Goal: Task Accomplishment & Management: Complete application form

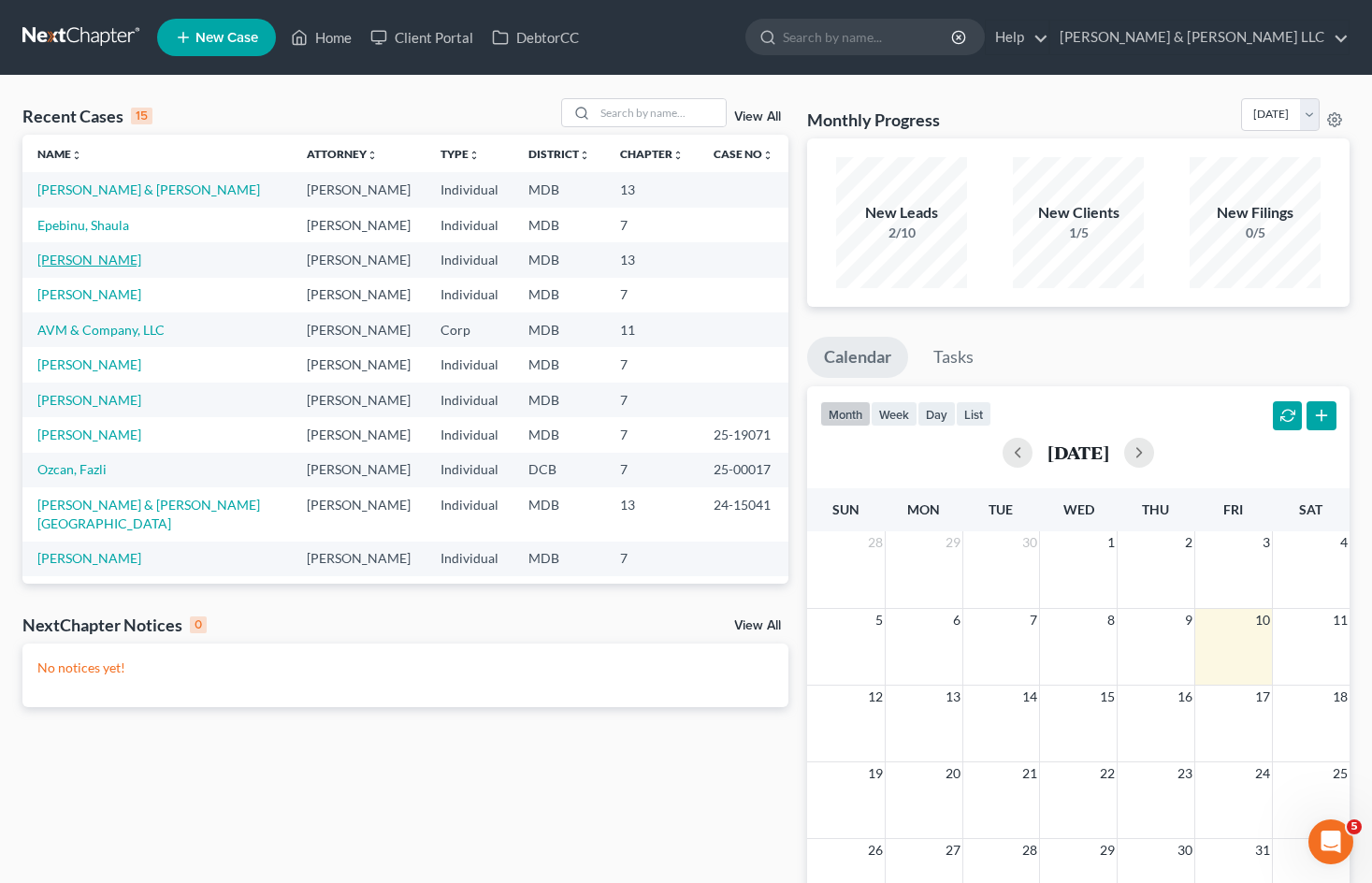
click at [111, 253] on link "[PERSON_NAME]" at bounding box center [89, 259] width 104 height 16
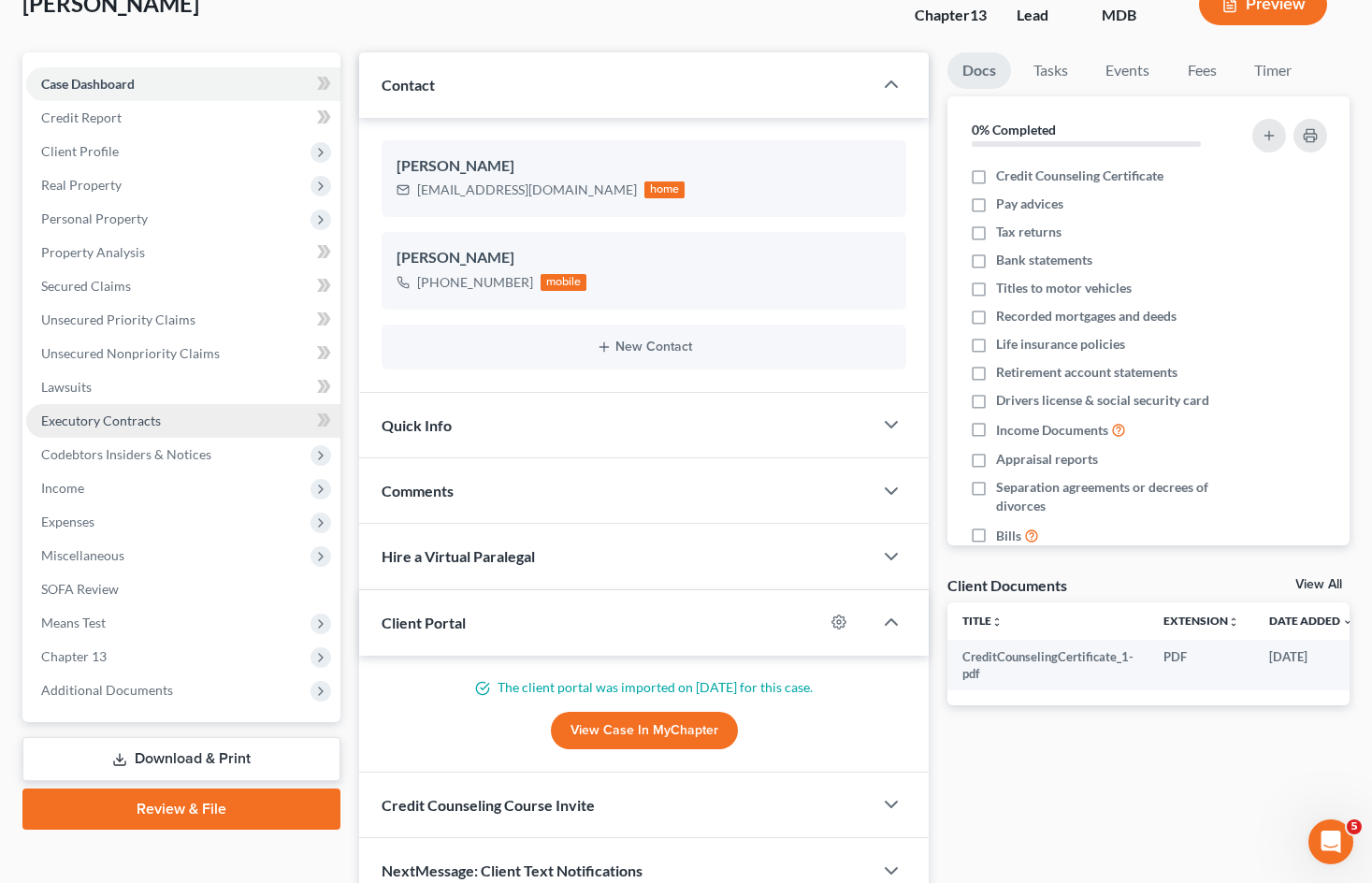
scroll to position [94, 0]
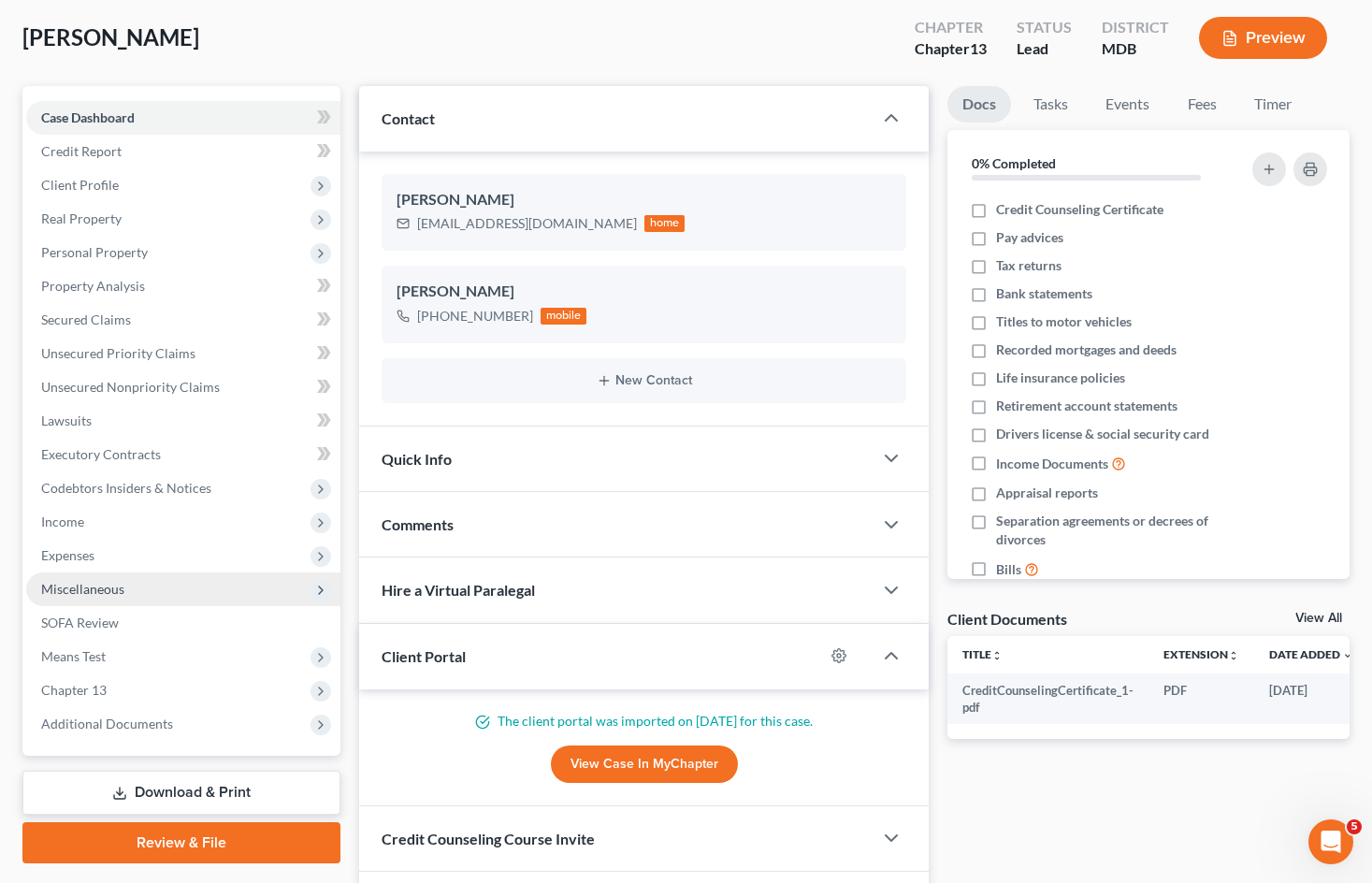
click at [179, 592] on span "Miscellaneous" at bounding box center [183, 589] width 314 height 34
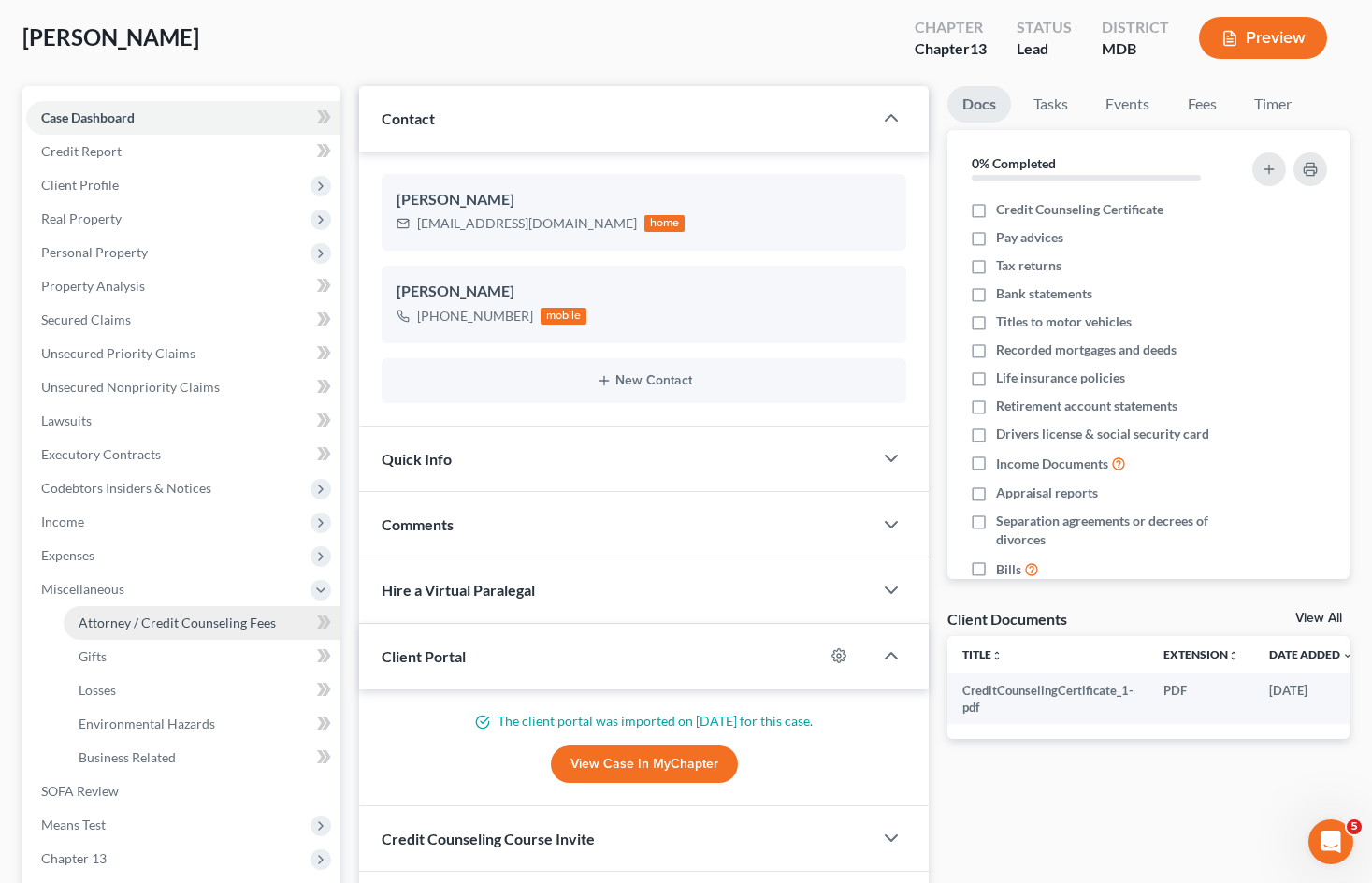
click at [185, 619] on span "Attorney / Credit Counseling Fees" at bounding box center [177, 622] width 197 height 16
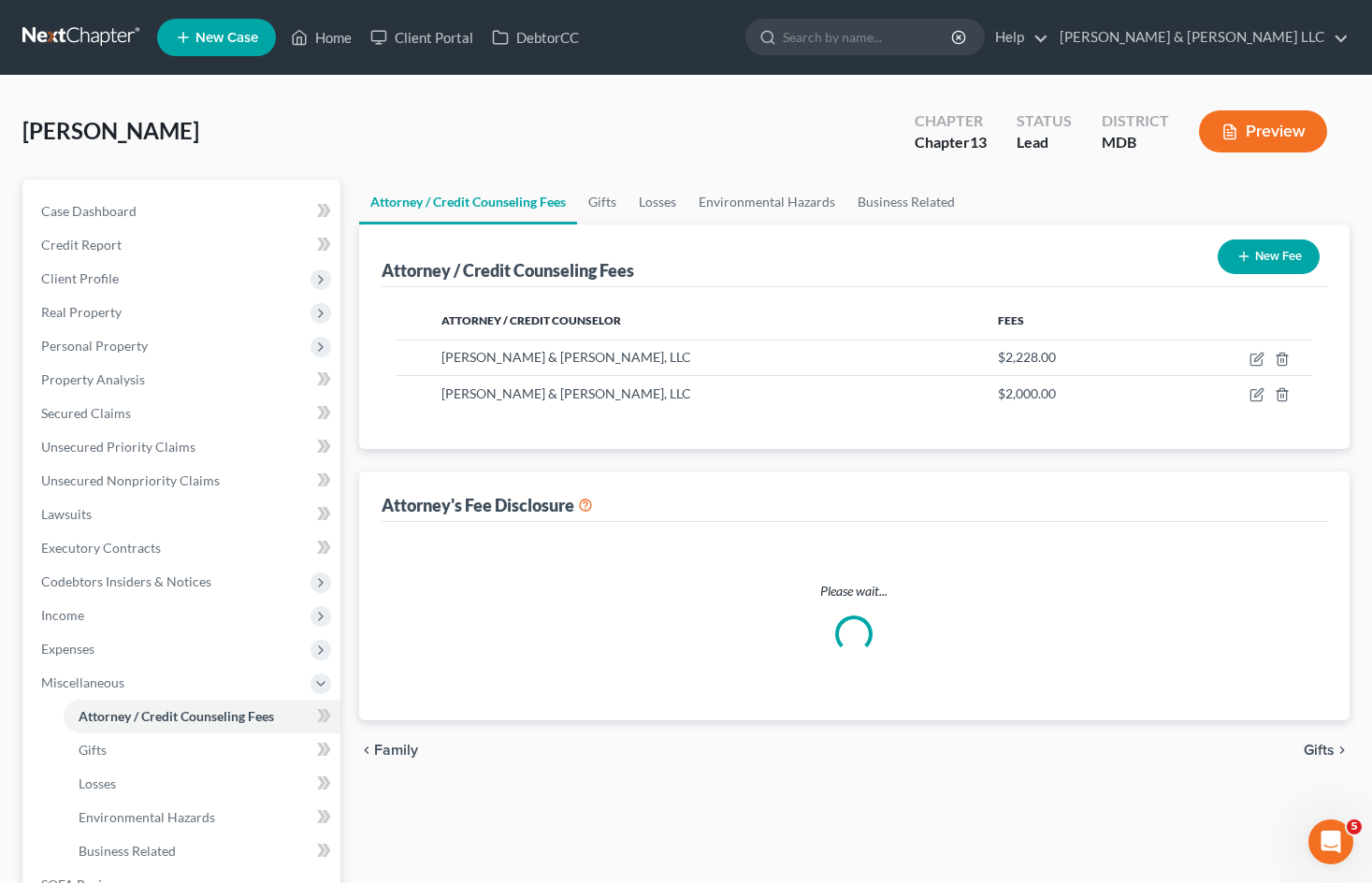
select select "0"
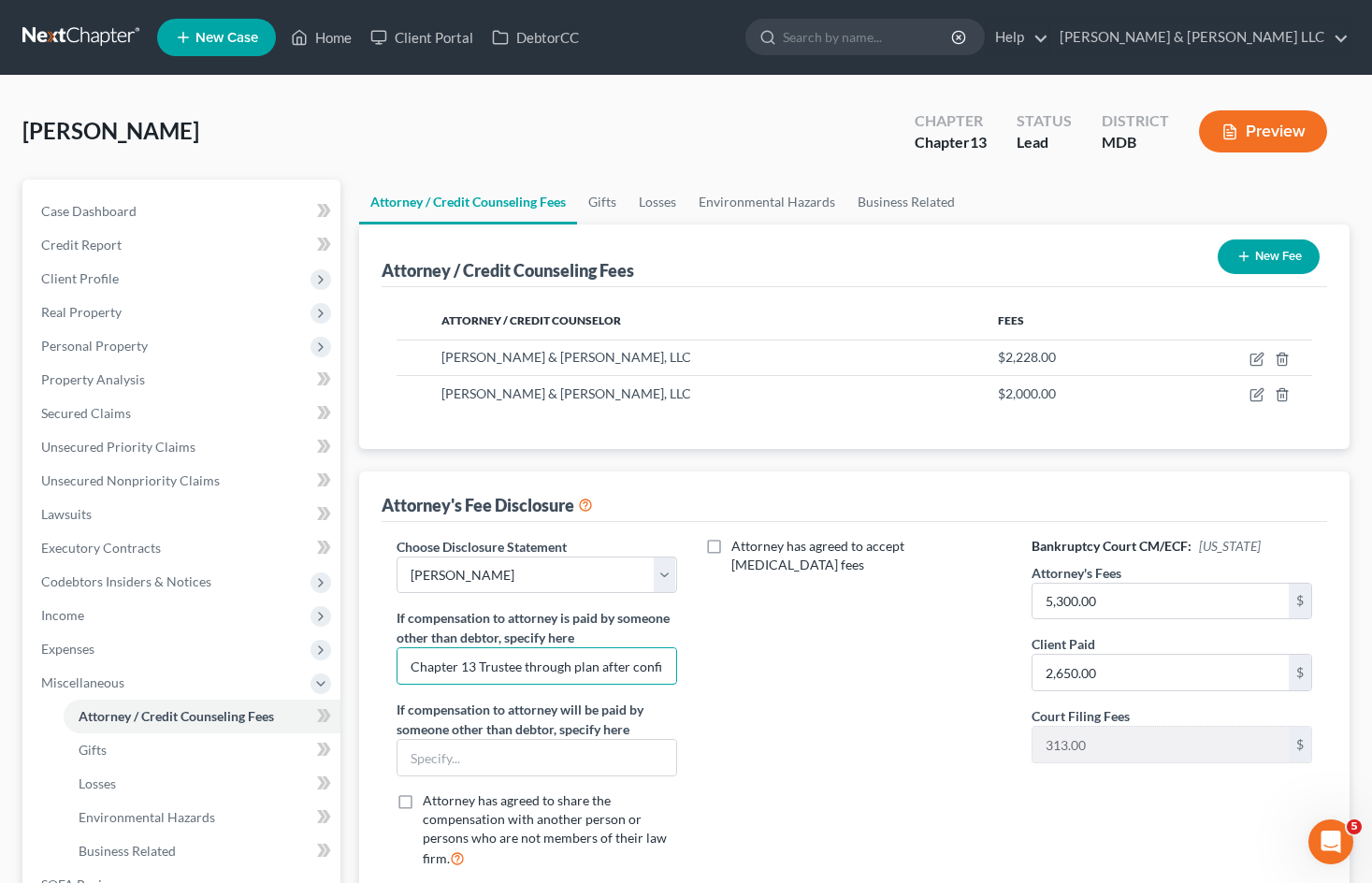
scroll to position [0, 40]
drag, startPoint x: 406, startPoint y: 665, endPoint x: 1270, endPoint y: 641, distance: 864.3
click at [1270, 641] on div "Choose Disclosure Statement Select Robinson Renn White Abelle-Kiser Bog Turtle …" at bounding box center [854, 710] width 953 height 347
click at [463, 753] on input "text" at bounding box center [536, 757] width 279 height 36
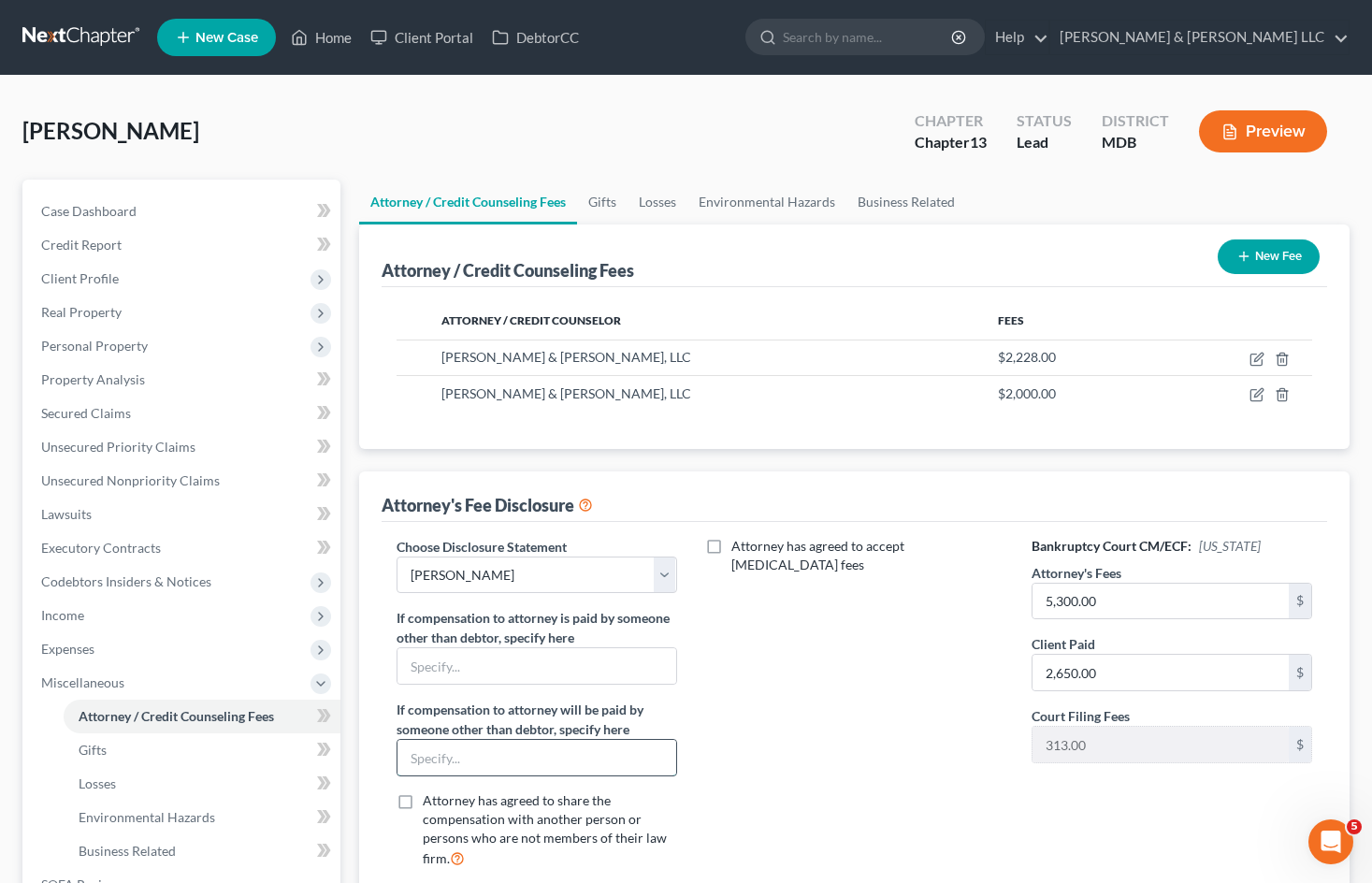
paste input "Chapter 13 Trustee through plan after confirmation"
click at [440, 765] on input "Chapter 13 Trustee through plan after confirmation" at bounding box center [536, 757] width 279 height 36
type input "$2,650.00 by Chapter 13 Trustee through plan after confirmation"
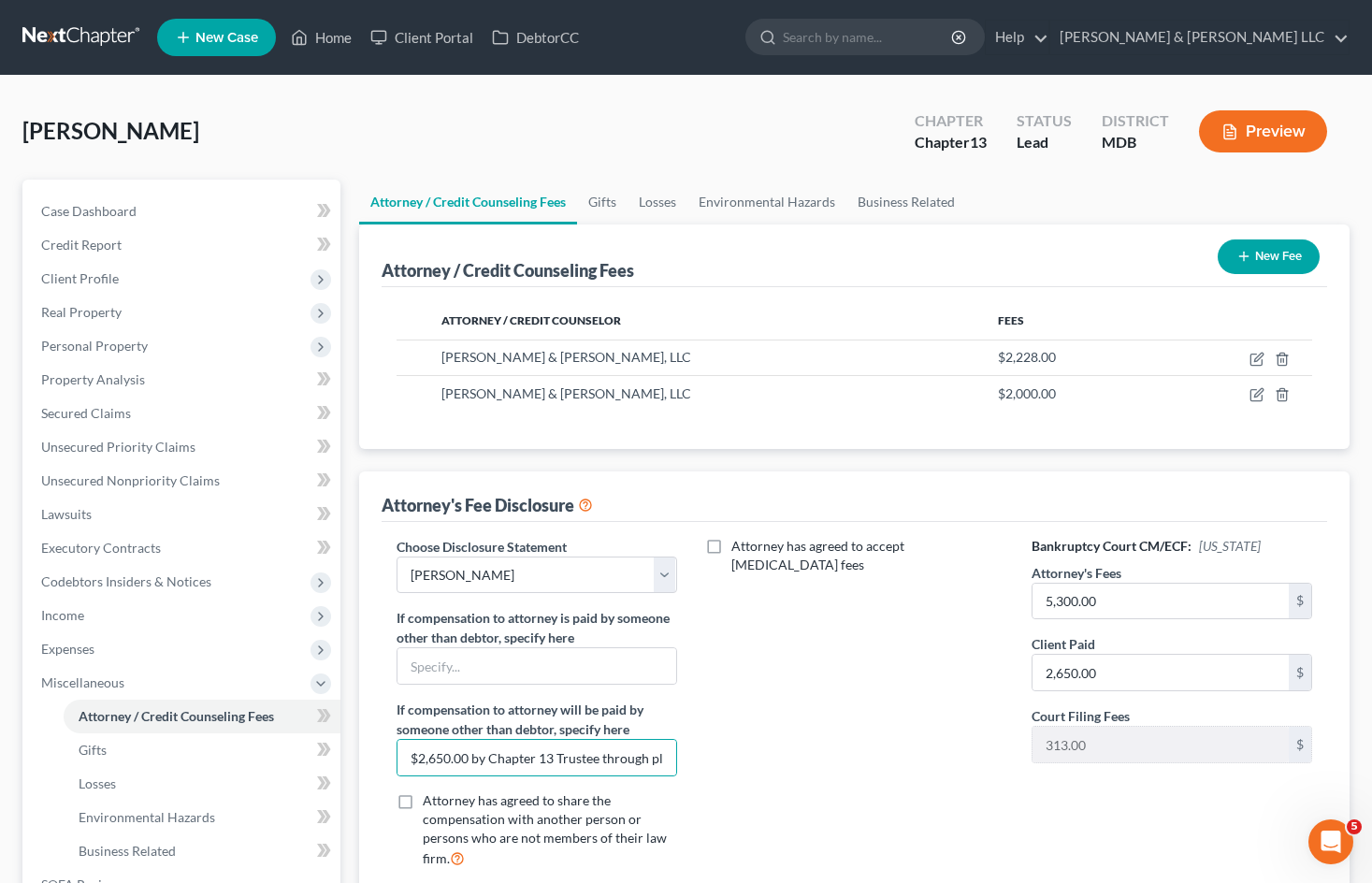
click at [782, 673] on div "Attorney has agreed to accept [MEDICAL_DATA] fees" at bounding box center [854, 710] width 318 height 347
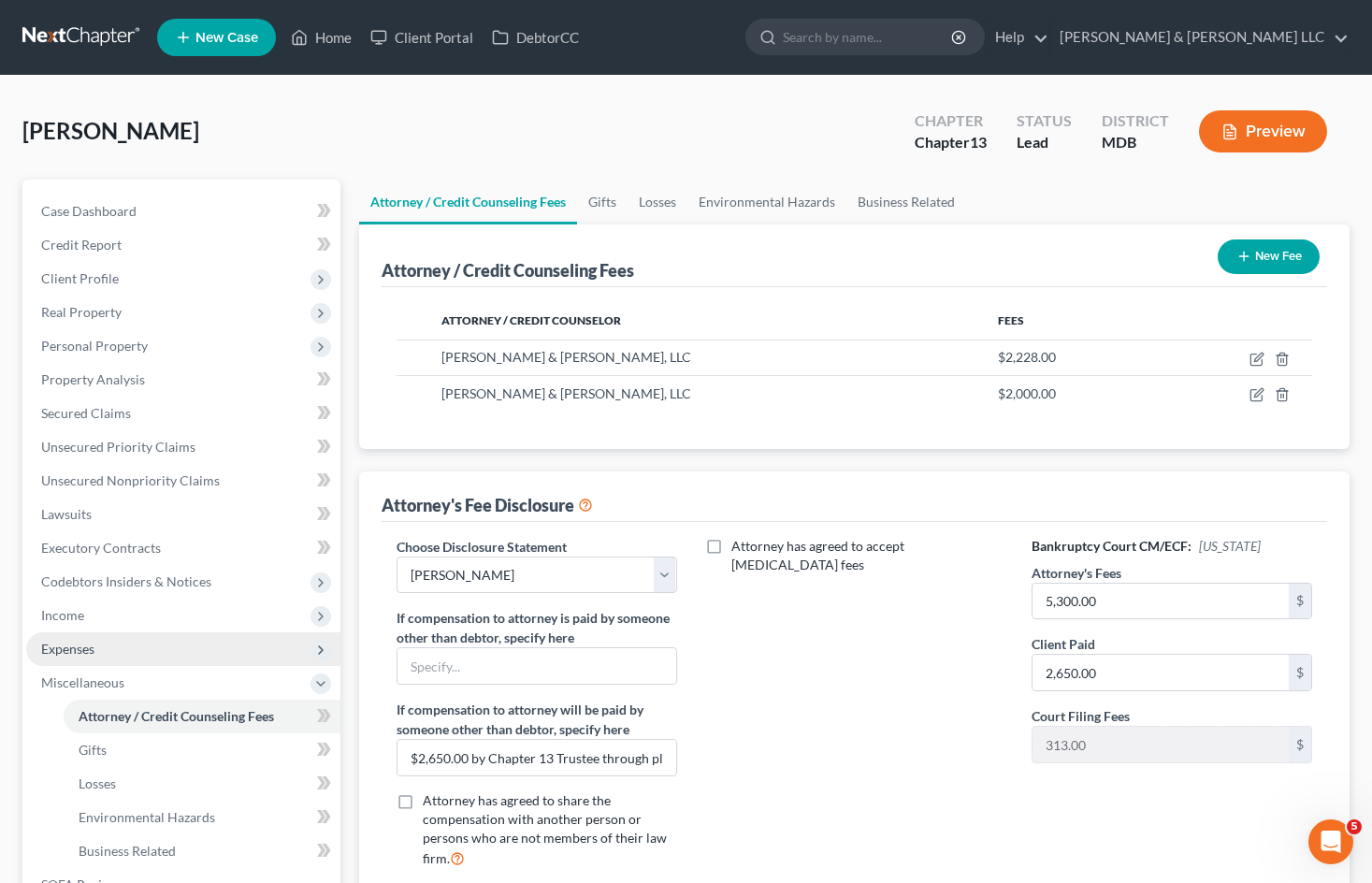
click at [123, 650] on span "Expenses" at bounding box center [183, 649] width 314 height 34
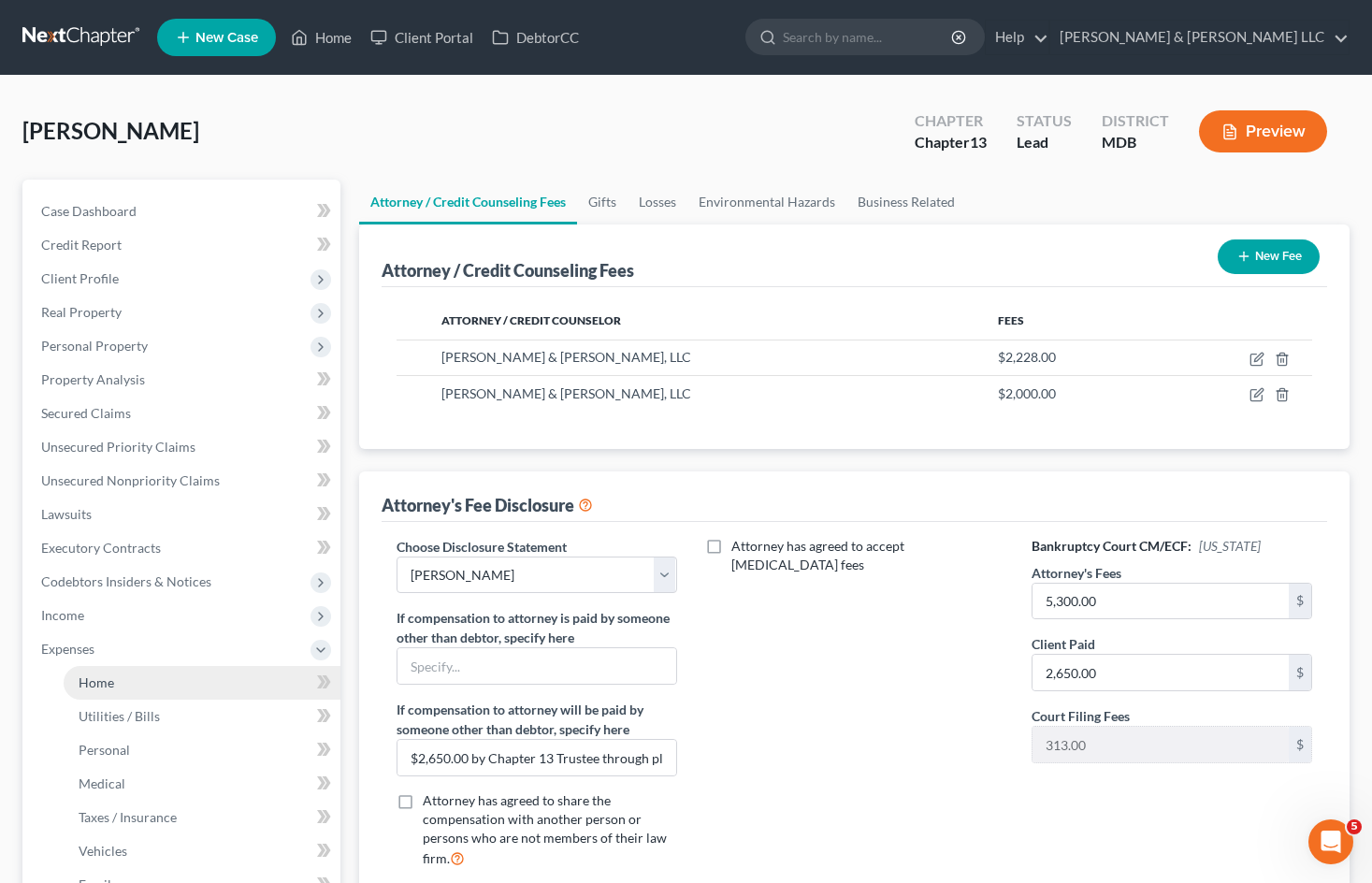
click at [130, 683] on link "Home" at bounding box center [202, 682] width 277 height 34
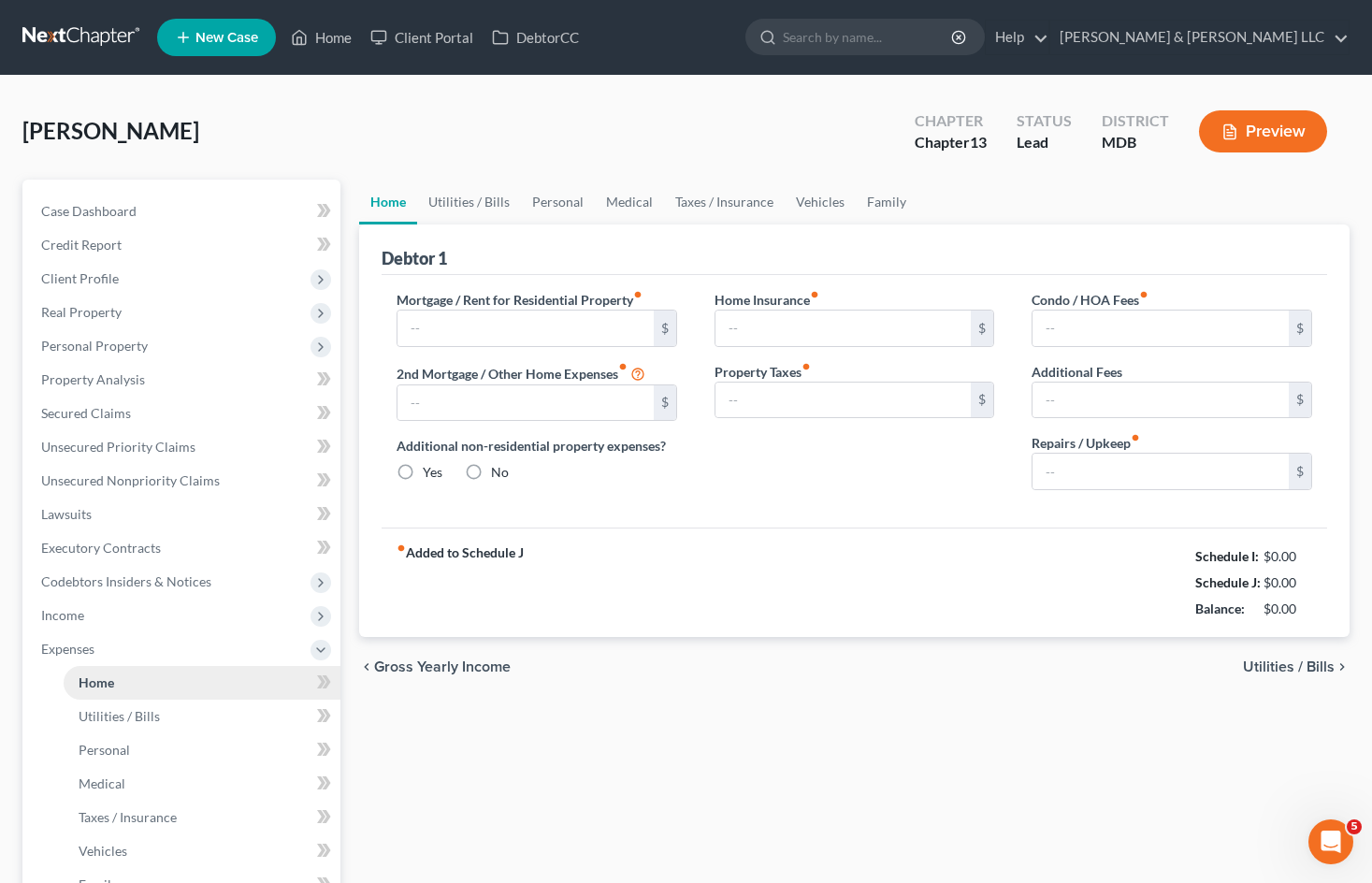
type input "4,000.00"
type input "1,500.00"
radio input "true"
type input "500.00"
type input "0.00"
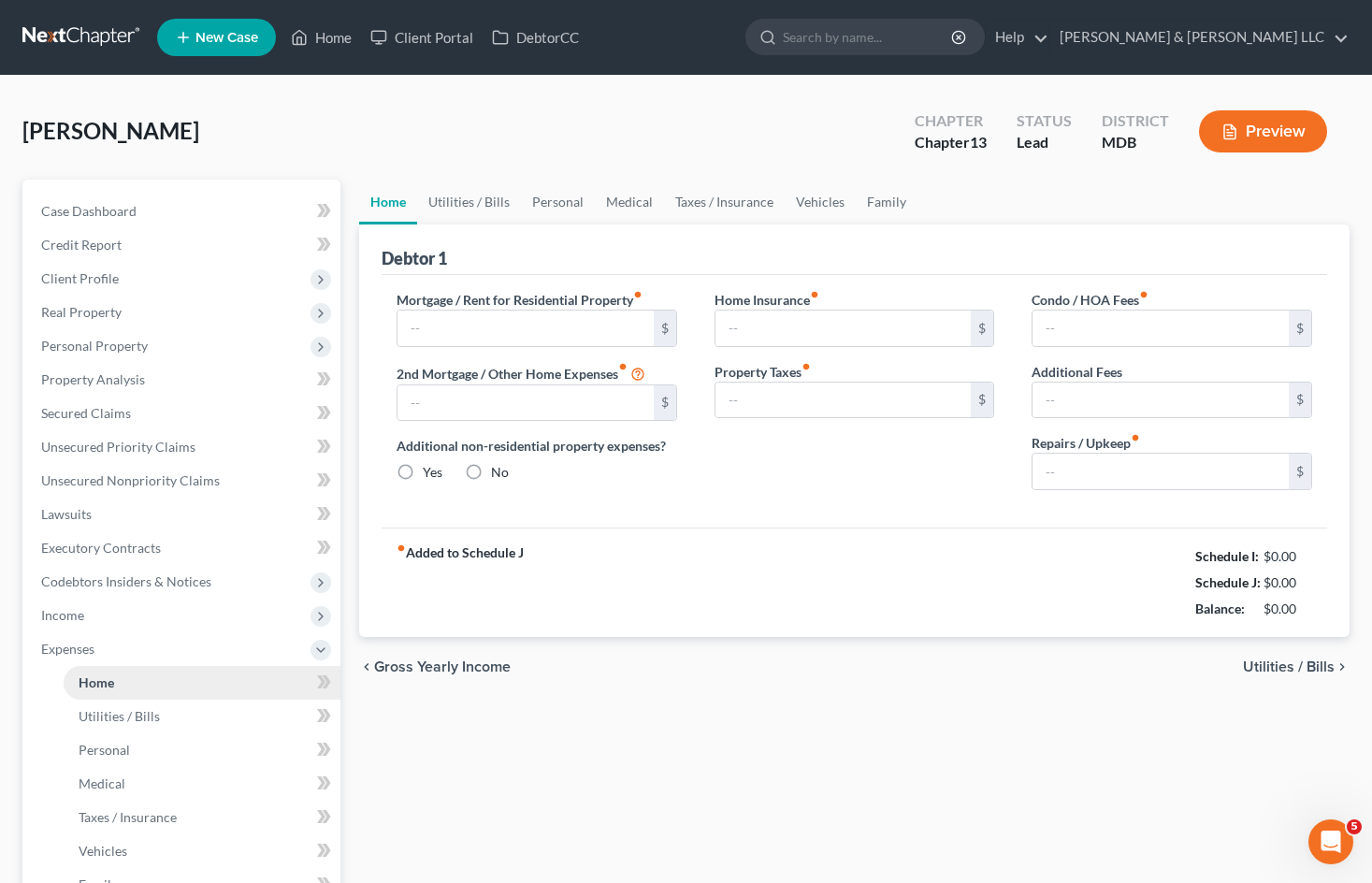
type input "375.00"
type input "0.00"
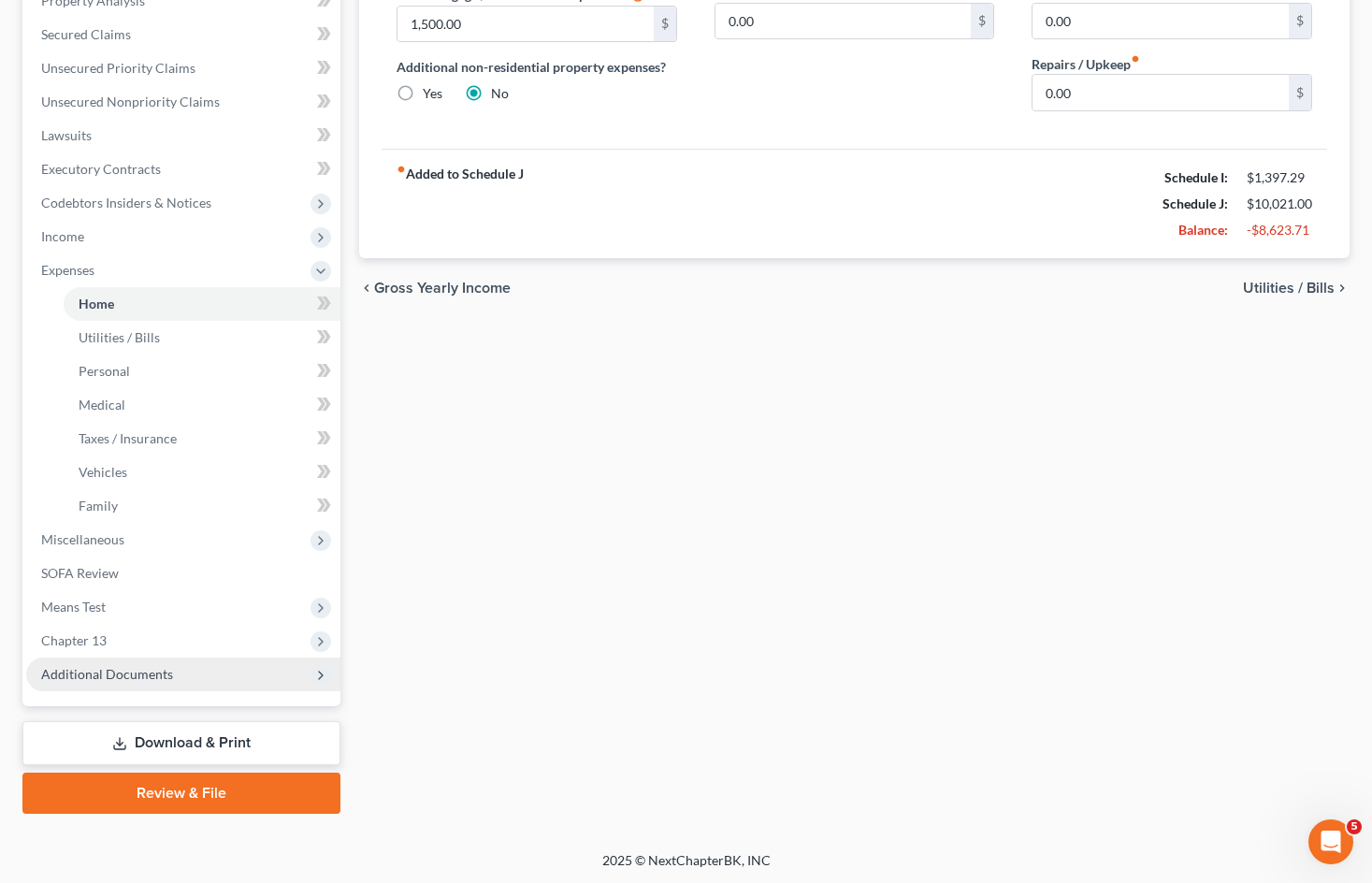
scroll to position [381, 0]
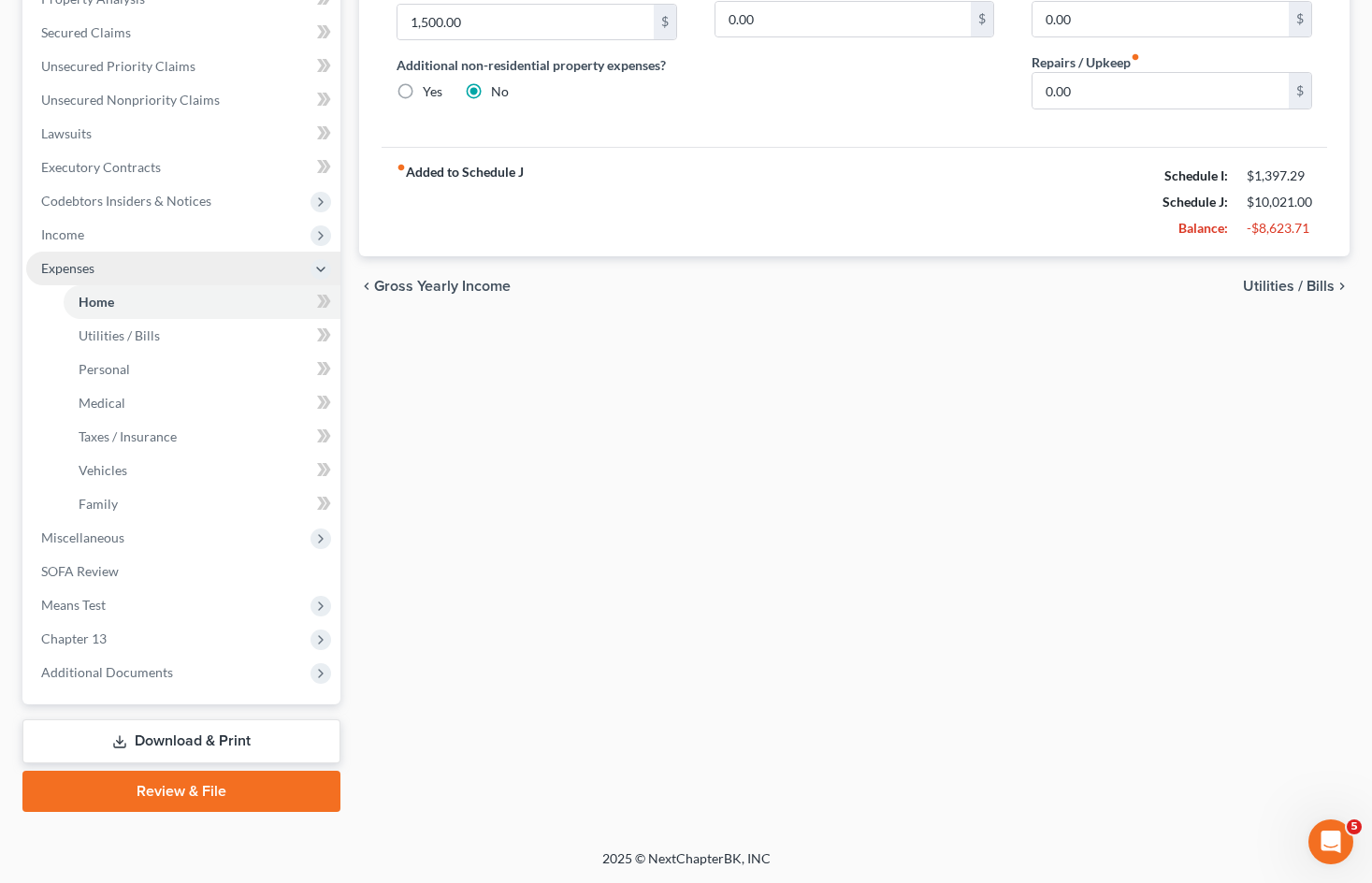
click at [155, 274] on span "Expenses" at bounding box center [183, 268] width 314 height 34
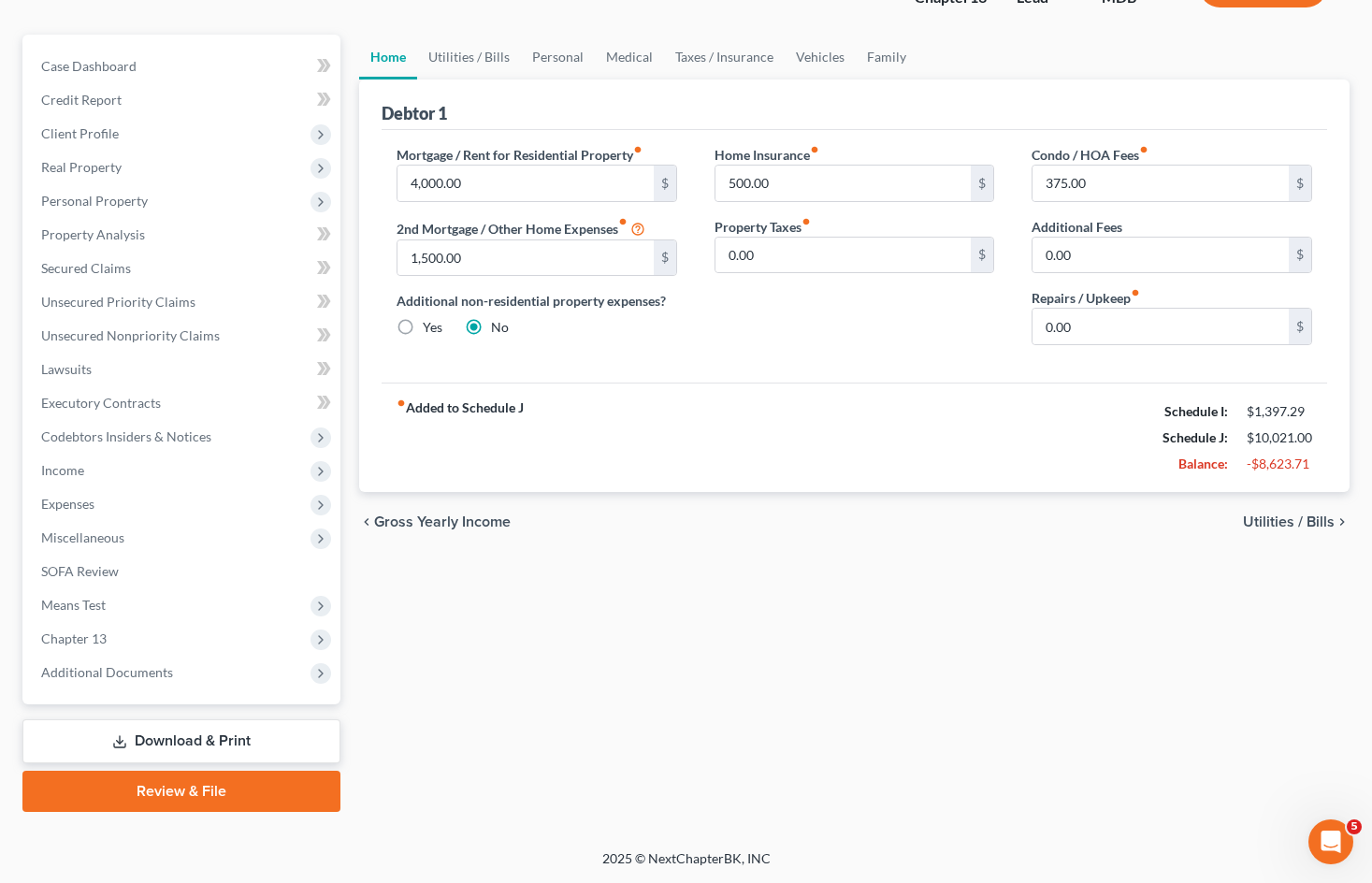
click at [800, 624] on div "Home Utilities / Bills Personal Medical Taxes / Insurance Vehicles Family Debto…" at bounding box center [854, 423] width 1009 height 777
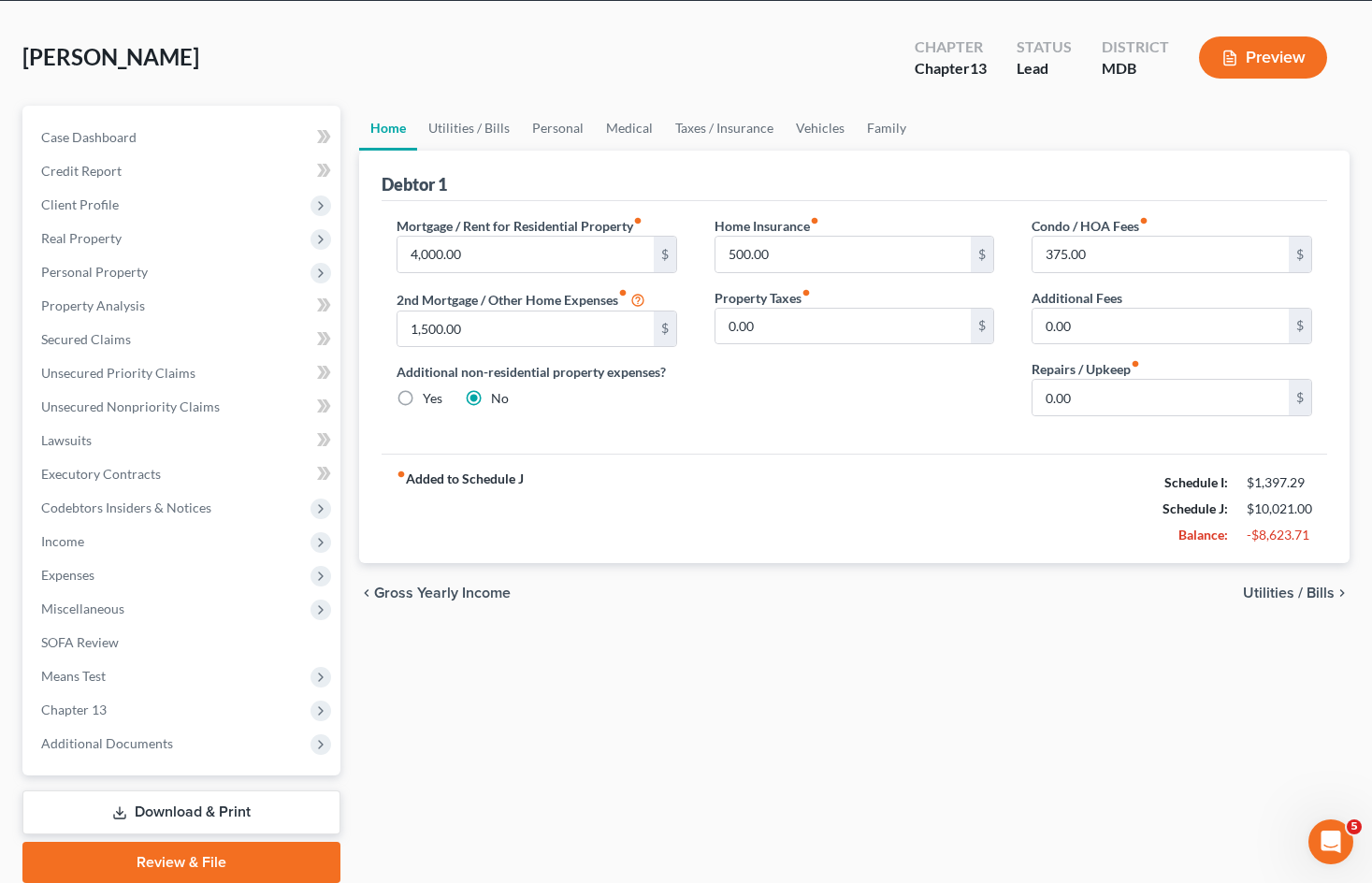
scroll to position [0, 0]
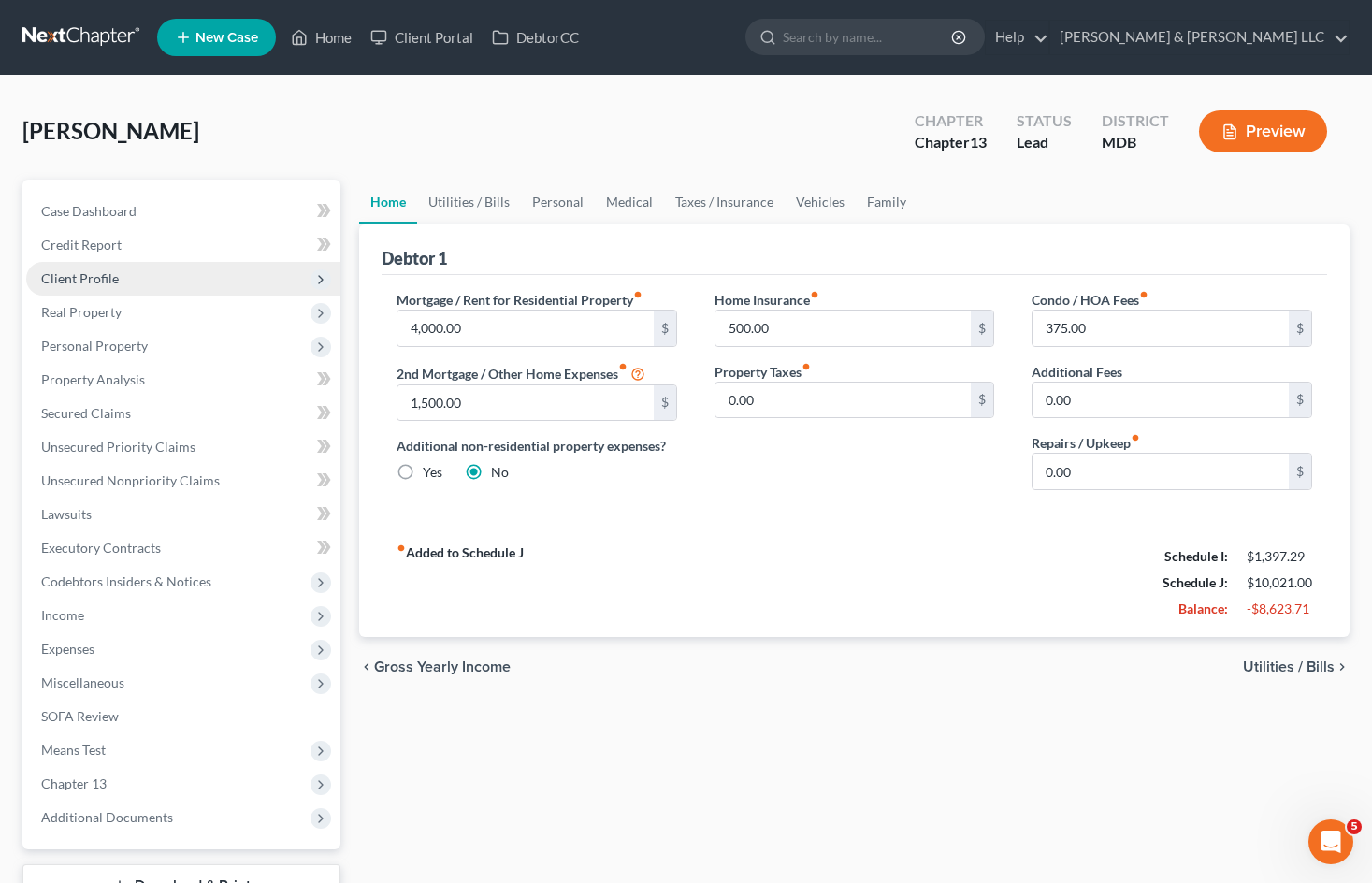
click at [109, 282] on span "Client Profile" at bounding box center [80, 278] width 78 height 16
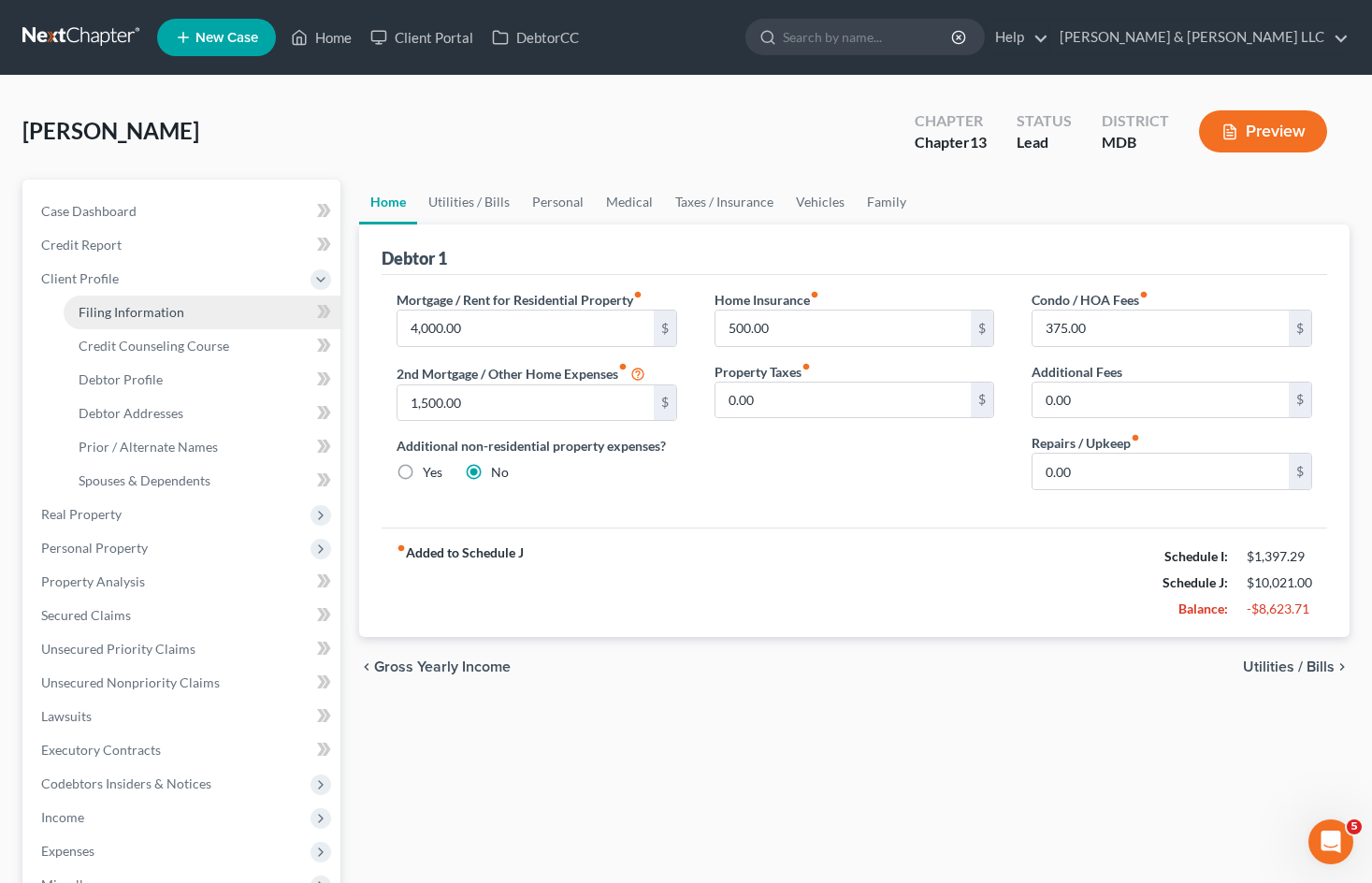
click at [127, 304] on span "Filing Information" at bounding box center [131, 312] width 106 height 16
select select "1"
select select "0"
select select "3"
select select "21"
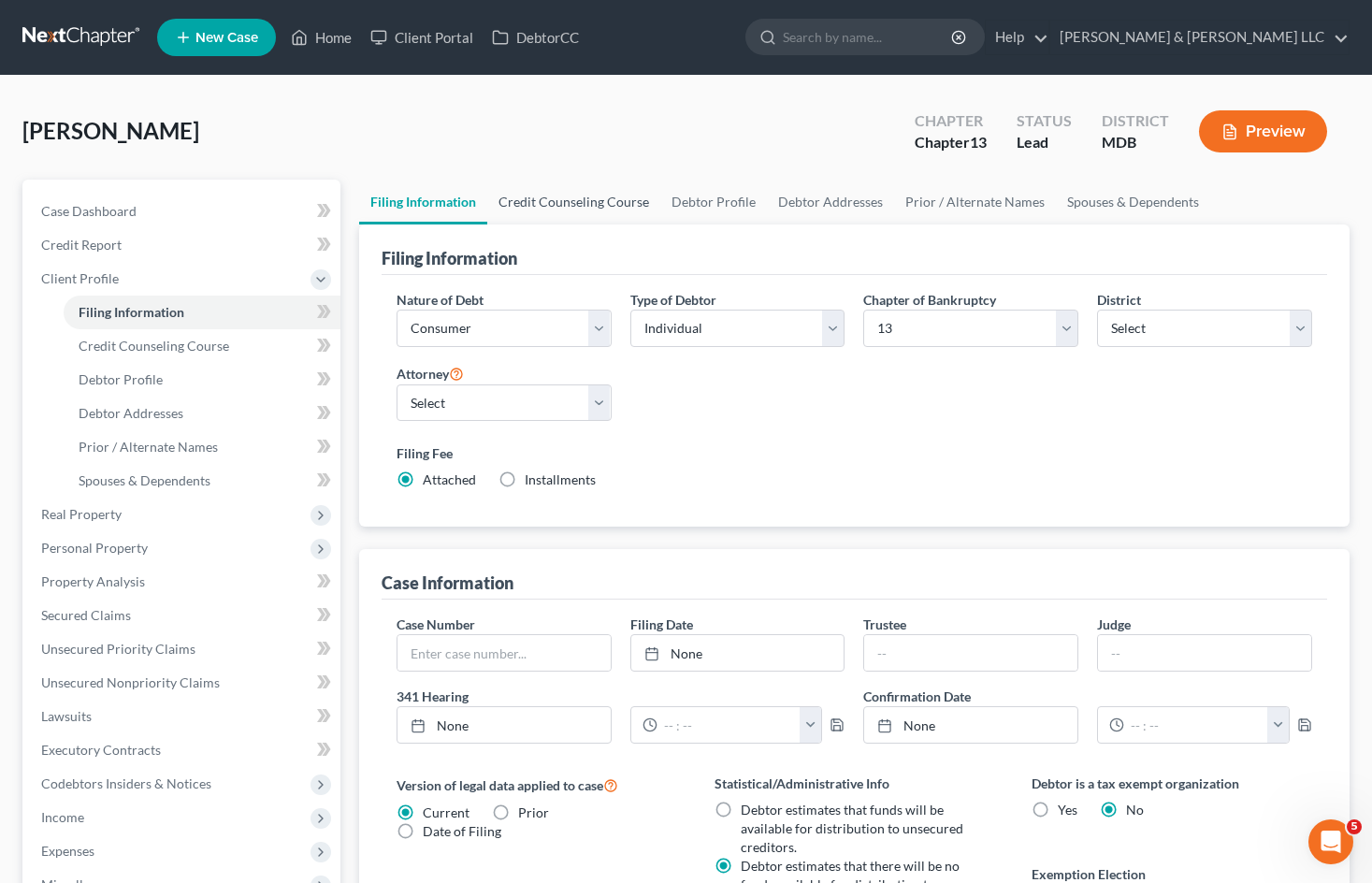
drag, startPoint x: 541, startPoint y: 203, endPoint x: 561, endPoint y: 204, distance: 20.0
click at [542, 203] on link "Credit Counseling Course" at bounding box center [573, 202] width 173 height 45
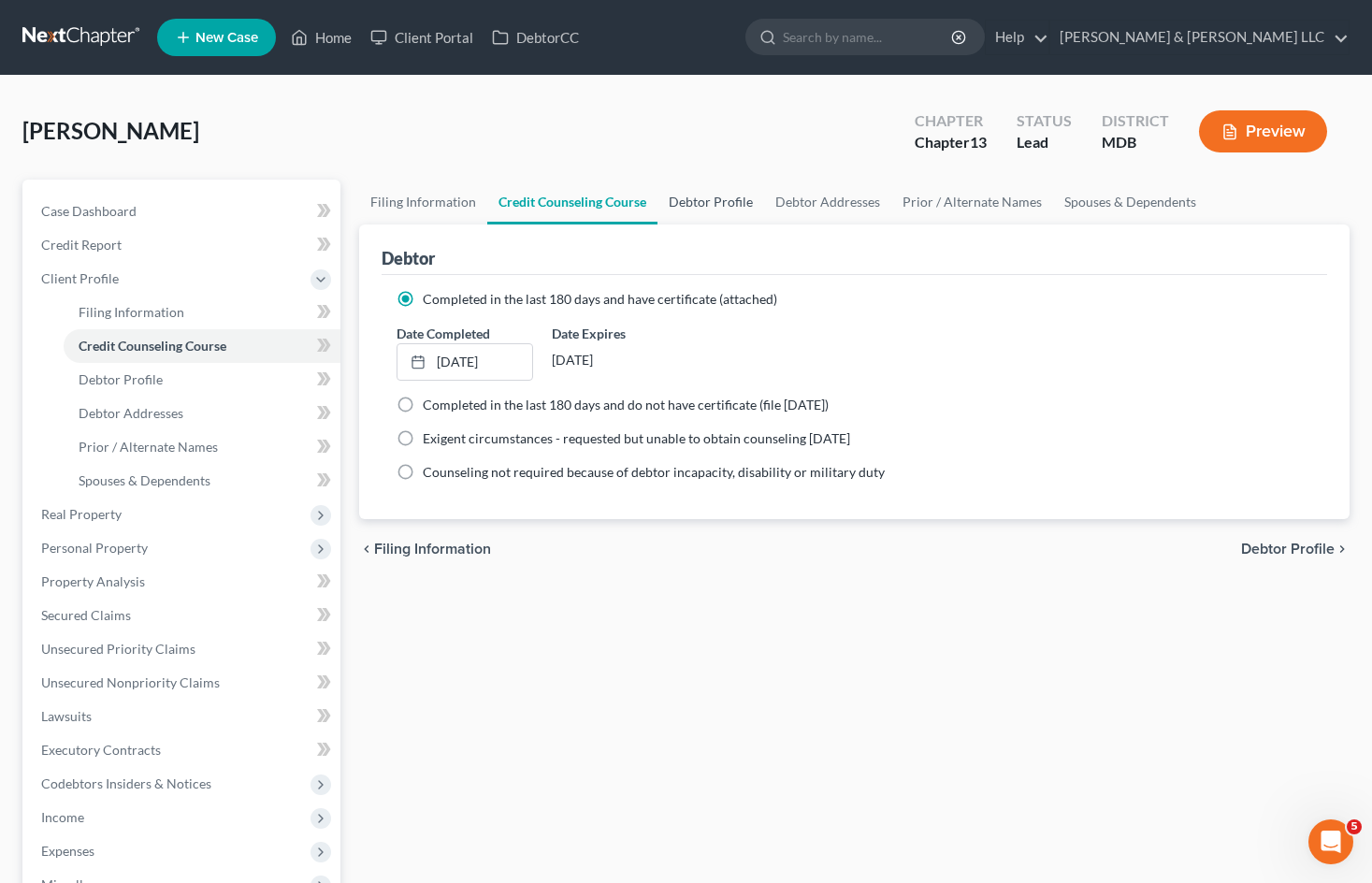
click at [719, 200] on link "Debtor Profile" at bounding box center [710, 202] width 107 height 45
select select "1"
select select "2"
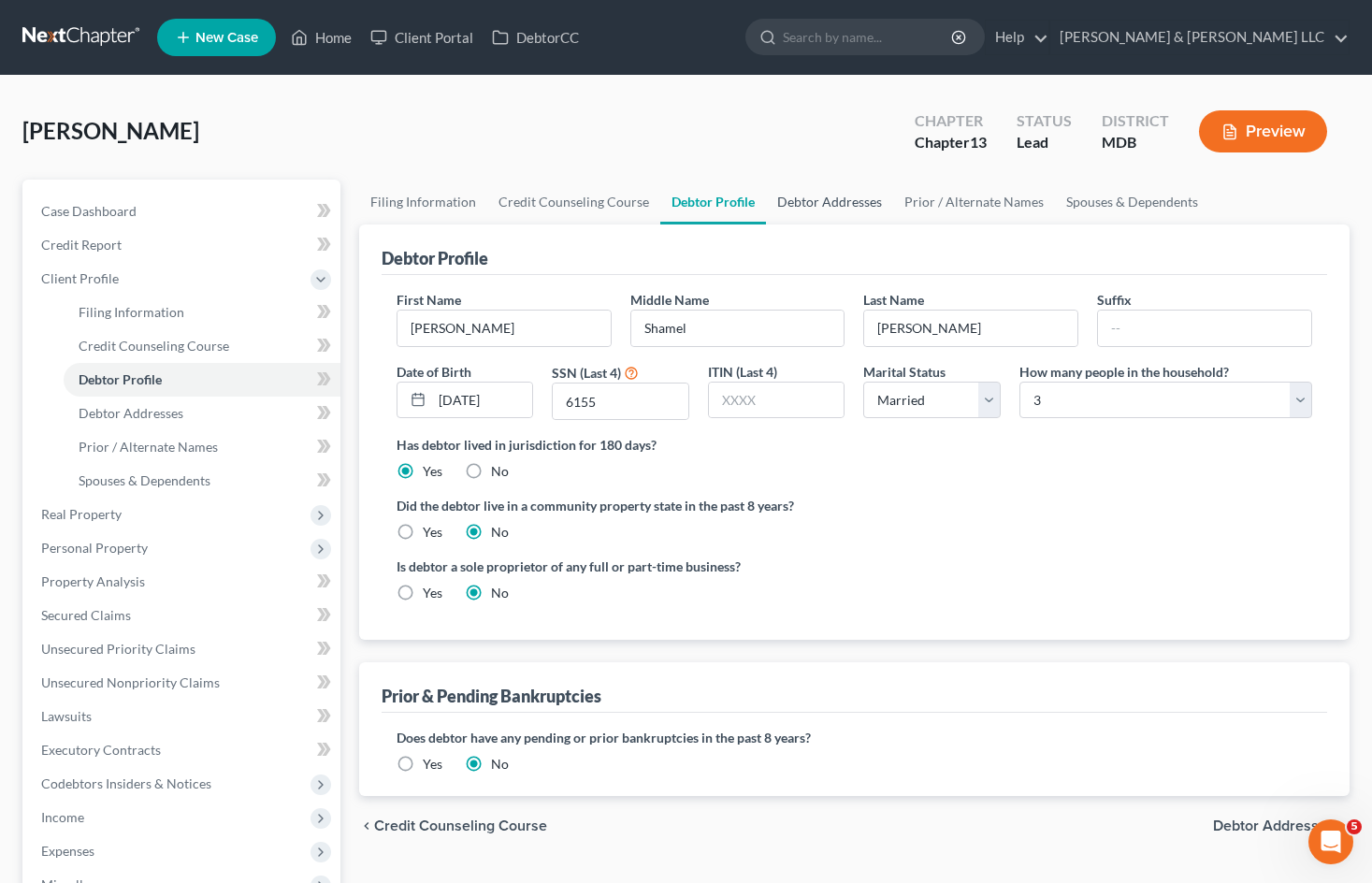
click at [835, 206] on link "Debtor Addresses" at bounding box center [830, 202] width 128 height 45
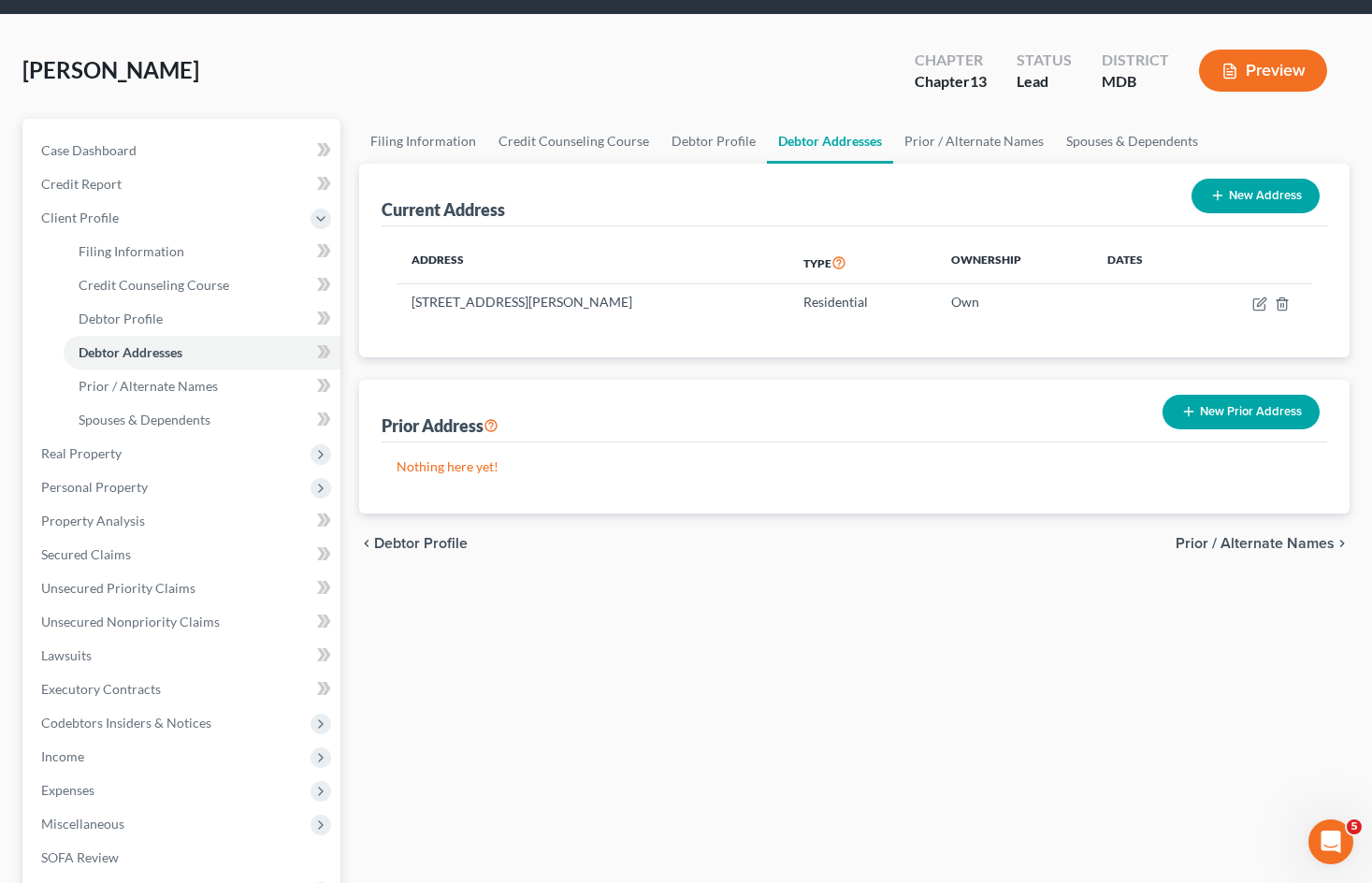
scroll to position [187, 0]
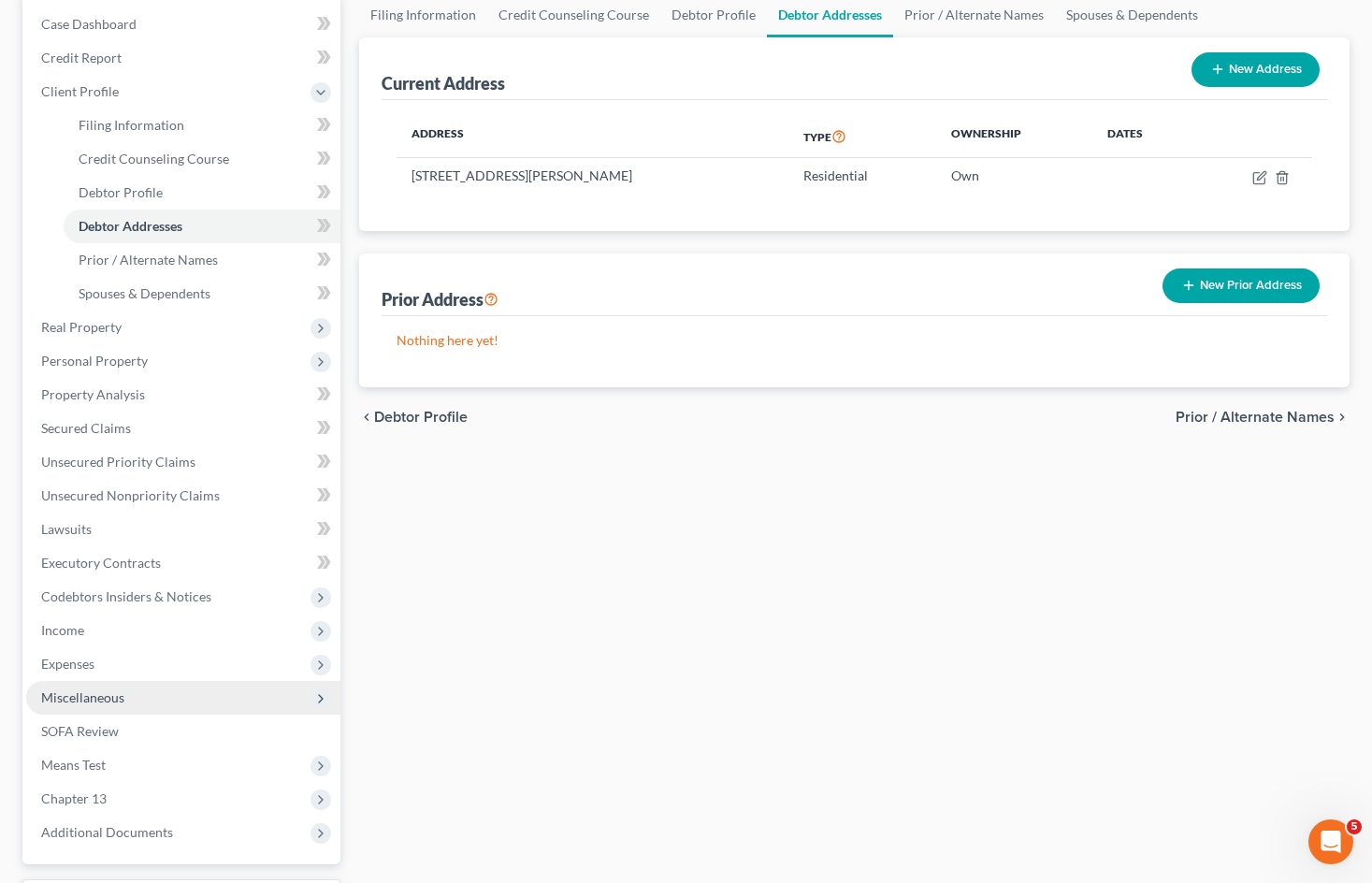
click at [180, 710] on span "Miscellaneous" at bounding box center [183, 697] width 314 height 34
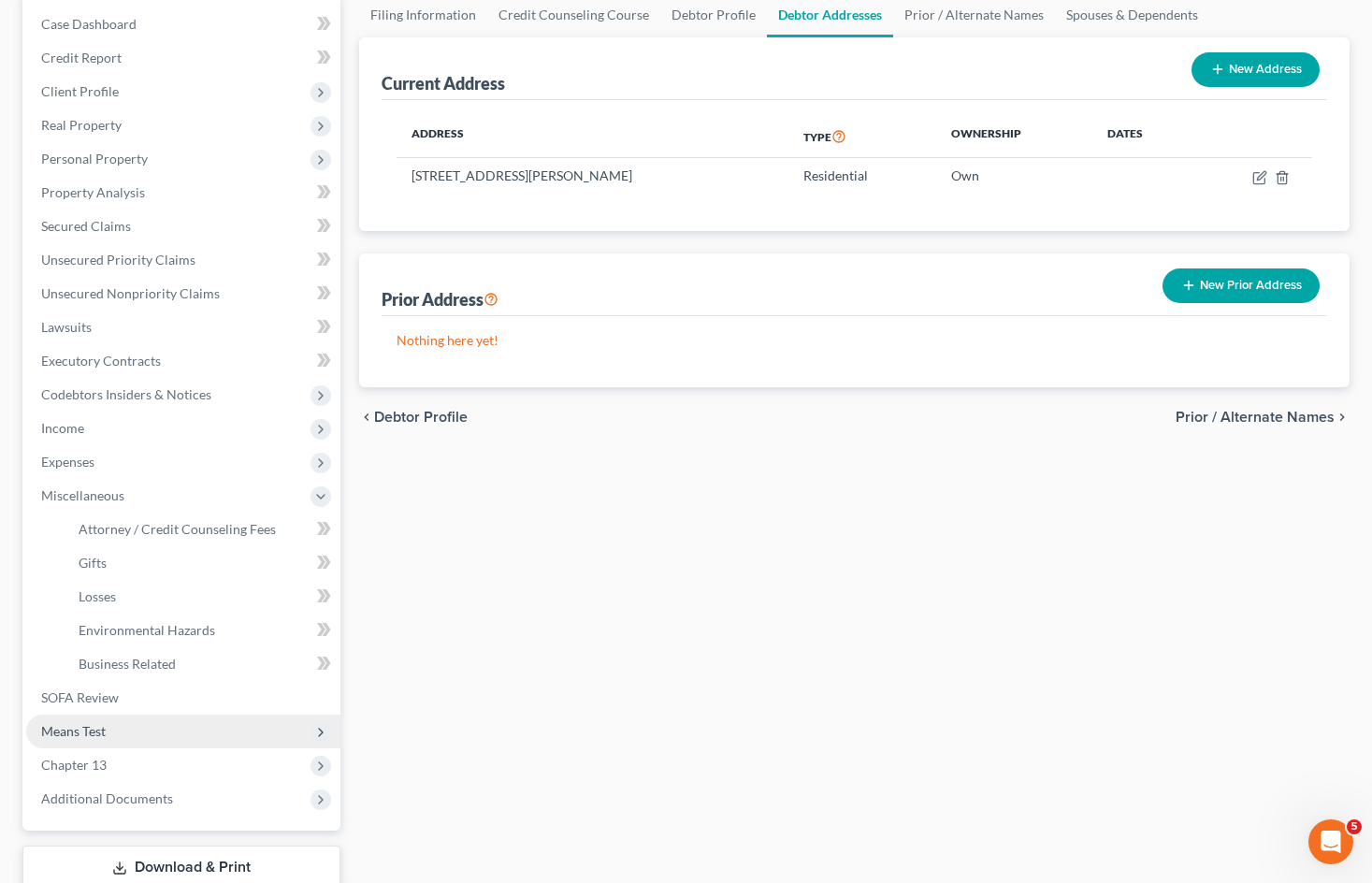
click at [127, 736] on span "Means Test" at bounding box center [183, 731] width 314 height 34
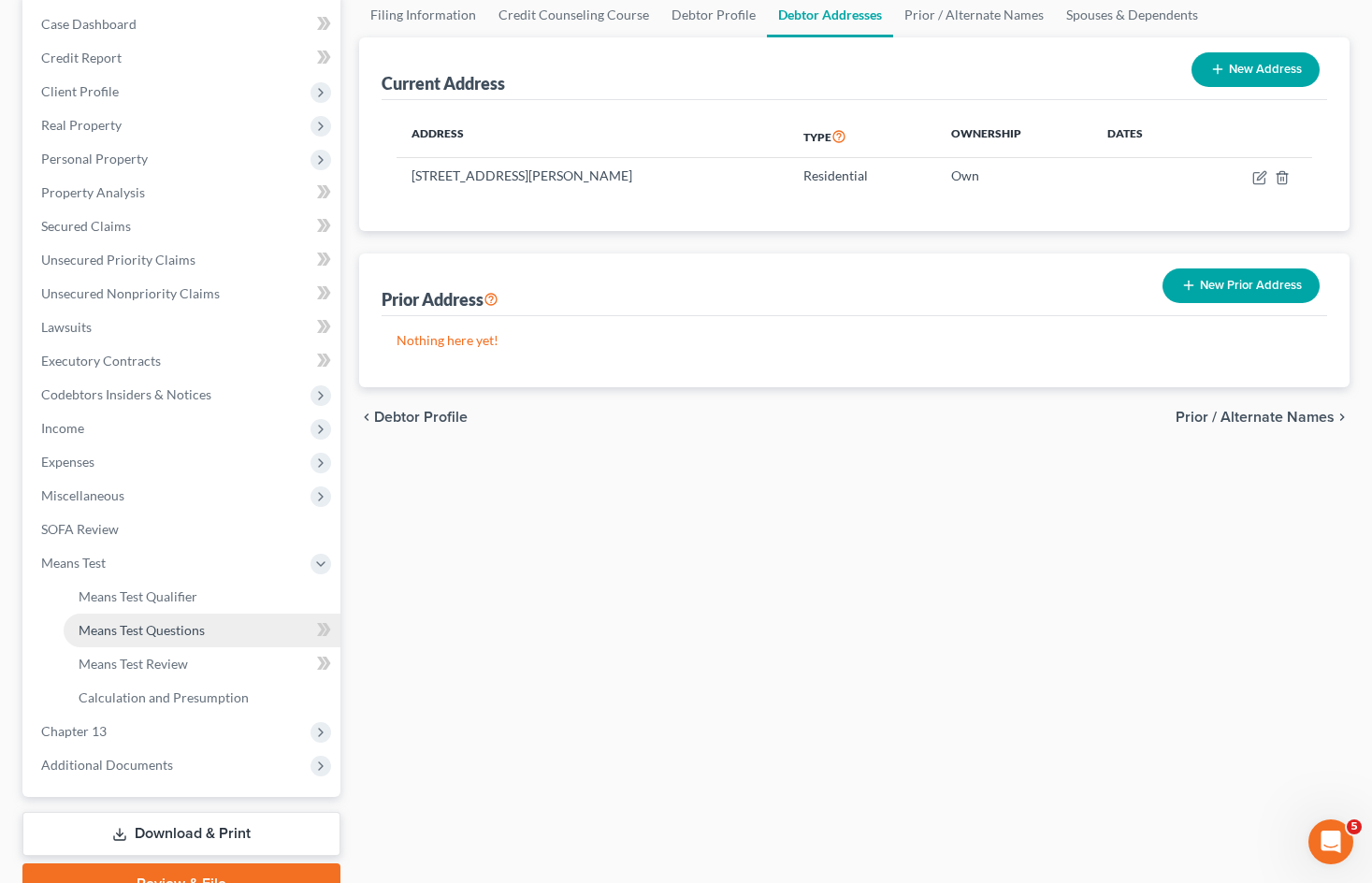
click at [190, 630] on span "Means Test Questions" at bounding box center [142, 630] width 127 height 16
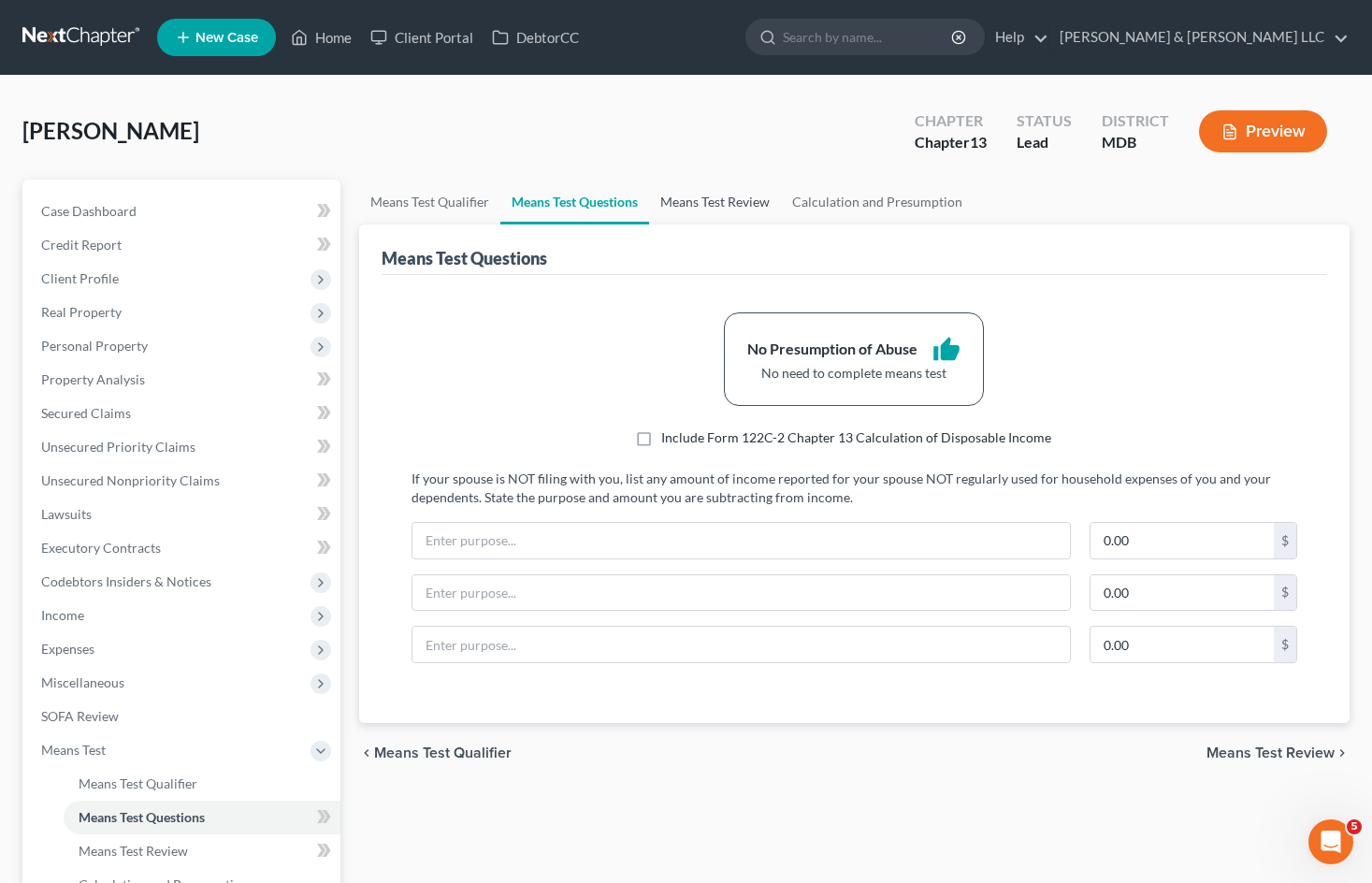
click at [707, 199] on link "Means Test Review" at bounding box center [714, 202] width 131 height 45
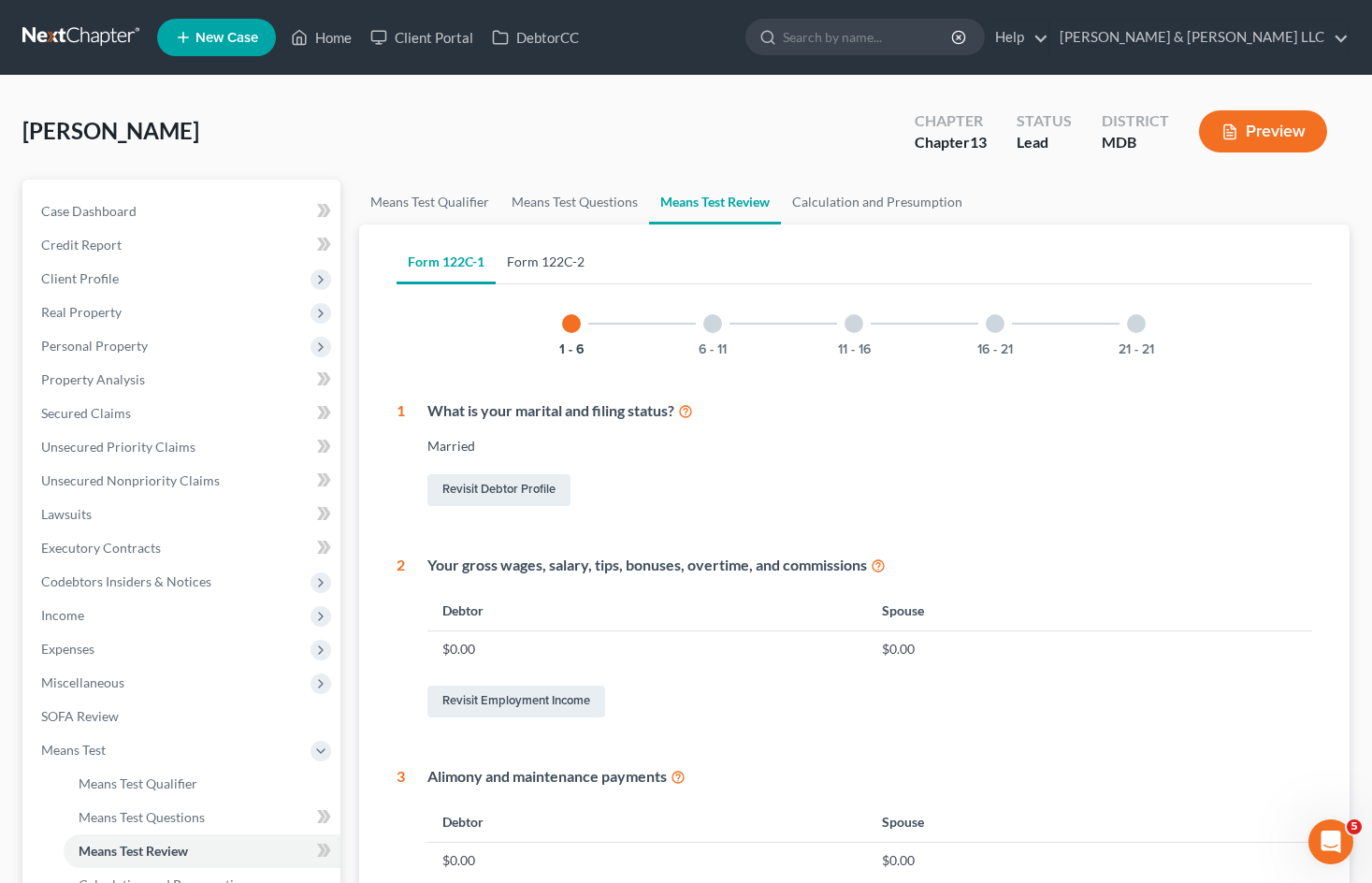
click at [537, 260] on link "Form 122C-2" at bounding box center [545, 262] width 100 height 45
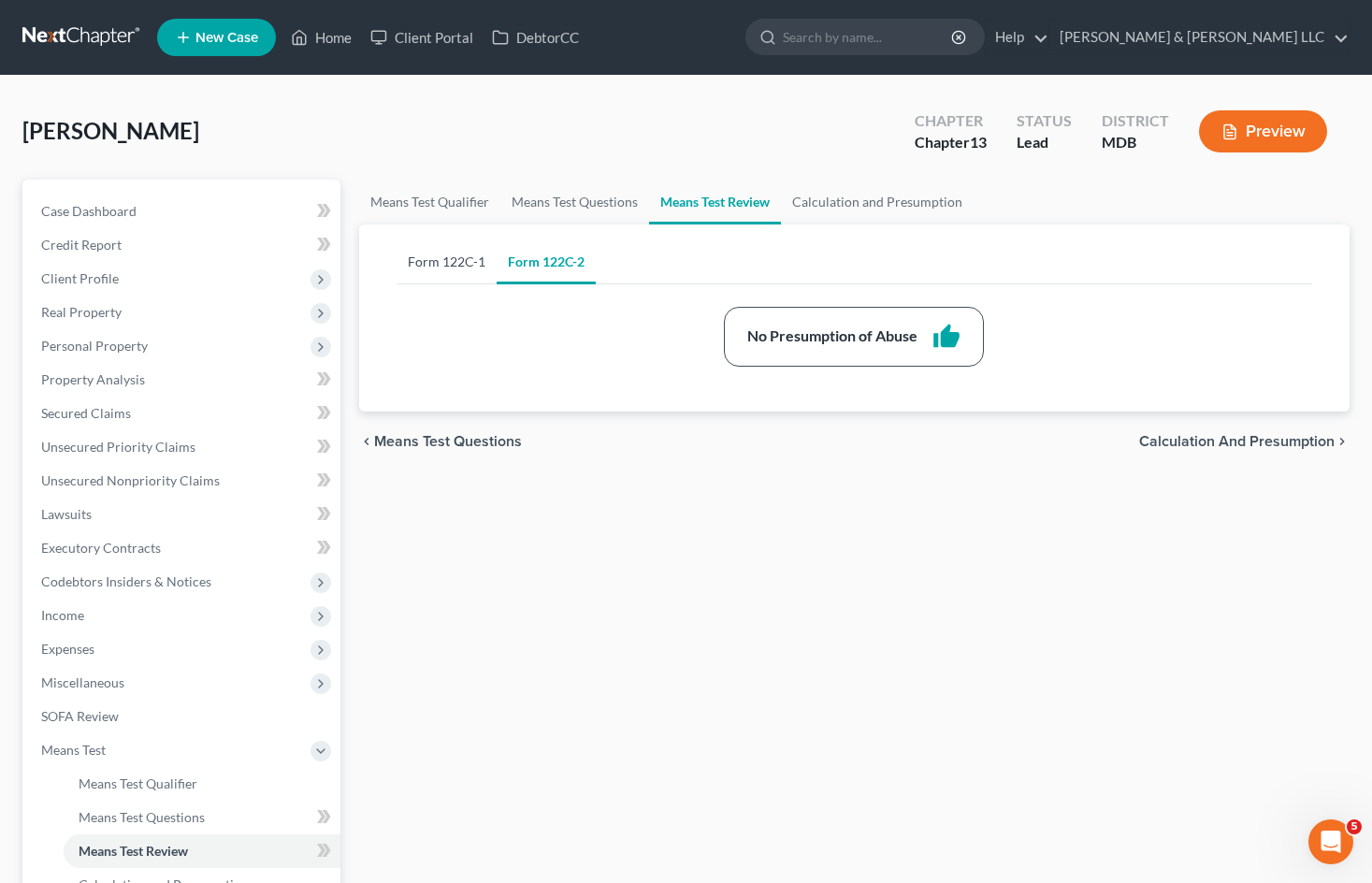
click at [452, 266] on link "Form 122C-1" at bounding box center [446, 262] width 100 height 45
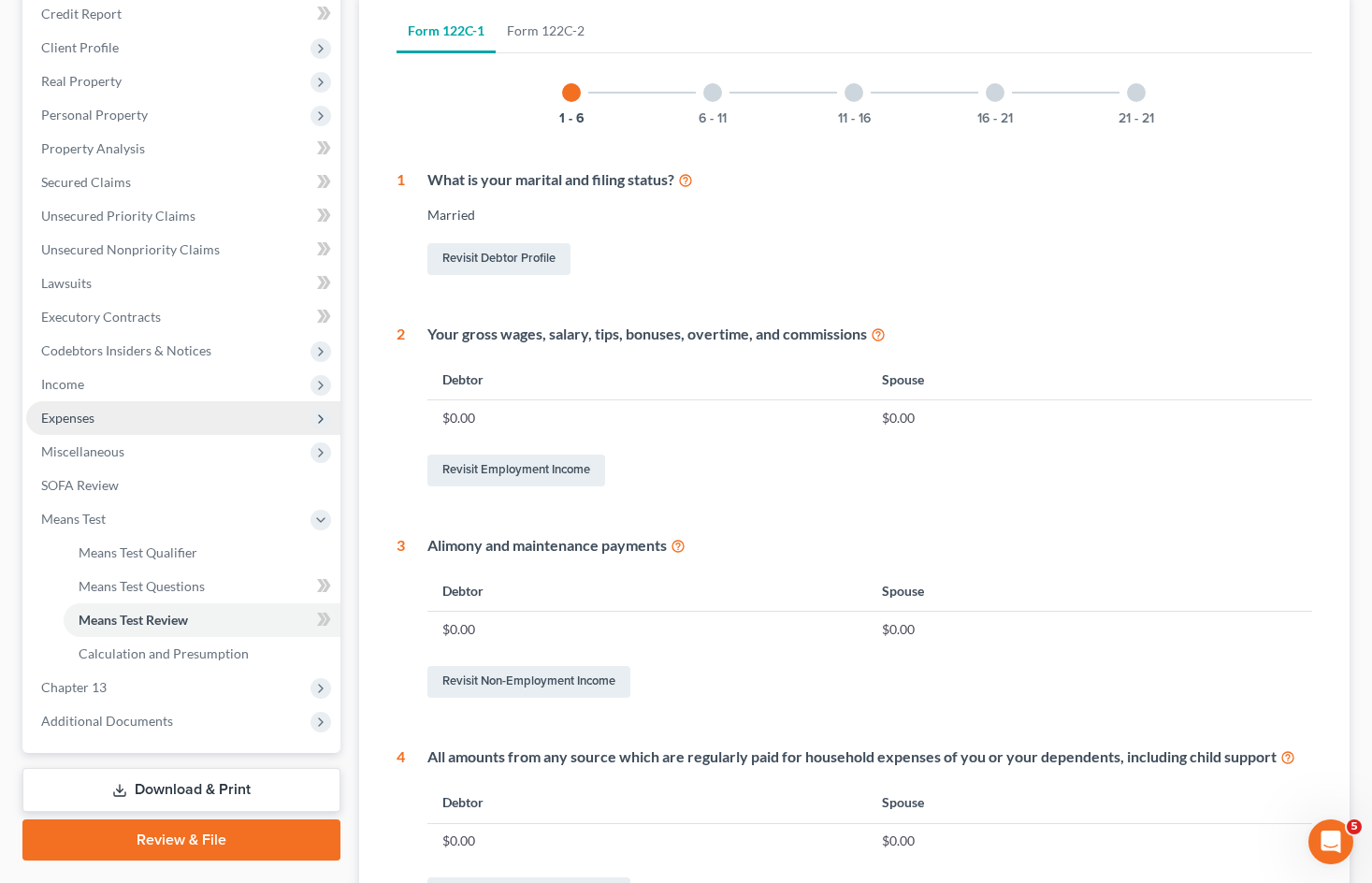
scroll to position [187, 0]
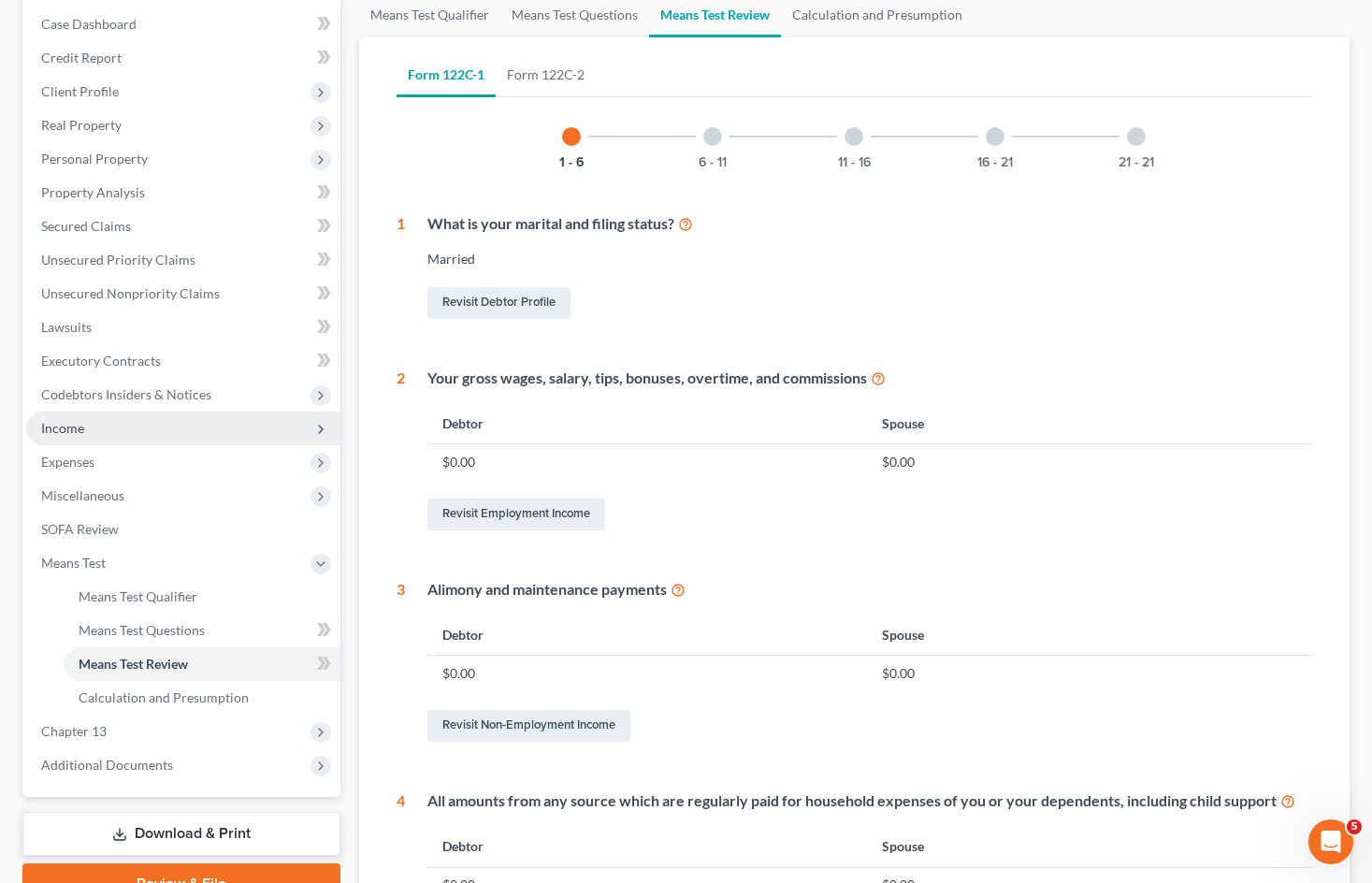
click at [210, 436] on span "Income" at bounding box center [183, 428] width 314 height 34
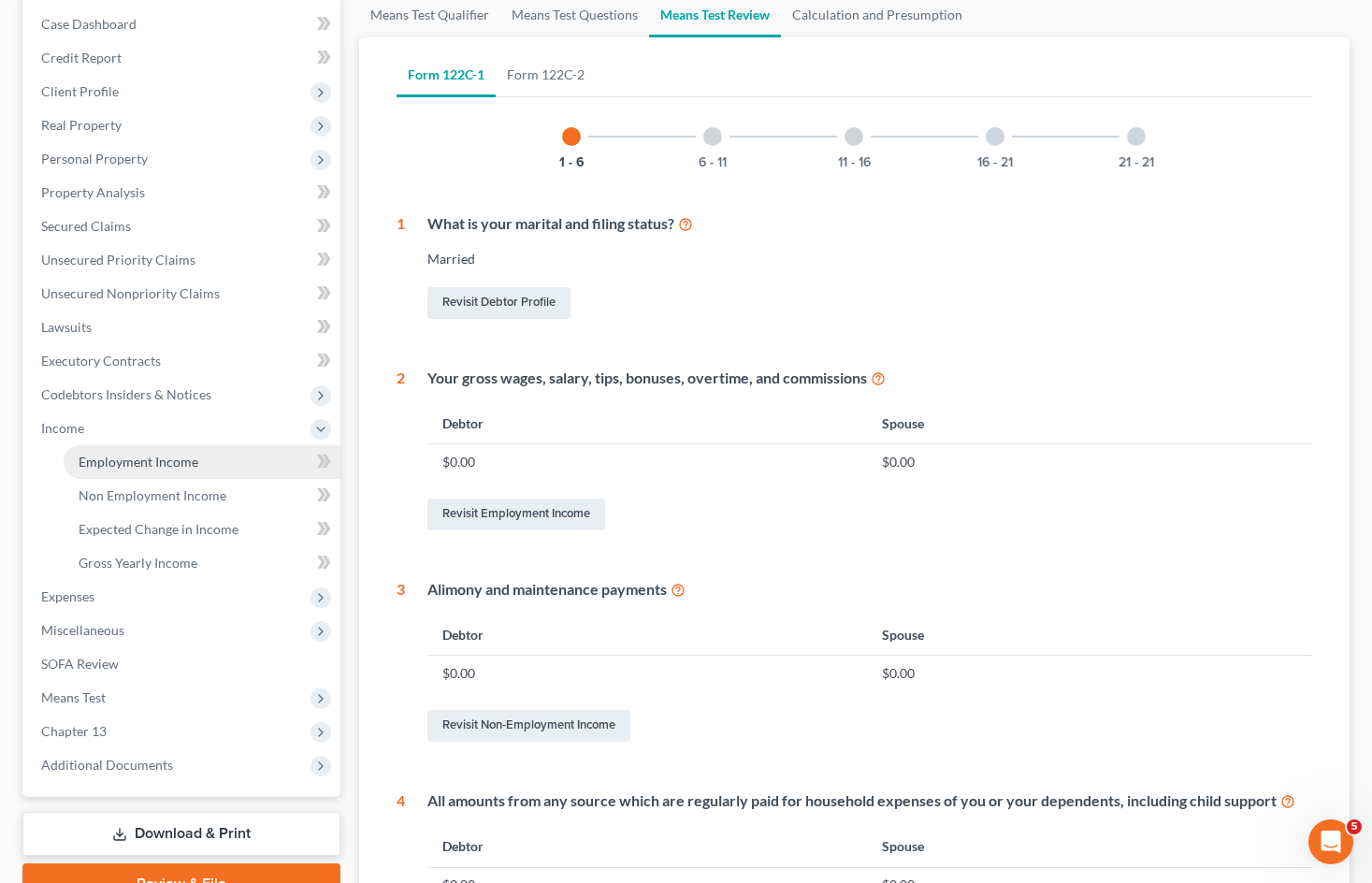
click at [191, 454] on span "Employment Income" at bounding box center [139, 461] width 120 height 16
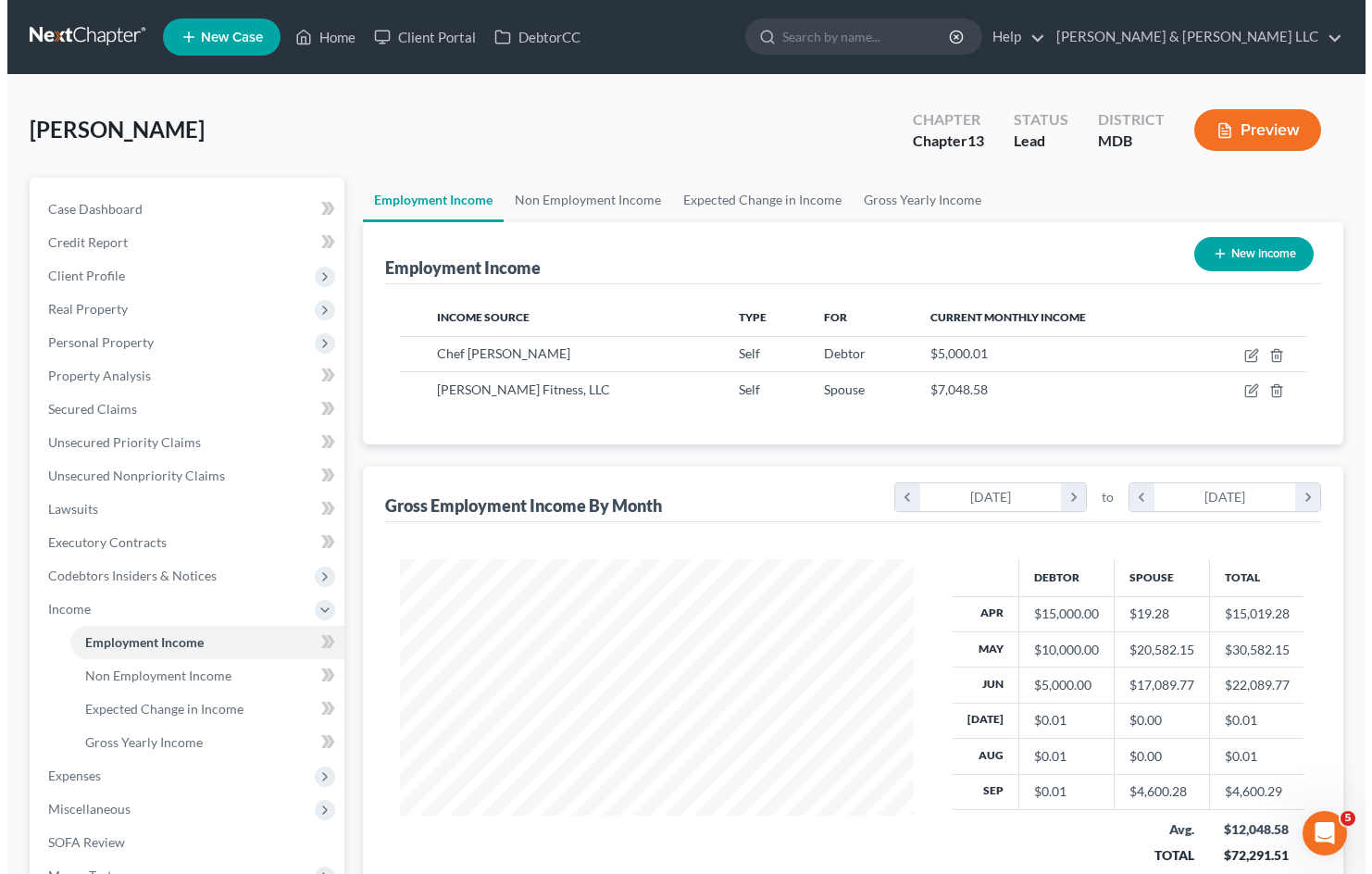
scroll to position [333, 550]
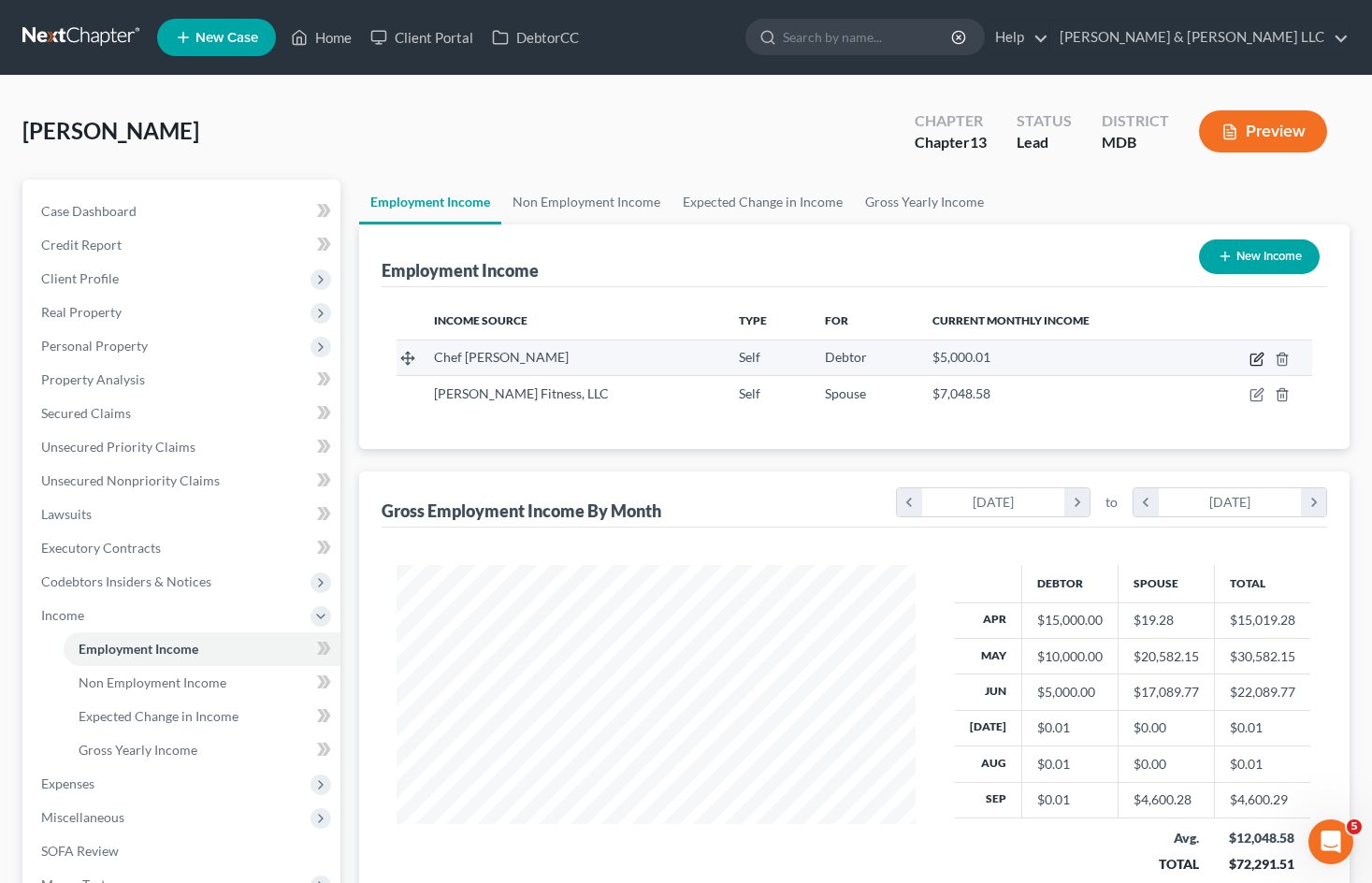
click at [1254, 359] on icon "button" at bounding box center [1257, 359] width 15 height 15
select select "1"
select select "21"
select select "0"
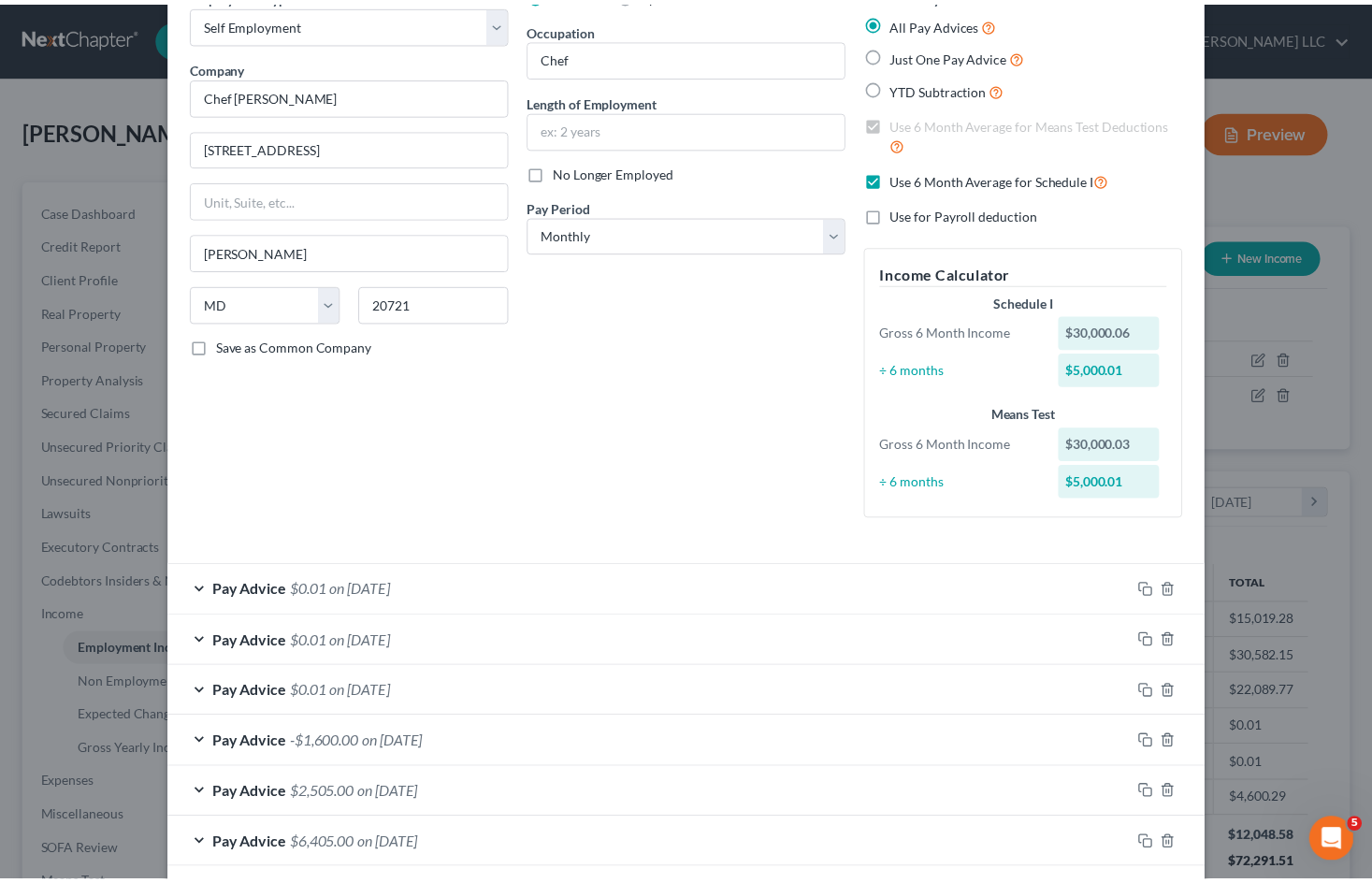
scroll to position [0, 0]
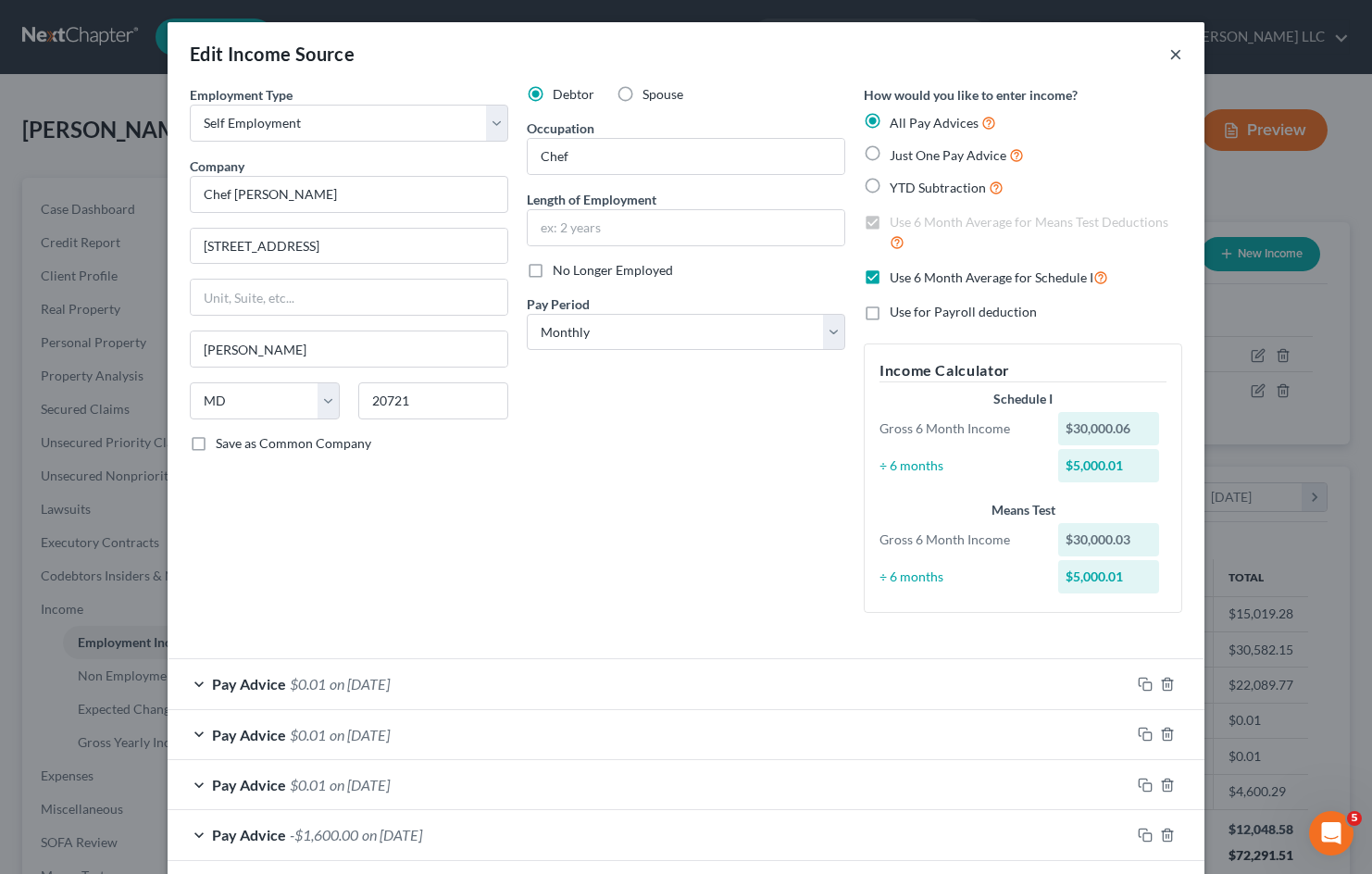
click at [1174, 49] on button "×" at bounding box center [1175, 54] width 13 height 22
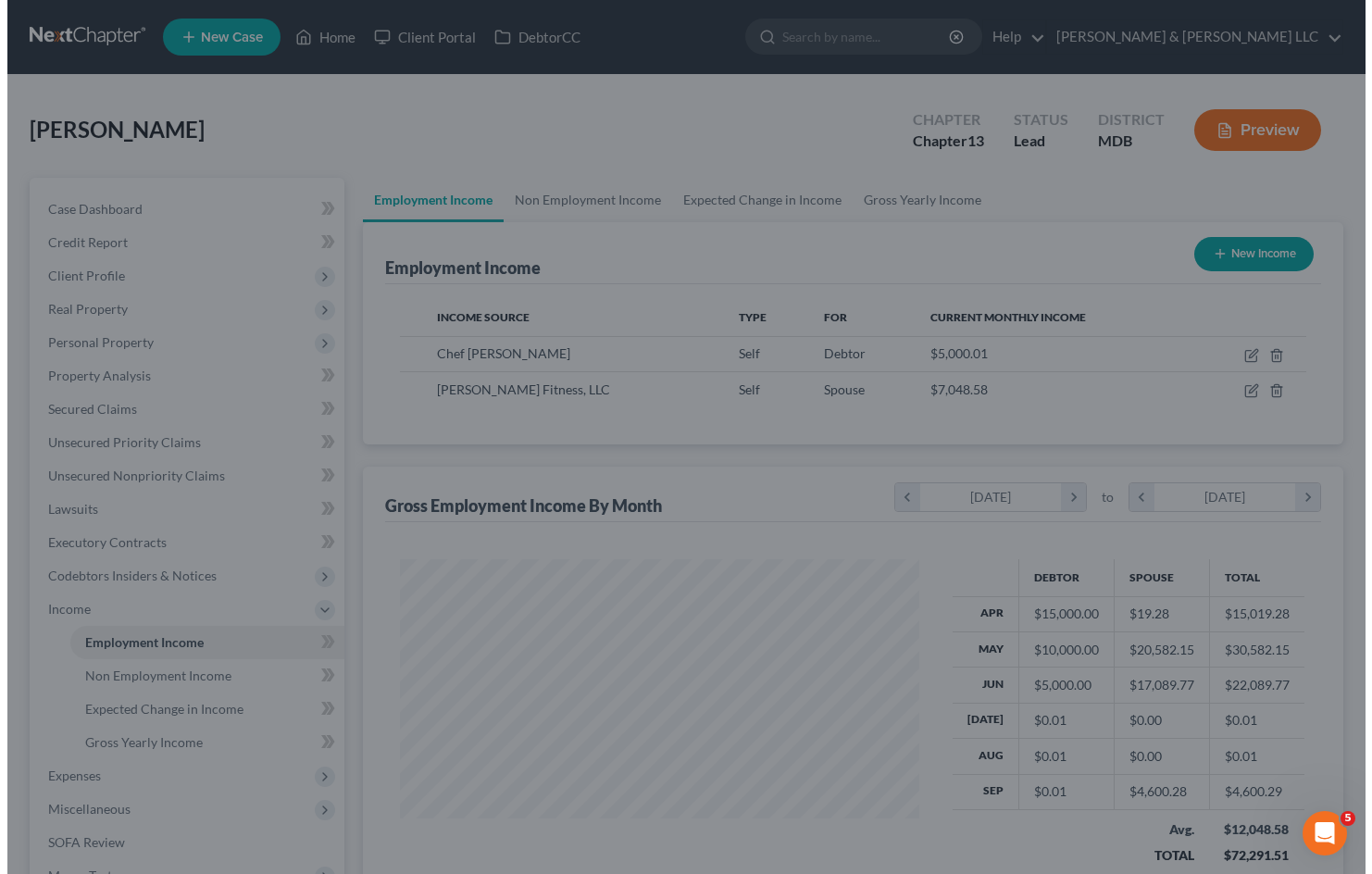
scroll to position [925107, 924998]
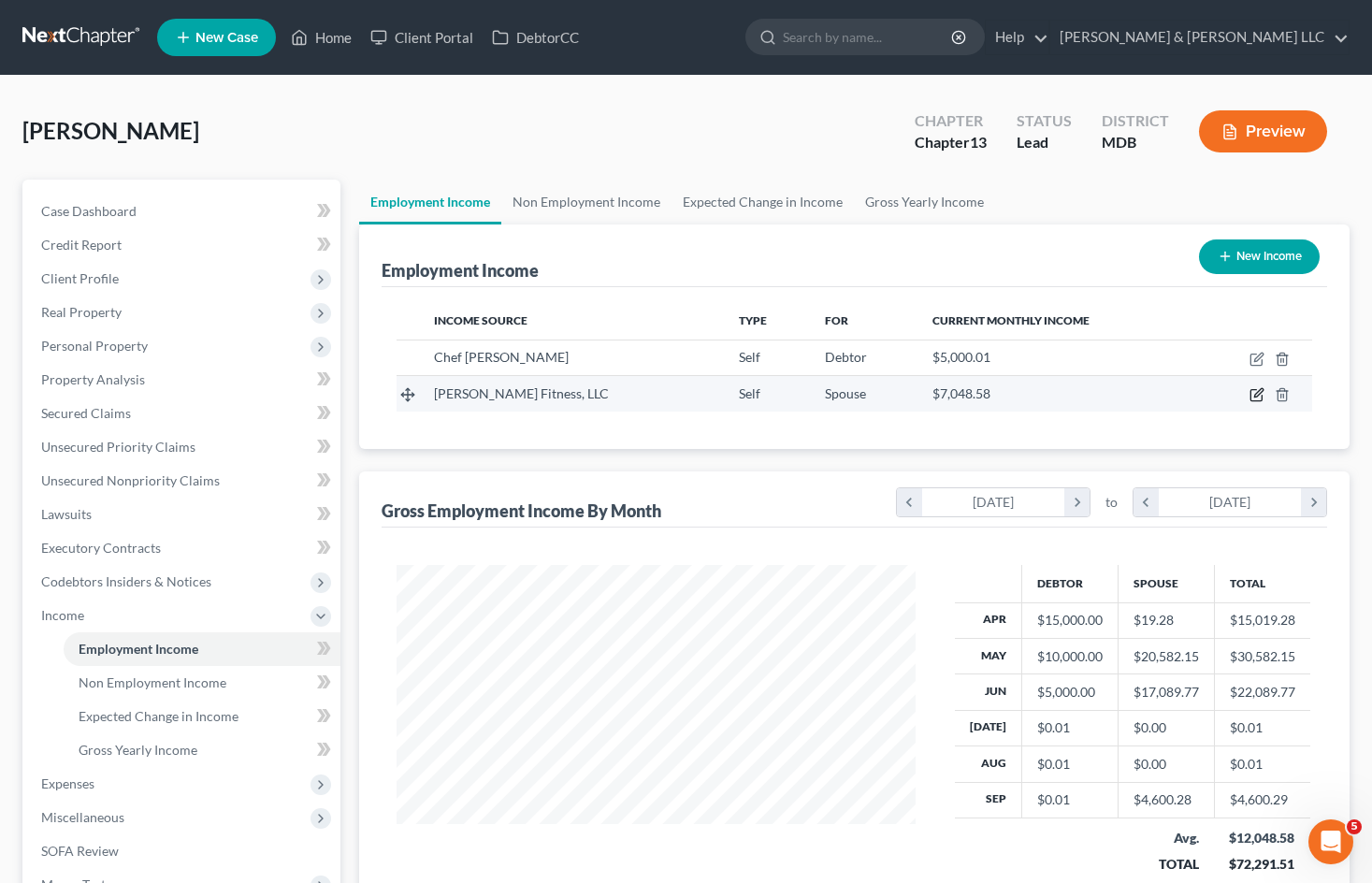
click at [1256, 396] on icon "button" at bounding box center [1258, 392] width 8 height 8
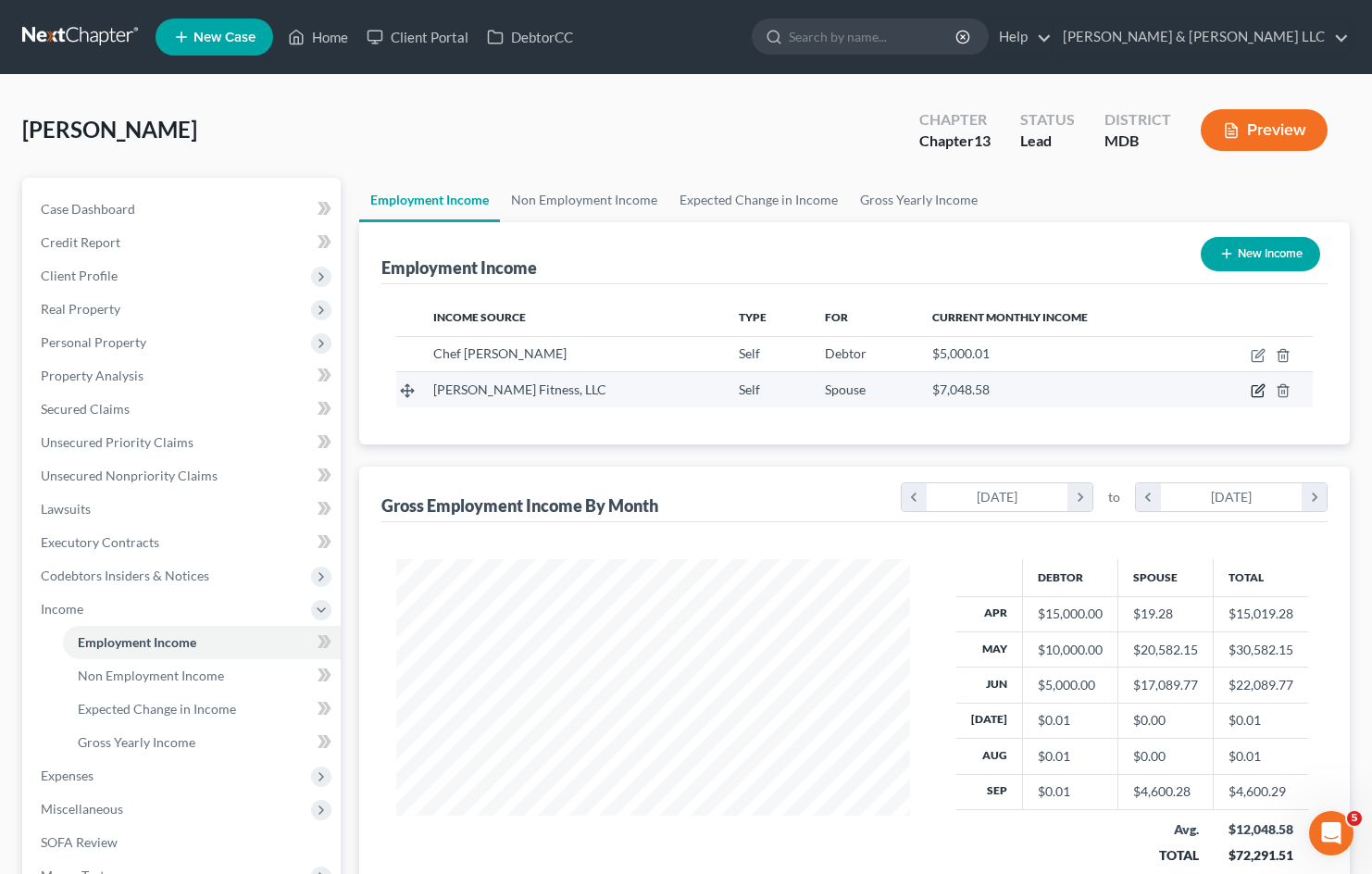
select select "1"
select select "21"
select select "0"
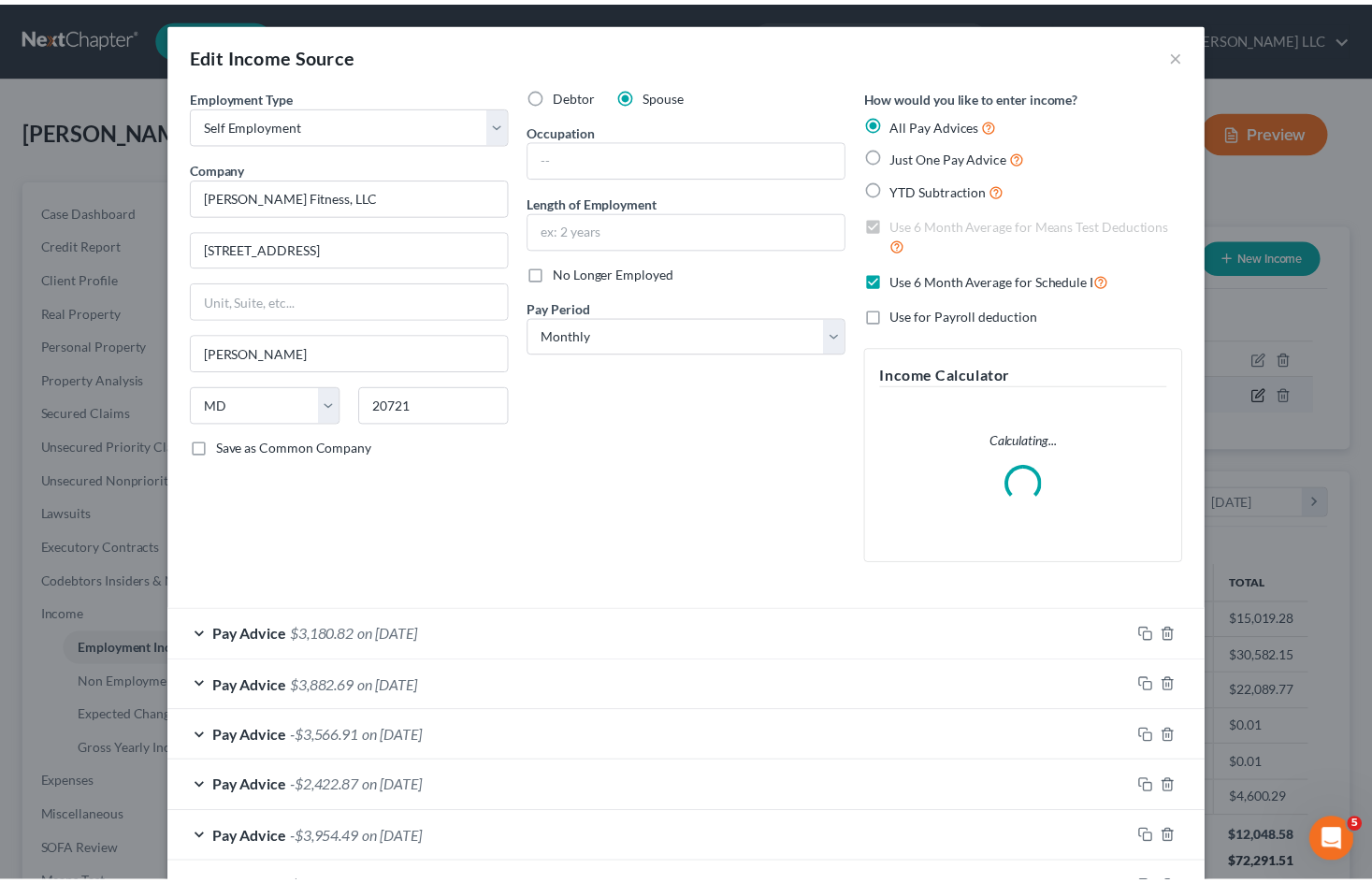
scroll to position [336, 562]
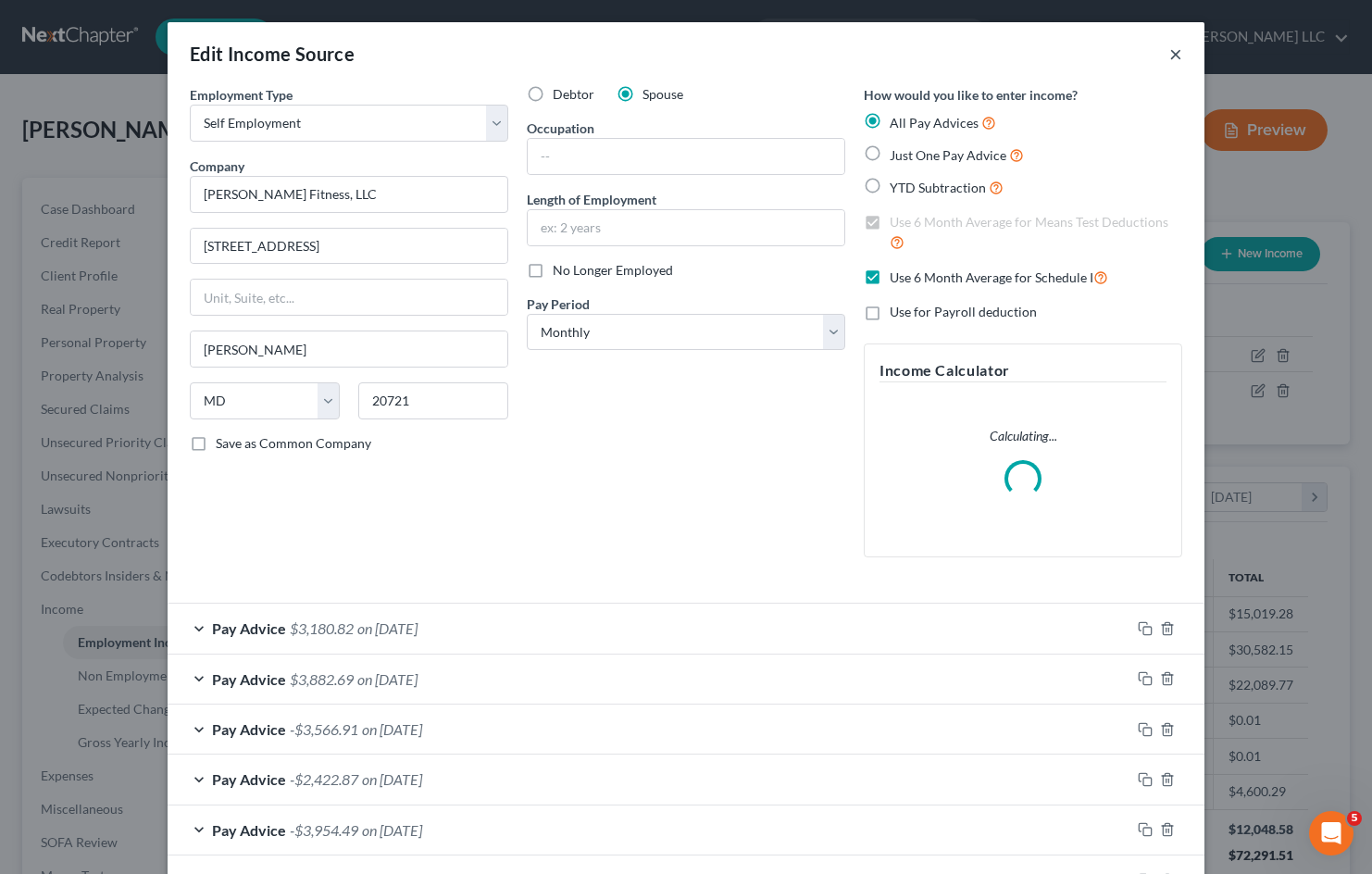
click at [1169, 49] on button "×" at bounding box center [1175, 54] width 13 height 22
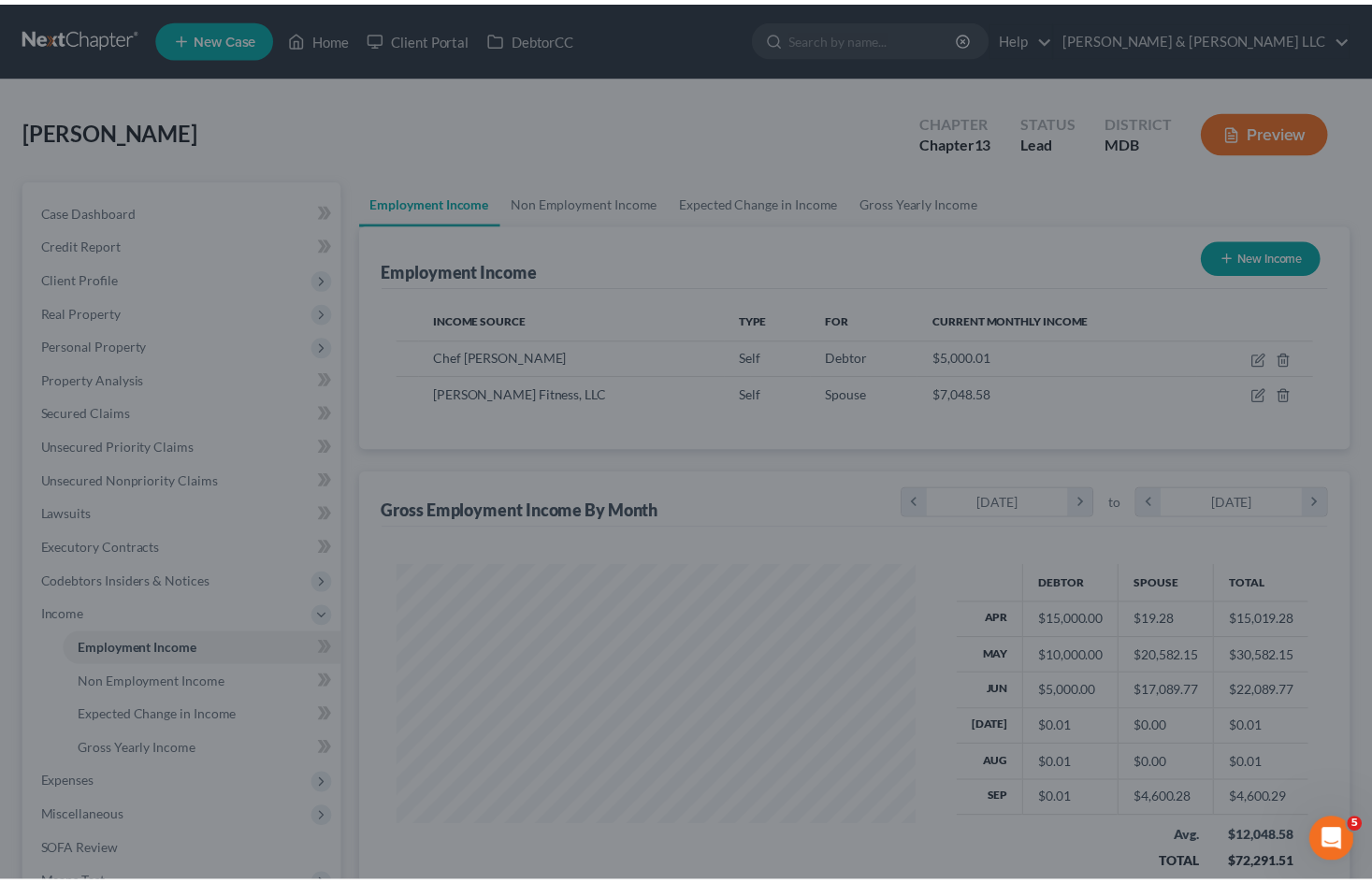
scroll to position [934633, 934489]
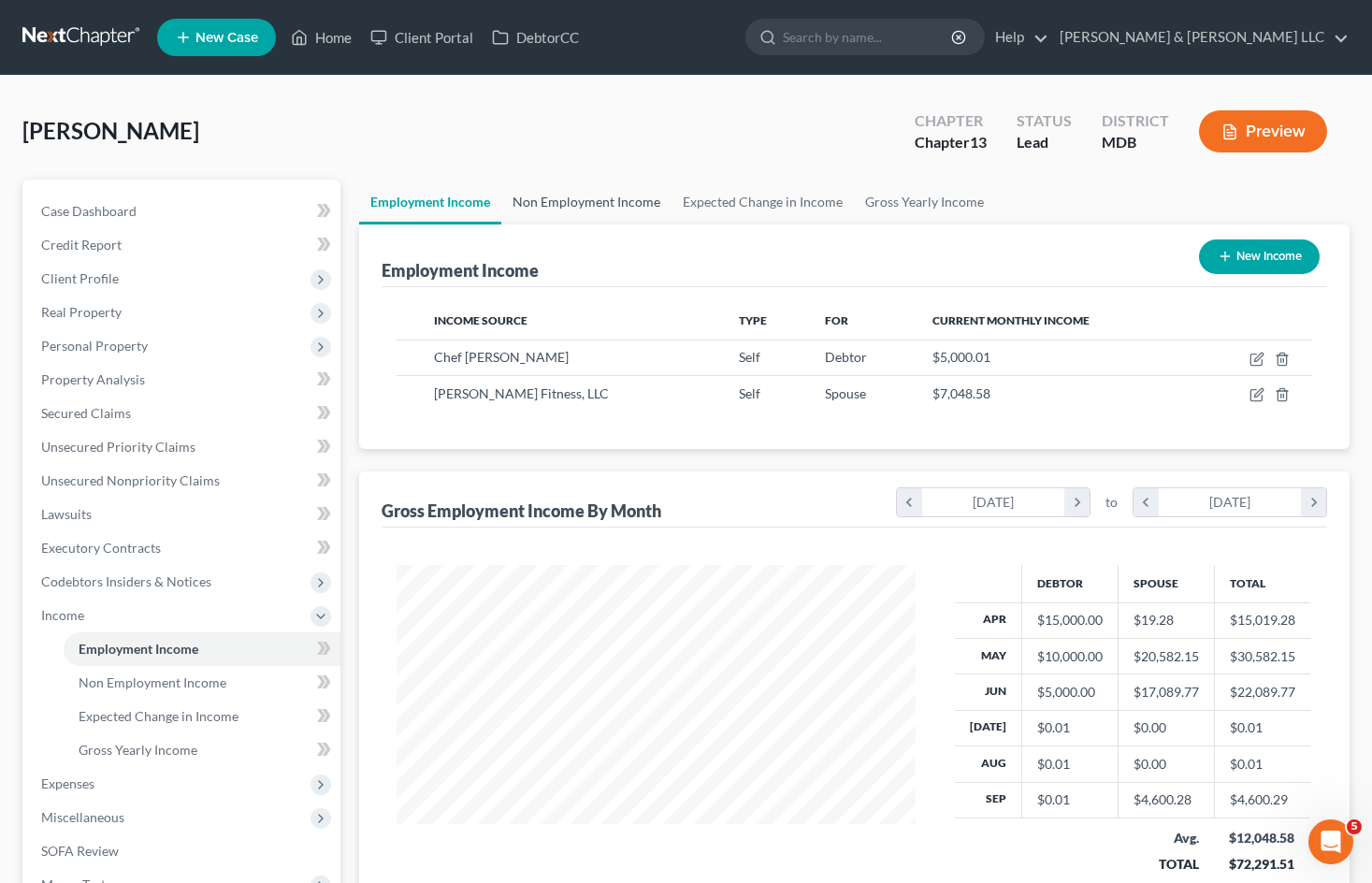
click at [644, 193] on link "Non Employment Income" at bounding box center [586, 202] width 170 height 45
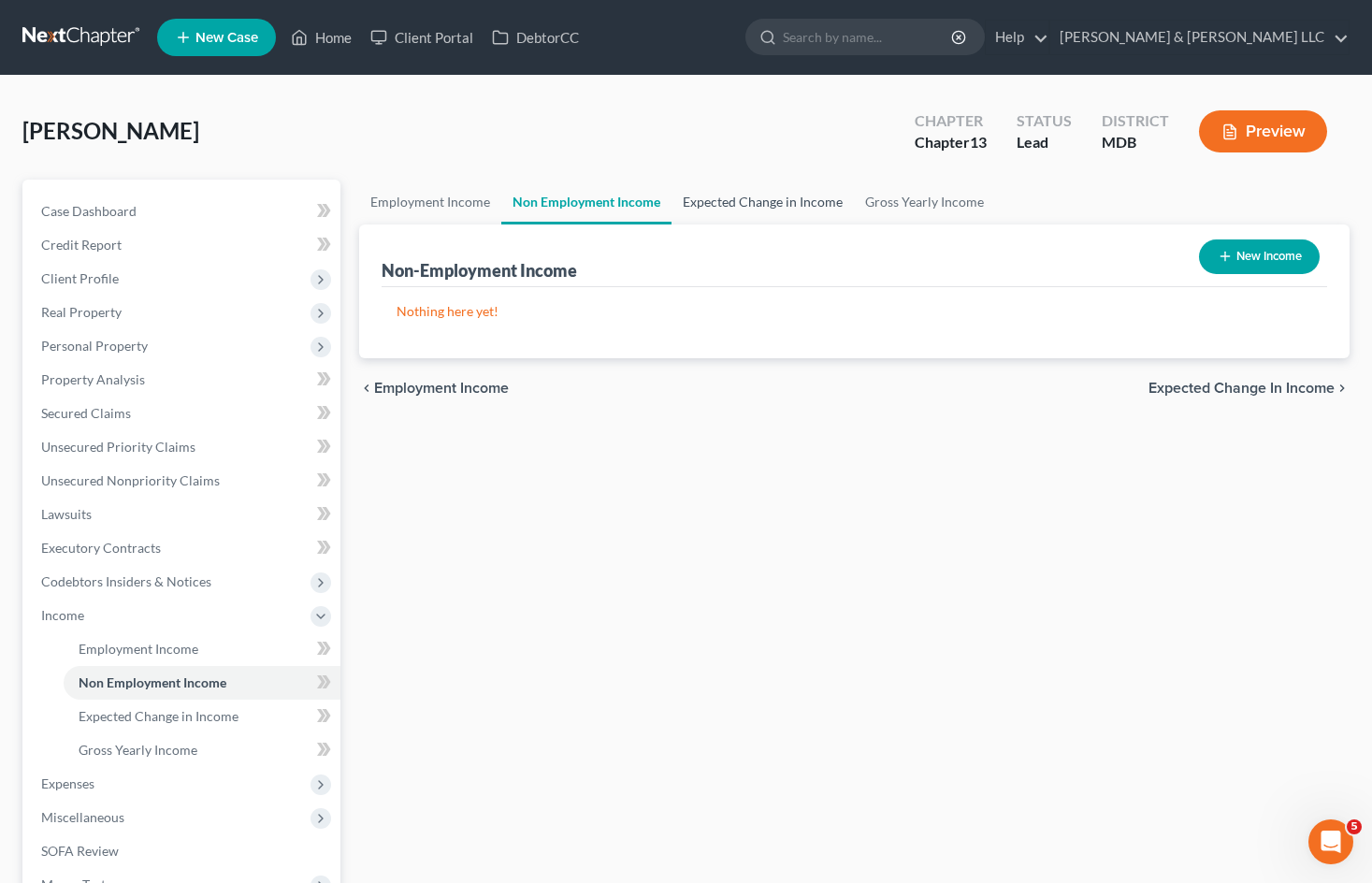
click at [750, 206] on link "Expected Change in Income" at bounding box center [762, 202] width 182 height 45
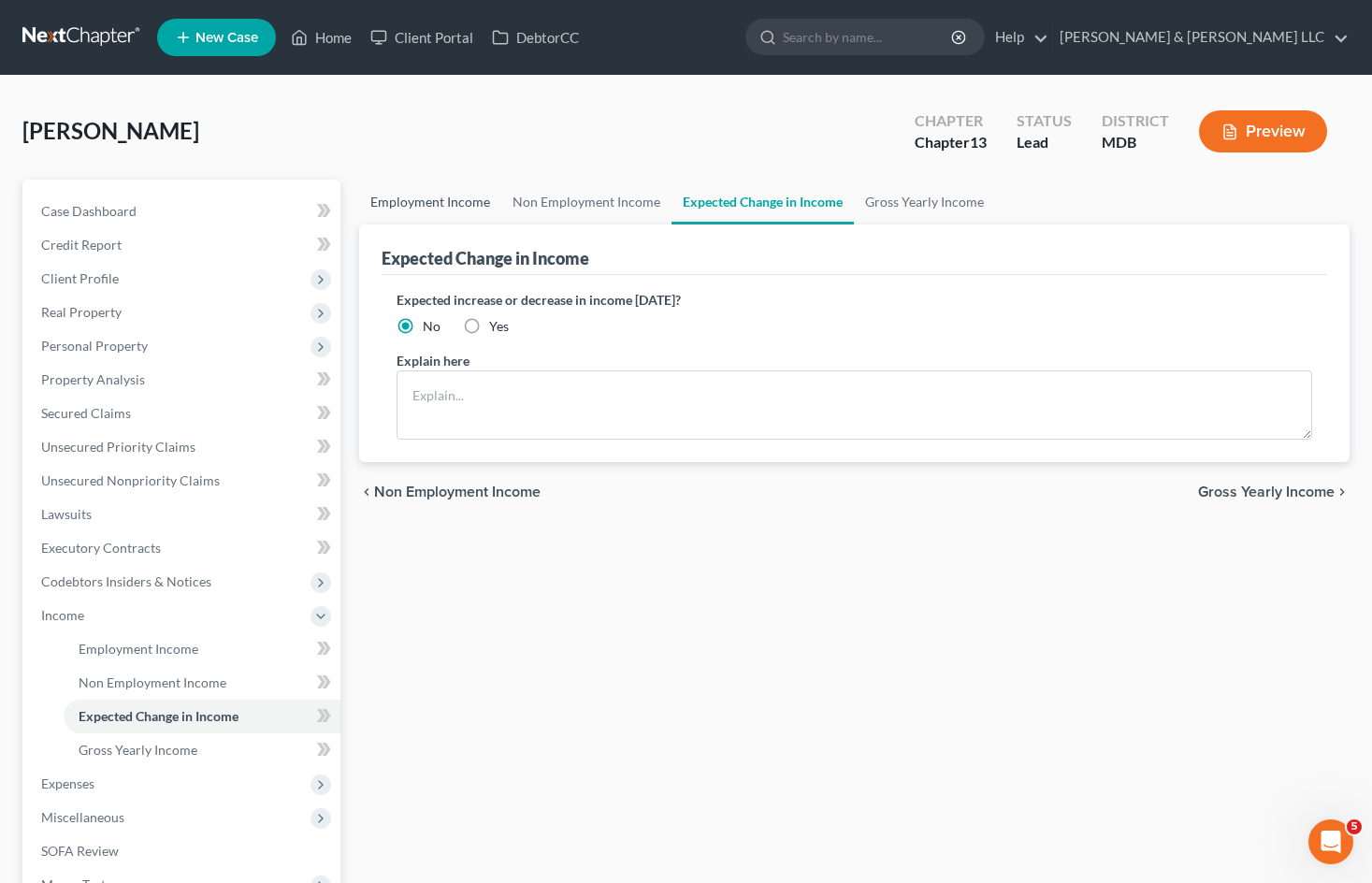
click at [463, 206] on link "Employment Income" at bounding box center [430, 202] width 142 height 45
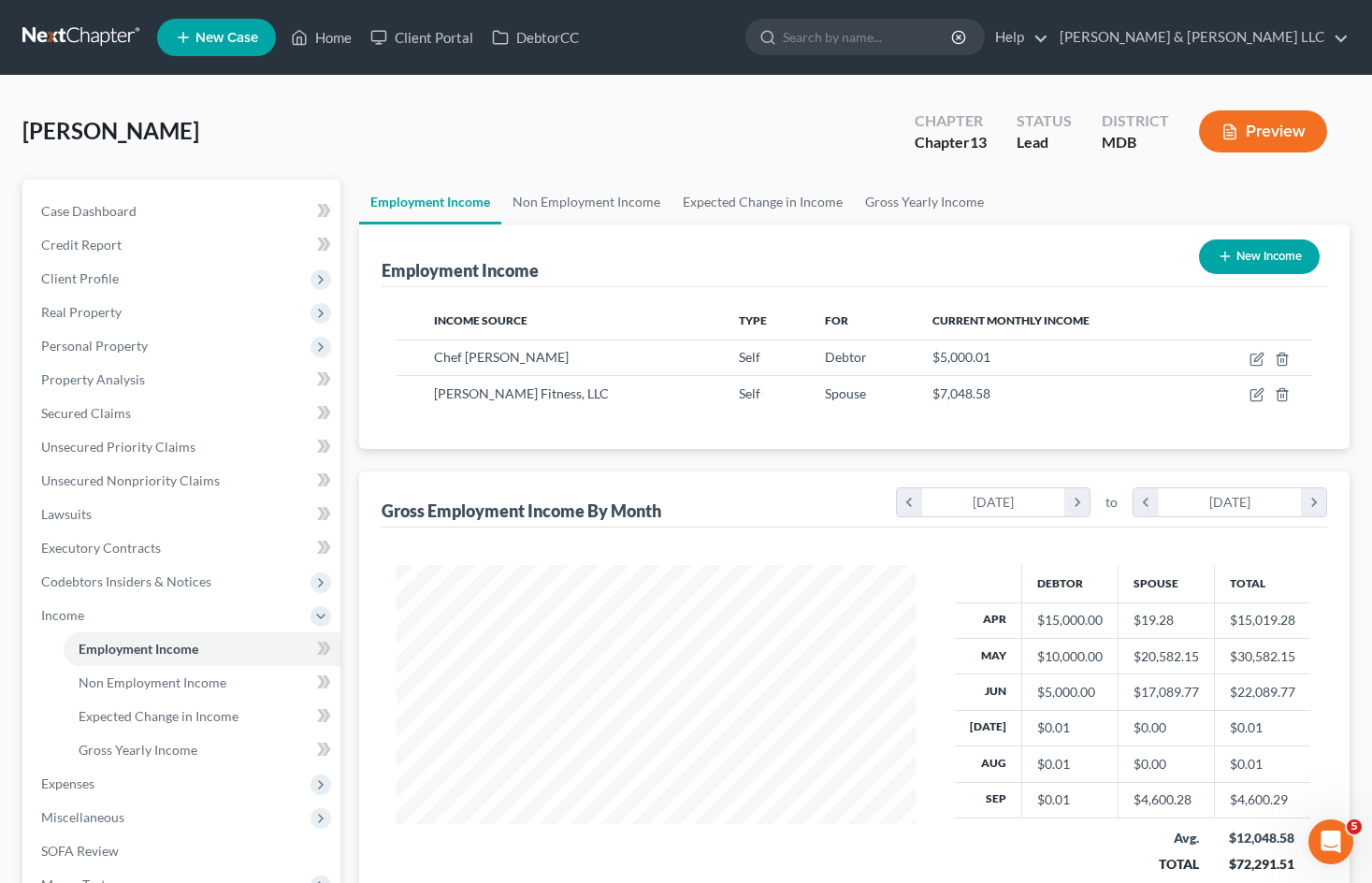
scroll to position [336, 556]
click at [642, 132] on div "Robinson, James Upgraded Chapter Chapter 13 Status Lead District MDB Preview" at bounding box center [686, 139] width 1327 height 82
click at [166, 816] on span "Miscellaneous" at bounding box center [183, 817] width 314 height 34
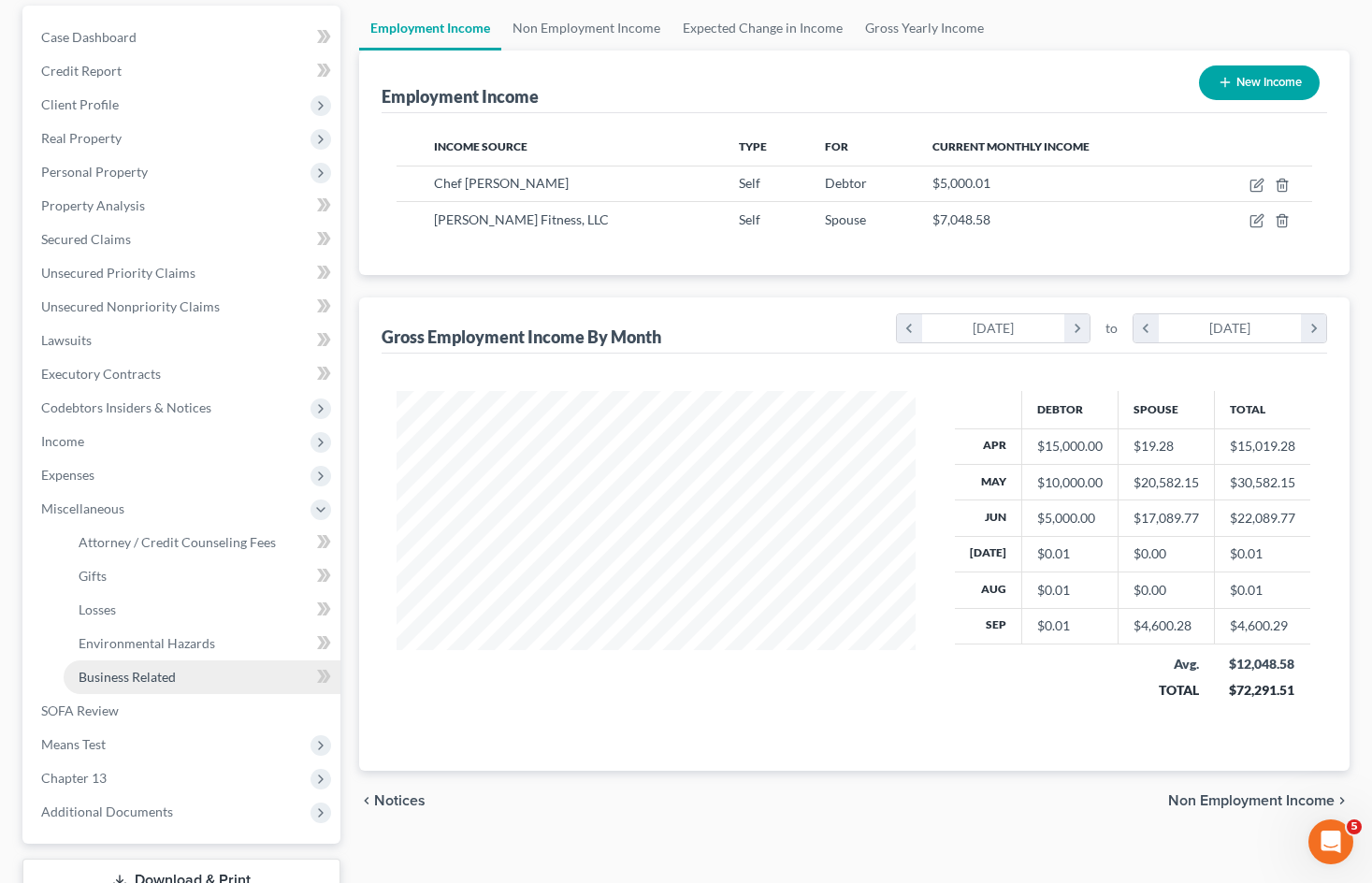
scroll to position [187, 0]
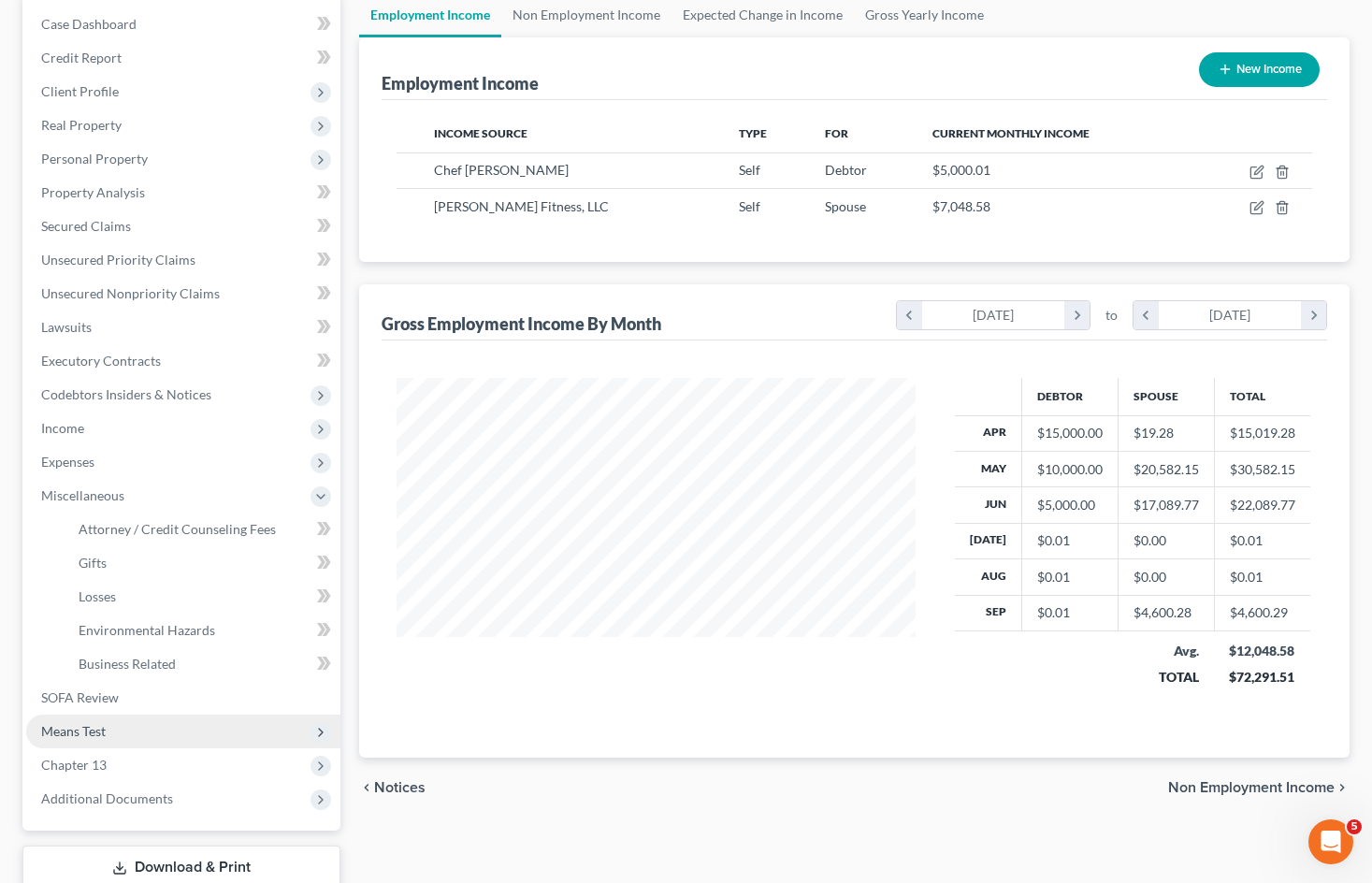
click at [170, 739] on span "Means Test" at bounding box center [183, 731] width 314 height 34
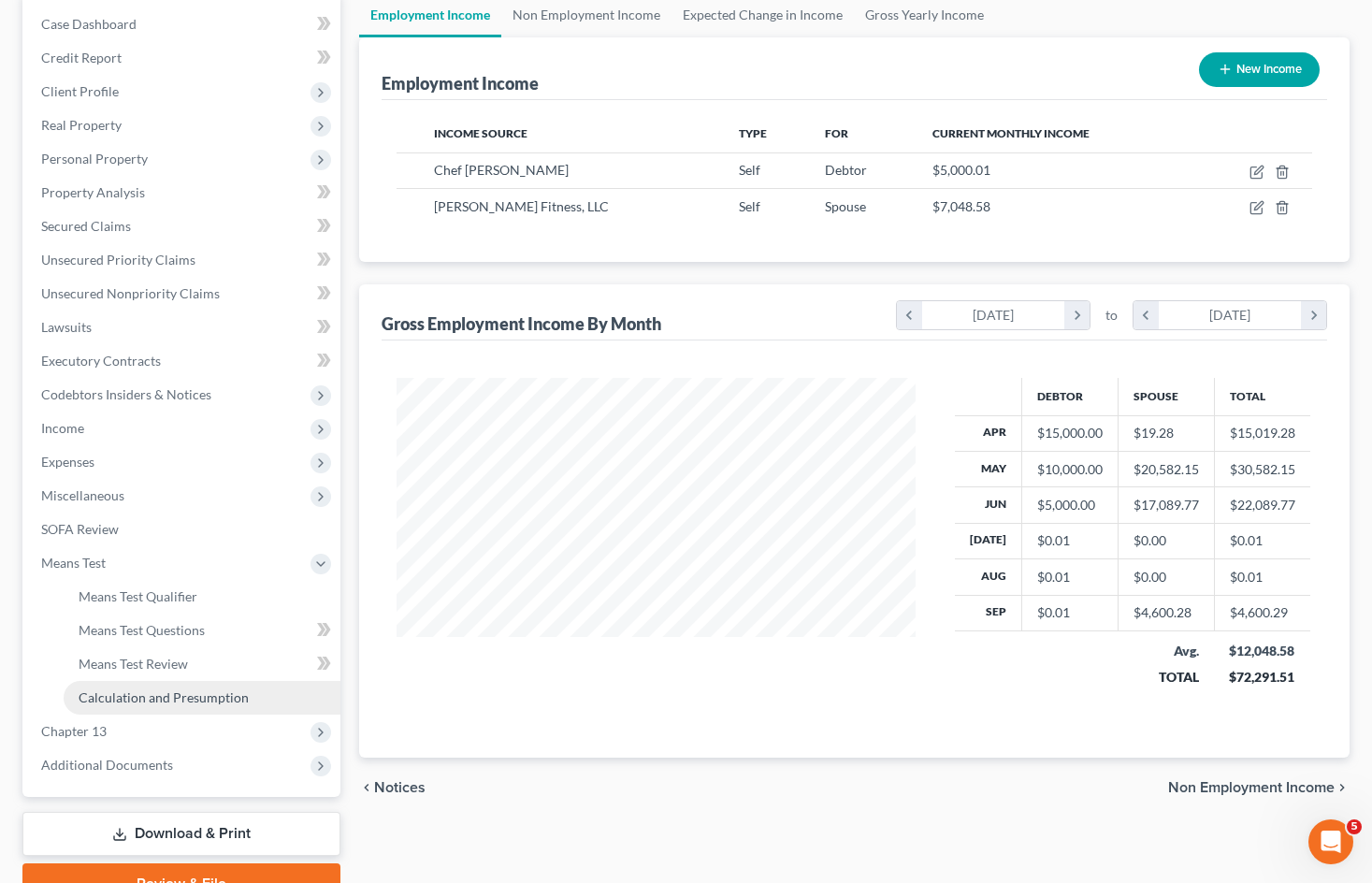
click at [195, 692] on span "Calculation and Presumption" at bounding box center [163, 696] width 170 height 16
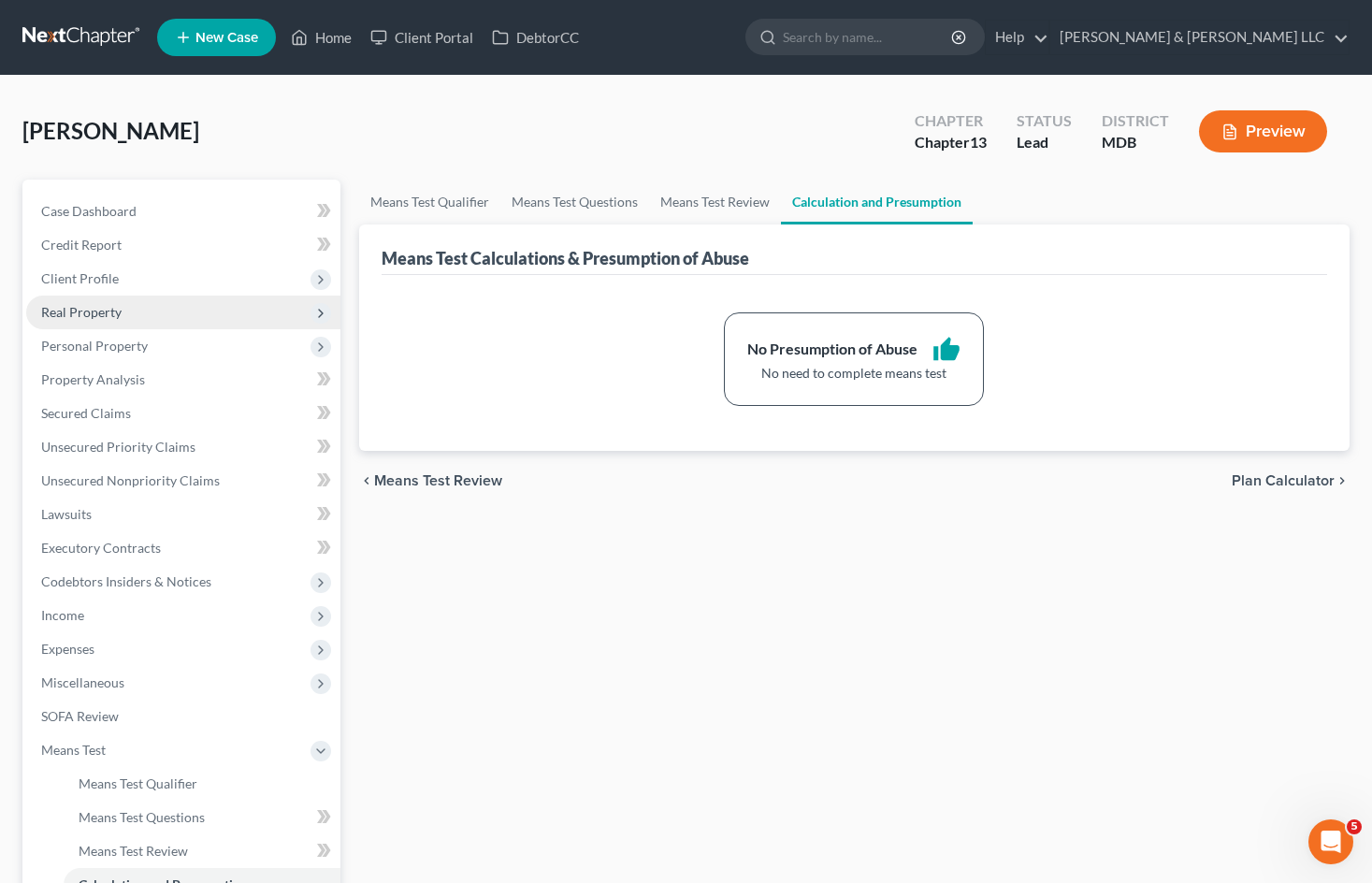
click at [185, 321] on span "Real Property" at bounding box center [183, 312] width 314 height 34
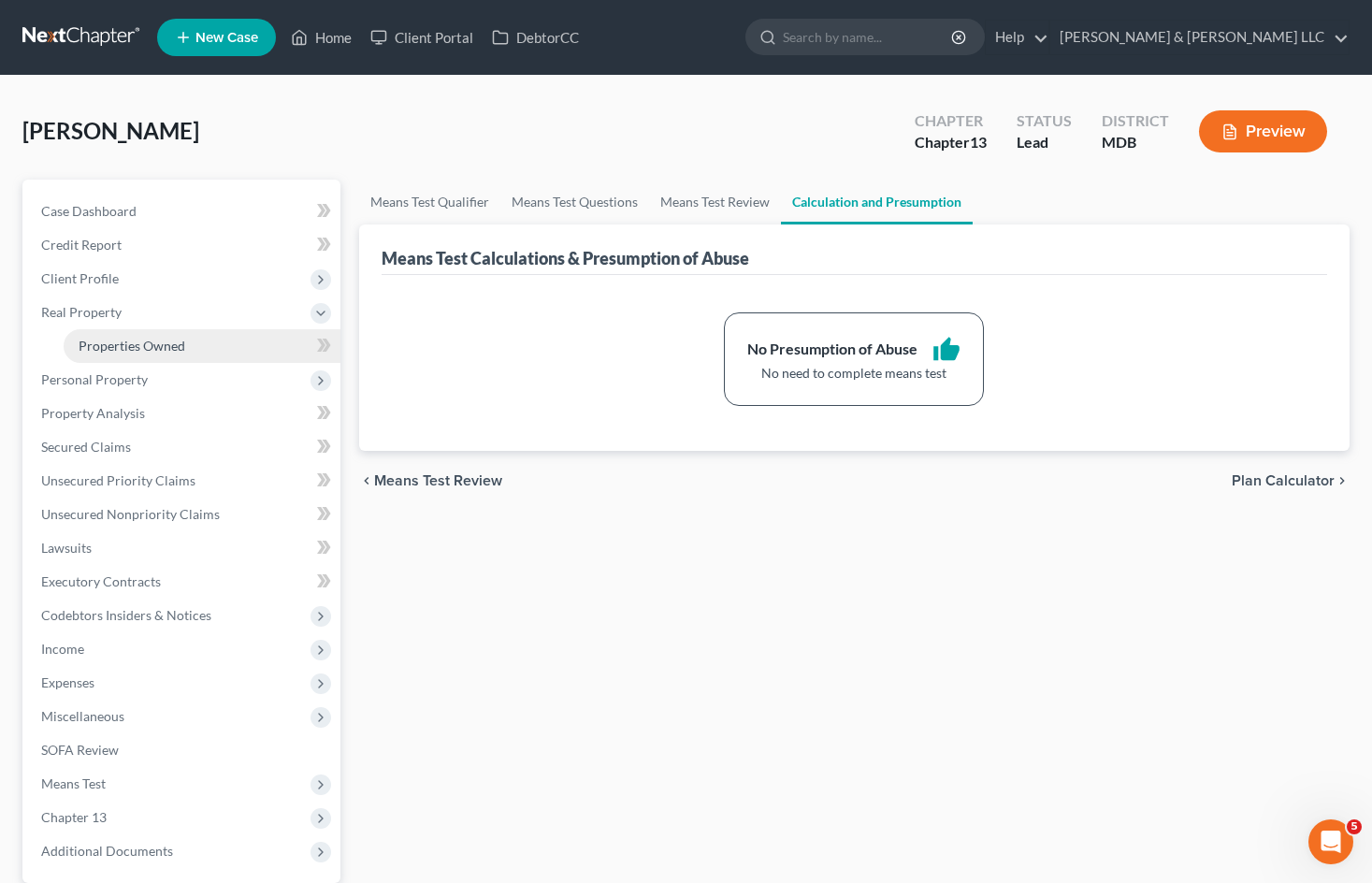
click at [194, 341] on link "Properties Owned" at bounding box center [202, 346] width 277 height 34
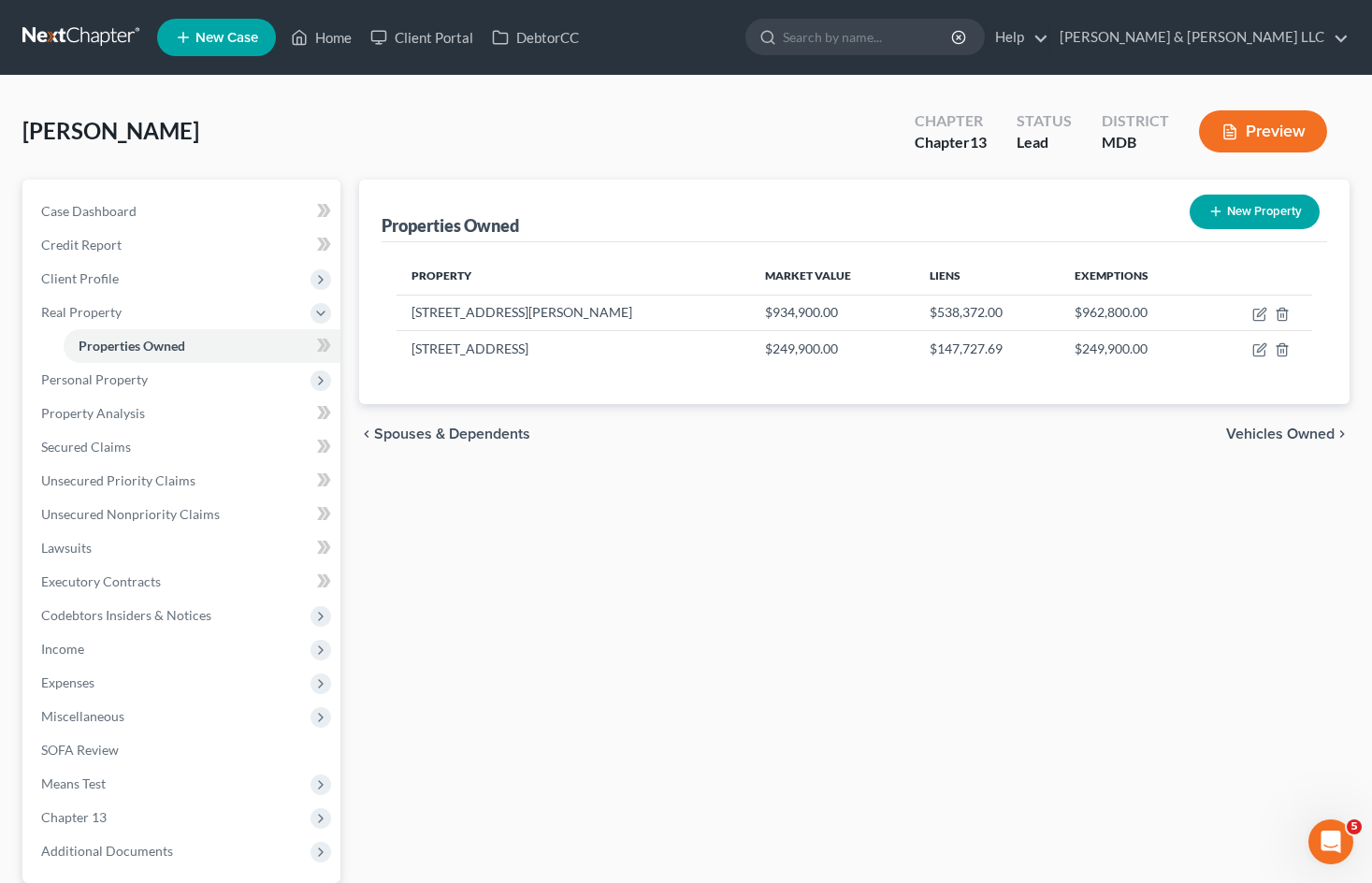
click at [1320, 602] on div "Properties Owned New Property Property Market Value Liens Exemptions 9030 Trump…" at bounding box center [854, 585] width 1009 height 811
click at [154, 636] on span "Income" at bounding box center [183, 649] width 314 height 34
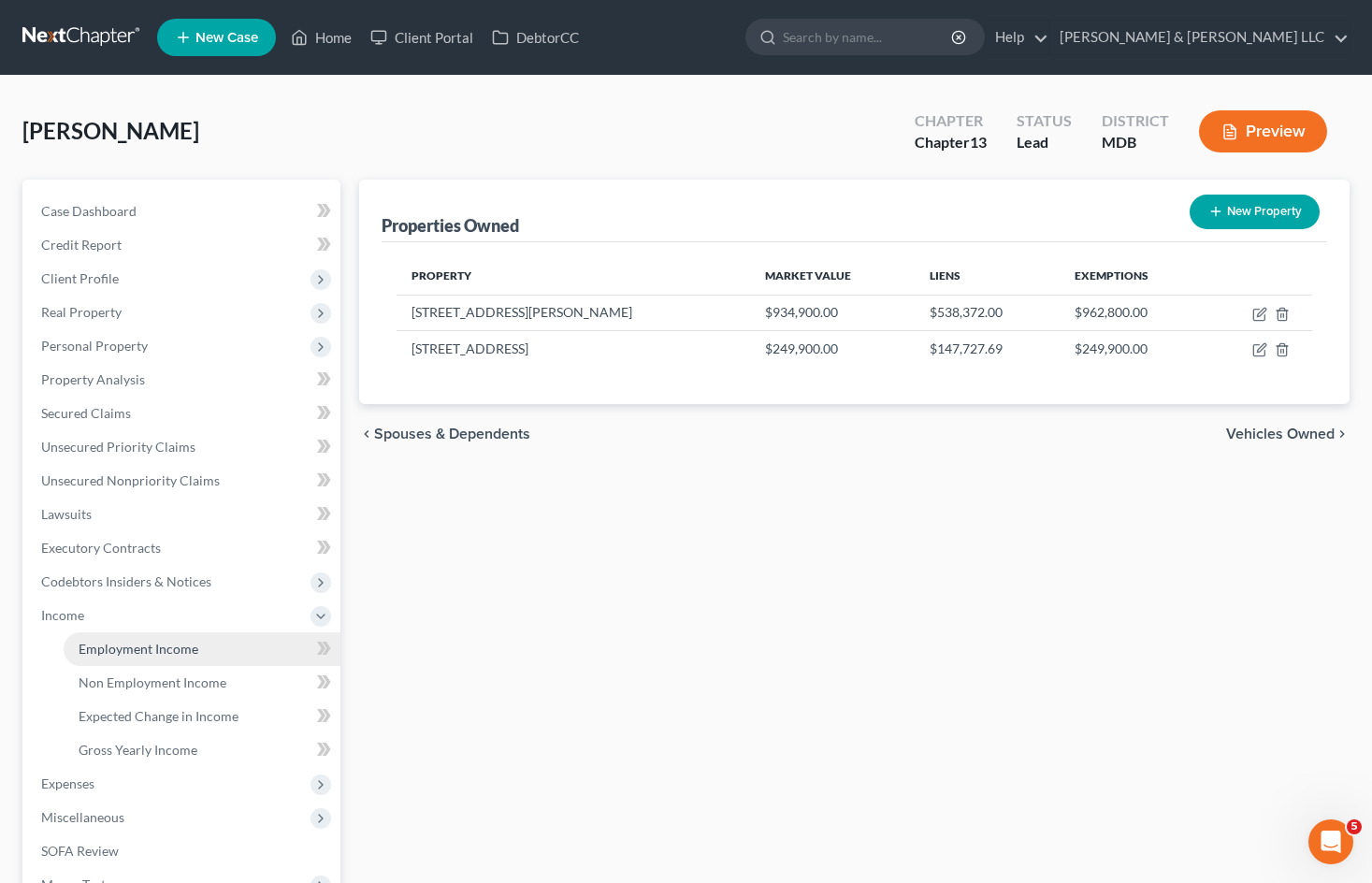
click at [171, 652] on span "Employment Income" at bounding box center [139, 648] width 120 height 16
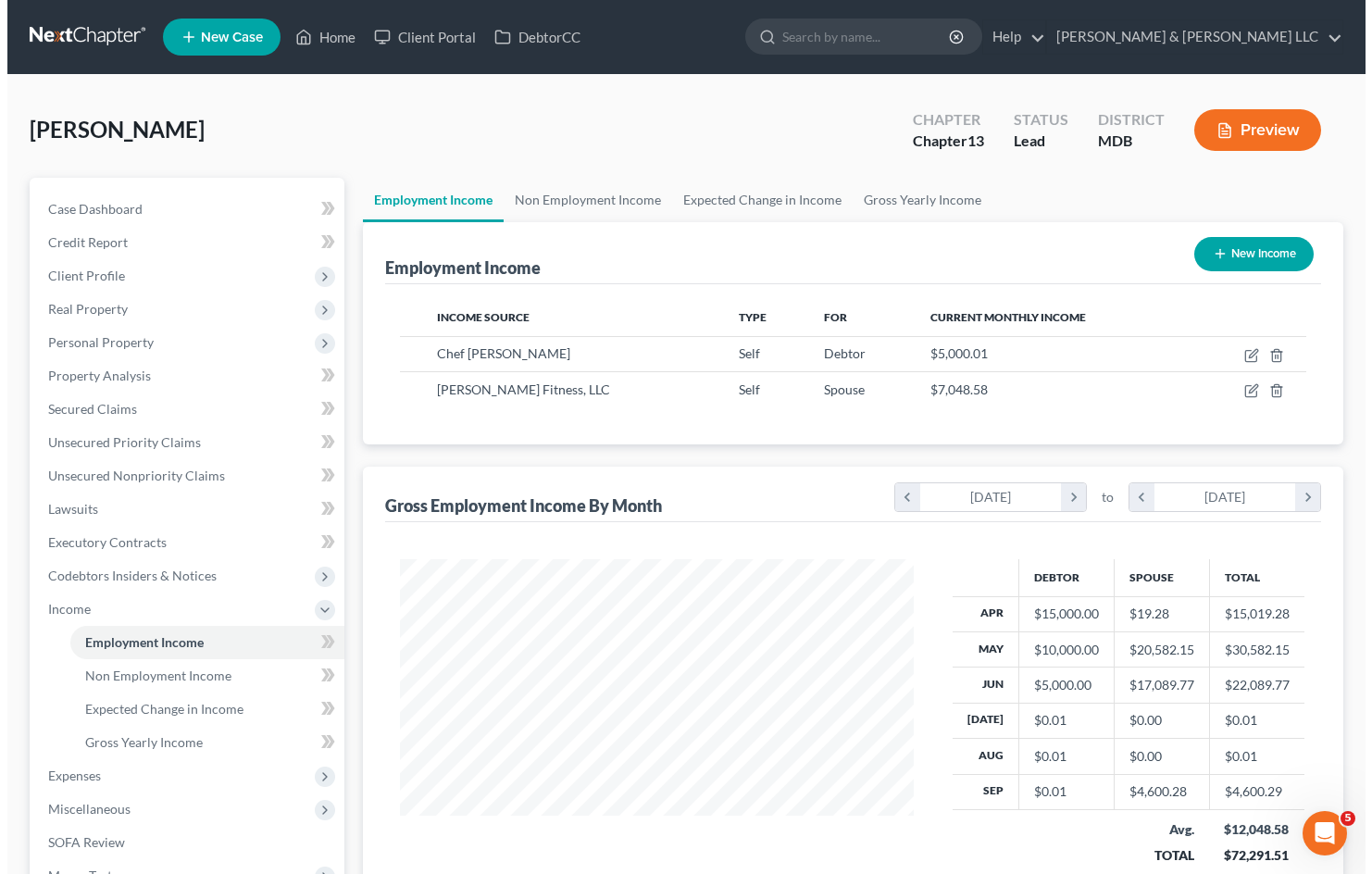
scroll to position [333, 550]
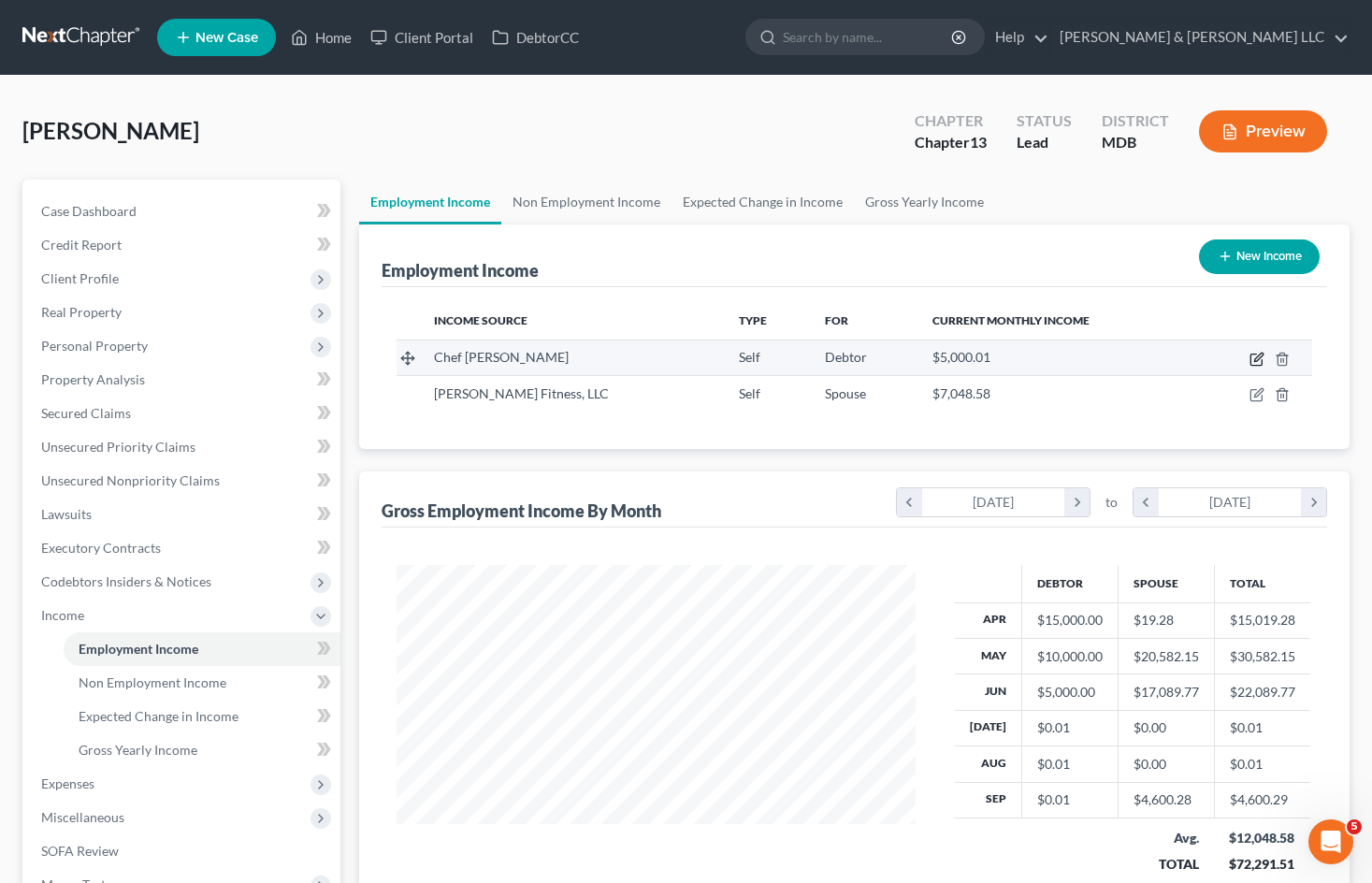
click at [1250, 360] on icon "button" at bounding box center [1256, 360] width 11 height 11
select select "1"
select select "21"
select select "0"
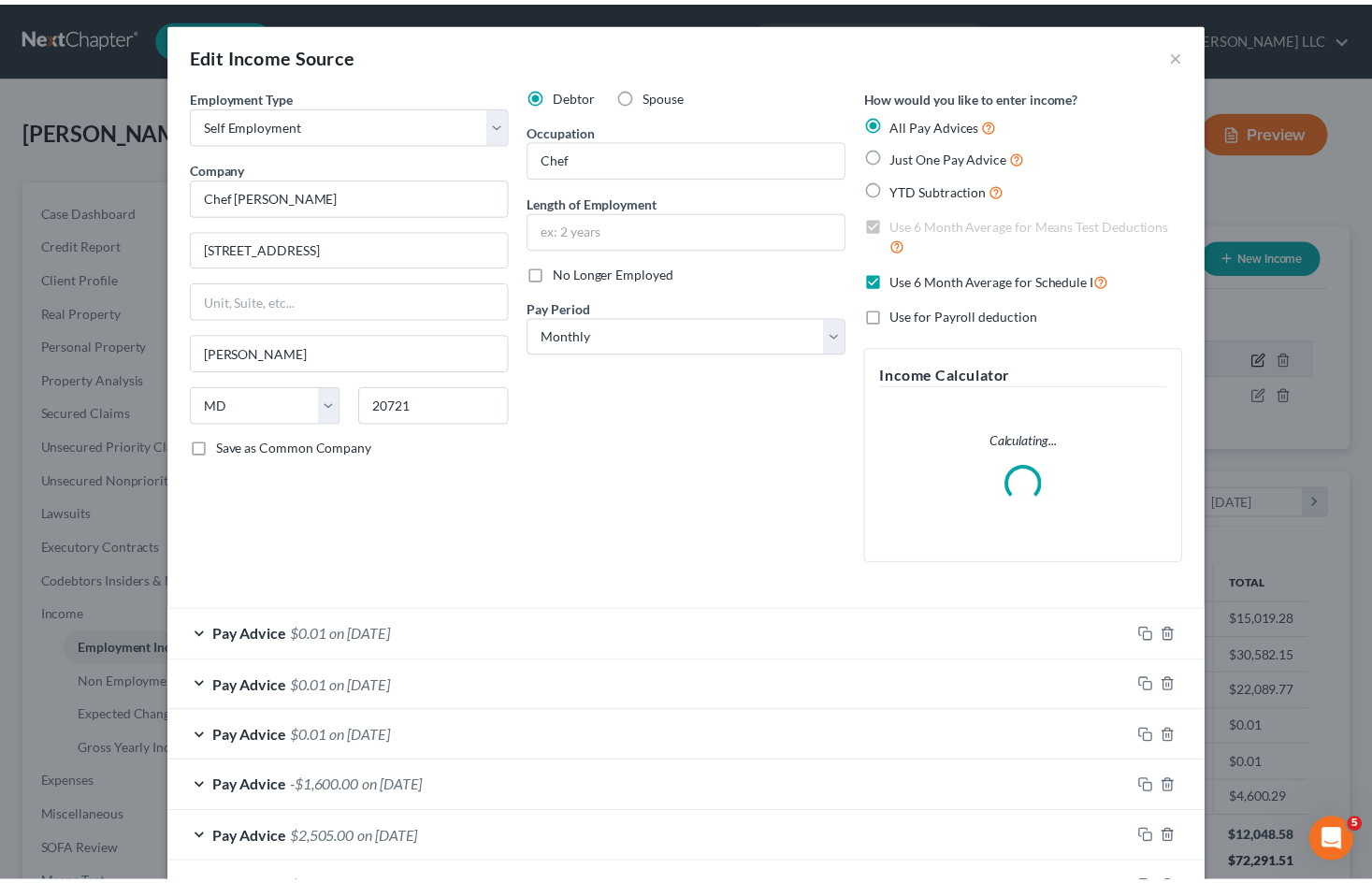
scroll to position [336, 562]
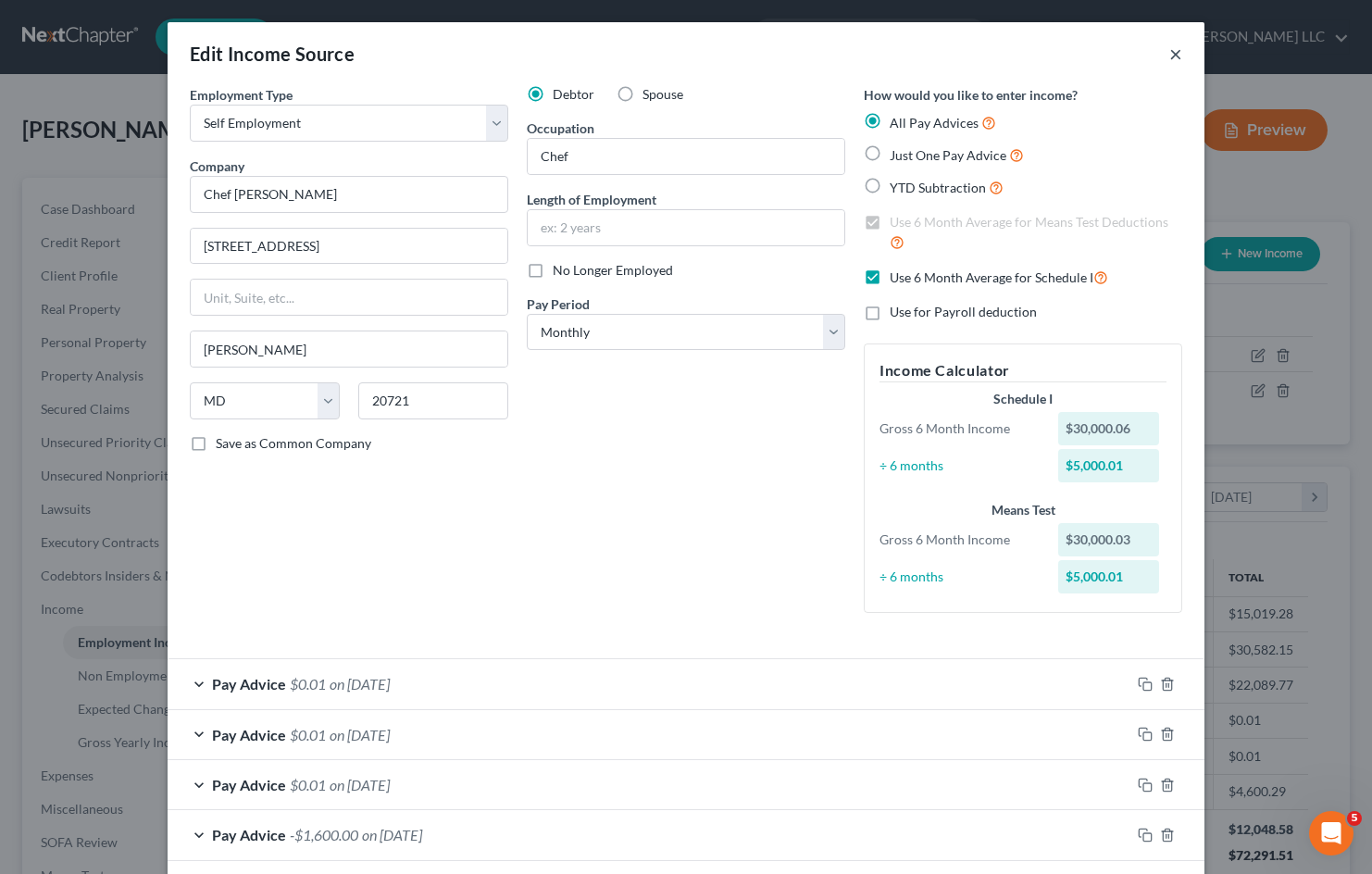
click at [1173, 52] on button "×" at bounding box center [1175, 54] width 13 height 22
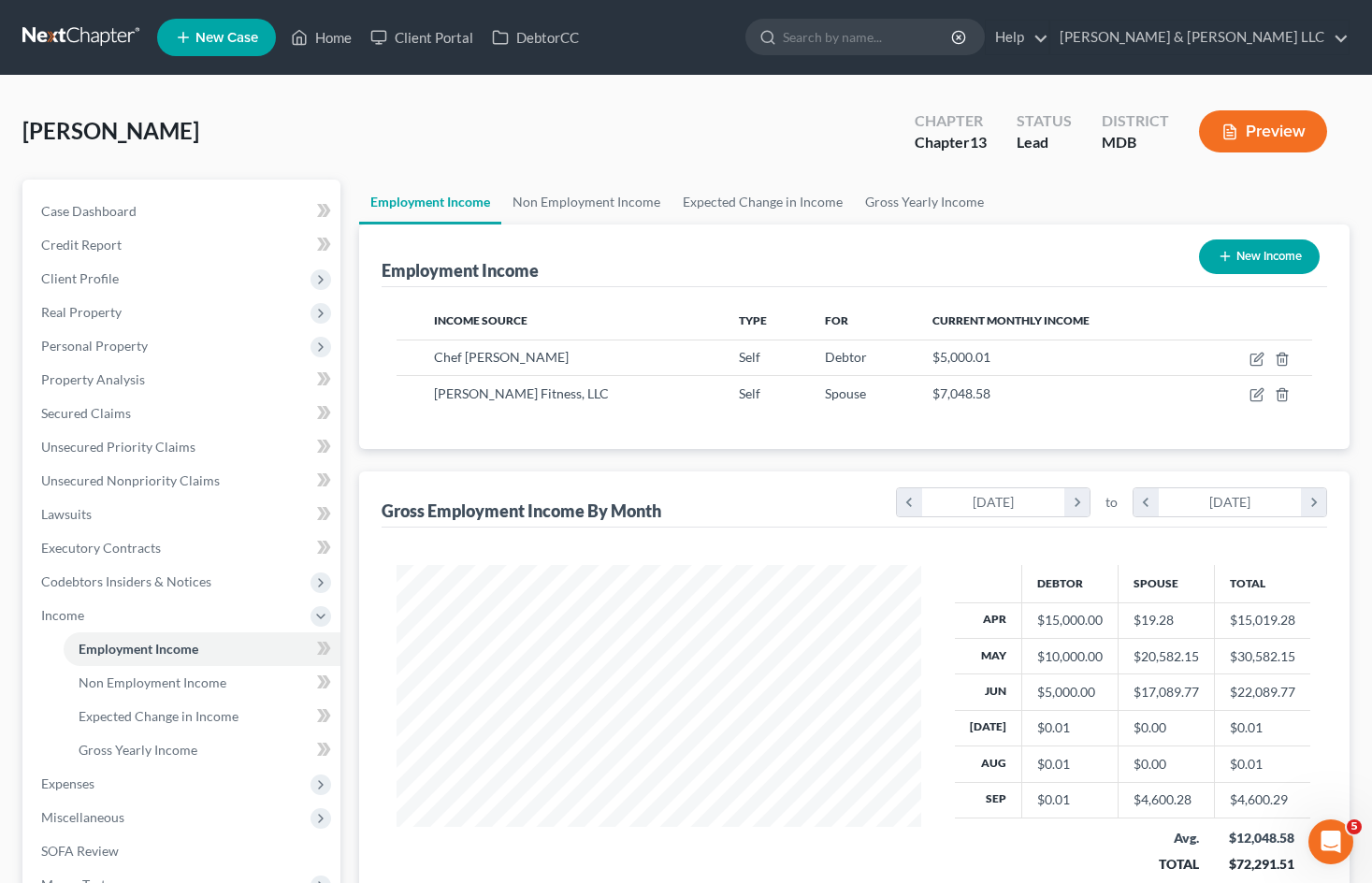
scroll to position [336, 556]
click at [1250, 392] on icon "button" at bounding box center [1256, 395] width 11 height 11
select select "1"
select select "21"
select select "0"
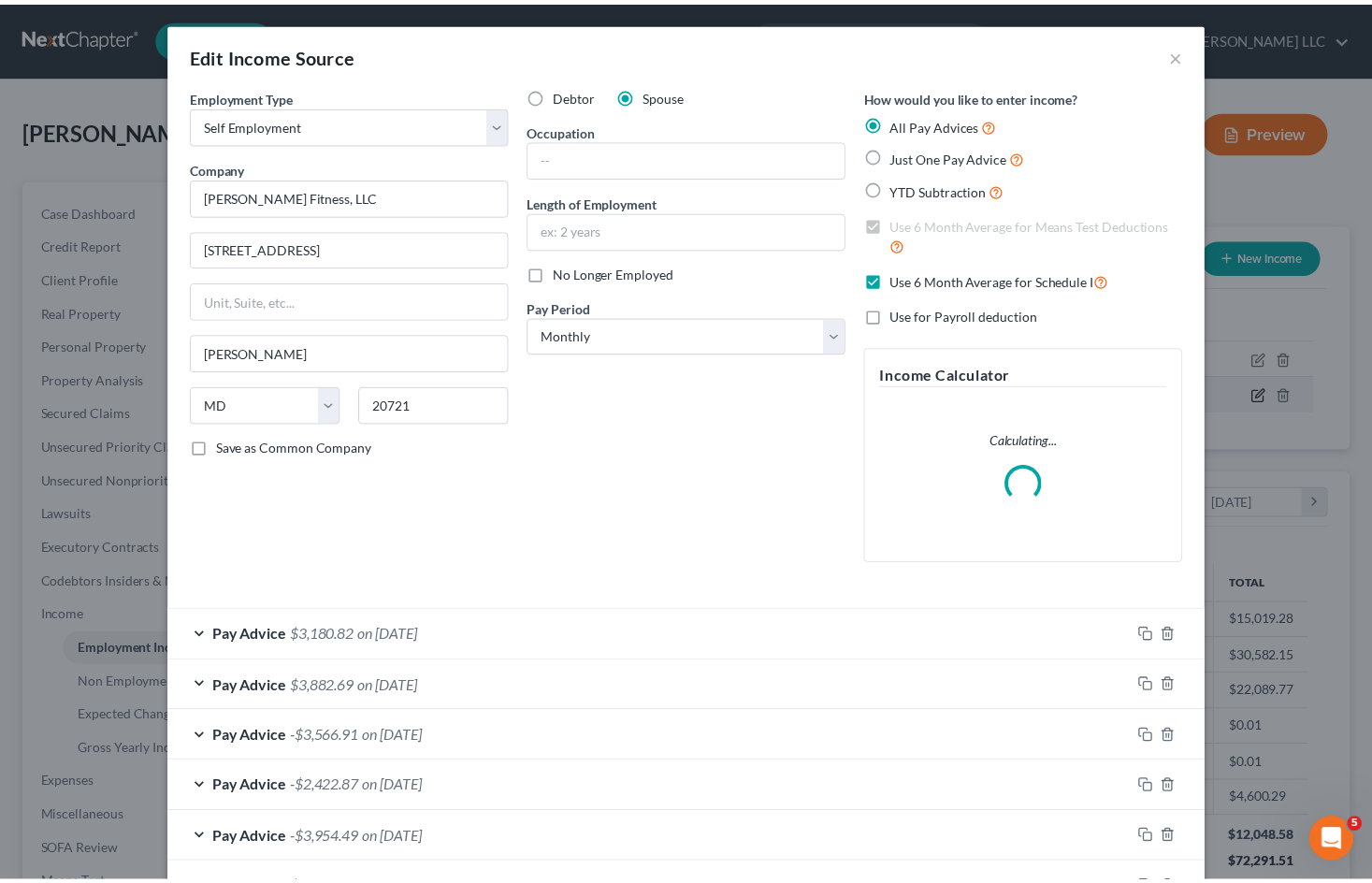
scroll to position [336, 562]
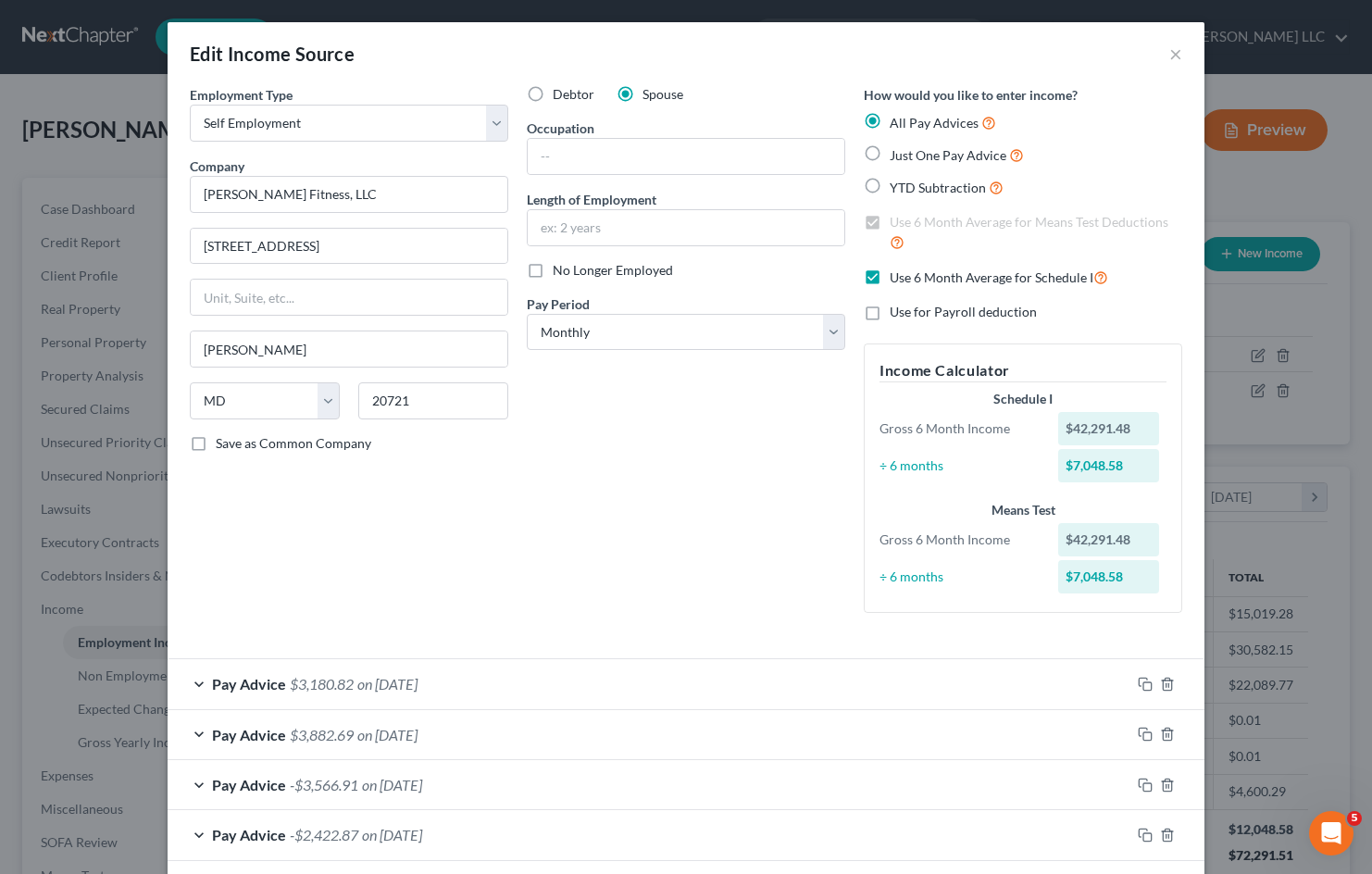
click at [1126, 595] on div "Means Test Gross 6 Month Income $42,291.48 ÷ 6 months $7,048.58" at bounding box center [1023, 549] width 306 height 97
click at [1174, 54] on button "×" at bounding box center [1175, 54] width 13 height 22
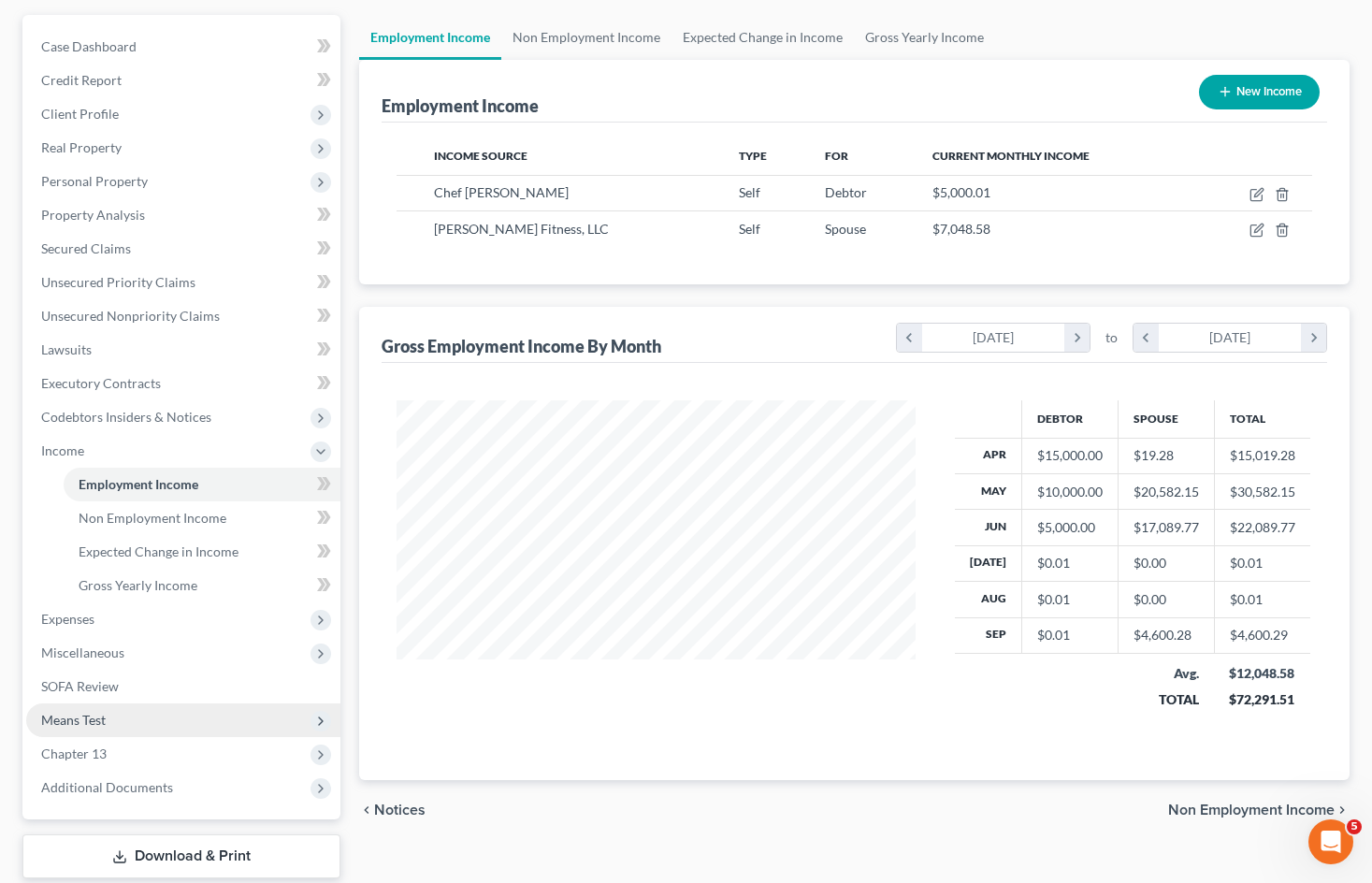
scroll to position [187, 0]
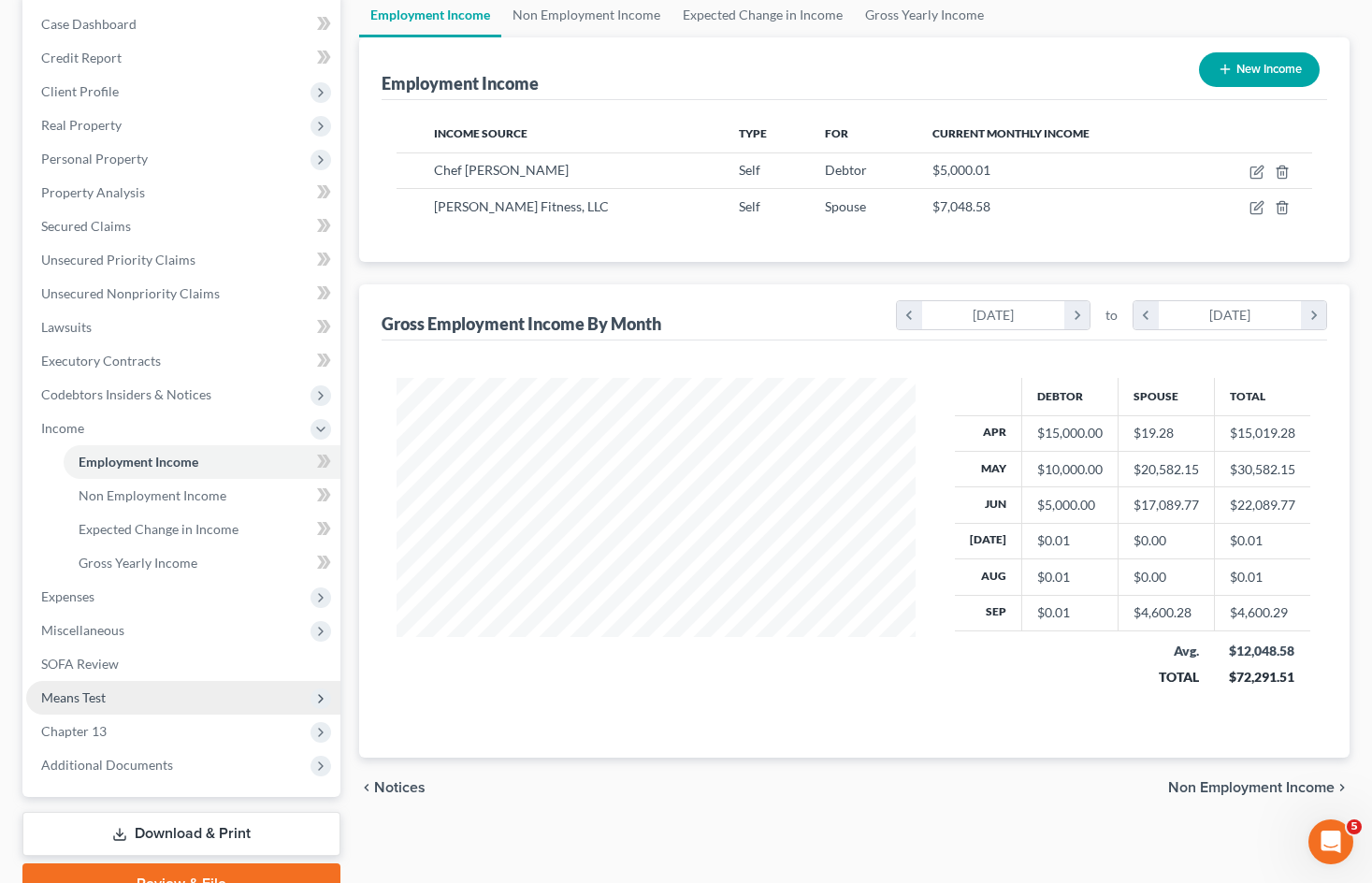
click at [147, 691] on span "Means Test" at bounding box center [183, 697] width 314 height 34
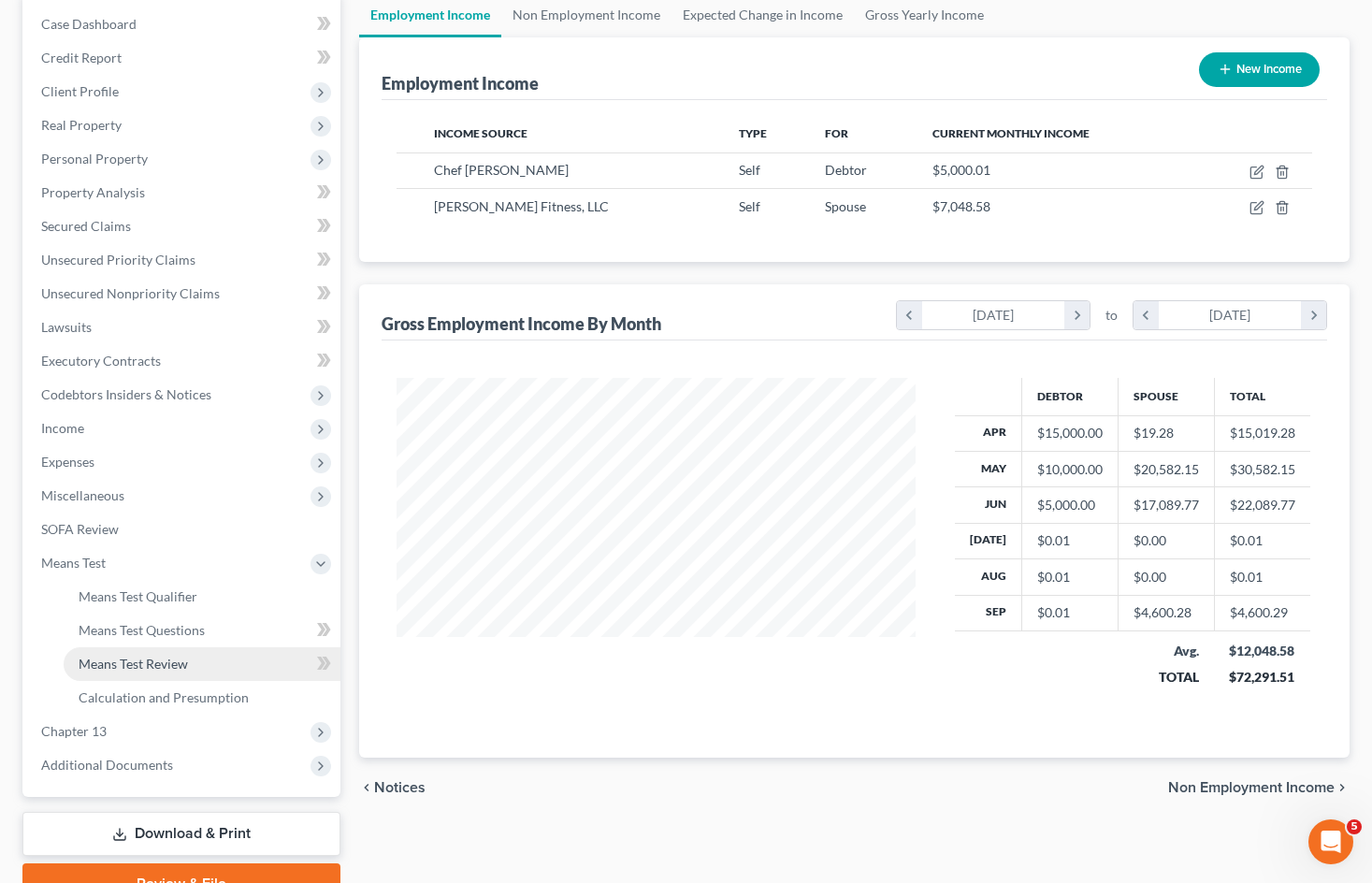
click at [211, 669] on link "Means Test Review" at bounding box center [202, 663] width 277 height 34
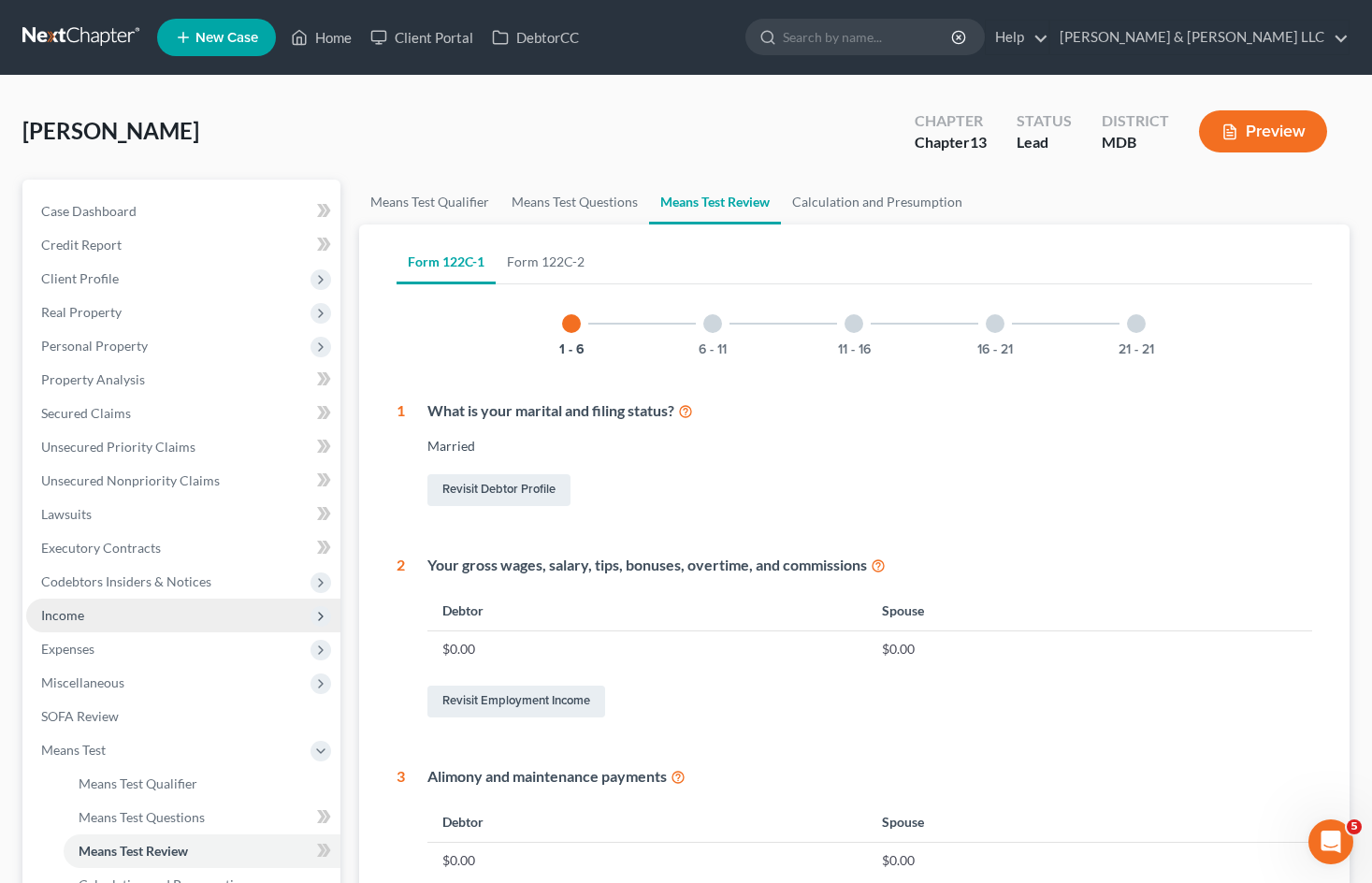
click at [130, 609] on span "Income" at bounding box center [183, 616] width 314 height 34
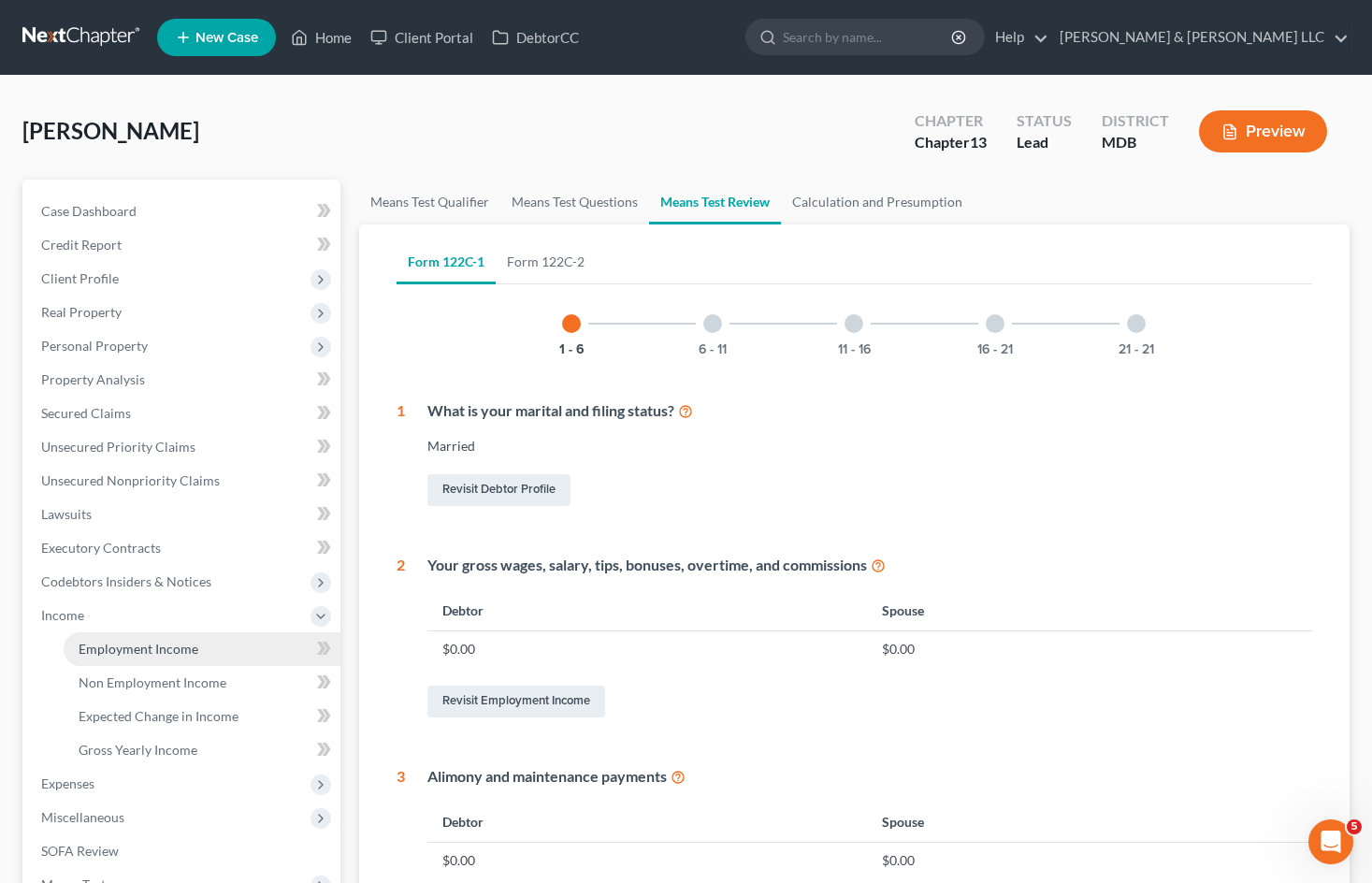
click at [164, 646] on span "Employment Income" at bounding box center [139, 648] width 120 height 16
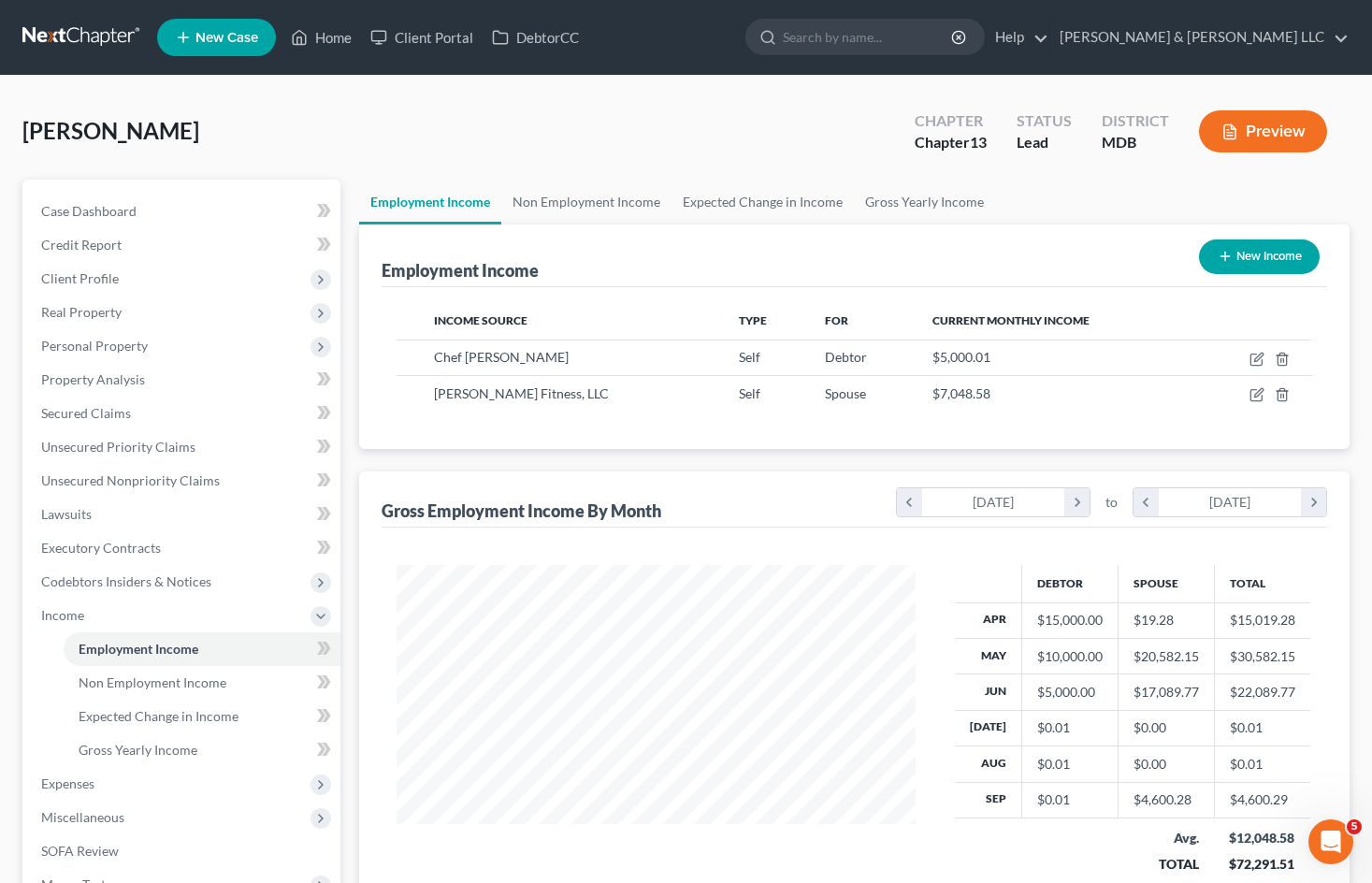
scroll to position [336, 556]
click at [602, 200] on link "Non Employment Income" at bounding box center [586, 202] width 170 height 45
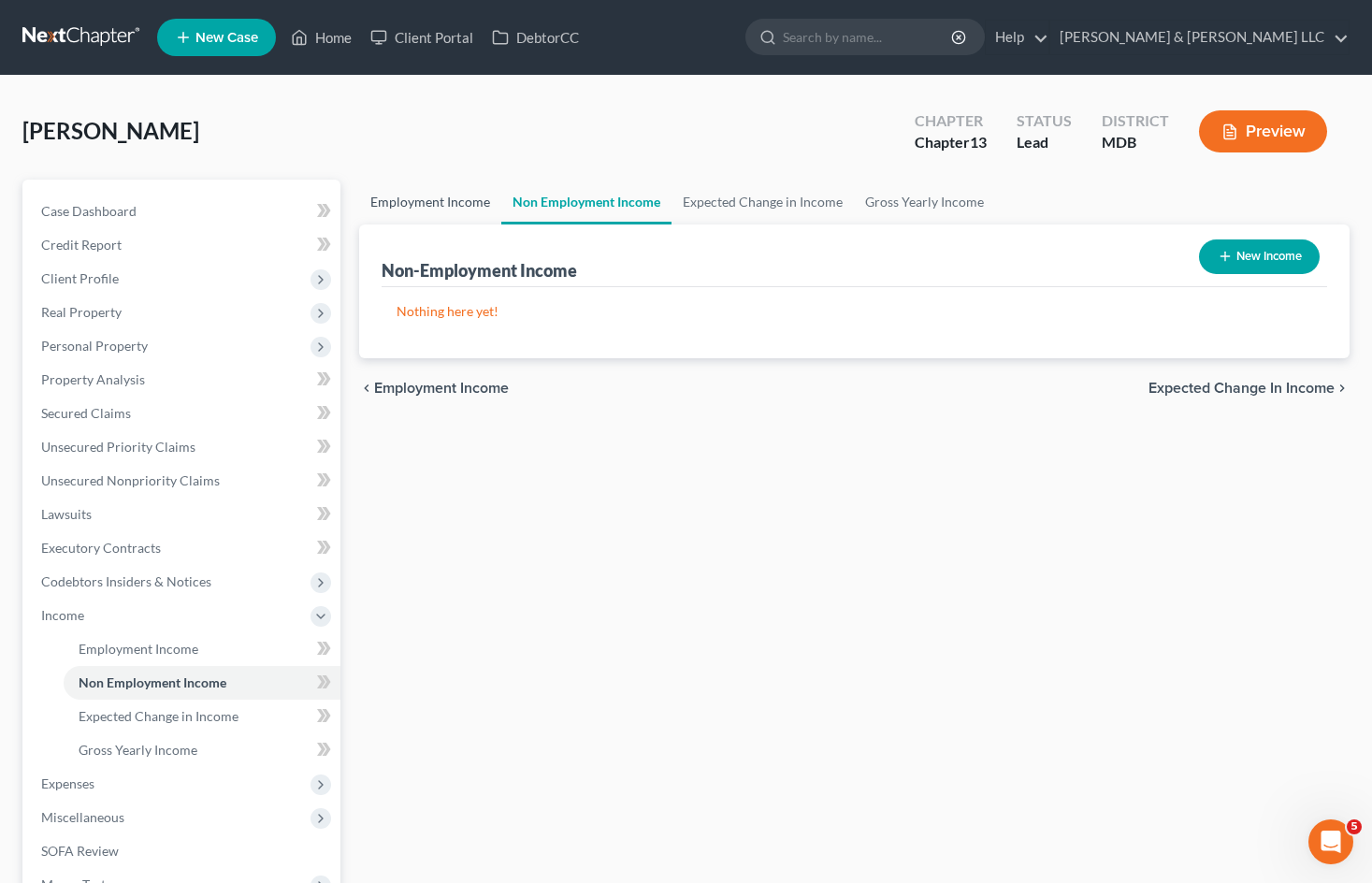
click at [453, 200] on link "Employment Income" at bounding box center [430, 202] width 142 height 45
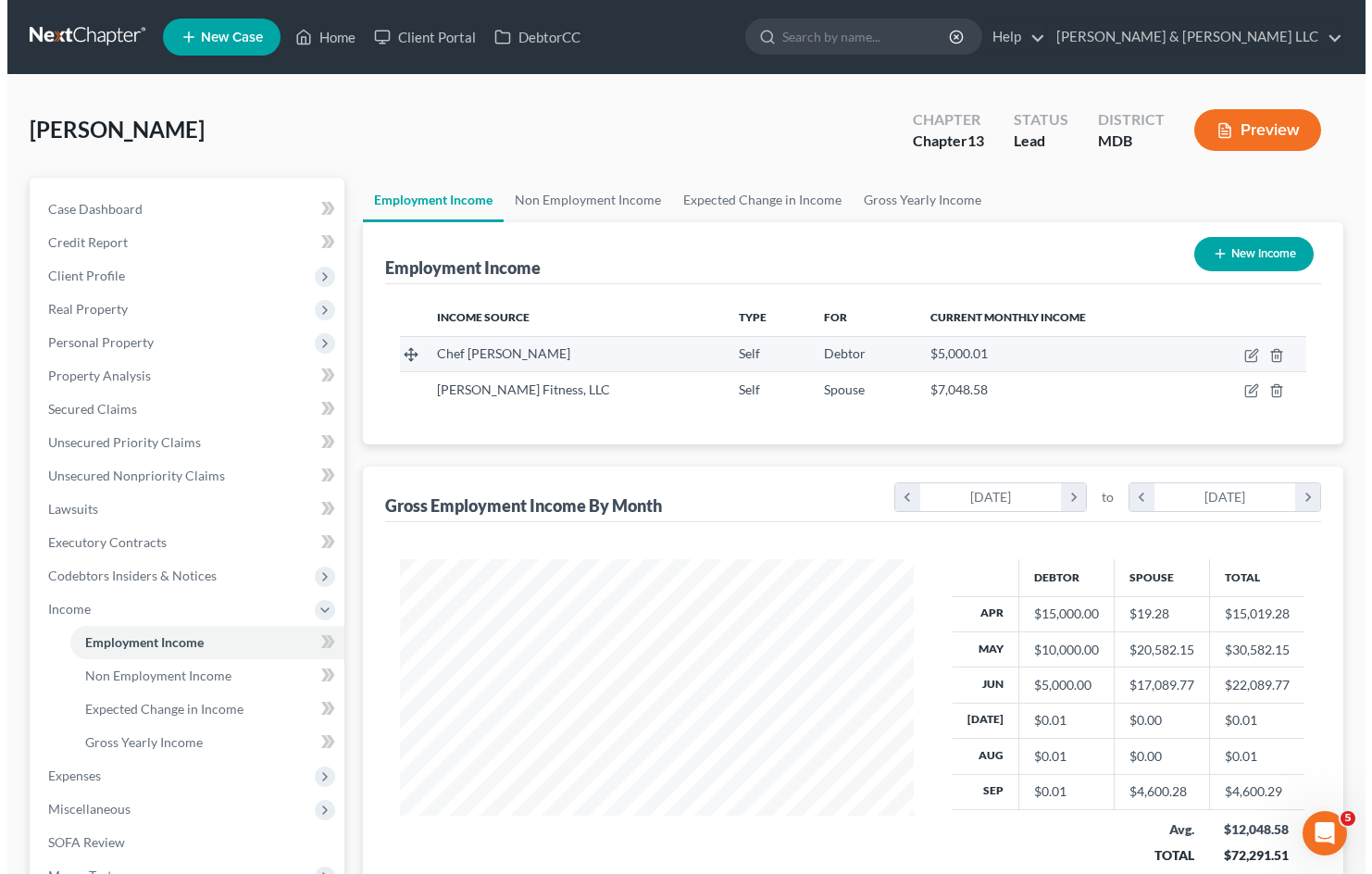
scroll to position [333, 550]
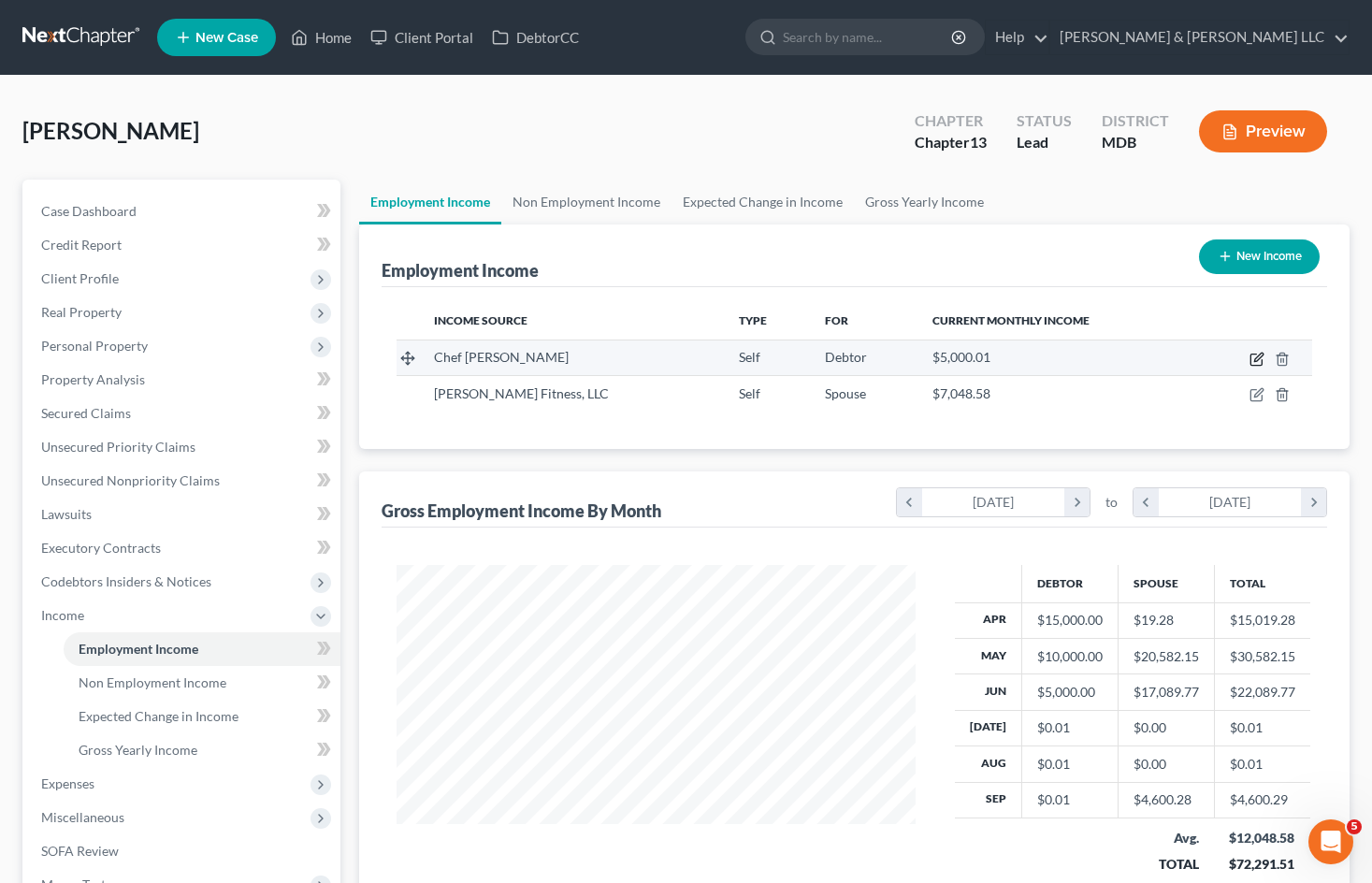
click at [1258, 359] on icon "button" at bounding box center [1257, 359] width 15 height 15
select select "1"
select select "21"
select select "0"
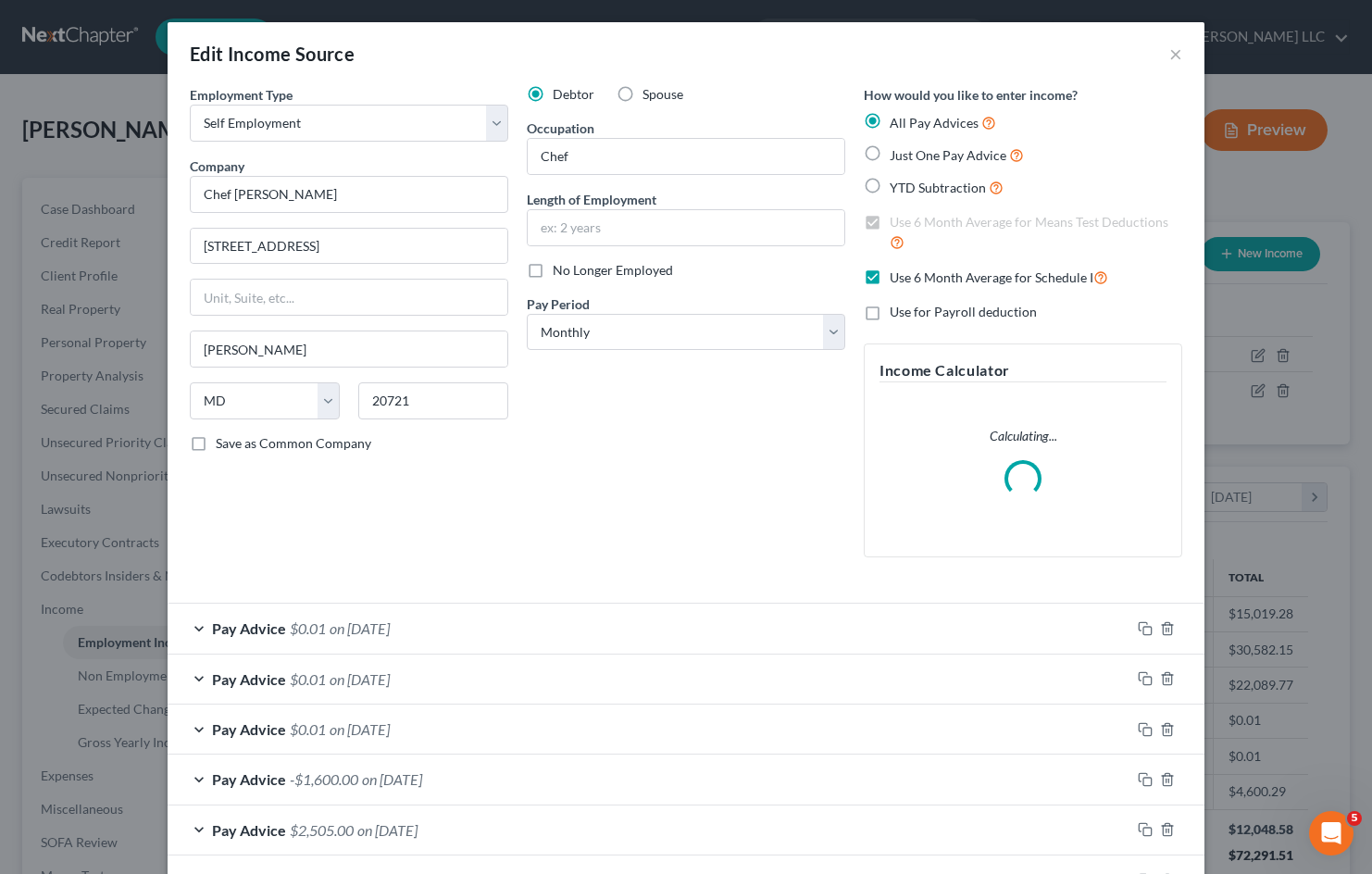
scroll to position [333, 556]
click at [619, 633] on div "Pay Advice $0.01 on 09/30/2025" at bounding box center [648, 628] width 962 height 49
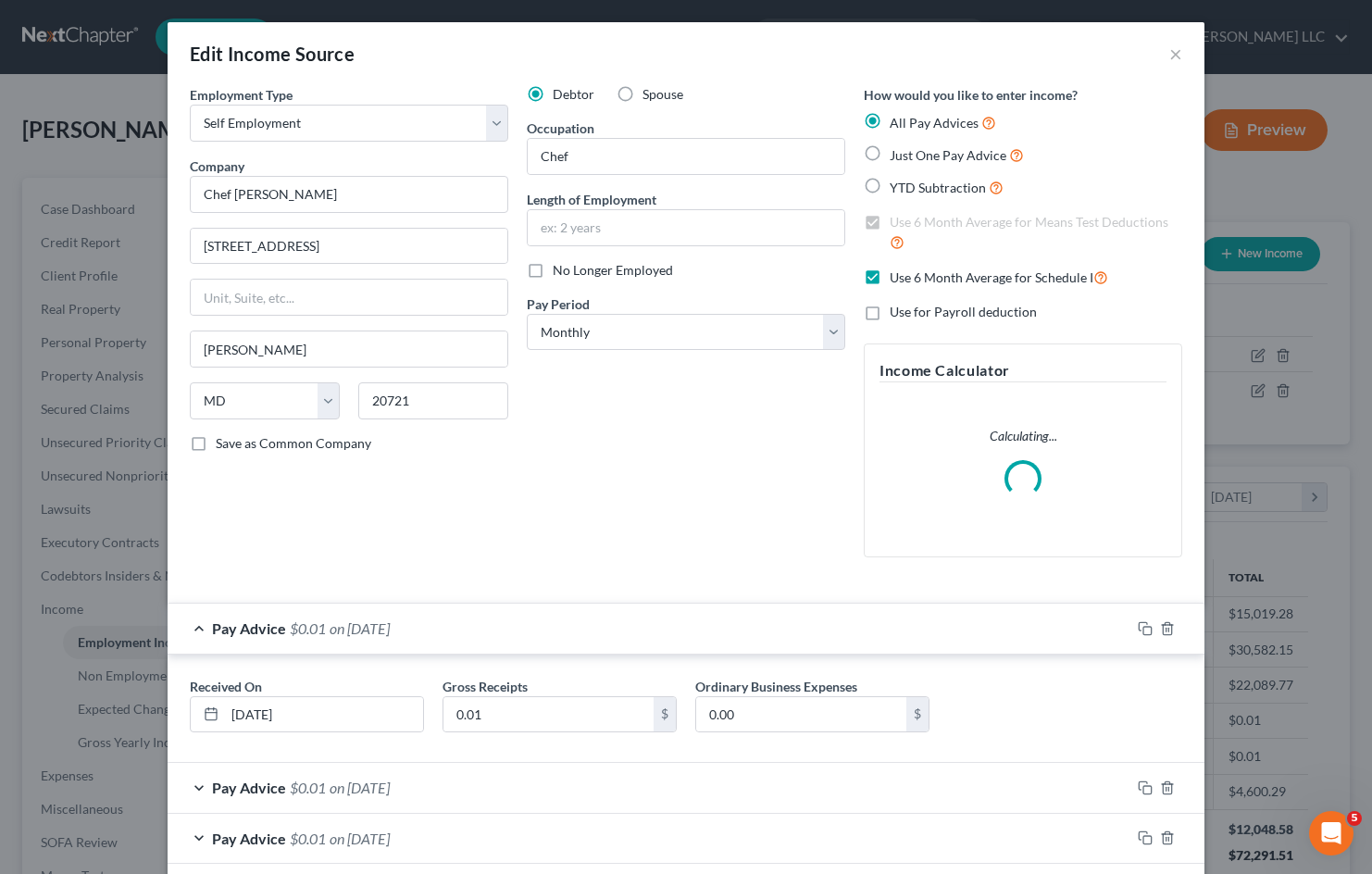
click at [647, 623] on div "Pay Advice $0.01 on 09/30/2025" at bounding box center [648, 628] width 962 height 49
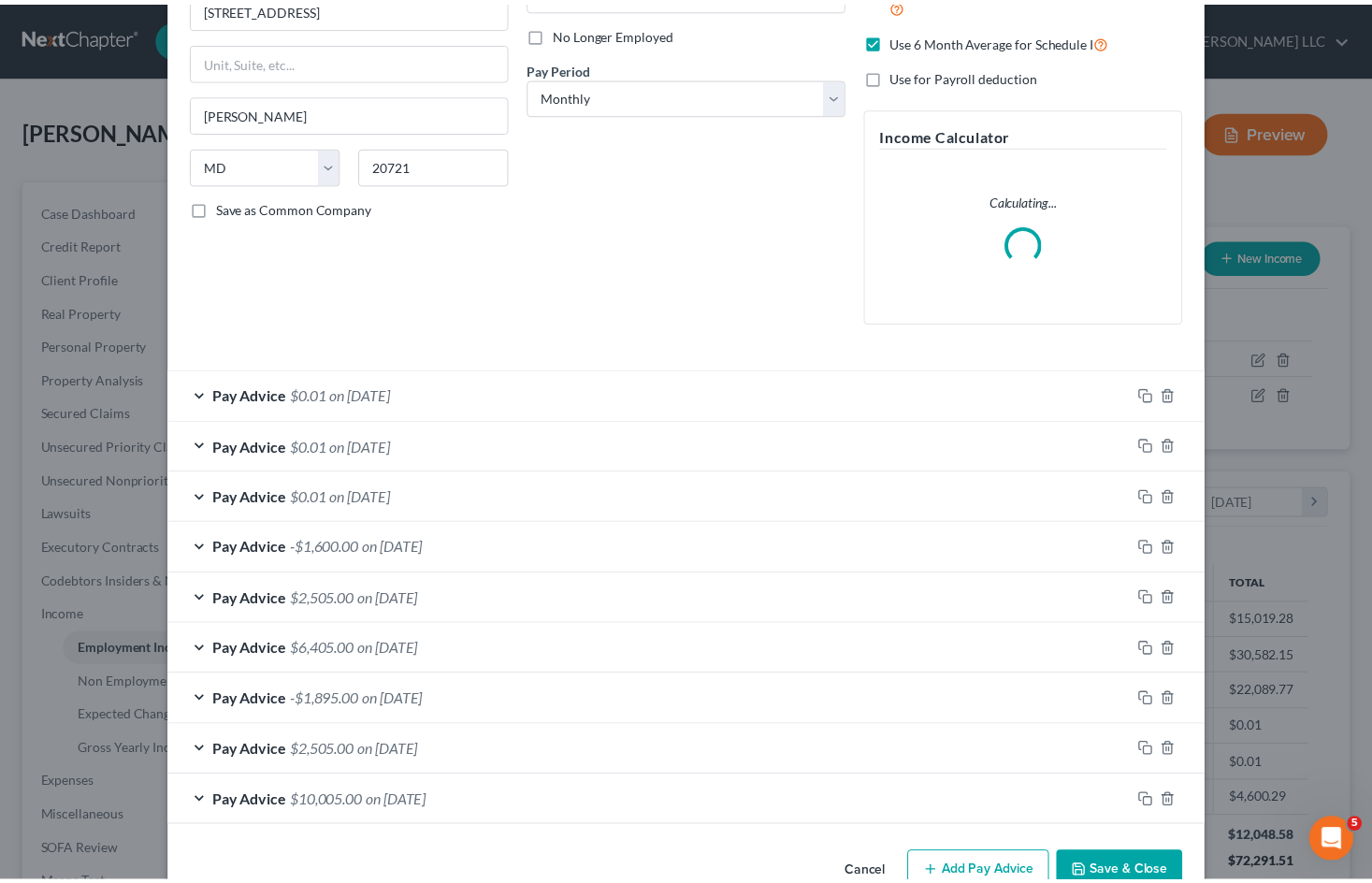
scroll to position [287, 0]
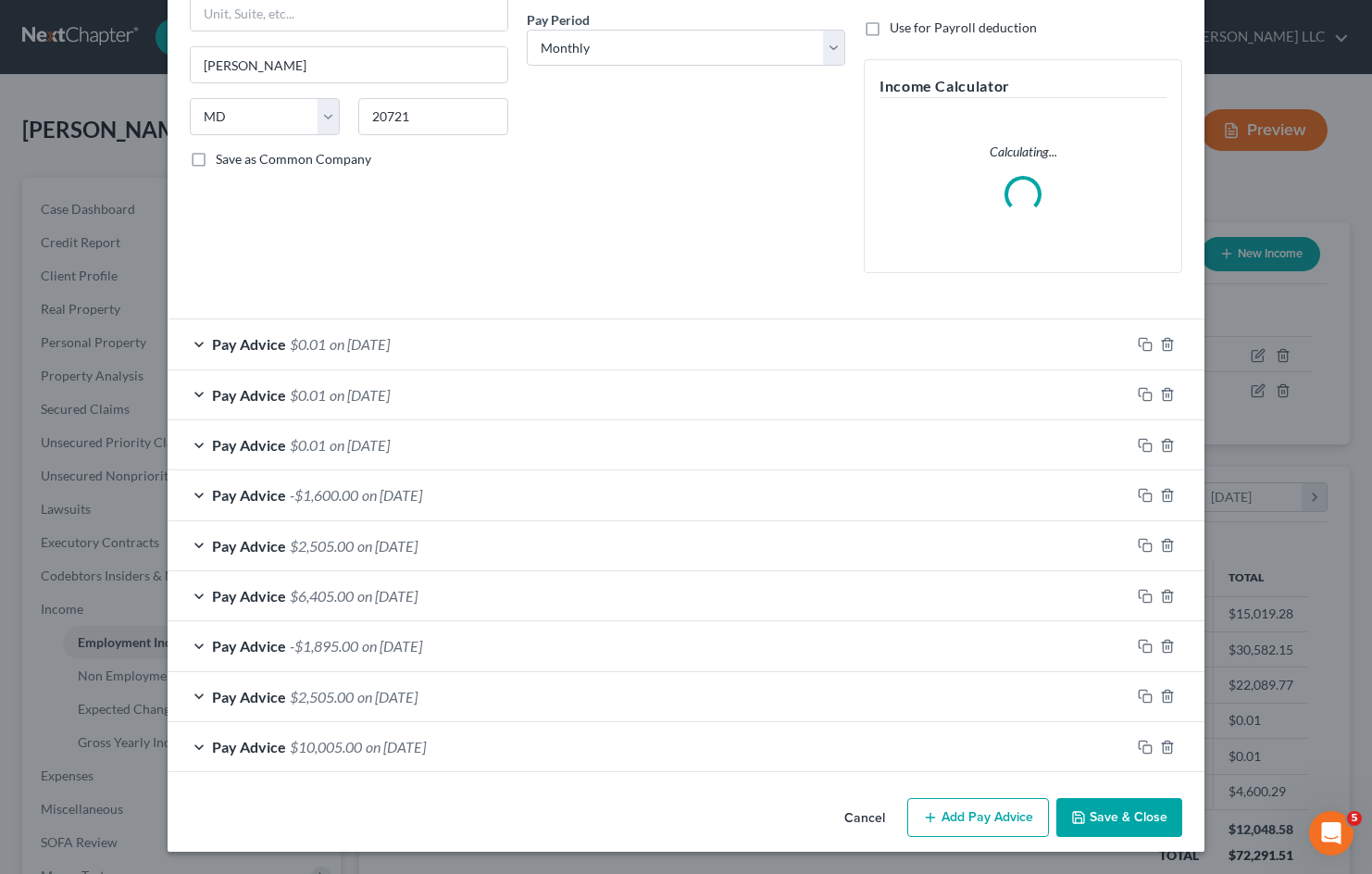
click at [869, 811] on button "Cancel" at bounding box center [865, 818] width 71 height 37
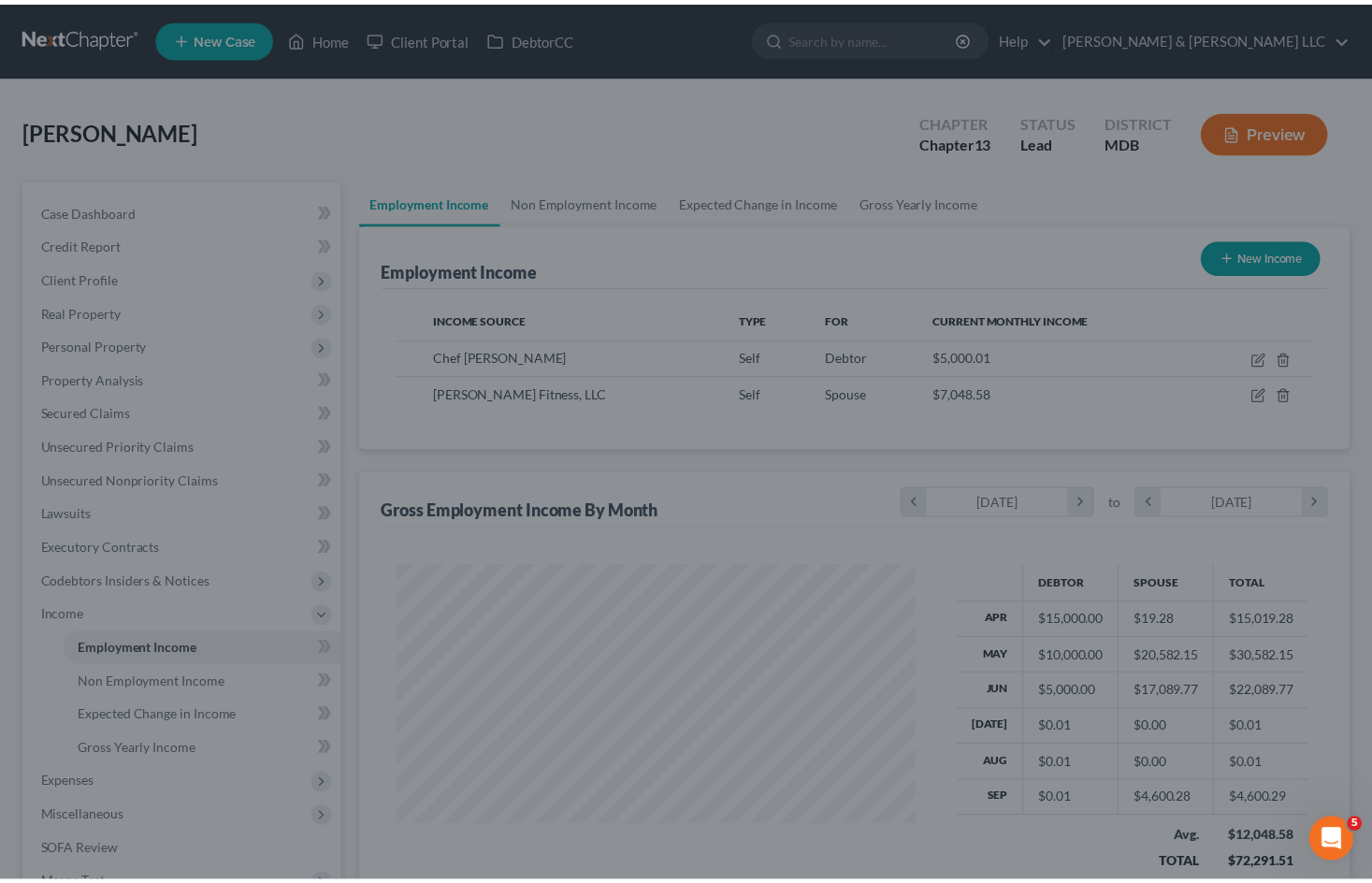
scroll to position [934633, 934489]
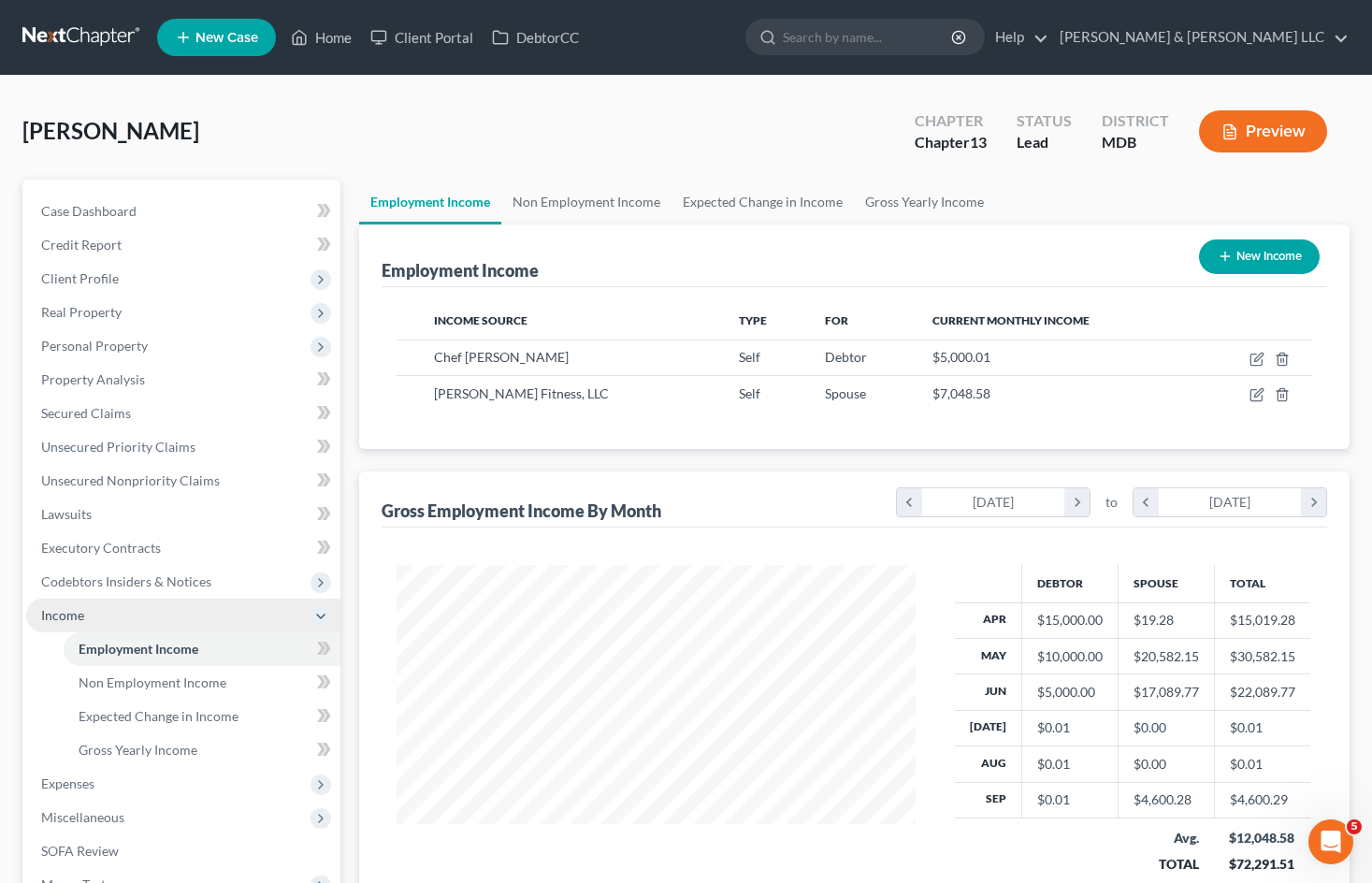
click at [63, 608] on span "Income" at bounding box center [63, 615] width 43 height 16
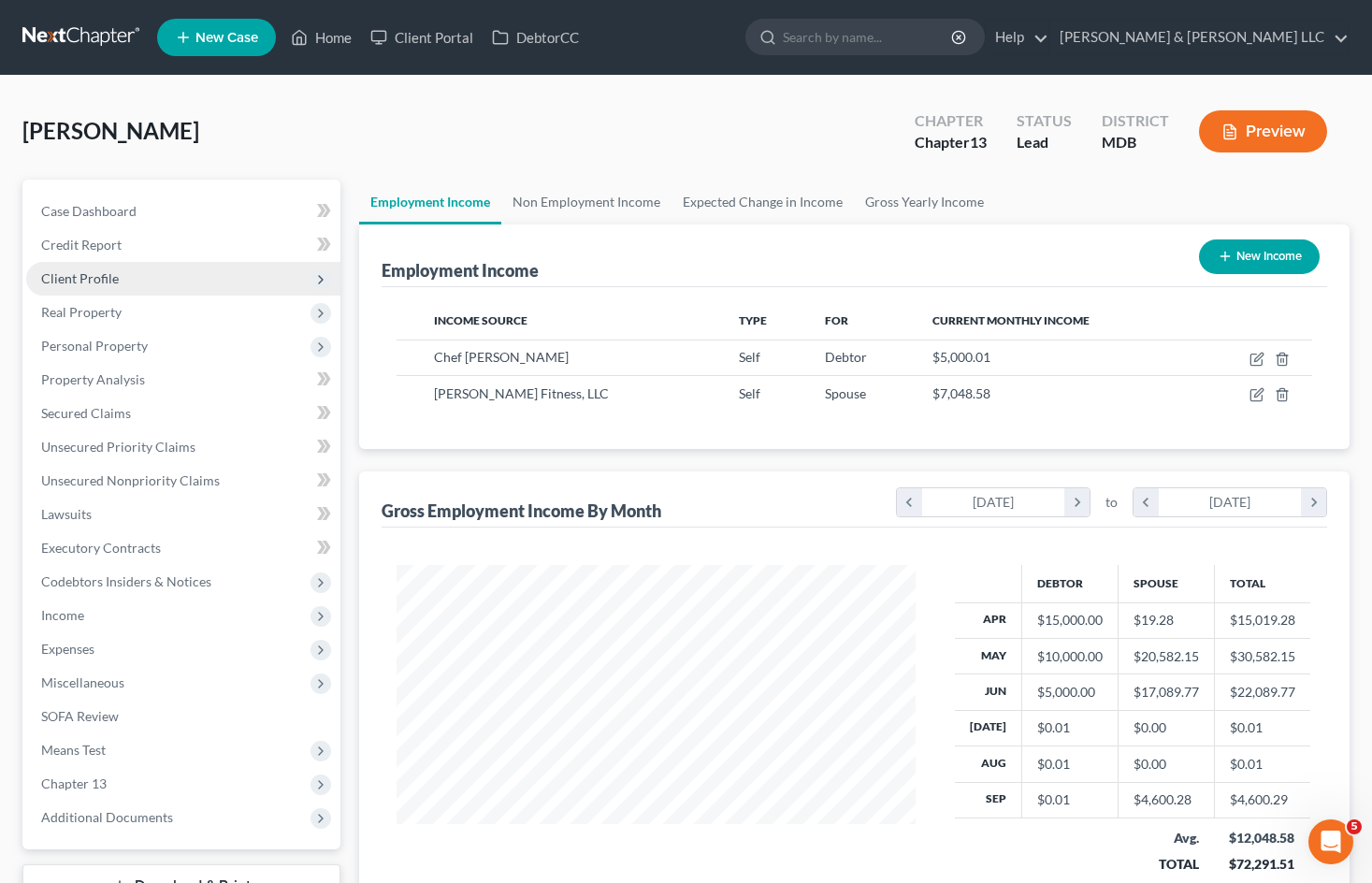
click at [160, 276] on span "Client Profile" at bounding box center [183, 279] width 314 height 34
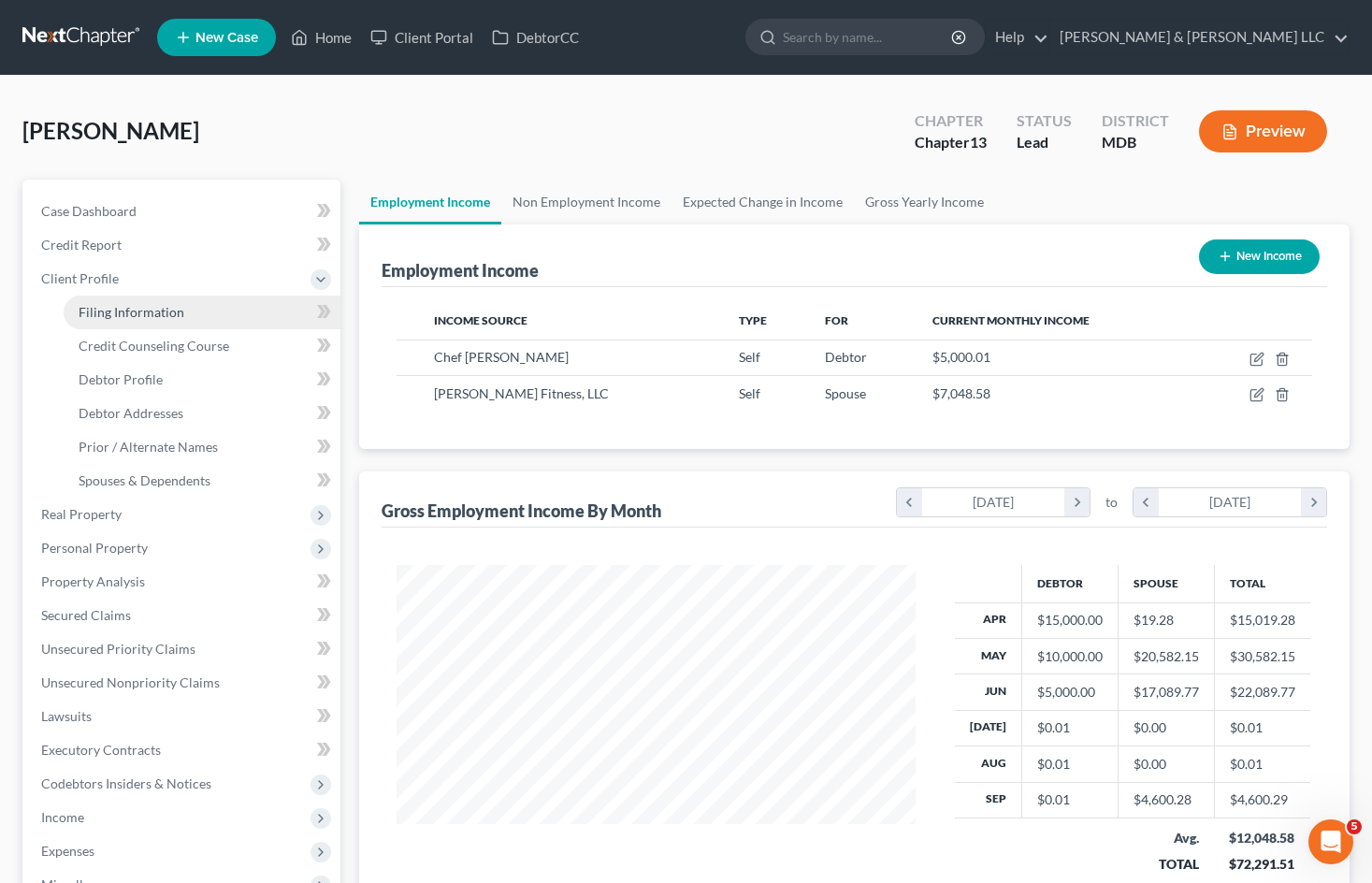
click at [178, 310] on span "Filing Information" at bounding box center [131, 312] width 106 height 16
select select "1"
select select "0"
select select "3"
select select "38"
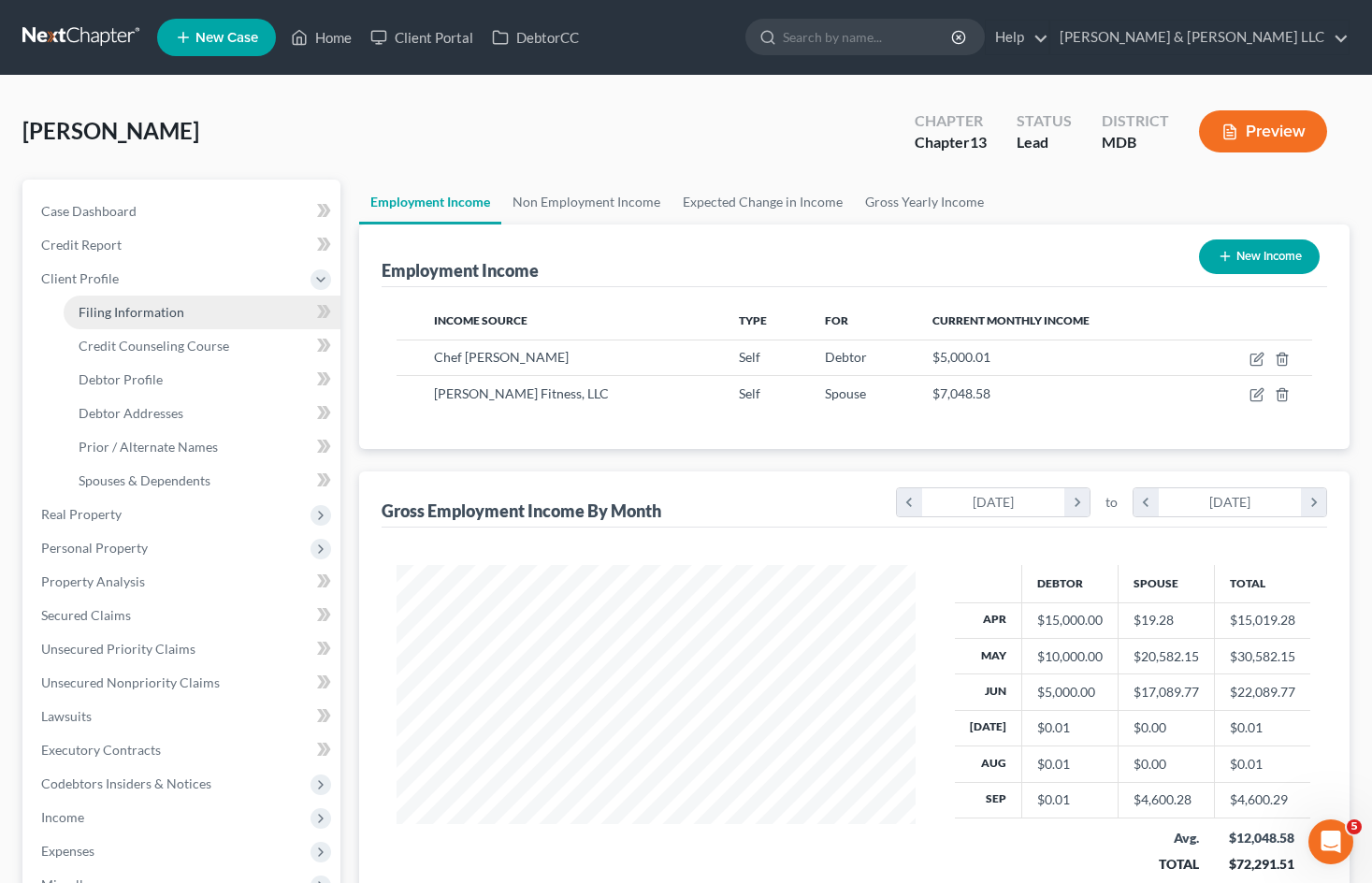
select select "0"
select select "21"
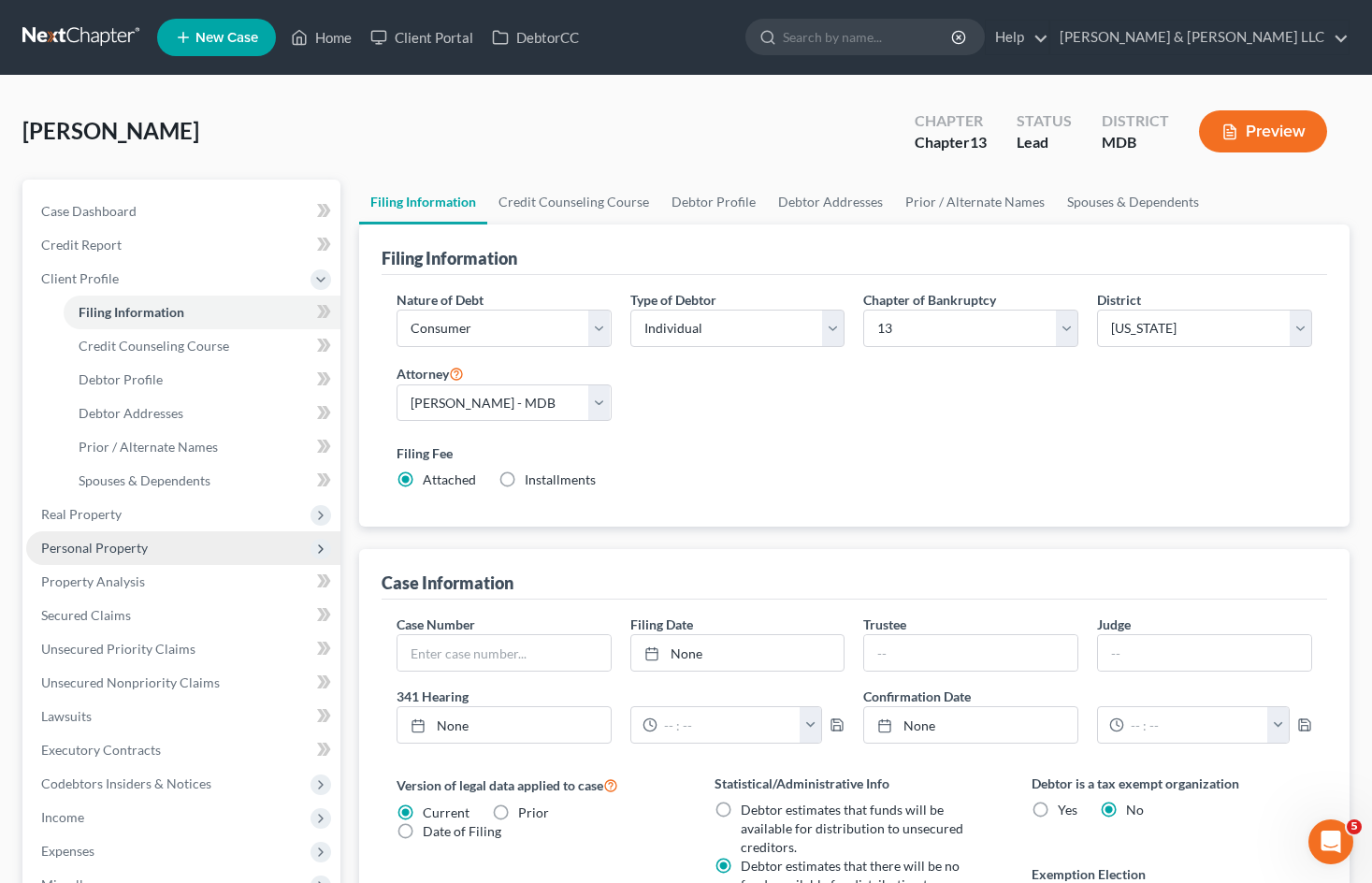
click at [171, 553] on span "Personal Property" at bounding box center [183, 548] width 314 height 34
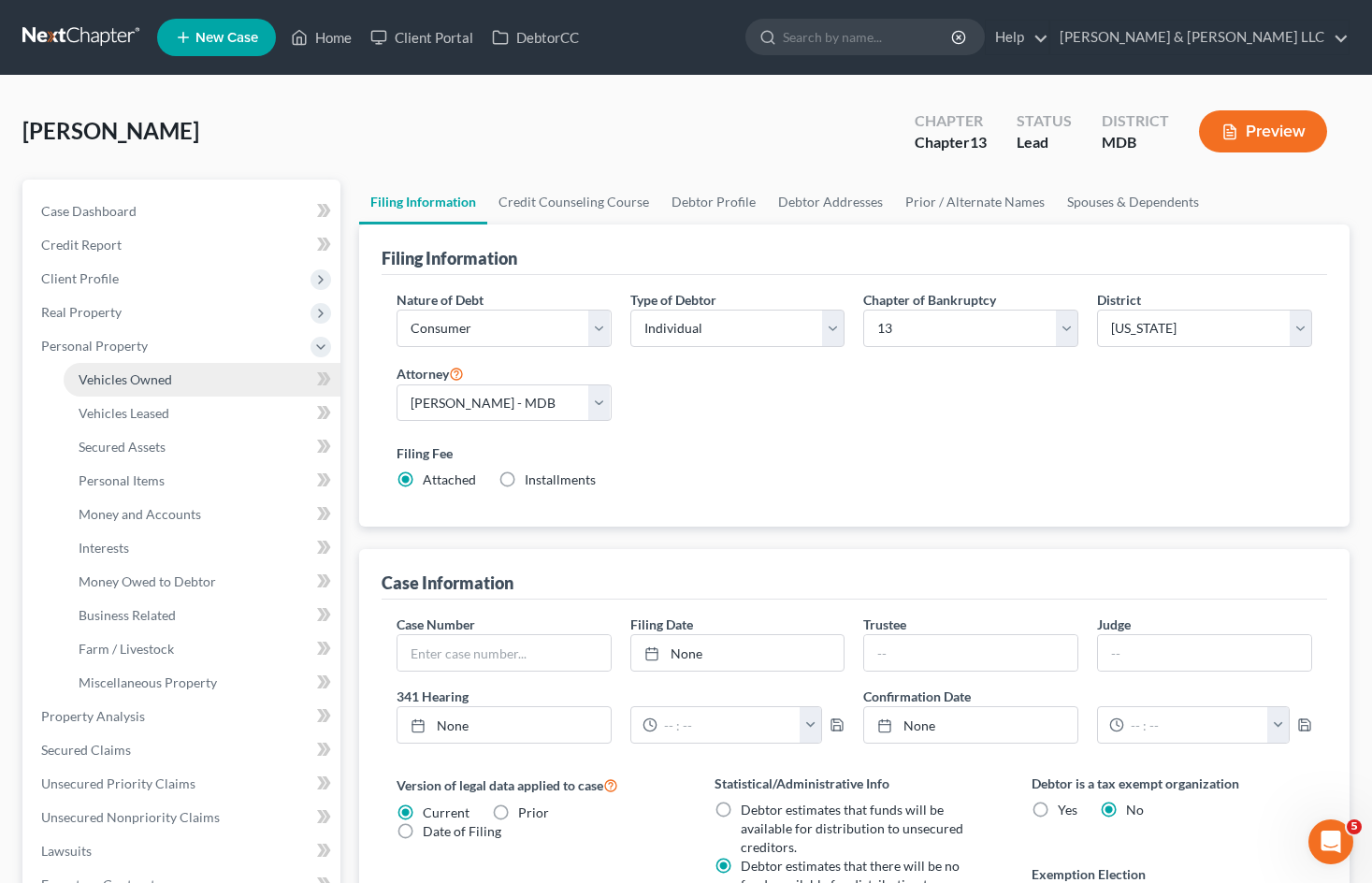
click at [190, 388] on link "Vehicles Owned" at bounding box center [202, 380] width 277 height 34
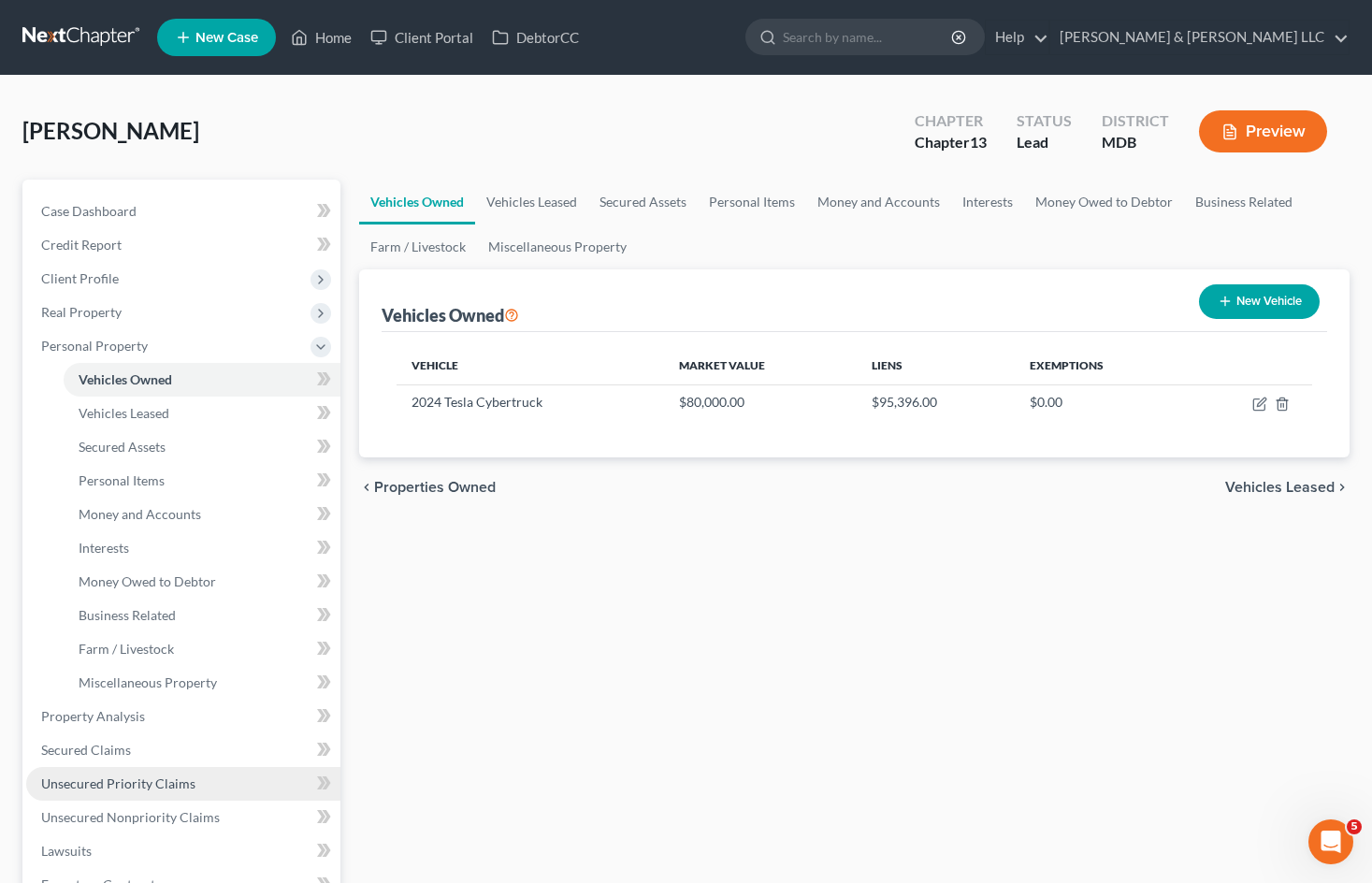
click at [180, 782] on span "Unsecured Priority Claims" at bounding box center [118, 783] width 154 height 16
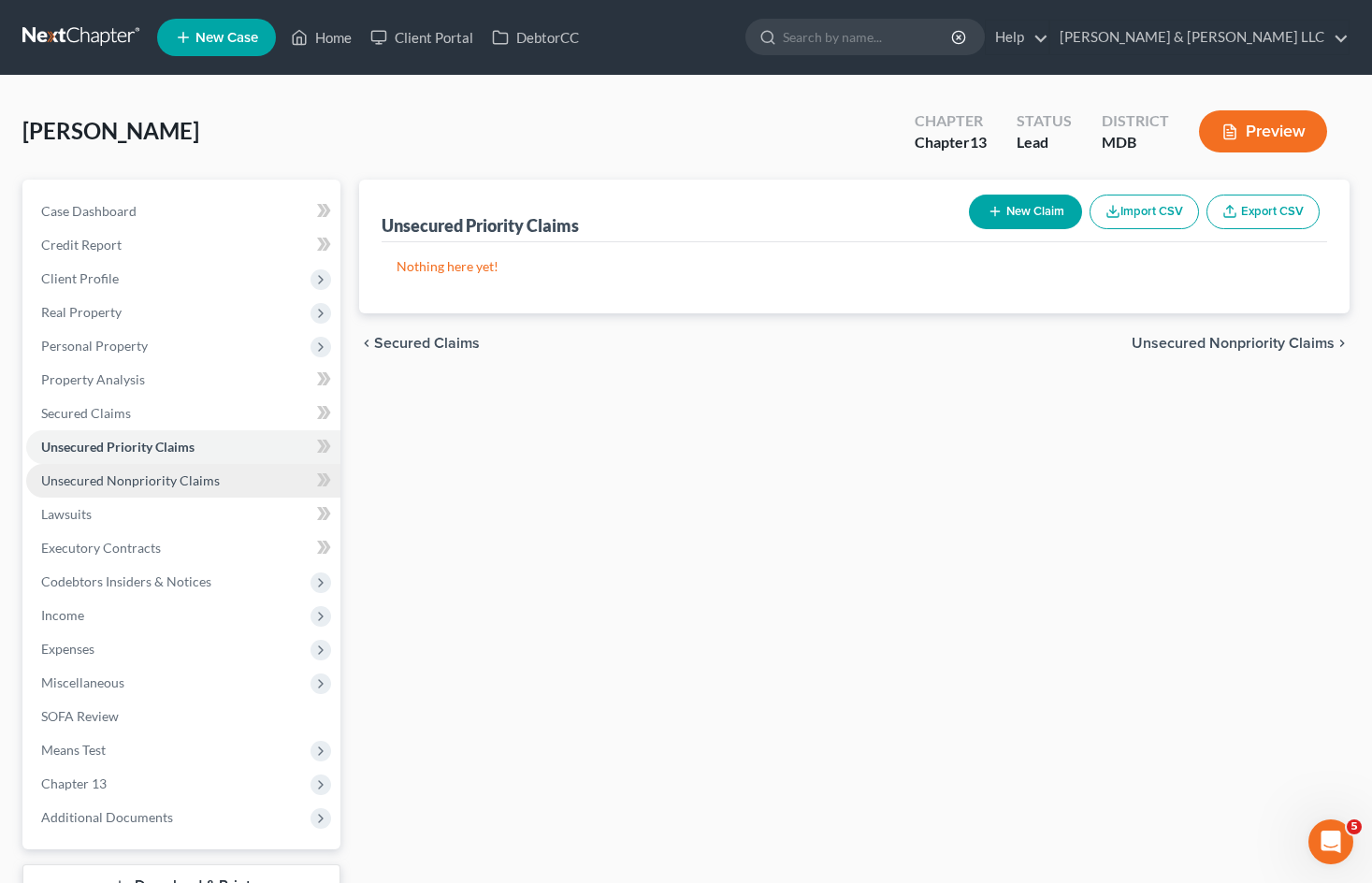
click at [178, 475] on span "Unsecured Nonpriority Claims" at bounding box center [130, 480] width 178 height 16
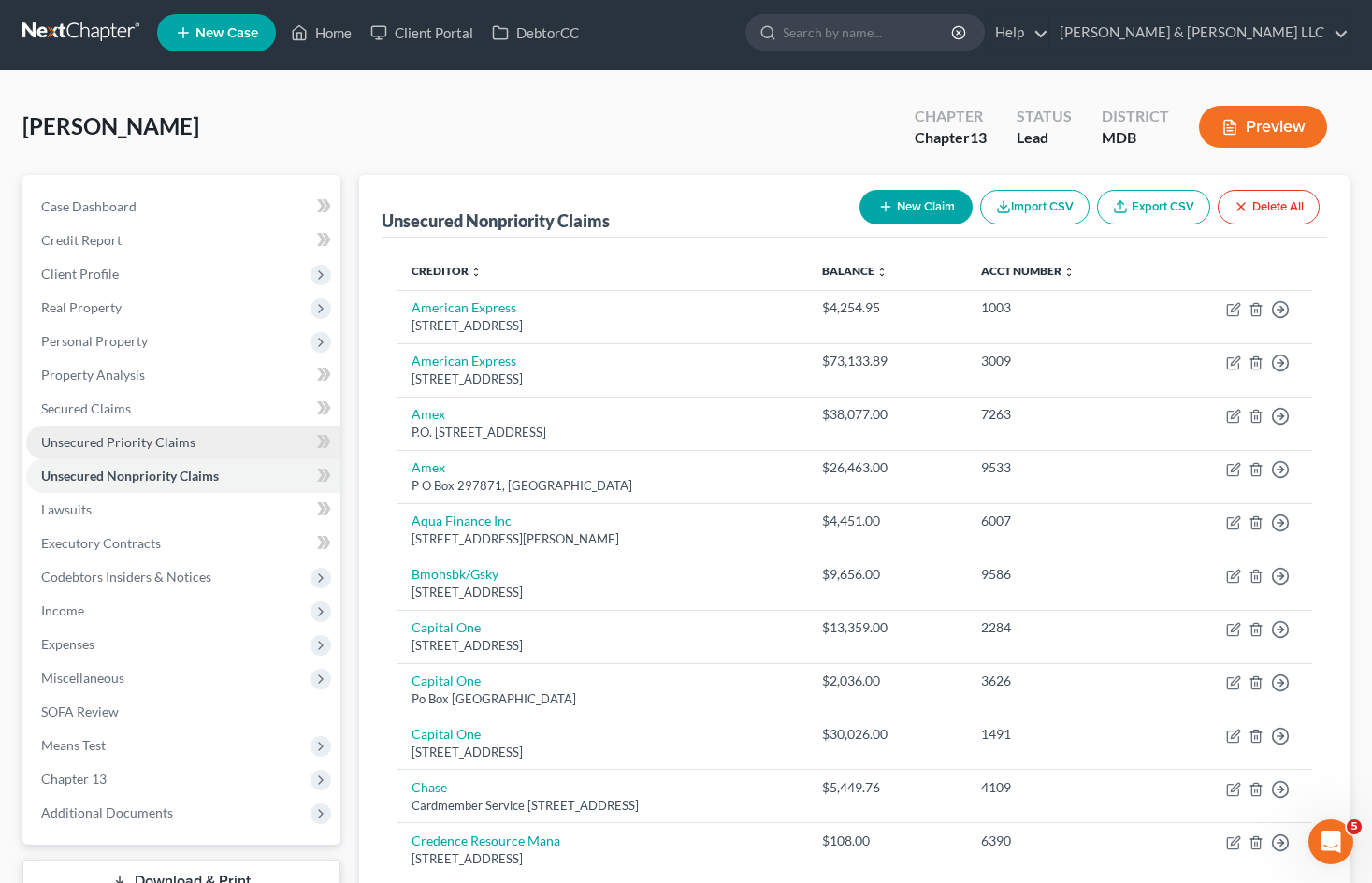
scroll to position [4, 0]
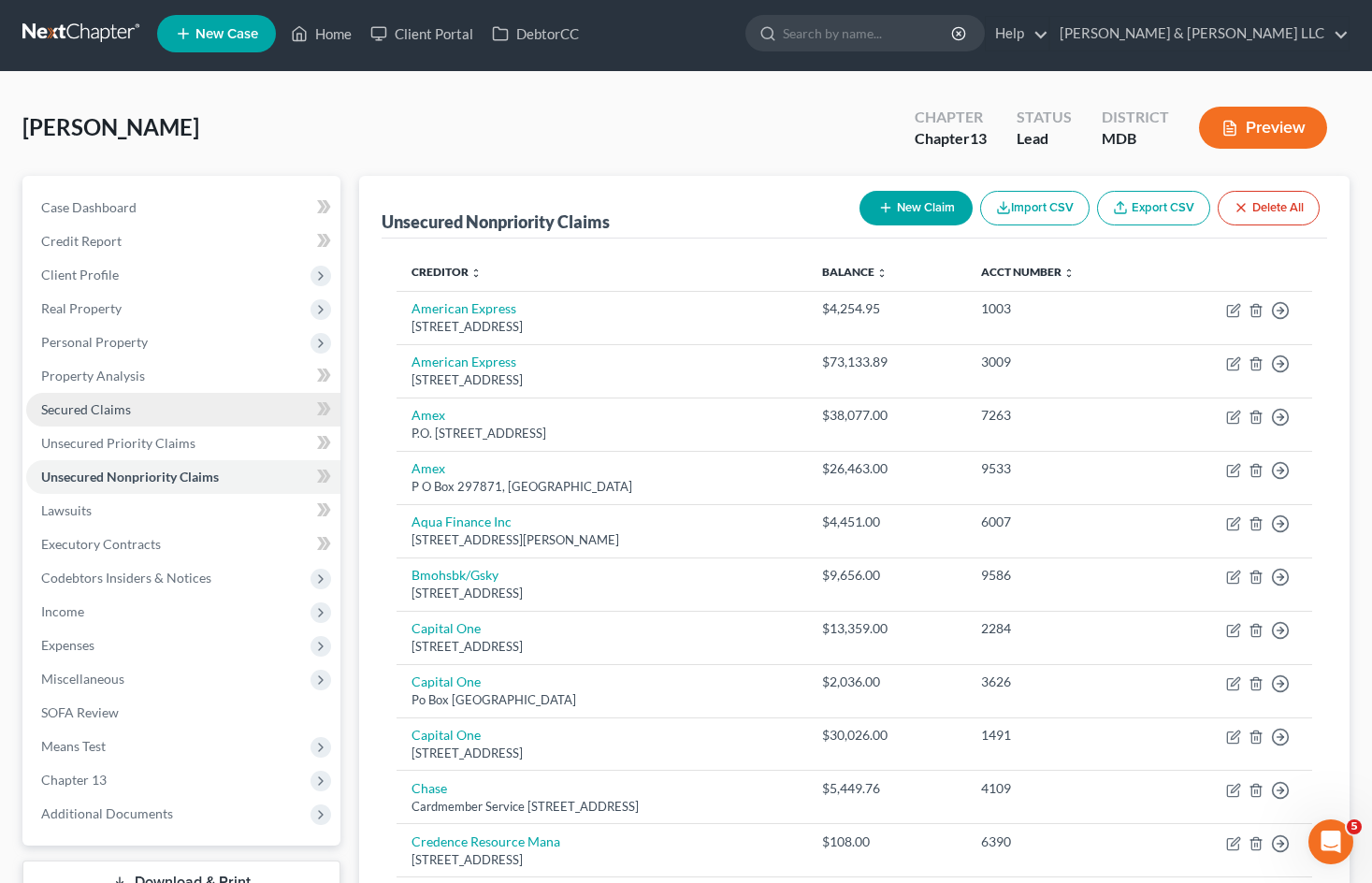
click at [163, 409] on link "Secured Claims" at bounding box center [183, 409] width 314 height 34
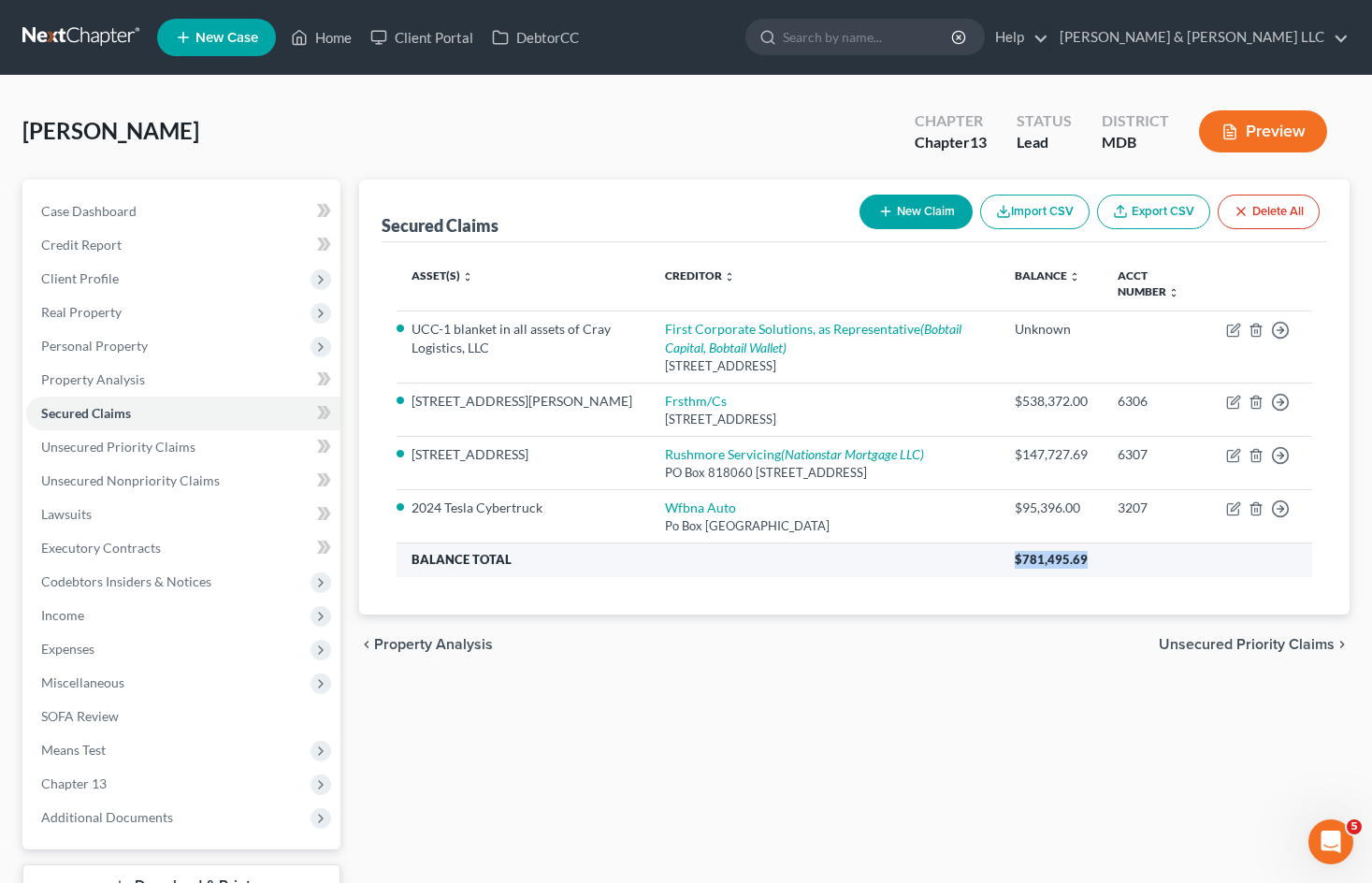
drag, startPoint x: 1087, startPoint y: 556, endPoint x: 984, endPoint y: 547, distance: 103.4
click at [984, 547] on tr "Balance Total $781,495.69" at bounding box center [853, 559] width 915 height 34
click at [993, 702] on div "Secured Claims New Claim Import CSV Export CSV Delete All Asset(s) expand_more …" at bounding box center [854, 568] width 1009 height 777
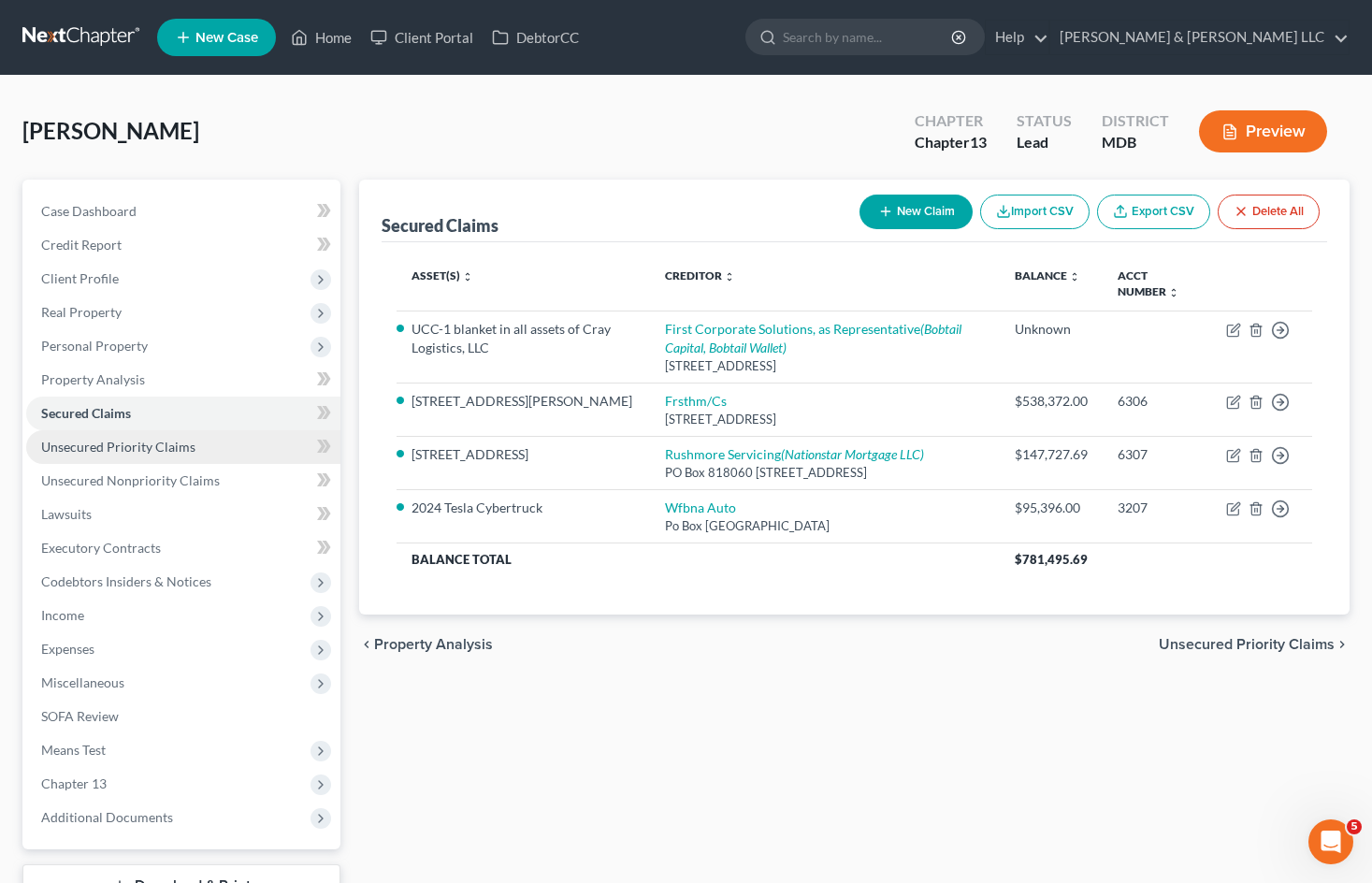
click at [121, 444] on span "Unsecured Priority Claims" at bounding box center [118, 446] width 154 height 16
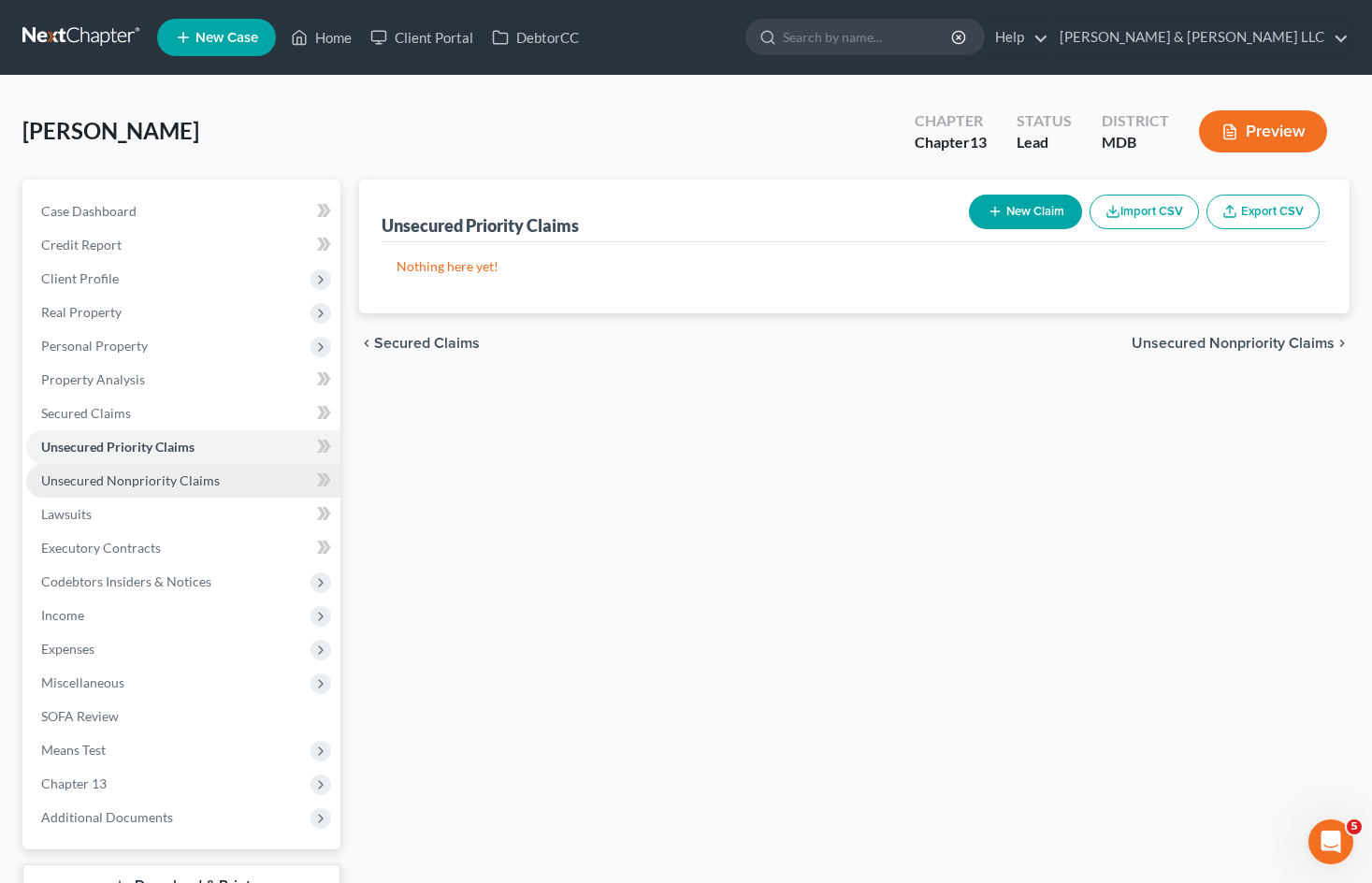
click at [159, 479] on span "Unsecured Nonpriority Claims" at bounding box center [130, 480] width 178 height 16
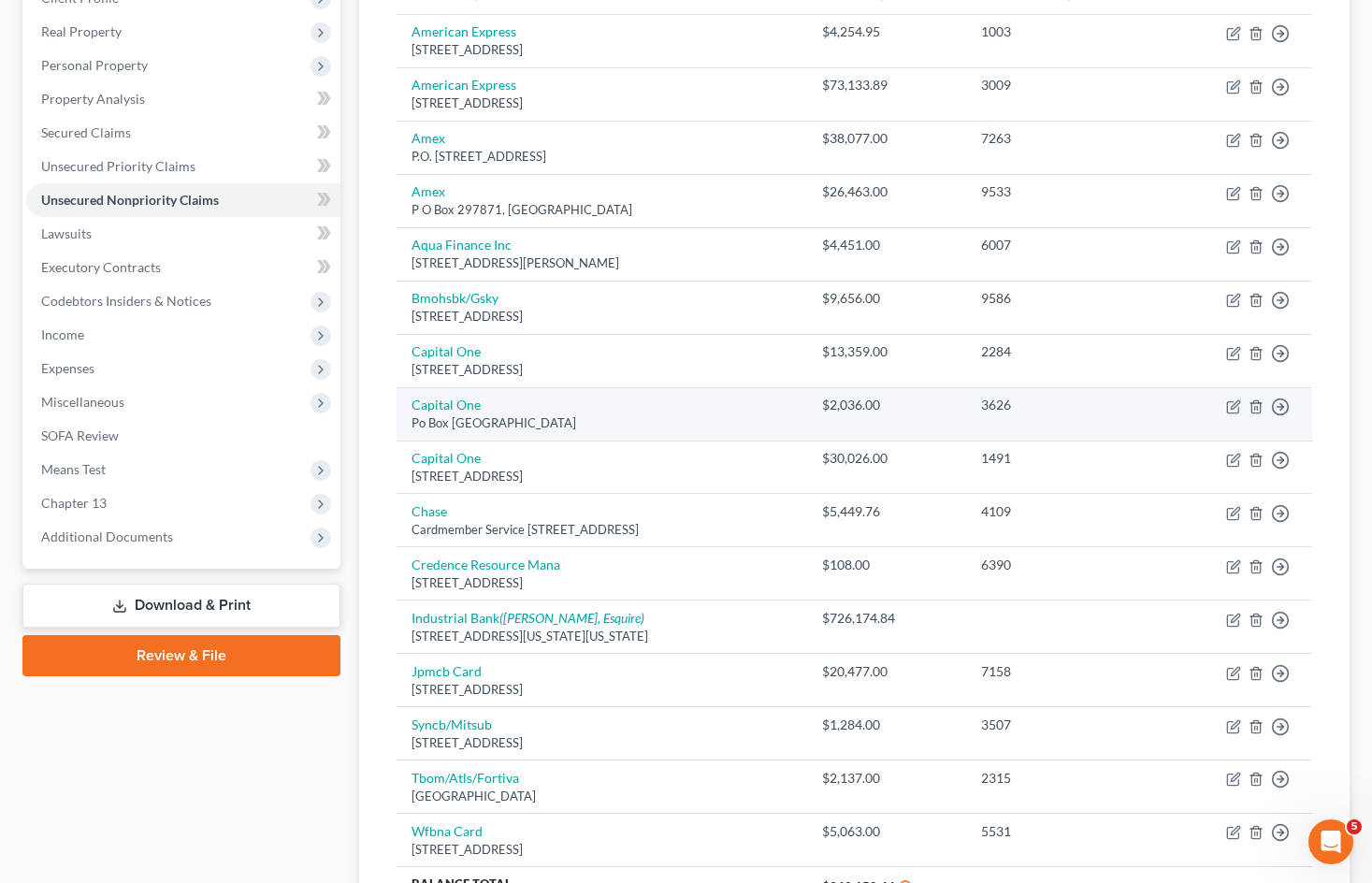
scroll to position [374, 0]
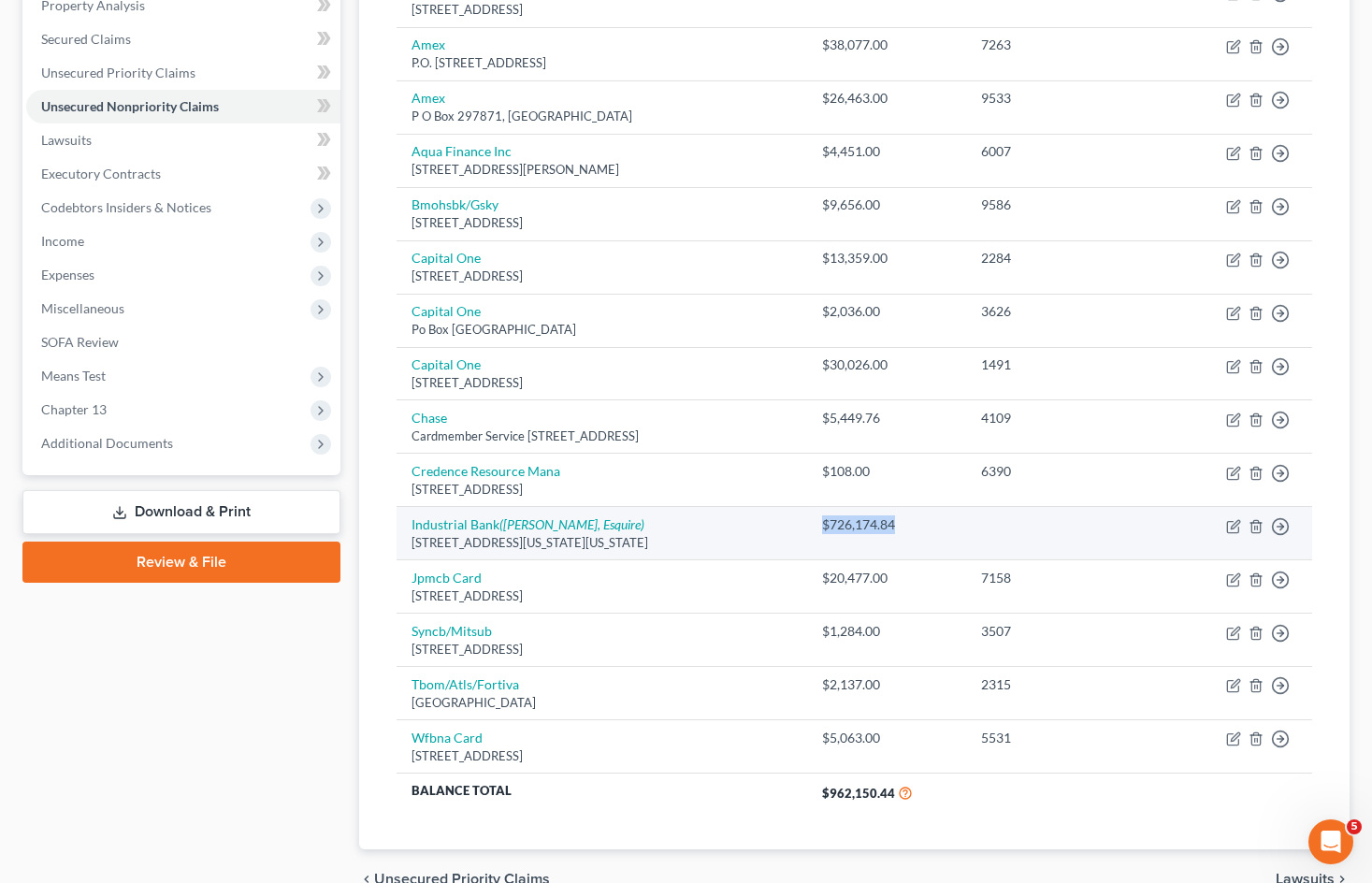
drag, startPoint x: 952, startPoint y: 526, endPoint x: 858, endPoint y: 511, distance: 95.2
click at [868, 514] on td "$726,174.84" at bounding box center [886, 533] width 159 height 53
click at [951, 527] on div "$726,174.84" at bounding box center [887, 525] width 130 height 19
drag, startPoint x: 946, startPoint y: 521, endPoint x: 845, endPoint y: 493, distance: 104.8
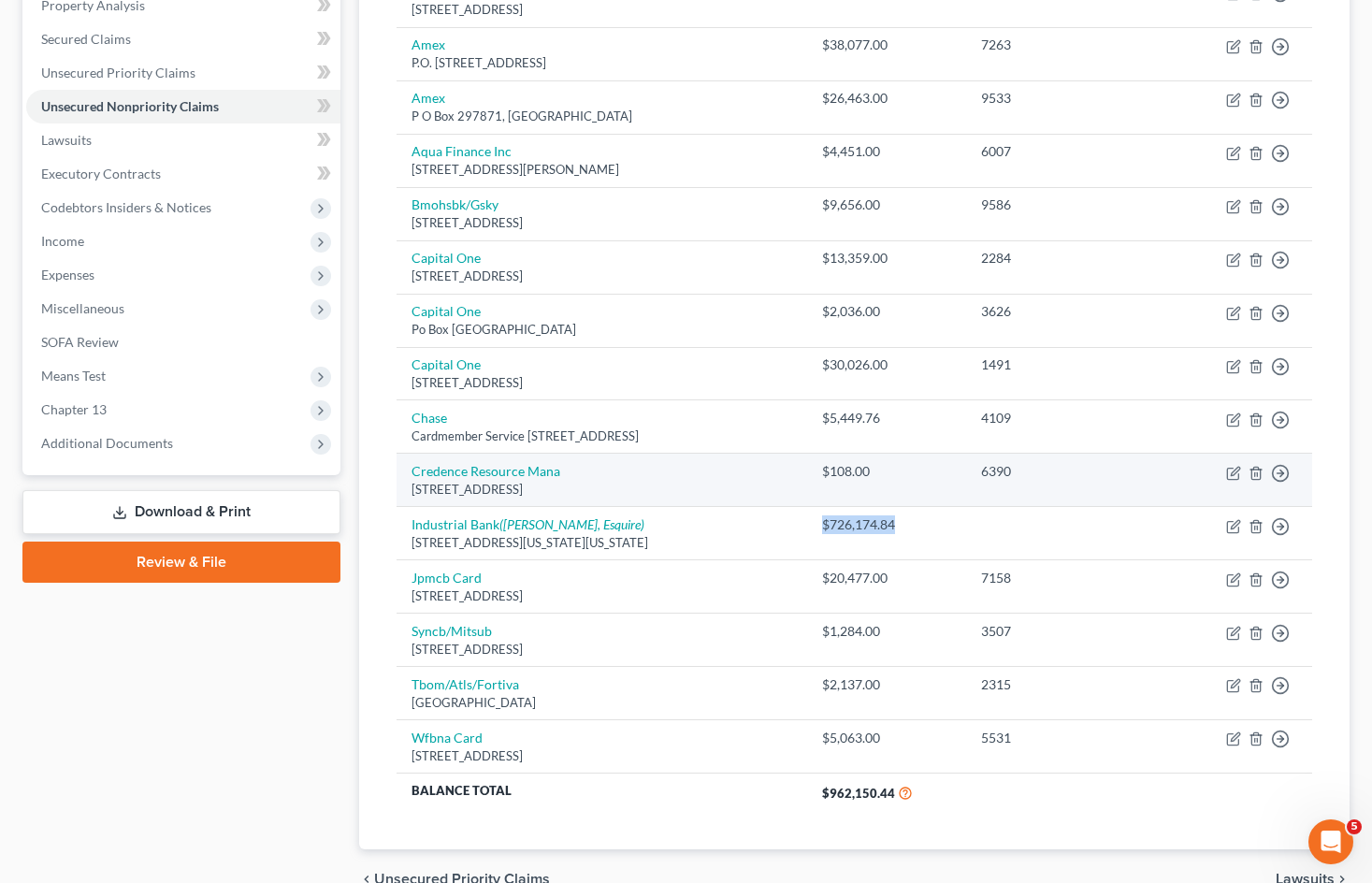
click at [858, 518] on td "$726,174.84" at bounding box center [886, 533] width 159 height 53
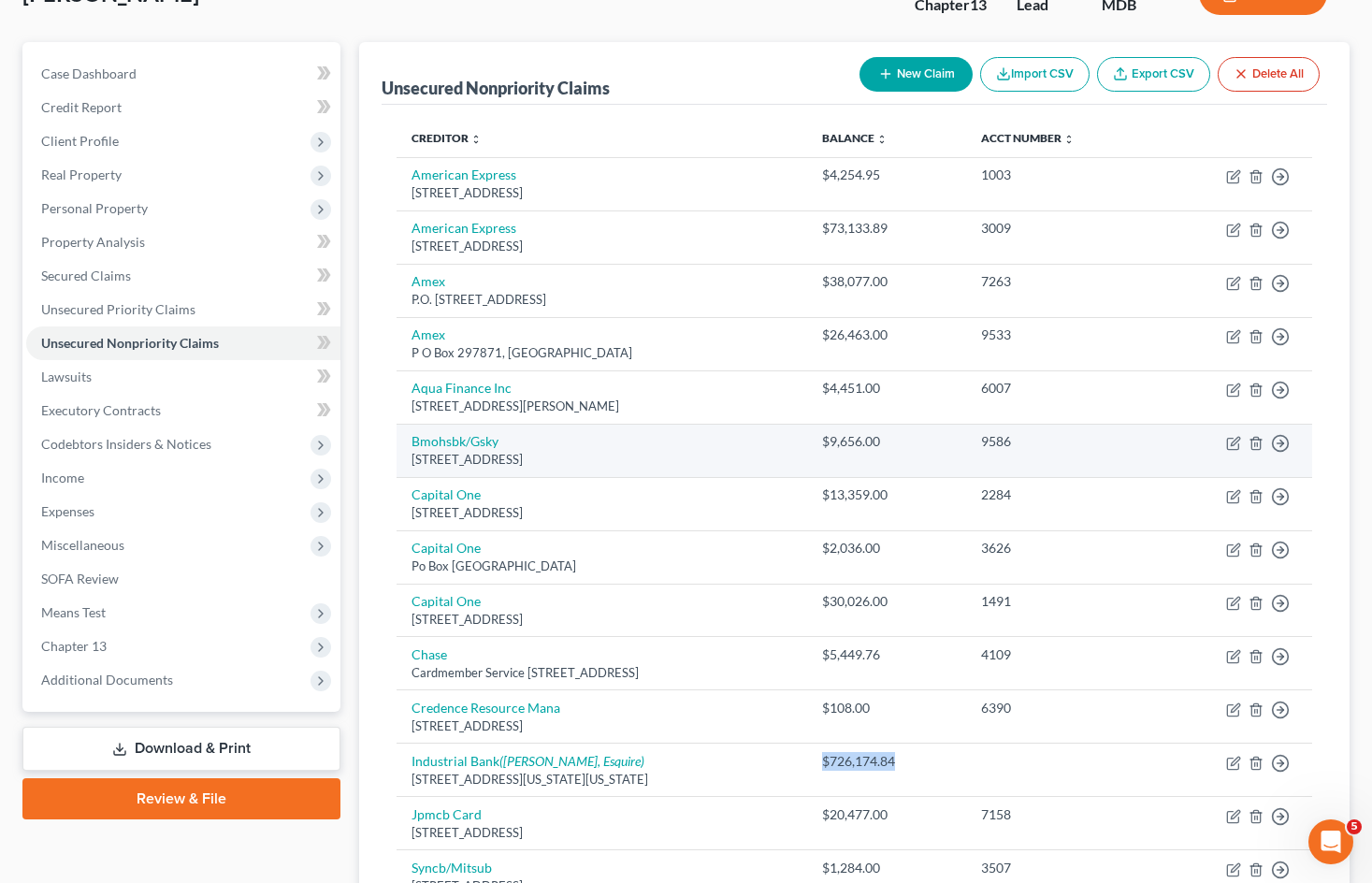
scroll to position [94, 0]
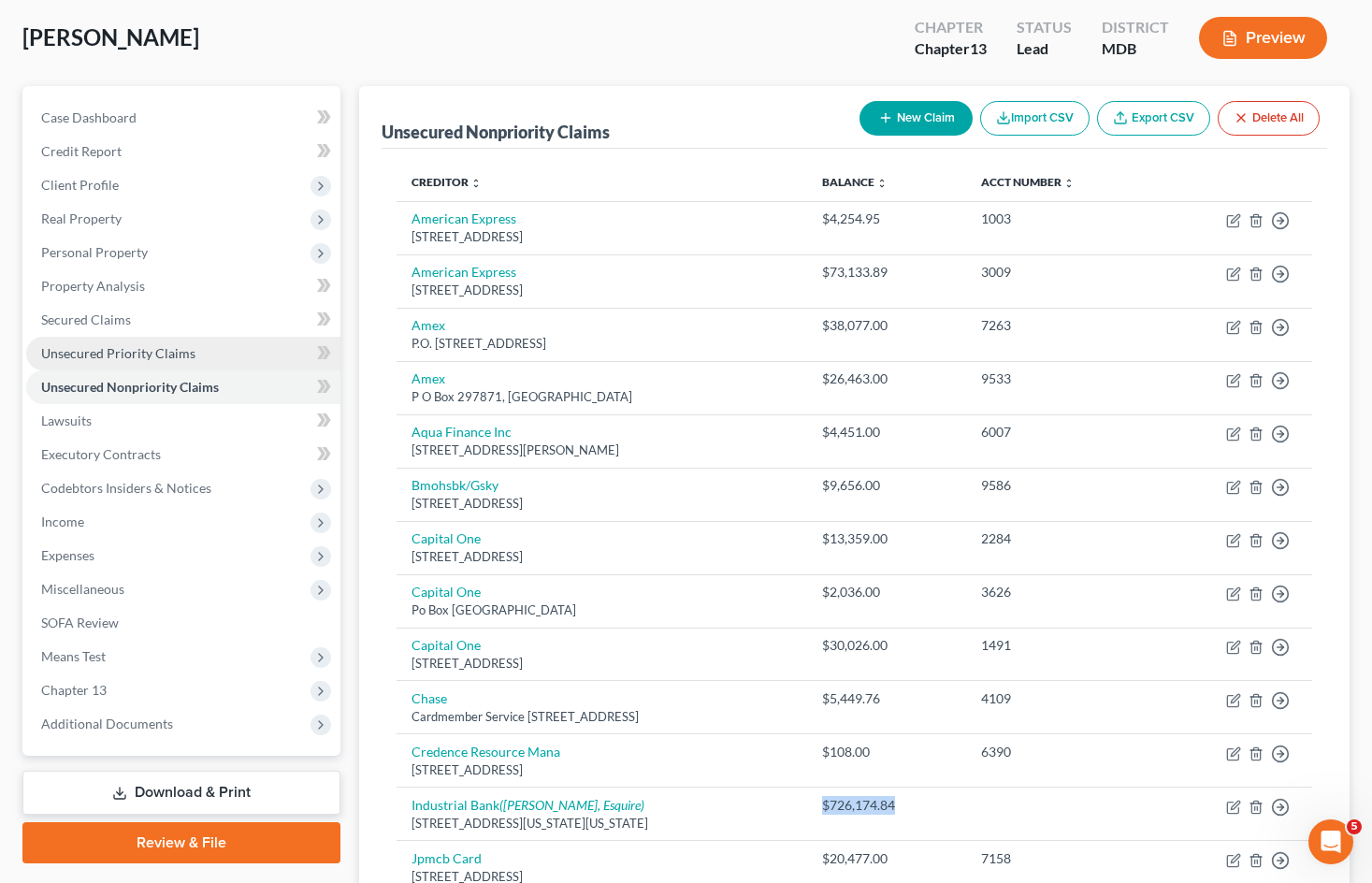
click at [141, 343] on link "Unsecured Priority Claims" at bounding box center [183, 354] width 314 height 34
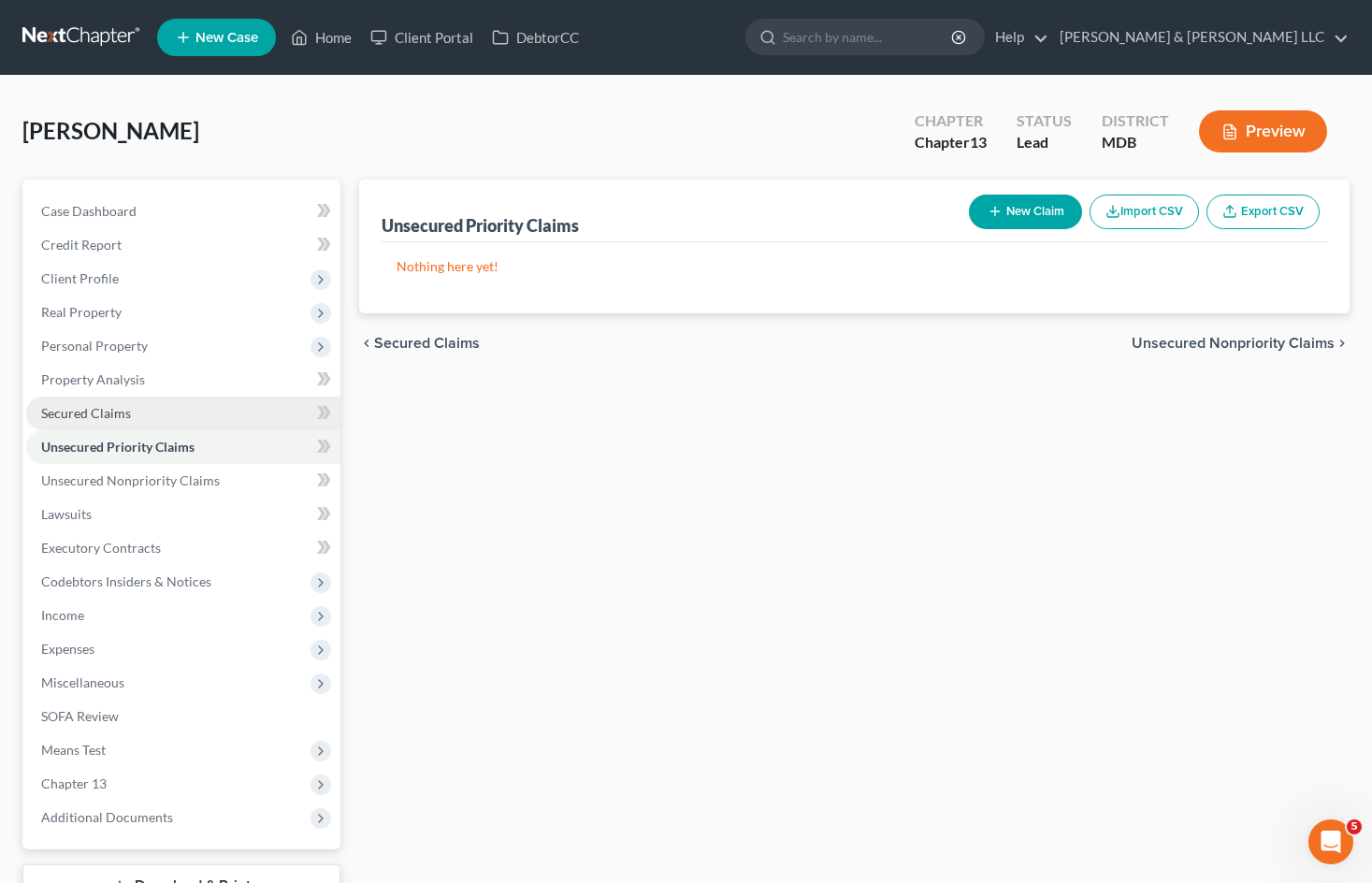
click at [142, 407] on link "Secured Claims" at bounding box center [183, 413] width 314 height 34
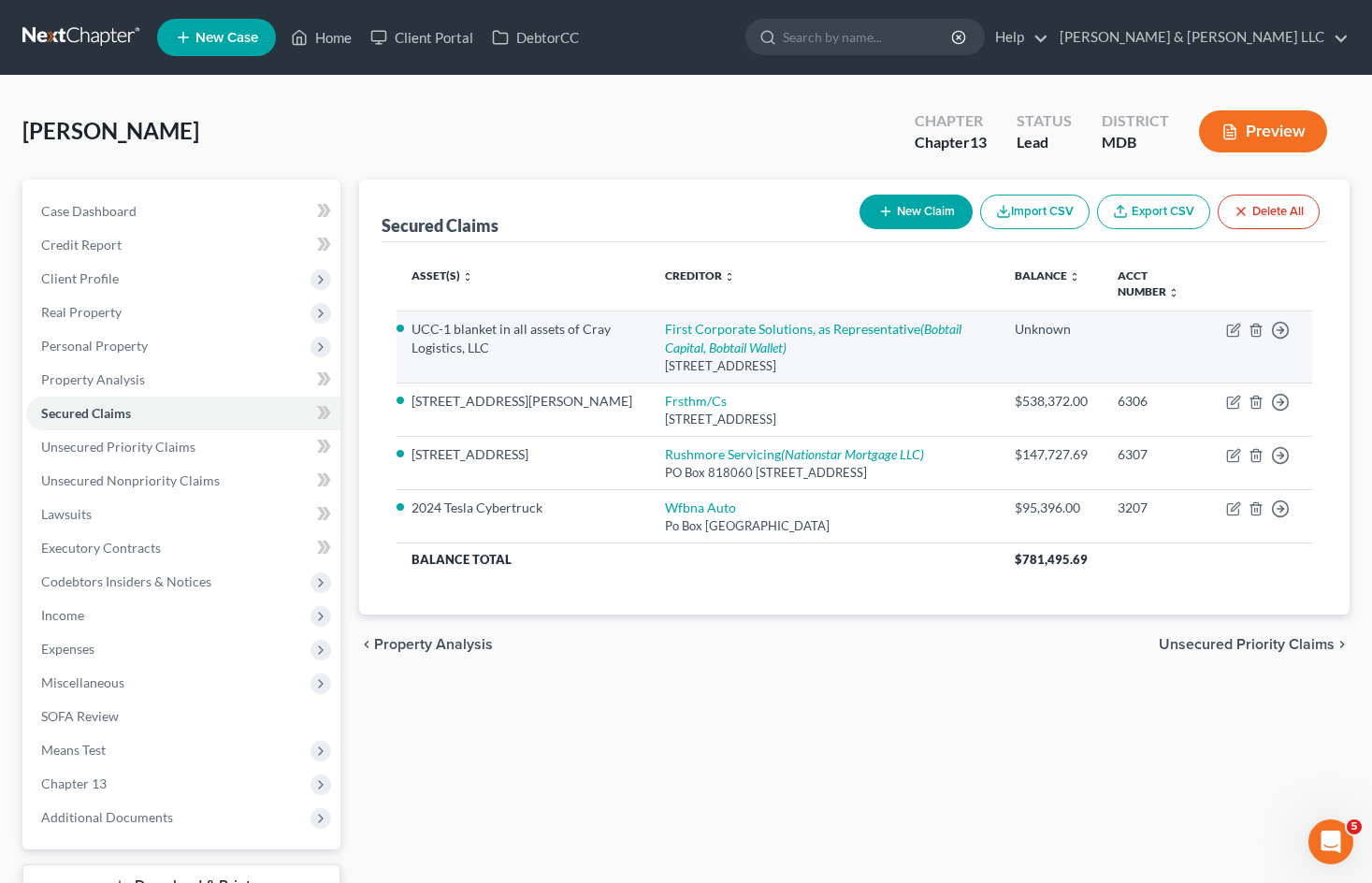
click at [1229, 339] on td "Move to E Move to F Move to G Move to Notice Only" at bounding box center [1261, 346] width 101 height 72
click at [1231, 332] on icon "button" at bounding box center [1234, 327] width 8 height 8
select select "4"
select select "3"
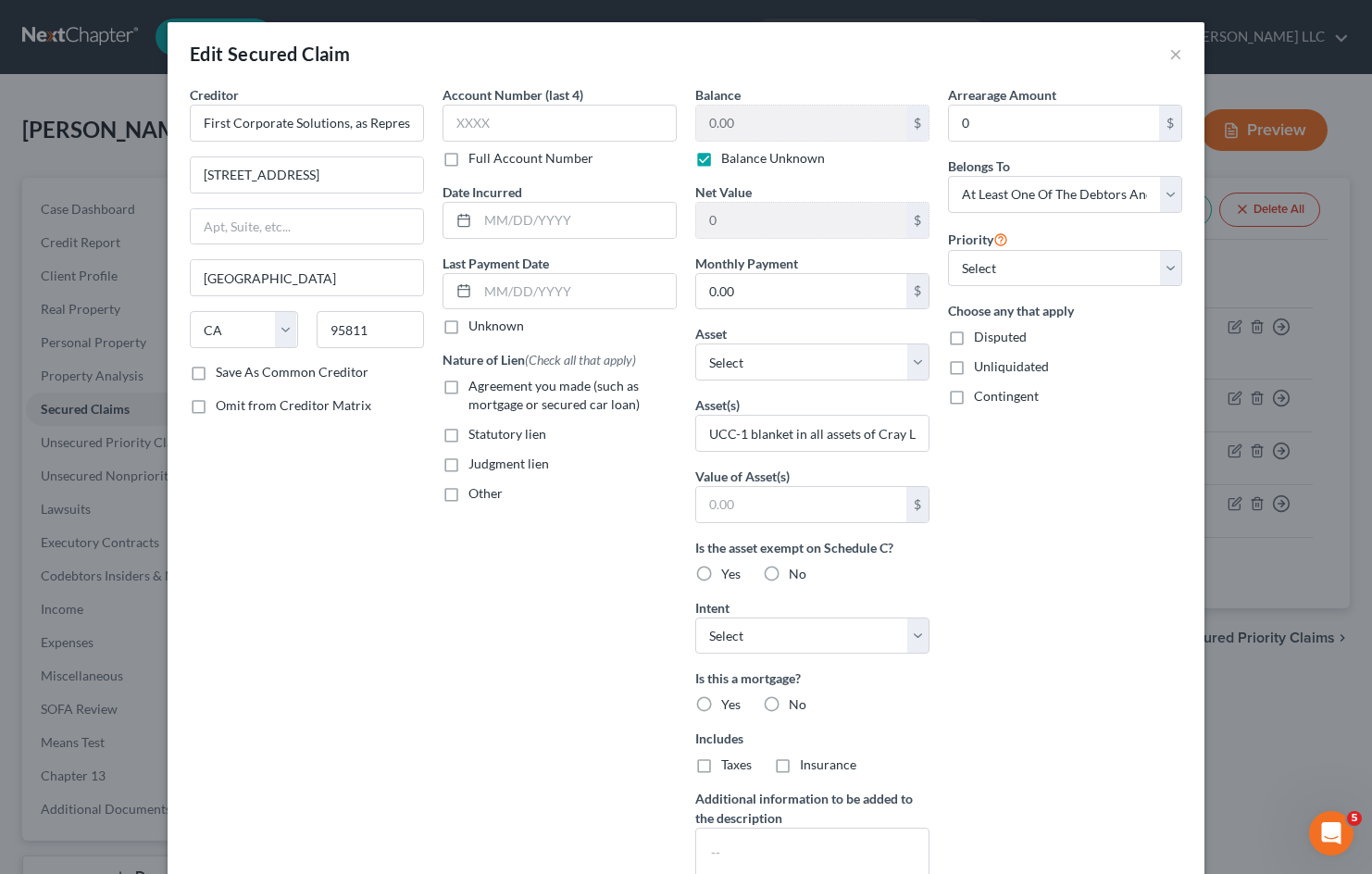
scroll to position [359, 0]
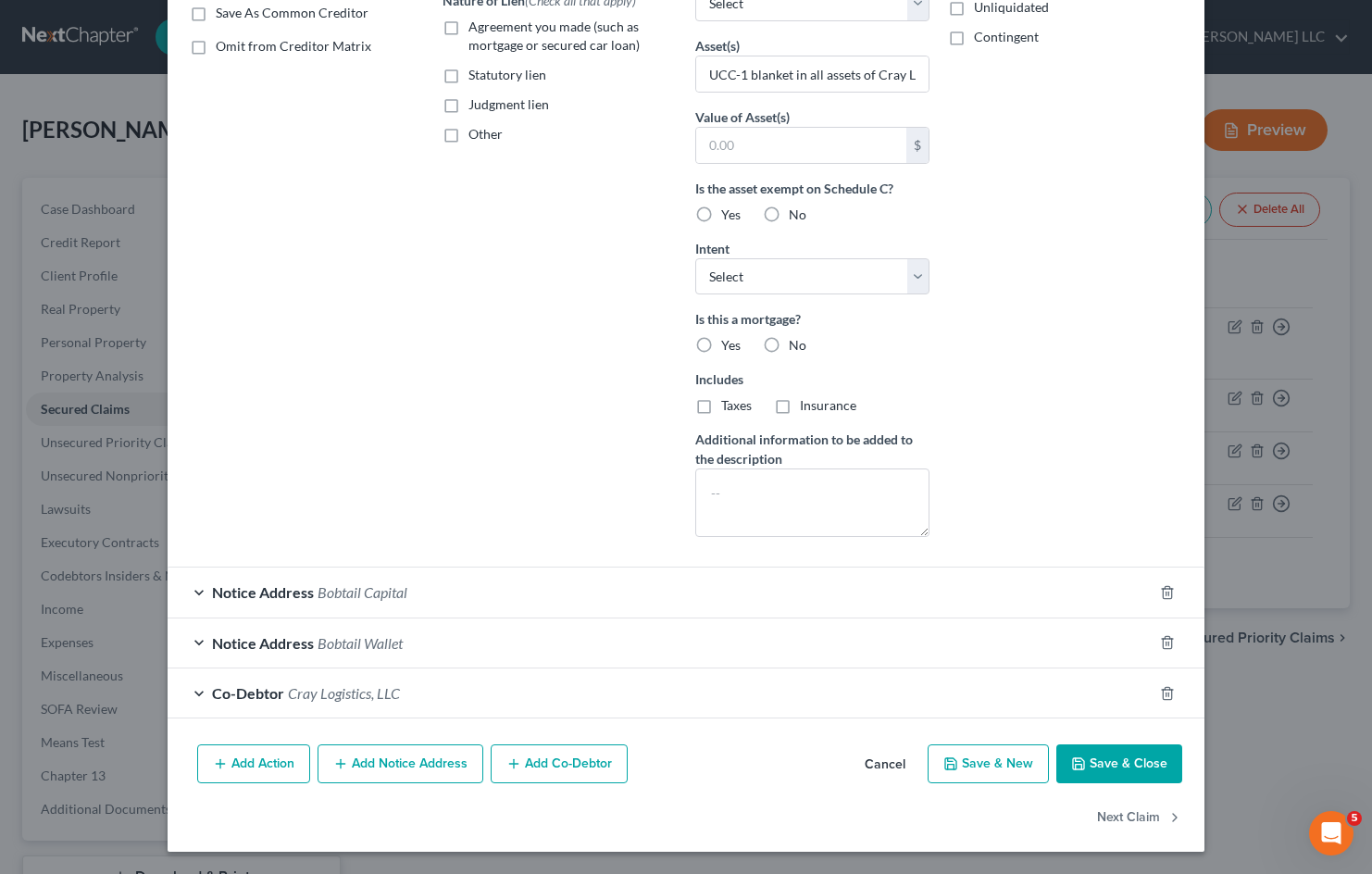
click at [463, 602] on div "Notice Address Bobtail Capital" at bounding box center [660, 592] width 985 height 49
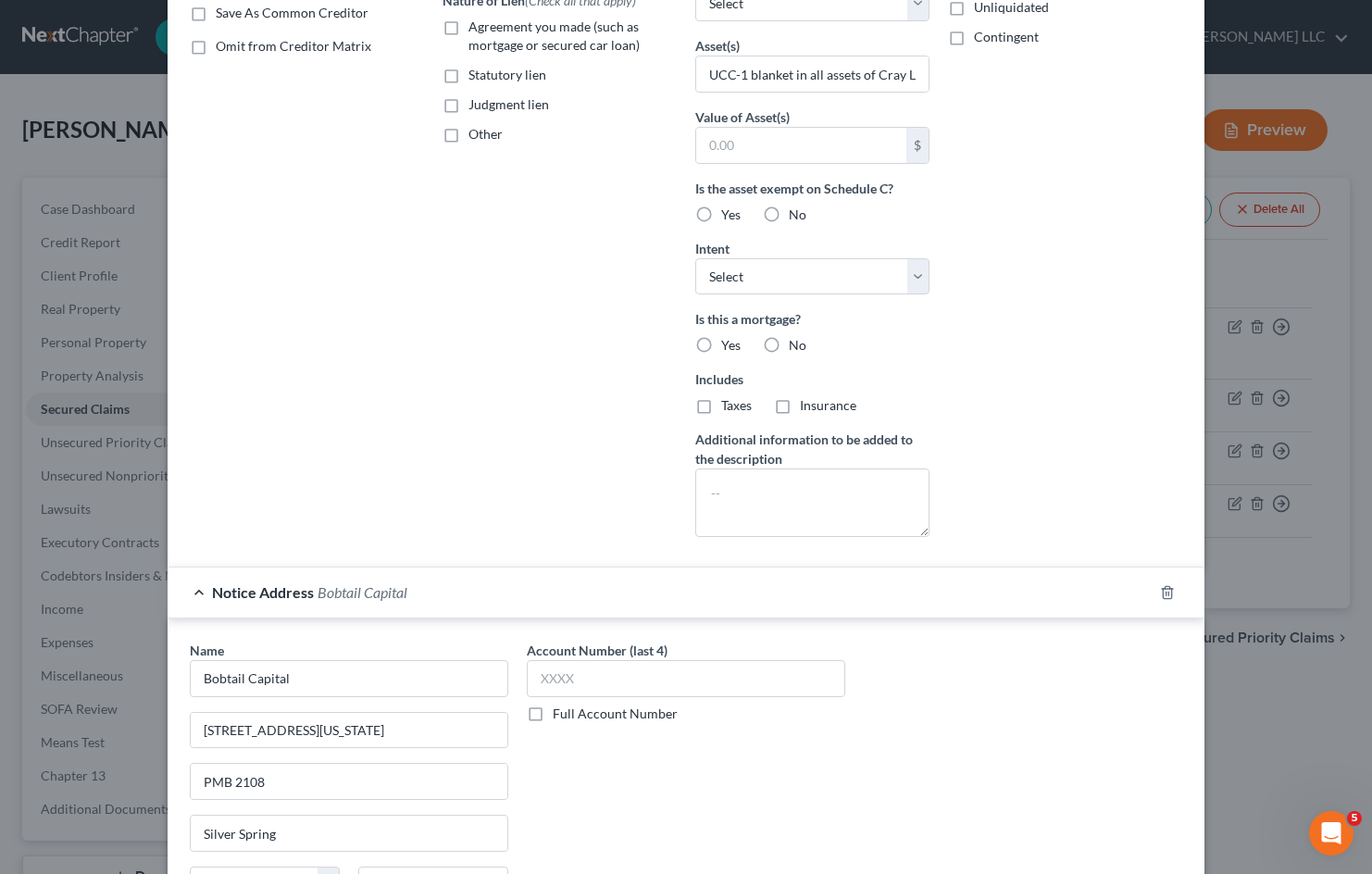
click at [477, 594] on div "Notice Address Bobtail Capital" at bounding box center [660, 592] width 985 height 49
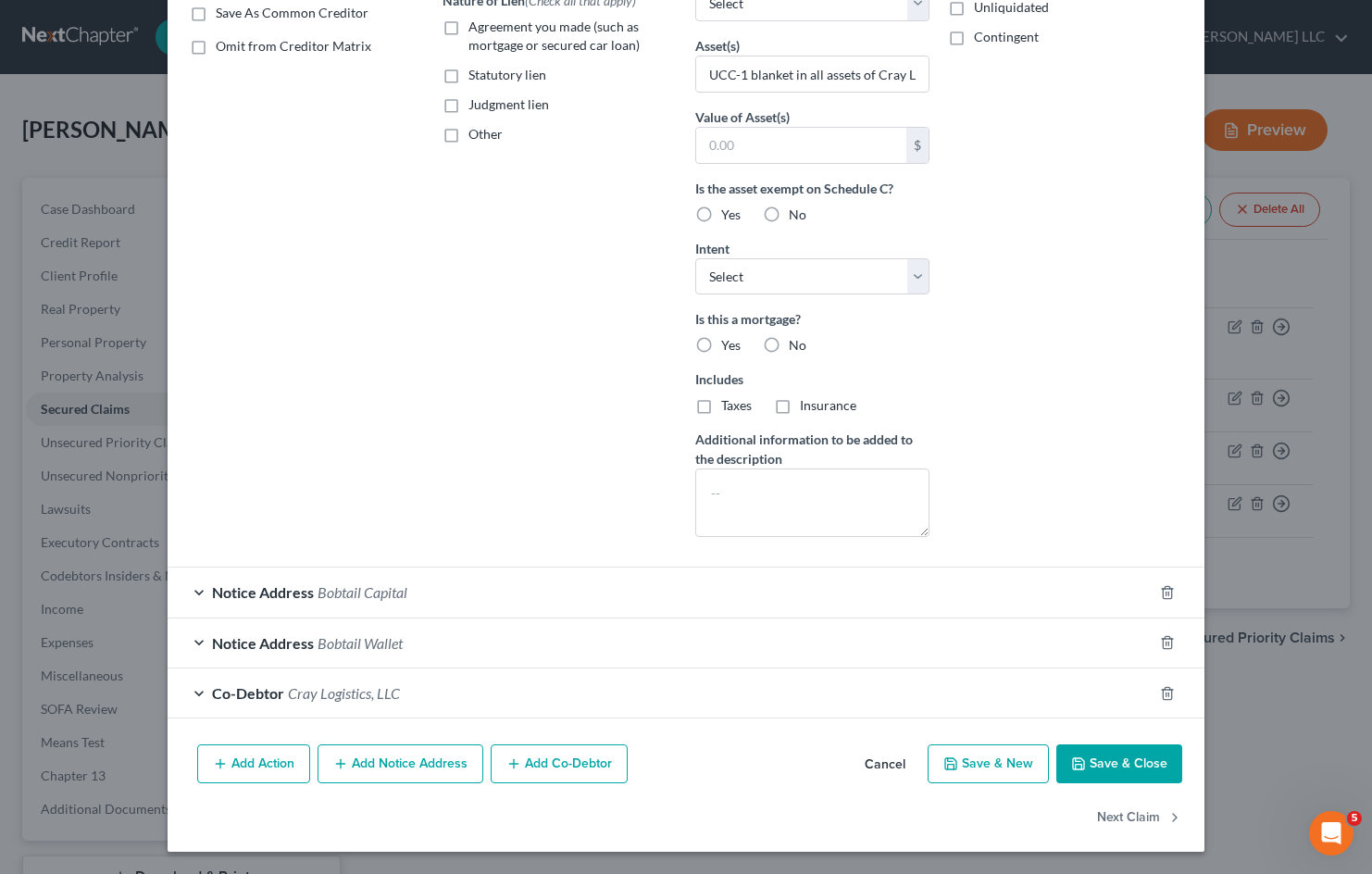
click at [869, 765] on button "Cancel" at bounding box center [885, 764] width 71 height 37
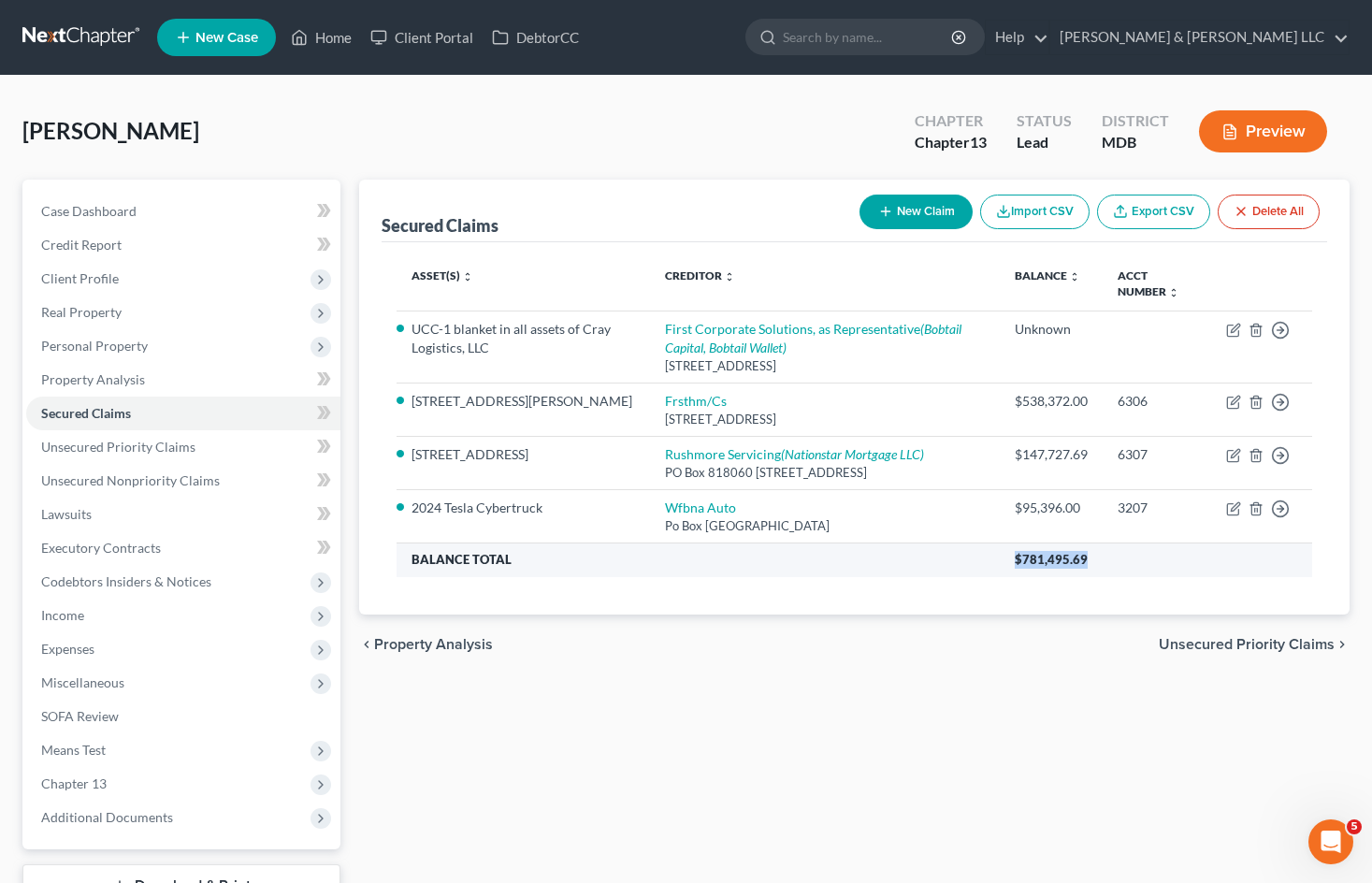
drag, startPoint x: 1090, startPoint y: 555, endPoint x: 999, endPoint y: 554, distance: 91.0
click at [999, 554] on th "$781,495.69" at bounding box center [1155, 559] width 313 height 34
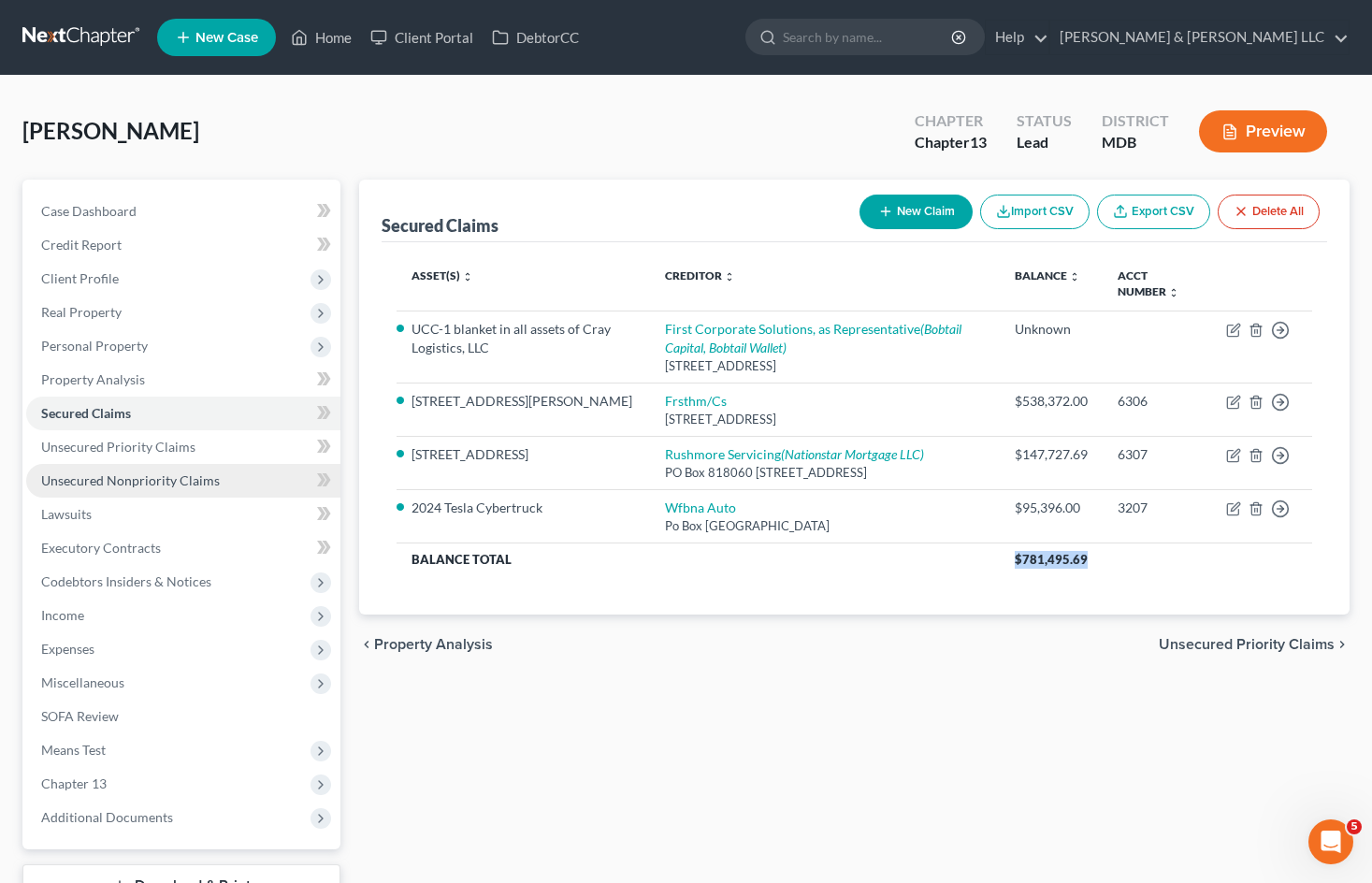
click at [136, 485] on span "Unsecured Nonpriority Claims" at bounding box center [130, 480] width 178 height 16
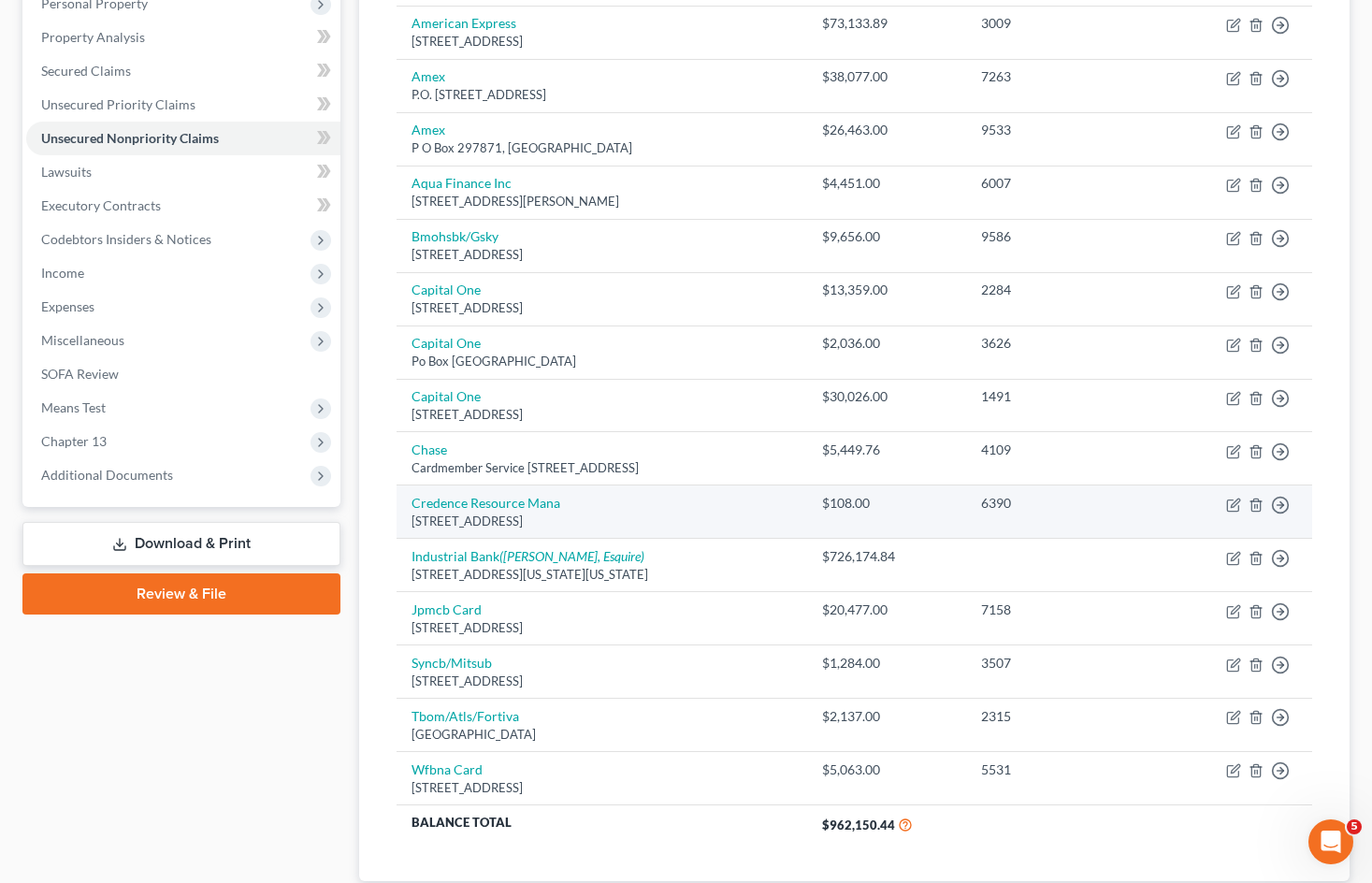
scroll to position [374, 0]
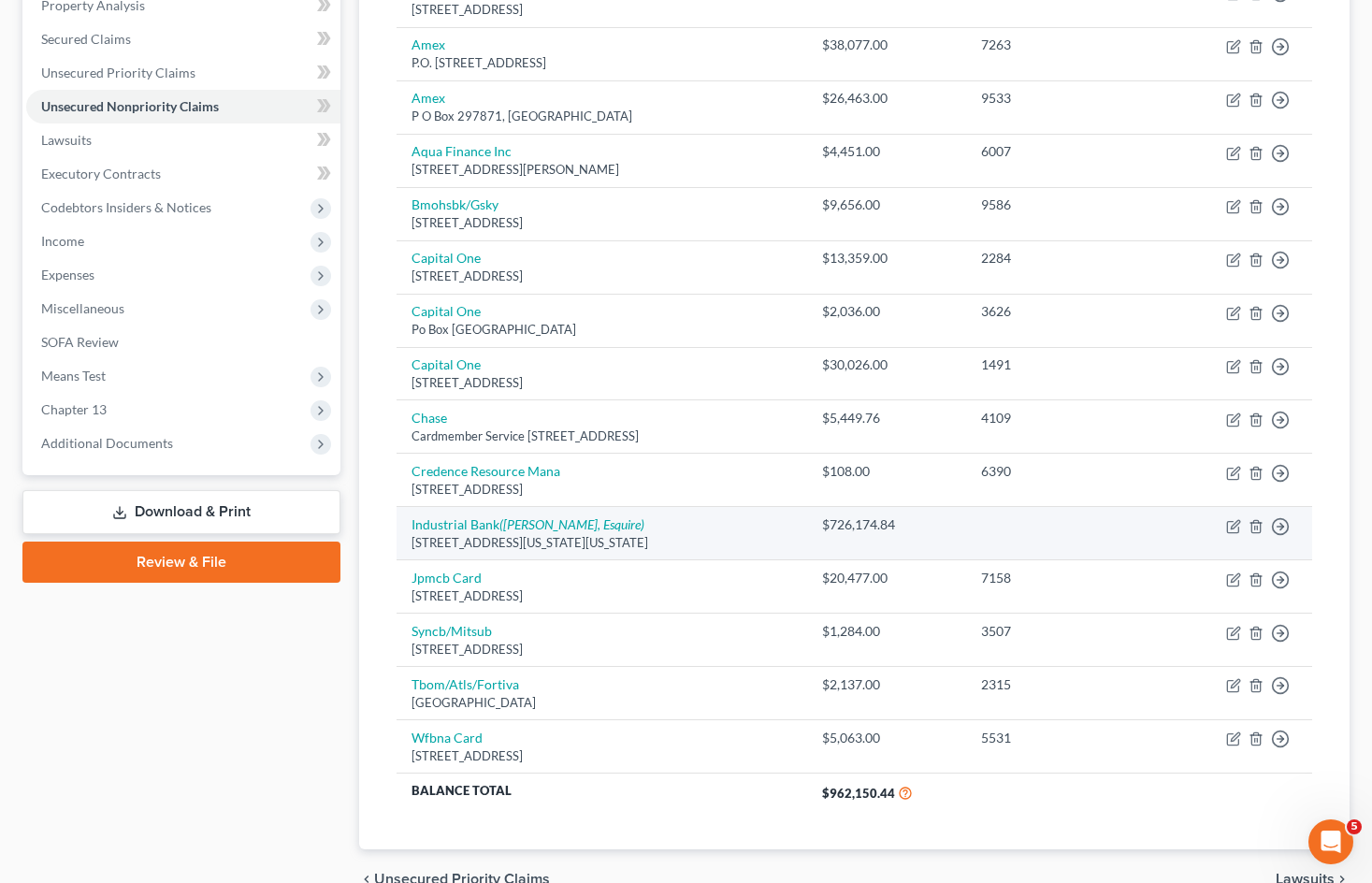
click at [956, 510] on td "$726,174.84" at bounding box center [886, 533] width 159 height 53
drag, startPoint x: 957, startPoint y: 523, endPoint x: 410, endPoint y: 518, distance: 547.0
click at [410, 518] on tr "Industrial Bank (Eric S Schuster, Esquire) 4812 Georgia Avenue, NW, Washington,…" at bounding box center [853, 533] width 915 height 53
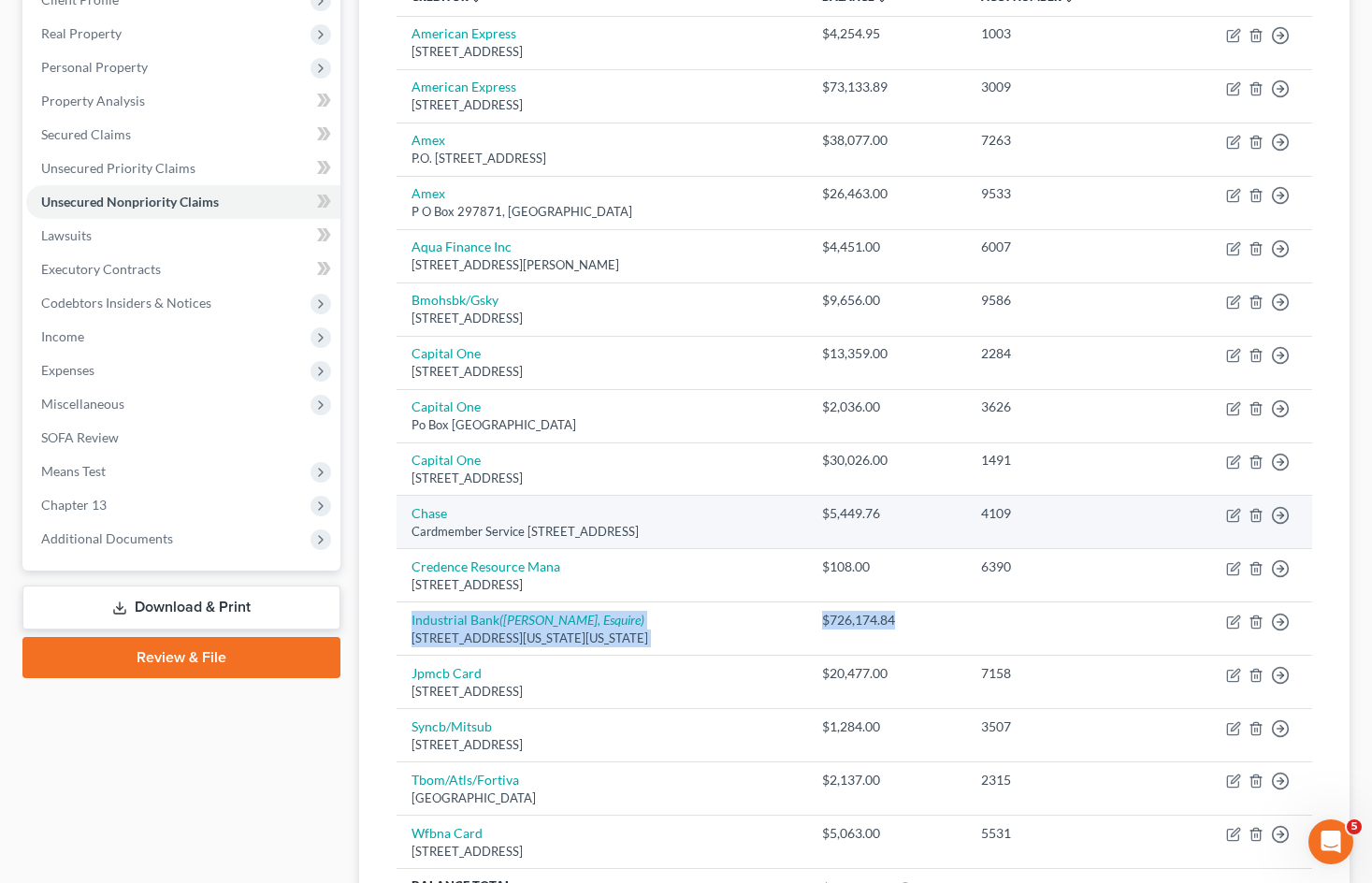
scroll to position [187, 0]
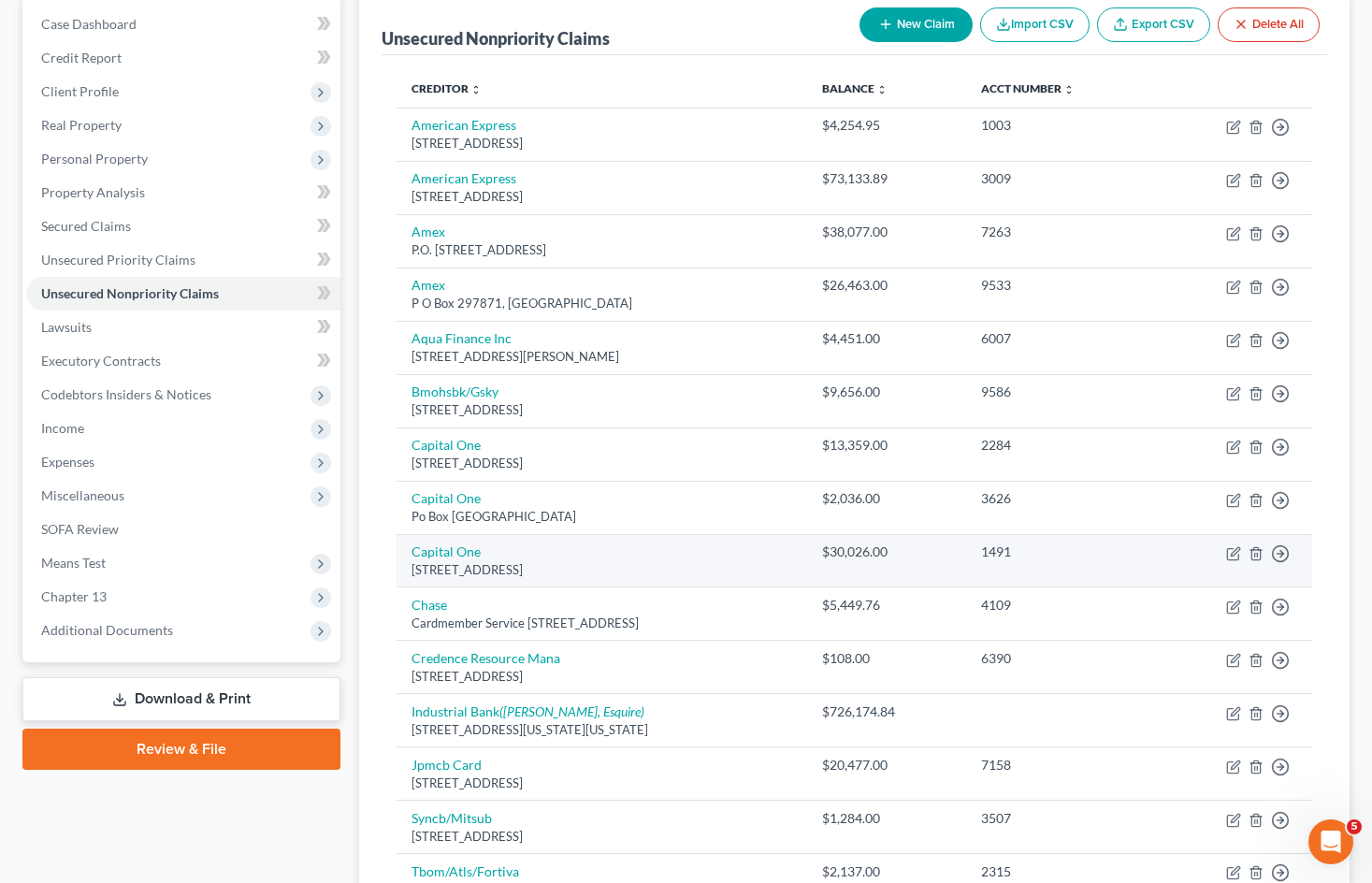
click at [947, 544] on div "$30,026.00" at bounding box center [887, 552] width 130 height 19
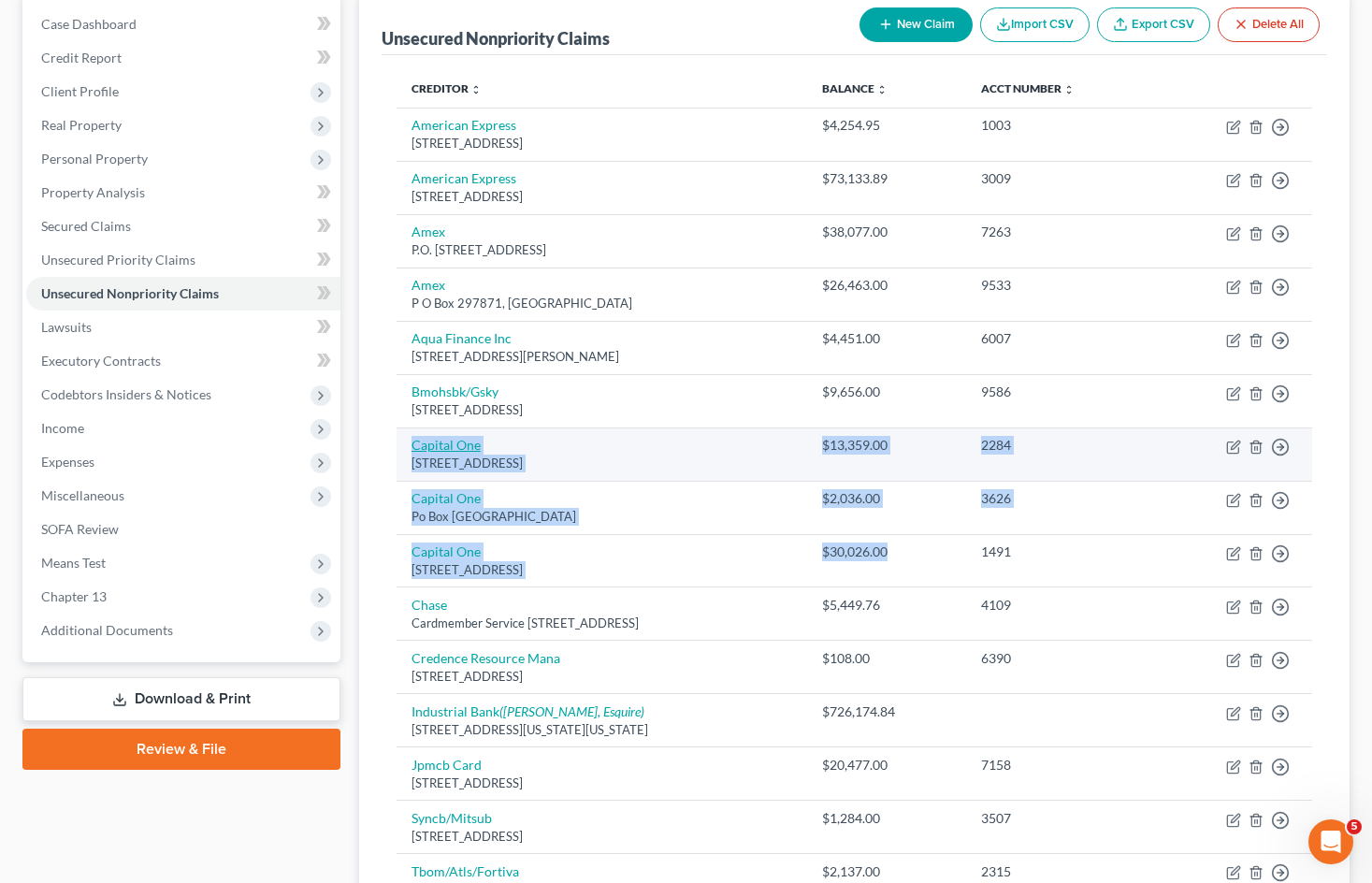
drag, startPoint x: 947, startPoint y: 551, endPoint x: 413, endPoint y: 452, distance: 543.1
click at [413, 452] on tbody "American Express PO Box 1270, Newark, NJ 07101 $4,254.95 1003 Move to D Move to…" at bounding box center [853, 553] width 915 height 891
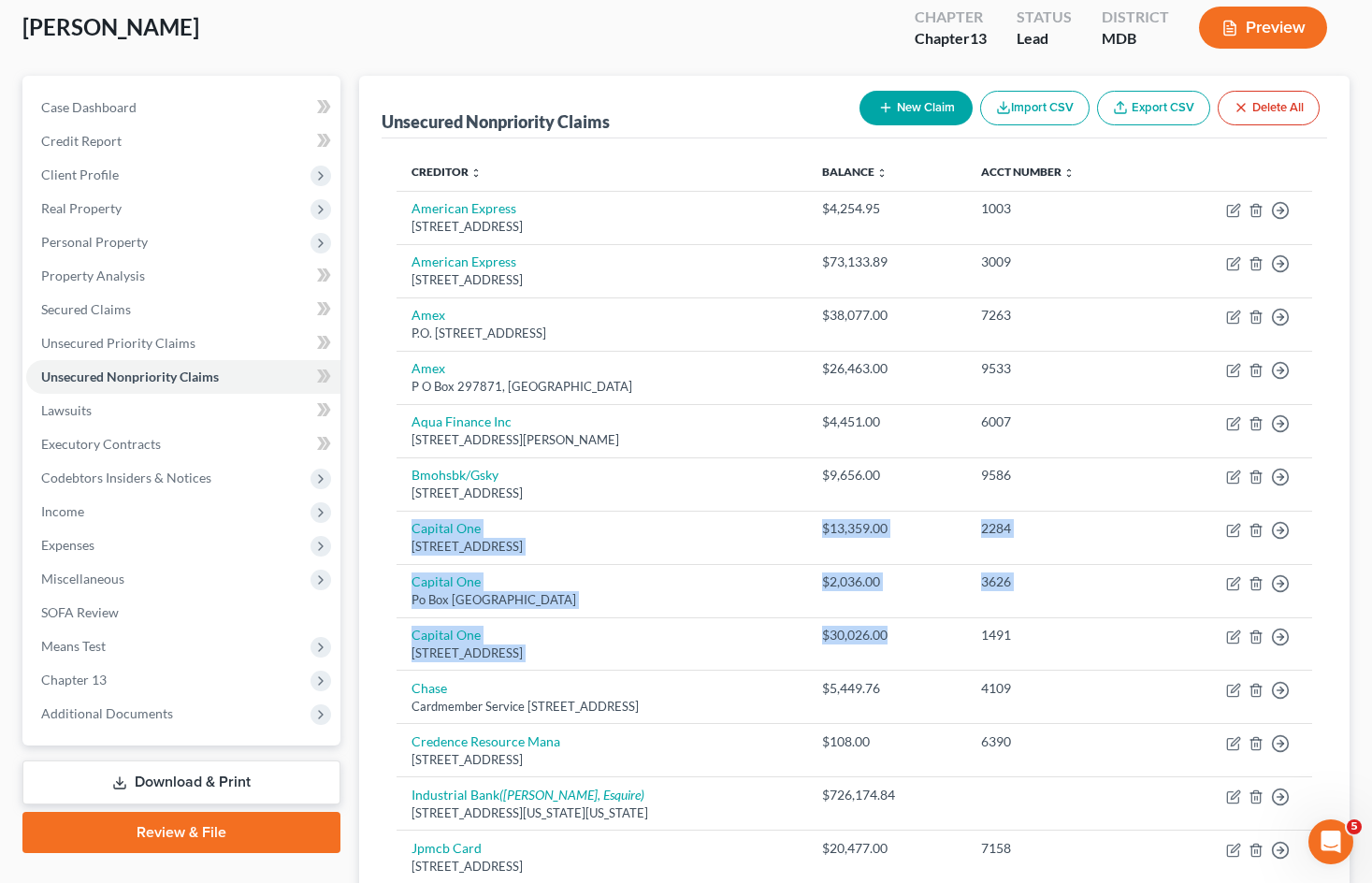
scroll to position [94, 0]
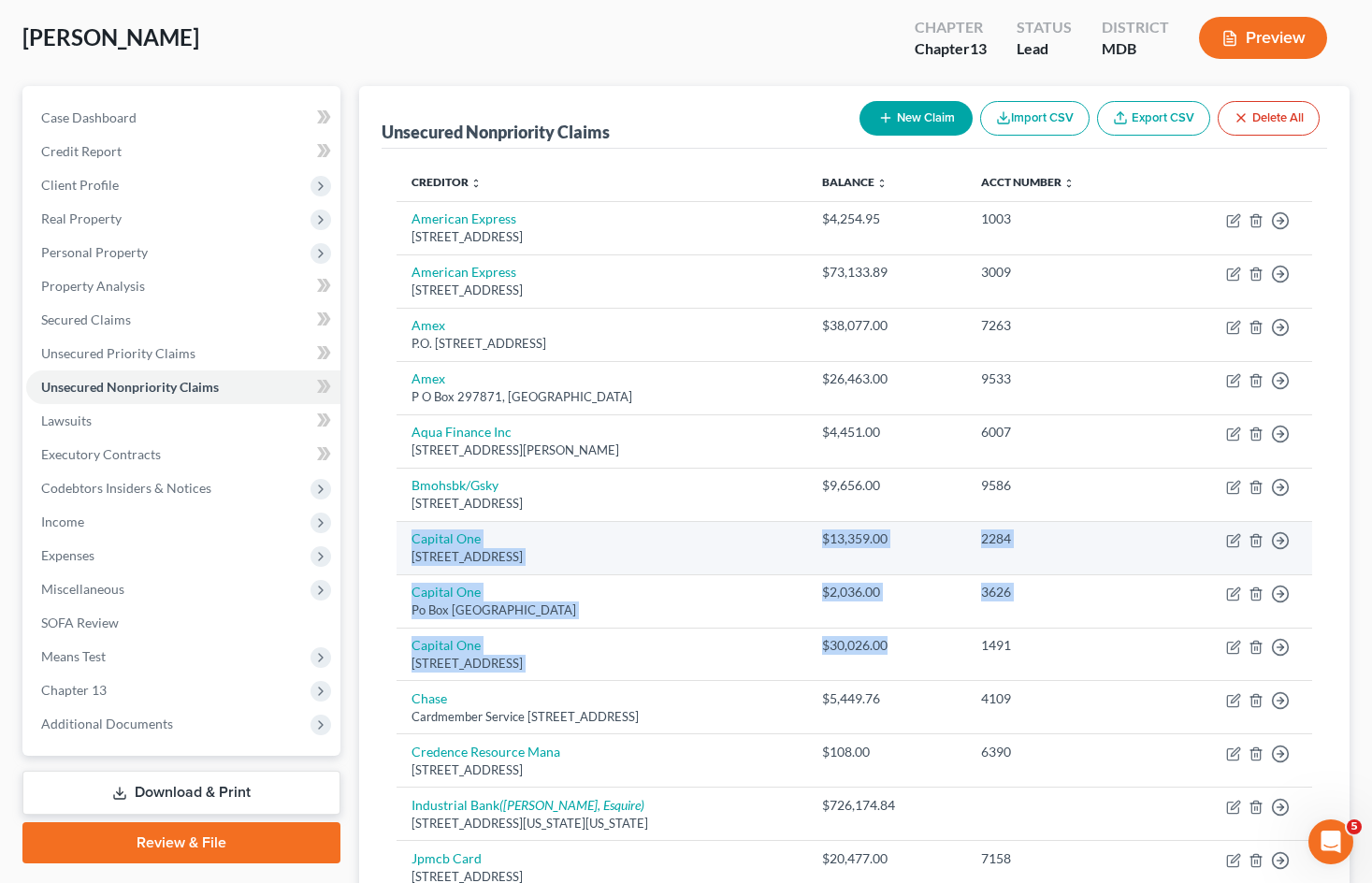
click at [772, 522] on td "Capital One 11013 W Broad St, Glen Allen, VA 23060" at bounding box center [602, 547] width 411 height 53
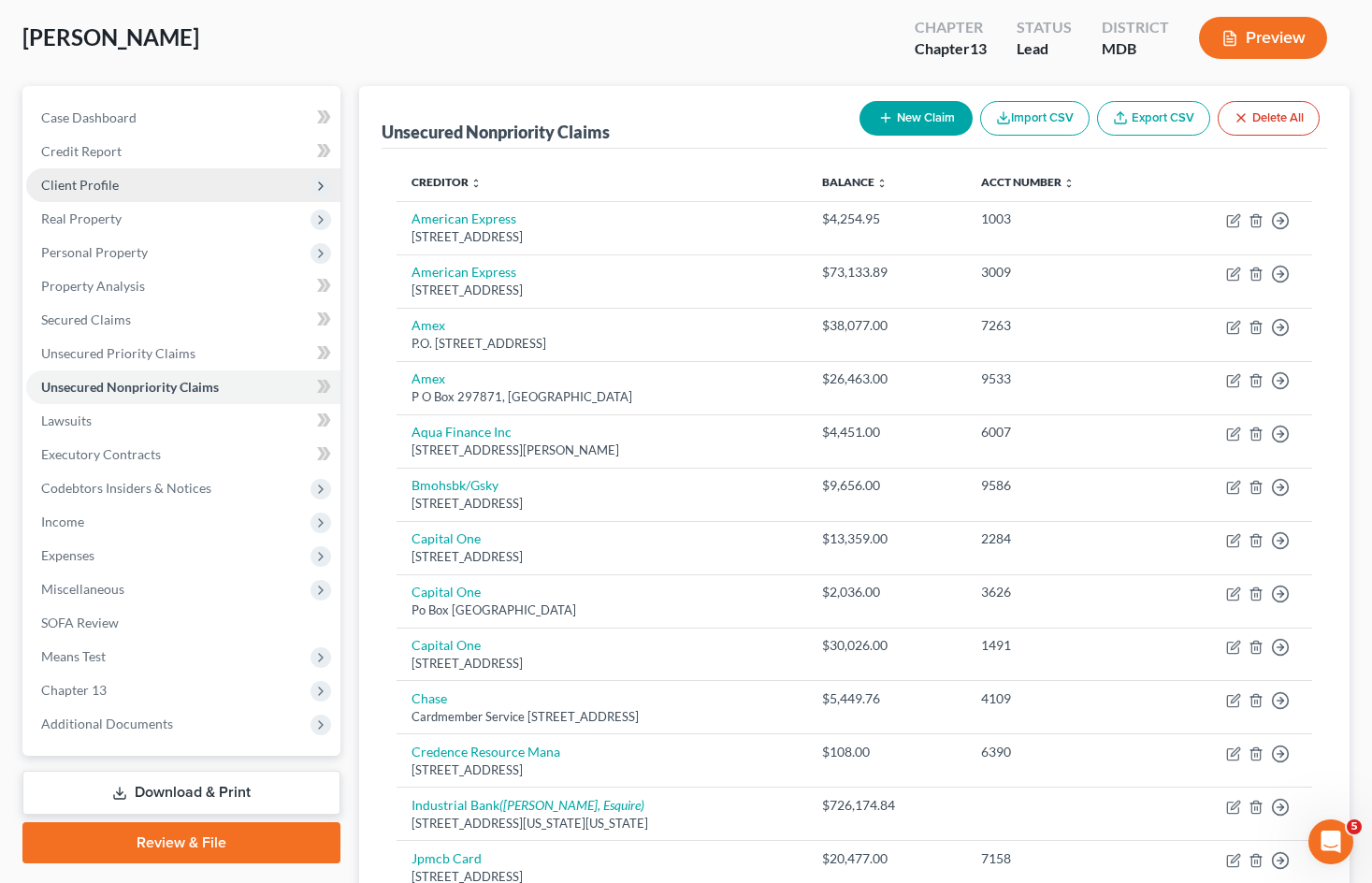
click at [192, 195] on span "Client Profile" at bounding box center [183, 185] width 314 height 34
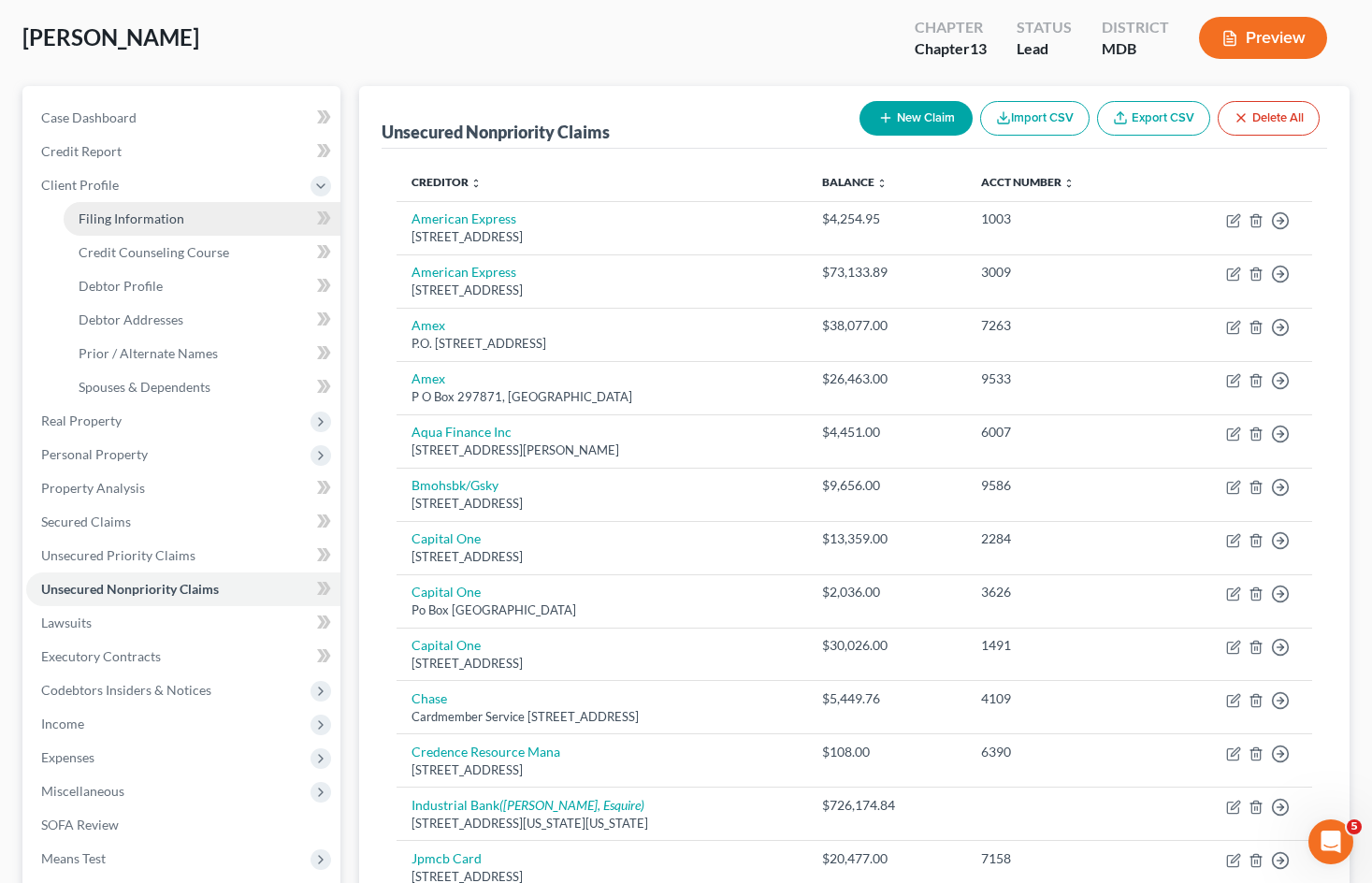
click at [207, 223] on link "Filing Information" at bounding box center [202, 219] width 277 height 34
select select "1"
select select "0"
select select "3"
select select "38"
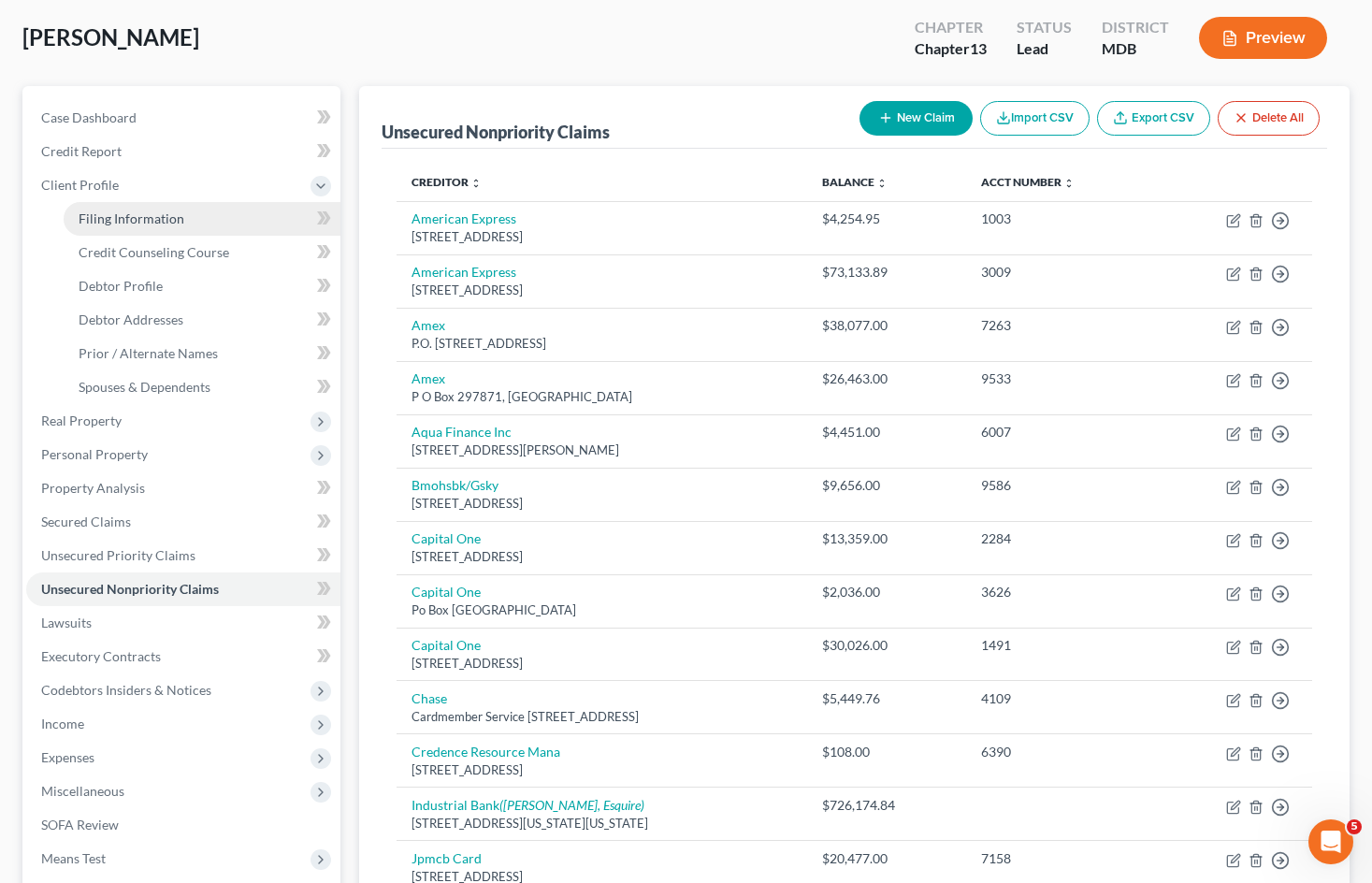
select select "0"
select select "21"
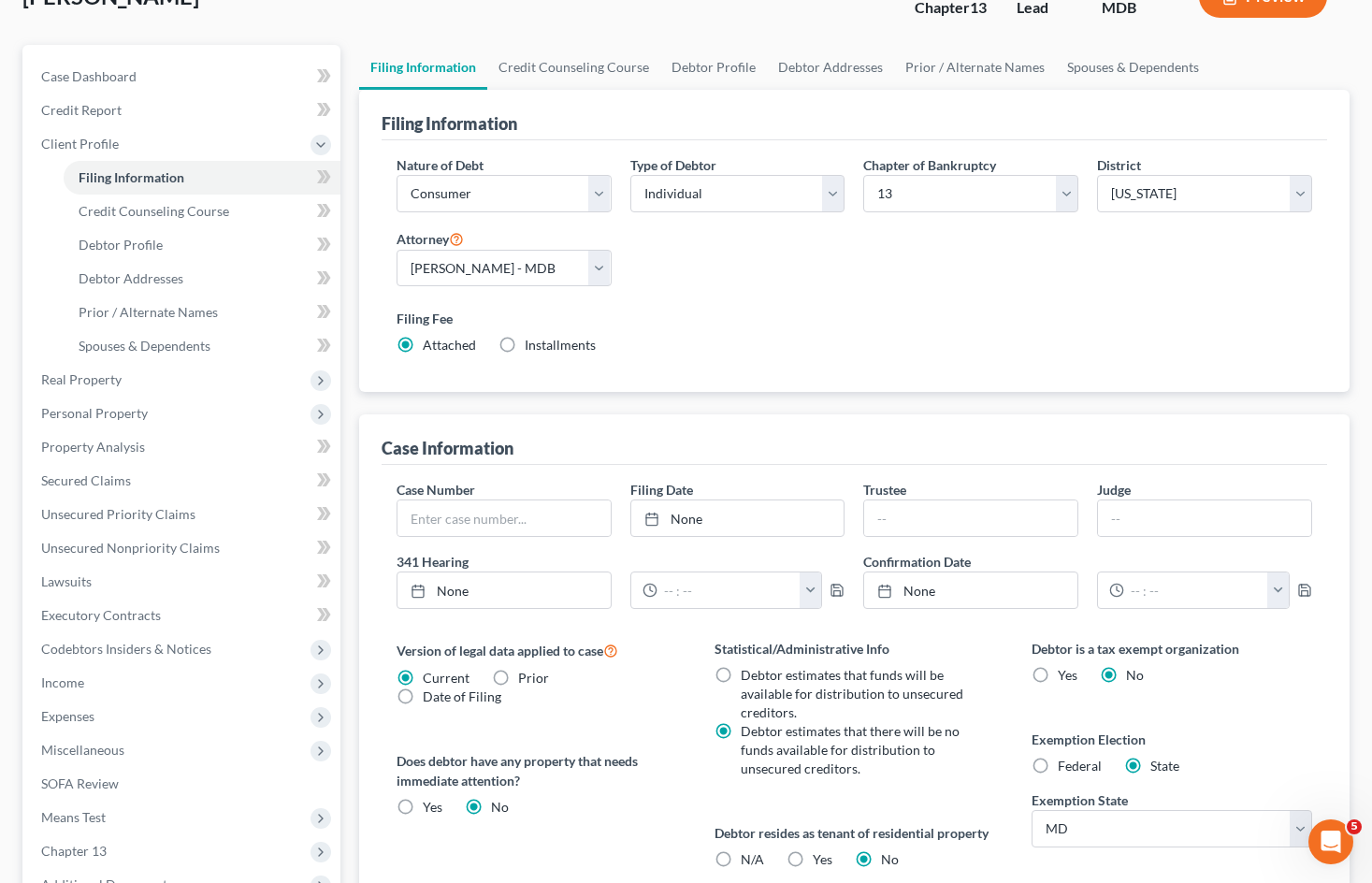
scroll to position [94, 0]
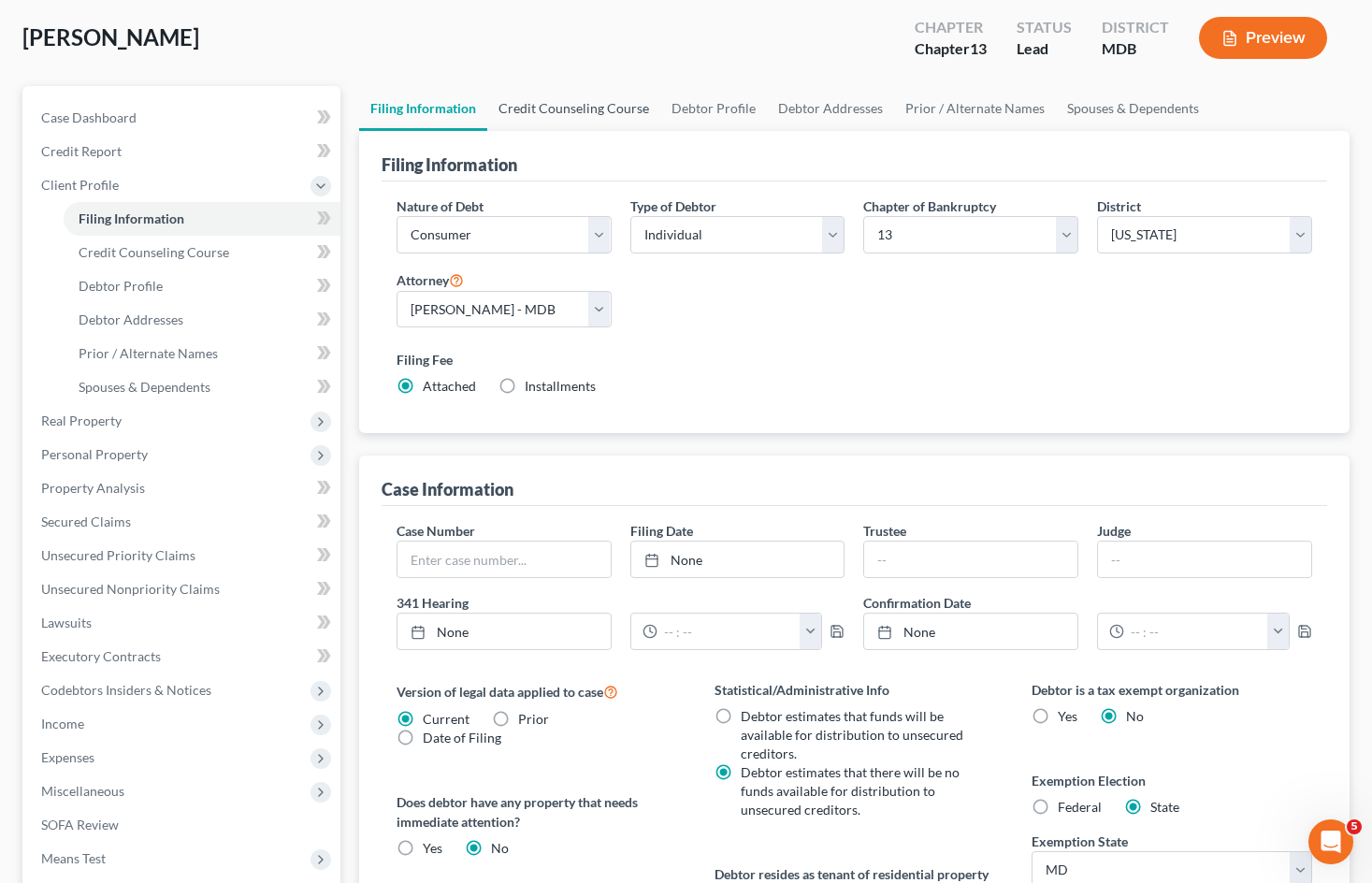
click at [619, 106] on link "Credit Counseling Course" at bounding box center [573, 109] width 173 height 45
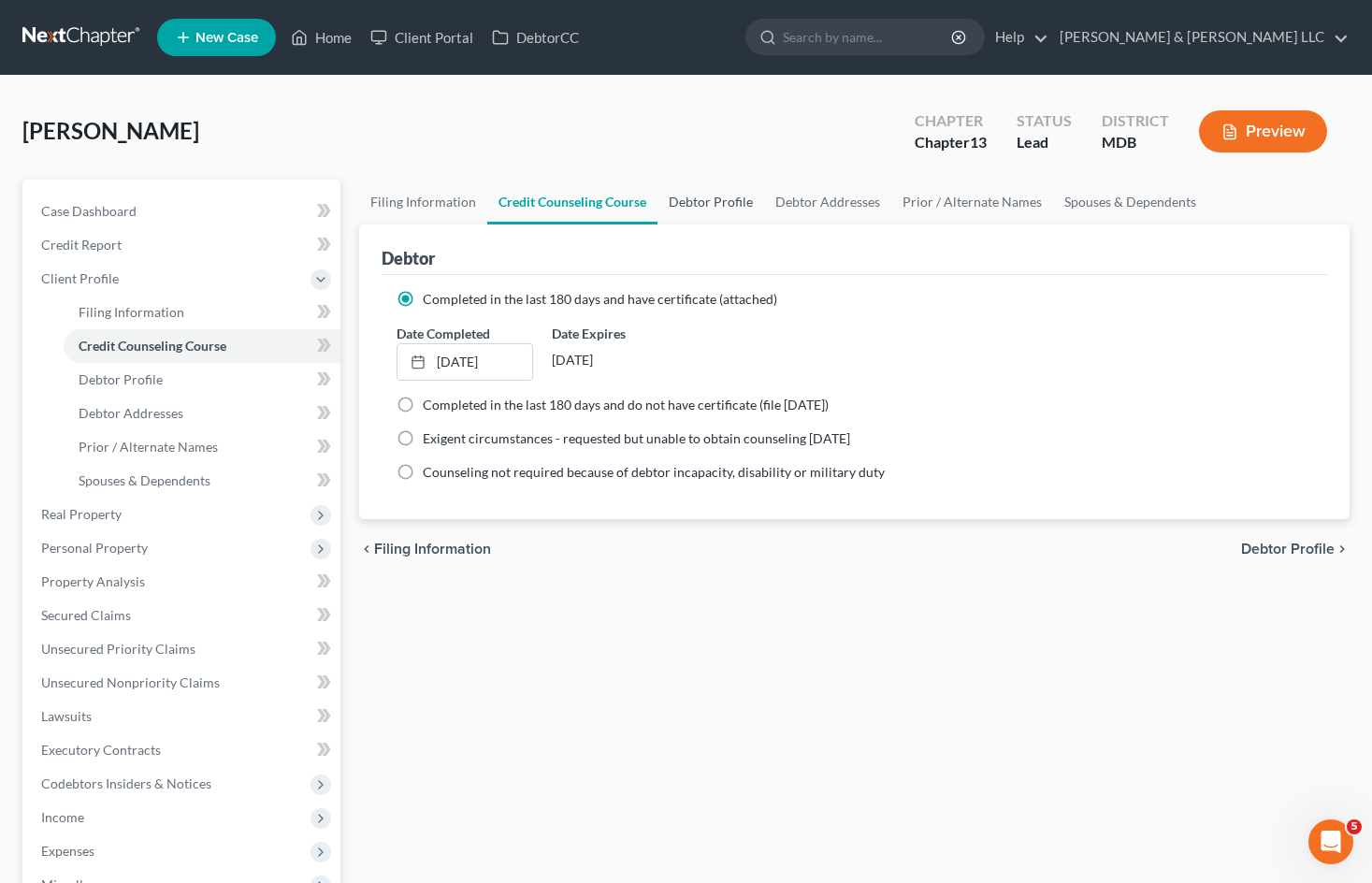
click at [728, 206] on link "Debtor Profile" at bounding box center [710, 202] width 107 height 45
select select "1"
select select "2"
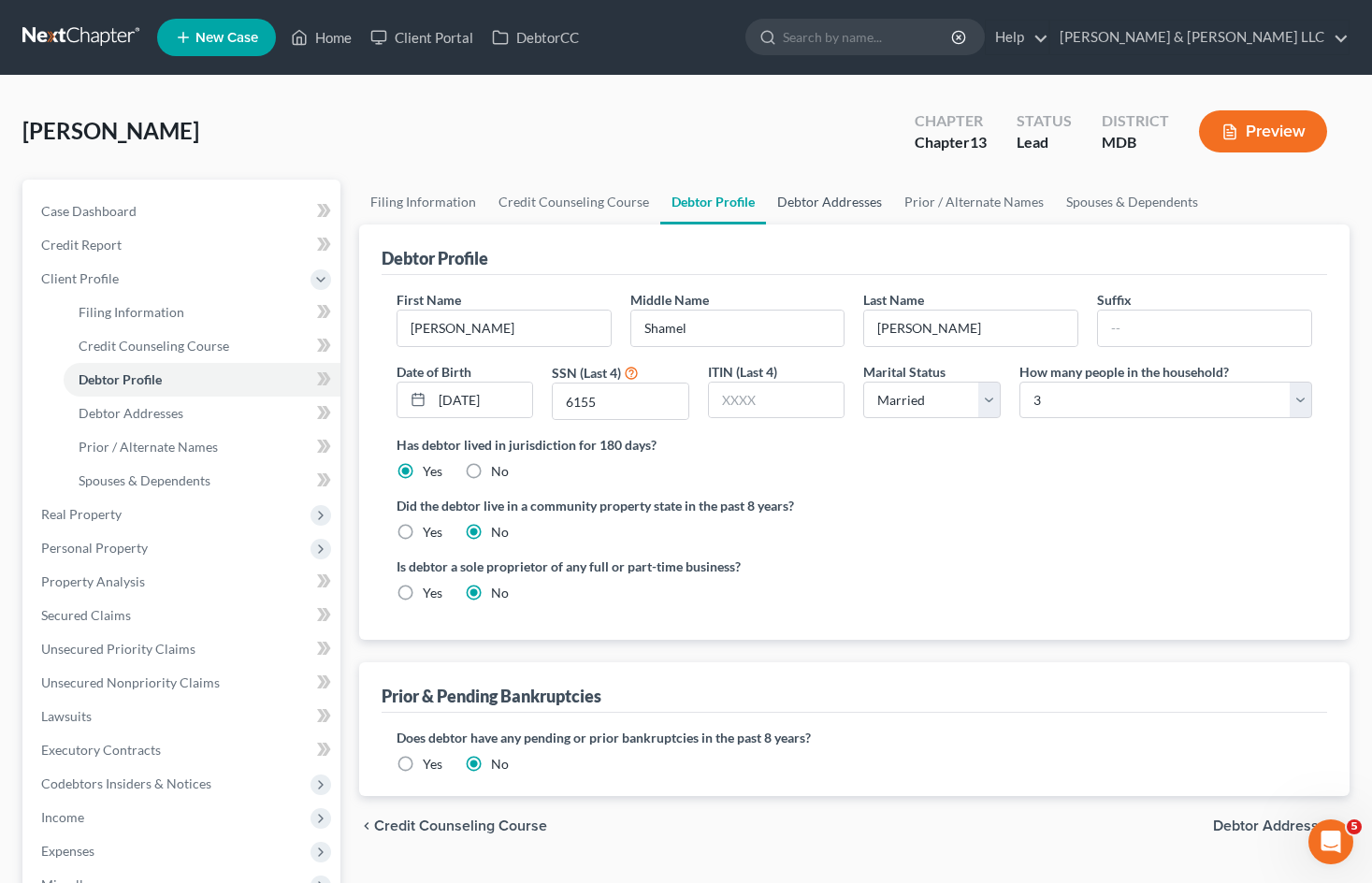
click at [834, 205] on link "Debtor Addresses" at bounding box center [830, 202] width 128 height 45
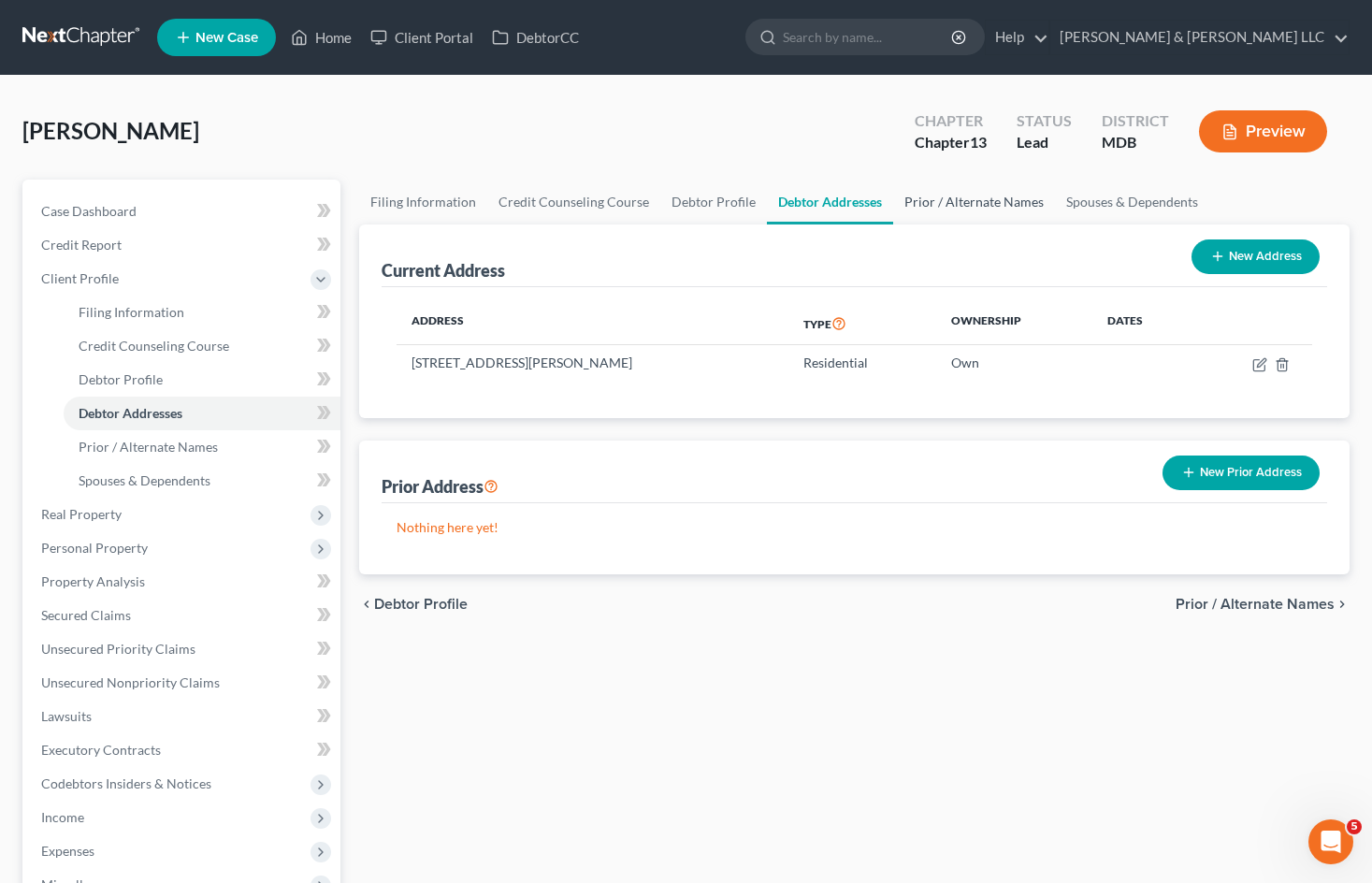
click at [957, 194] on link "Prior / Alternate Names" at bounding box center [974, 202] width 161 height 45
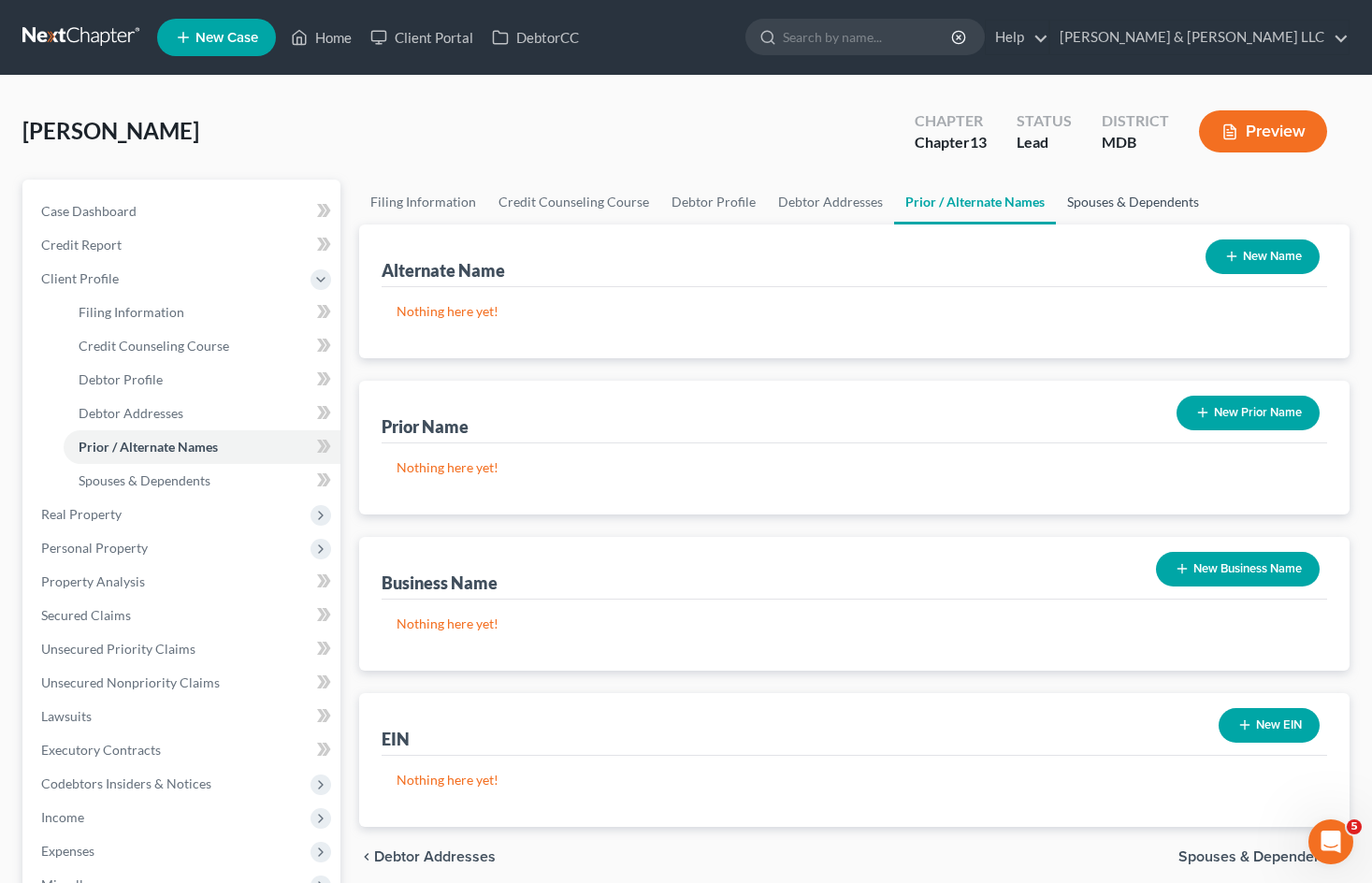
click at [1115, 213] on link "Spouses & Dependents" at bounding box center [1133, 202] width 154 height 45
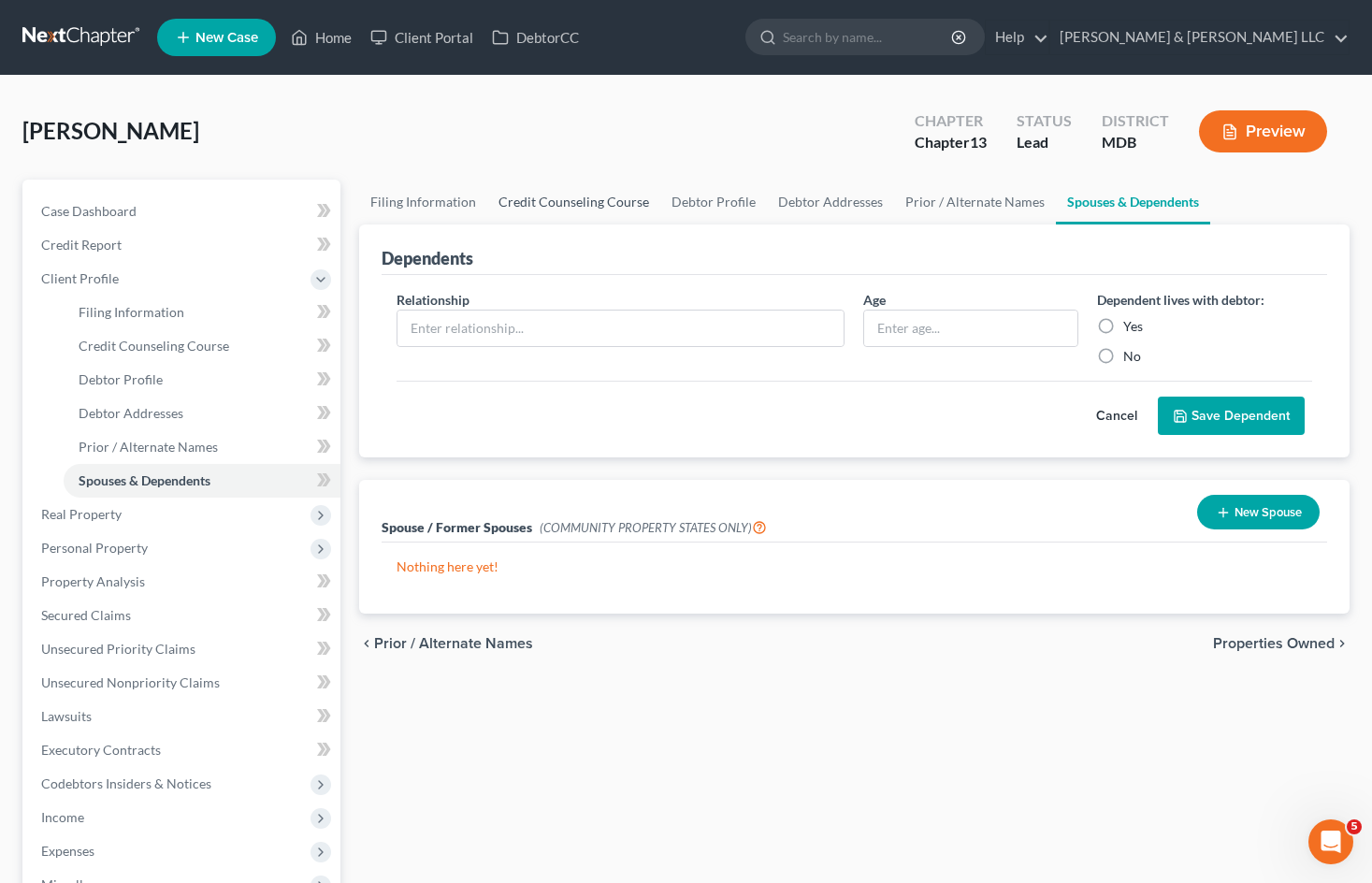
click at [514, 193] on link "Credit Counseling Course" at bounding box center [573, 202] width 173 height 45
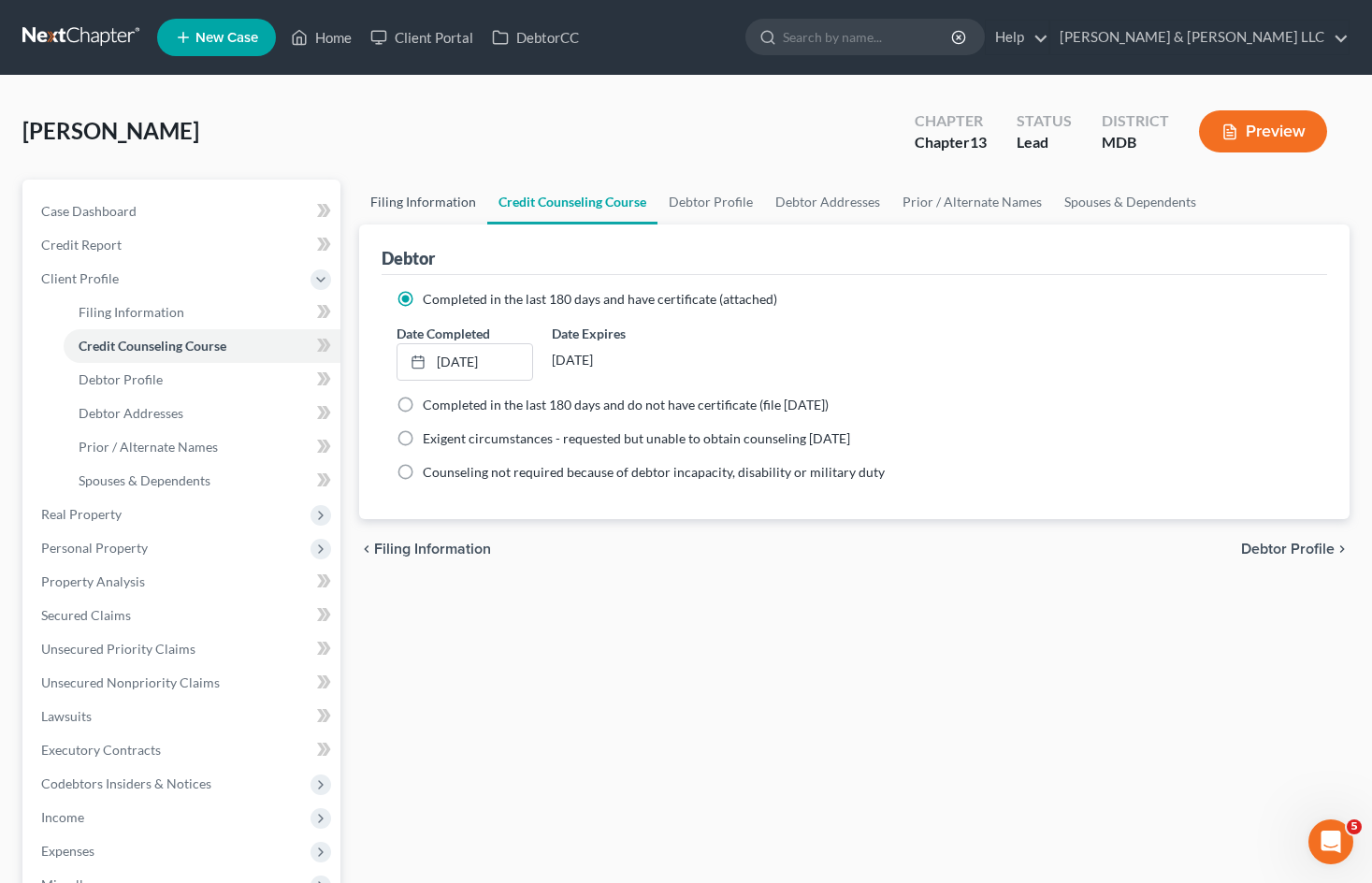
click at [447, 203] on link "Filing Information" at bounding box center [423, 202] width 129 height 45
select select "1"
select select "0"
select select "3"
select select "38"
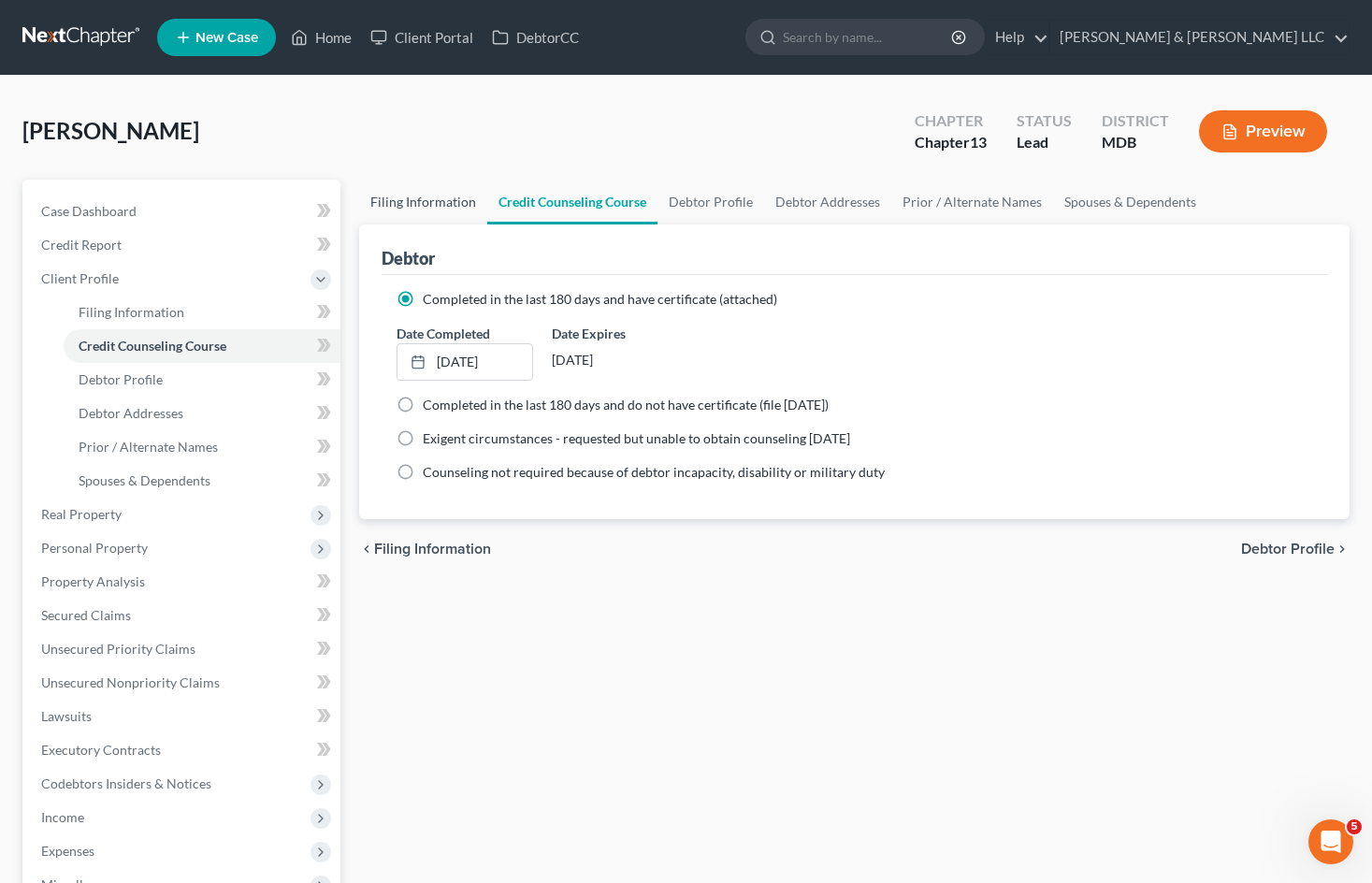
select select "0"
select select "21"
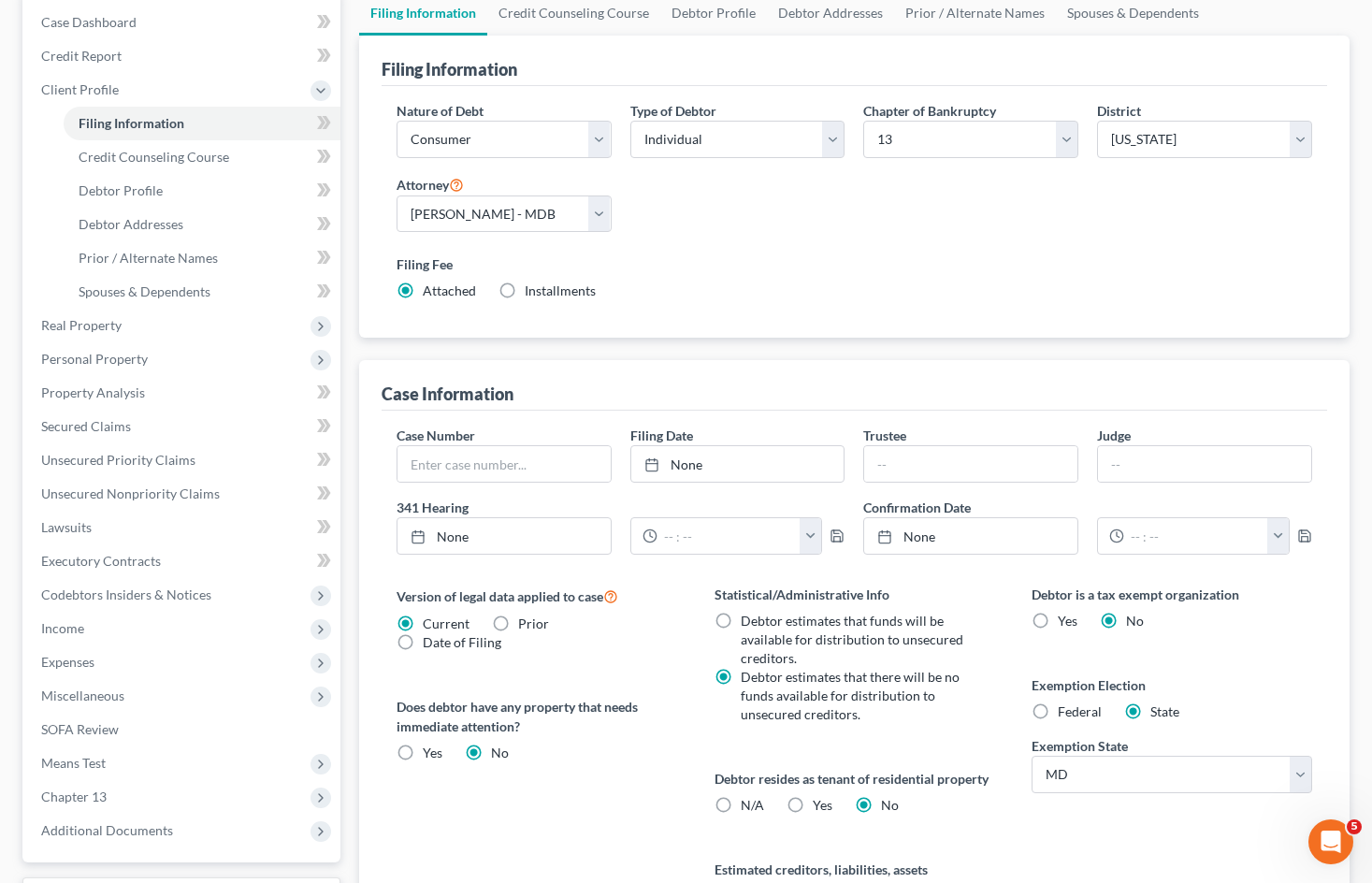
scroll to position [94, 0]
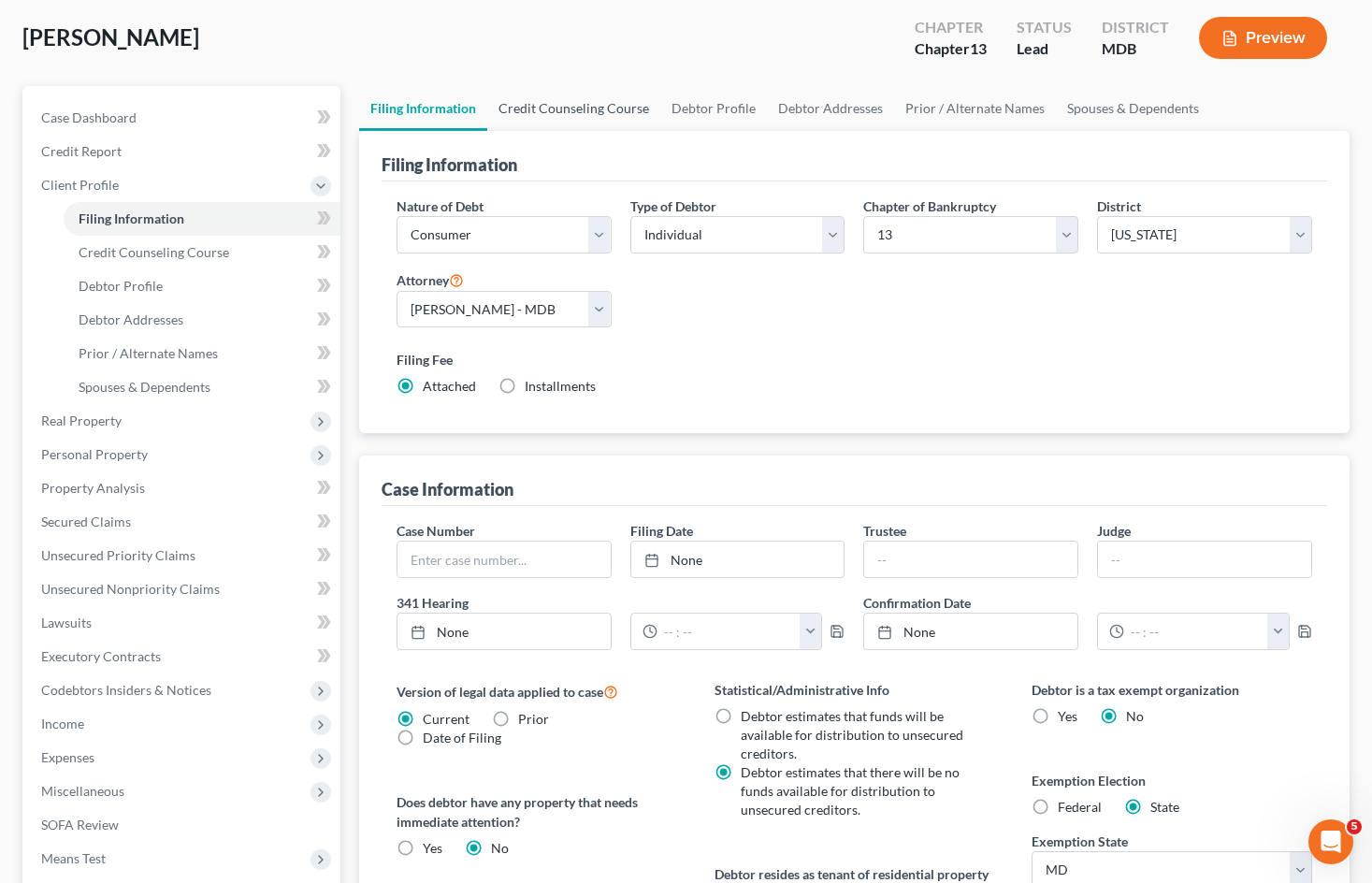
click at [572, 110] on link "Credit Counseling Course" at bounding box center [573, 109] width 173 height 45
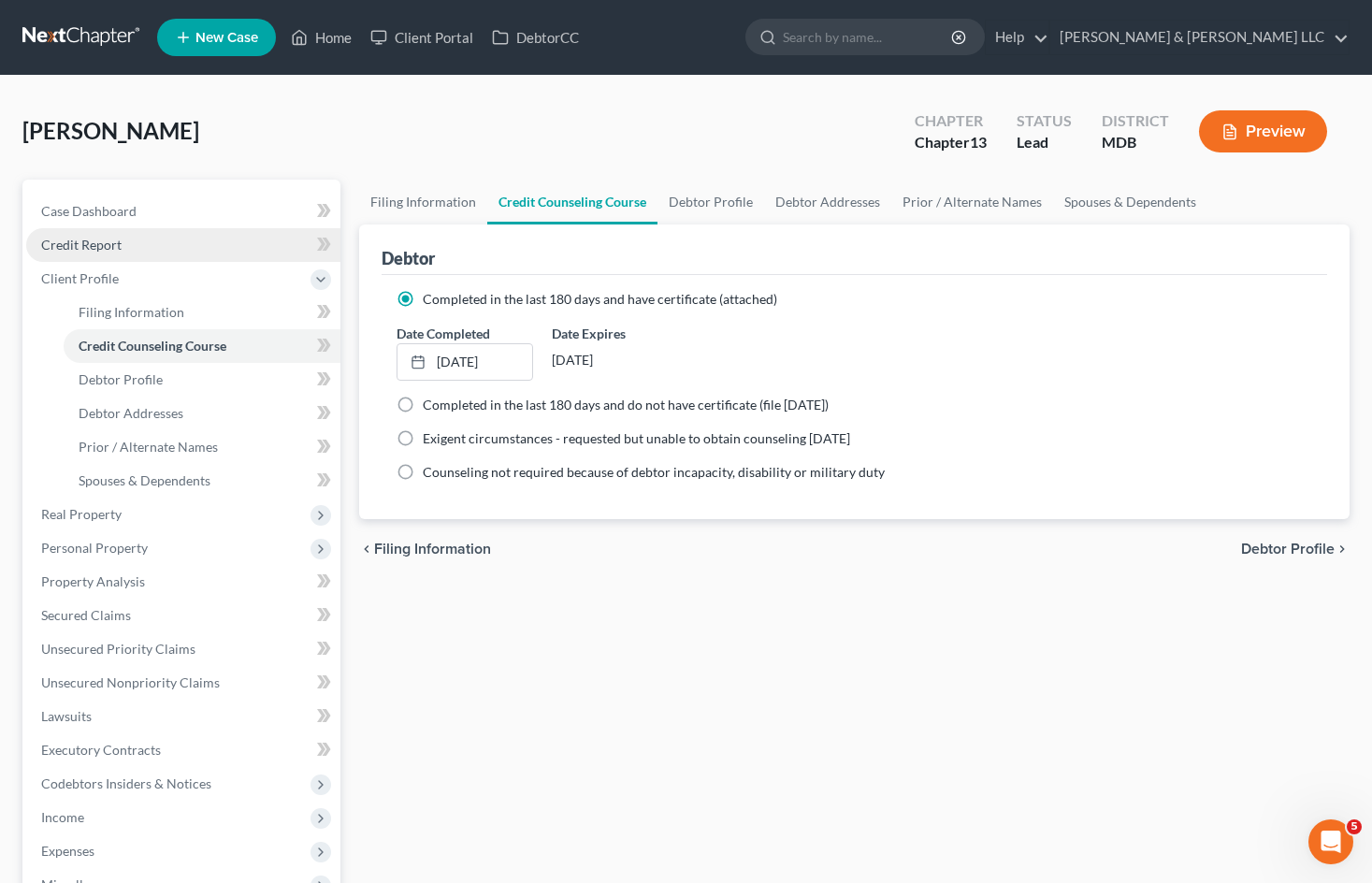
click at [219, 249] on link "Credit Report" at bounding box center [183, 245] width 314 height 34
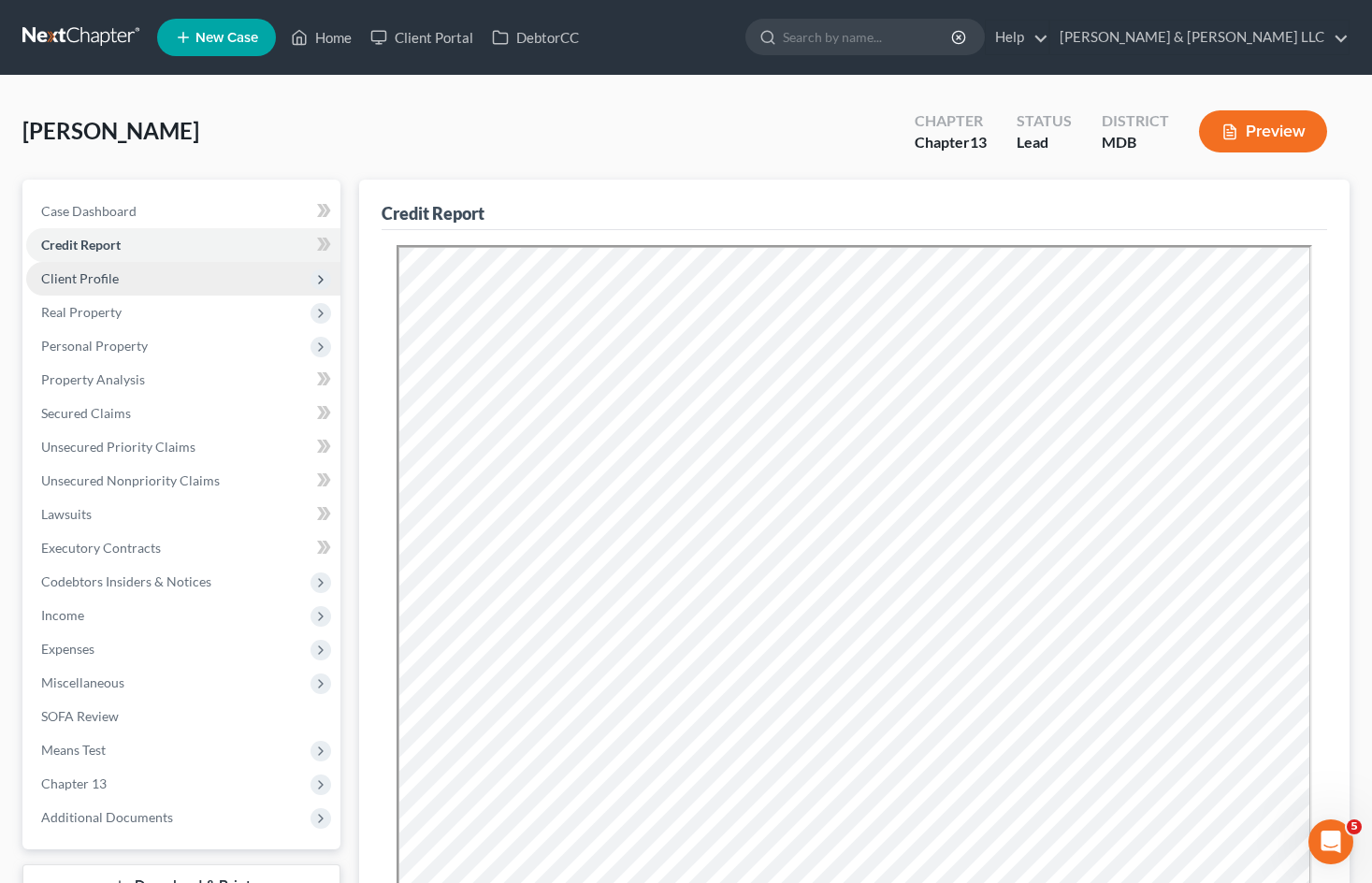
click at [208, 272] on span "Client Profile" at bounding box center [183, 279] width 314 height 34
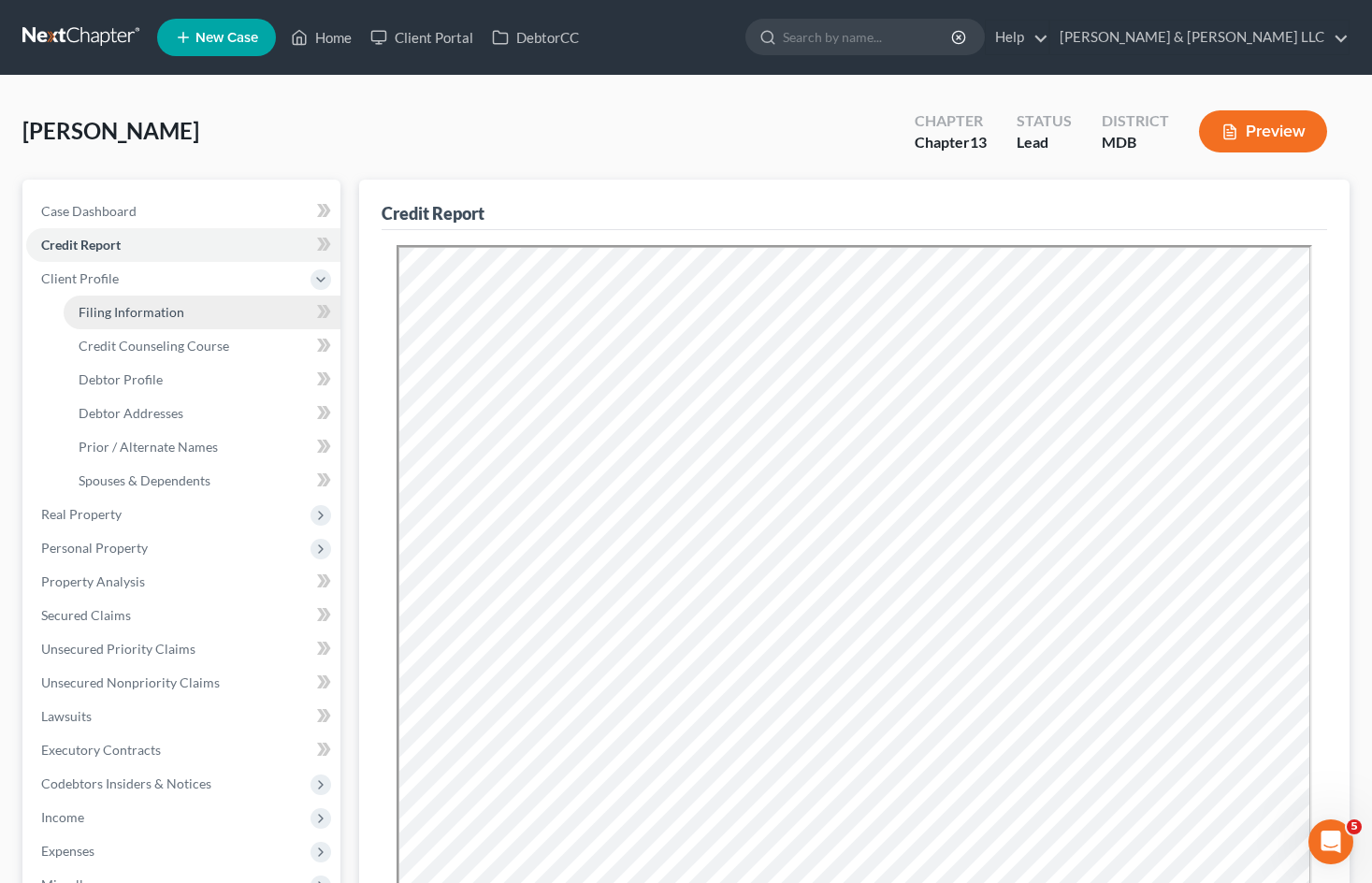
click at [191, 301] on link "Filing Information" at bounding box center [202, 312] width 277 height 34
select select "1"
select select "0"
select select "3"
select select "38"
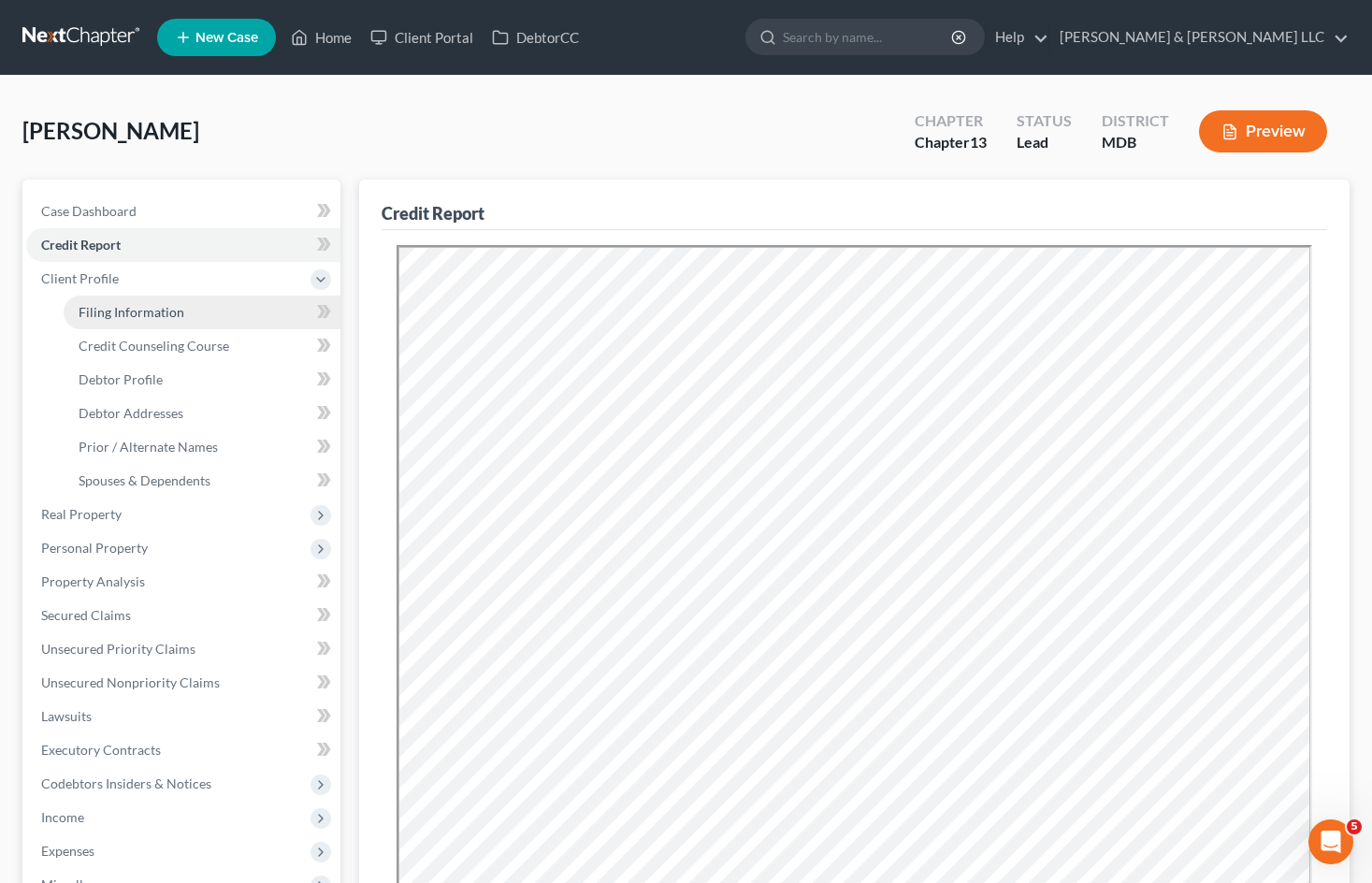
select select "0"
select select "21"
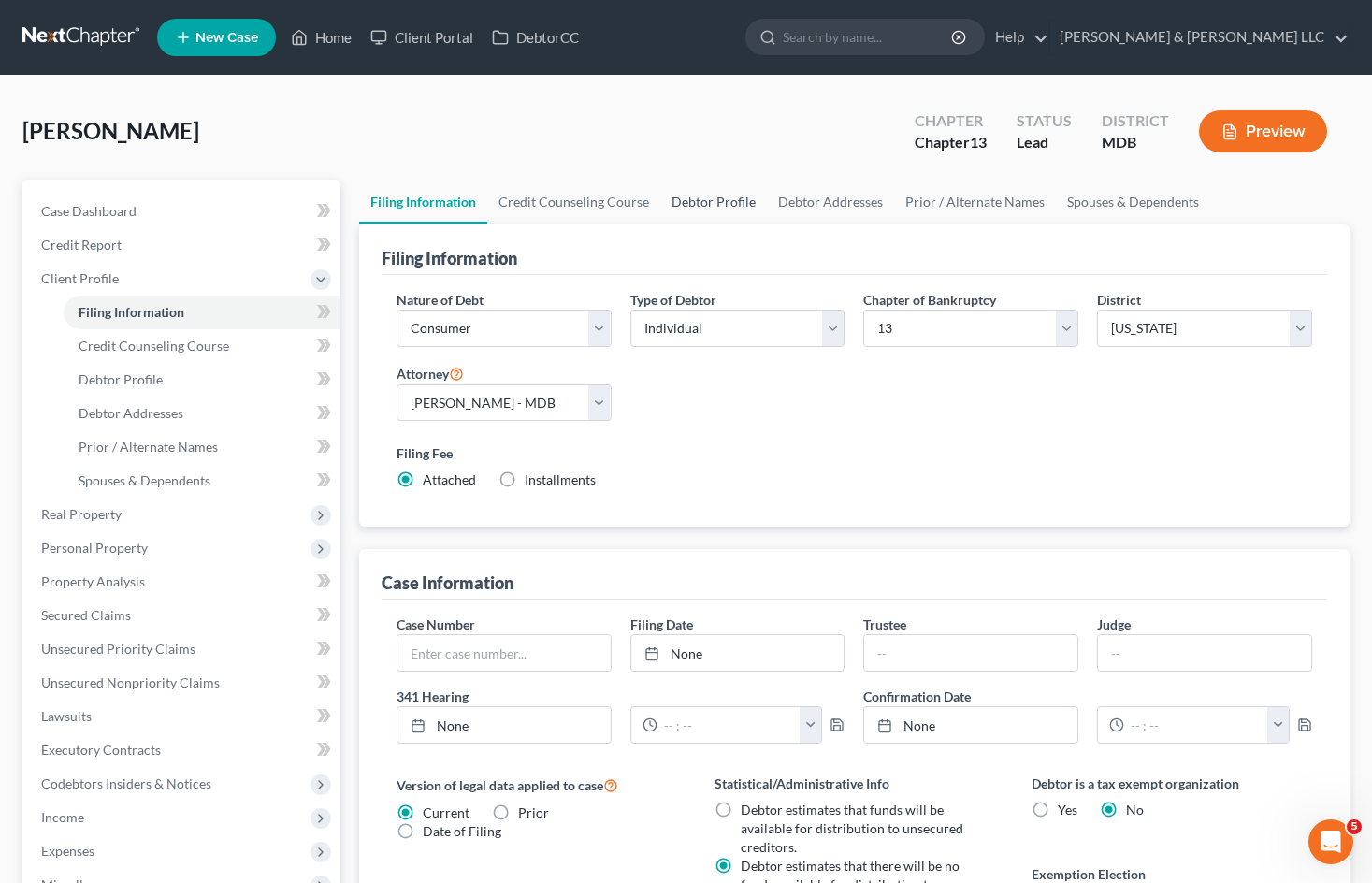
click at [715, 198] on link "Debtor Profile" at bounding box center [713, 202] width 107 height 45
select select "1"
select select "2"
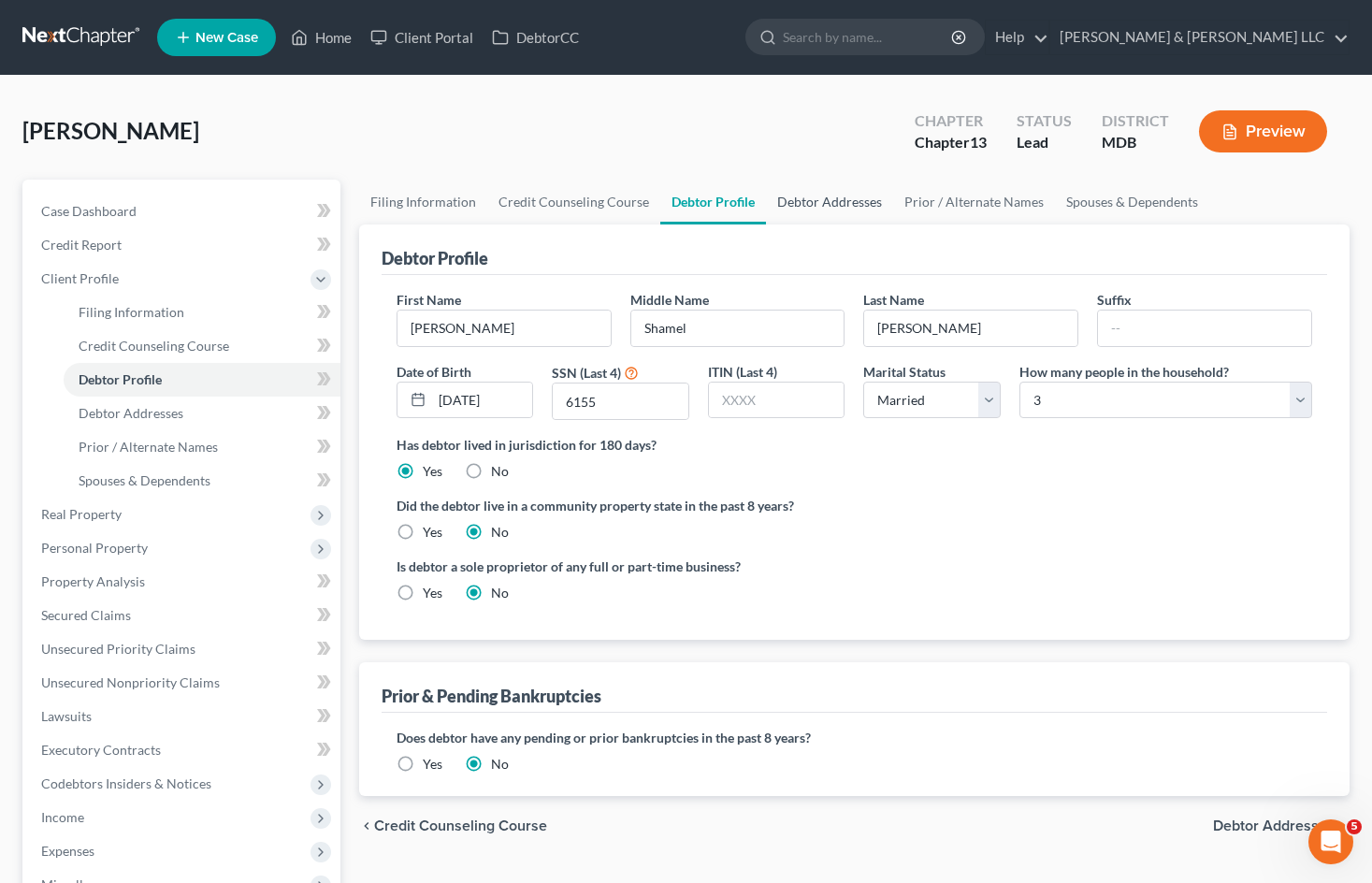
click at [851, 199] on link "Debtor Addresses" at bounding box center [830, 202] width 128 height 45
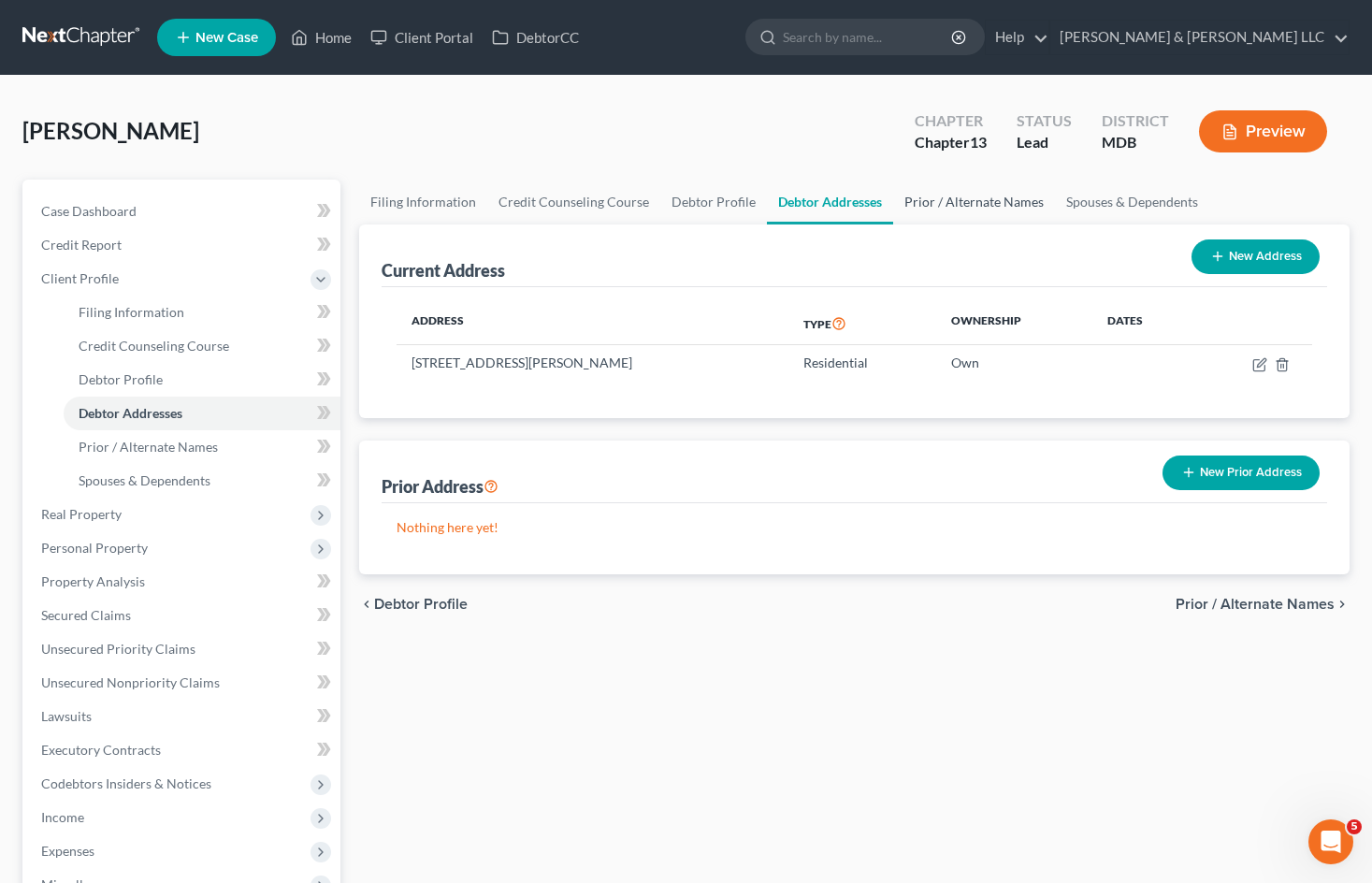
click at [981, 199] on link "Prior / Alternate Names" at bounding box center [974, 202] width 161 height 45
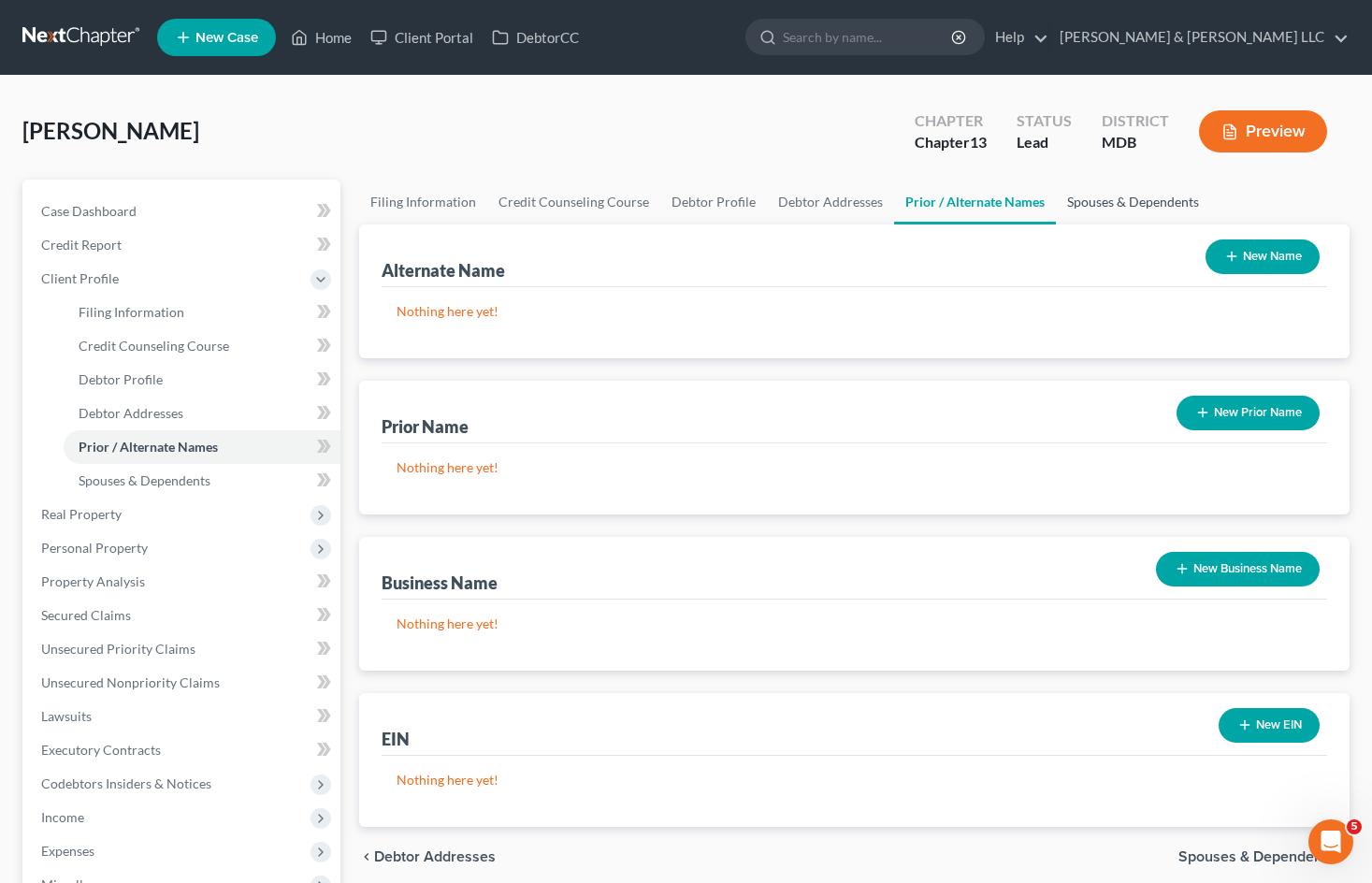
click at [1097, 197] on link "Spouses & Dependents" at bounding box center [1133, 202] width 154 height 45
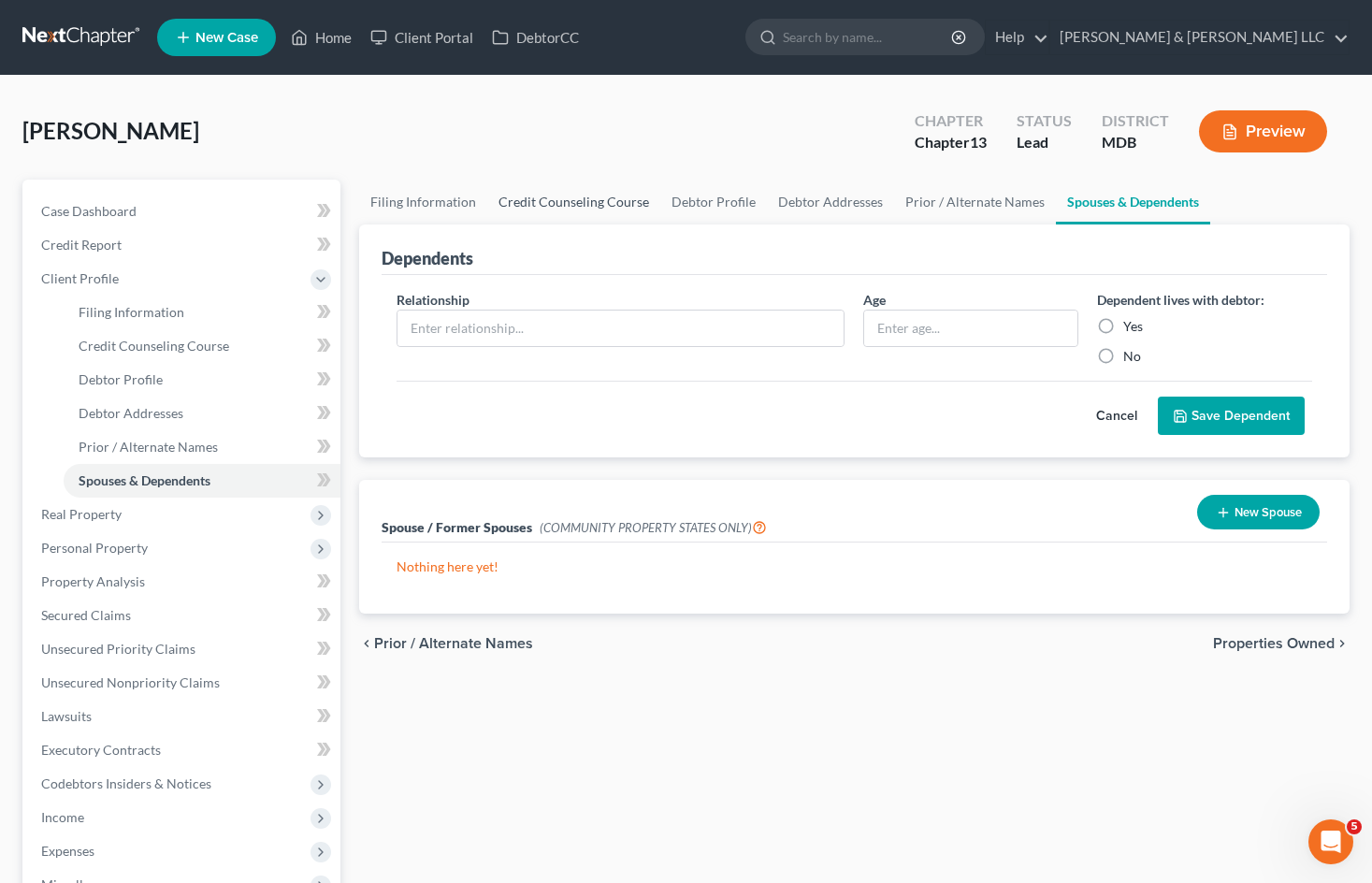
click at [559, 201] on link "Credit Counseling Course" at bounding box center [573, 202] width 173 height 45
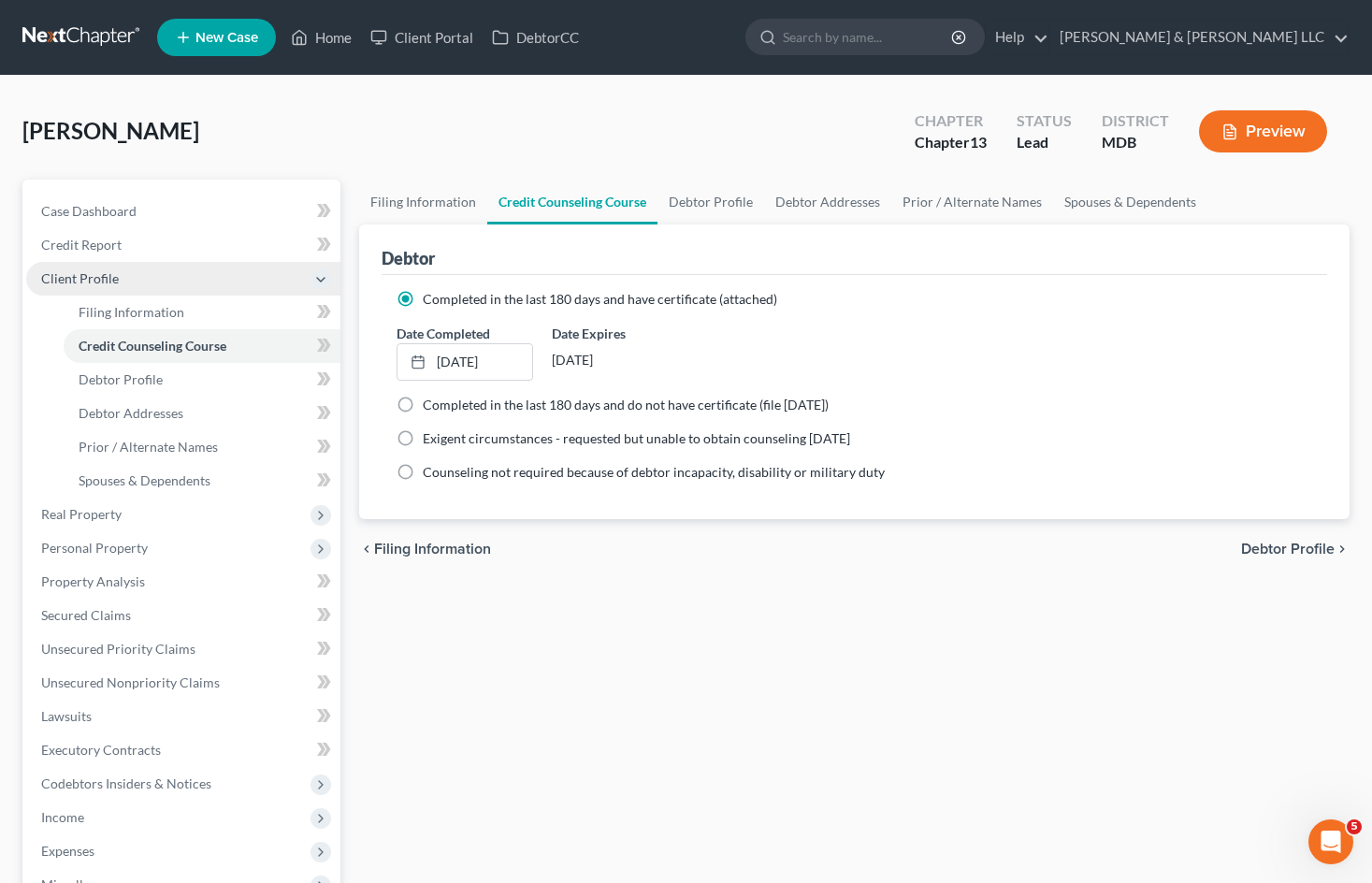
click at [178, 282] on span "Client Profile" at bounding box center [183, 279] width 314 height 34
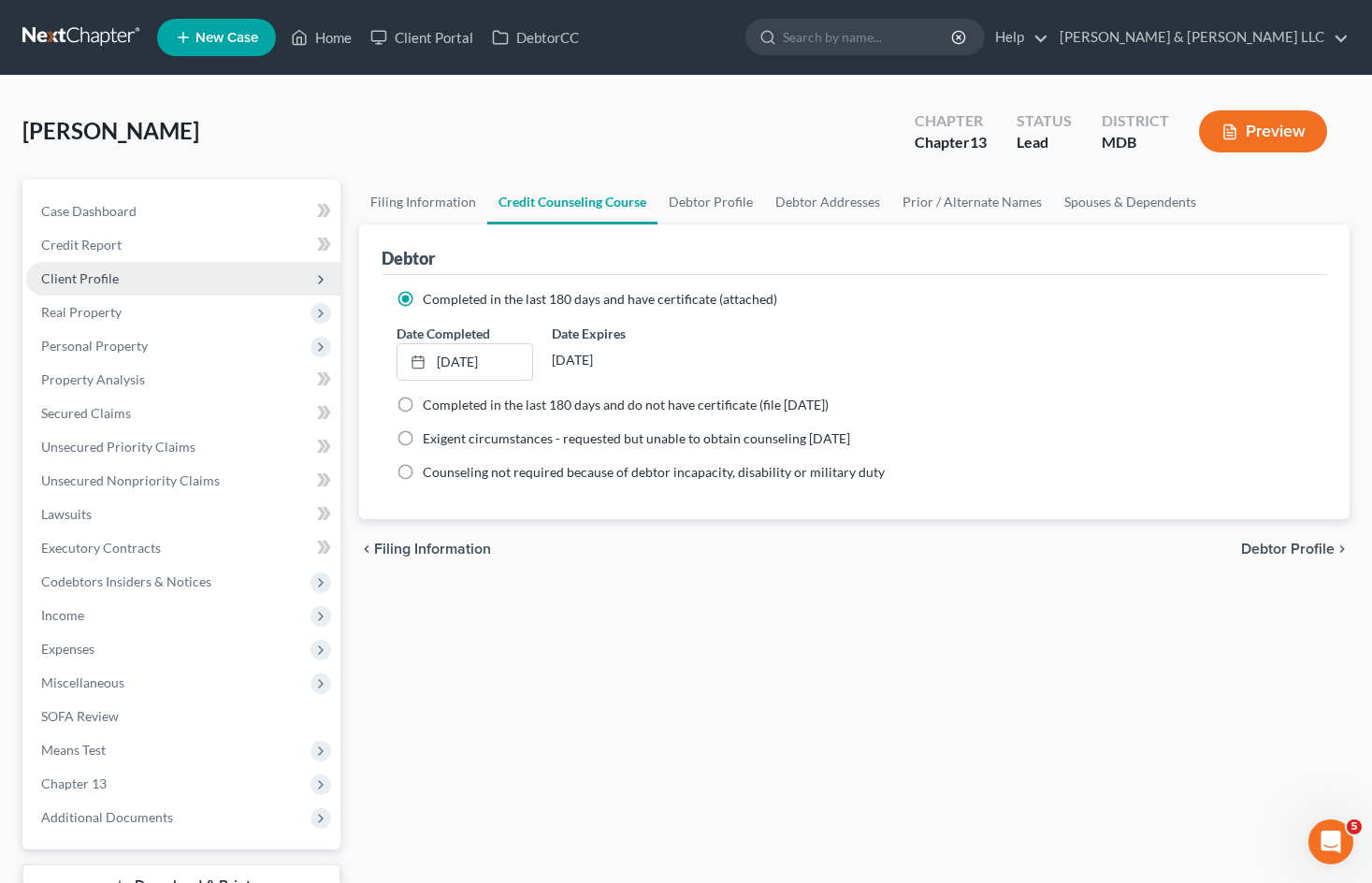
click at [201, 286] on span "Client Profile" at bounding box center [183, 279] width 314 height 34
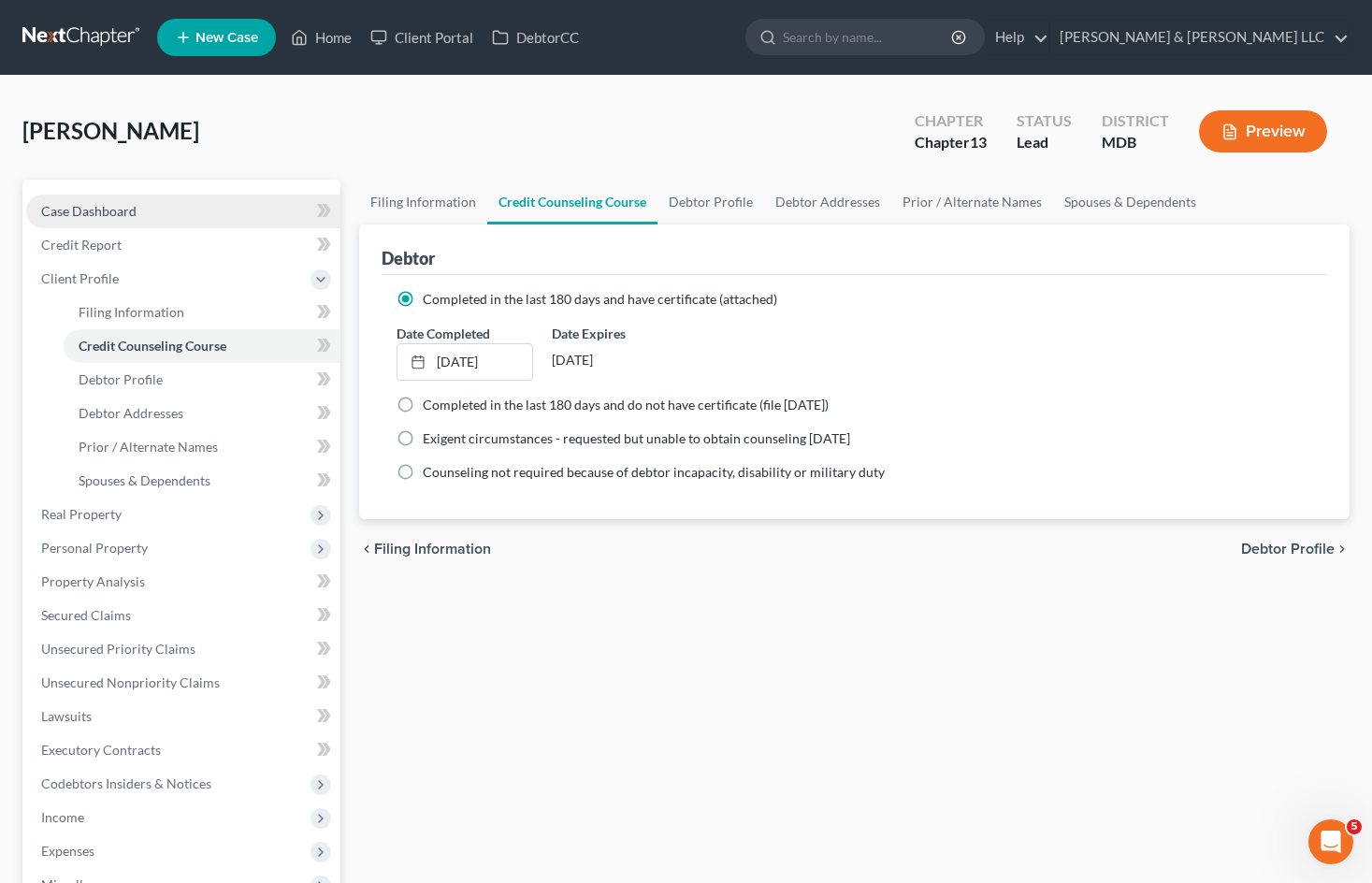
click at [192, 218] on link "Case Dashboard" at bounding box center [183, 211] width 314 height 34
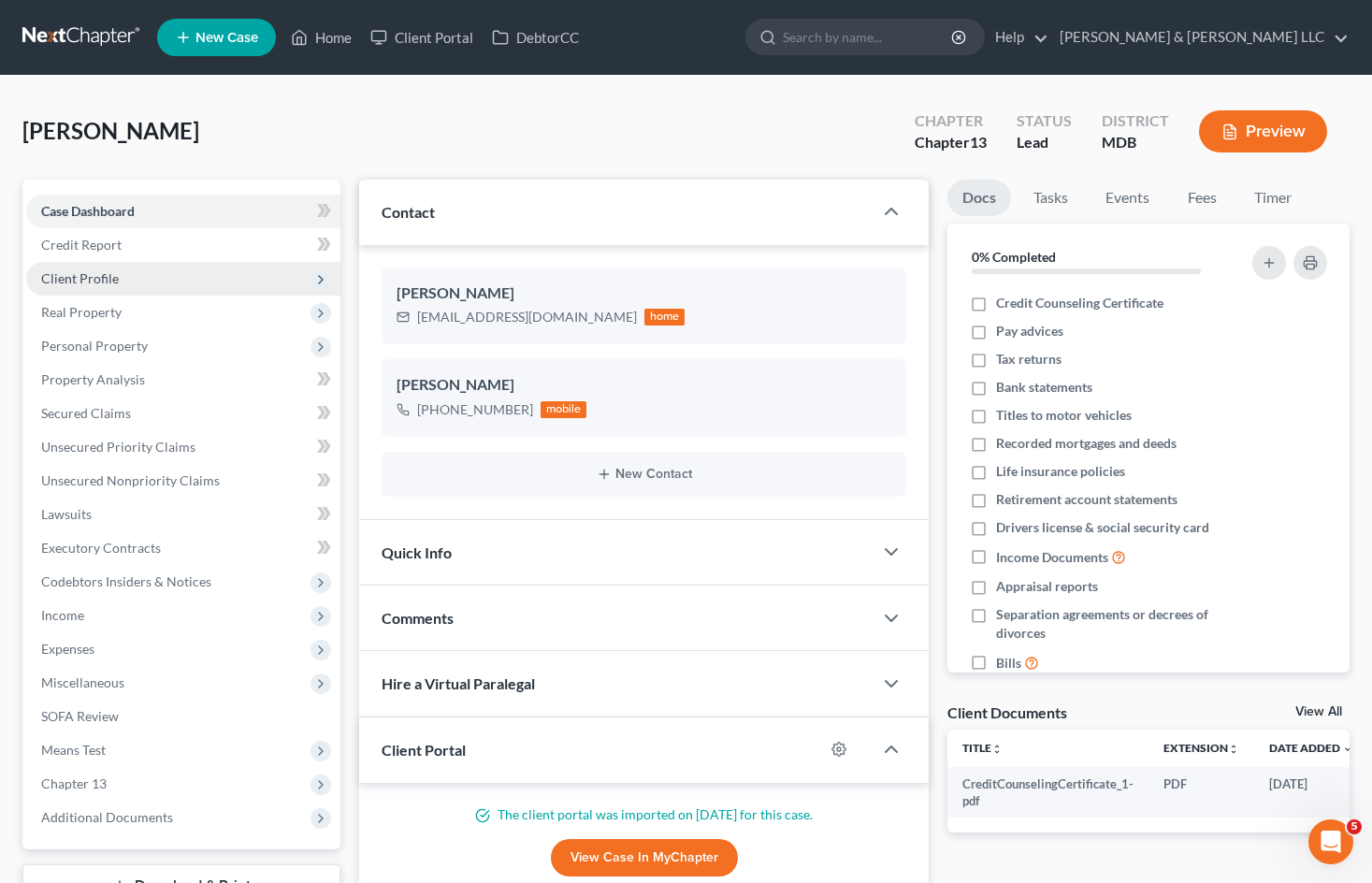
click at [160, 284] on span "Client Profile" at bounding box center [183, 279] width 314 height 34
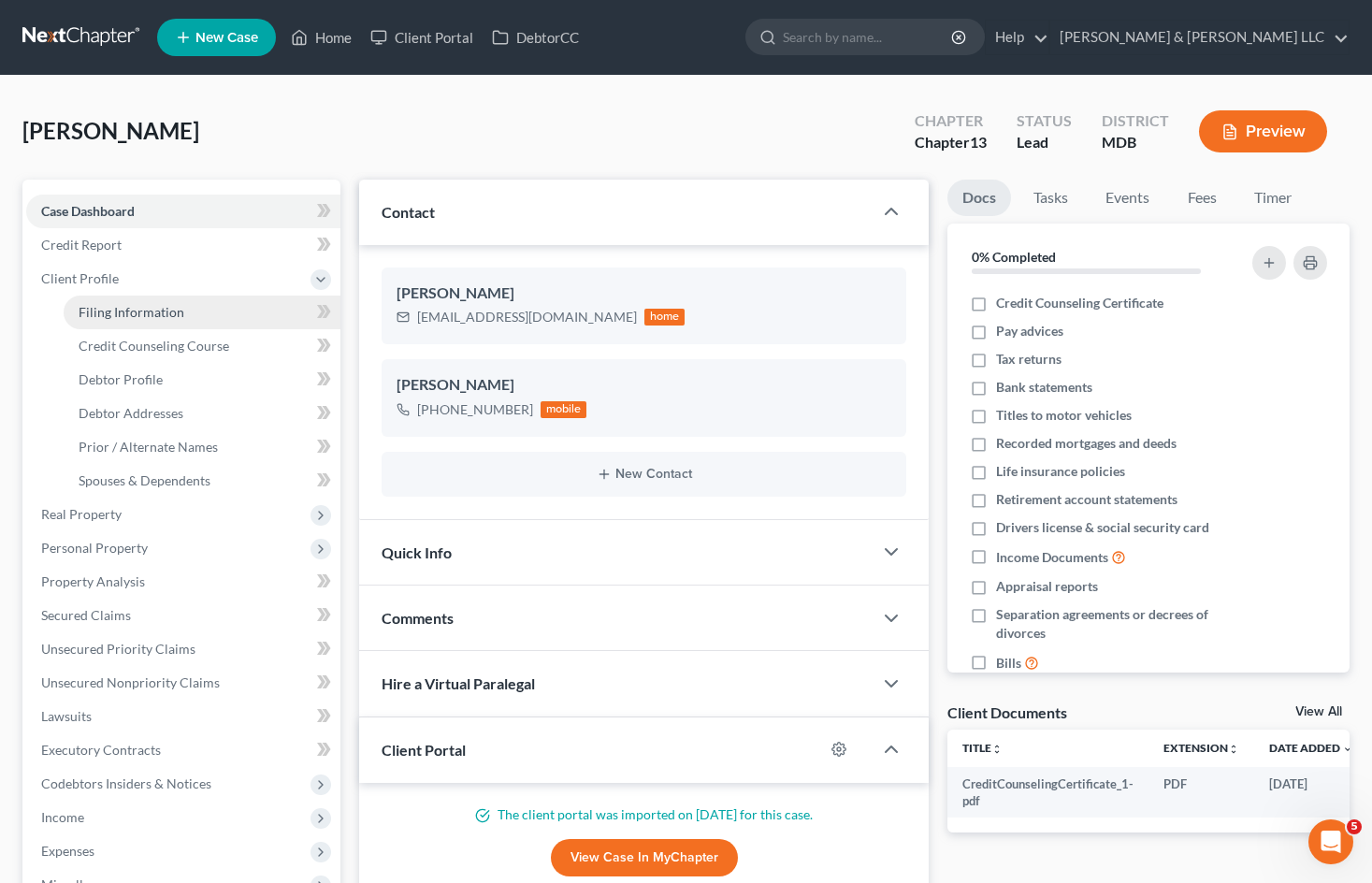
click at [163, 310] on span "Filing Information" at bounding box center [131, 312] width 106 height 16
select select "1"
select select "0"
select select "3"
select select "38"
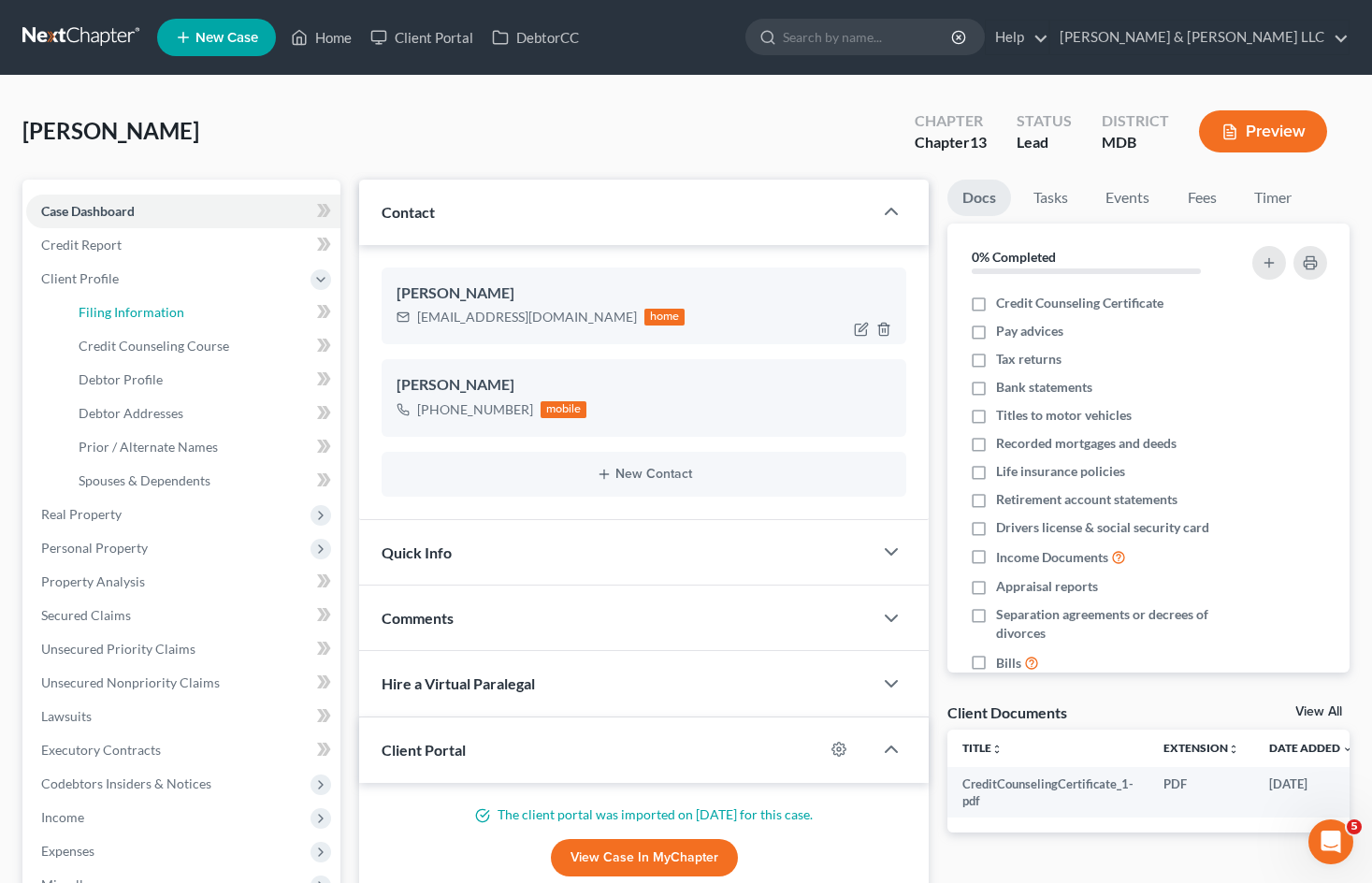
select select "0"
select select "21"
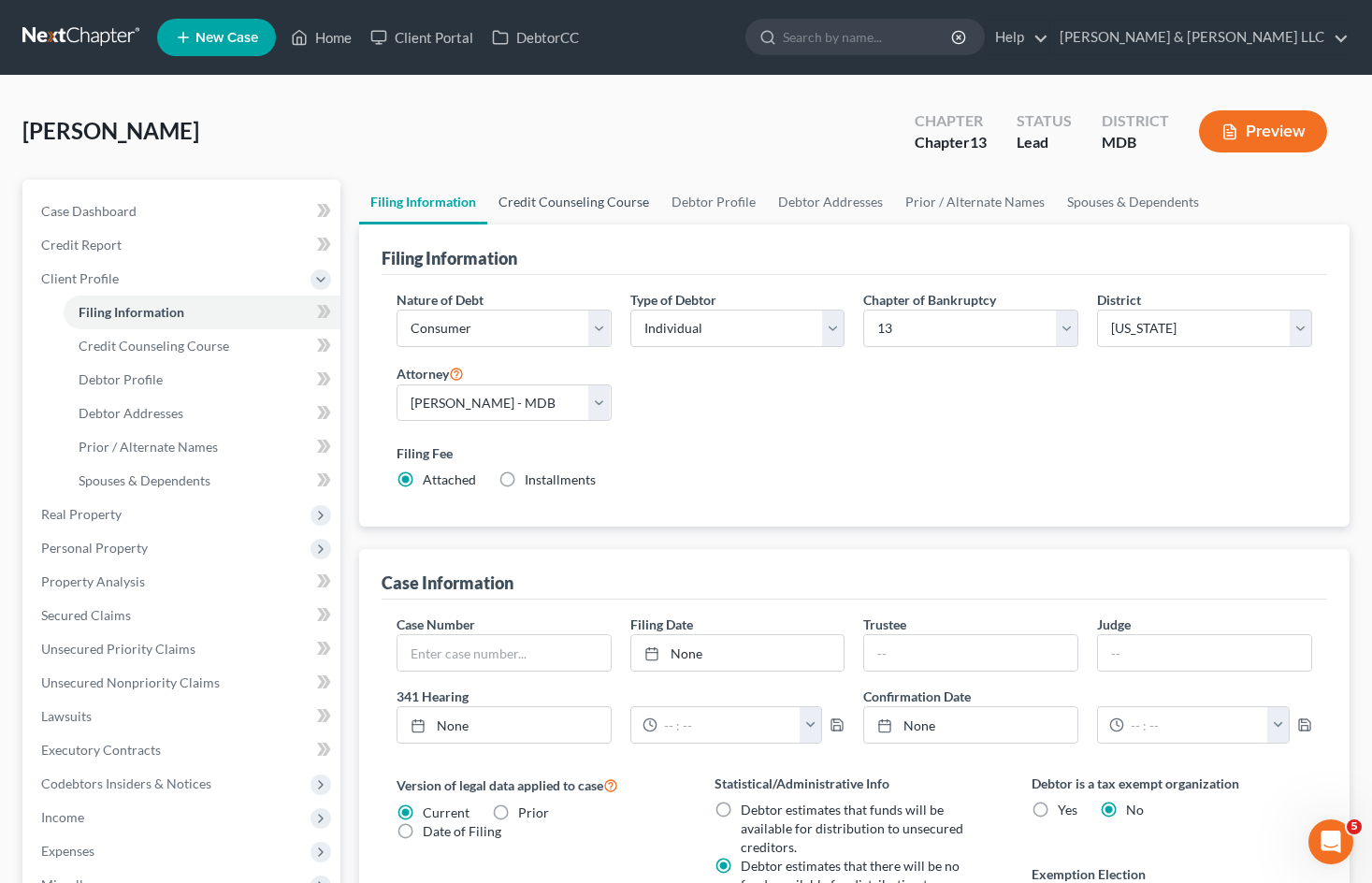
click at [583, 208] on link "Credit Counseling Course" at bounding box center [573, 202] width 173 height 45
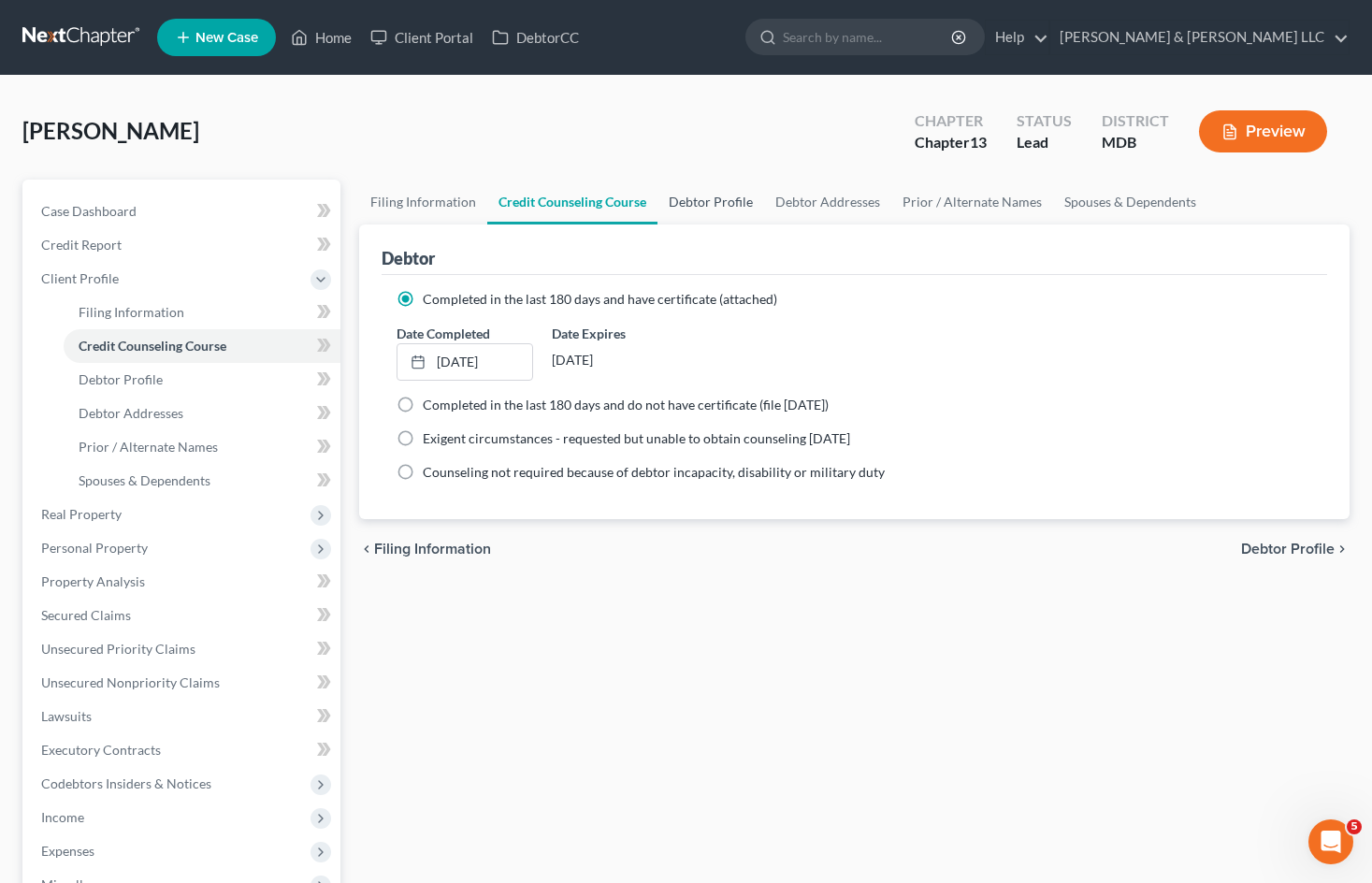
click at [734, 203] on link "Debtor Profile" at bounding box center [710, 202] width 107 height 45
select select "1"
select select "2"
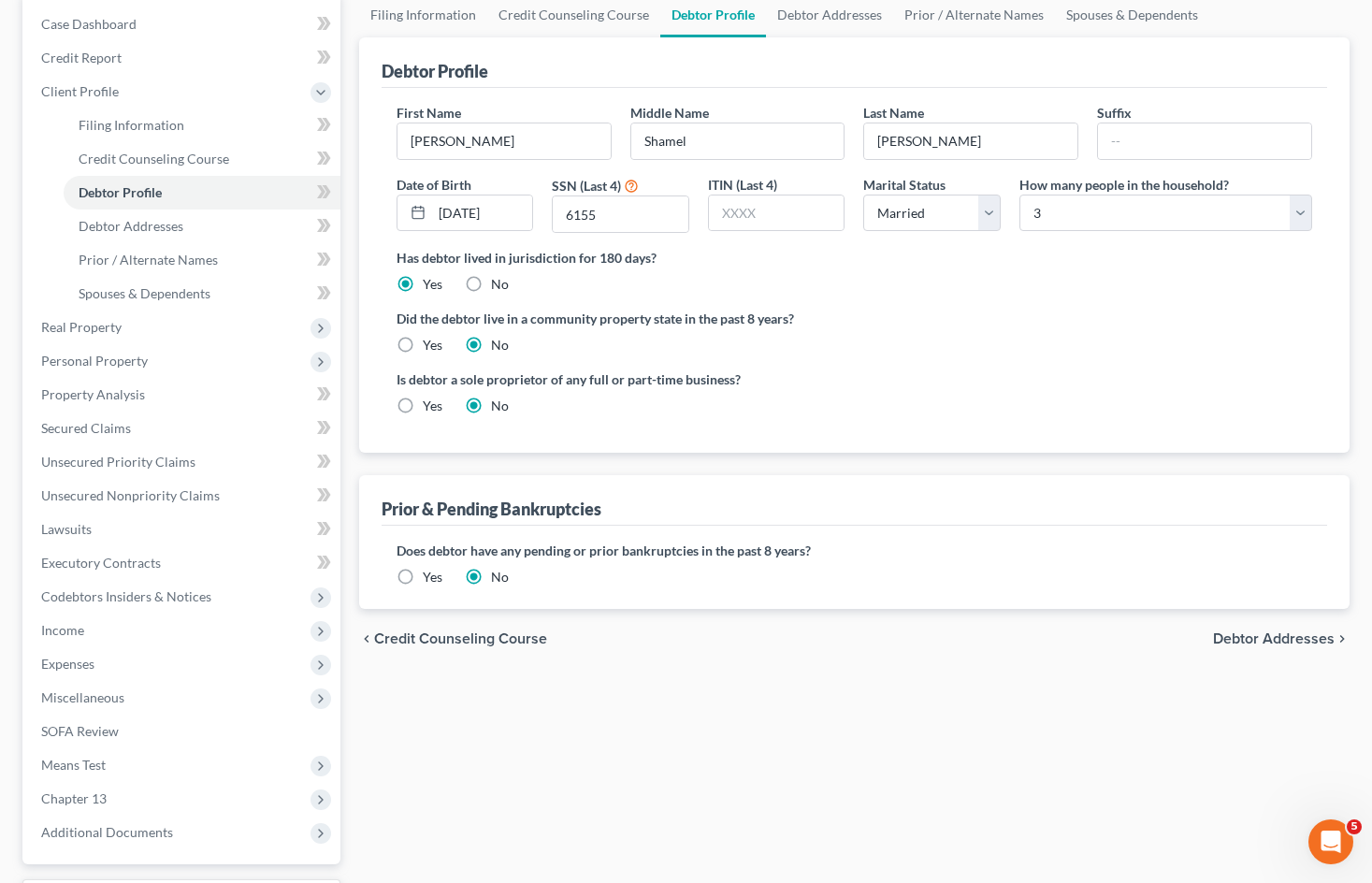
scroll to position [94, 0]
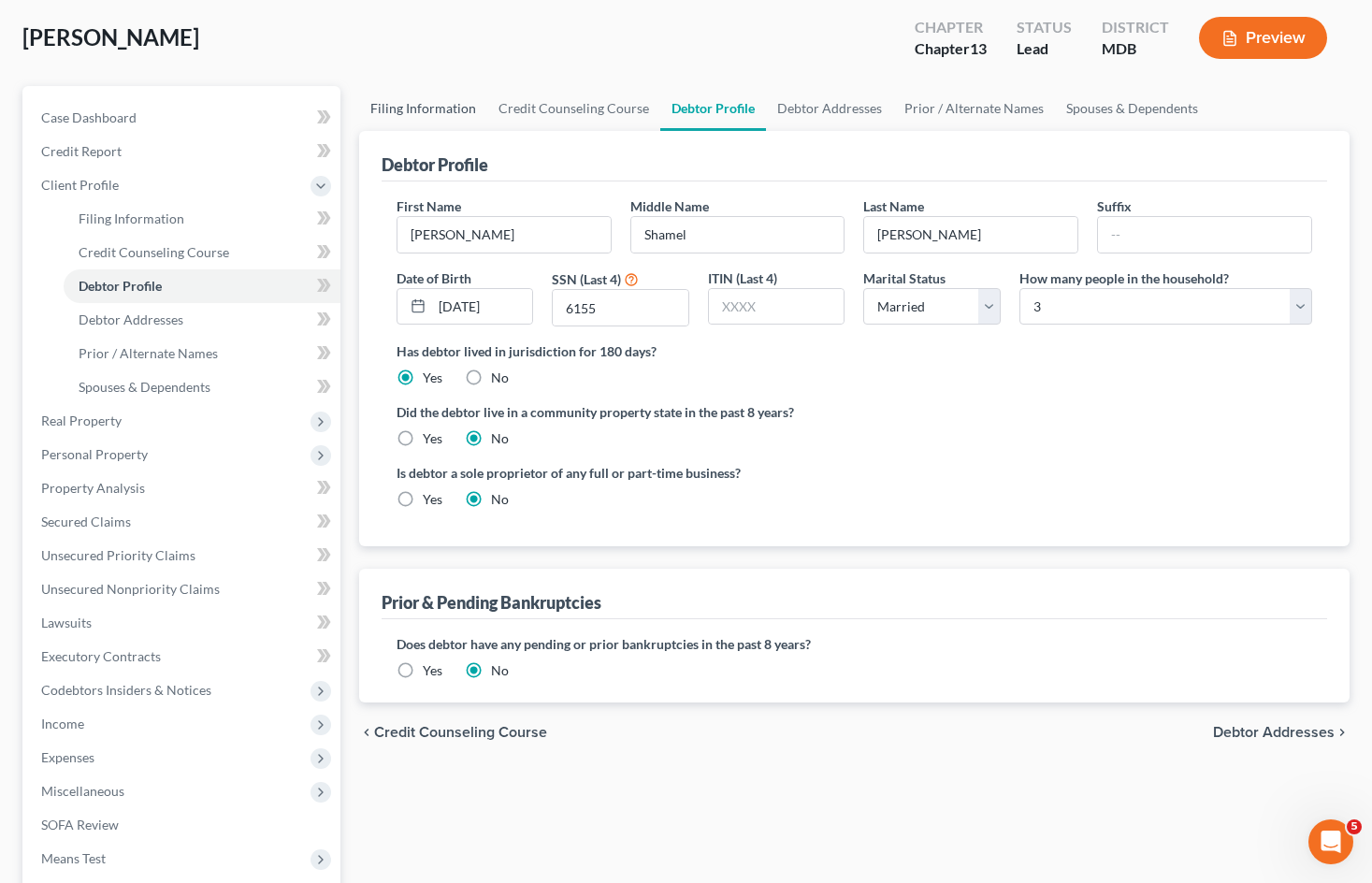
click at [435, 120] on link "Filing Information" at bounding box center [423, 109] width 129 height 45
select select "1"
select select "0"
select select "3"
select select "38"
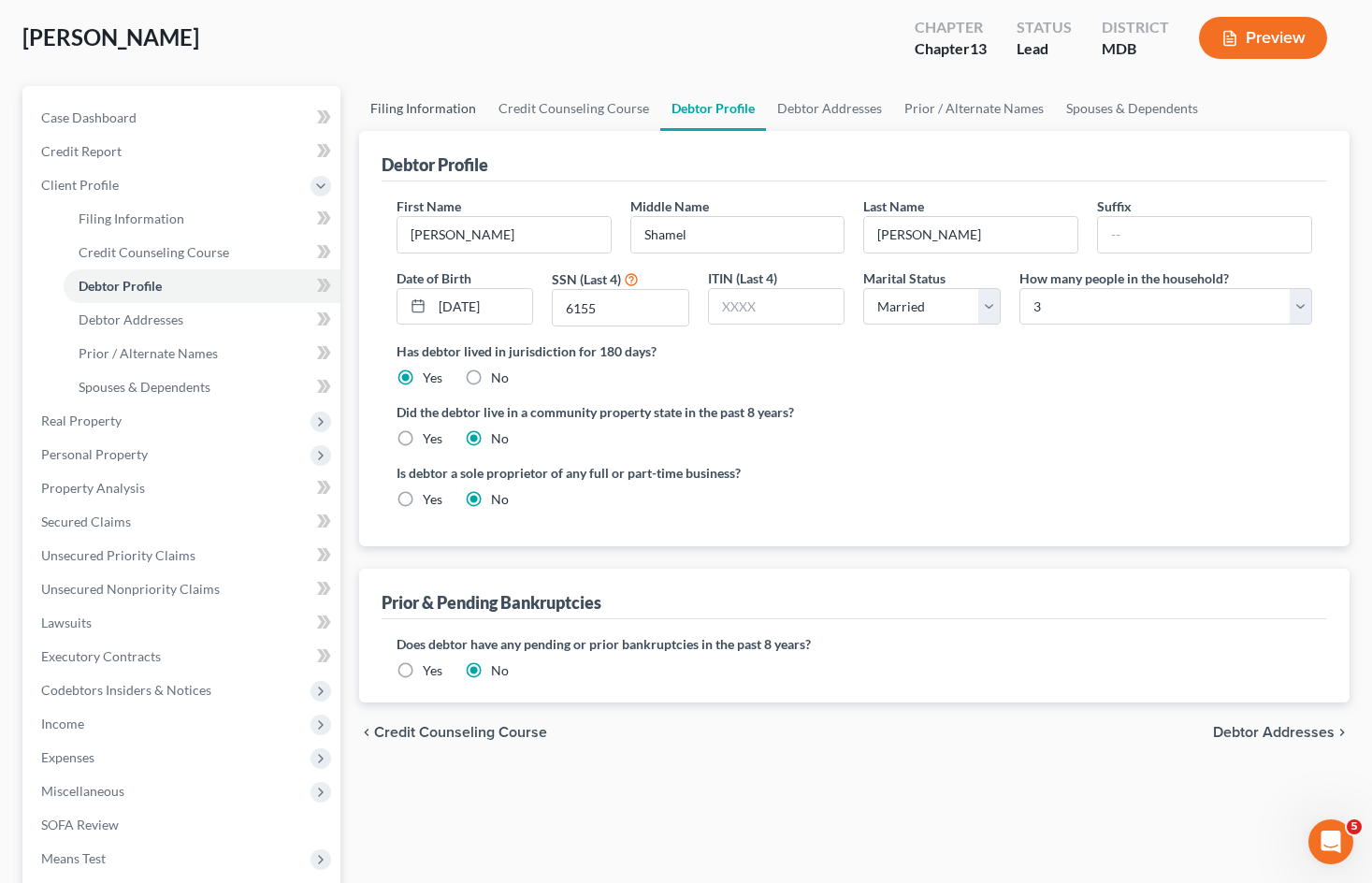
select select "0"
select select "21"
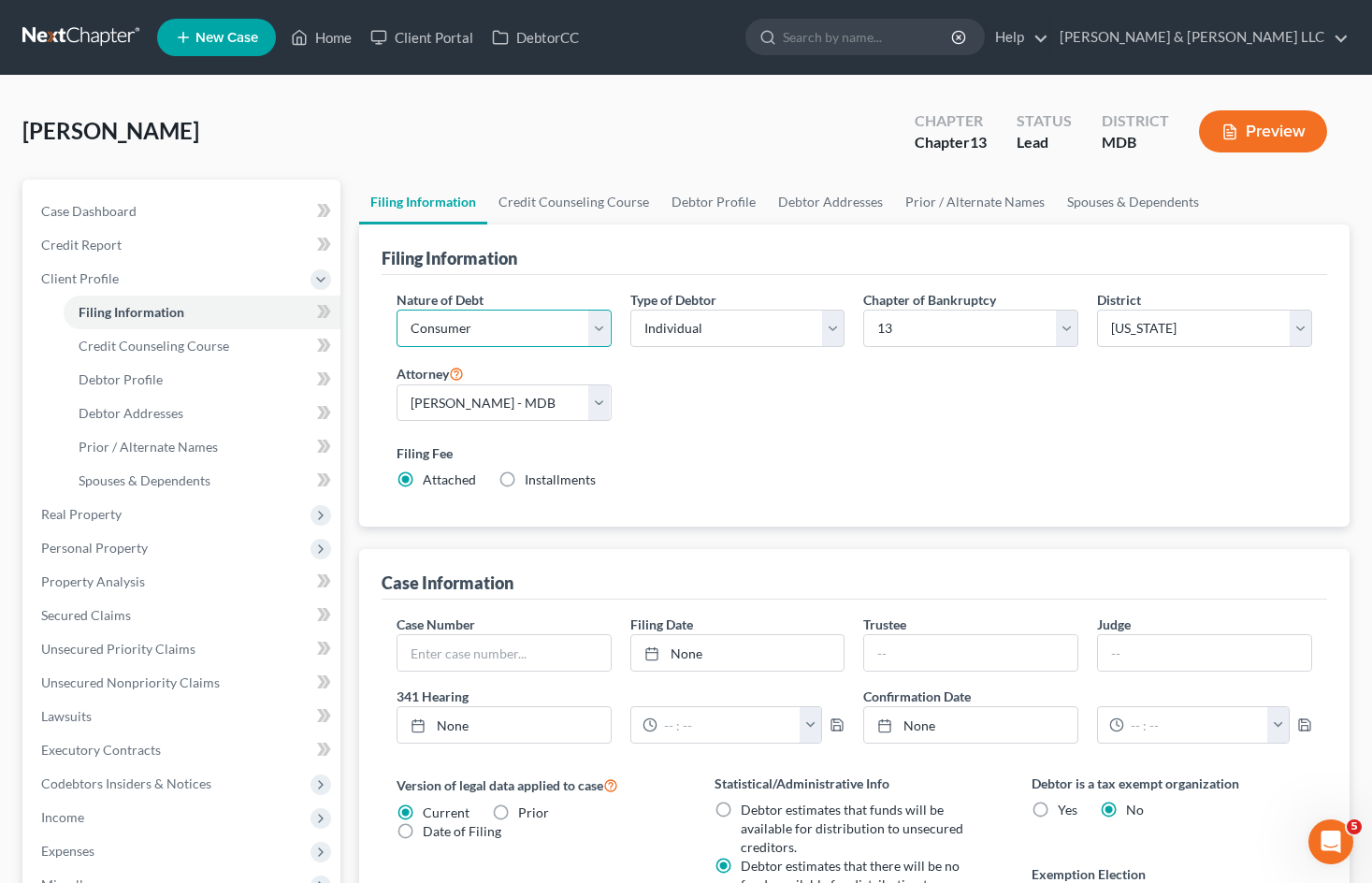
click at [554, 327] on select "Select Business Consumer Other" at bounding box center [503, 328] width 215 height 38
select select "0"
click at [396, 310] on select "Select Business Consumer Other" at bounding box center [503, 328] width 215 height 38
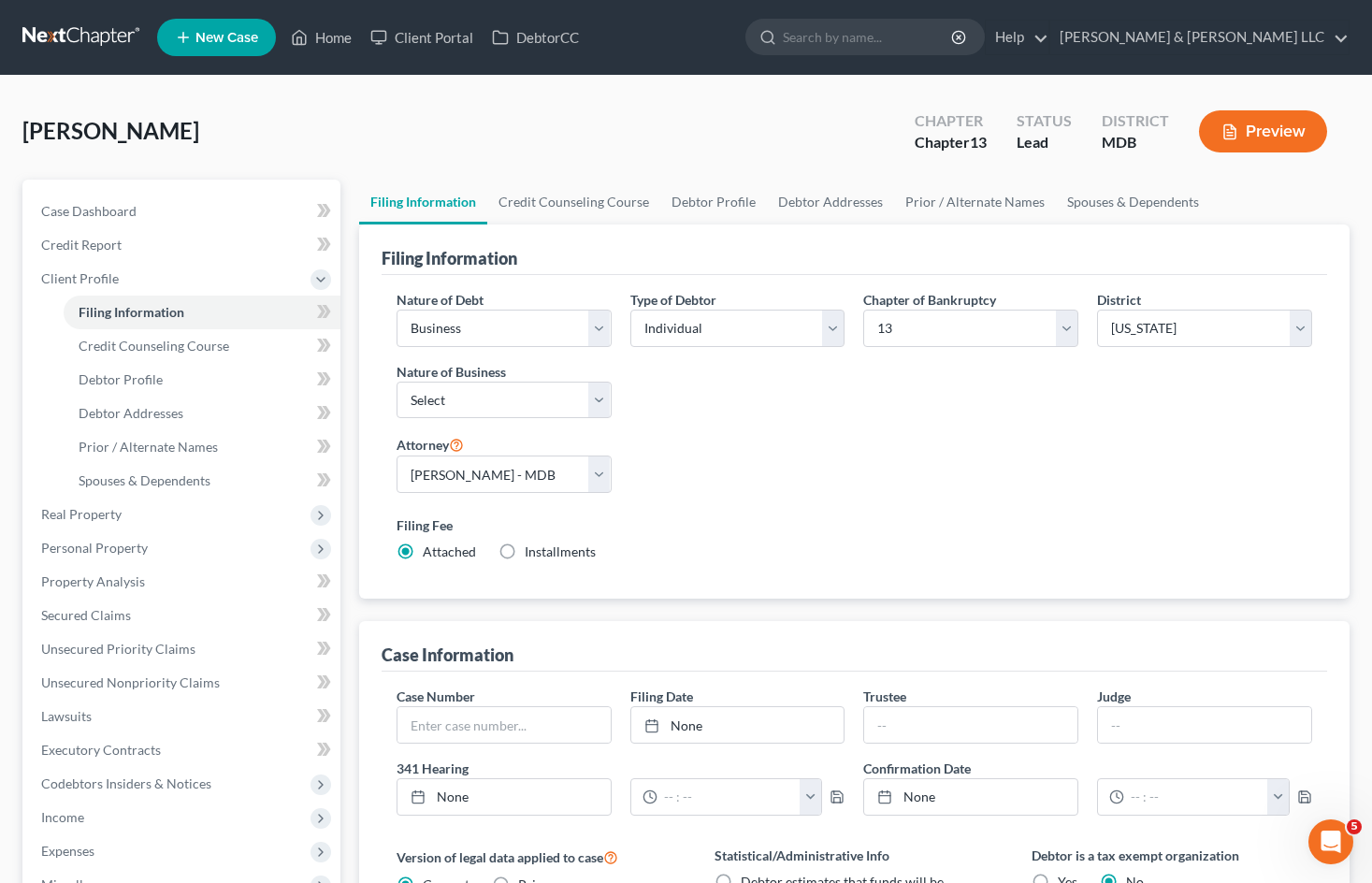
click at [786, 482] on div "Nature of Debt Select Business Consumer Other Nature of Business Select Clearin…" at bounding box center [854, 433] width 934 height 286
click at [588, 397] on select "Select Clearing Bank Commodity Broker Health Care Business Other Railroad Singl…" at bounding box center [503, 401] width 215 height 38
select select "3"
click at [396, 382] on select "Select Clearing Bank Commodity Broker Health Care Business Other Railroad Singl…" at bounding box center [503, 401] width 215 height 38
click at [1000, 434] on div "Nature of Debt Select Business Consumer Other Nature of Business Select Clearin…" at bounding box center [854, 433] width 934 height 286
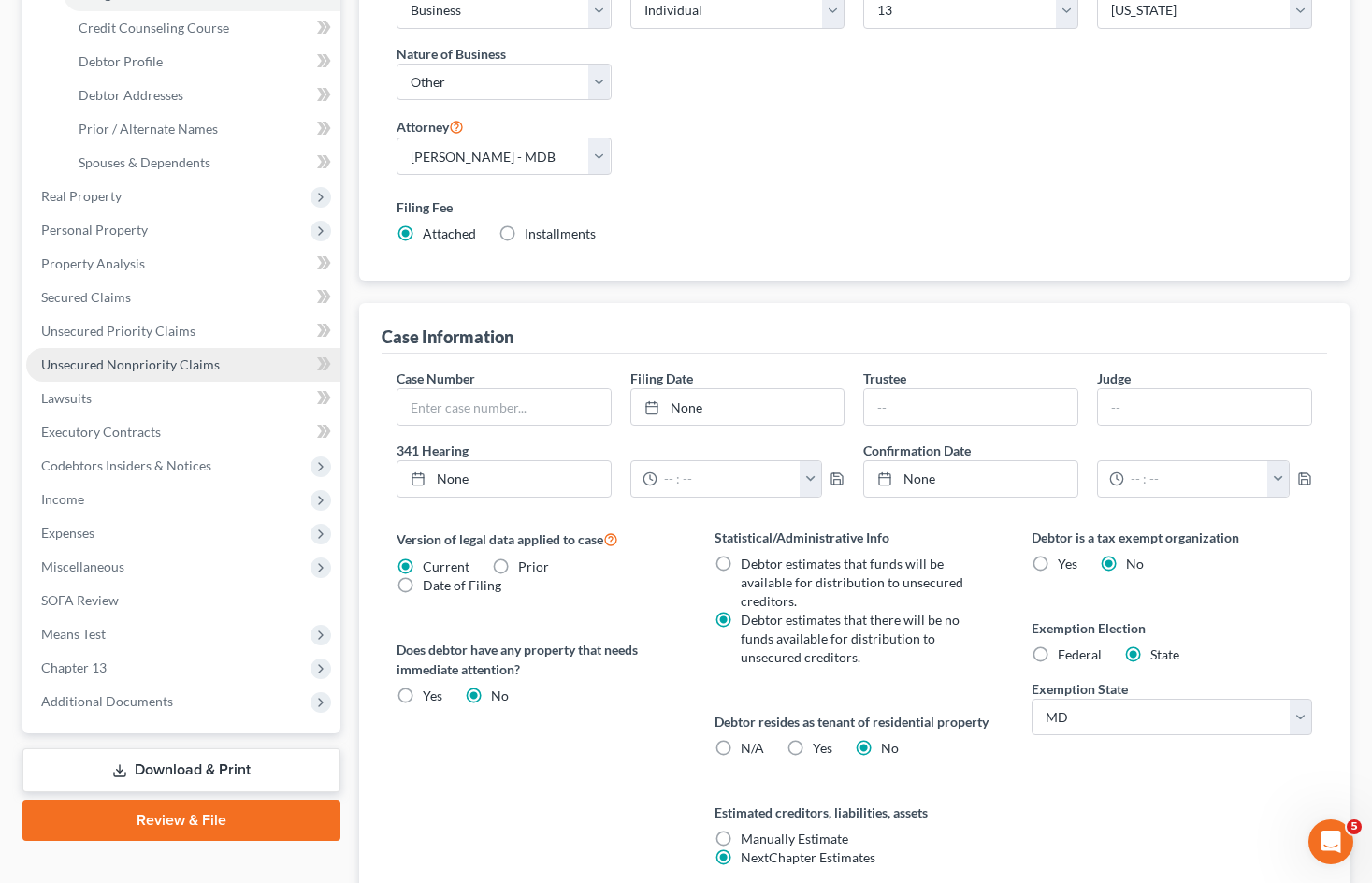
scroll to position [197, 0]
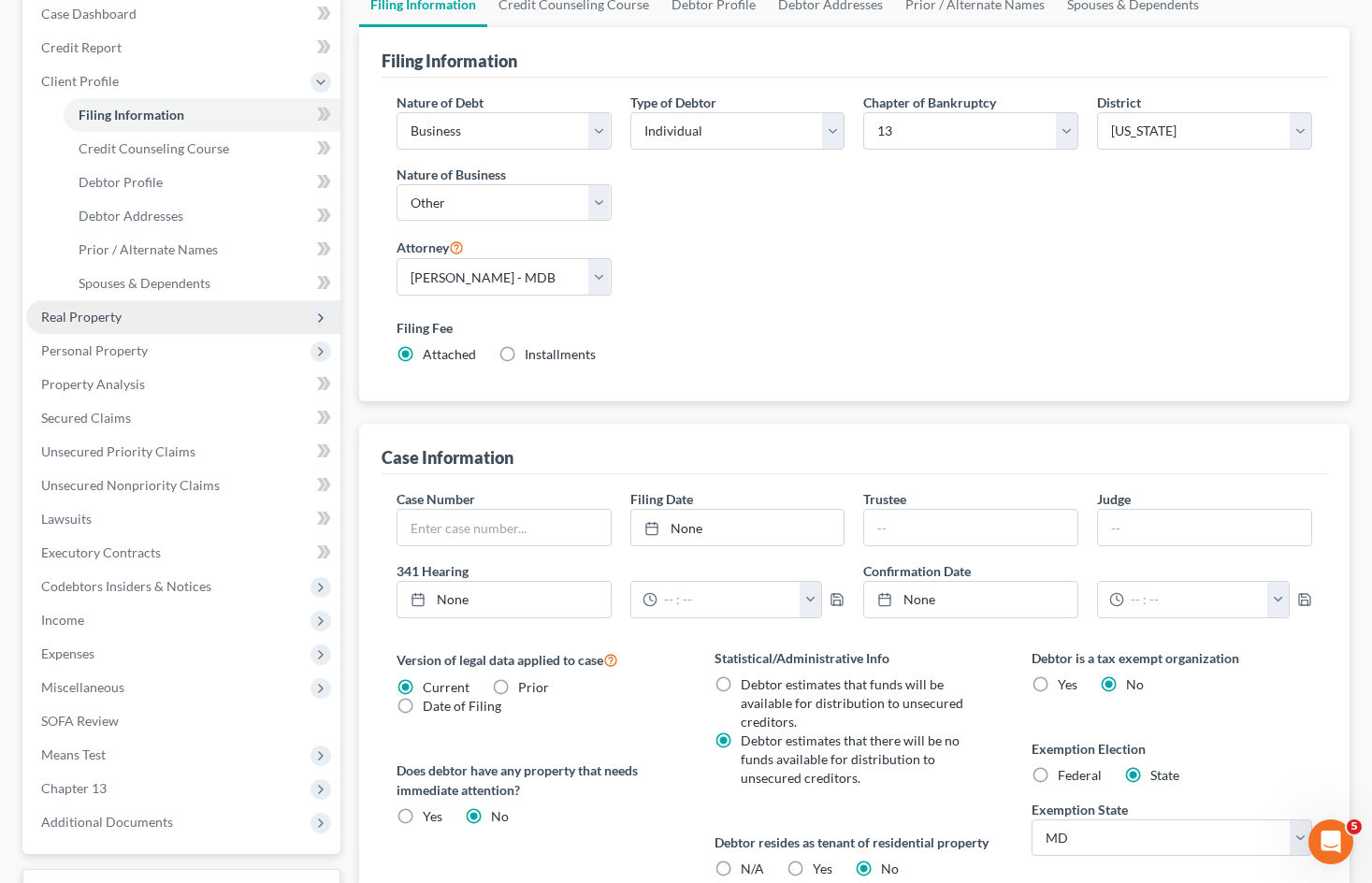
click at [190, 327] on span "Real Property" at bounding box center [183, 317] width 314 height 34
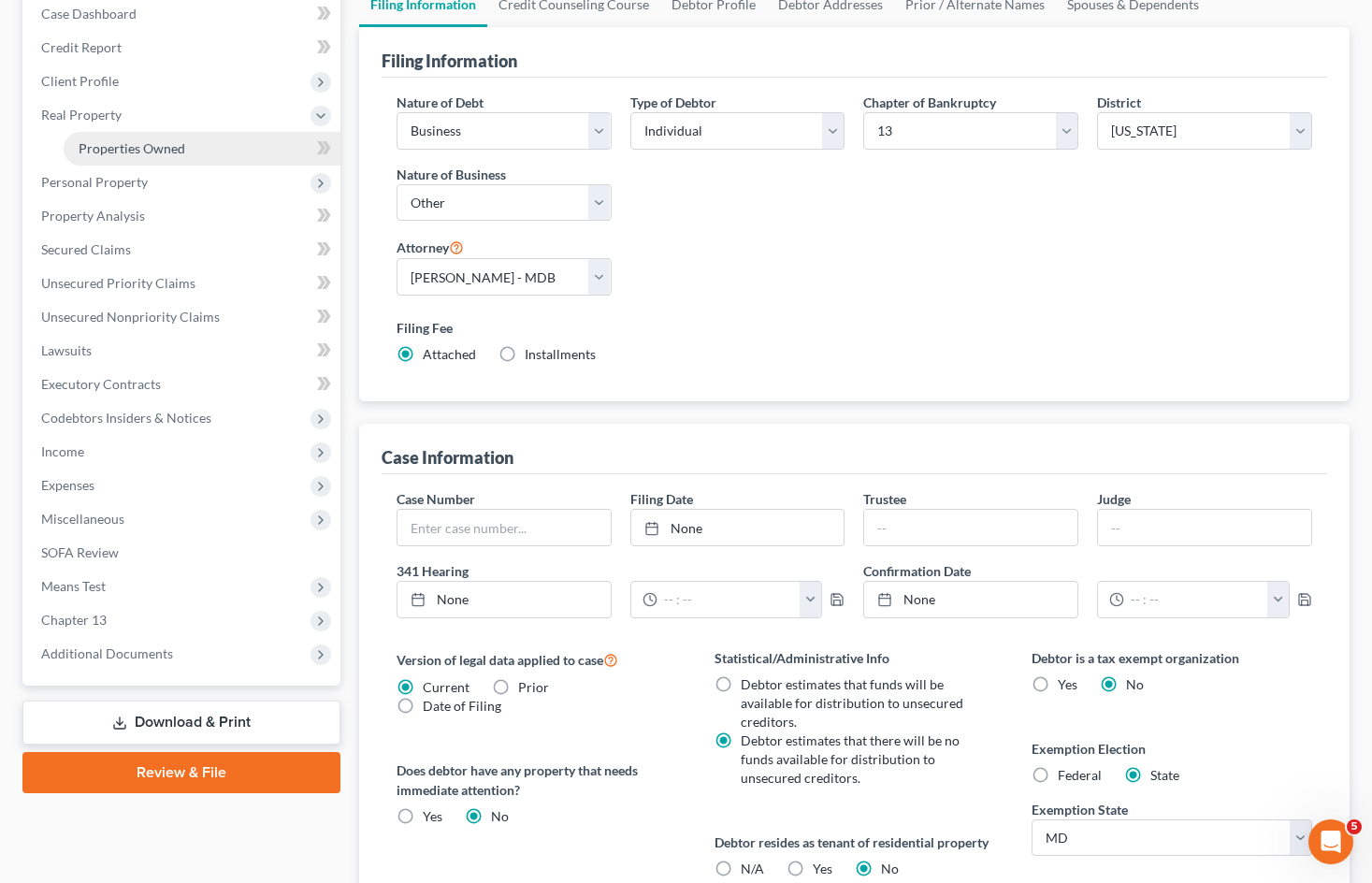
click at [200, 153] on link "Properties Owned" at bounding box center [202, 148] width 277 height 34
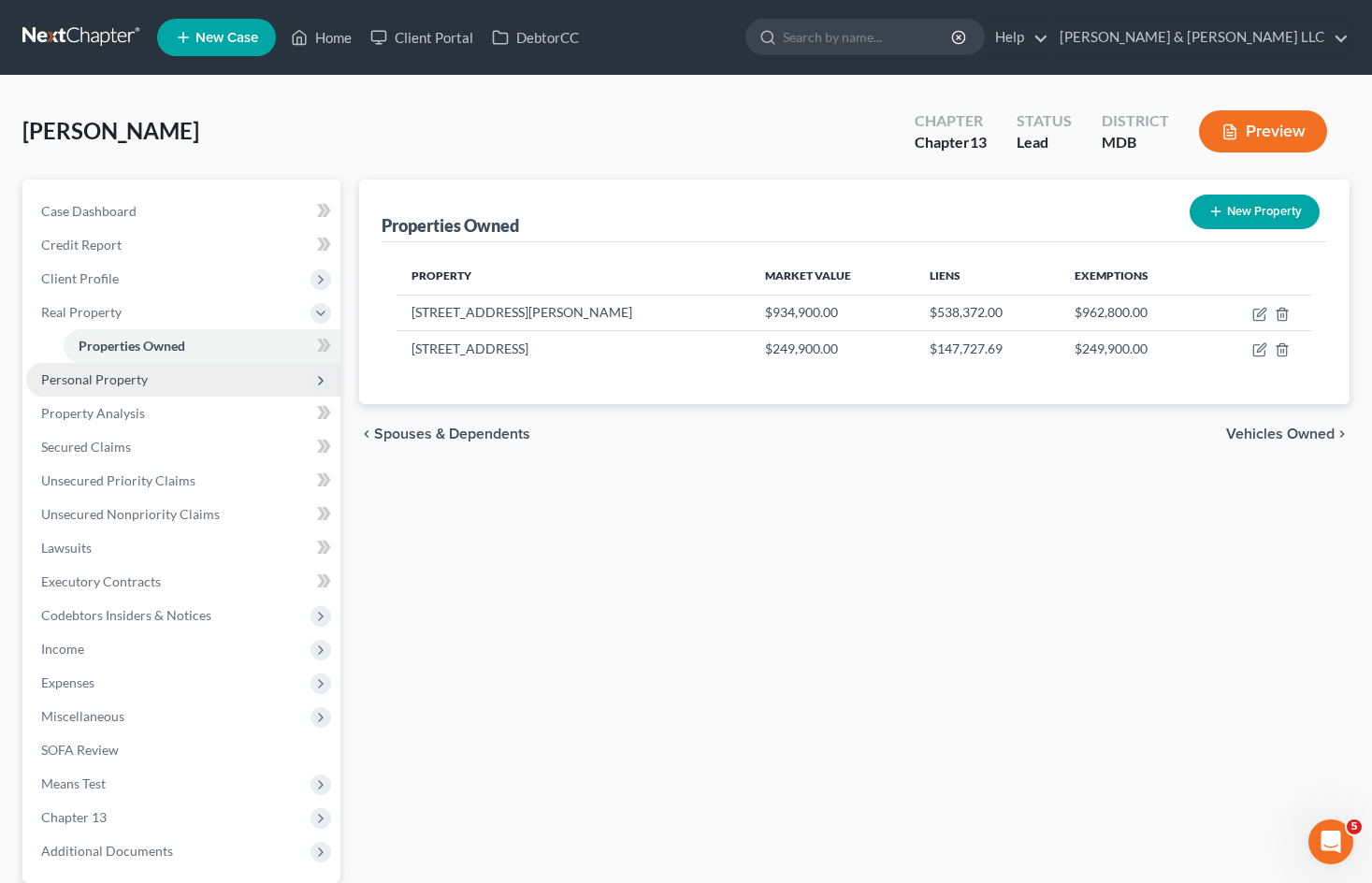
click at [235, 370] on span "Personal Property" at bounding box center [183, 380] width 314 height 34
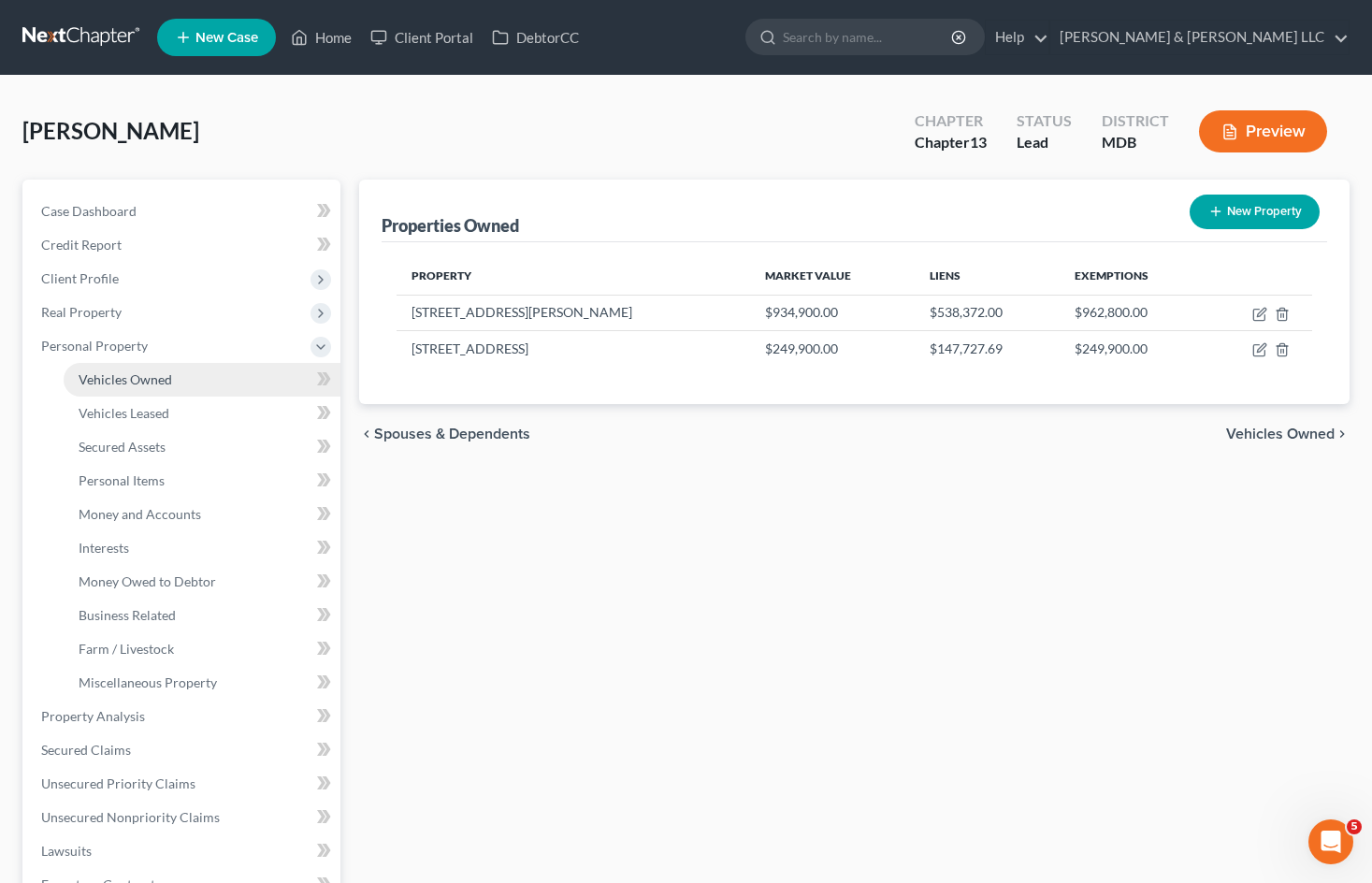
click at [231, 371] on link "Vehicles Owned" at bounding box center [202, 380] width 277 height 34
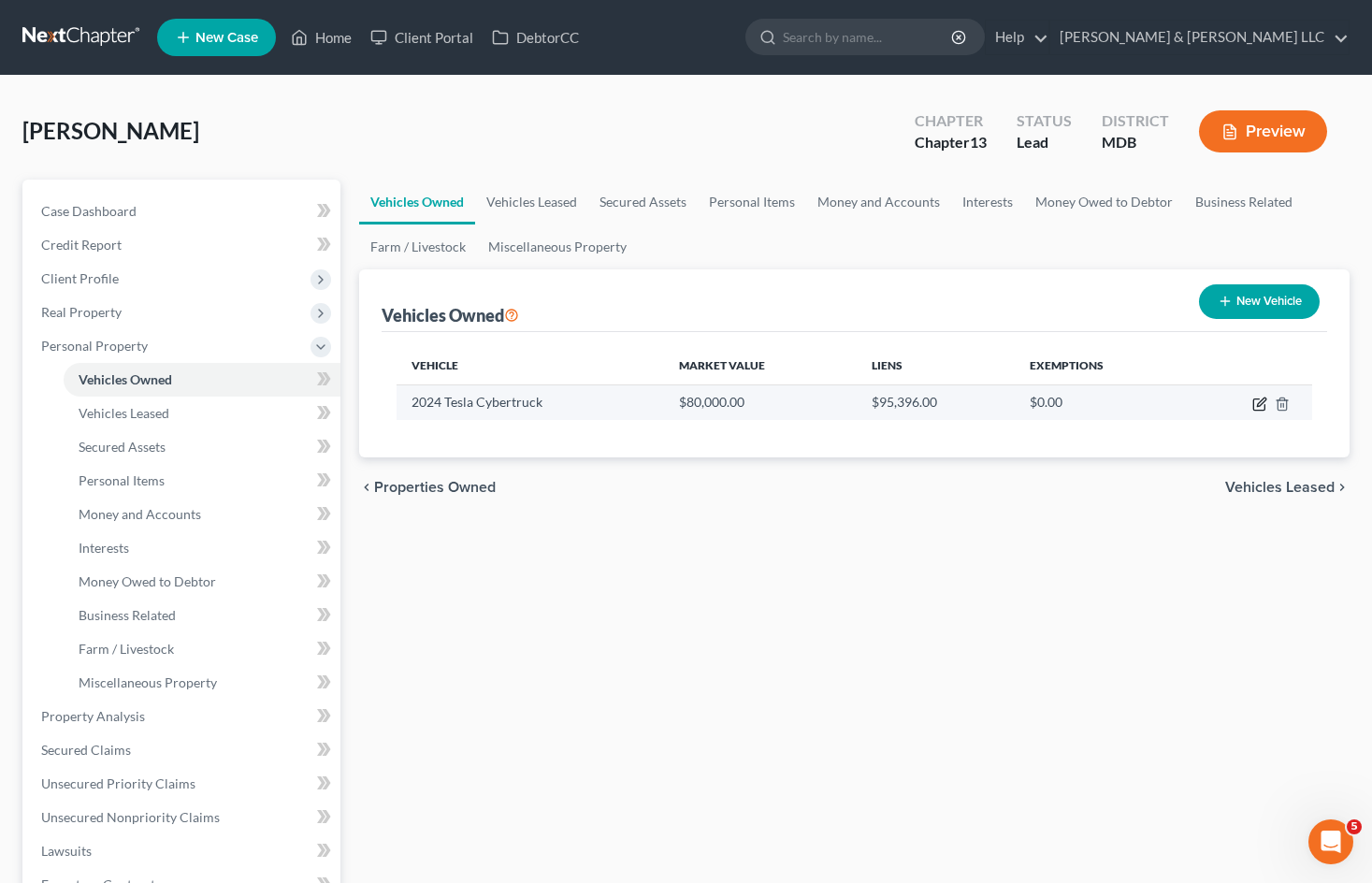
click at [1263, 407] on icon "button" at bounding box center [1259, 403] width 15 height 15
click at [1258, 404] on body "Home New Case Client Portal DebtorCC Wolff & Orenstein LLC mabbott@wolawgroup.c…" at bounding box center [686, 682] width 1372 height 1364
select select "0"
select select "2"
select select "0"
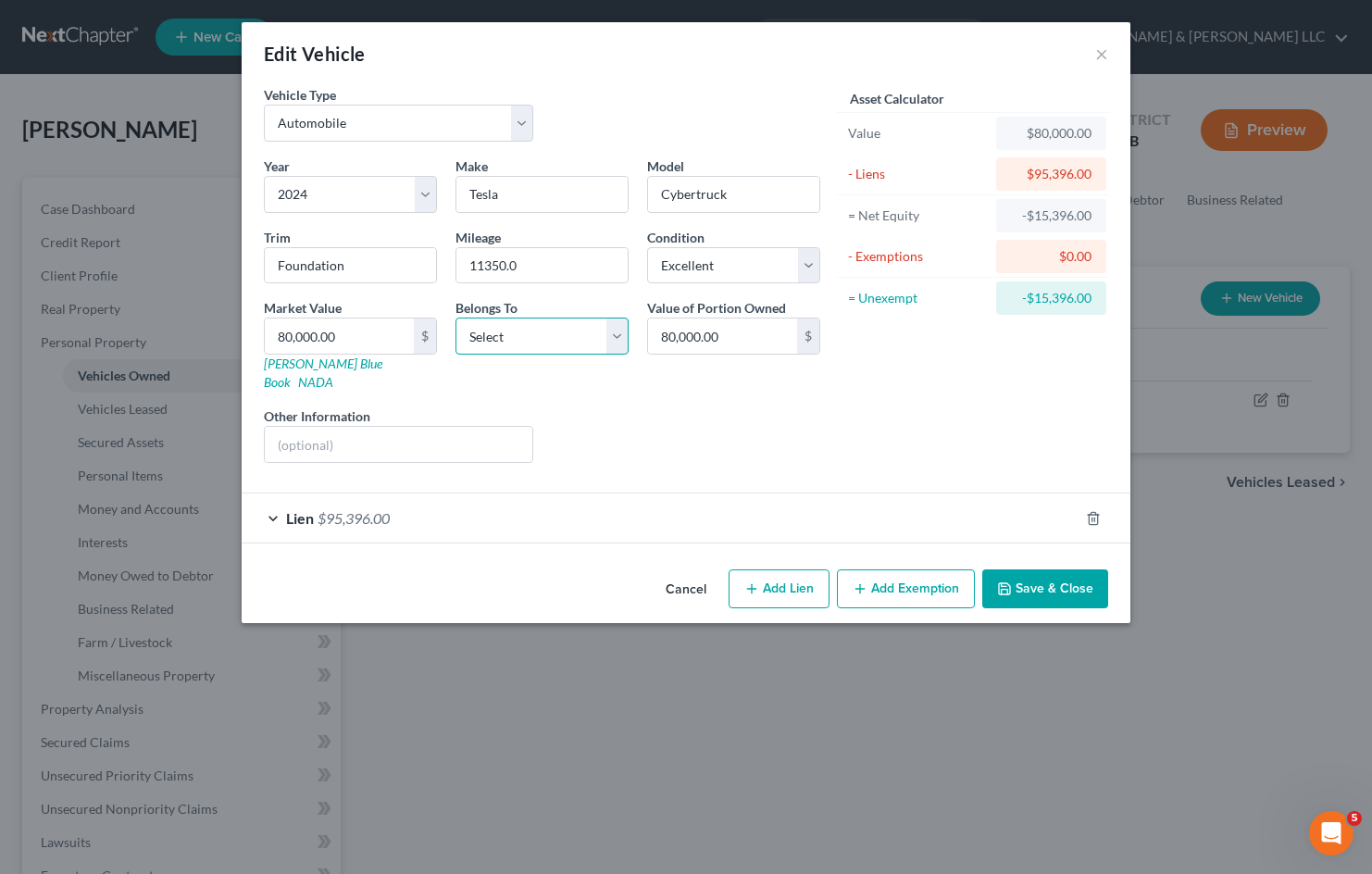
click at [616, 329] on select "Select Debtor 1 Only Debtor 2 Only Debtor 1 And Debtor 2 Only At Least One Of T…" at bounding box center [542, 336] width 173 height 37
select select "0"
click at [455, 318] on select "Select Debtor 1 Only Debtor 2 Only Debtor 1 And Debtor 2 Only At Least One Of T…" at bounding box center [542, 336] width 173 height 37
click at [1063, 577] on button "Save & Close" at bounding box center [1045, 589] width 126 height 39
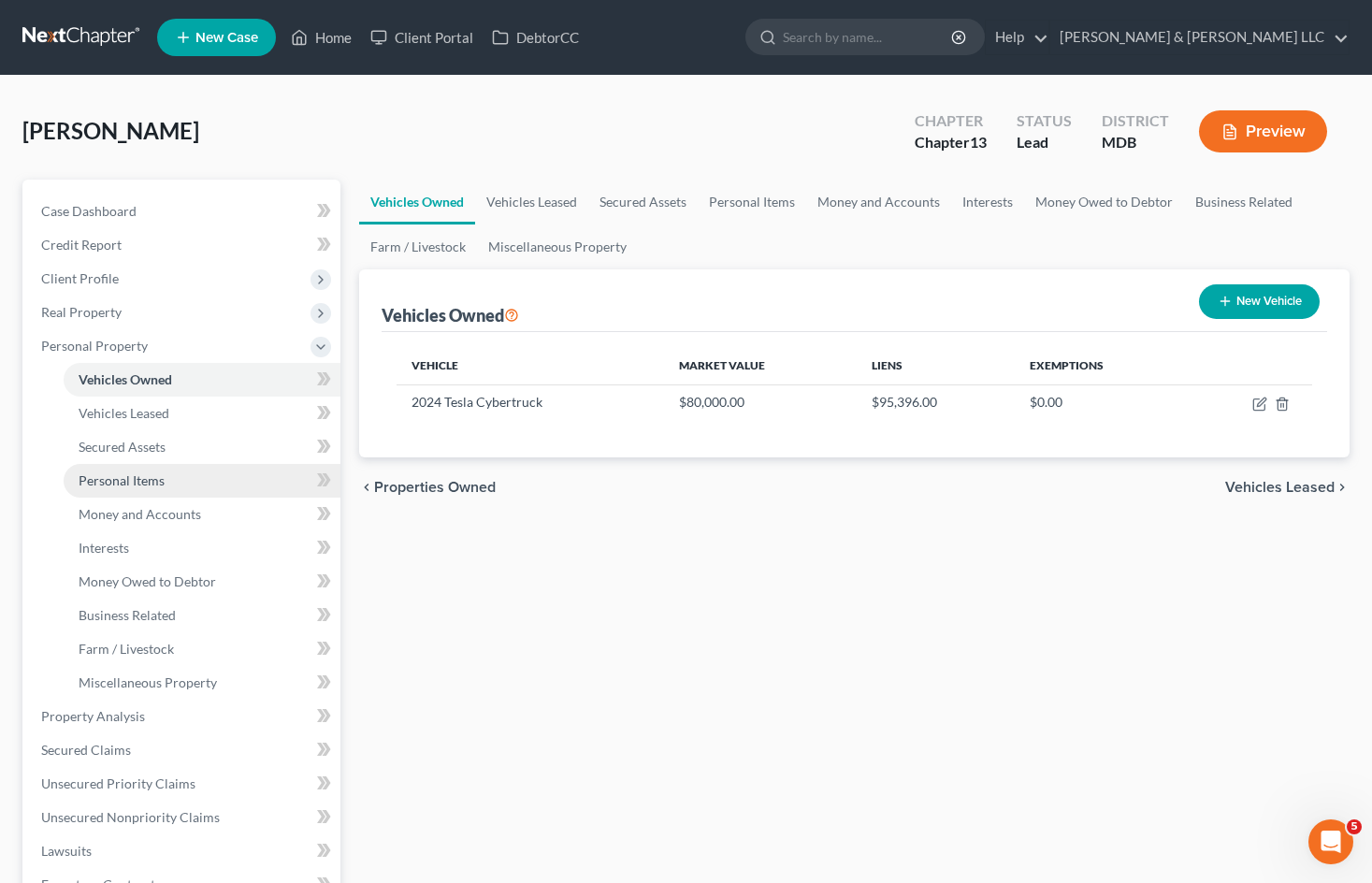
click at [213, 484] on link "Personal Items" at bounding box center [202, 480] width 277 height 34
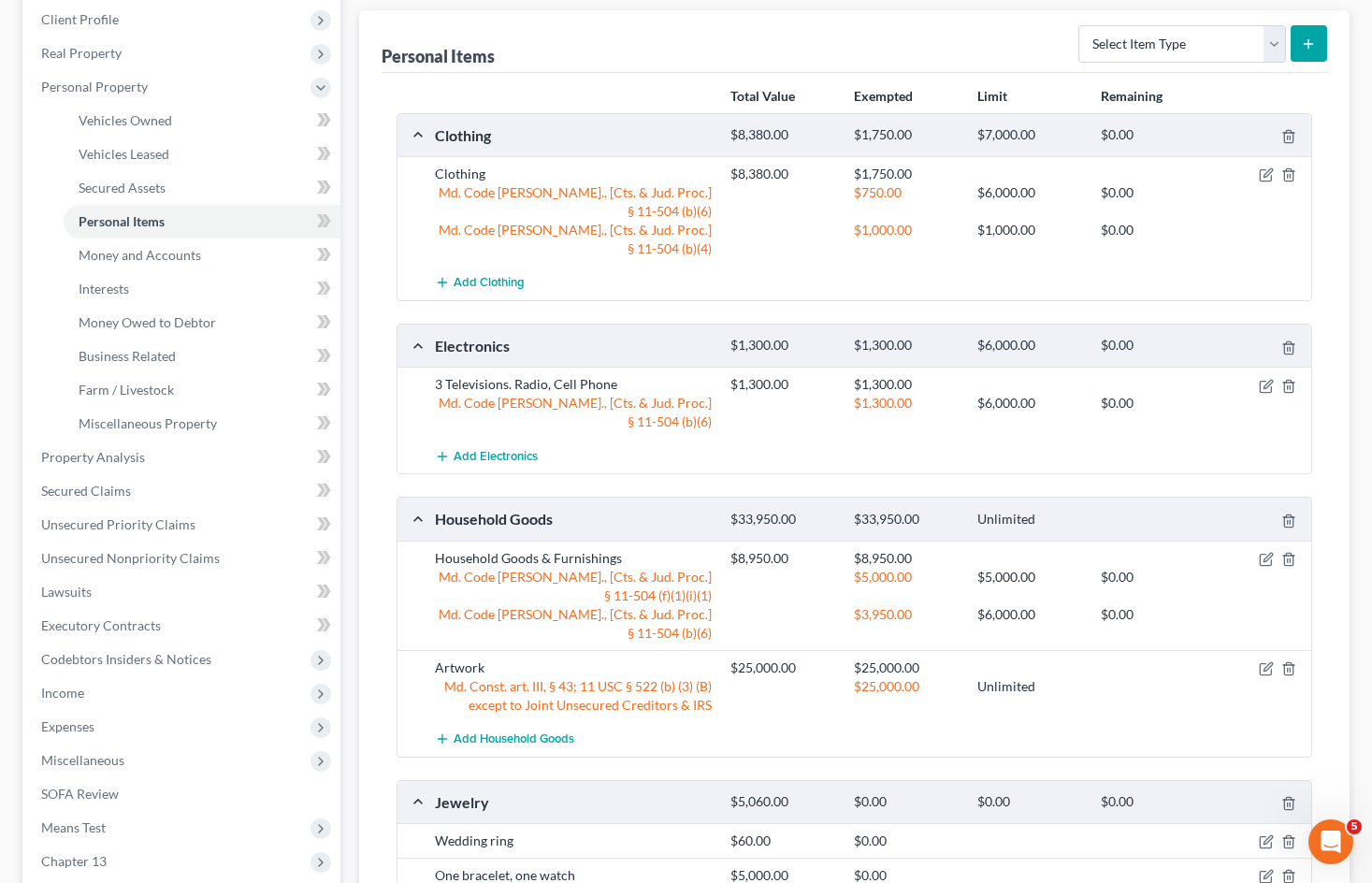
scroll to position [281, 0]
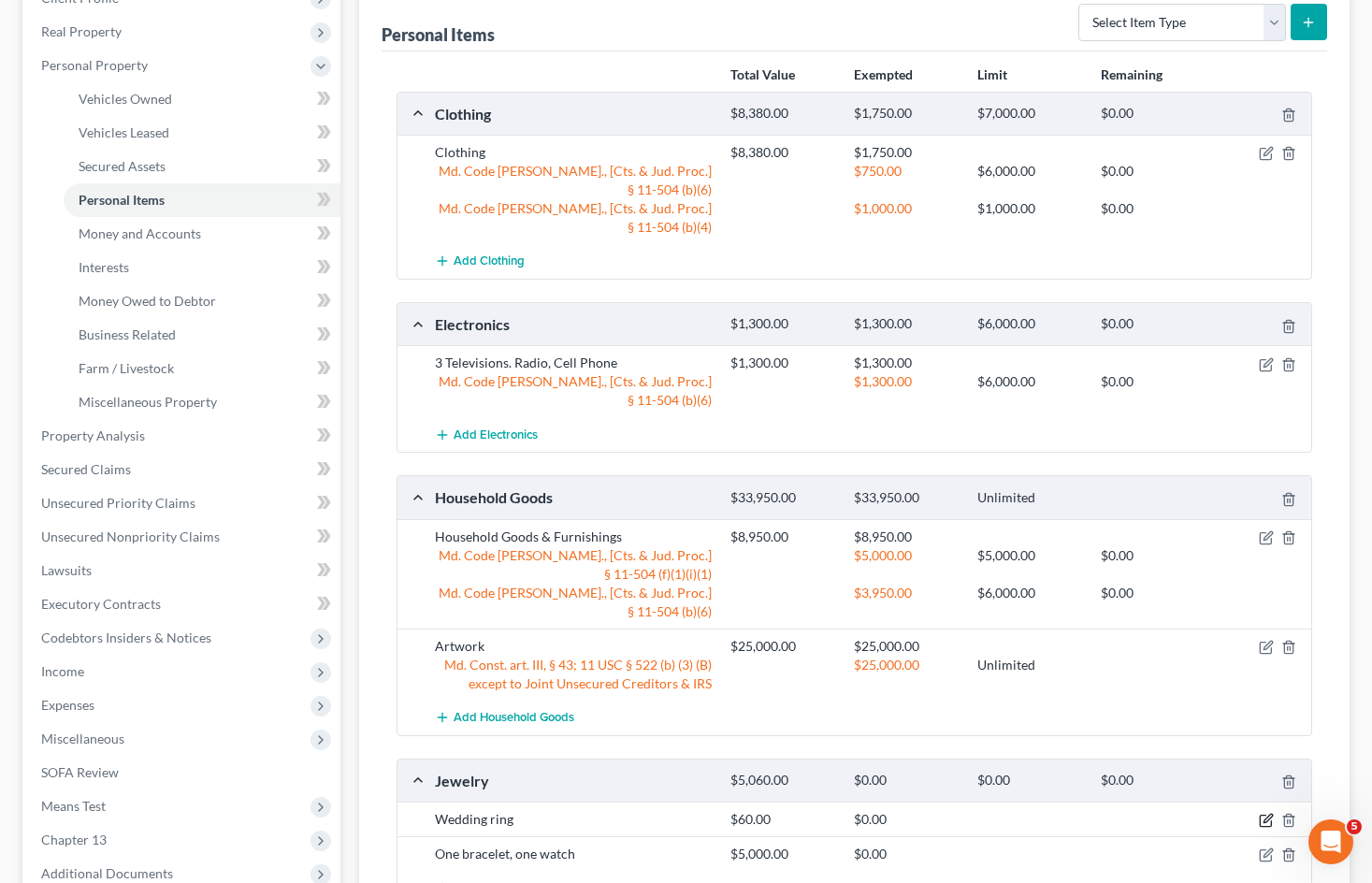
click at [1266, 814] on icon "button" at bounding box center [1267, 818] width 8 height 8
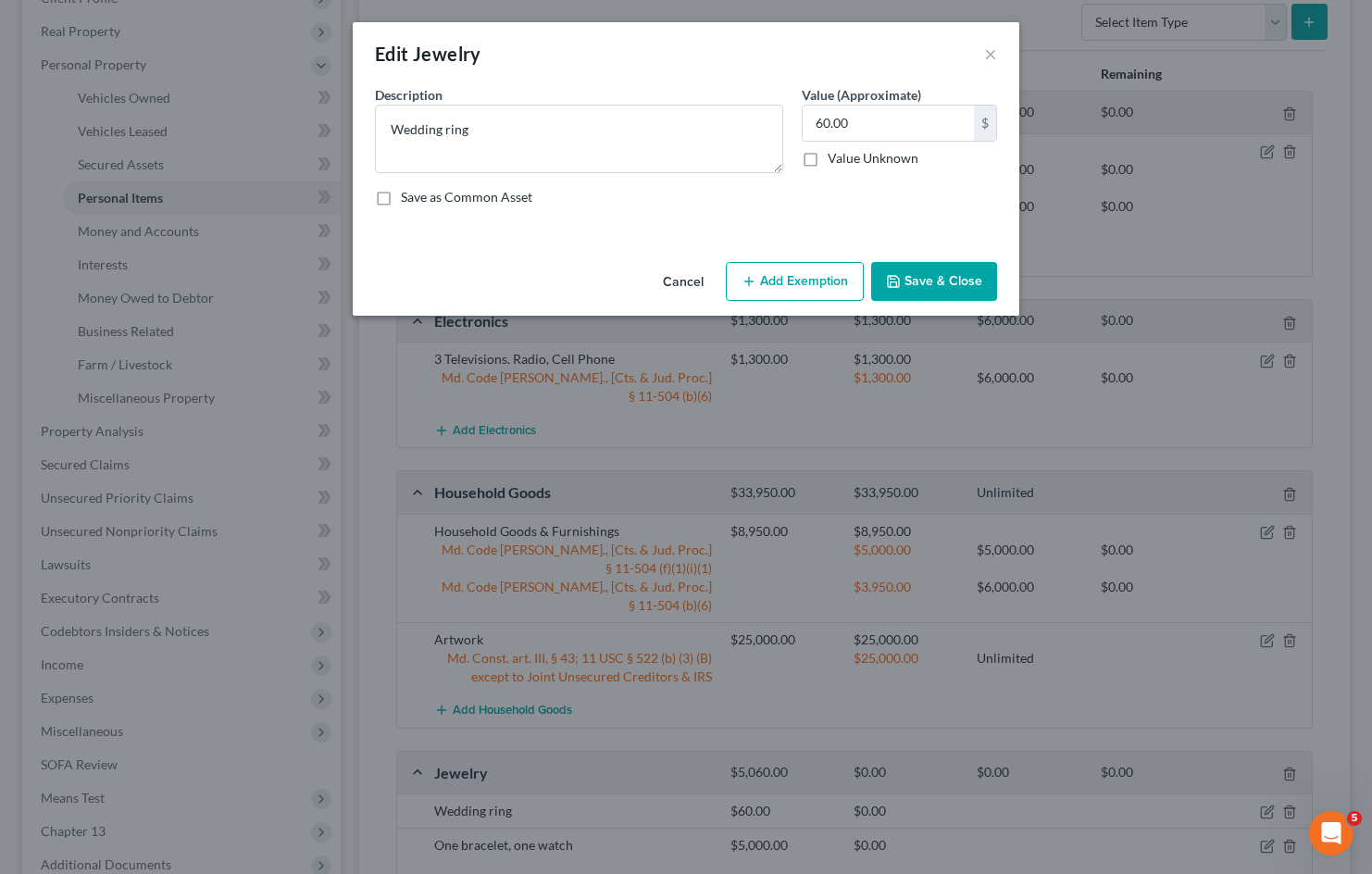
click at [787, 271] on button "Add Exemption" at bounding box center [794, 281] width 137 height 39
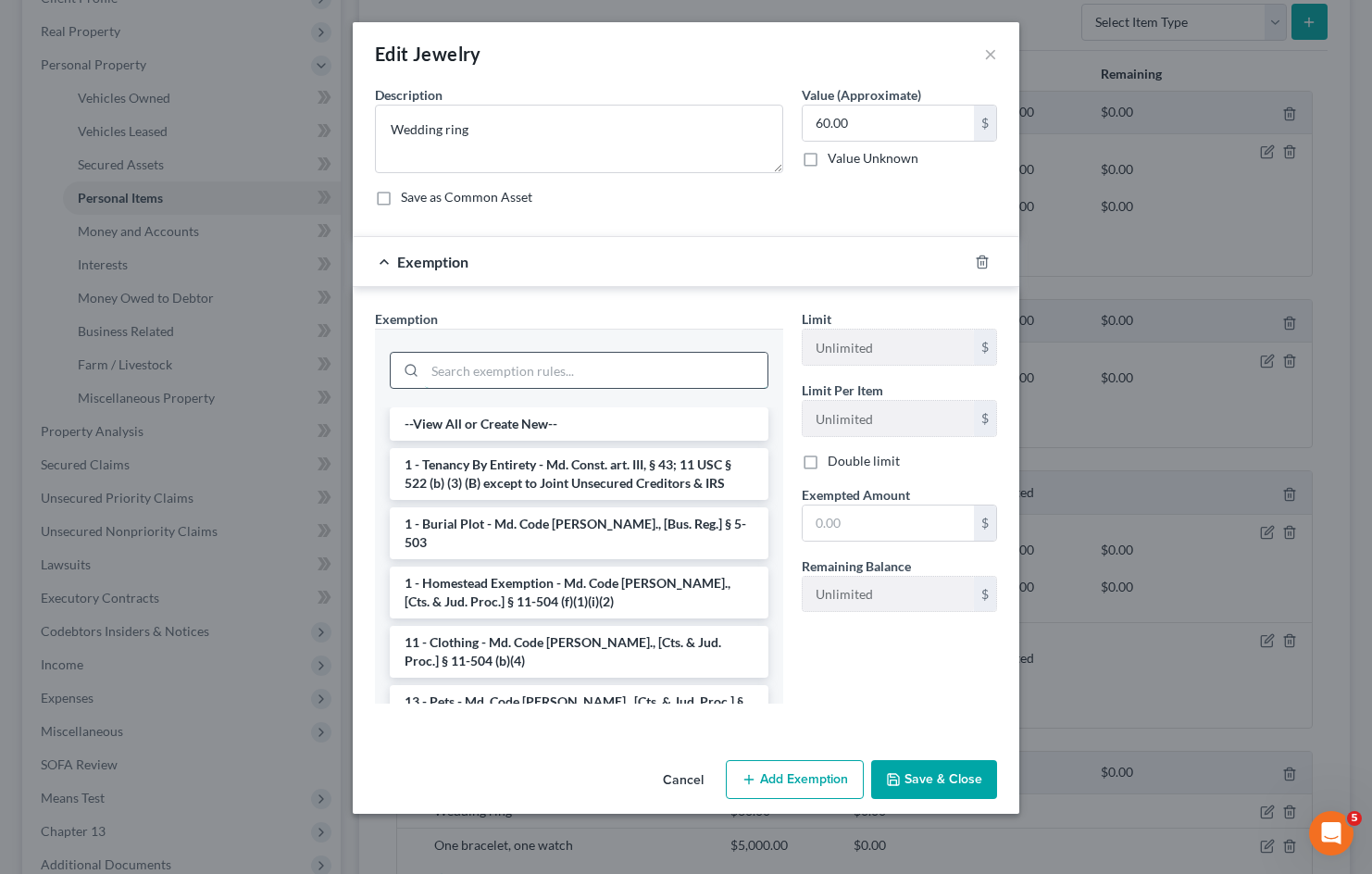
click at [495, 373] on input "search" at bounding box center [595, 371] width 343 height 35
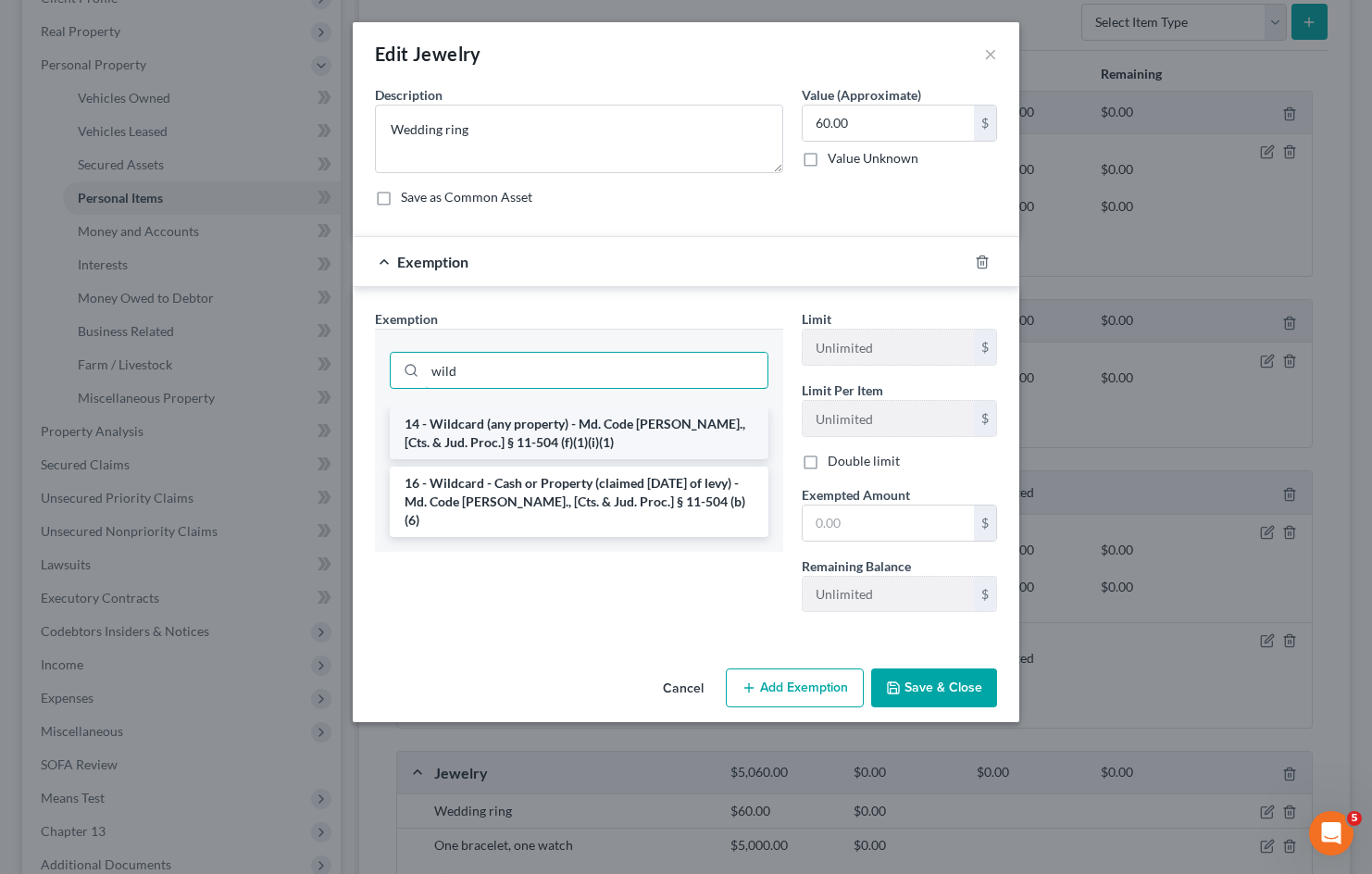
type input "wild"
click at [535, 428] on li "14 - Wildcard (any property) - Md. Code Ann., [Cts. & Jud. Proc.] § 11-504 (f)(…" at bounding box center [579, 433] width 379 height 52
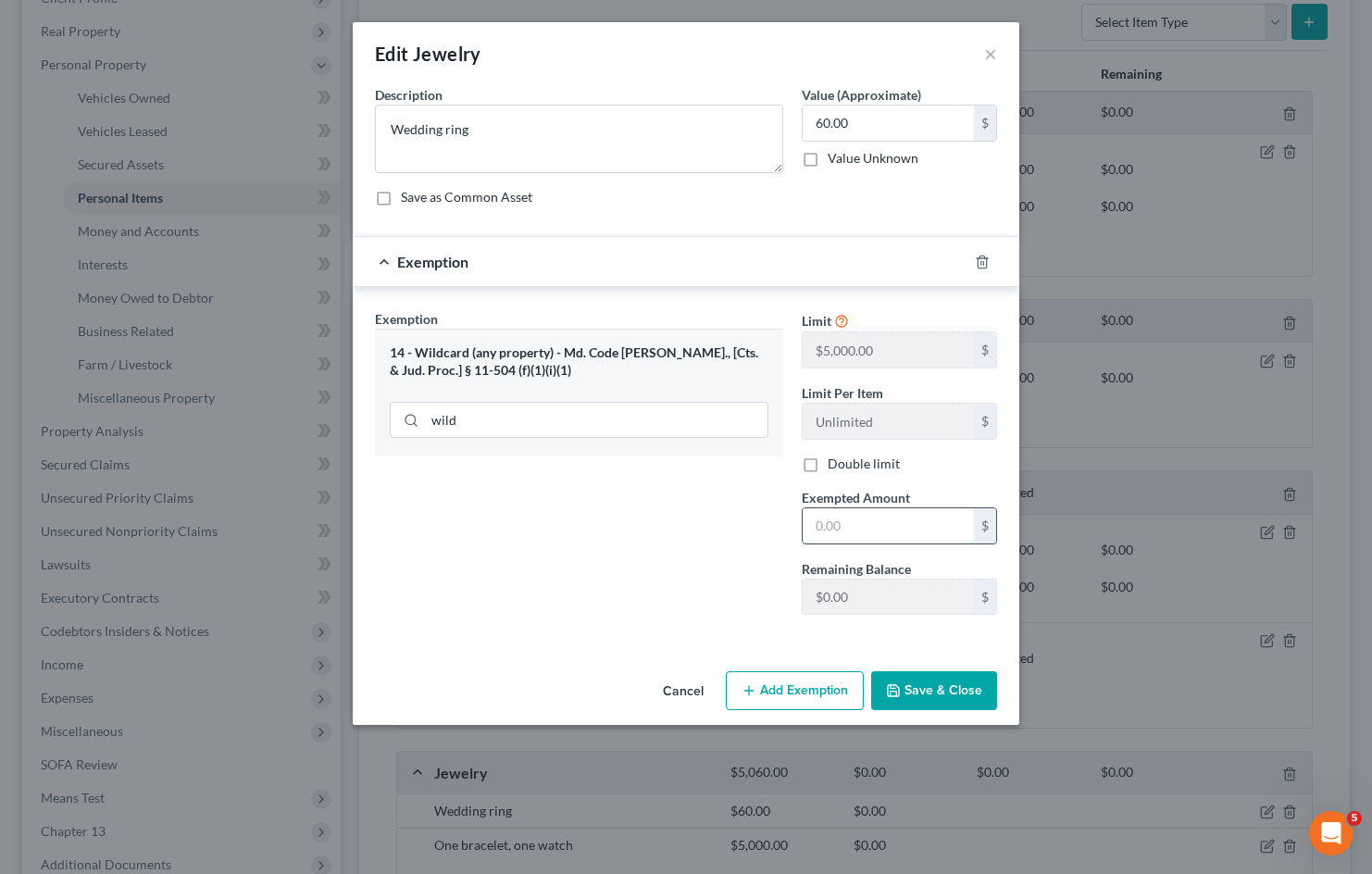
click at [876, 522] on input "text" at bounding box center [888, 526] width 171 height 35
type input "60"
click at [940, 678] on button "Save & Close" at bounding box center [934, 690] width 126 height 39
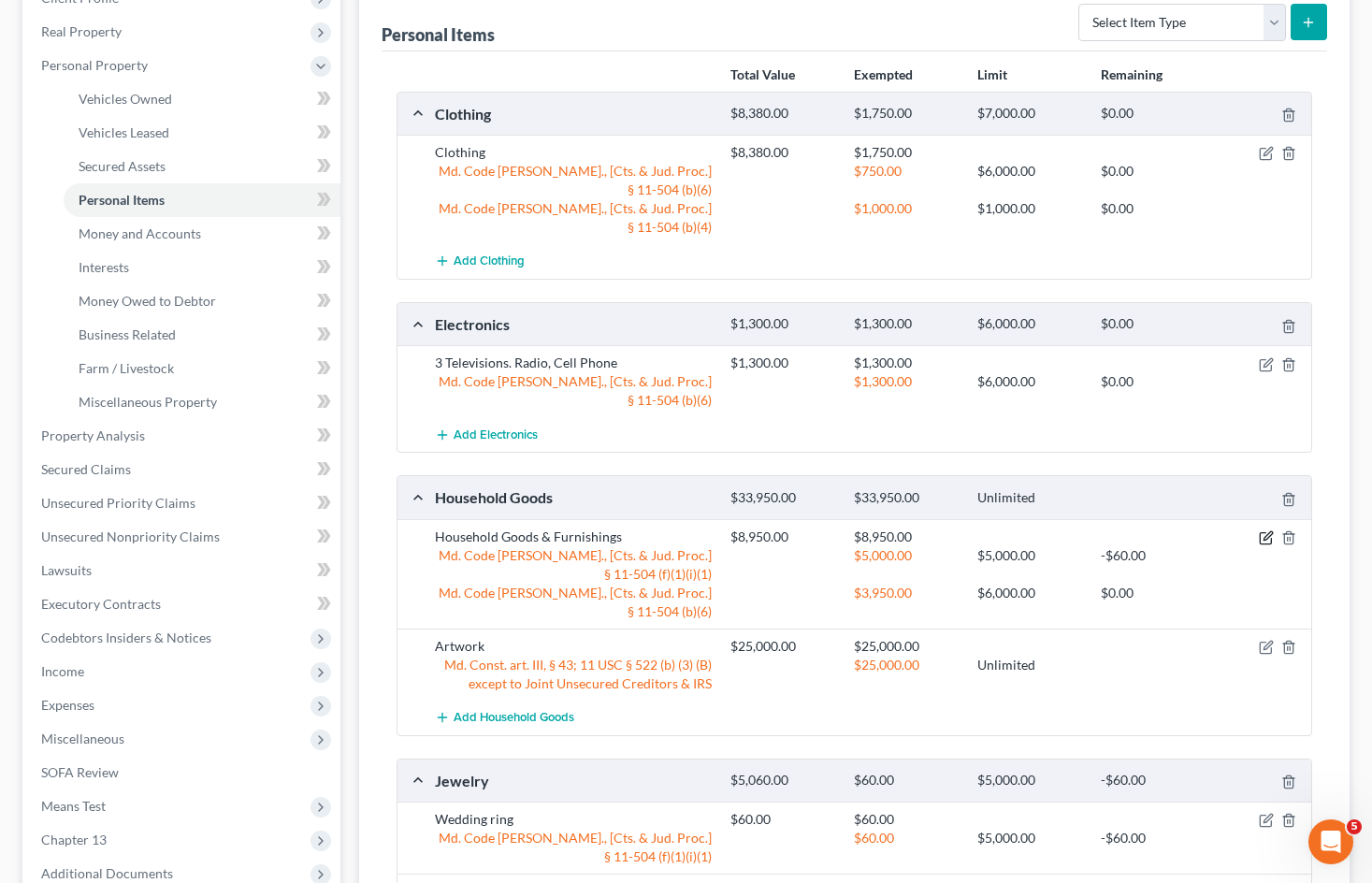
click at [1268, 531] on icon "button" at bounding box center [1267, 535] width 8 height 8
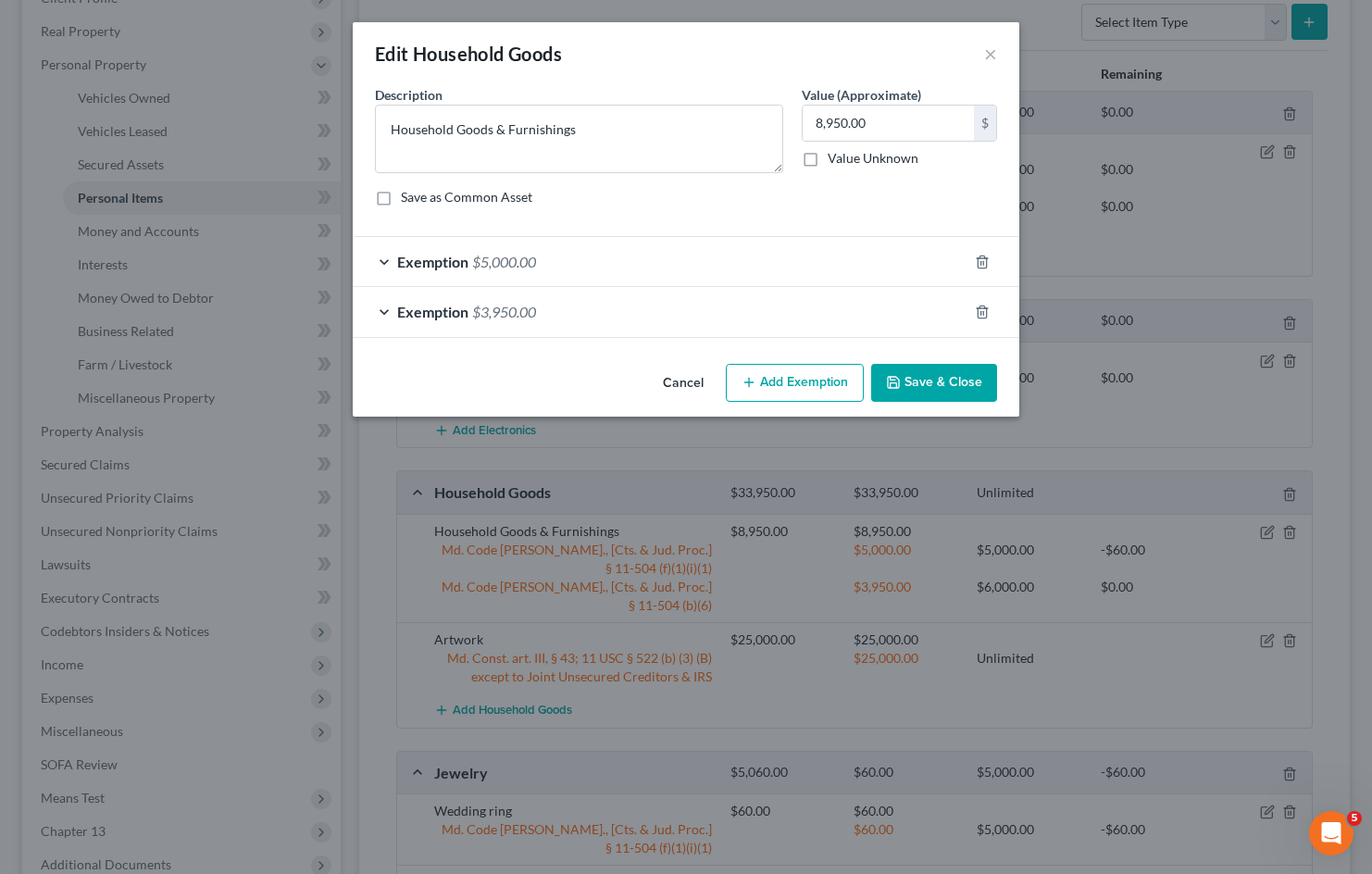
click at [595, 266] on div "Exemption $5,000.00" at bounding box center [660, 261] width 615 height 49
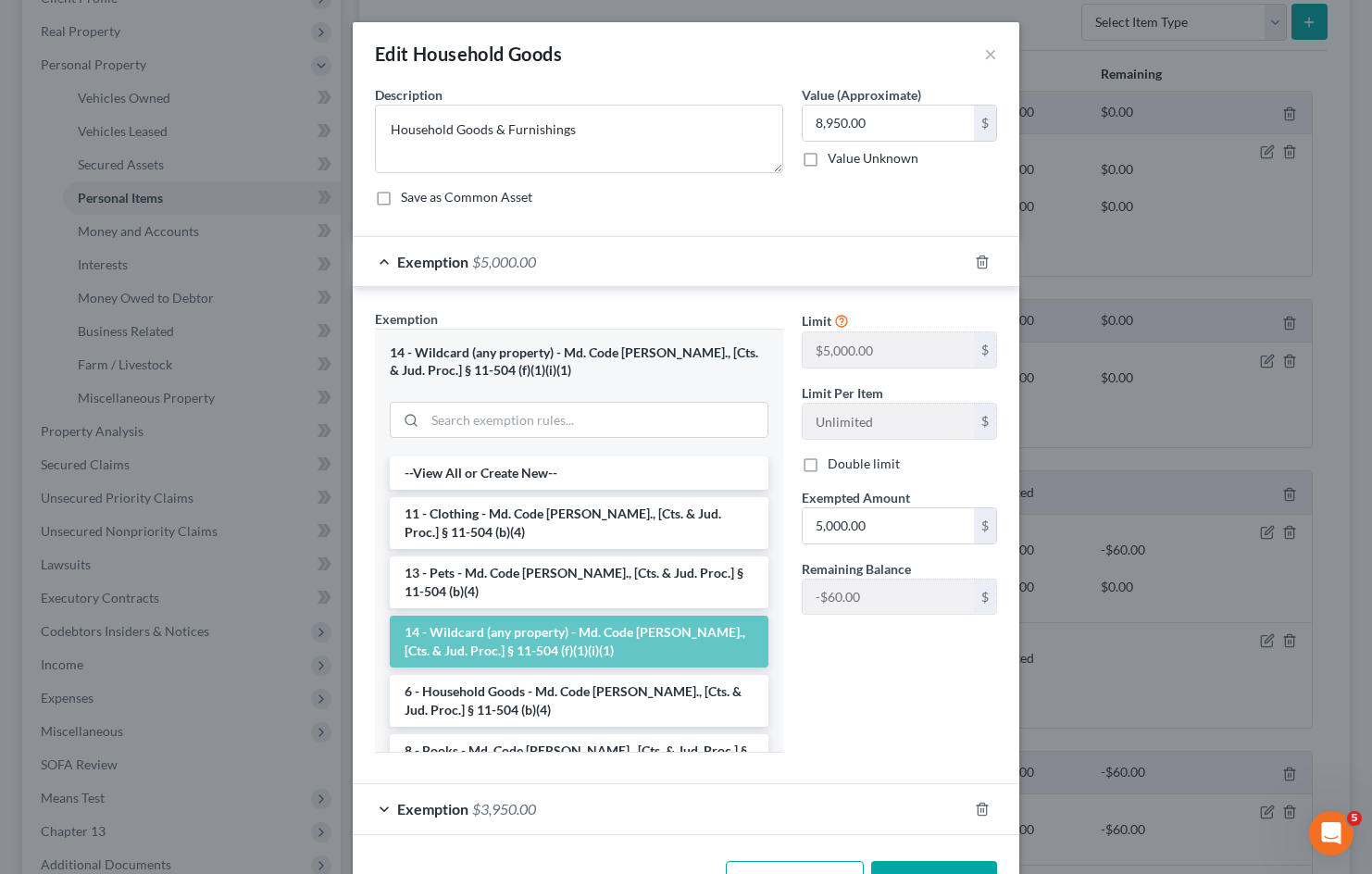
click at [984, 262] on div at bounding box center [993, 262] width 52 height 30
click at [977, 263] on icon "button" at bounding box center [981, 261] width 8 height 12
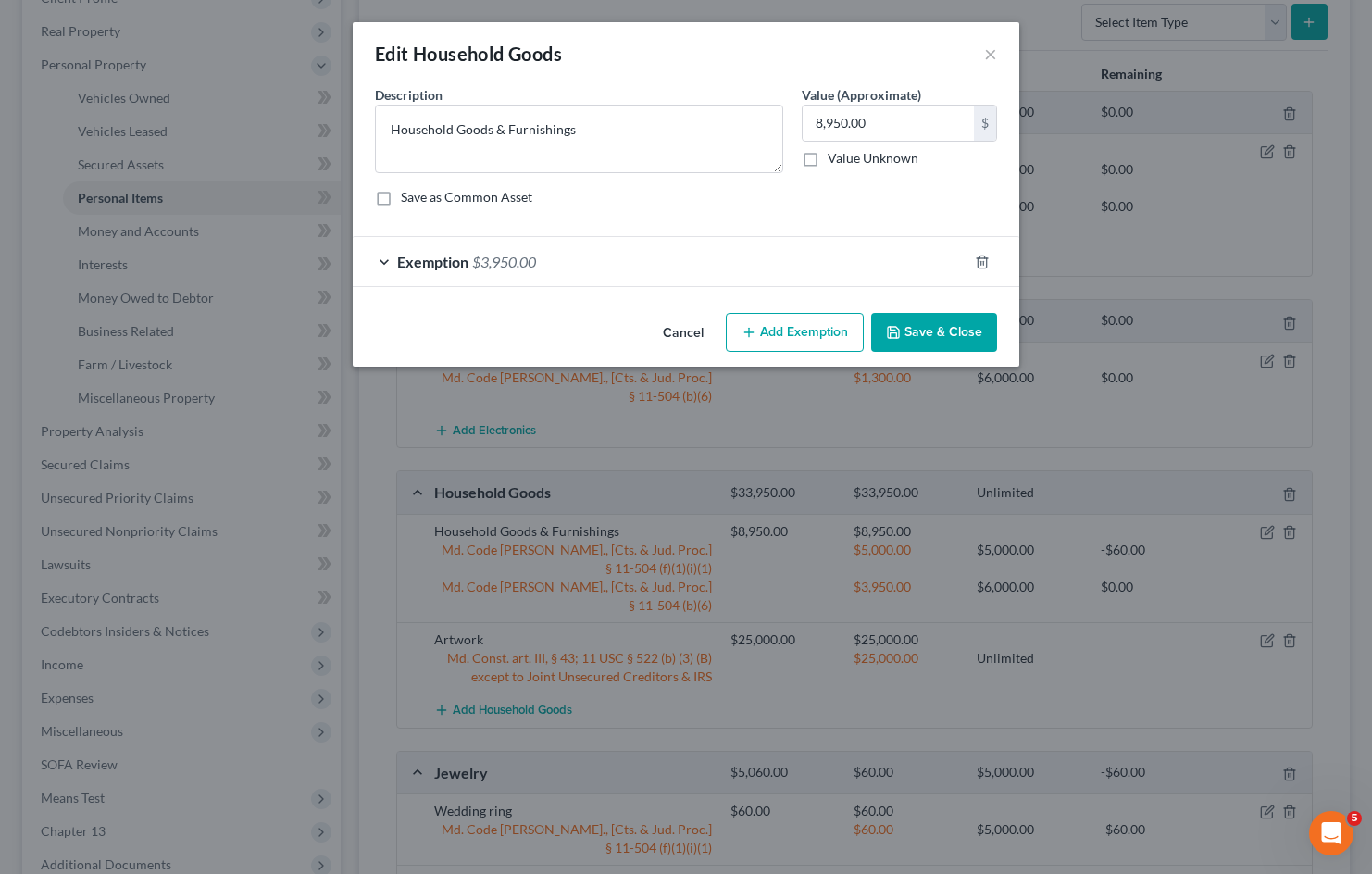
click at [606, 263] on div "Exemption $3,950.00" at bounding box center [660, 261] width 615 height 49
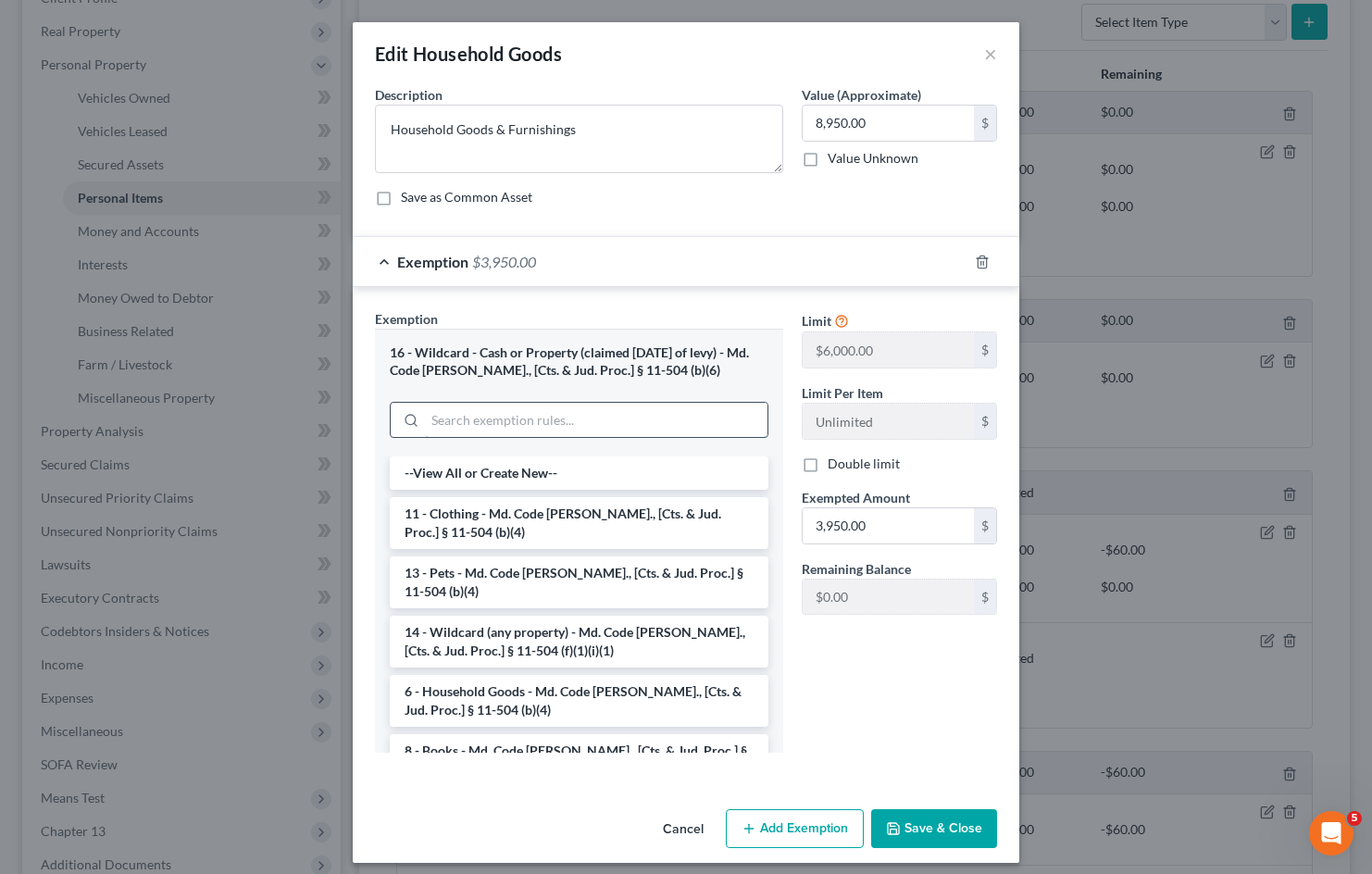
click at [538, 428] on input "search" at bounding box center [595, 420] width 343 height 35
type input "t"
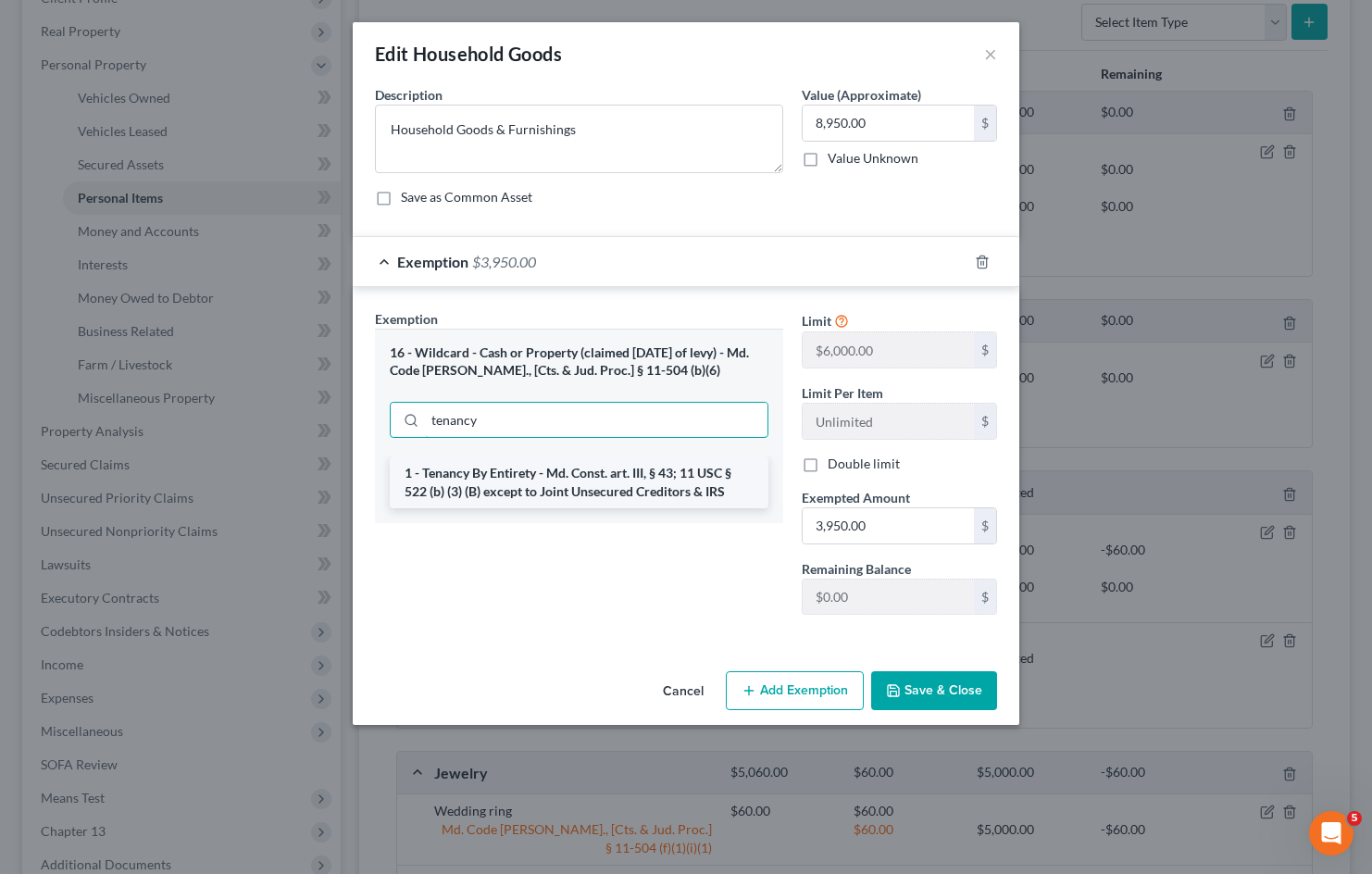
type input "tenancy"
click at [537, 478] on li "1 - Tenancy By Entirety - Md. Const. art. III, § 43; 11 USC § 522 (b) (3) (B) e…" at bounding box center [579, 482] width 379 height 52
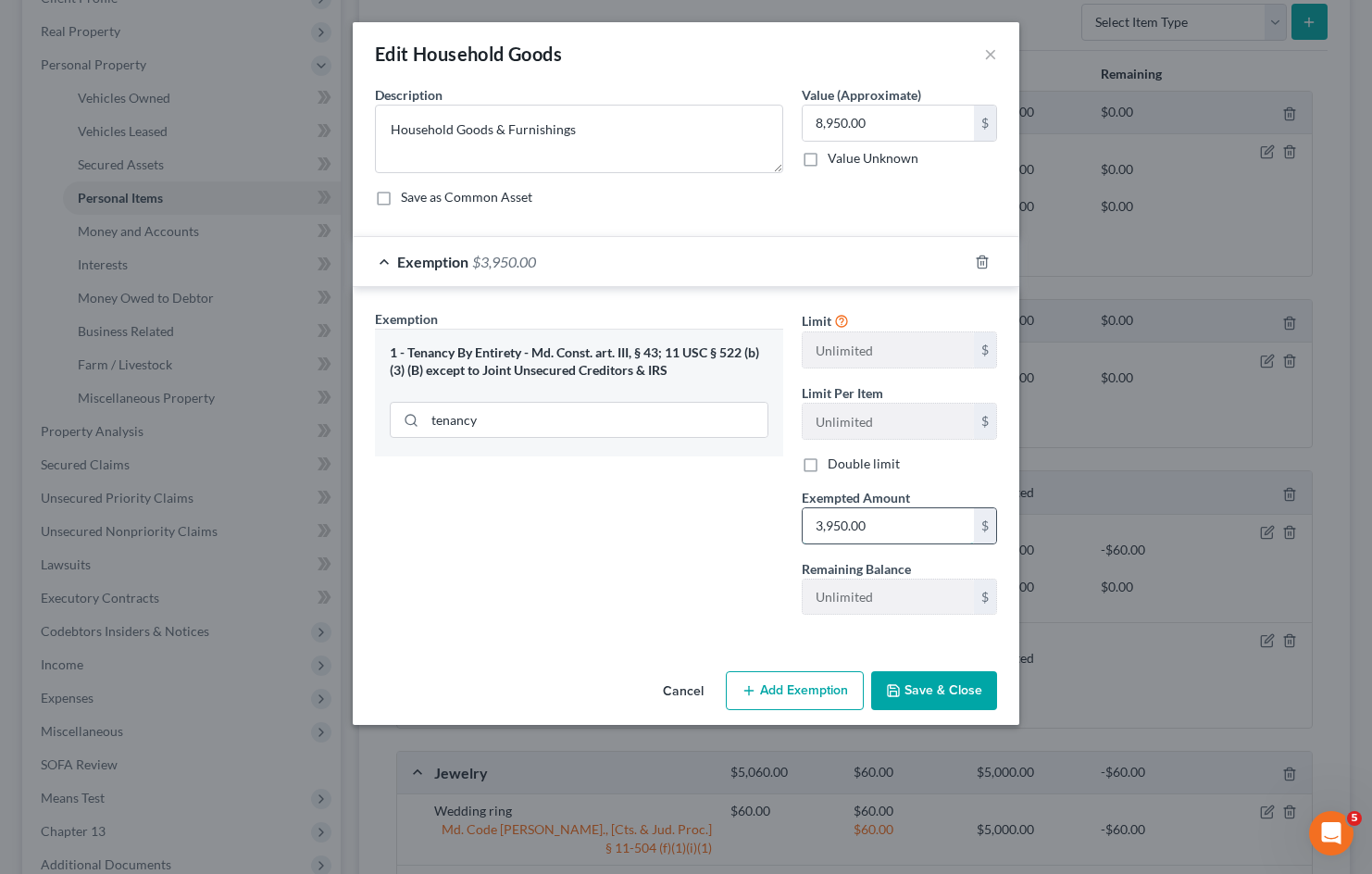
click at [883, 523] on input "3,950.00" at bounding box center [888, 526] width 171 height 35
type input "8,950"
click at [948, 701] on button "Save & Close" at bounding box center [934, 690] width 126 height 39
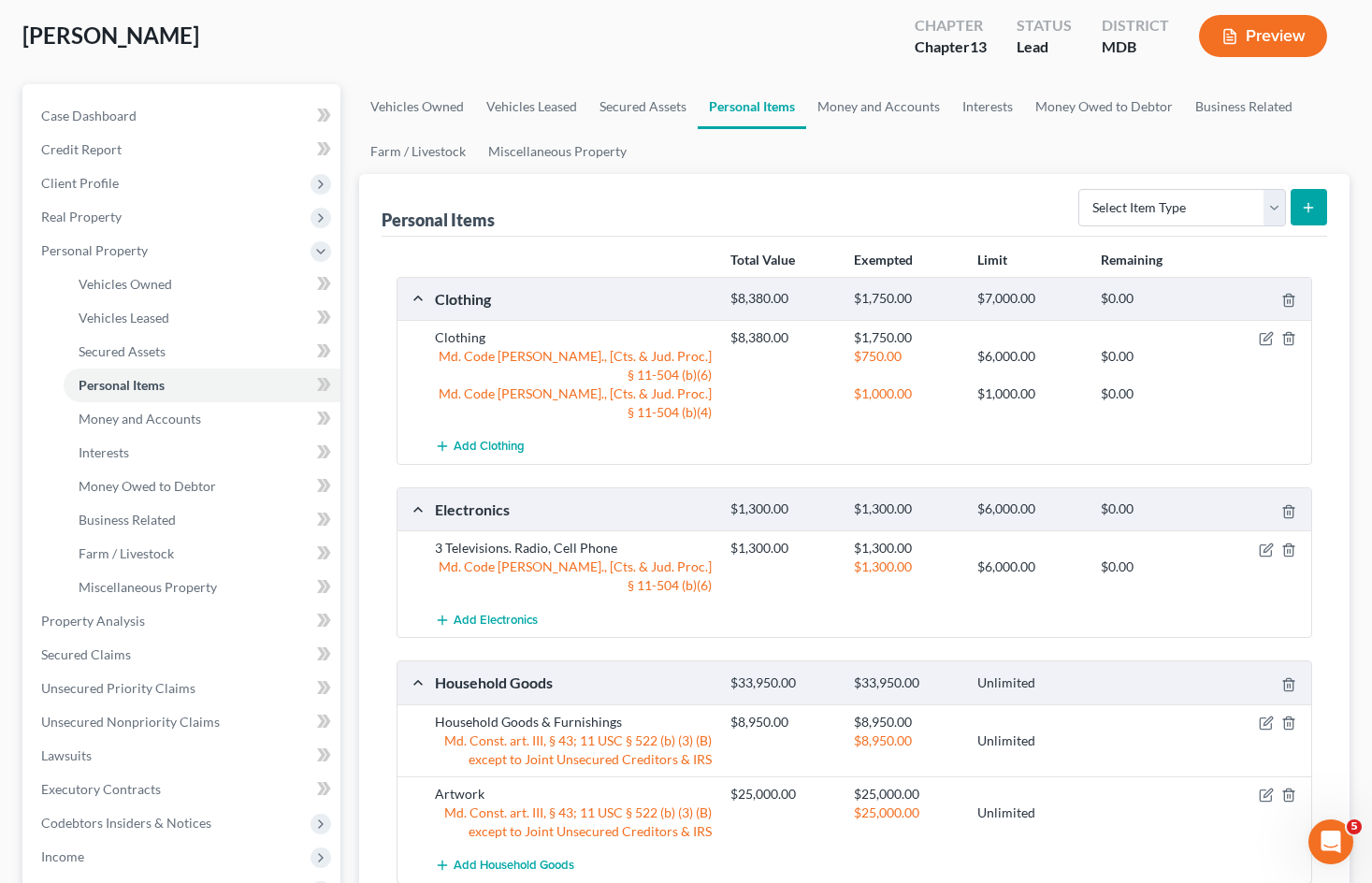
scroll to position [94, 0]
click at [1139, 206] on select "Select Item Type Clothing Collectibles Of Value Electronics Firearms Household …" at bounding box center [1181, 209] width 207 height 38
select select "firearms"
click at [1080, 190] on select "Select Item Type Clothing Collectibles Of Value Electronics Firearms Household …" at bounding box center [1181, 209] width 207 height 38
click at [1306, 202] on icon "submit" at bounding box center [1308, 209] width 15 height 15
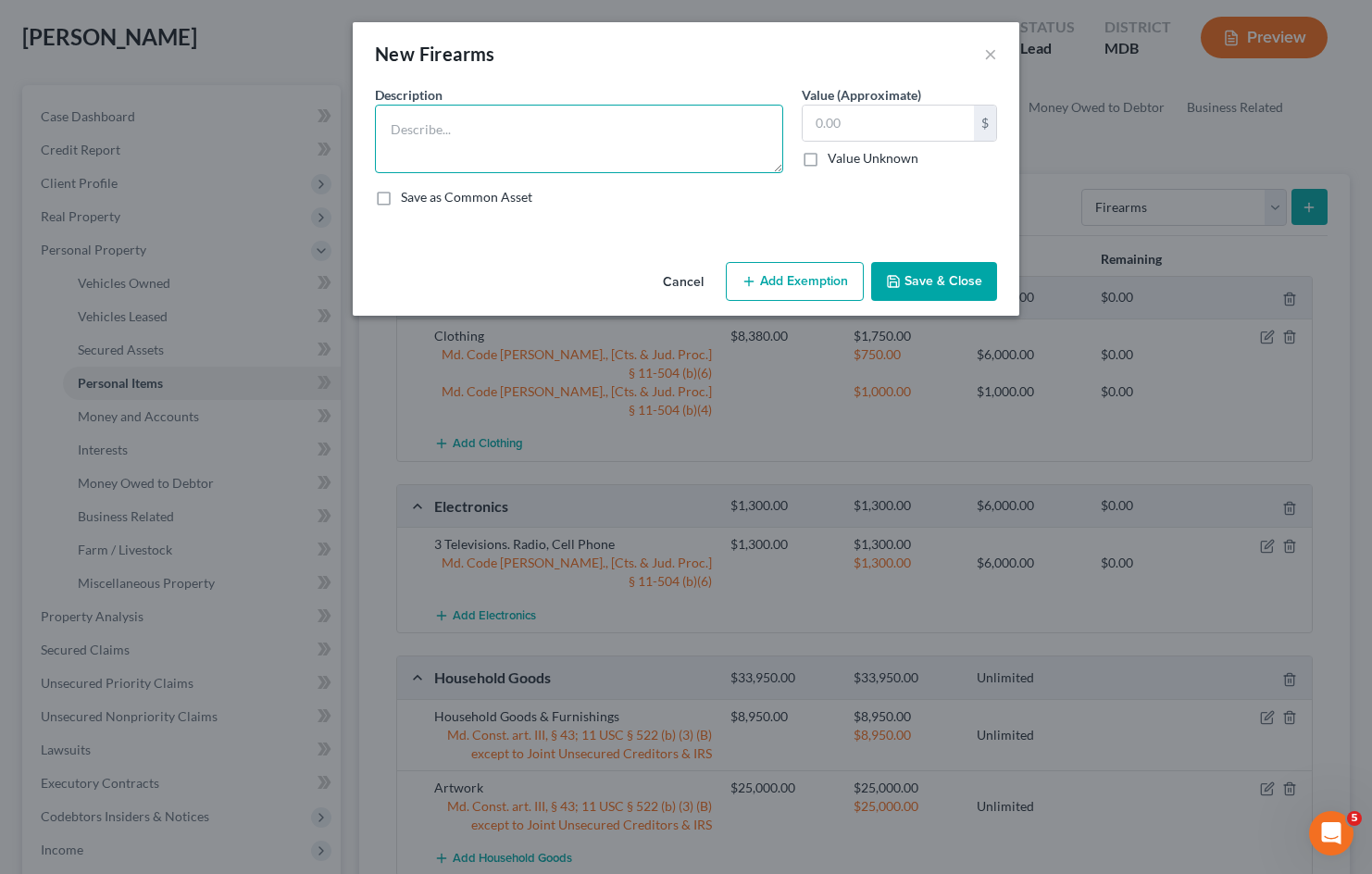
click at [617, 138] on textarea at bounding box center [579, 139] width 408 height 69
click at [542, 133] on textarea "Mini draco, helcat" at bounding box center [579, 139] width 408 height 69
click at [695, 136] on textarea "Mini draco, helcat, two .38 revolvers, glock .45" at bounding box center [579, 139] width 408 height 69
click at [469, 132] on textarea "Mini draco, helcat, two .38 revolvers, glock .45, micro fn" at bounding box center [579, 139] width 408 height 69
drag, startPoint x: 704, startPoint y: 126, endPoint x: 693, endPoint y: 128, distance: 11.2
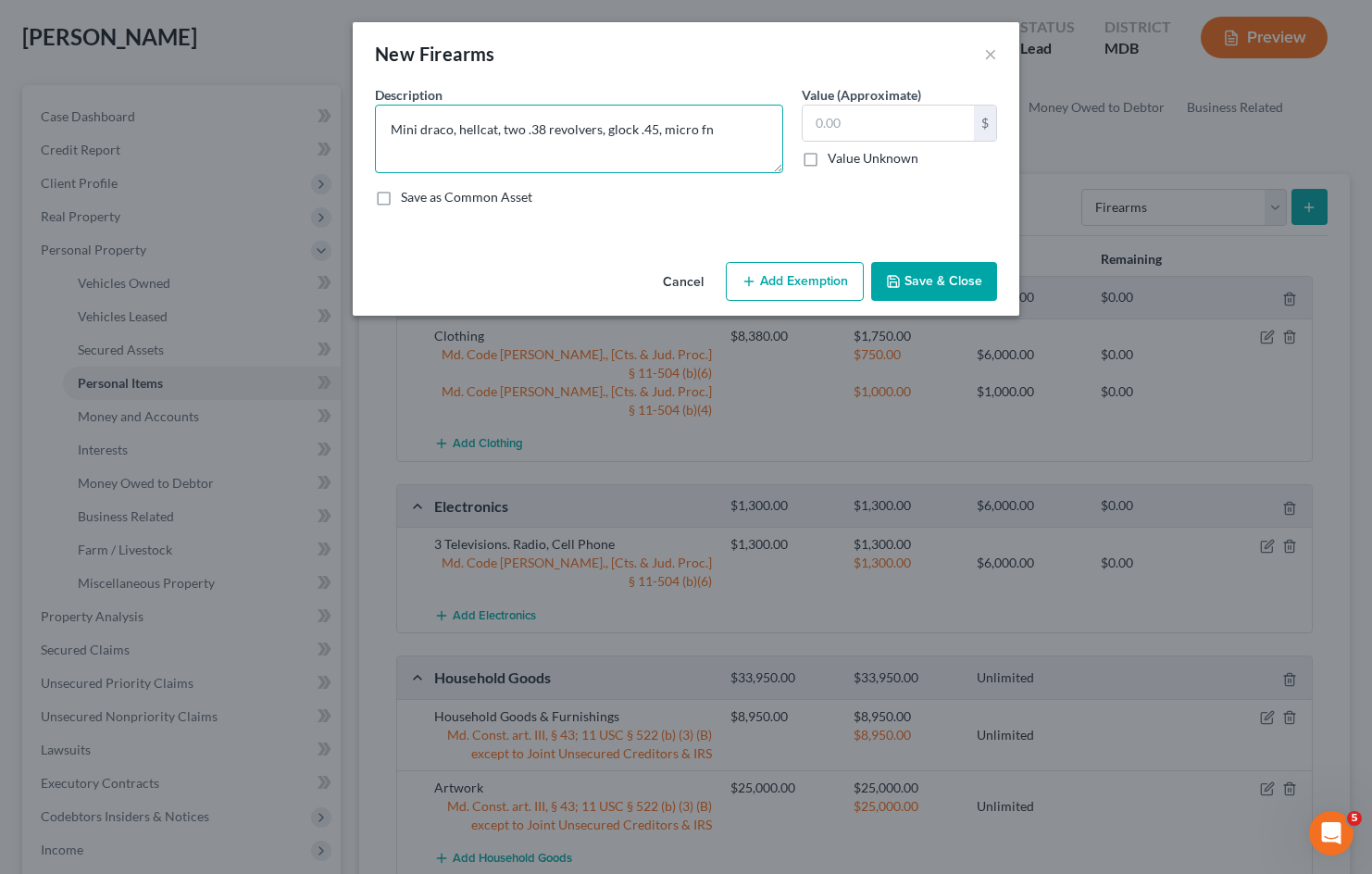
click at [693, 128] on textarea "Mini draco, hellcat, two .38 revolvers, glock .45, micro fn" at bounding box center [579, 139] width 408 height 69
type textarea "Mini draco, hellcat, two .38 revolvers, glock .45, micro FN"
click at [935, 124] on input "text" at bounding box center [888, 124] width 171 height 35
type input "3,000"
click at [729, 206] on div "Description * Mini draco, hellcat, two .38 revolvers, glock .45, micro FN Value…" at bounding box center [686, 153] width 640 height 136
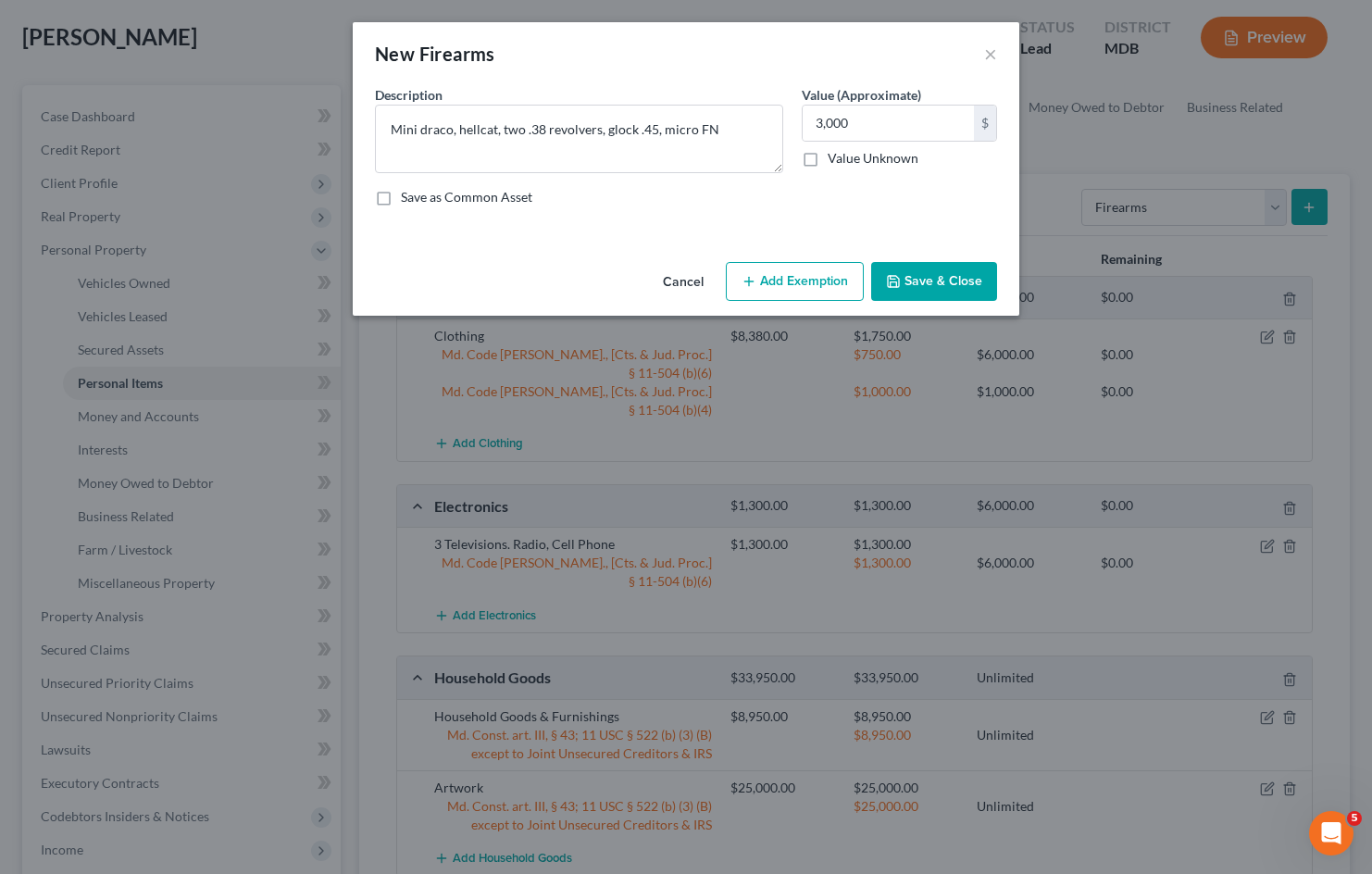
click at [815, 282] on button "Add Exemption" at bounding box center [794, 281] width 137 height 39
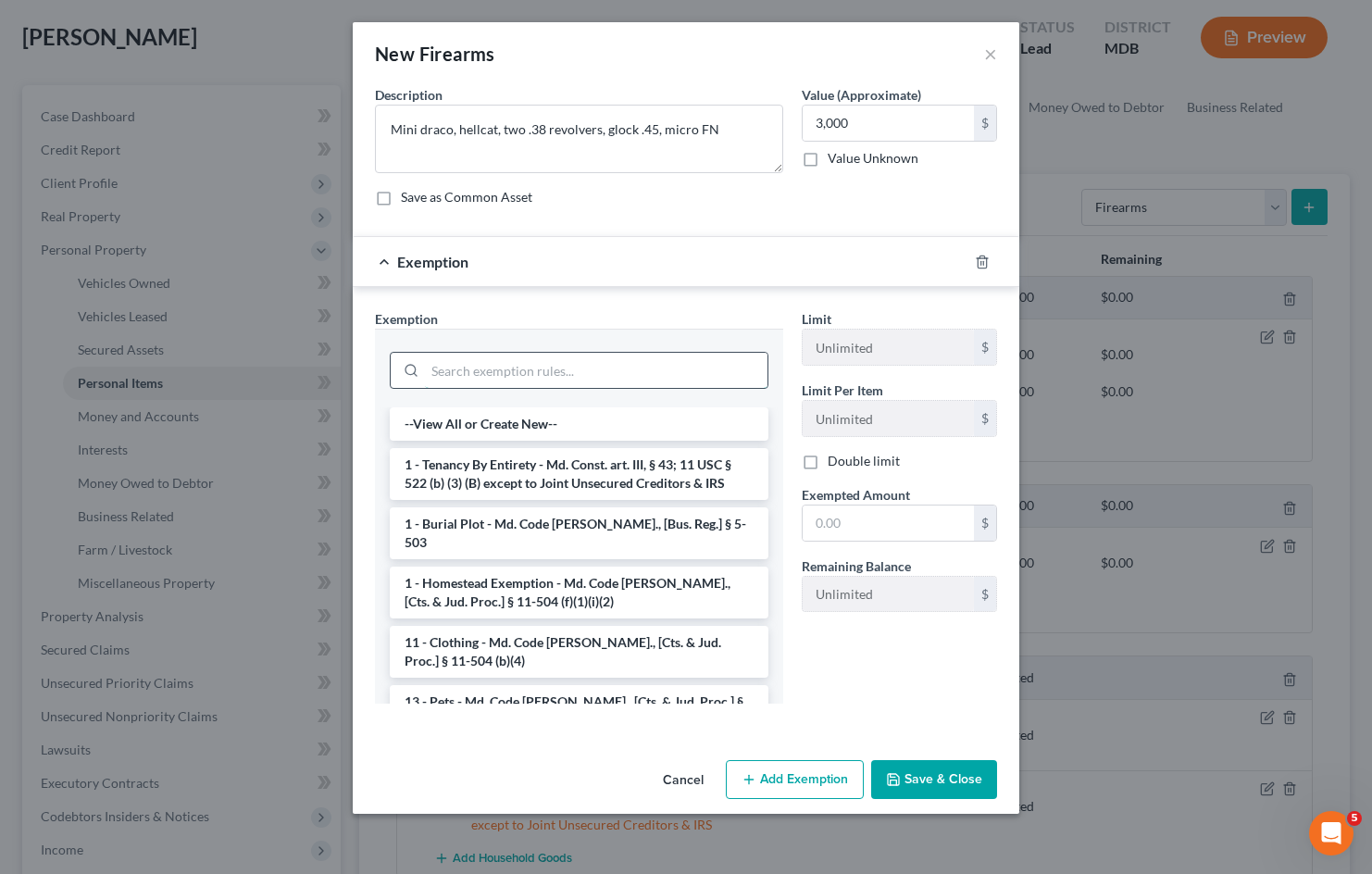
click at [592, 368] on input "search" at bounding box center [595, 371] width 343 height 35
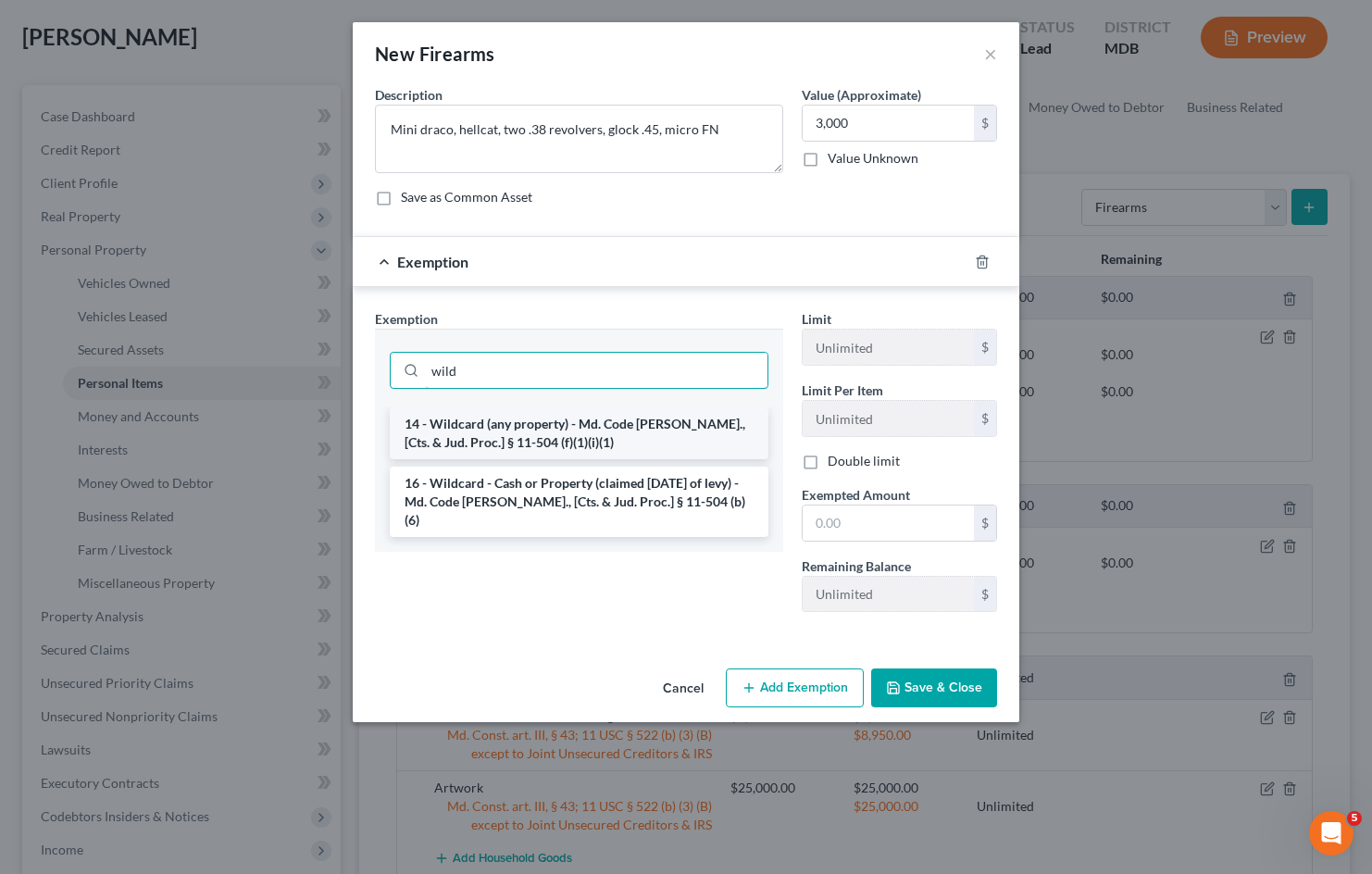
type input "wild"
click at [548, 426] on li "14 - Wildcard (any property) - Md. Code Ann., [Cts. & Jud. Proc.] § 11-504 (f)(…" at bounding box center [579, 433] width 379 height 52
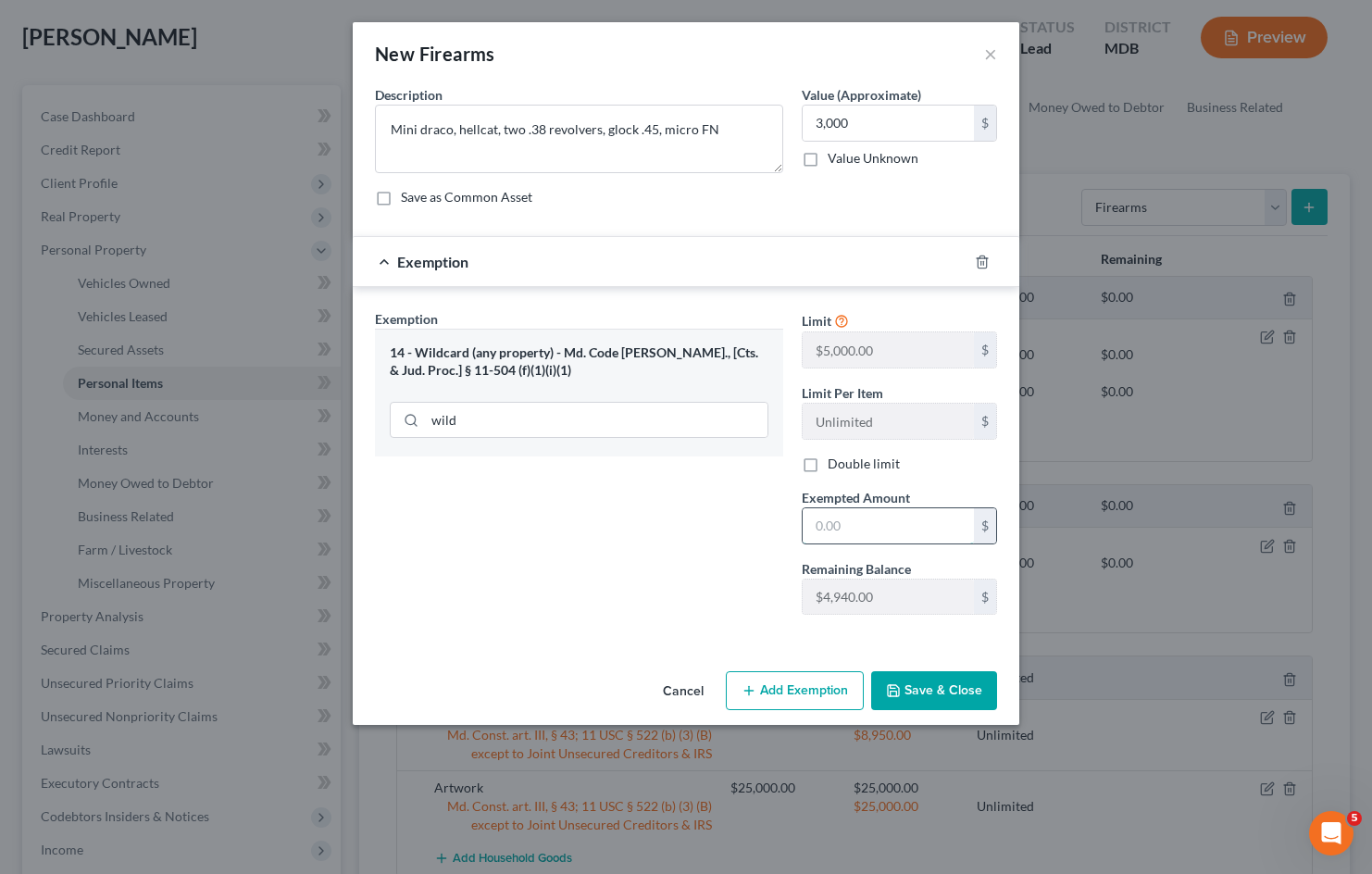
click at [852, 515] on input "text" at bounding box center [888, 526] width 171 height 35
type input "3,000"
click at [669, 512] on div "Exemption Set must be selected for CA. Exemption * 14 - Wildcard (any property)…" at bounding box center [579, 469] width 426 height 320
click at [737, 133] on textarea "Mini draco, hellcat, two .38 revolvers, glock .45, micro FN" at bounding box center [579, 139] width 408 height 69
click at [955, 685] on button "Save & Close" at bounding box center [934, 690] width 126 height 39
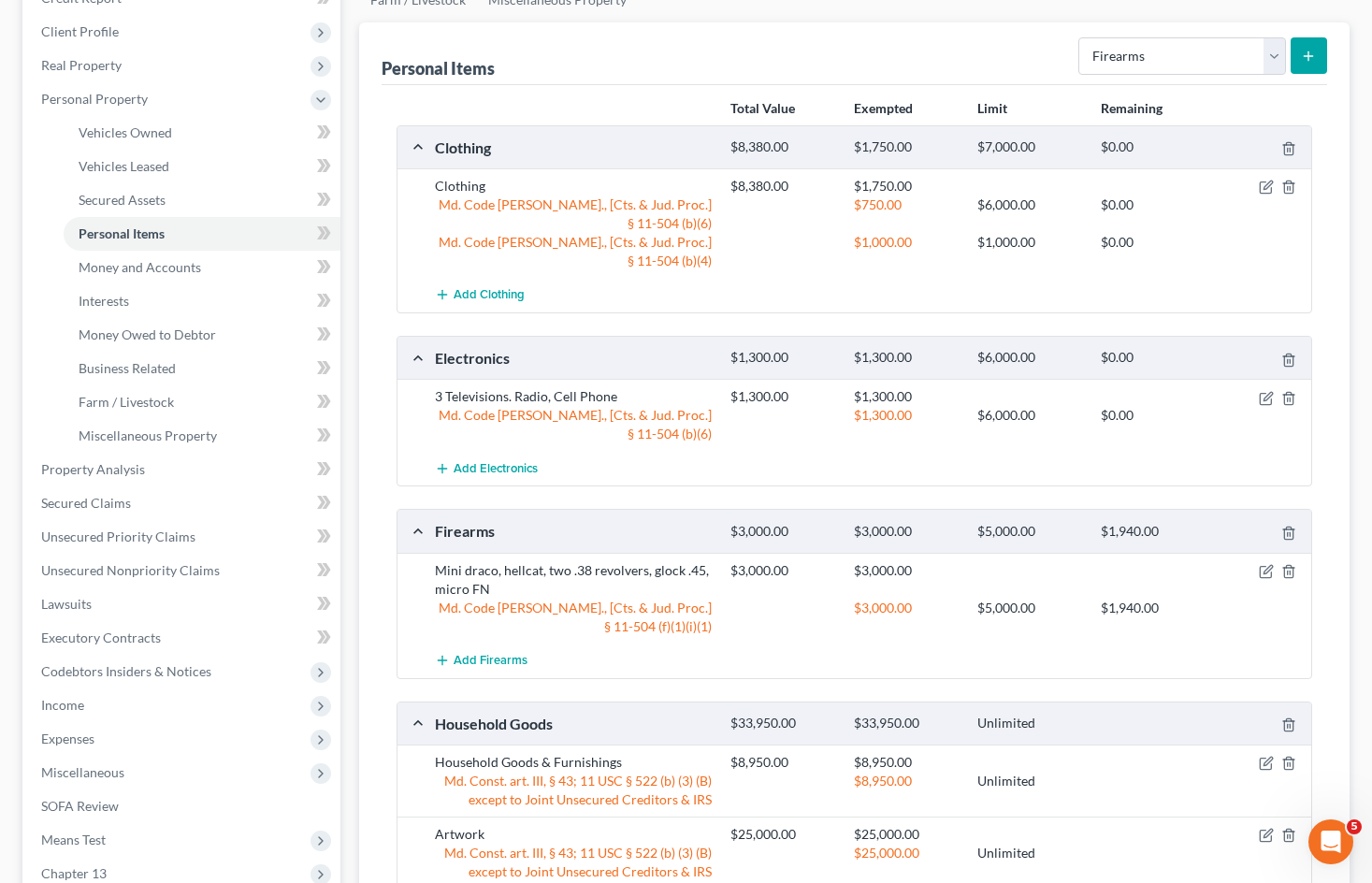
scroll to position [281, 0]
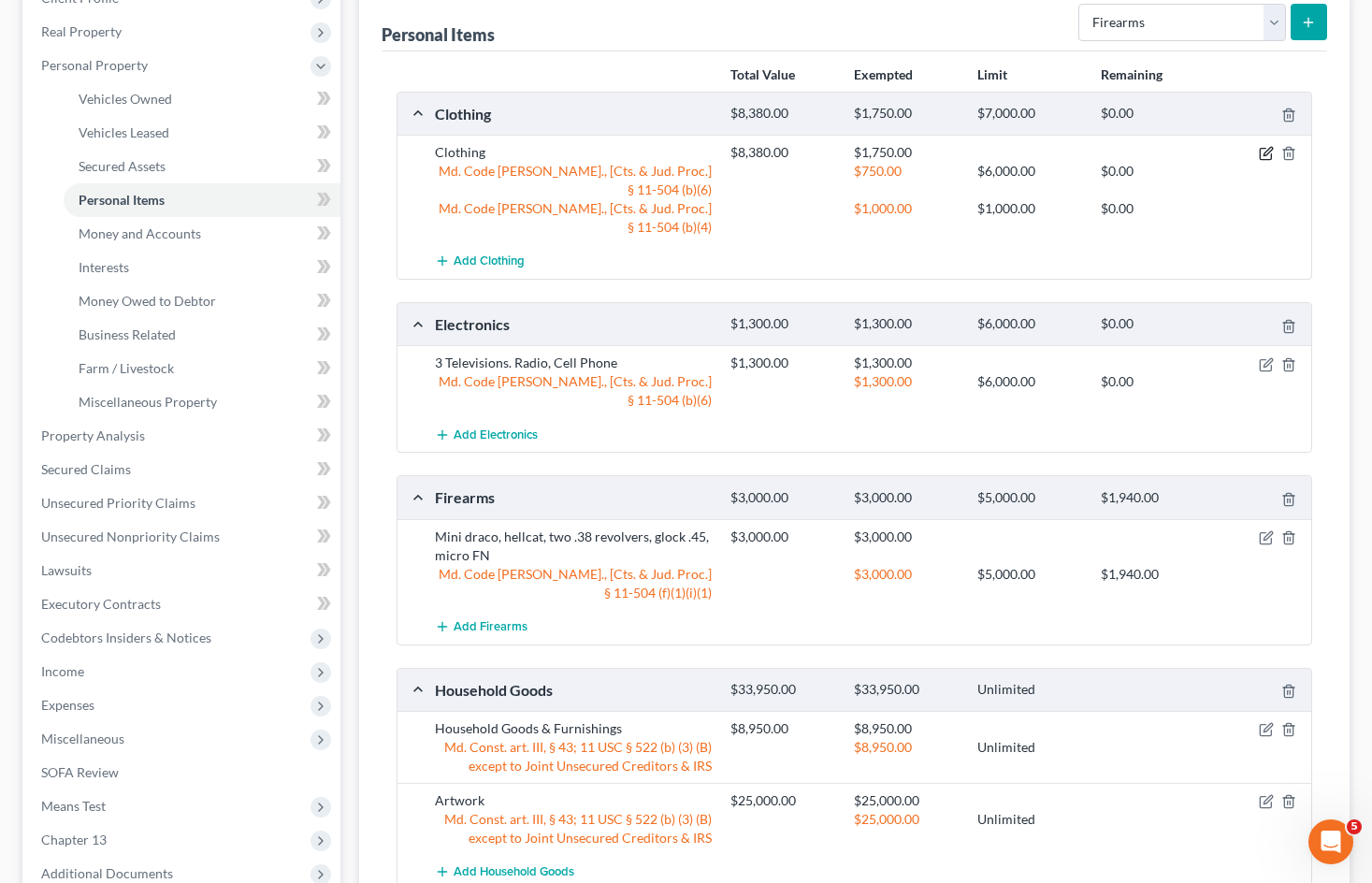
click at [1263, 156] on icon "button" at bounding box center [1267, 151] width 8 height 8
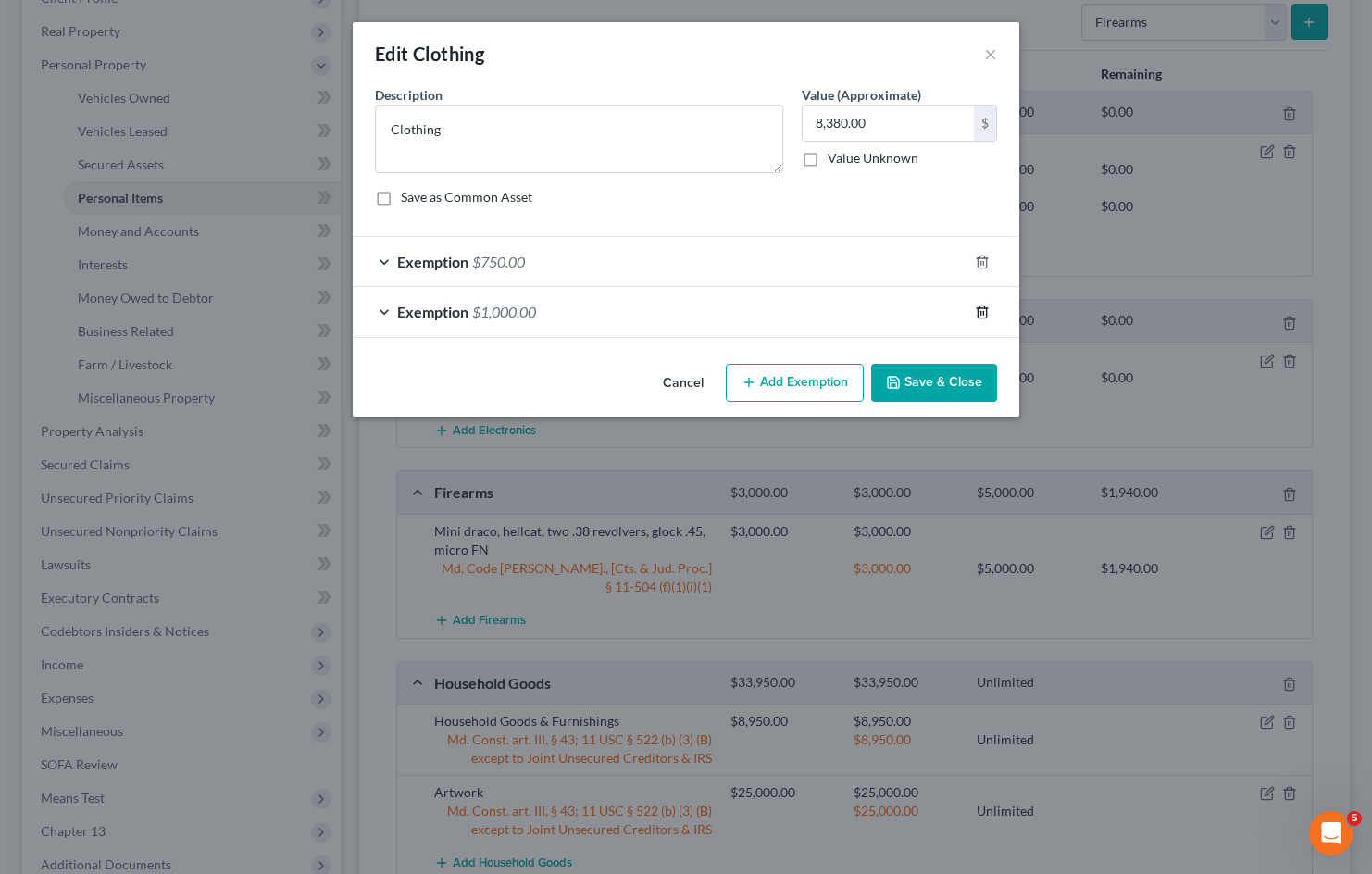
click at [980, 308] on polyline "button" at bounding box center [982, 308] width 11 height 0
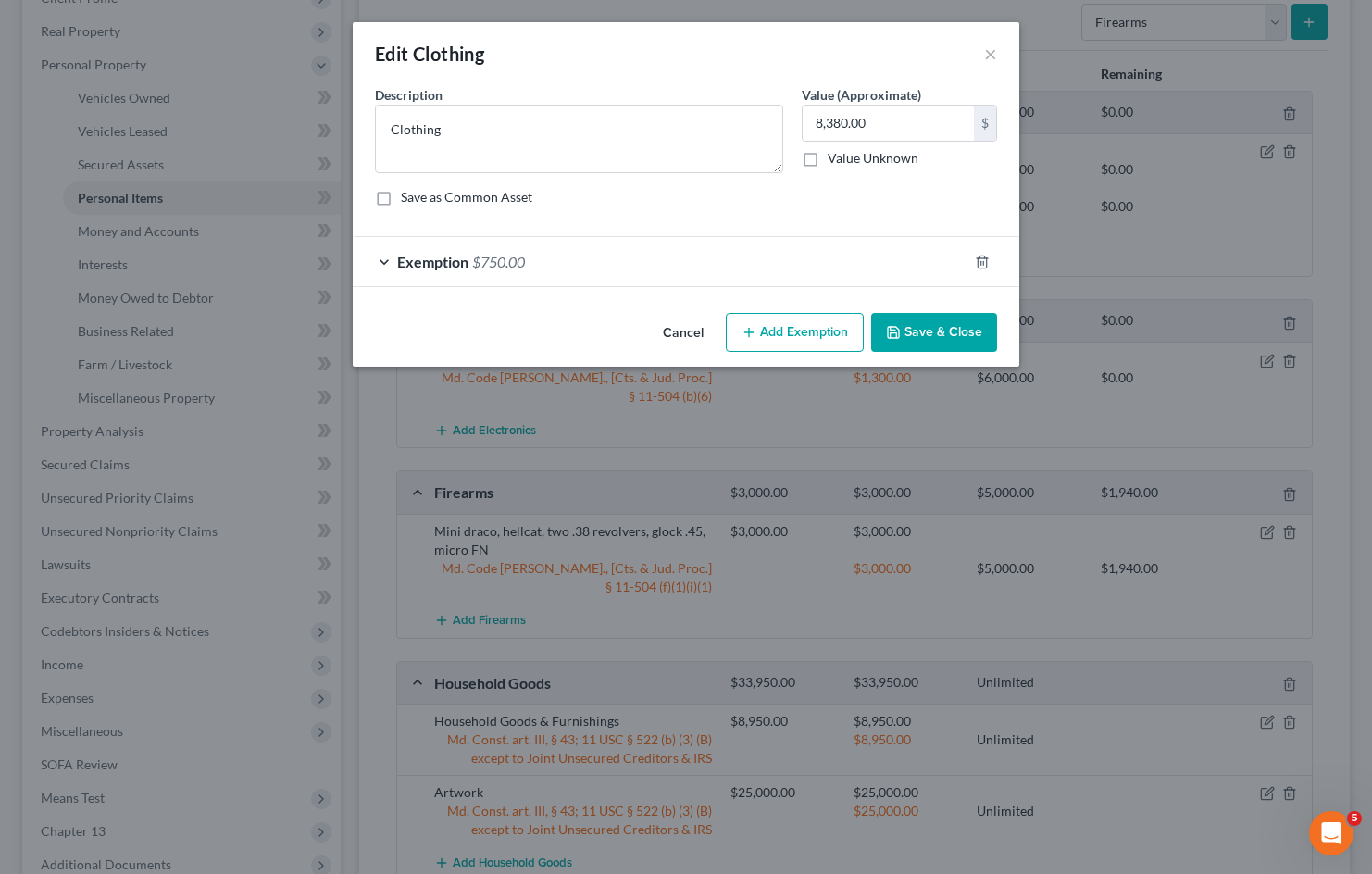
click at [531, 267] on div "Exemption $750.00" at bounding box center [660, 261] width 615 height 49
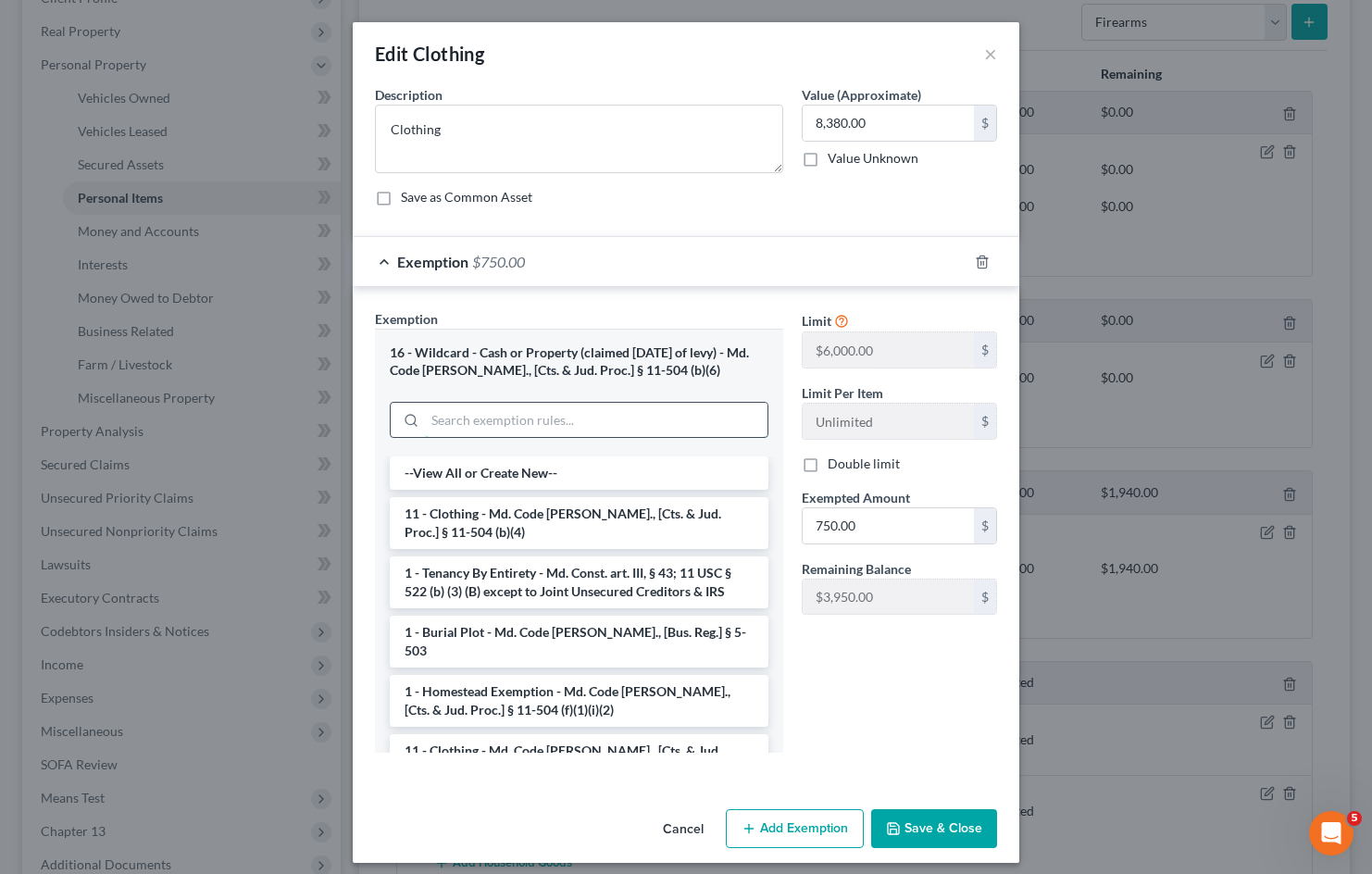
click at [542, 431] on input "search" at bounding box center [595, 420] width 343 height 35
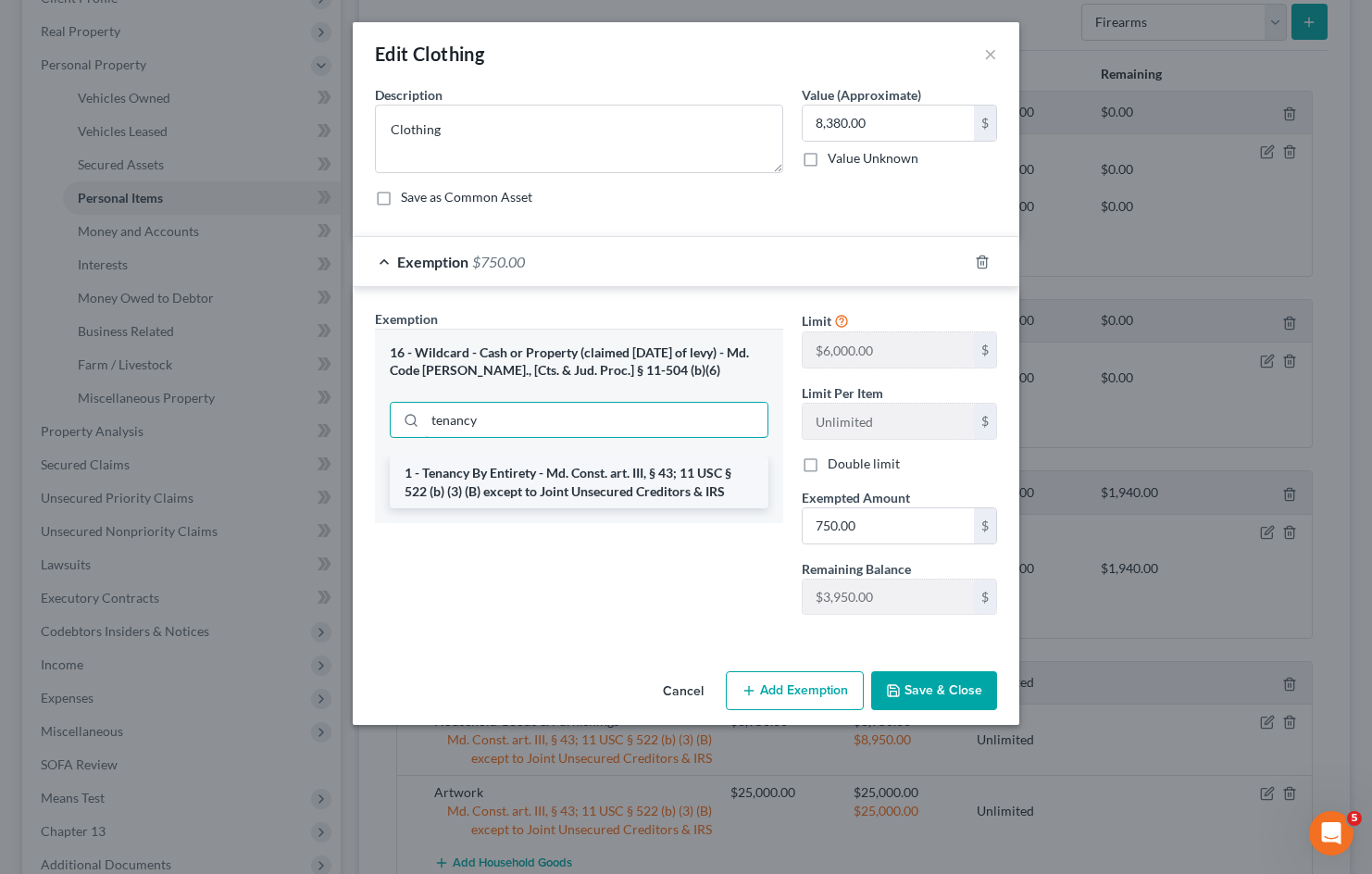
type input "tenancy"
drag, startPoint x: 590, startPoint y: 467, endPoint x: 761, endPoint y: 502, distance: 174.5
click at [591, 467] on li "1 - Tenancy By Entirety - Md. Const. art. III, § 43; 11 USC § 522 (b) (3) (B) e…" at bounding box center [579, 482] width 379 height 52
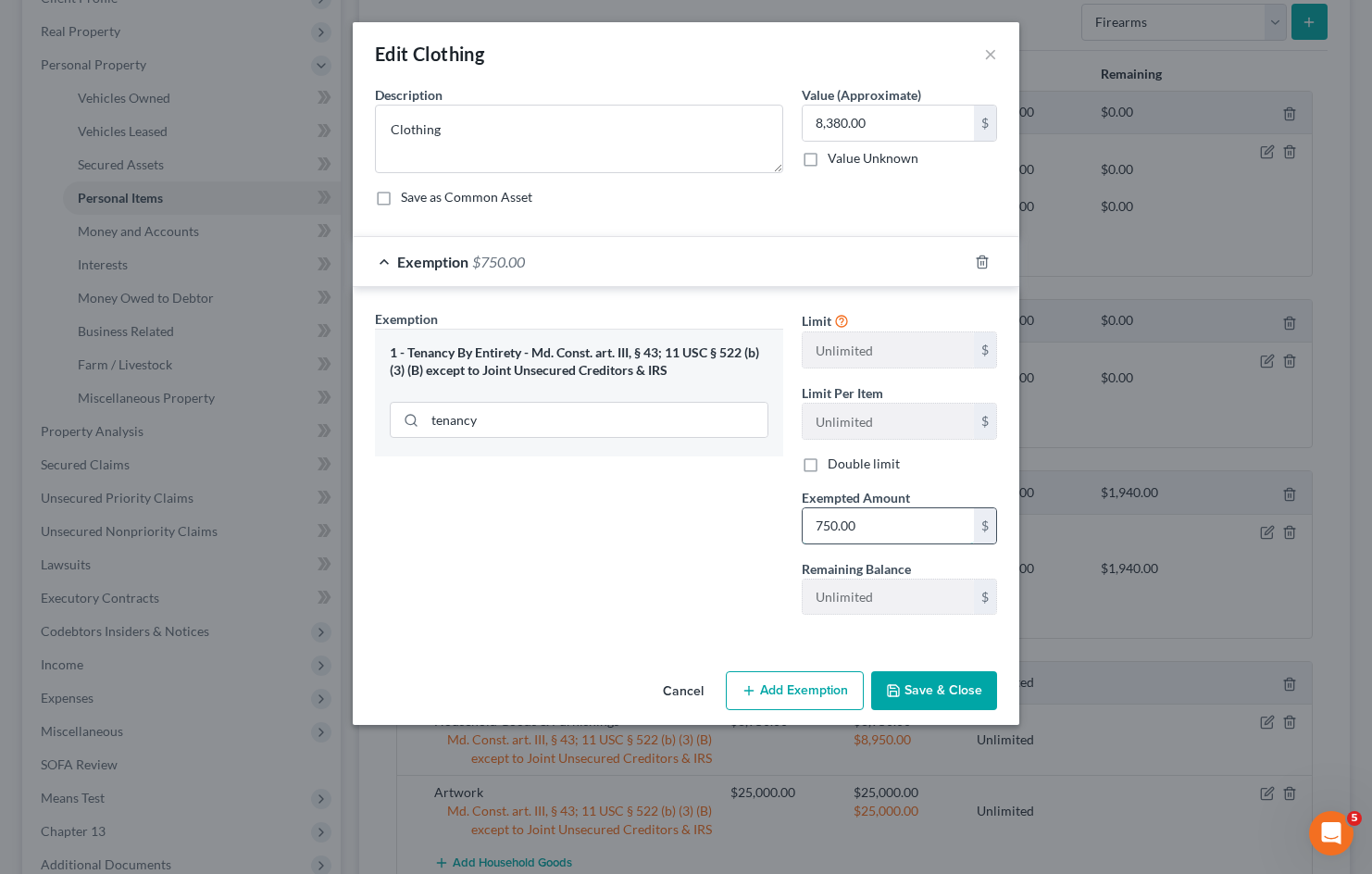
click at [905, 529] on input "750.00" at bounding box center [888, 526] width 171 height 35
type input "8,380"
click at [947, 686] on button "Save & Close" at bounding box center [934, 690] width 126 height 39
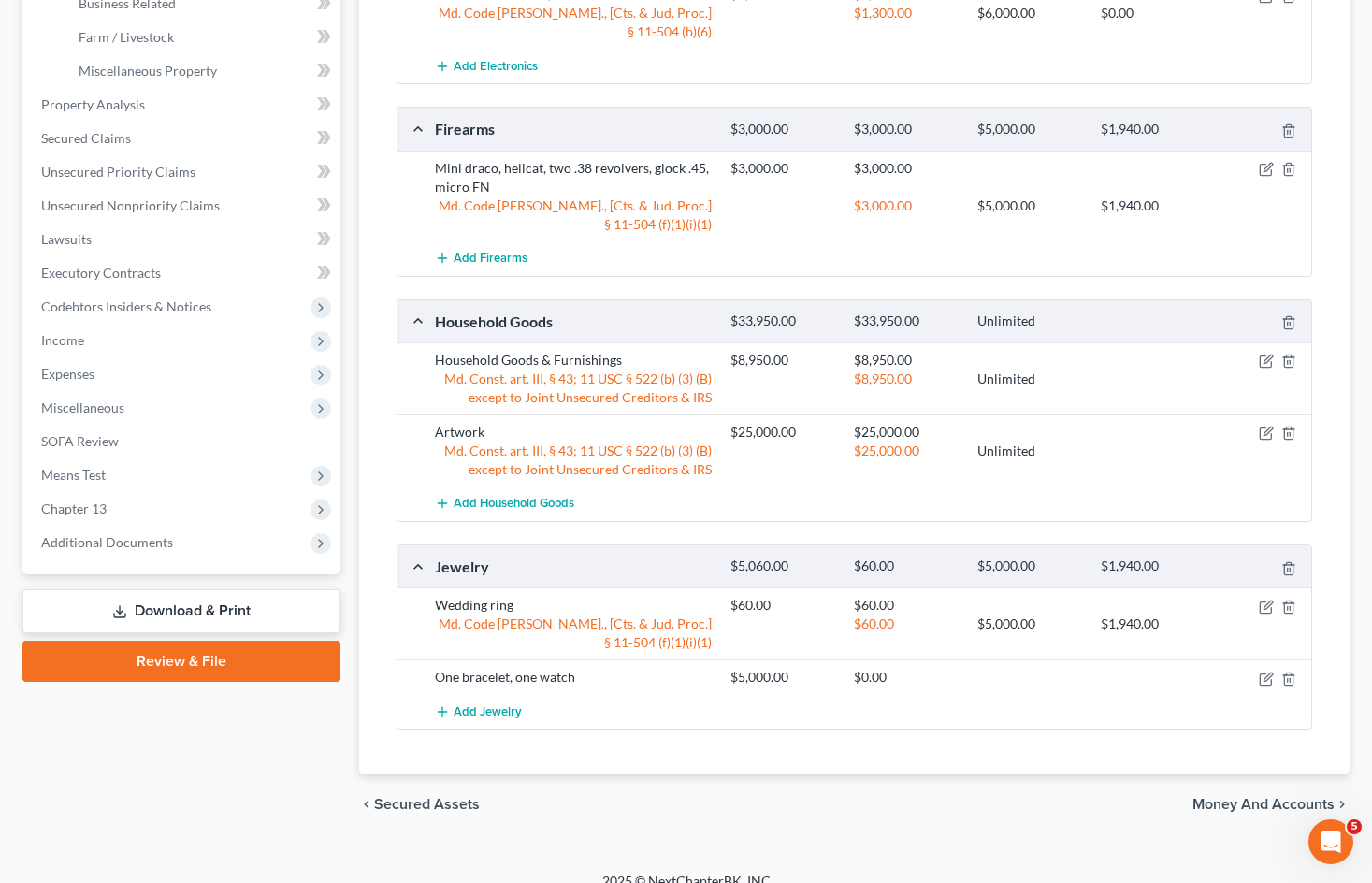
scroll to position [616, 0]
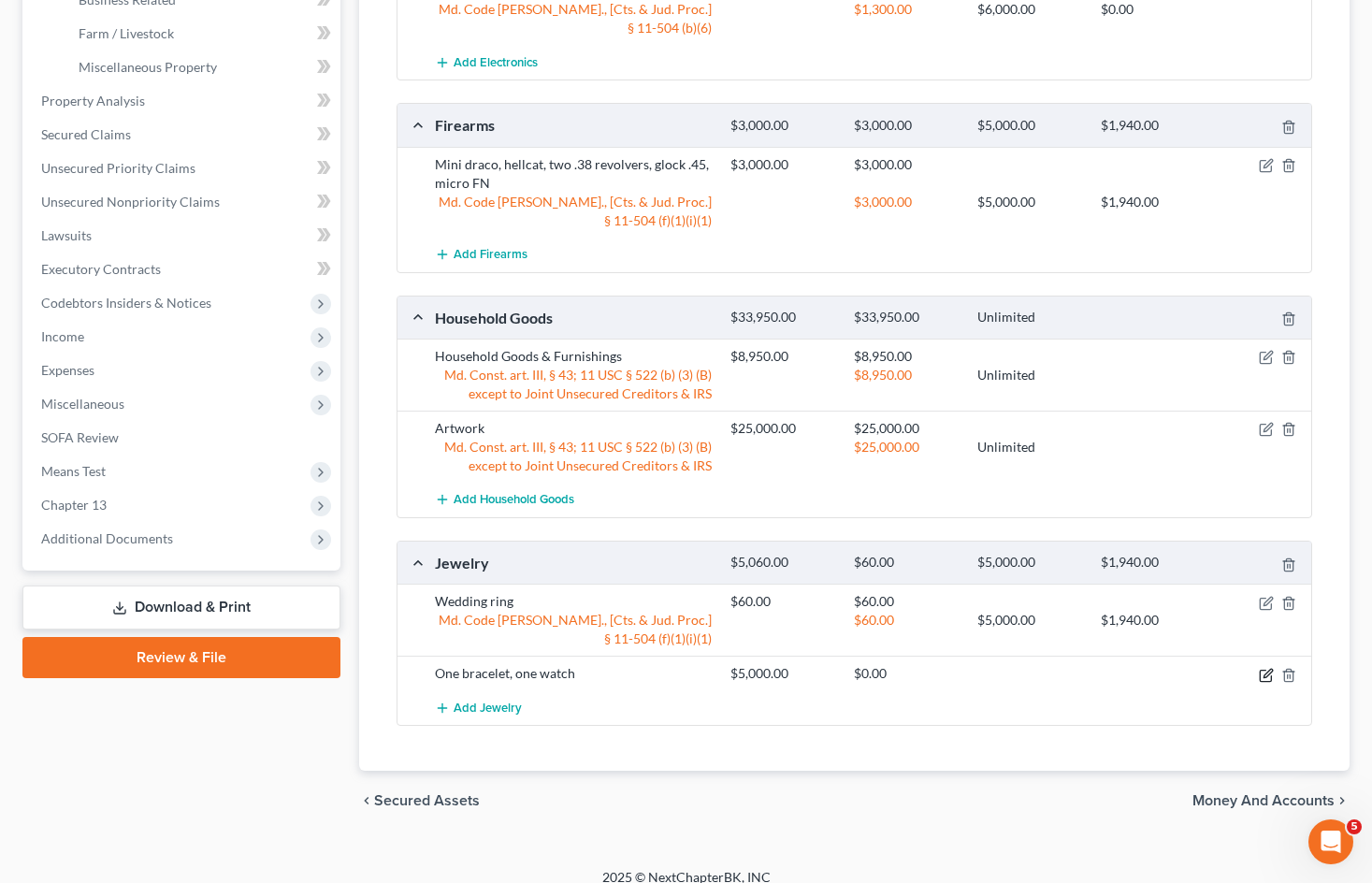
click at [1264, 667] on icon "button" at bounding box center [1266, 675] width 15 height 15
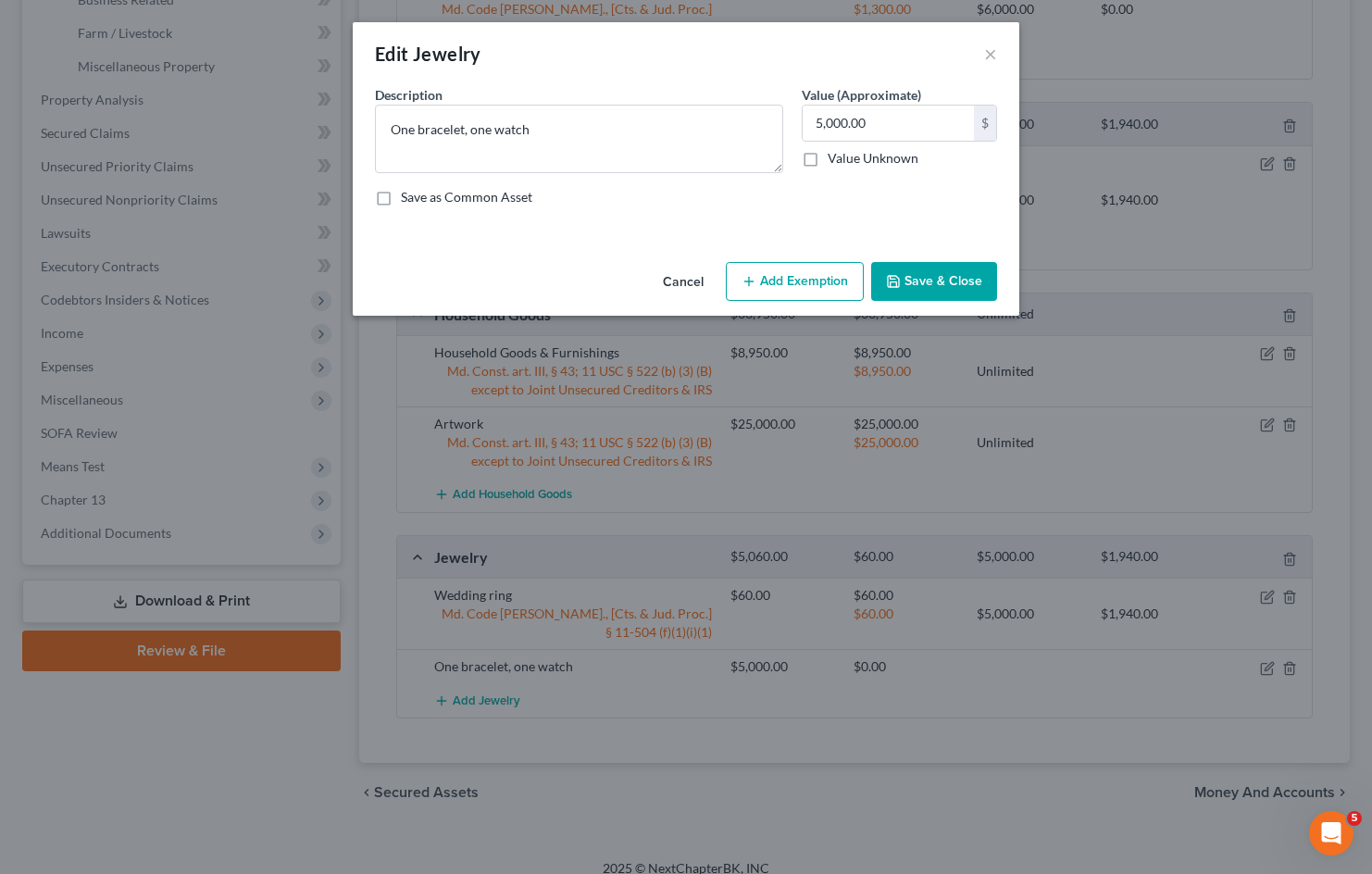
click at [789, 278] on button "Add Exemption" at bounding box center [794, 281] width 137 height 39
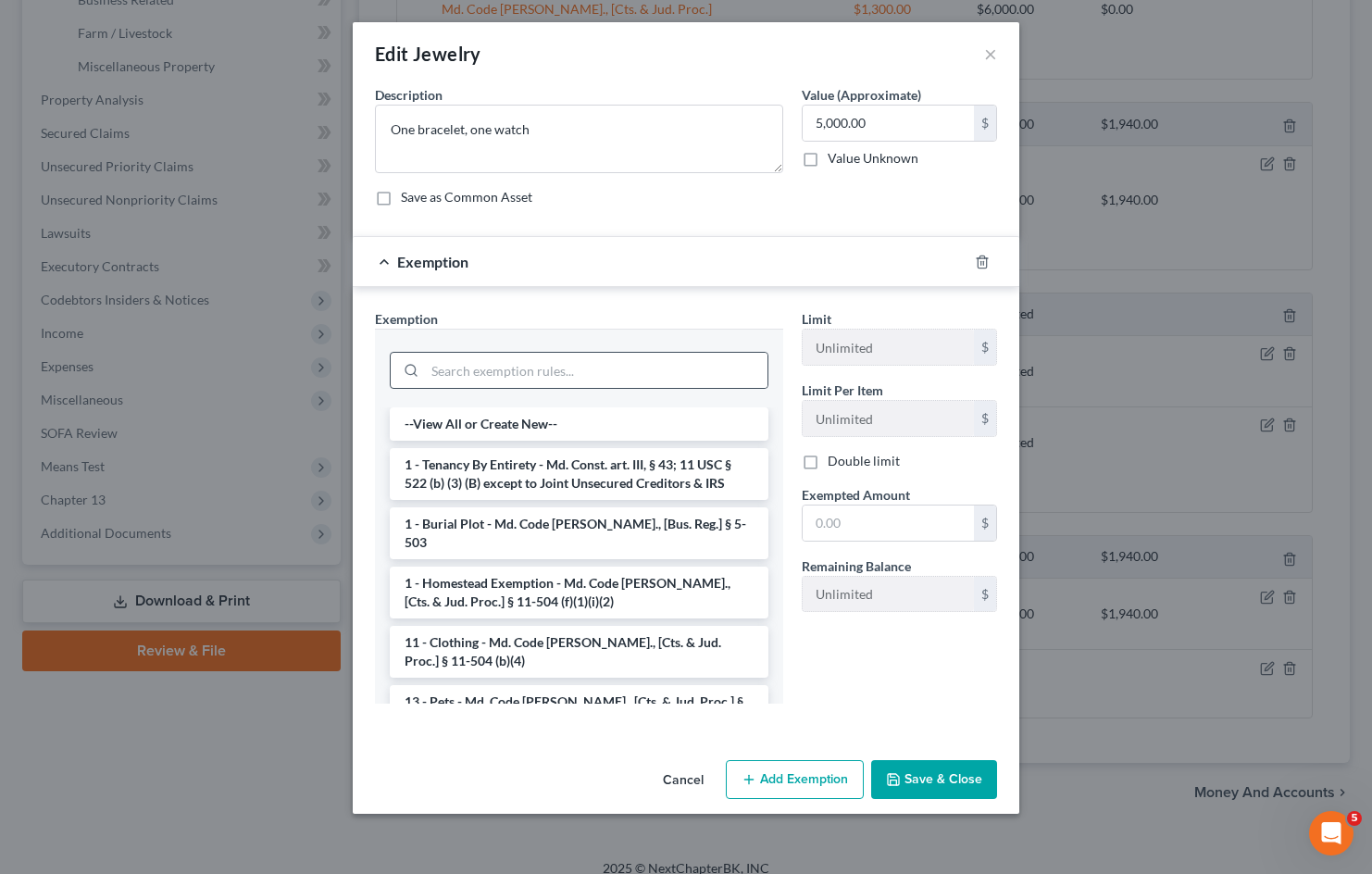
click at [570, 389] on div at bounding box center [579, 369] width 379 height 48
click at [579, 372] on input "search" at bounding box center [595, 371] width 343 height 35
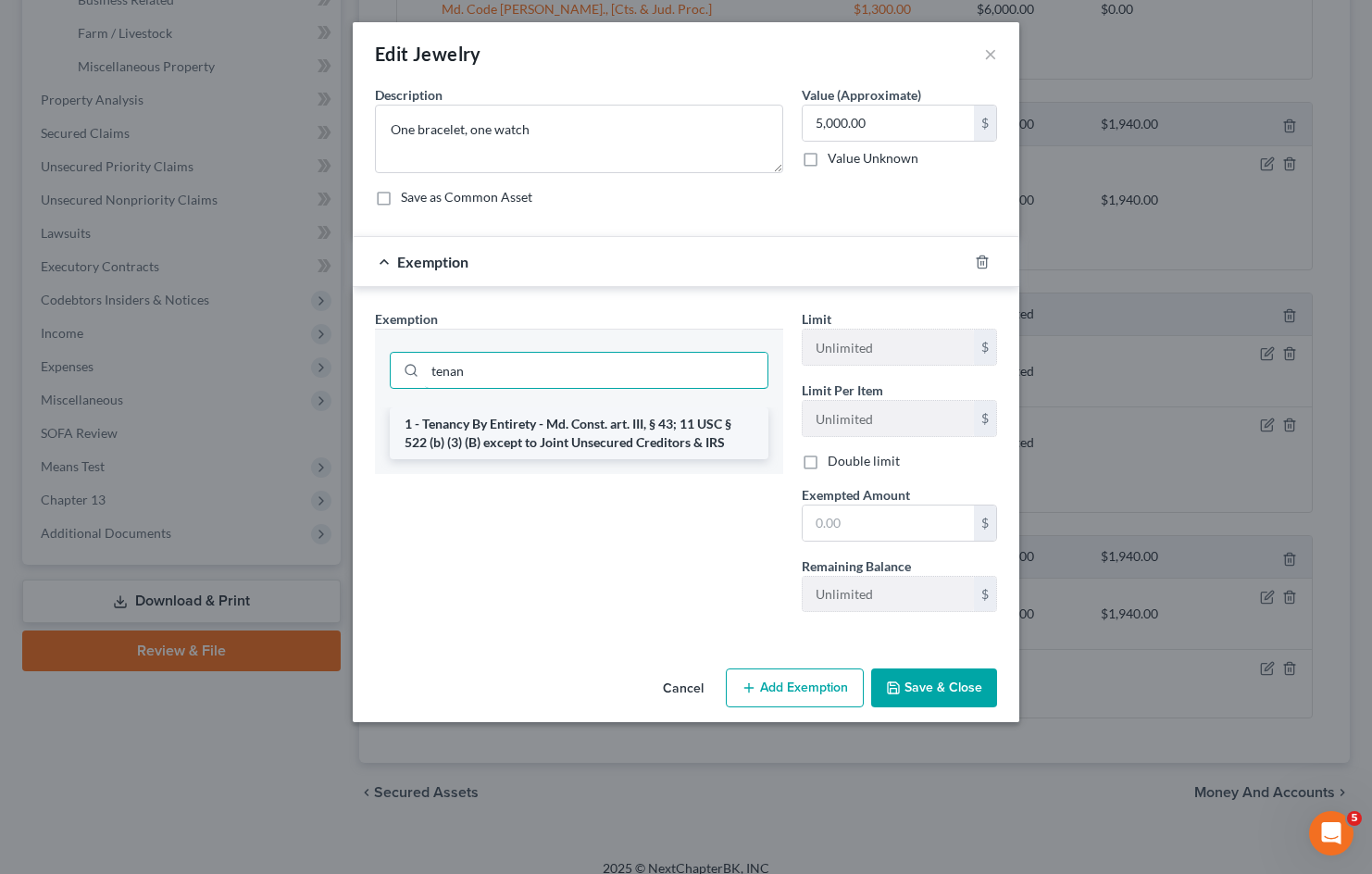
type input "tenan"
click at [503, 433] on li "1 - Tenancy By Entirety - Md. Const. art. III, § 43; 11 USC § 522 (b) (3) (B) e…" at bounding box center [579, 433] width 379 height 52
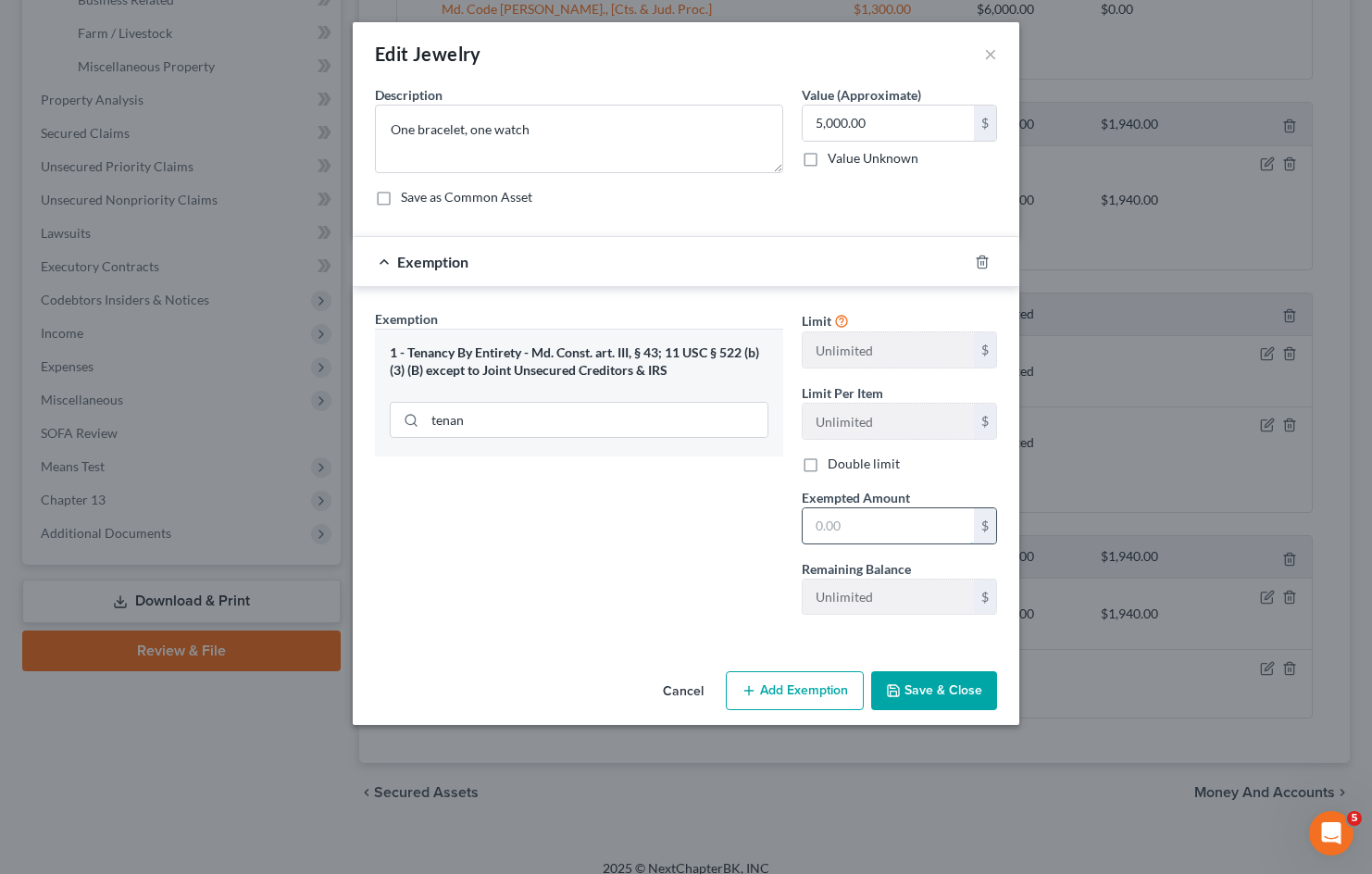
click at [861, 527] on input "text" at bounding box center [888, 526] width 171 height 35
type input "5,000"
click at [689, 539] on div "Exemption Set must be selected for CA. Exemption * 1 - Tenancy By Entirety - Md…" at bounding box center [579, 469] width 426 height 320
click at [960, 696] on button "Save & Close" at bounding box center [934, 690] width 126 height 39
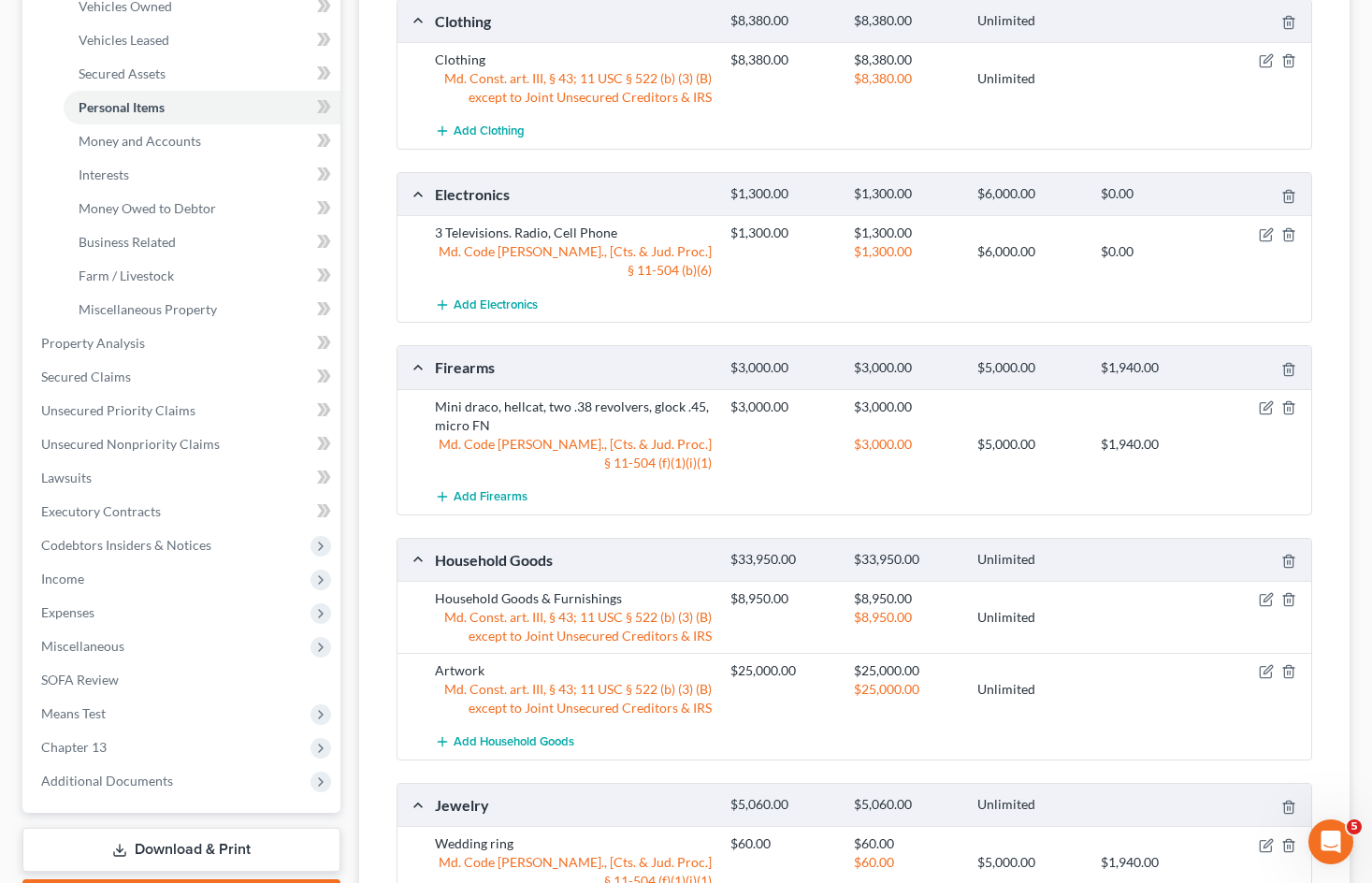
scroll to position [54, 0]
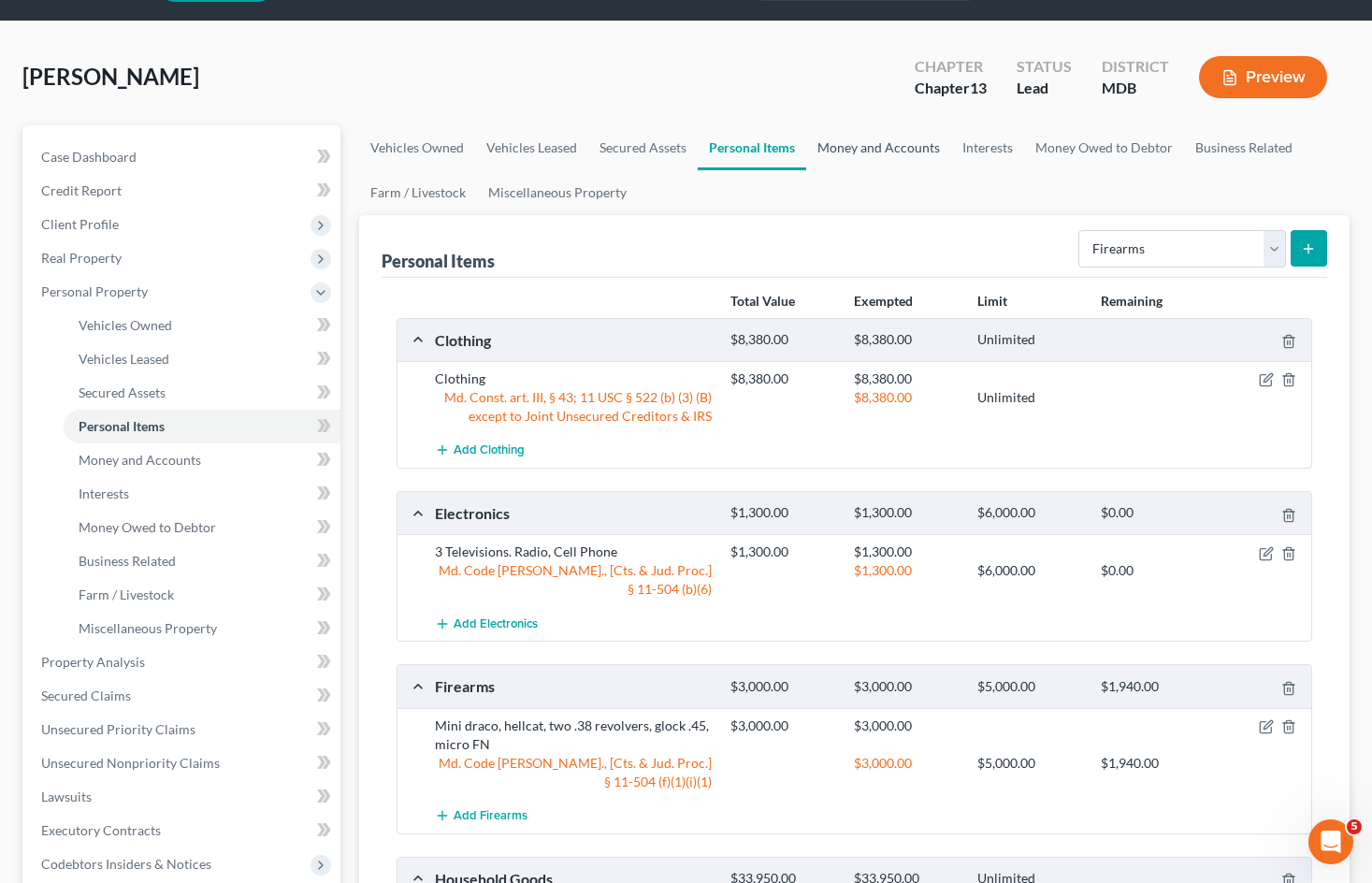
click at [844, 151] on link "Money and Accounts" at bounding box center [878, 148] width 145 height 45
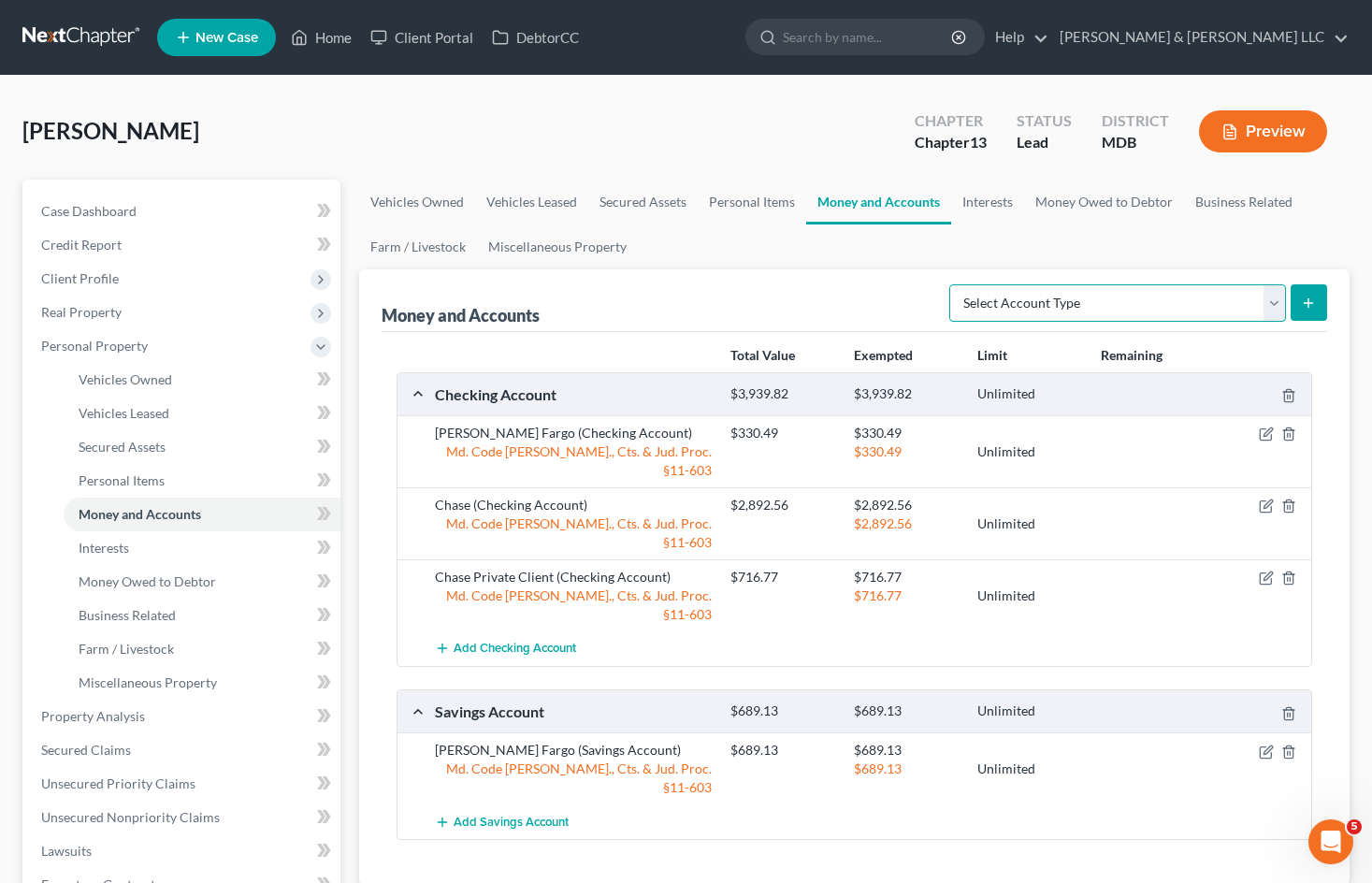
click at [1144, 308] on select "Select Account Type Brokerage Cash on Hand Certificates of Deposit Checking Acc…" at bounding box center [1117, 303] width 337 height 38
select select "cash_on_hand"
click at [953, 284] on select "Select Account Type Brokerage Cash on Hand Certificates of Deposit Checking Acc…" at bounding box center [1117, 303] width 337 height 38
click at [1306, 302] on icon "submit" at bounding box center [1308, 303] width 15 height 15
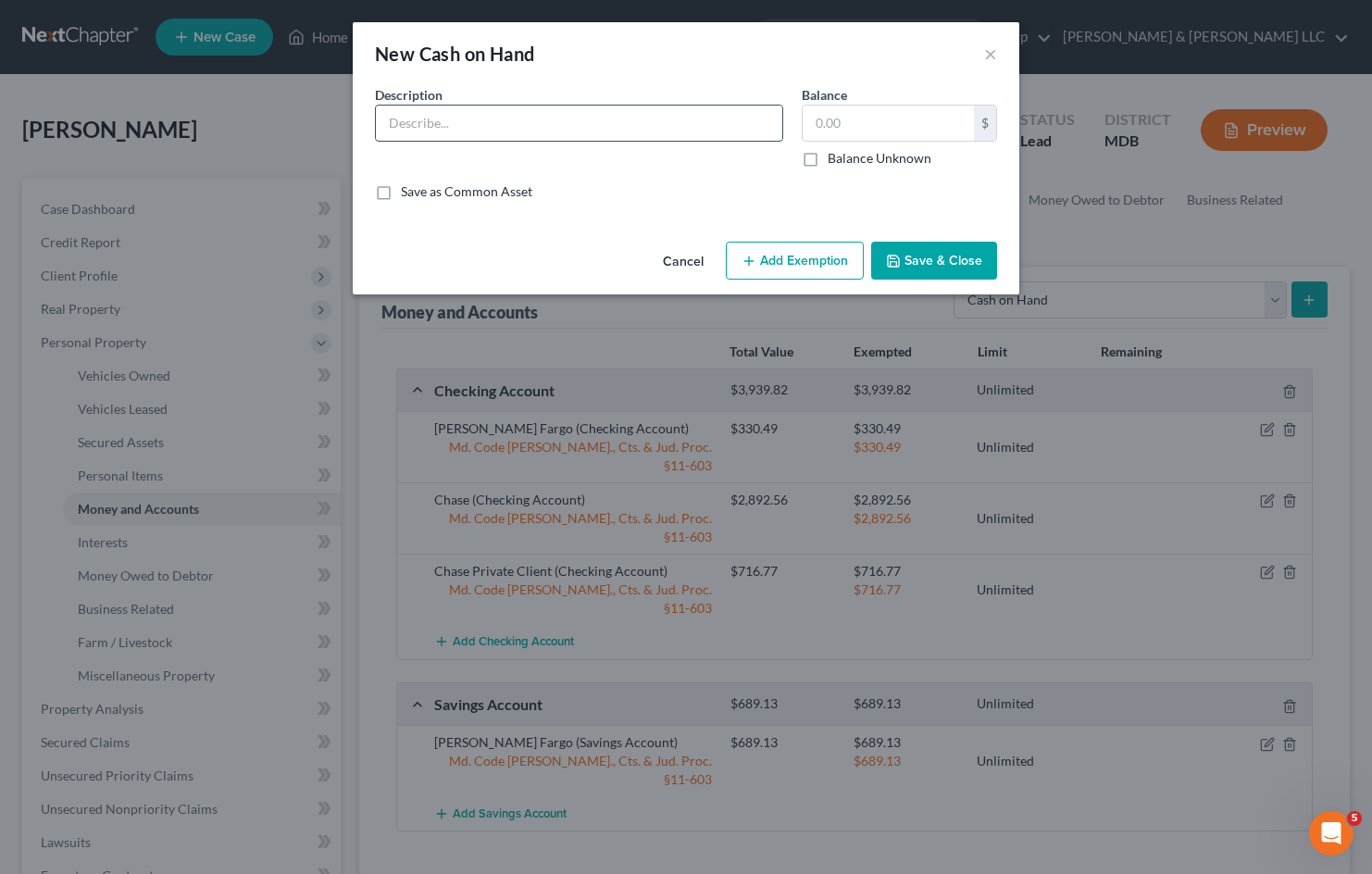
click at [496, 117] on input "text" at bounding box center [579, 124] width 406 height 35
type input "Cash"
click at [921, 115] on input "text" at bounding box center [888, 124] width 171 height 35
type input "2,000"
click at [771, 204] on div "An exemption set must first be selected from the Filing Information section. Co…" at bounding box center [686, 160] width 666 height 149
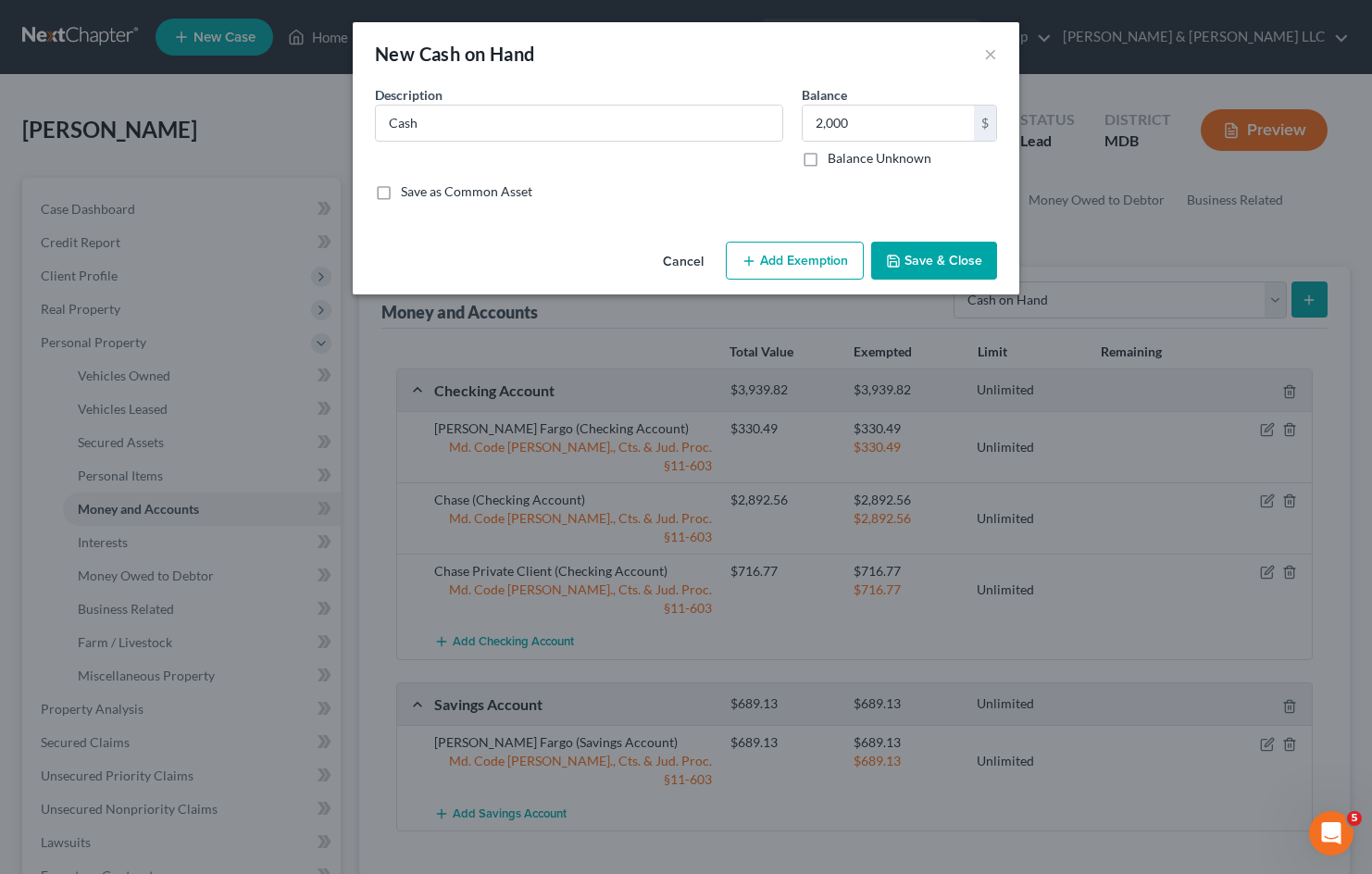
click at [828, 253] on button "Add Exemption" at bounding box center [794, 261] width 137 height 39
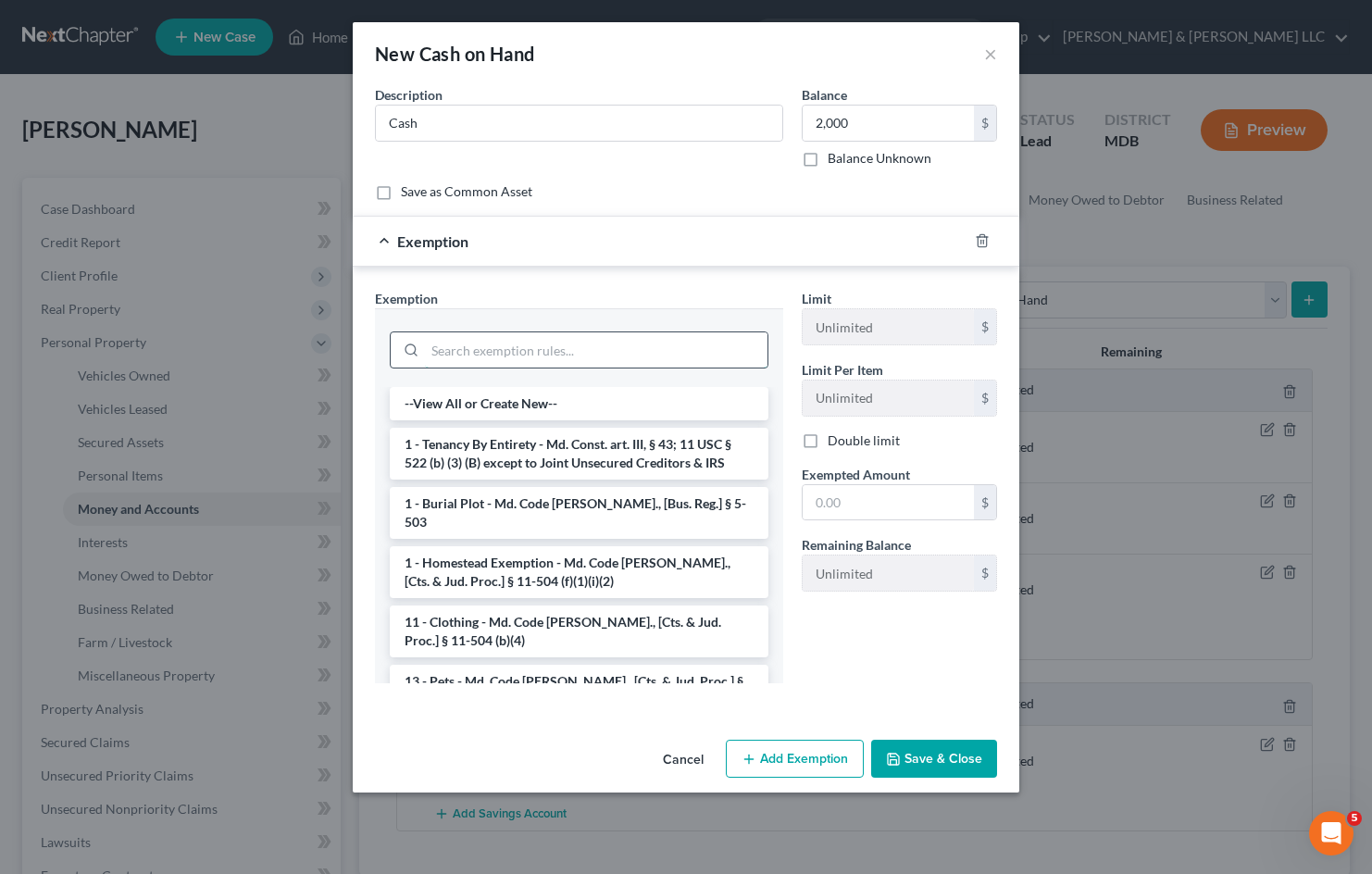
click at [506, 340] on input "search" at bounding box center [595, 350] width 343 height 35
type input "c"
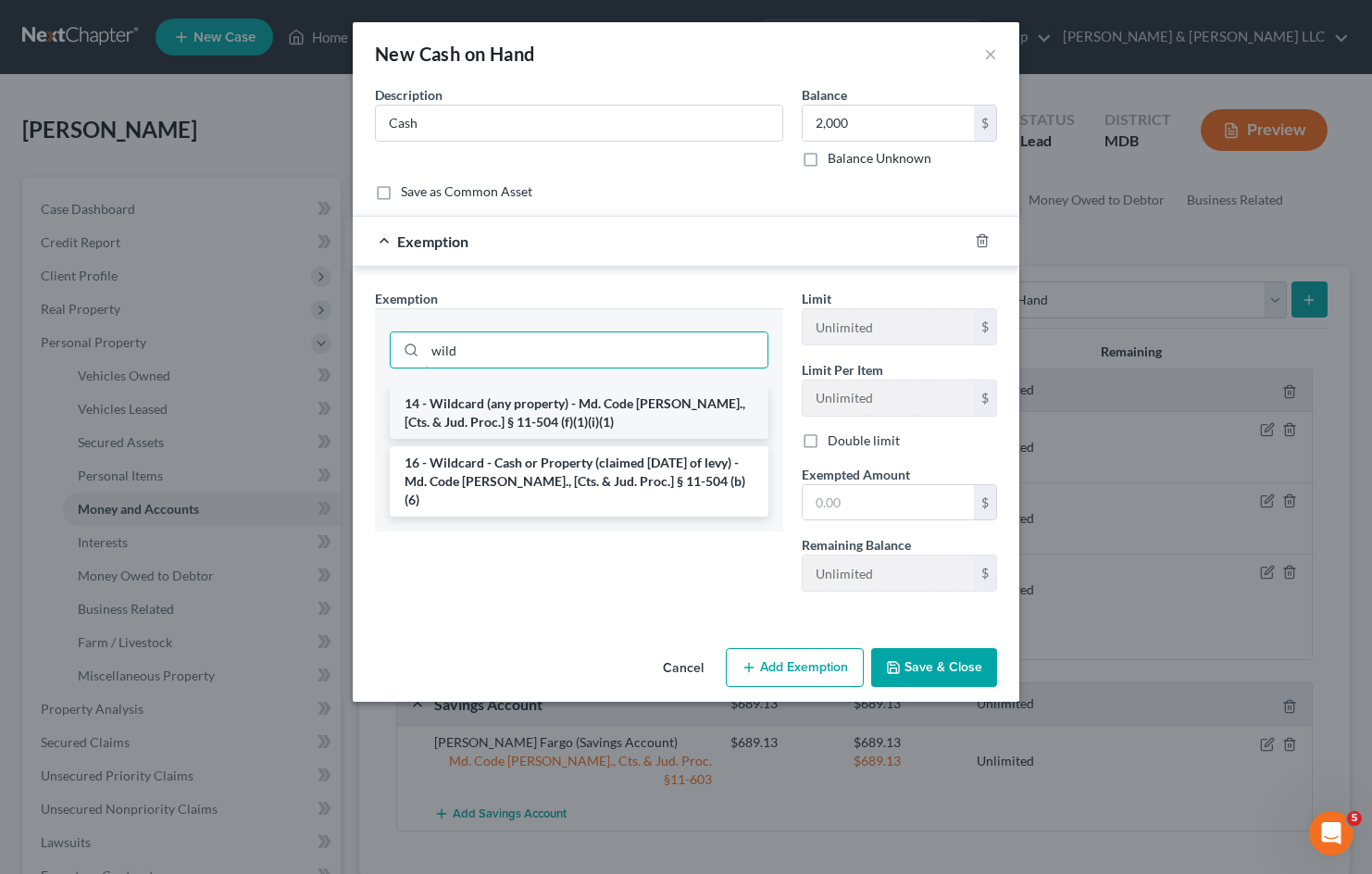
type input "wild"
click at [665, 409] on li "14 - Wildcard (any property) - Md. Code Ann., [Cts. & Jud. Proc.] § 11-504 (f)(…" at bounding box center [579, 412] width 379 height 52
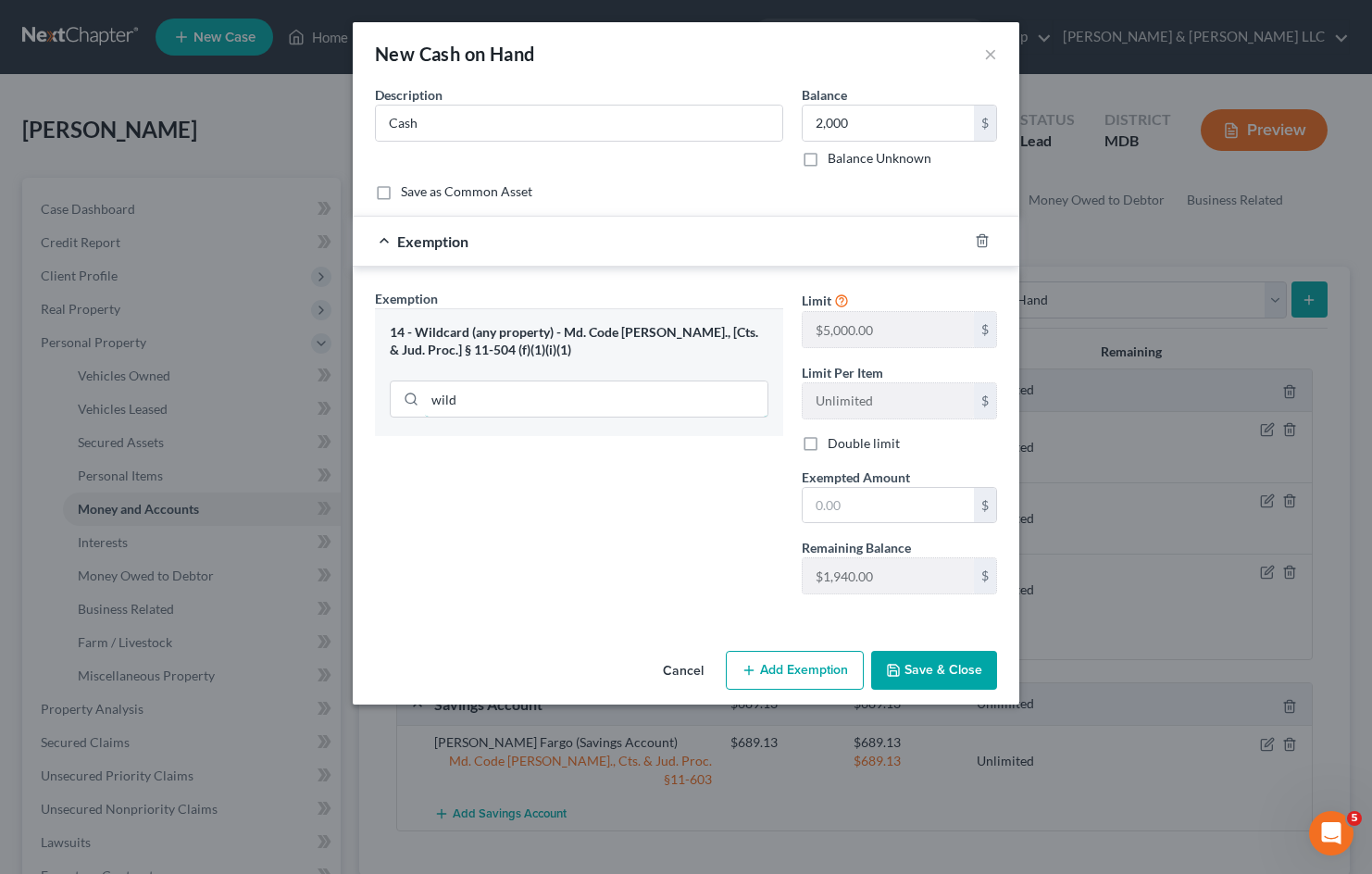
click at [673, 400] on input "wild" at bounding box center [595, 399] width 343 height 35
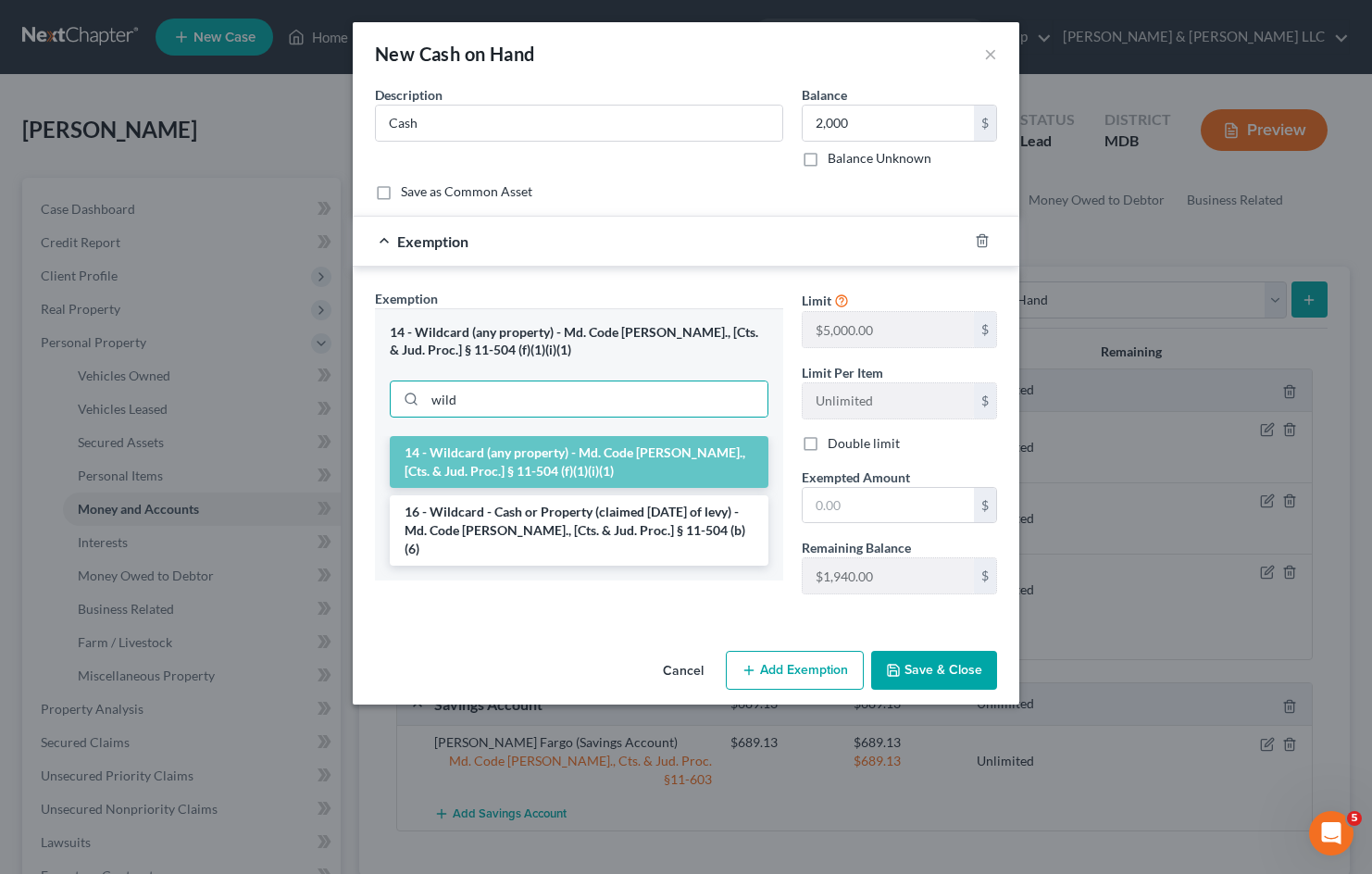
click at [600, 513] on li "16 - Wildcard - Cash or Property (claimed within Thirty Days of levy) - Md. Cod…" at bounding box center [579, 530] width 379 height 71
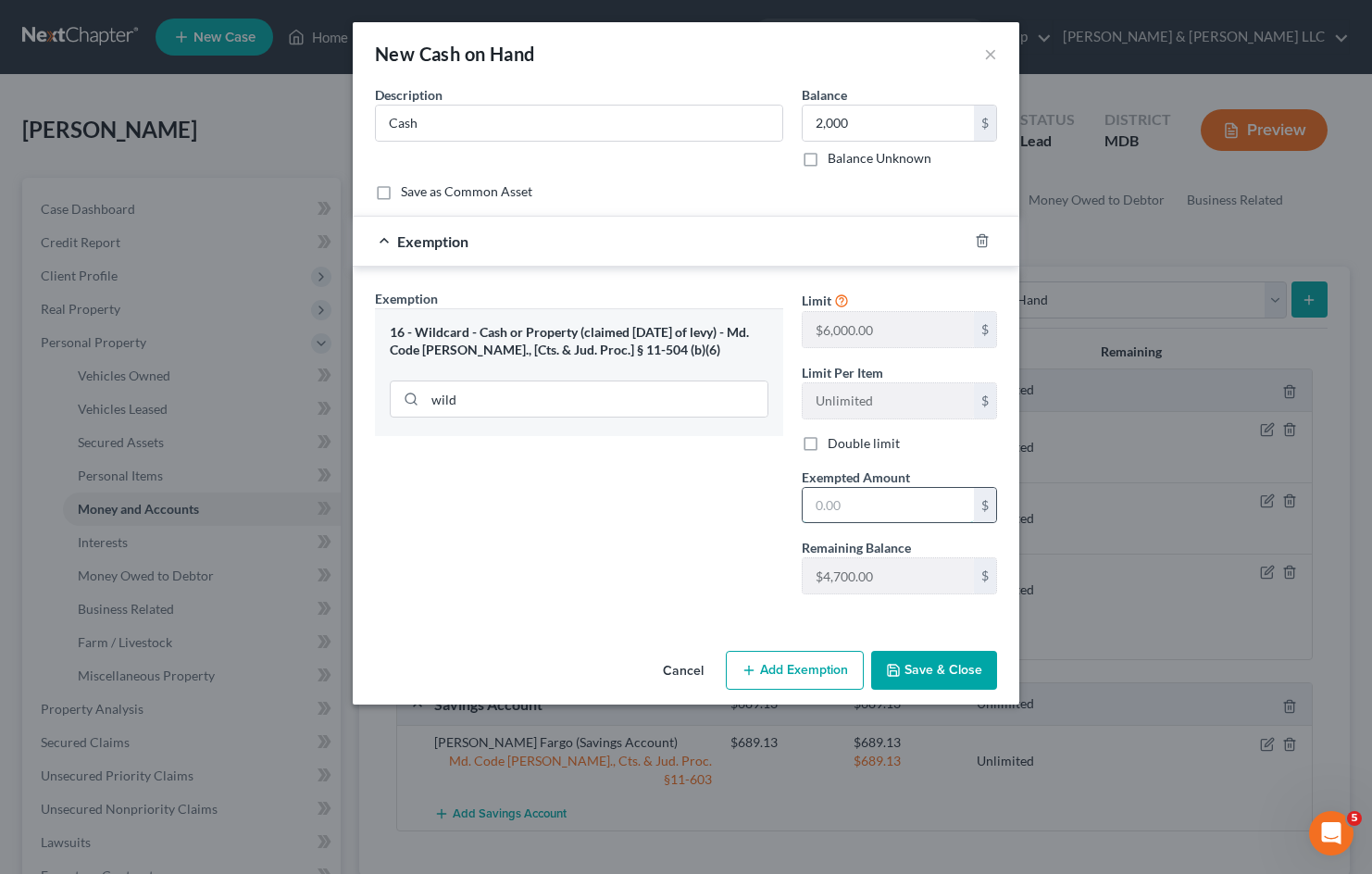
click at [857, 505] on input "text" at bounding box center [888, 505] width 171 height 35
type input "2,000"
click at [593, 499] on div "Exemption Set must be selected for CA. Exemption * 16 - Wildcard - Cash or Prop…" at bounding box center [579, 449] width 426 height 320
click at [917, 662] on button "Save & Close" at bounding box center [934, 670] width 126 height 39
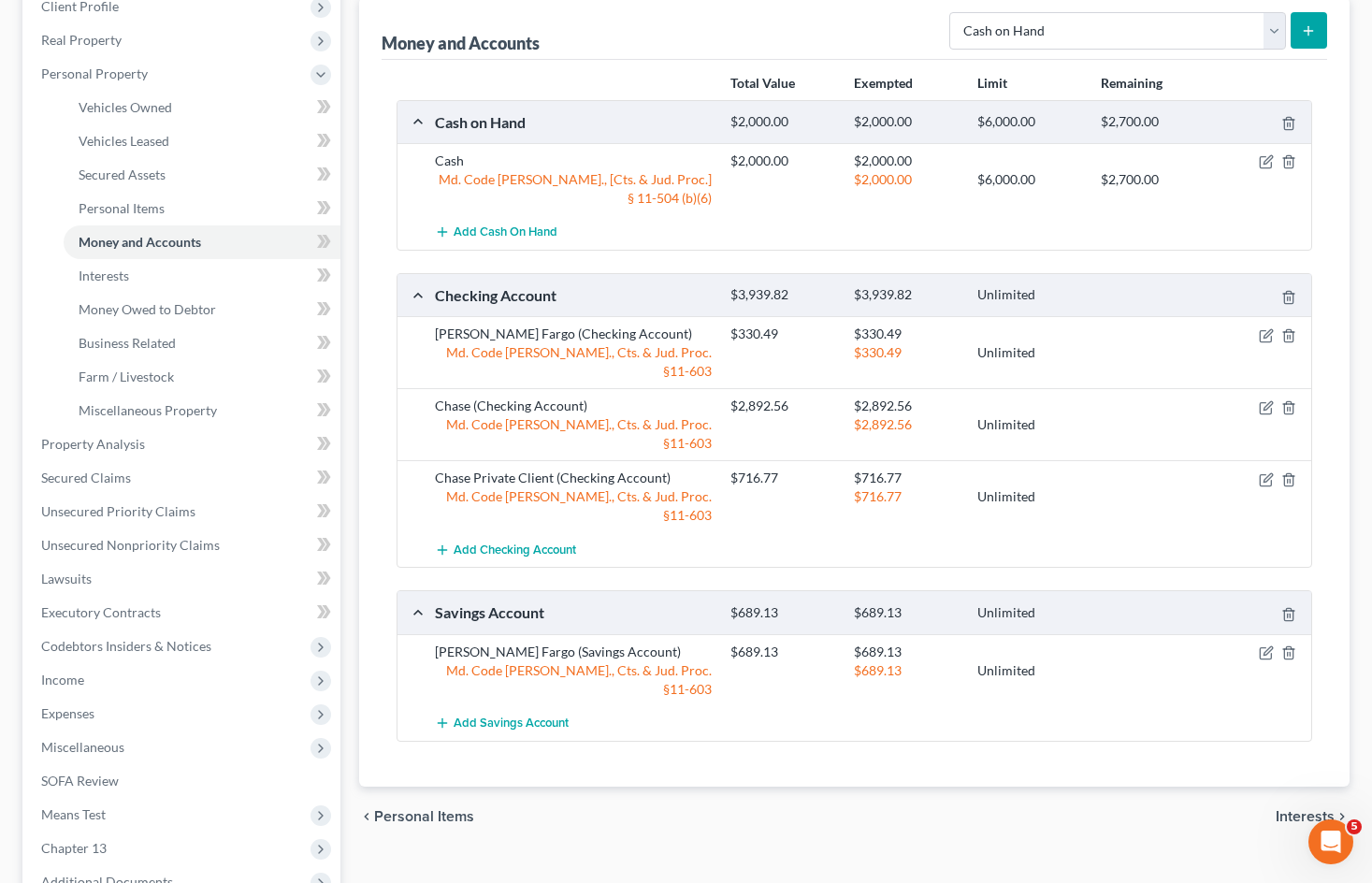
scroll to position [281, 0]
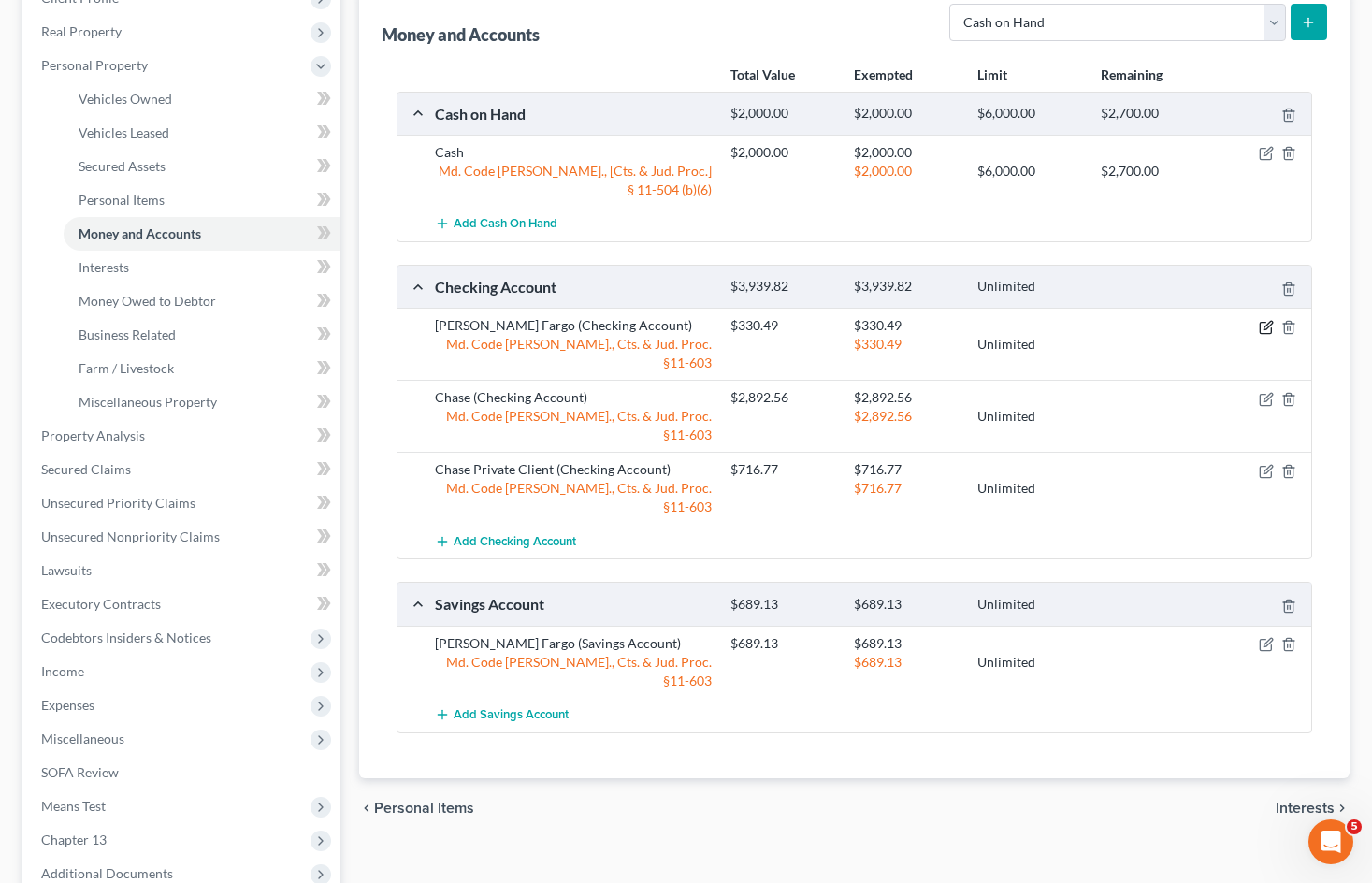
click at [1261, 320] on icon "button" at bounding box center [1266, 327] width 15 height 15
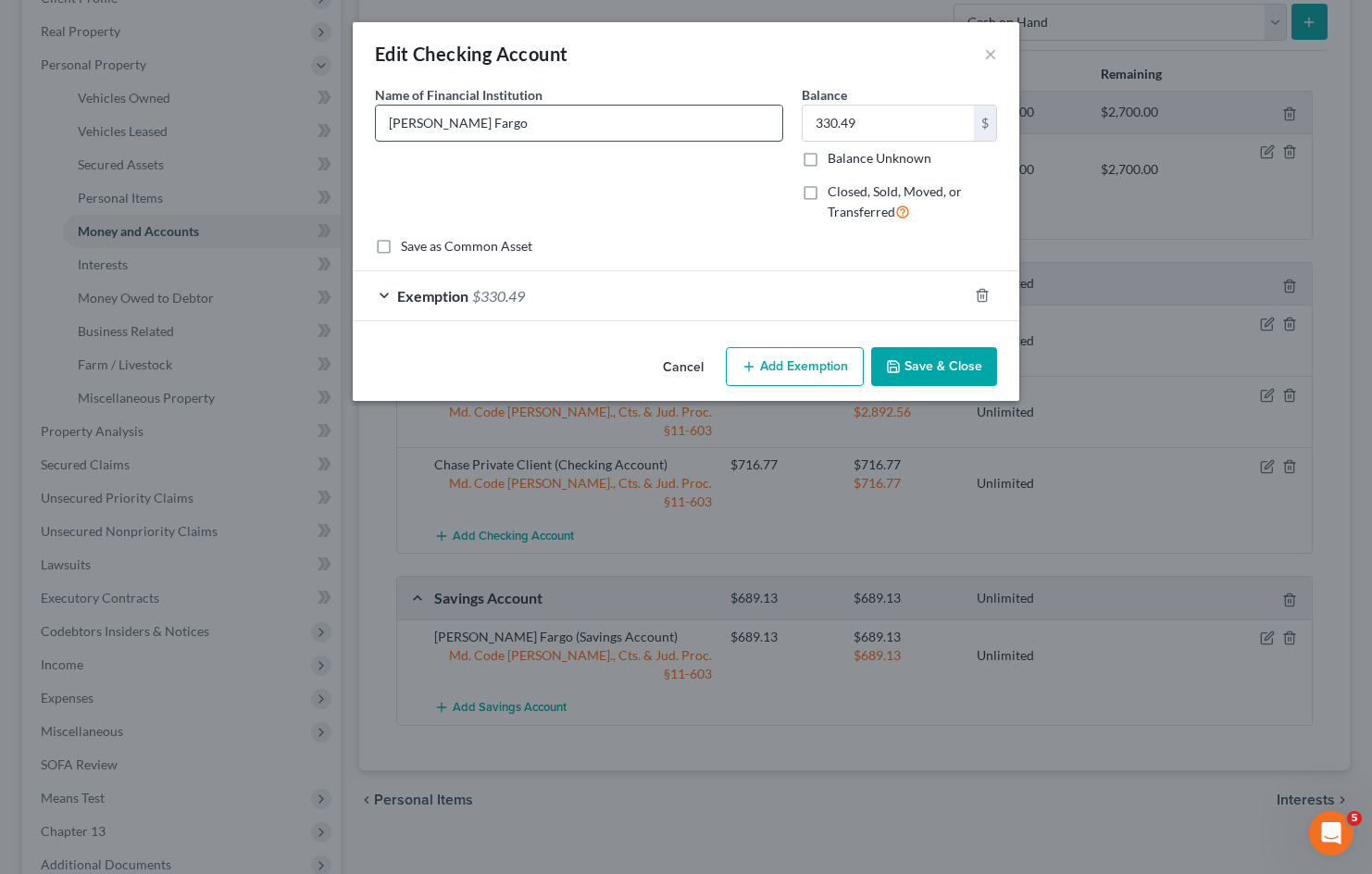
click at [618, 130] on input "[PERSON_NAME] Fargo" at bounding box center [579, 124] width 406 height 35
type input "Wells Fargo --8532"
drag, startPoint x: 882, startPoint y: 117, endPoint x: 869, endPoint y: 129, distance: 17.7
click at [883, 117] on input "330.49" at bounding box center [888, 124] width 171 height 35
type input "80.49"
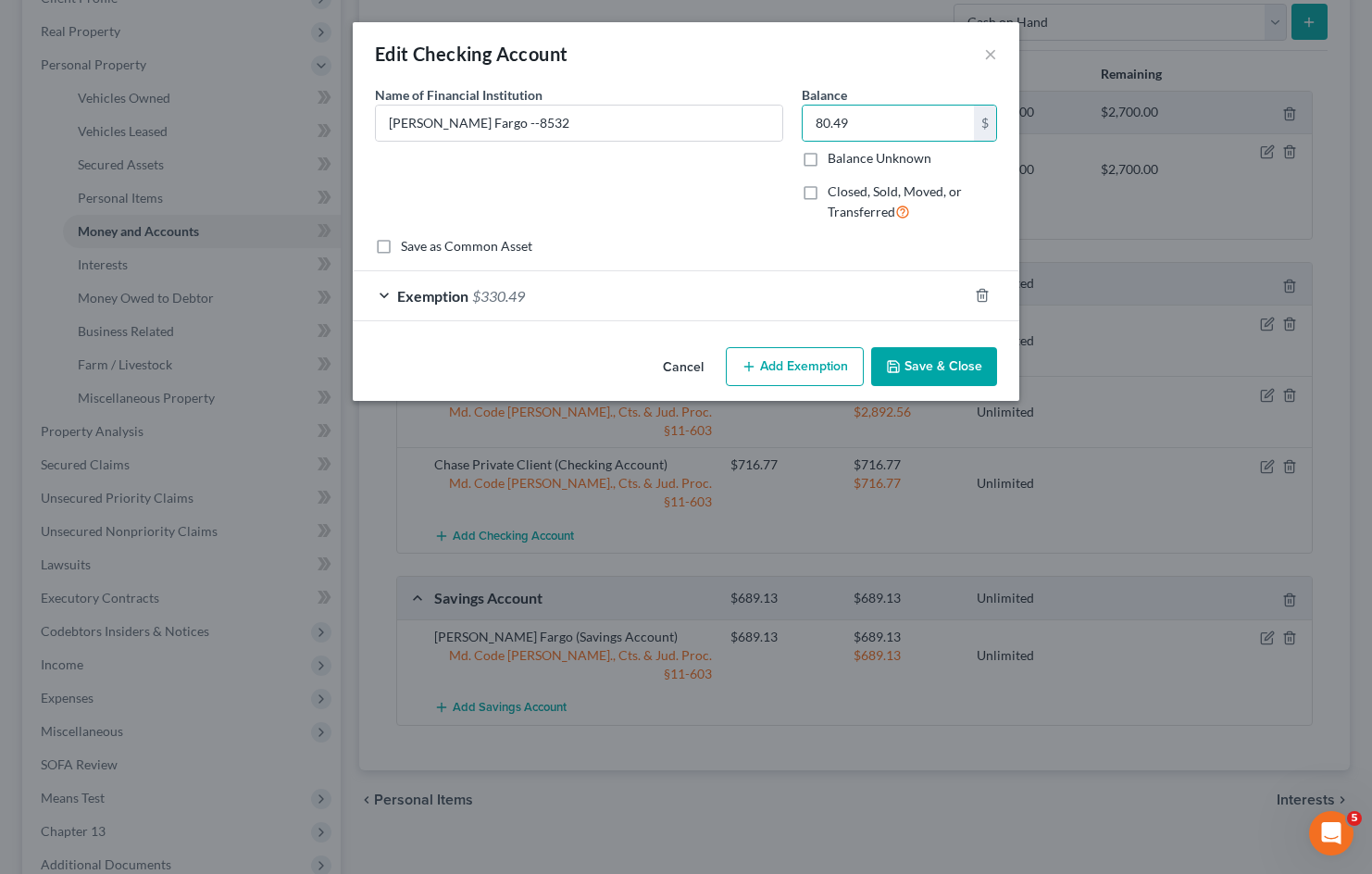
click at [580, 310] on div "Exemption $330.49" at bounding box center [660, 295] width 615 height 49
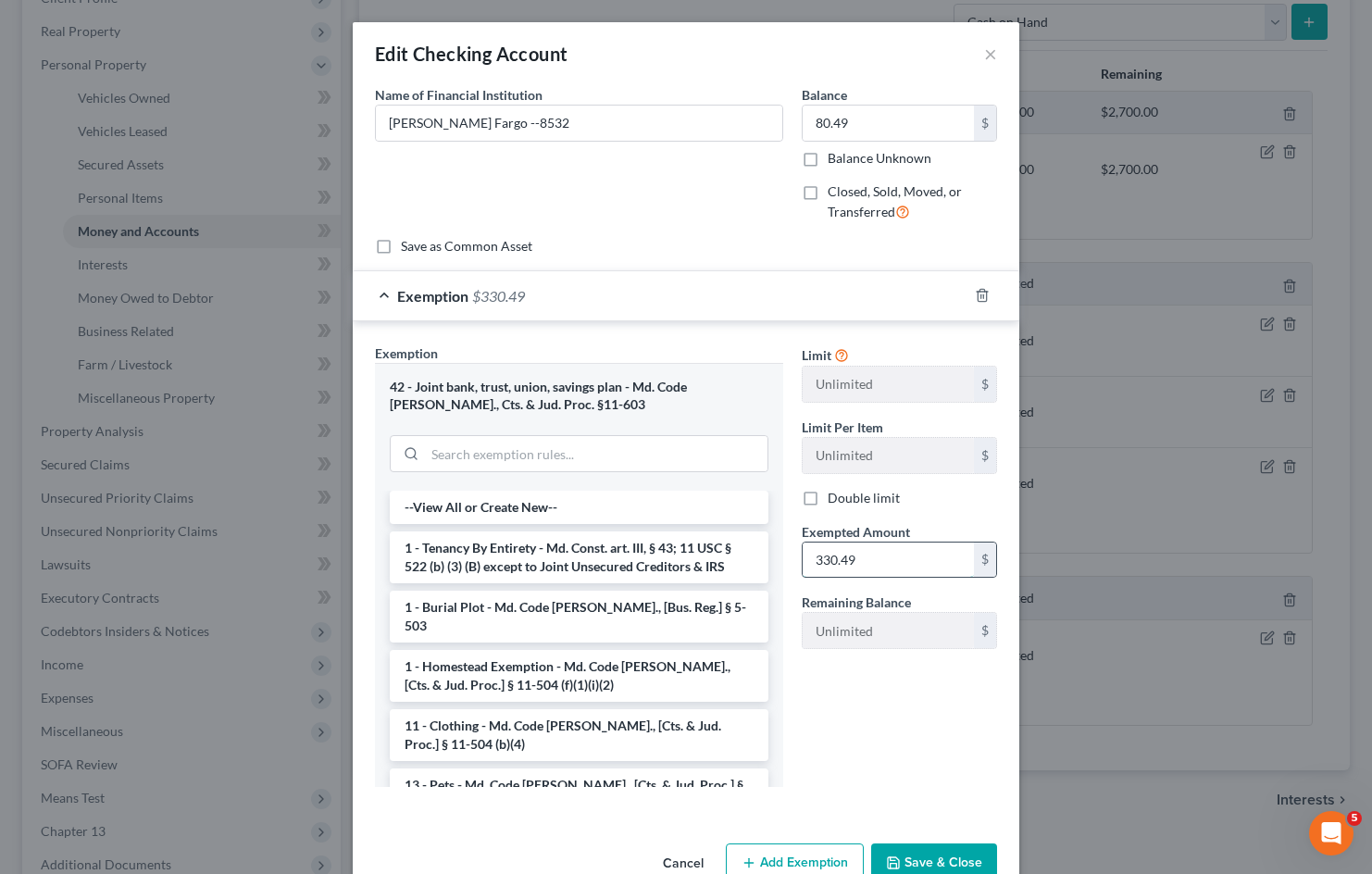
click at [889, 556] on input "330.49" at bounding box center [888, 560] width 171 height 35
type input "80.49"
click at [950, 848] on button "Save & Close" at bounding box center [934, 863] width 126 height 39
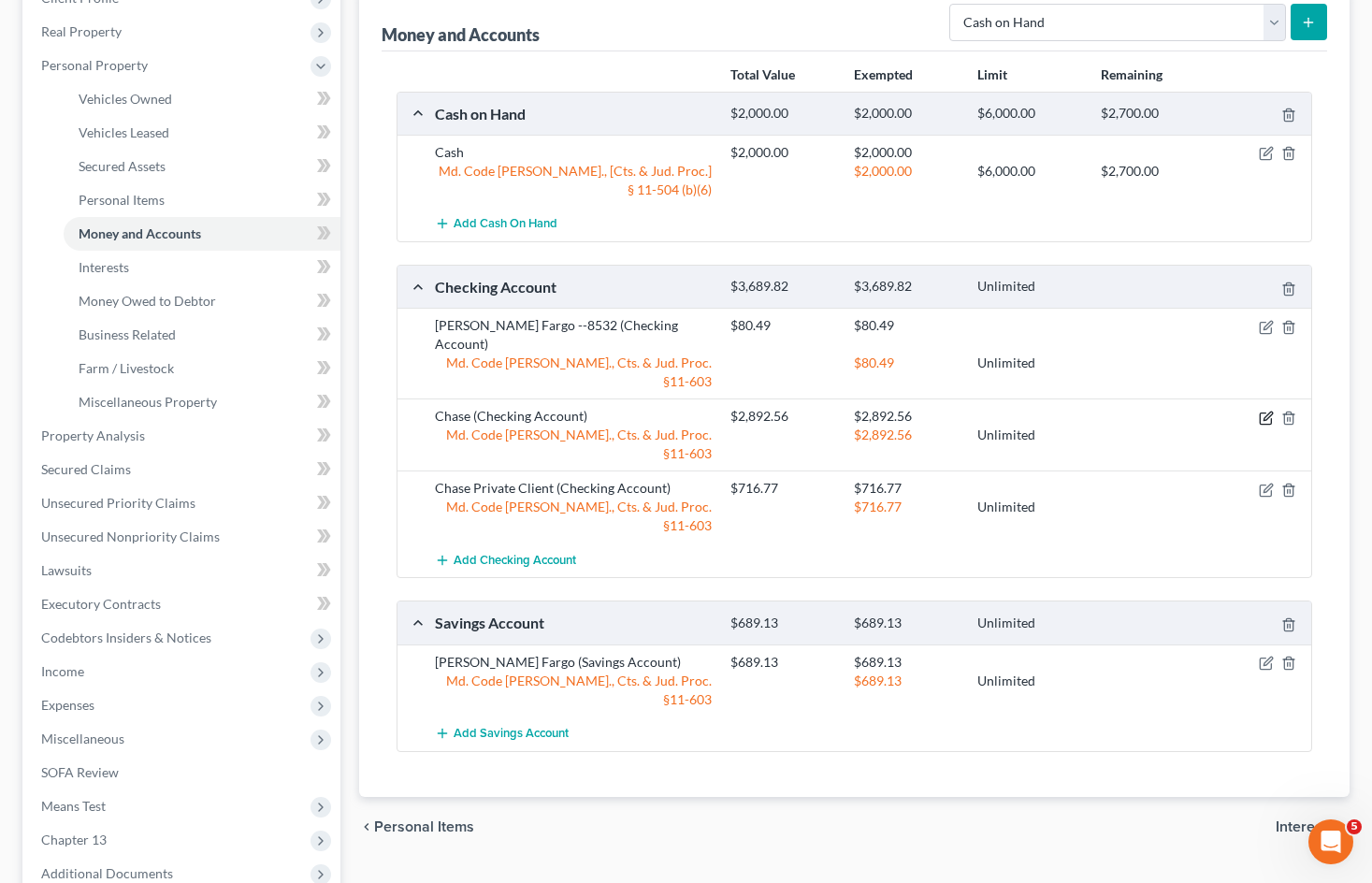
click at [1264, 411] on icon "button" at bounding box center [1267, 415] width 8 height 8
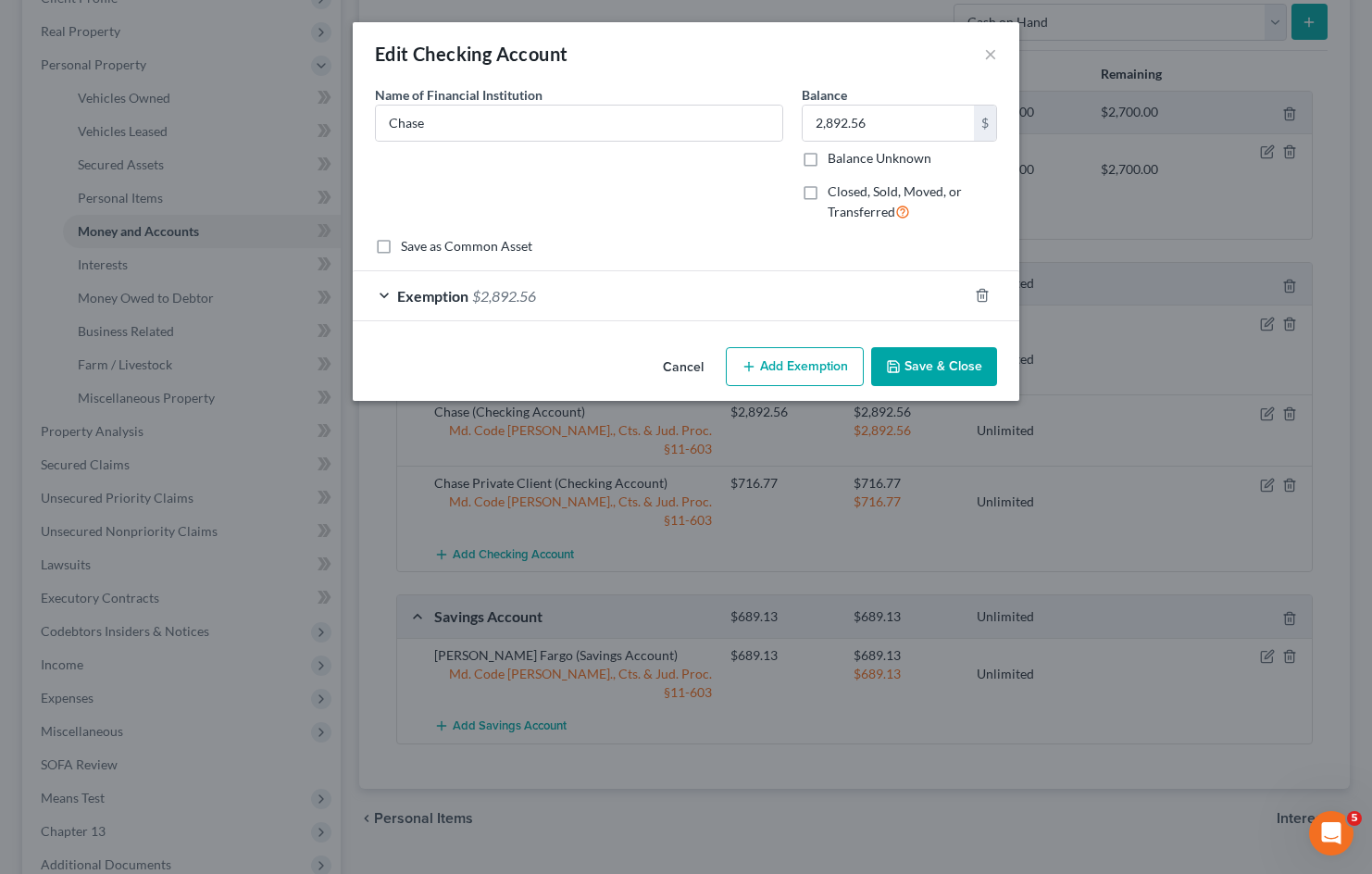
click at [690, 367] on button "Cancel" at bounding box center [683, 368] width 71 height 37
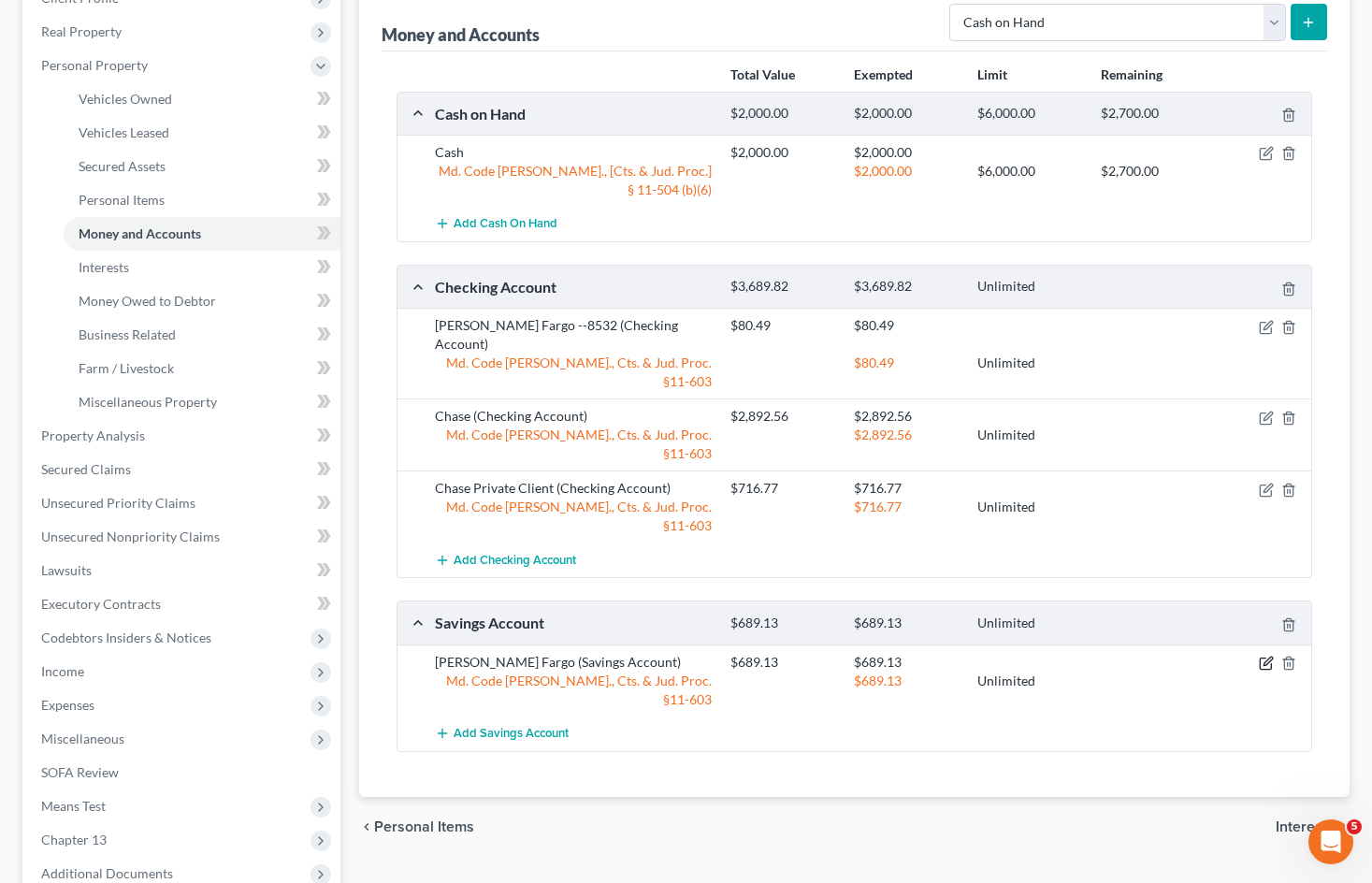
click at [1266, 655] on icon "button" at bounding box center [1266, 662] width 15 height 15
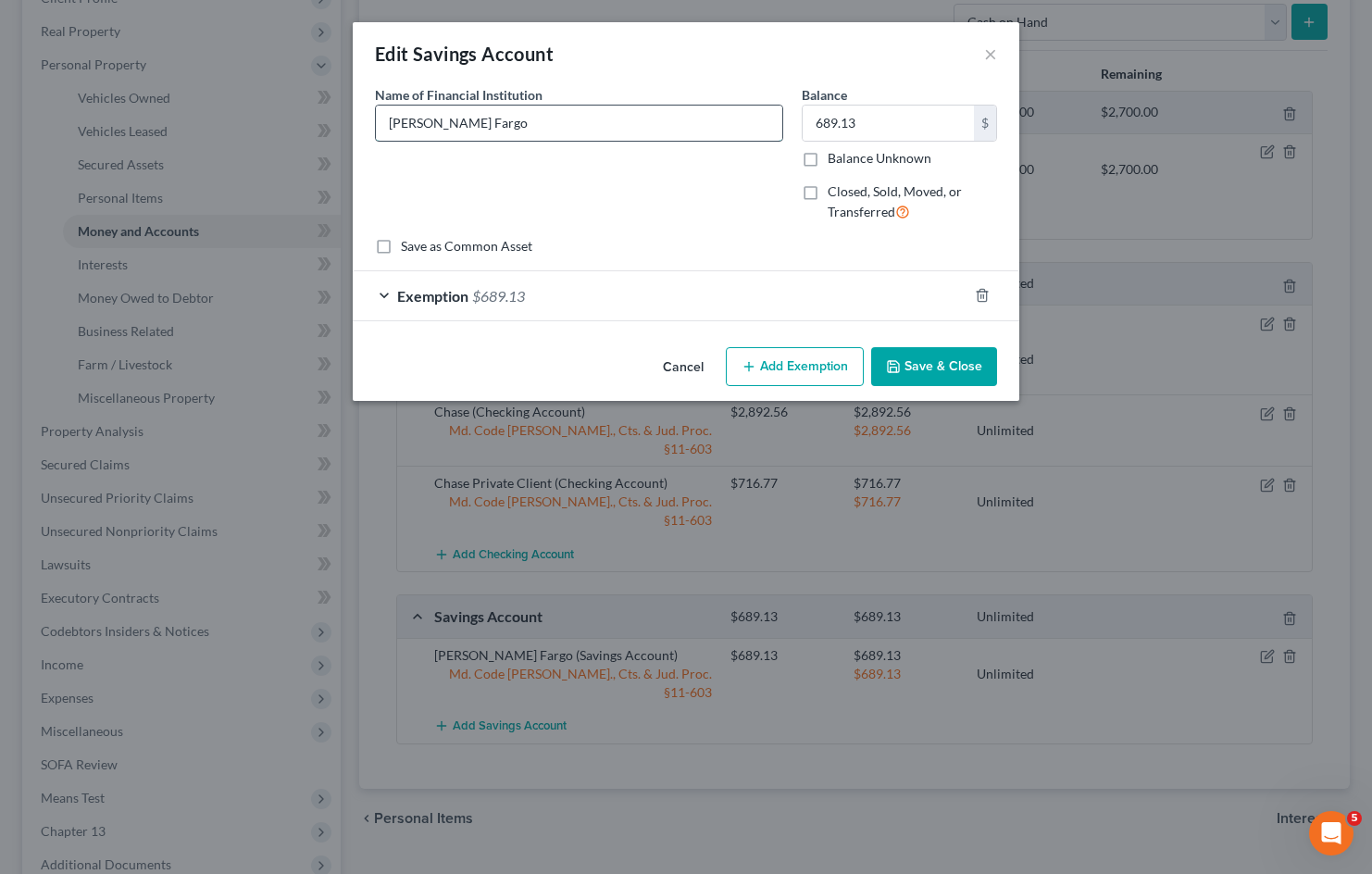
click at [593, 122] on input "[PERSON_NAME] Fargo" at bounding box center [579, 124] width 406 height 35
type input "Wells Fargo --5236"
click at [906, 370] on button "Save & Close" at bounding box center [934, 367] width 126 height 39
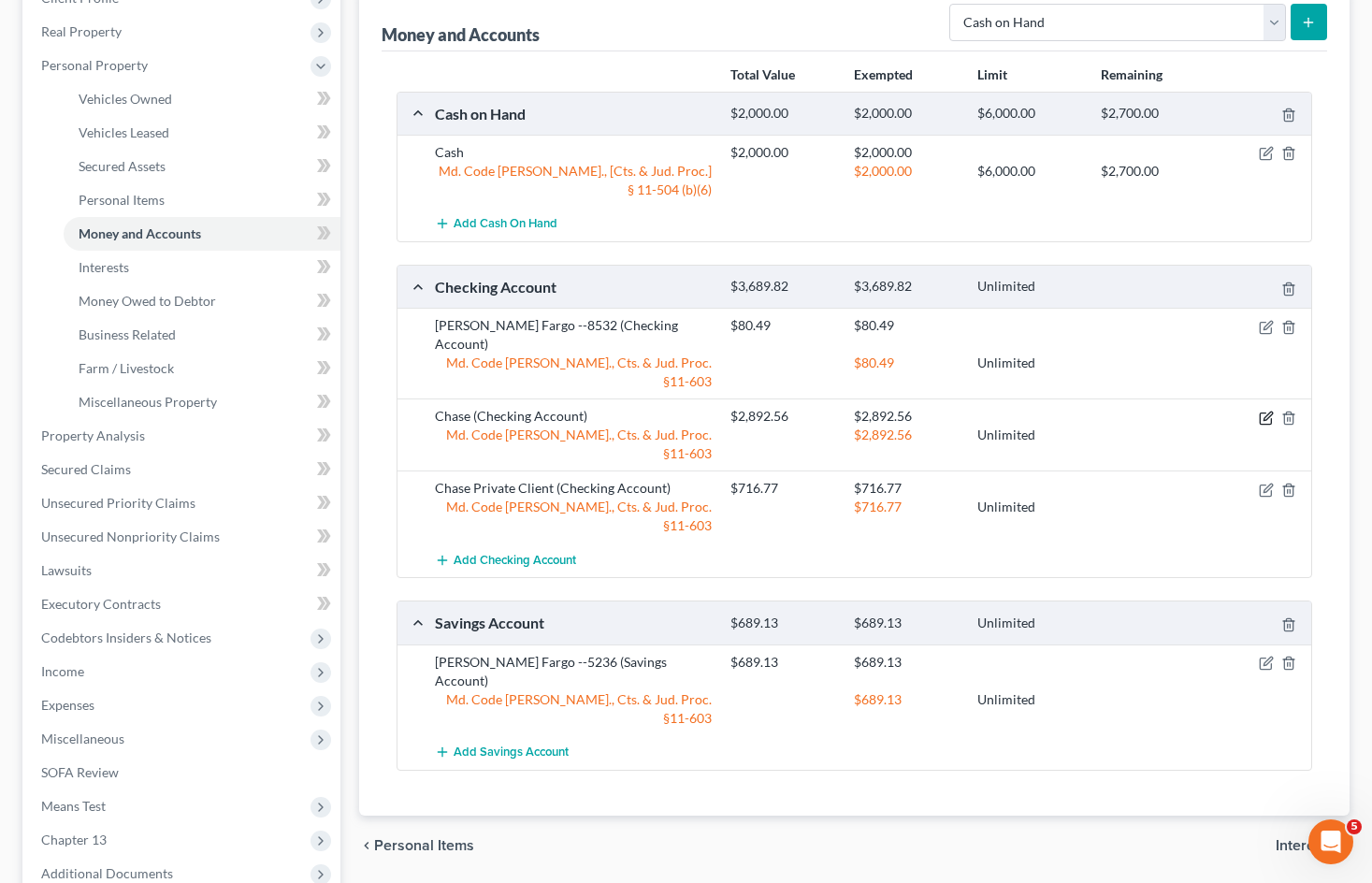
click at [1263, 410] on icon "button" at bounding box center [1266, 418] width 15 height 15
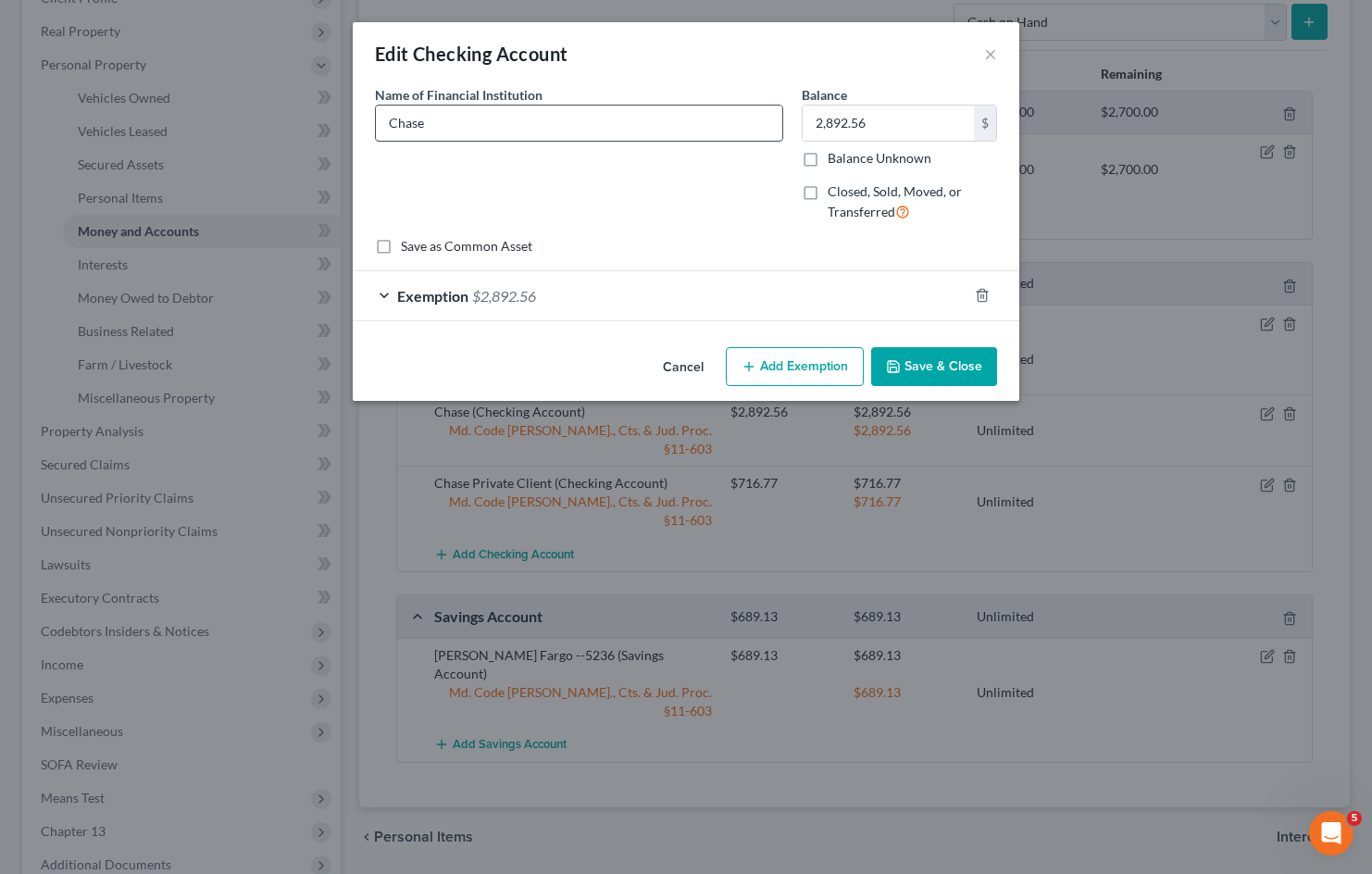
click at [643, 120] on input "Chase" at bounding box center [579, 124] width 406 height 35
type input "Chase --1790"
click at [882, 125] on input "2,892.56" at bounding box center [888, 124] width 171 height 35
type input "716.77"
click at [549, 311] on div "Exemption $2,892.56" at bounding box center [660, 295] width 615 height 49
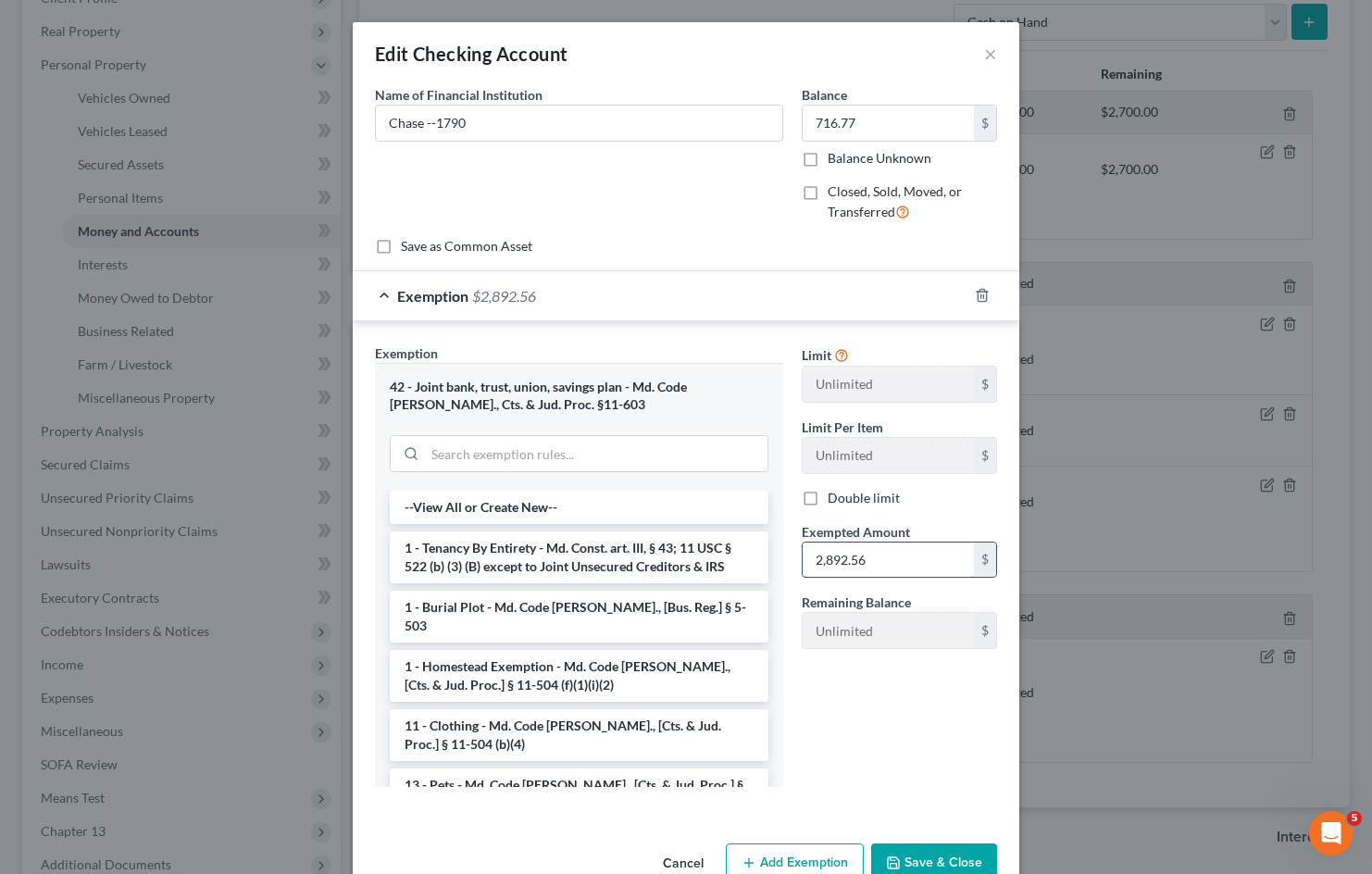
click at [882, 552] on input "2,892.56" at bounding box center [888, 560] width 171 height 35
type input "716.77"
click at [958, 856] on button "Save & Close" at bounding box center [934, 863] width 126 height 39
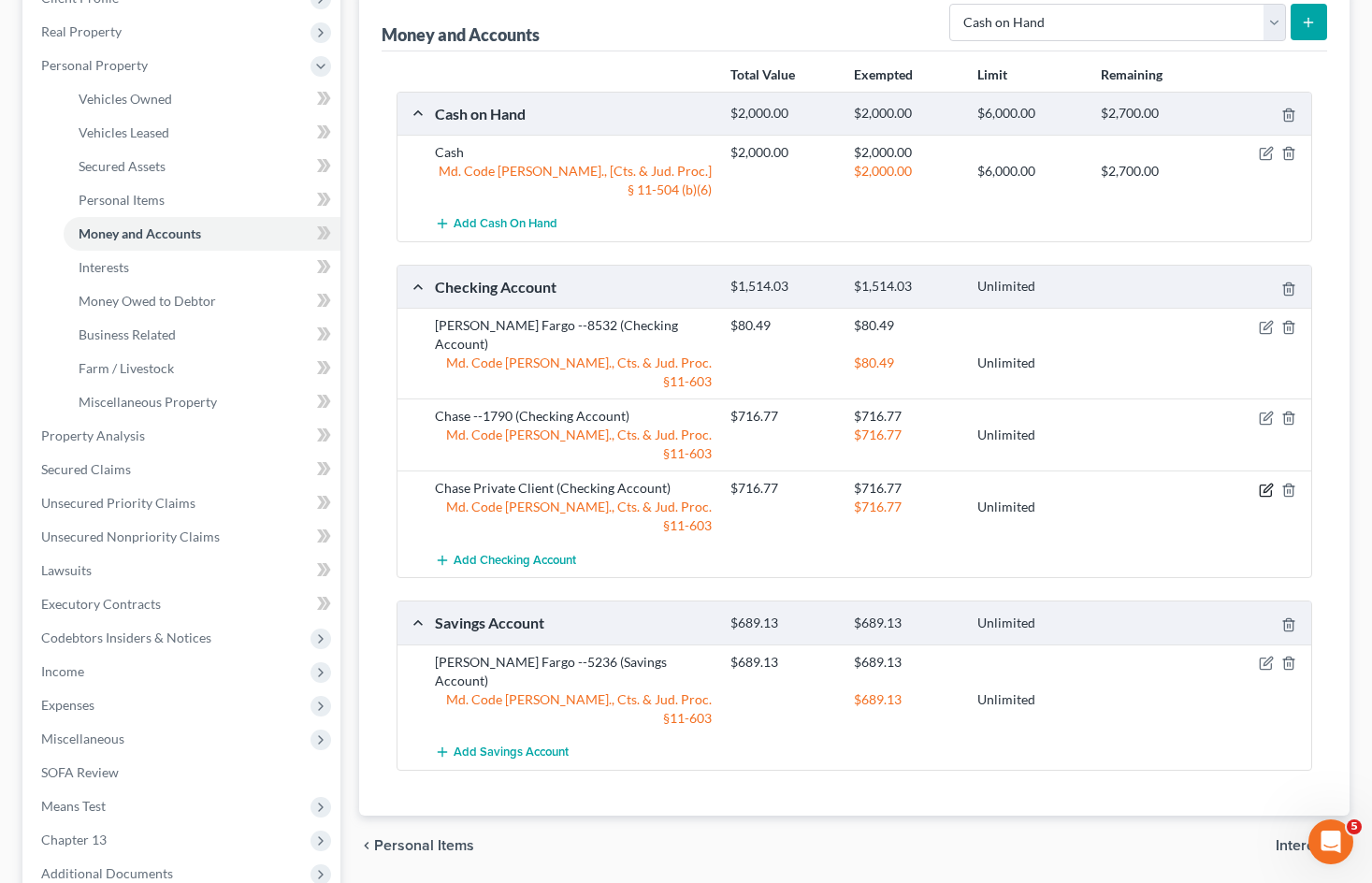
click at [1258, 482] on icon "button" at bounding box center [1266, 490] width 15 height 15
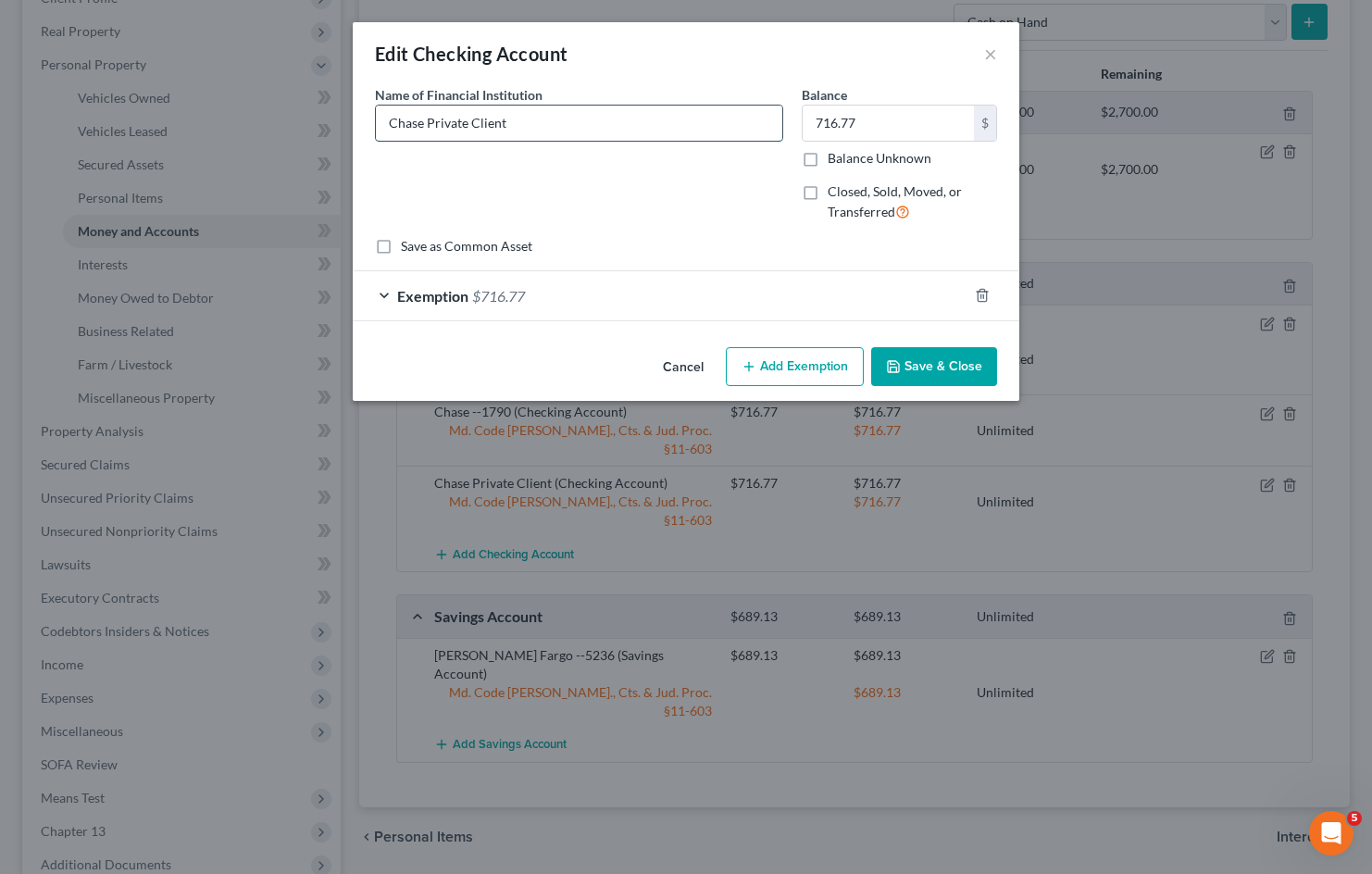
drag, startPoint x: 711, startPoint y: 128, endPoint x: 536, endPoint y: 126, distance: 175.0
click at [536, 126] on input "Chase Private Client" at bounding box center [579, 124] width 406 height 35
type input "Chase Private Client"
click at [688, 363] on button "Cancel" at bounding box center [683, 368] width 71 height 37
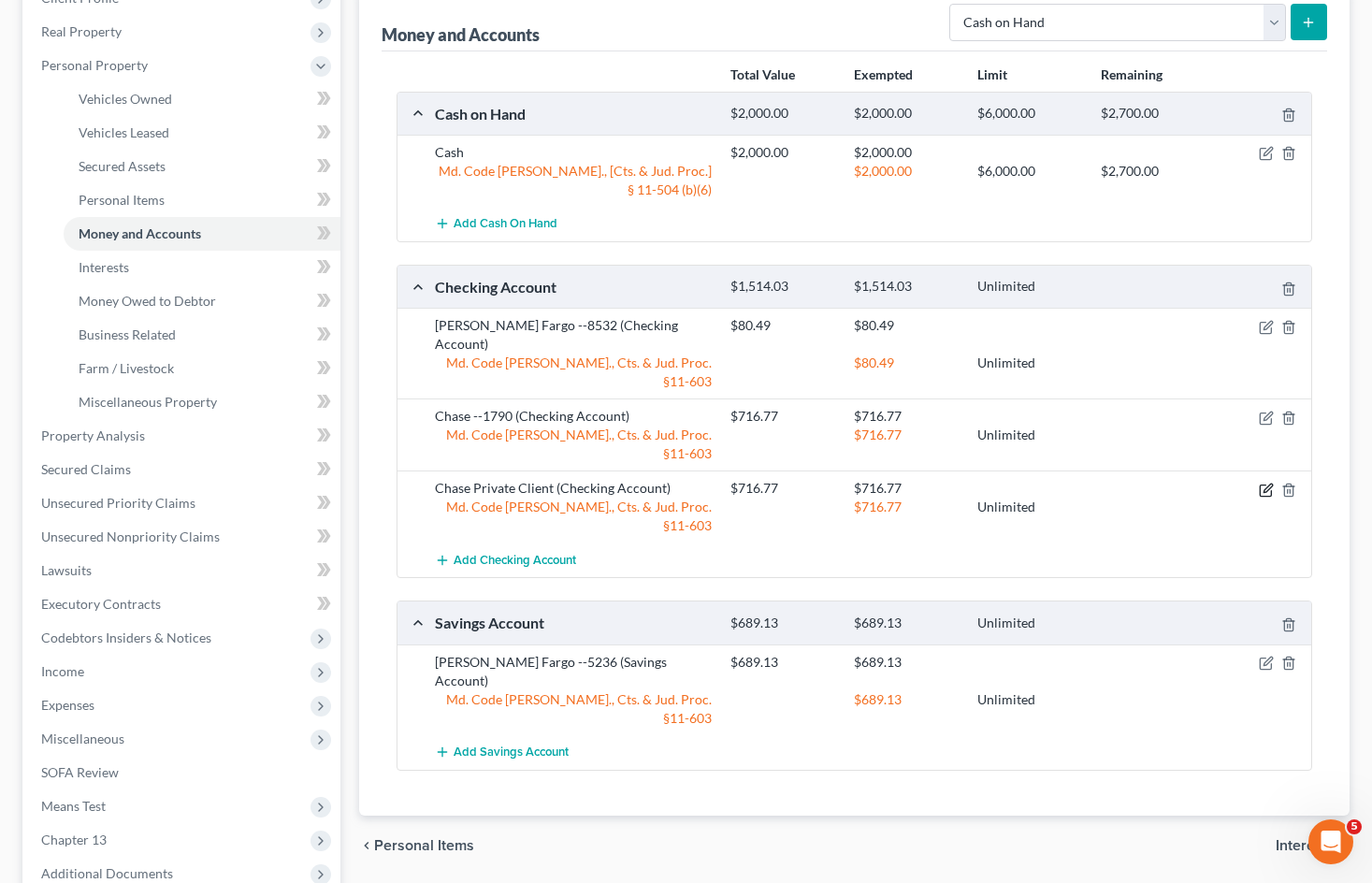
click at [1264, 483] on icon "button" at bounding box center [1267, 487] width 8 height 8
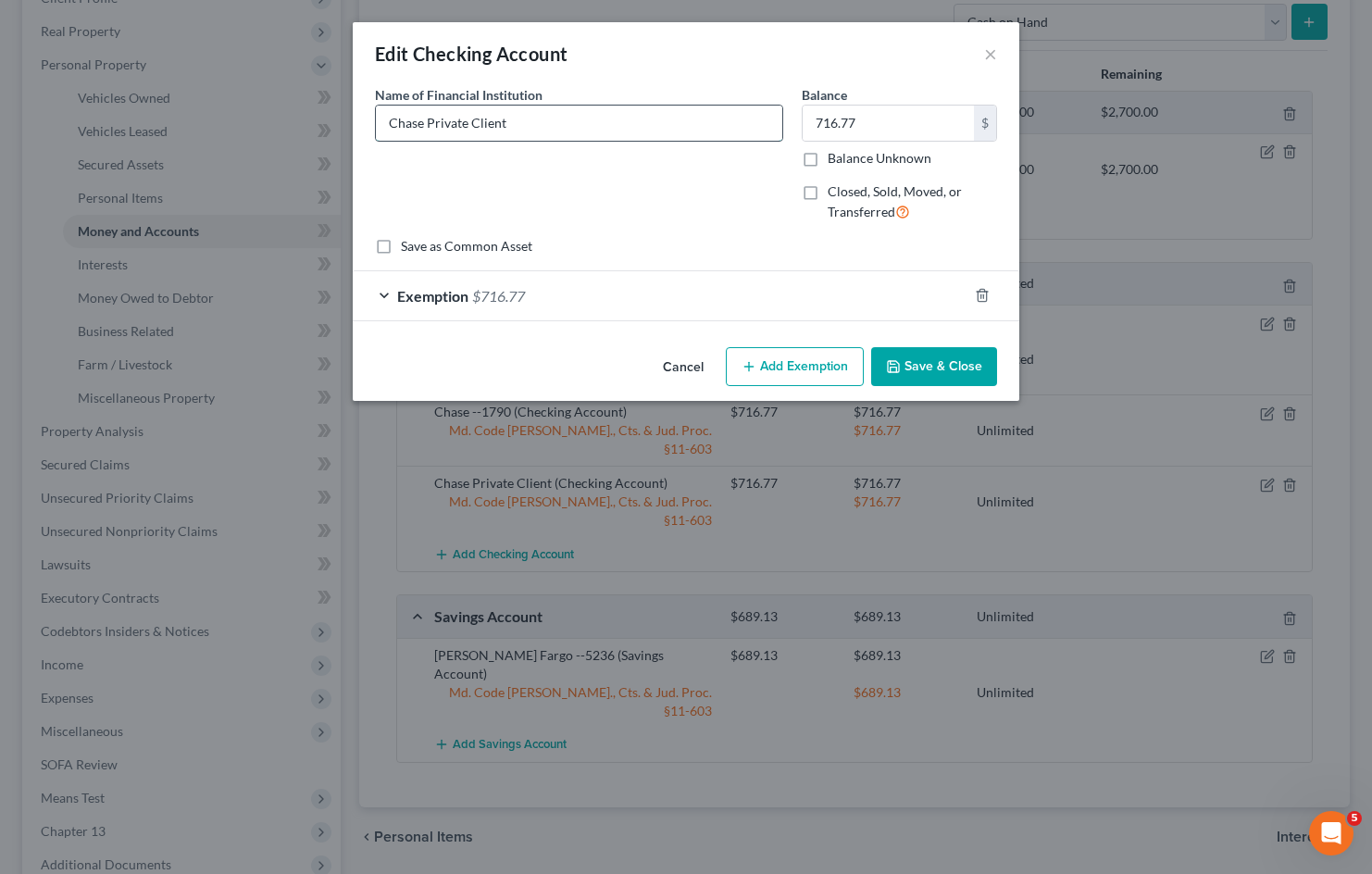
drag, startPoint x: 428, startPoint y: 122, endPoint x: 603, endPoint y: 130, distance: 175.2
click at [607, 128] on input "Chase Private Client" at bounding box center [579, 124] width 406 height 35
type input "Chase --3586"
click at [897, 132] on input "716.77" at bounding box center [888, 124] width 171 height 35
type input "500.82"
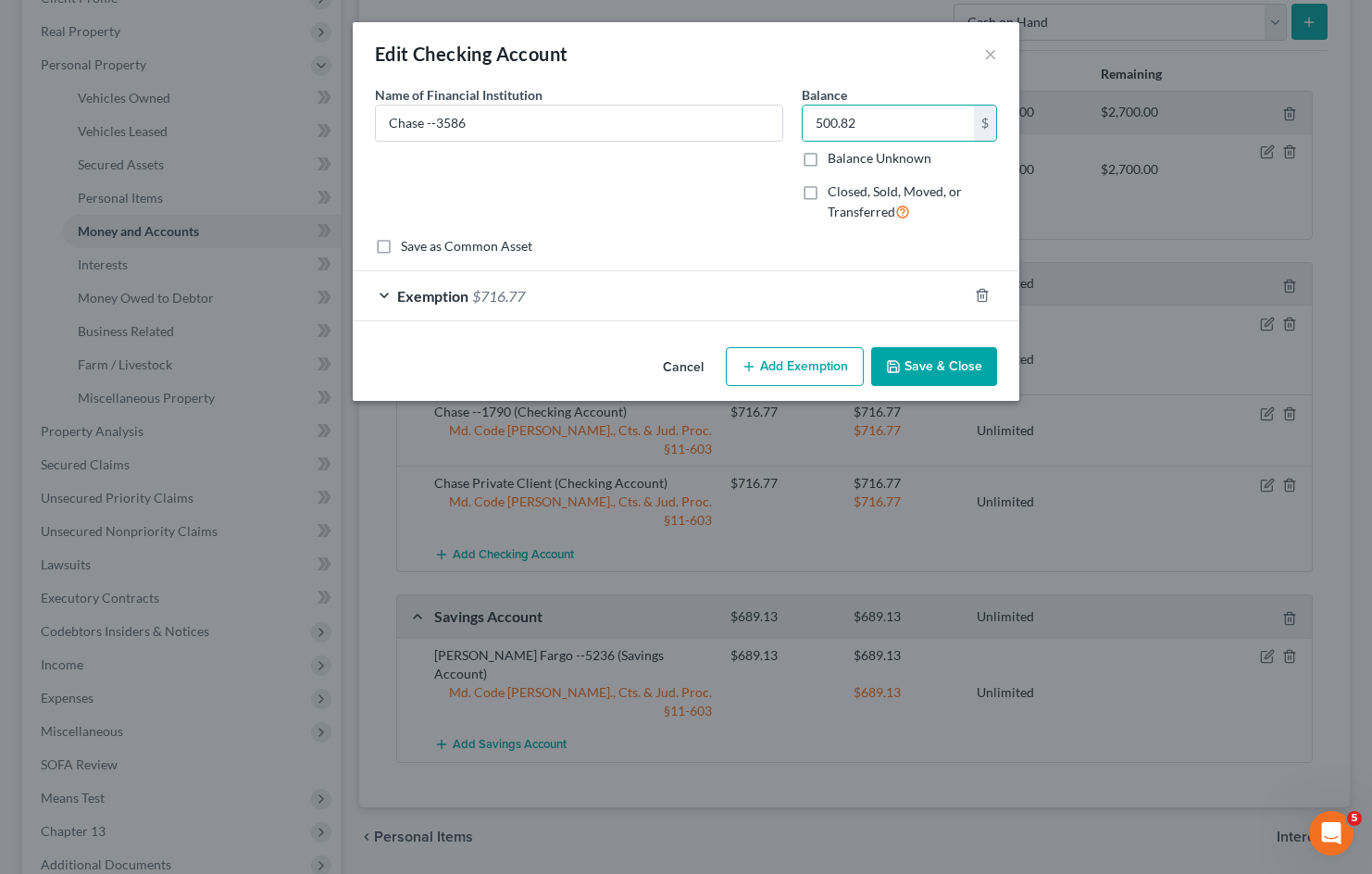
click at [709, 280] on div "Exemption $716.77" at bounding box center [660, 295] width 615 height 49
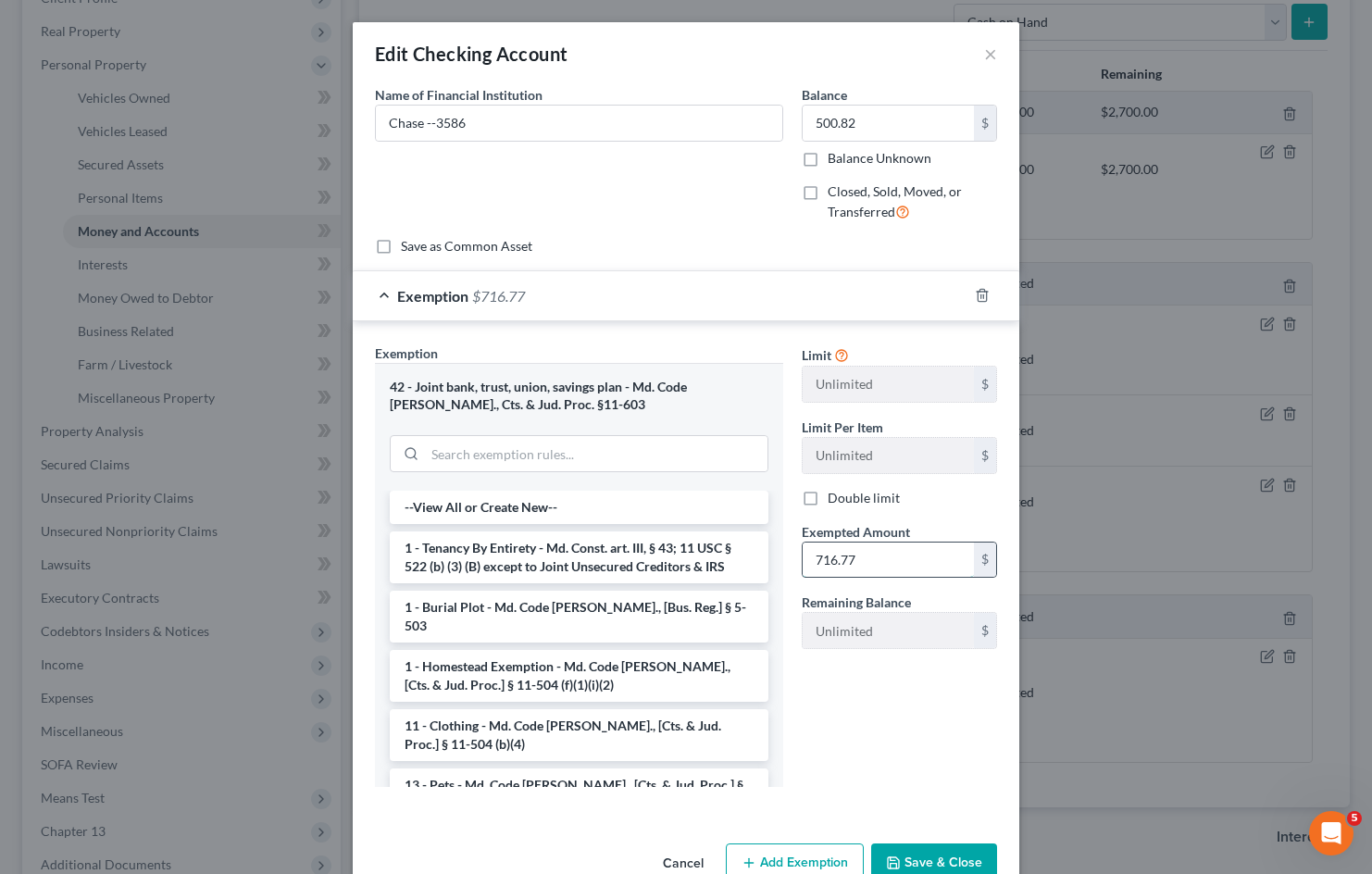
drag, startPoint x: 881, startPoint y: 548, endPoint x: 902, endPoint y: 559, distance: 23.7
click at [882, 548] on input "716.77" at bounding box center [888, 560] width 171 height 35
type input "500.82"
click at [917, 861] on button "Save & Close" at bounding box center [934, 863] width 126 height 39
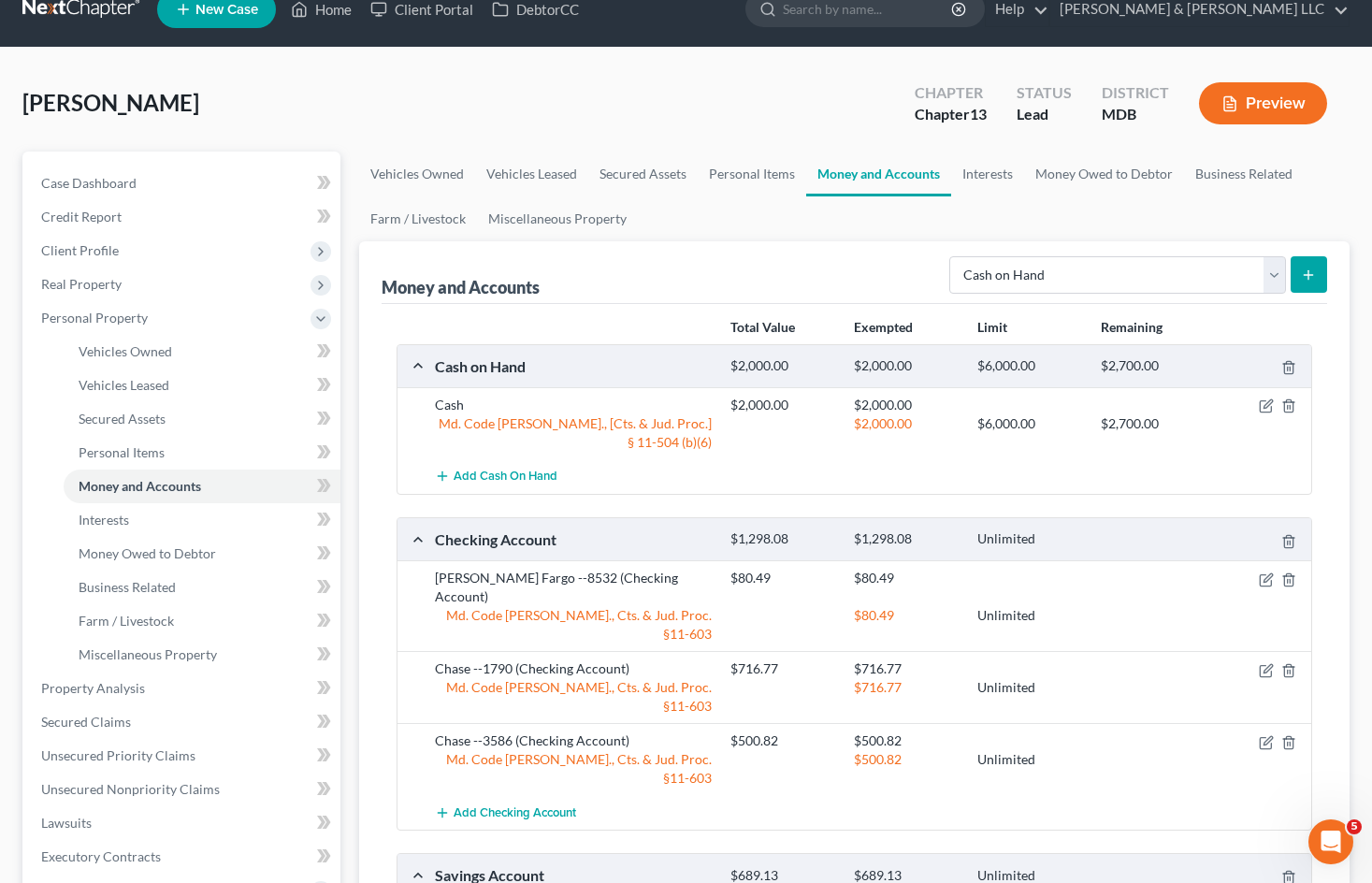
scroll to position [0, 0]
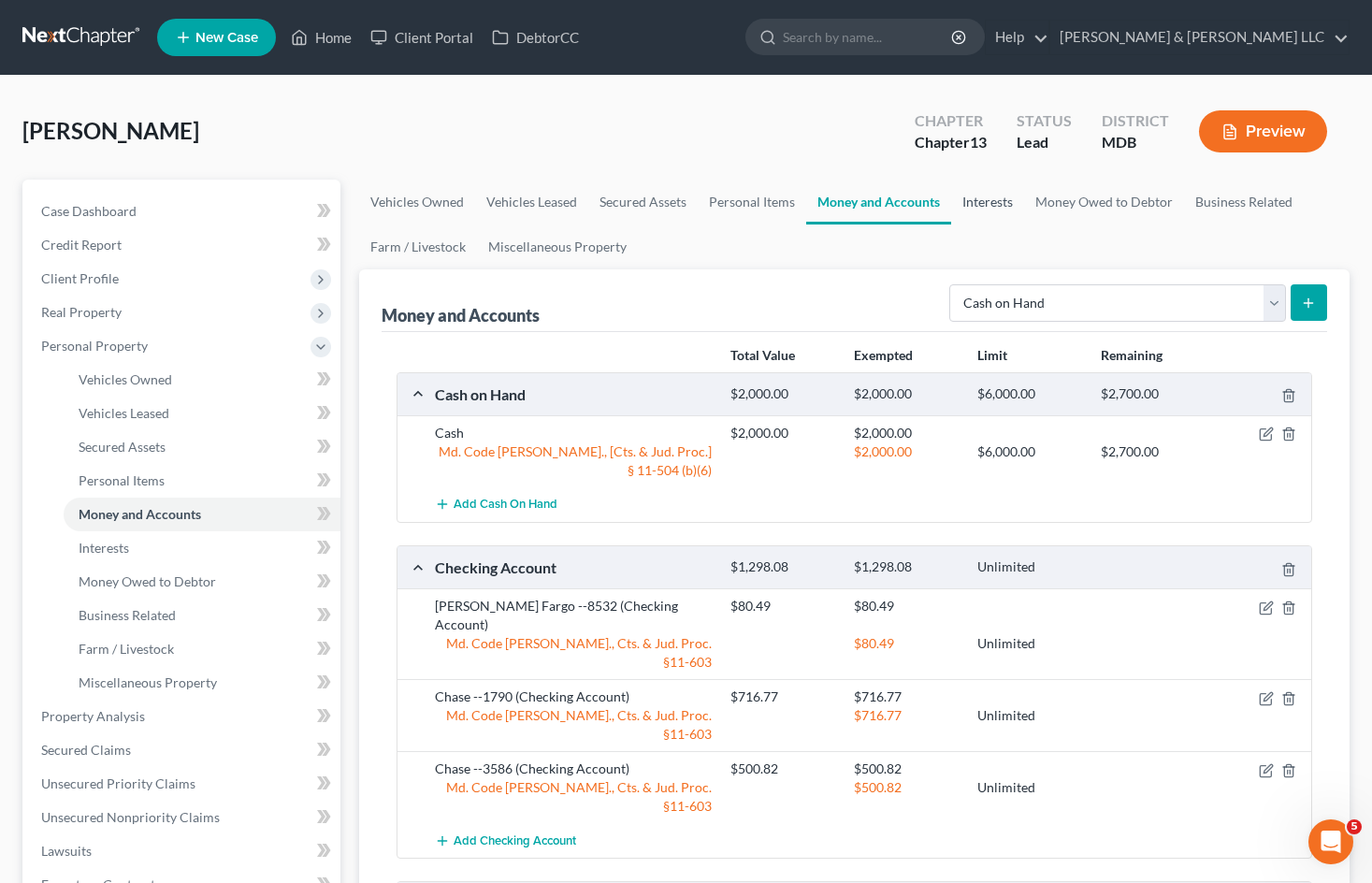
click at [1002, 207] on link "Interests" at bounding box center [987, 202] width 73 height 45
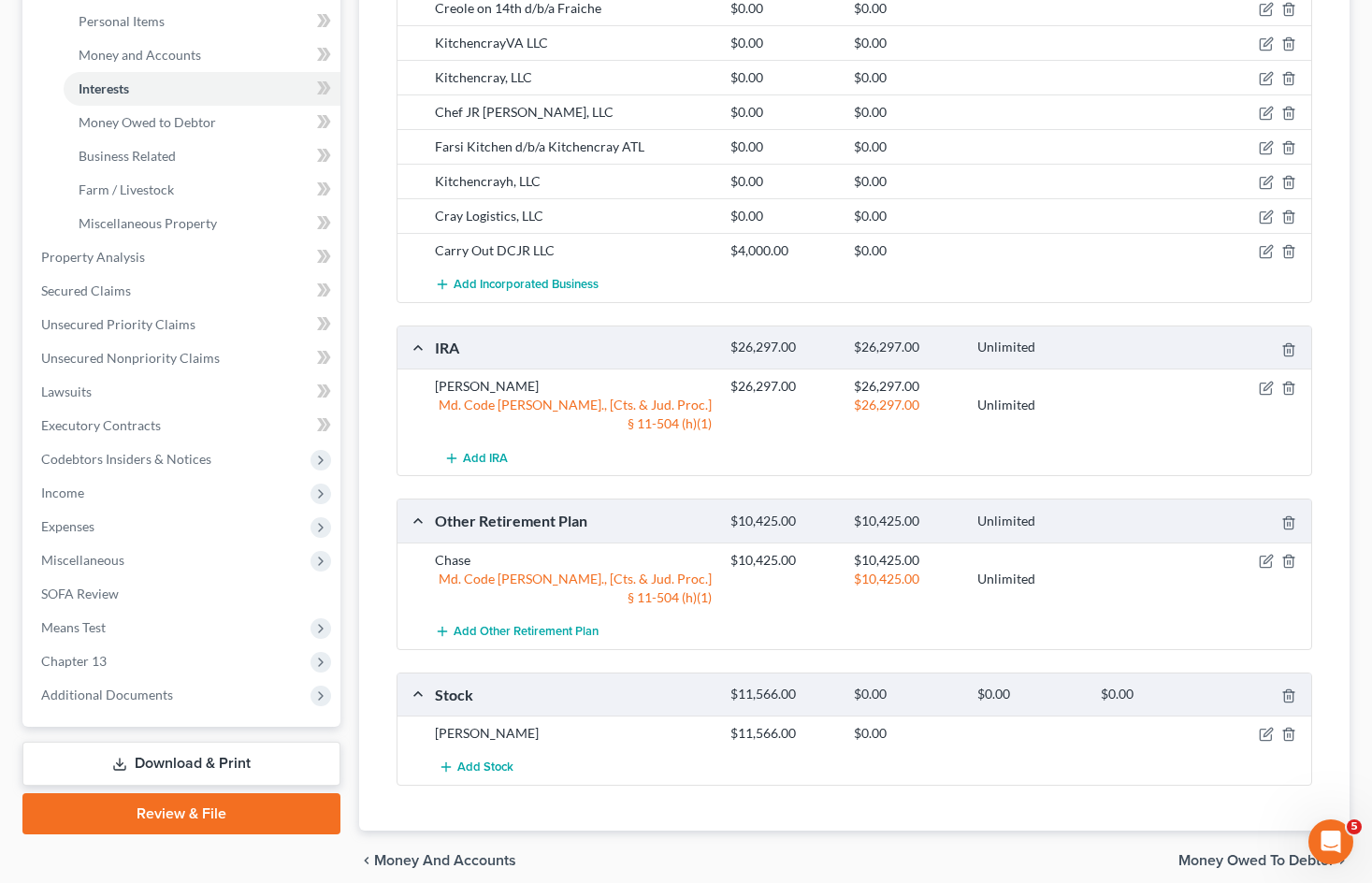
scroll to position [467, 0]
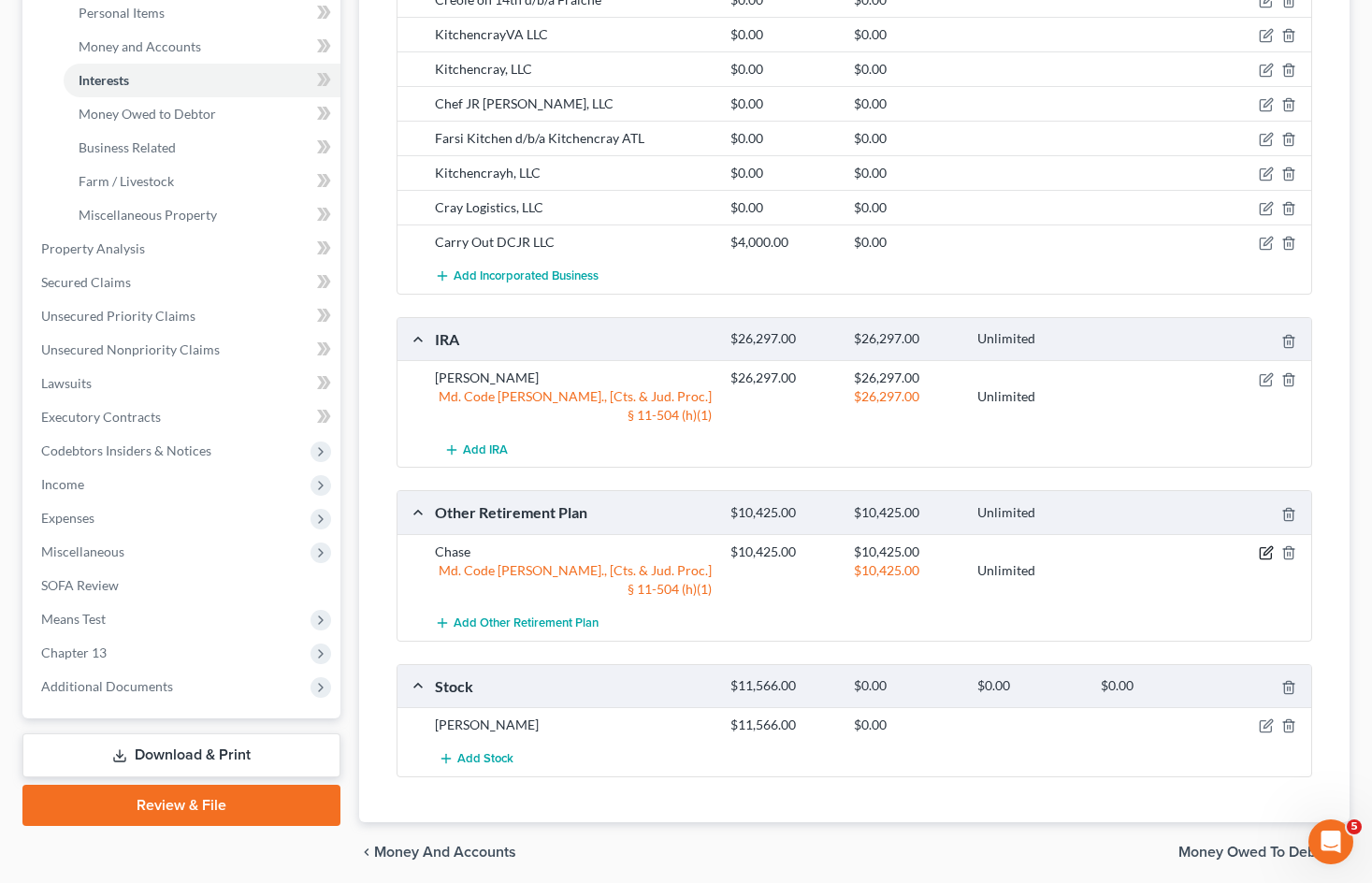
click at [1266, 545] on icon "button" at bounding box center [1266, 553] width 15 height 15
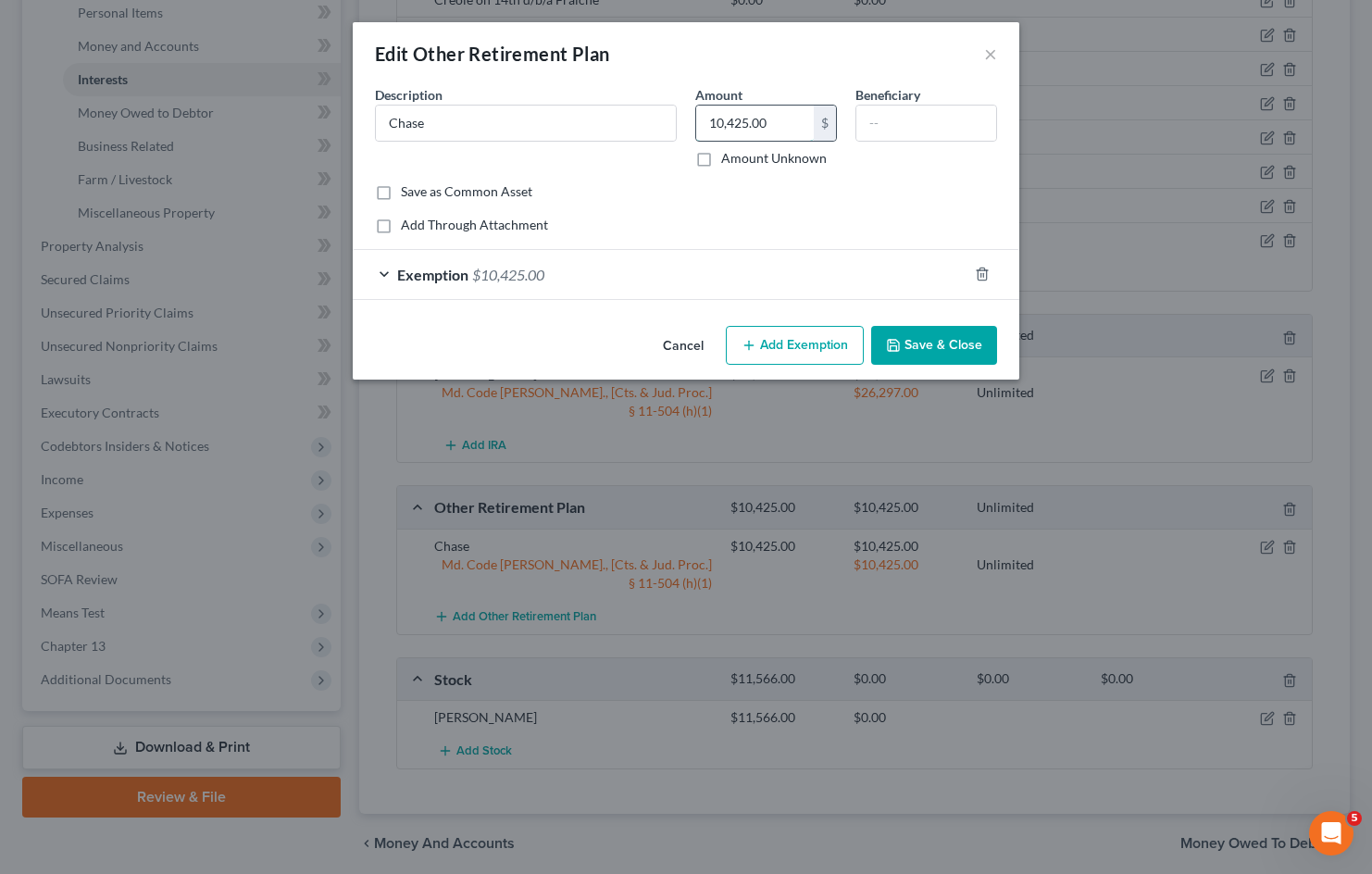
click at [797, 126] on input "10,425.00" at bounding box center [754, 124] width 118 height 35
type input "11,029.86"
click at [542, 107] on input "Chase" at bounding box center [526, 124] width 300 height 35
type input "Chase --5146"
click at [968, 334] on button "Save & Close" at bounding box center [934, 346] width 126 height 39
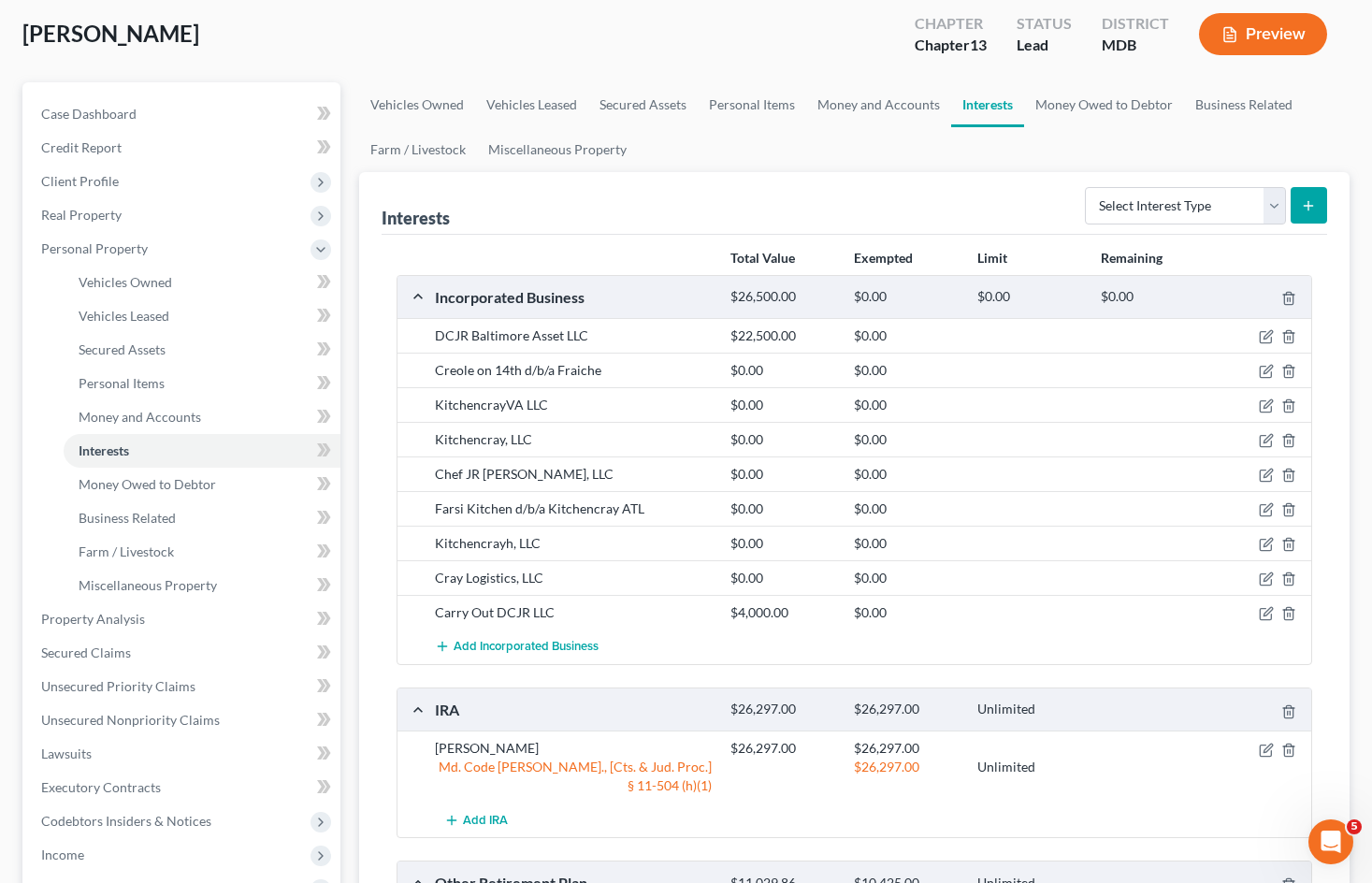
scroll to position [94, 0]
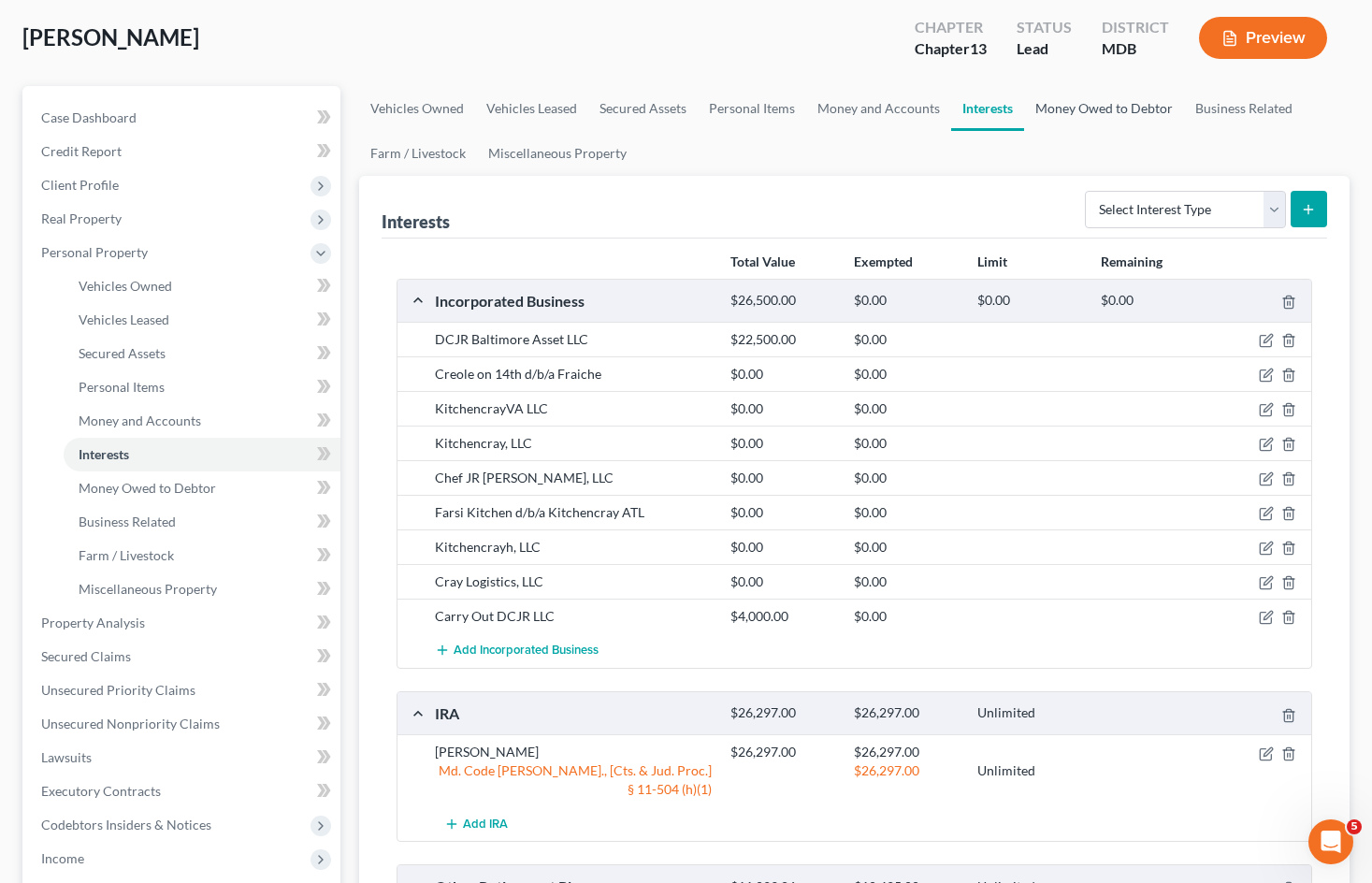
click at [1077, 110] on link "Money Owed to Debtor" at bounding box center [1104, 109] width 160 height 45
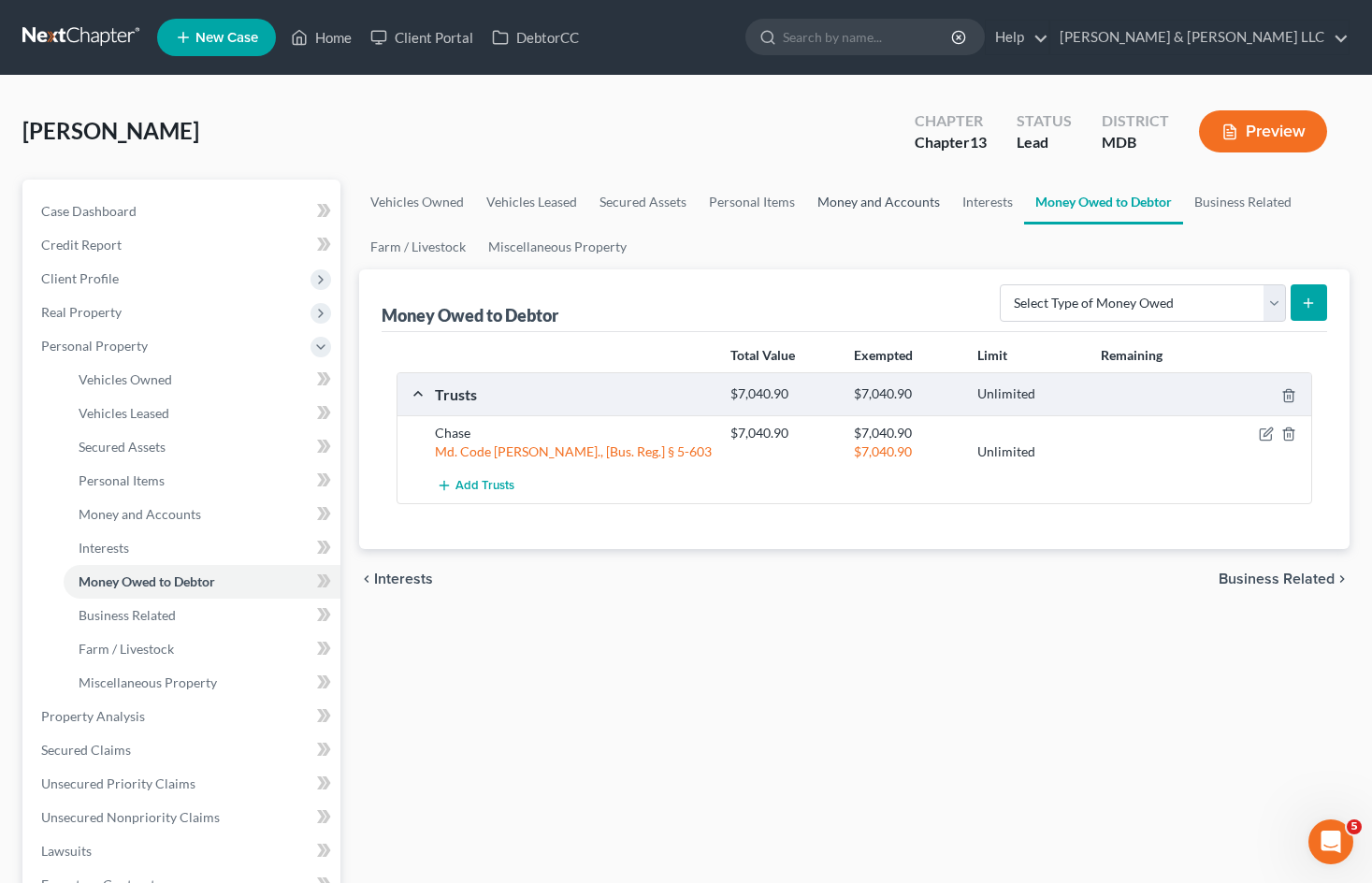
click at [876, 196] on link "Money and Accounts" at bounding box center [878, 202] width 145 height 45
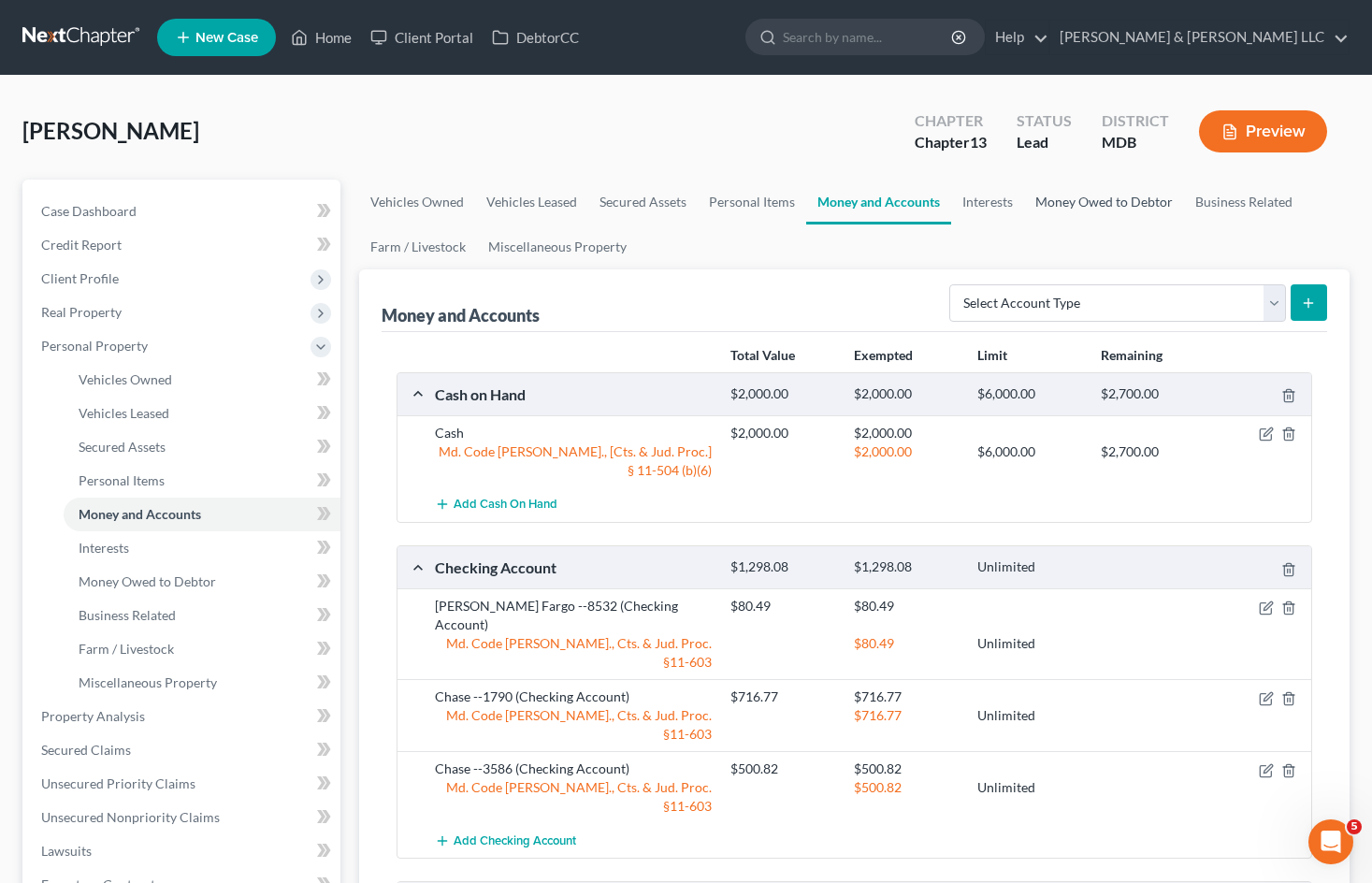
click at [1127, 207] on link "Money Owed to Debtor" at bounding box center [1104, 202] width 160 height 45
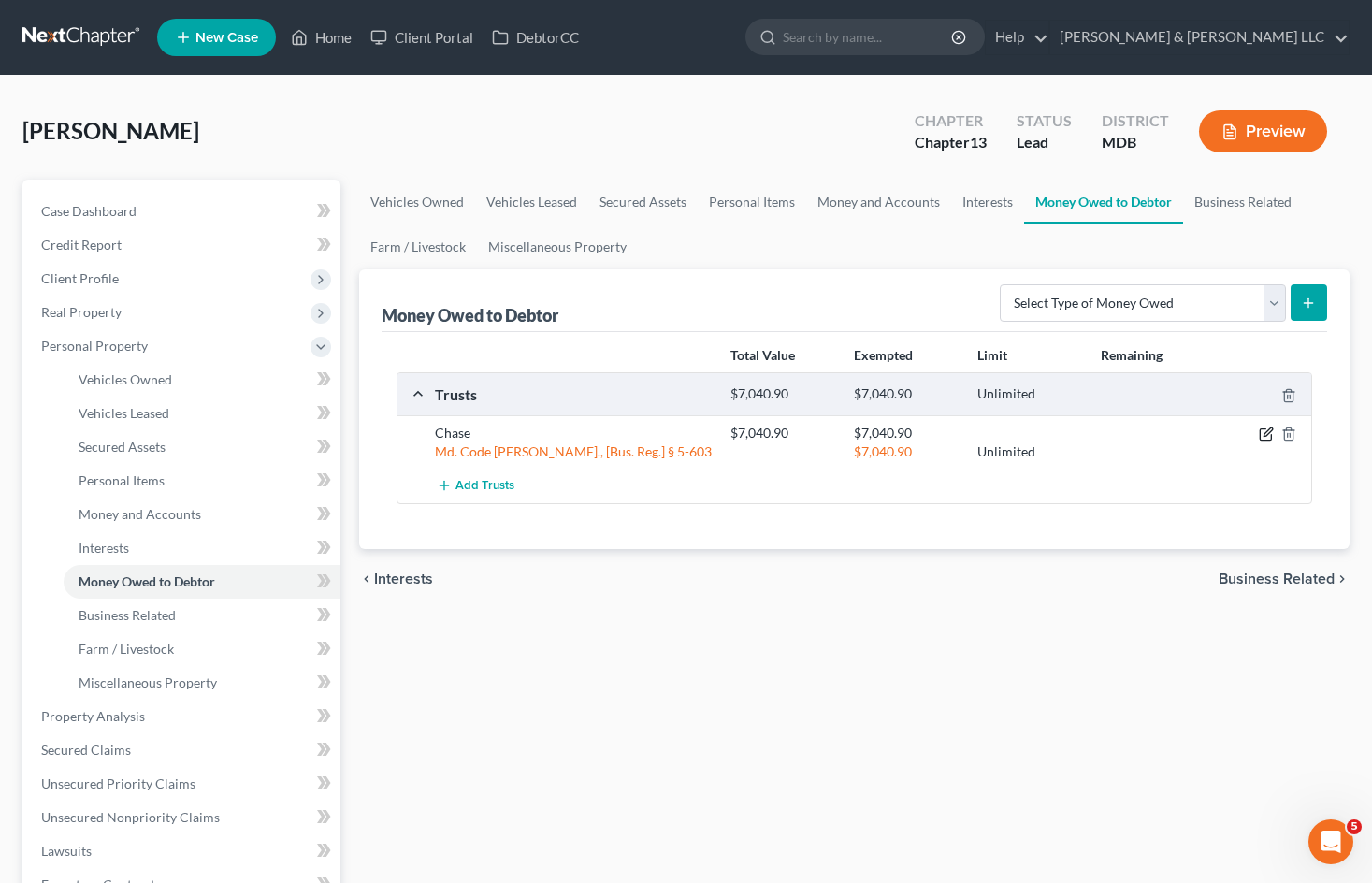
click at [1260, 438] on icon "button" at bounding box center [1266, 434] width 15 height 15
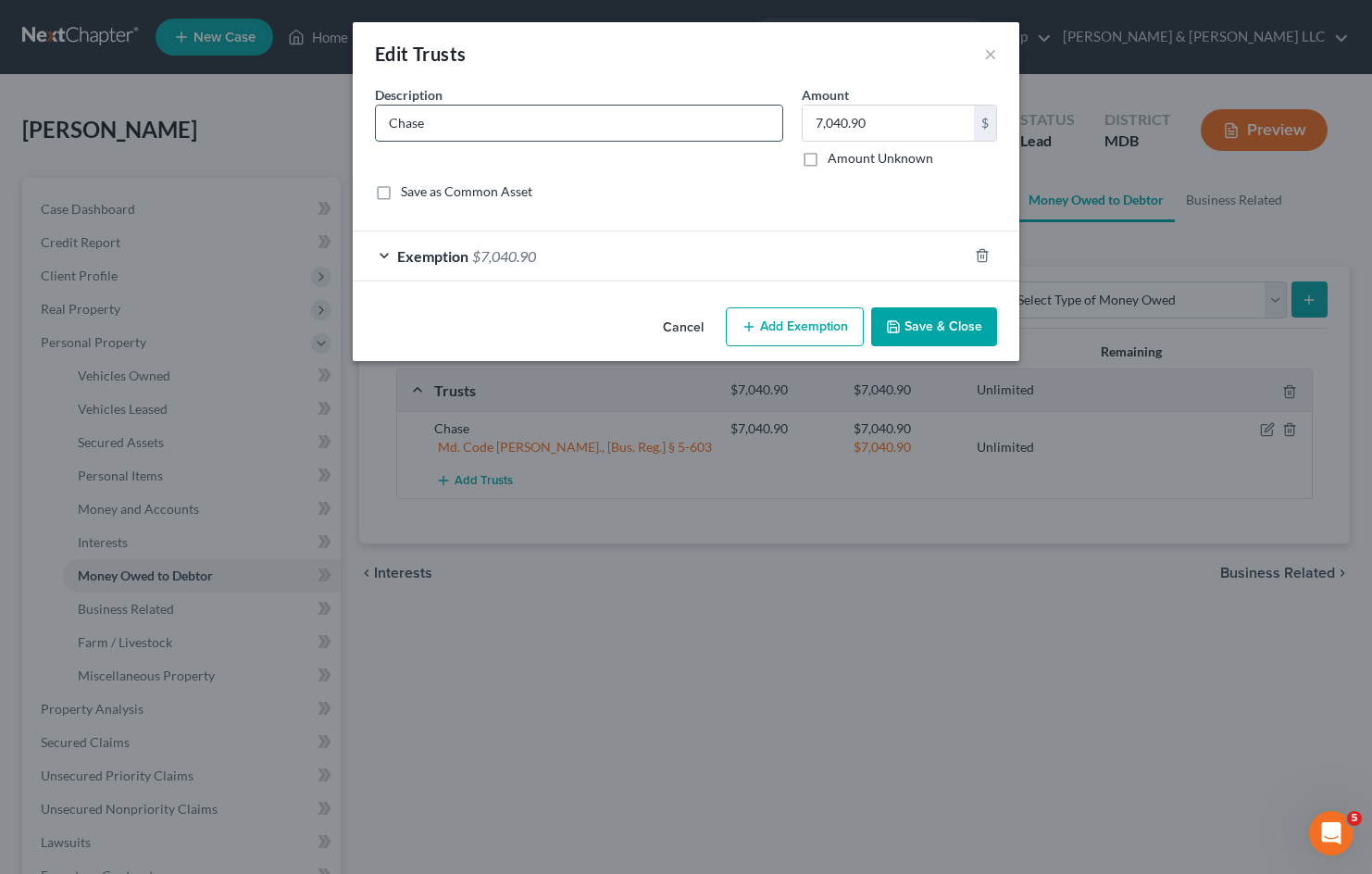
click at [457, 115] on input "Chase" at bounding box center [579, 124] width 406 height 35
type input "Chase --5882"
click at [881, 121] on input "7,040.90" at bounding box center [888, 124] width 171 height 35
type input "0.00"
click at [575, 265] on div "Exemption $7,040.90" at bounding box center [660, 255] width 615 height 49
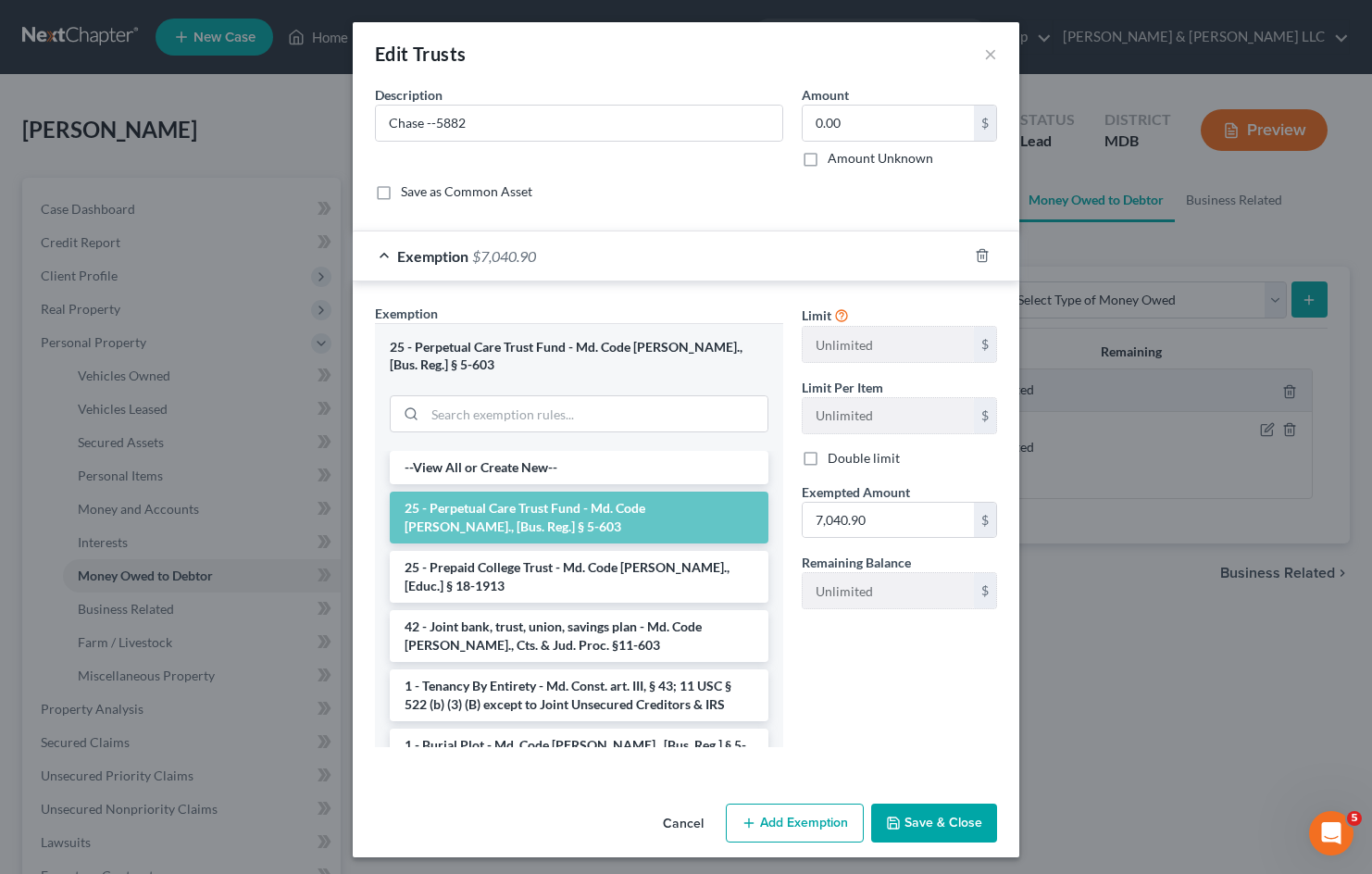
drag, startPoint x: 677, startPoint y: 825, endPoint x: 910, endPoint y: 564, distance: 349.9
click at [934, 620] on div "Edit Trusts × An exemption set must first be selected from the Filing Informati…" at bounding box center [686, 439] width 666 height 835
click at [683, 819] on button "Cancel" at bounding box center [683, 824] width 71 height 37
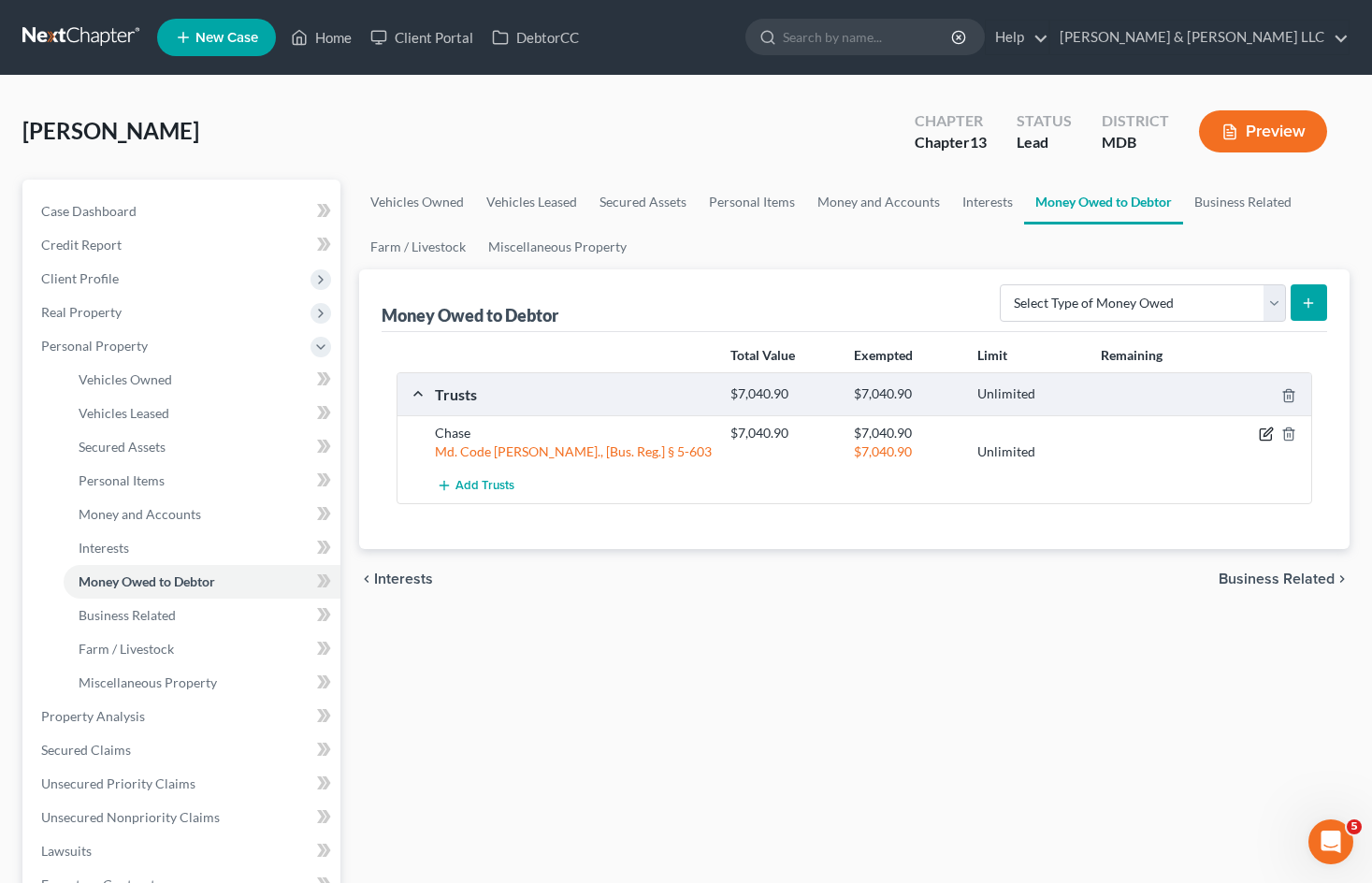
click at [1265, 432] on icon "button" at bounding box center [1266, 434] width 15 height 15
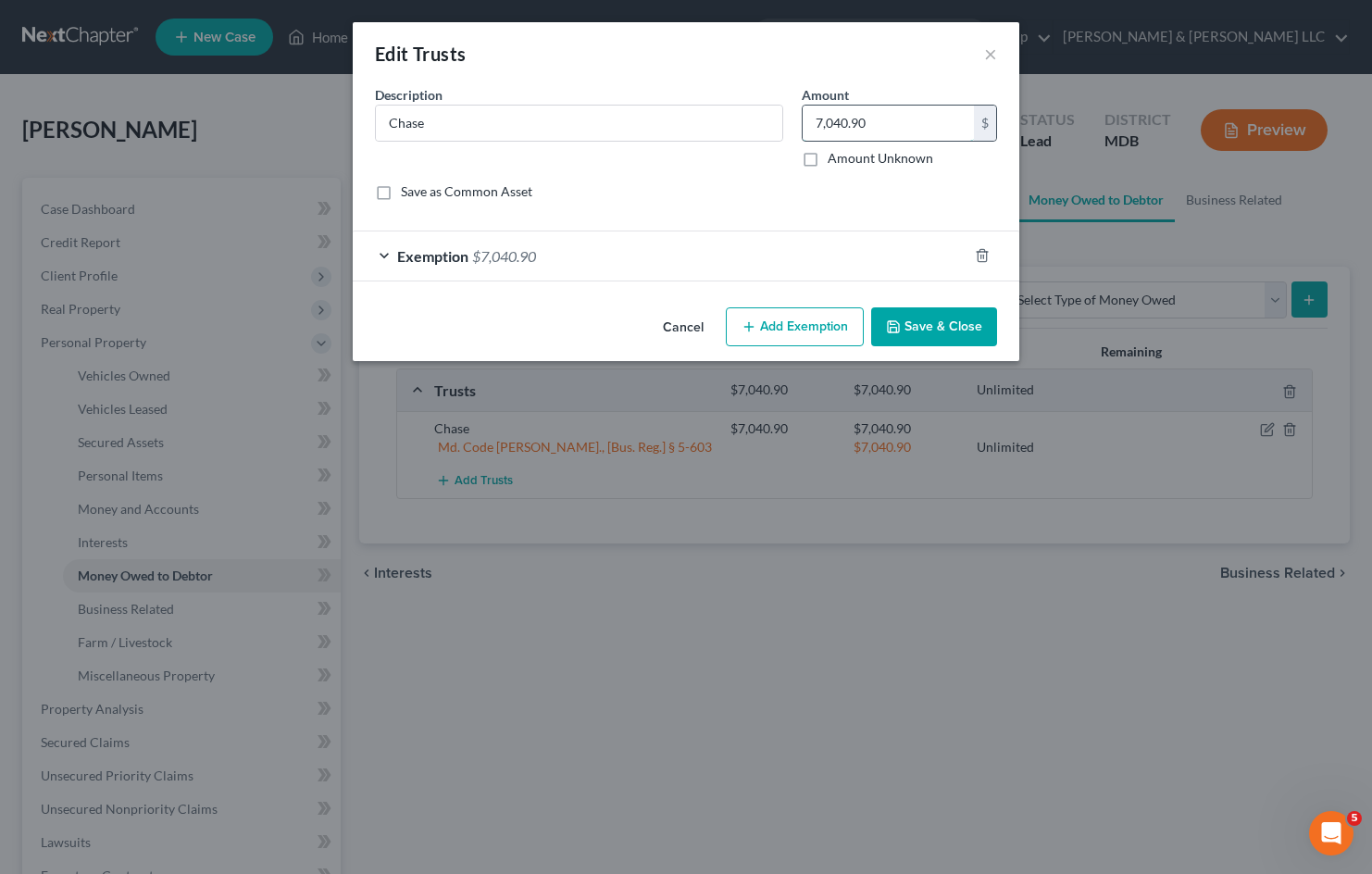
click at [866, 120] on input "7,040.90" at bounding box center [888, 124] width 171 height 35
click at [683, 323] on button "Cancel" at bounding box center [683, 328] width 71 height 37
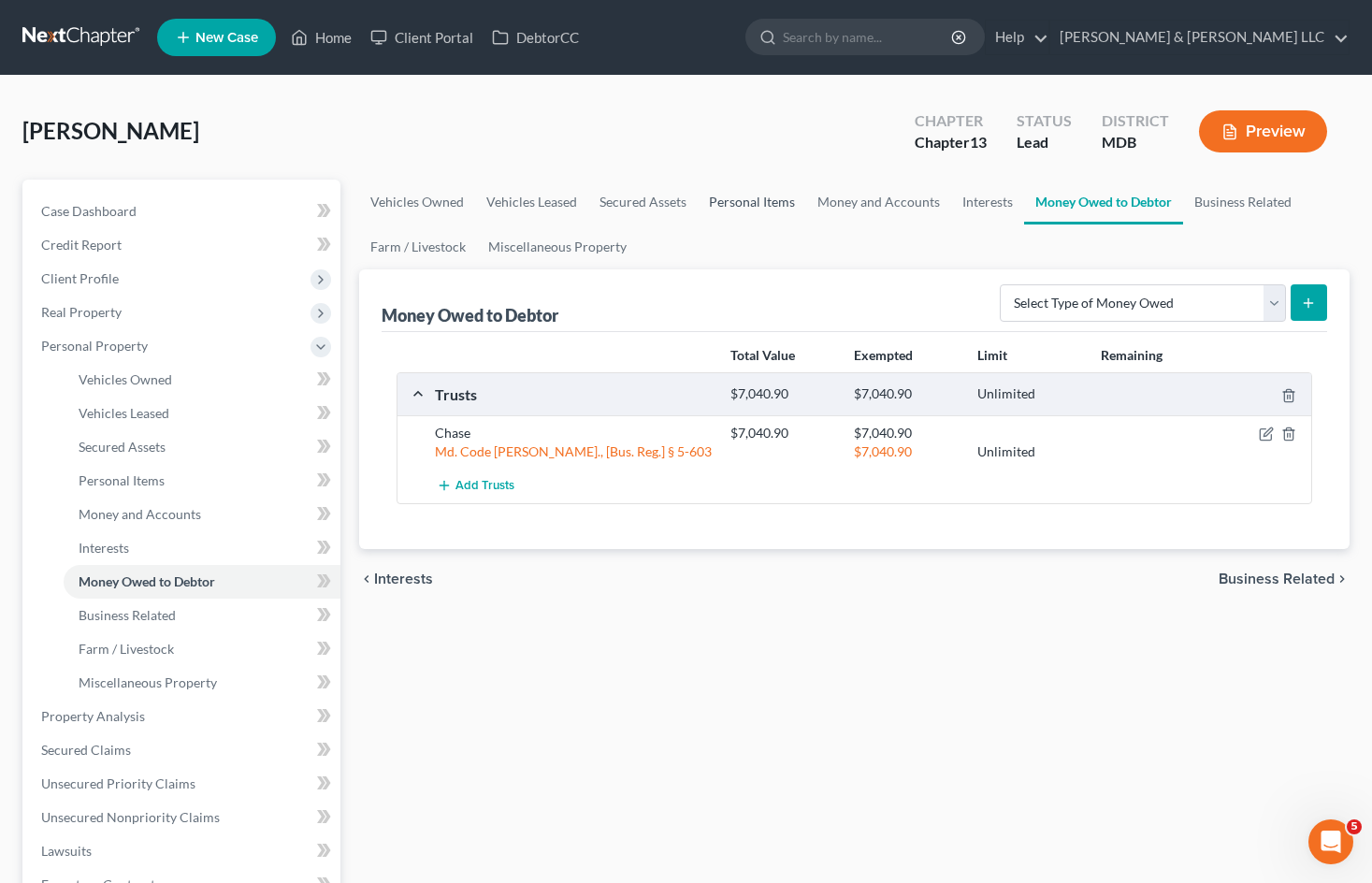
click at [746, 198] on link "Personal Items" at bounding box center [752, 202] width 109 height 45
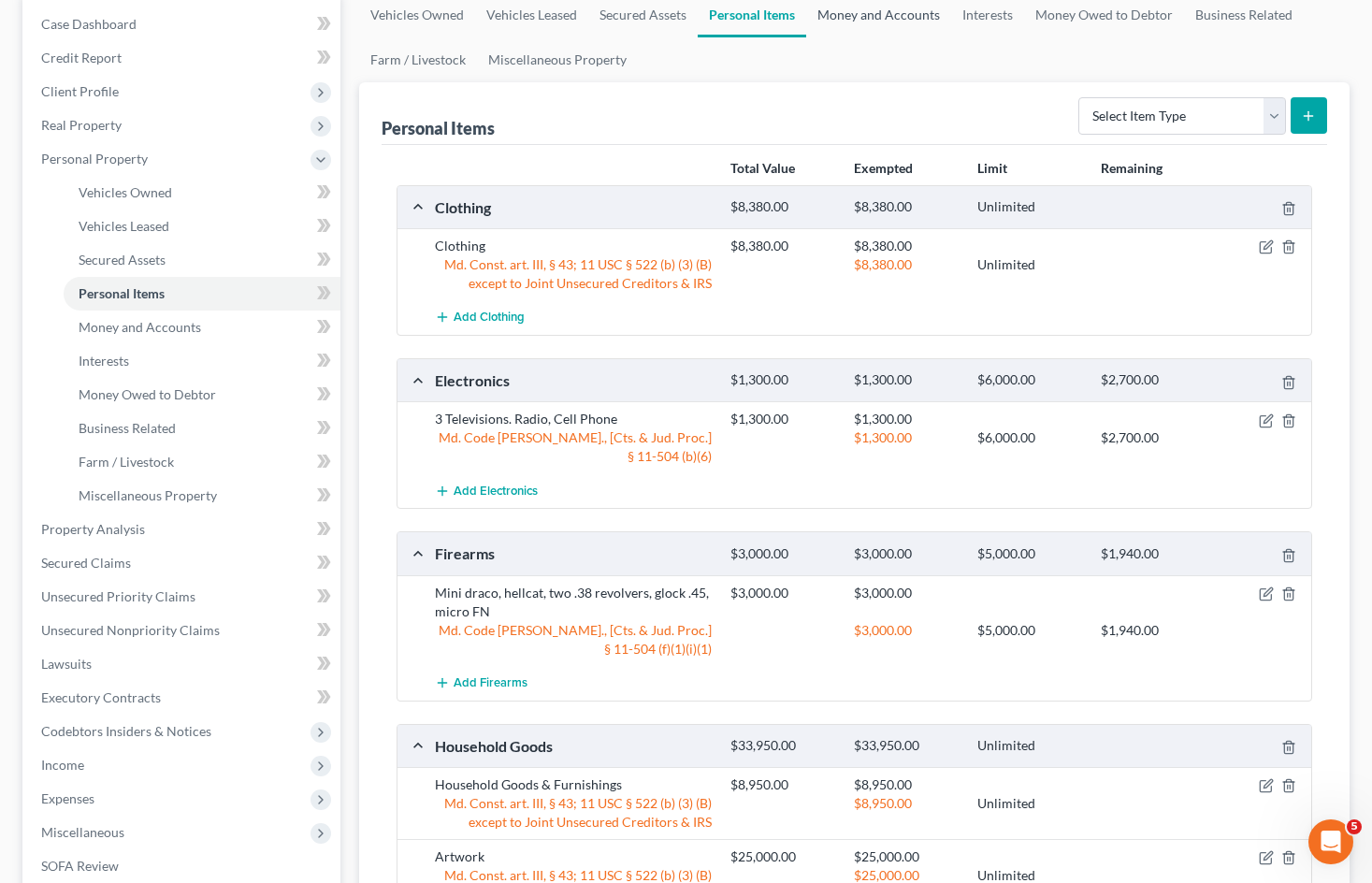
click at [862, 12] on link "Money and Accounts" at bounding box center [878, 15] width 145 height 45
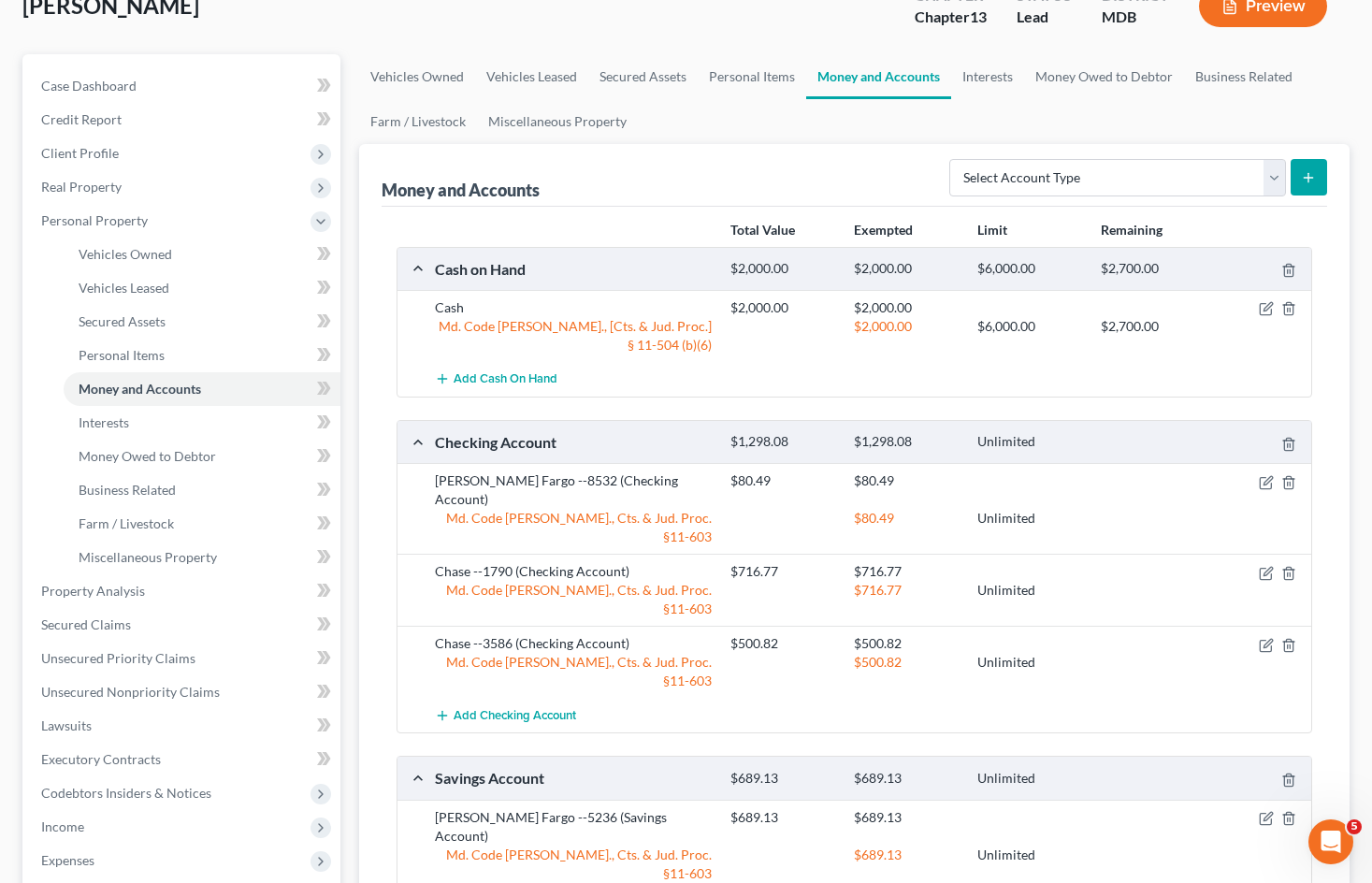
scroll to position [94, 0]
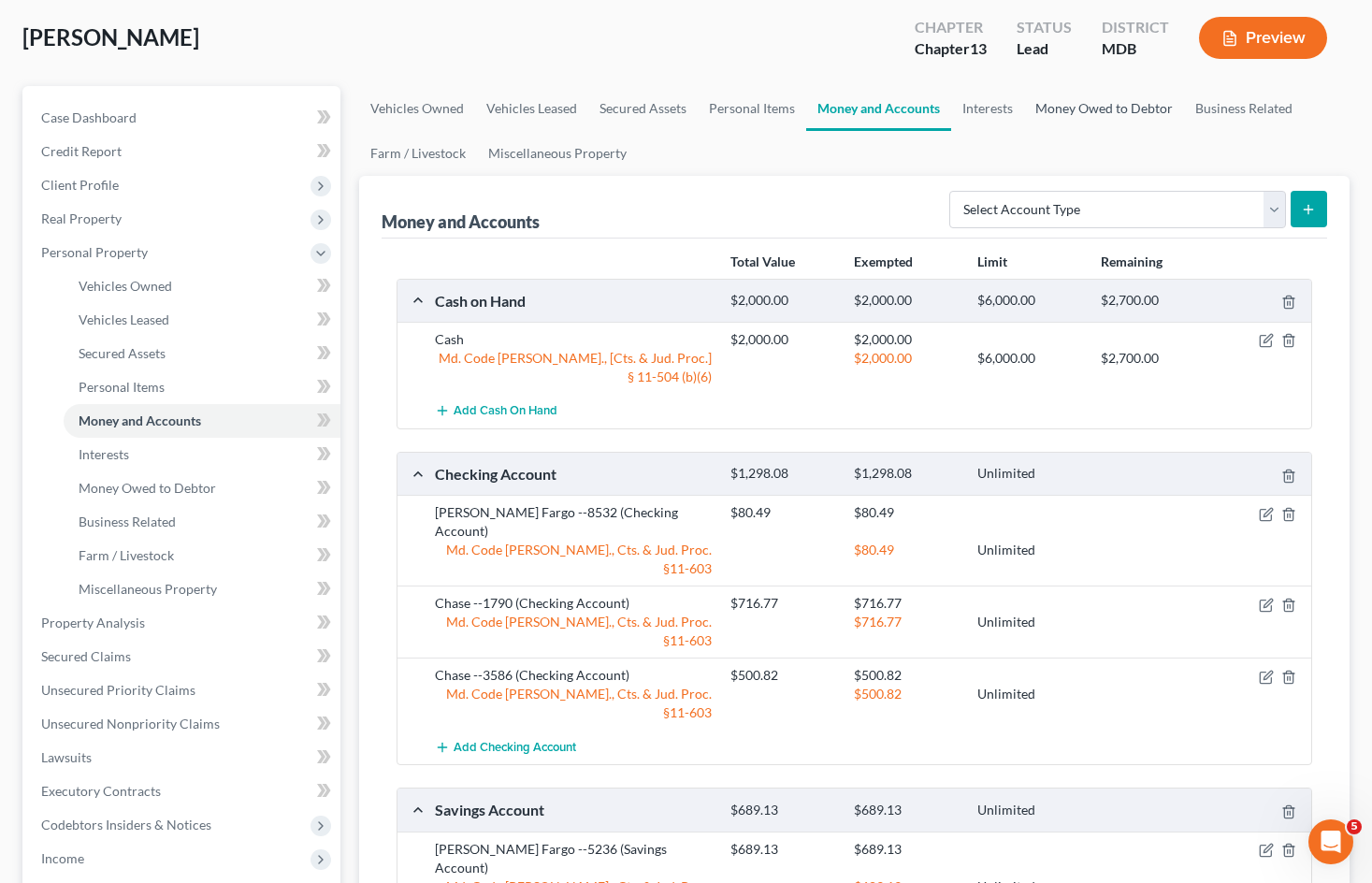
click at [1066, 110] on link "Money Owed to Debtor" at bounding box center [1104, 109] width 160 height 45
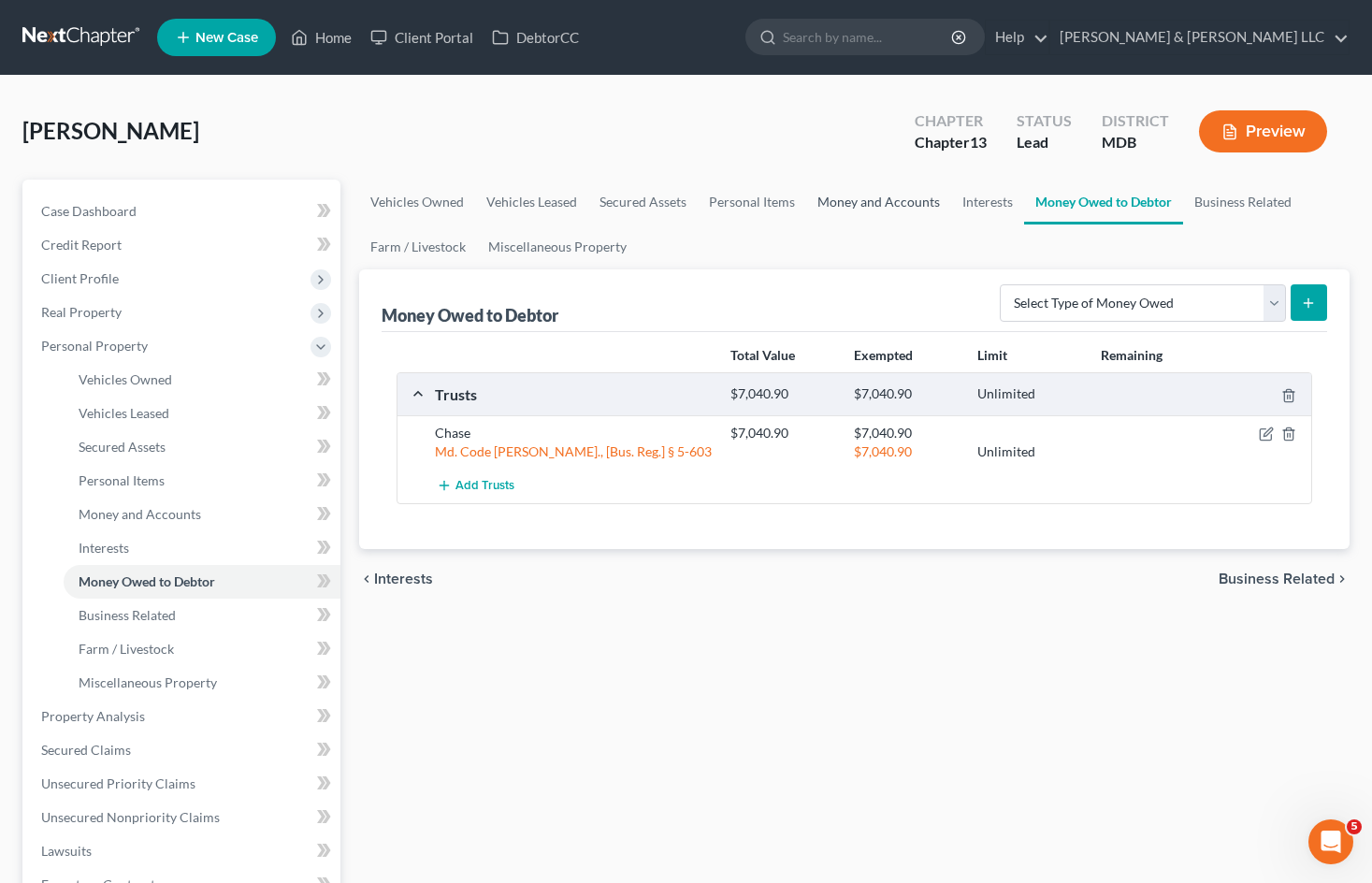
click at [854, 201] on link "Money and Accounts" at bounding box center [878, 202] width 145 height 45
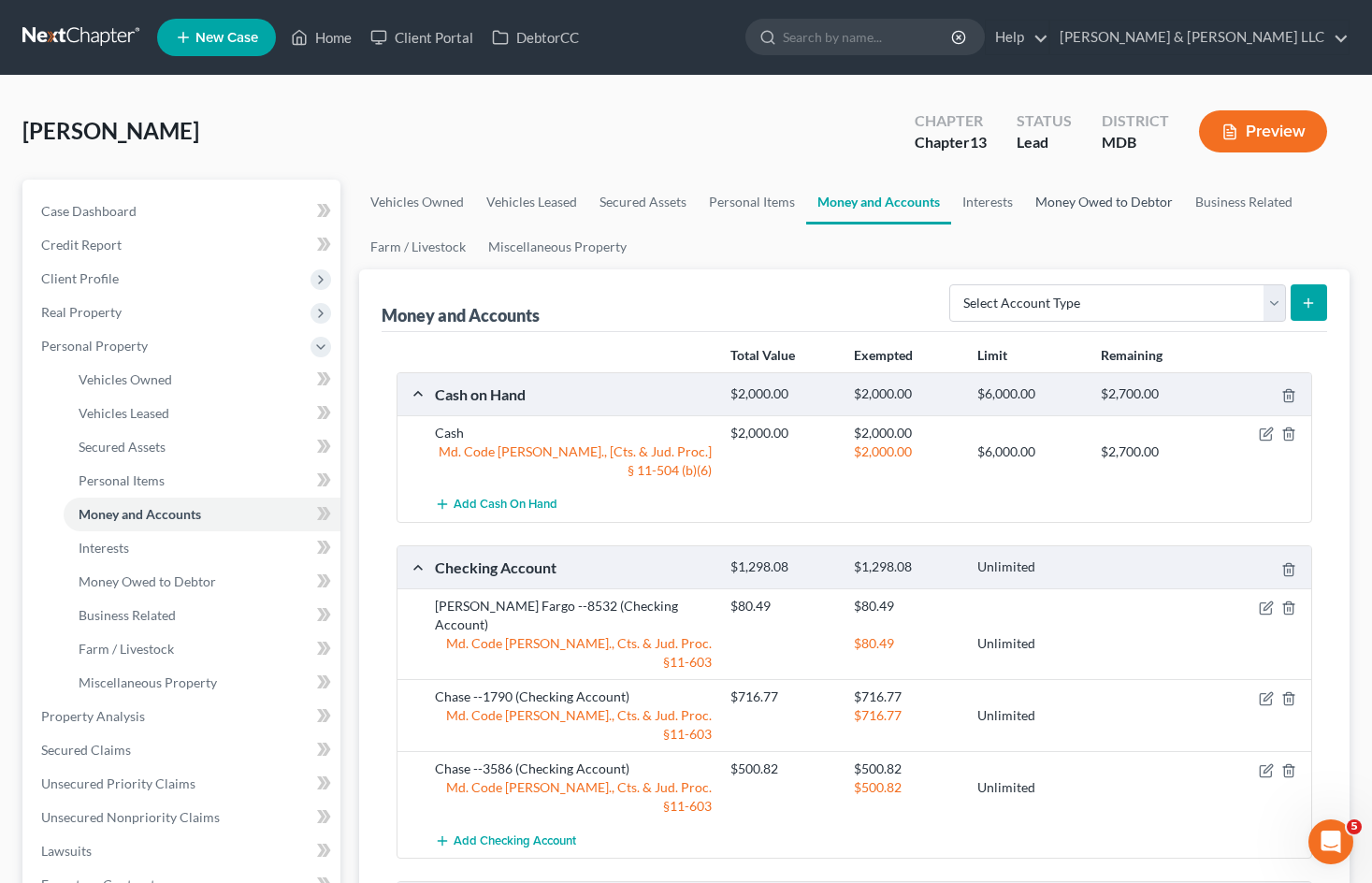
click at [1078, 203] on link "Money Owed to Debtor" at bounding box center [1104, 202] width 160 height 45
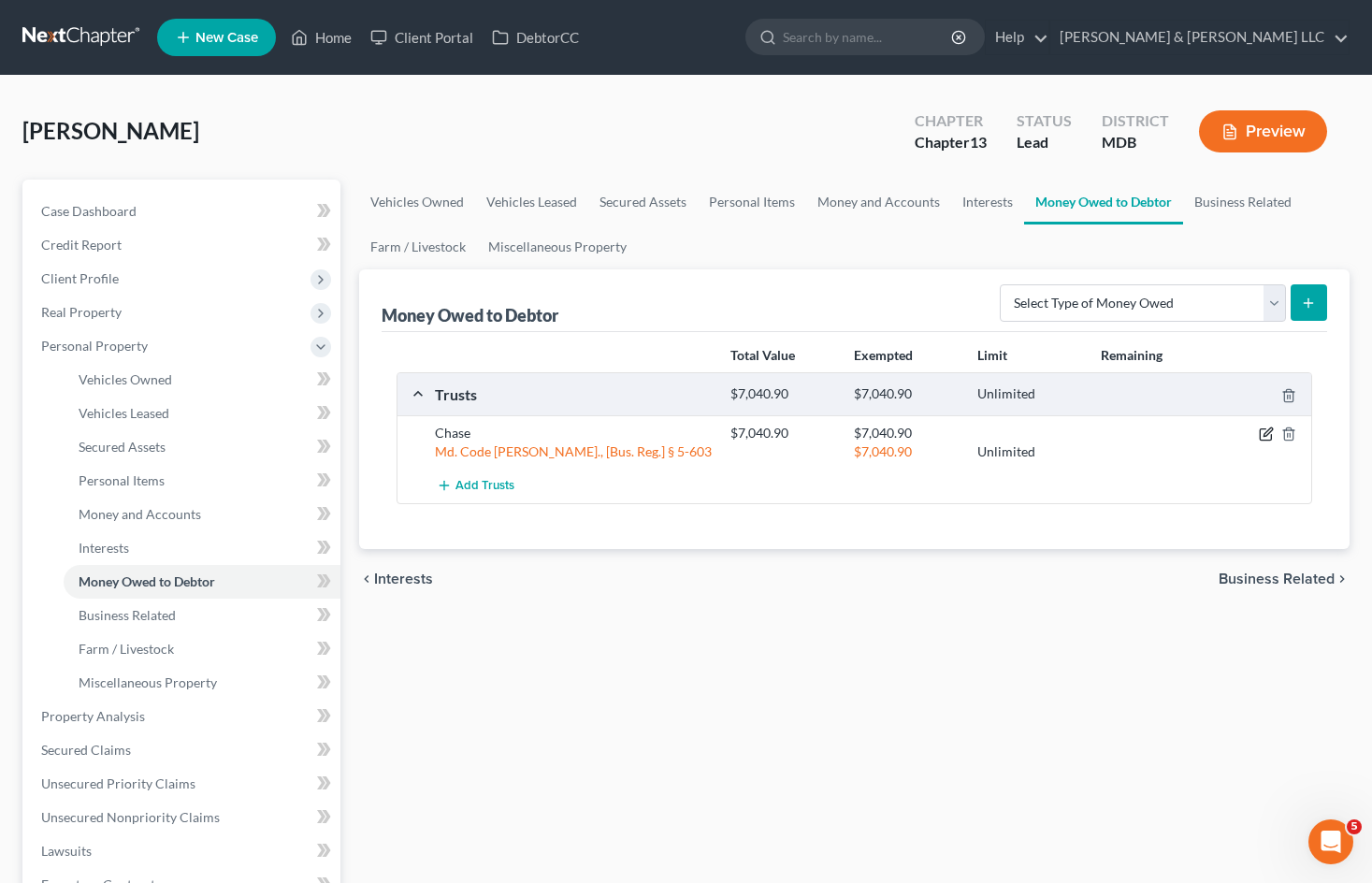
click at [1266, 434] on icon "button" at bounding box center [1266, 434] width 15 height 15
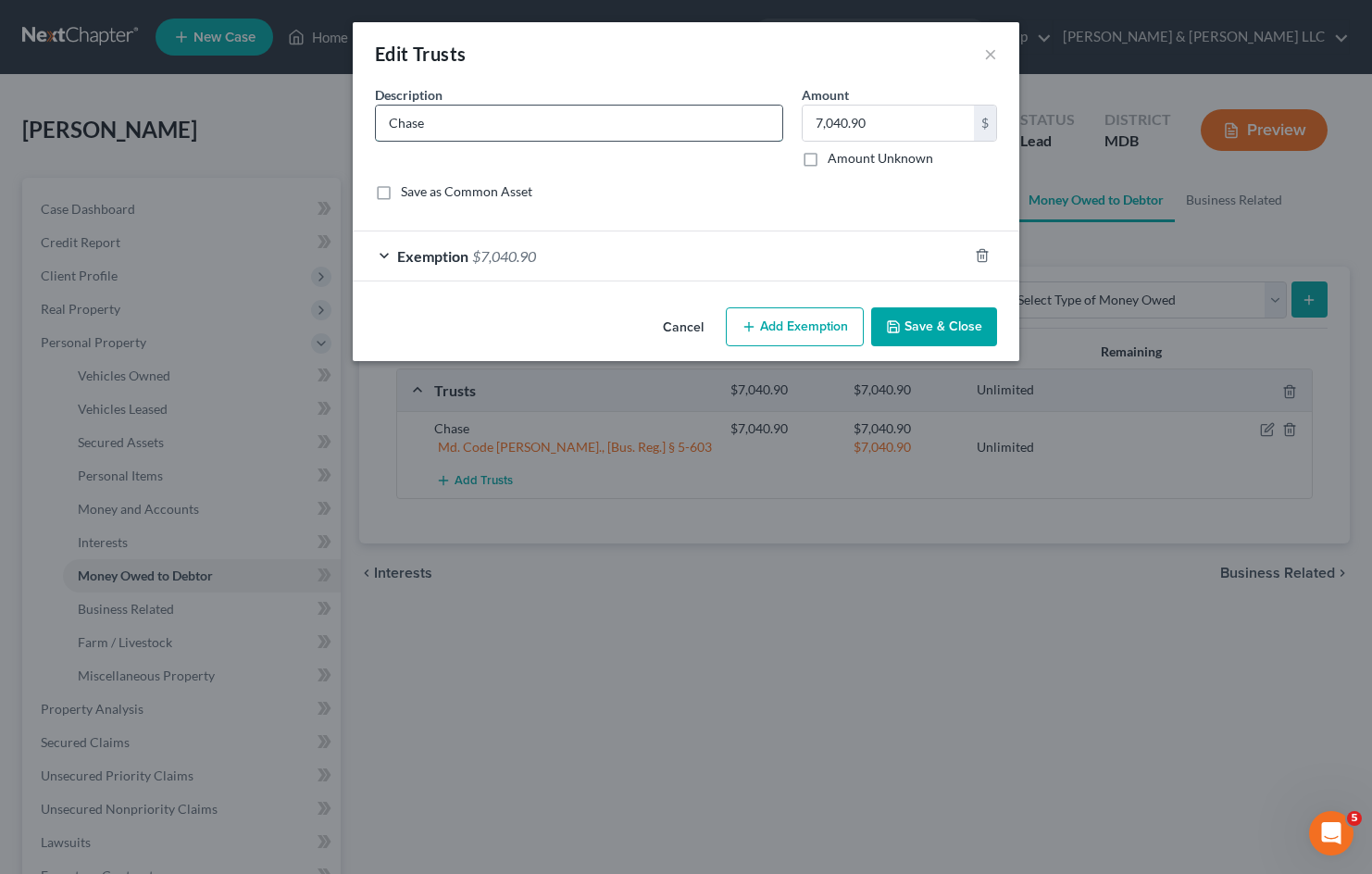
click at [599, 130] on input "Chase" at bounding box center [579, 124] width 406 height 35
type input "Chase --3586"
click at [944, 333] on button "Save & Close" at bounding box center [934, 327] width 126 height 39
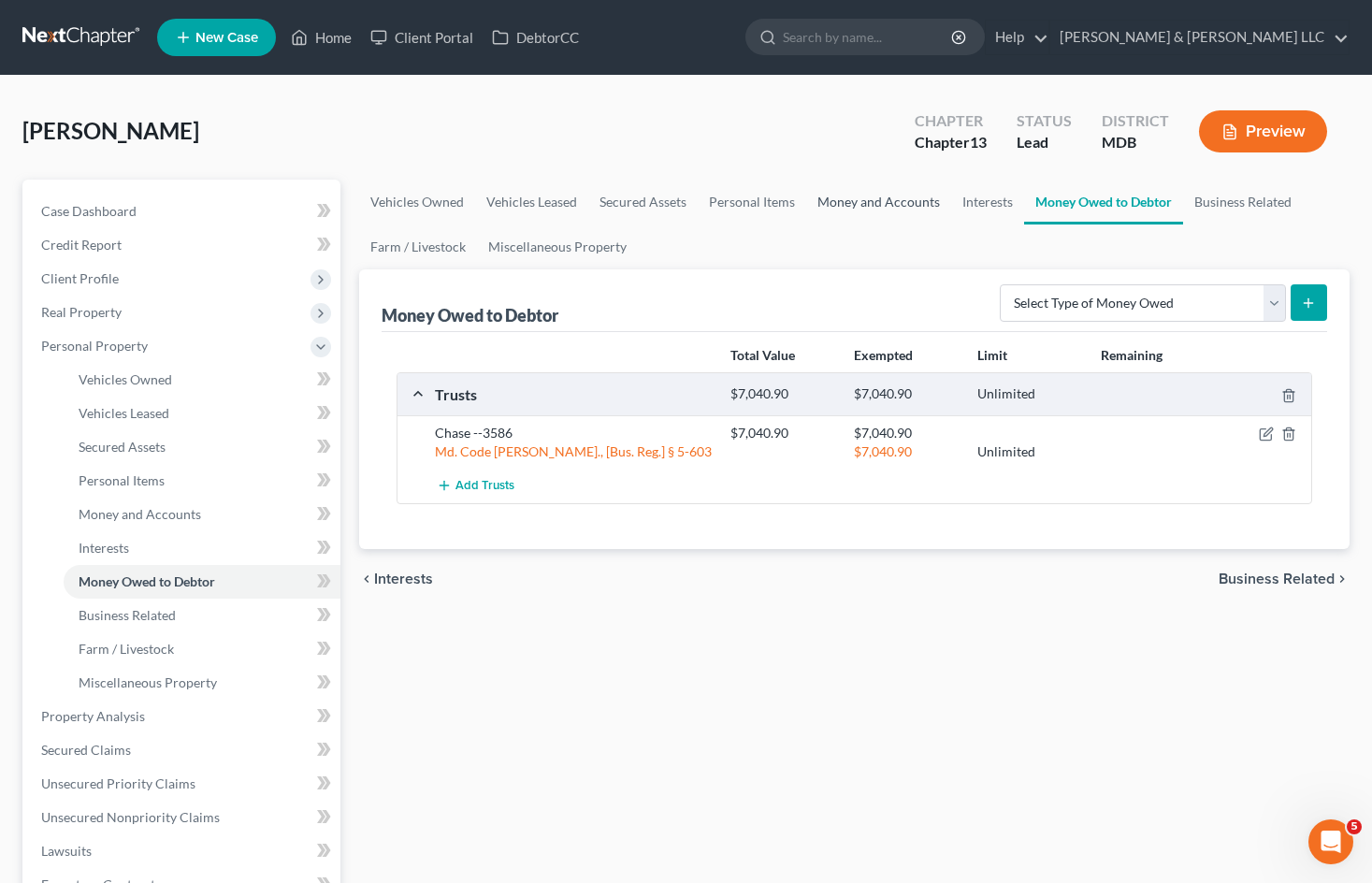
click at [875, 199] on link "Money and Accounts" at bounding box center [878, 202] width 145 height 45
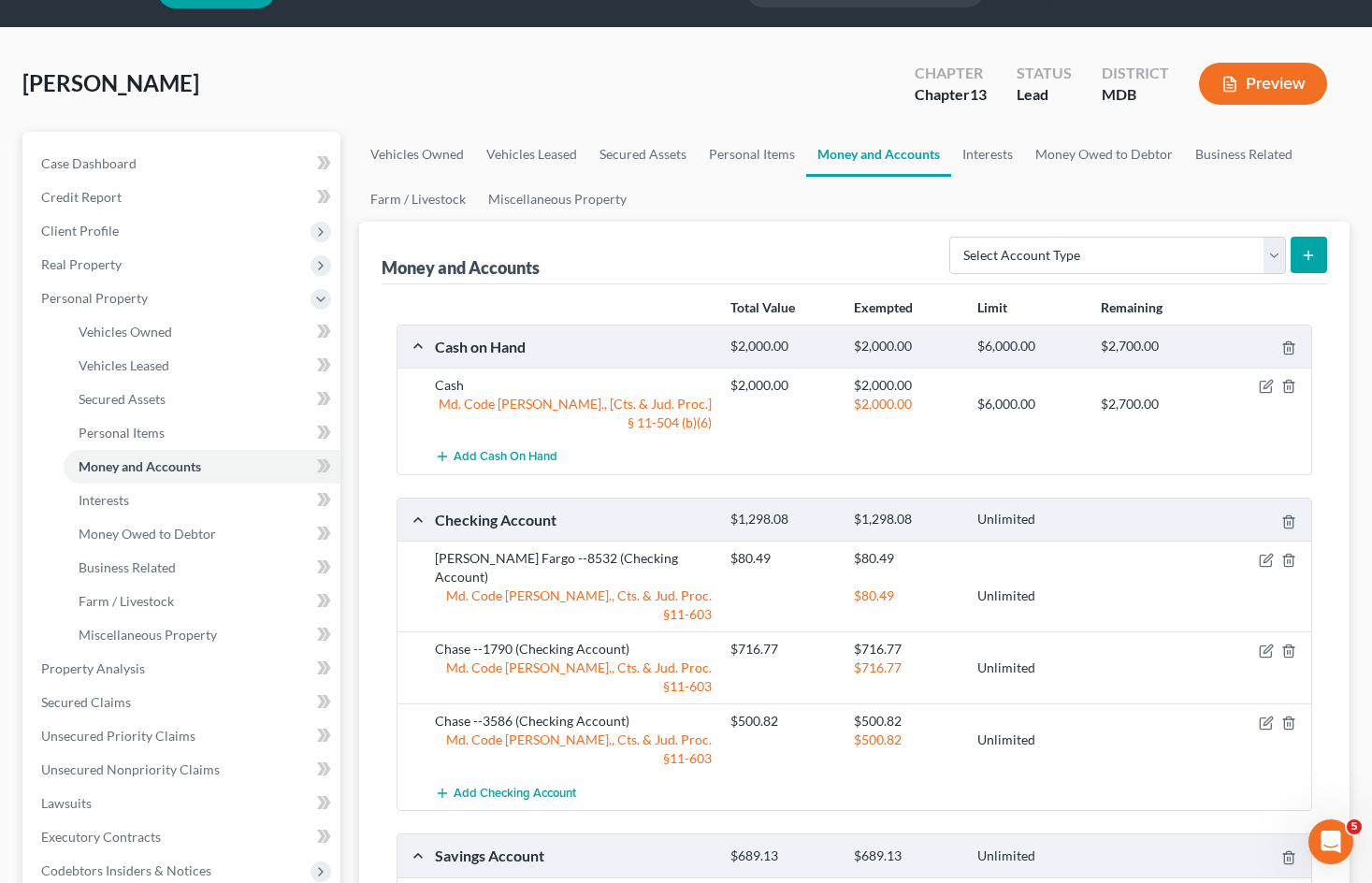
scroll to position [94, 0]
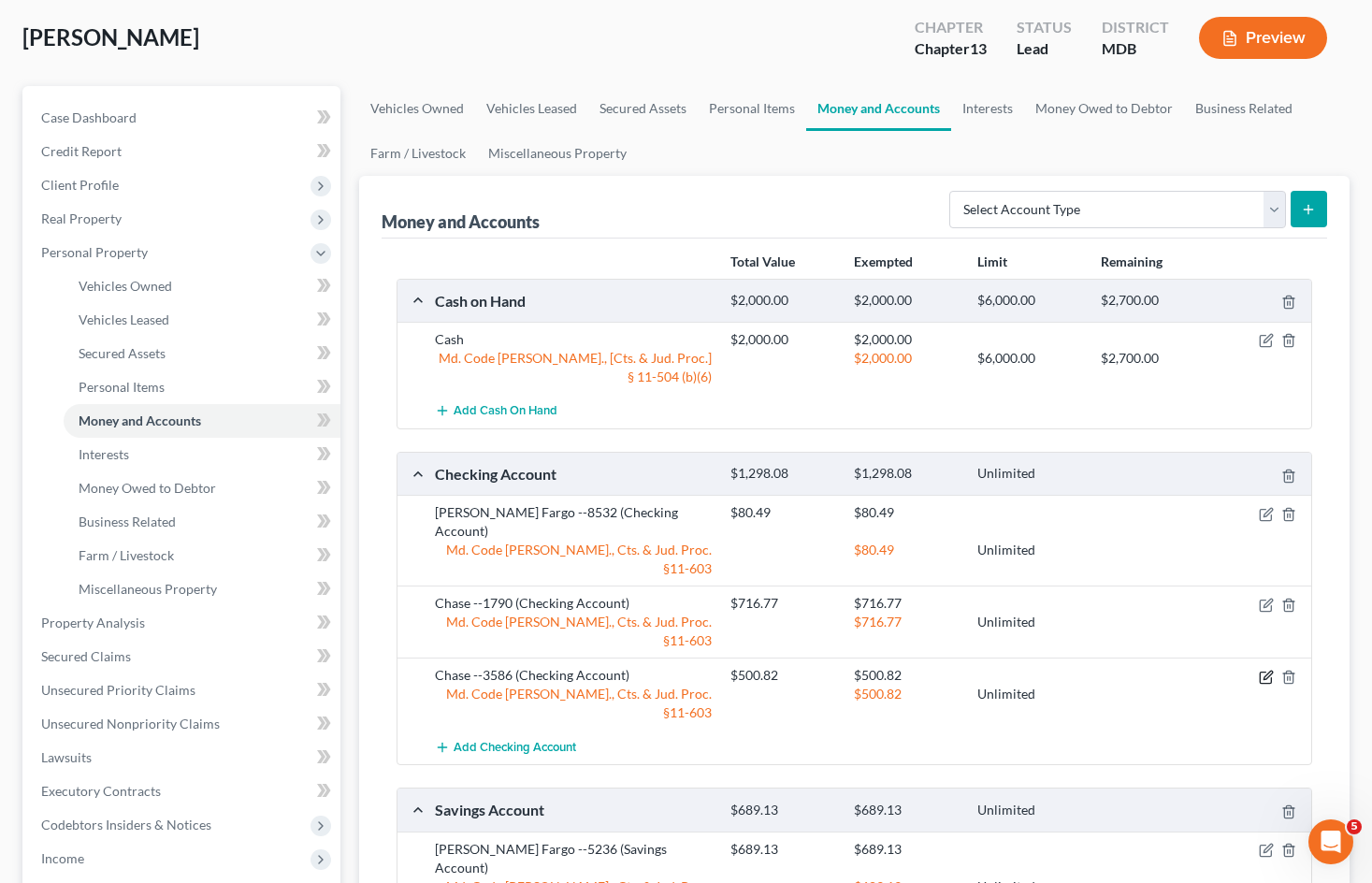
click at [1266, 670] on icon "button" at bounding box center [1267, 674] width 8 height 8
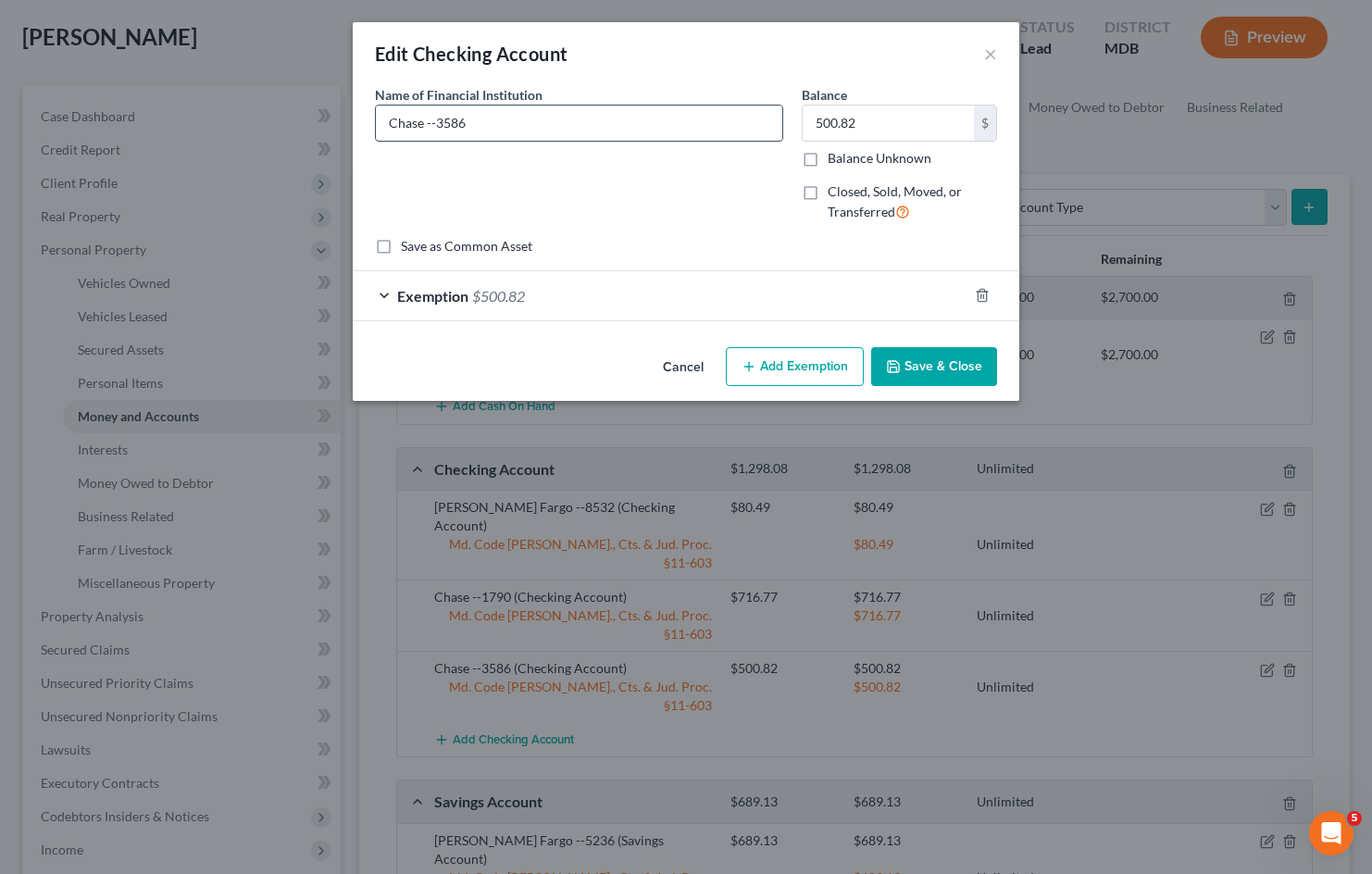
drag, startPoint x: 437, startPoint y: 122, endPoint x: 528, endPoint y: 124, distance: 91.0
click at [528, 124] on input "Chase --3586" at bounding box center [579, 124] width 406 height 35
click at [894, 120] on input "500.82" at bounding box center [888, 124] width 171 height 35
type input "0.00"
drag, startPoint x: 571, startPoint y: 286, endPoint x: 663, endPoint y: 300, distance: 93.1
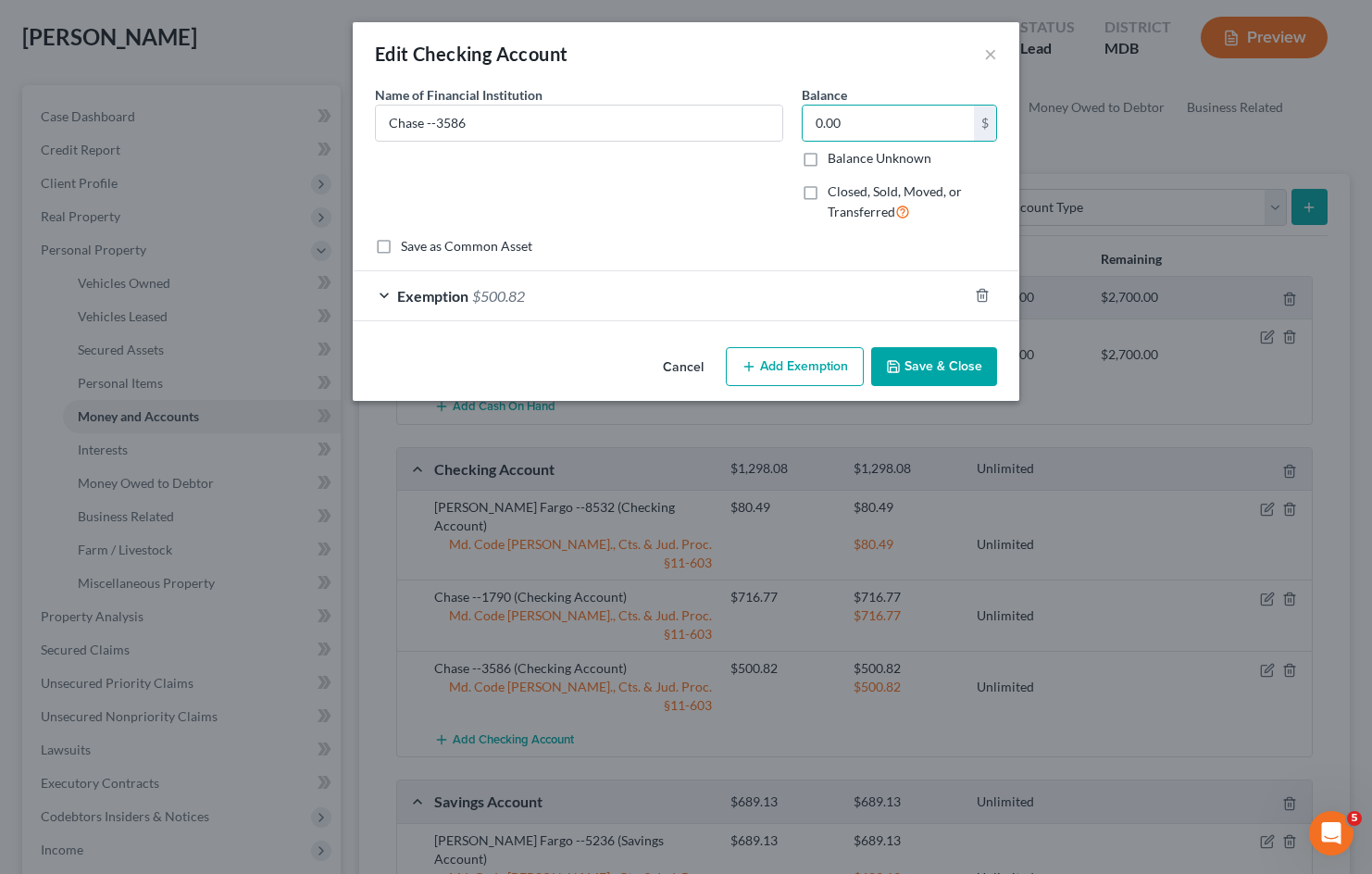
click at [571, 287] on div "Exemption $500.82" at bounding box center [660, 295] width 615 height 49
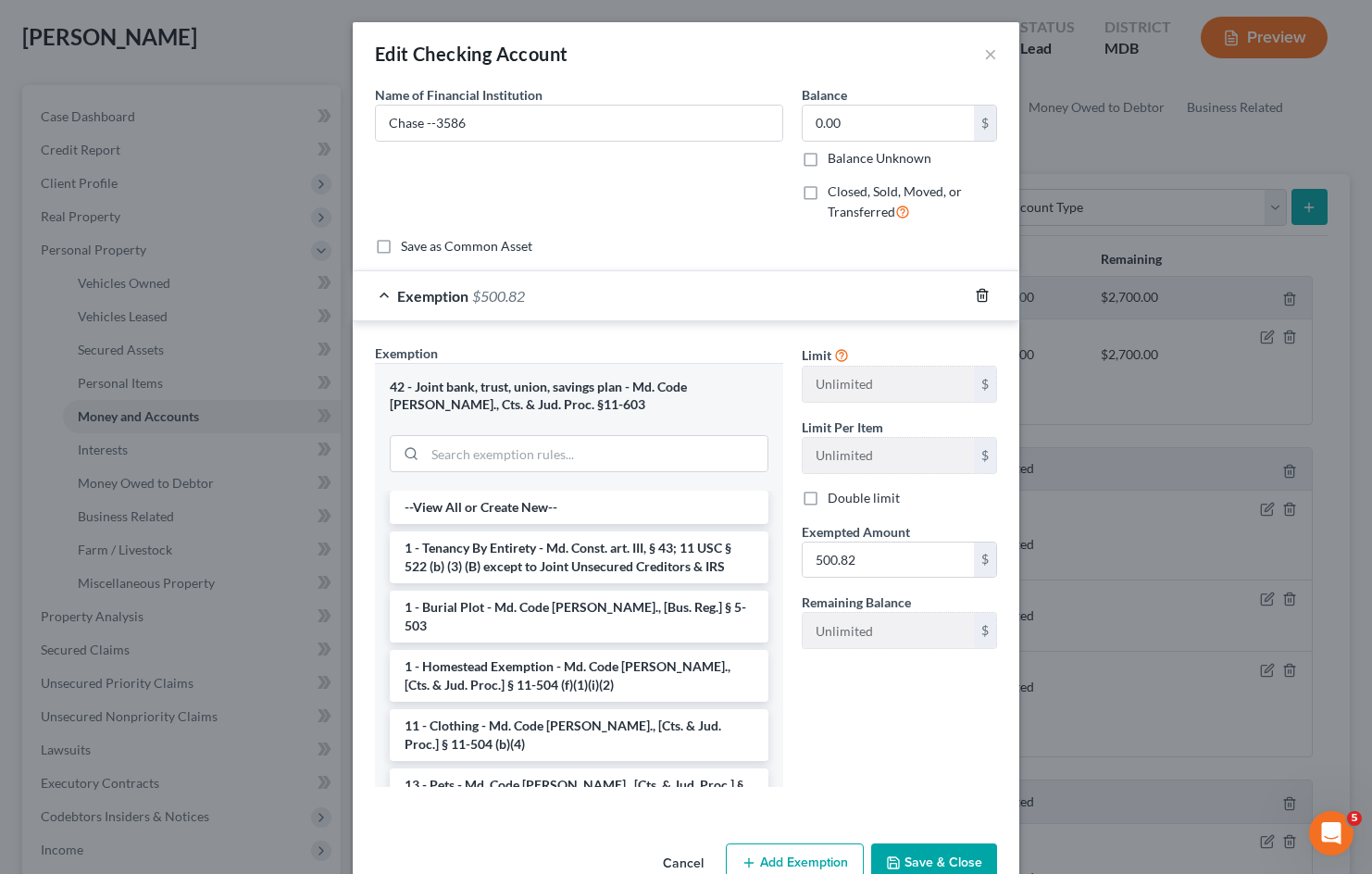
click at [974, 300] on icon "button" at bounding box center [982, 295] width 15 height 15
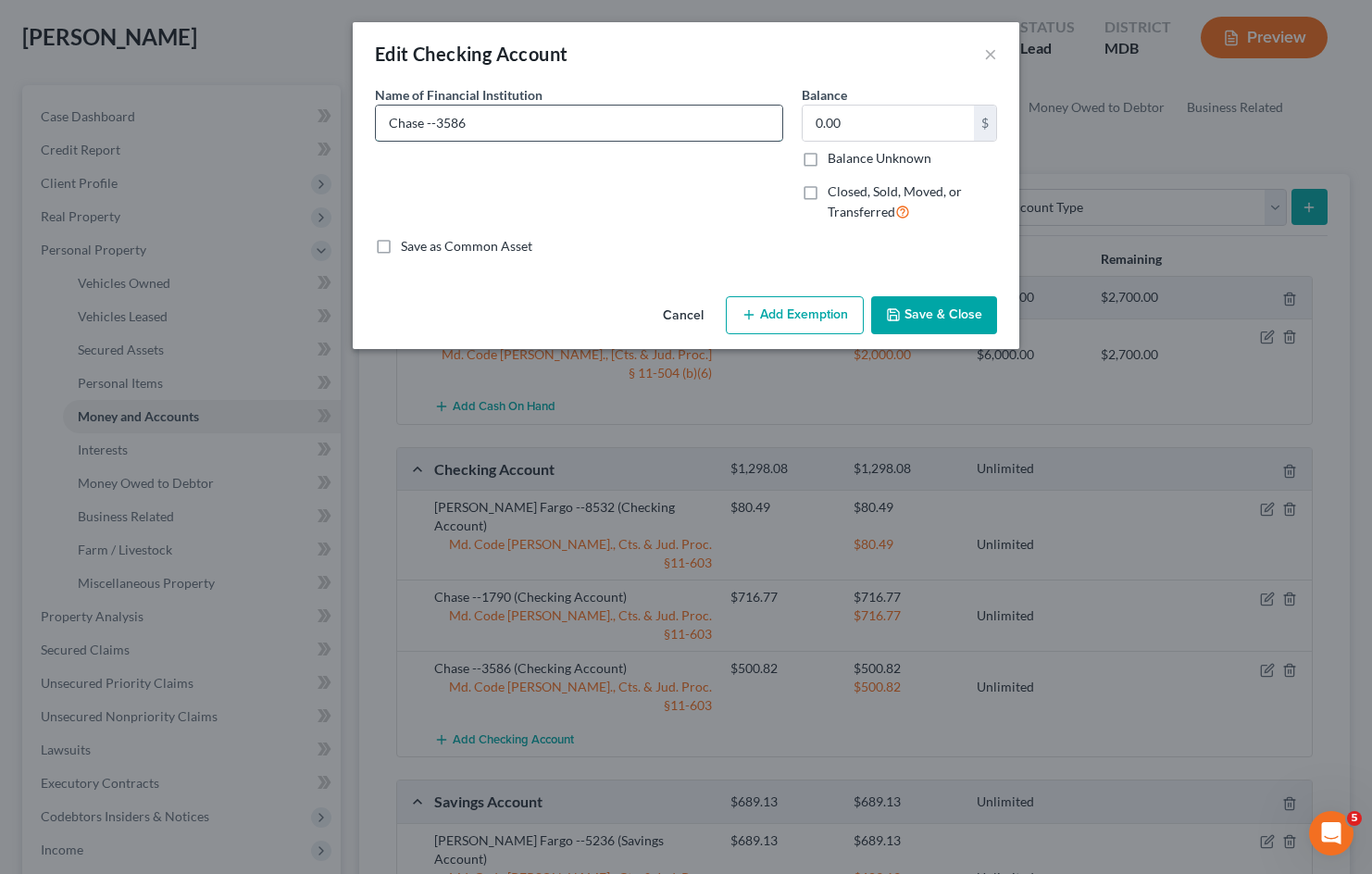
drag, startPoint x: 555, startPoint y: 133, endPoint x: 454, endPoint y: 126, distance: 101.2
click at [438, 132] on input "Chase --3586" at bounding box center [579, 124] width 406 height 35
type input "Chase --5882"
click at [950, 309] on button "Save & Close" at bounding box center [934, 316] width 126 height 39
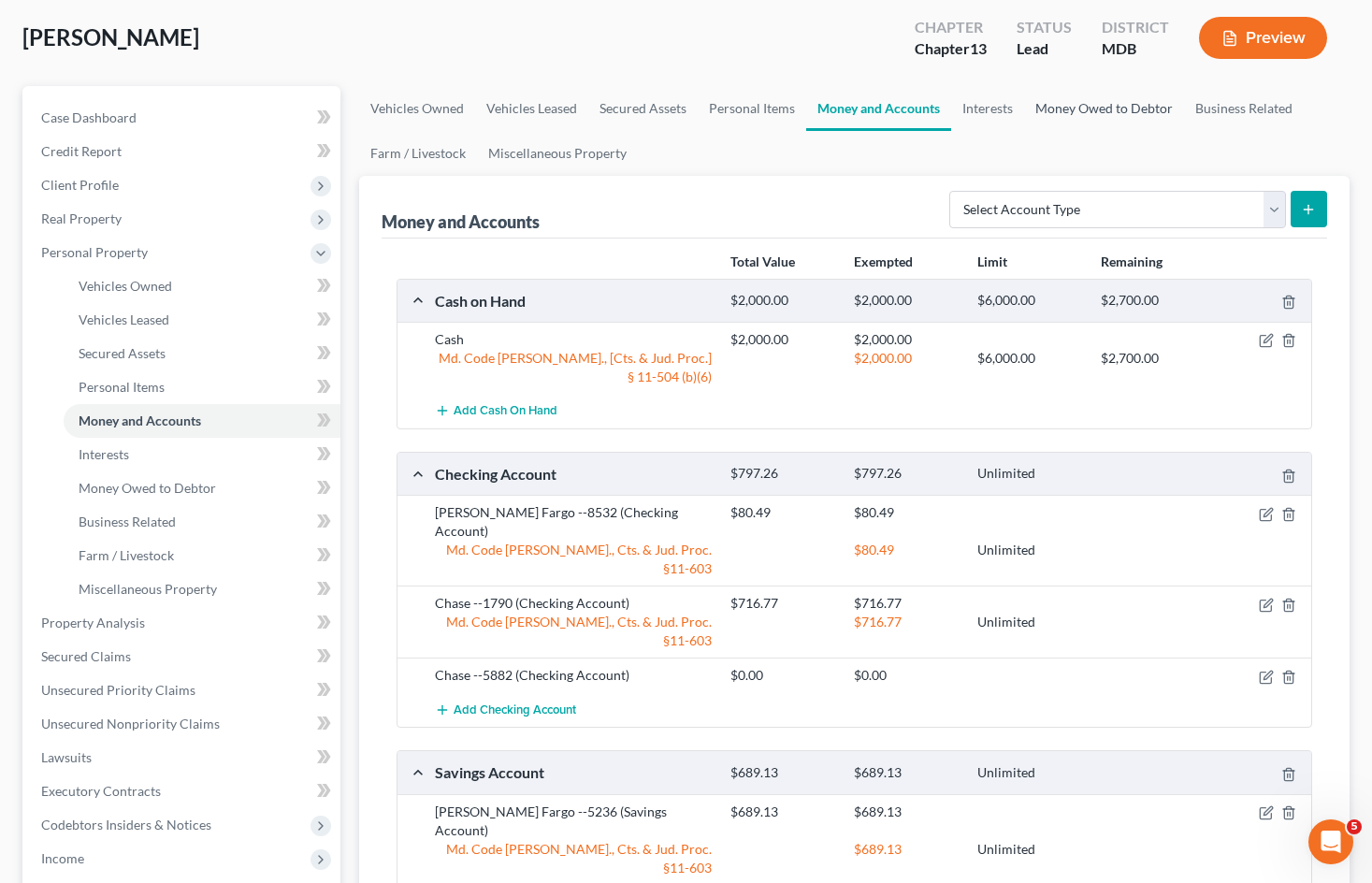
click at [1082, 99] on link "Money Owed to Debtor" at bounding box center [1104, 109] width 160 height 45
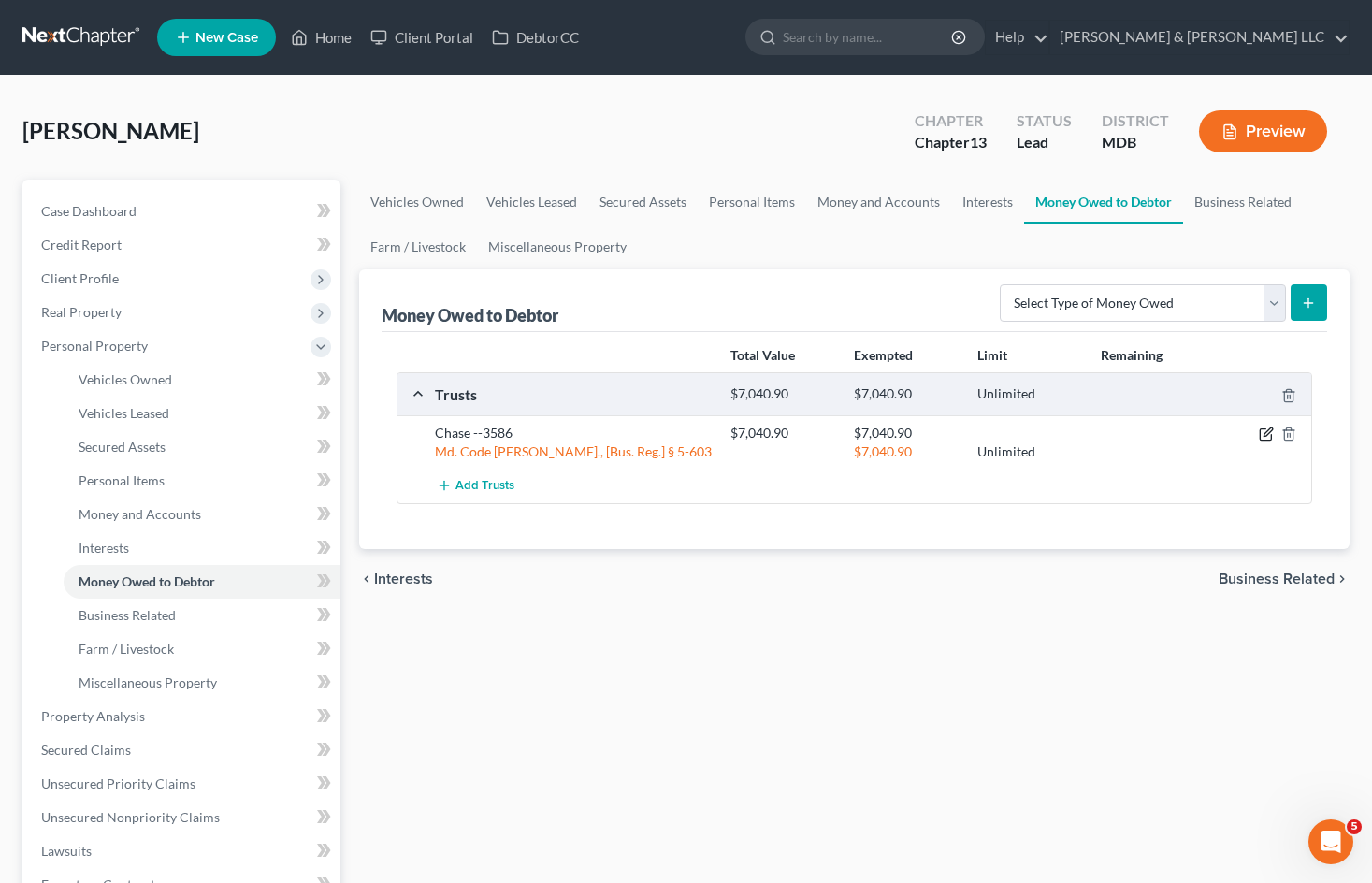
click at [1265, 431] on icon "button" at bounding box center [1266, 434] width 15 height 15
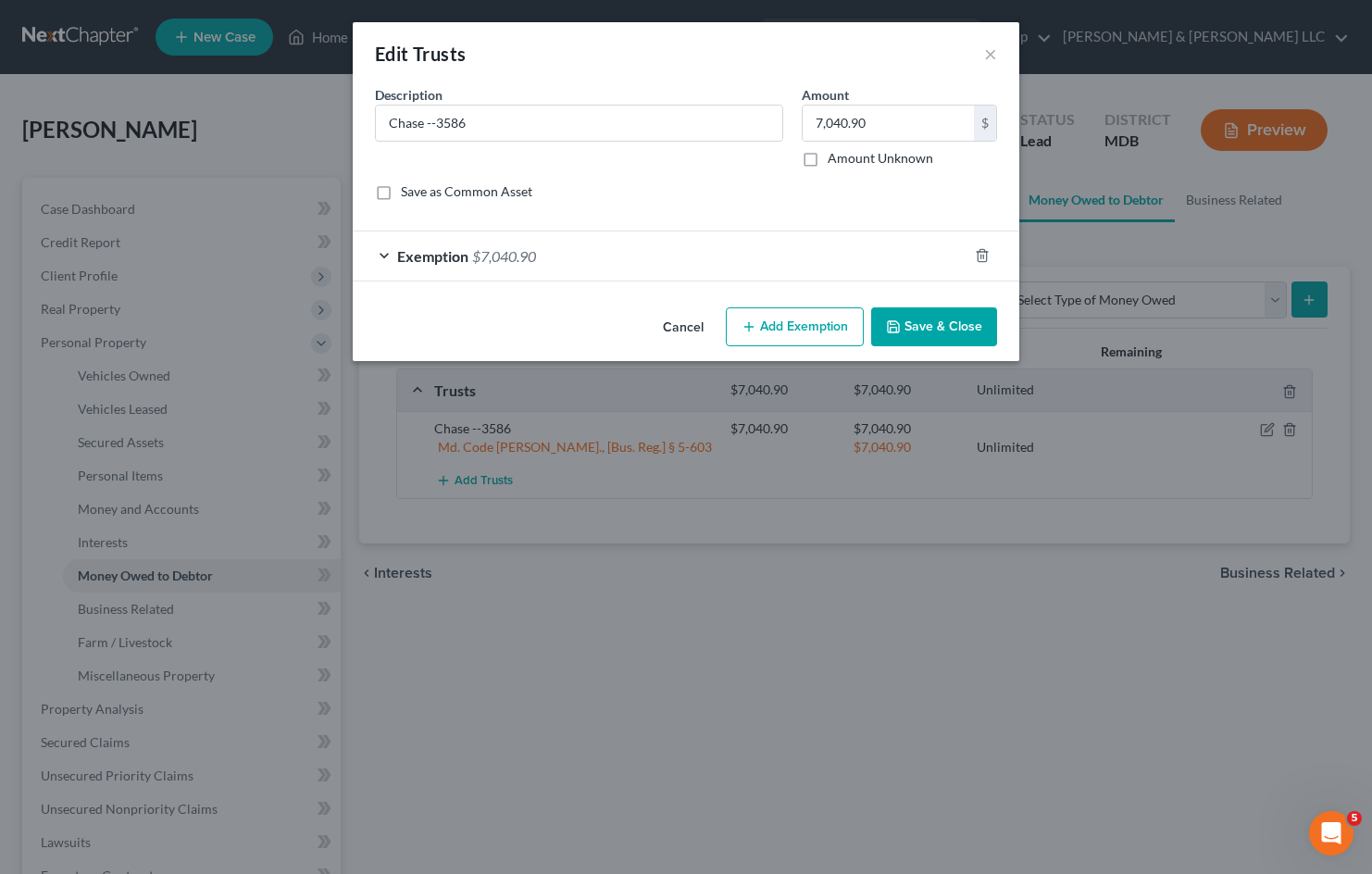
click at [687, 265] on div "Exemption $7,040.90" at bounding box center [660, 255] width 615 height 49
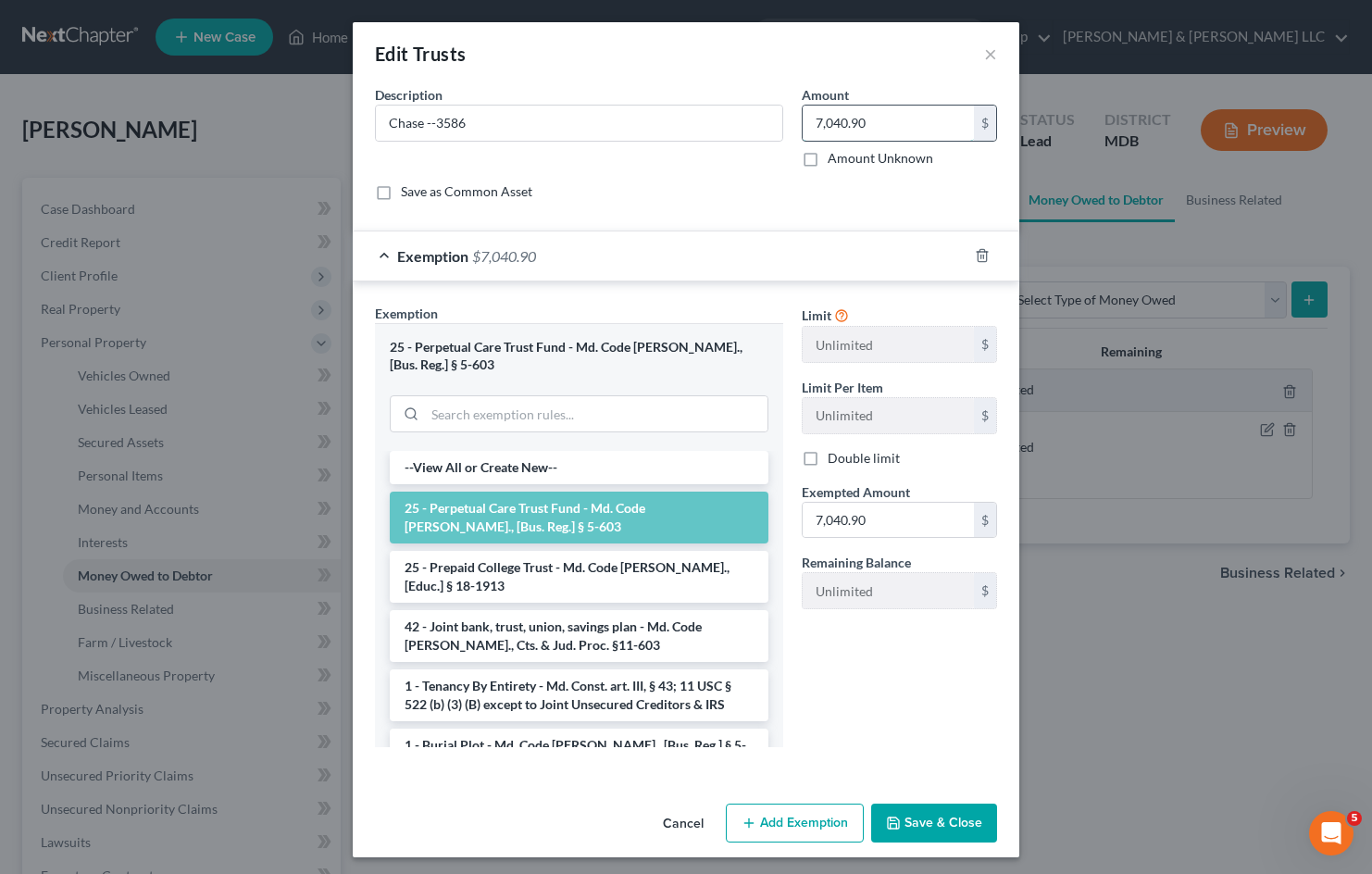
click at [900, 112] on input "7,040.90" at bounding box center [888, 124] width 171 height 35
type input "582.00"
drag, startPoint x: 869, startPoint y: 542, endPoint x: 879, endPoint y: 531, distance: 14.9
click at [876, 535] on div "Limit Unlimited $ Limit Per Item Unlimited $ Double limit Exempted Amount * 7,0…" at bounding box center [899, 463] width 214 height 320
click at [879, 531] on input "7,040.90" at bounding box center [888, 520] width 171 height 35
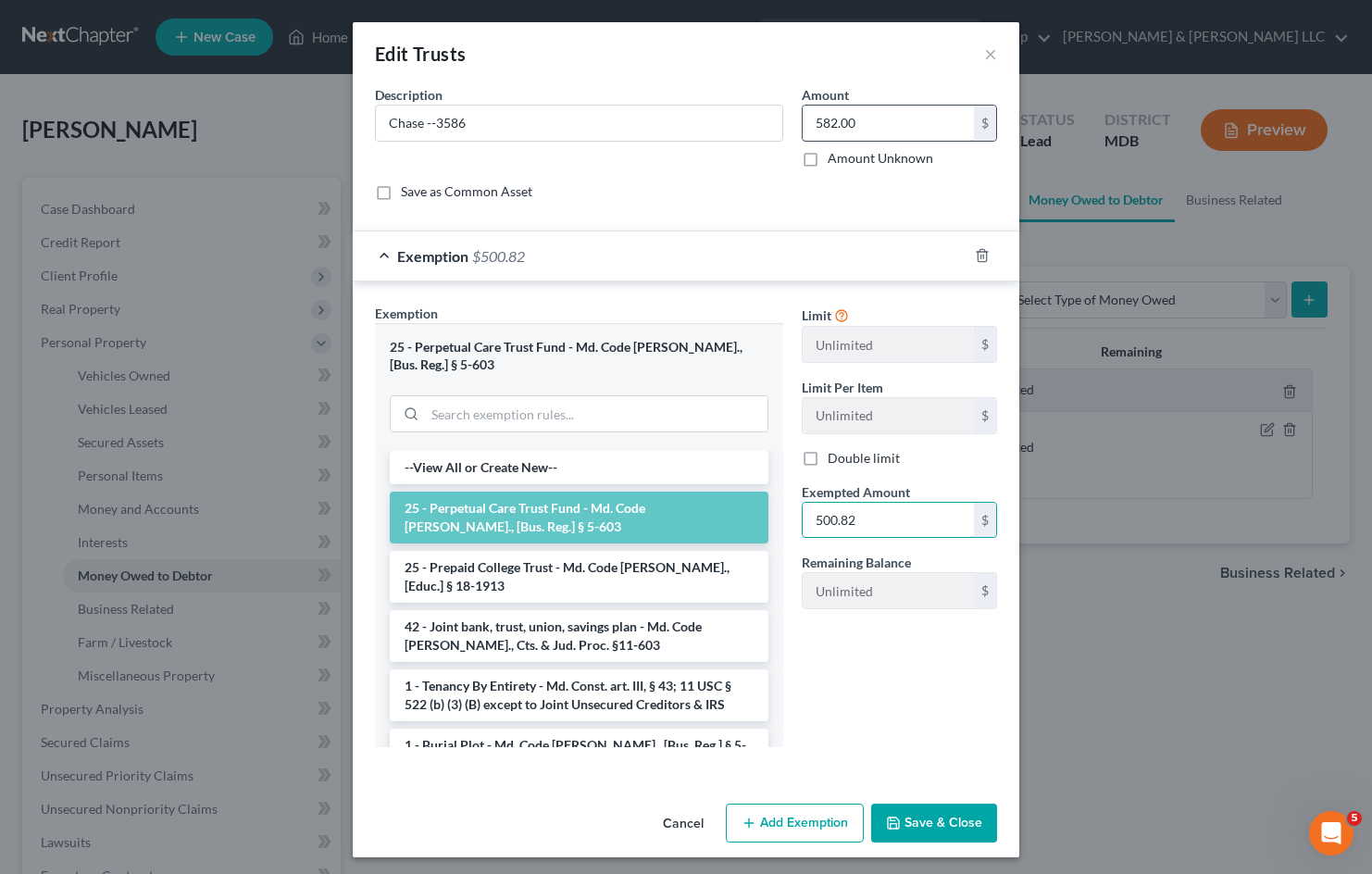
type input "500.82"
click at [955, 819] on button "Save & Close" at bounding box center [934, 823] width 126 height 39
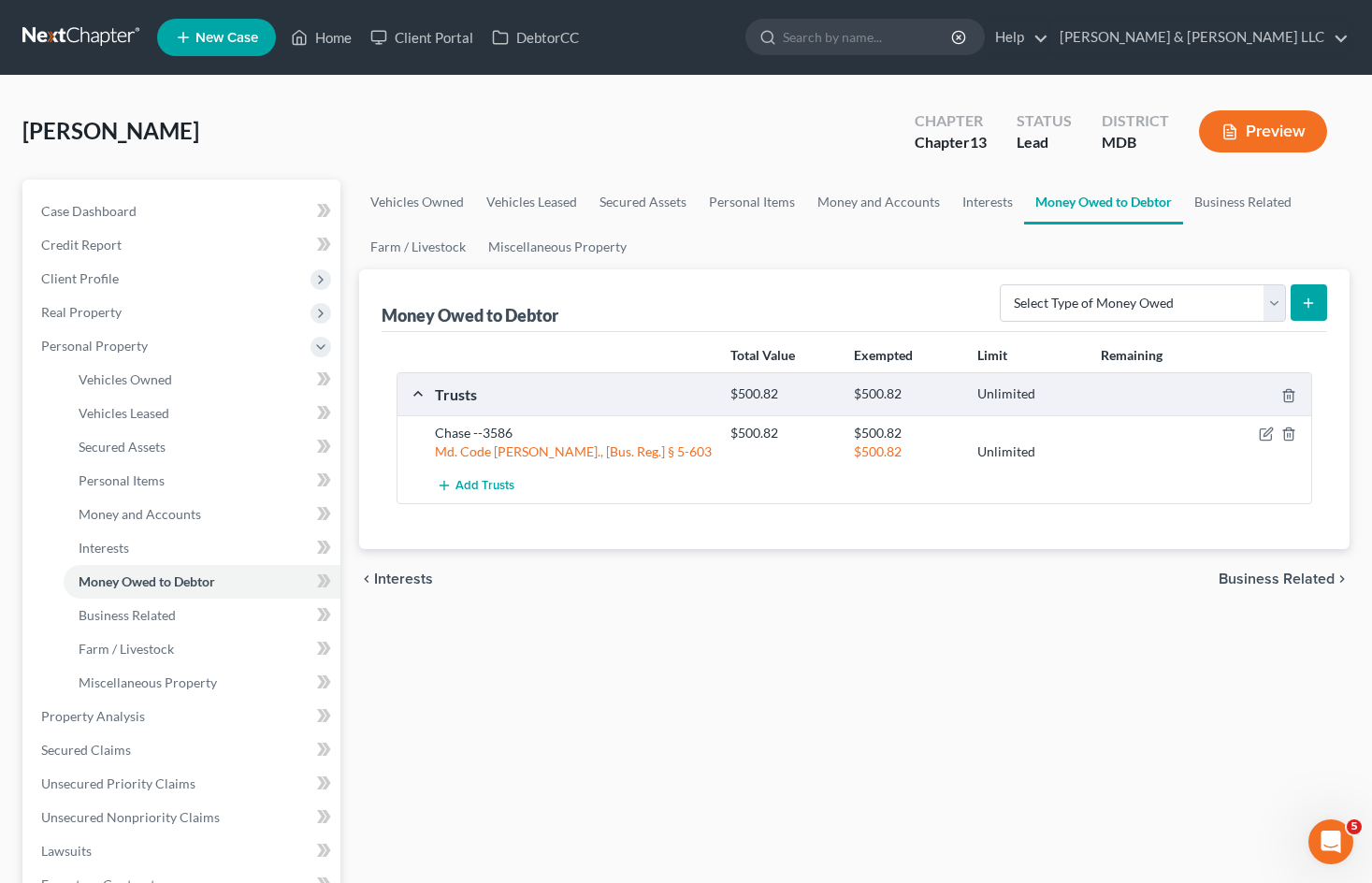
drag, startPoint x: 935, startPoint y: 723, endPoint x: 951, endPoint y: 708, distance: 21.9
click at [935, 722] on div "Vehicles Owned Vehicles Leased Secured Assets Personal Items Money and Accounts…" at bounding box center [854, 736] width 1009 height 1114
click at [714, 202] on link "Personal Items" at bounding box center [752, 202] width 109 height 45
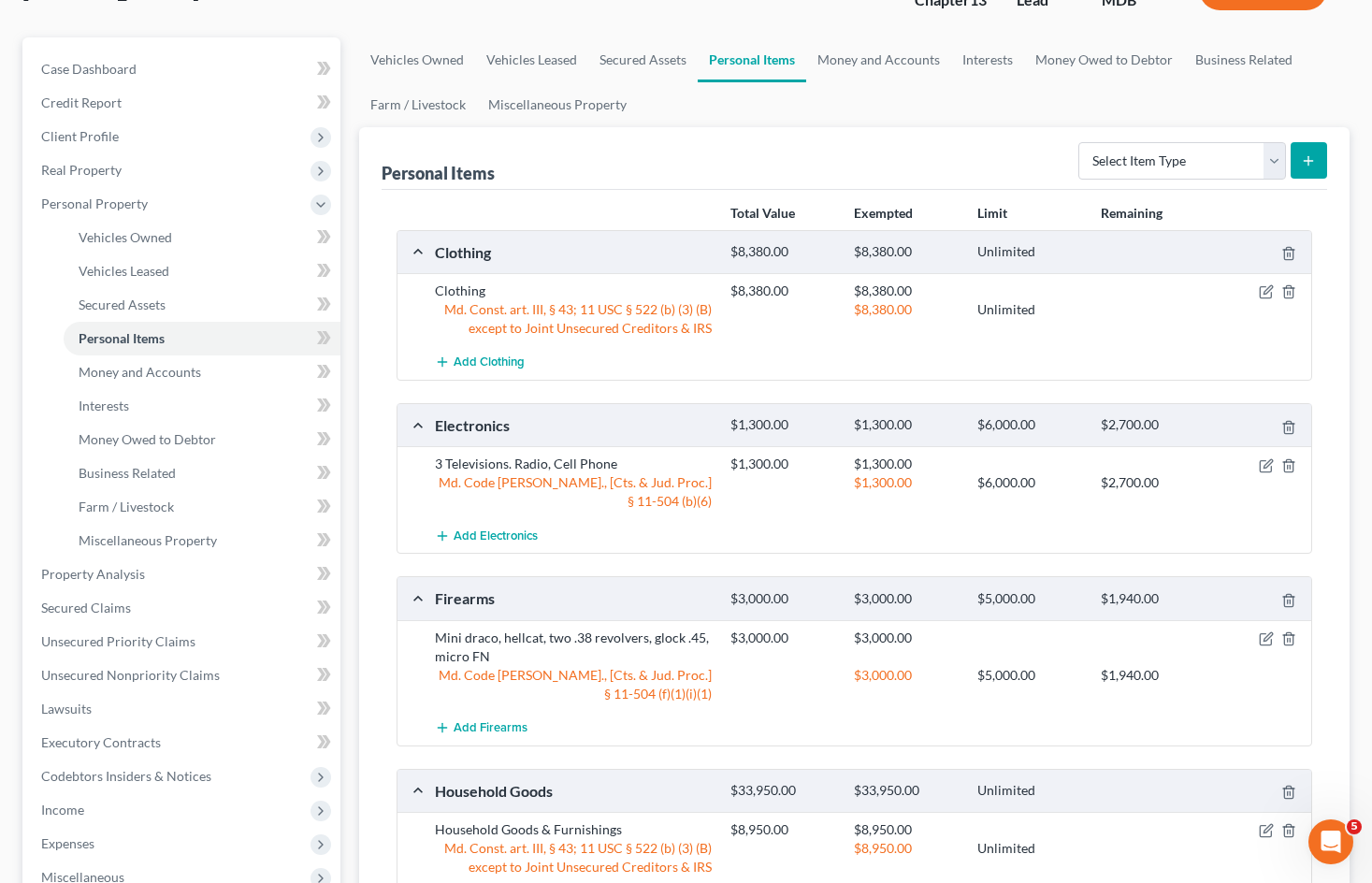
scroll to position [187, 0]
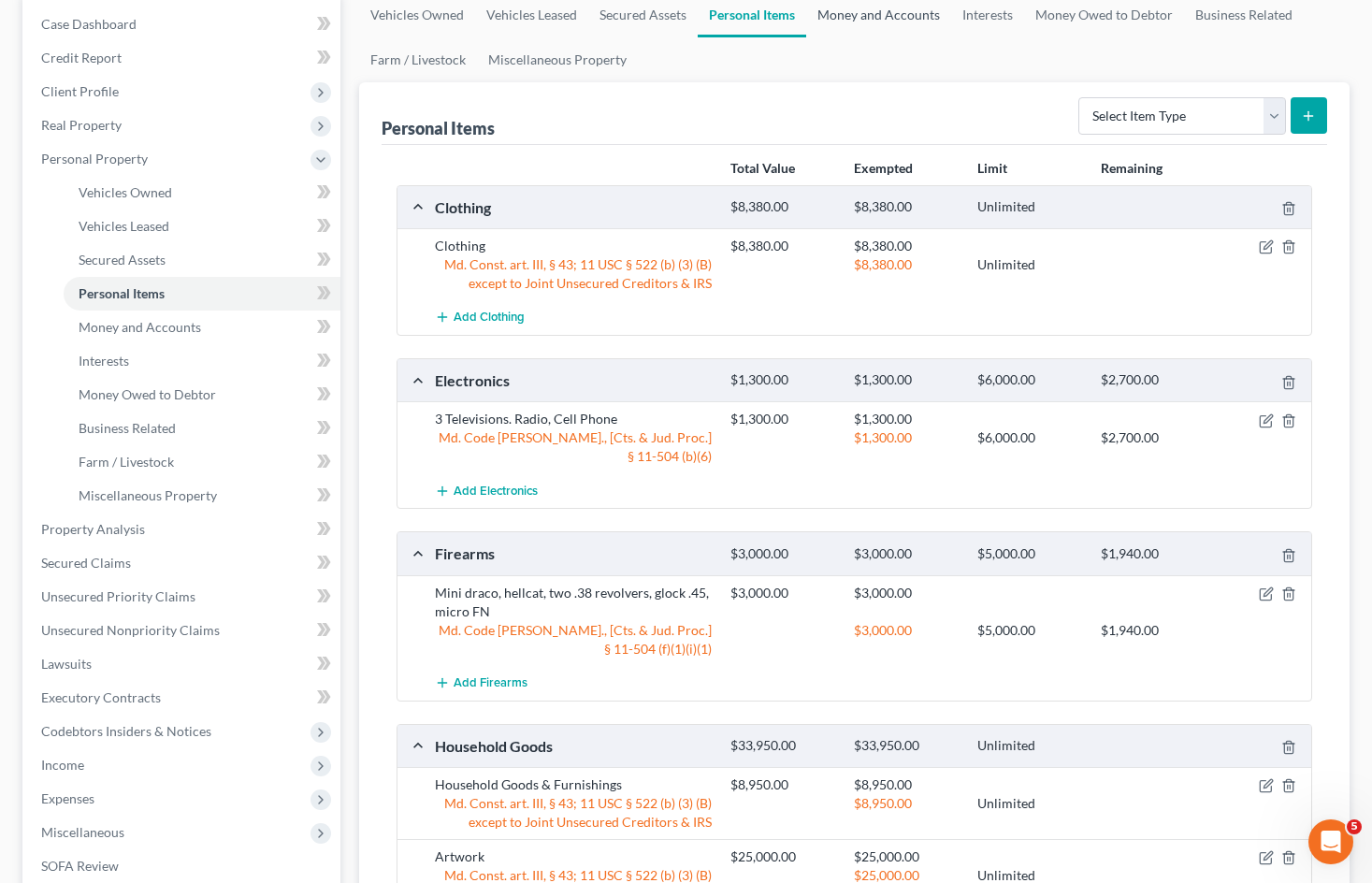
click at [919, 24] on link "Money and Accounts" at bounding box center [878, 15] width 145 height 45
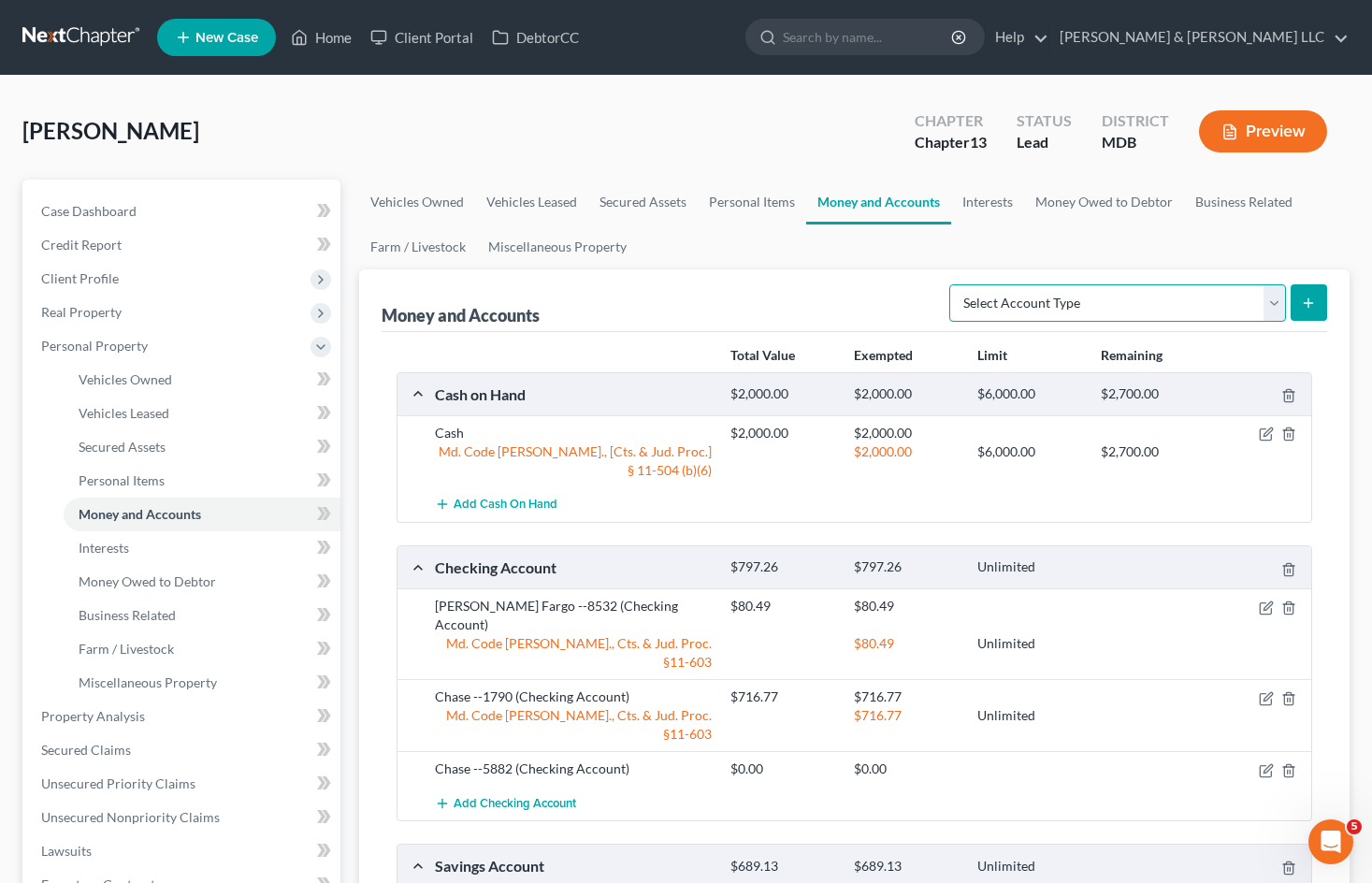
click at [1164, 310] on select "Select Account Type Brokerage Cash on Hand Certificates of Deposit Checking Acc…" at bounding box center [1117, 303] width 337 height 38
select select "checking"
click at [953, 284] on select "Select Account Type Brokerage Cash on Hand Certificates of Deposit Checking Acc…" at bounding box center [1117, 303] width 337 height 38
click at [1314, 294] on button "submit" at bounding box center [1308, 302] width 37 height 37
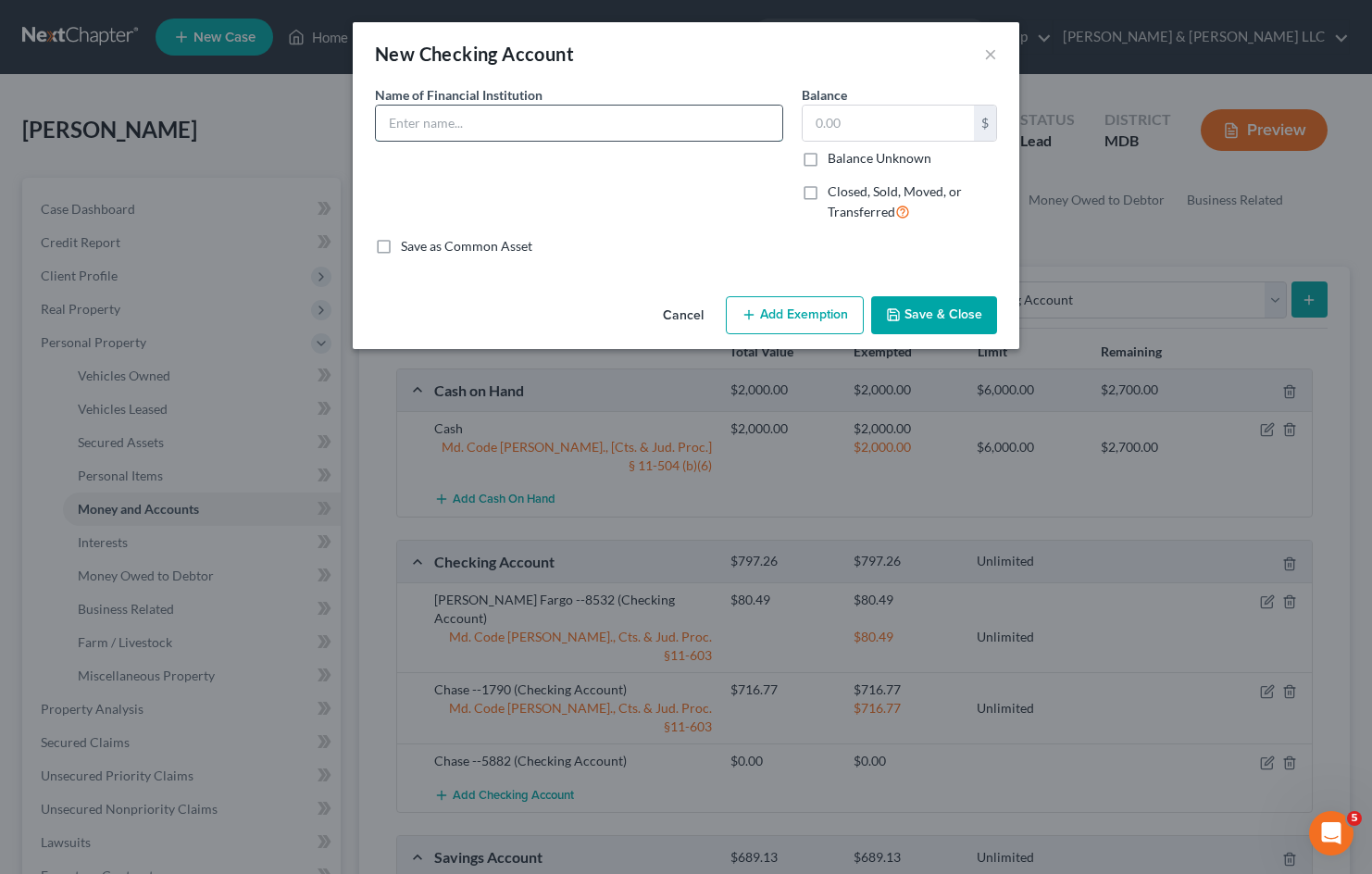
click at [643, 134] on input "text" at bounding box center [579, 124] width 406 height 35
type input "Chase Business Checking --3227"
click at [852, 131] on input "text" at bounding box center [888, 124] width 171 height 35
type input "609.56"
click at [830, 322] on button "Add Exemption" at bounding box center [794, 316] width 137 height 39
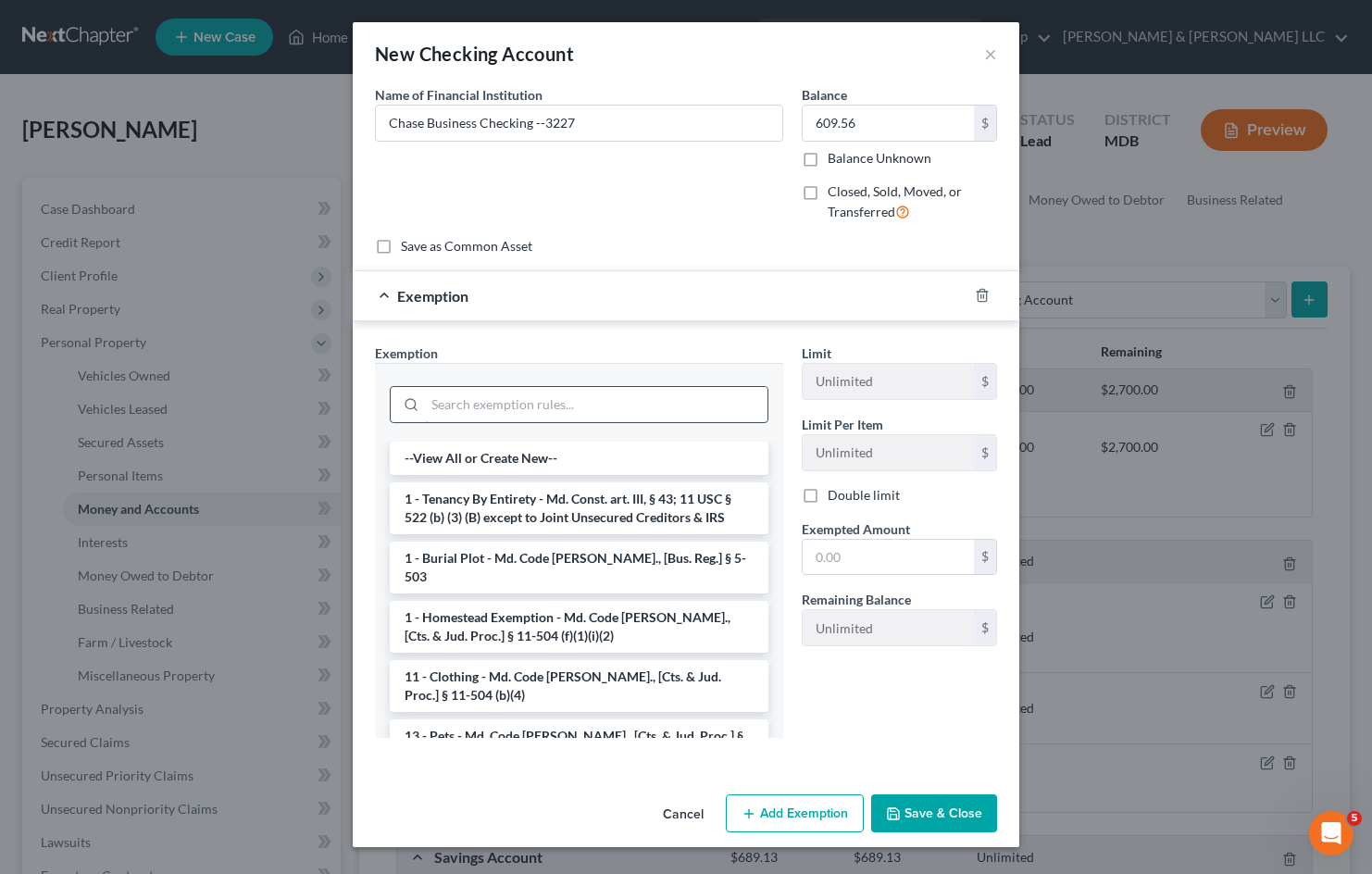
click at [488, 398] on input "search" at bounding box center [595, 404] width 343 height 35
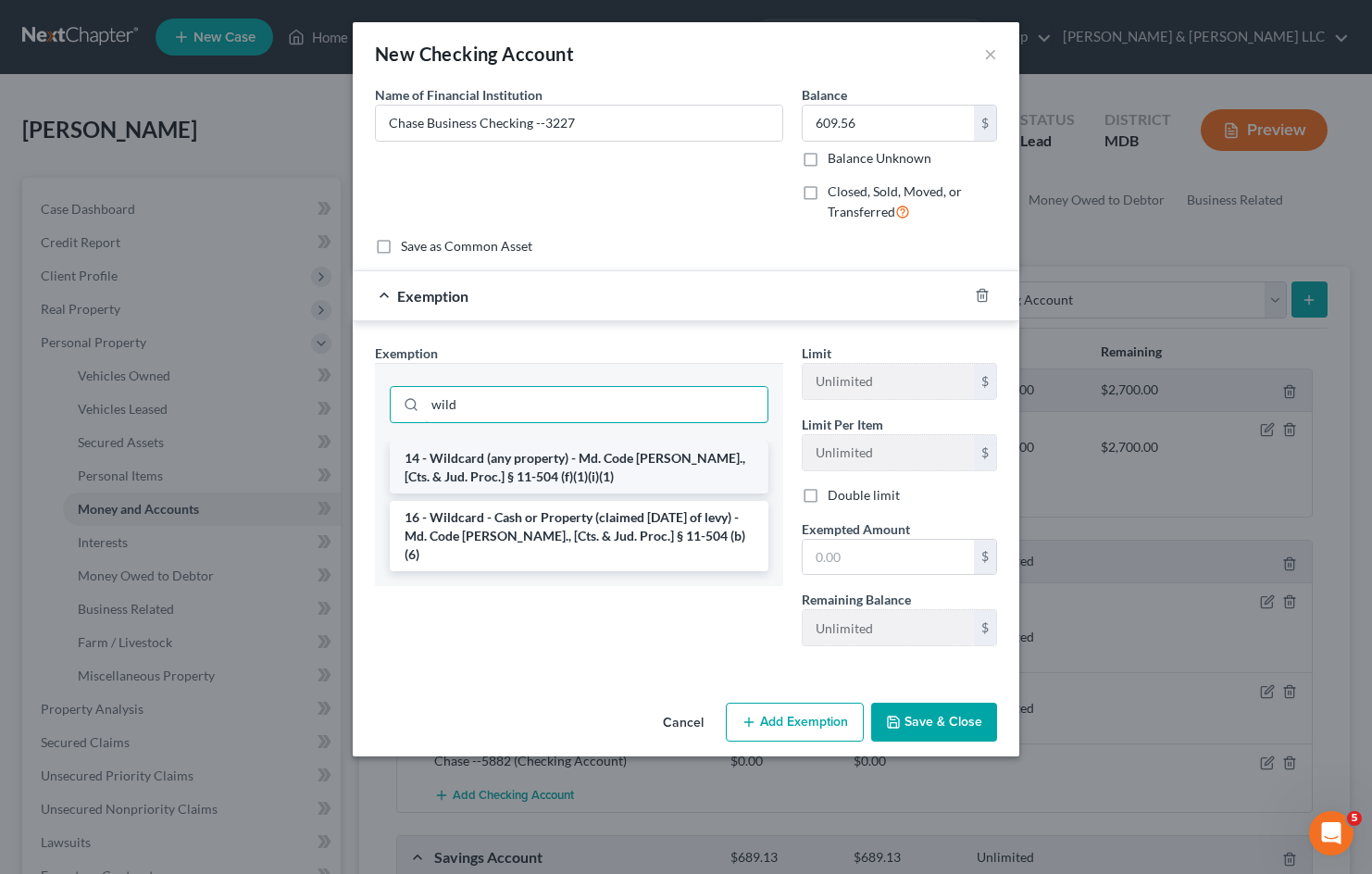
type input "wild"
click at [626, 472] on li "14 - Wildcard (any property) - Md. Code Ann., [Cts. & Jud. Proc.] § 11-504 (f)(…" at bounding box center [579, 467] width 379 height 52
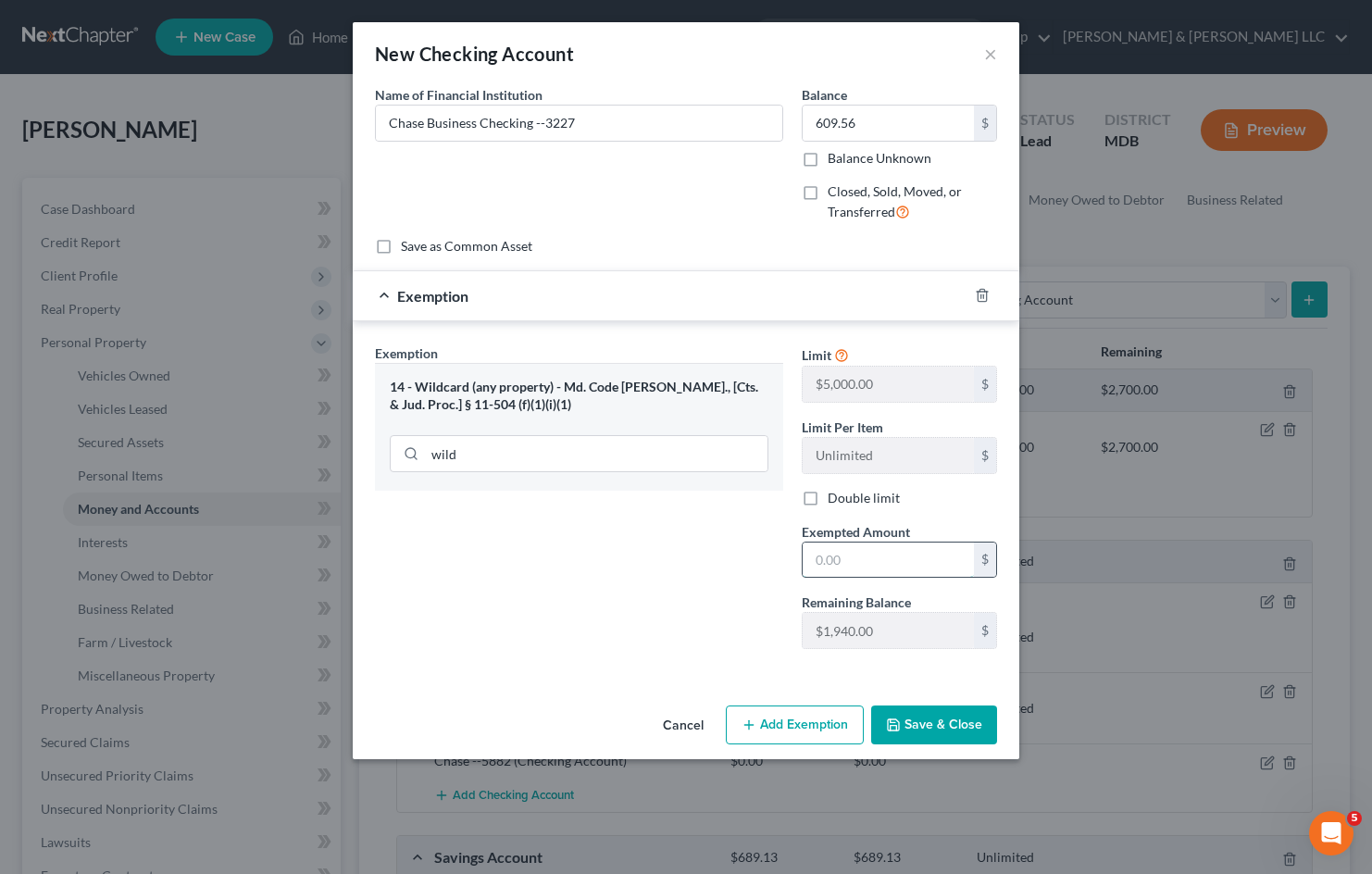
click at [879, 564] on input "text" at bounding box center [888, 560] width 171 height 35
type input "609.56"
click at [934, 729] on button "Save & Close" at bounding box center [934, 724] width 126 height 39
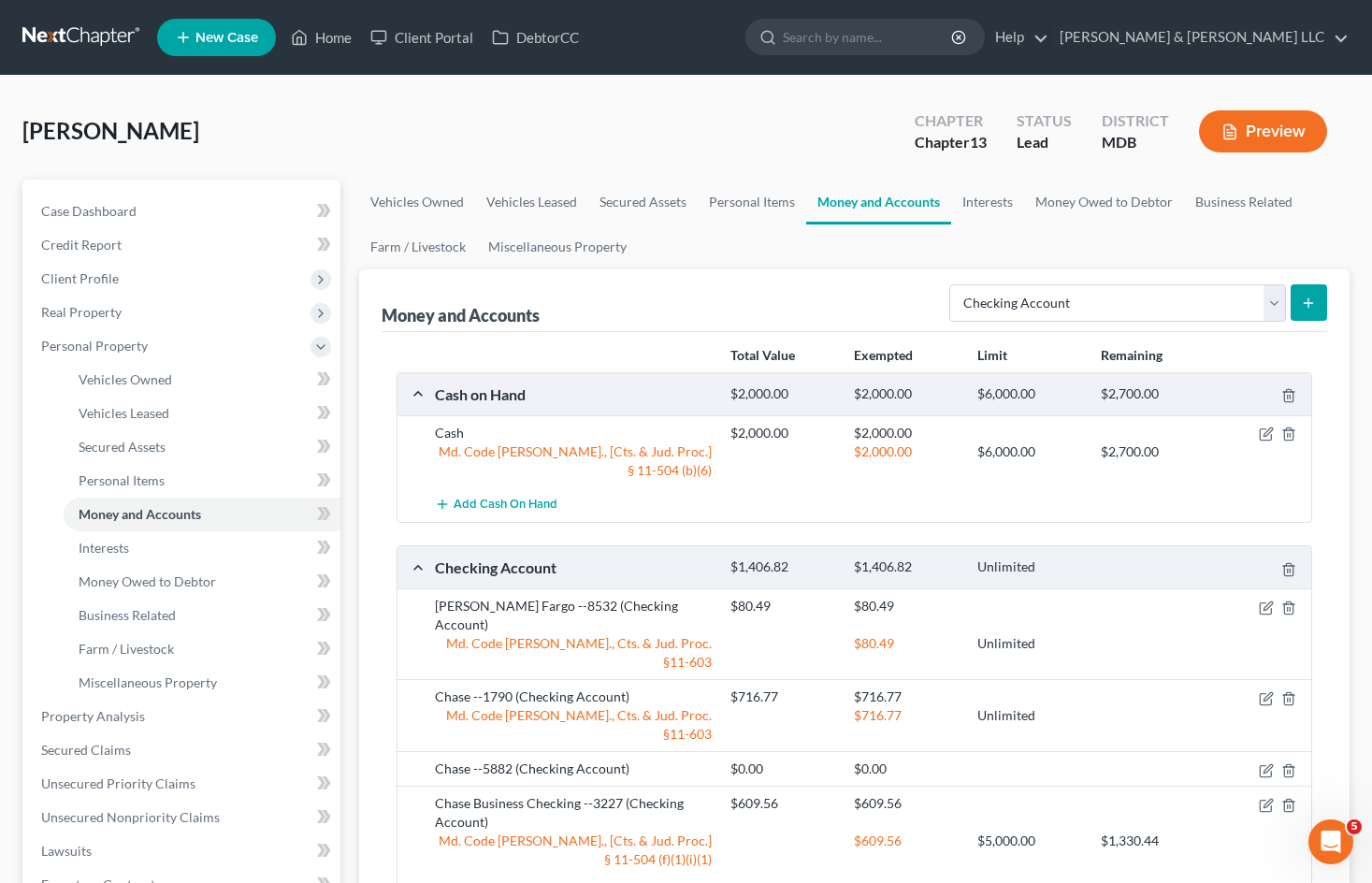
click at [1307, 303] on line "submit" at bounding box center [1308, 303] width 8 height 0
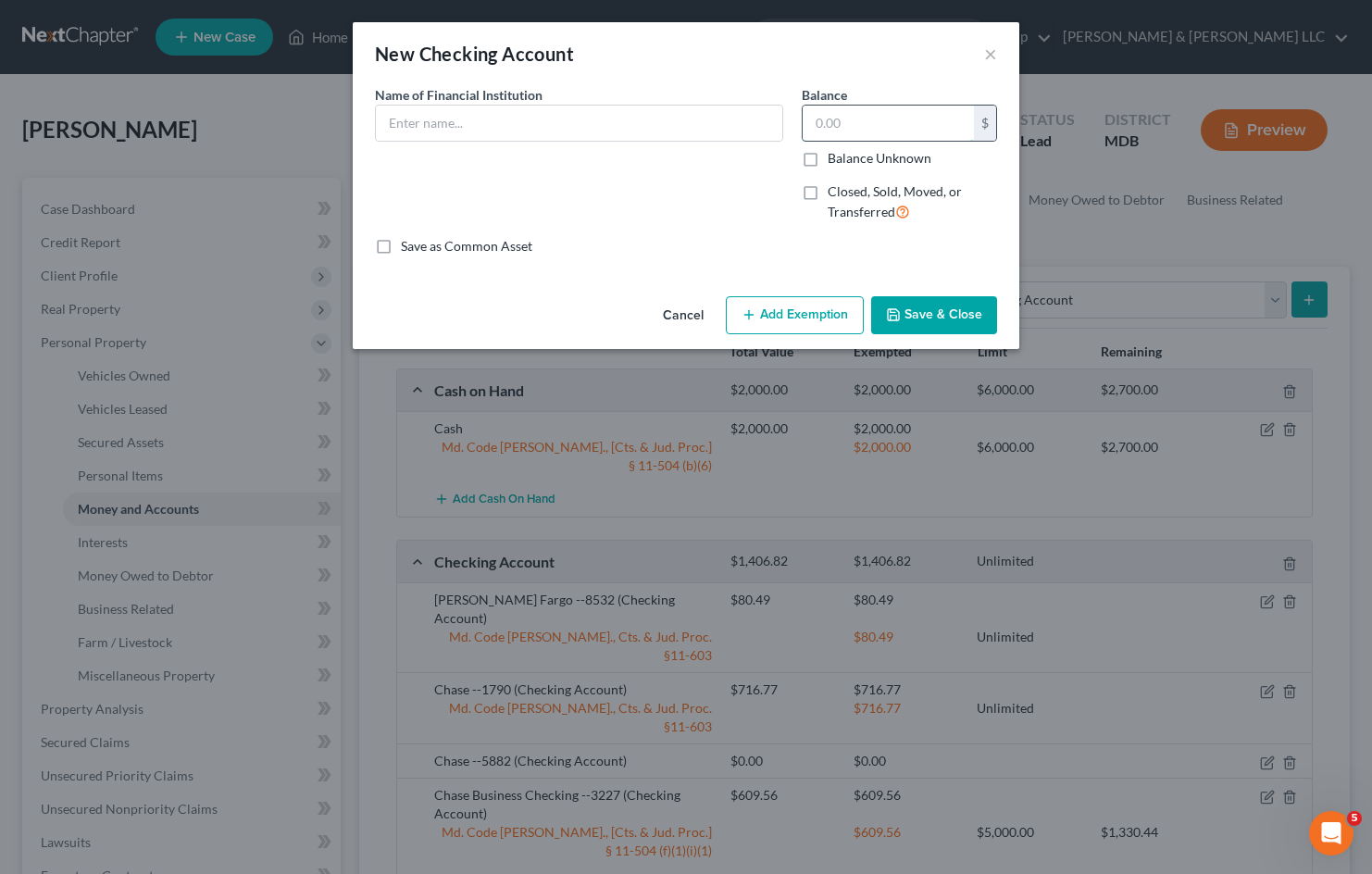
click at [857, 128] on input "text" at bounding box center [888, 124] width 171 height 35
type input "6"
type input "50.00"
click at [815, 312] on button "Add Exemption" at bounding box center [794, 316] width 137 height 39
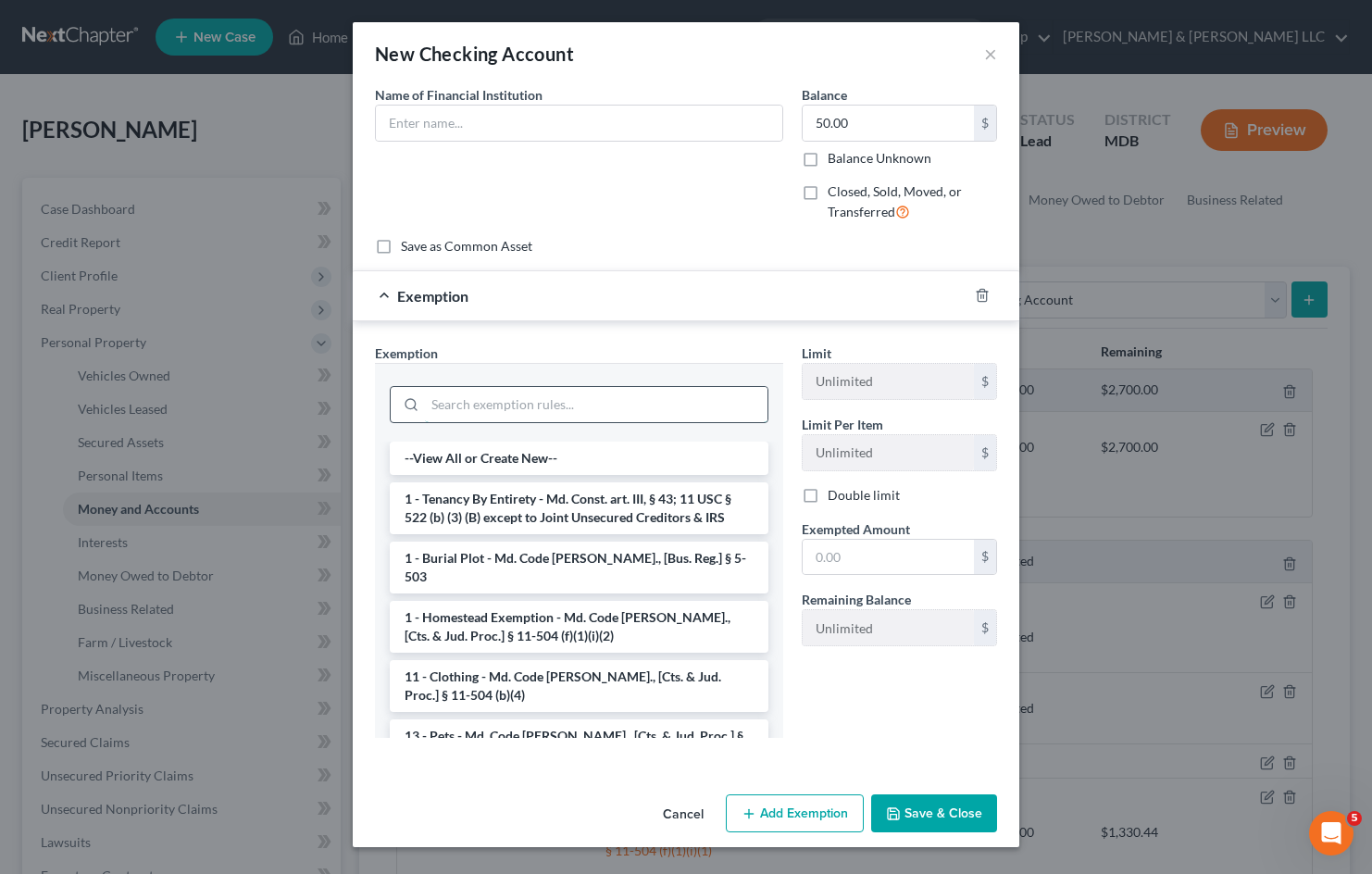
click at [600, 401] on input "search" at bounding box center [595, 404] width 343 height 35
click at [451, 491] on li "1 - Tenancy By Entirety - Md. Const. art. III, § 43; 11 USC § 522 (b) (3) (B) e…" at bounding box center [579, 508] width 379 height 52
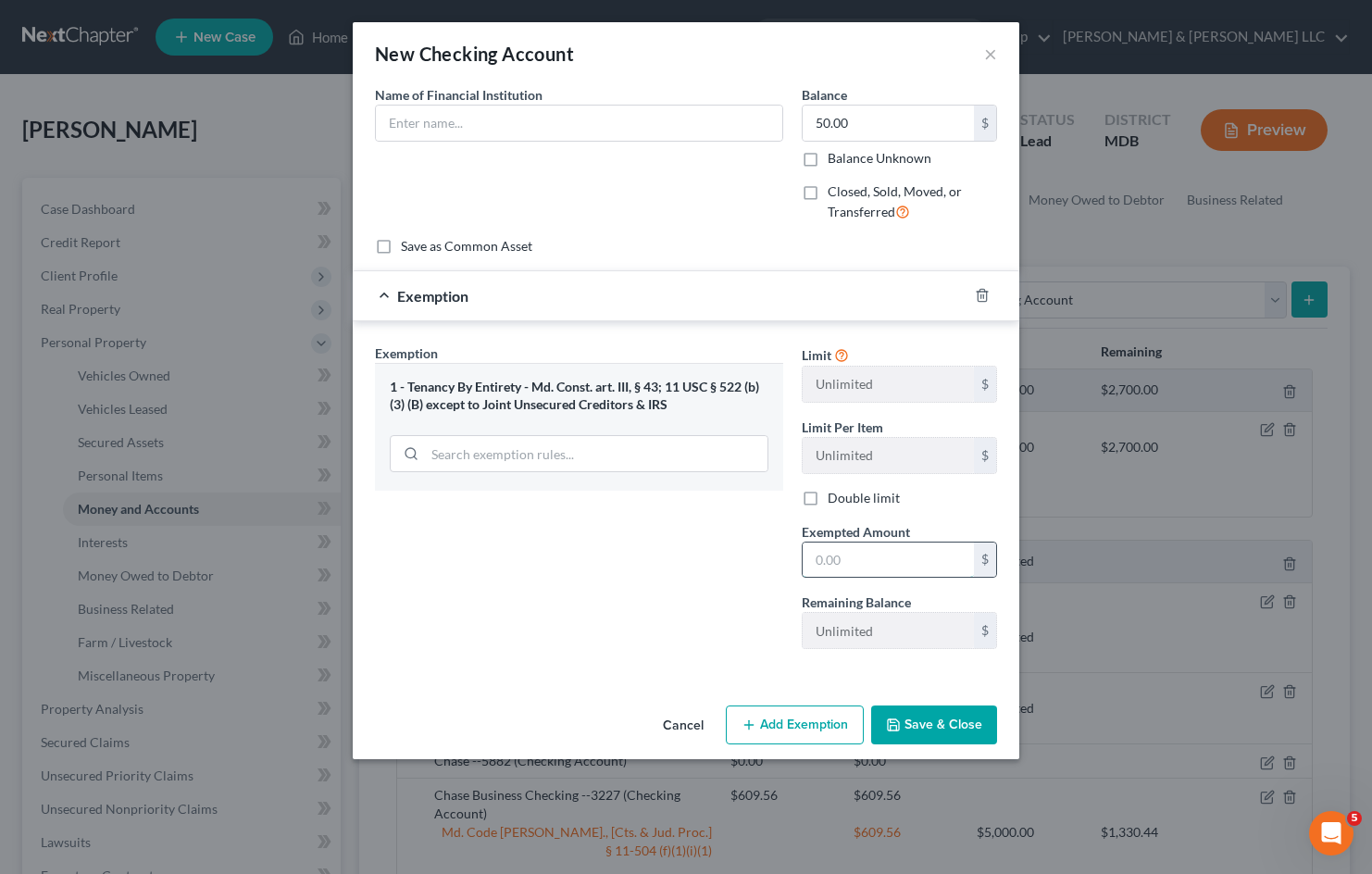
click at [835, 577] on input "text" at bounding box center [888, 560] width 171 height 35
type input "6"
type input "50.00"
click at [718, 130] on input "text" at bounding box center [579, 124] width 406 height 35
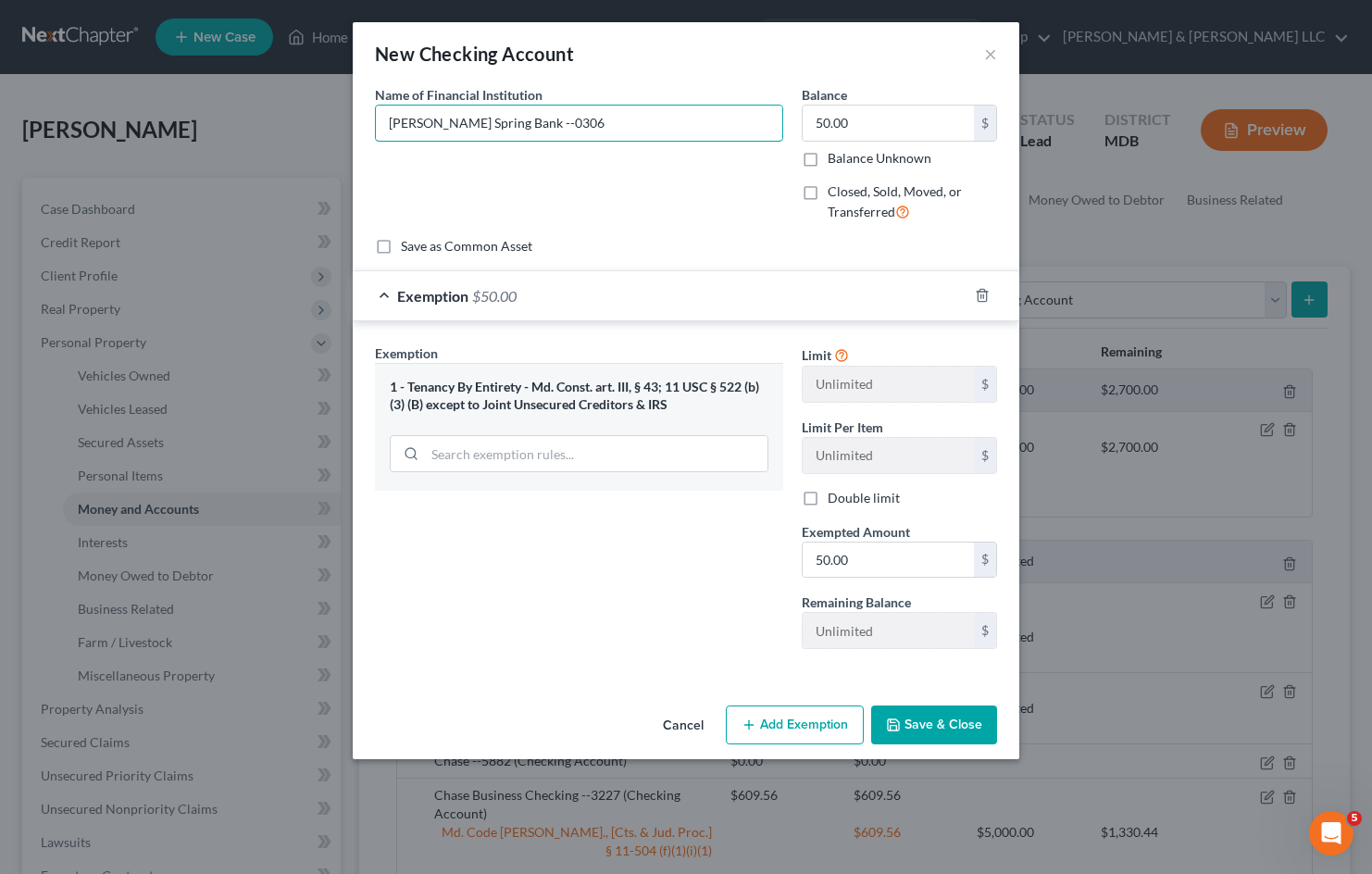
type input "Sandy Spring Bank --0306"
click at [950, 729] on button "Save & Close" at bounding box center [934, 724] width 126 height 39
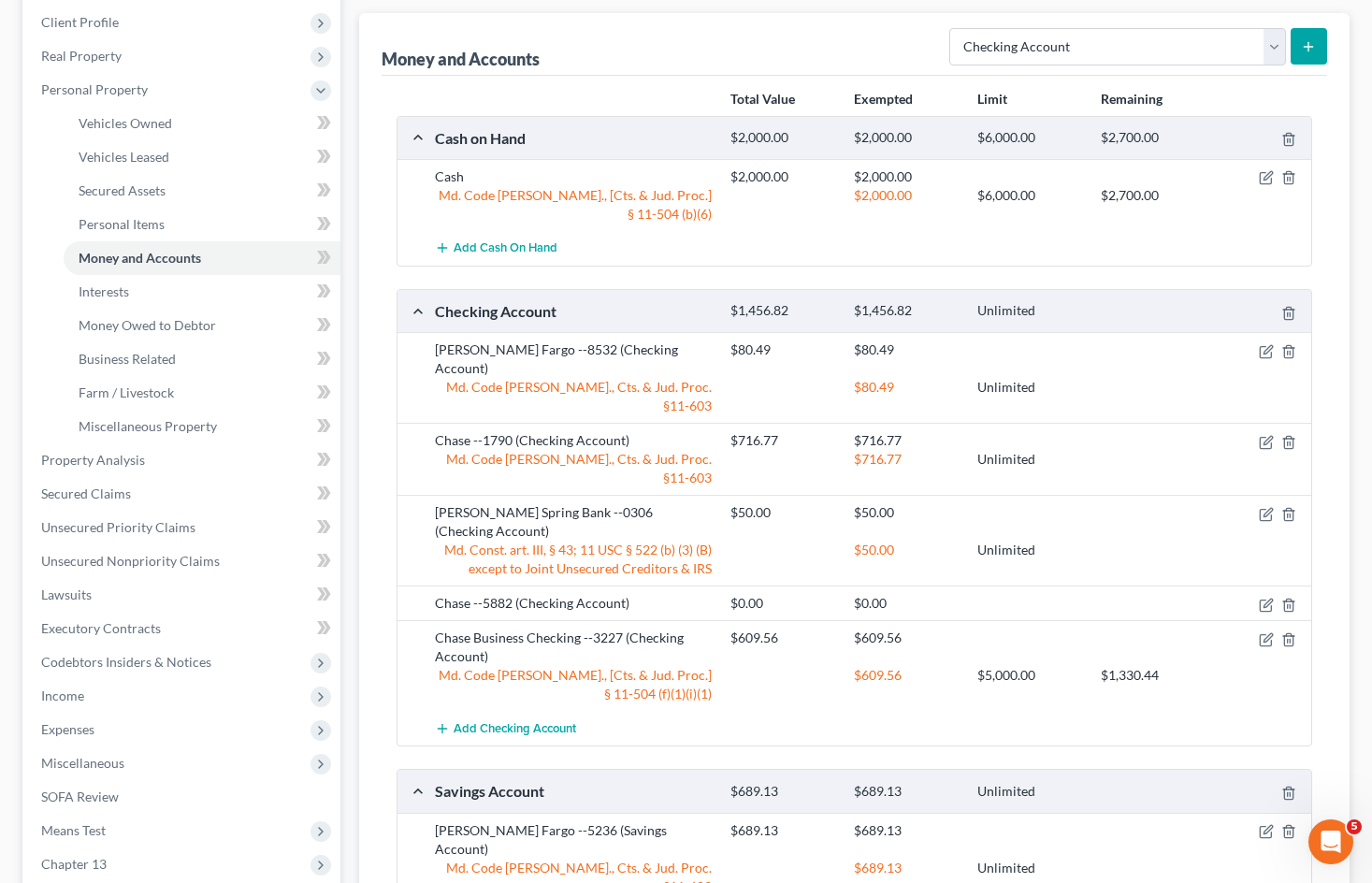
scroll to position [187, 0]
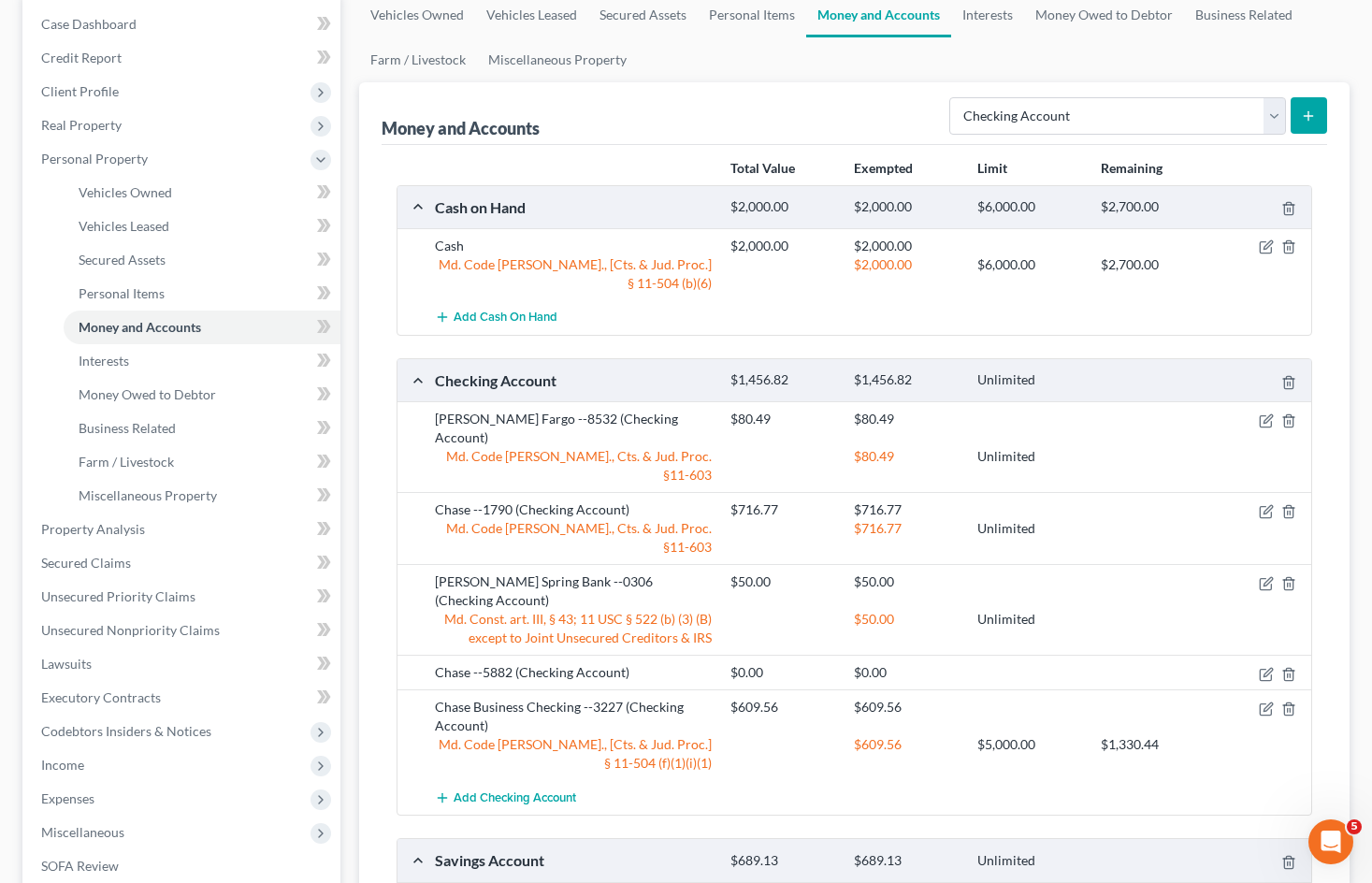
click at [864, 83] on div "Money and Accounts Select Account Type Brokerage Cash on Hand Certificates of D…" at bounding box center [854, 114] width 945 height 63
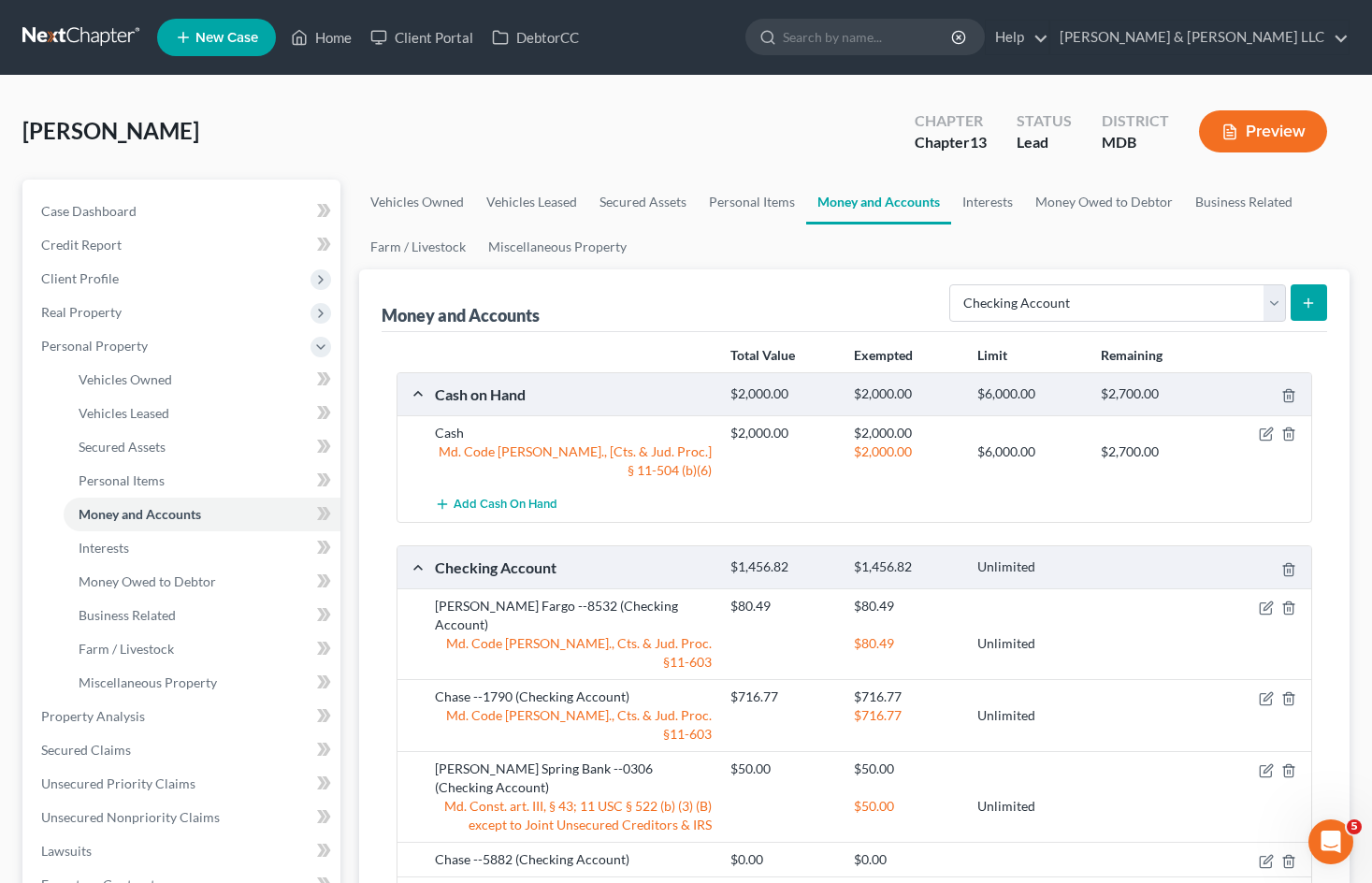
scroll to position [94, 0]
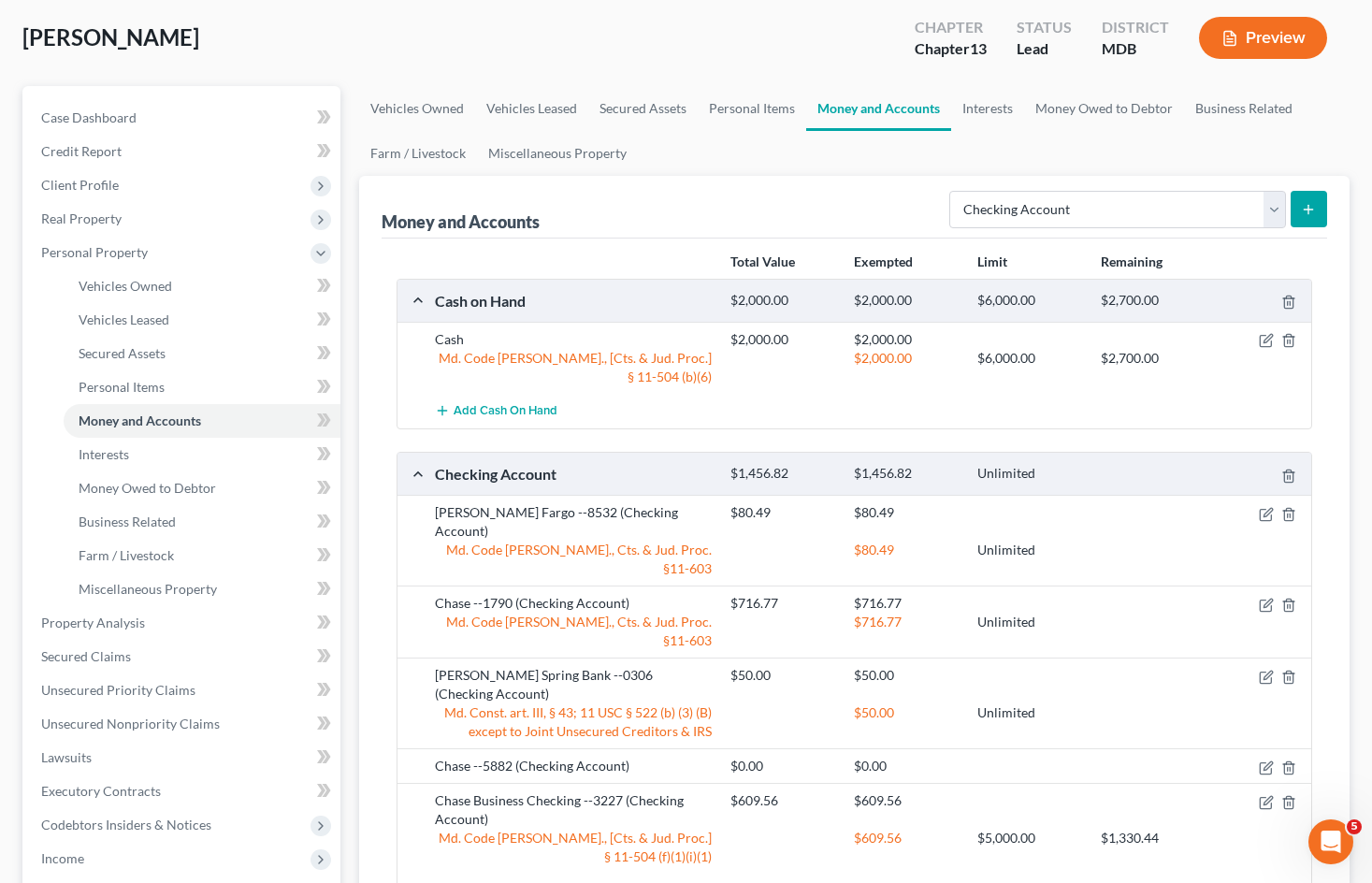
click at [1309, 209] on line "submit" at bounding box center [1308, 209] width 8 height 0
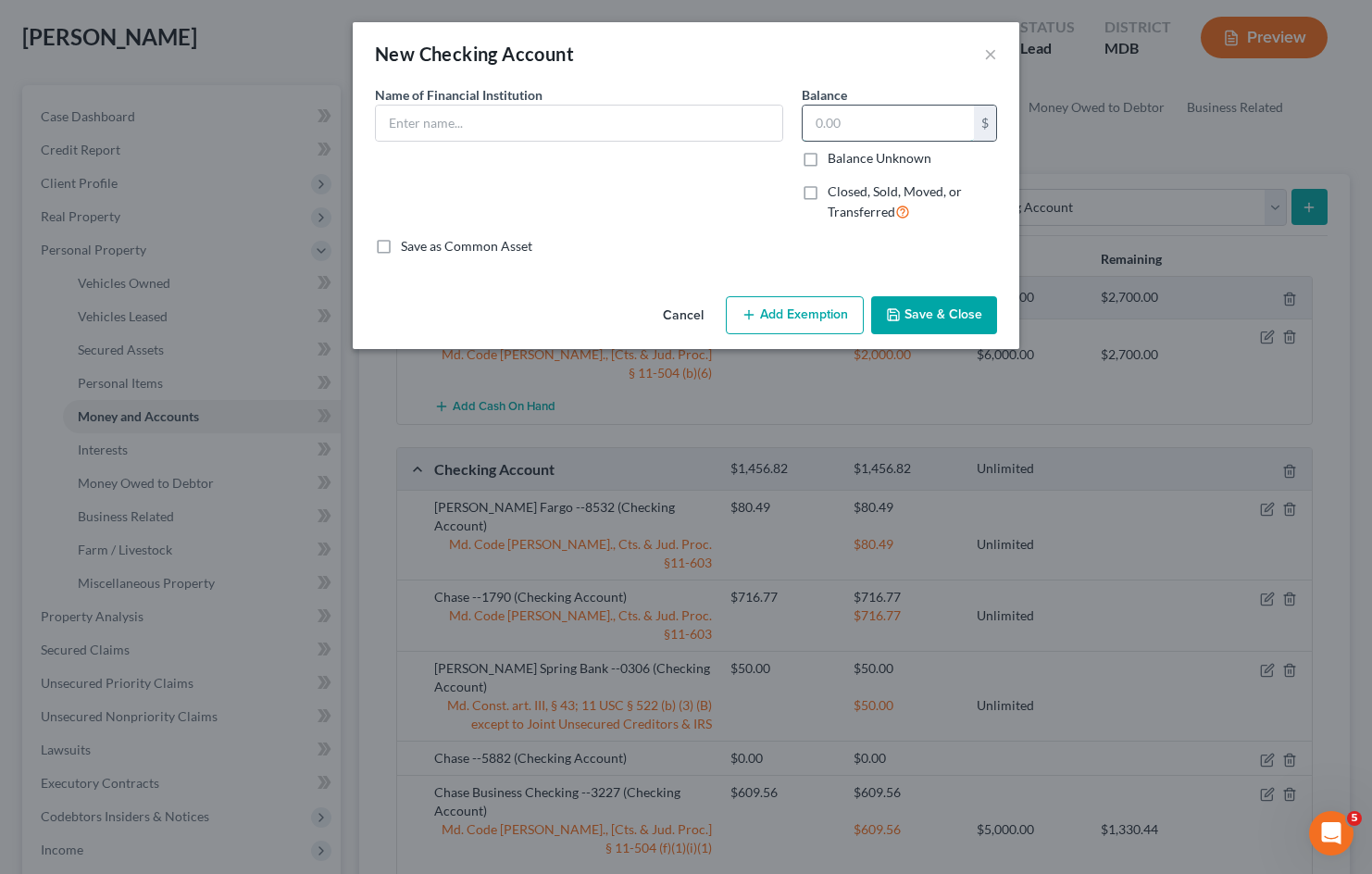
click at [901, 132] on input "text" at bounding box center [888, 124] width 171 height 35
type input "5"
type input "50.13"
click at [617, 109] on input "text" at bounding box center [579, 124] width 406 height 35
type input "--0316"
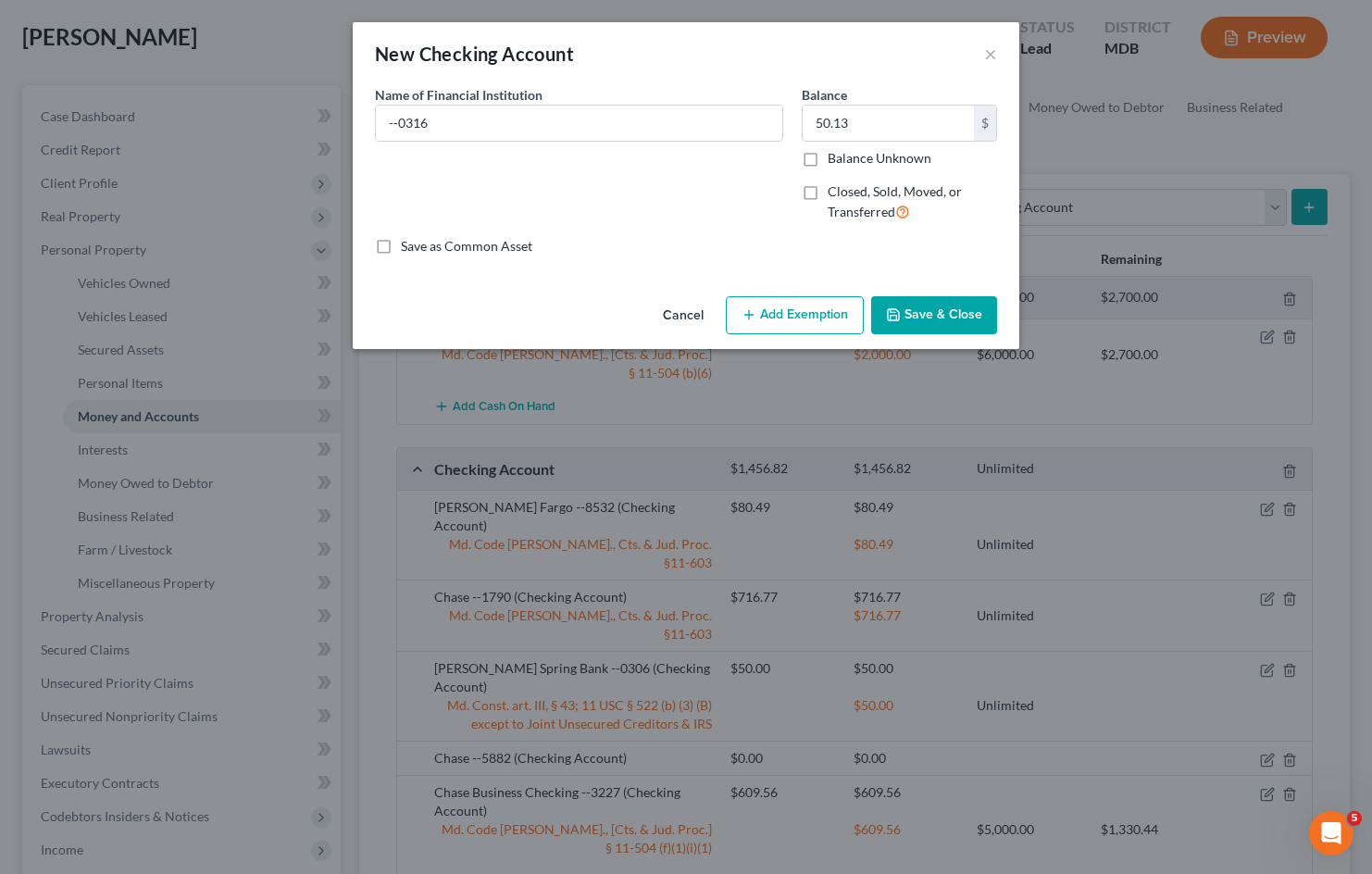
click at [678, 310] on button "Cancel" at bounding box center [683, 317] width 71 height 37
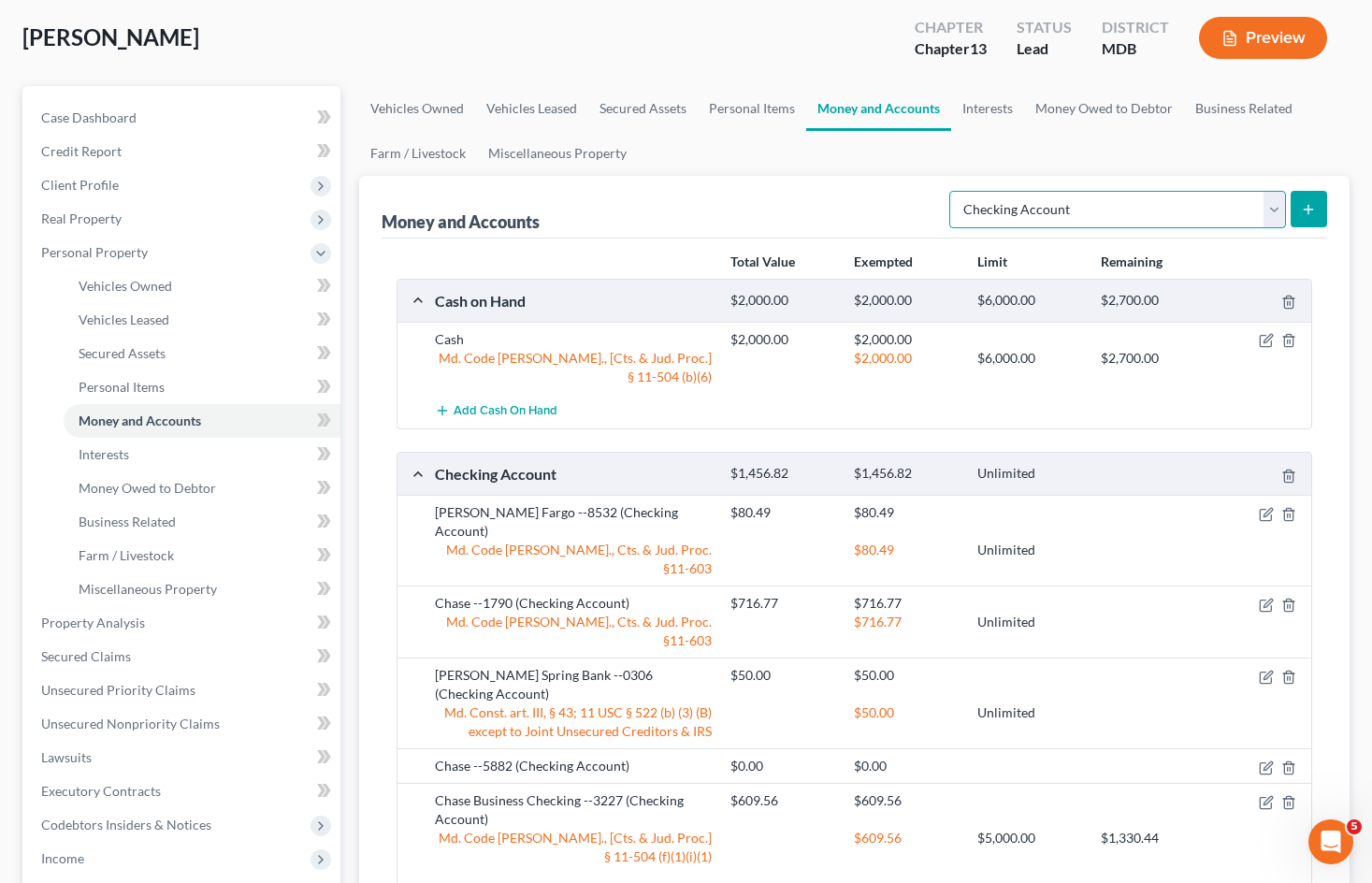
drag, startPoint x: 1274, startPoint y: 203, endPoint x: 1258, endPoint y: 206, distance: 16.3
click at [1274, 203] on select "Select Account Type Brokerage Cash on Hand Certificates of Deposit Checking Acc…" at bounding box center [1117, 209] width 337 height 38
select select "savings"
click at [953, 190] on select "Select Account Type Brokerage Cash on Hand Certificates of Deposit Checking Acc…" at bounding box center [1117, 209] width 337 height 38
click at [1303, 213] on icon "submit" at bounding box center [1308, 209] width 15 height 15
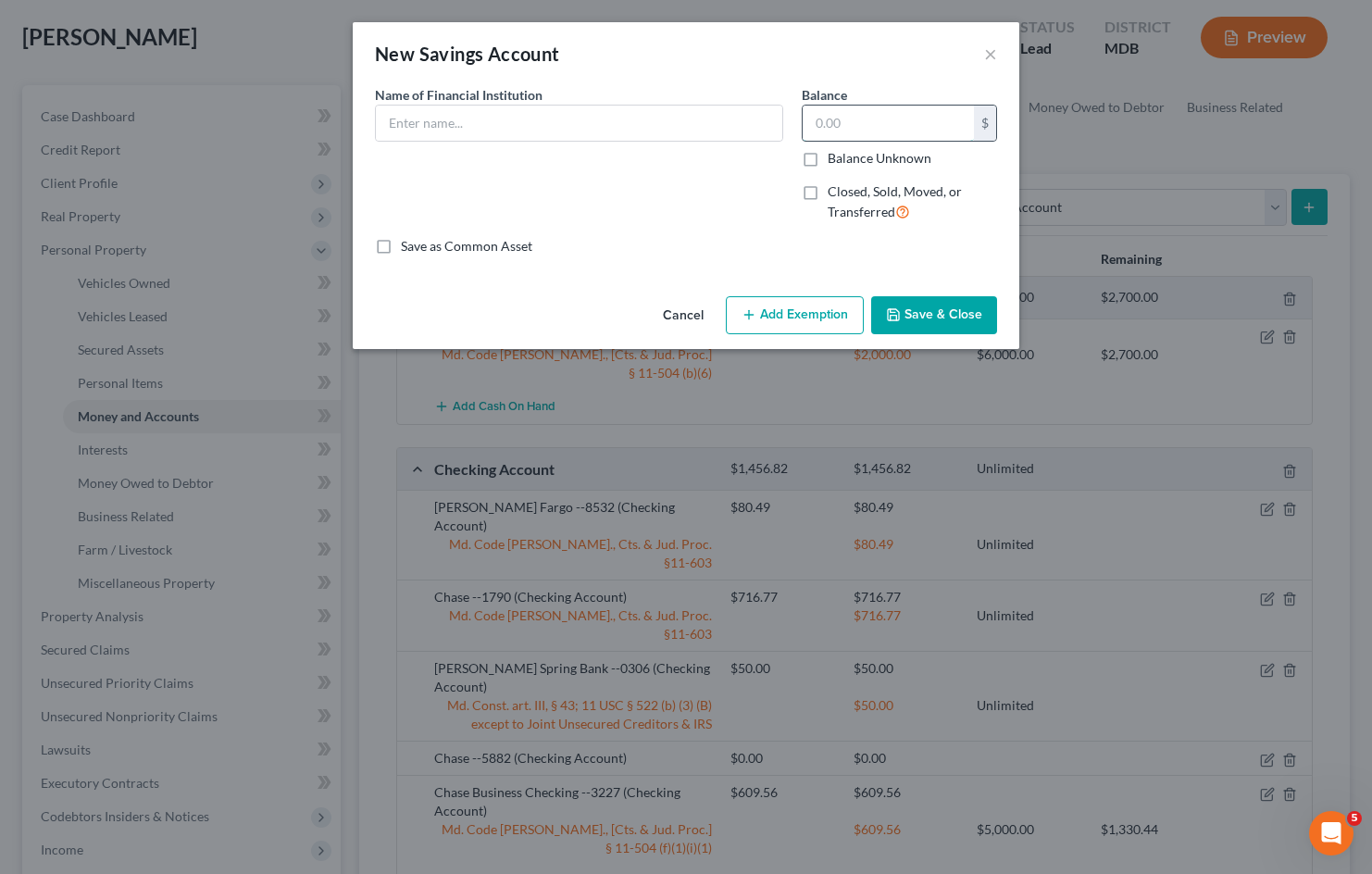
click at [875, 124] on input "text" at bounding box center [888, 124] width 171 height 35
click at [607, 130] on input "text" at bounding box center [579, 124] width 406 height 35
type input "Sandy Spring Bank --0316"
click at [894, 128] on input "text" at bounding box center [888, 124] width 171 height 35
type input "50.13"
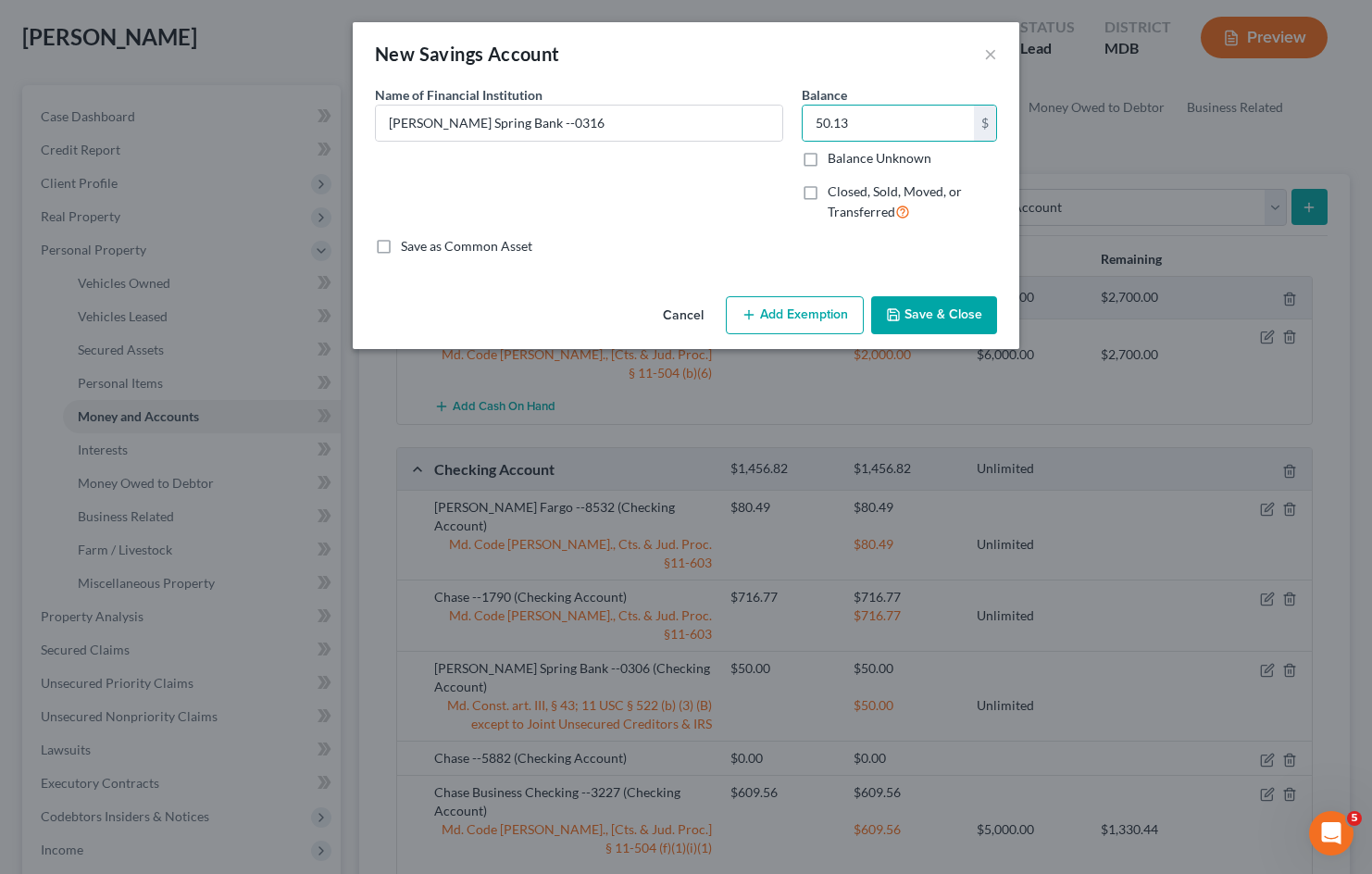
click at [832, 320] on button "Add Exemption" at bounding box center [794, 316] width 137 height 39
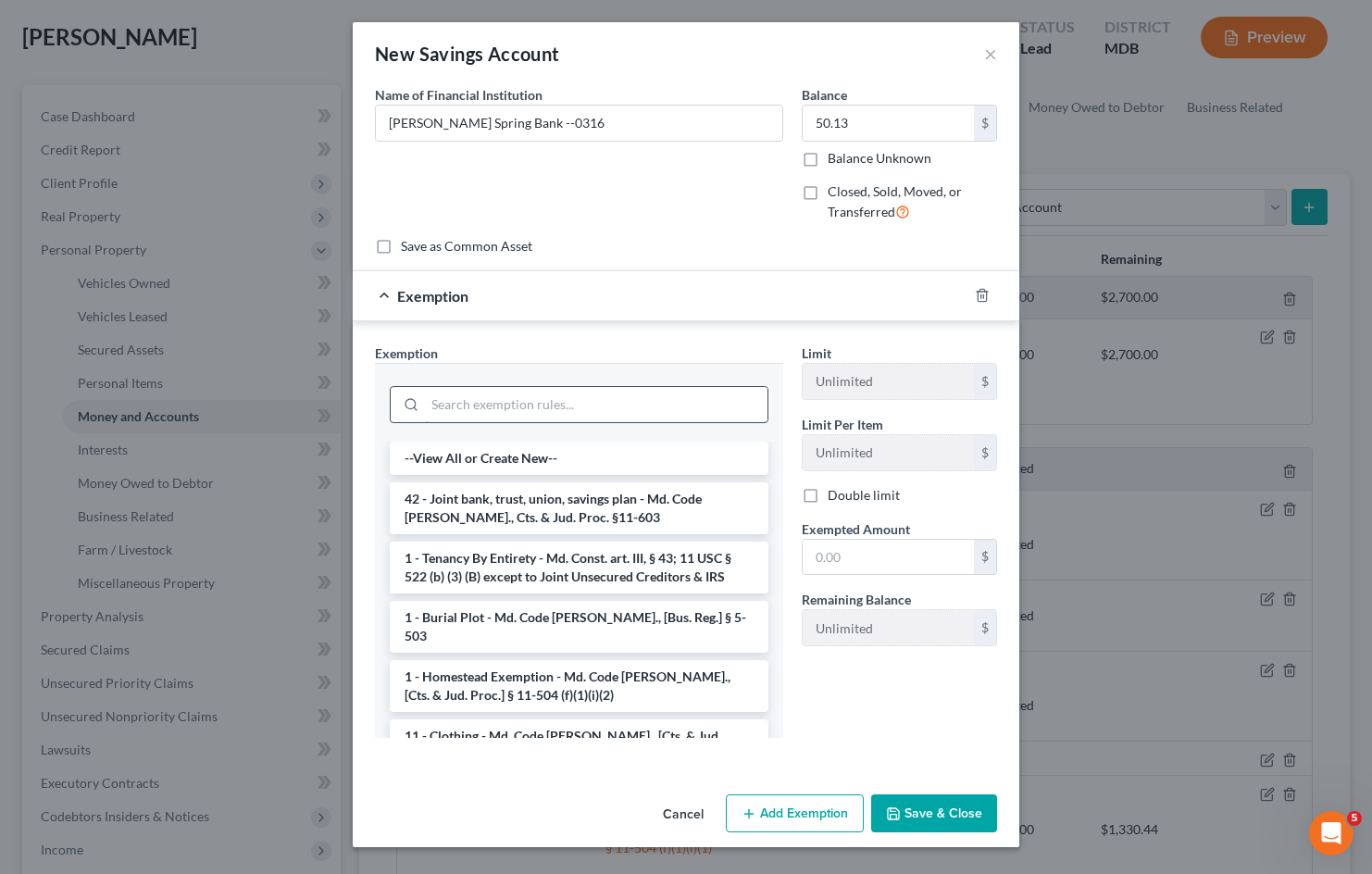
drag, startPoint x: 492, startPoint y: 412, endPoint x: 521, endPoint y: 387, distance: 38.3
click at [492, 411] on input "search" at bounding box center [595, 404] width 343 height 35
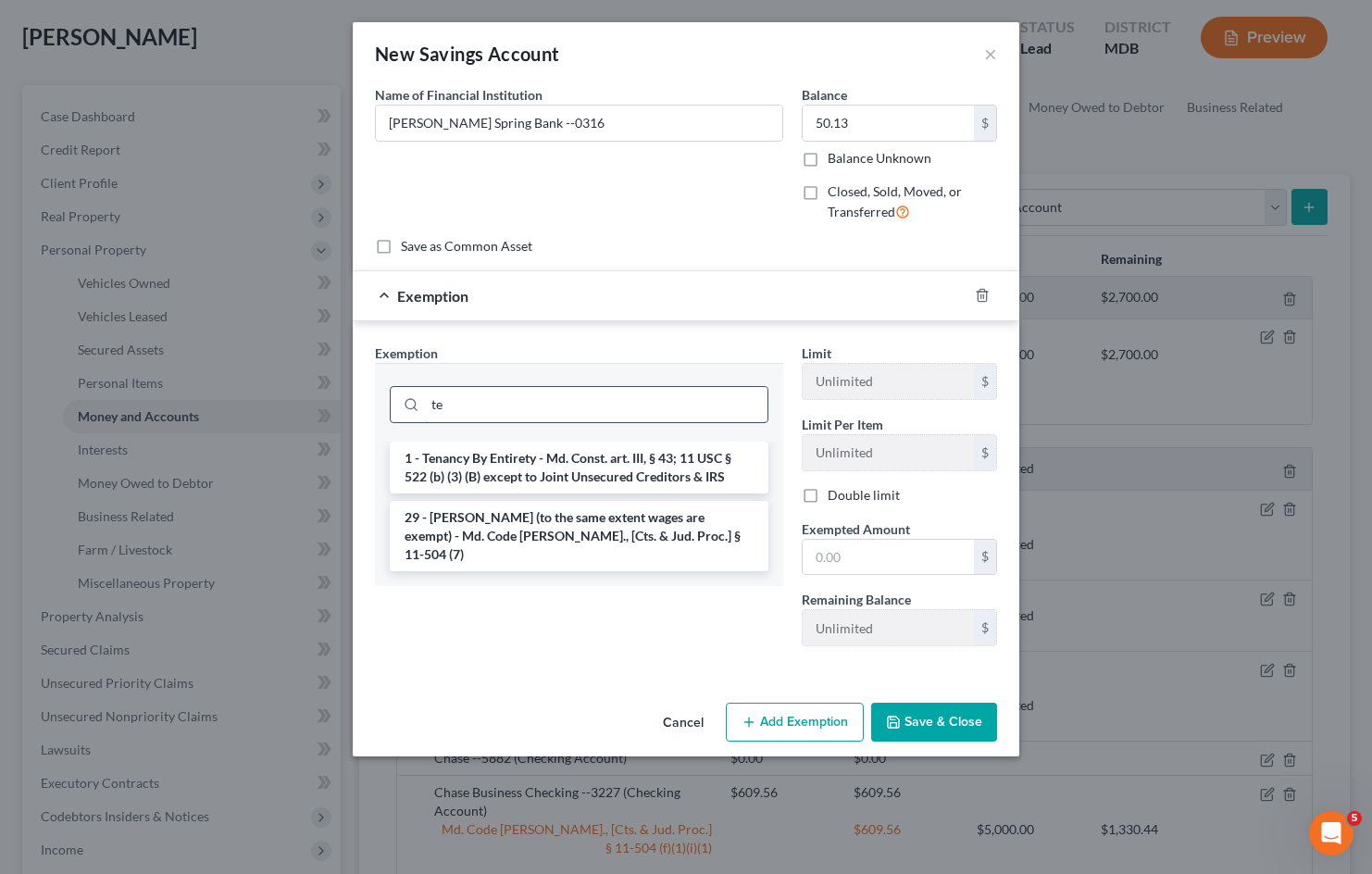
type input "t"
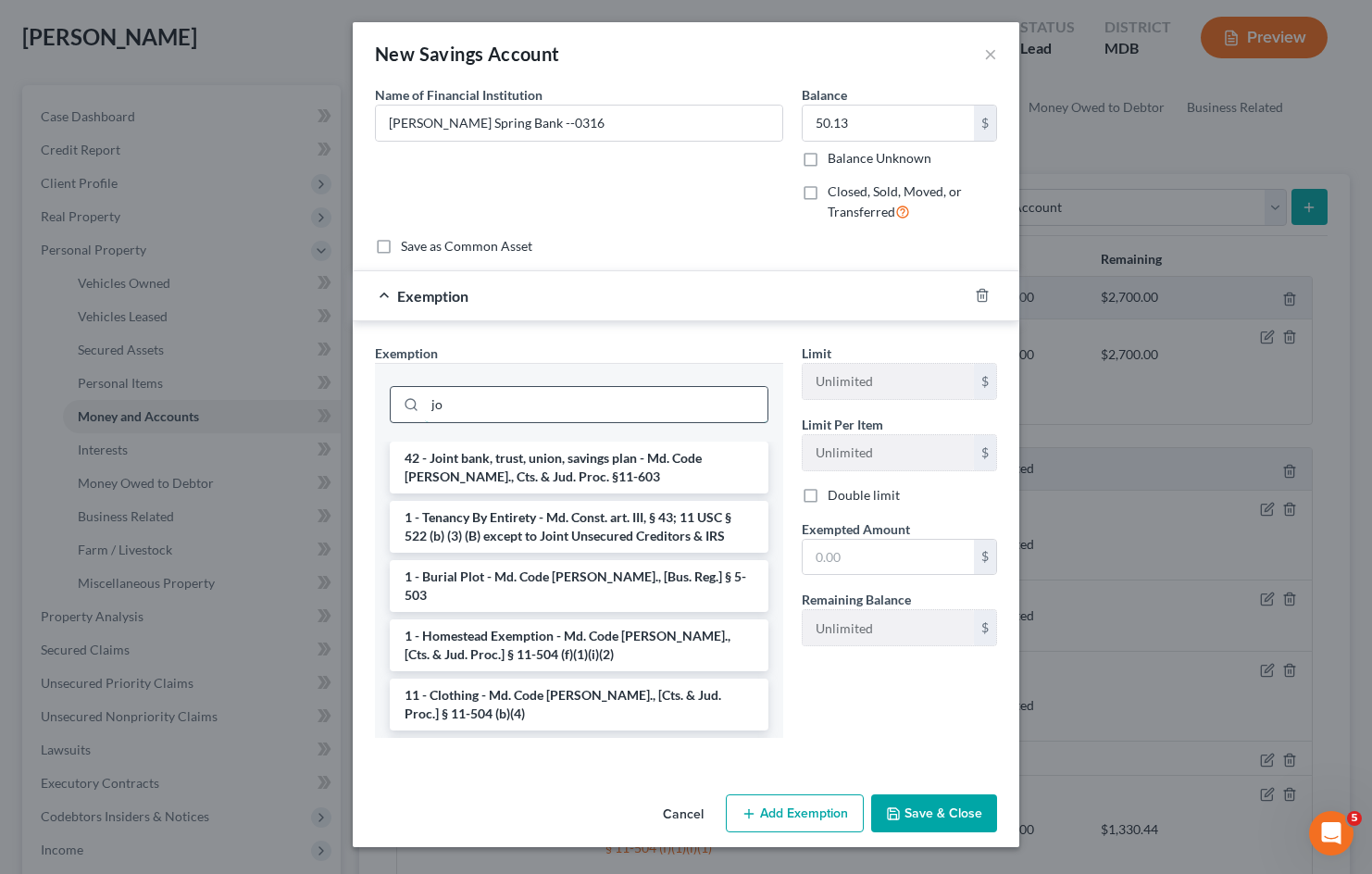
type input "j"
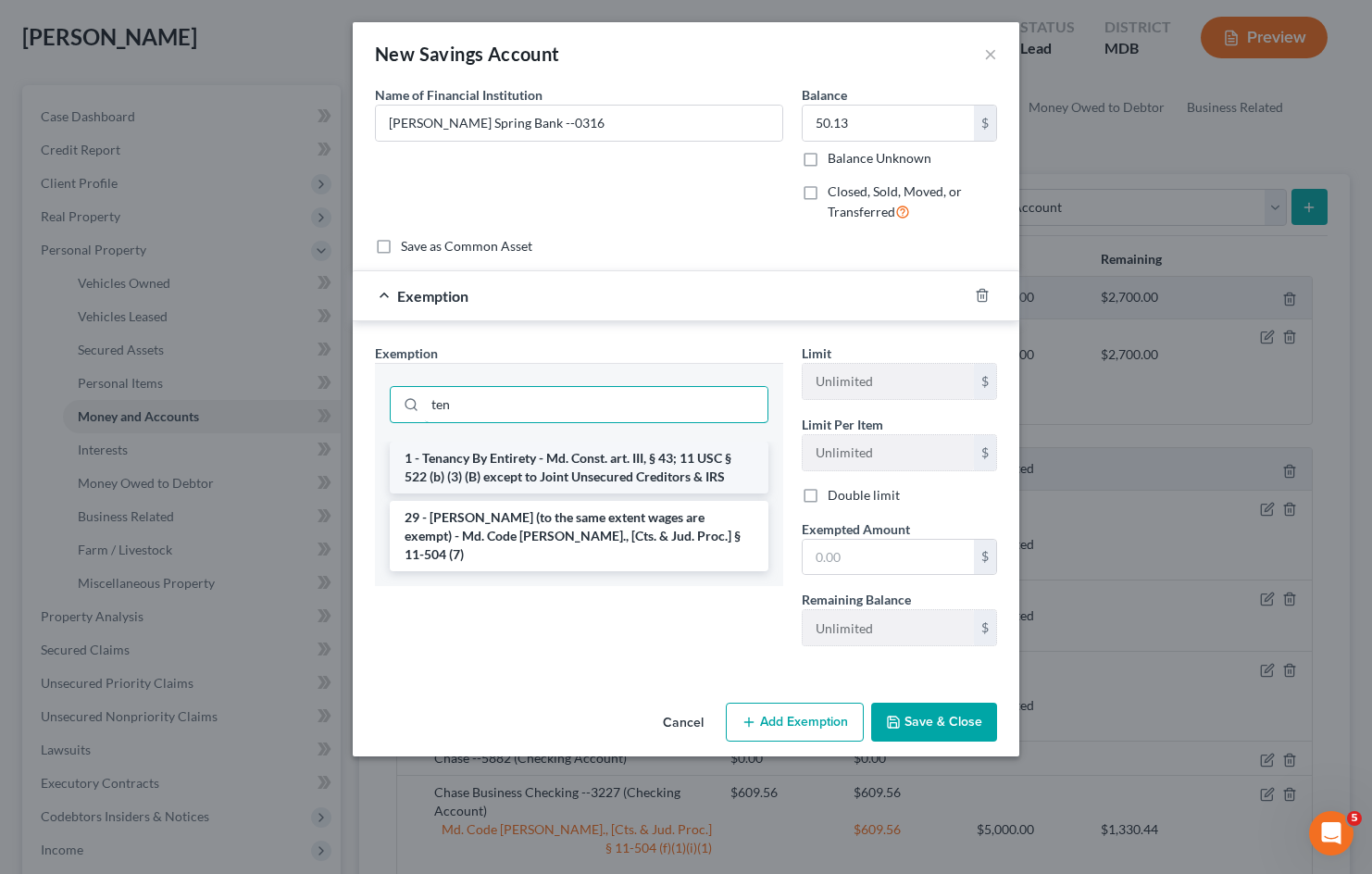
type input "ten"
click at [584, 464] on li "1 - Tenancy By Entirety - Md. Const. art. III, § 43; 11 USC § 522 (b) (3) (B) e…" at bounding box center [579, 467] width 379 height 52
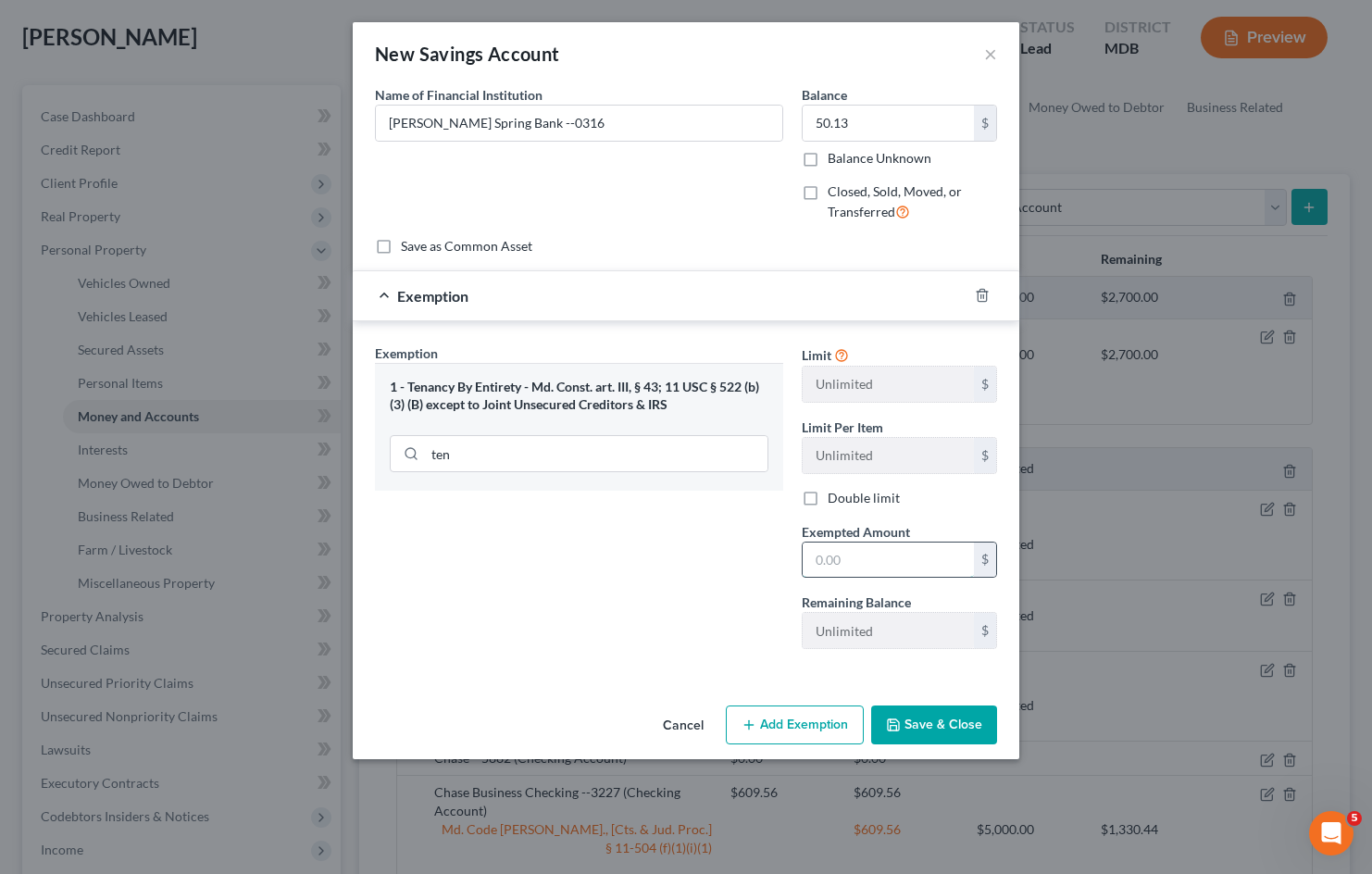
click at [855, 548] on input "text" at bounding box center [888, 560] width 171 height 35
type input "50.13"
click at [947, 711] on button "Save & Close" at bounding box center [934, 724] width 126 height 39
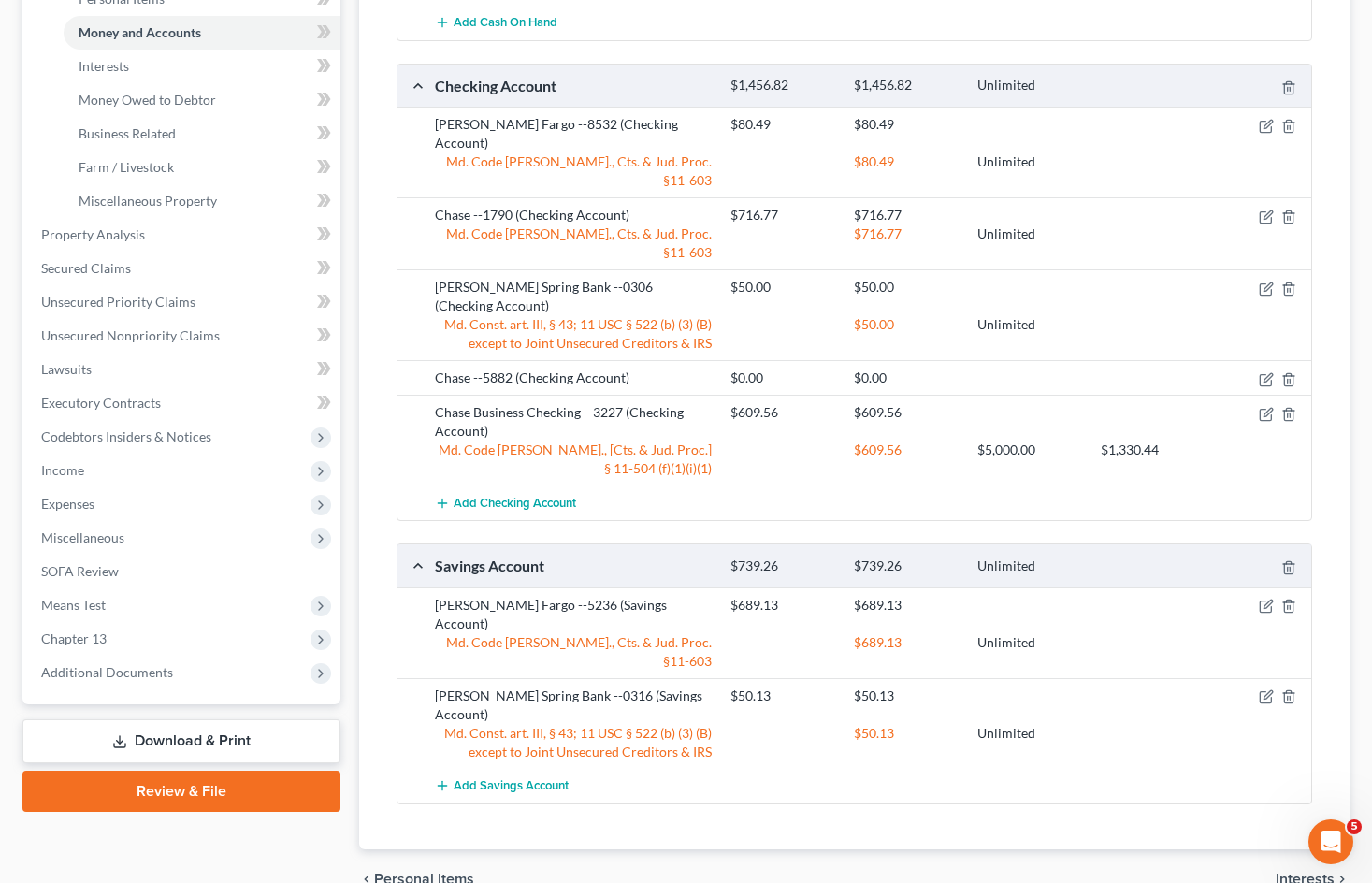
scroll to position [0, 0]
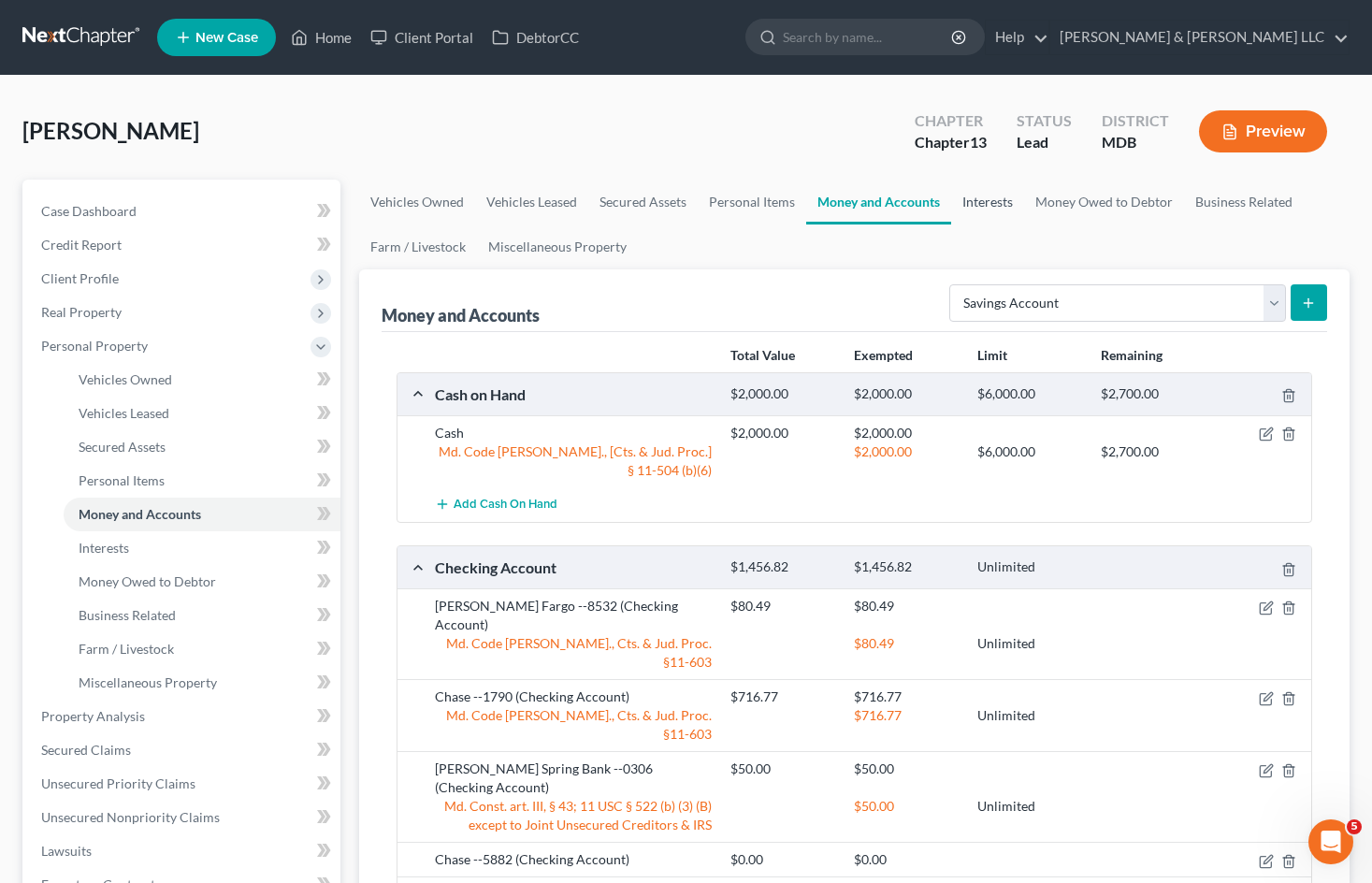
drag, startPoint x: 974, startPoint y: 202, endPoint x: 833, endPoint y: 195, distance: 141.2
click at [976, 202] on link "Interests" at bounding box center [987, 202] width 73 height 45
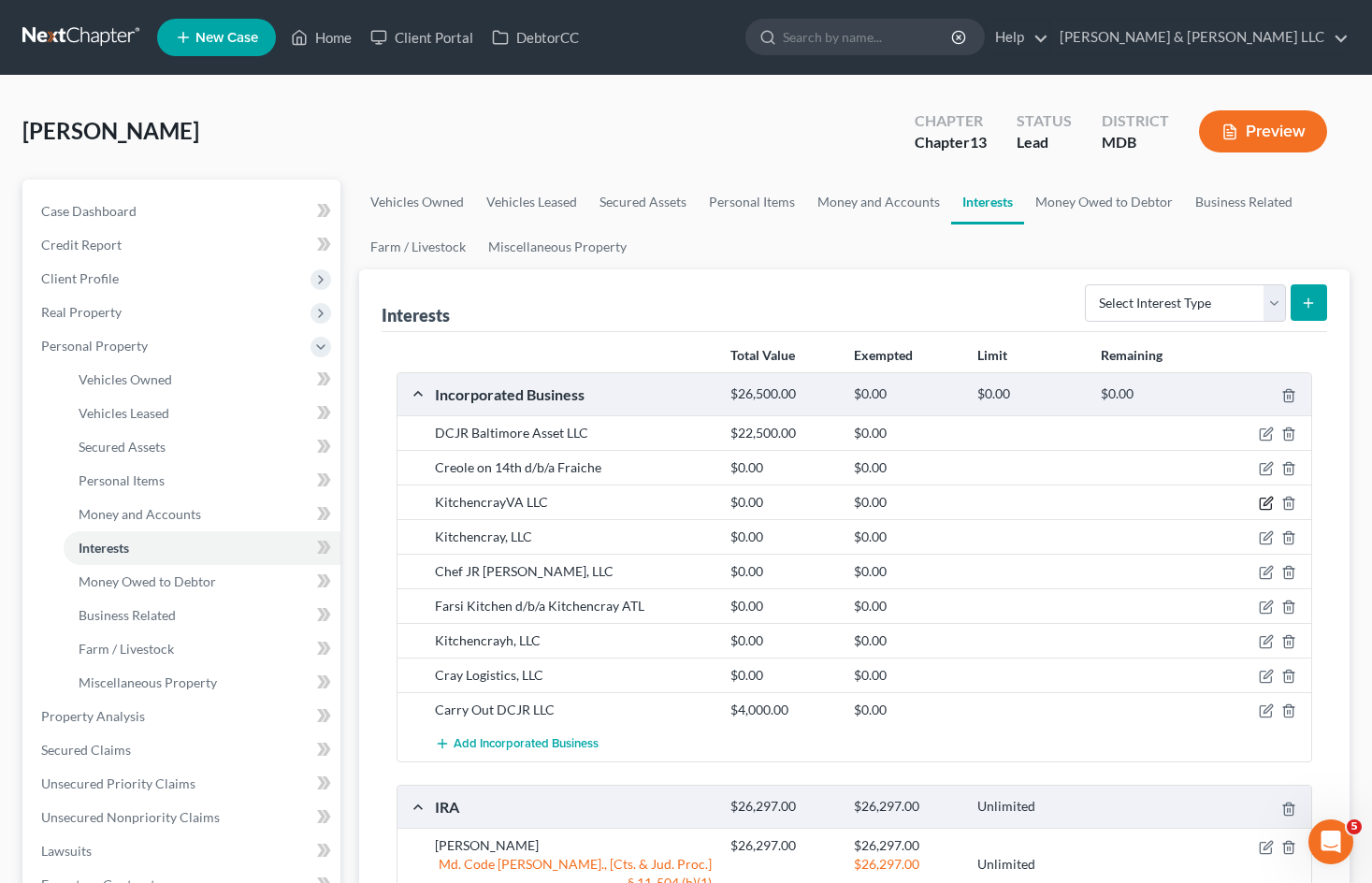
click at [1272, 500] on icon "button" at bounding box center [1267, 501] width 8 height 8
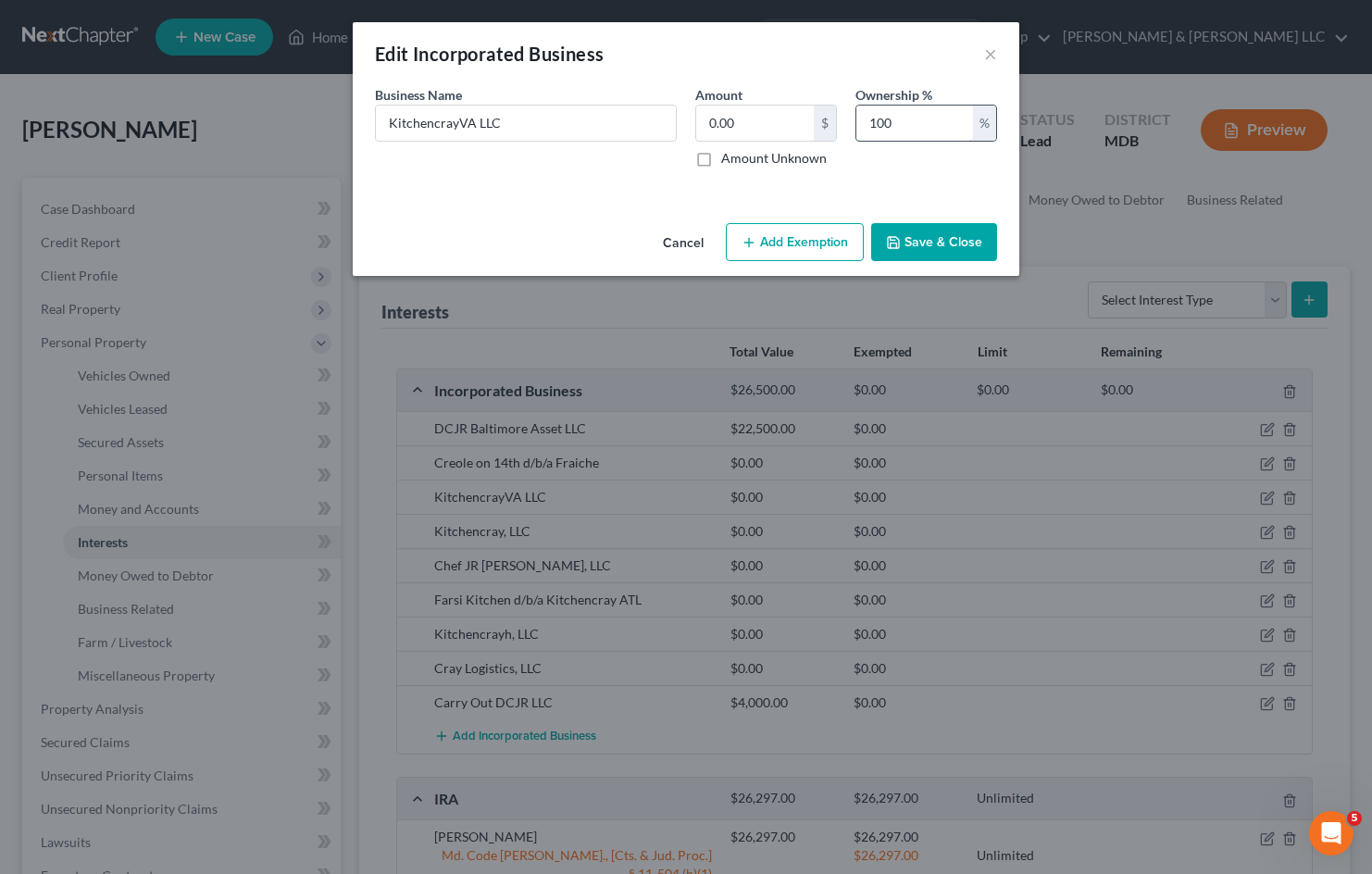
click at [898, 117] on input "100" at bounding box center [915, 124] width 117 height 35
drag, startPoint x: 906, startPoint y: 117, endPoint x: 831, endPoint y: 116, distance: 75.0
click at [830, 117] on div "Business Name * KitchencrayVA LLC Amount 0.00 $ Amount Unknown Ownership % 100 %" at bounding box center [686, 134] width 640 height 98
type input "75"
click at [949, 238] on button "Save & Close" at bounding box center [934, 242] width 126 height 39
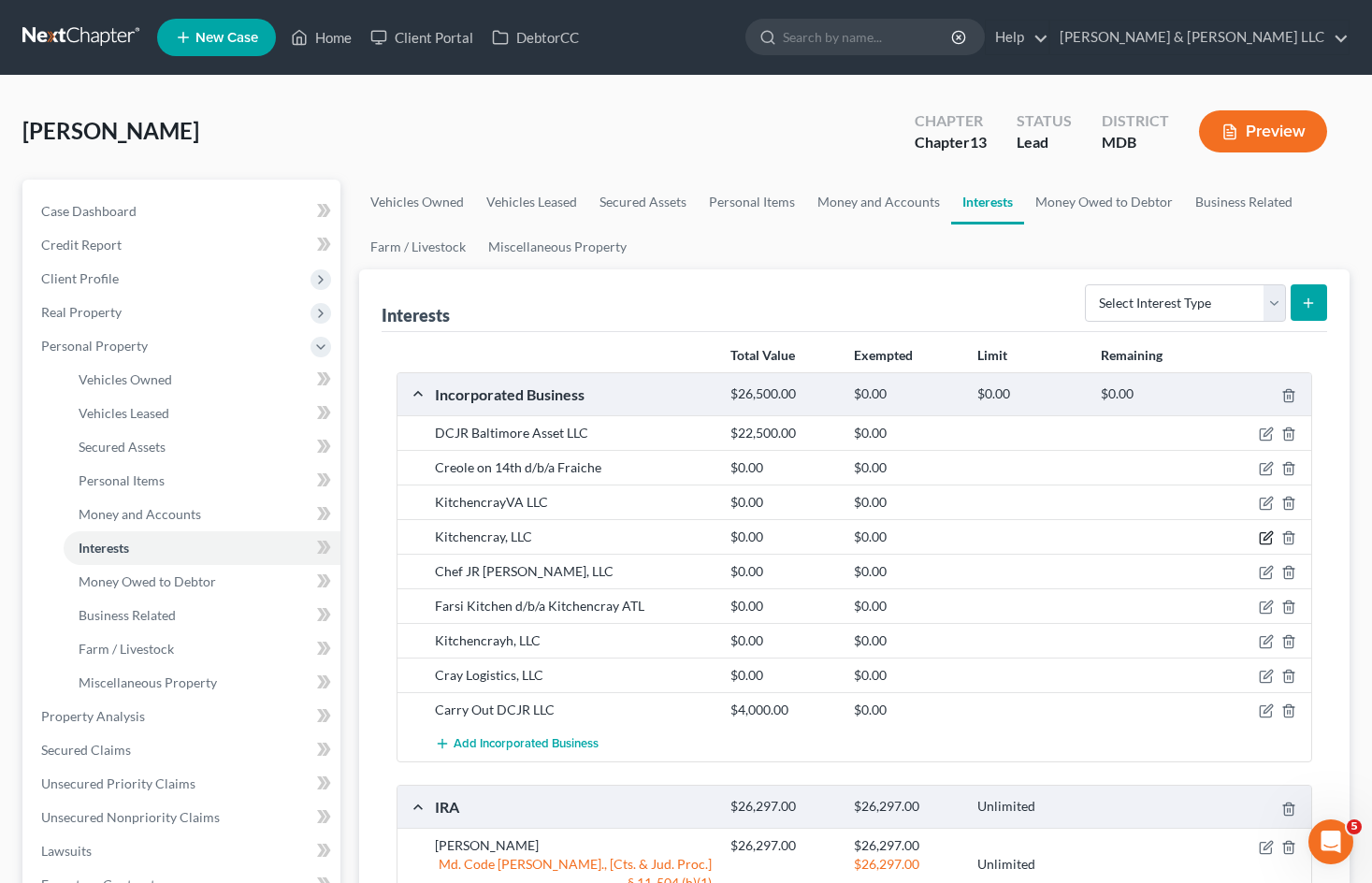
click at [1263, 531] on icon "button" at bounding box center [1266, 538] width 15 height 15
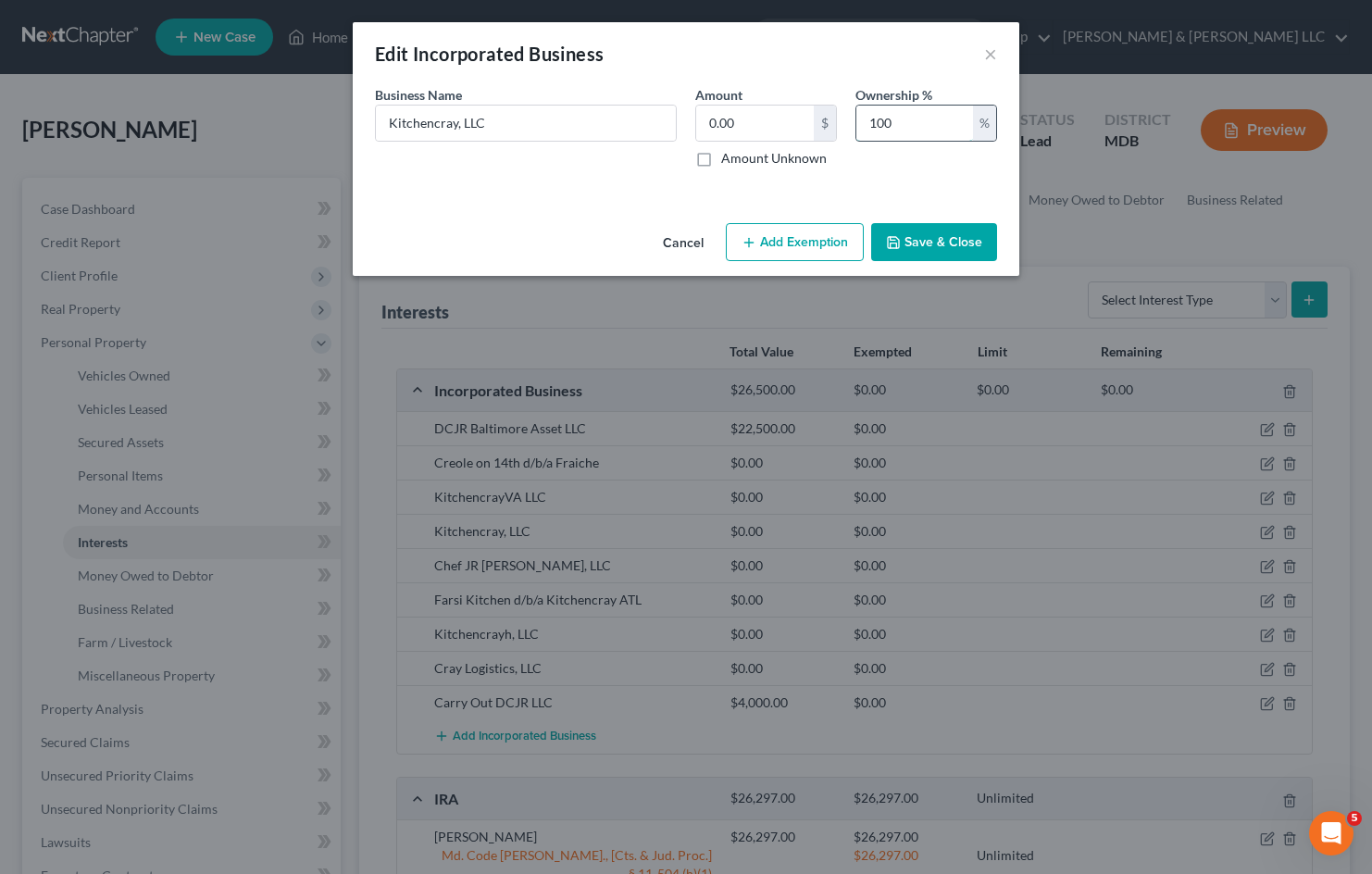
click at [904, 119] on input "100" at bounding box center [915, 124] width 117 height 35
drag, startPoint x: 895, startPoint y: 130, endPoint x: 851, endPoint y: 150, distance: 48.3
click at [847, 124] on div "Ownership % 100 %" at bounding box center [926, 126] width 160 height 83
type input "75"
click at [934, 241] on button "Save & Close" at bounding box center [934, 242] width 126 height 39
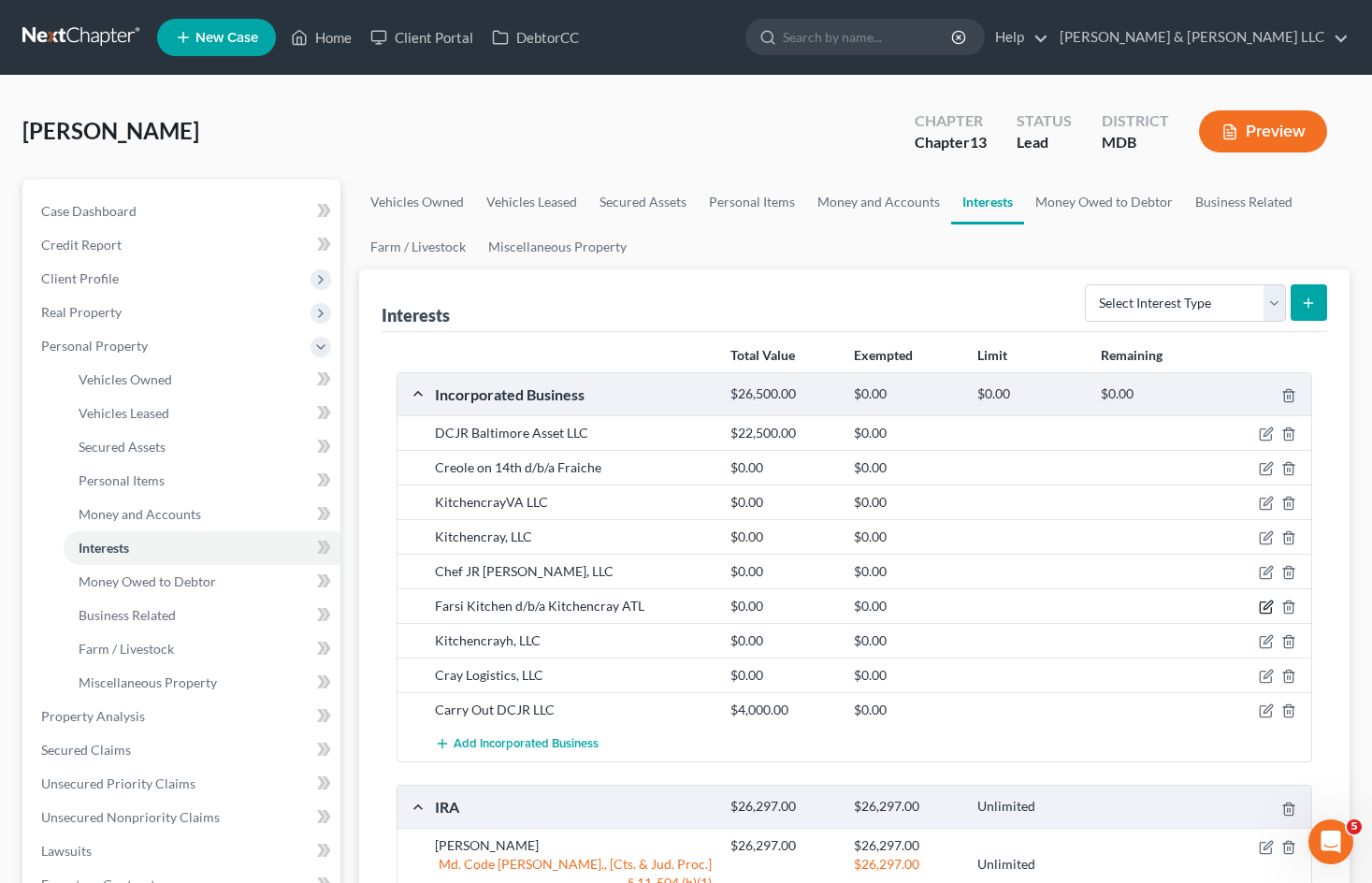
click at [1267, 608] on icon "button" at bounding box center [1267, 605] width 8 height 8
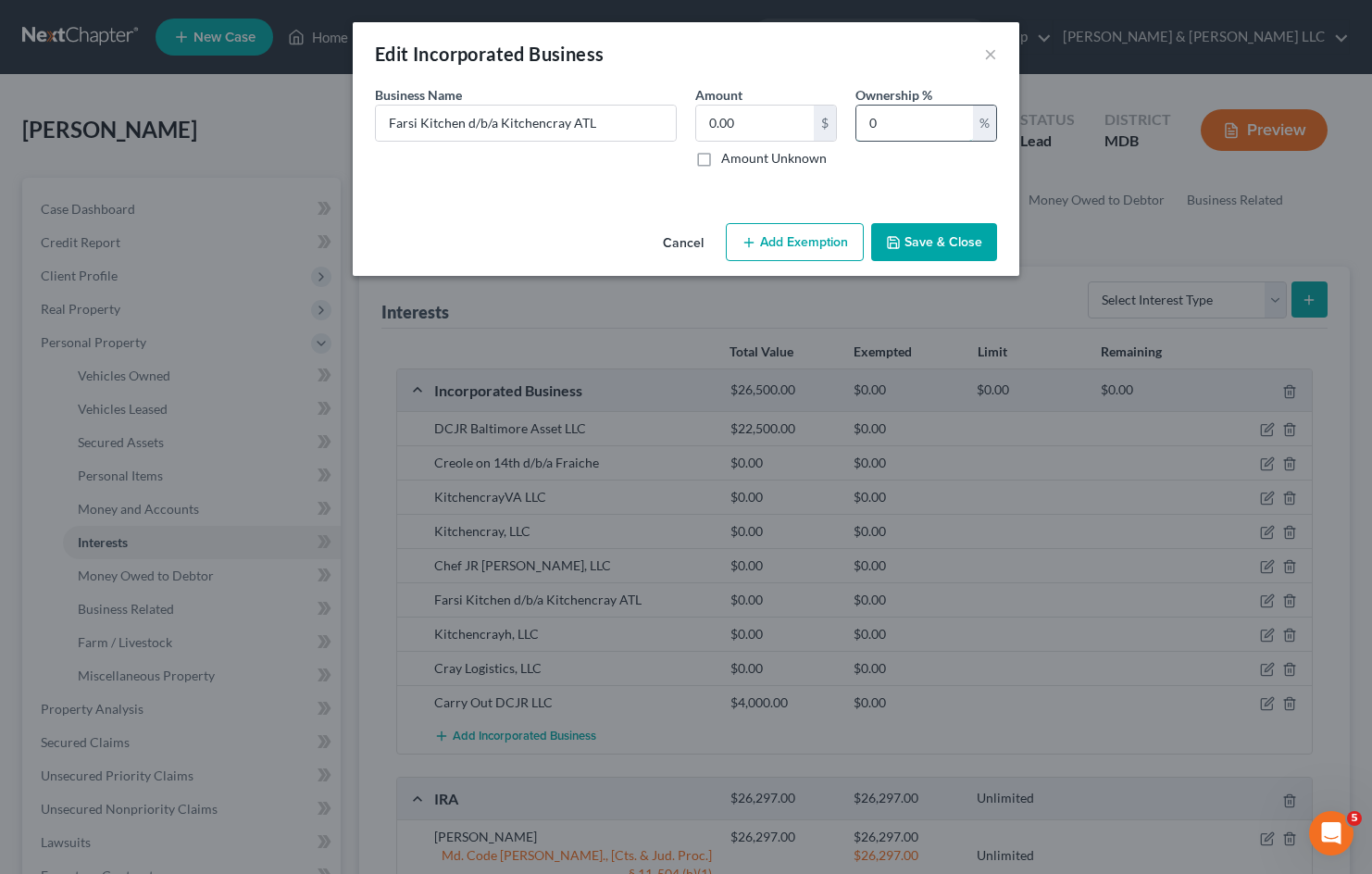
click at [913, 122] on input "0" at bounding box center [915, 124] width 117 height 35
drag, startPoint x: 899, startPoint y: 122, endPoint x: 852, endPoint y: 122, distance: 47.0
click at [852, 122] on div "Ownership % 0 %" at bounding box center [926, 126] width 160 height 83
click at [678, 244] on button "Cancel" at bounding box center [683, 243] width 71 height 37
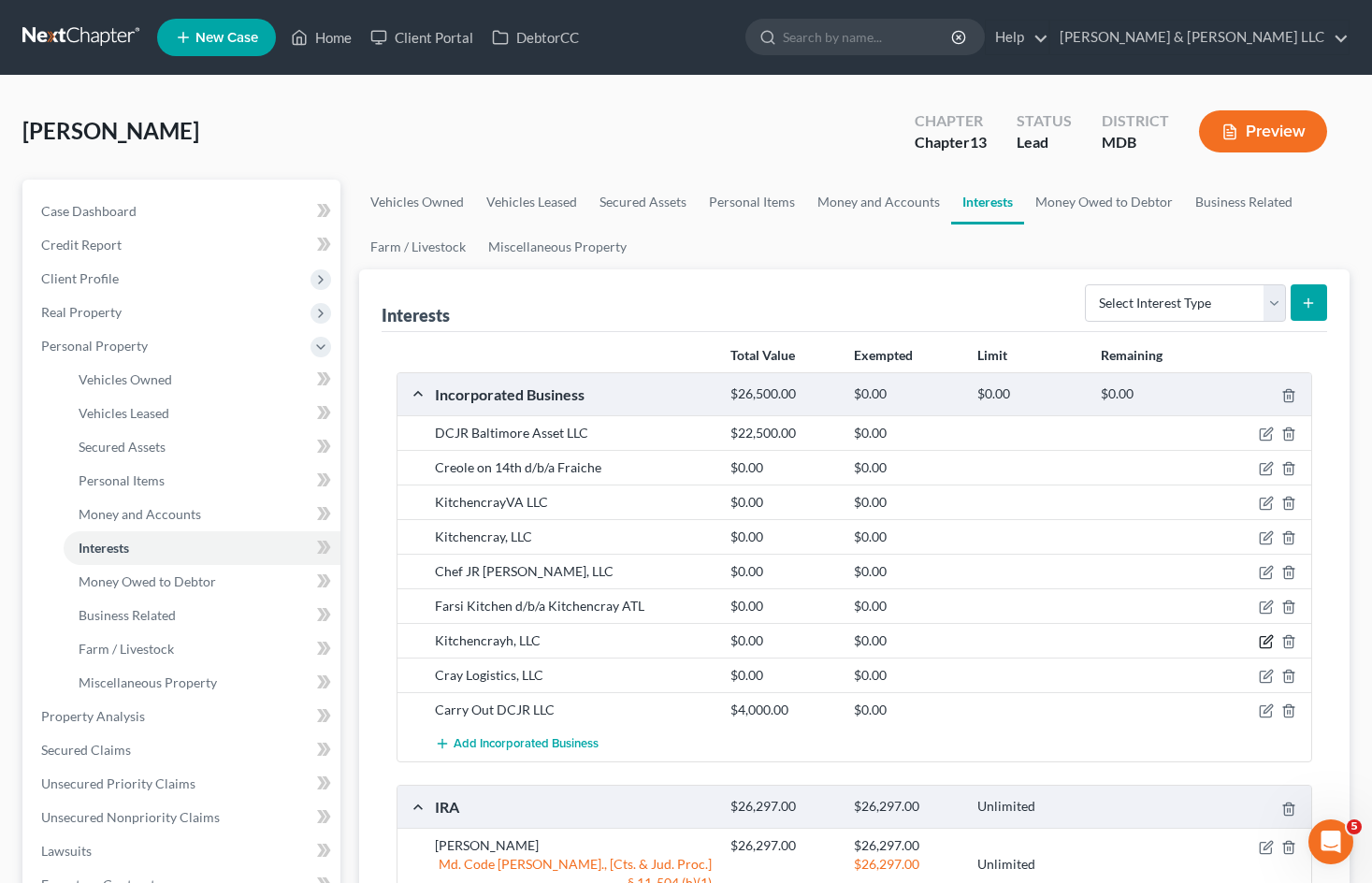
click at [1263, 645] on icon "button" at bounding box center [1267, 640] width 8 height 8
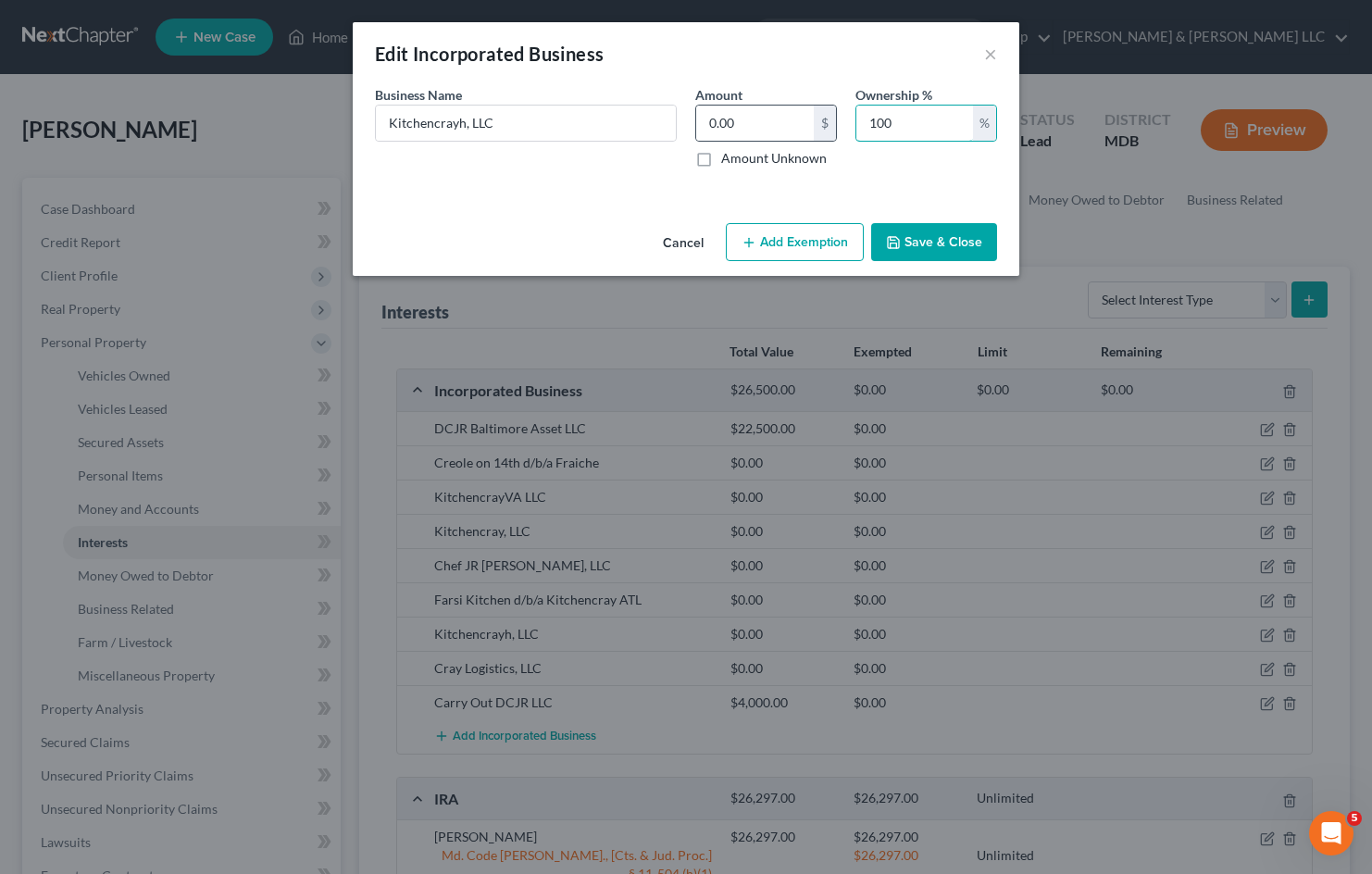
drag, startPoint x: 905, startPoint y: 122, endPoint x: 830, endPoint y: 120, distance: 75.0
click at [828, 120] on div "Business Name * Kitchencrayh, LLC Amount 0.00 $ Amount Unknown Ownership % 100 %" at bounding box center [686, 134] width 640 height 98
type input "75"
click at [947, 243] on button "Save & Close" at bounding box center [934, 242] width 126 height 39
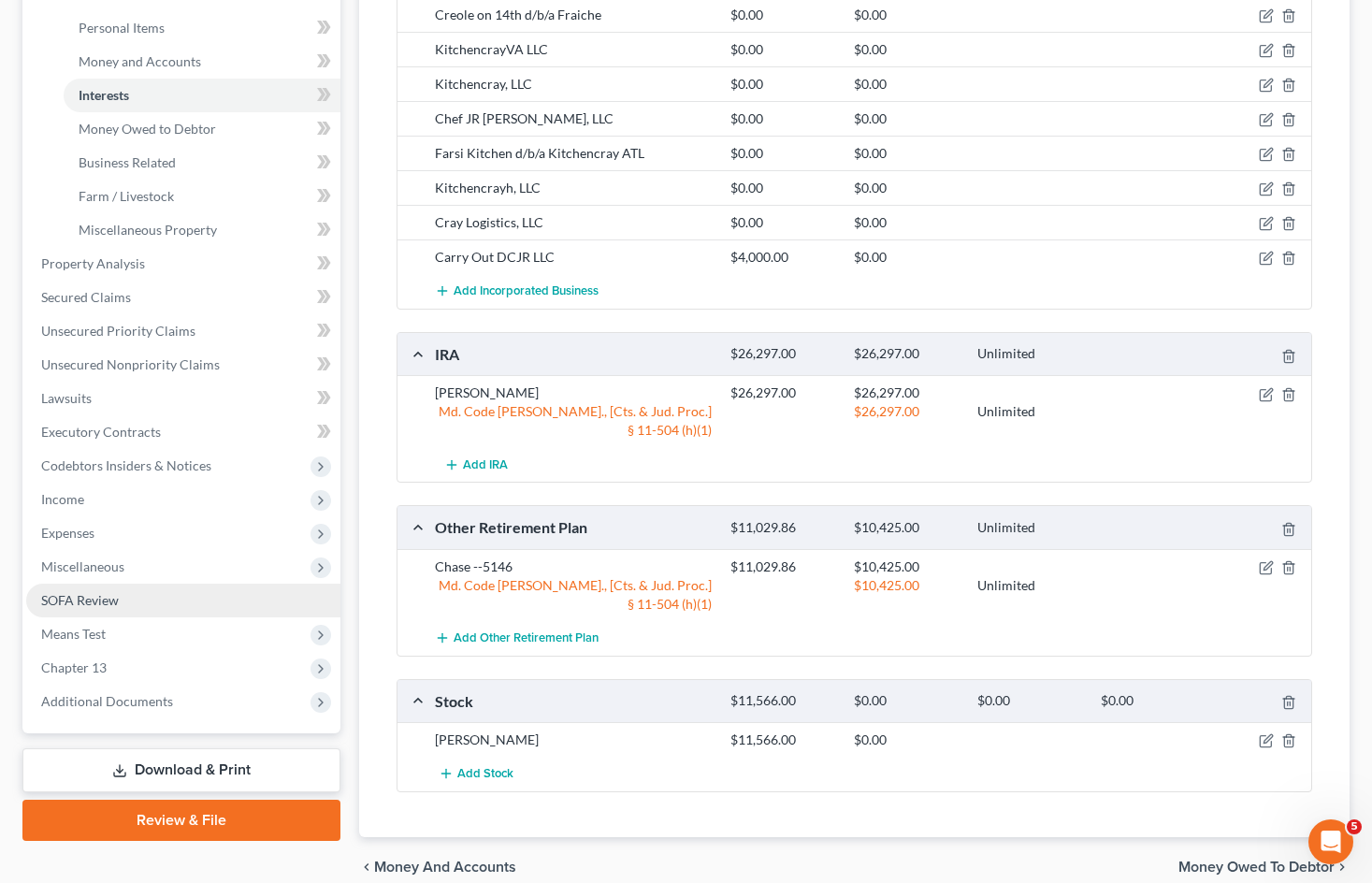
scroll to position [500, 0]
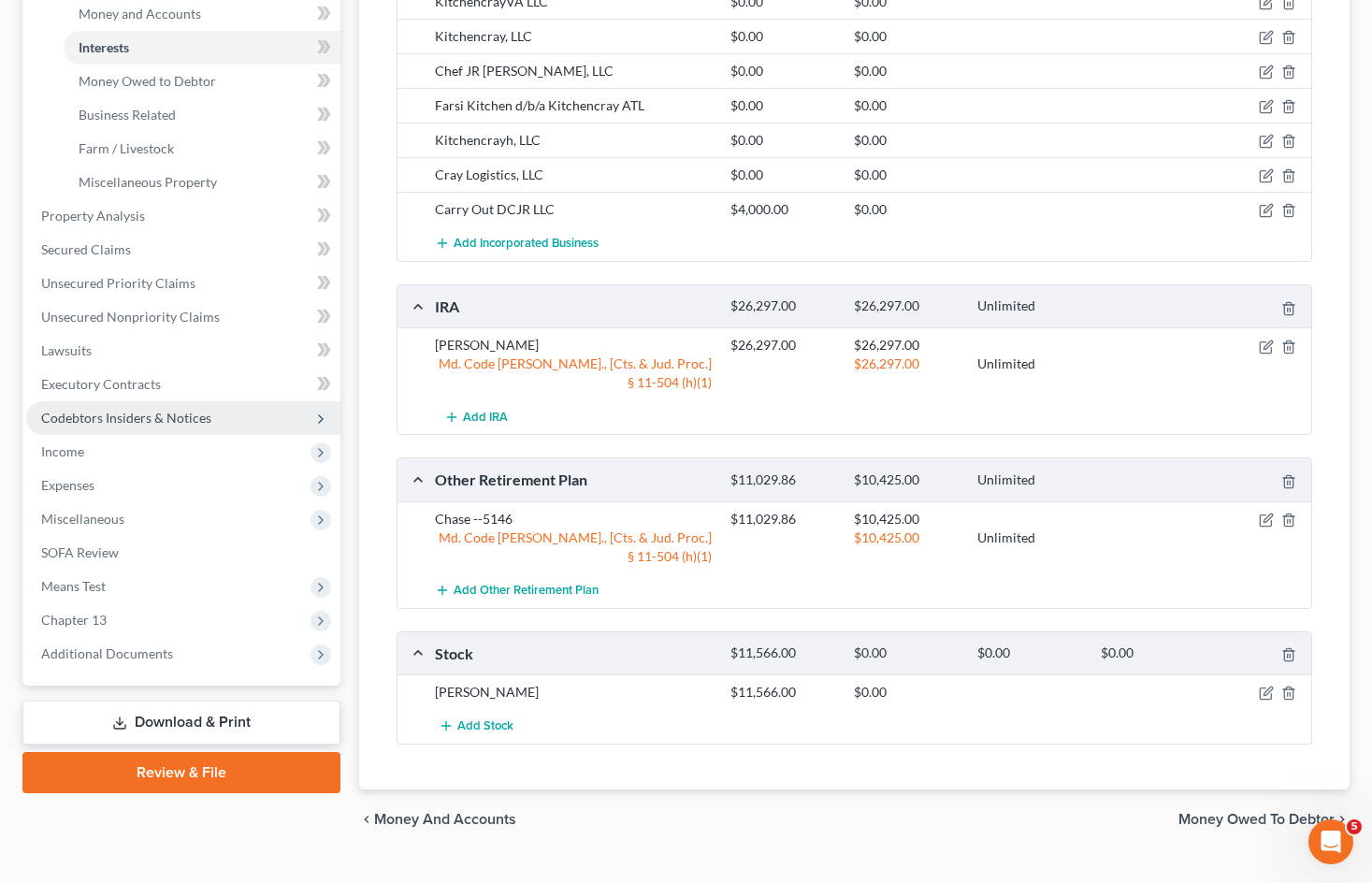
click at [216, 414] on span "Codebtors Insiders & Notices" at bounding box center [183, 418] width 314 height 34
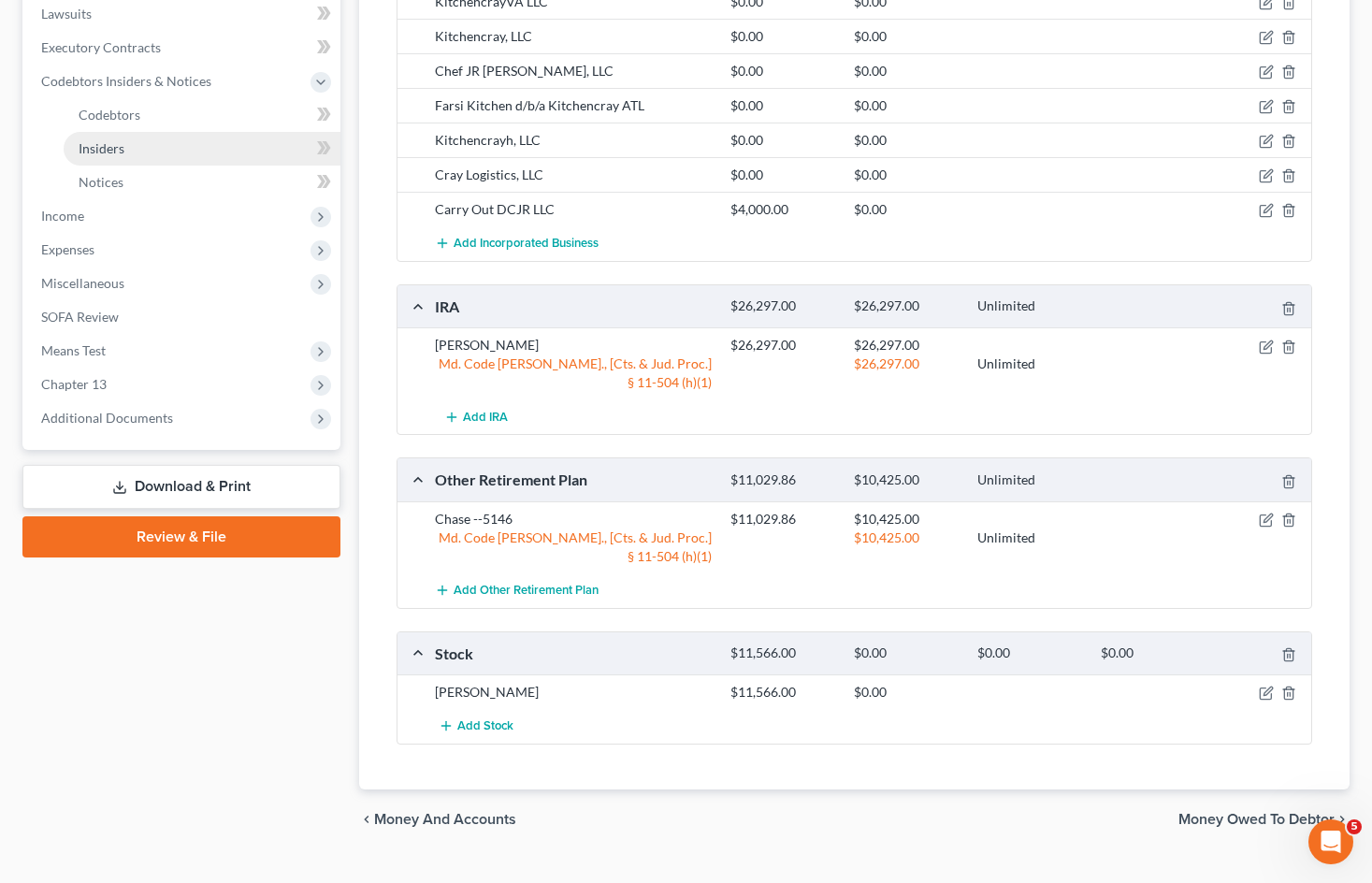
click at [175, 157] on link "Insiders" at bounding box center [202, 148] width 277 height 34
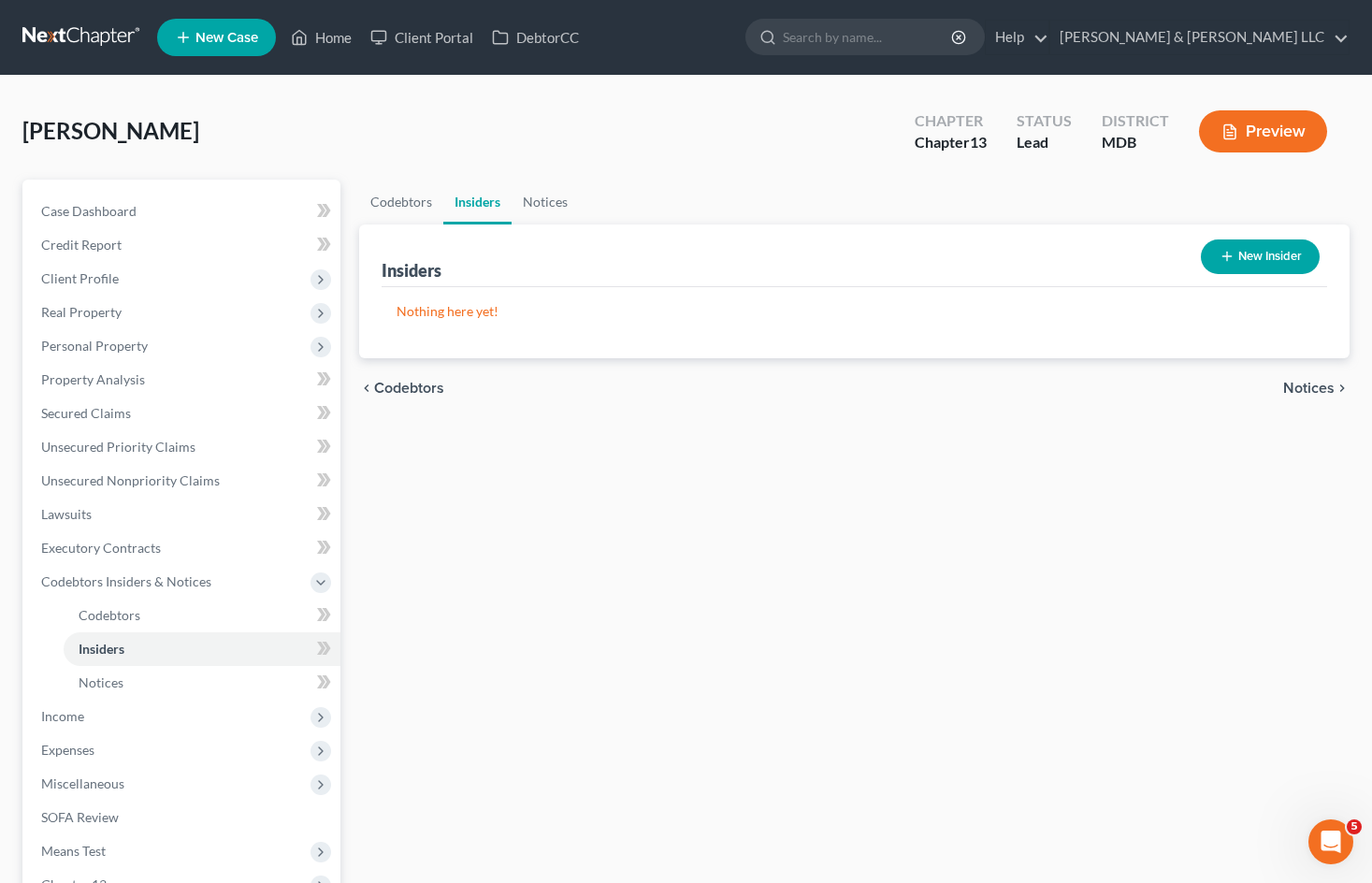
click at [1244, 259] on button "New Insider" at bounding box center [1259, 256] width 119 height 35
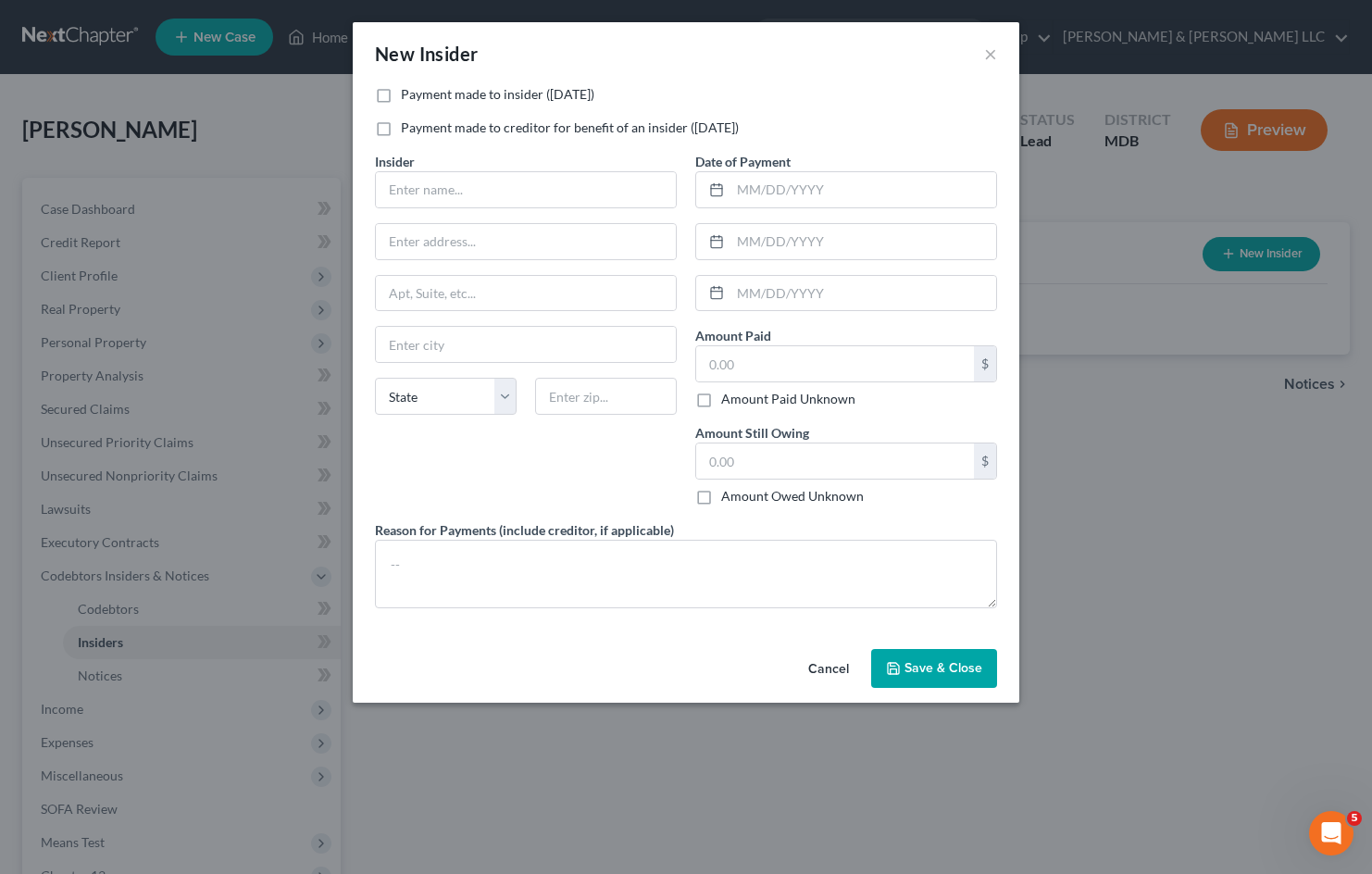
click at [820, 669] on button "Cancel" at bounding box center [829, 669] width 71 height 37
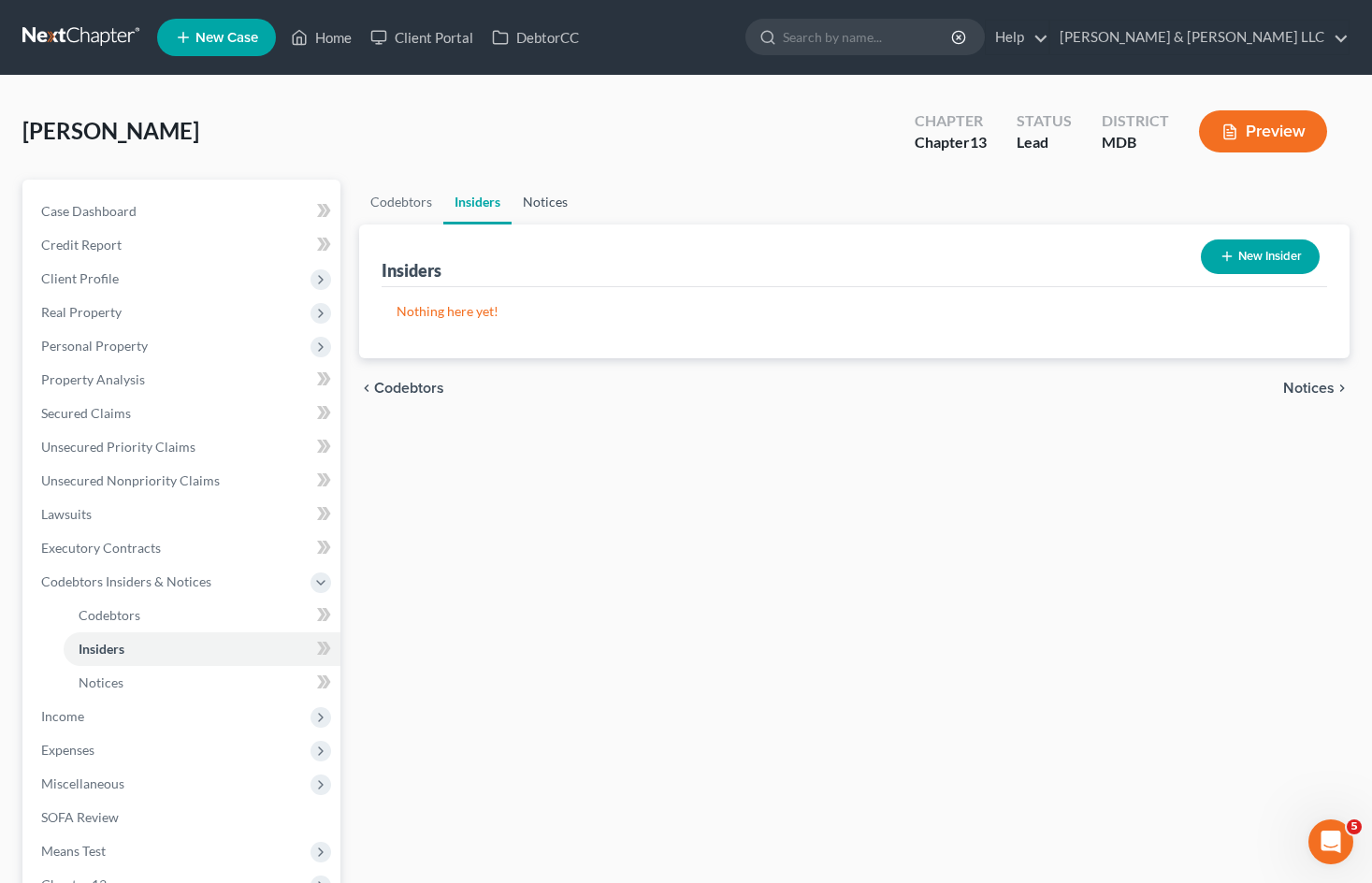
click at [547, 199] on link "Notices" at bounding box center [545, 202] width 68 height 45
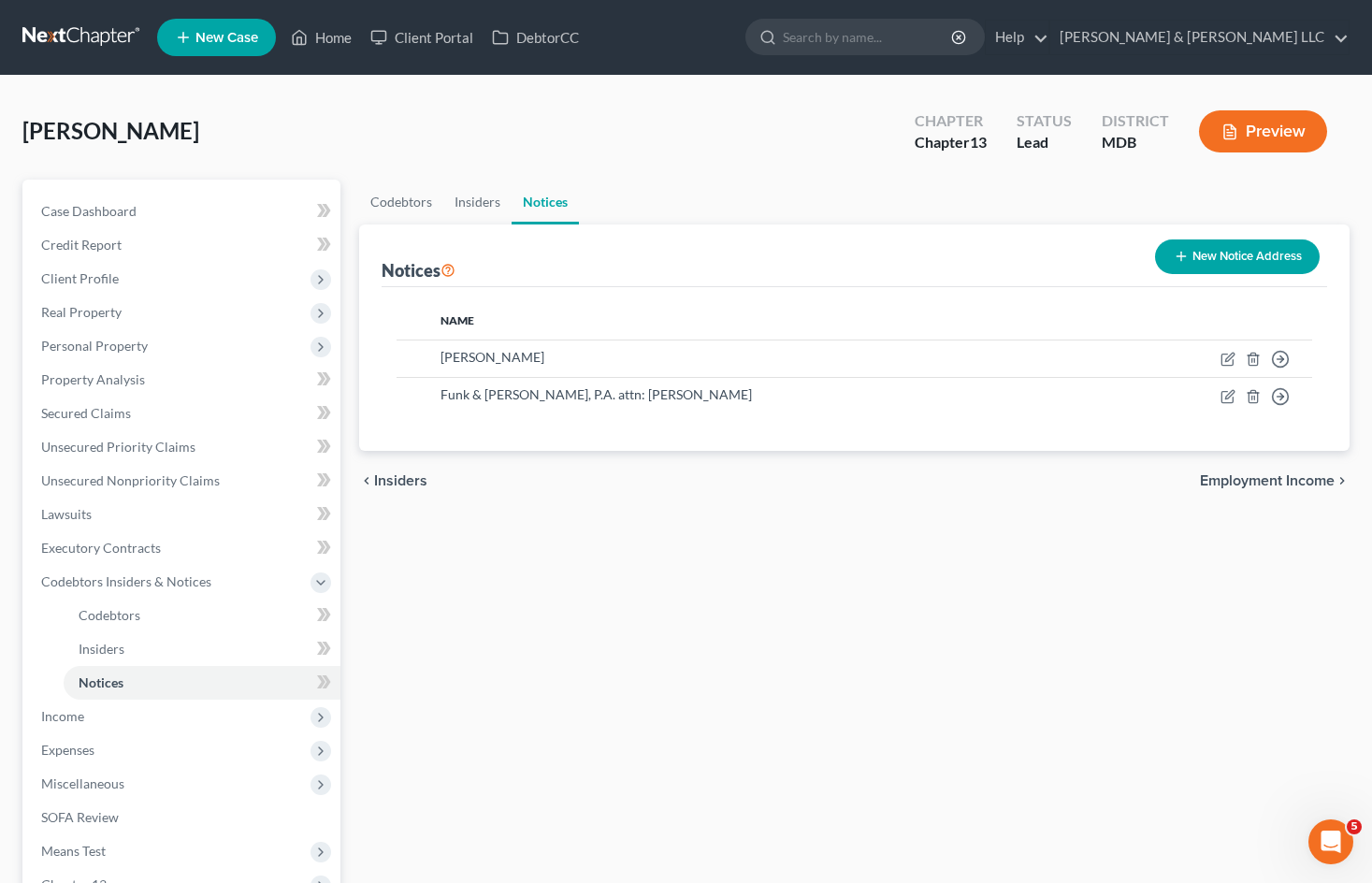
click at [1221, 263] on button "New Notice Address" at bounding box center [1237, 256] width 164 height 35
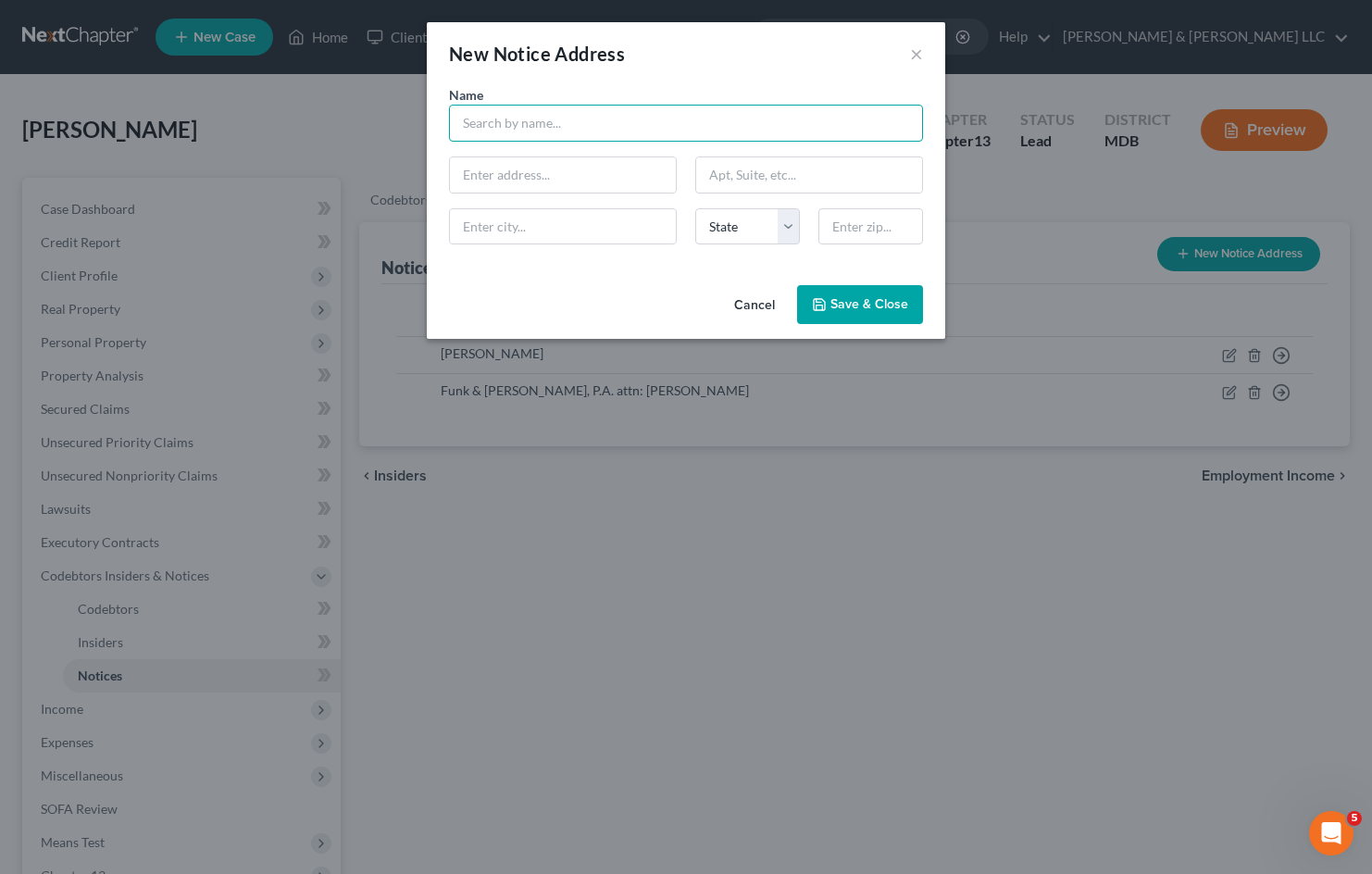
click at [573, 123] on input "text" at bounding box center [686, 124] width 474 height 37
type input "Sudon Williams"
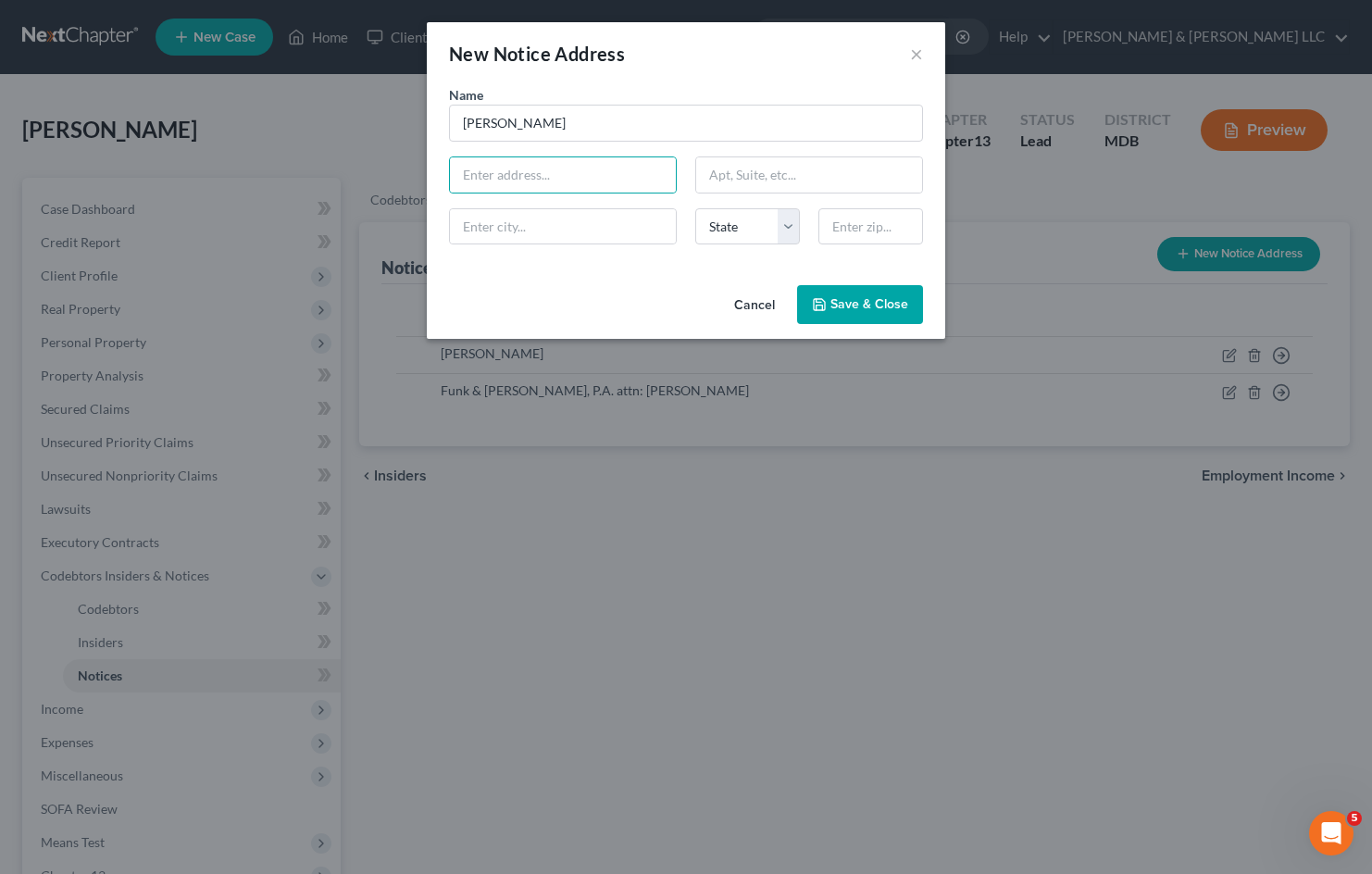
click at [840, 304] on span "Save & Close" at bounding box center [869, 304] width 78 height 16
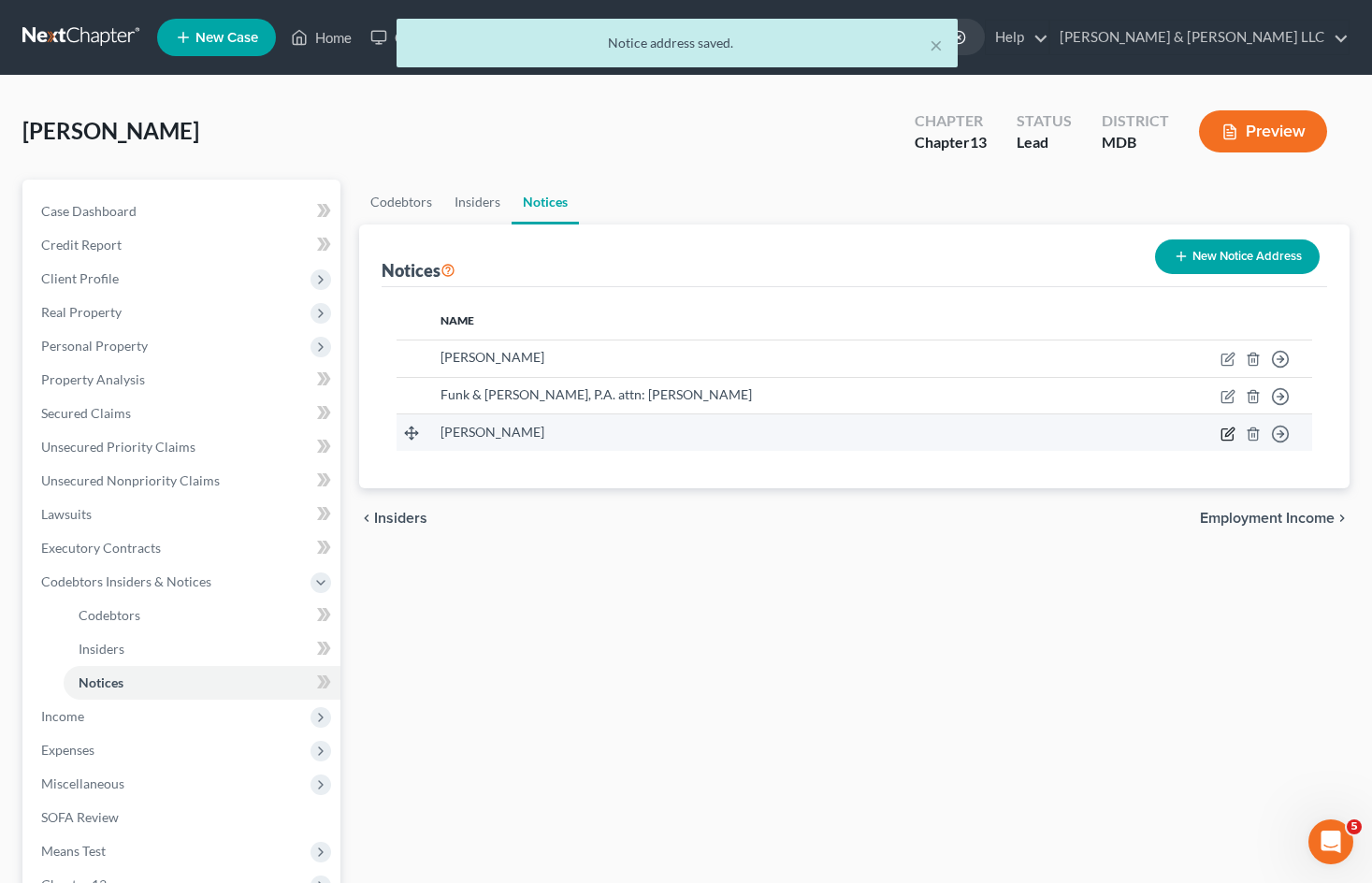
click at [1222, 438] on icon "button" at bounding box center [1227, 434] width 11 height 11
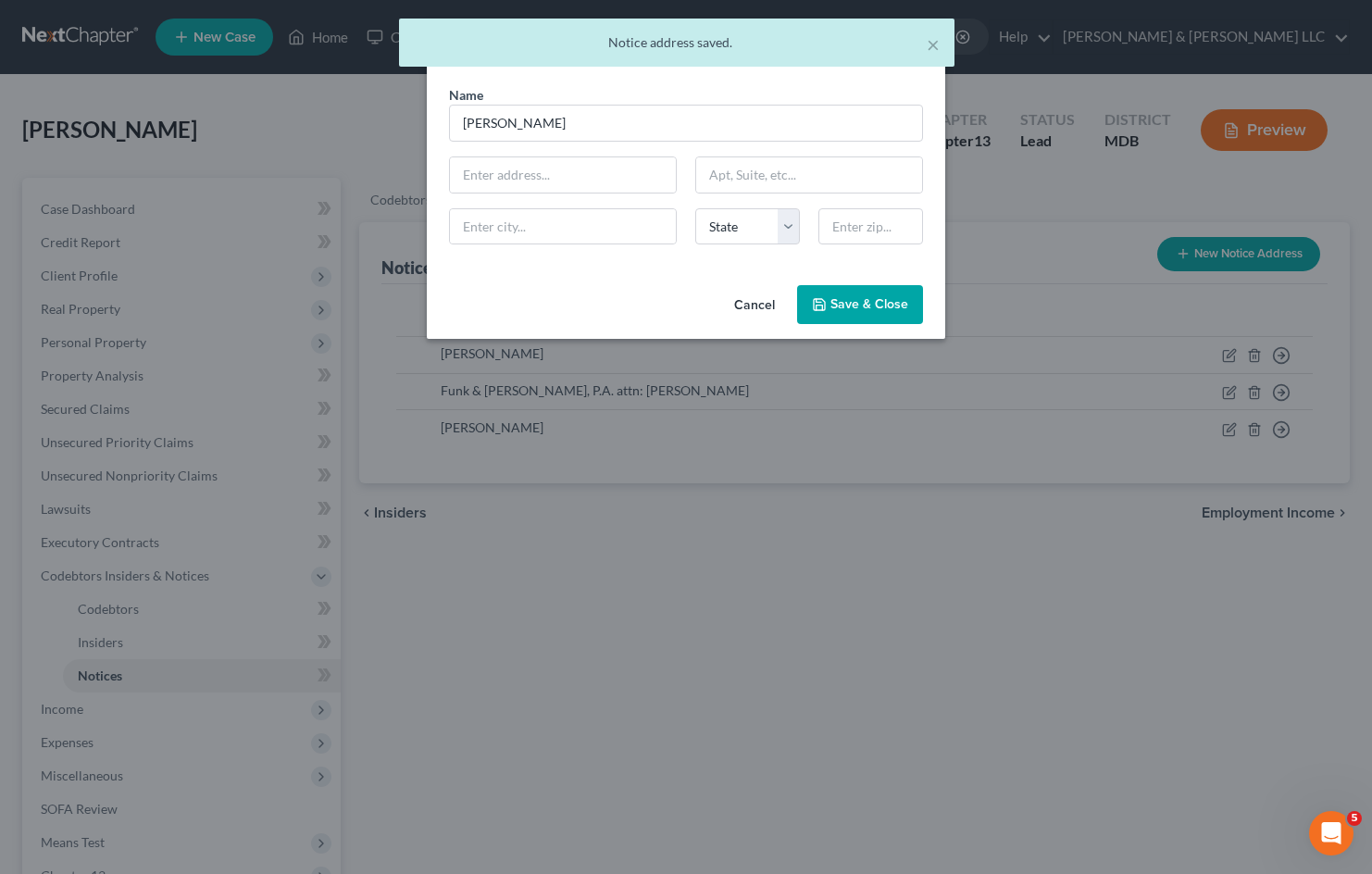
click at [760, 295] on button "Cancel" at bounding box center [754, 306] width 71 height 37
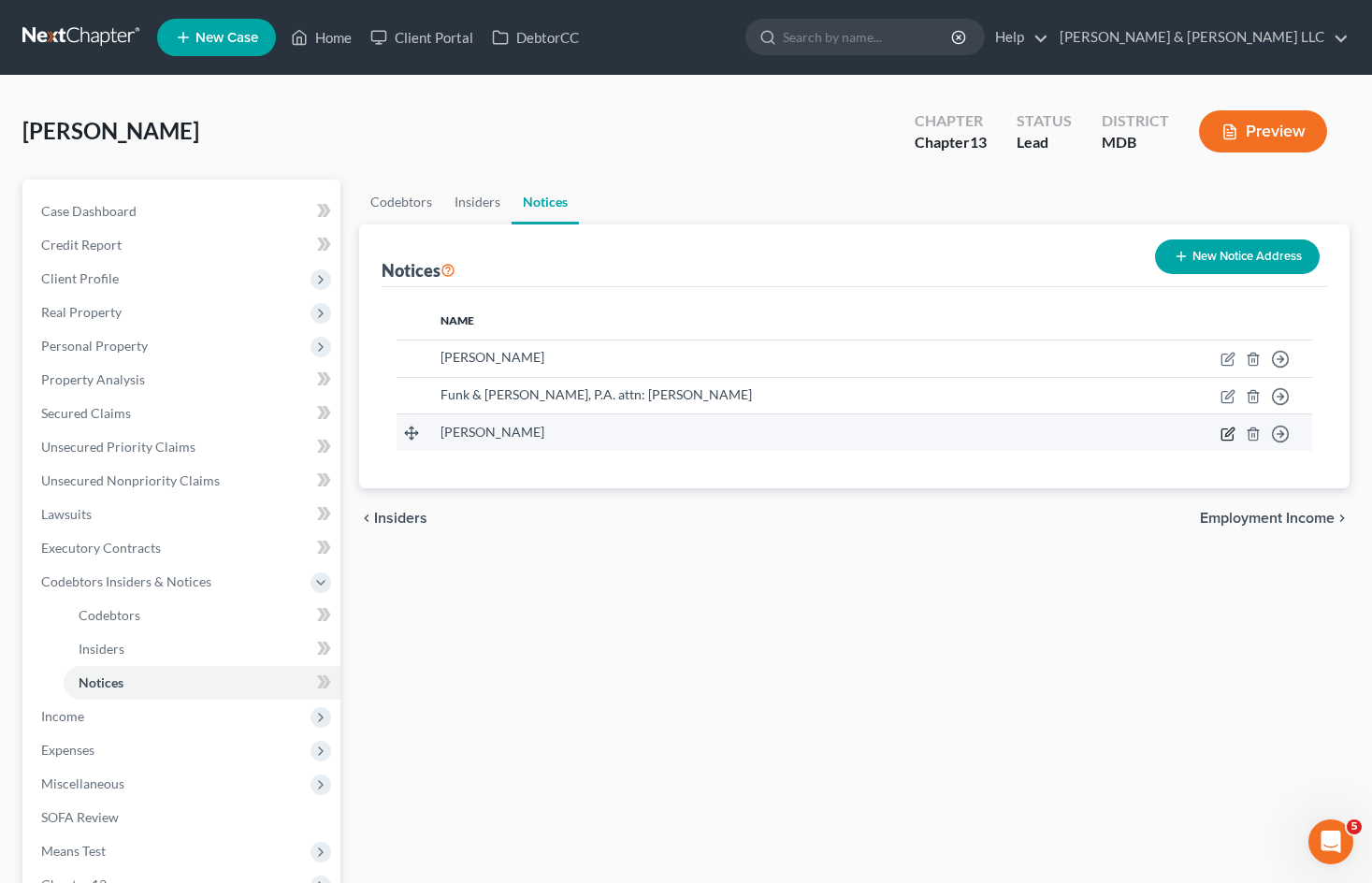
click at [1227, 433] on icon "button" at bounding box center [1228, 431] width 8 height 8
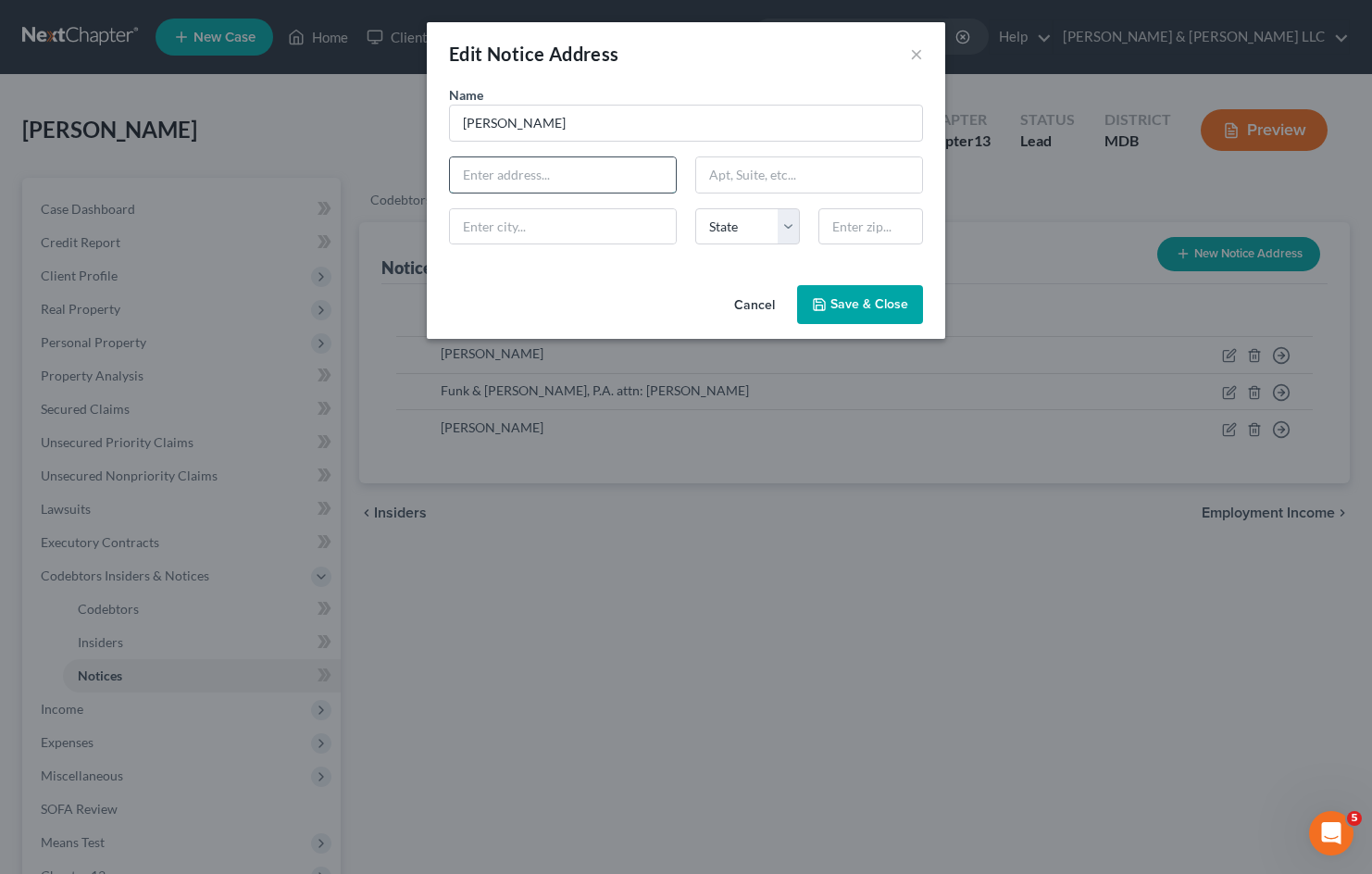
click at [618, 165] on input "text" at bounding box center [562, 175] width 226 height 35
type input "12522 Eagle View Way"
type input "Germantown"
select select "21"
type input "20876"
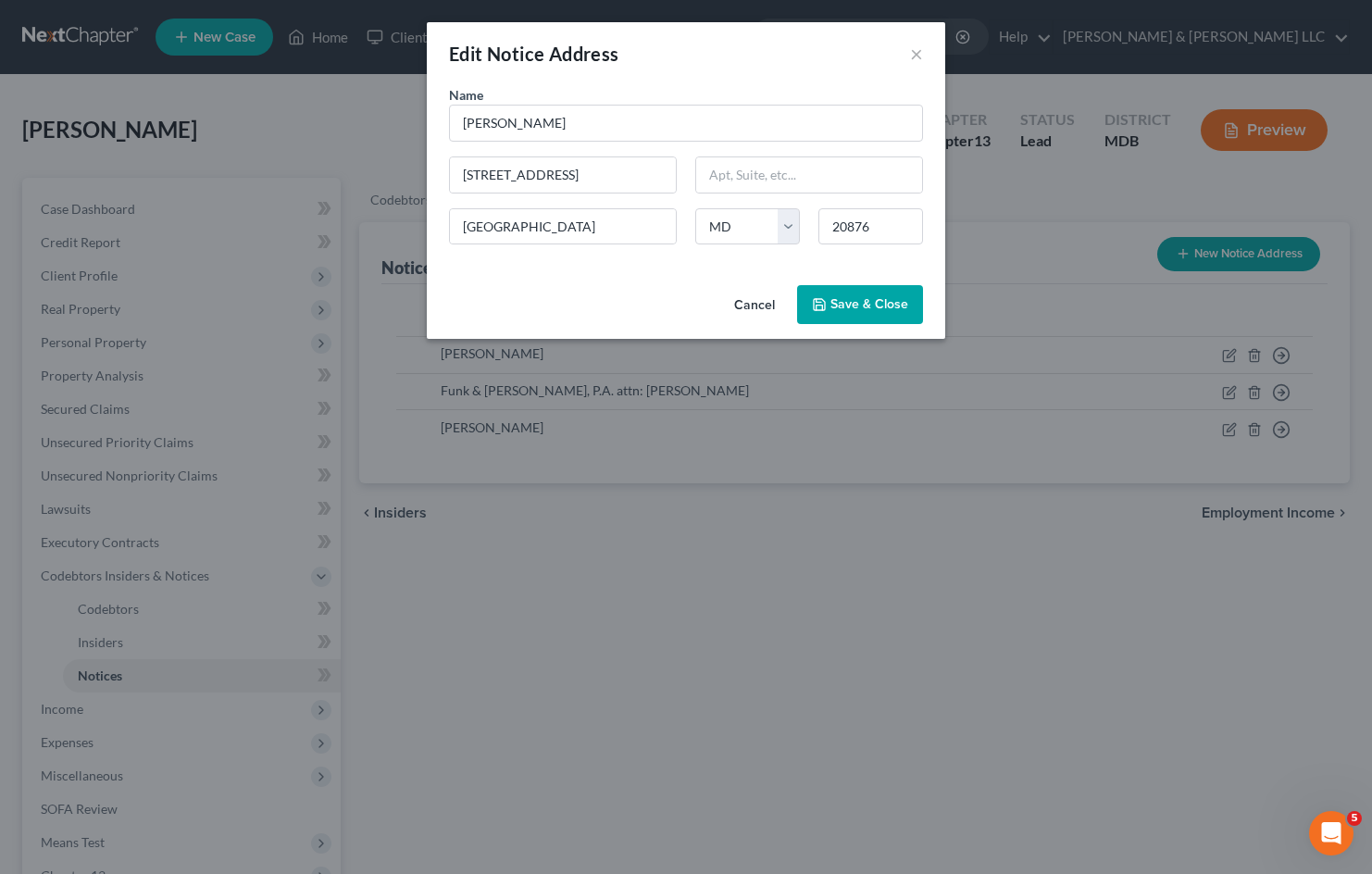
click at [858, 304] on span "Save & Close" at bounding box center [869, 304] width 78 height 16
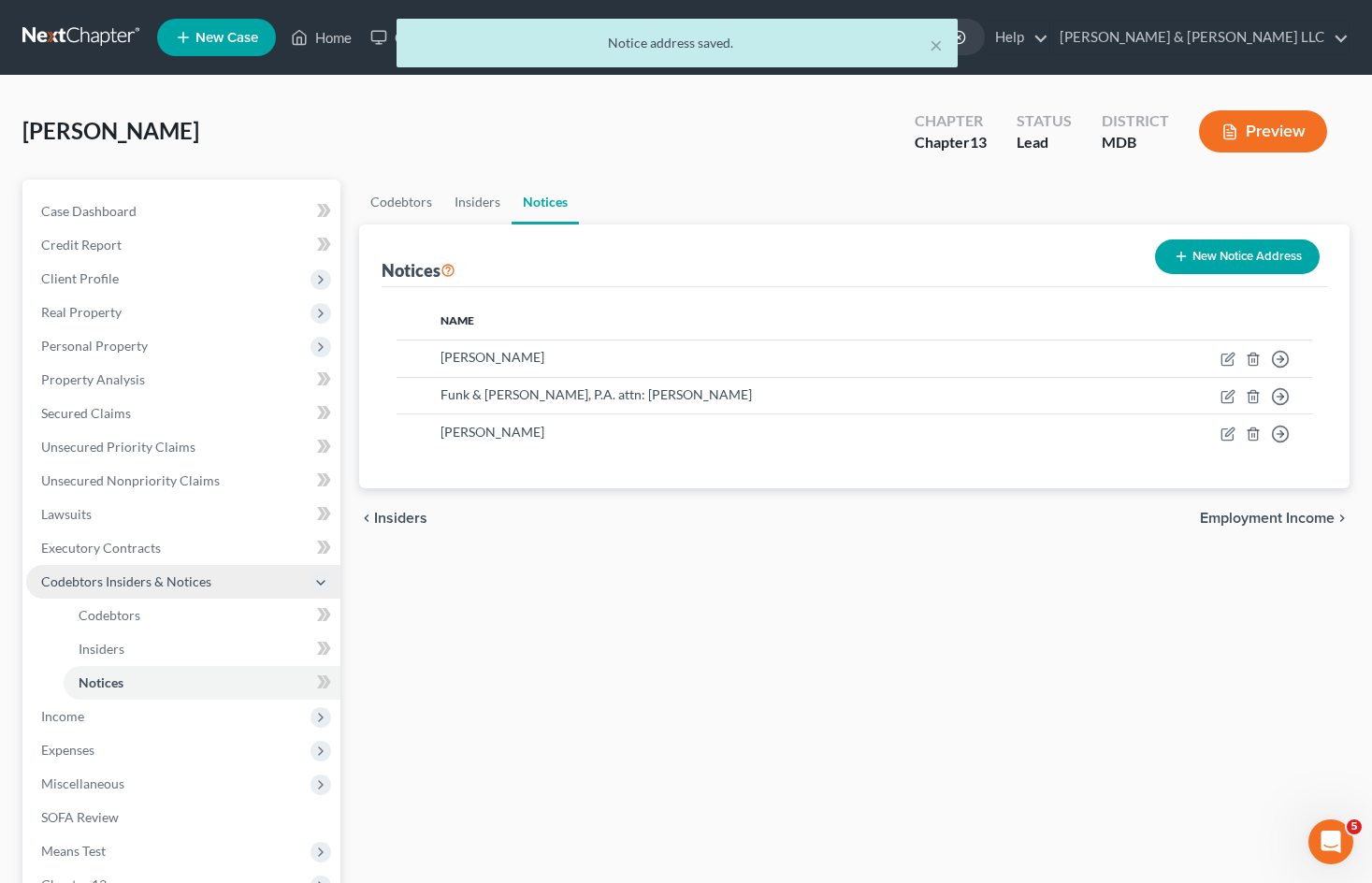
click at [237, 587] on span "Codebtors Insiders & Notices" at bounding box center [183, 582] width 314 height 34
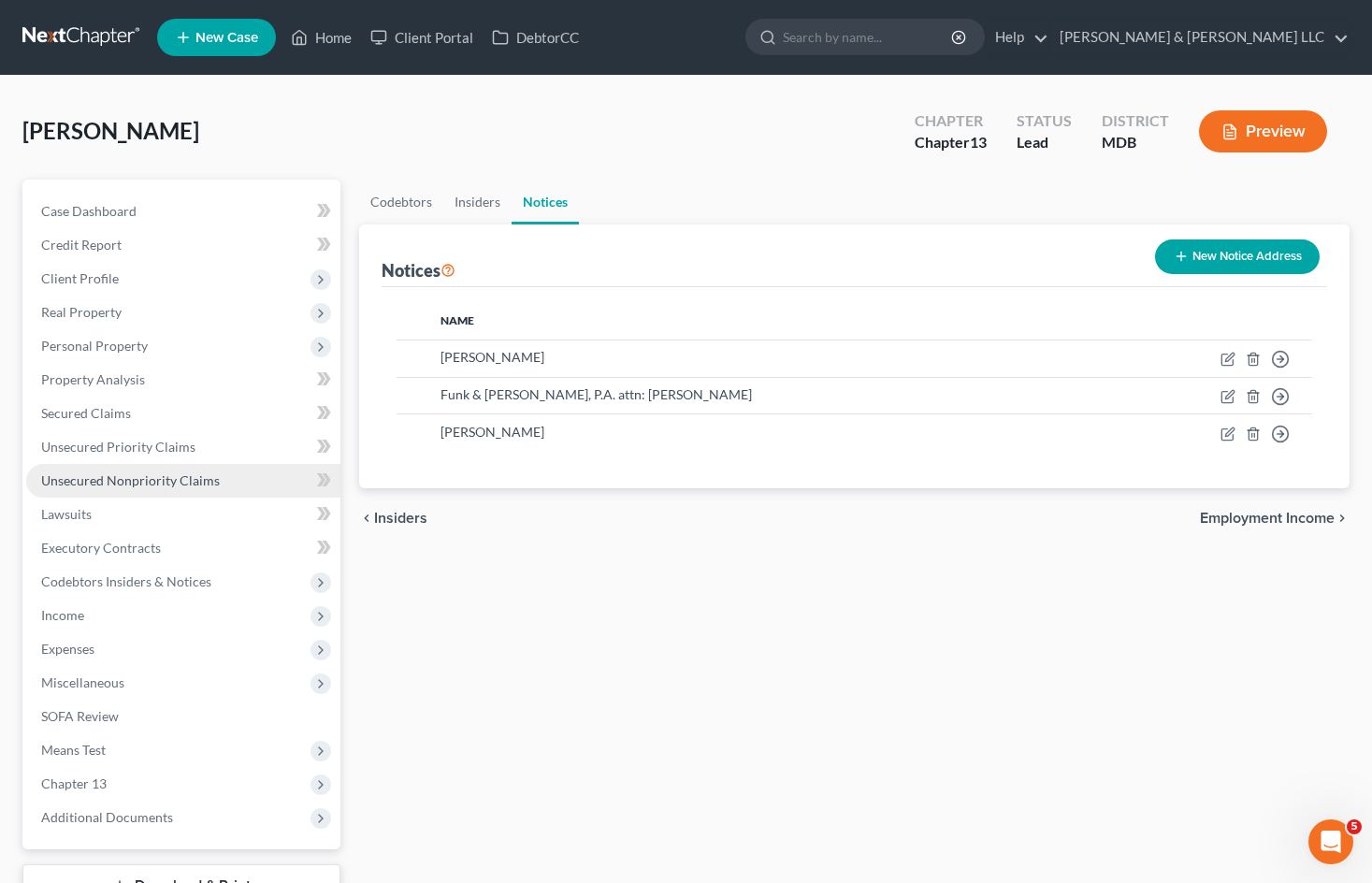
click at [194, 473] on span "Unsecured Nonpriority Claims" at bounding box center [130, 480] width 178 height 16
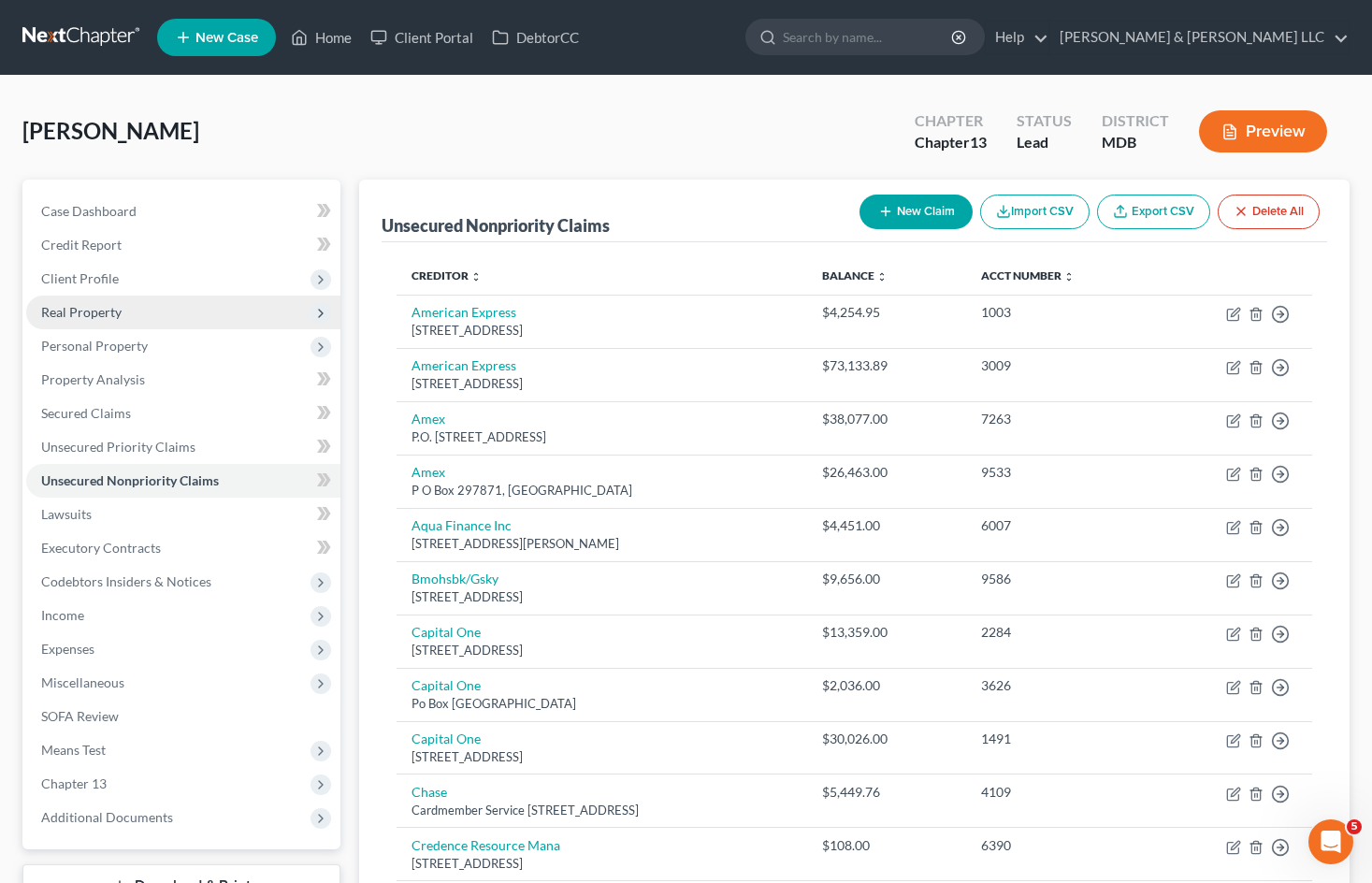
click at [176, 327] on span "Real Property" at bounding box center [183, 312] width 314 height 34
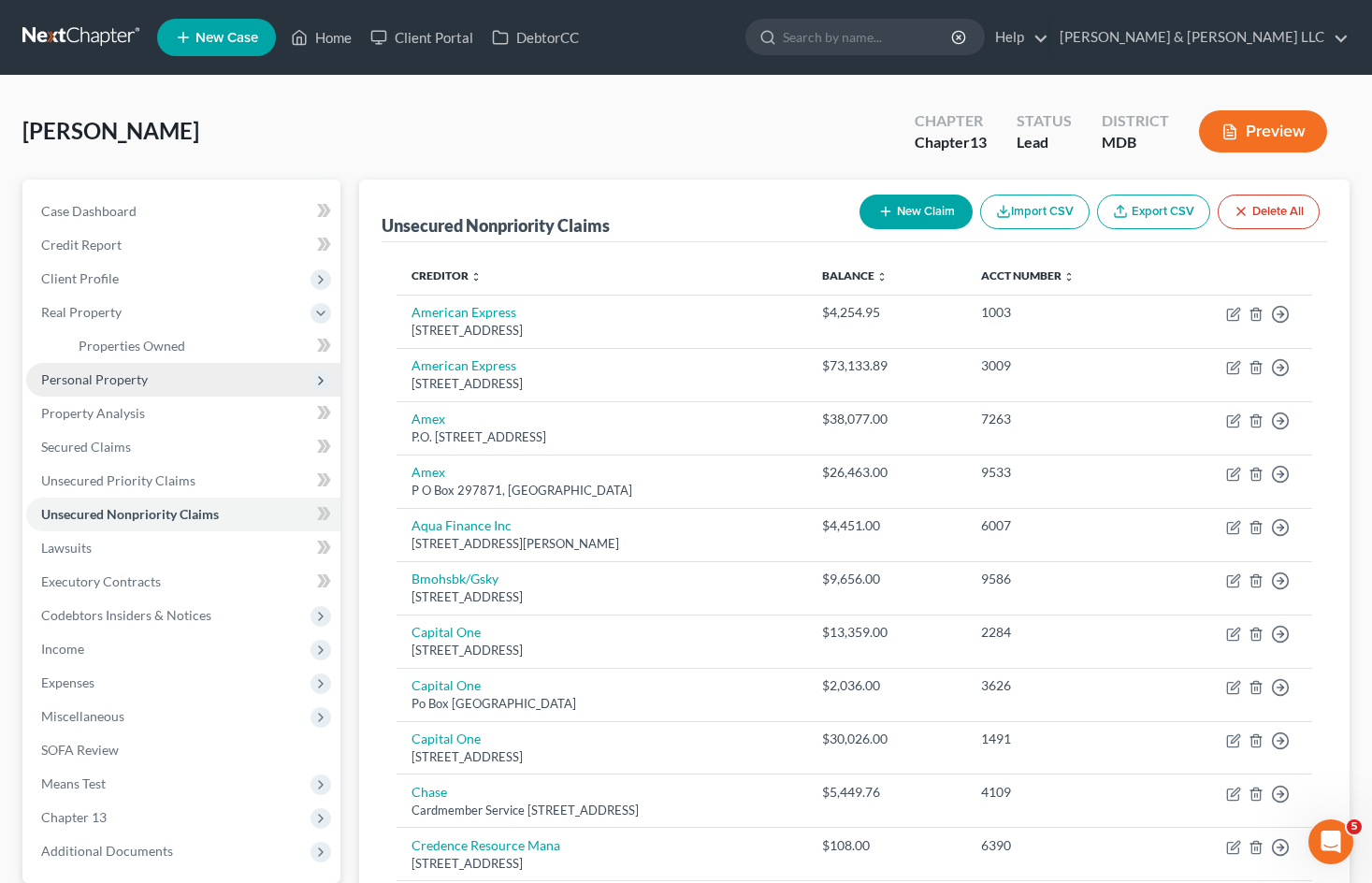
click at [175, 378] on span "Personal Property" at bounding box center [183, 380] width 314 height 34
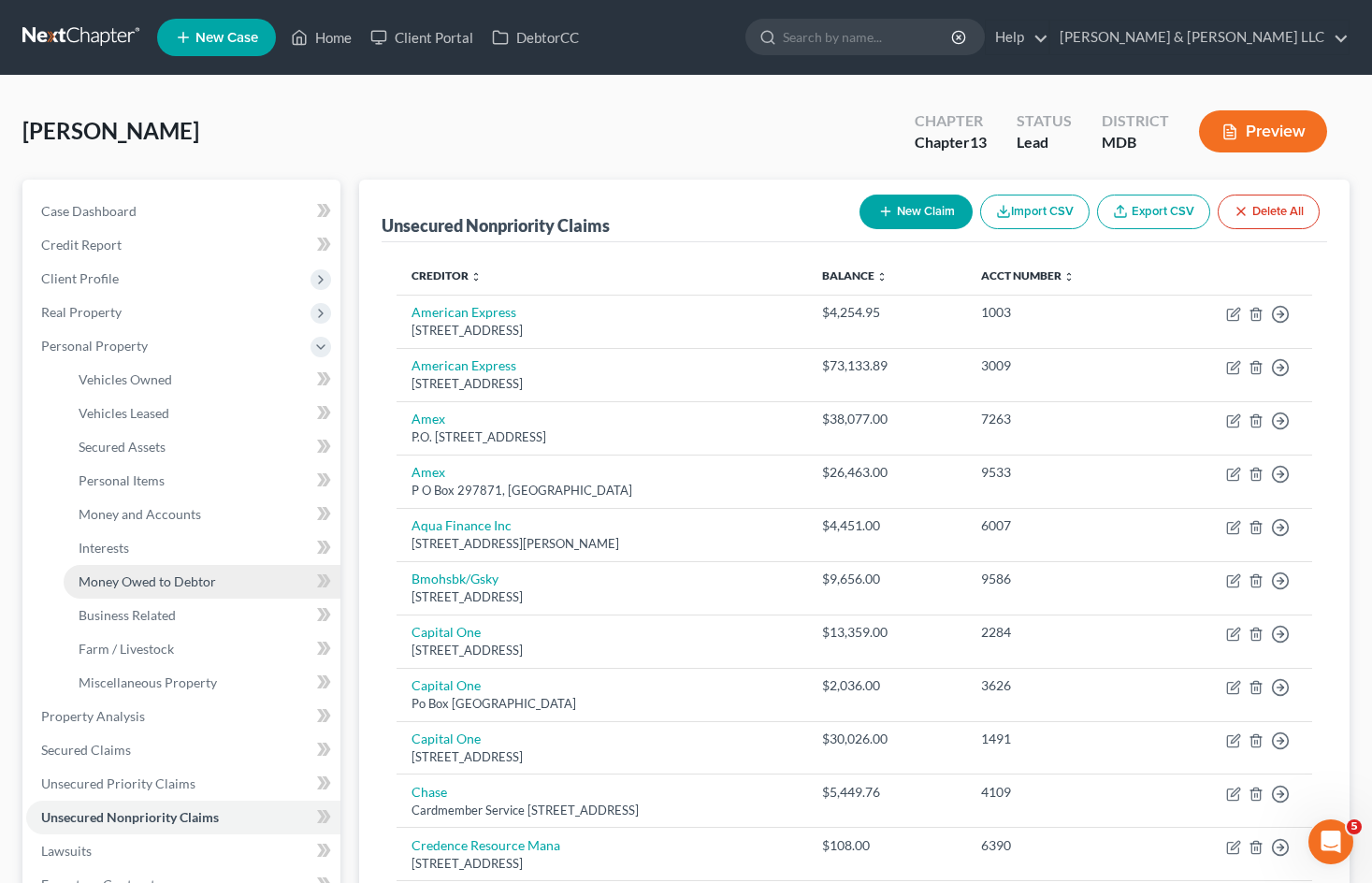
click at [189, 586] on span "Money Owed to Debtor" at bounding box center [147, 581] width 137 height 16
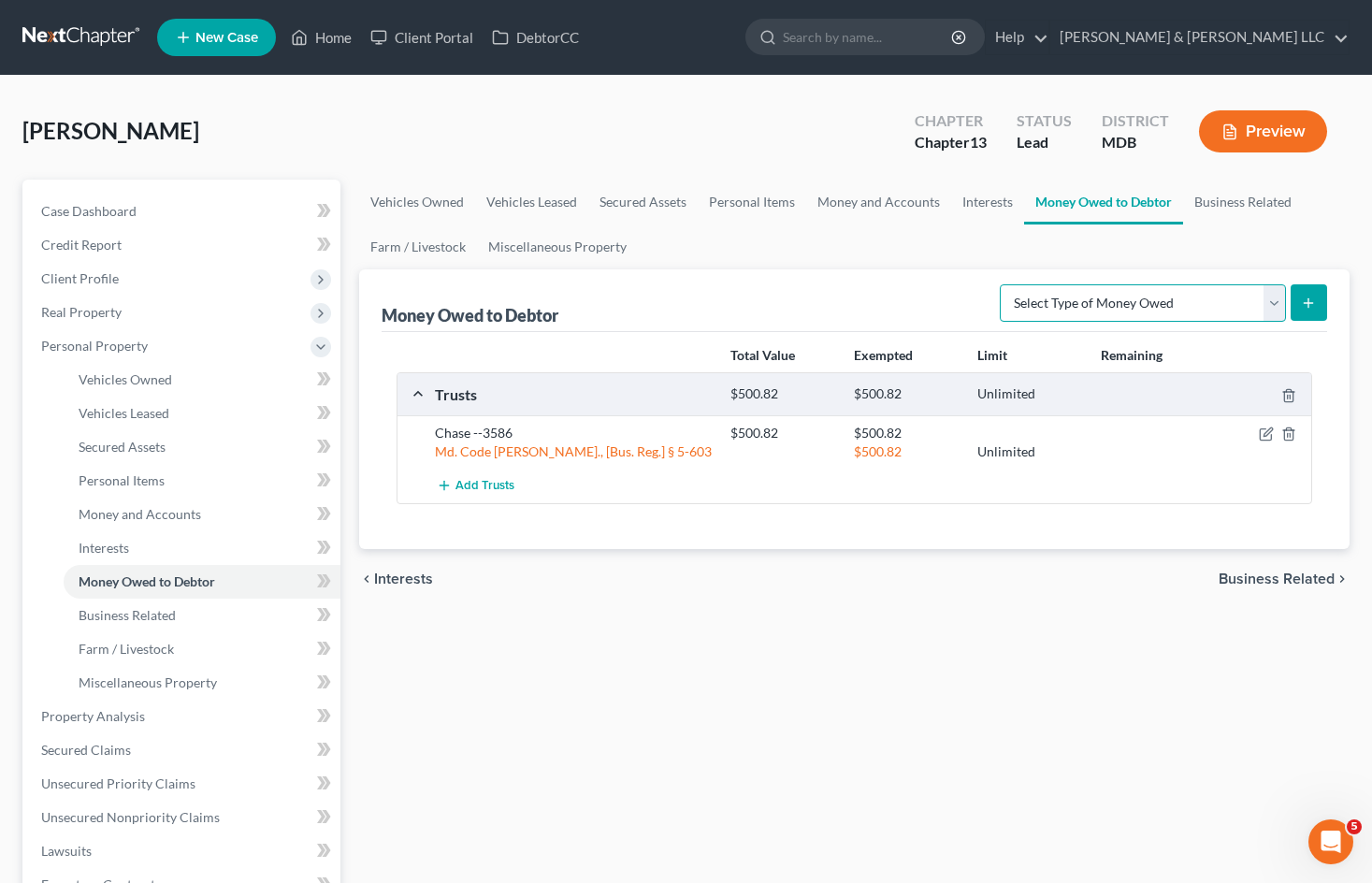
click at [1172, 302] on select "Select Type of Money Owed Accounts Receivable Alimony Child Support Claims Agai…" at bounding box center [1142, 303] width 286 height 38
click at [984, 190] on link "Interests" at bounding box center [987, 202] width 73 height 45
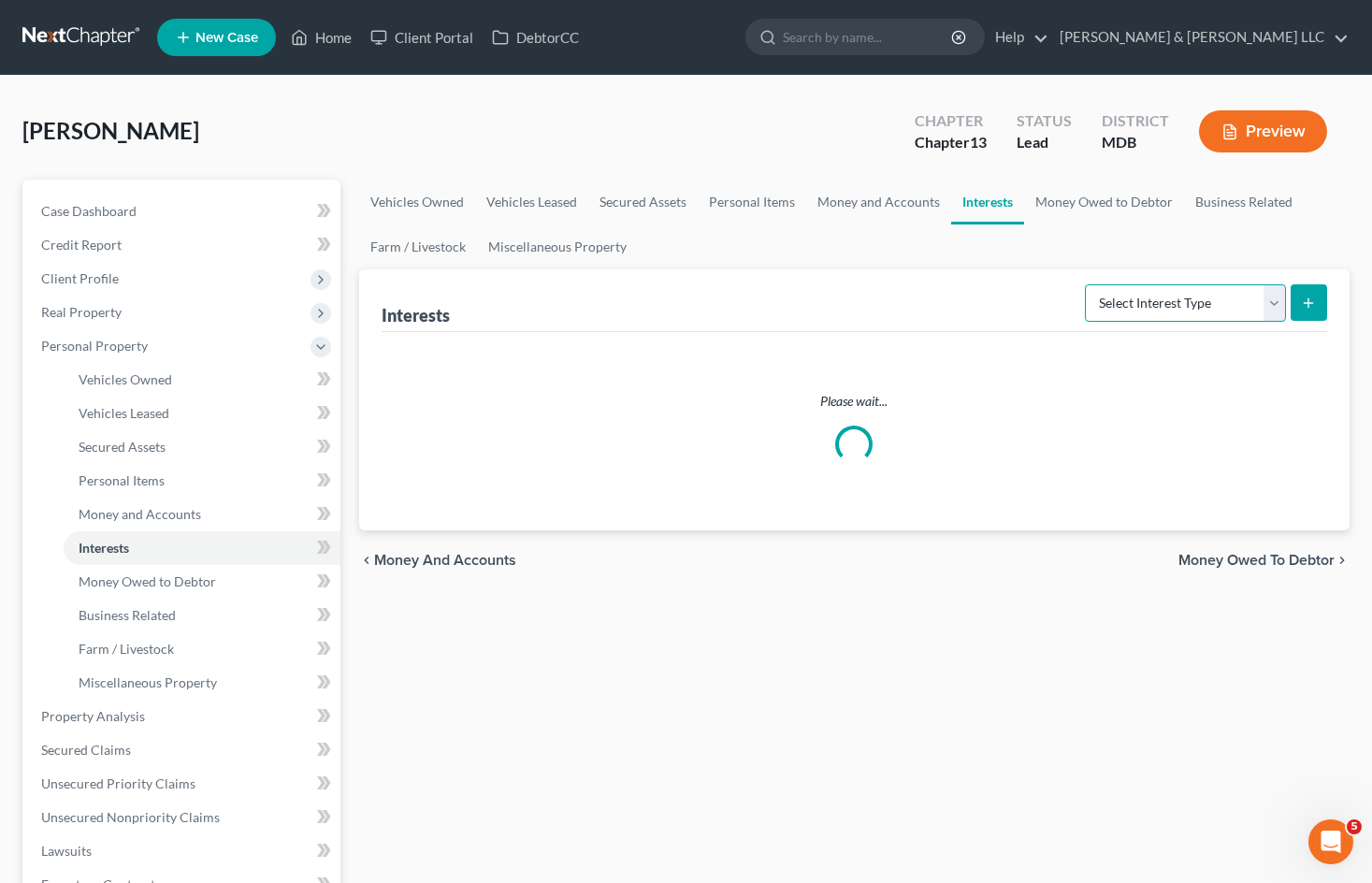
click at [1133, 309] on select "Select Interest Type 401K Annuity Bond Education IRA Government Bond Government…" at bounding box center [1185, 303] width 201 height 38
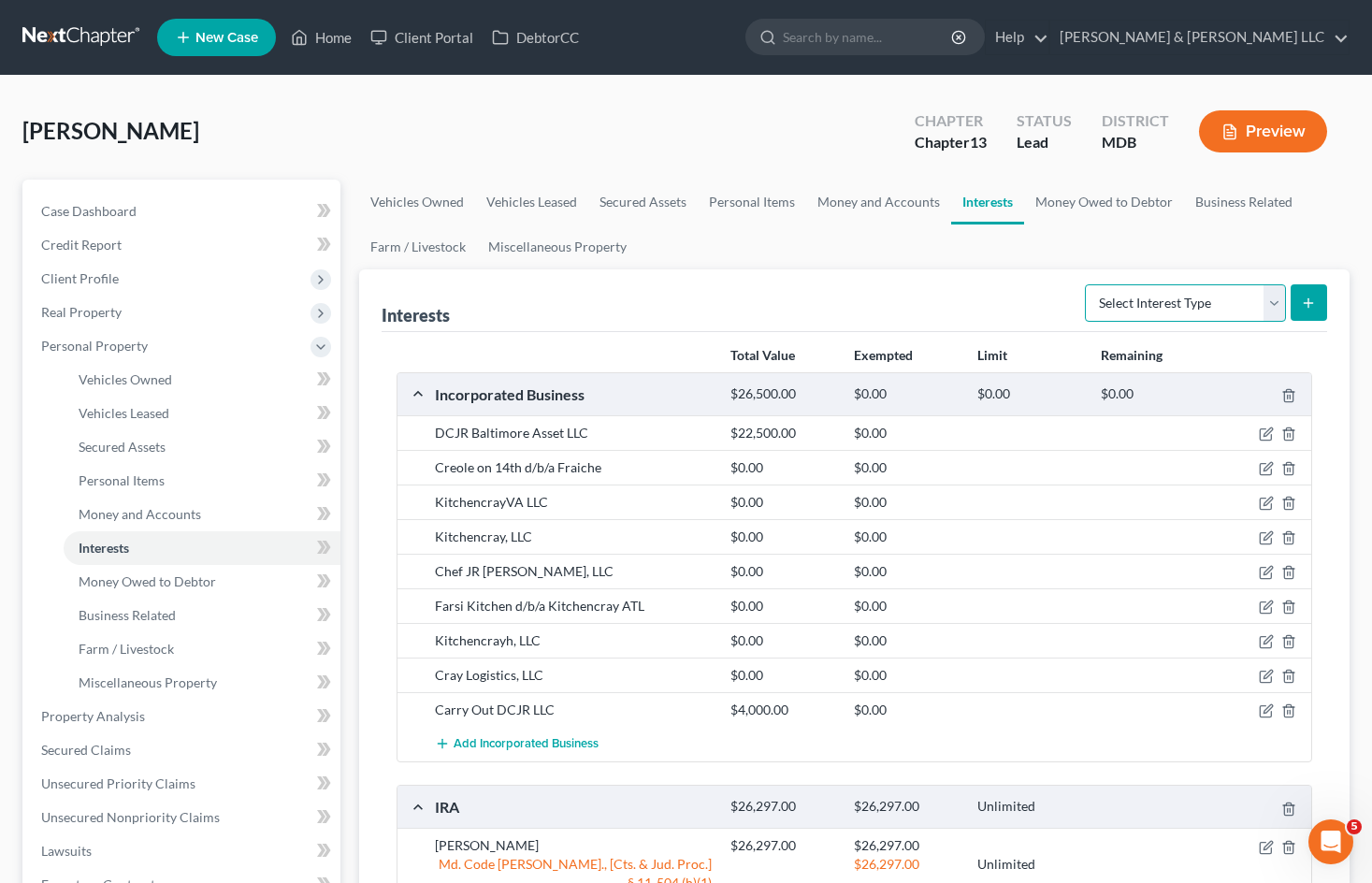
select select "education_ira"
click at [1087, 284] on select "Select Interest Type 401K Annuity Bond Education IRA Government Bond Government…" at bounding box center [1185, 303] width 201 height 38
click at [1303, 301] on icon "submit" at bounding box center [1308, 303] width 15 height 15
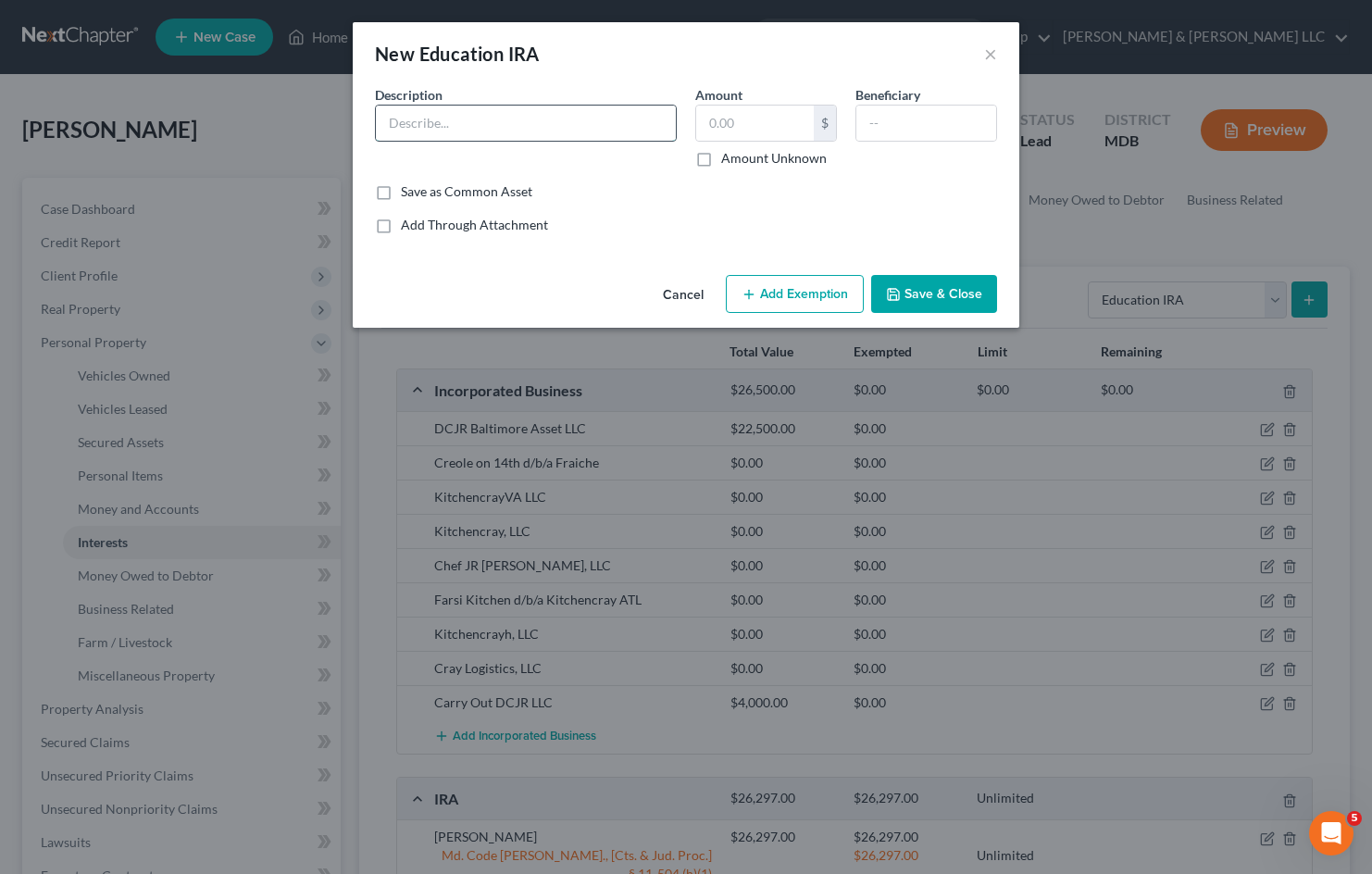
click at [581, 129] on input "text" at bounding box center [526, 124] width 300 height 35
click at [934, 135] on input "text" at bounding box center [926, 124] width 139 height 35
type input "Daughter"
click at [576, 126] on input "text" at bounding box center [526, 124] width 300 height 35
type input "[US_STATE] 529 Plan"
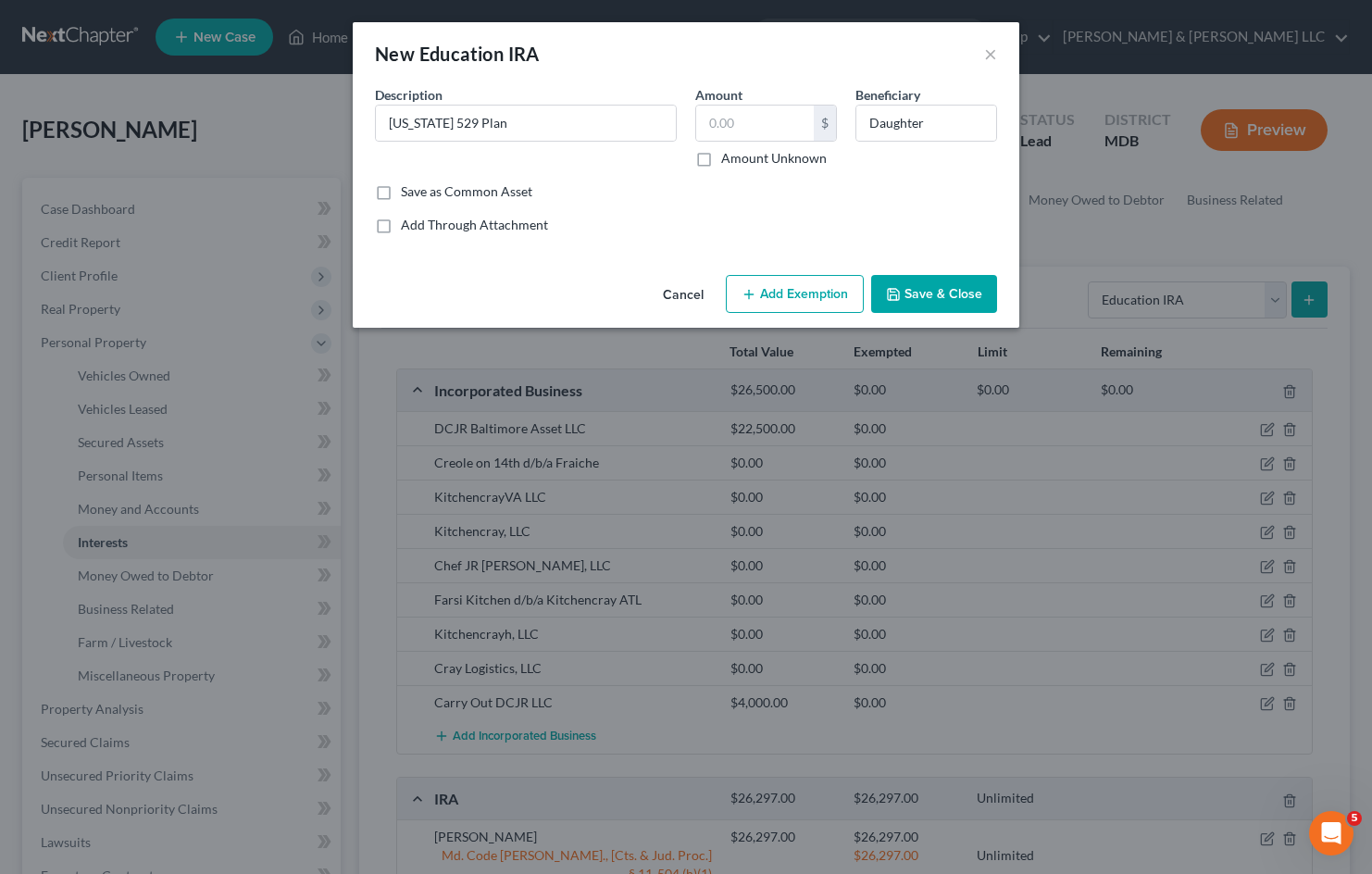
click at [721, 159] on label "Amount Unknown" at bounding box center [774, 158] width 106 height 19
click at [728, 159] on input "Amount Unknown" at bounding box center [734, 154] width 12 height 12
checkbox input "true"
click at [795, 305] on button "Add Exemption" at bounding box center [794, 294] width 137 height 39
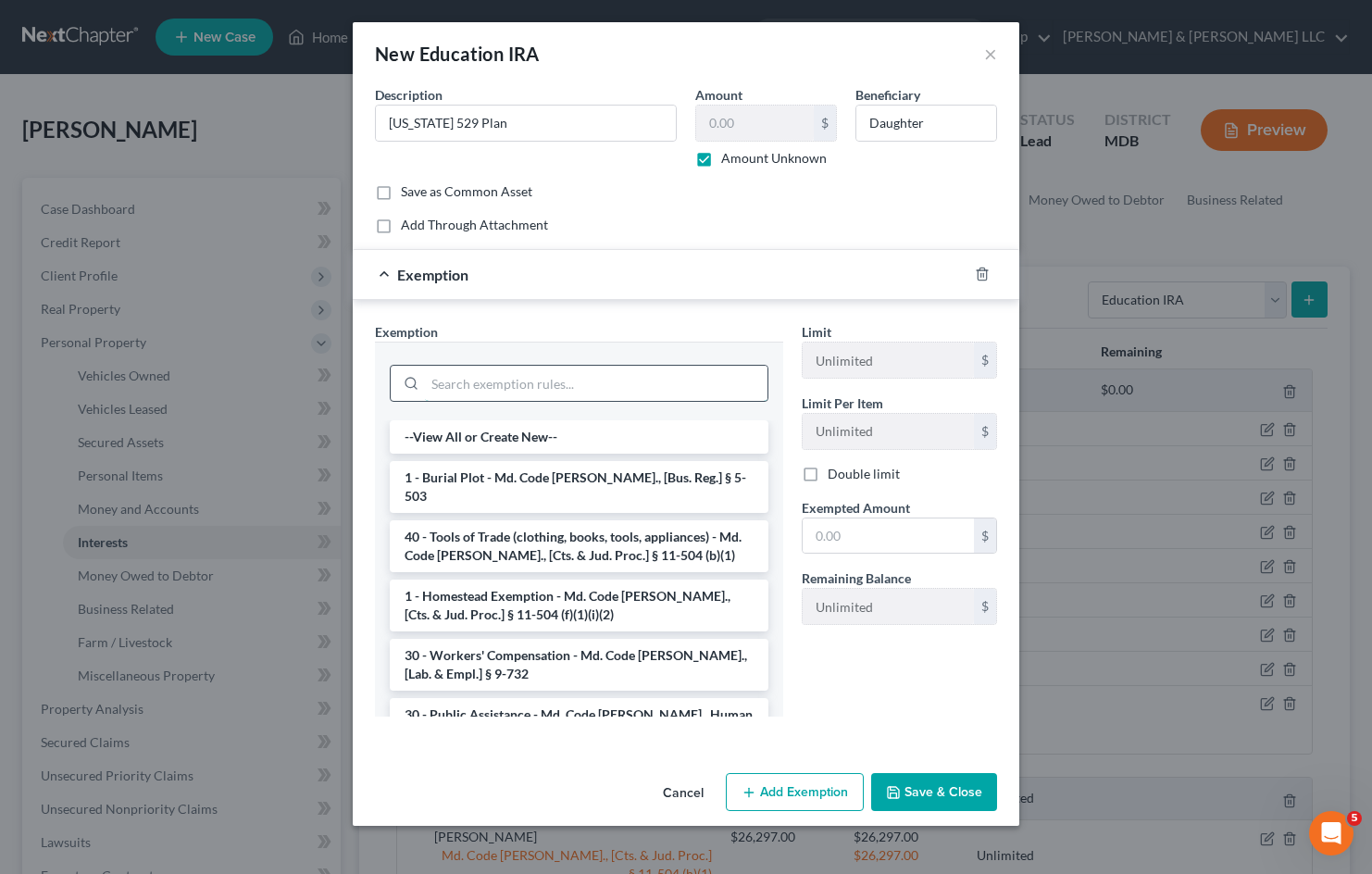
click at [536, 380] on input "search" at bounding box center [595, 384] width 343 height 35
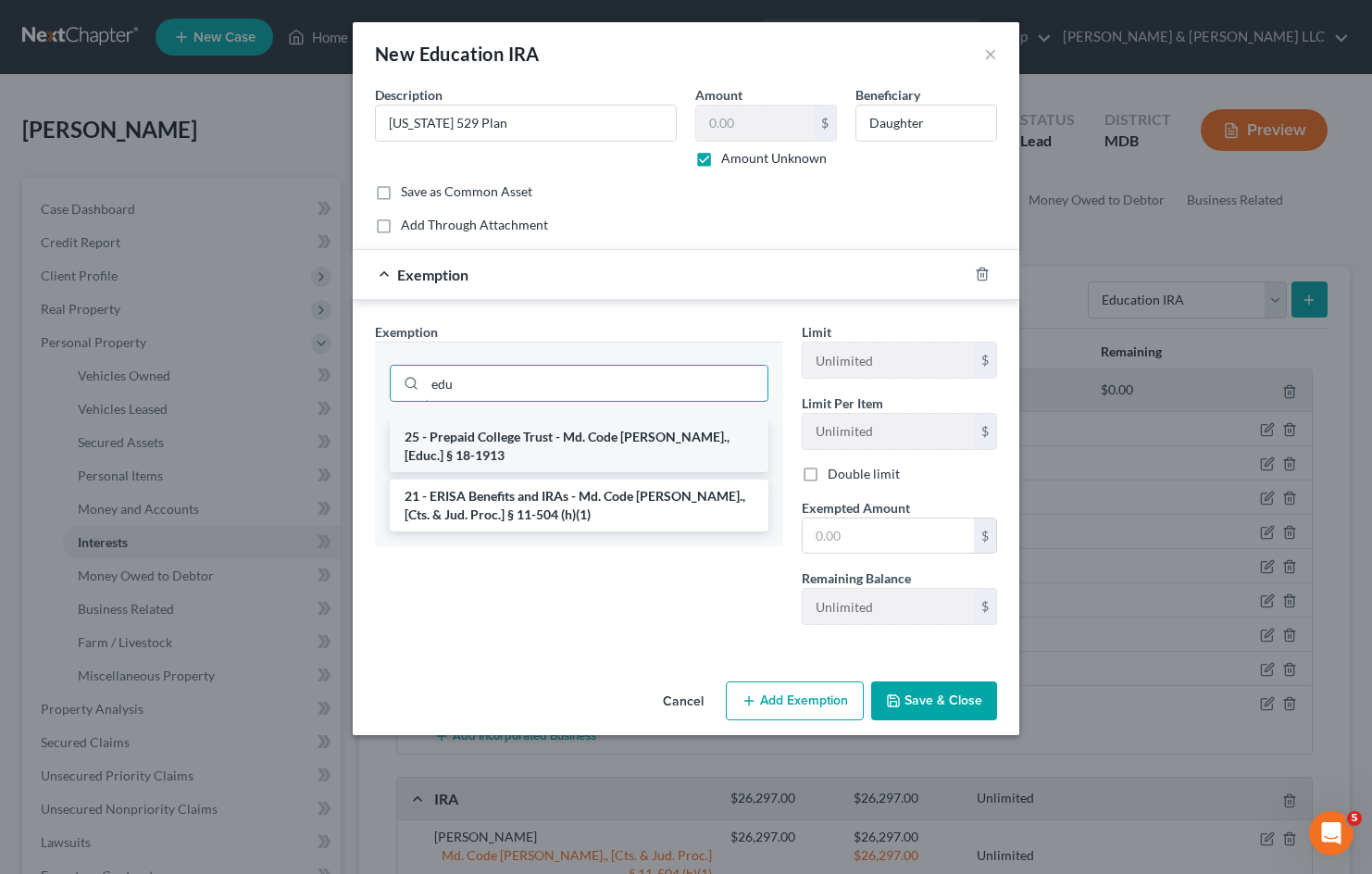
type input "edu"
click at [600, 429] on li "25 - Prepaid College Trust - Md. Code Ann., [Educ.] § 18-1913" at bounding box center [579, 446] width 379 height 52
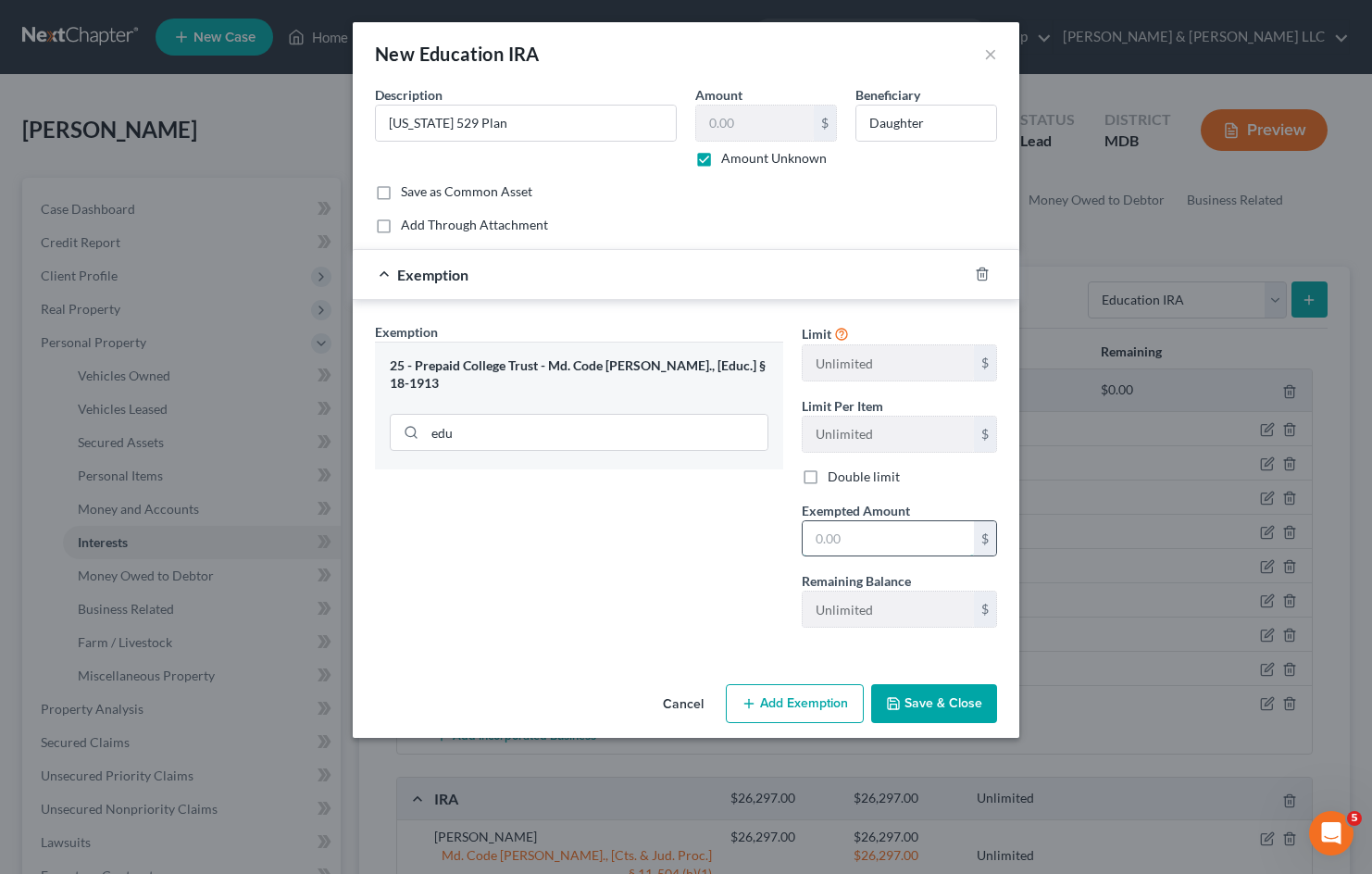
click at [853, 541] on input "text" at bounding box center [888, 539] width 171 height 35
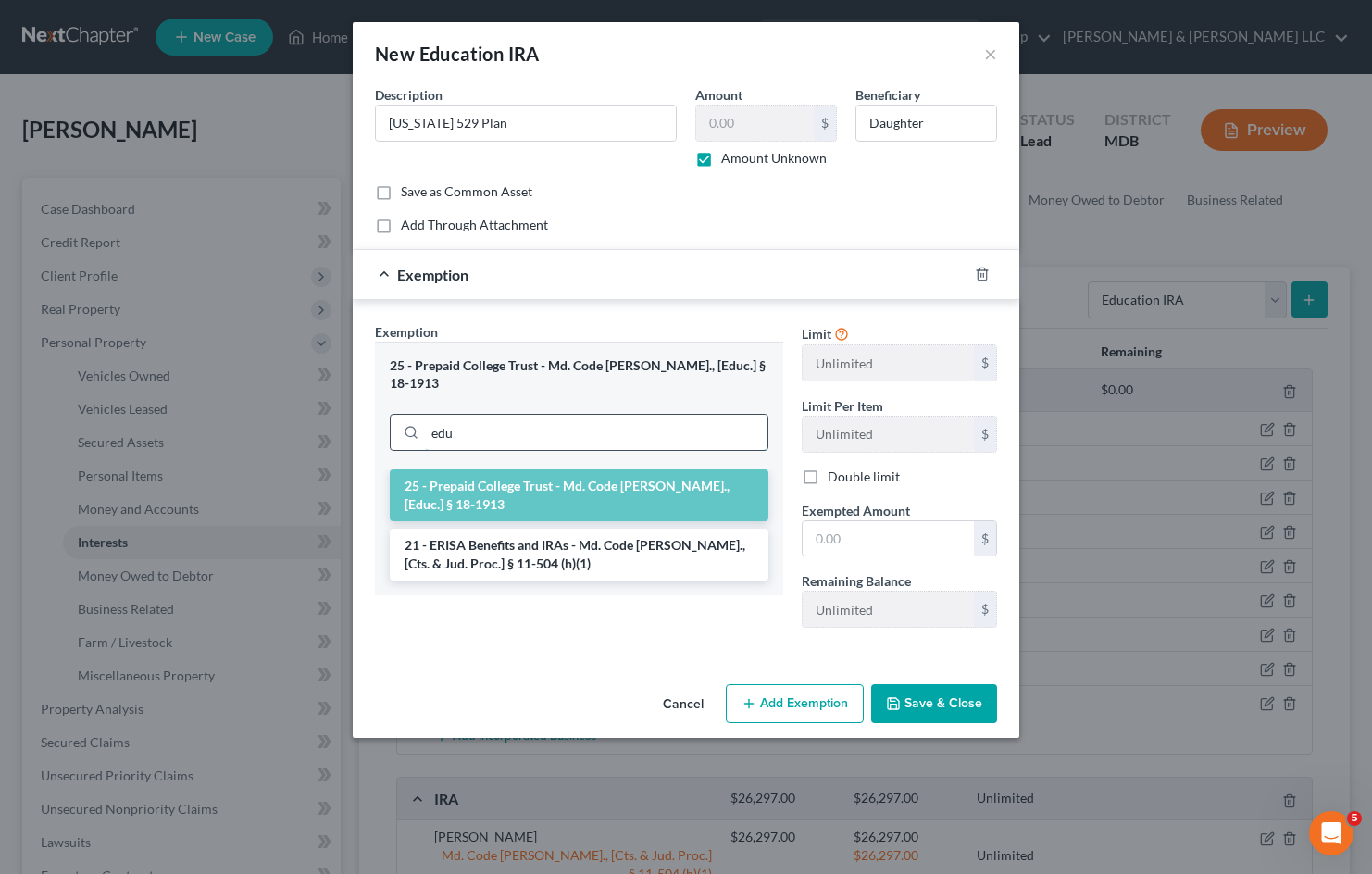
drag, startPoint x: 467, startPoint y: 408, endPoint x: 421, endPoint y: 408, distance: 46.0
click at [421, 413] on div "edu" at bounding box center [579, 432] width 379 height 37
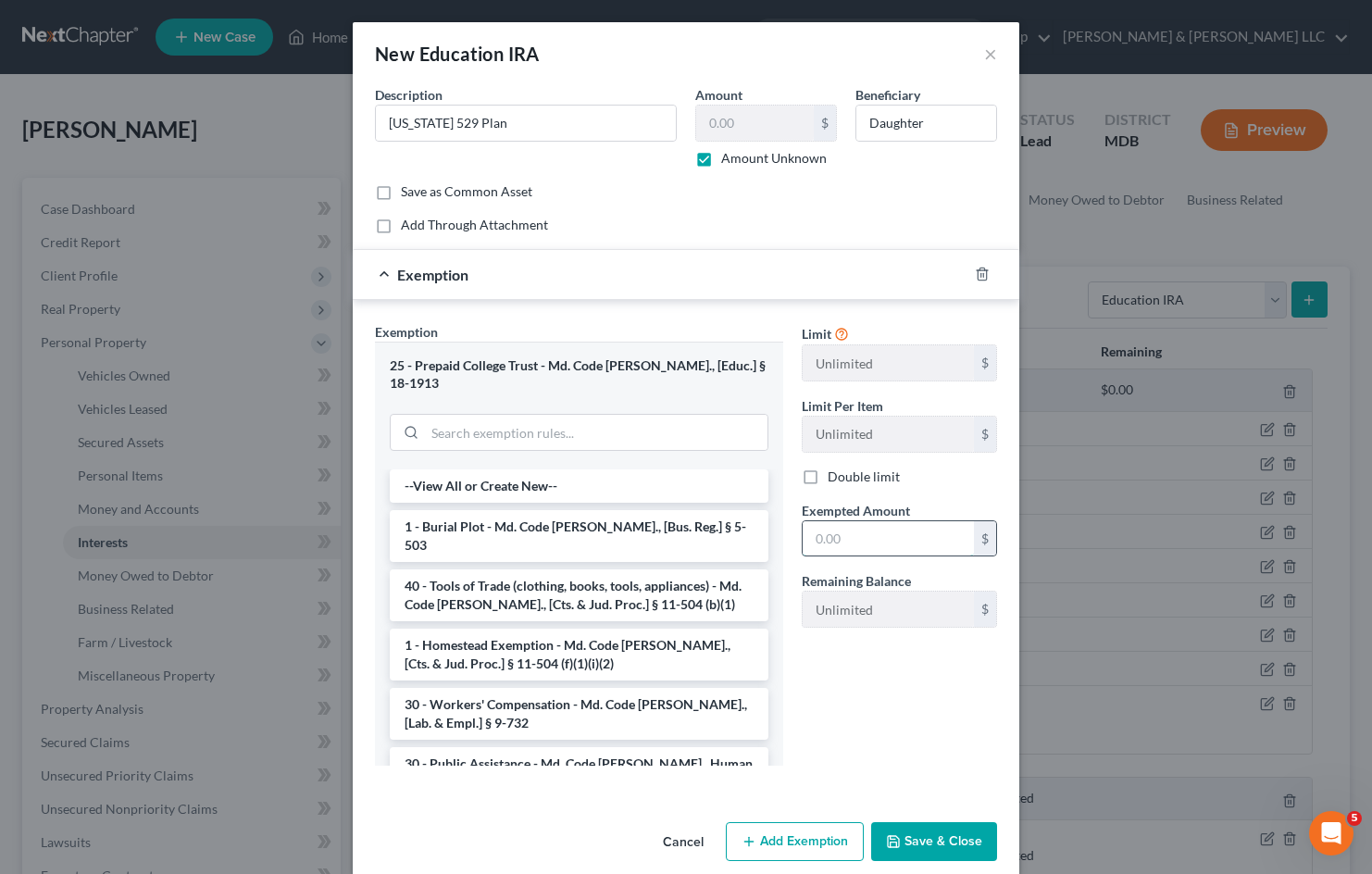
click at [869, 534] on input "text" at bounding box center [888, 539] width 171 height 35
type input "1"
click at [933, 828] on button "Save & Close" at bounding box center [934, 841] width 126 height 39
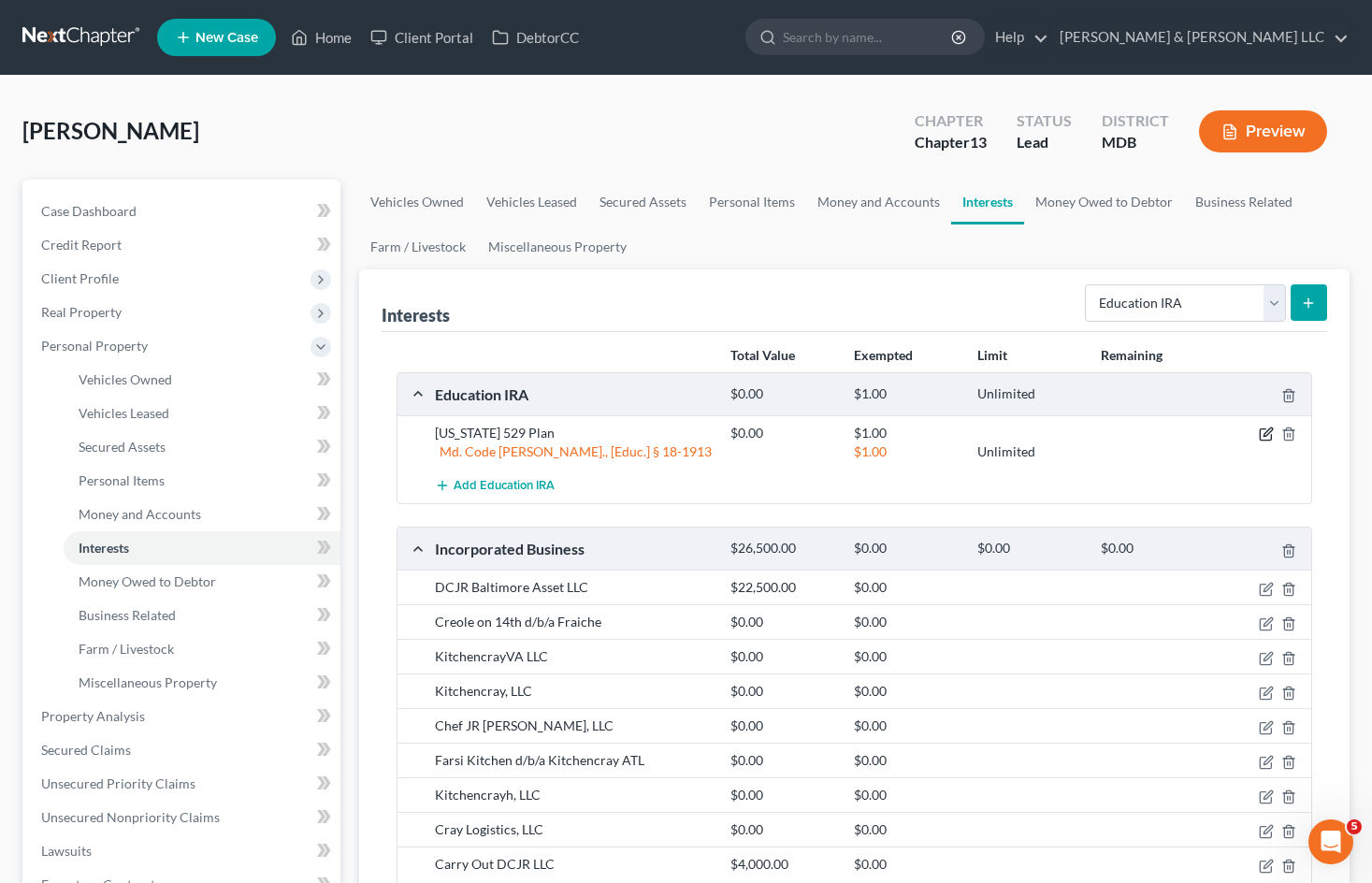
click at [1258, 438] on icon "button" at bounding box center [1266, 434] width 15 height 15
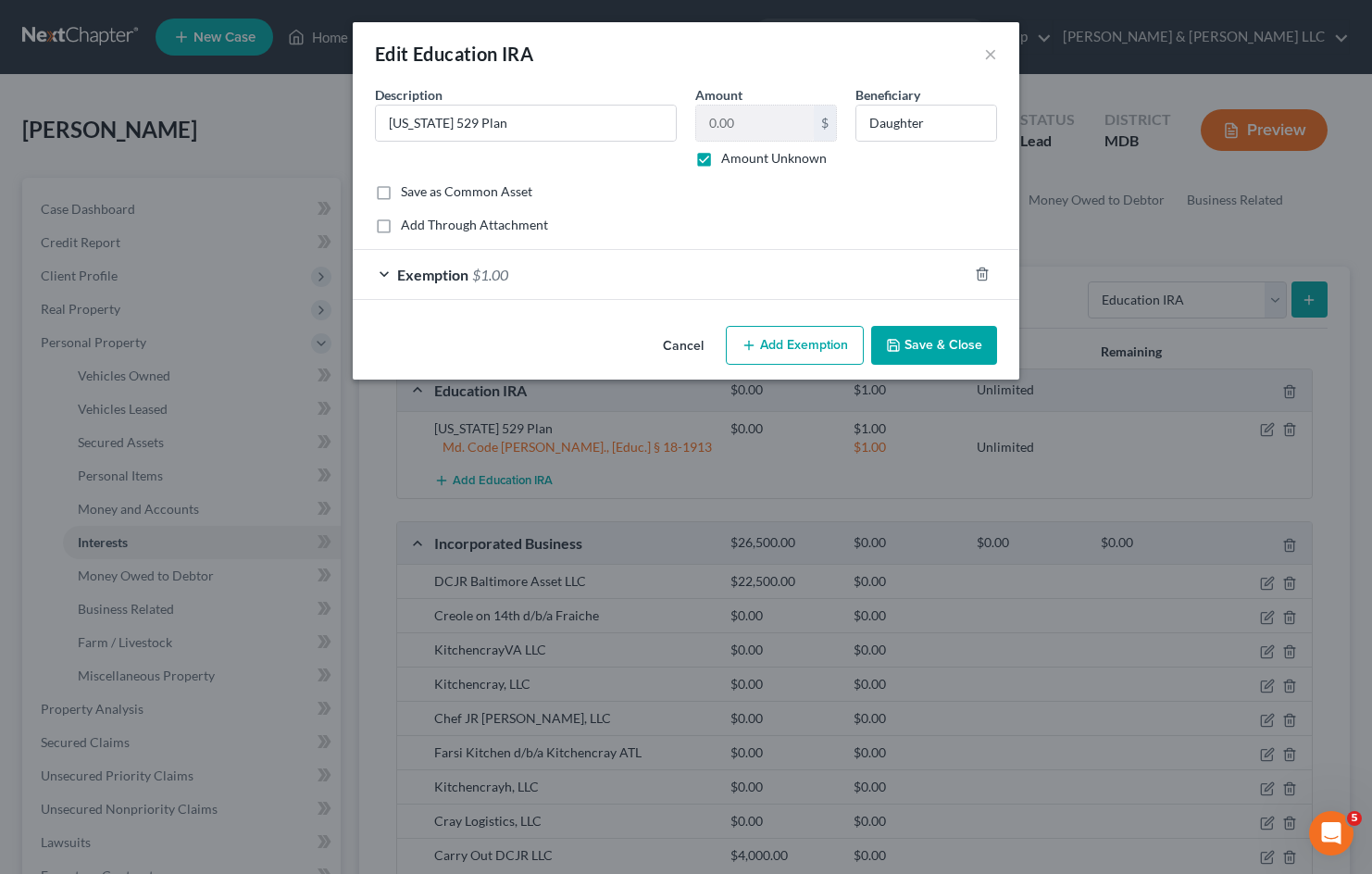
click at [576, 283] on div "Exemption $1.00" at bounding box center [660, 274] width 615 height 49
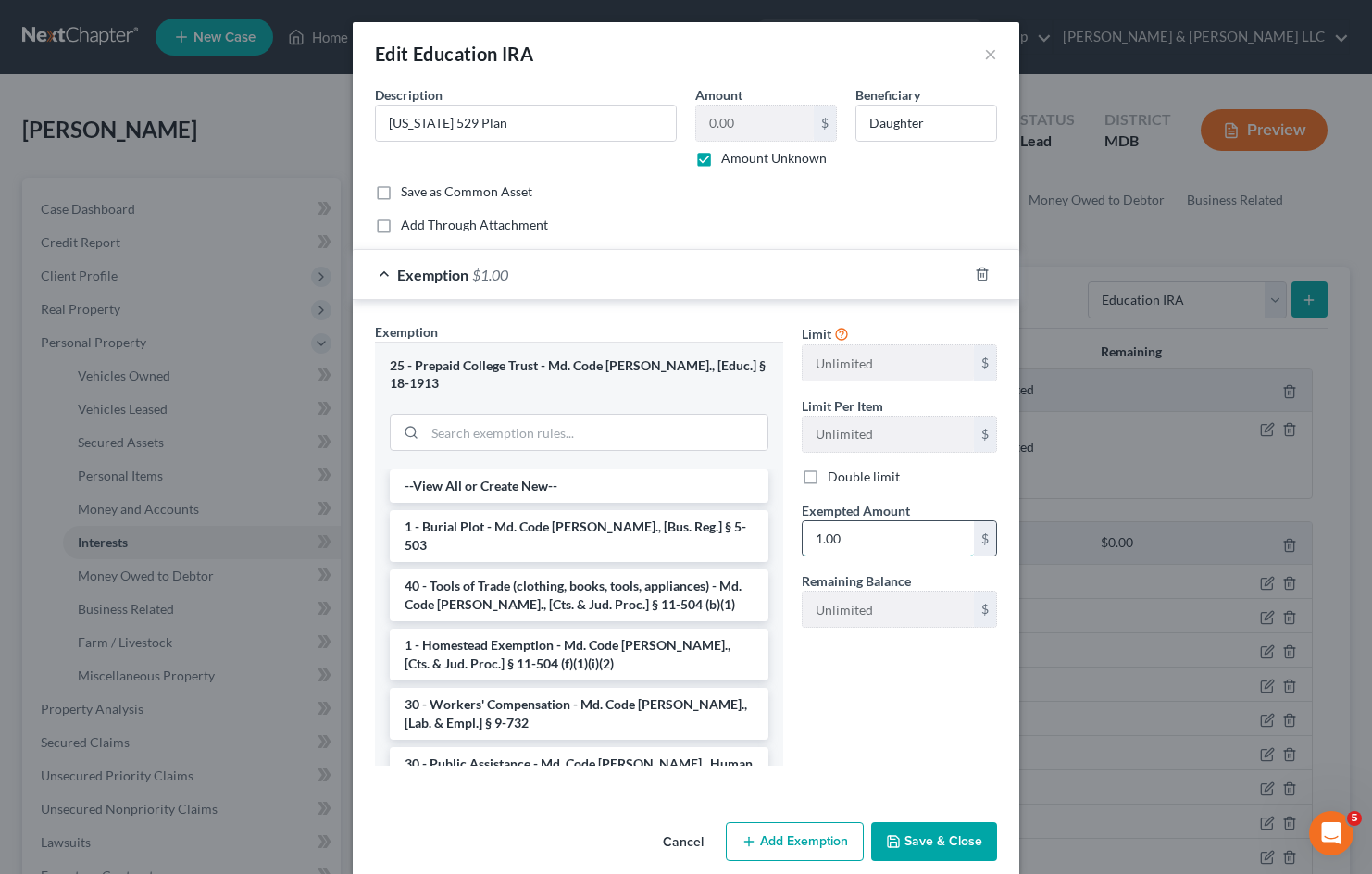
click at [865, 540] on input "1.00" at bounding box center [888, 539] width 171 height 35
click at [667, 824] on button "Cancel" at bounding box center [683, 842] width 71 height 37
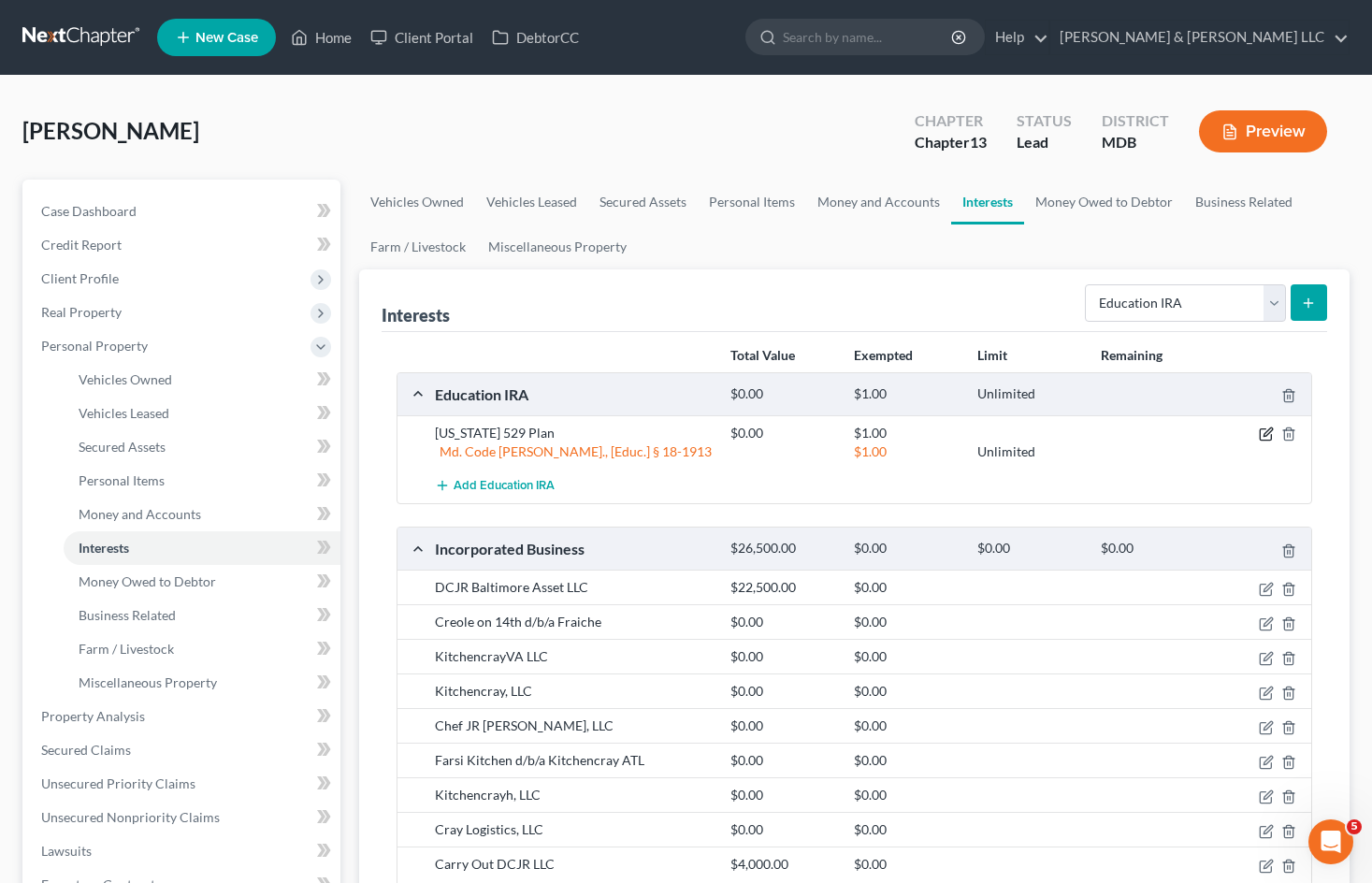
click at [1267, 434] on icon "button" at bounding box center [1266, 434] width 15 height 15
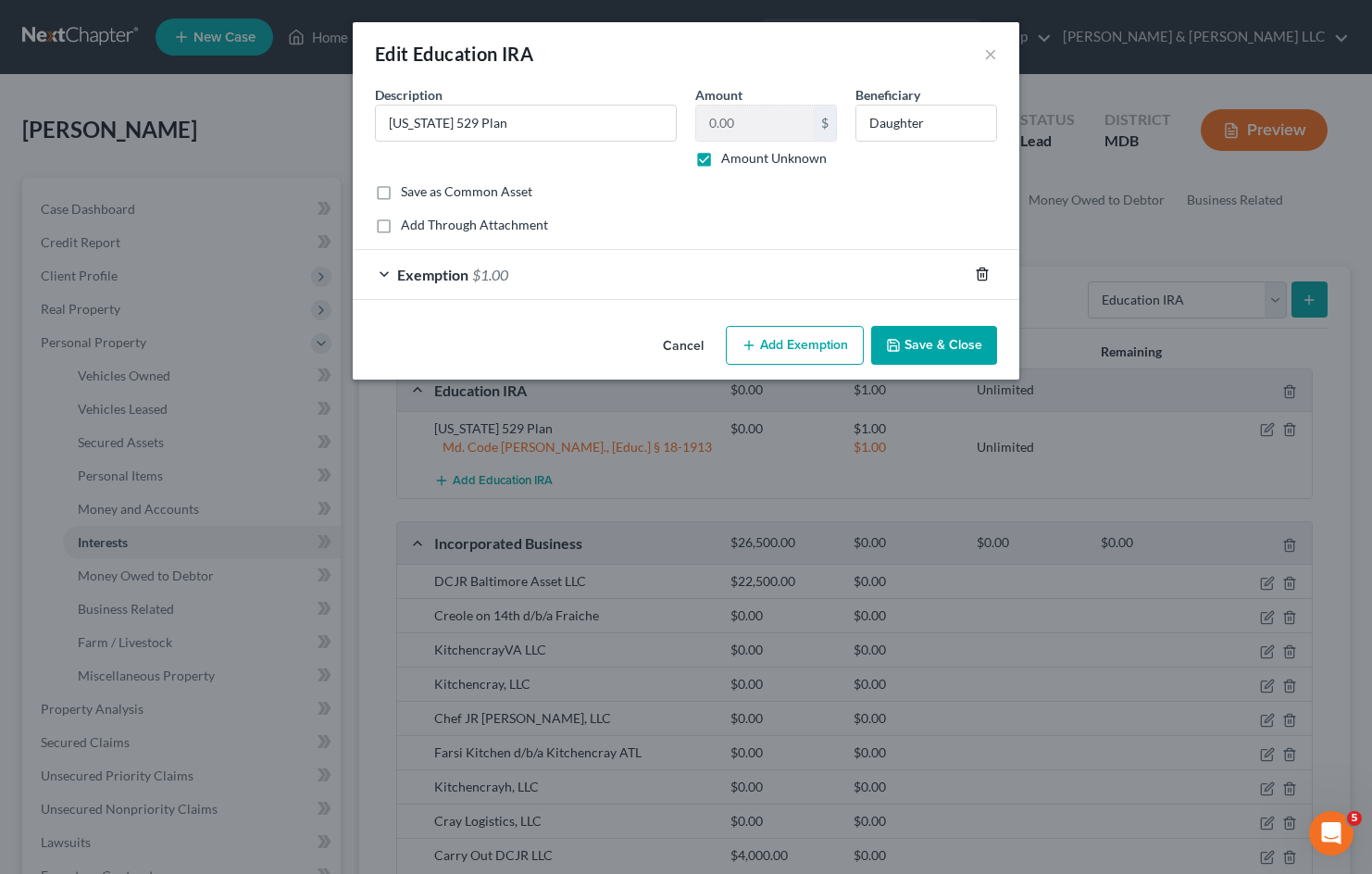
click at [984, 272] on icon "button" at bounding box center [982, 274] width 15 height 15
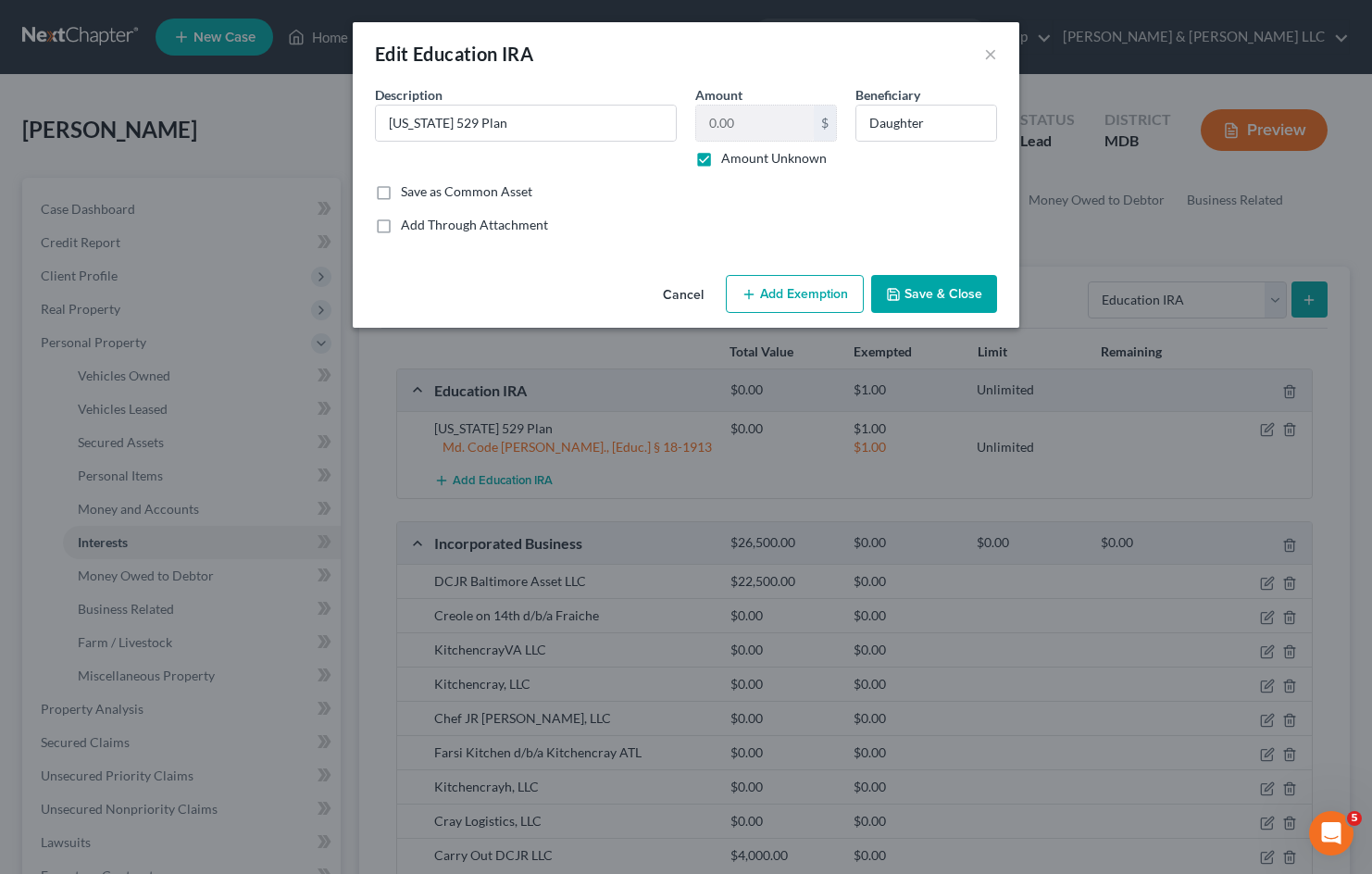
click at [687, 296] on button "Cancel" at bounding box center [683, 295] width 71 height 37
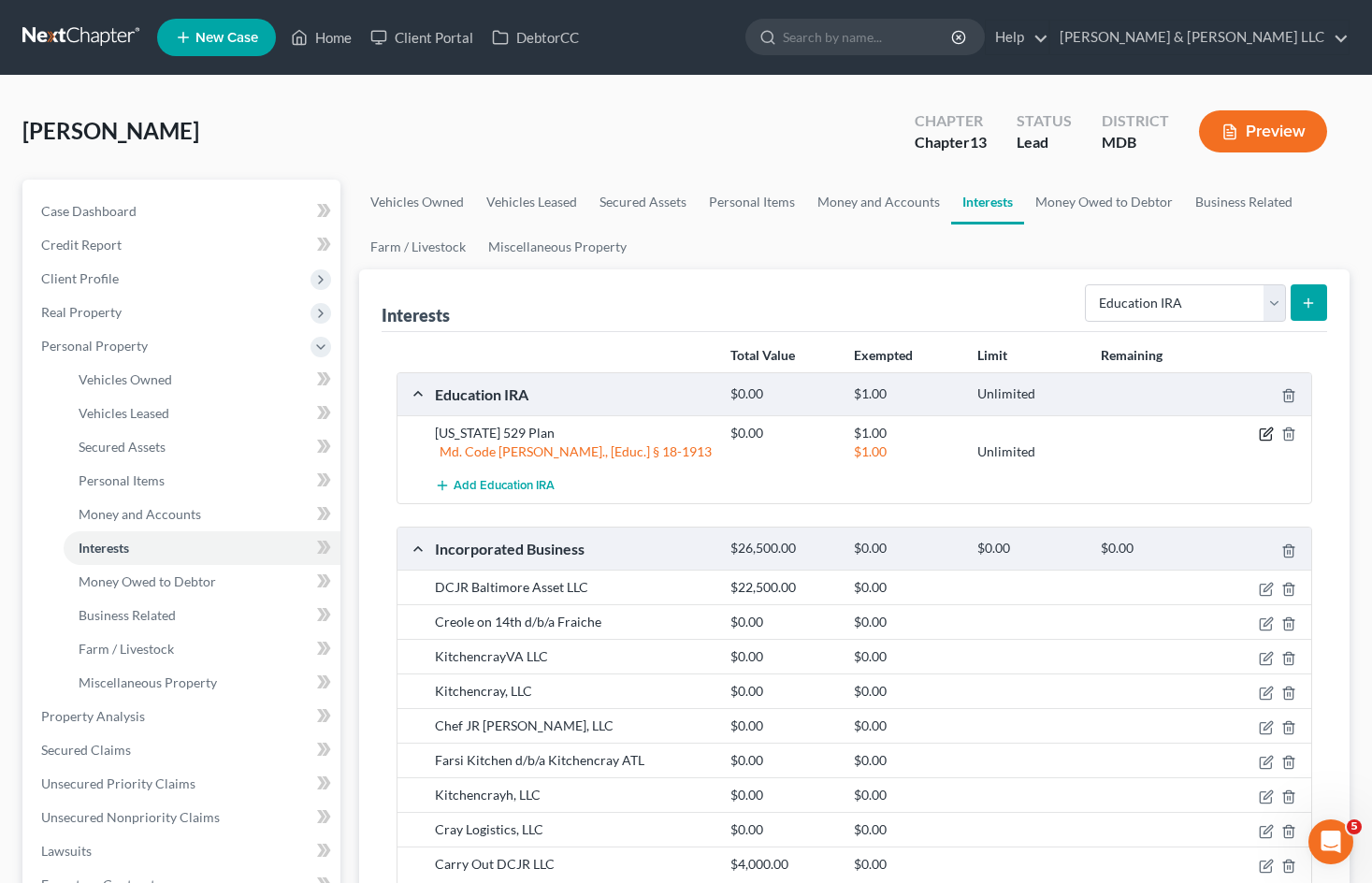
click at [1265, 431] on icon "button" at bounding box center [1266, 434] width 15 height 15
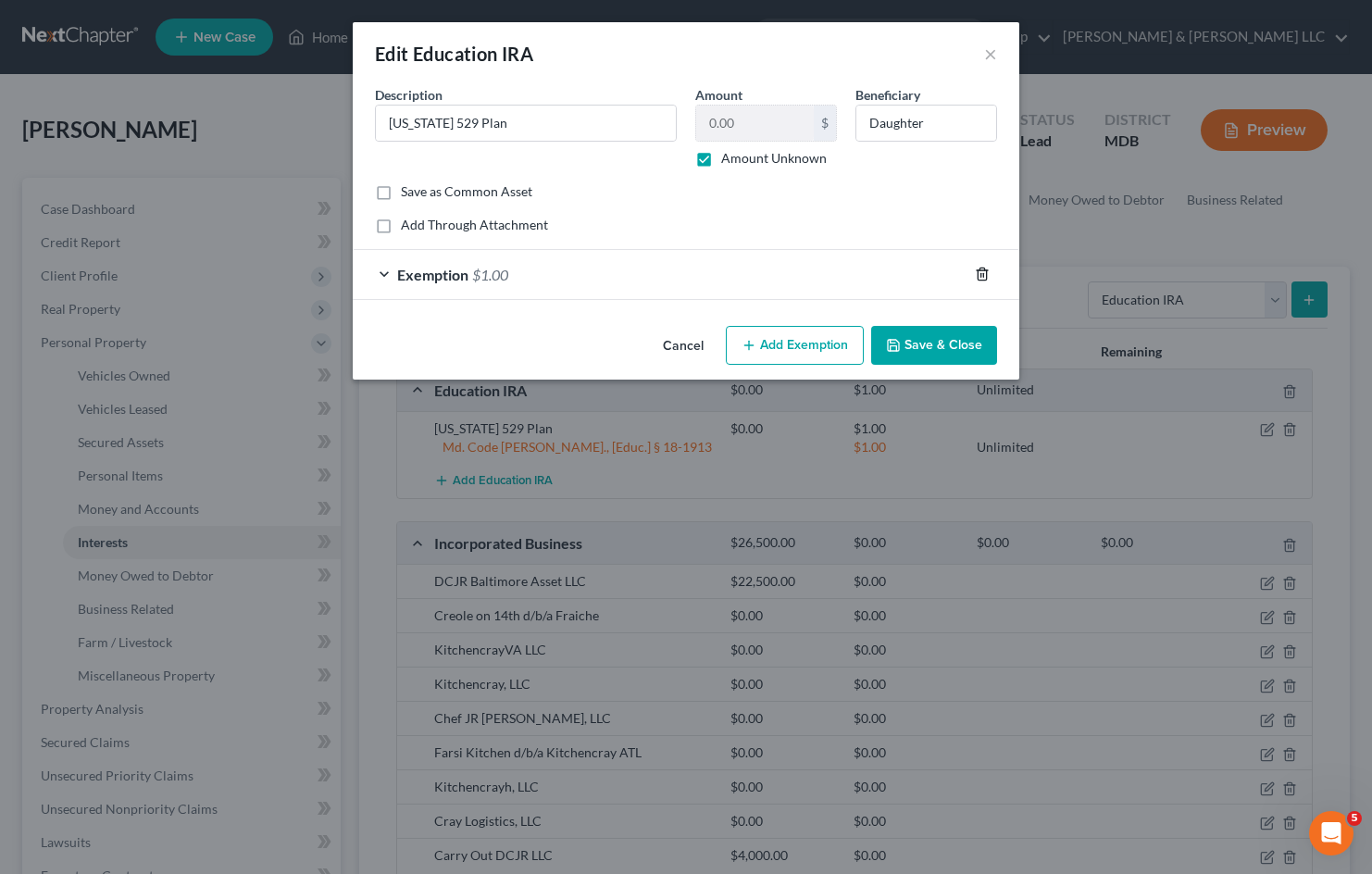
click at [979, 273] on icon "button" at bounding box center [982, 274] width 15 height 15
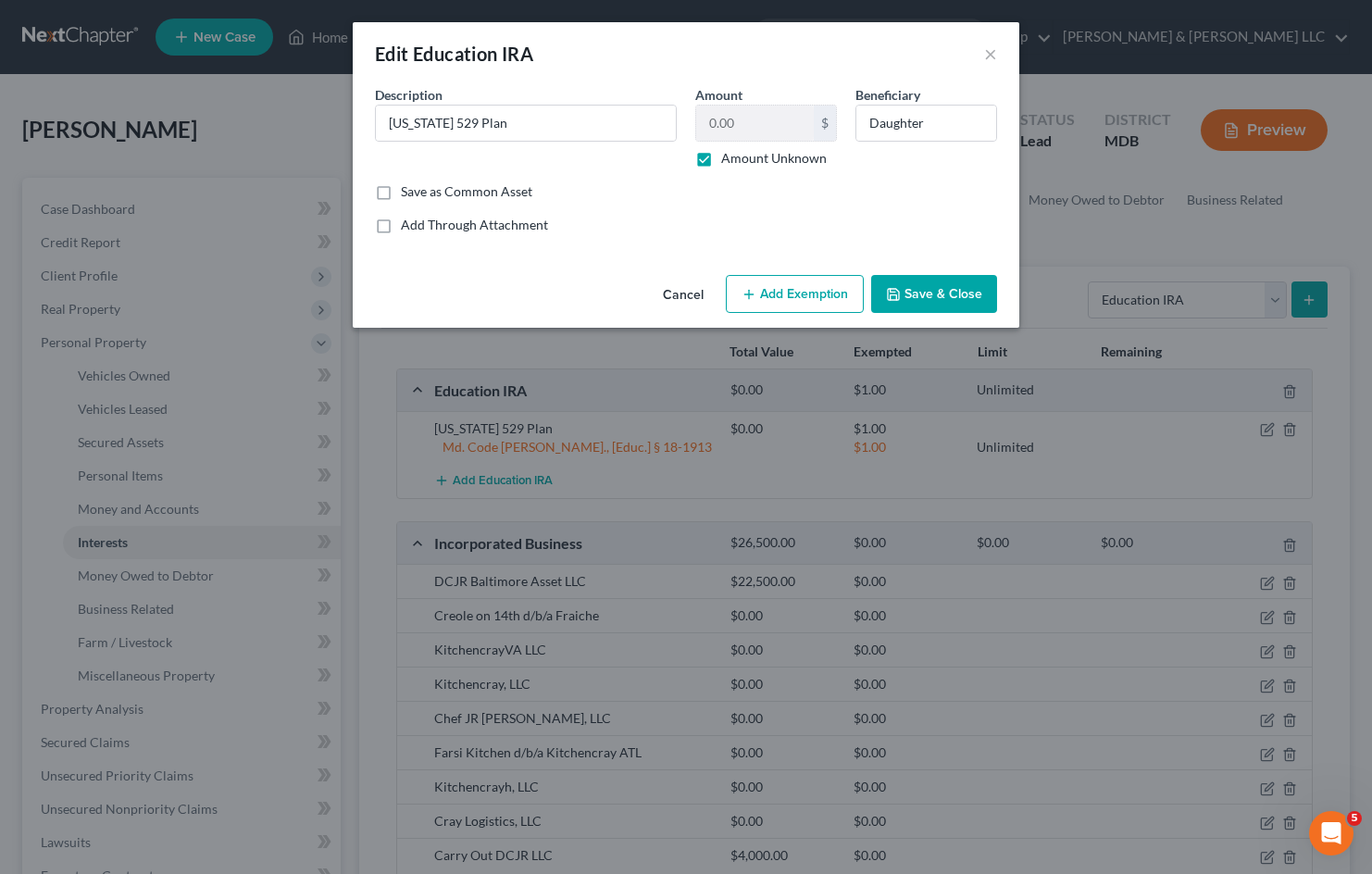
click at [967, 307] on button "Save & Close" at bounding box center [934, 294] width 126 height 39
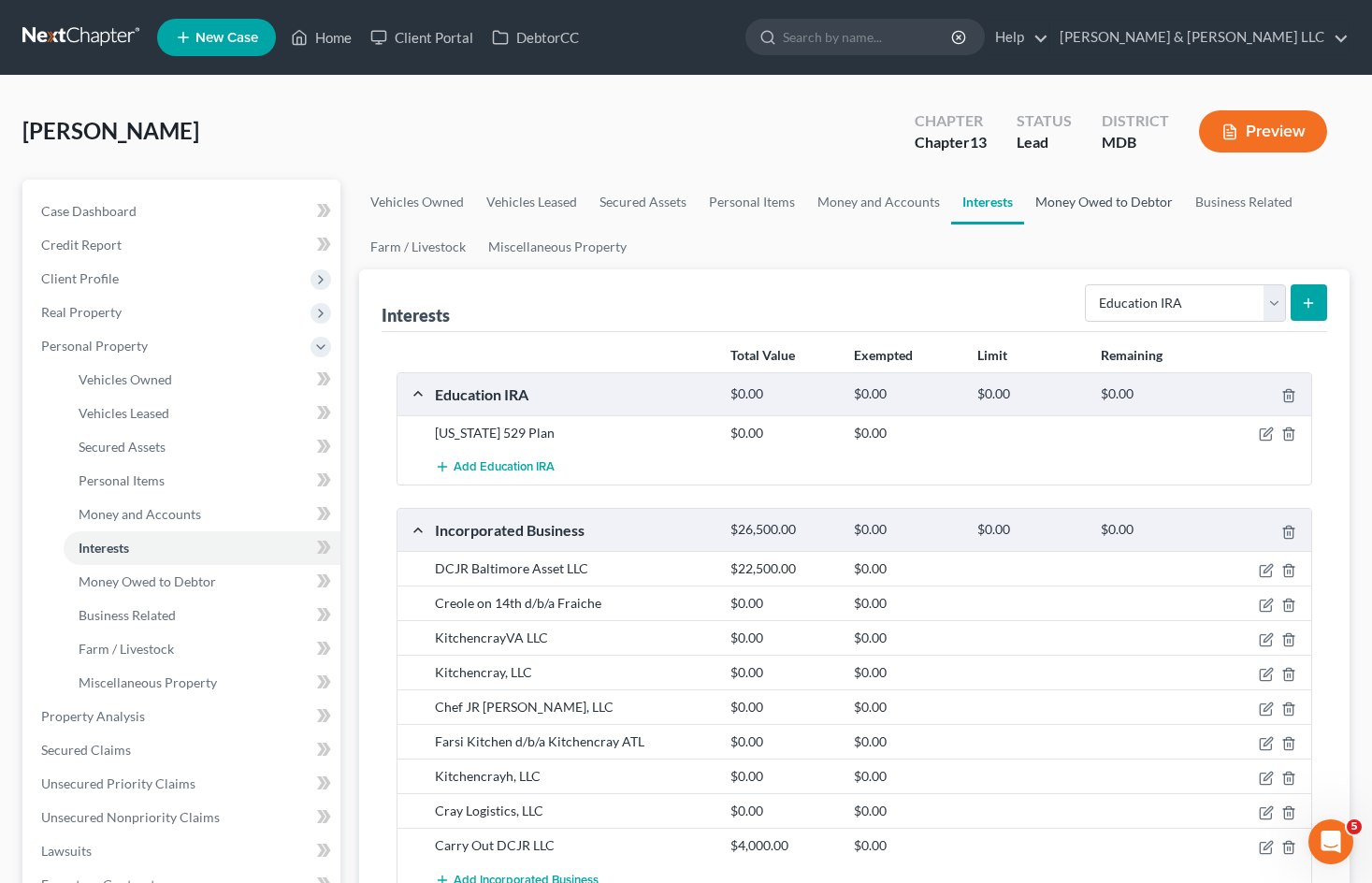
click at [1109, 205] on link "Money Owed to Debtor" at bounding box center [1104, 202] width 160 height 45
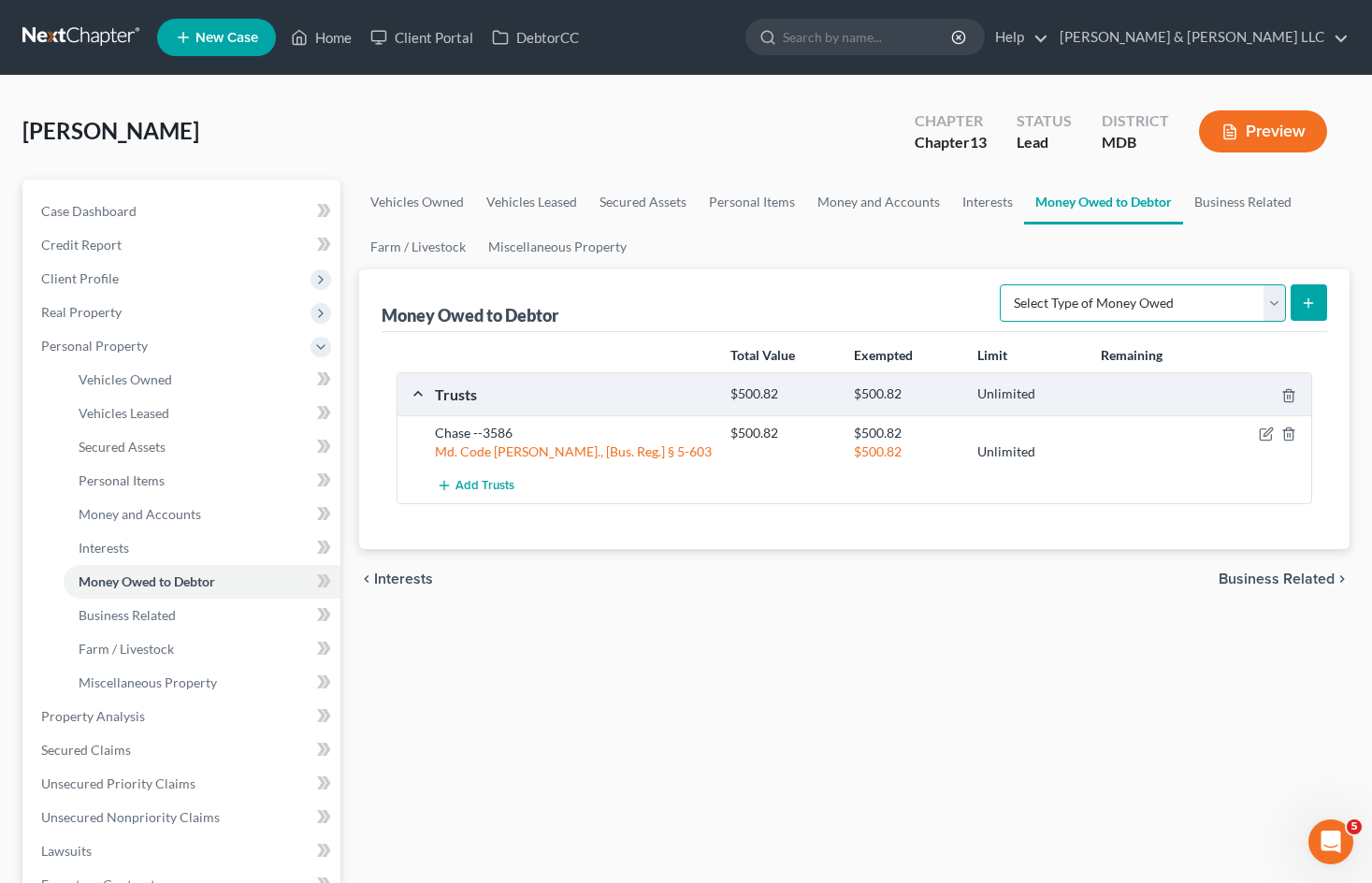
click at [1203, 308] on select "Select Type of Money Owed Accounts Receivable Alimony Child Support Claims Agai…" at bounding box center [1142, 303] width 286 height 38
click at [1186, 291] on select "Select Type of Money Owed Accounts Receivable Alimony Child Support Claims Agai…" at bounding box center [1142, 303] width 286 height 38
click at [990, 204] on link "Interests" at bounding box center [987, 202] width 73 height 45
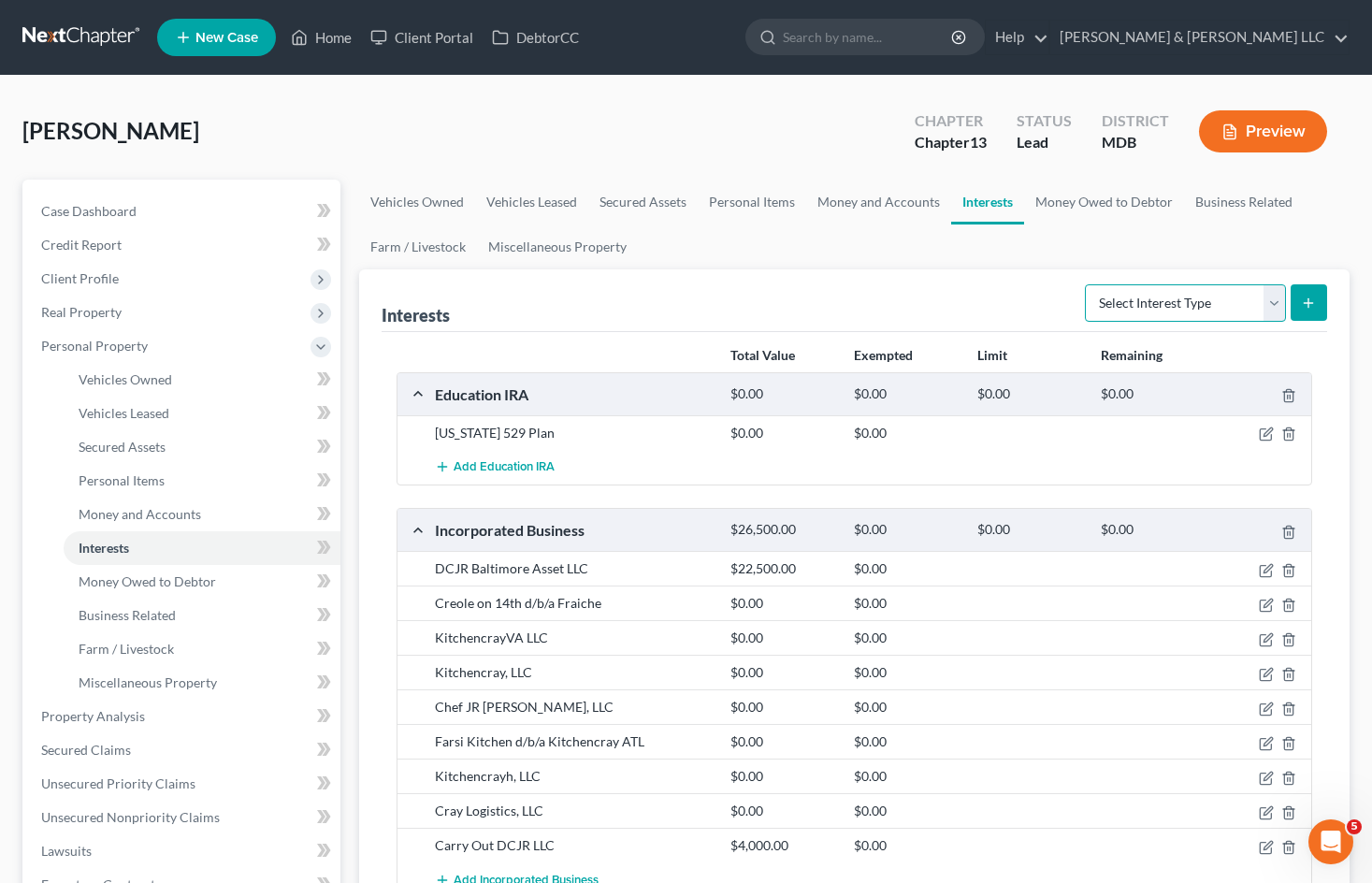
click at [1121, 294] on select "Select Interest Type 401K Annuity Bond Education IRA Government Bond Government…" at bounding box center [1185, 303] width 201 height 38
drag, startPoint x: 872, startPoint y: 208, endPoint x: 955, endPoint y: 238, distance: 88.3
click at [872, 208] on link "Money and Accounts" at bounding box center [878, 202] width 145 height 45
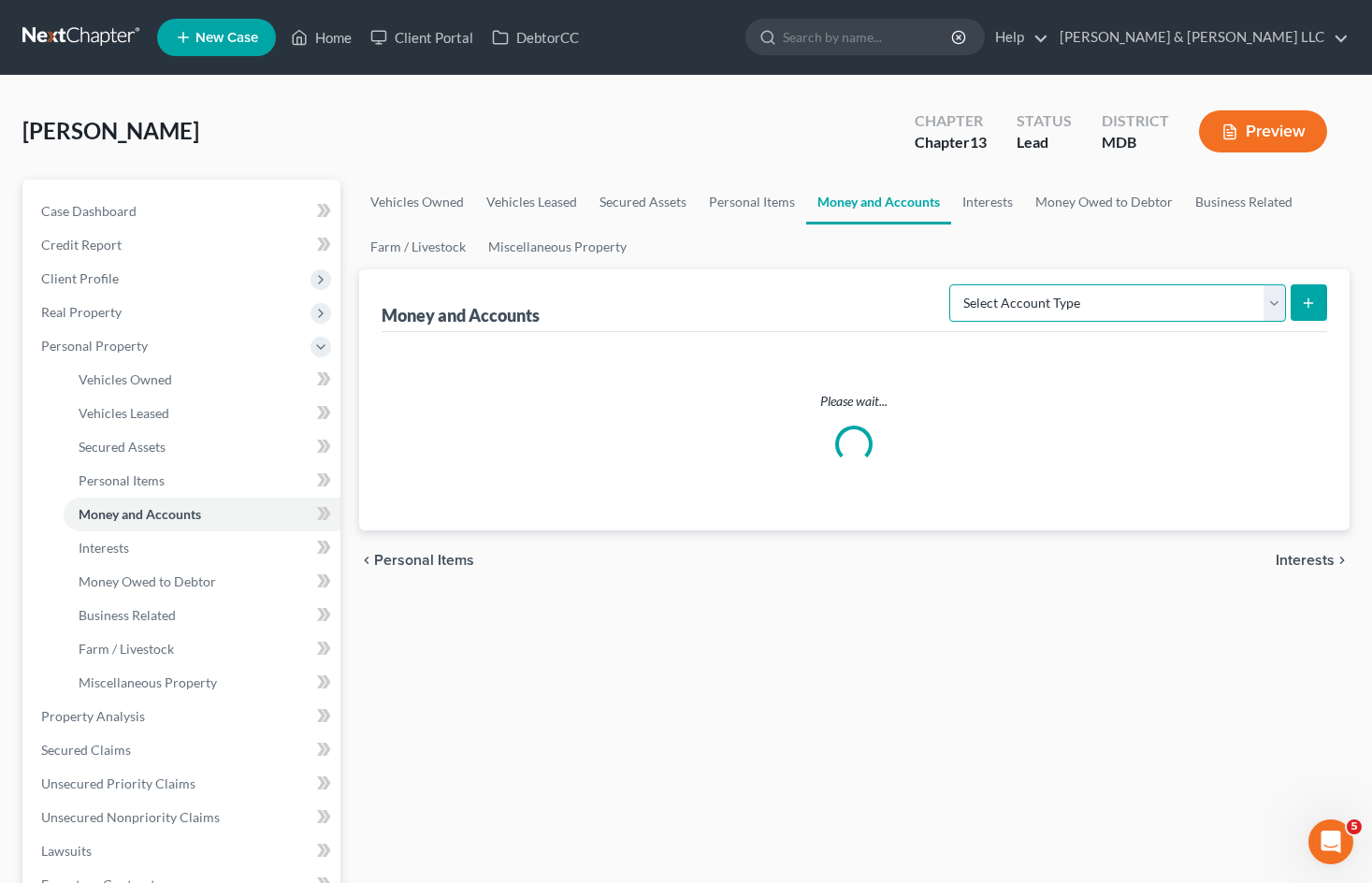
click at [1176, 310] on select "Select Account Type Brokerage Cash on Hand Certificates of Deposit Checking Acc…" at bounding box center [1117, 303] width 337 height 38
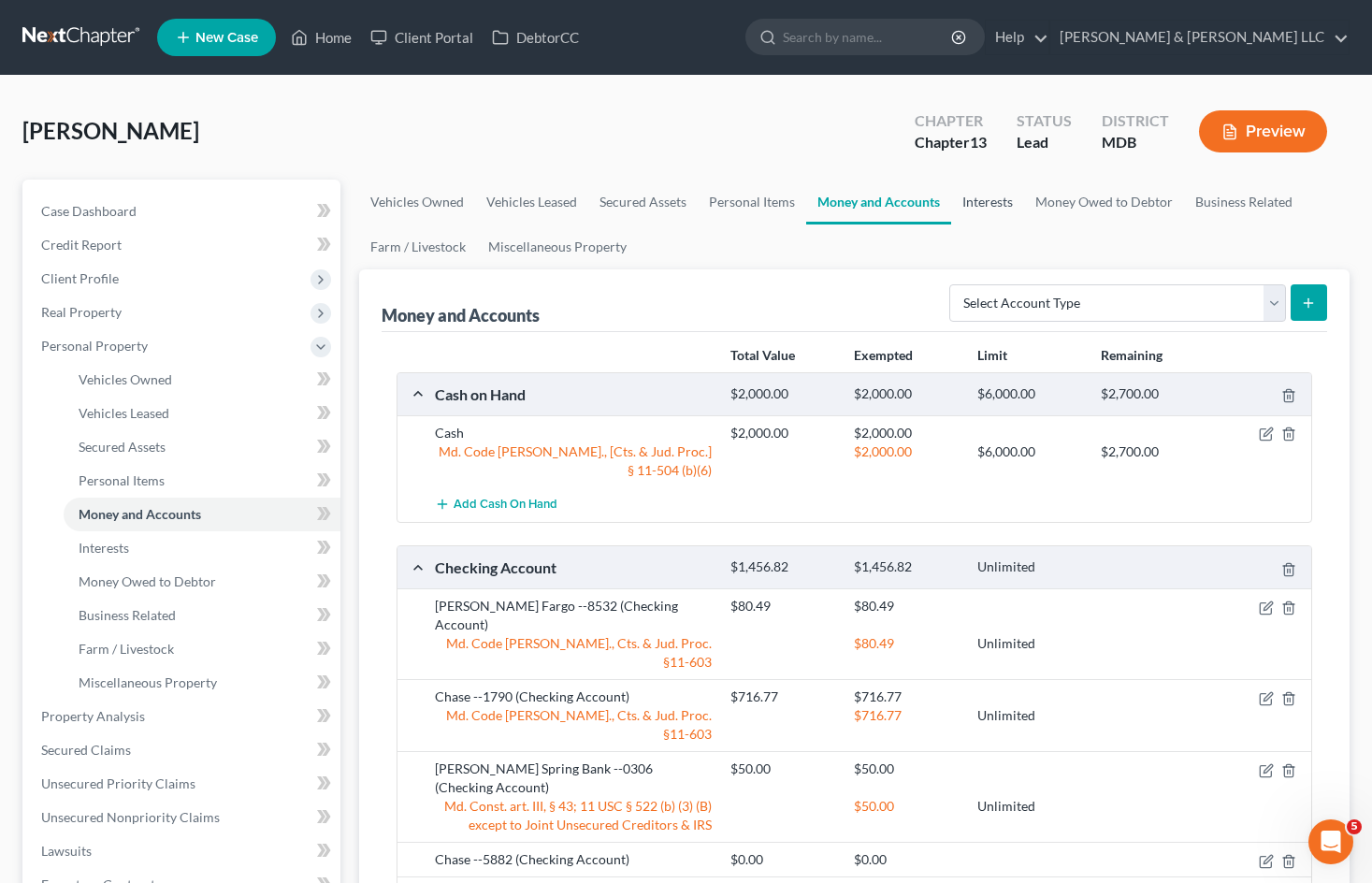
click at [977, 197] on link "Interests" at bounding box center [987, 202] width 73 height 45
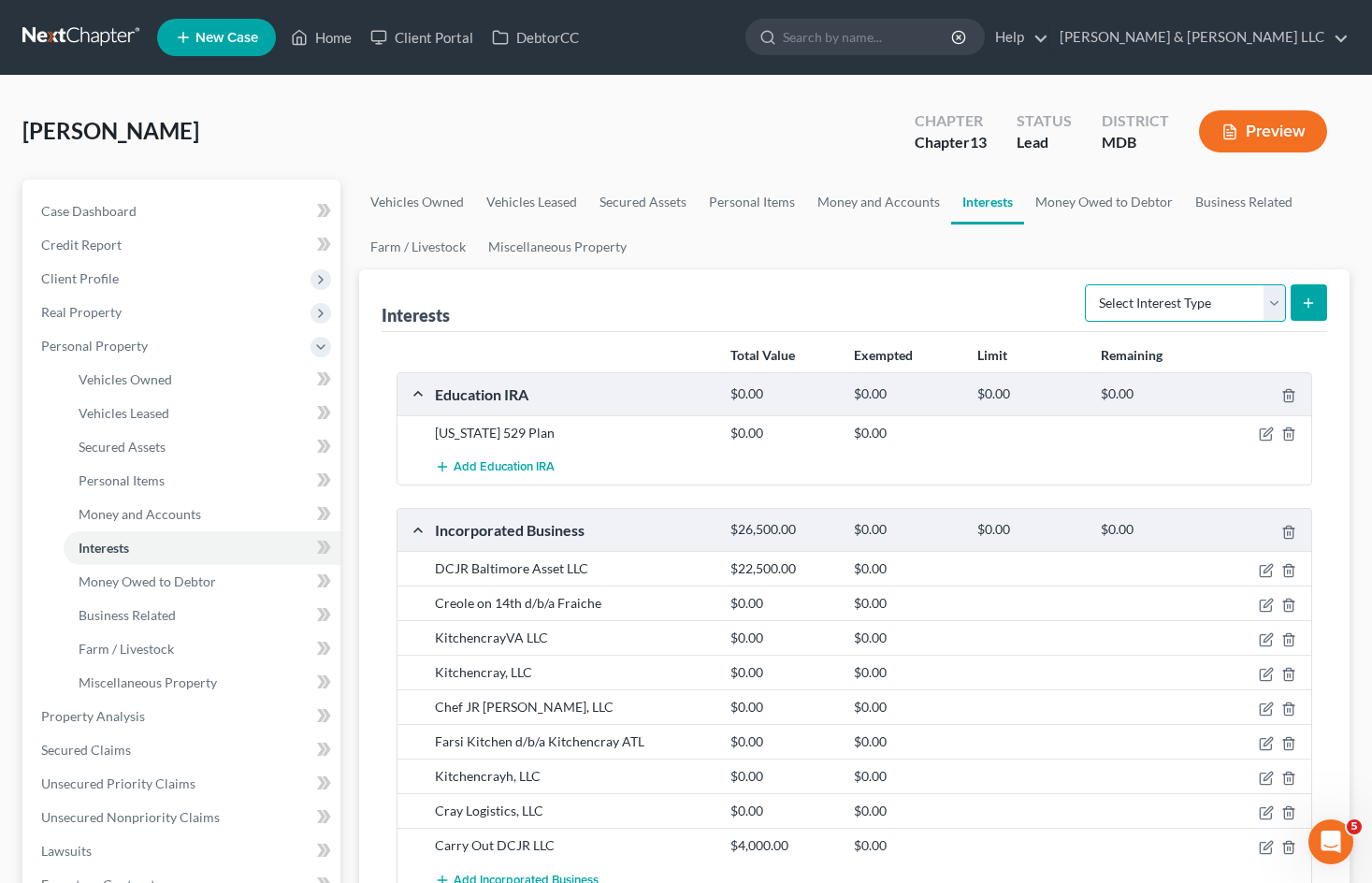
click at [1187, 308] on select "Select Interest Type 401K Annuity Bond Education IRA Government Bond Government…" at bounding box center [1185, 303] width 201 height 38
click at [1087, 196] on link "Money Owed to Debtor" at bounding box center [1104, 202] width 160 height 45
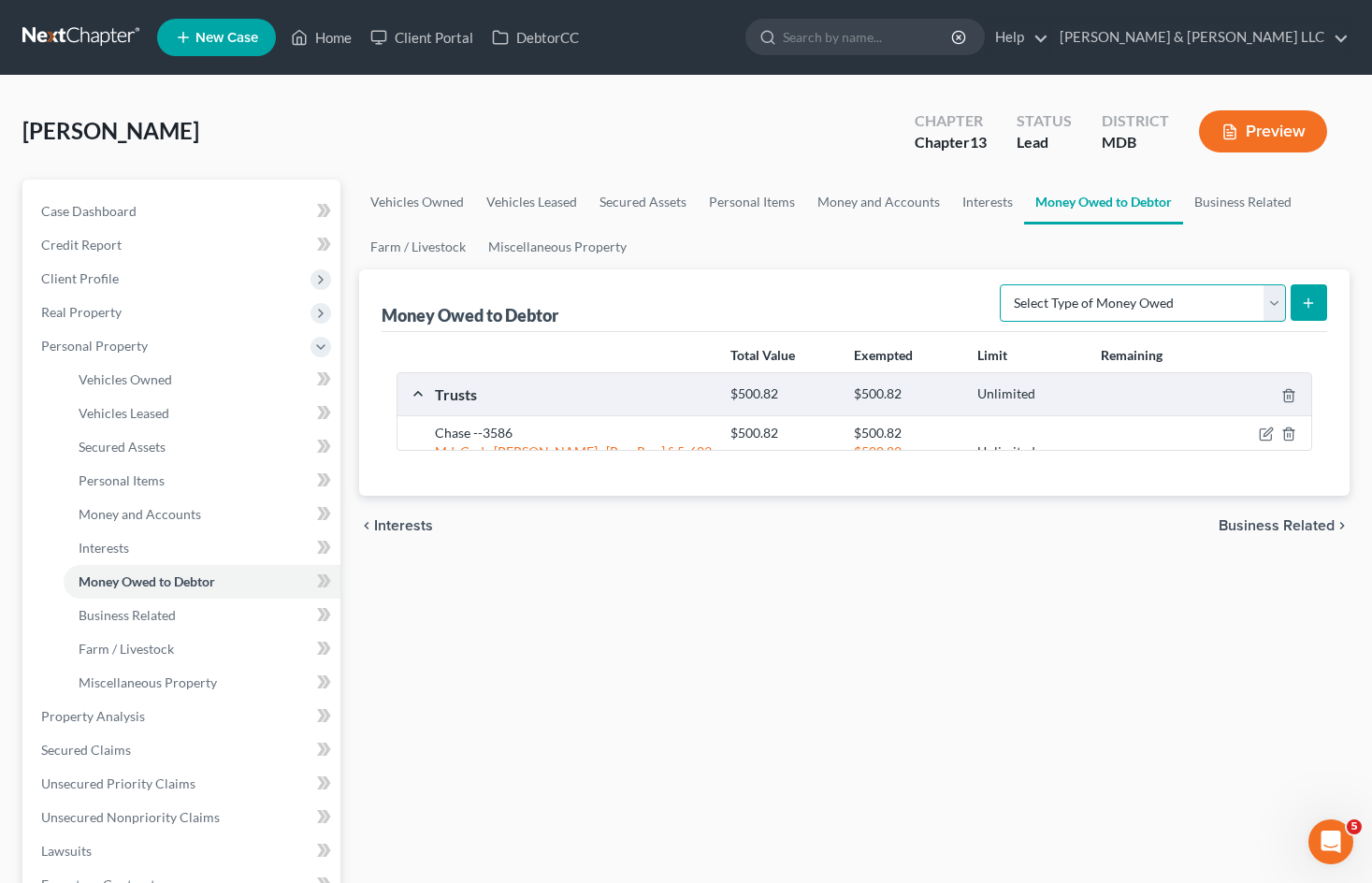
click at [1154, 301] on select "Select Type of Money Owed Accounts Receivable Alimony Child Support Claims Agai…" at bounding box center [1142, 303] width 286 height 38
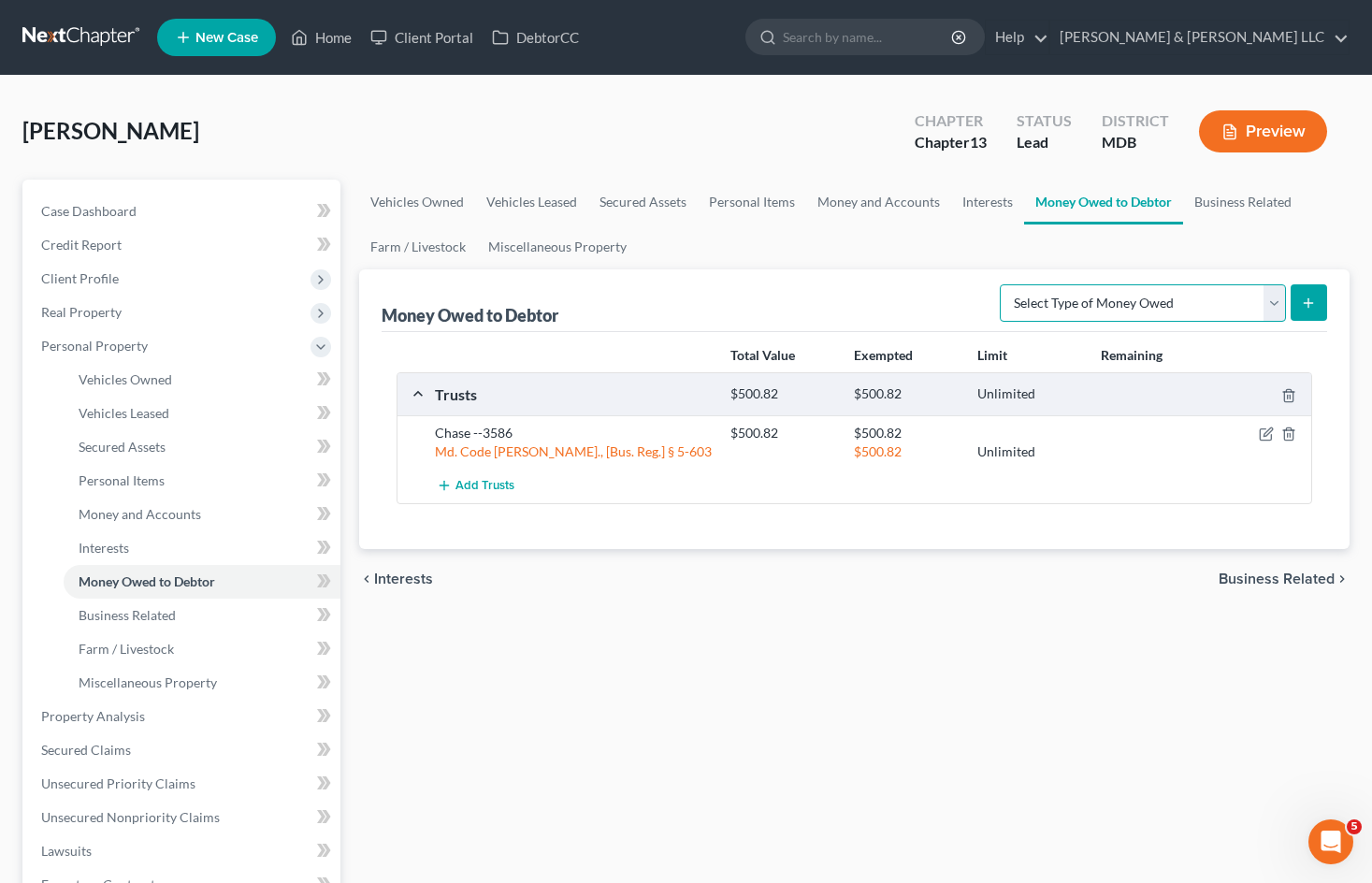
select select "expected_tax_refund"
click at [1002, 284] on select "Select Type of Money Owed Accounts Receivable Alimony Child Support Claims Agai…" at bounding box center [1142, 303] width 286 height 38
click at [1319, 305] on button "submit" at bounding box center [1308, 302] width 37 height 37
select select "0"
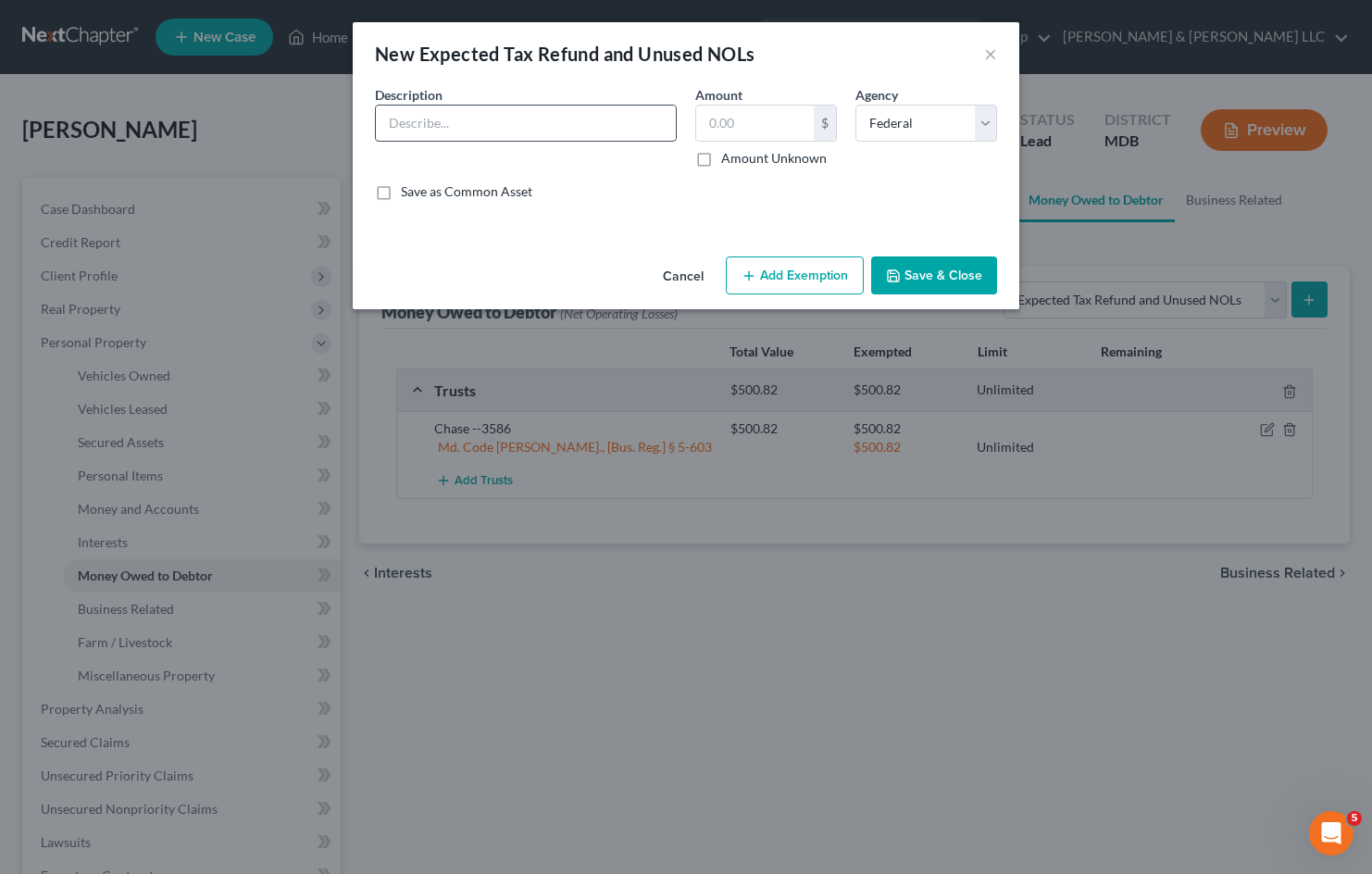
click at [615, 123] on input "text" at bounding box center [526, 124] width 300 height 35
type input "2024 Tax Refund"
type input "1,320"
click at [927, 280] on button "Save & Close" at bounding box center [934, 276] width 126 height 39
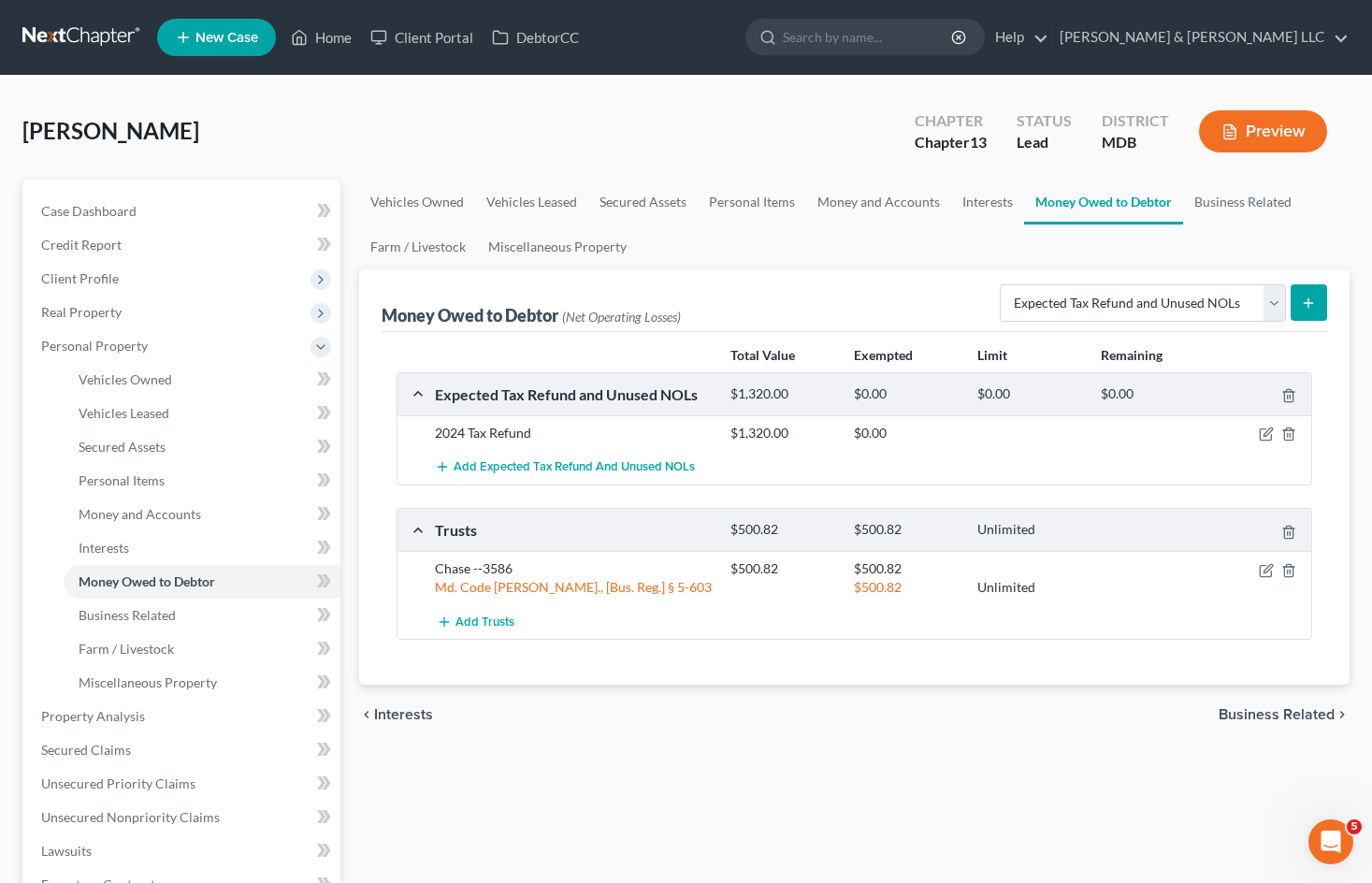
click at [1303, 297] on icon "submit" at bounding box center [1308, 303] width 15 height 15
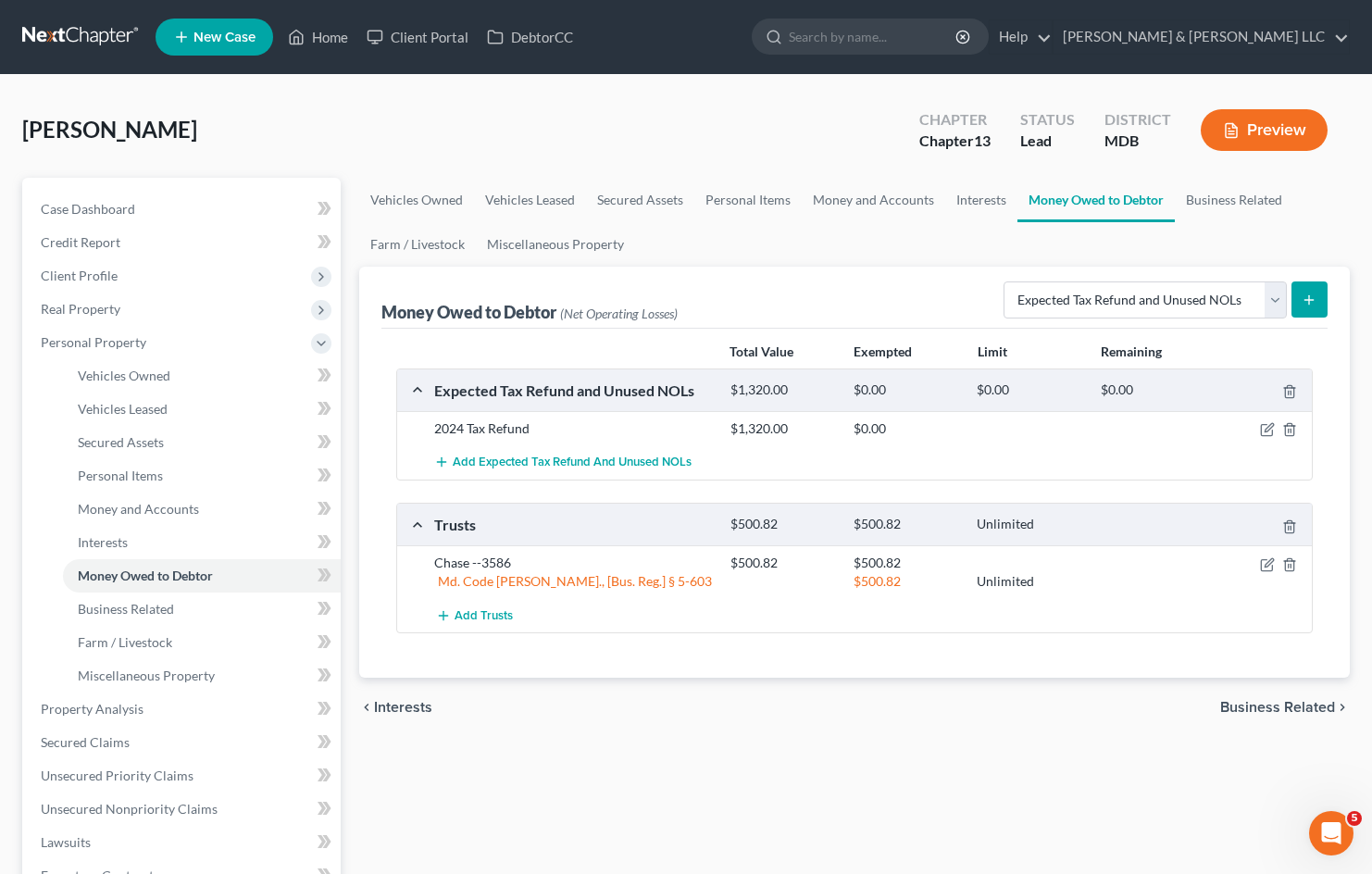
select select "0"
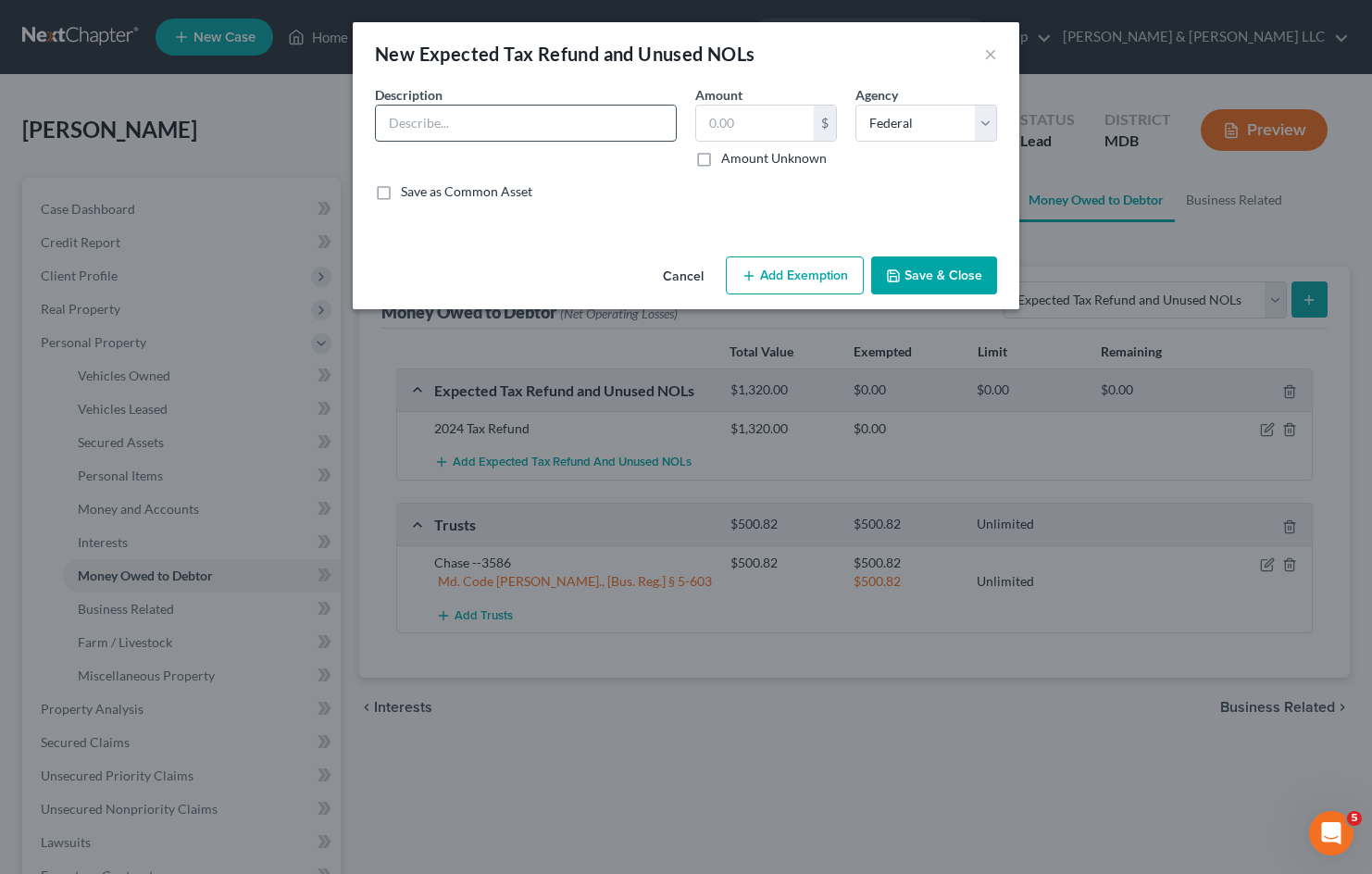
click at [453, 128] on input "text" at bounding box center [526, 124] width 300 height 35
type input "2024 [US_STATE] Tax Refund"
type input "651"
click at [967, 133] on select "Select Federal State Local" at bounding box center [926, 124] width 141 height 37
select select "1"
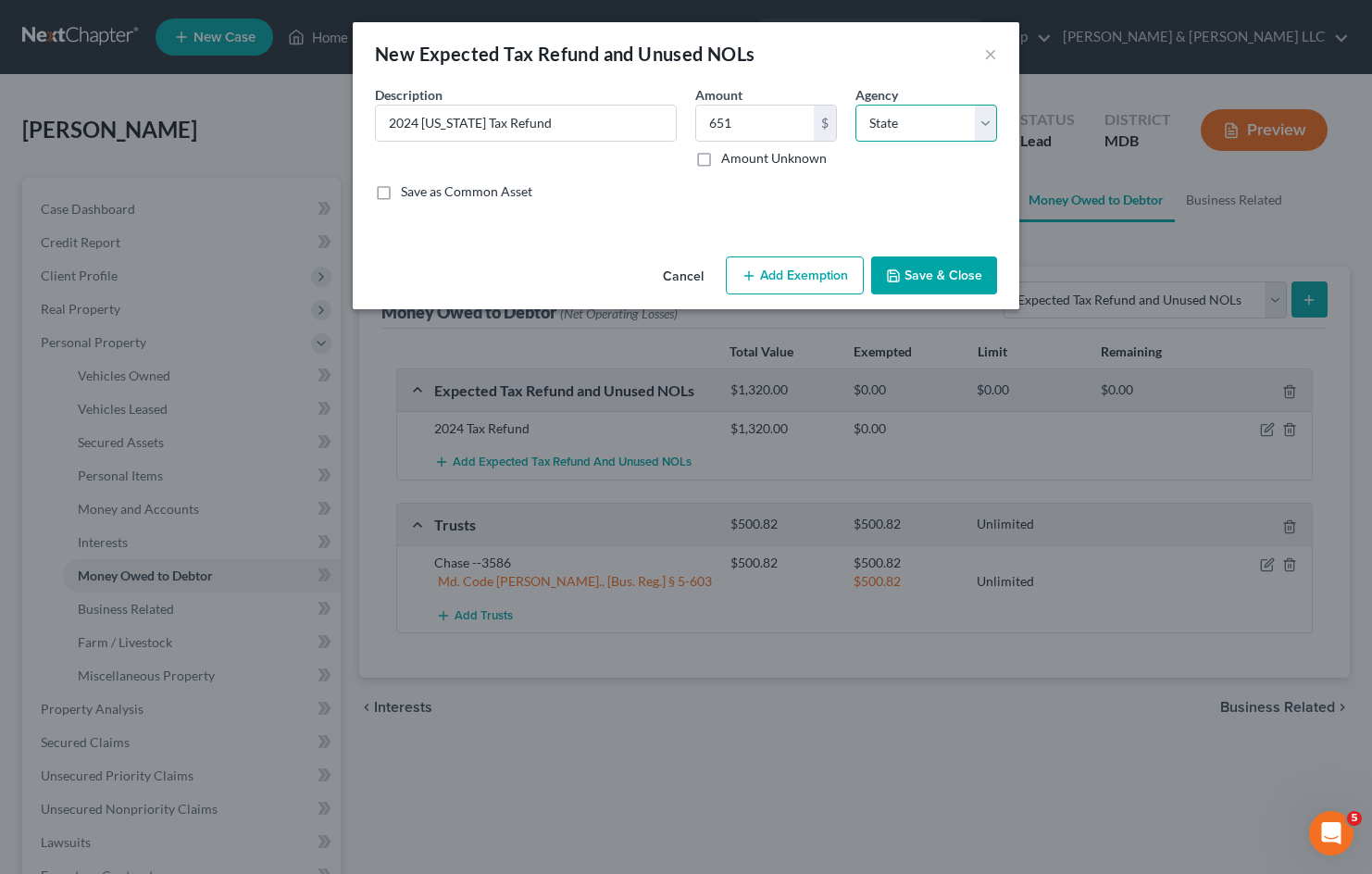
click at [856, 105] on select "Select Federal State Local" at bounding box center [926, 124] width 141 height 37
click at [923, 267] on button "Save & Close" at bounding box center [934, 276] width 126 height 39
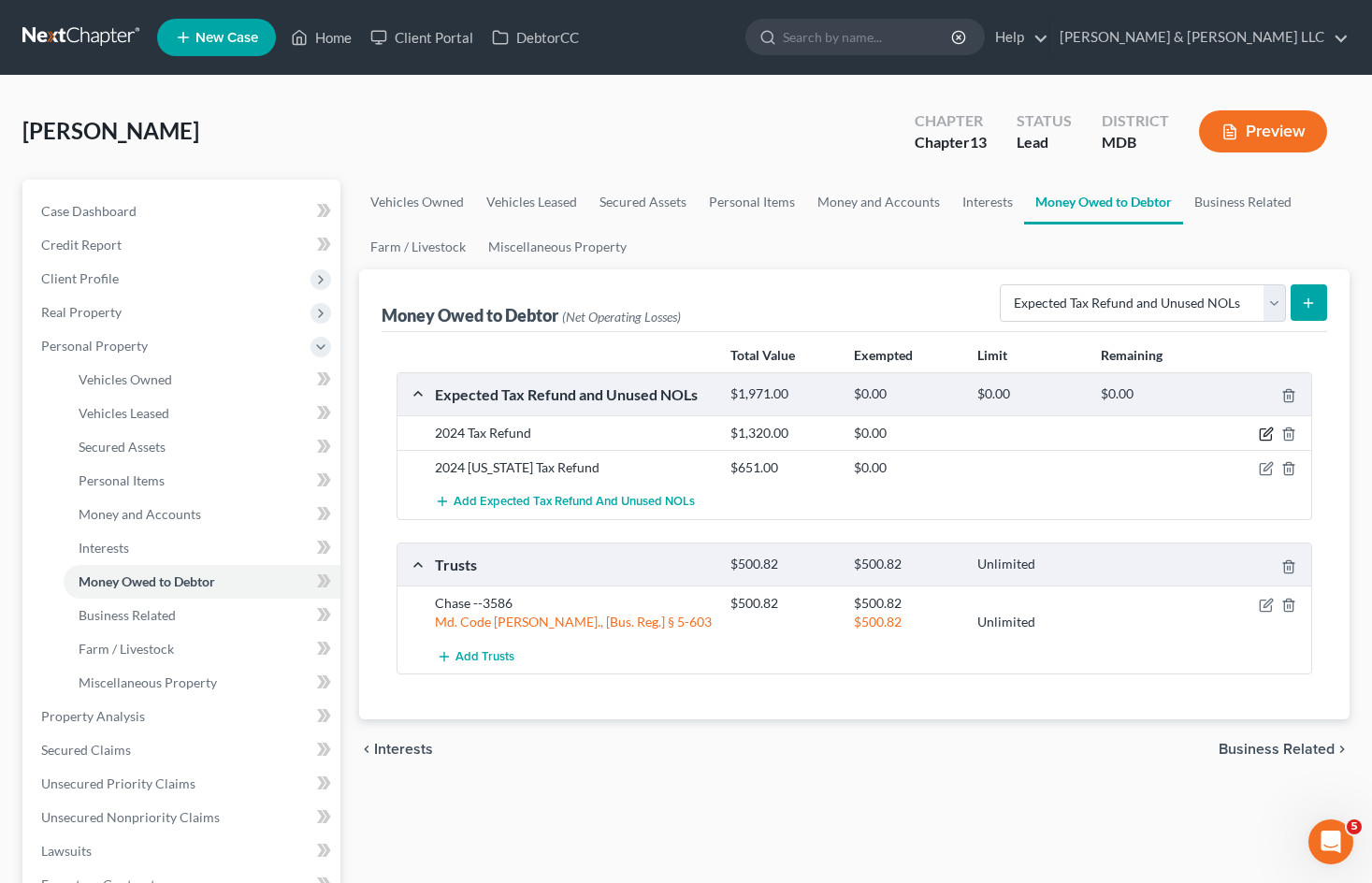
click at [1265, 432] on icon "button" at bounding box center [1266, 434] width 15 height 15
select select "0"
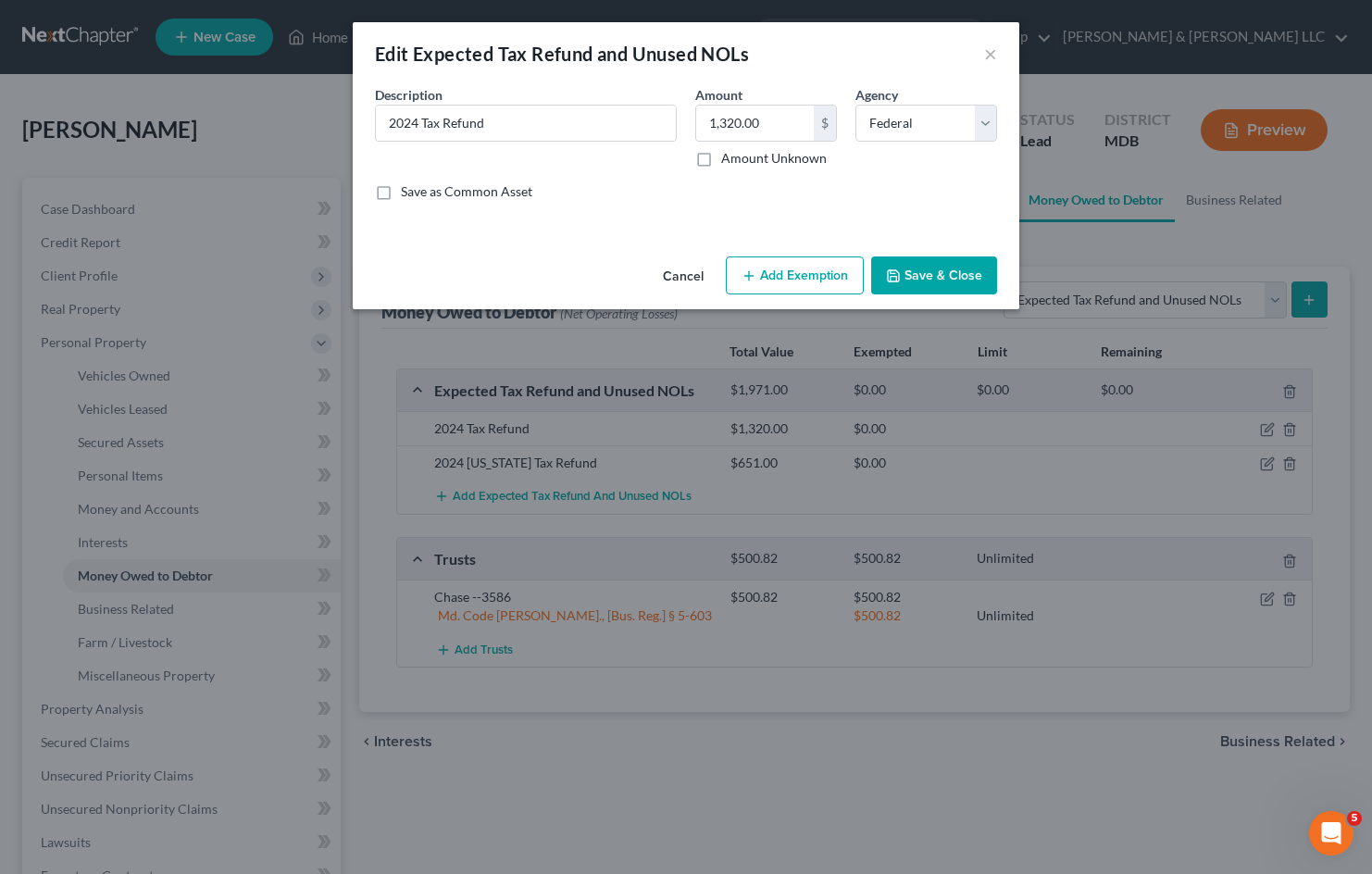
click at [816, 275] on button "Add Exemption" at bounding box center [794, 276] width 137 height 39
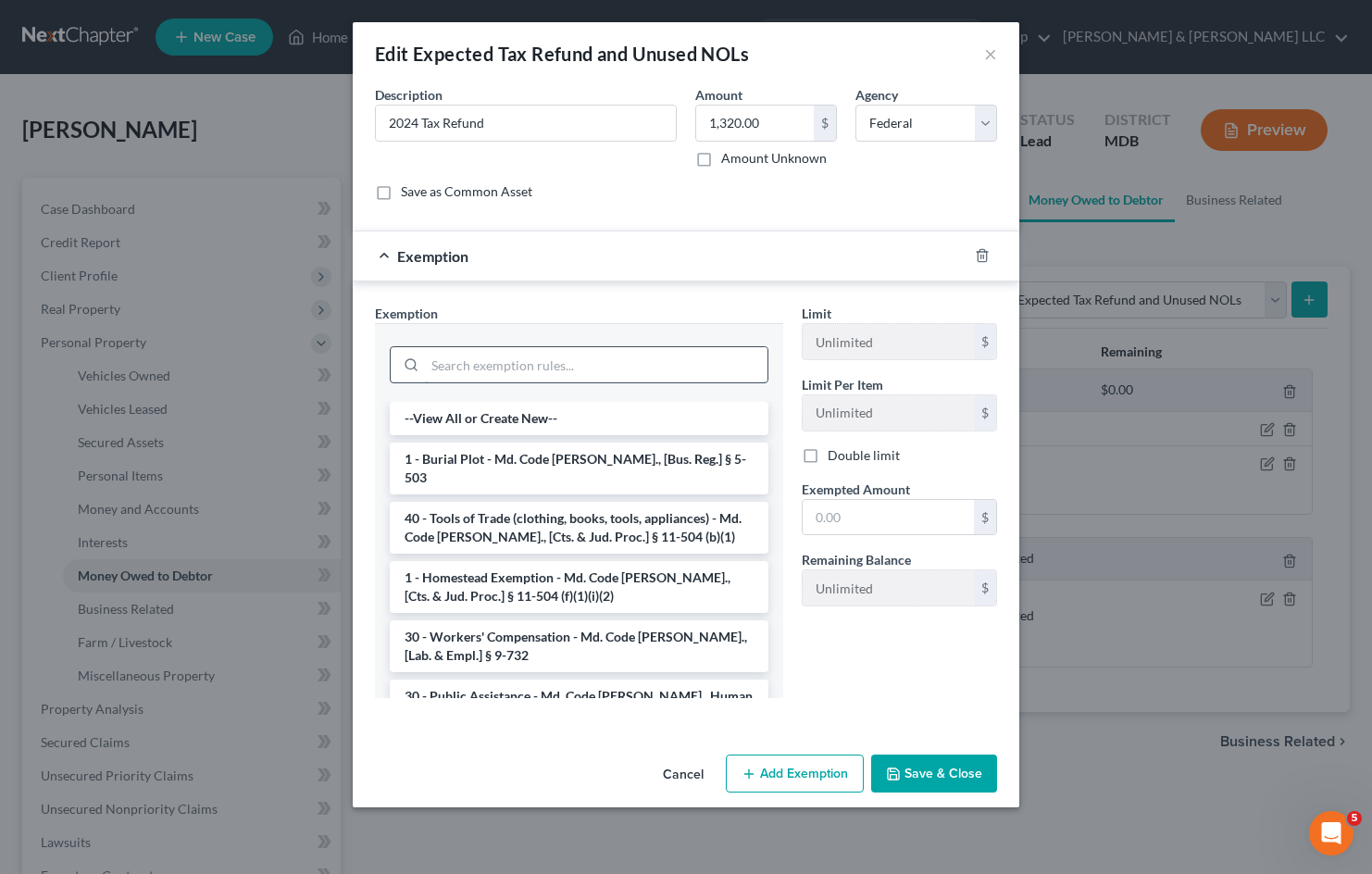
click at [525, 378] on input "search" at bounding box center [595, 365] width 343 height 35
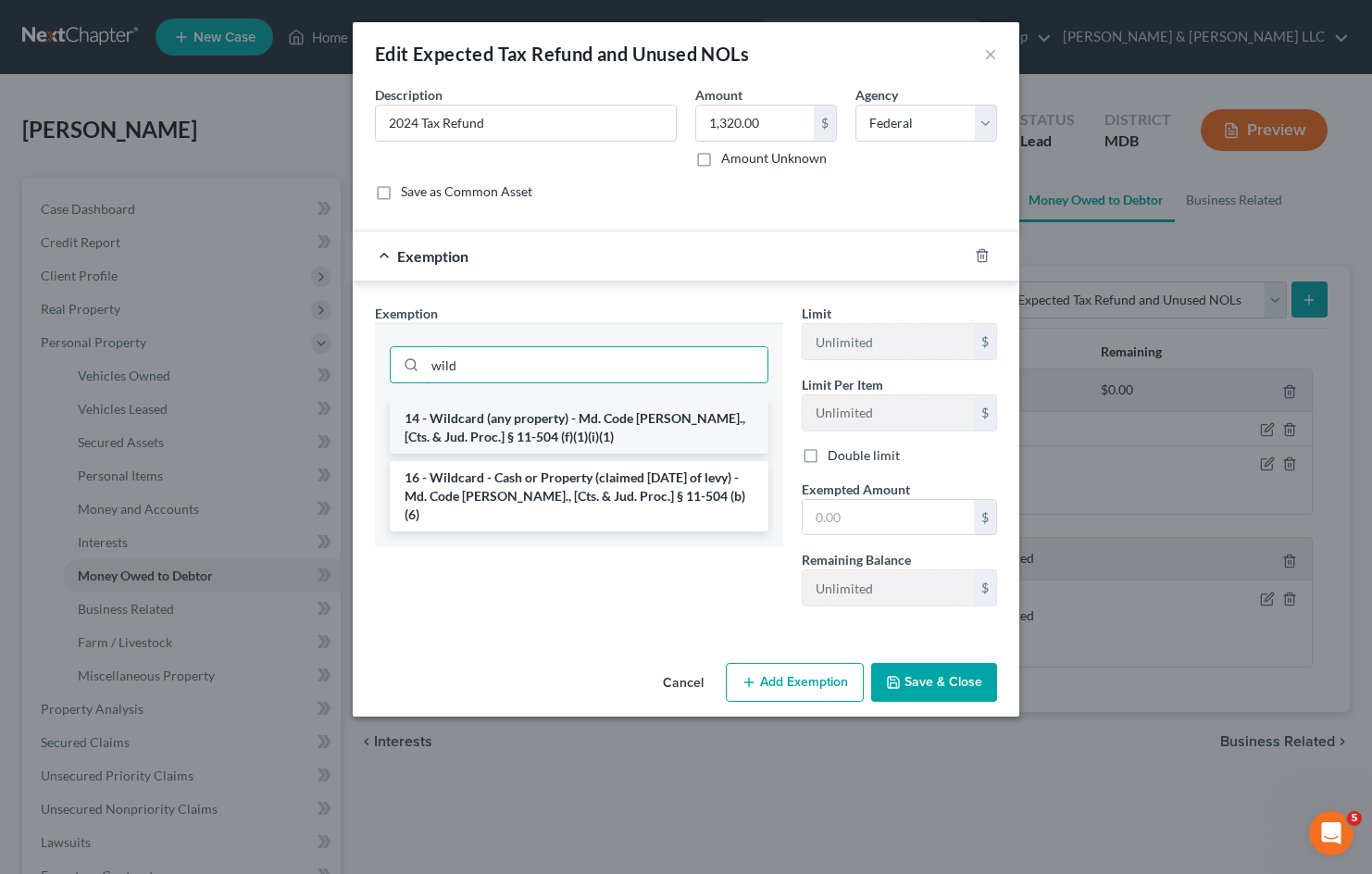
type input "wild"
click at [645, 420] on li "14 - Wildcard (any property) - Md. Code Ann., [Cts. & Jud. Proc.] § 11-504 (f)(…" at bounding box center [579, 427] width 379 height 52
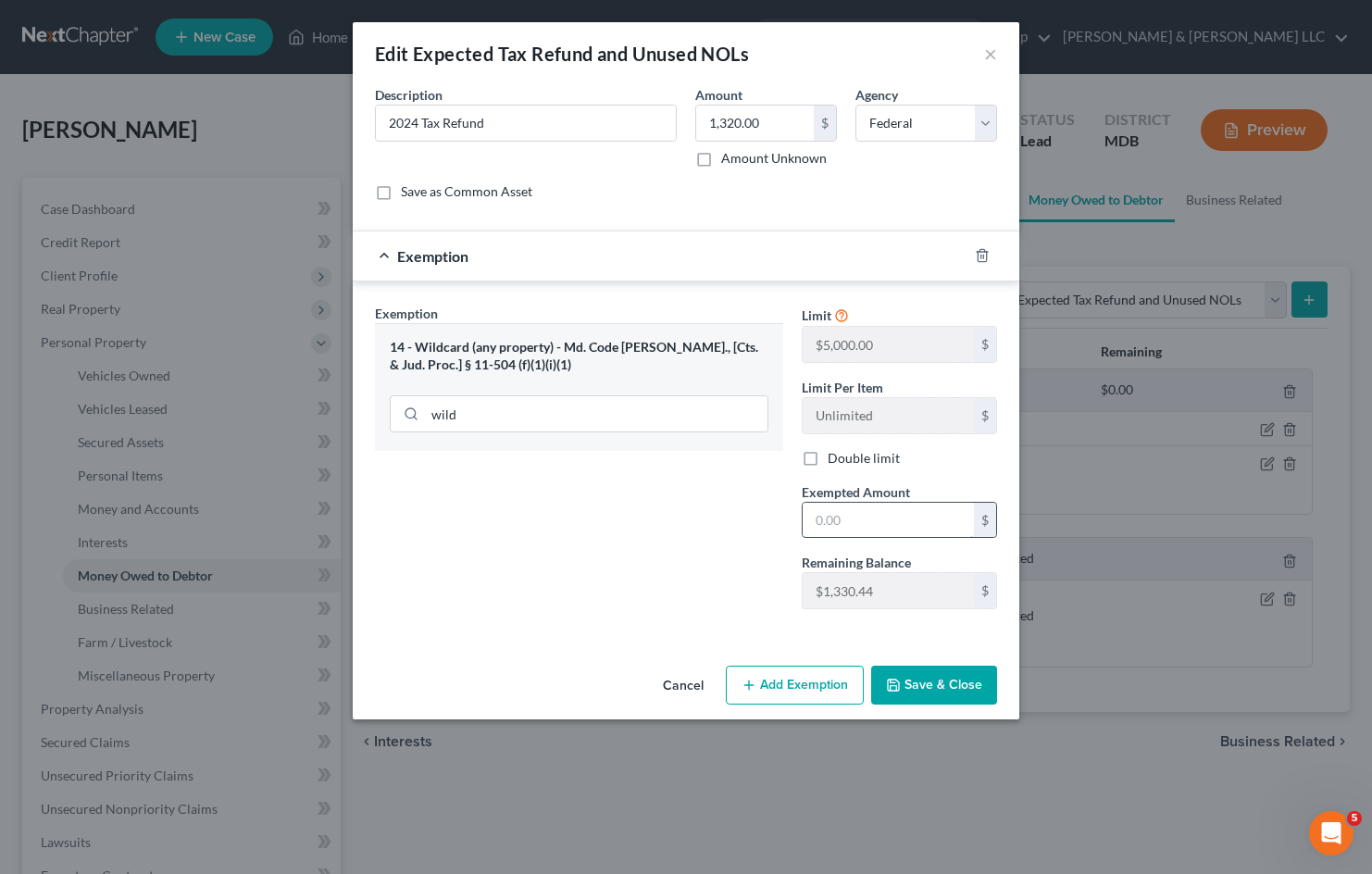
click at [883, 521] on input "text" at bounding box center [888, 520] width 171 height 35
type input "1,320"
drag, startPoint x: 916, startPoint y: 694, endPoint x: 1075, endPoint y: 644, distance: 166.7
click at [915, 694] on button "Save & Close" at bounding box center [934, 685] width 126 height 39
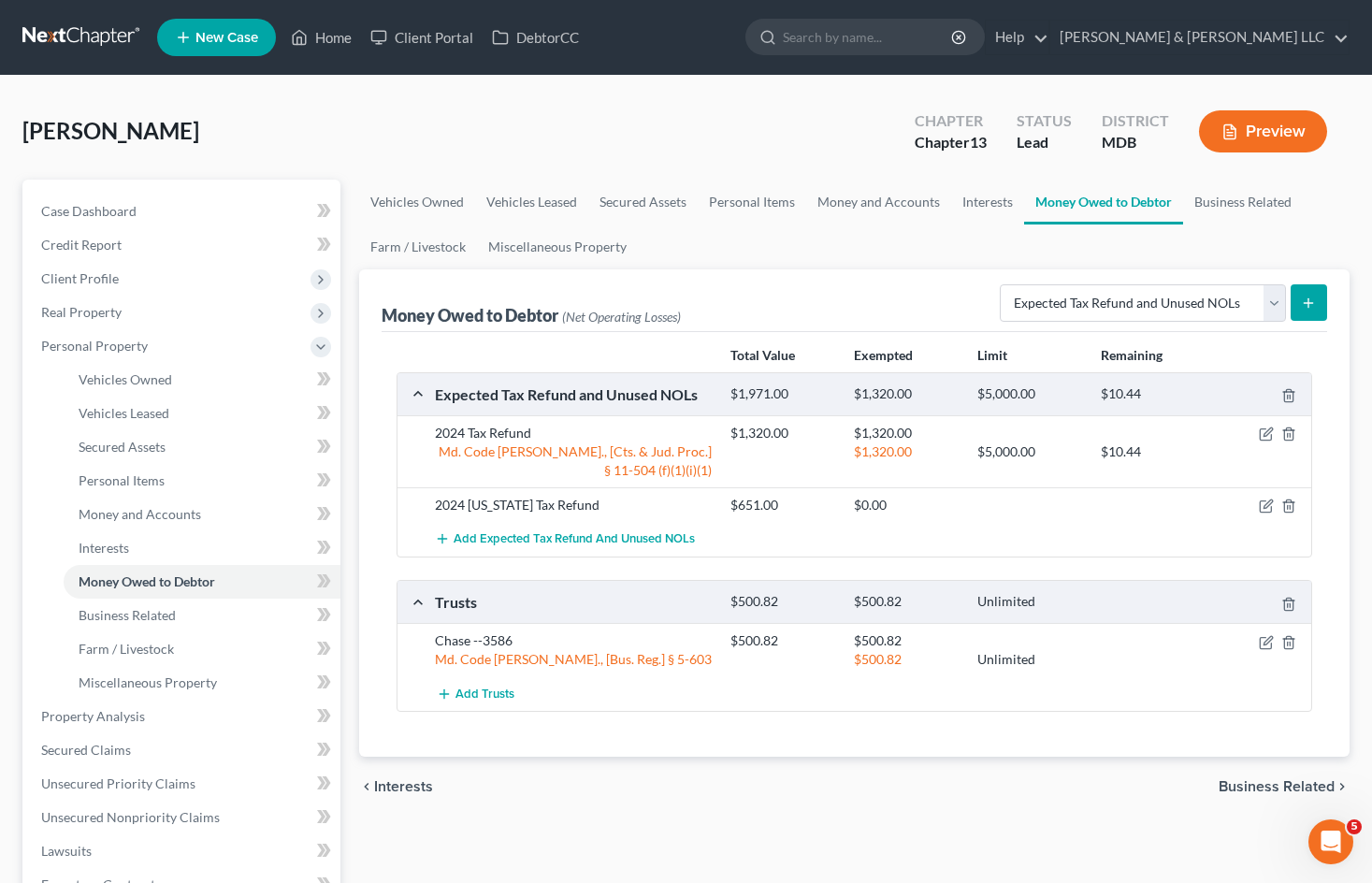
click at [1256, 510] on div at bounding box center [1263, 505] width 99 height 19
click at [1258, 509] on icon "button" at bounding box center [1266, 506] width 15 height 15
select select "1"
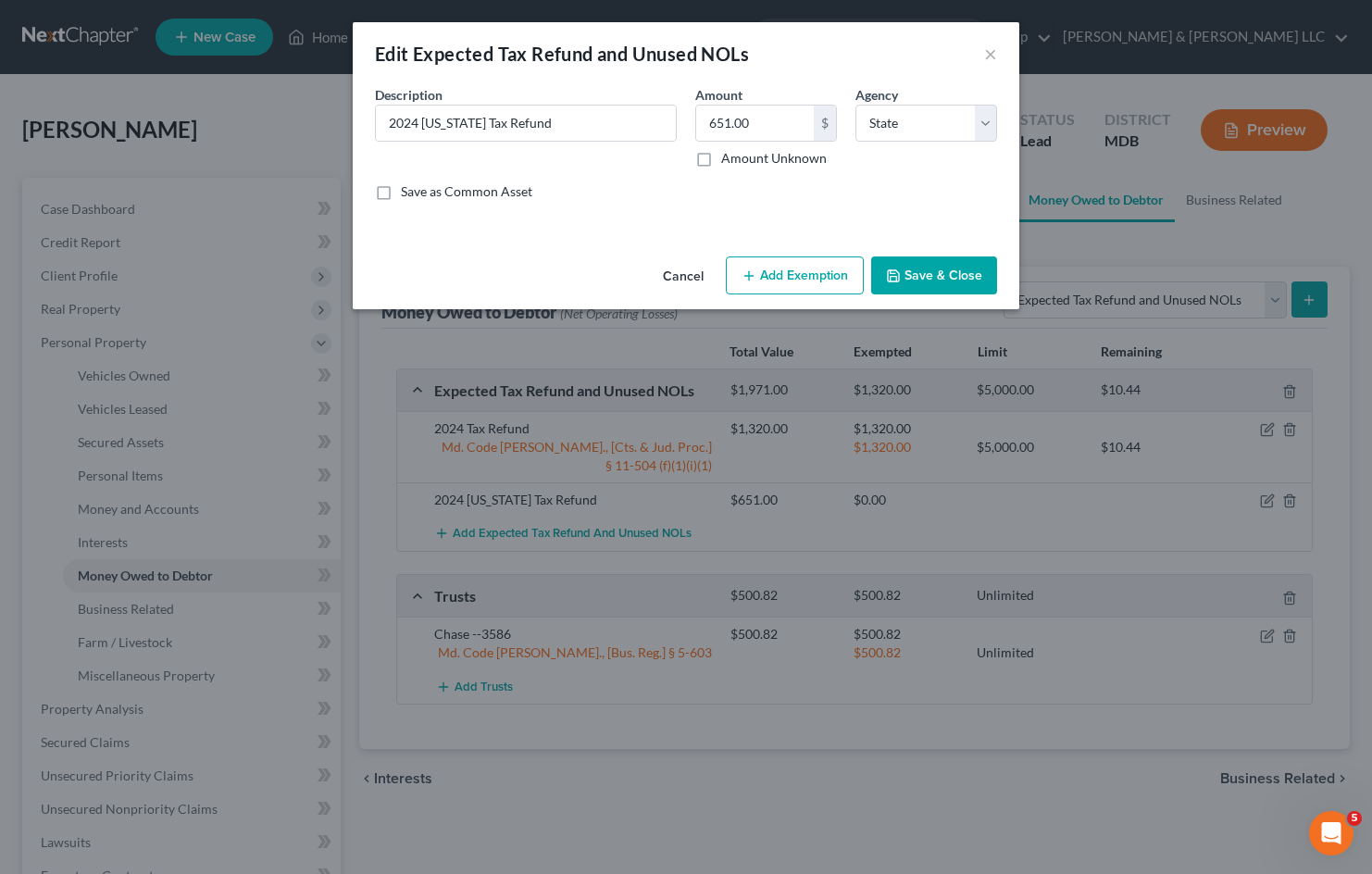
click at [796, 292] on button "Add Exemption" at bounding box center [794, 276] width 137 height 39
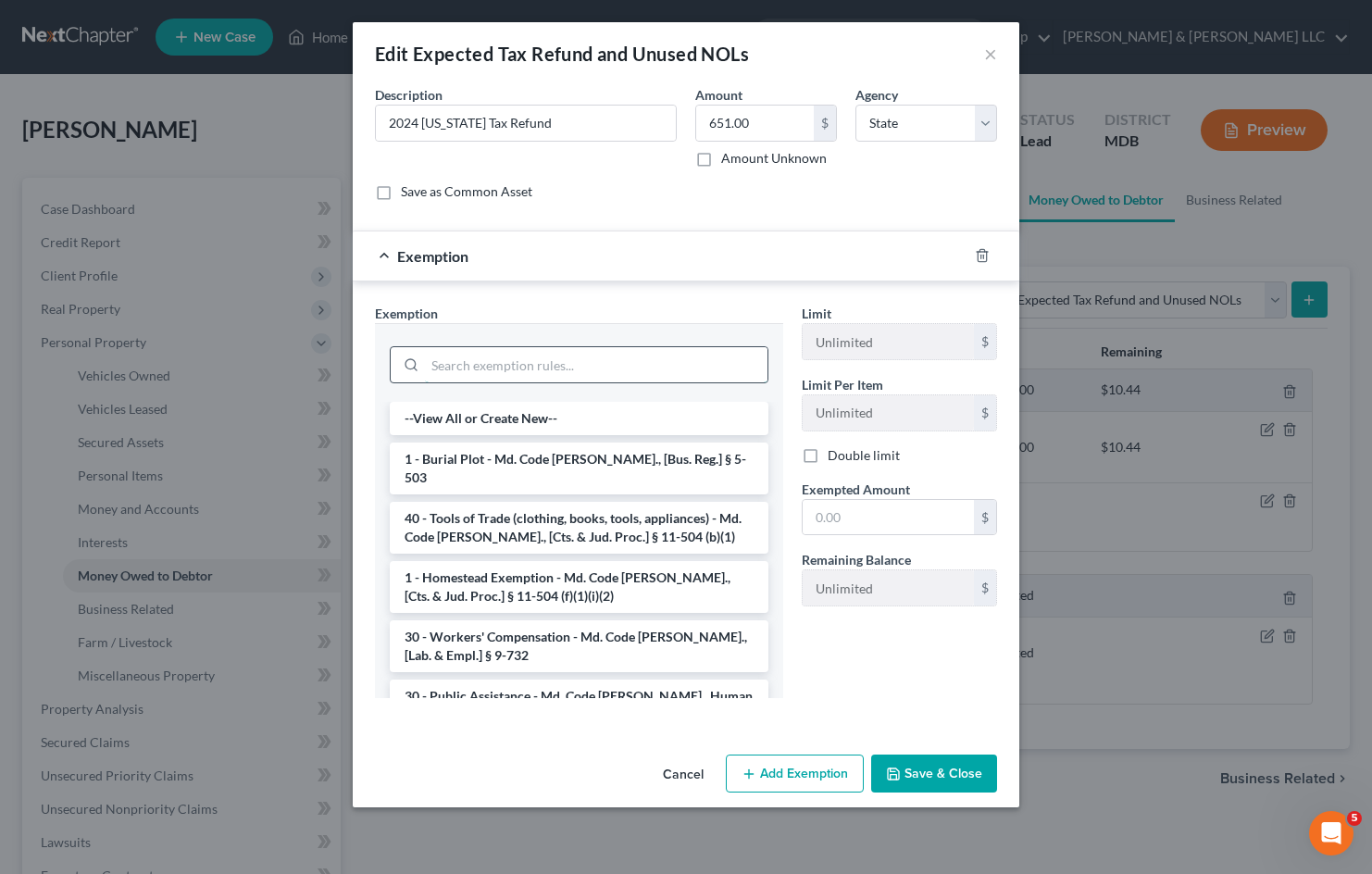
click at [592, 359] on input "search" at bounding box center [595, 365] width 343 height 35
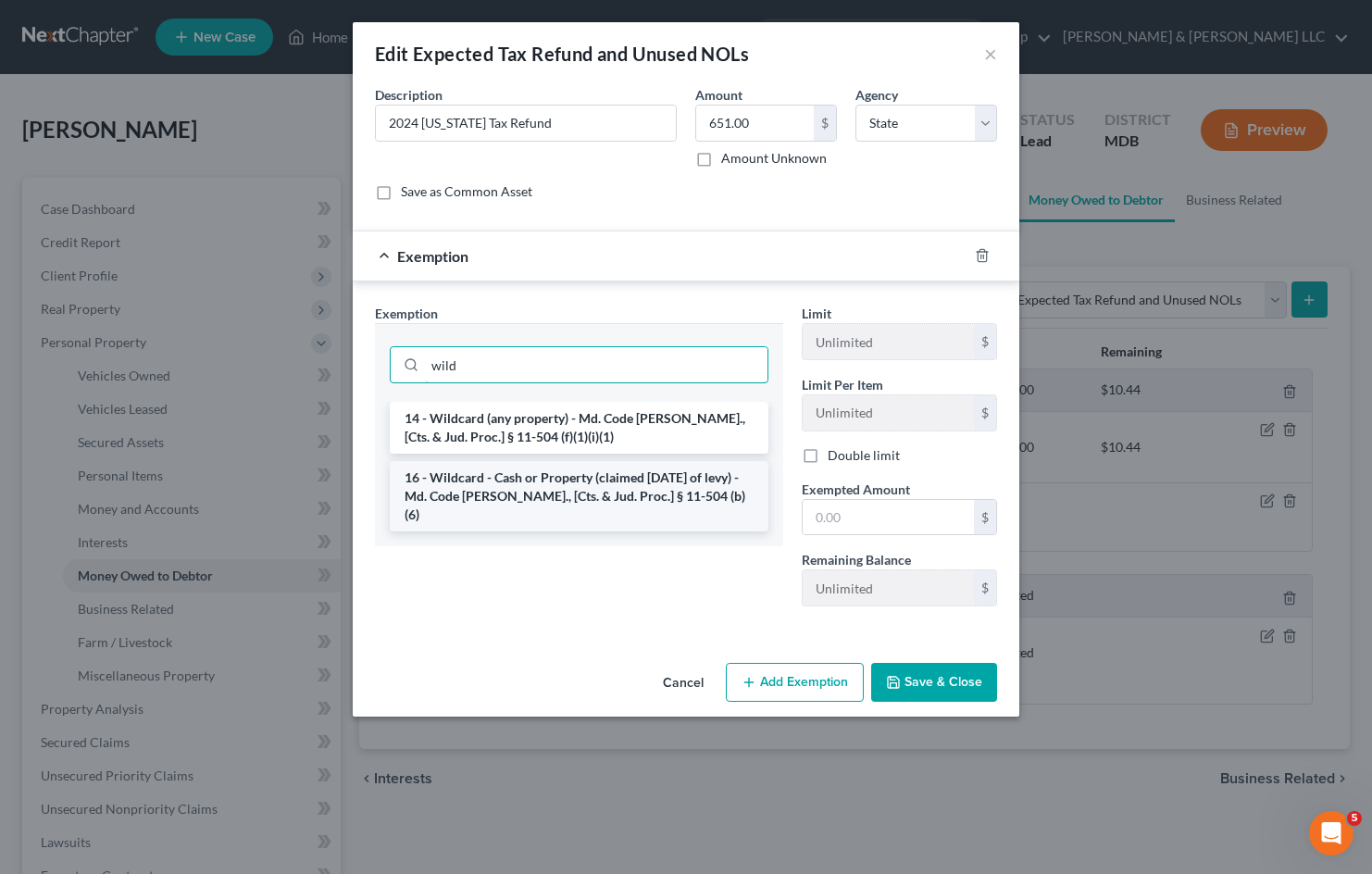
type input "wild"
click at [662, 482] on li "16 - Wildcard - Cash or Property (claimed within Thirty Days of levy) - Md. Cod…" at bounding box center [579, 496] width 379 height 71
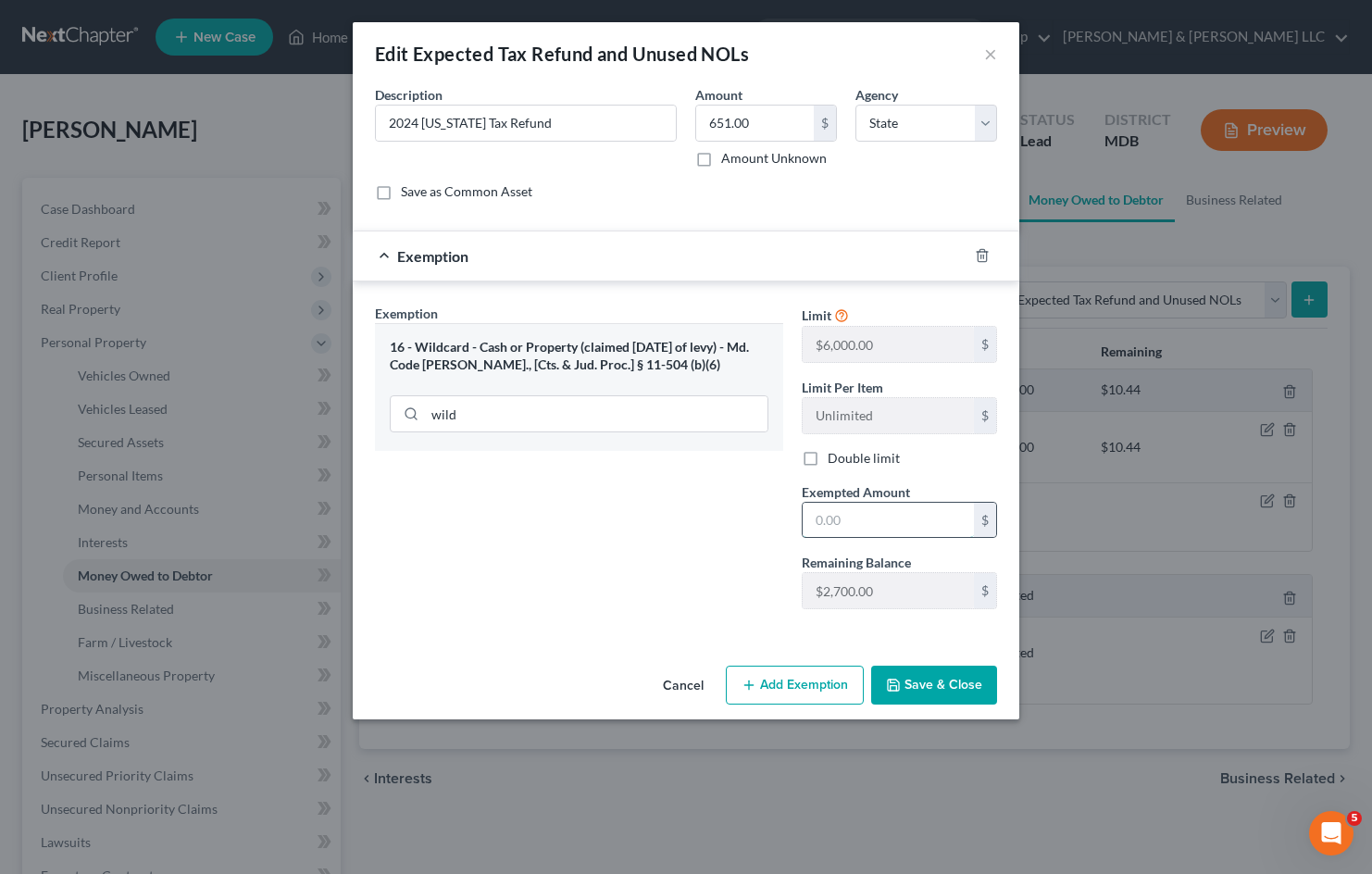
click at [866, 520] on input "text" at bounding box center [888, 520] width 171 height 35
type input "651"
click at [945, 680] on button "Save & Close" at bounding box center [934, 685] width 126 height 39
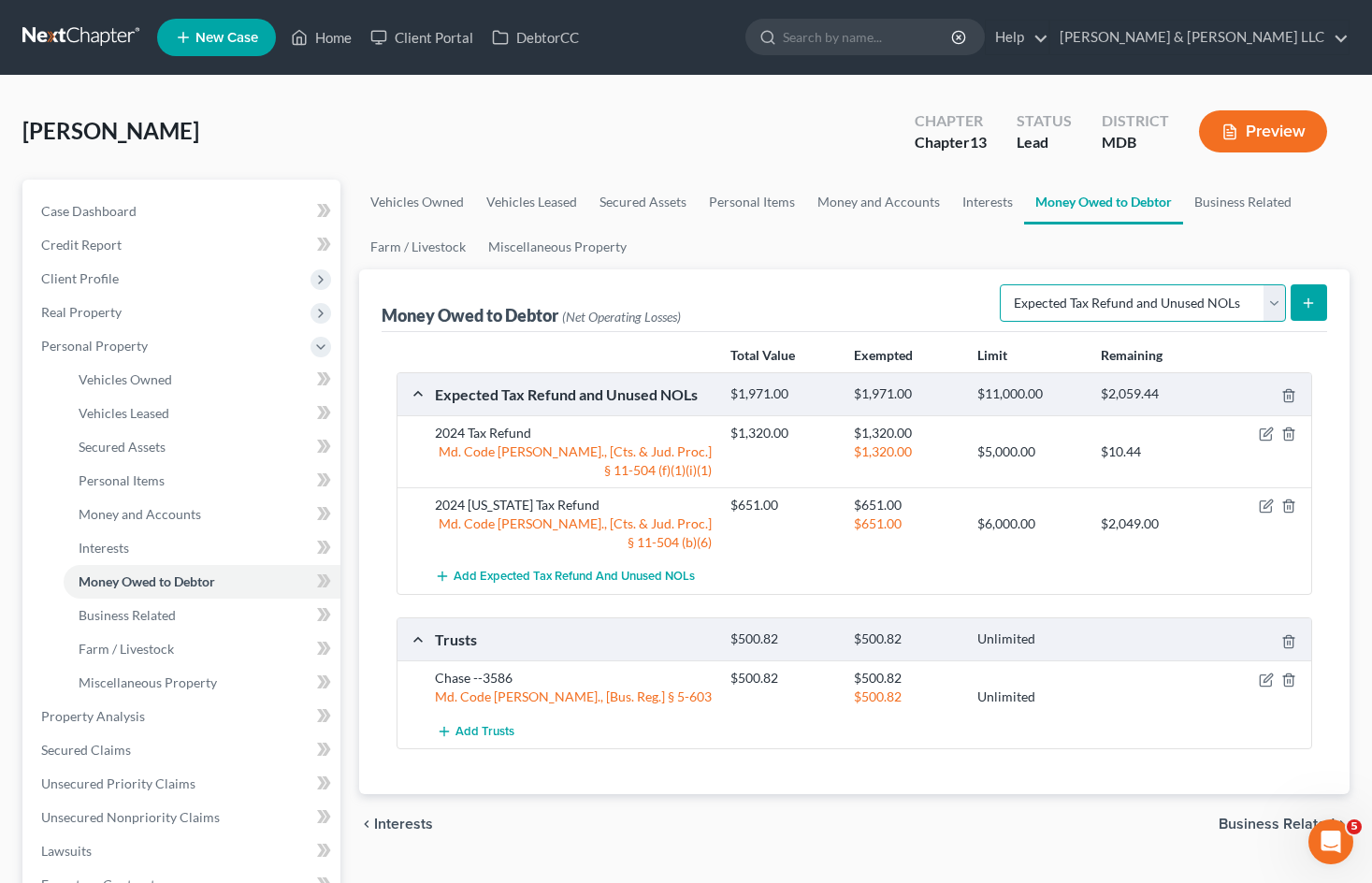
click at [1274, 297] on select "Select Type of Money Owed Accounts Receivable Alimony Child Support Claims Agai…" at bounding box center [1142, 303] width 286 height 38
drag, startPoint x: 1264, startPoint y: 300, endPoint x: 1228, endPoint y: 250, distance: 61.6
click at [1264, 300] on select "Select Type of Money Owed Accounts Receivable Alimony Child Support Claims Agai…" at bounding box center [1142, 303] width 286 height 38
click at [1216, 205] on link "Business Related" at bounding box center [1242, 202] width 120 height 45
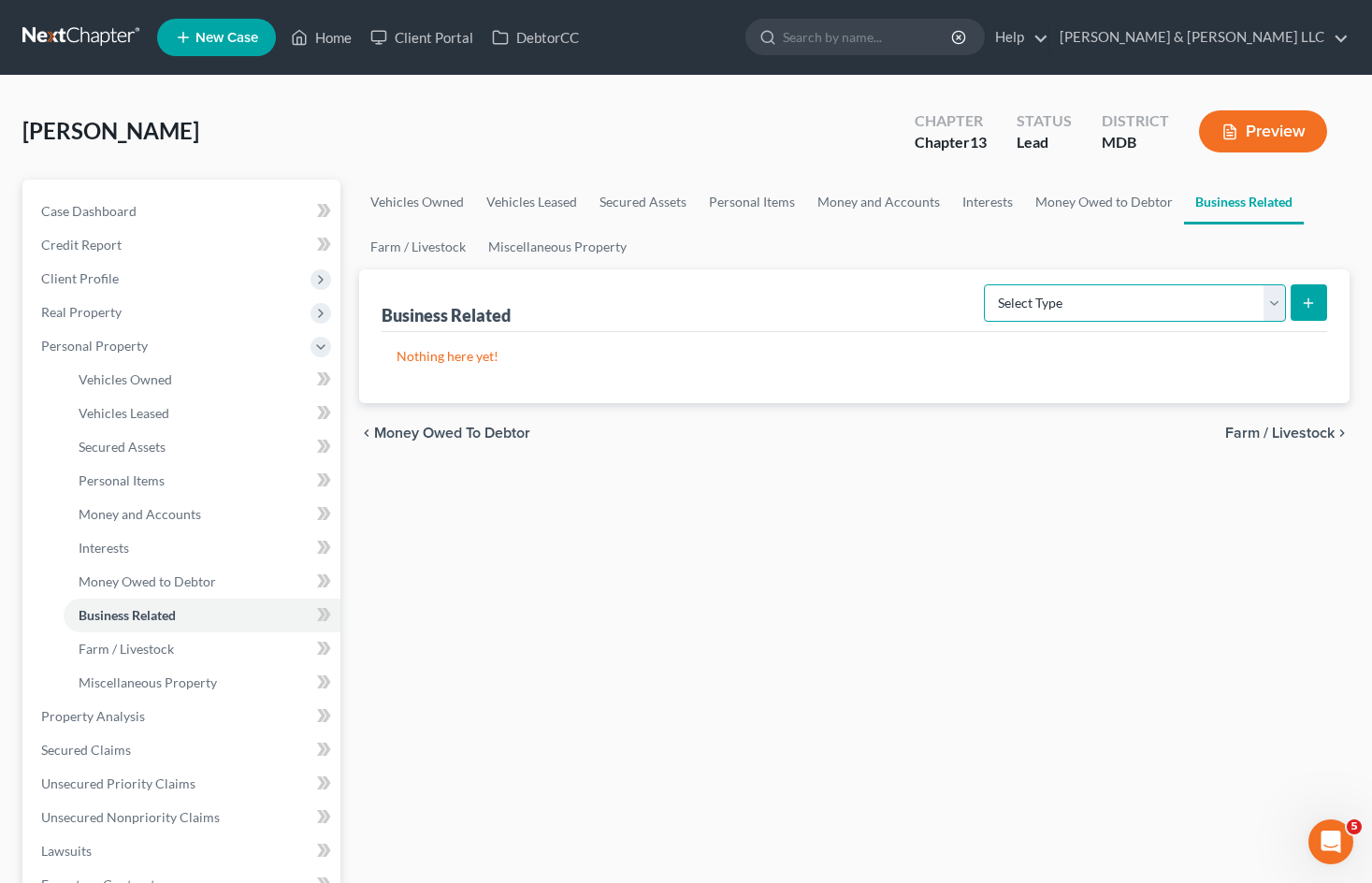
click at [1152, 305] on select "Select Type Customer Lists Franchises Inventory Licenses Machinery Office Equip…" at bounding box center [1135, 303] width 302 height 38
drag, startPoint x: 987, startPoint y: 200, endPoint x: 1068, endPoint y: 234, distance: 87.8
click at [987, 200] on link "Interests" at bounding box center [987, 202] width 73 height 45
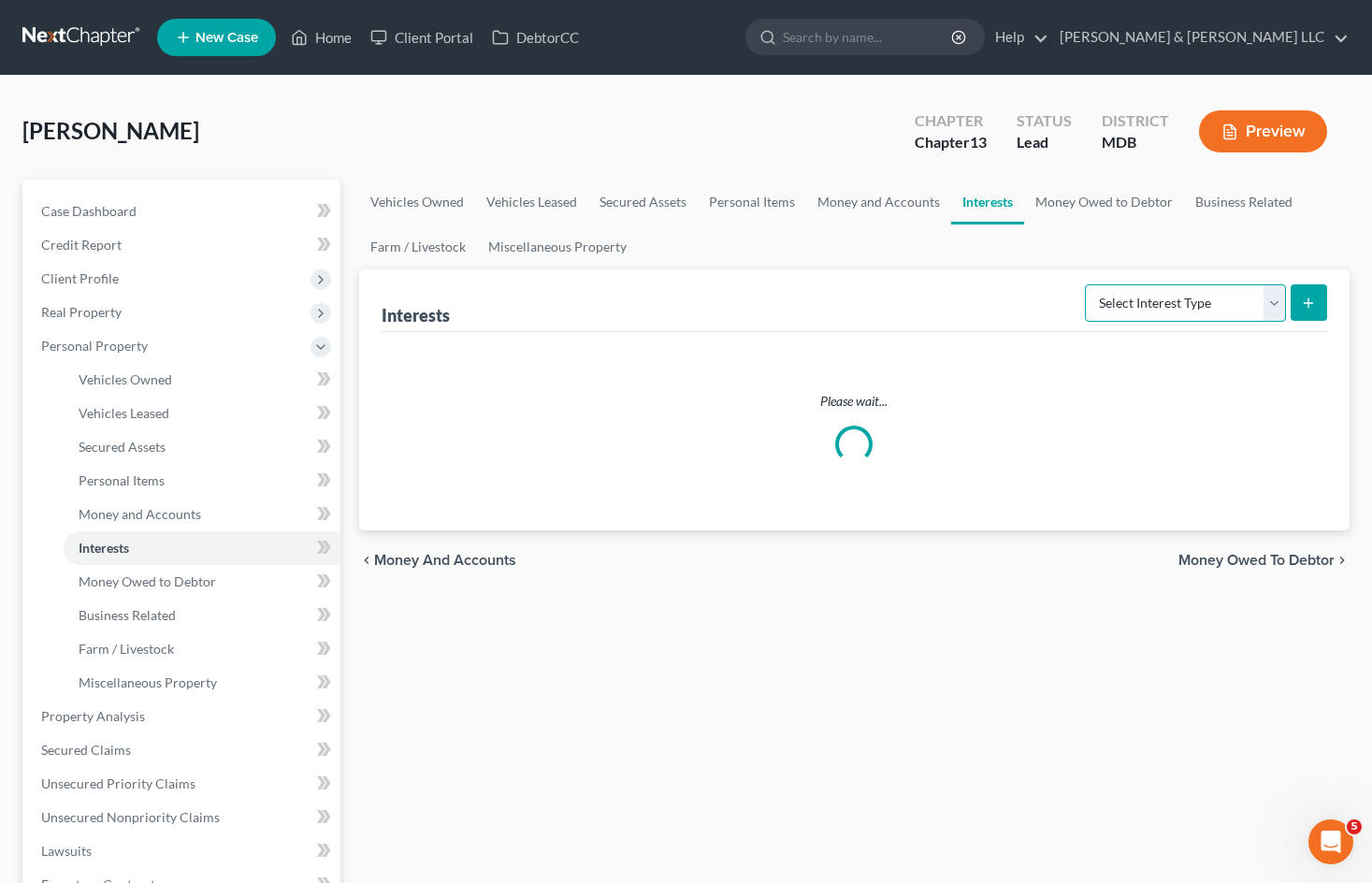
click at [1177, 311] on select "Select Interest Type 401K Annuity Bond Education IRA Government Bond Government…" at bounding box center [1185, 303] width 201 height 38
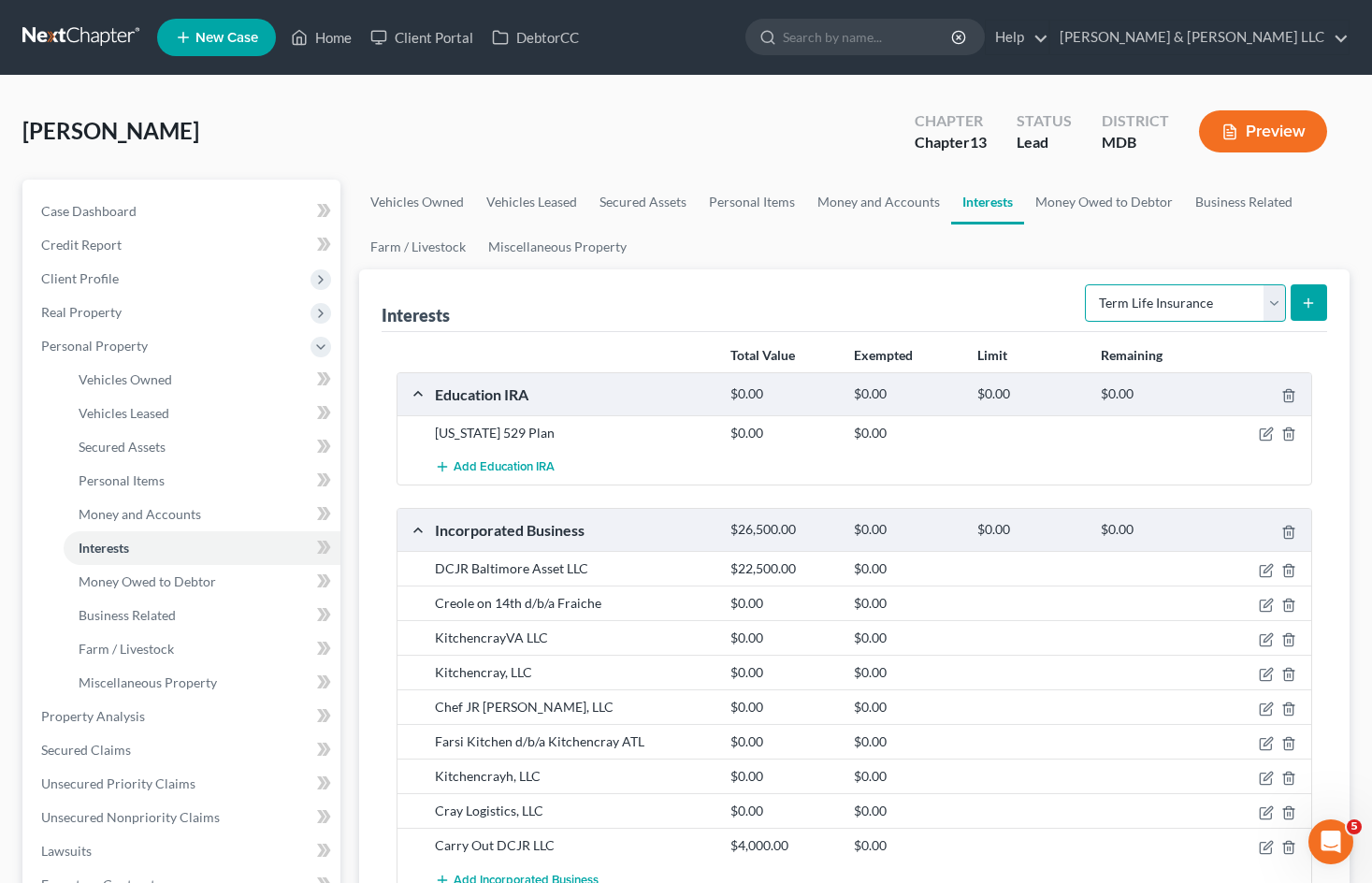
click at [1087, 284] on select "Select Interest Type 401K Annuity Bond Education IRA Government Bond Government…" at bounding box center [1185, 303] width 201 height 38
click at [1263, 301] on select "Select Interest Type 401K Annuity Bond Education IRA Government Bond Government…" at bounding box center [1185, 303] width 201 height 38
select select "whole_life_insurance"
click at [1087, 284] on select "Select Interest Type 401K Annuity Bond Education IRA Government Bond Government…" at bounding box center [1185, 303] width 201 height 38
click at [1315, 287] on button "submit" at bounding box center [1308, 302] width 37 height 37
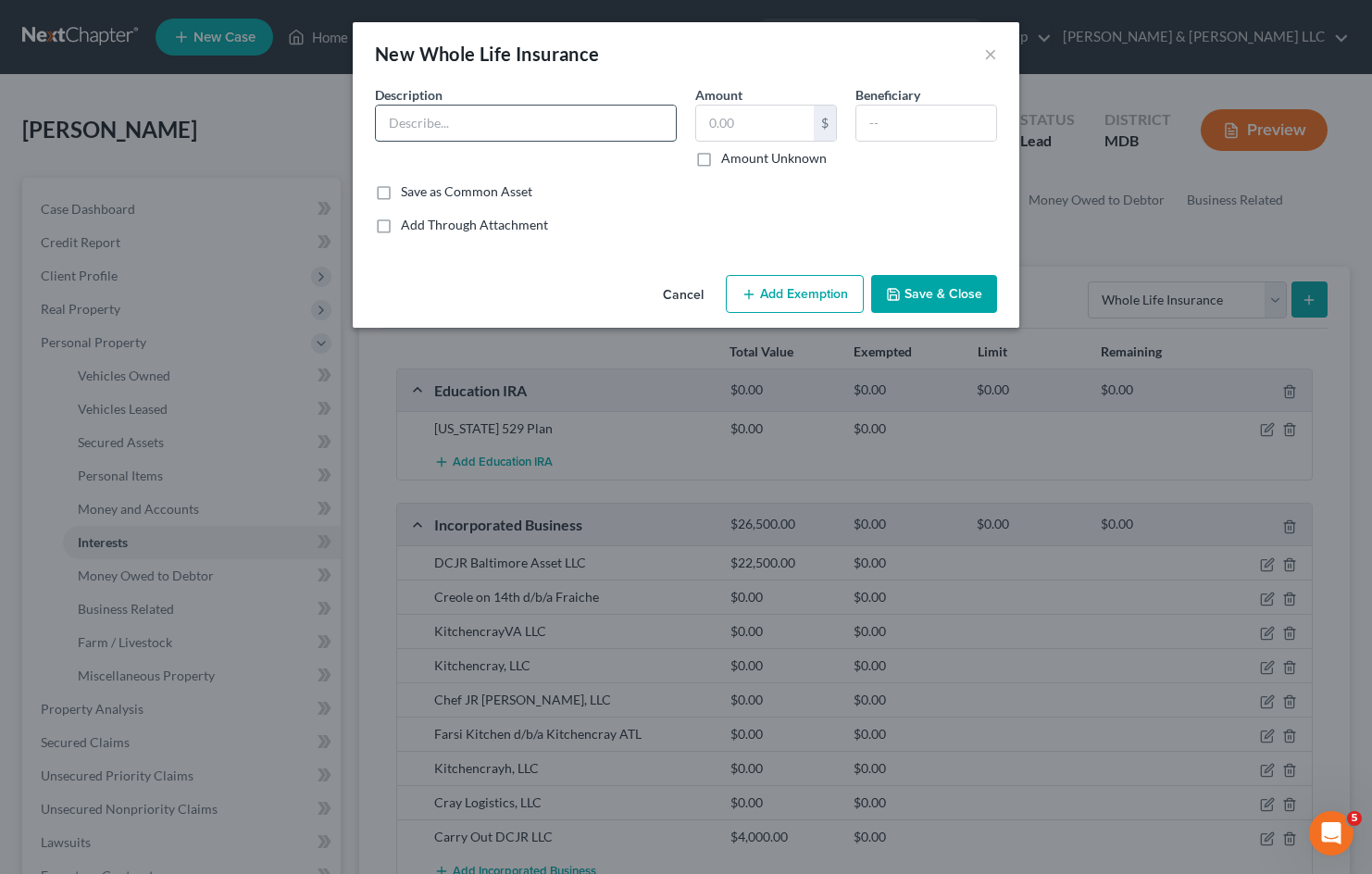
click at [621, 127] on input "text" at bounding box center [526, 124] width 300 height 35
type input "Whole Life Insurance"
click at [721, 156] on label "Amount Unknown" at bounding box center [774, 158] width 106 height 19
click at [728, 156] on input "Amount Unknown" at bounding box center [734, 154] width 12 height 12
checkbox input "true"
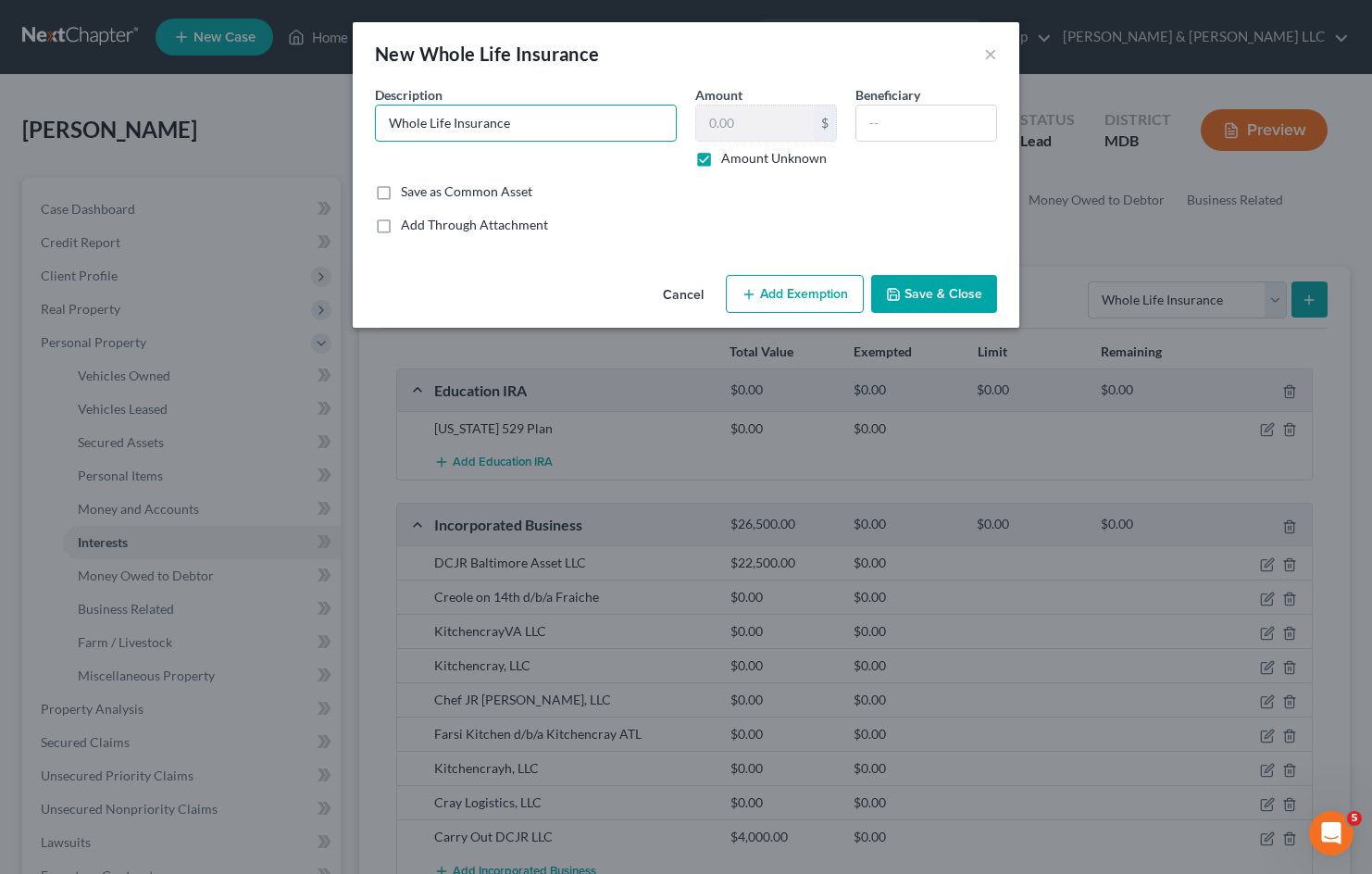
drag, startPoint x: 527, startPoint y: 114, endPoint x: 340, endPoint y: 95, distance: 188.0
click at [333, 112] on div "New Whole Life Insurance × An exemption set must first be selected from the Fil…" at bounding box center [686, 437] width 1372 height 874
type input "State Farm Whole Life Insurance"
click at [909, 129] on input "text" at bounding box center [926, 124] width 139 height 35
type input "Wife"
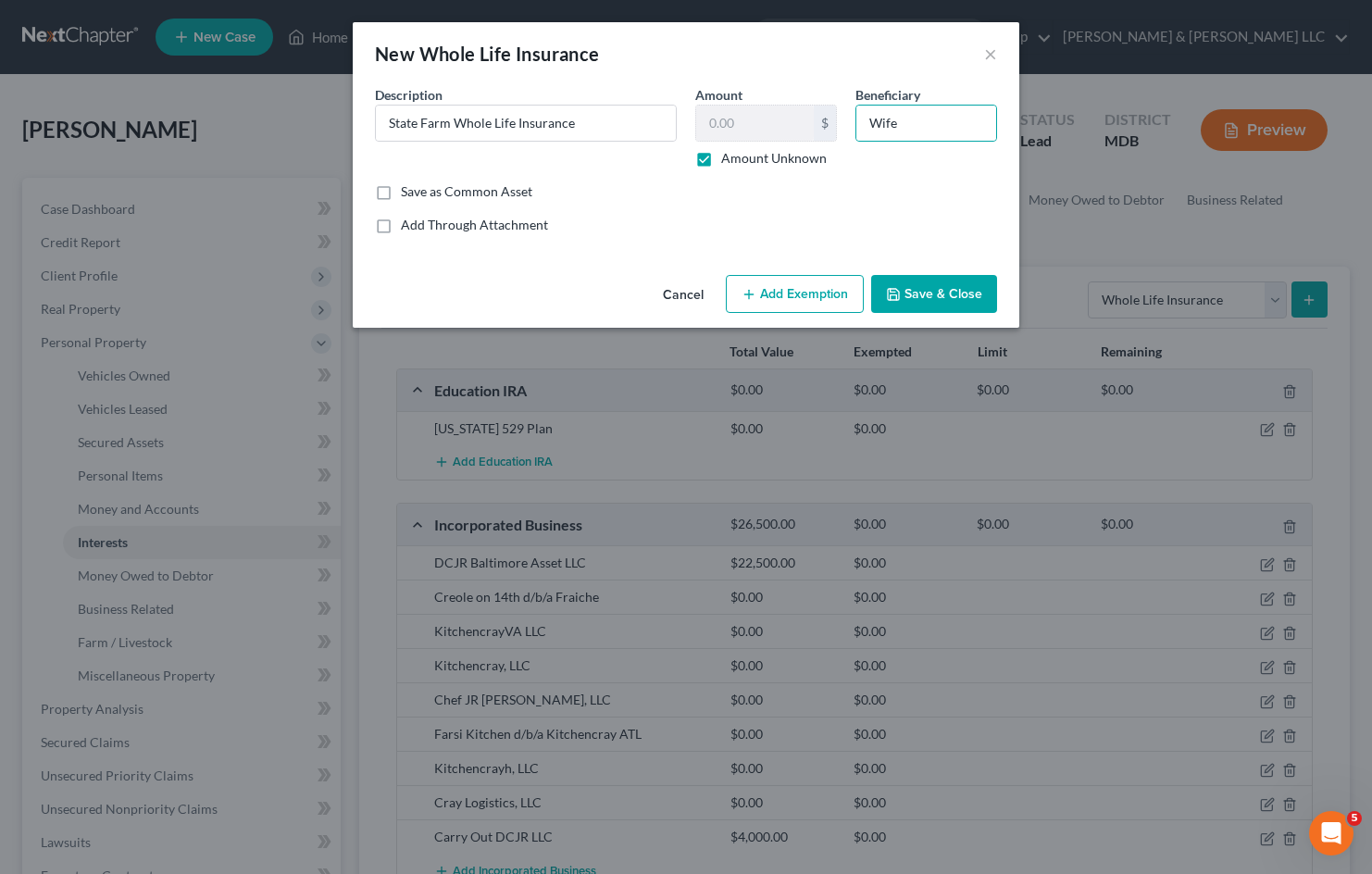
click at [947, 298] on button "Save & Close" at bounding box center [934, 294] width 126 height 39
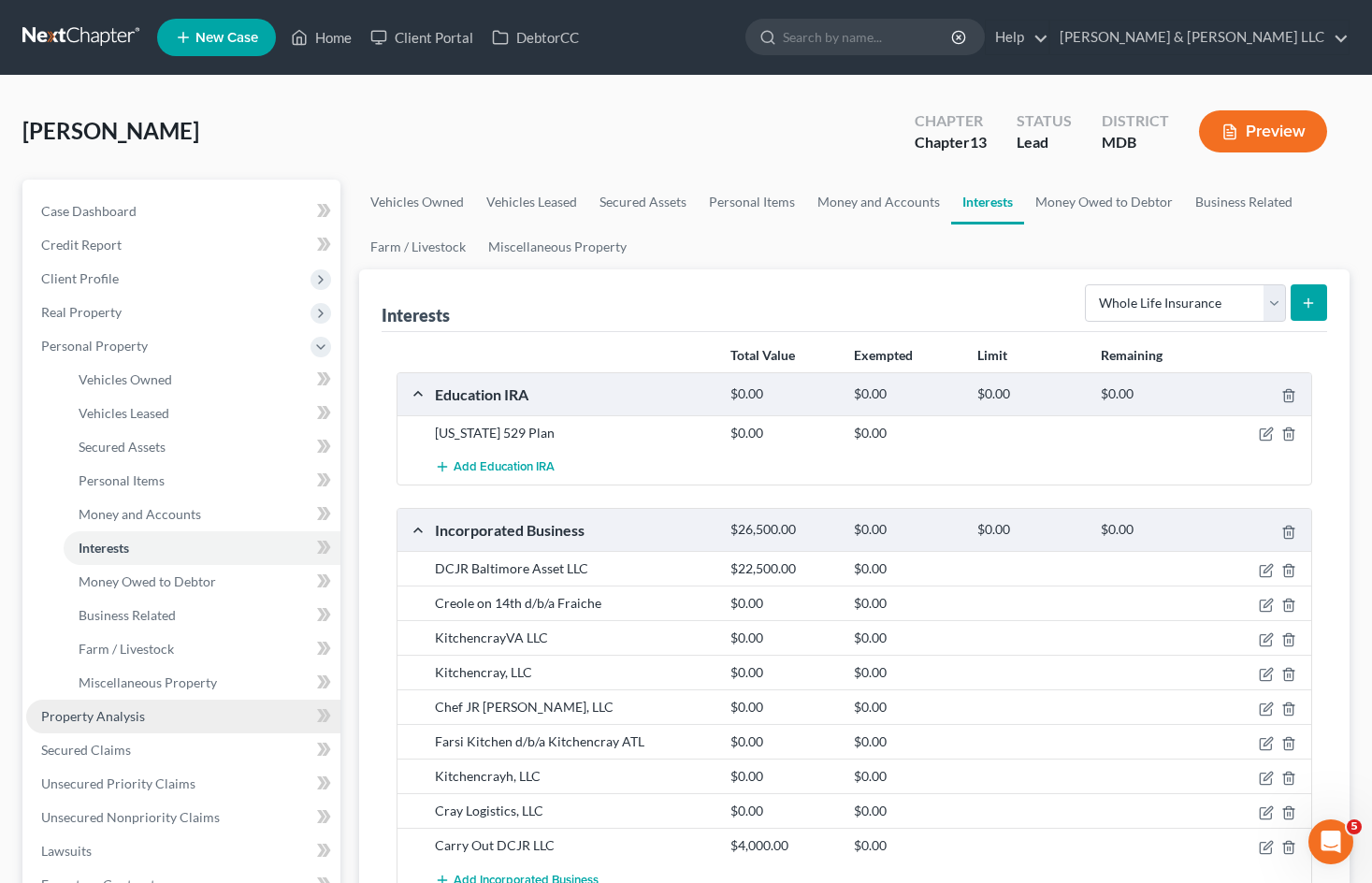
click at [184, 713] on link "Property Analysis" at bounding box center [183, 716] width 314 height 34
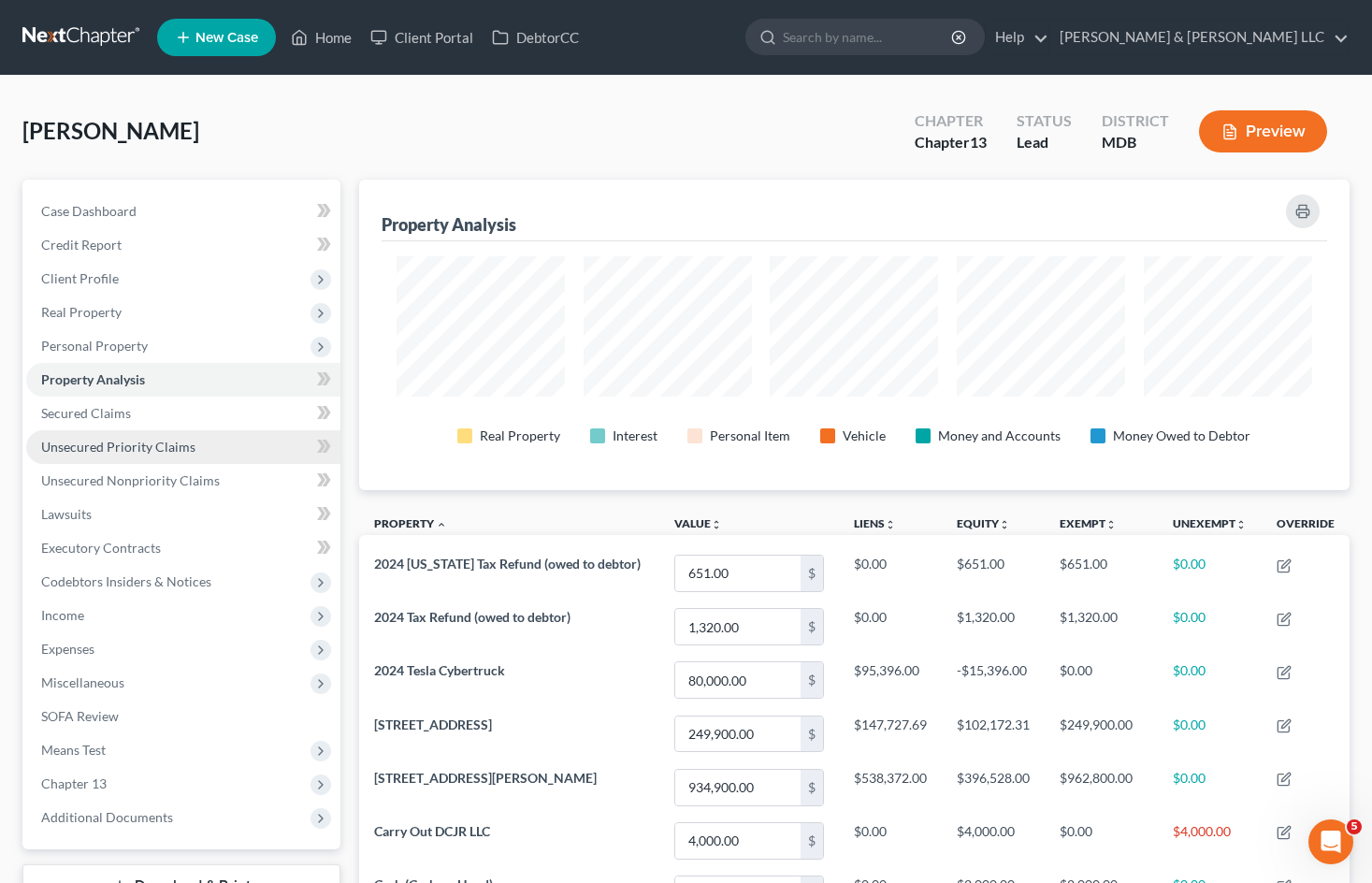
click at [189, 447] on span "Unsecured Priority Claims" at bounding box center [118, 446] width 154 height 16
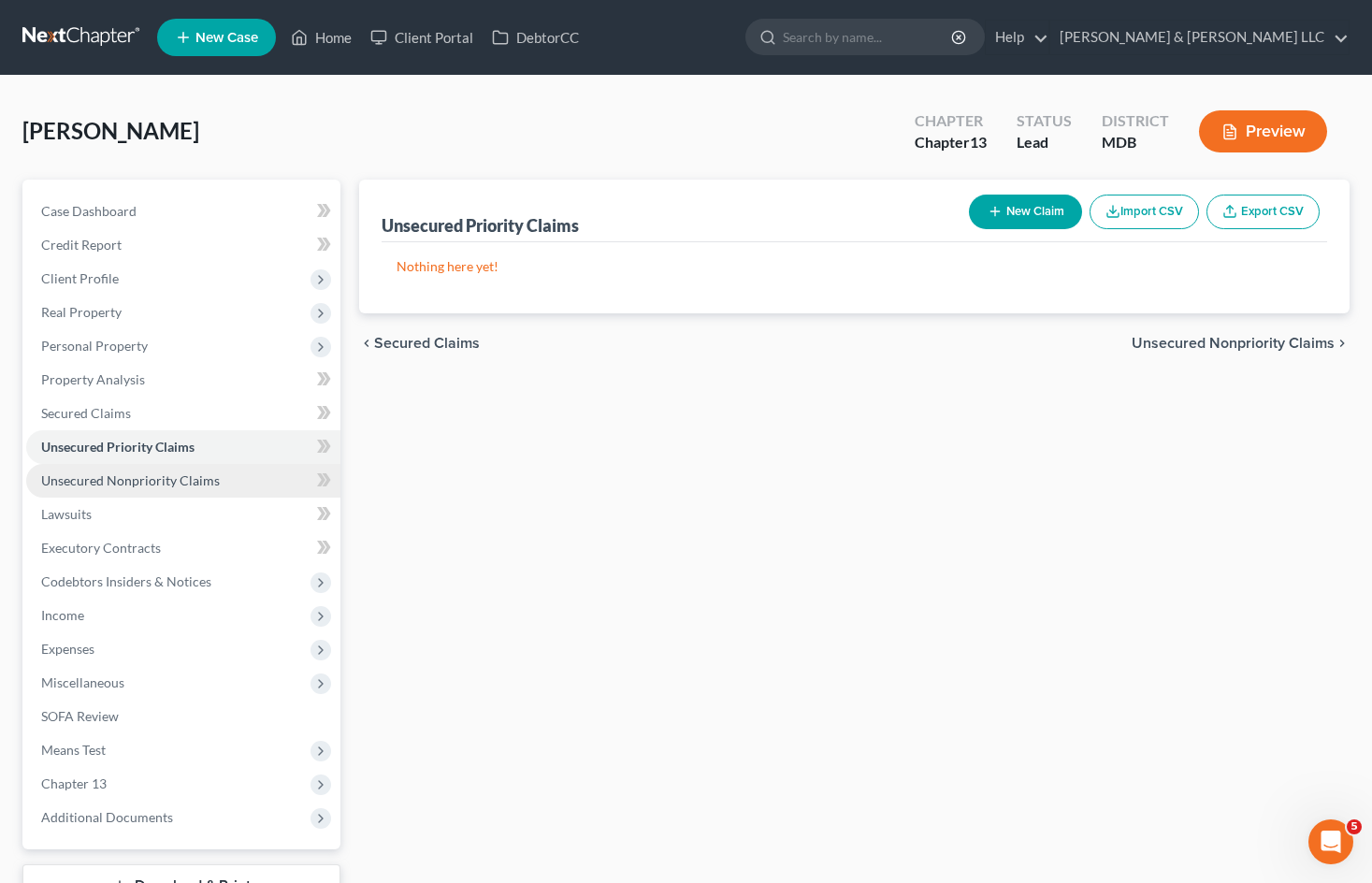
click at [205, 478] on span "Unsecured Nonpriority Claims" at bounding box center [130, 480] width 178 height 16
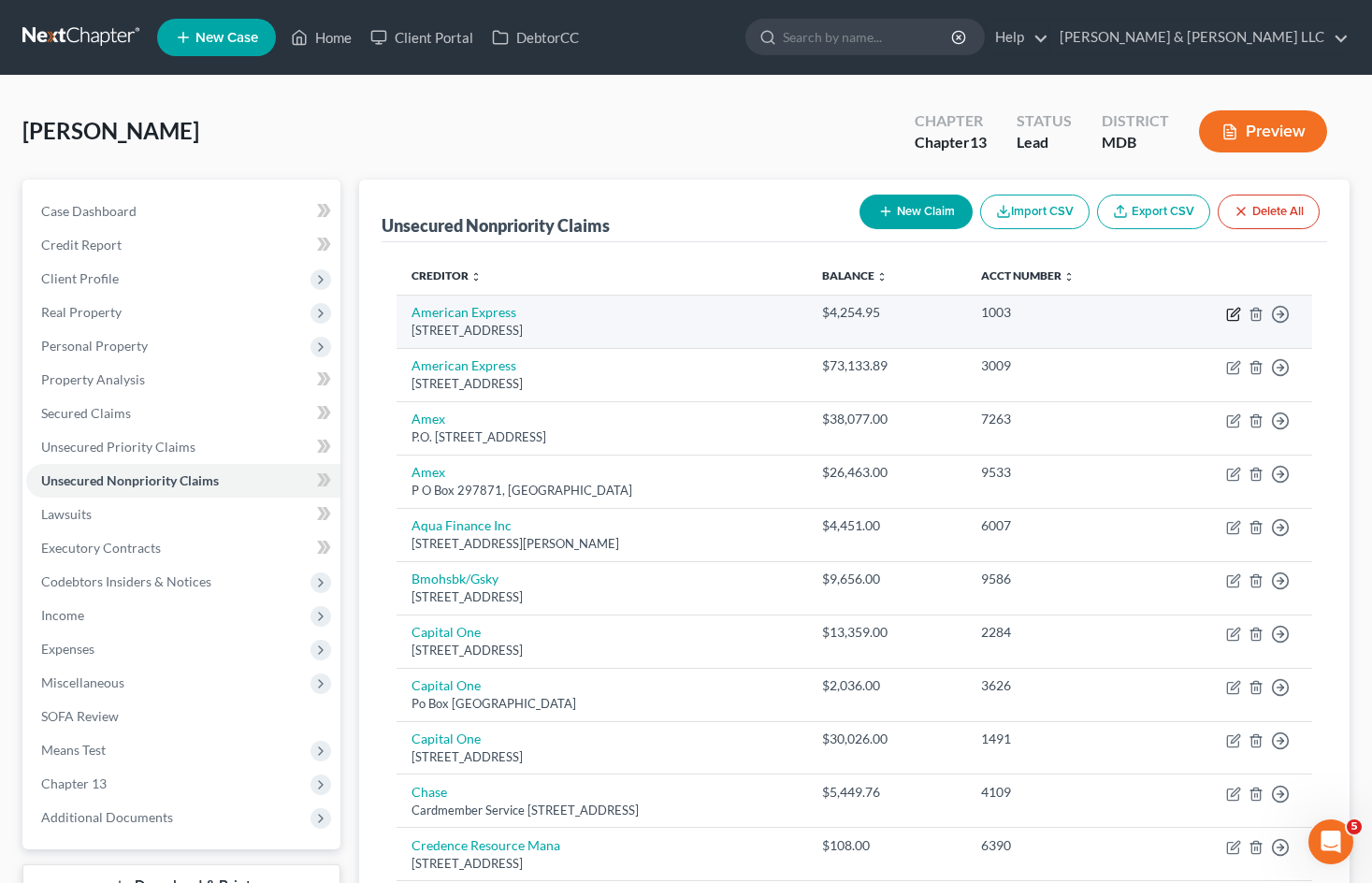
click at [1232, 315] on icon "button" at bounding box center [1233, 314] width 15 height 15
select select "33"
select select "0"
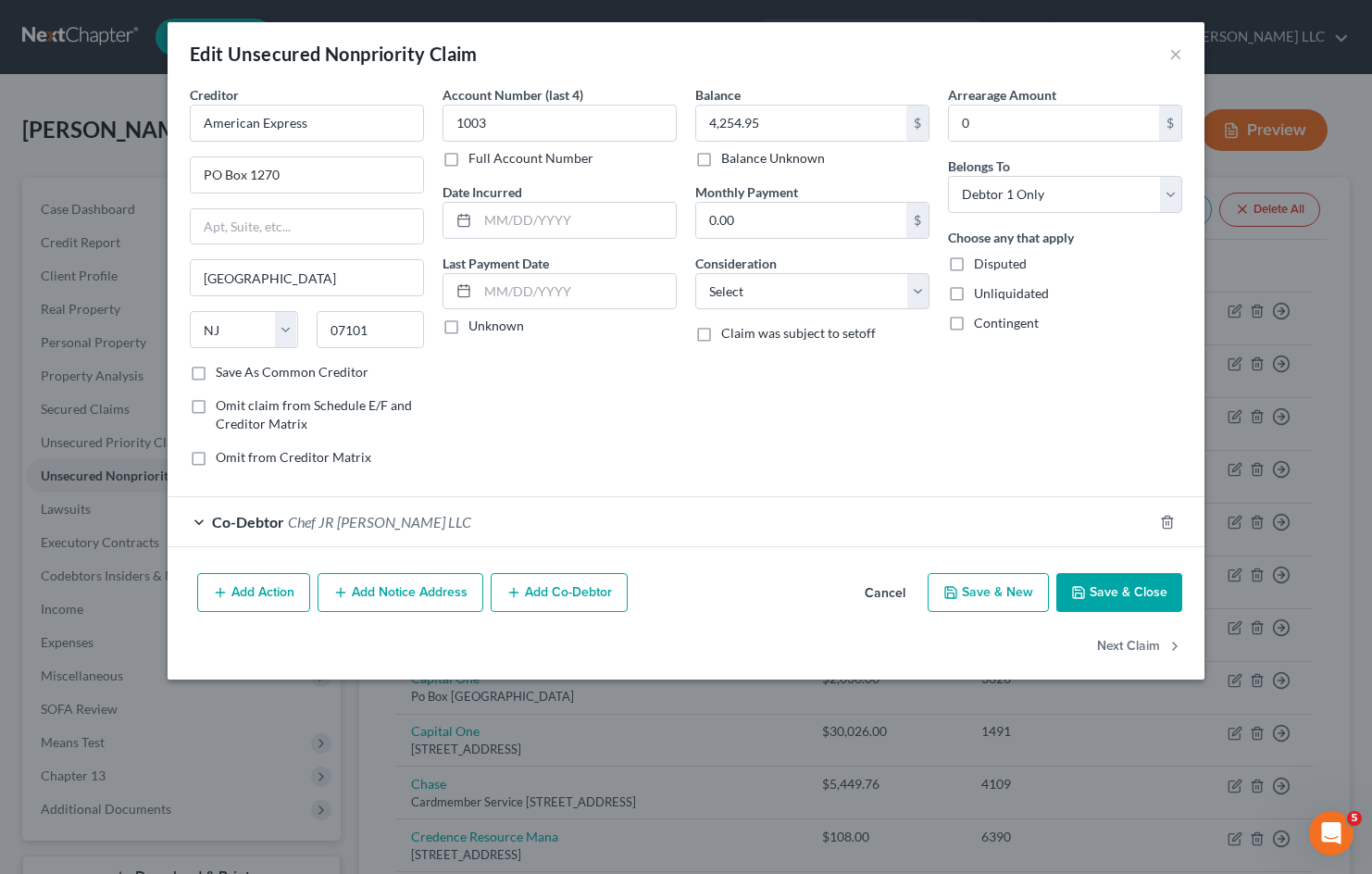
click at [895, 599] on button "Cancel" at bounding box center [885, 594] width 71 height 37
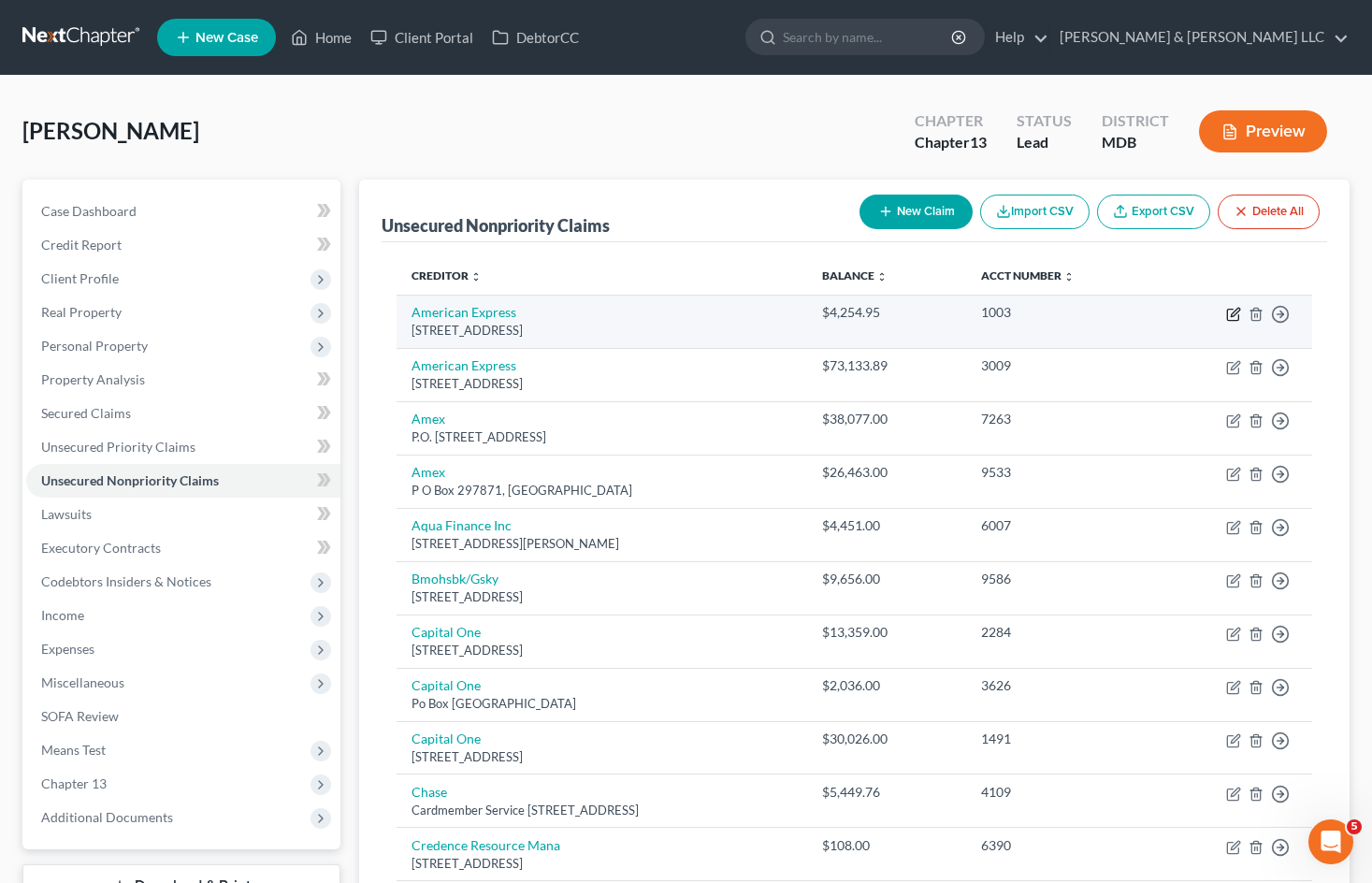
click at [1233, 315] on icon "button" at bounding box center [1234, 312] width 8 height 8
select select "33"
select select "0"
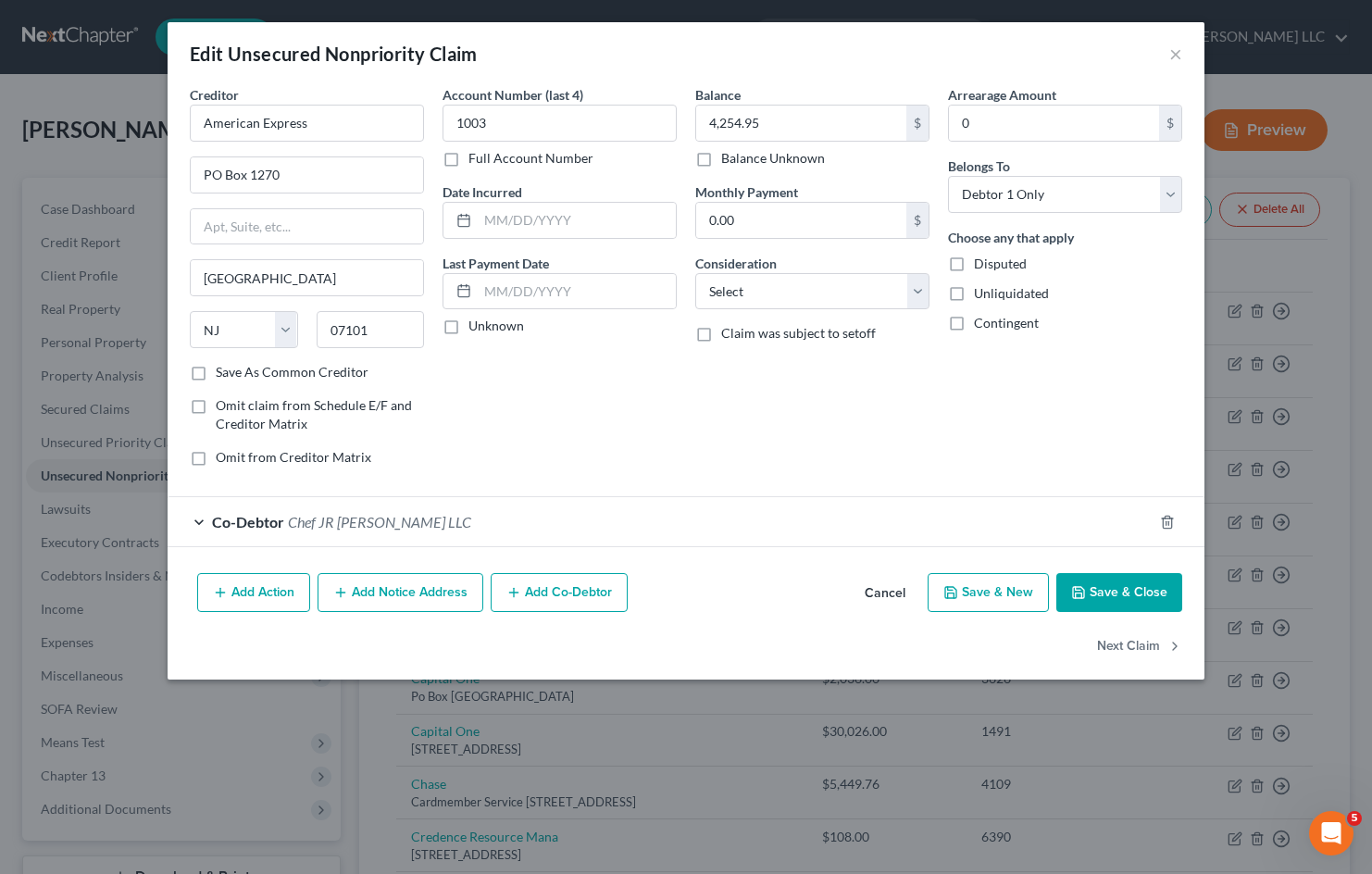
click at [413, 517] on span "Chef JR Robinson LLC" at bounding box center [379, 521] width 183 height 18
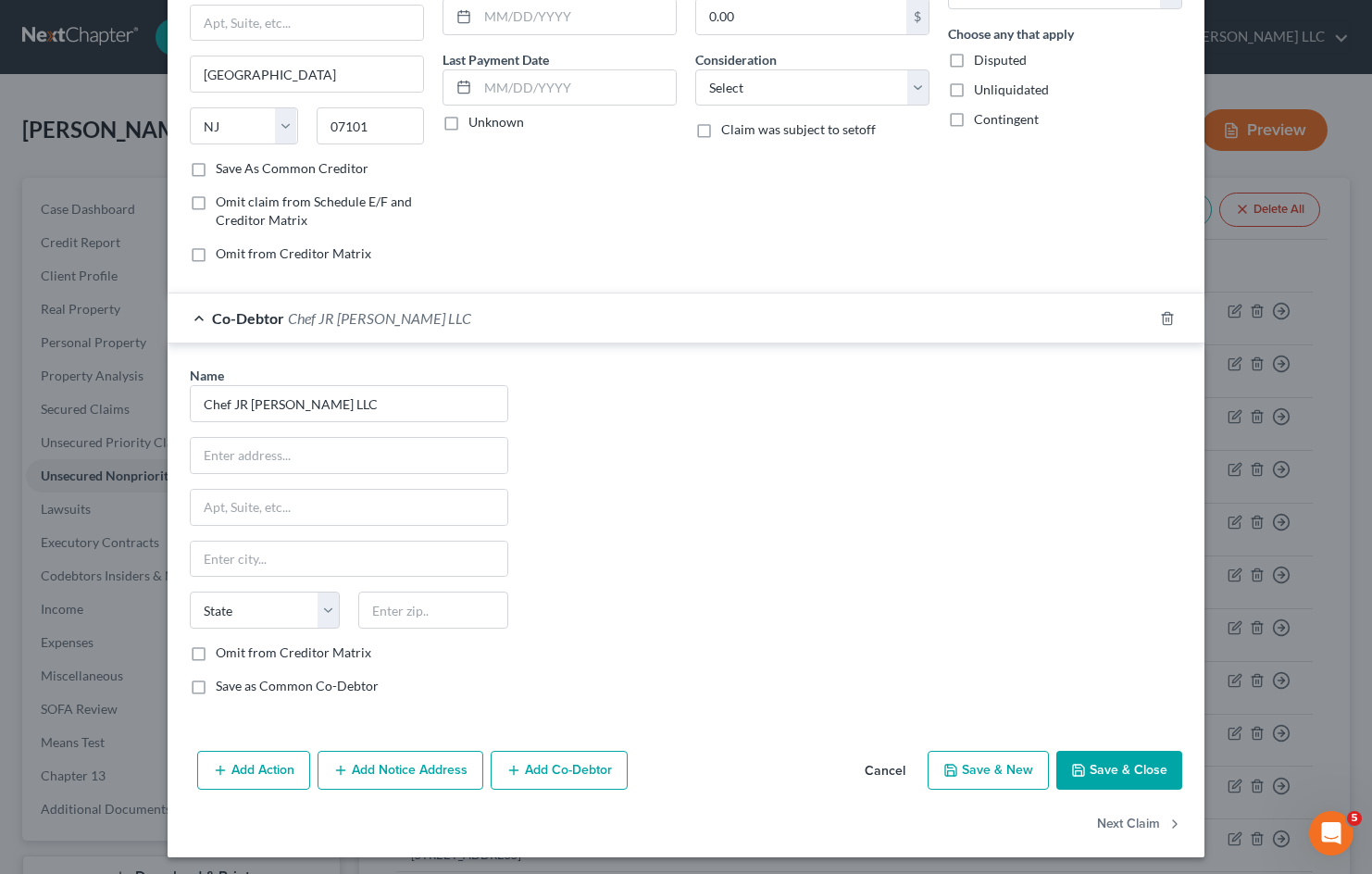
scroll to position [209, 0]
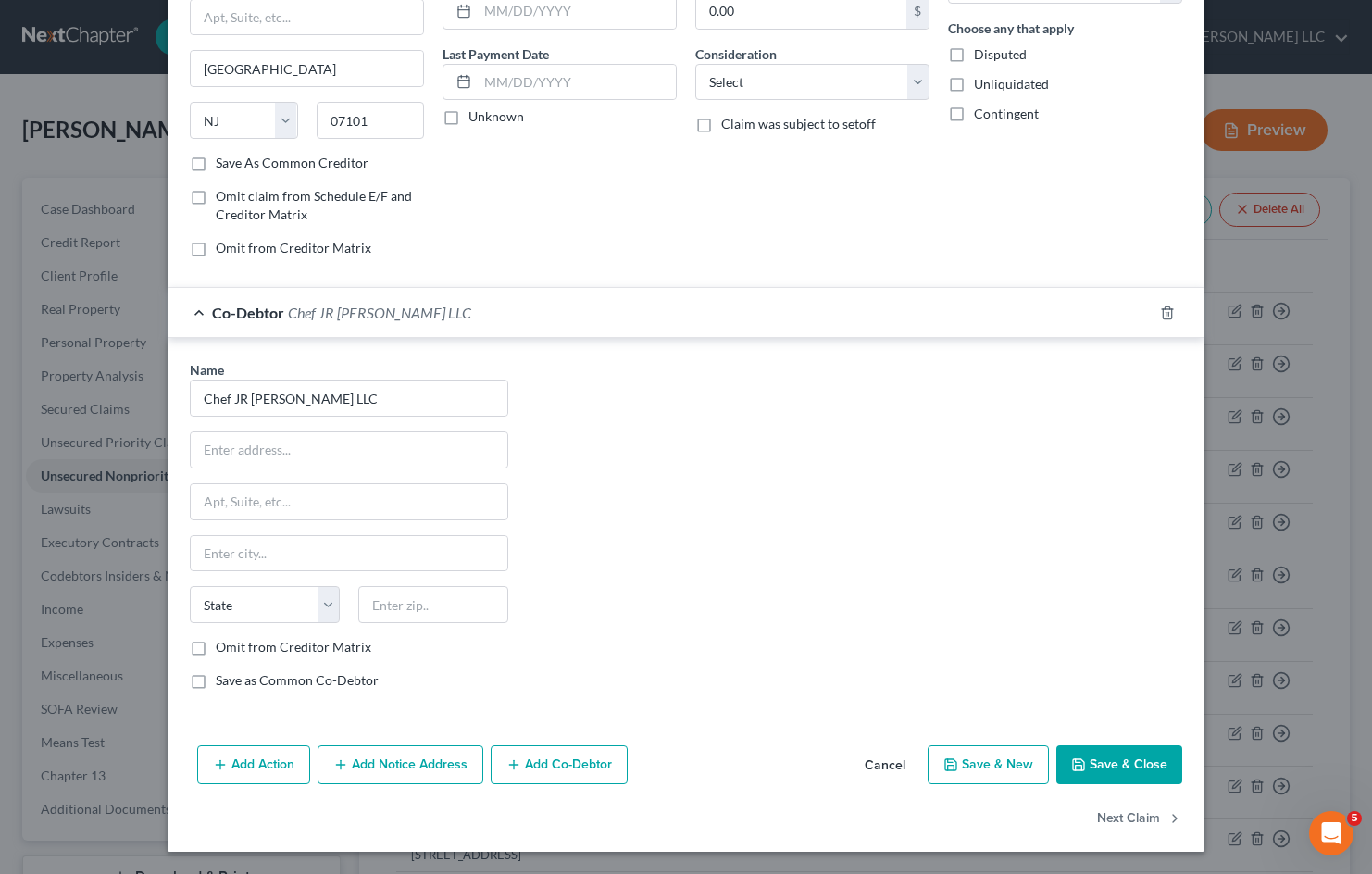
click at [888, 764] on button "Cancel" at bounding box center [885, 765] width 71 height 37
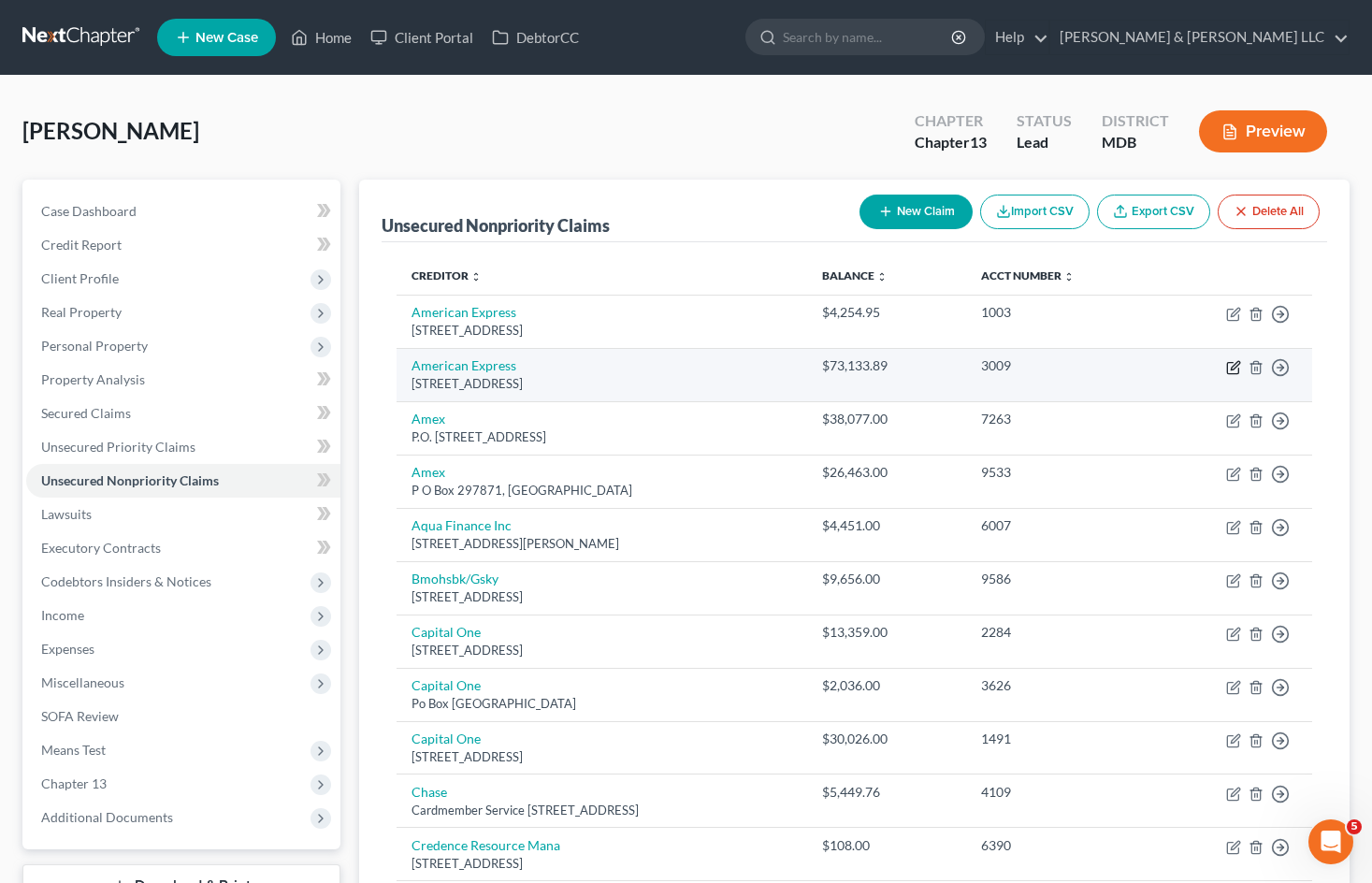
click at [1230, 369] on icon "button" at bounding box center [1233, 368] width 15 height 15
select select "33"
select select "0"
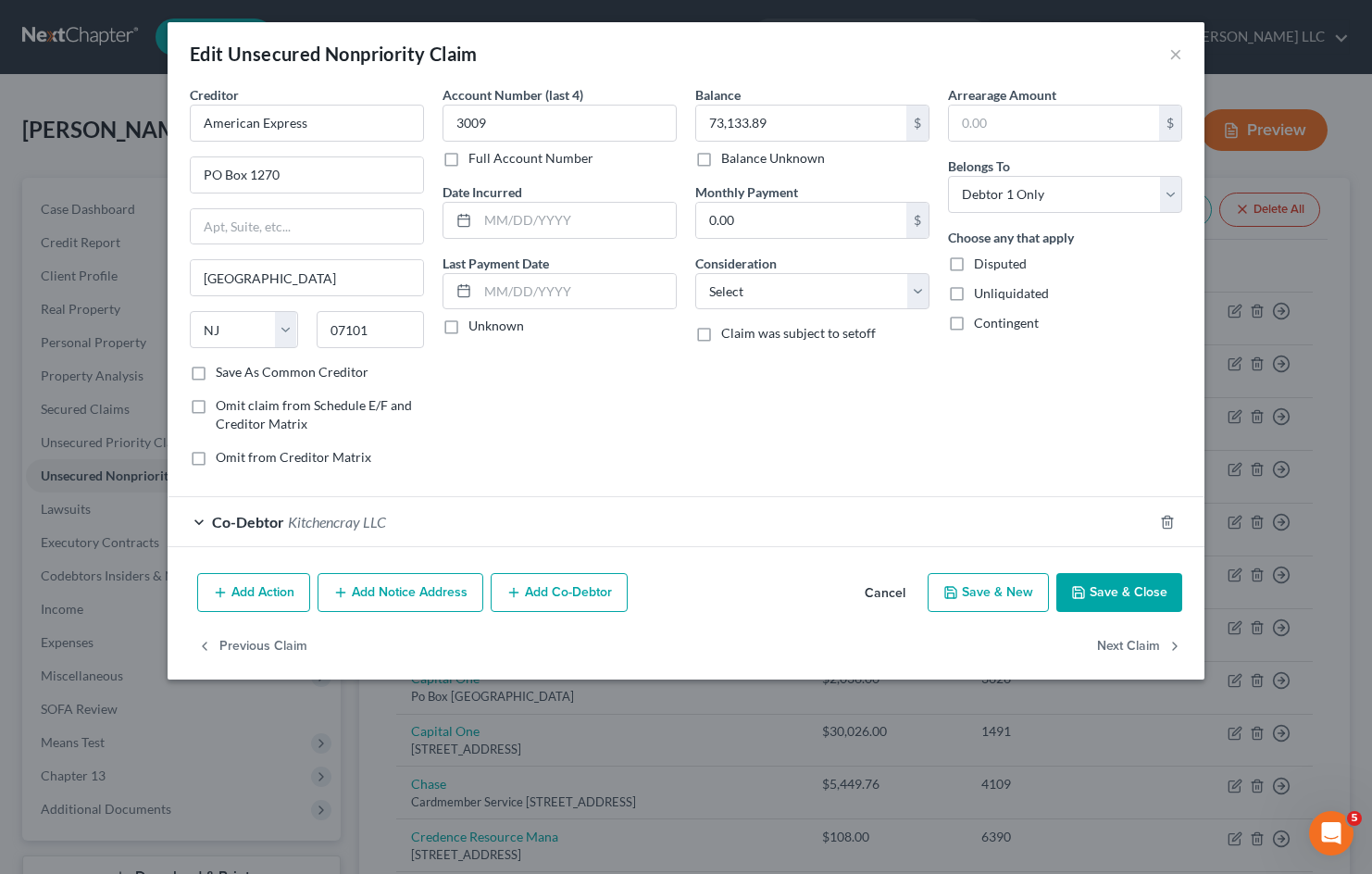
click at [893, 590] on button "Cancel" at bounding box center [885, 594] width 71 height 37
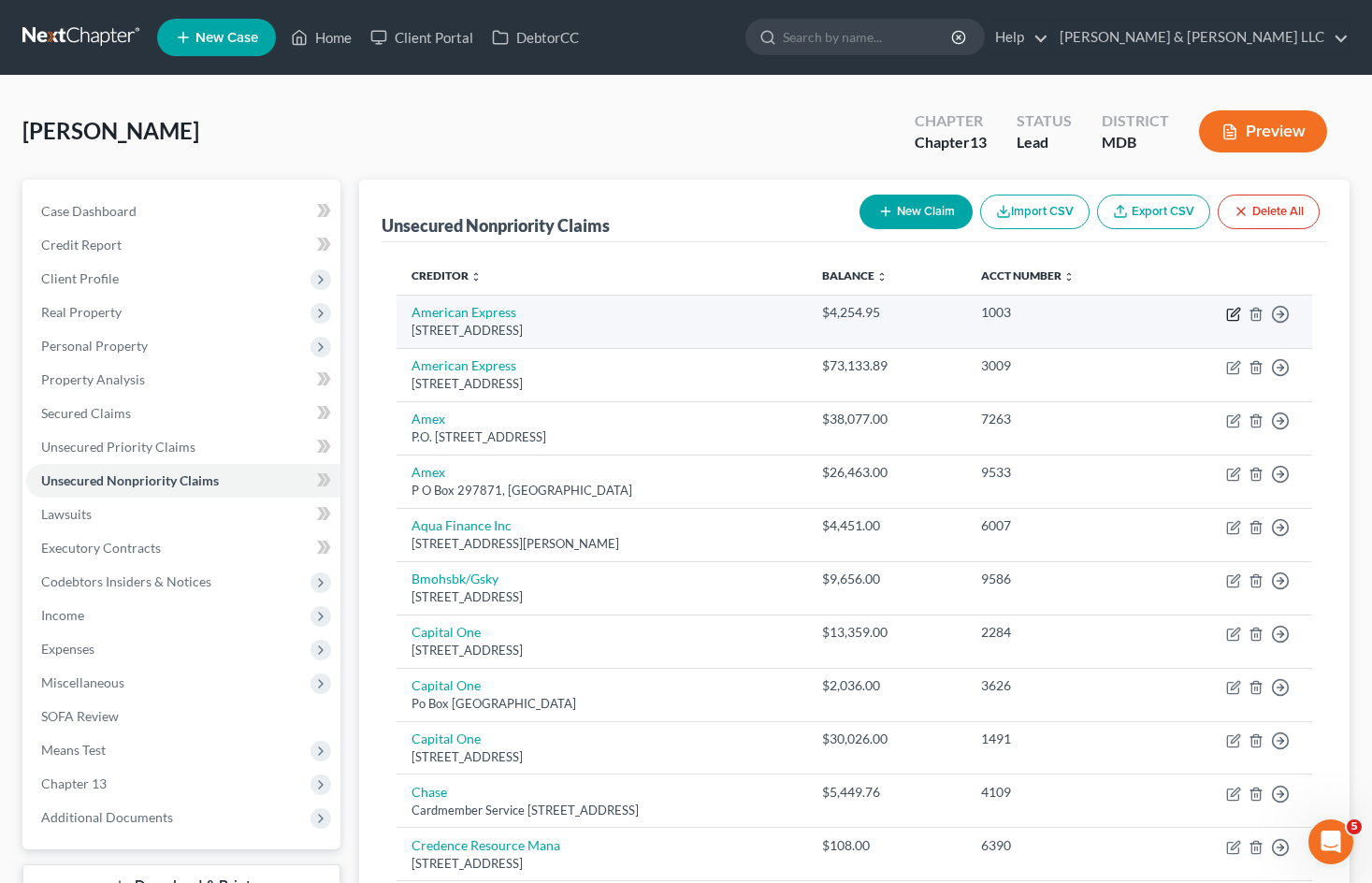
click at [1228, 313] on icon "button" at bounding box center [1233, 314] width 15 height 15
select select "33"
select select "0"
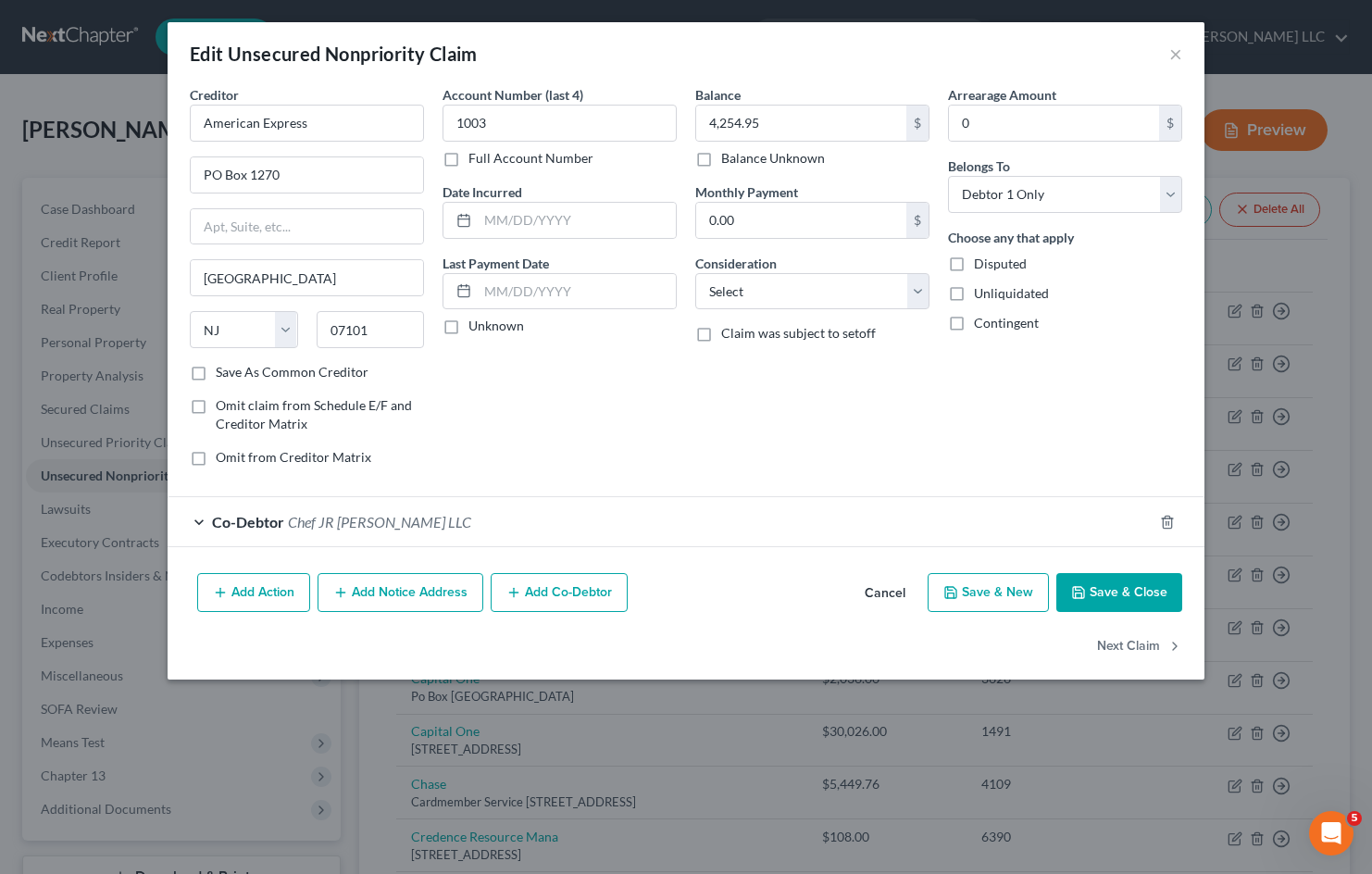
click at [891, 596] on button "Cancel" at bounding box center [885, 594] width 71 height 37
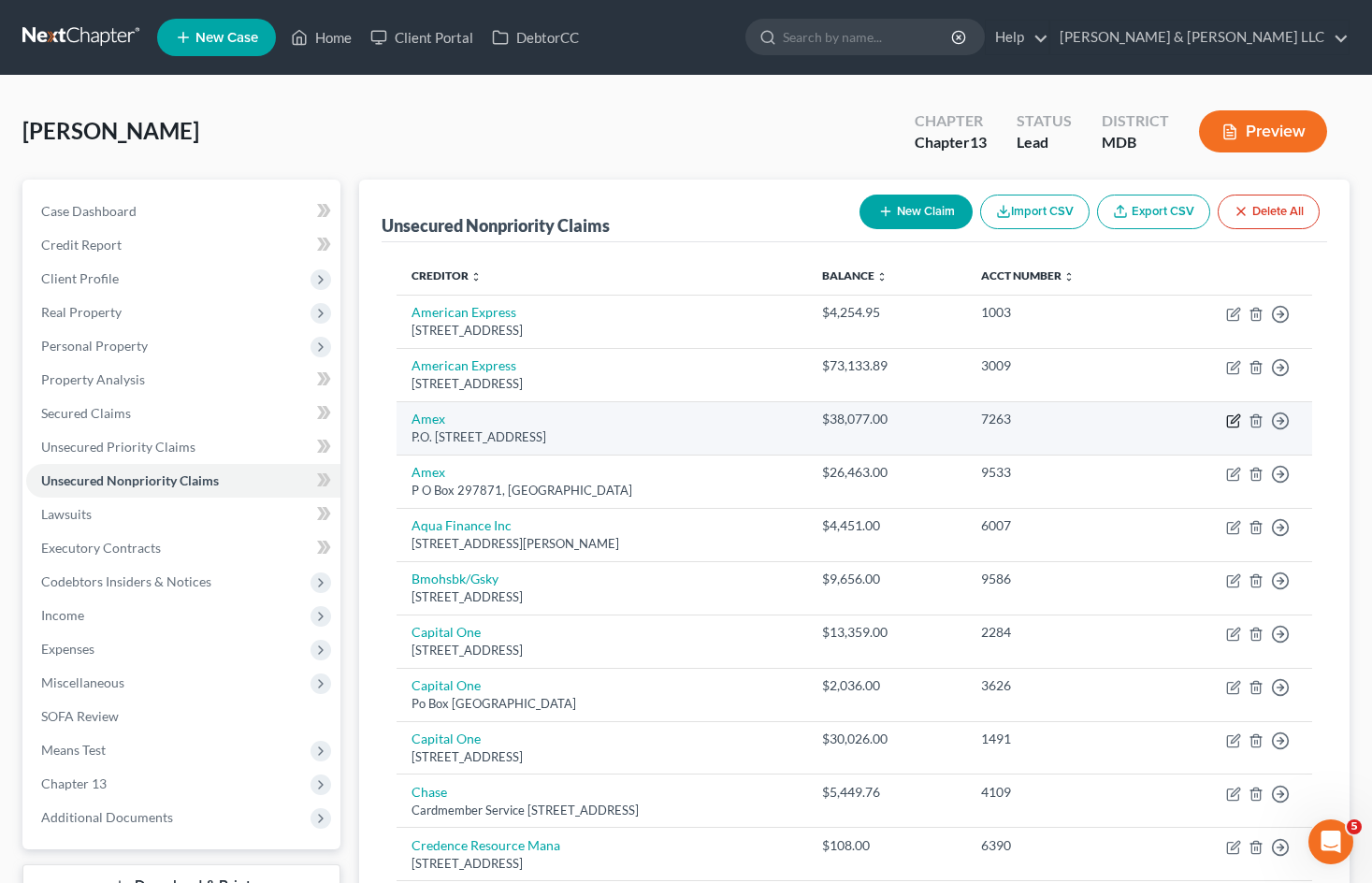
click at [1231, 418] on icon "button" at bounding box center [1233, 420] width 15 height 15
select select "9"
select select "2"
select select "0"
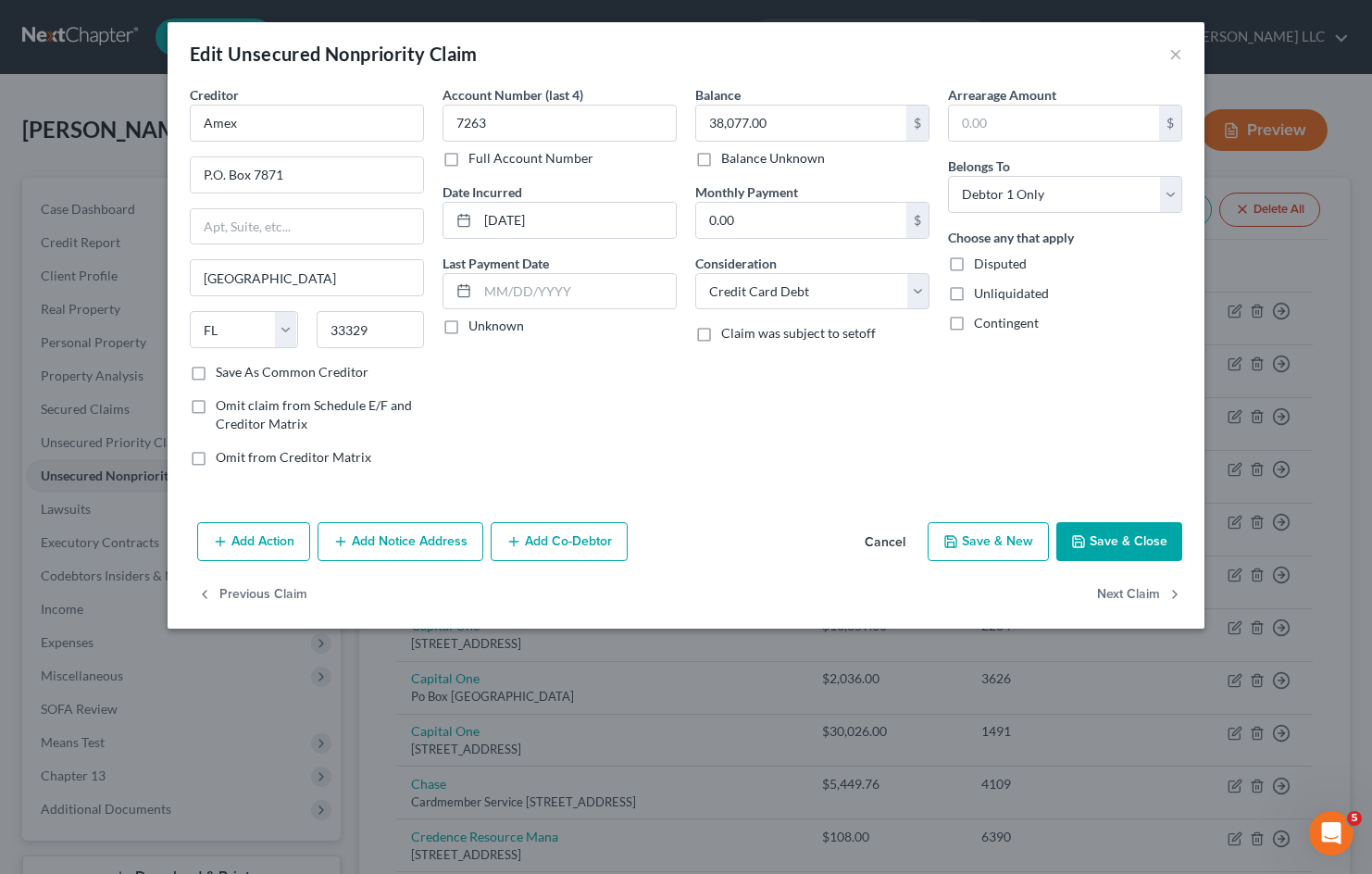
click at [573, 538] on button "Add Co-Debtor" at bounding box center [558, 541] width 137 height 39
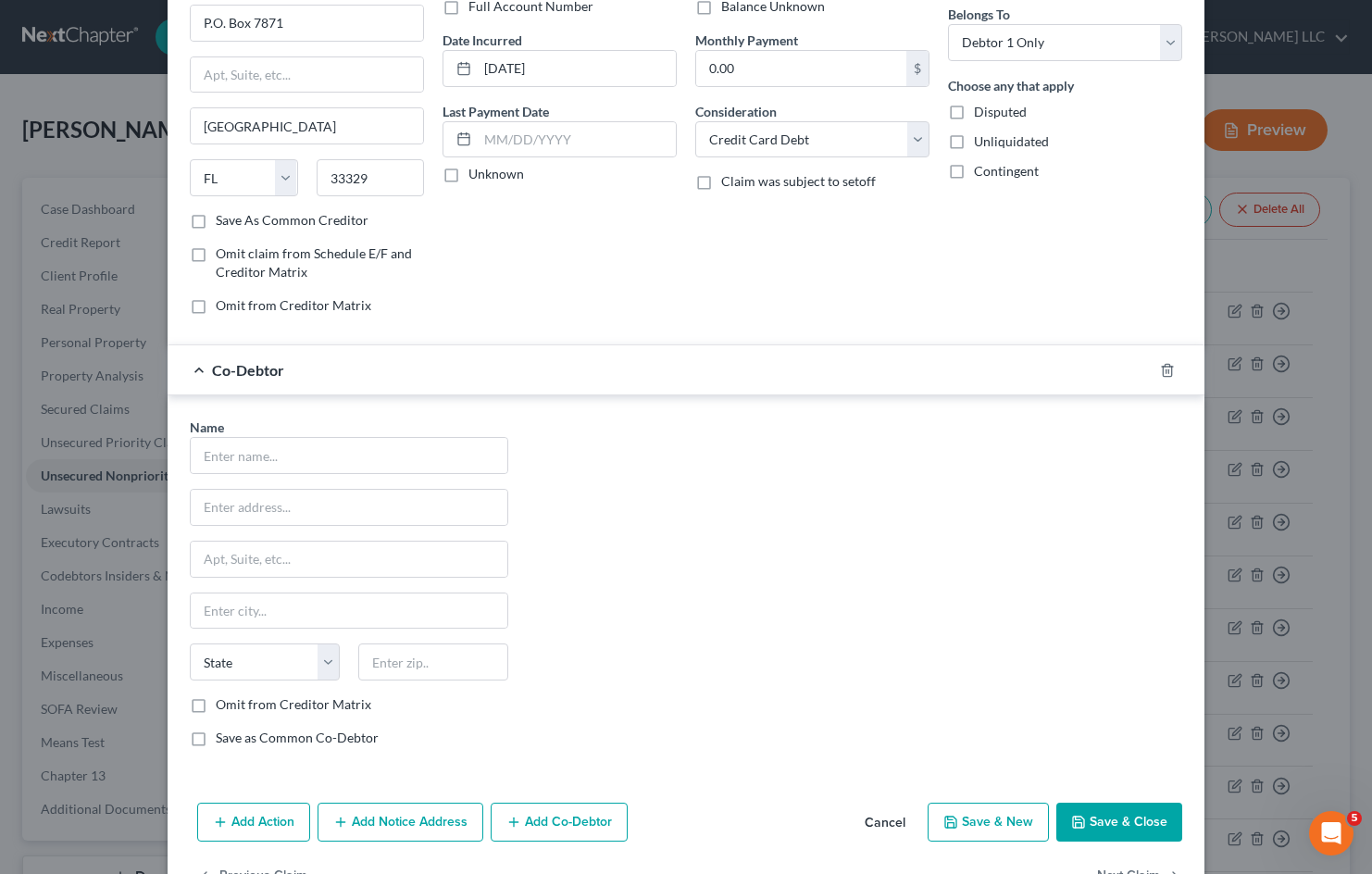
scroll to position [185, 0]
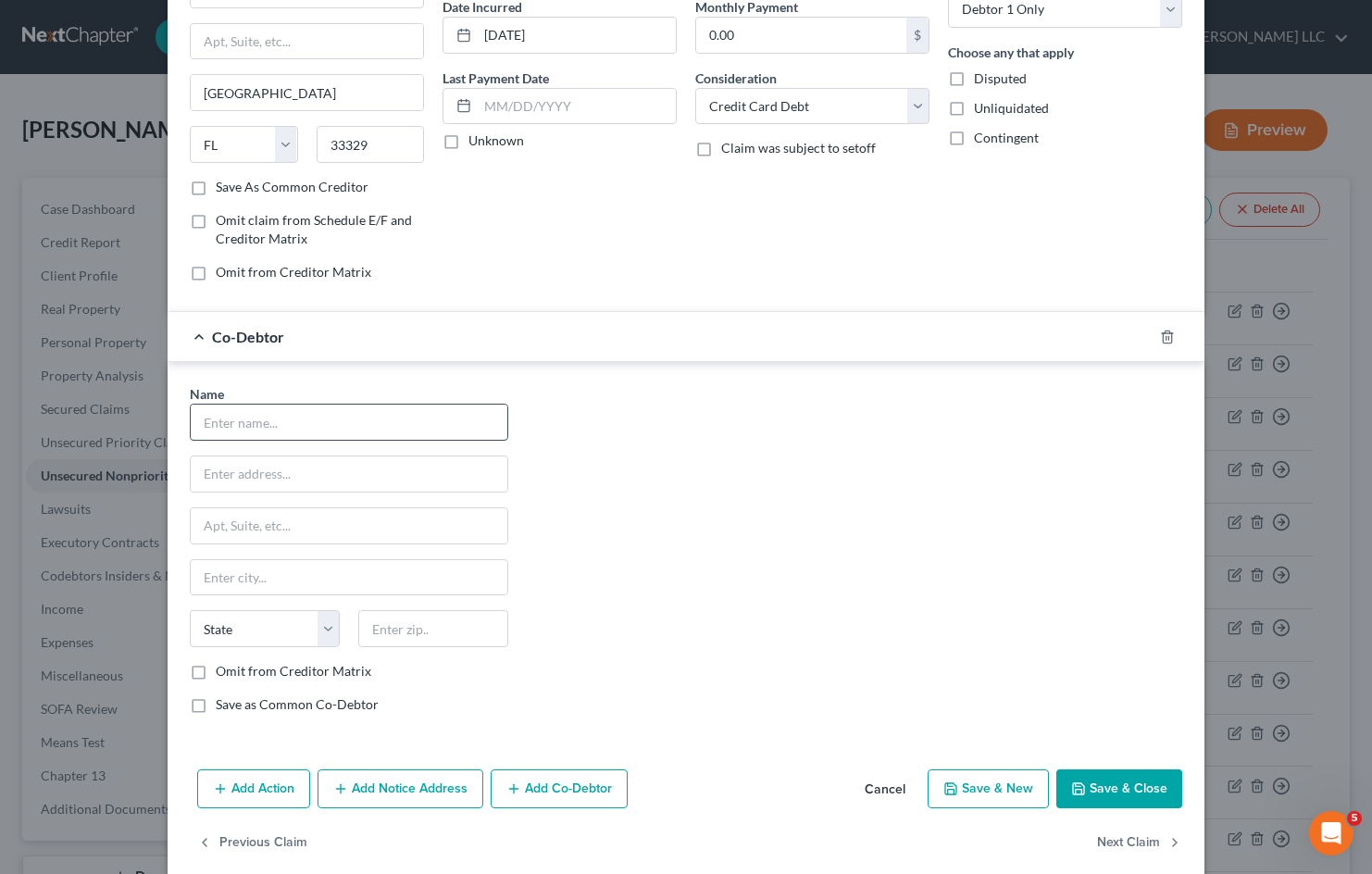
click at [352, 421] on input "text" at bounding box center [348, 422] width 317 height 35
type input "Kitchen"
click at [885, 781] on button "Cancel" at bounding box center [885, 789] width 71 height 37
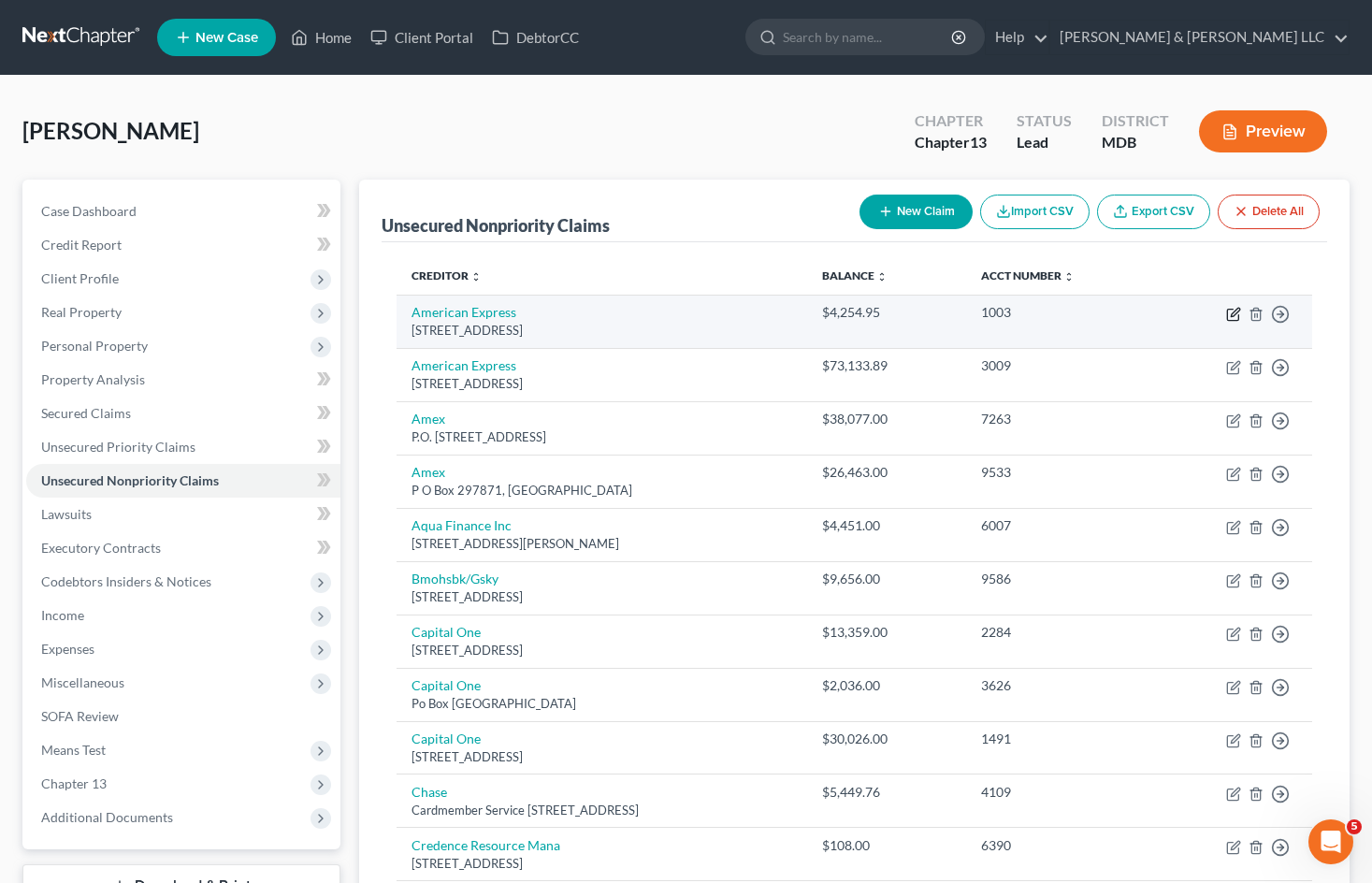
click at [1228, 315] on icon "button" at bounding box center [1233, 314] width 15 height 15
select select "33"
select select "0"
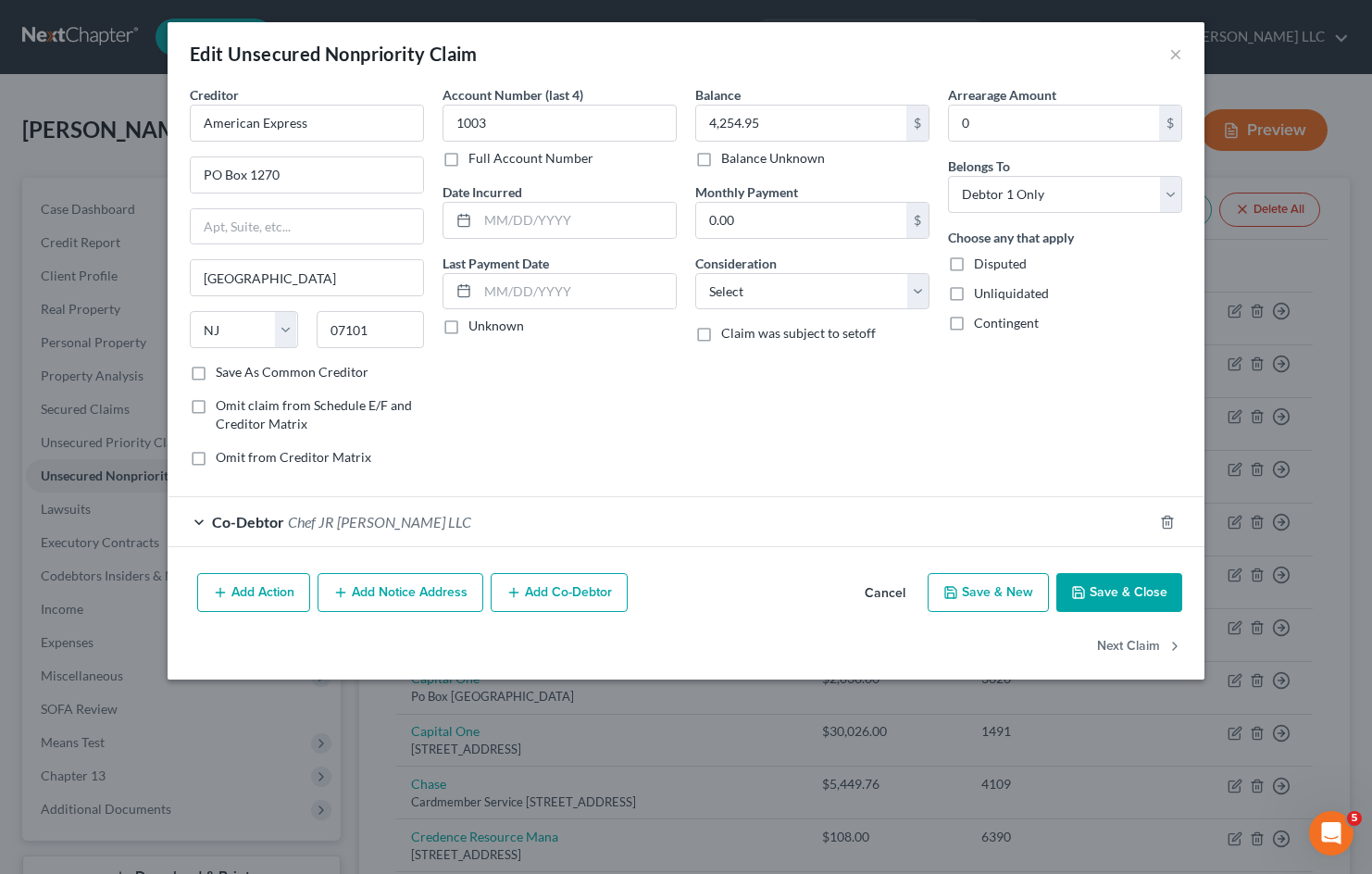
click at [890, 590] on button "Cancel" at bounding box center [885, 594] width 71 height 37
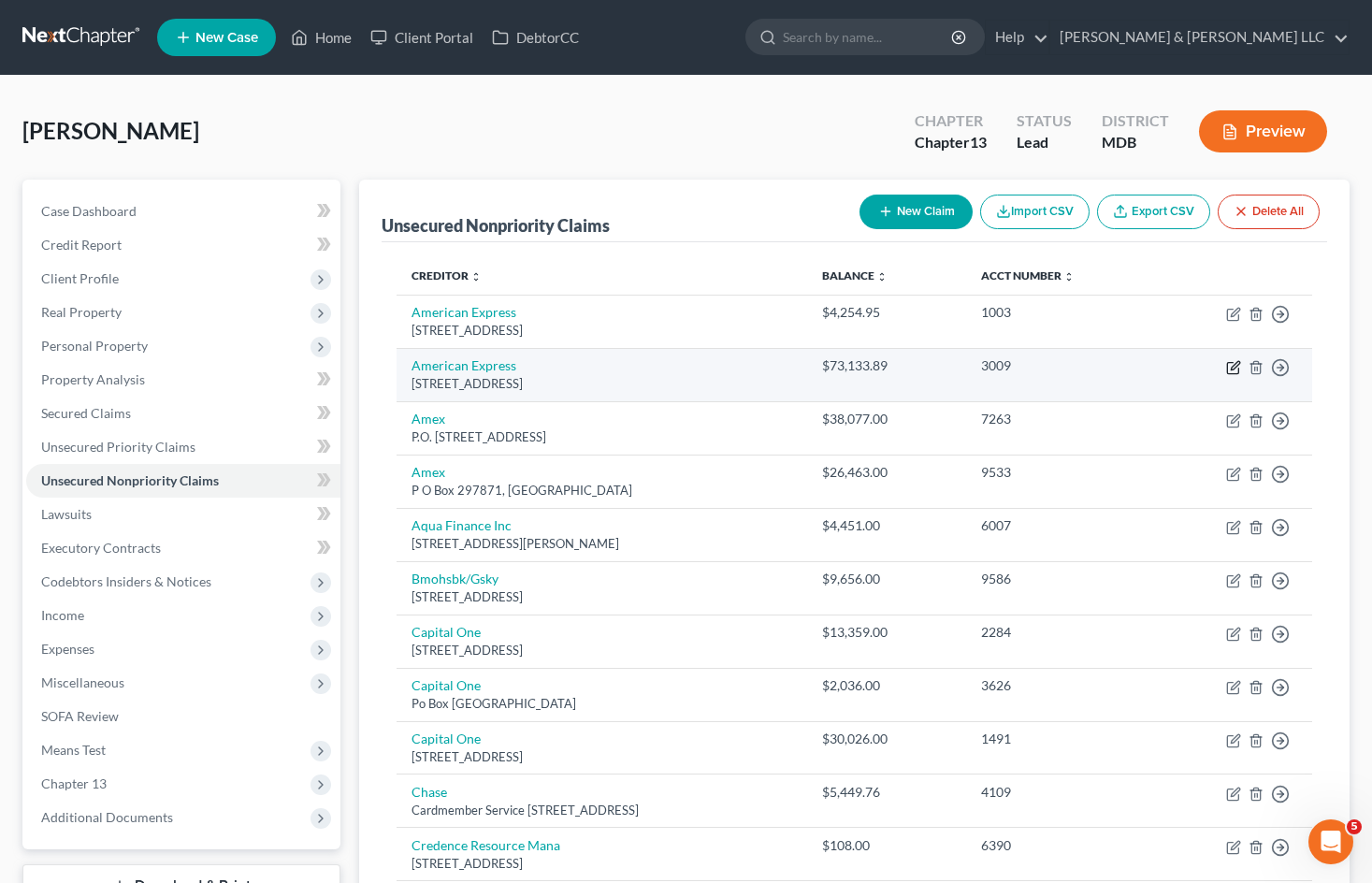
click at [1234, 366] on icon "button" at bounding box center [1233, 368] width 15 height 15
select select "33"
select select "0"
select select "21"
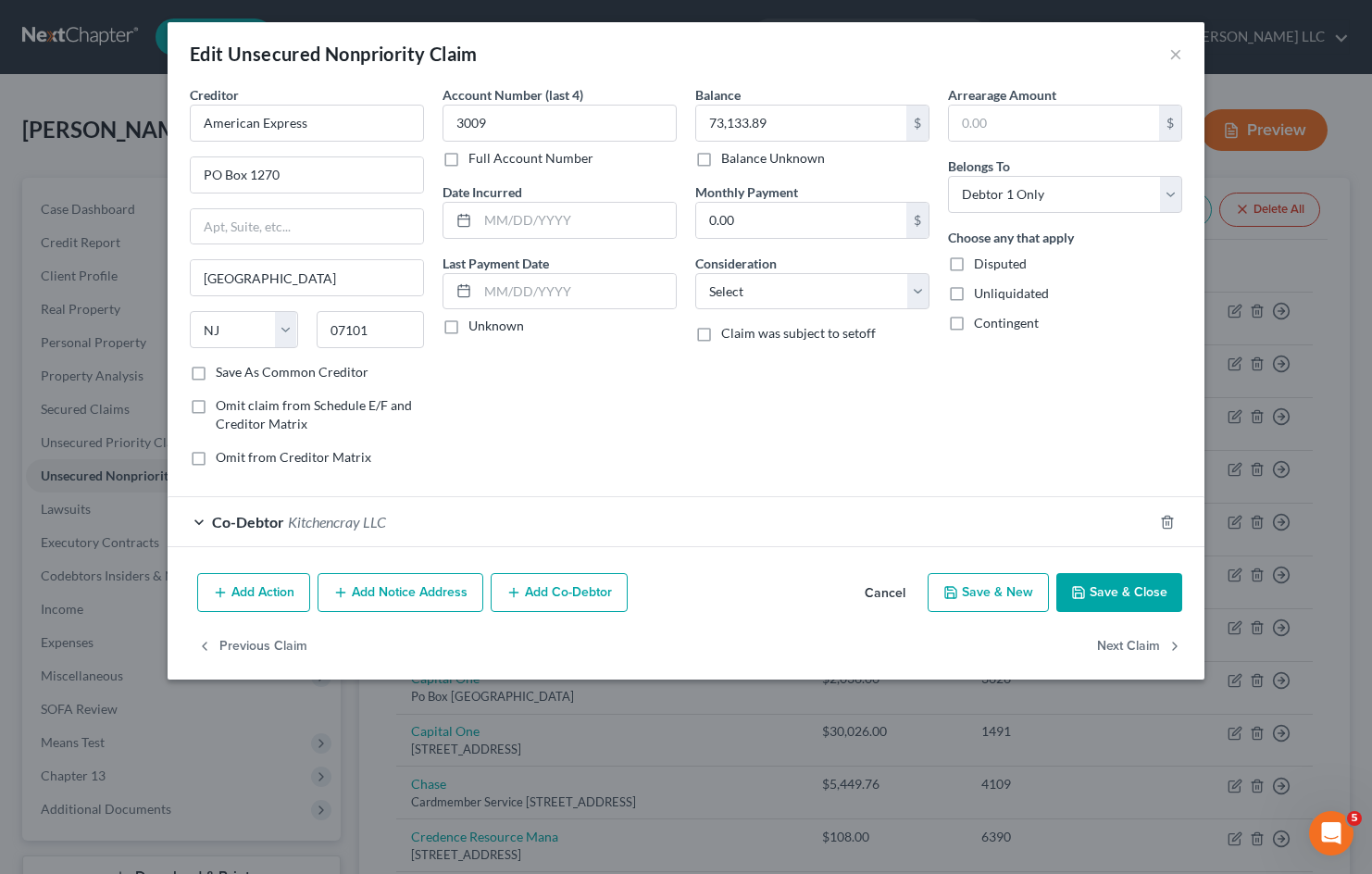
click at [364, 525] on span "Kitchencray LLC" at bounding box center [337, 521] width 98 height 18
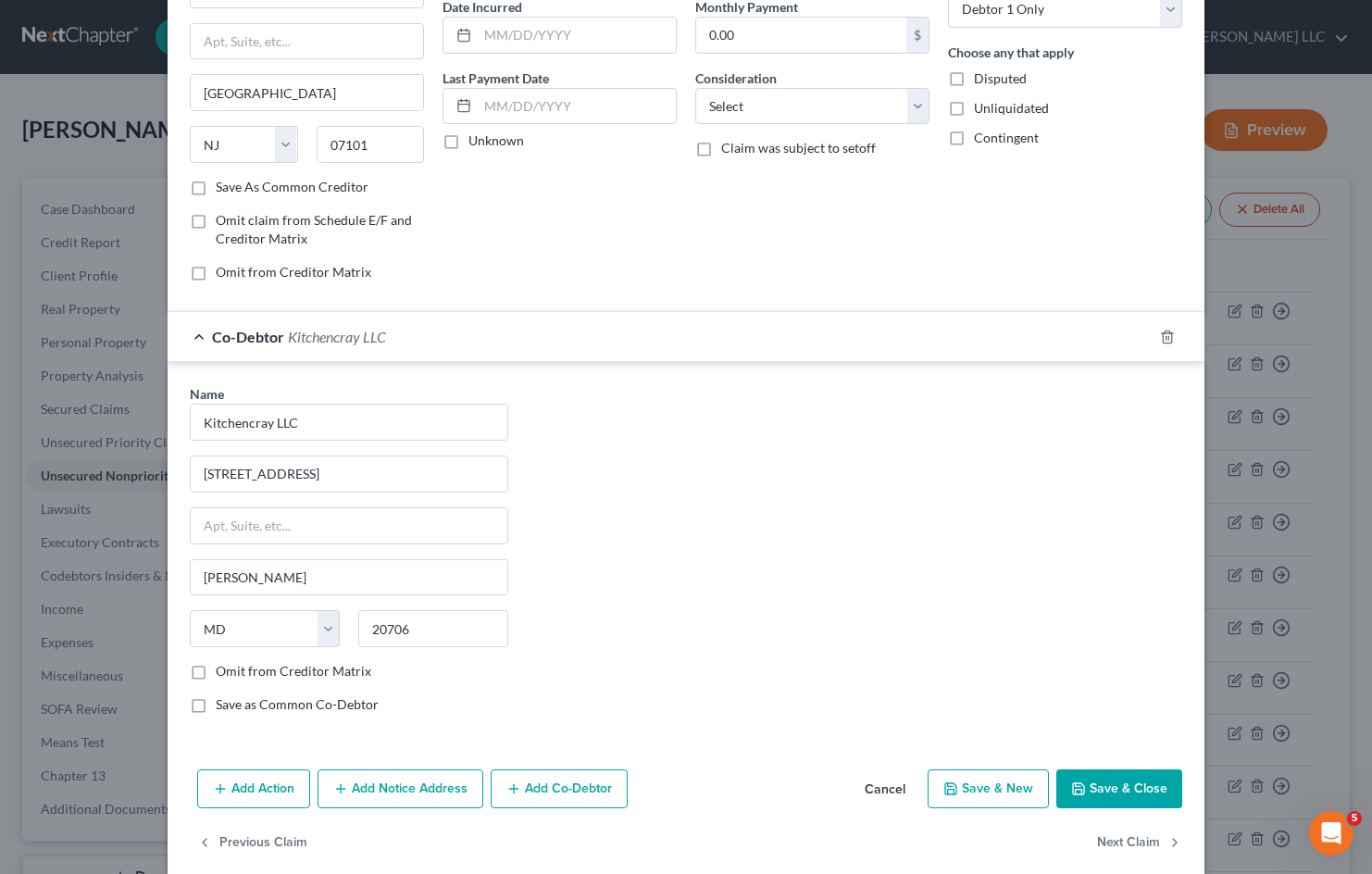
click at [216, 707] on label "Save as Common Co-Debtor" at bounding box center [296, 704] width 163 height 19
click at [223, 707] on input "Save as Common Co-Debtor" at bounding box center [229, 700] width 12 height 12
checkbox input "true"
drag, startPoint x: 348, startPoint y: 481, endPoint x: 109, endPoint y: 472, distance: 239.2
click at [109, 472] on div "Edit Unsecured Nonpriority Claim × Creditor * American Express PO Box 1270 Newa…" at bounding box center [686, 437] width 1372 height 874
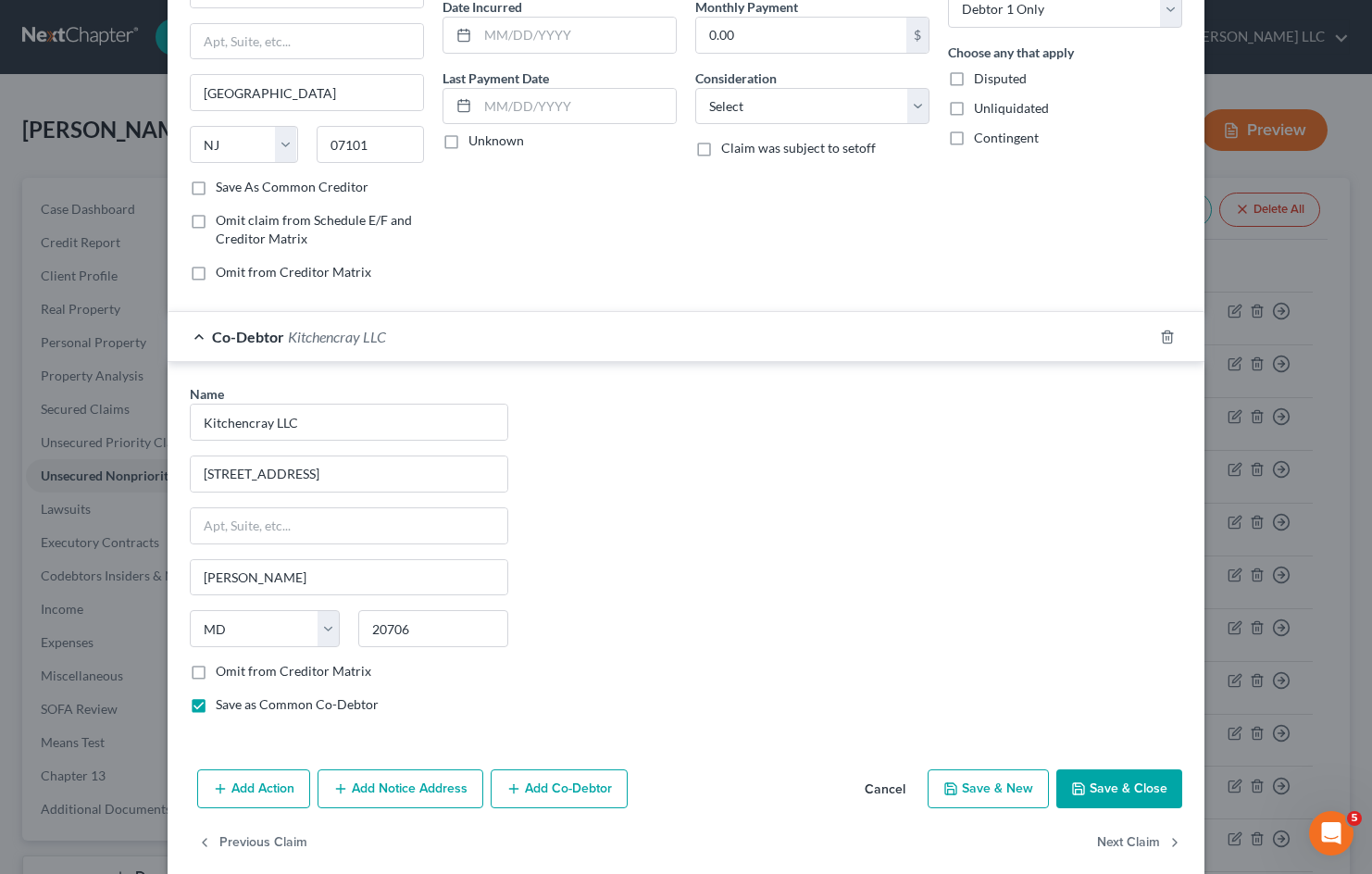
click at [1106, 779] on button "Save & Close" at bounding box center [1119, 789] width 126 height 39
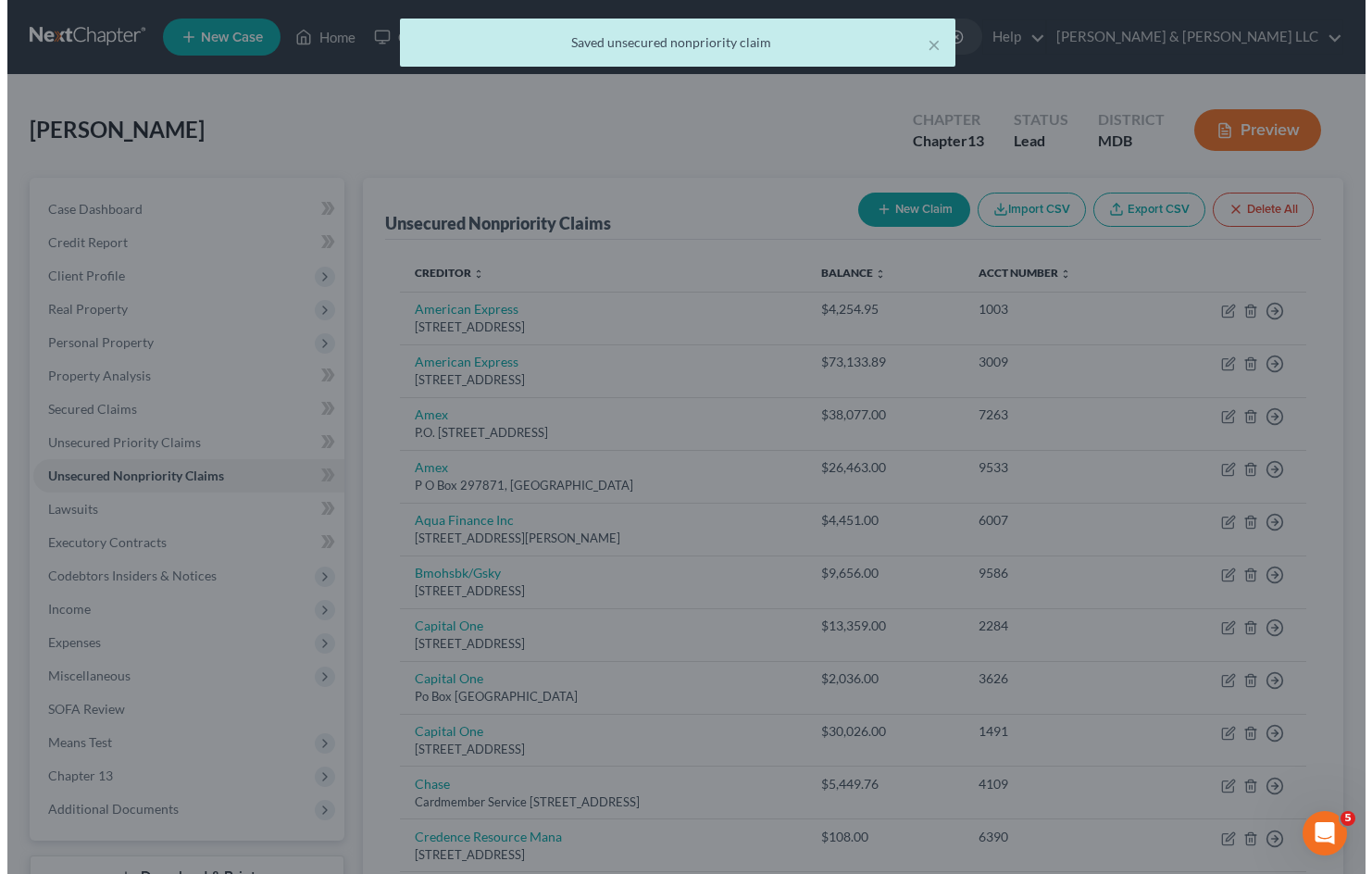
scroll to position [0, 0]
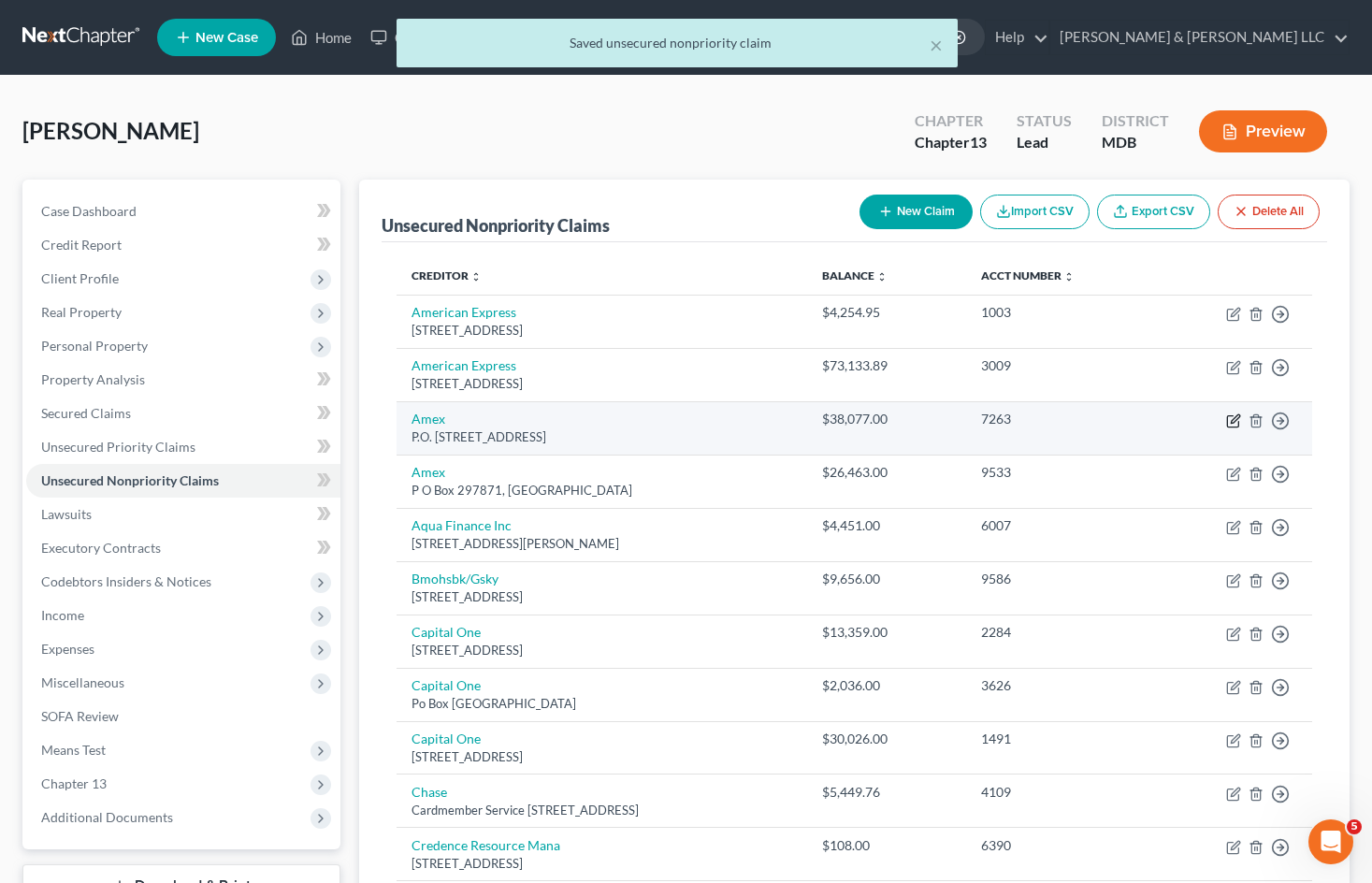
click at [1231, 419] on icon "button" at bounding box center [1233, 420] width 15 height 15
select select "9"
select select "2"
select select "0"
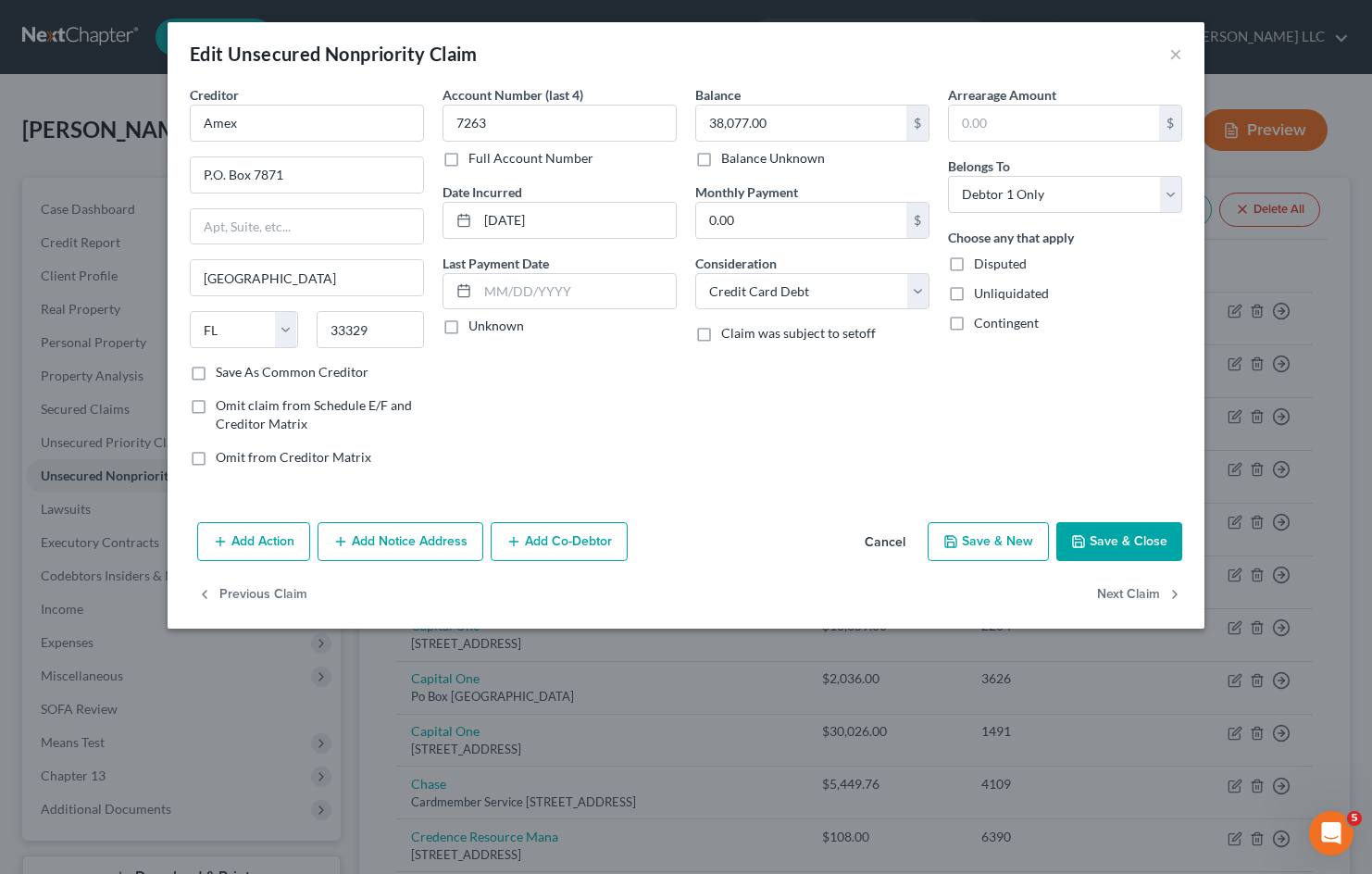
click at [576, 545] on button "Add Co-Debtor" at bounding box center [558, 541] width 137 height 39
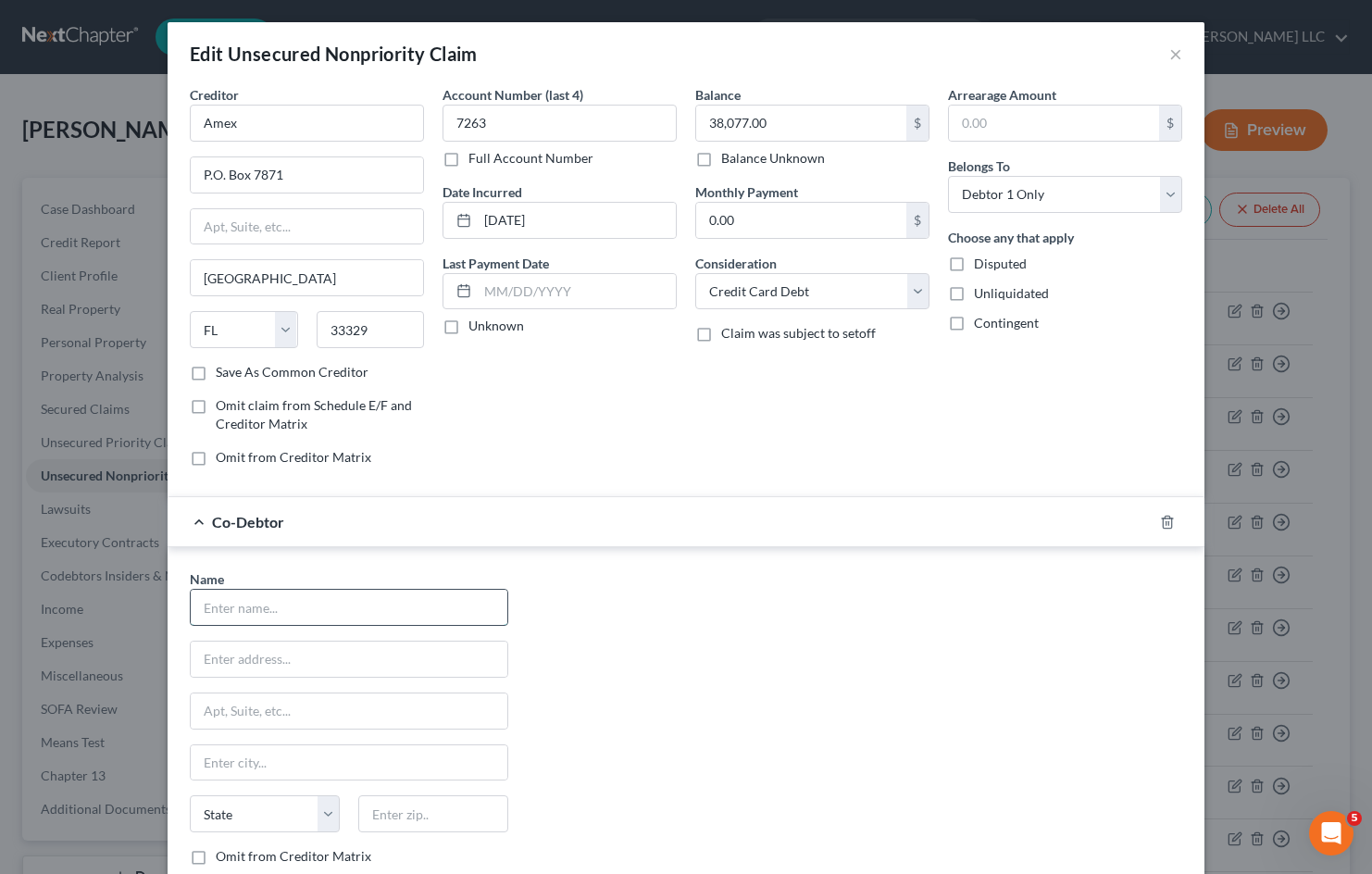
drag, startPoint x: 322, startPoint y: 611, endPoint x: 333, endPoint y: 615, distance: 11.7
click at [323, 612] on input "text" at bounding box center [348, 607] width 317 height 35
type input "Kitchencray LLC"
drag, startPoint x: 350, startPoint y: 668, endPoint x: 581, endPoint y: 620, distance: 235.9
click at [353, 667] on input "text" at bounding box center [348, 659] width 317 height 35
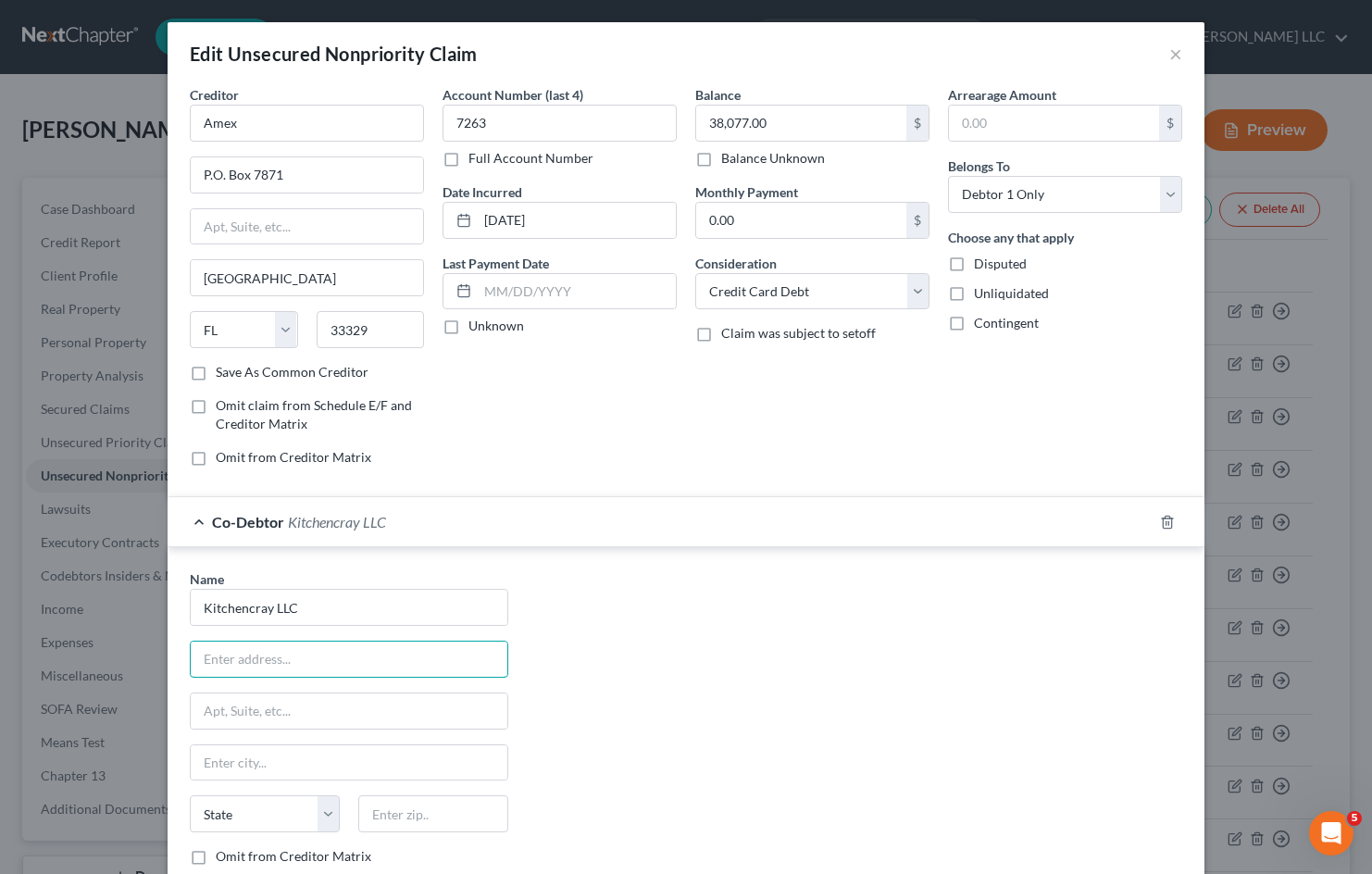
paste input "4601 Presidents Way"
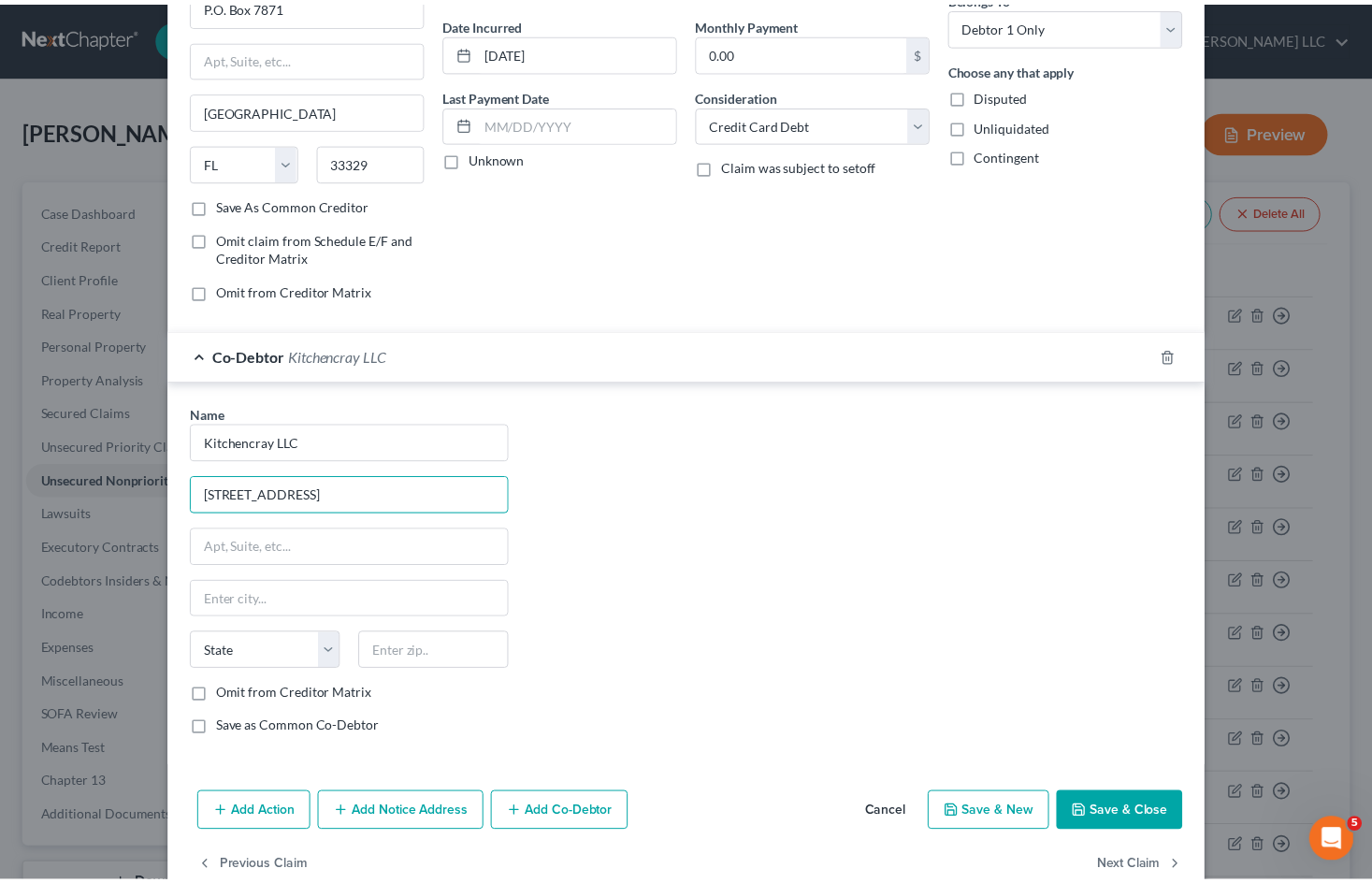
scroll to position [211, 0]
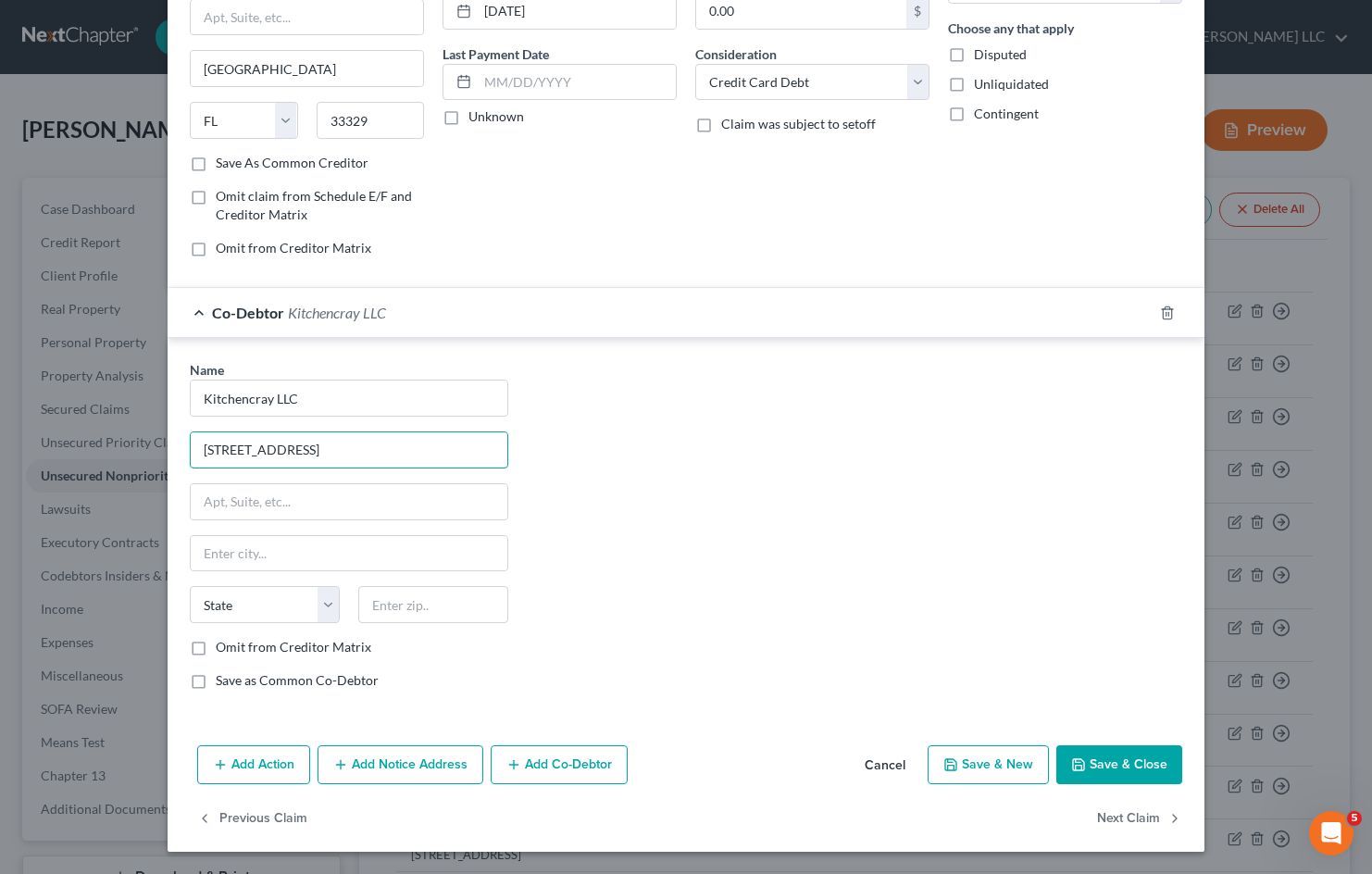
type input "4601 Presidents Way"
click at [1103, 756] on button "Save & Close" at bounding box center [1119, 764] width 126 height 39
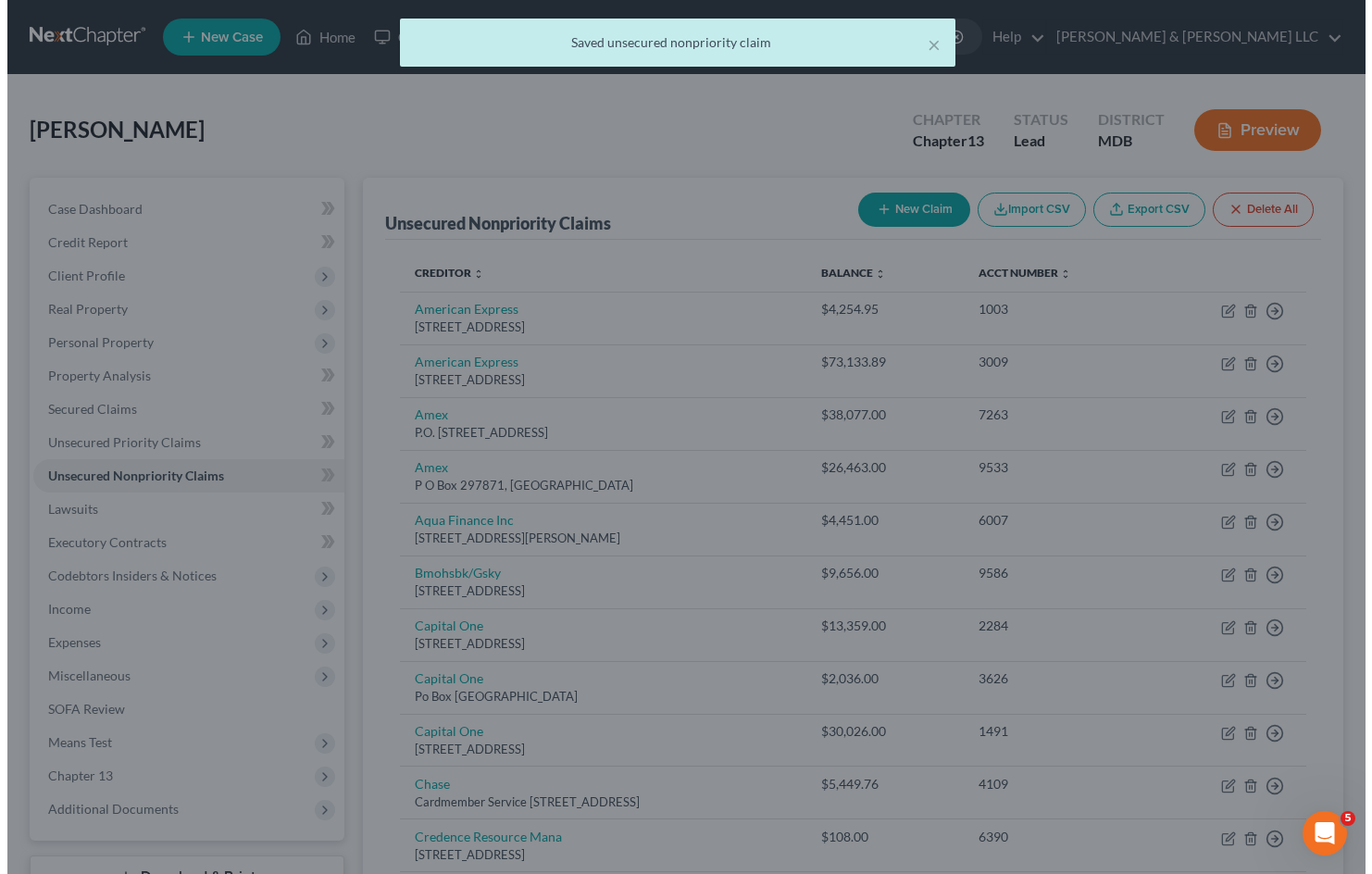
scroll to position [0, 0]
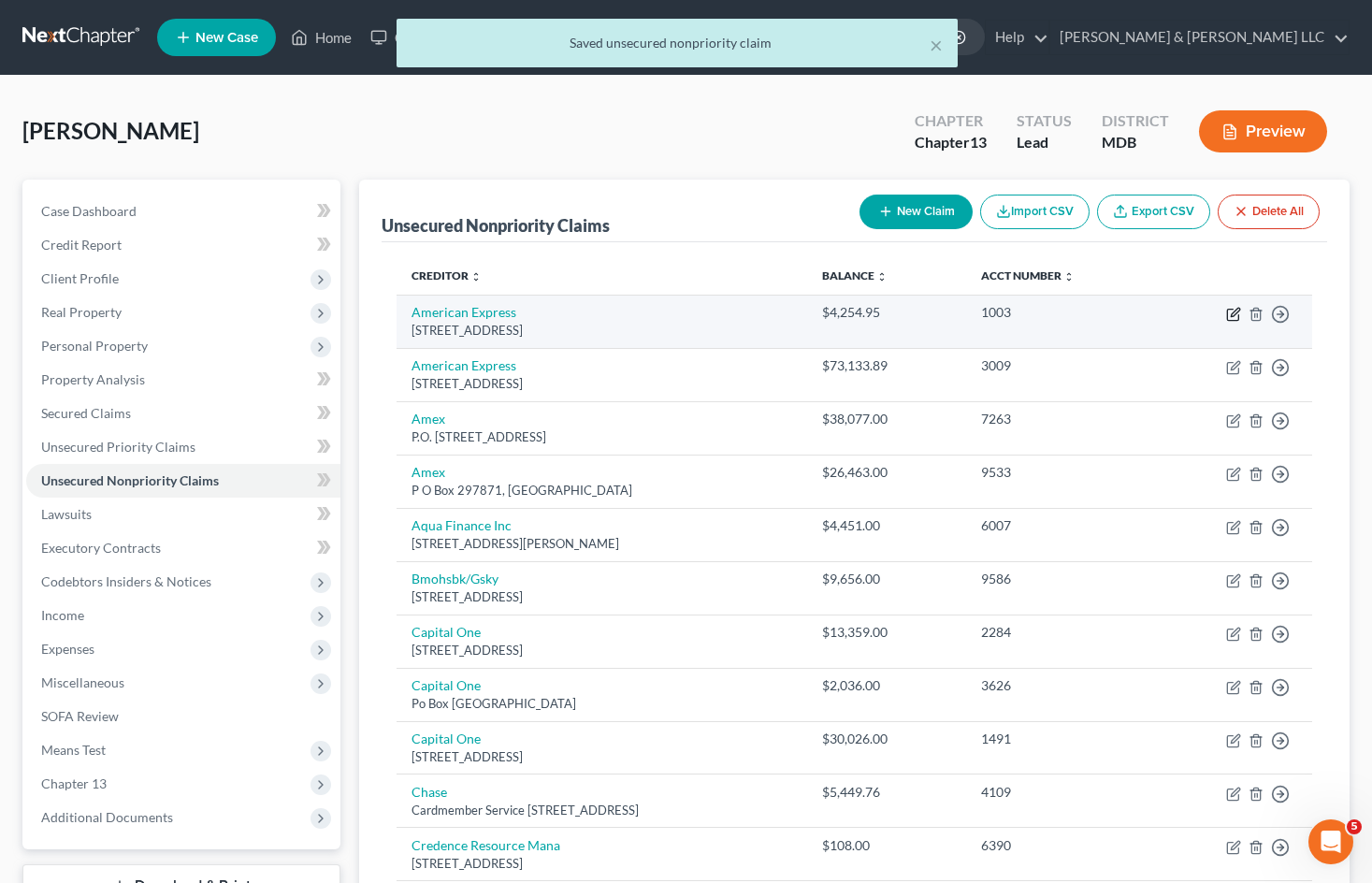
click at [1228, 313] on icon "button" at bounding box center [1233, 314] width 15 height 15
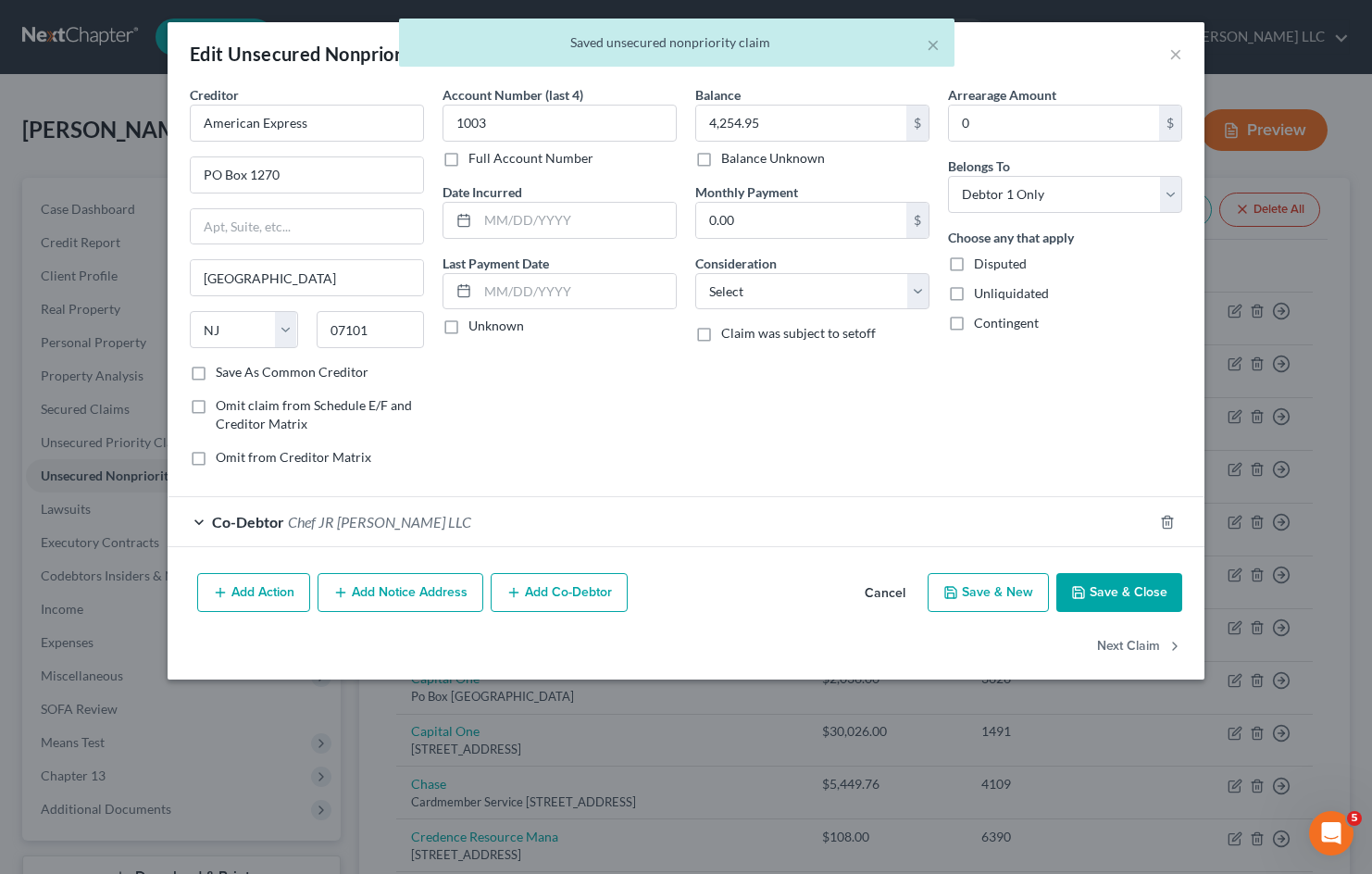
click at [884, 591] on button "Cancel" at bounding box center [885, 594] width 71 height 37
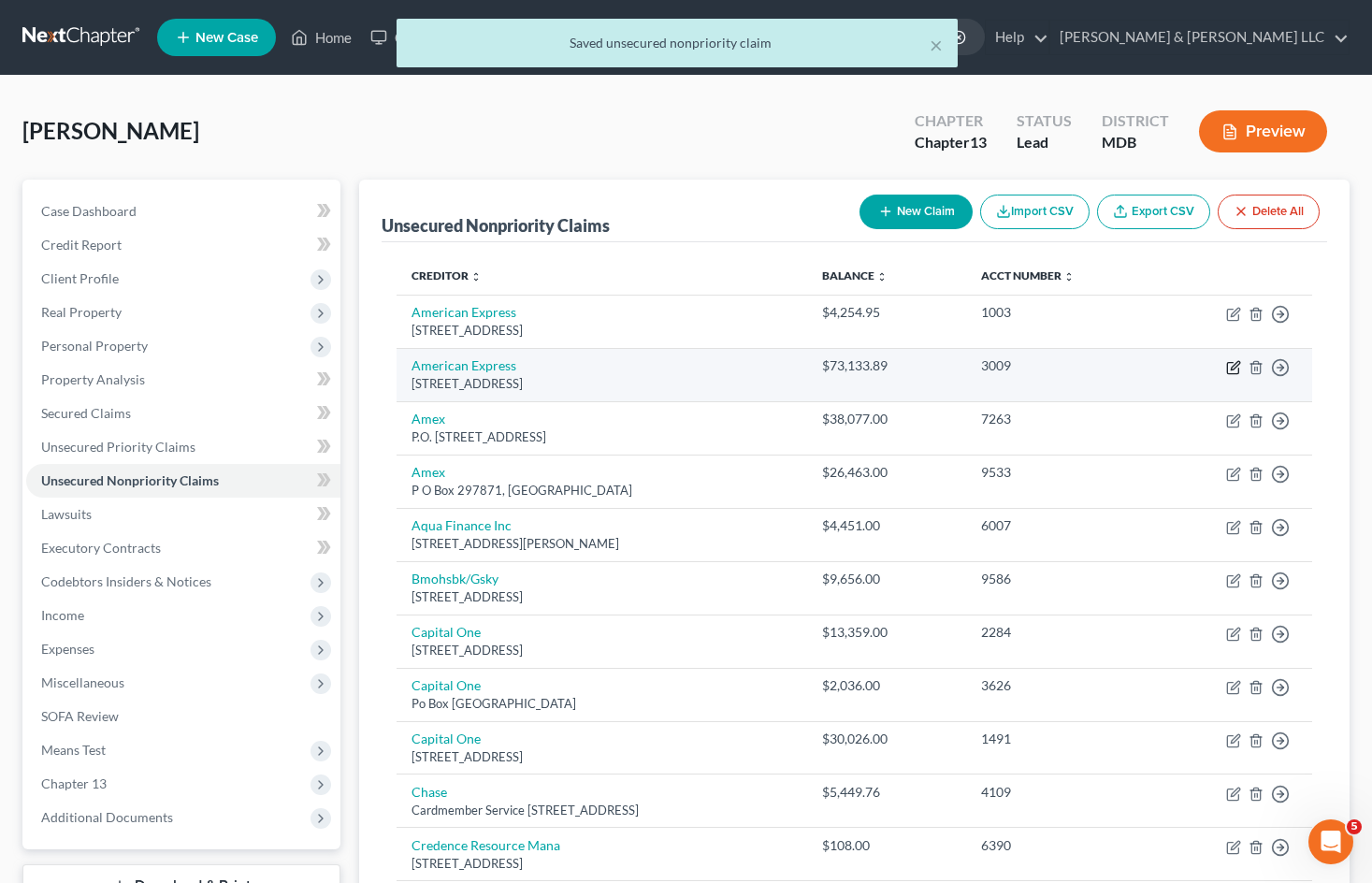
click at [1237, 372] on icon "button" at bounding box center [1233, 368] width 15 height 15
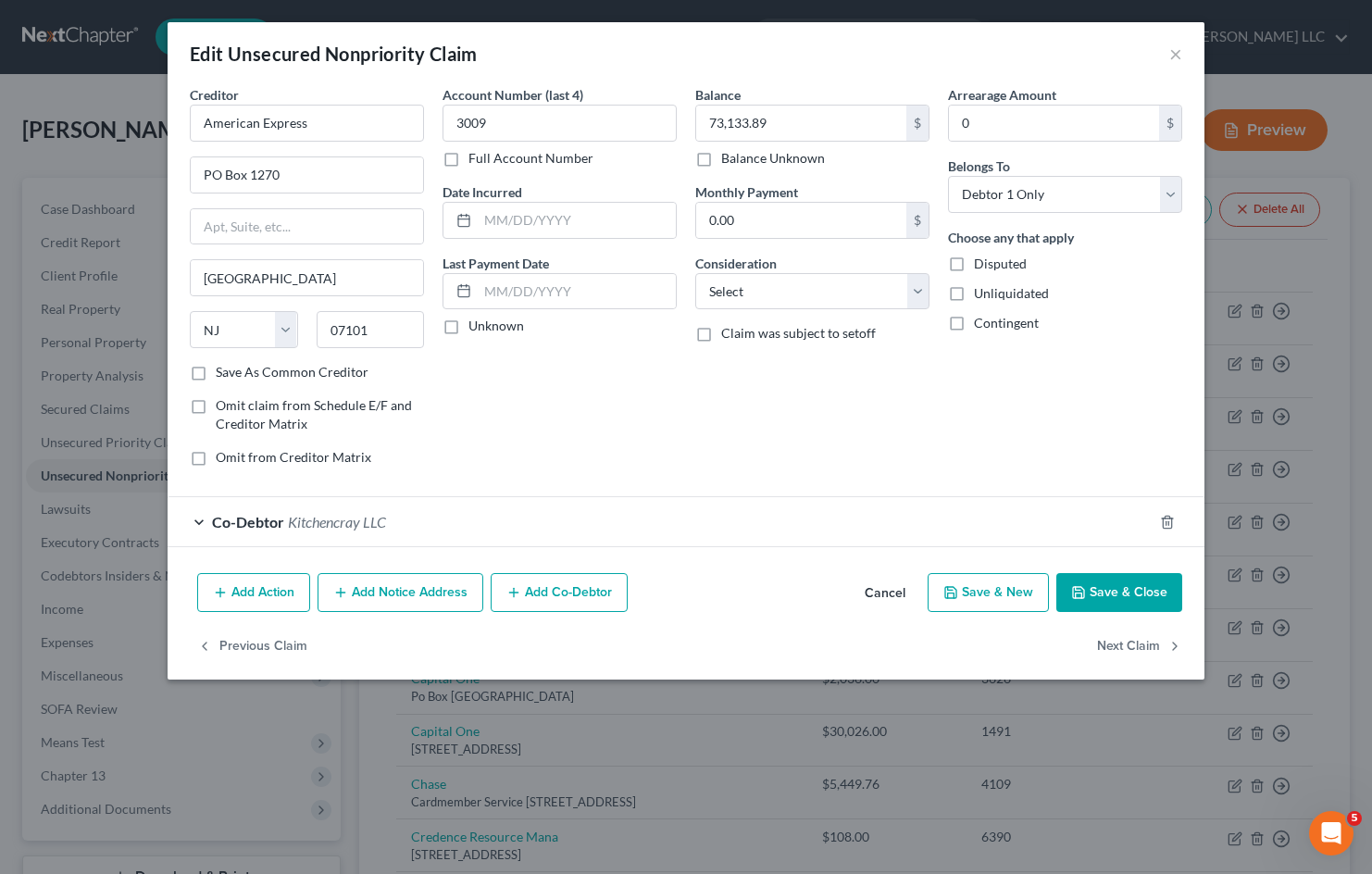
drag, startPoint x: 481, startPoint y: 528, endPoint x: 781, endPoint y: 600, distance: 308.5
click at [483, 527] on div "Co-Debtor Kitchencray LLC" at bounding box center [660, 521] width 985 height 49
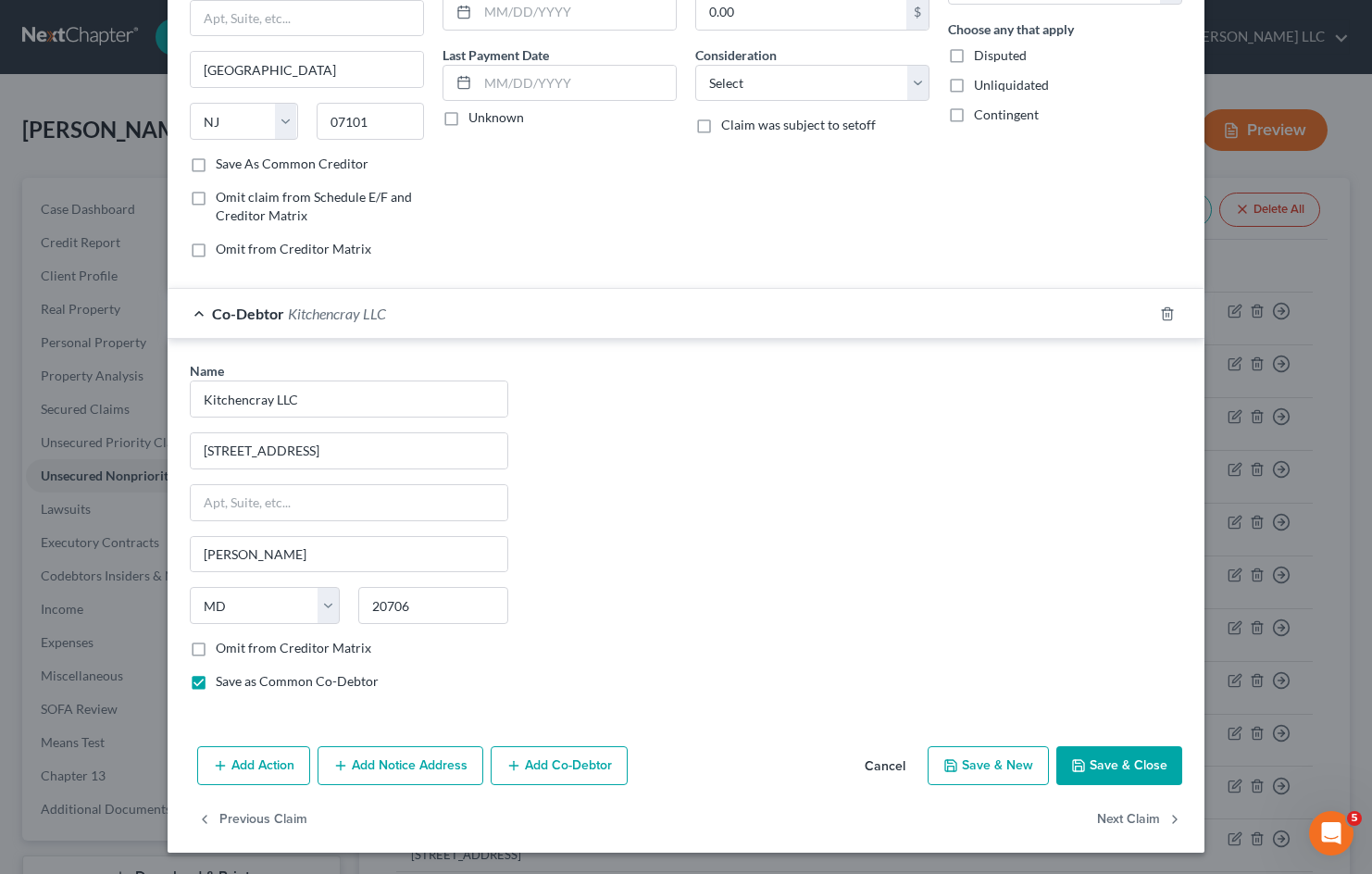
scroll to position [209, 0]
click at [886, 759] on button "Cancel" at bounding box center [885, 765] width 71 height 37
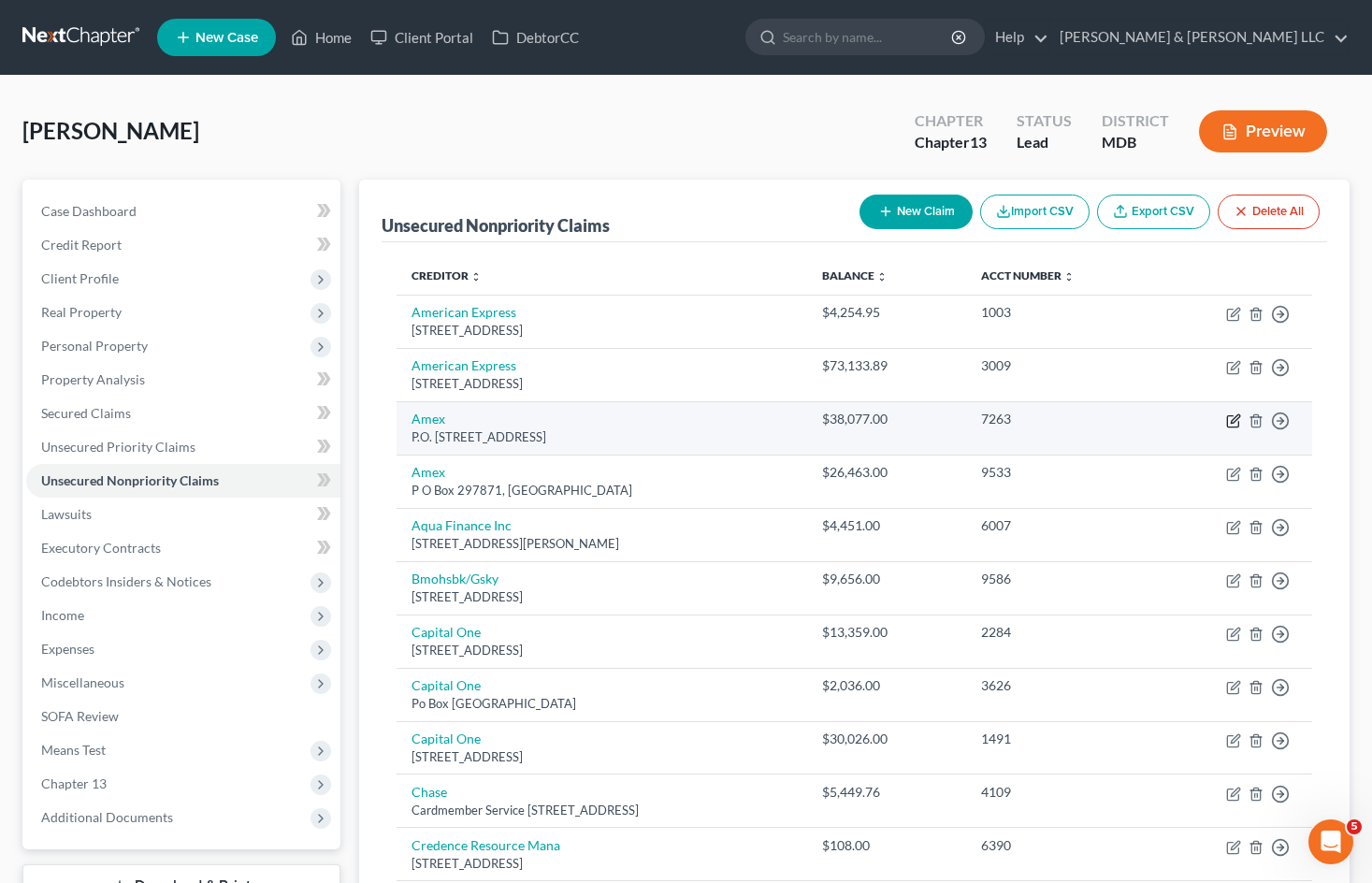
click at [1227, 421] on icon "button" at bounding box center [1232, 421] width 11 height 11
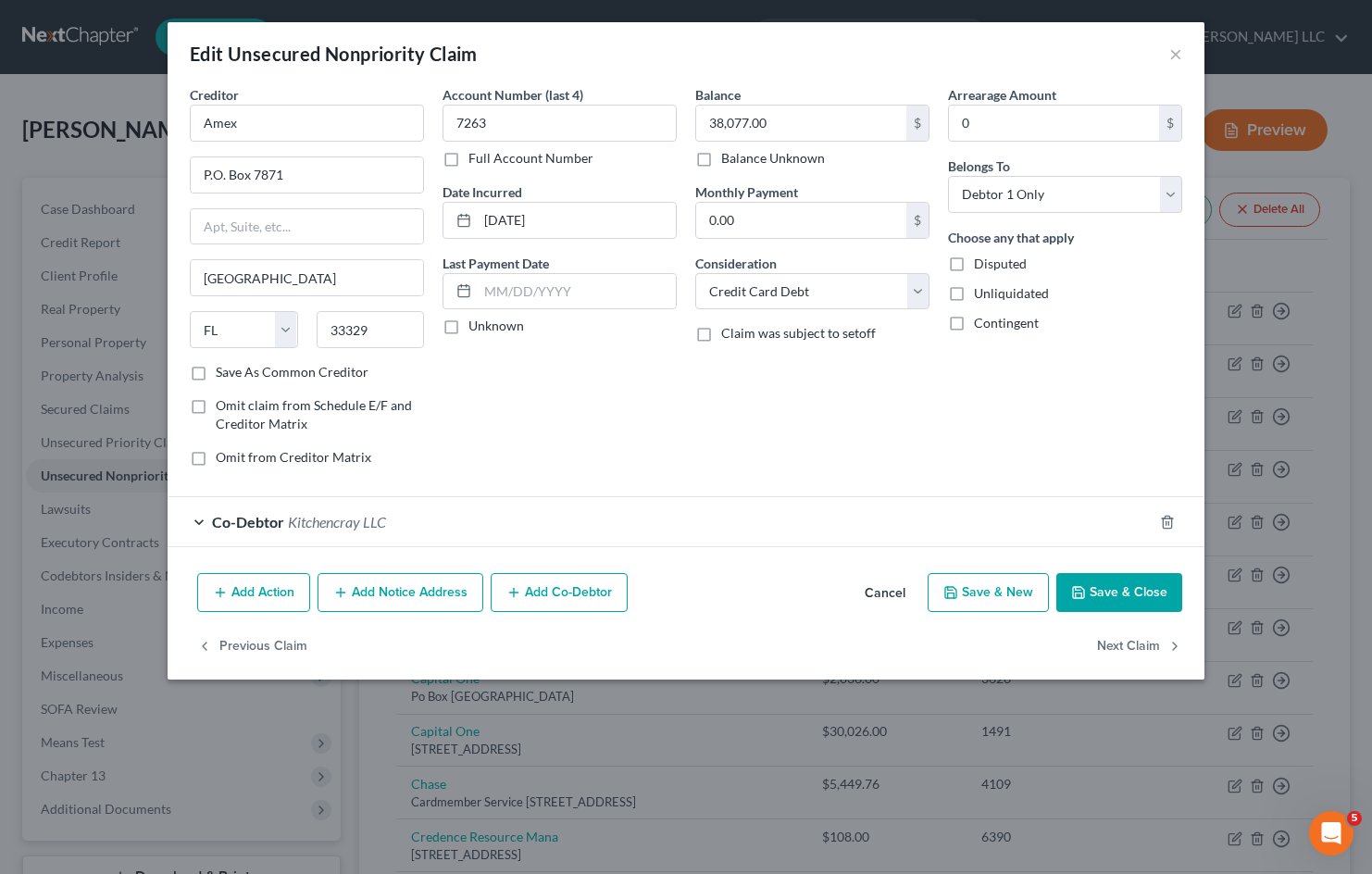
click at [495, 514] on div "Co-Debtor Kitchencray LLC" at bounding box center [660, 521] width 985 height 49
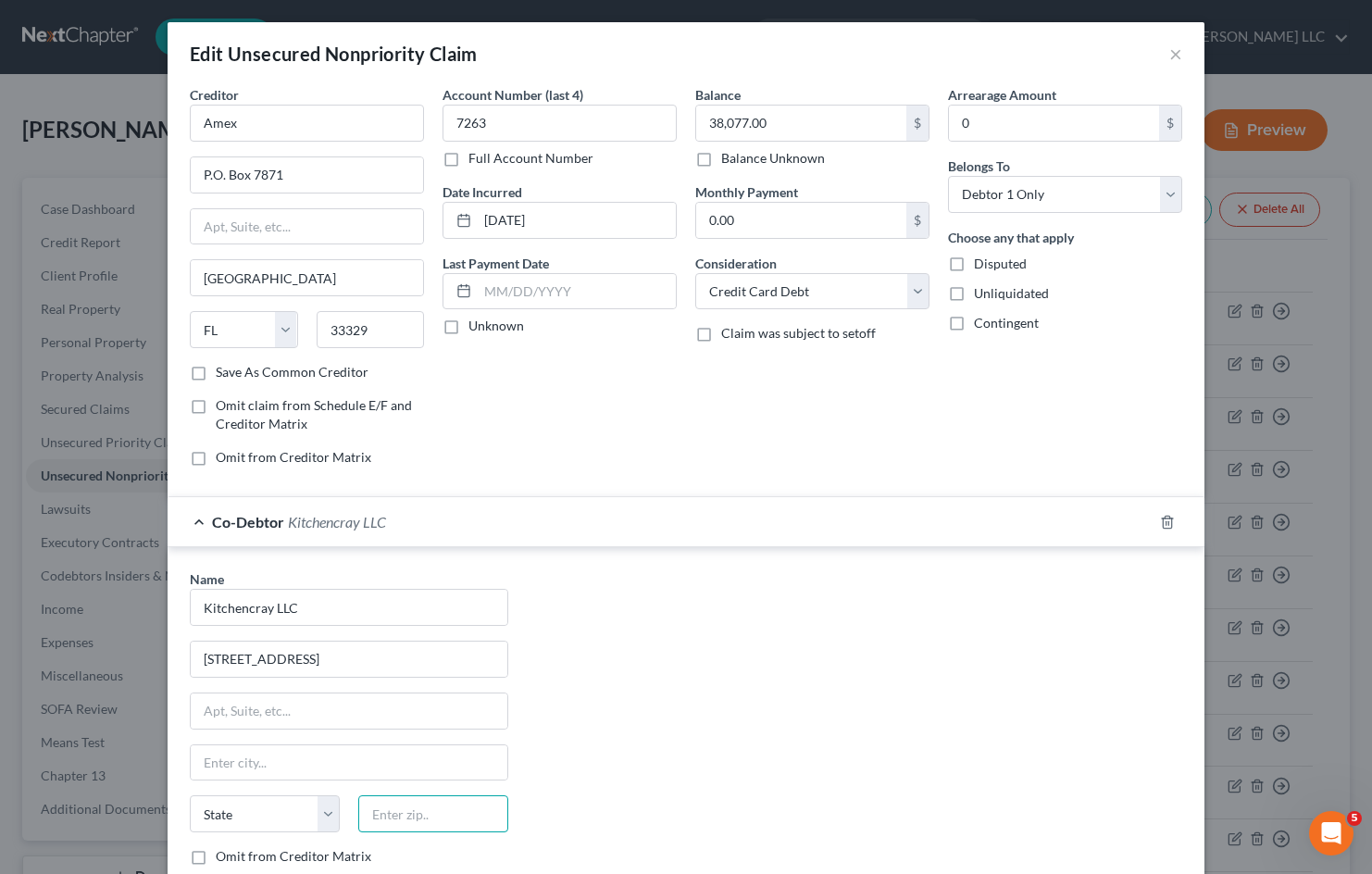
click at [438, 817] on input "text" at bounding box center [433, 814] width 150 height 37
click at [732, 703] on div "Name * Kitchencray LLC 4601 Presidents Way Lanham State AL AK AR AZ CA CO CT DE…" at bounding box center [686, 741] width 1011 height 345
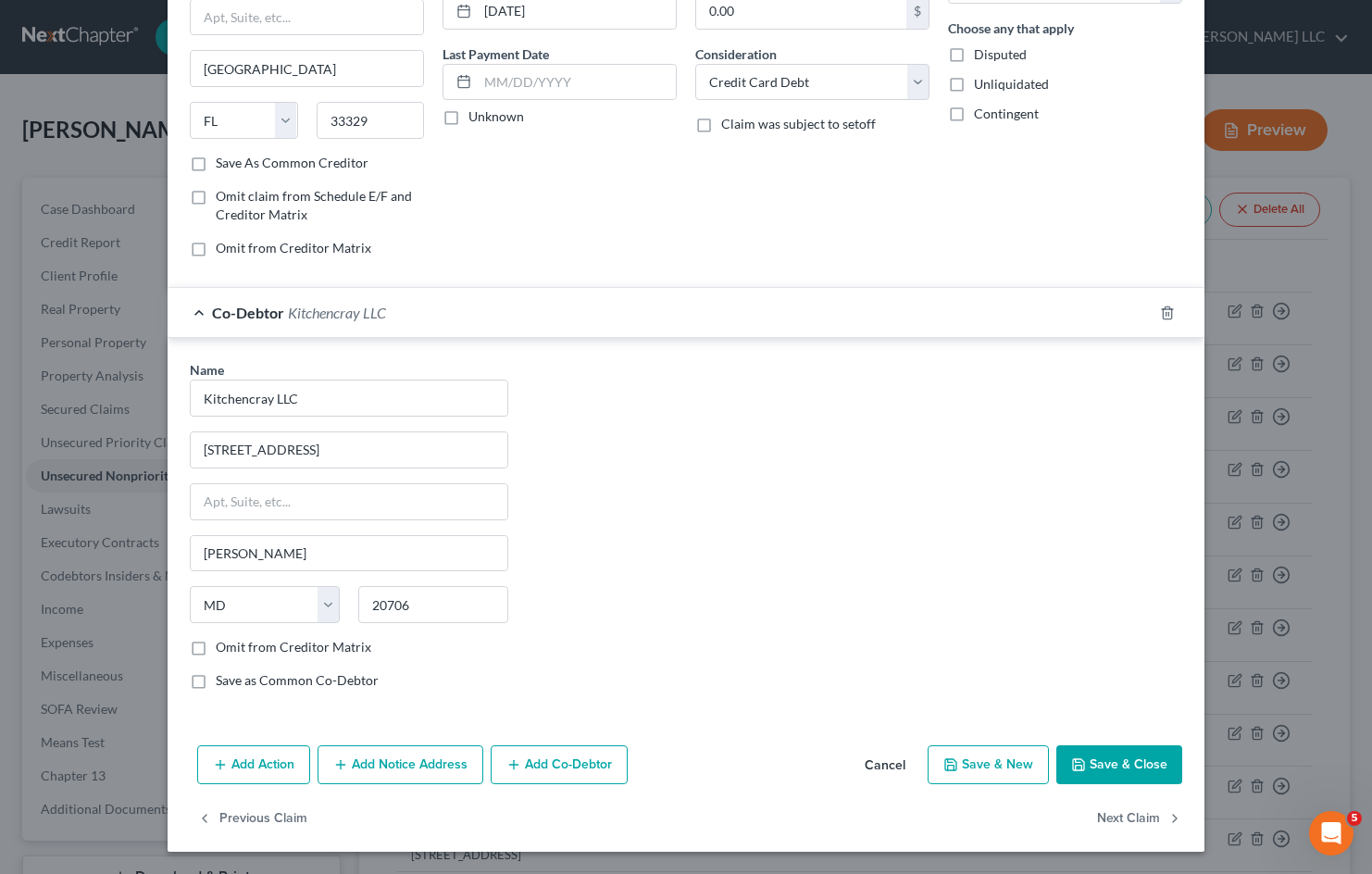
click at [1116, 757] on button "Save & Close" at bounding box center [1119, 764] width 126 height 39
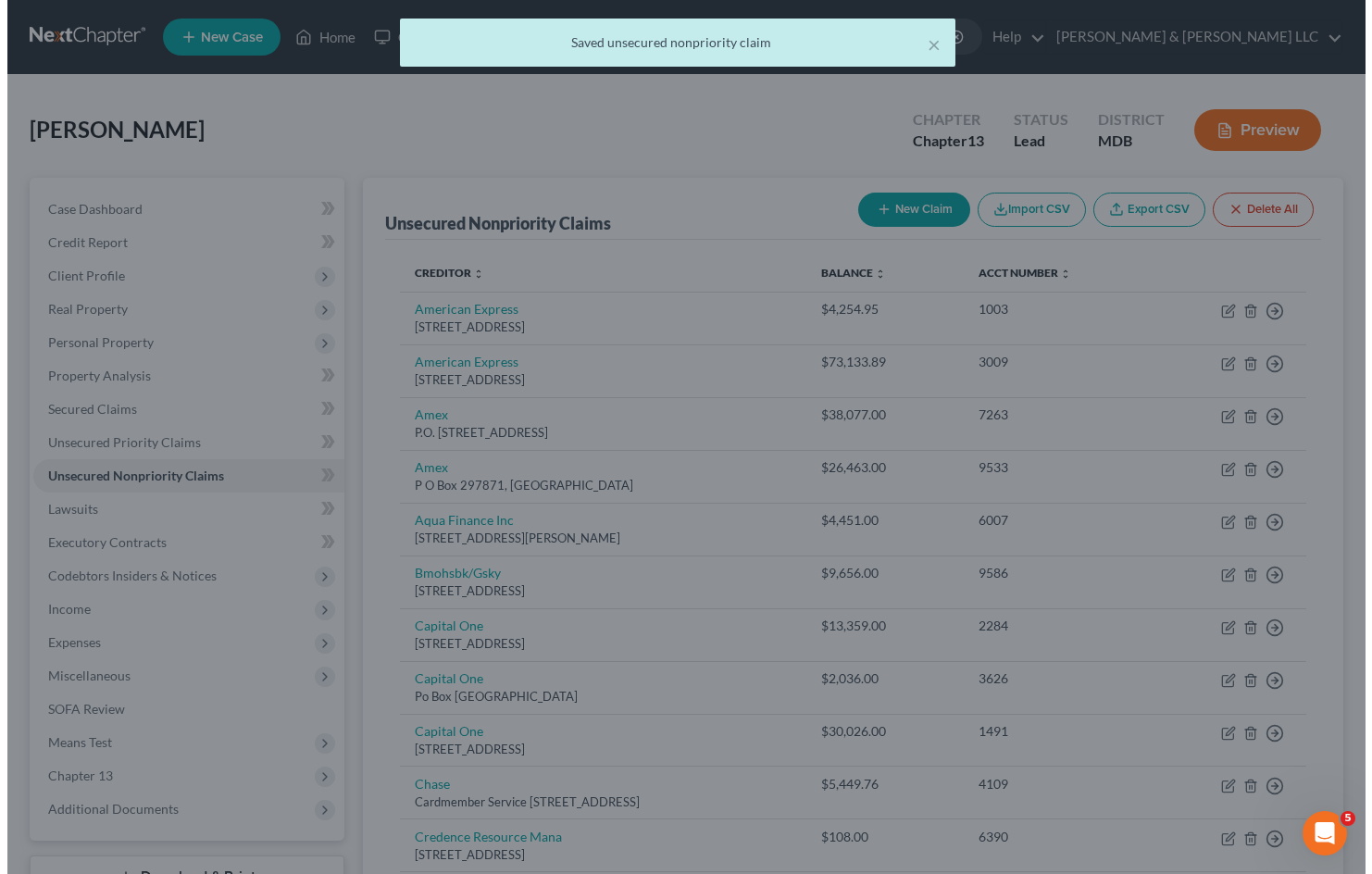
scroll to position [0, 0]
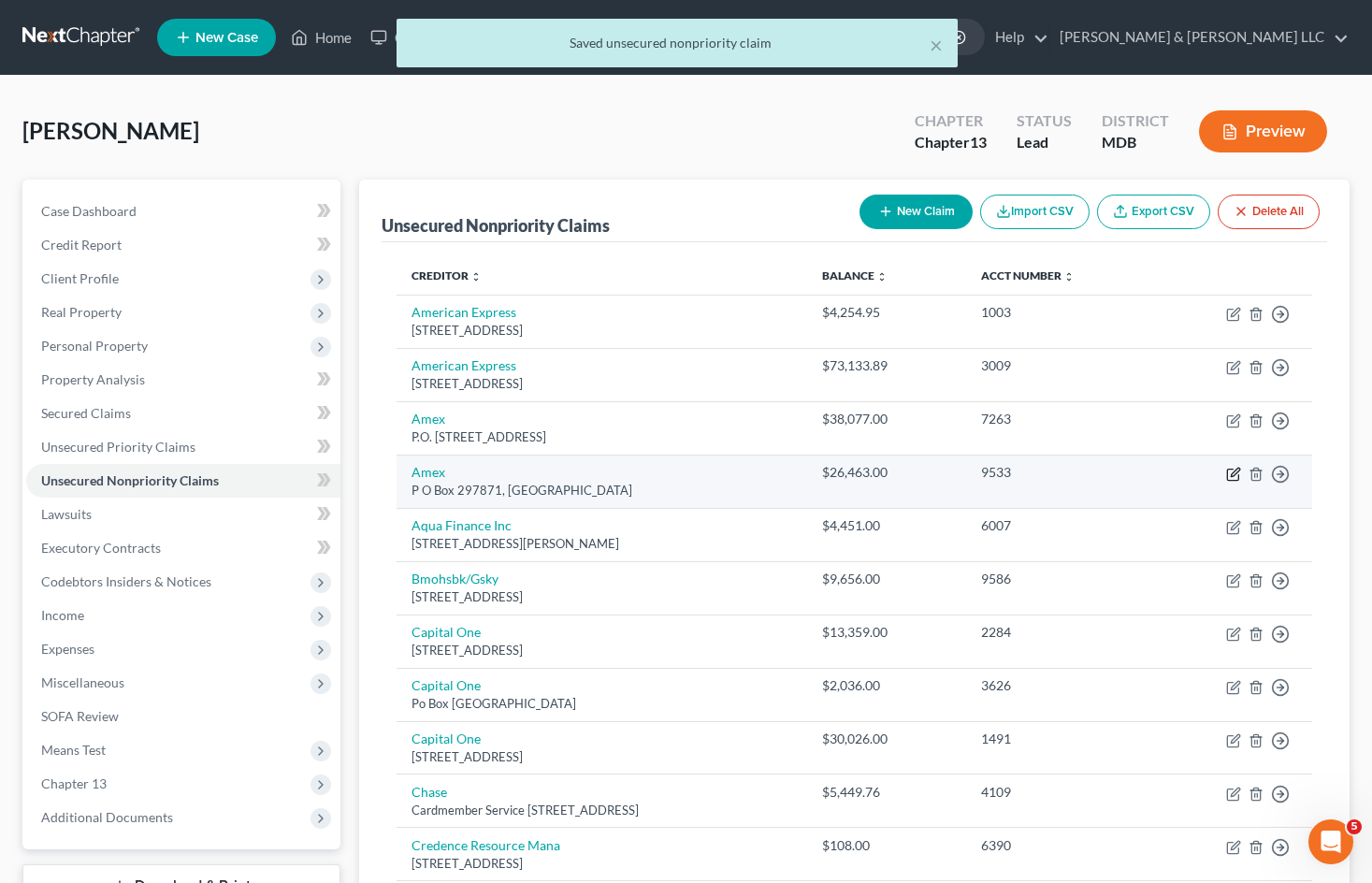
click at [1228, 475] on icon "button" at bounding box center [1233, 474] width 15 height 15
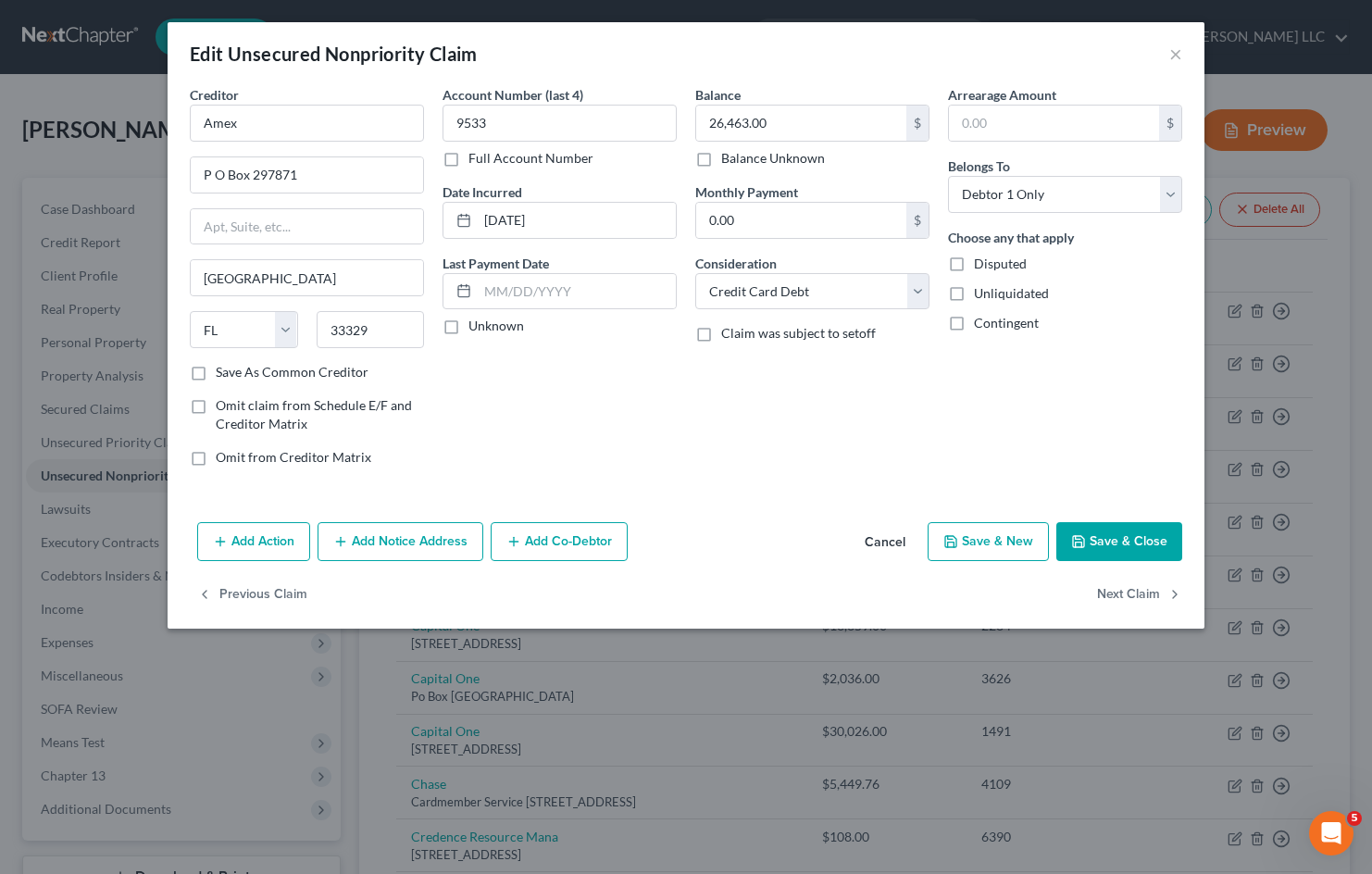
click at [583, 547] on button "Add Co-Debtor" at bounding box center [558, 541] width 137 height 39
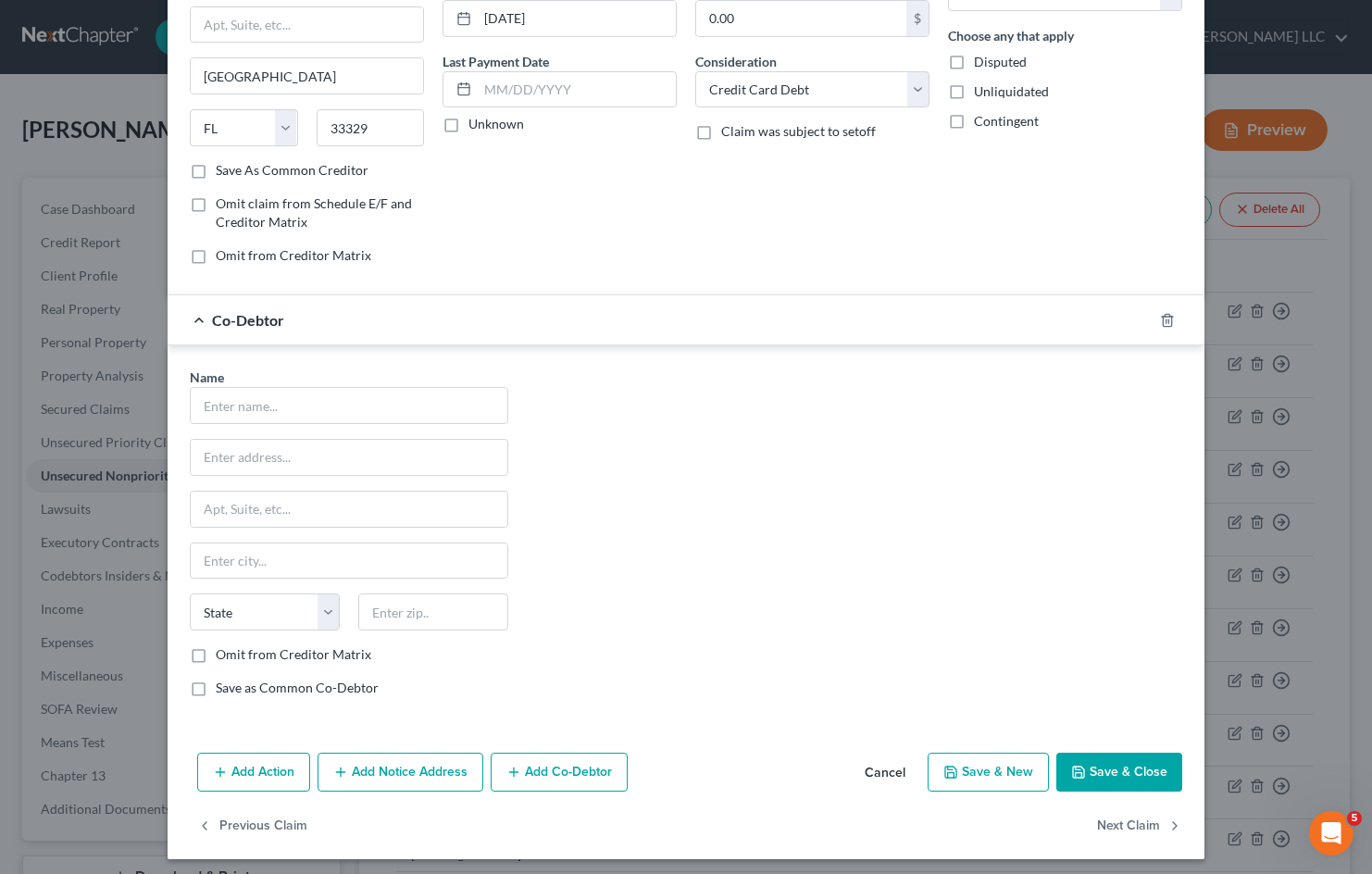
scroll to position [209, 0]
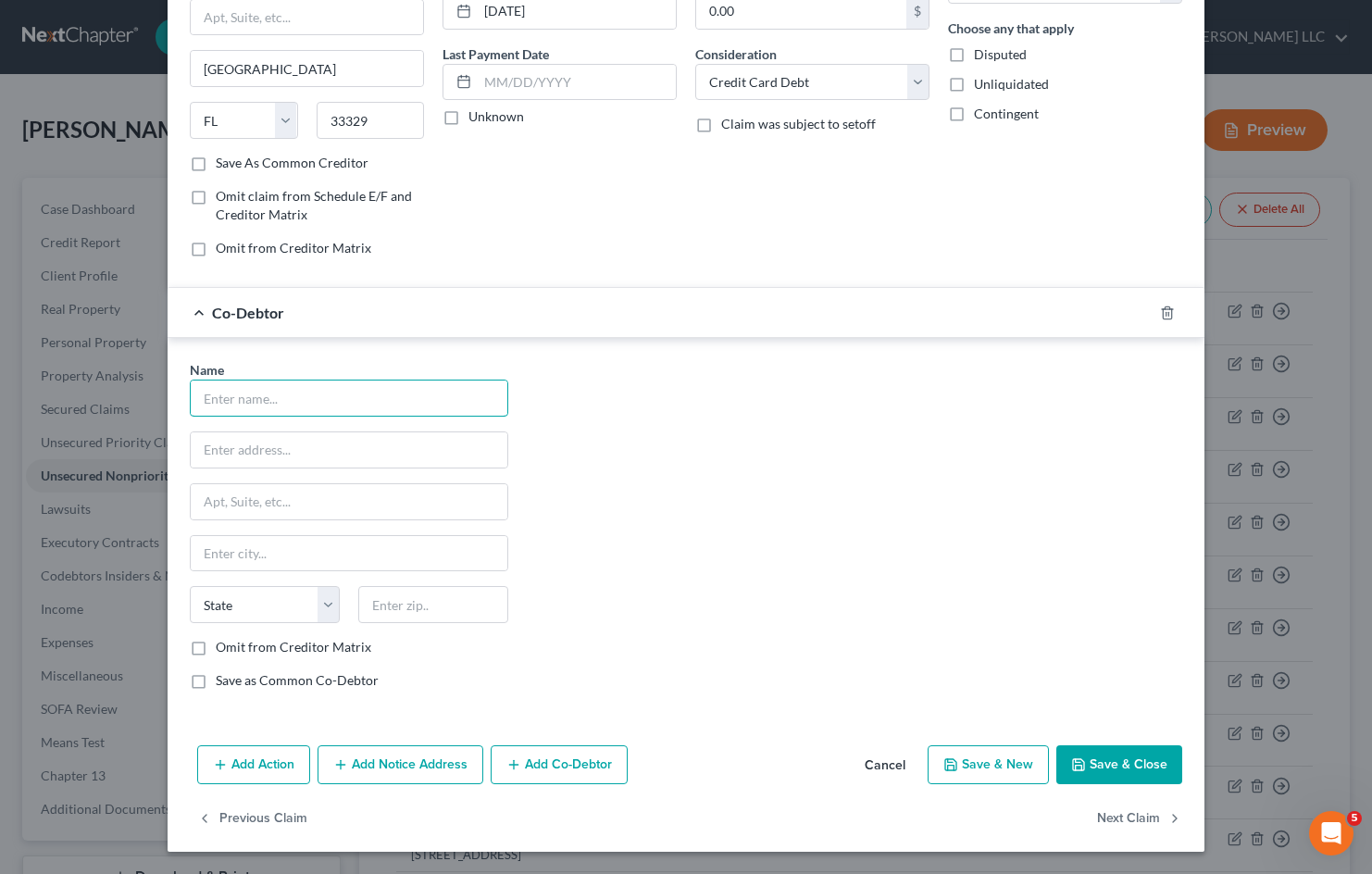
drag, startPoint x: 375, startPoint y: 392, endPoint x: 453, endPoint y: 423, distance: 83.9
click at [375, 393] on input "text" at bounding box center [348, 398] width 317 height 35
click at [1159, 316] on icon "button" at bounding box center [1167, 313] width 15 height 15
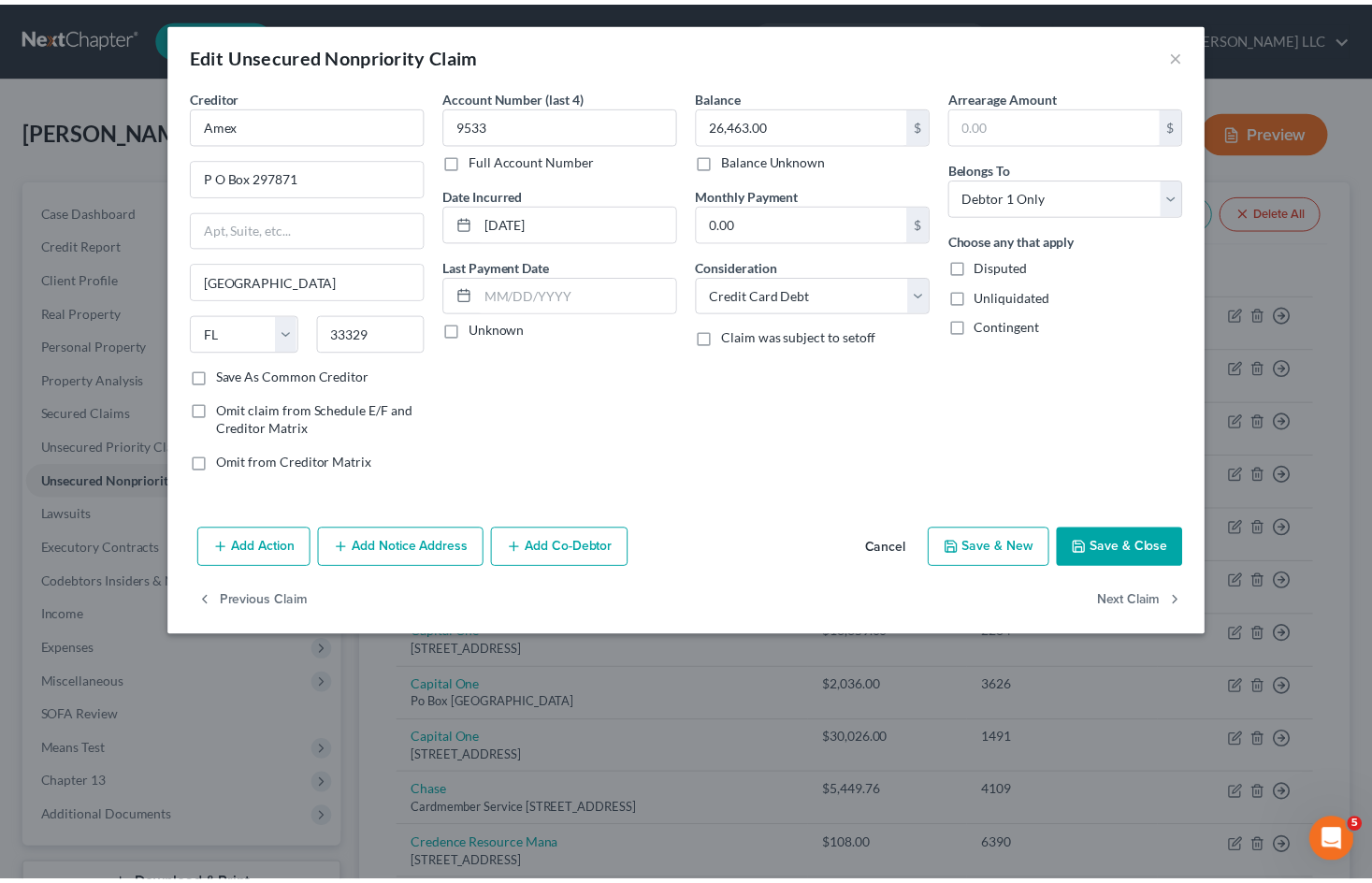
scroll to position [0, 0]
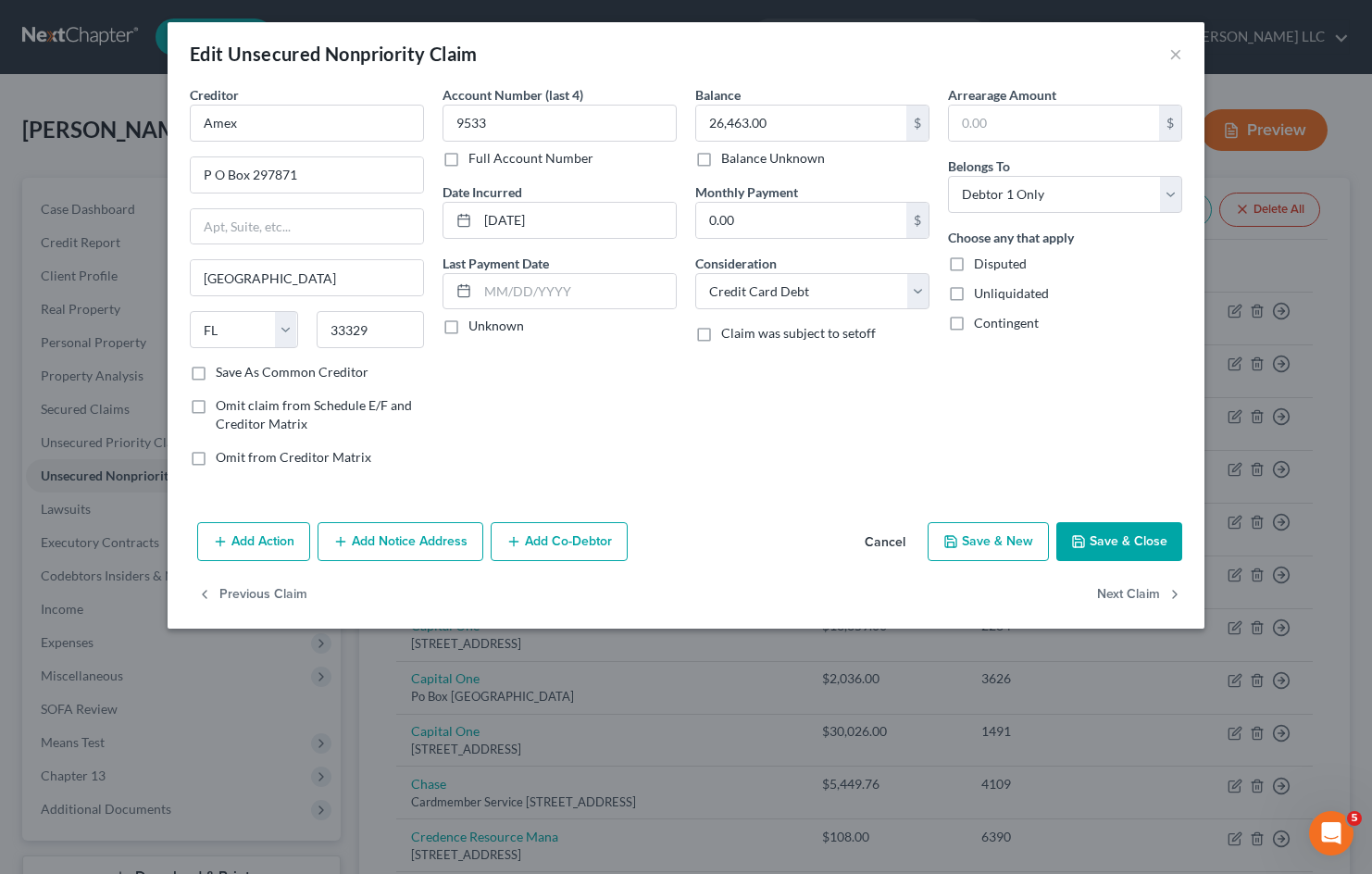
click at [902, 551] on button "Cancel" at bounding box center [885, 542] width 71 height 37
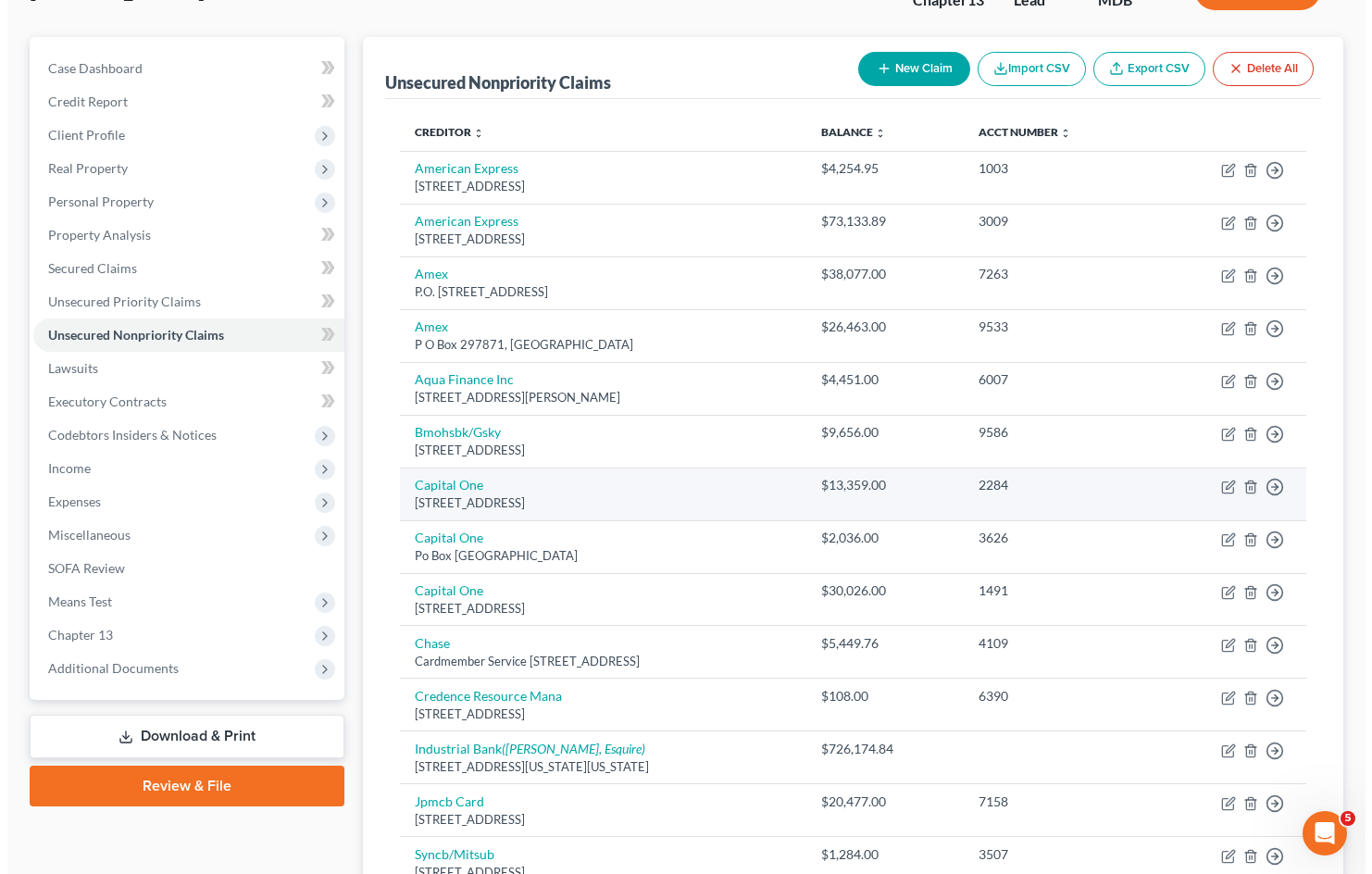
scroll to position [185, 0]
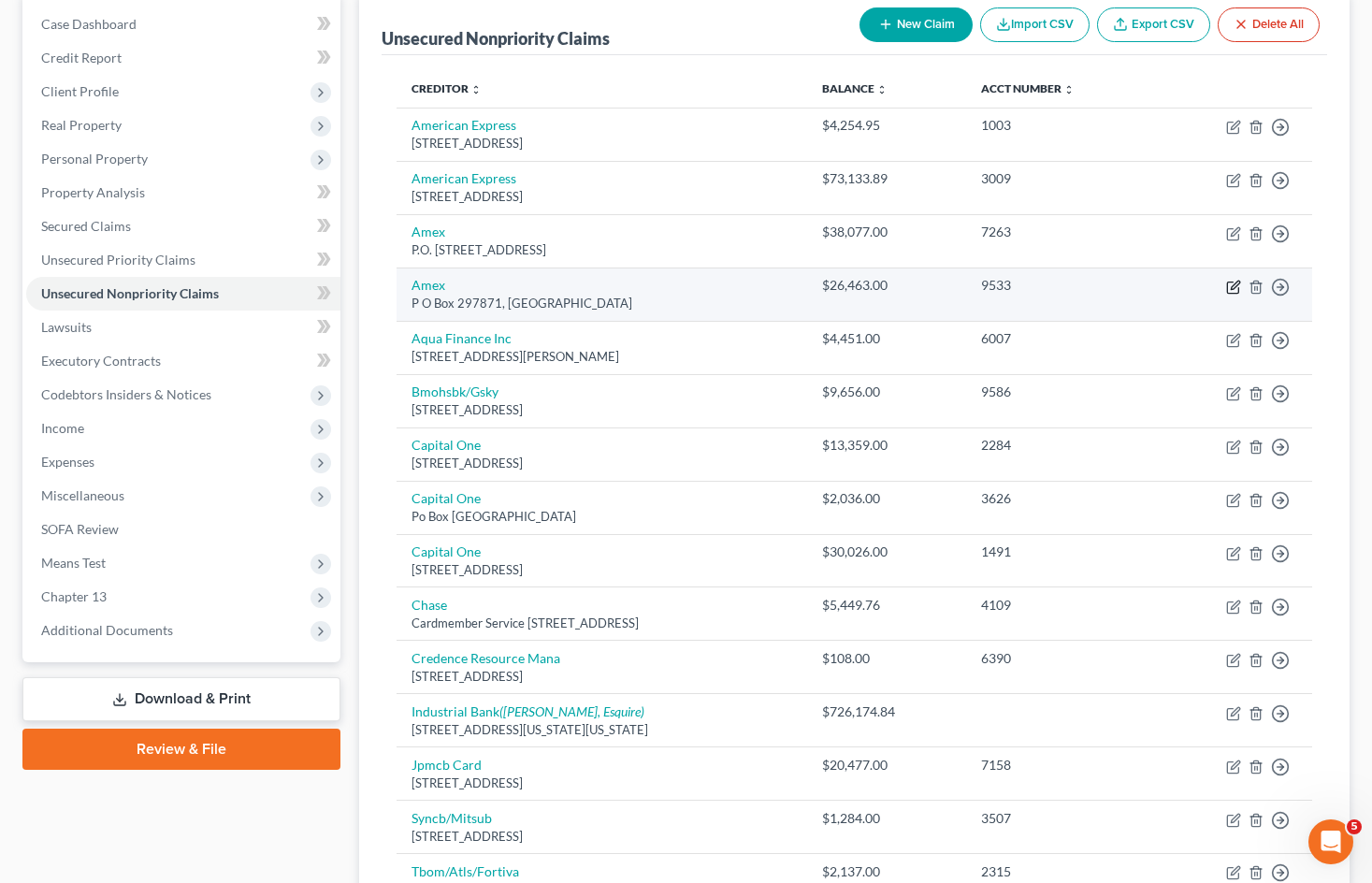
click at [1227, 286] on icon "button" at bounding box center [1232, 287] width 11 height 11
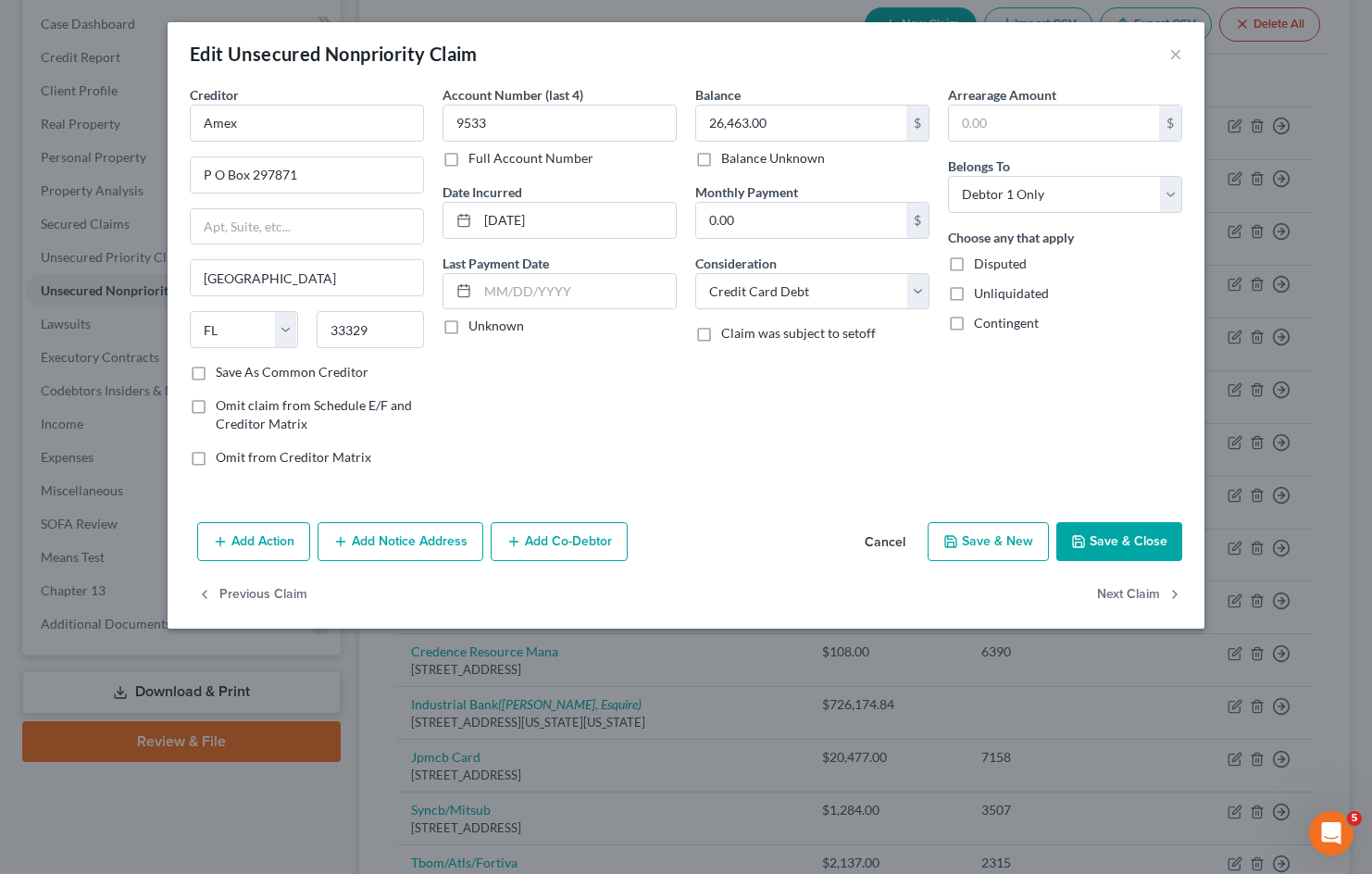
click at [877, 540] on button "Cancel" at bounding box center [885, 542] width 71 height 37
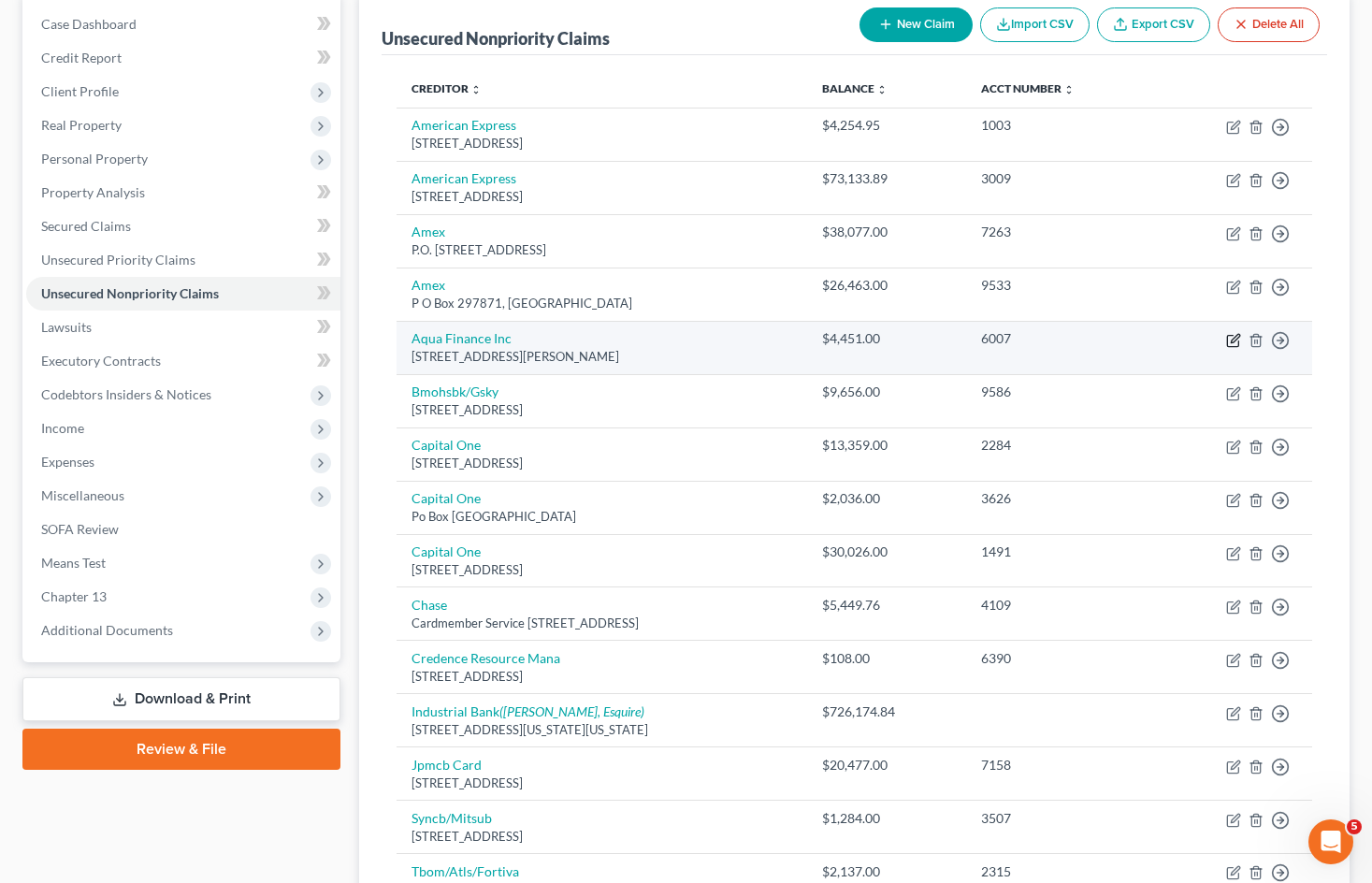
click at [1233, 342] on icon "button" at bounding box center [1234, 338] width 8 height 8
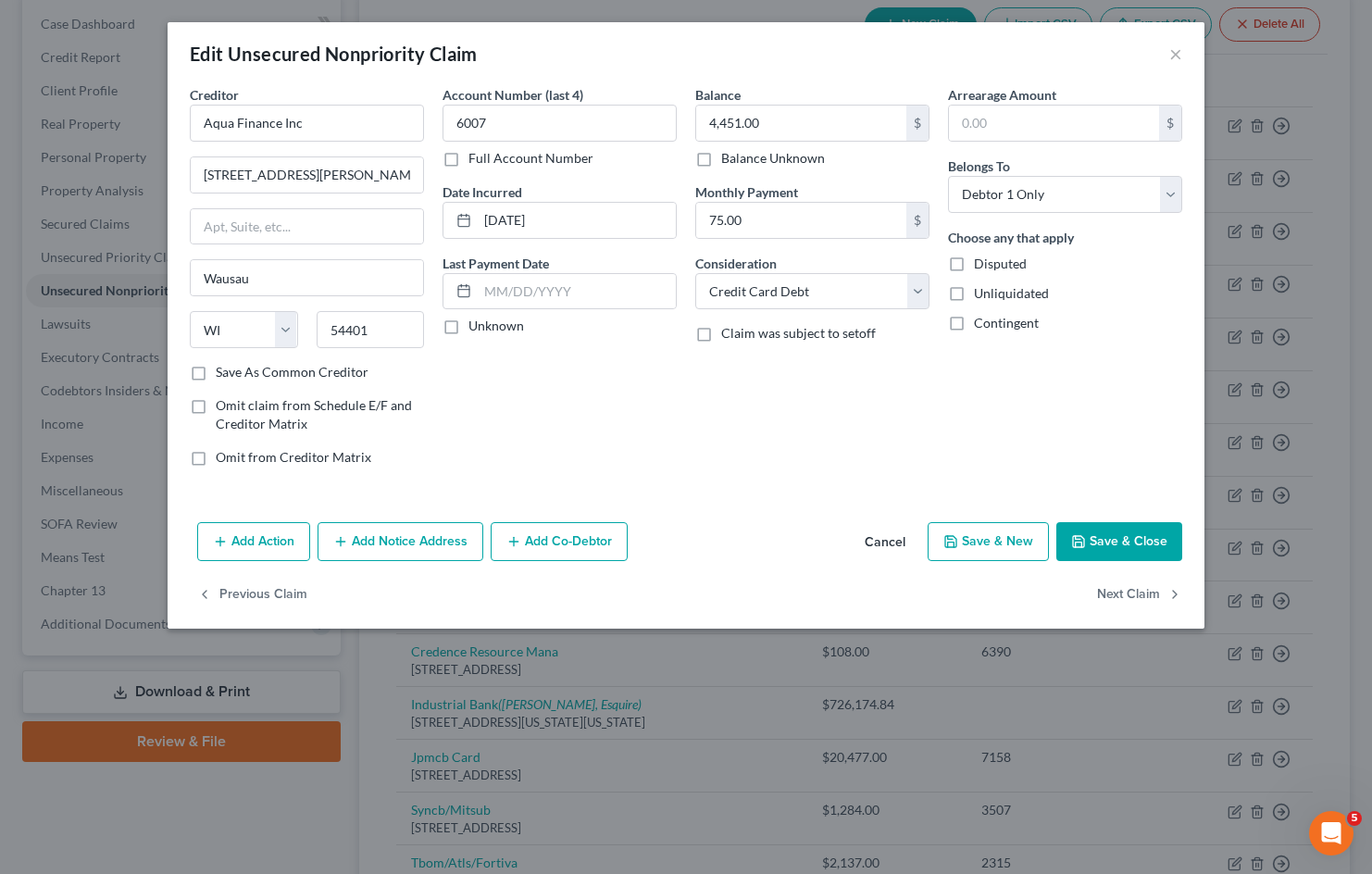
click at [580, 546] on button "Add Co-Debtor" at bounding box center [558, 541] width 137 height 39
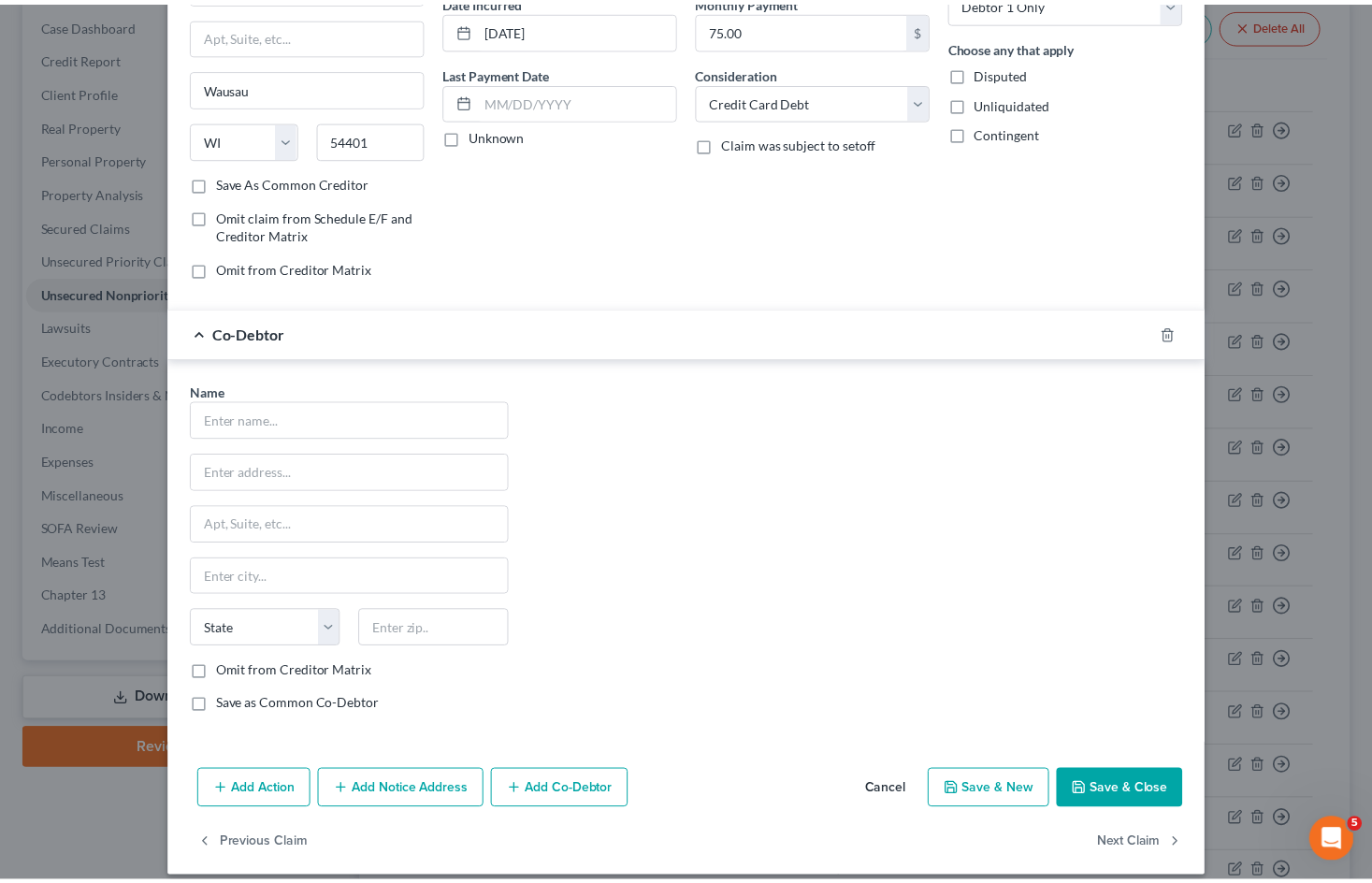
scroll to position [211, 0]
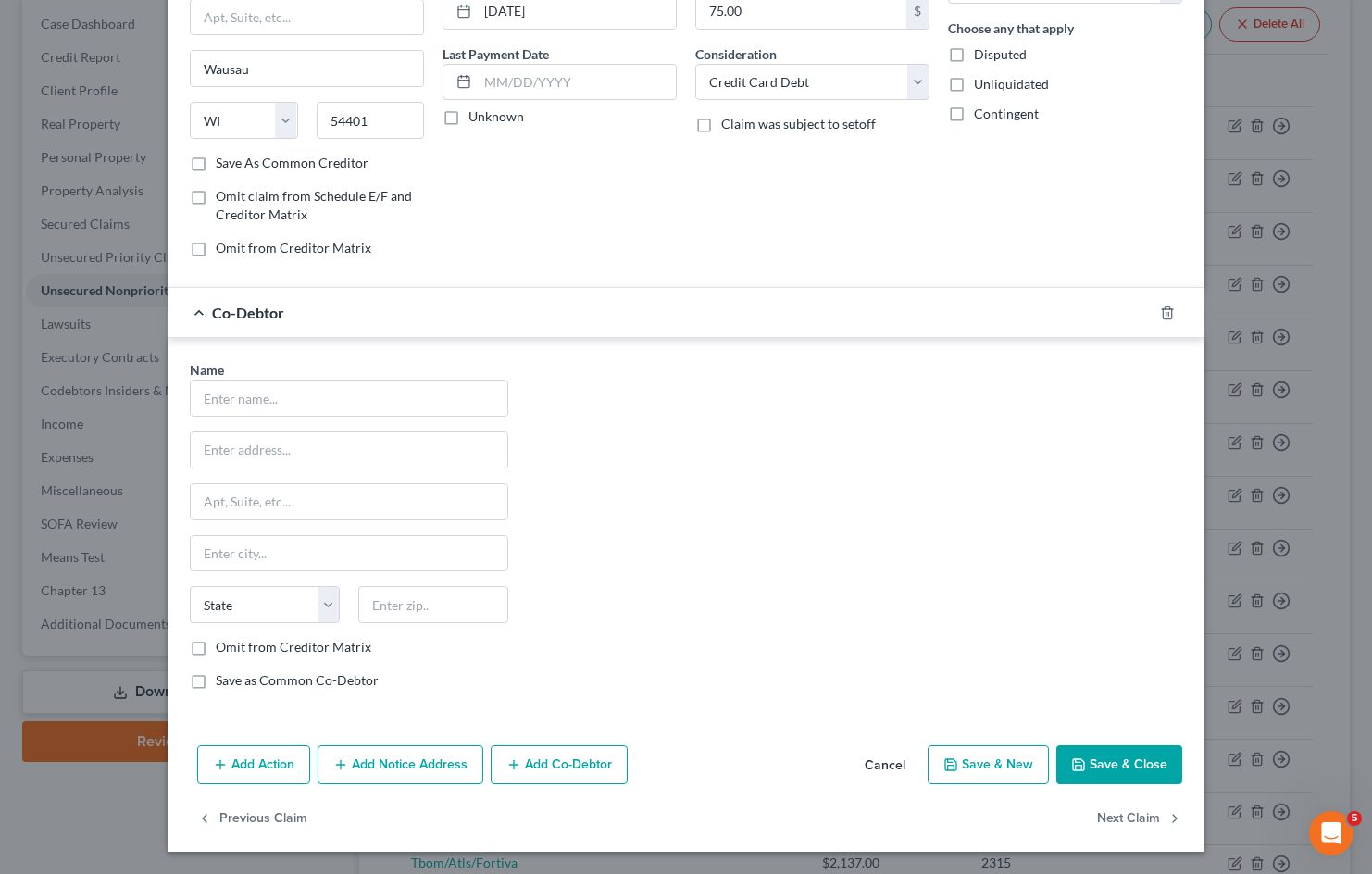
click at [890, 761] on button "Cancel" at bounding box center [885, 765] width 71 height 37
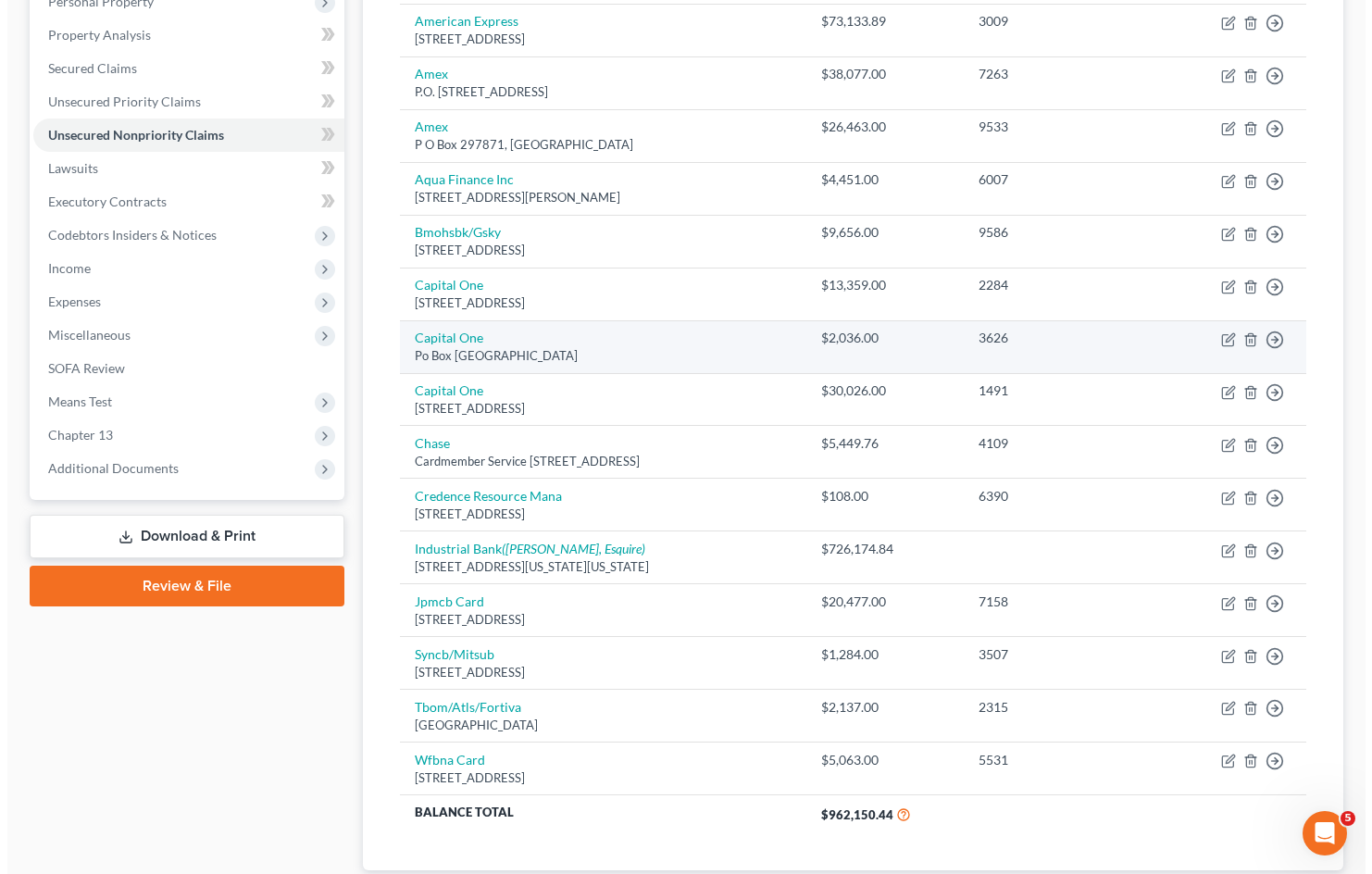
scroll to position [371, 0]
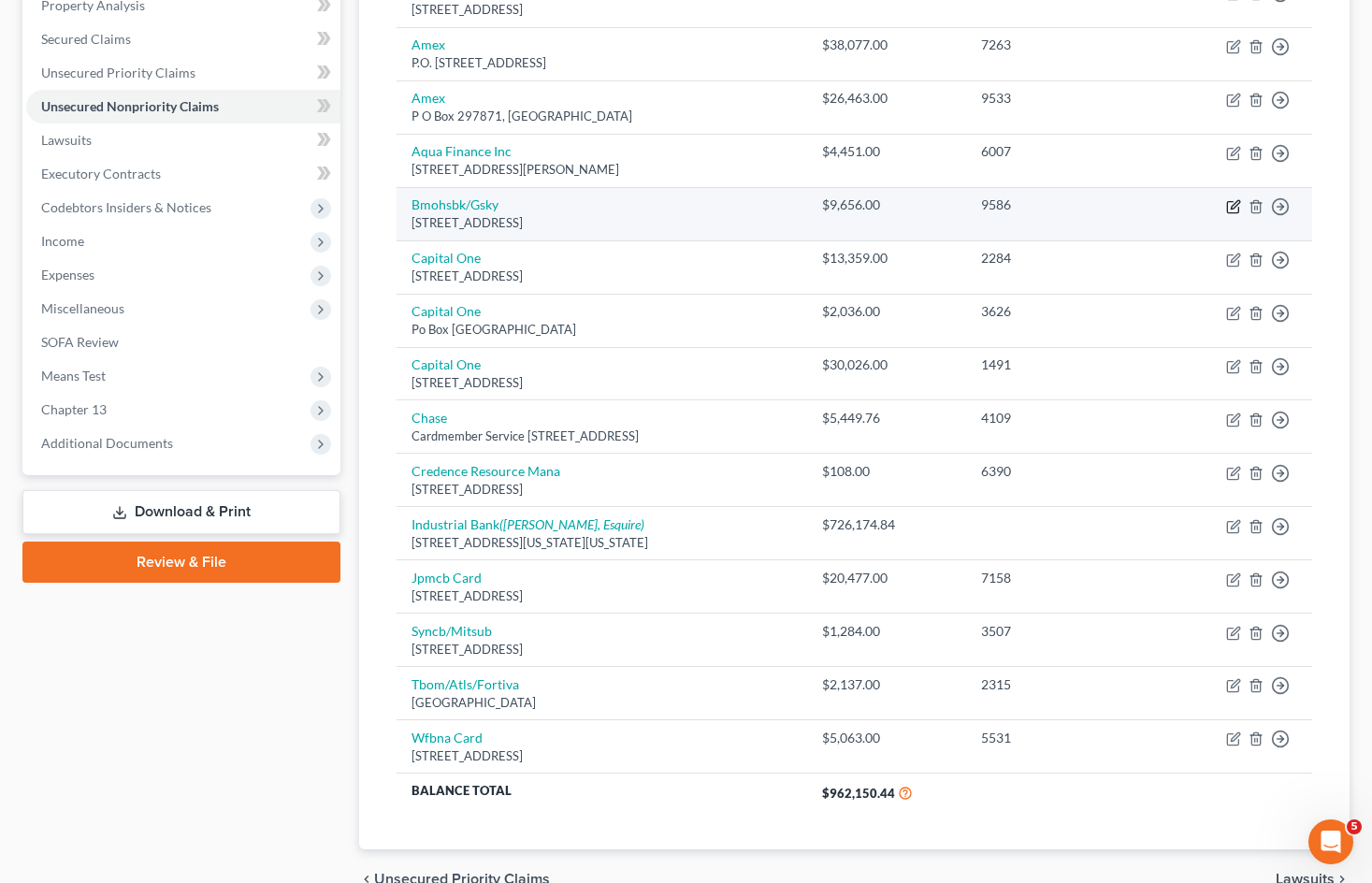
click at [1232, 206] on icon "button" at bounding box center [1234, 204] width 8 height 8
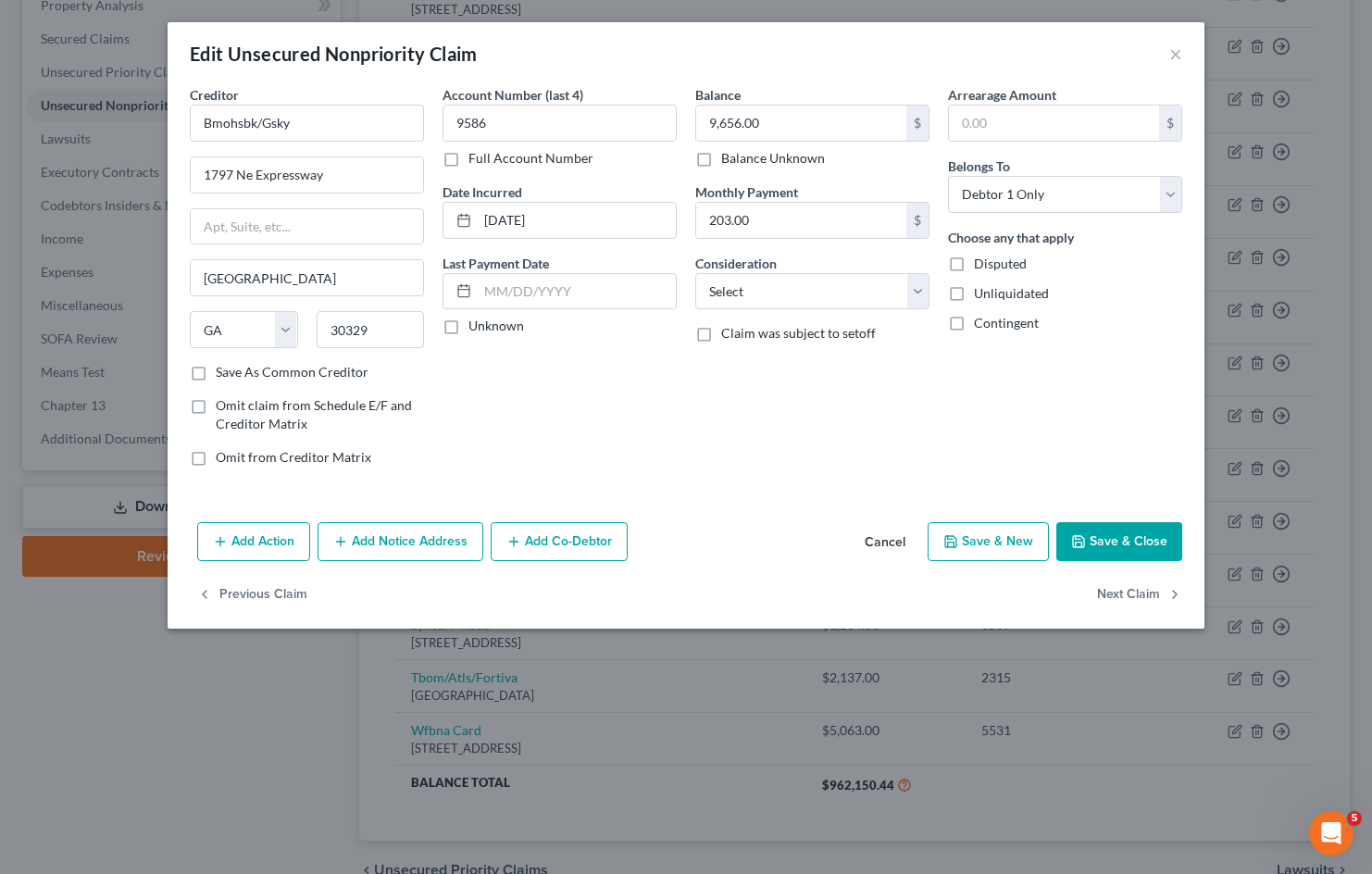
click at [879, 540] on button "Cancel" at bounding box center [885, 542] width 71 height 37
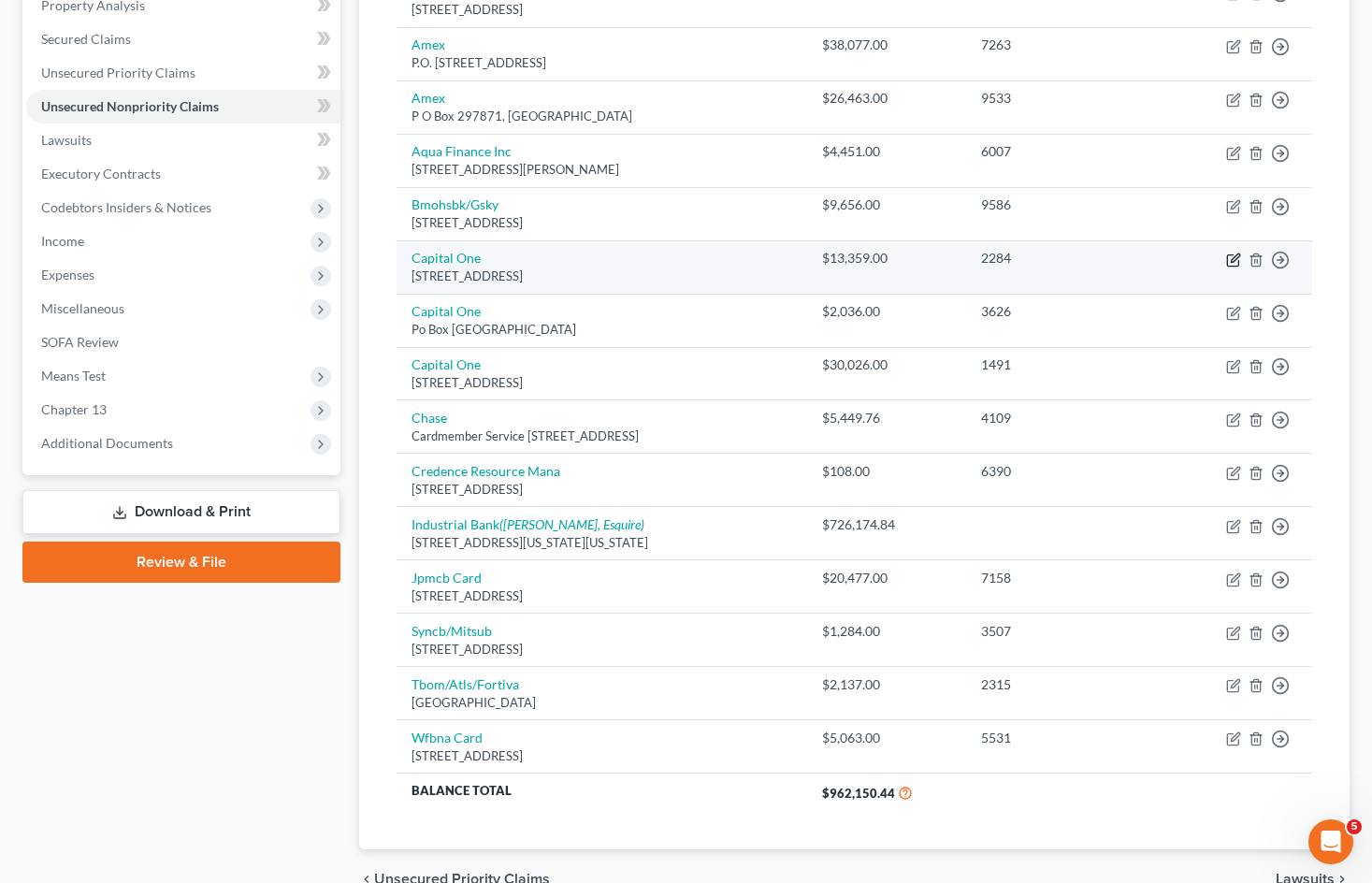
click at [1229, 259] on icon "button" at bounding box center [1233, 260] width 15 height 15
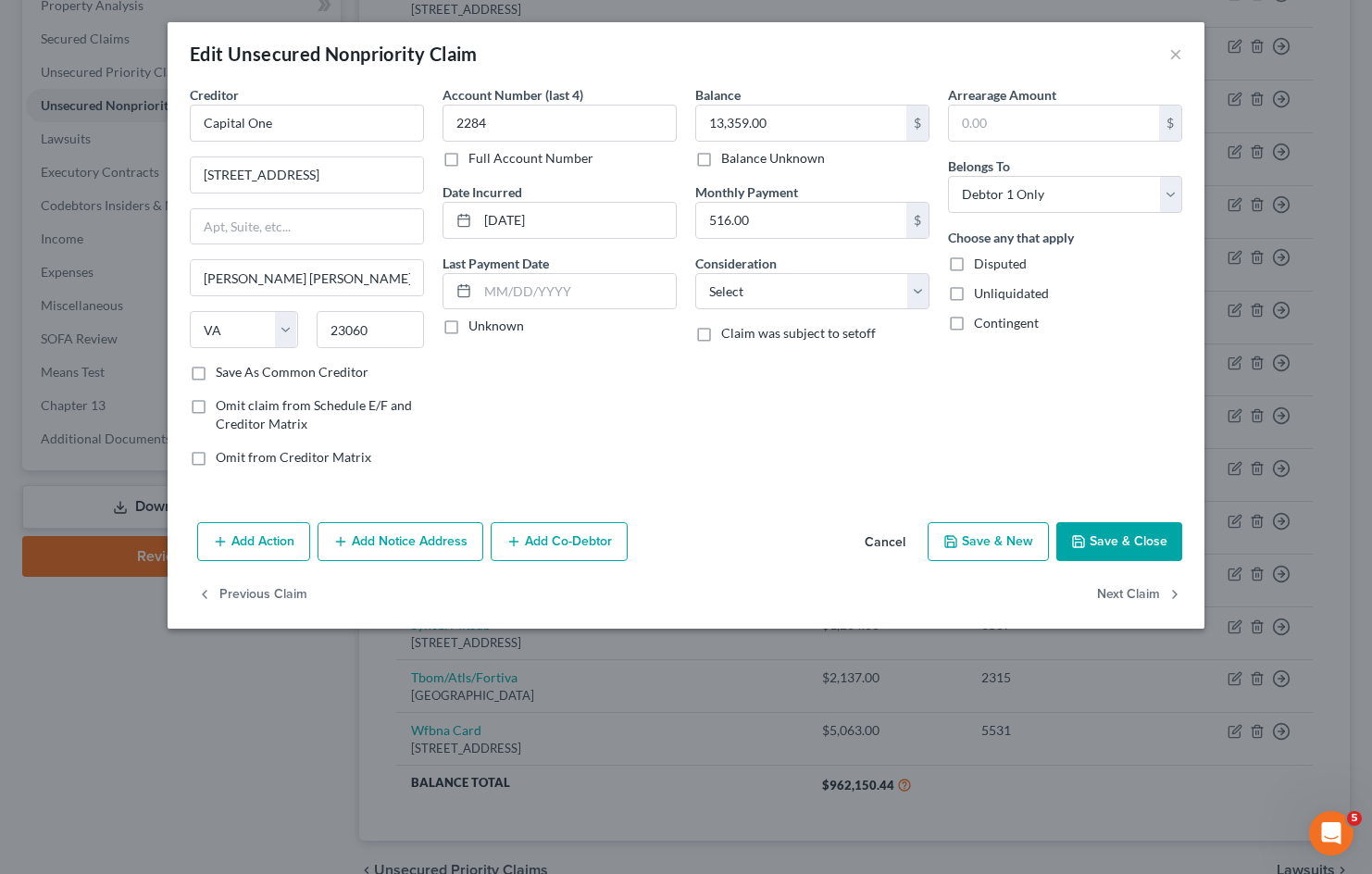
click at [539, 533] on button "Add Co-Debtor" at bounding box center [558, 541] width 137 height 39
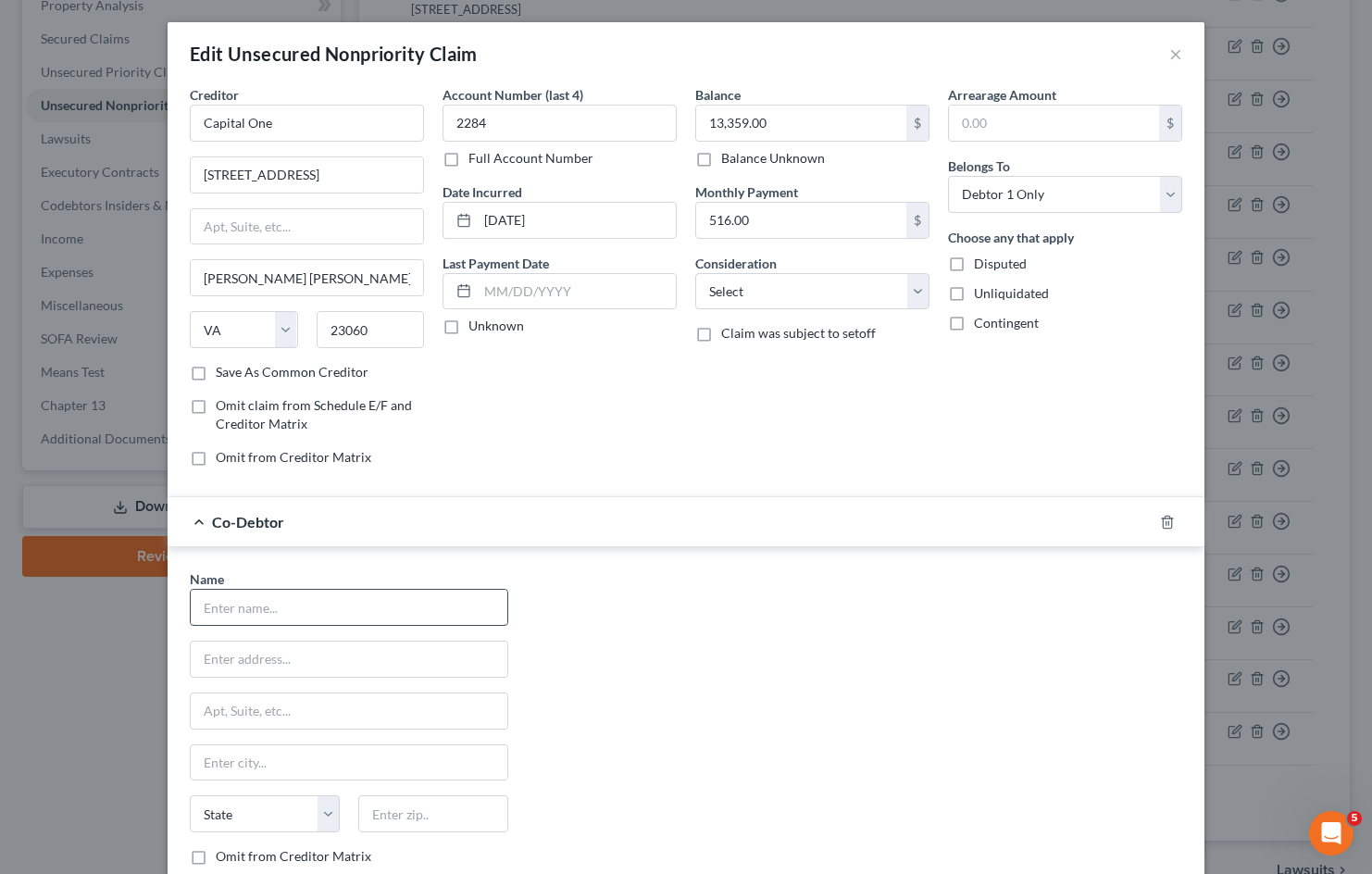
drag, startPoint x: 395, startPoint y: 607, endPoint x: 410, endPoint y: 605, distance: 15.1
click at [395, 608] on input "text" at bounding box center [348, 607] width 317 height 35
click at [334, 657] on input "text" at bounding box center [348, 659] width 317 height 35
paste input "4601 Presidents Way"
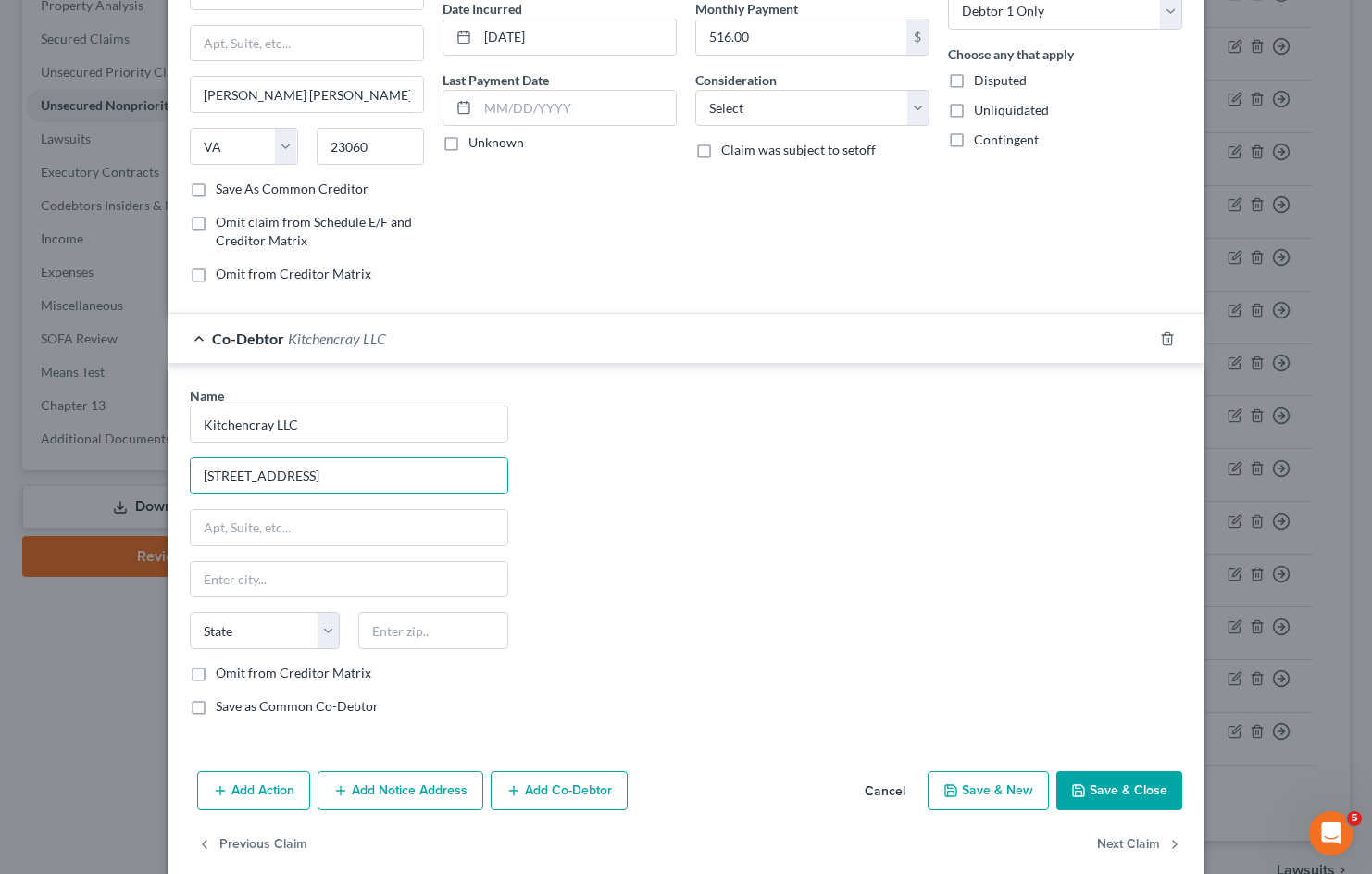
scroll to position [185, 0]
click at [1091, 784] on button "Save & Close" at bounding box center [1119, 789] width 126 height 39
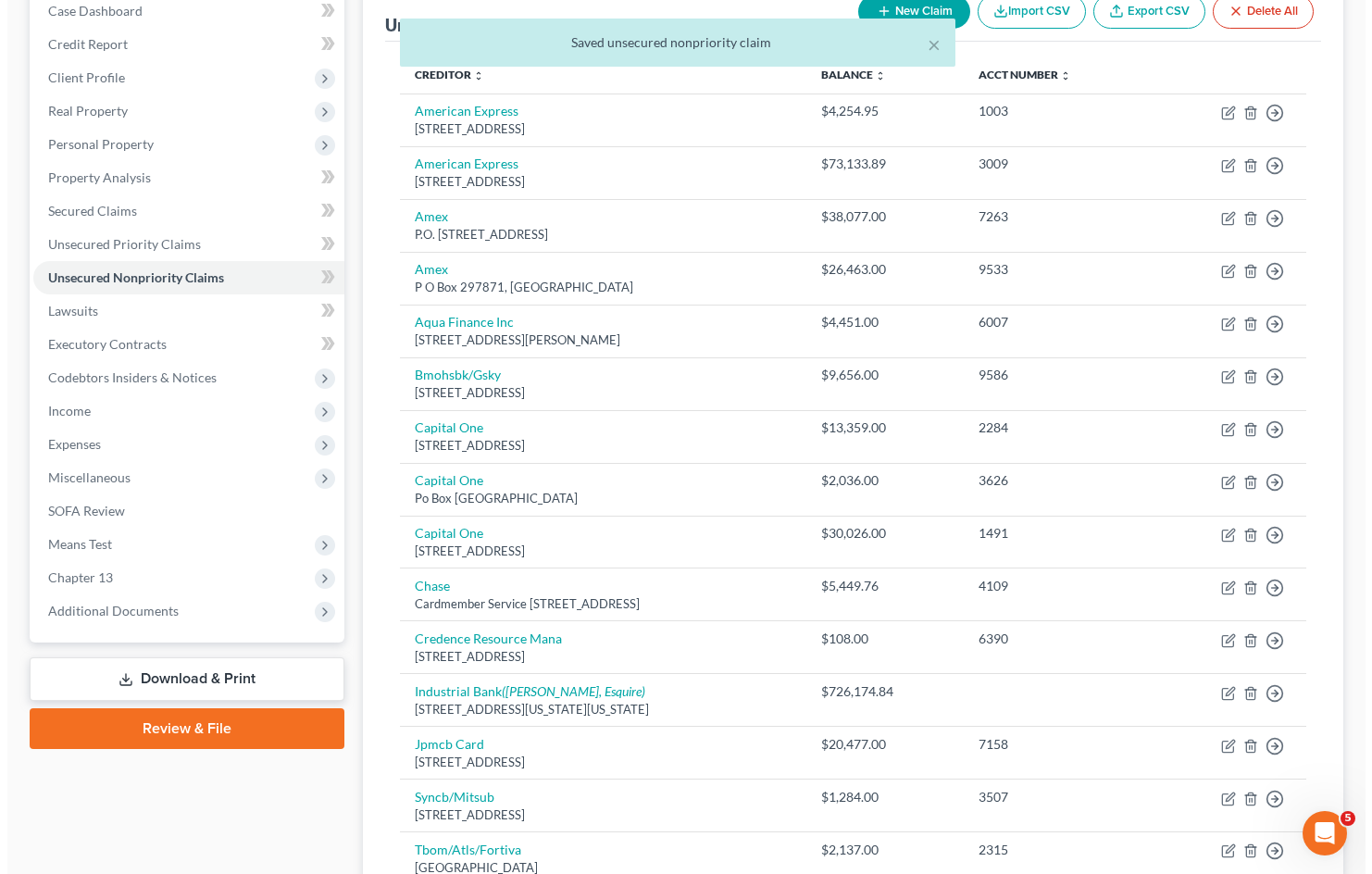
scroll to position [93, 0]
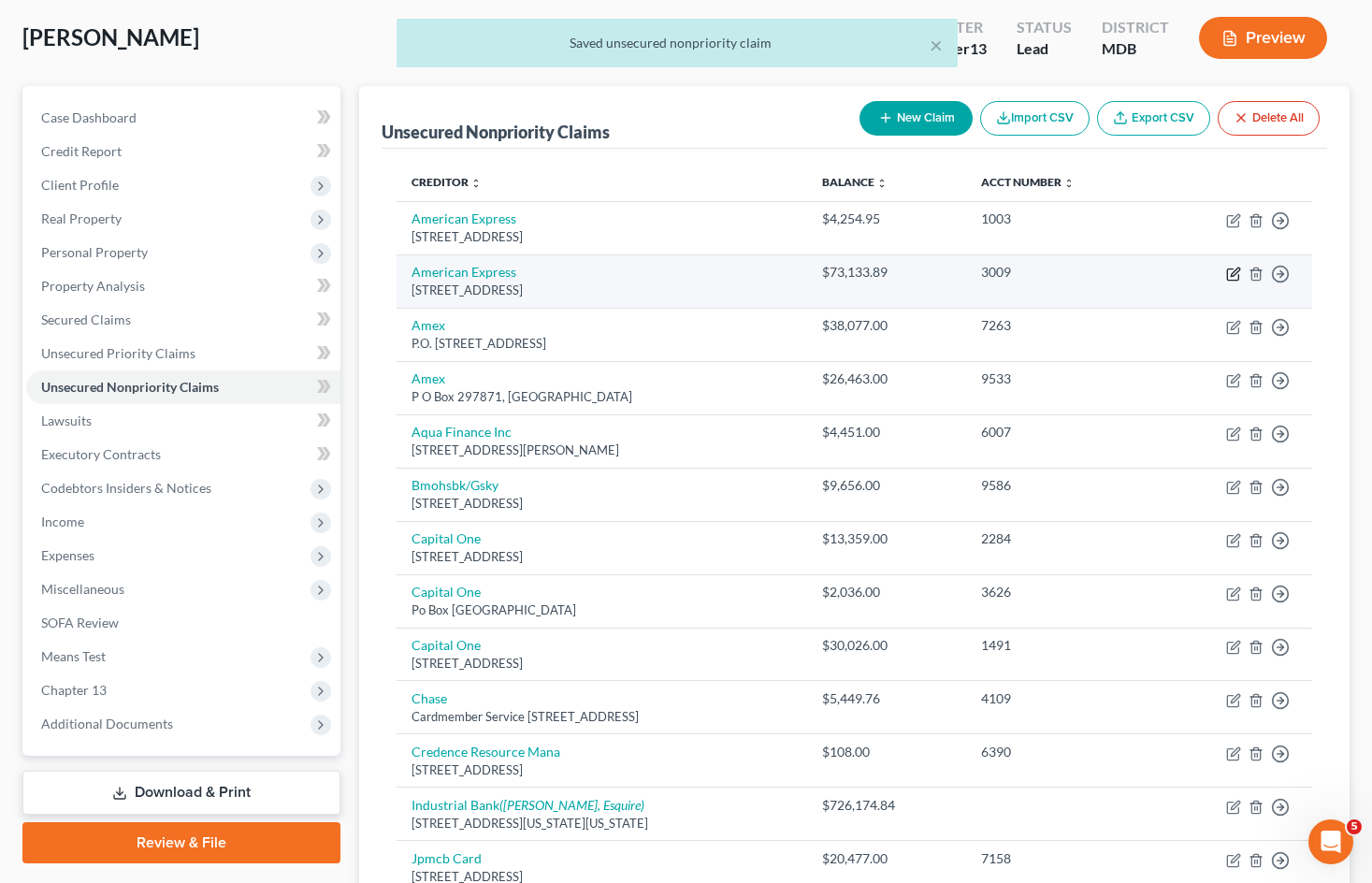
click at [1234, 275] on icon "button" at bounding box center [1234, 271] width 8 height 8
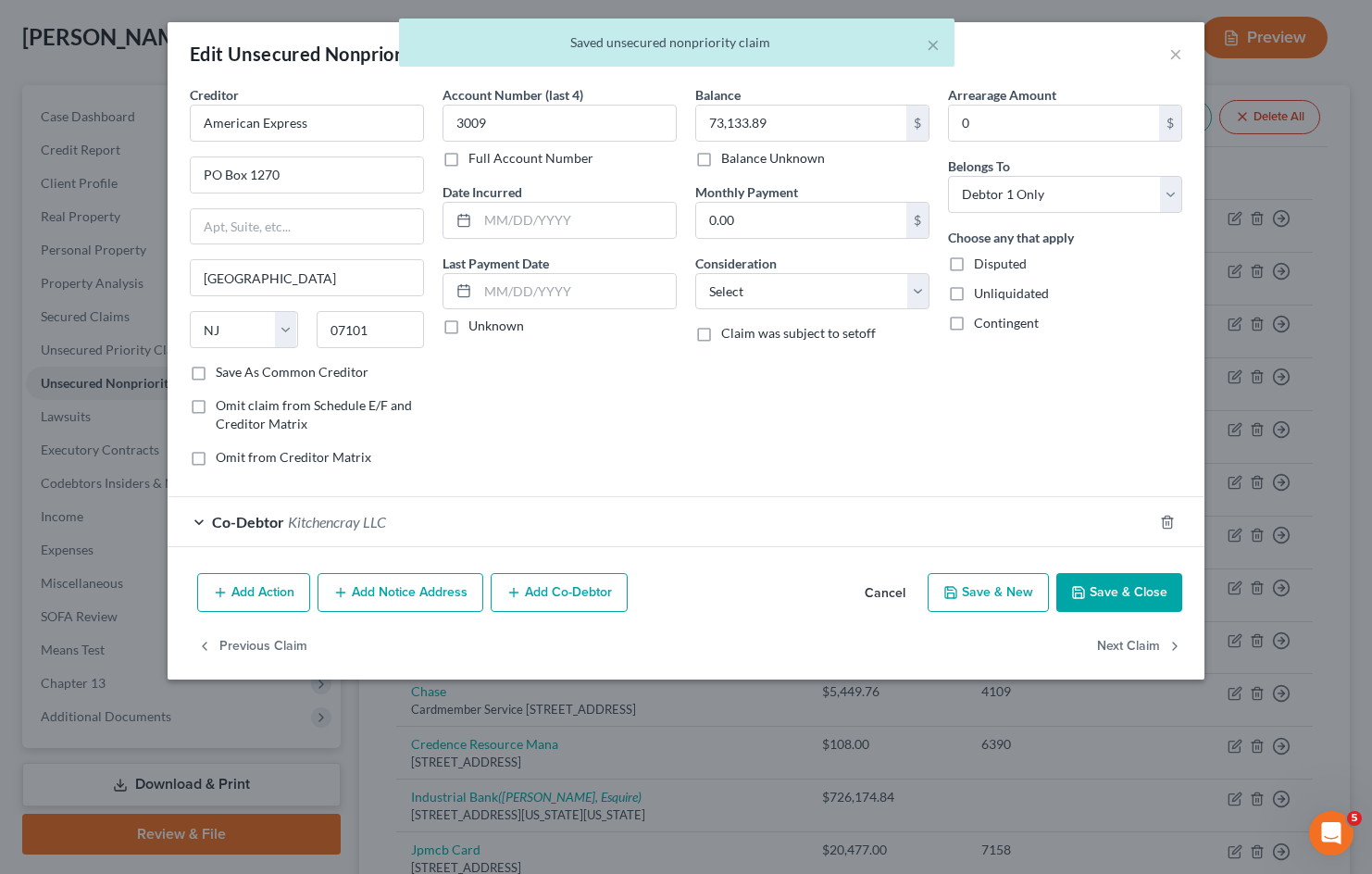
drag, startPoint x: 677, startPoint y: 534, endPoint x: 725, endPoint y: 538, distance: 48.2
click at [677, 535] on div "Co-Debtor Kitchencray LLC" at bounding box center [660, 521] width 985 height 49
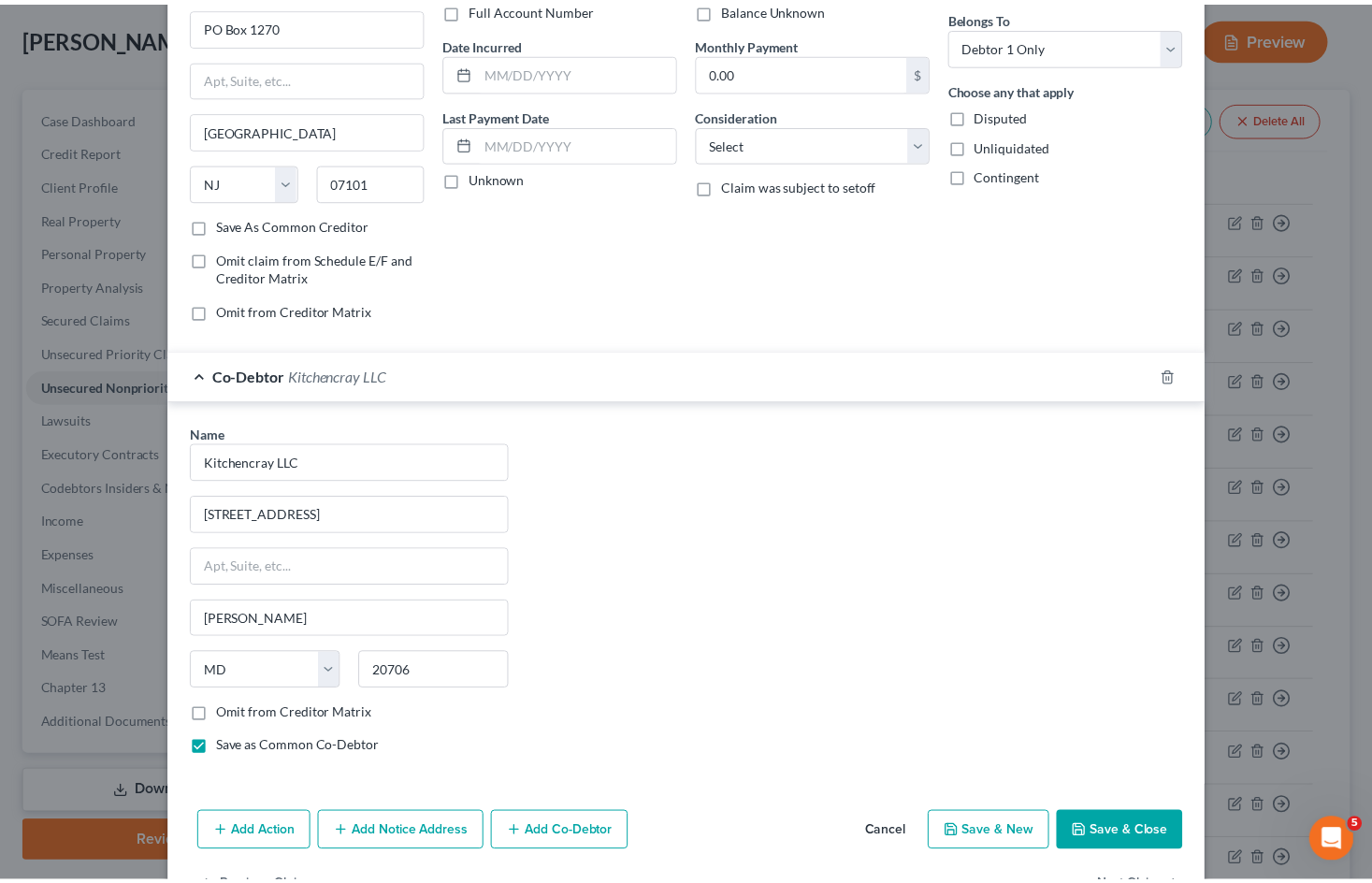
scroll to position [211, 0]
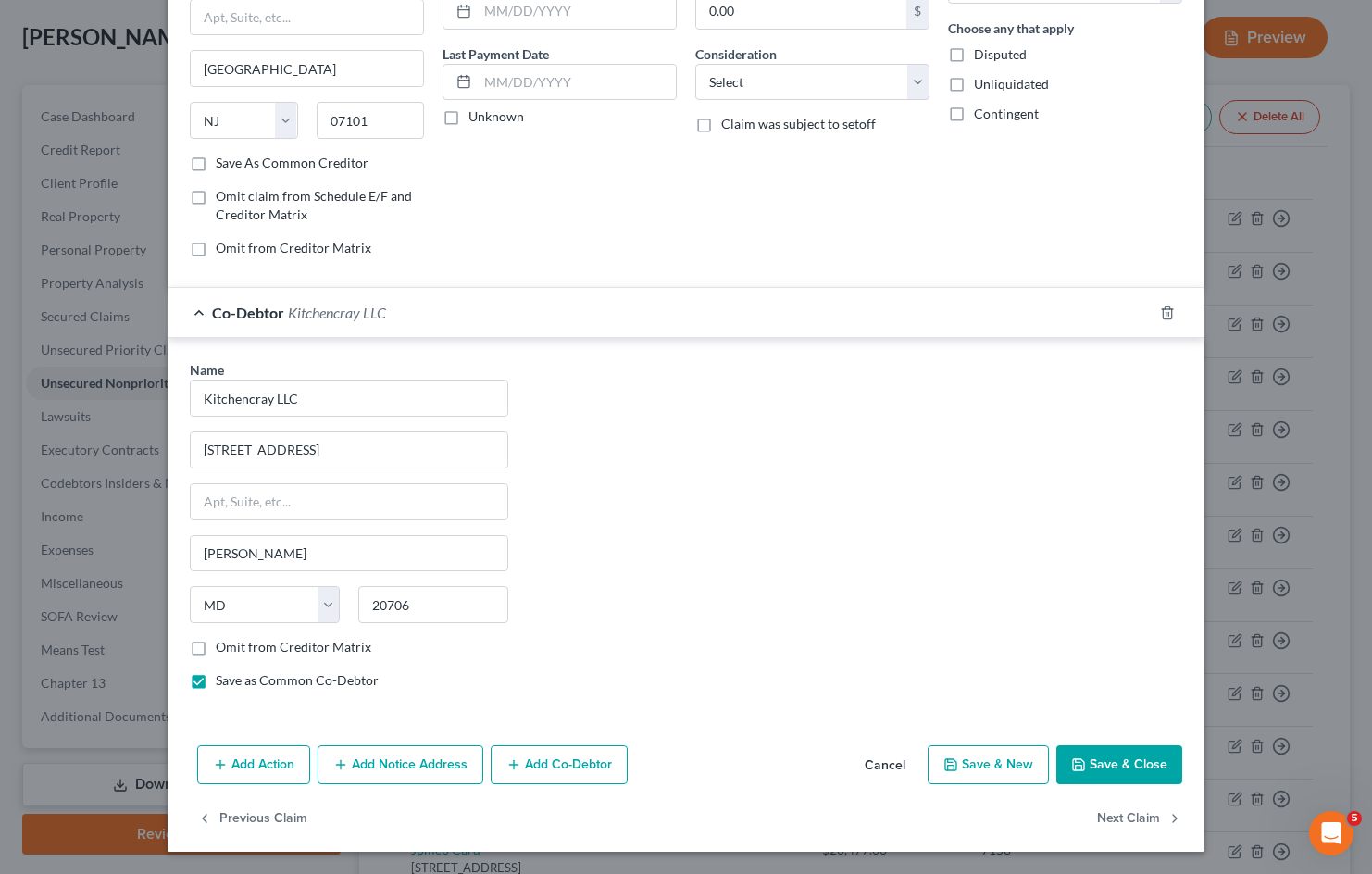
click at [887, 769] on button "Cancel" at bounding box center [885, 765] width 71 height 37
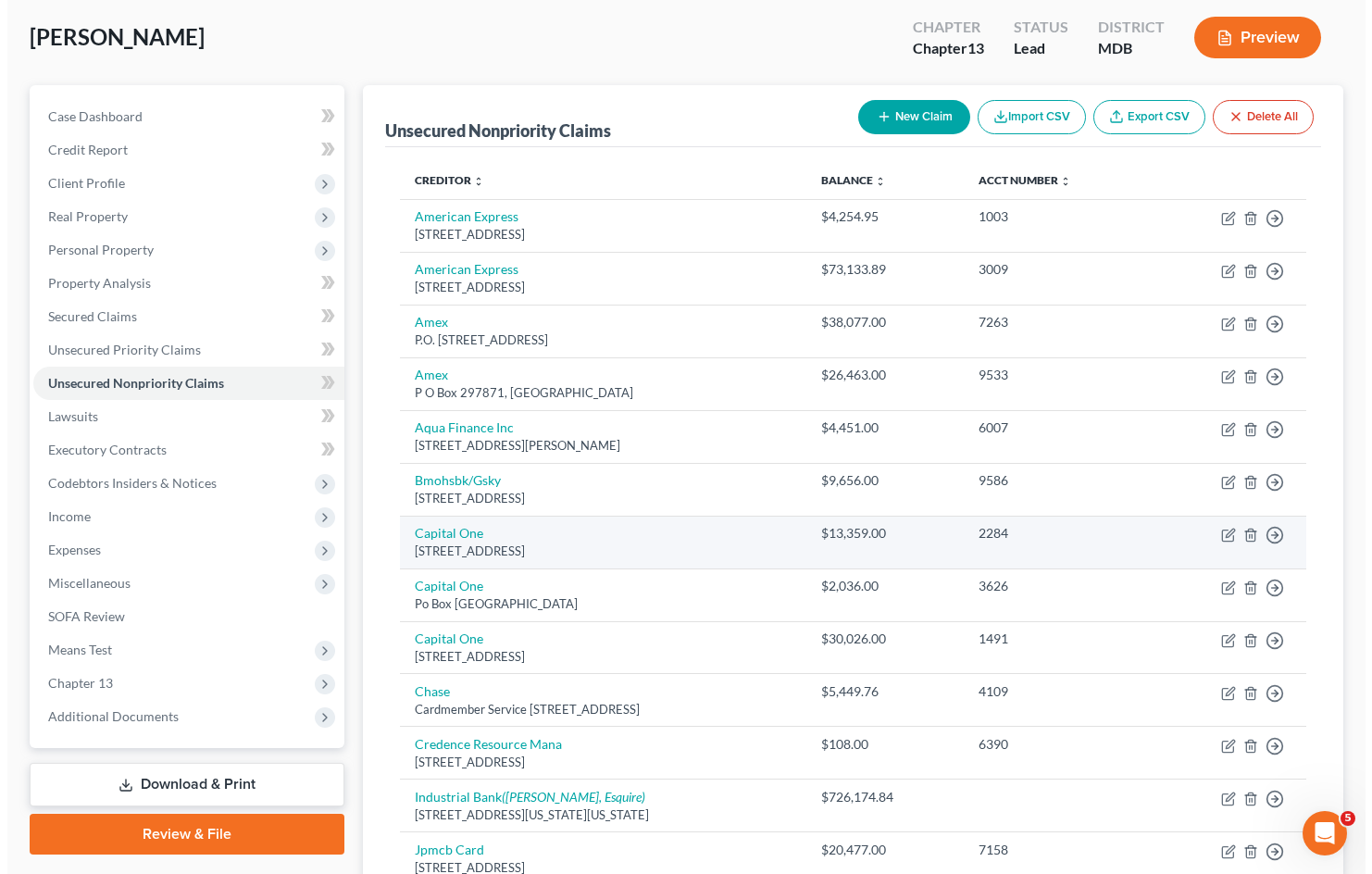
scroll to position [185, 0]
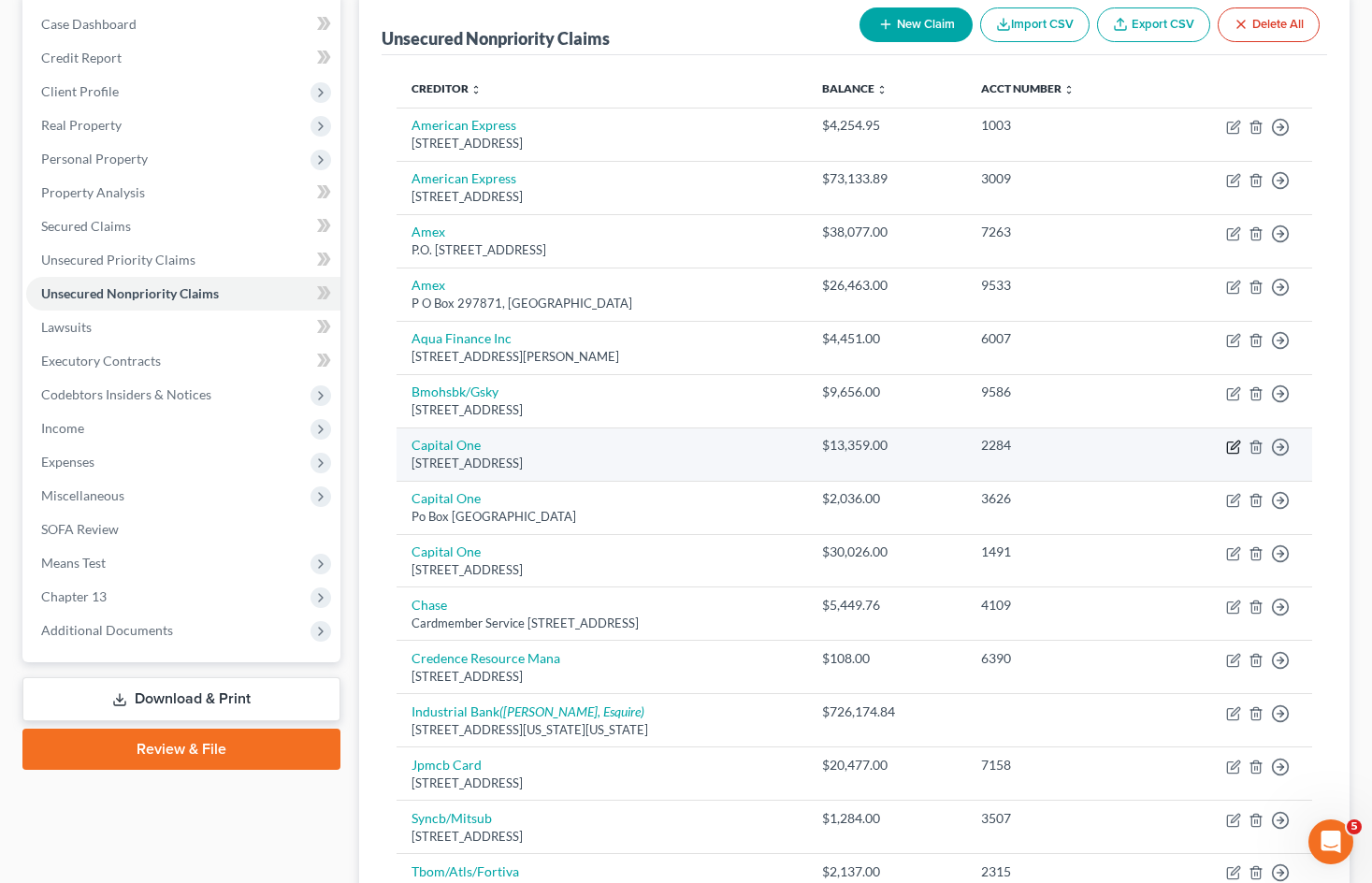
click at [1233, 446] on icon "button" at bounding box center [1233, 447] width 15 height 15
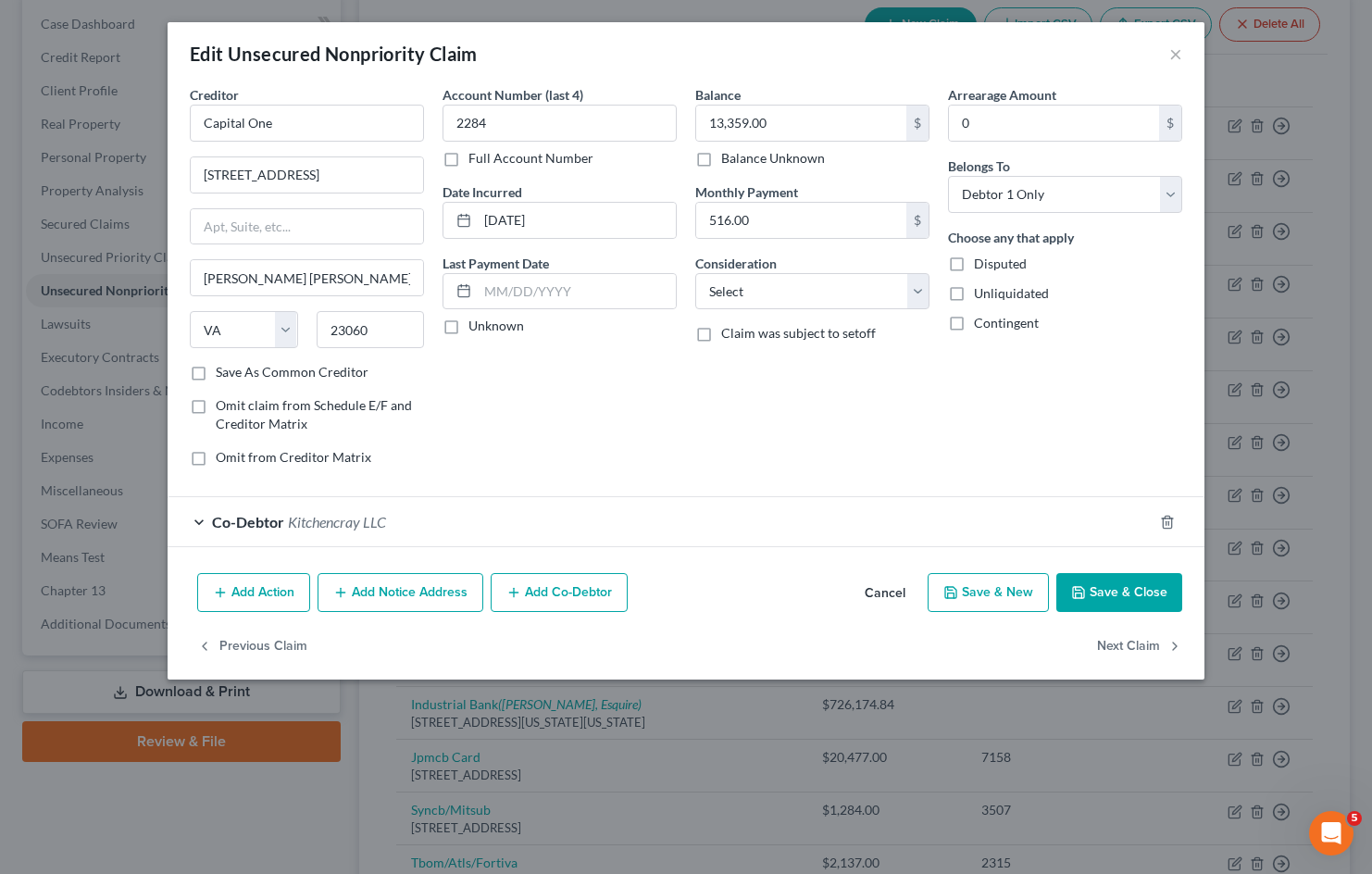
click at [423, 513] on div "Co-Debtor Kitchencray LLC" at bounding box center [660, 521] width 985 height 49
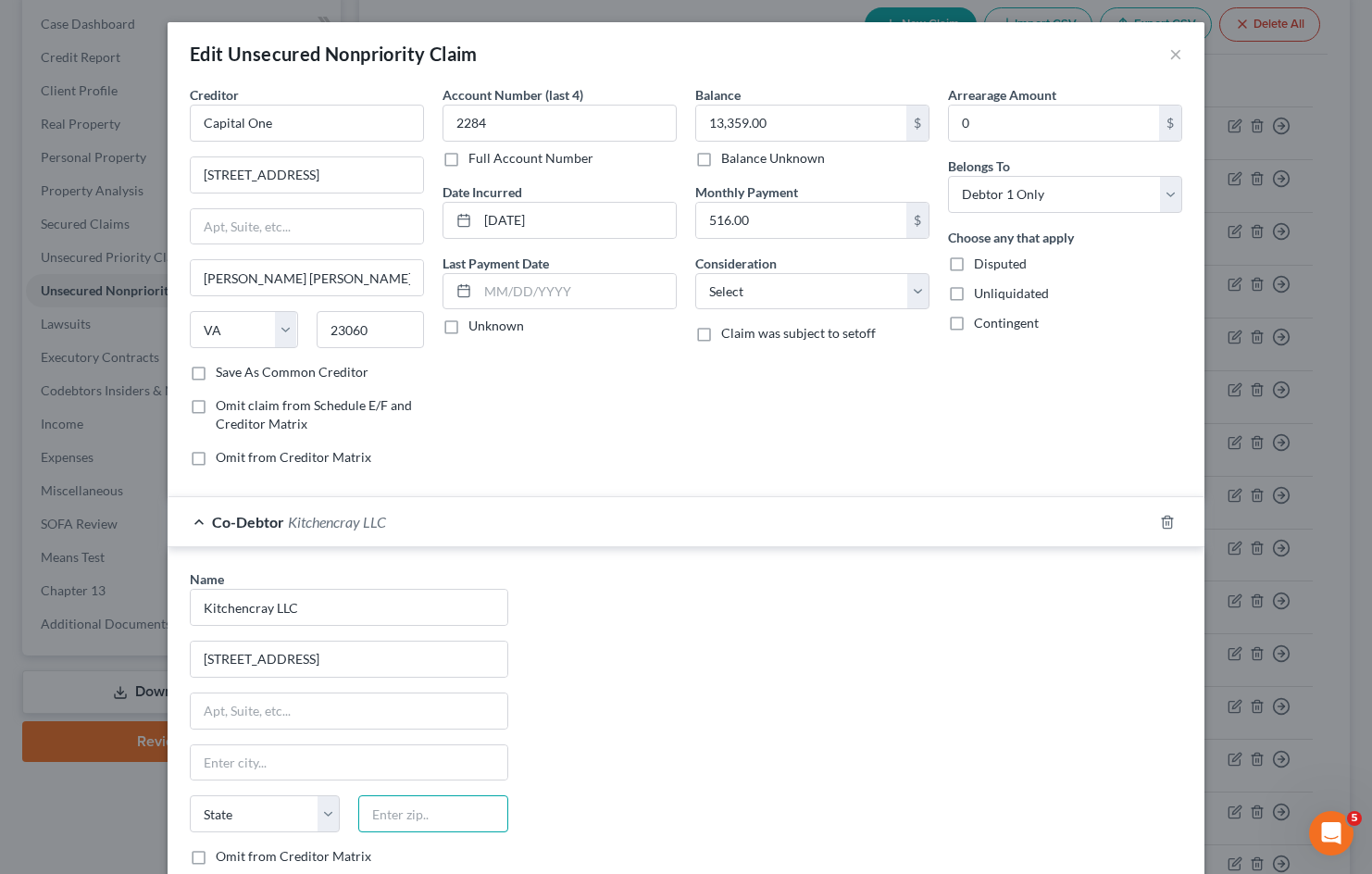
click at [396, 800] on input "text" at bounding box center [433, 814] width 150 height 37
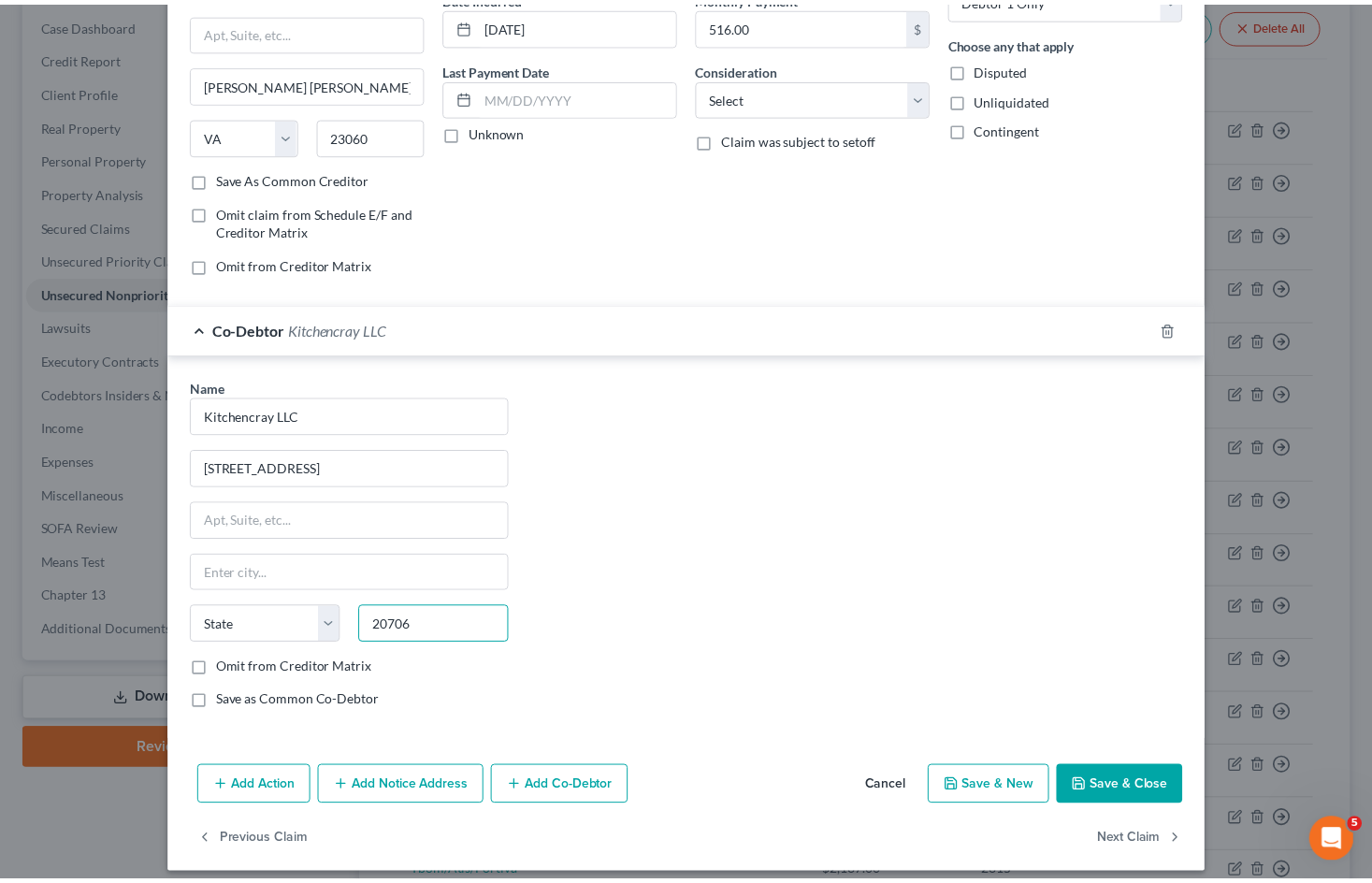
scroll to position [211, 0]
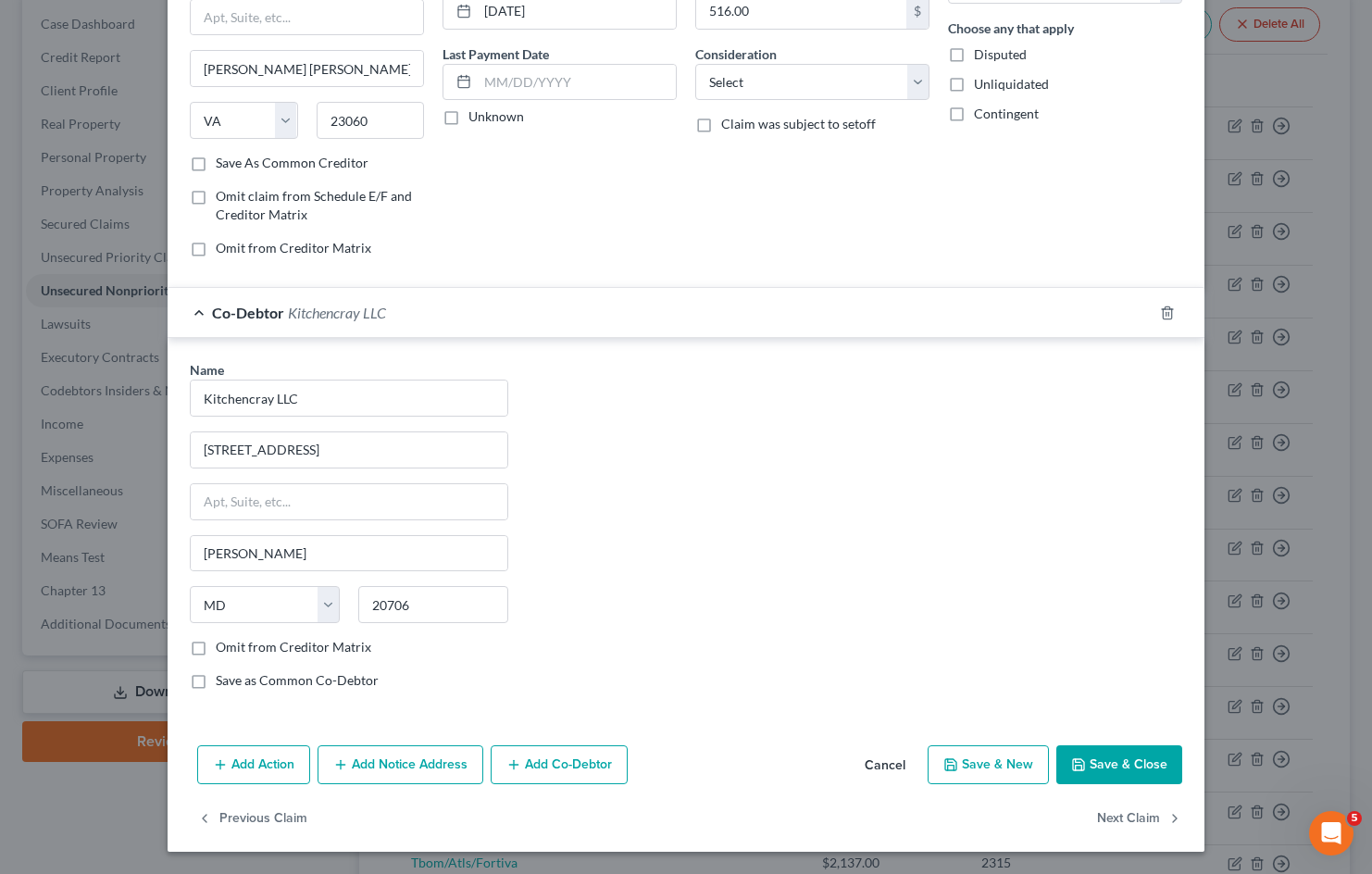
click at [1120, 780] on button "Save & Close" at bounding box center [1119, 764] width 126 height 39
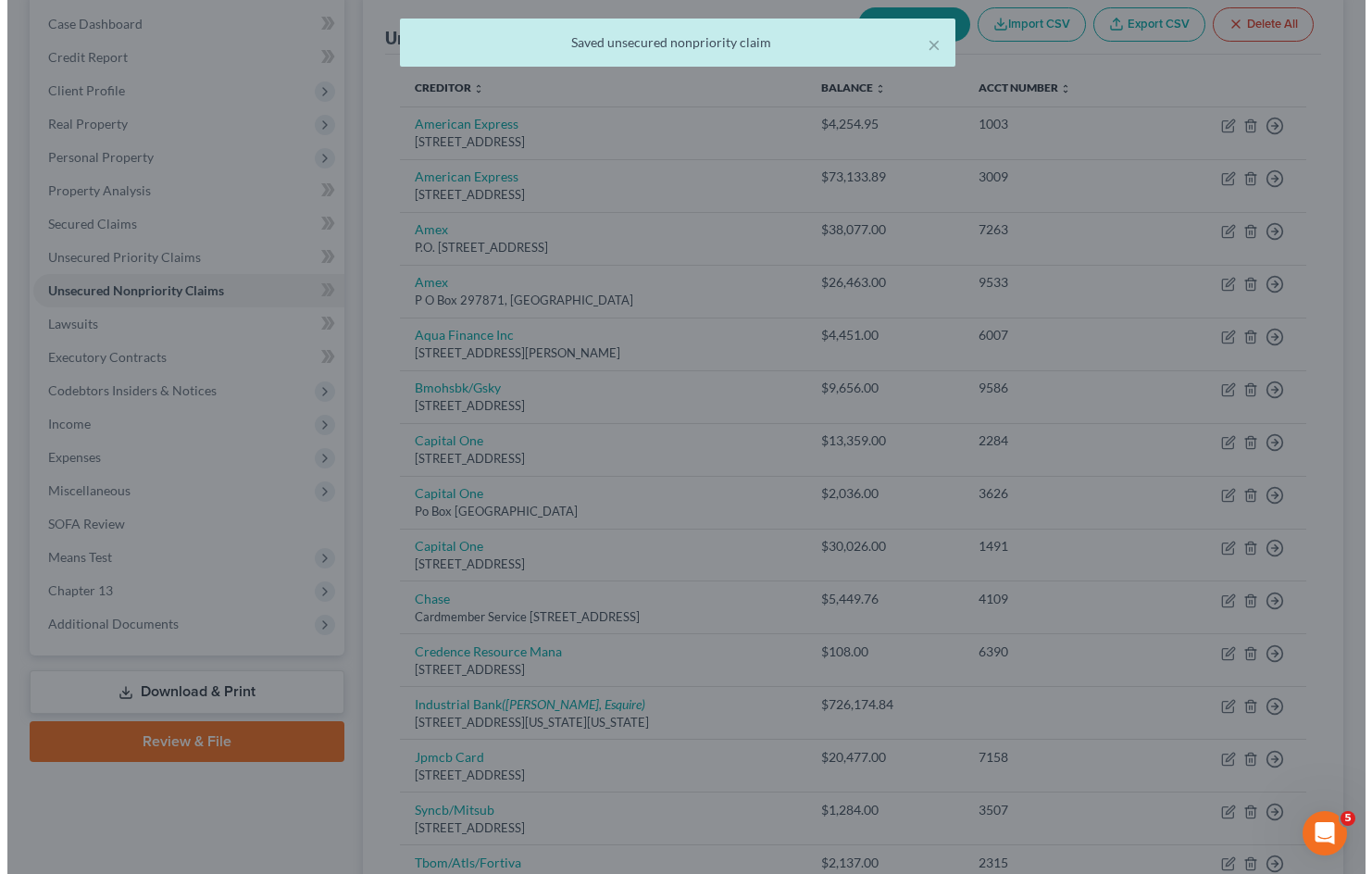
scroll to position [0, 0]
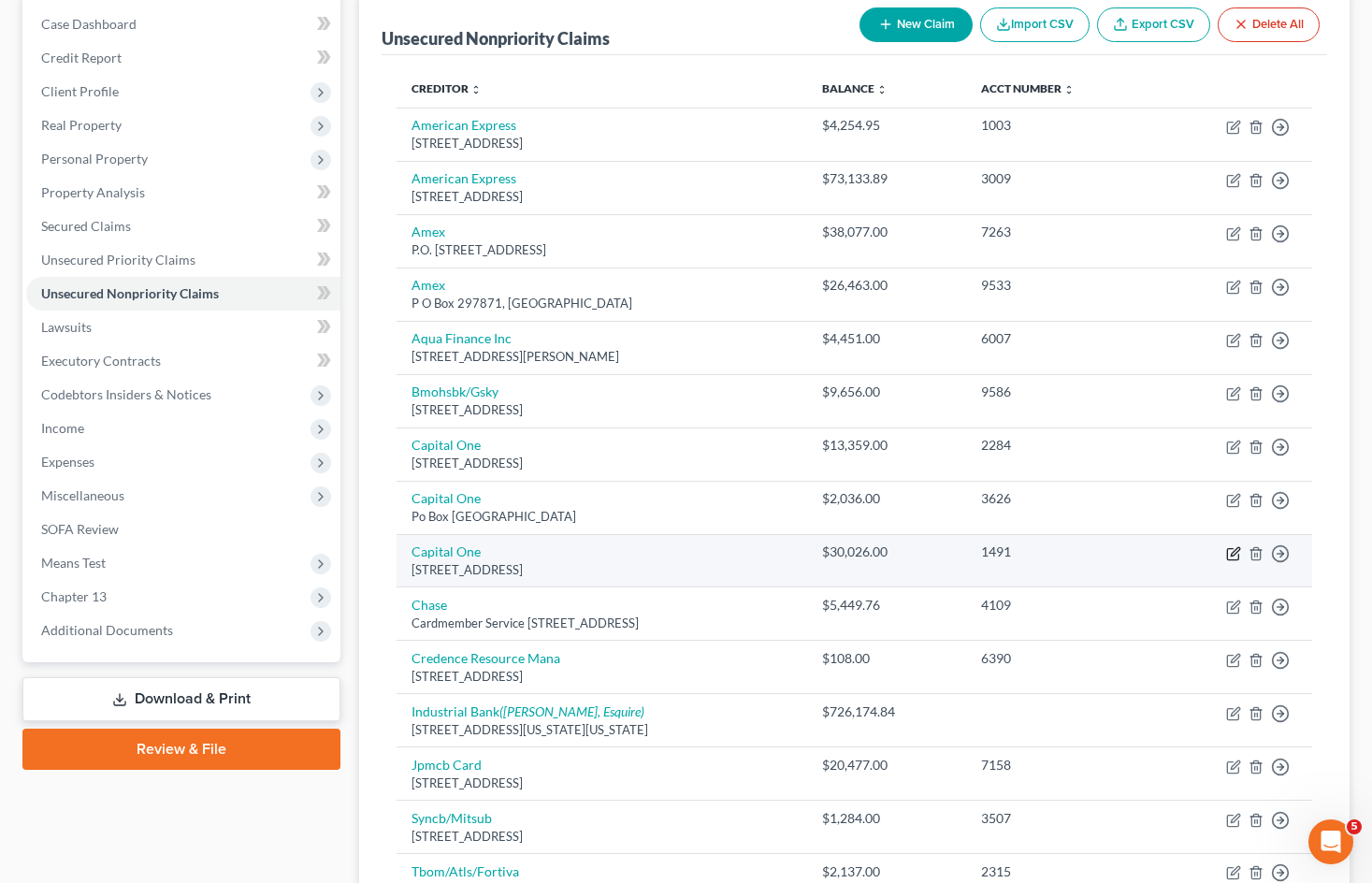
click at [1233, 556] on icon "button" at bounding box center [1234, 551] width 8 height 8
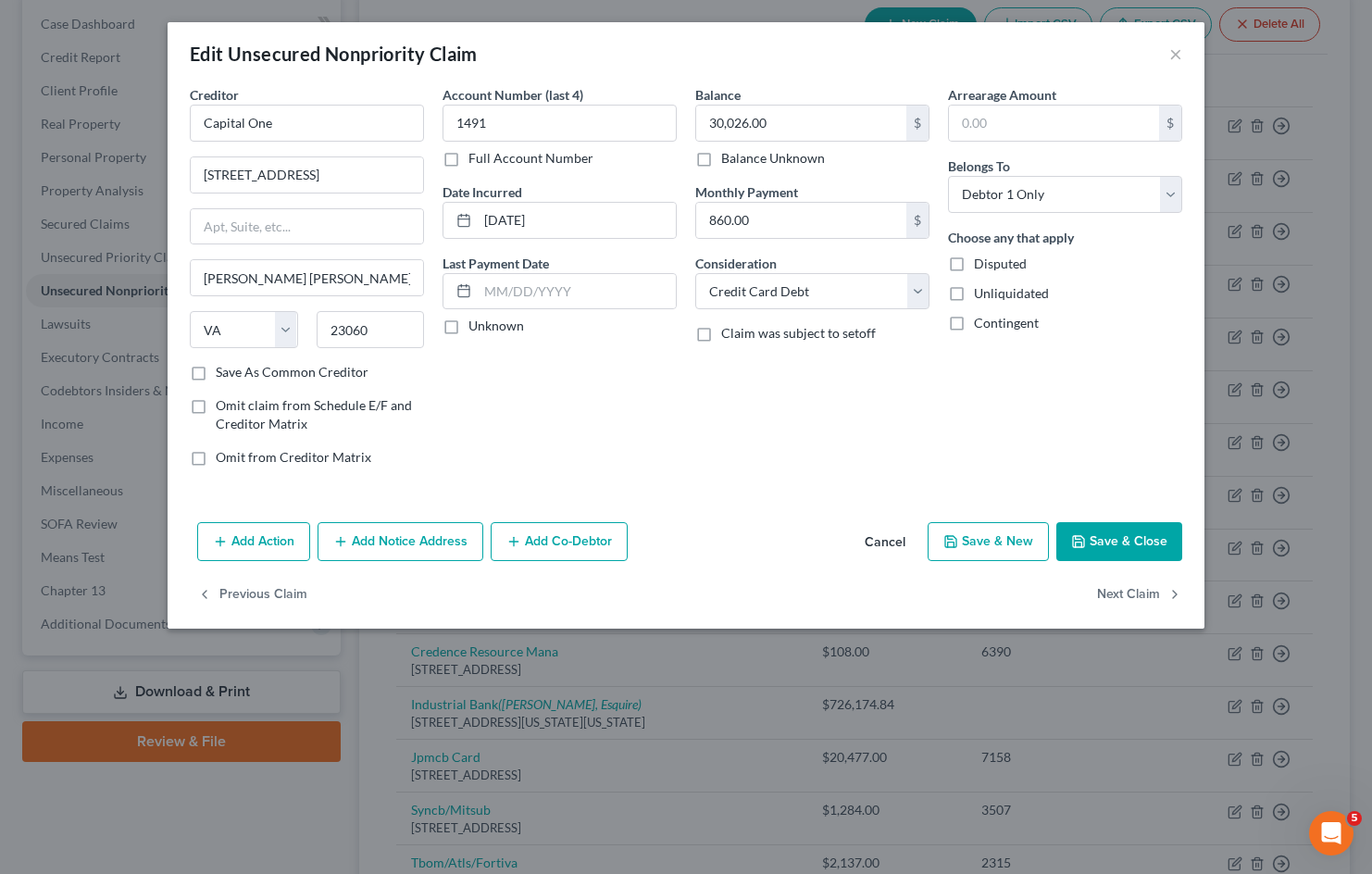
click at [447, 537] on button "Add Notice Address" at bounding box center [400, 541] width 165 height 39
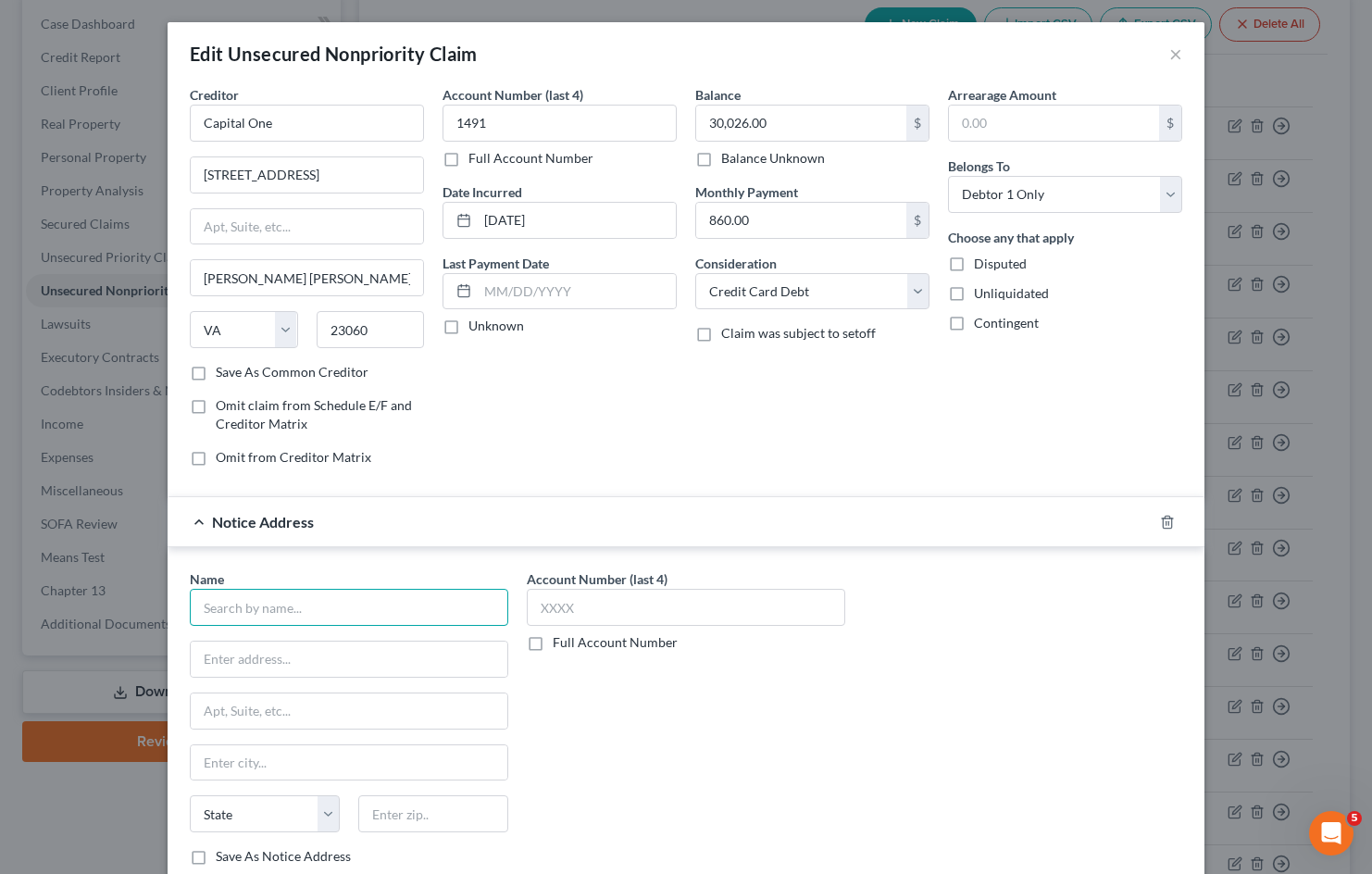
click at [379, 613] on input "text" at bounding box center [348, 607] width 319 height 37
click at [299, 658] on input "text" at bounding box center [348, 659] width 317 height 35
paste input "4601 Presidents Way"
click at [426, 803] on input "text" at bounding box center [433, 814] width 150 height 37
click at [783, 755] on div "Account Number (last 4) Full Account Number" at bounding box center [686, 724] width 337 height 311
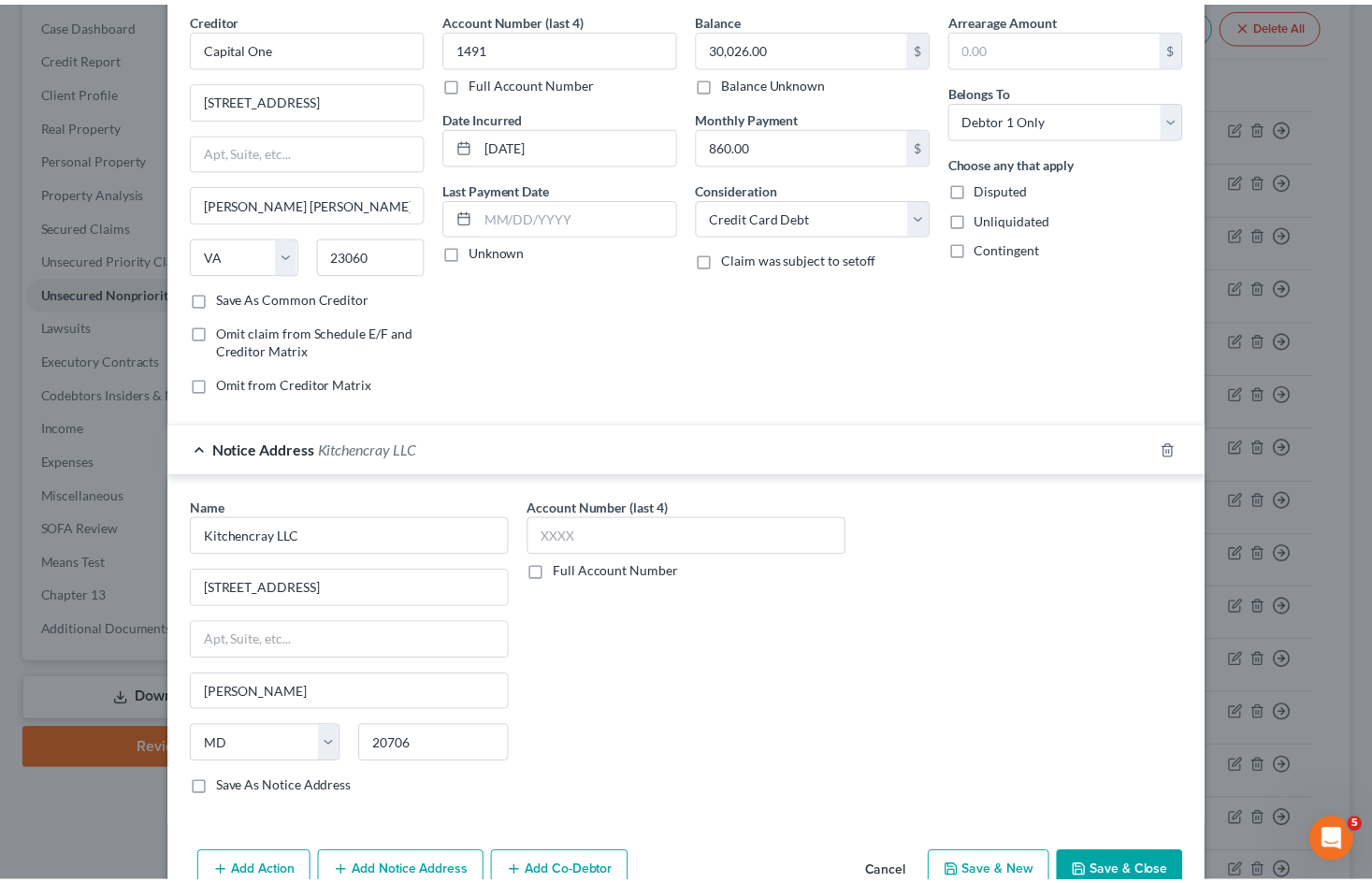
scroll to position [177, 0]
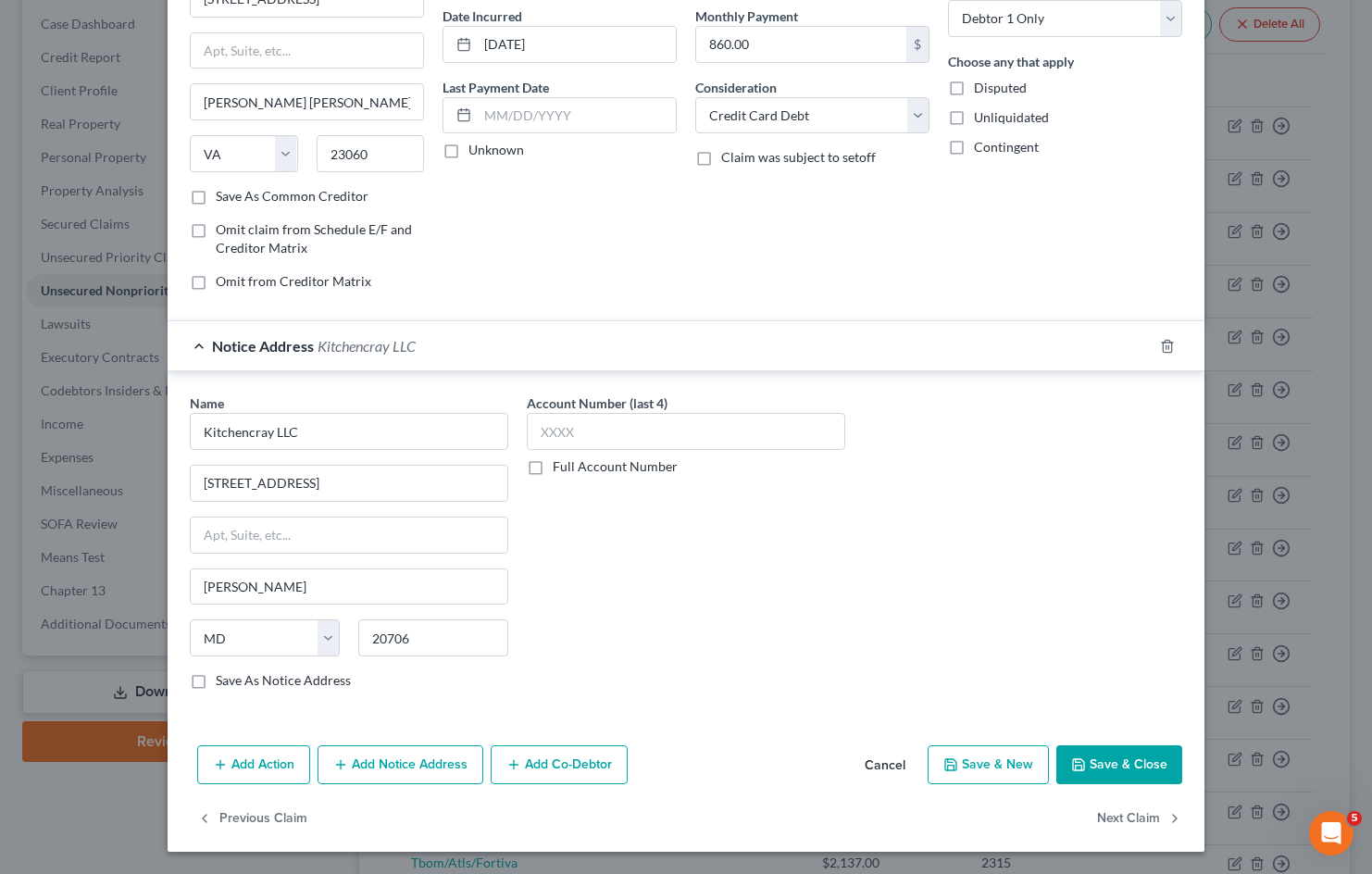
click at [1146, 770] on button "Save & Close" at bounding box center [1119, 764] width 126 height 39
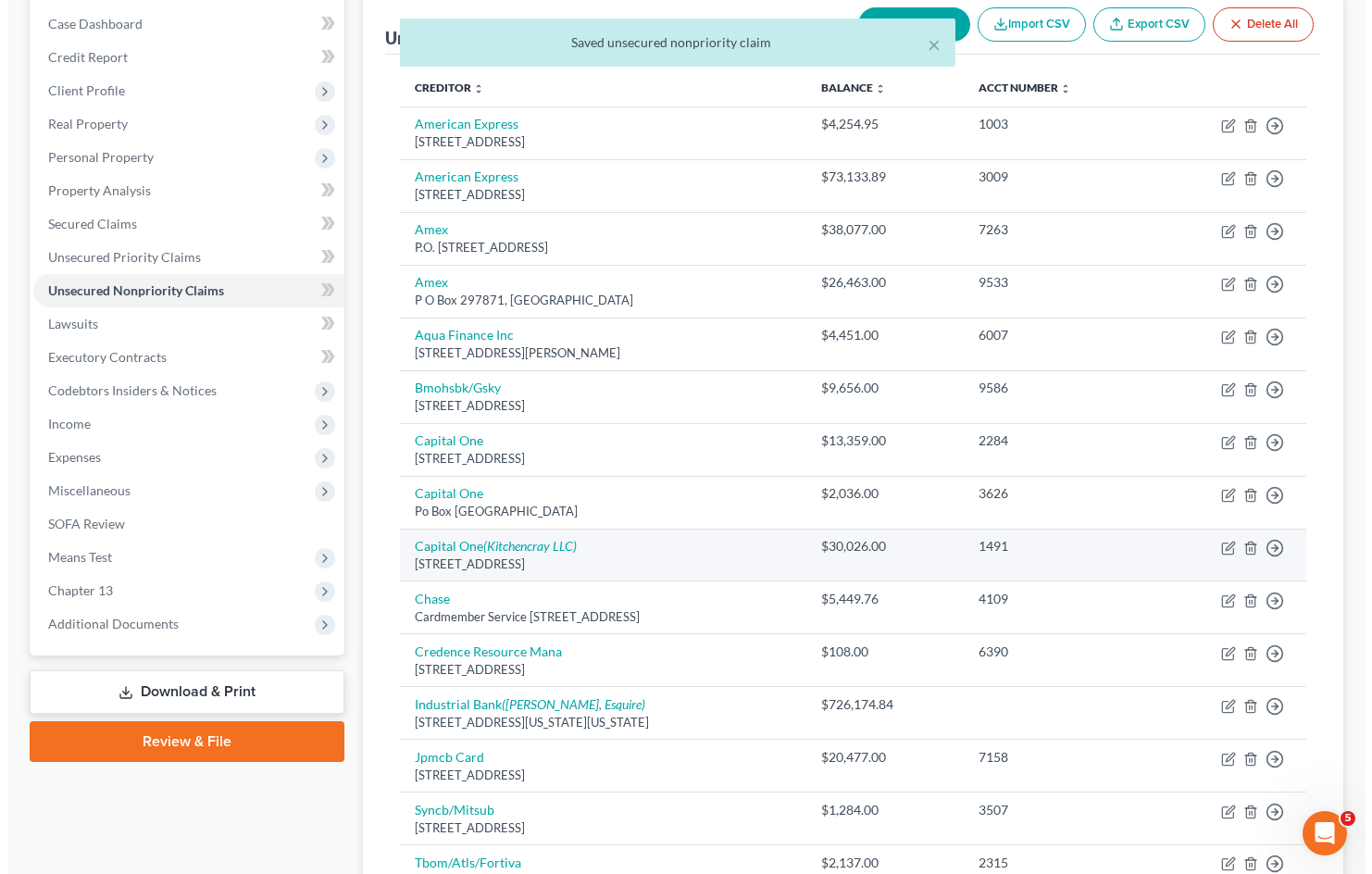
scroll to position [278, 0]
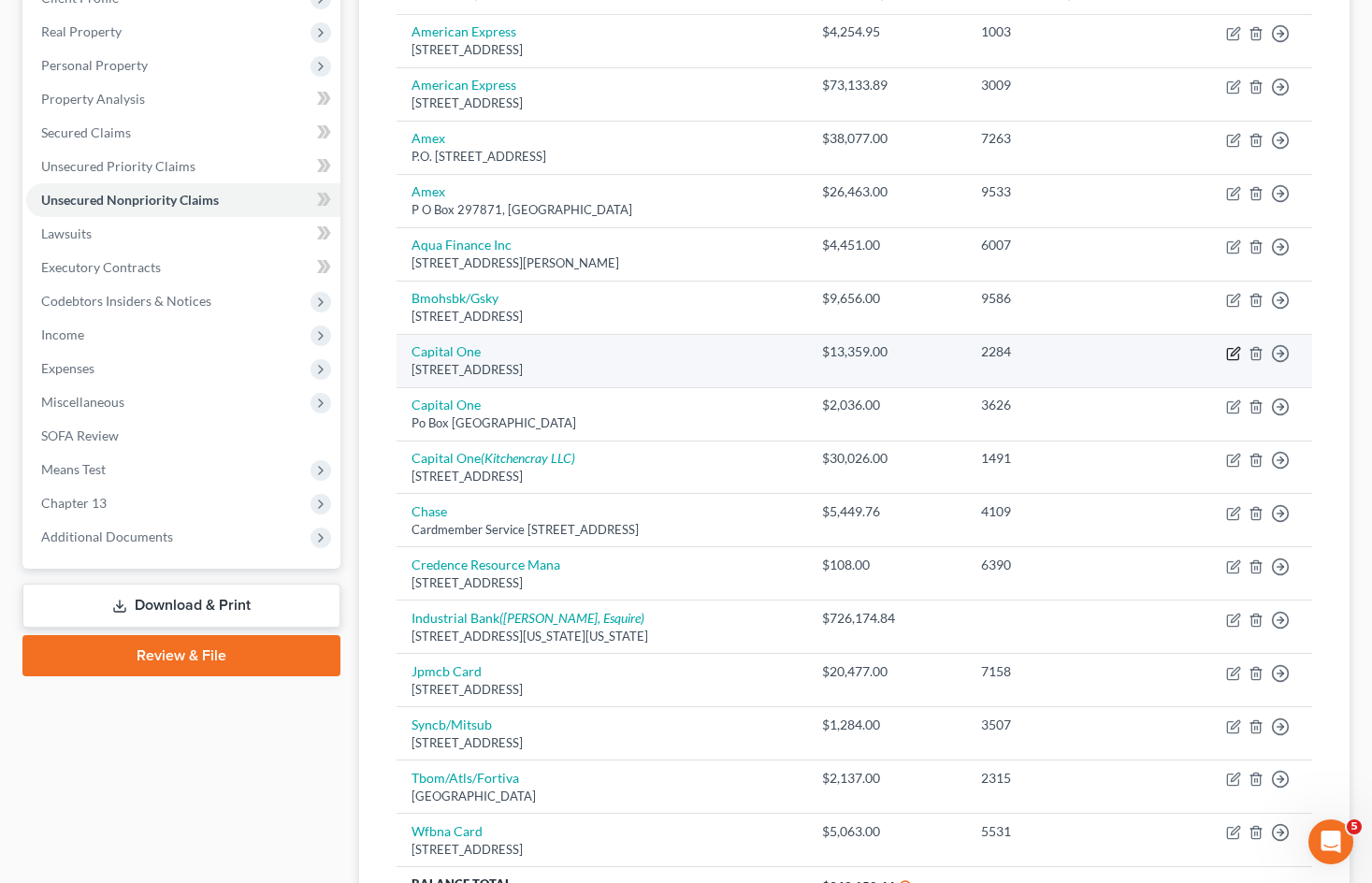
click at [1227, 351] on icon "button" at bounding box center [1232, 354] width 11 height 11
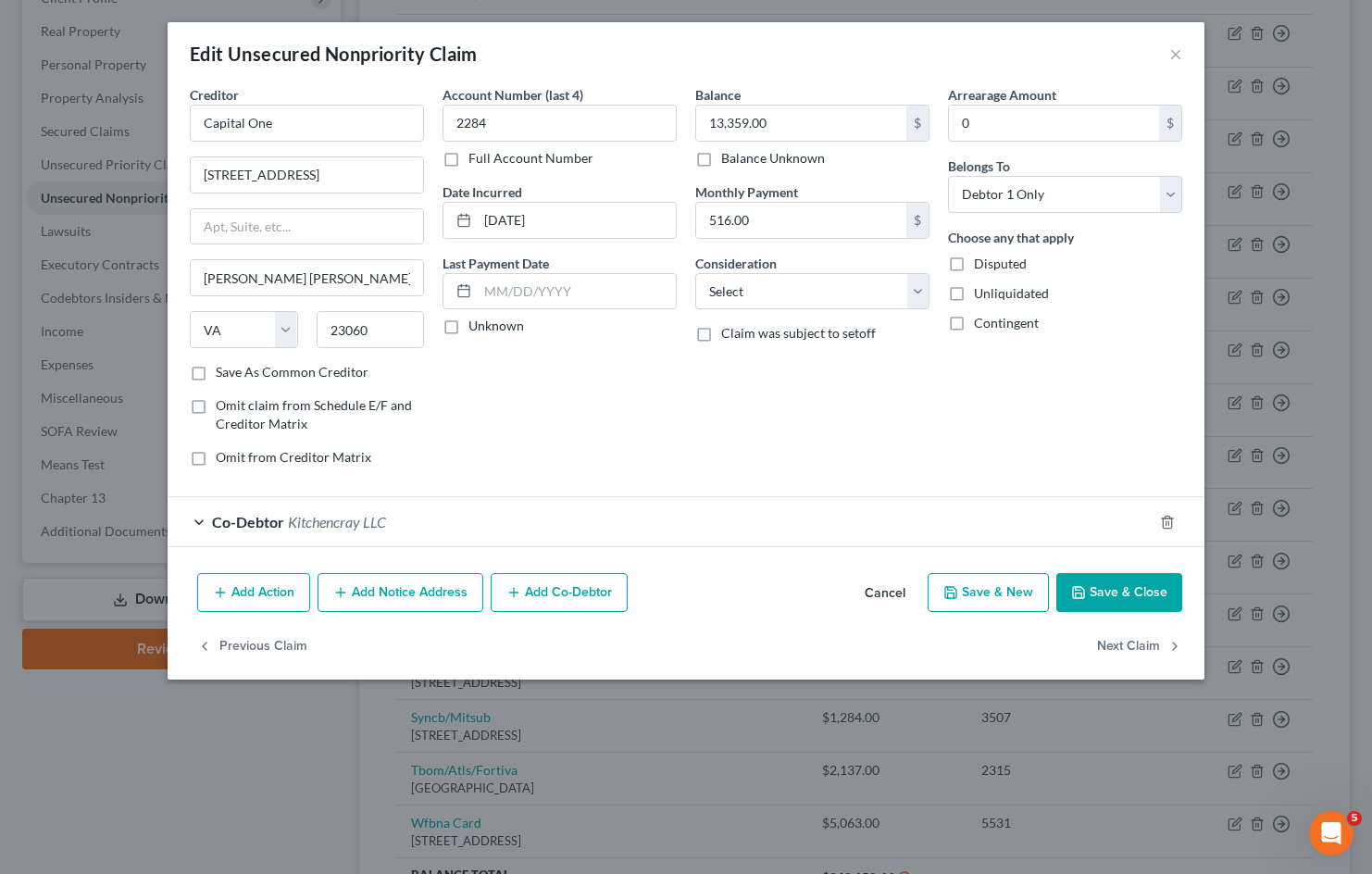
click at [895, 591] on button "Cancel" at bounding box center [885, 594] width 71 height 37
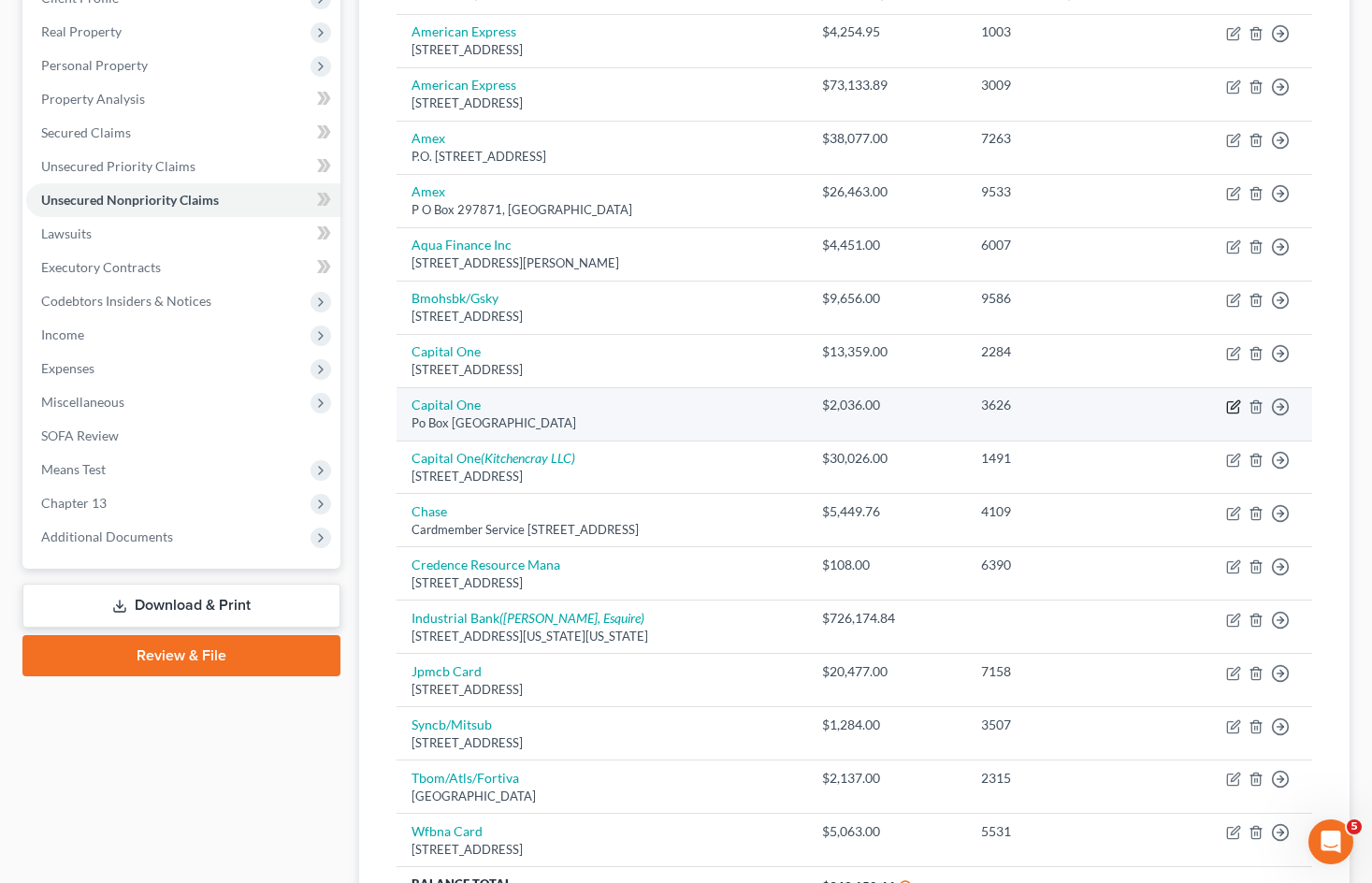
click at [1235, 404] on icon "button" at bounding box center [1233, 406] width 15 height 15
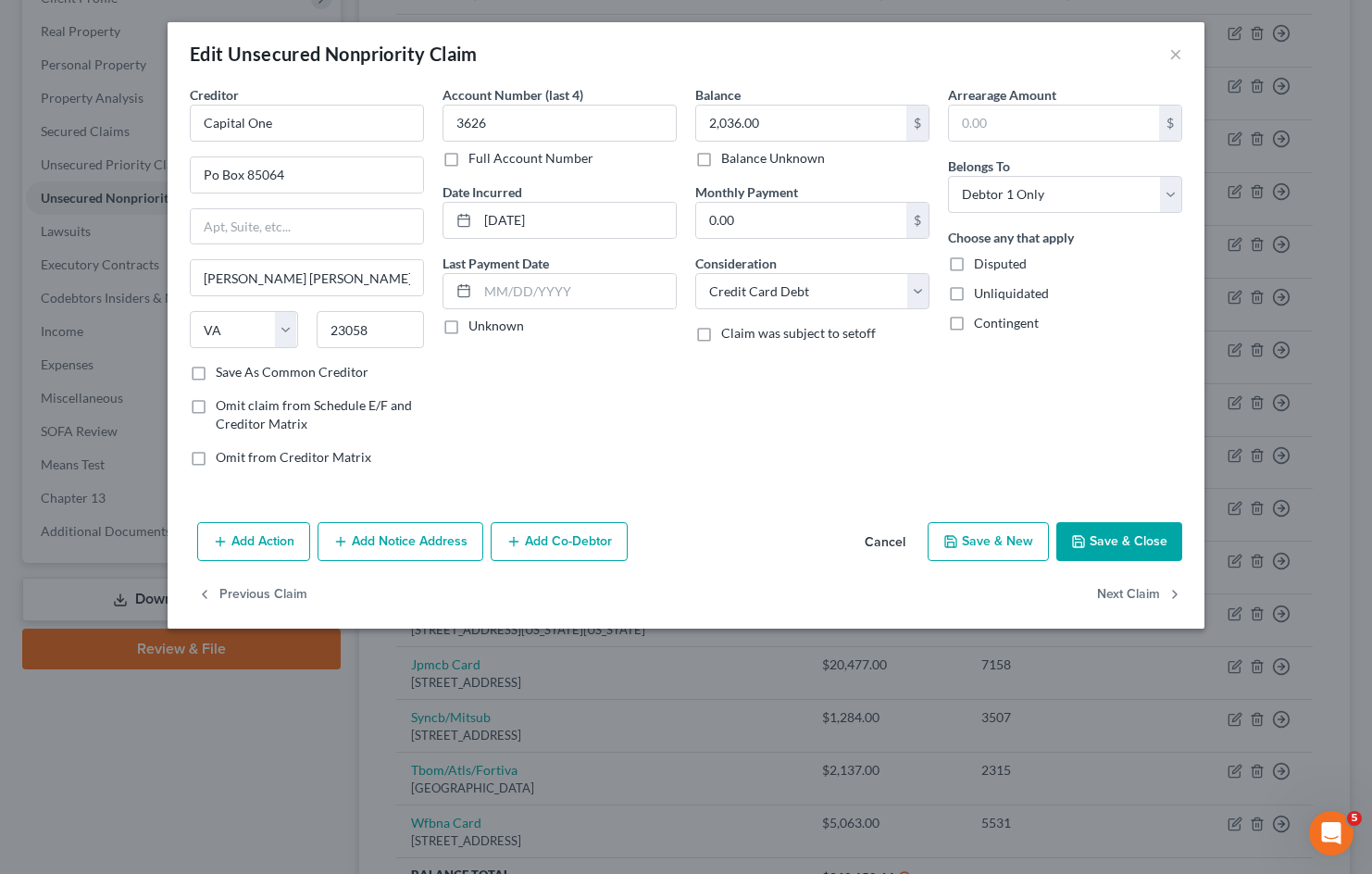
click at [581, 536] on button "Add Co-Debtor" at bounding box center [558, 541] width 137 height 39
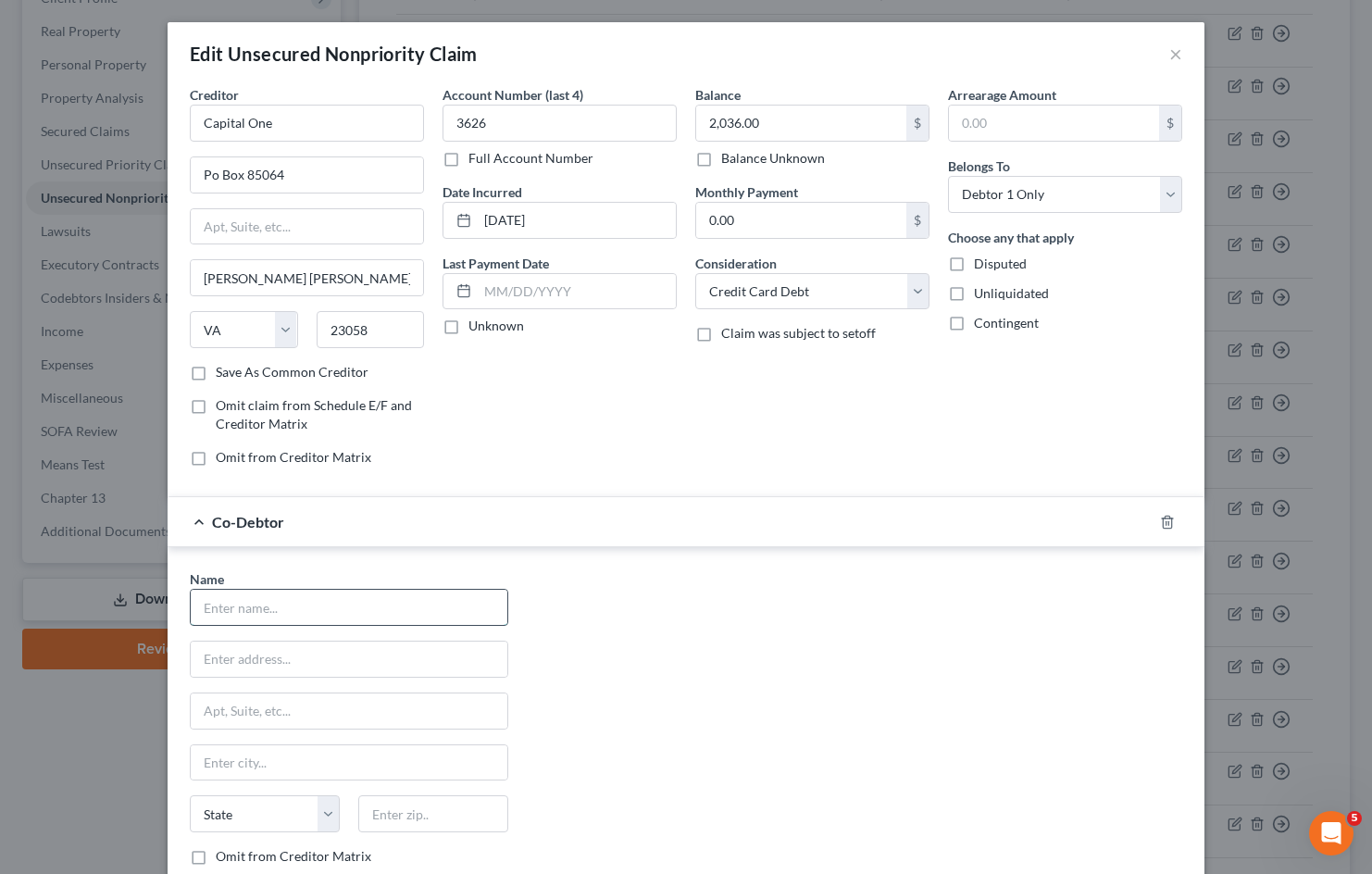
click at [412, 610] on input "text" at bounding box center [348, 607] width 317 height 35
paste input "4601 Presidents Way"
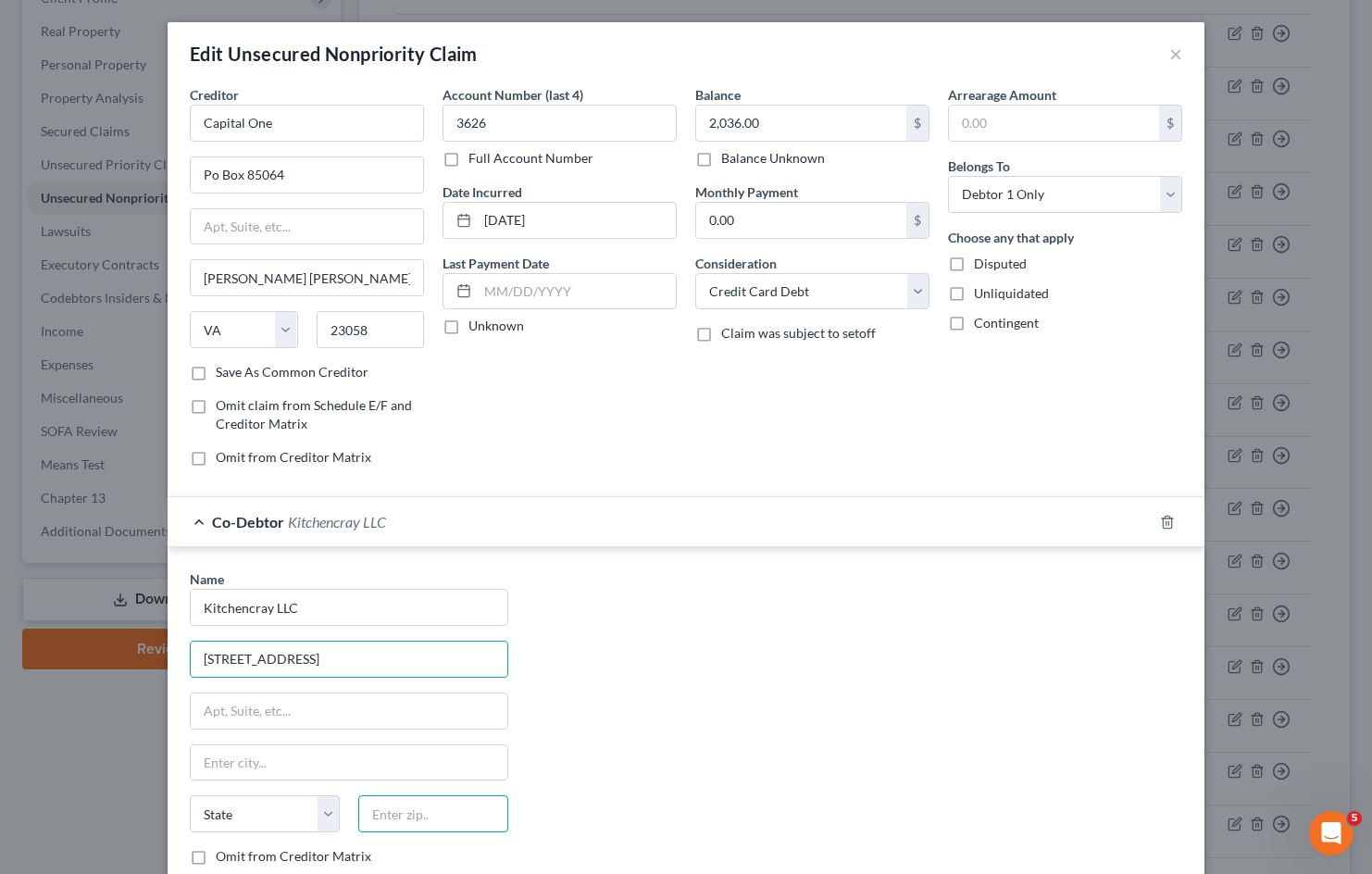
drag, startPoint x: 463, startPoint y: 813, endPoint x: 448, endPoint y: 813, distance: 15.0
click at [463, 811] on input "text" at bounding box center [433, 814] width 150 height 37
click at [816, 674] on div "Name * Kitchencray LLC 4601 Presidents Way Lanham State AL AK AR AZ CA CO CT DE…" at bounding box center [686, 741] width 1011 height 345
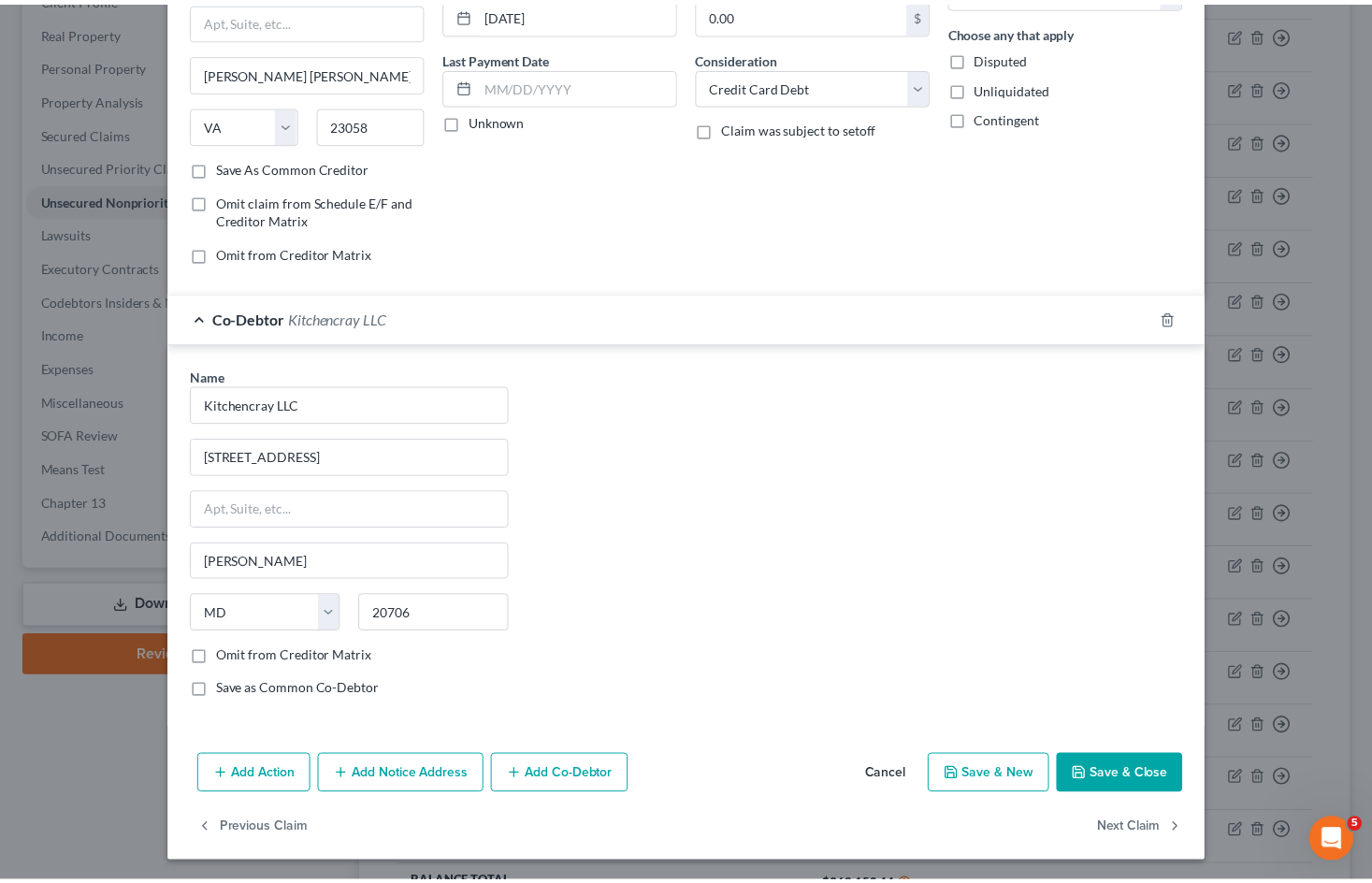
scroll to position [211, 0]
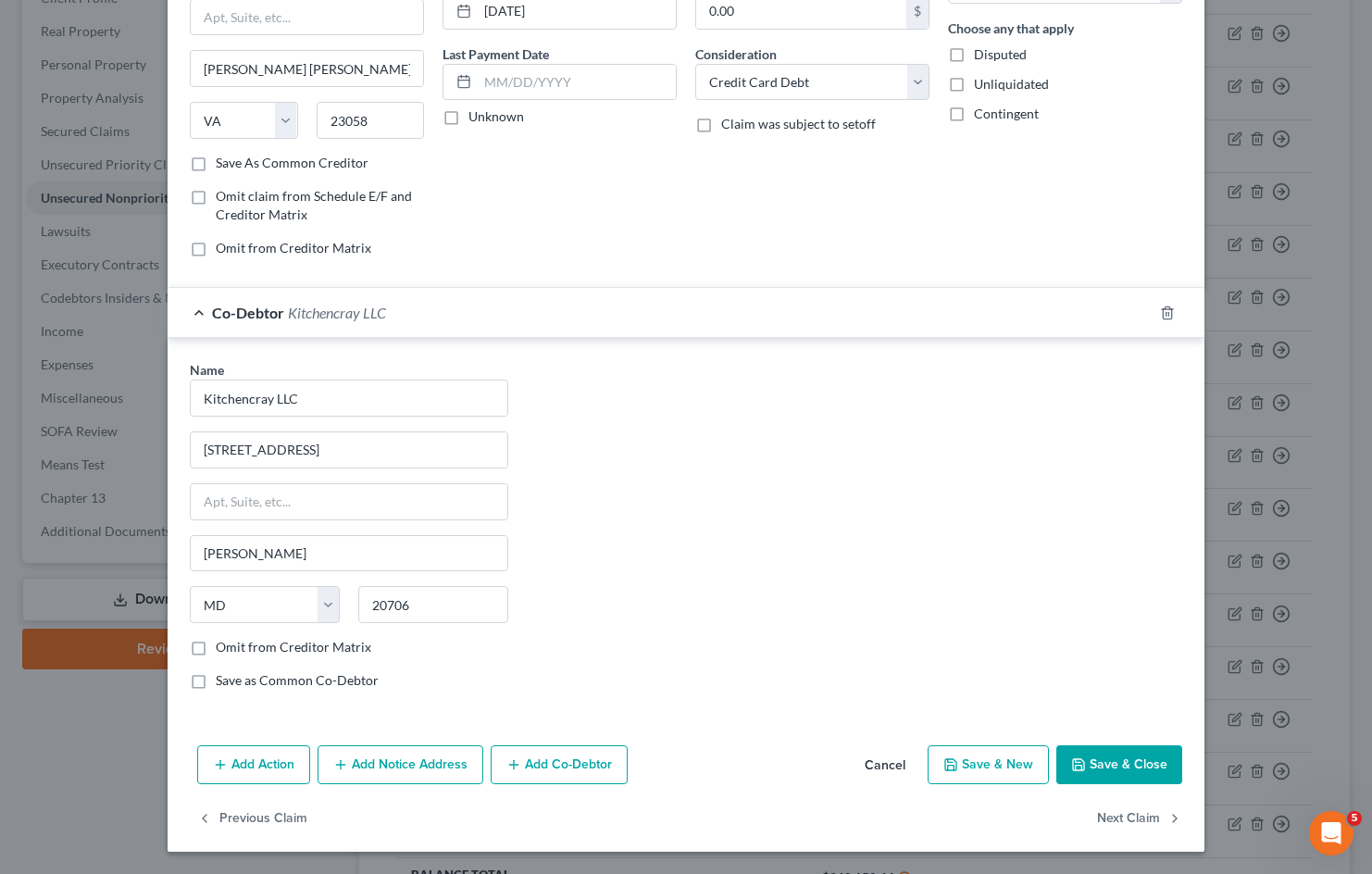
click at [1130, 776] on button "Save & Close" at bounding box center [1119, 764] width 126 height 39
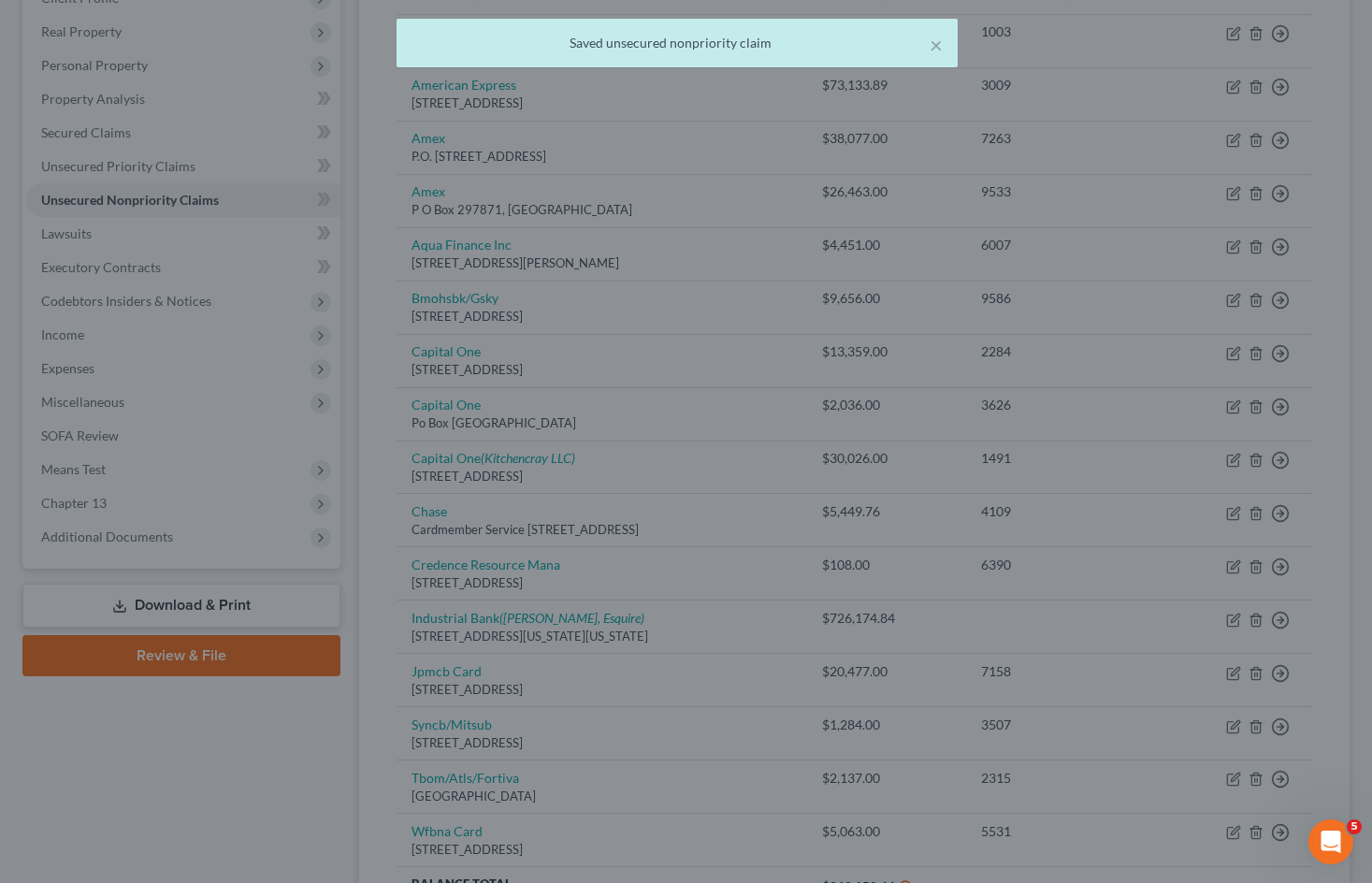
scroll to position [0, 0]
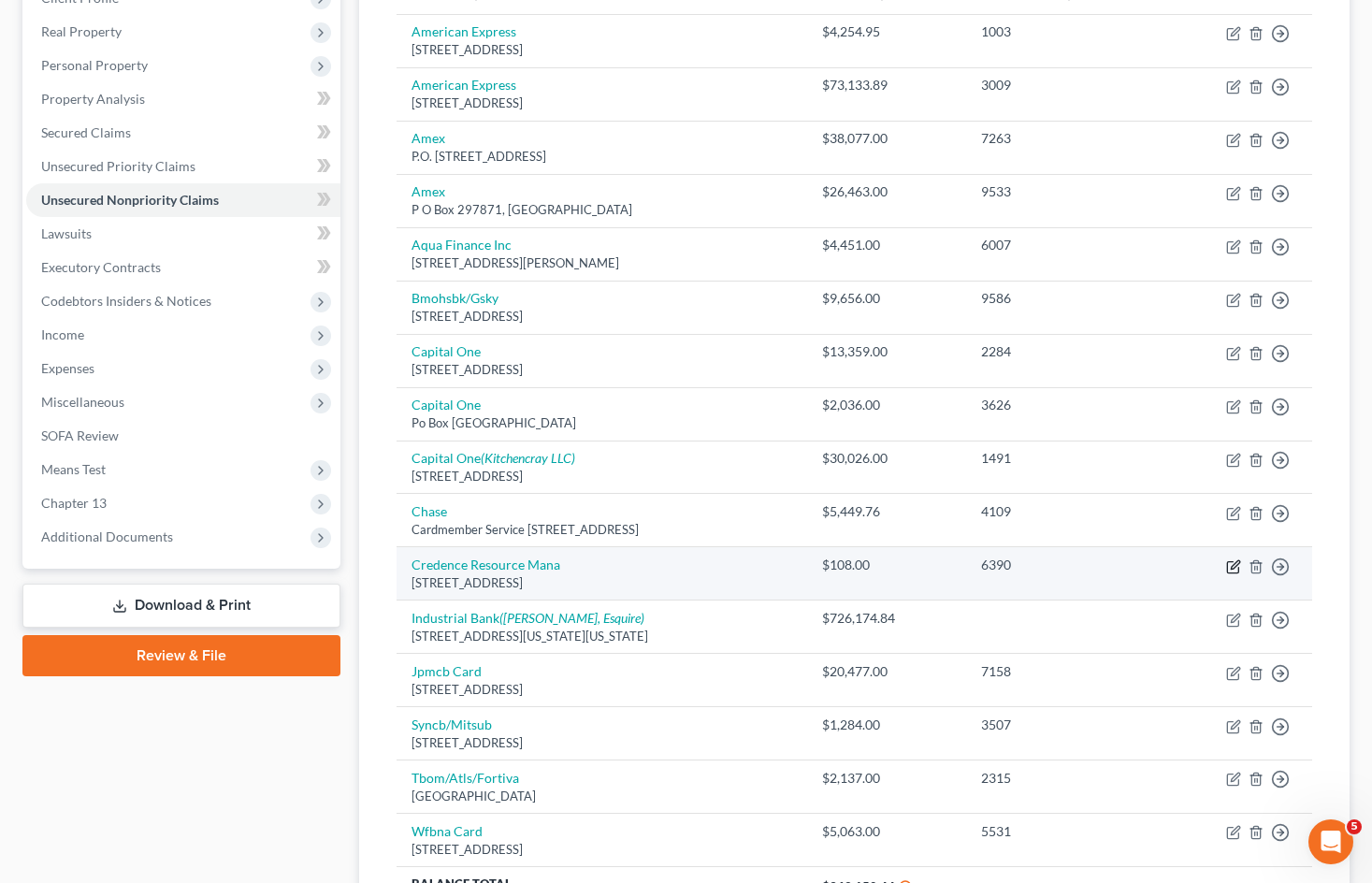
click at [1232, 570] on icon "button" at bounding box center [1233, 567] width 15 height 15
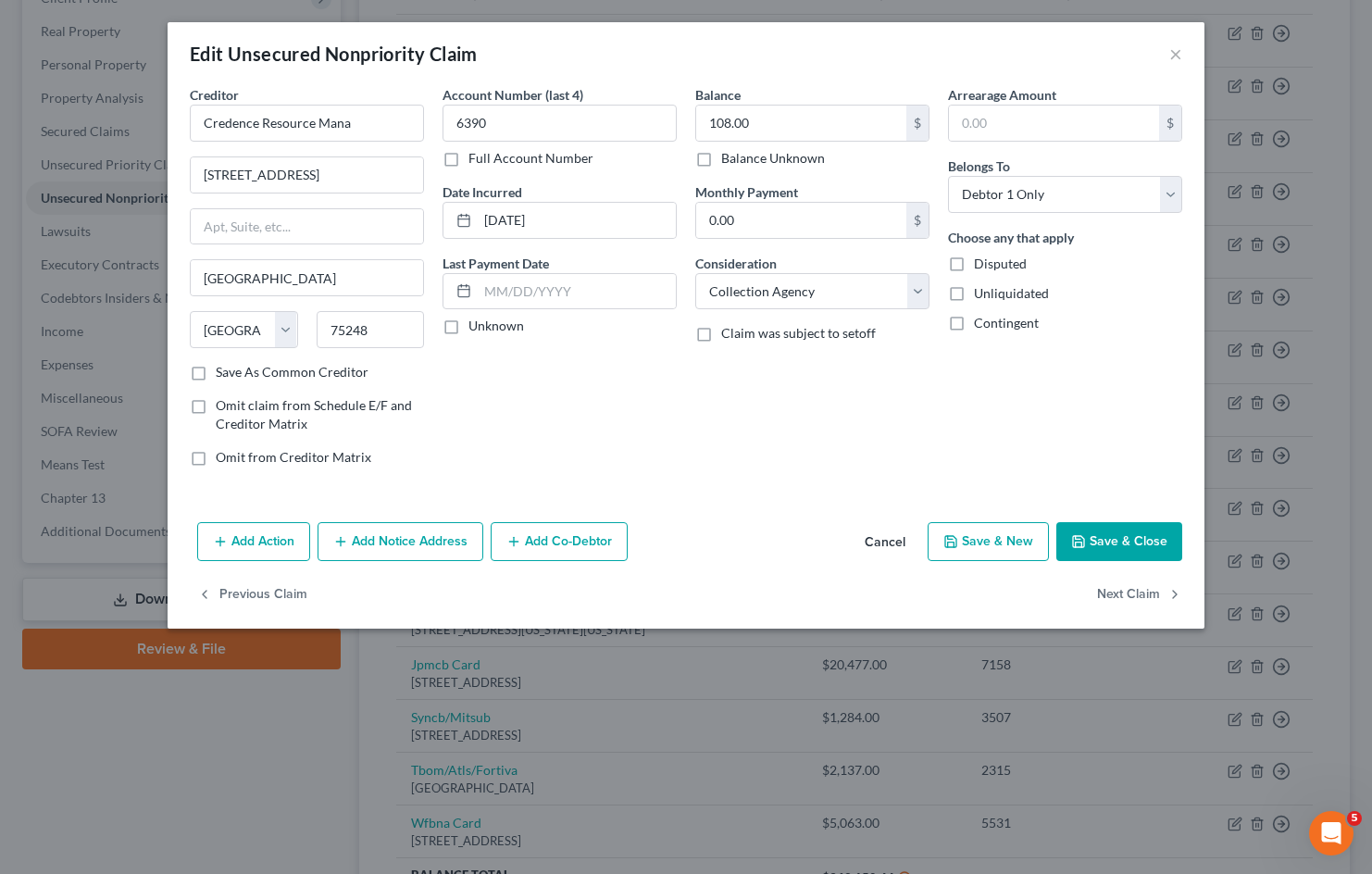
click at [878, 542] on button "Cancel" at bounding box center [885, 542] width 71 height 37
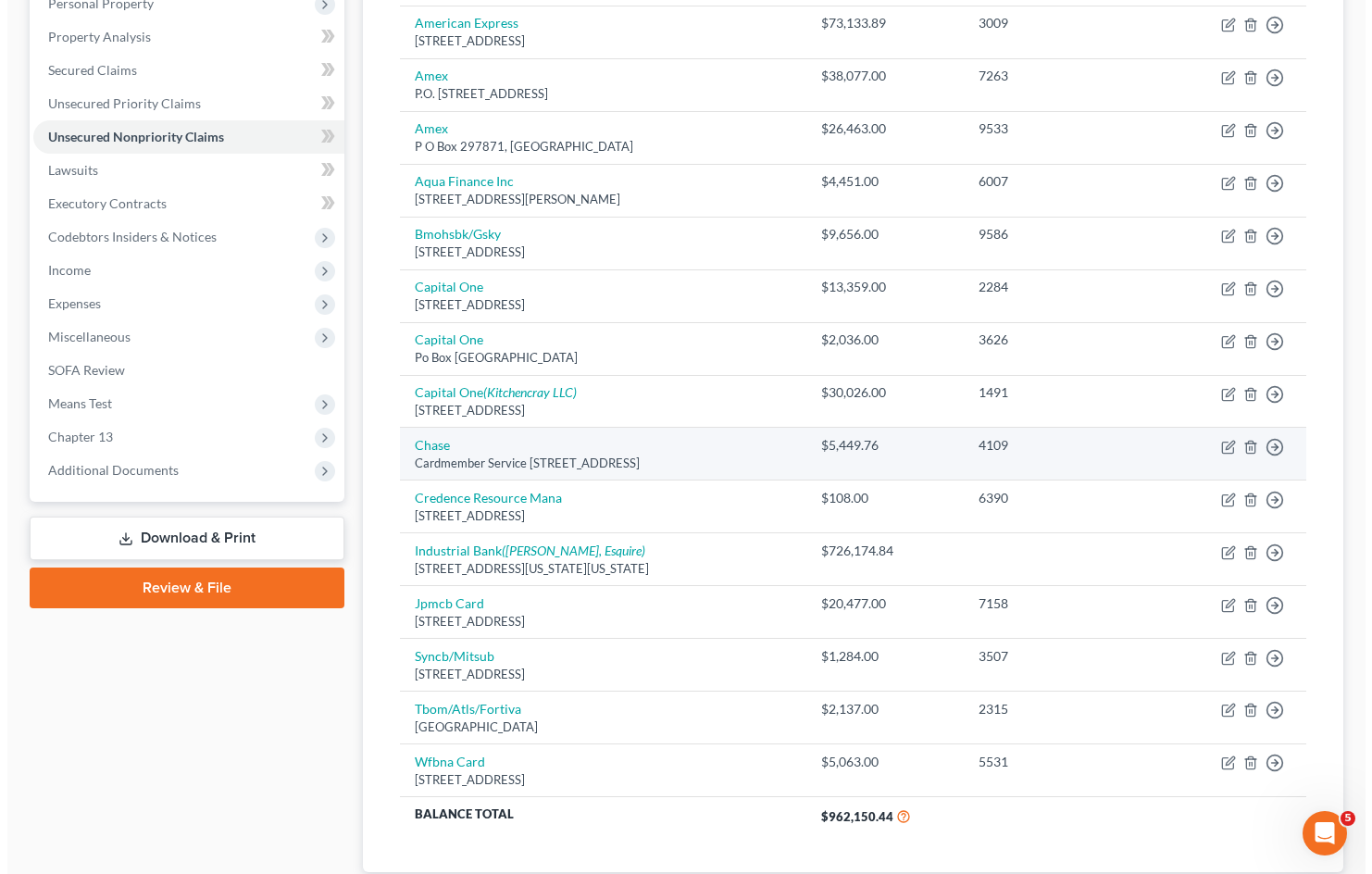
scroll to position [371, 0]
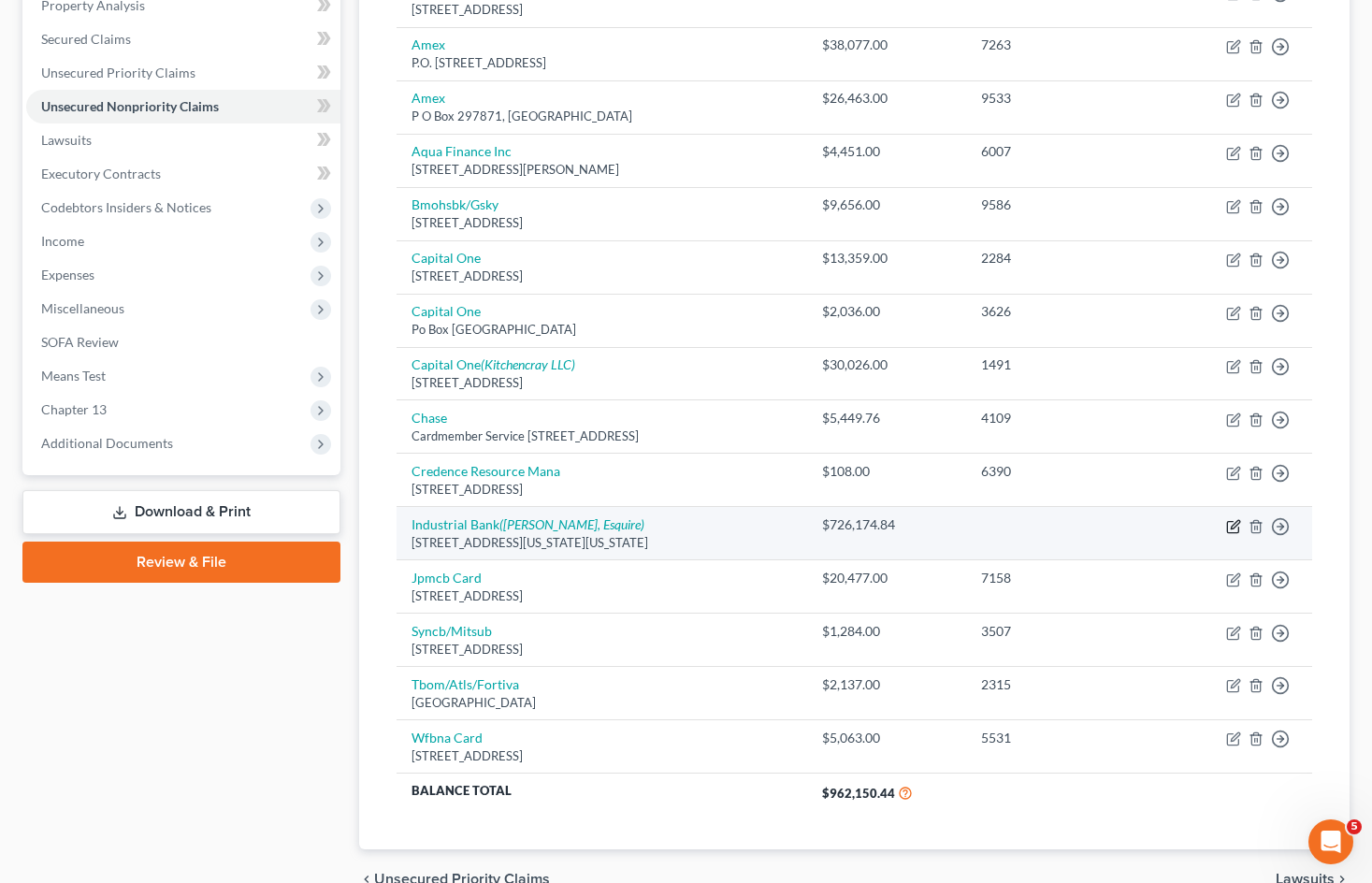
click at [1235, 528] on icon "button" at bounding box center [1233, 526] width 15 height 15
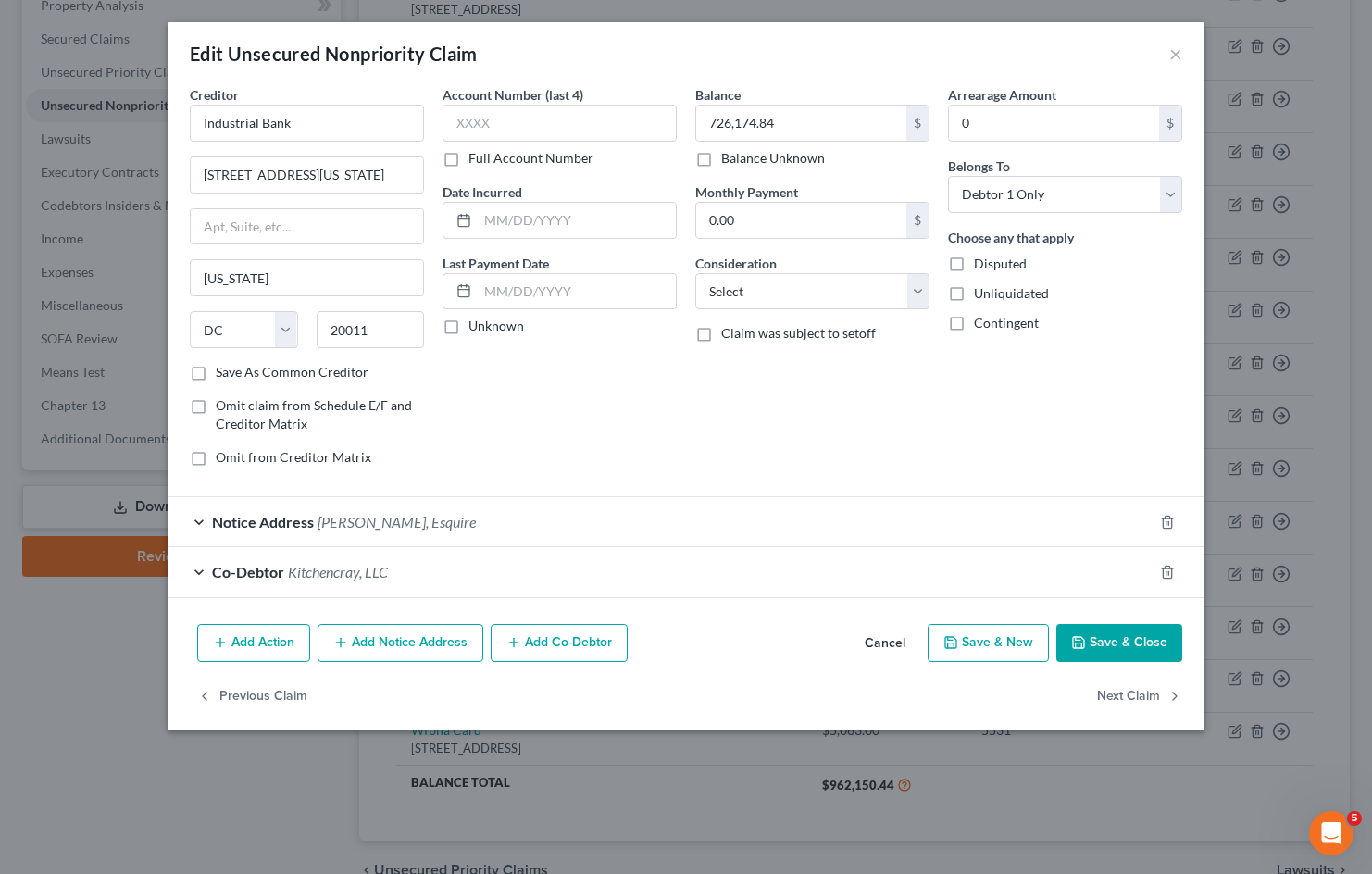
click at [379, 572] on span "Kitchencray, LLC" at bounding box center [338, 571] width 100 height 18
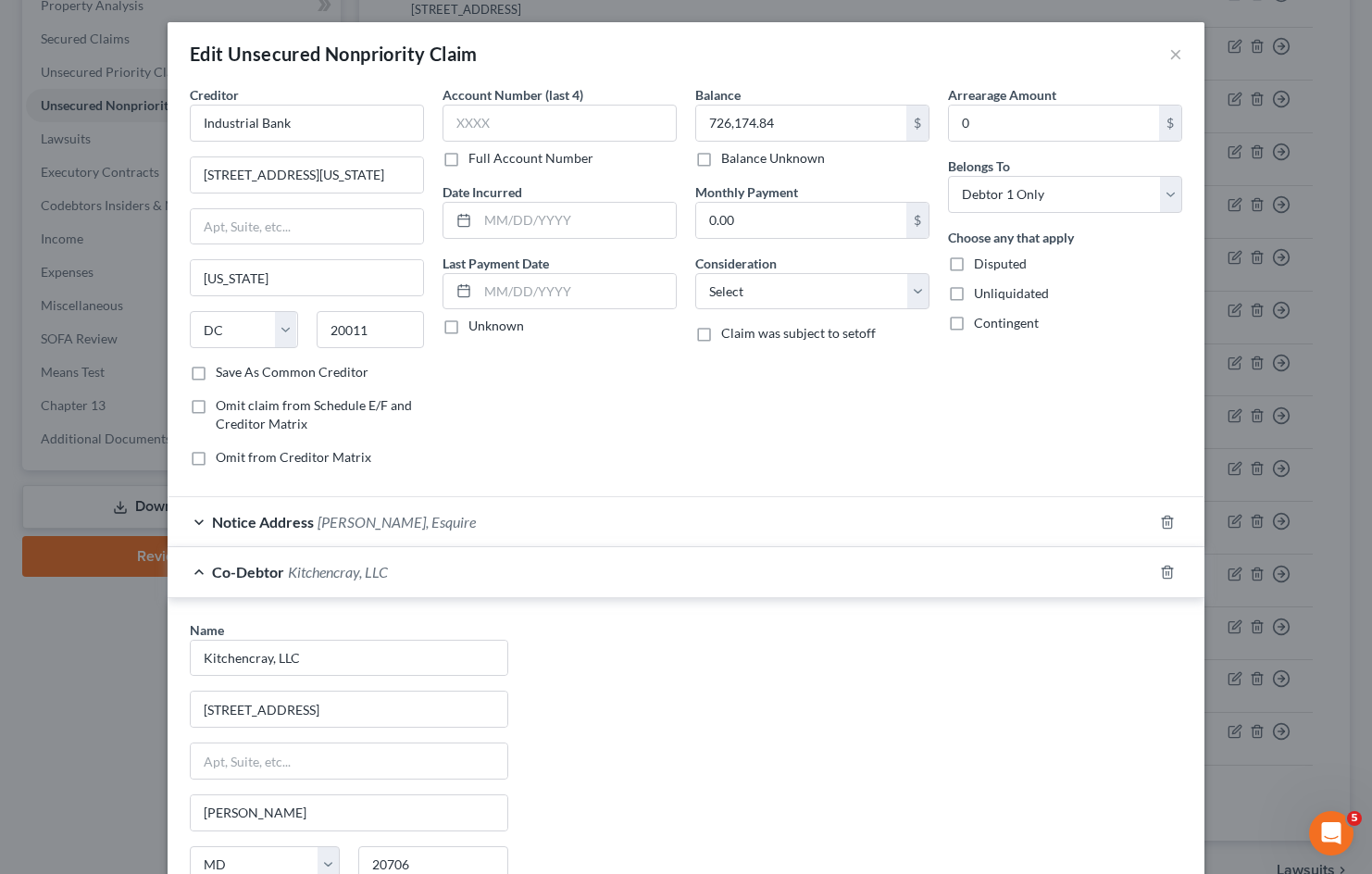
click at [379, 572] on span "Kitchencray, LLC" at bounding box center [338, 571] width 100 height 18
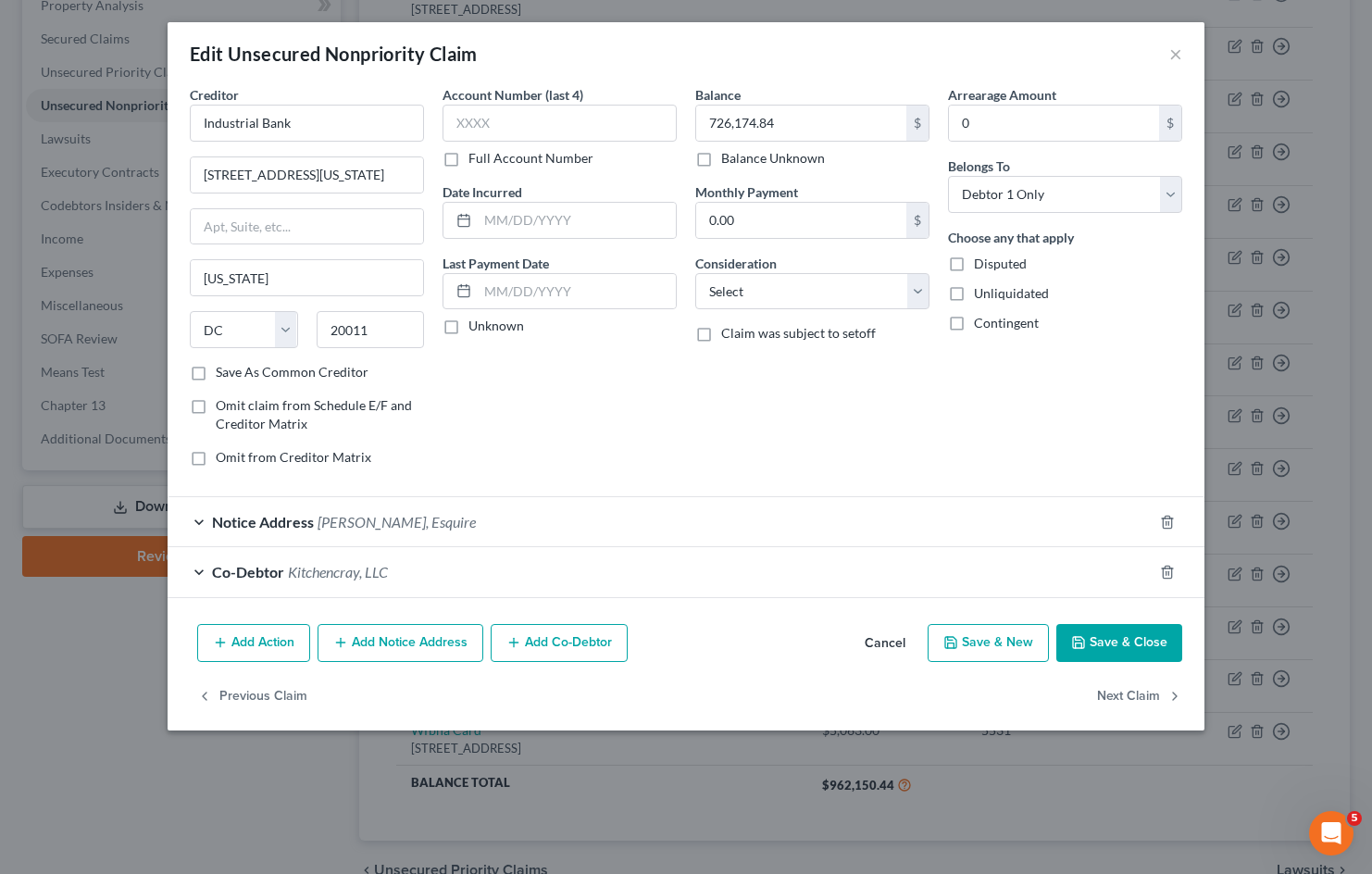
click at [588, 644] on button "Add Co-Debtor" at bounding box center [558, 644] width 137 height 39
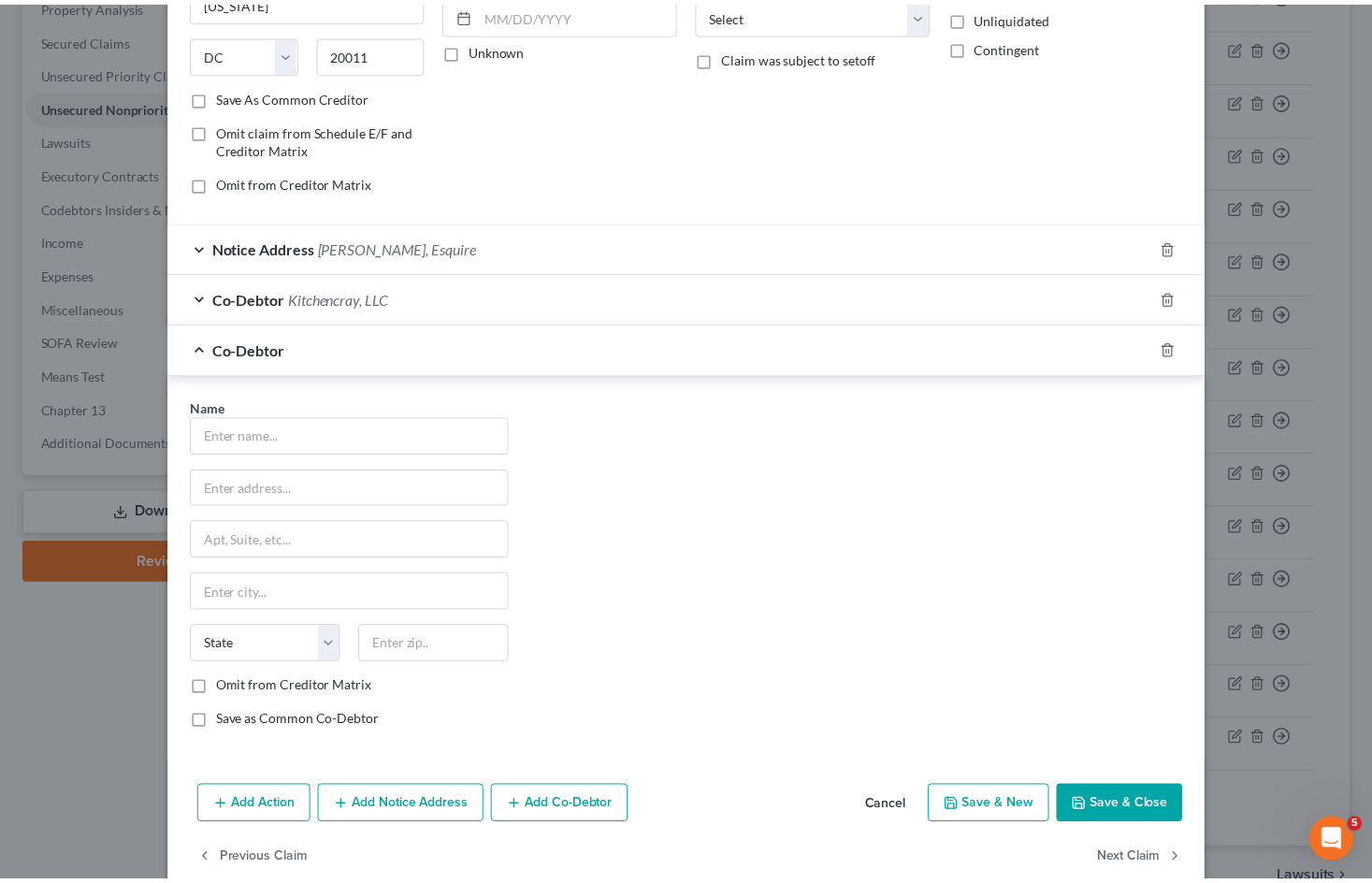
scroll to position [281, 0]
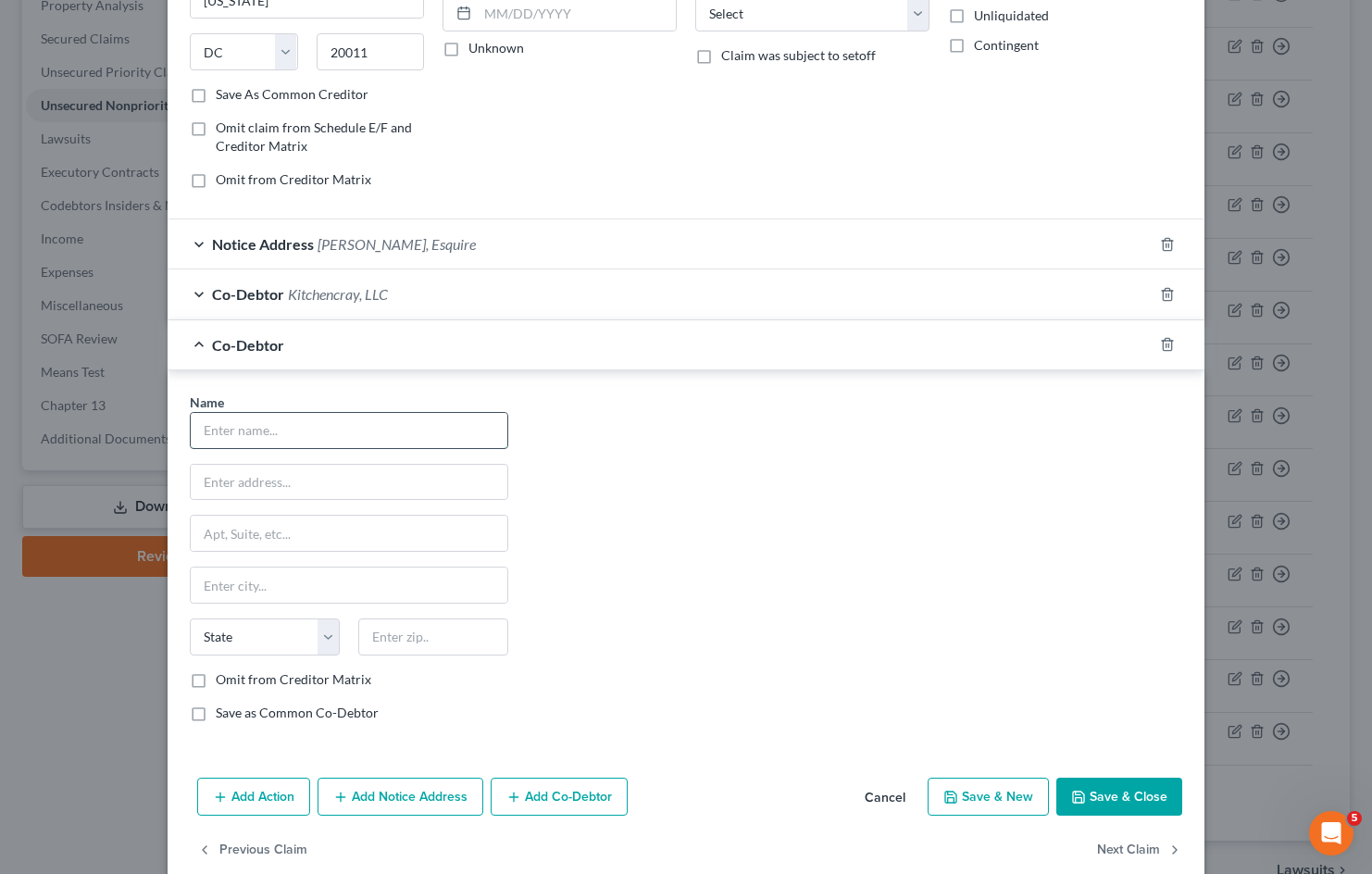
click at [335, 438] on input "text" at bounding box center [348, 430] width 317 height 35
click at [1121, 801] on button "Save & Close" at bounding box center [1119, 797] width 126 height 39
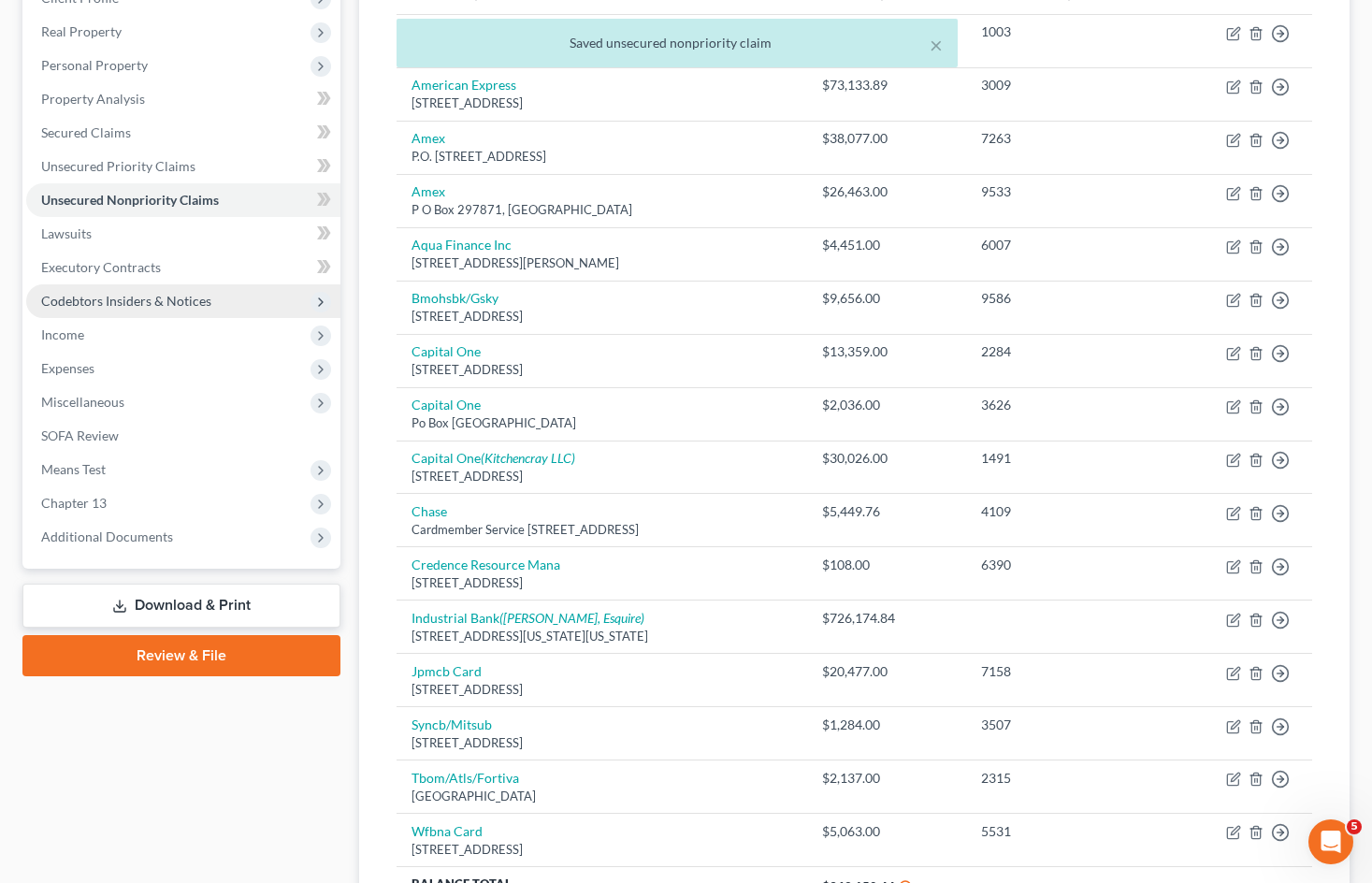
click at [193, 305] on span "Codebtors Insiders & Notices" at bounding box center [126, 300] width 170 height 16
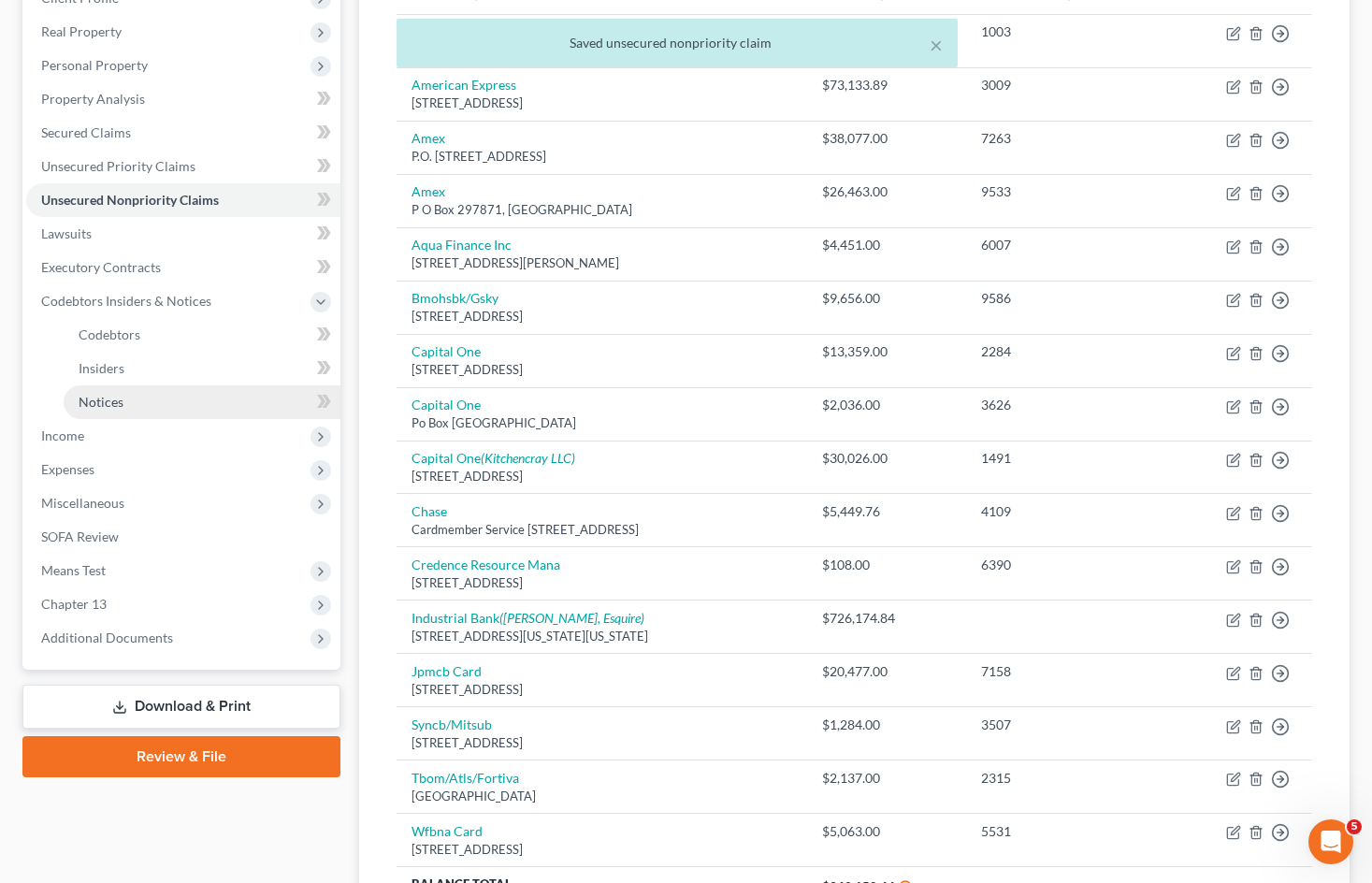
click at [171, 388] on link "Notices" at bounding box center [202, 403] width 277 height 34
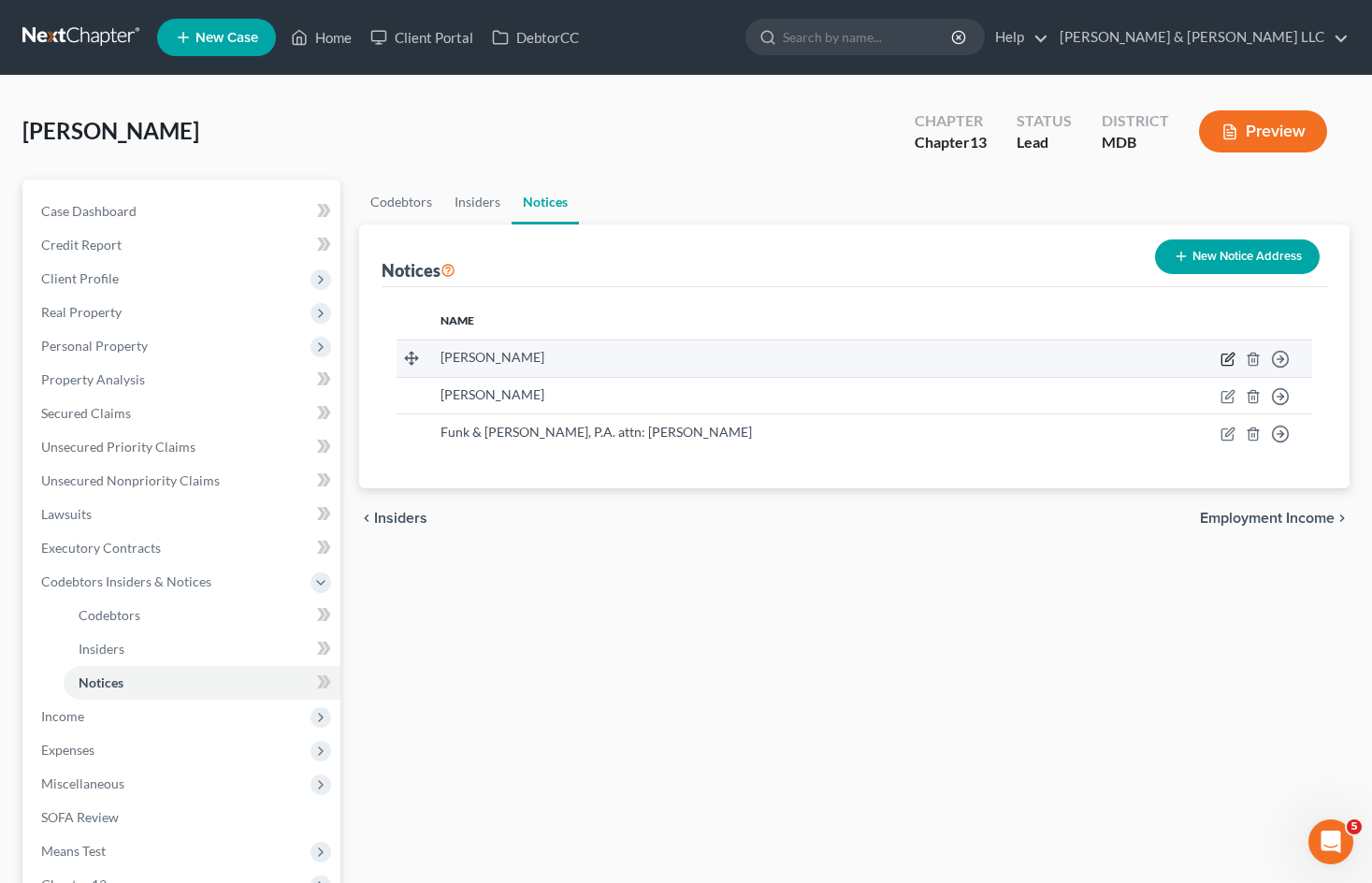
click at [1229, 358] on icon "button" at bounding box center [1227, 359] width 15 height 15
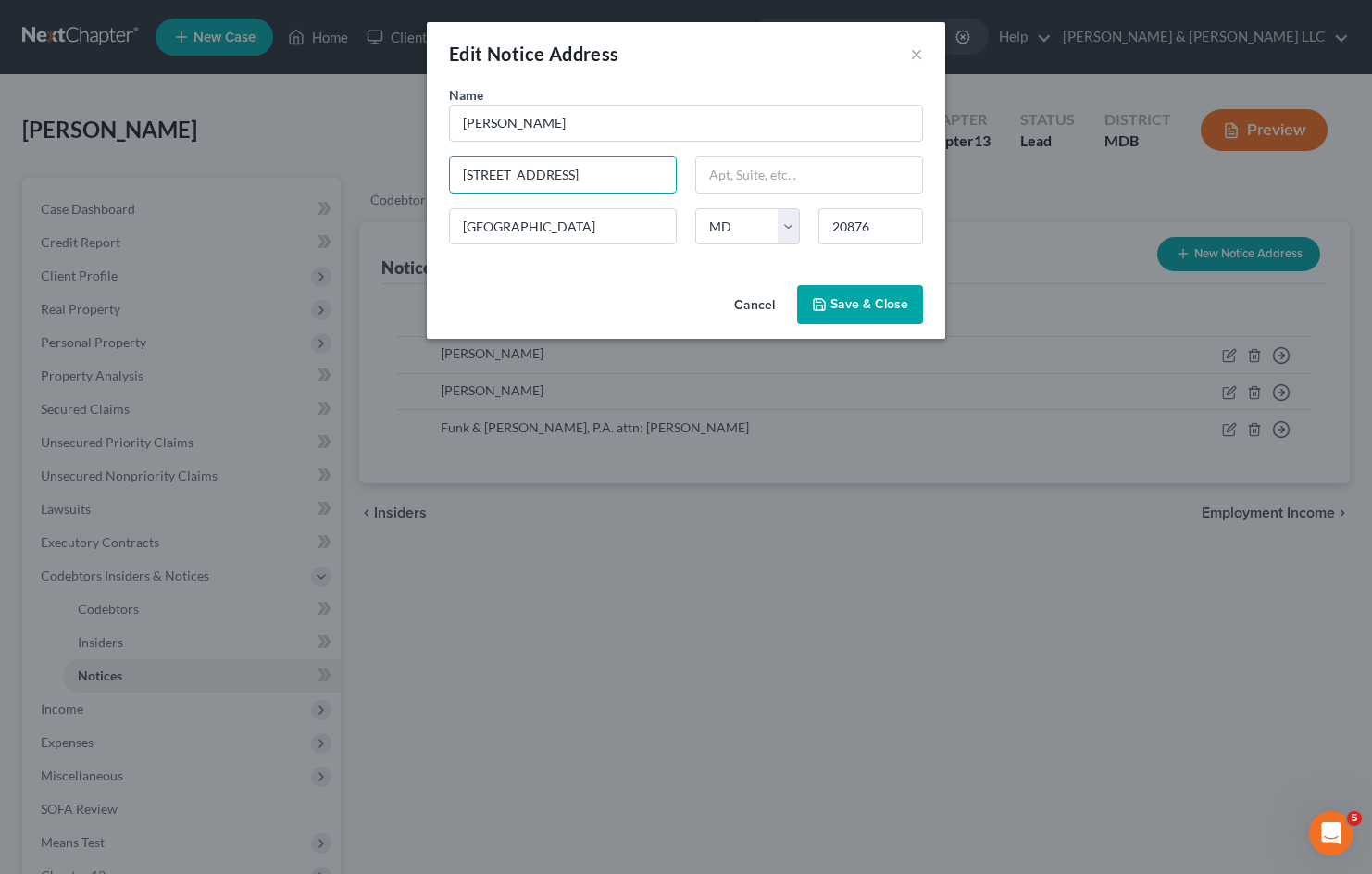
drag, startPoint x: 648, startPoint y: 172, endPoint x: 224, endPoint y: 150, distance: 424.6
click at [224, 150] on div "Edit Notice Address × Name * Sudon Williams 12522 Eagle View Way Germantown Sta…" at bounding box center [686, 437] width 1372 height 874
click at [757, 304] on button "Cancel" at bounding box center [754, 306] width 71 height 37
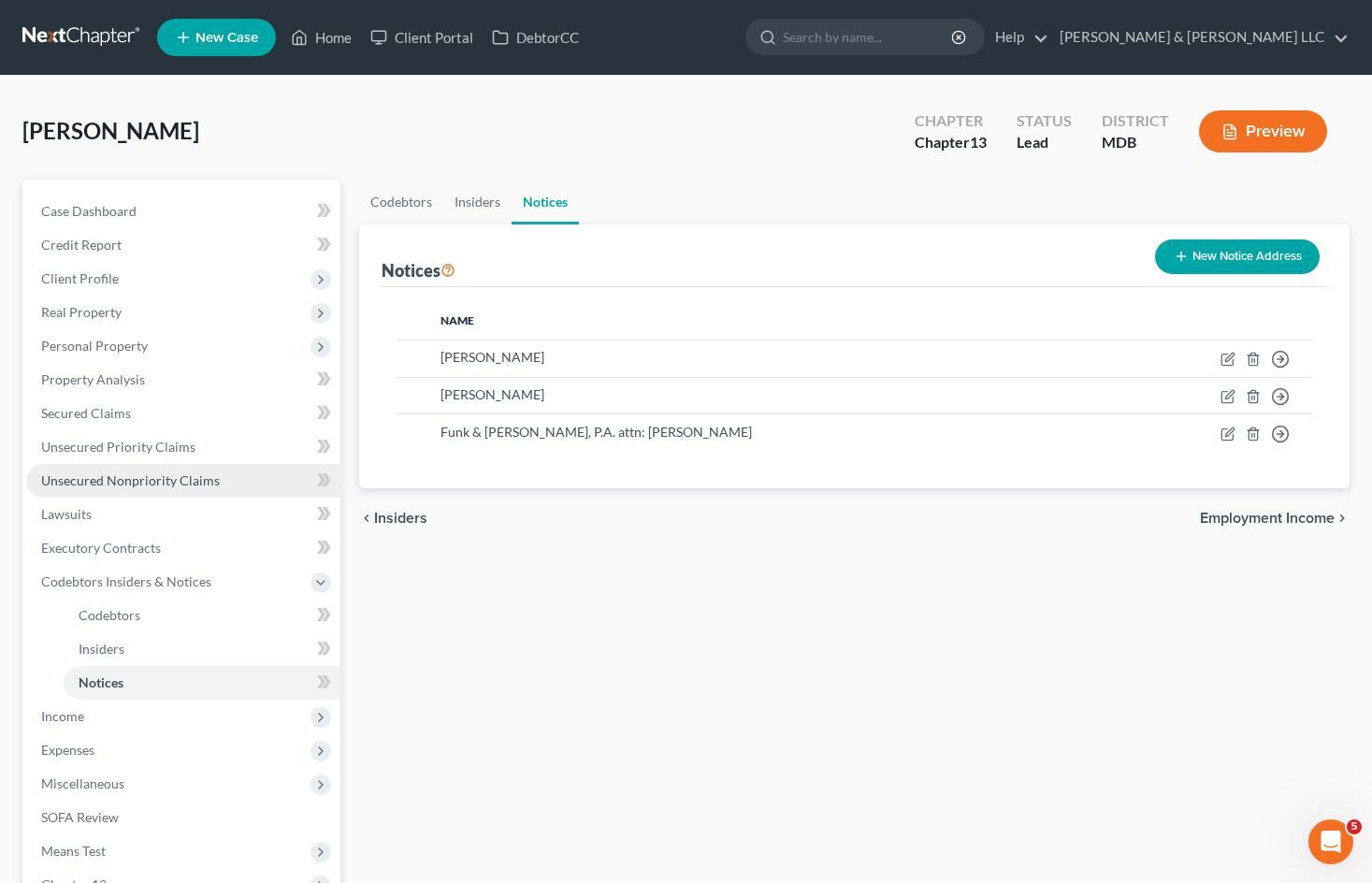
click at [179, 482] on span "Unsecured Nonpriority Claims" at bounding box center [130, 480] width 178 height 16
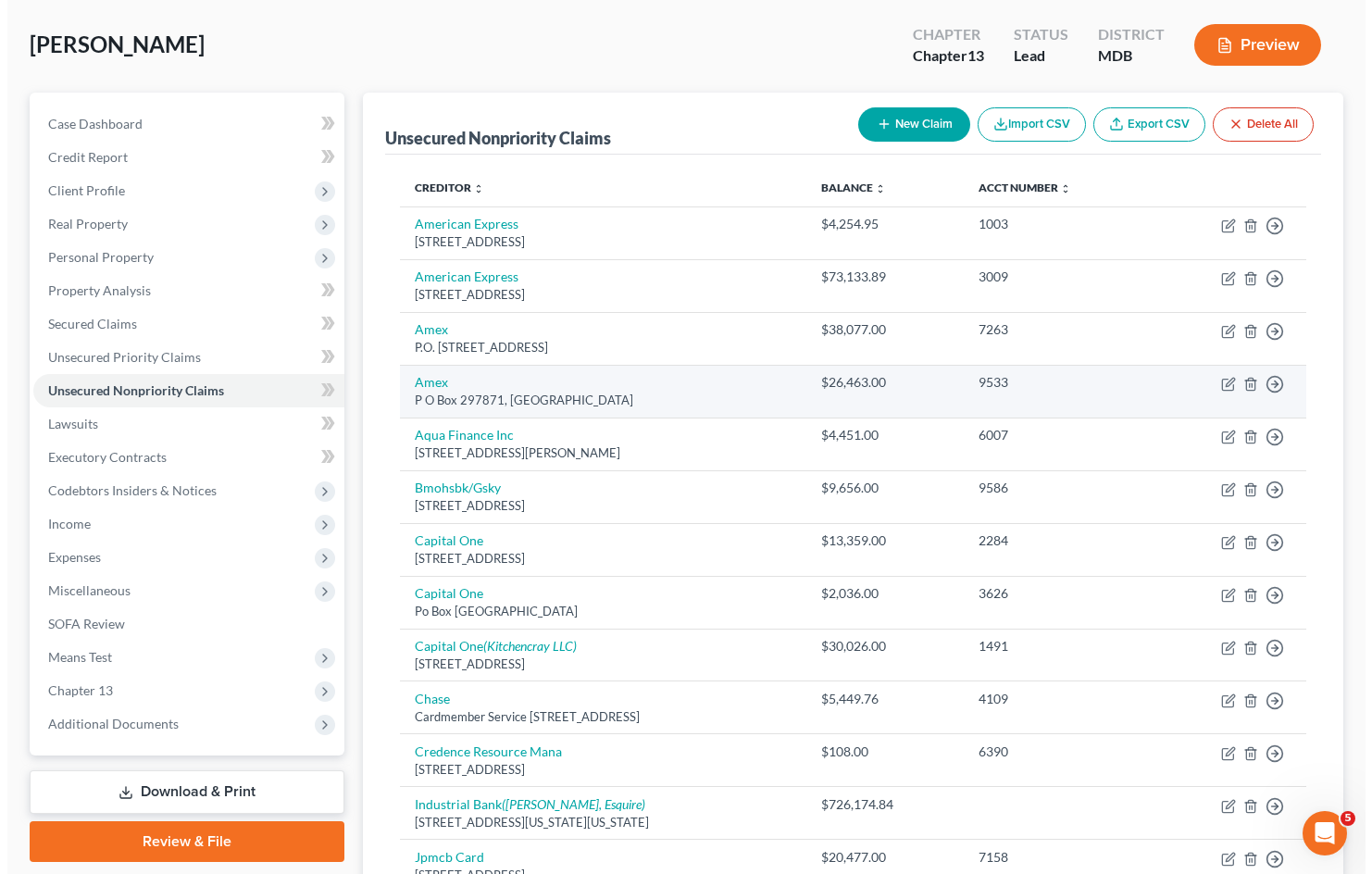
scroll to position [466, 0]
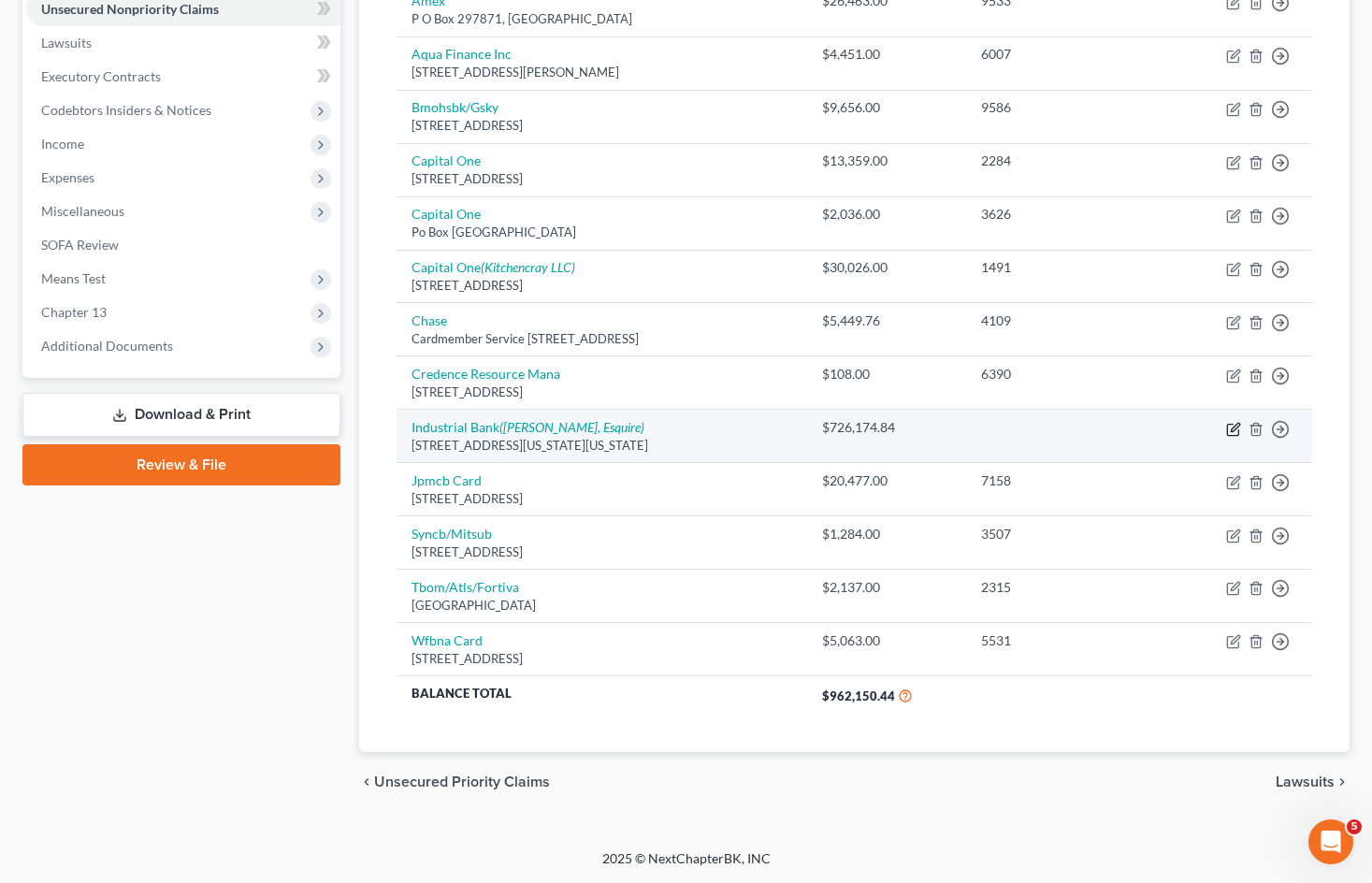
click at [1230, 434] on icon "button" at bounding box center [1233, 429] width 15 height 15
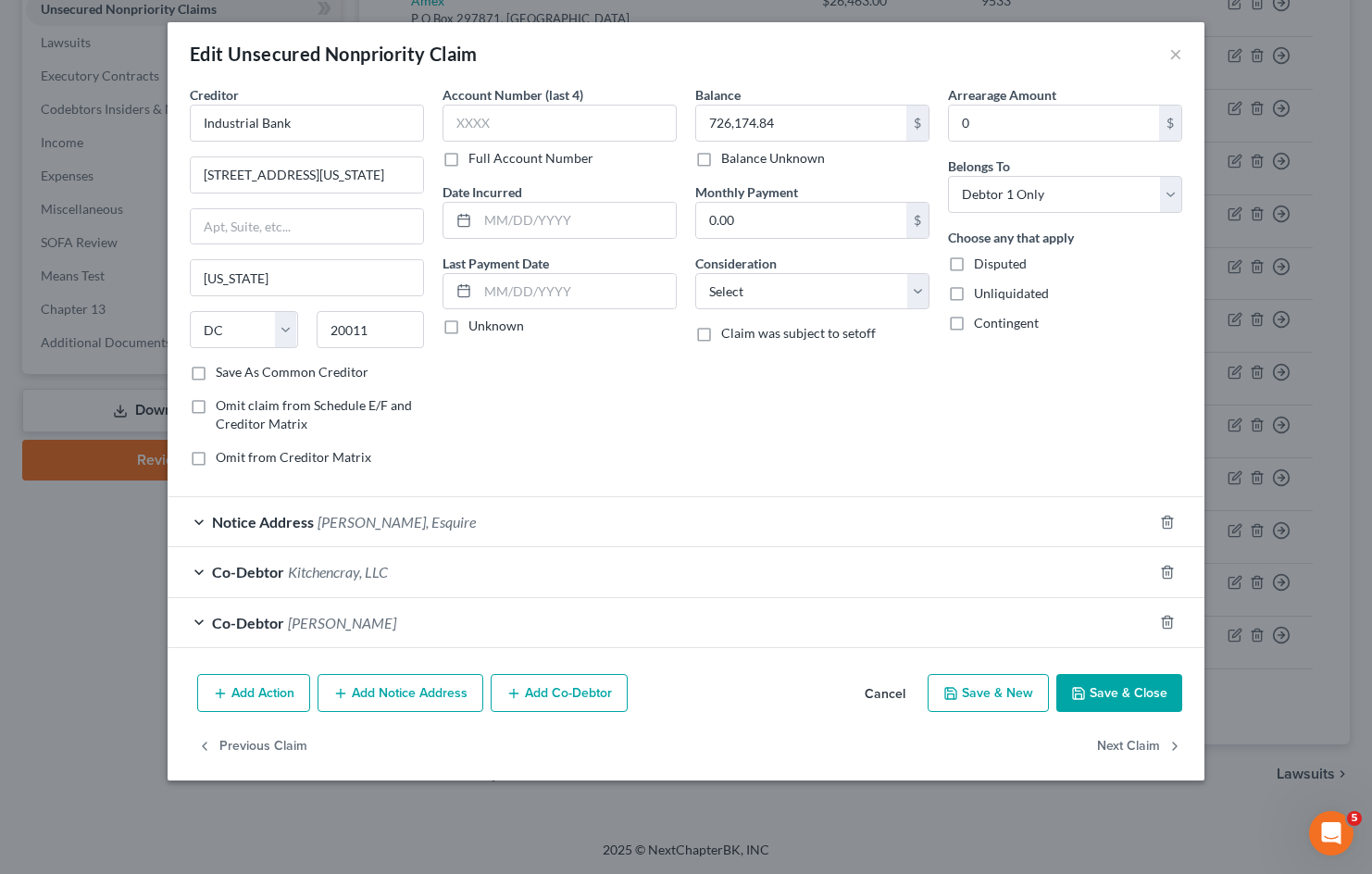
click at [439, 622] on div "Co-Debtor Sudon Williams" at bounding box center [660, 622] width 985 height 49
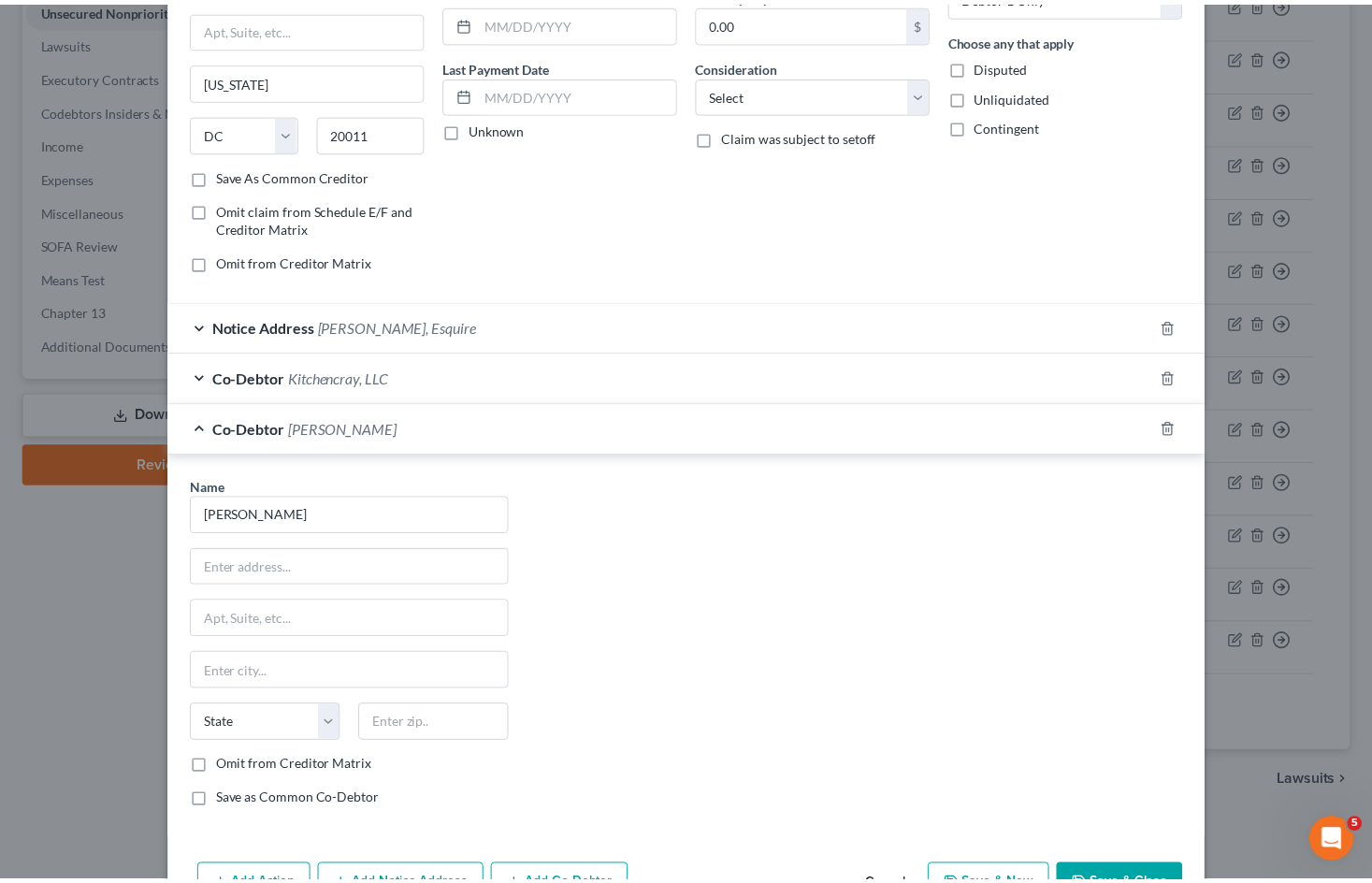
scroll to position [281, 0]
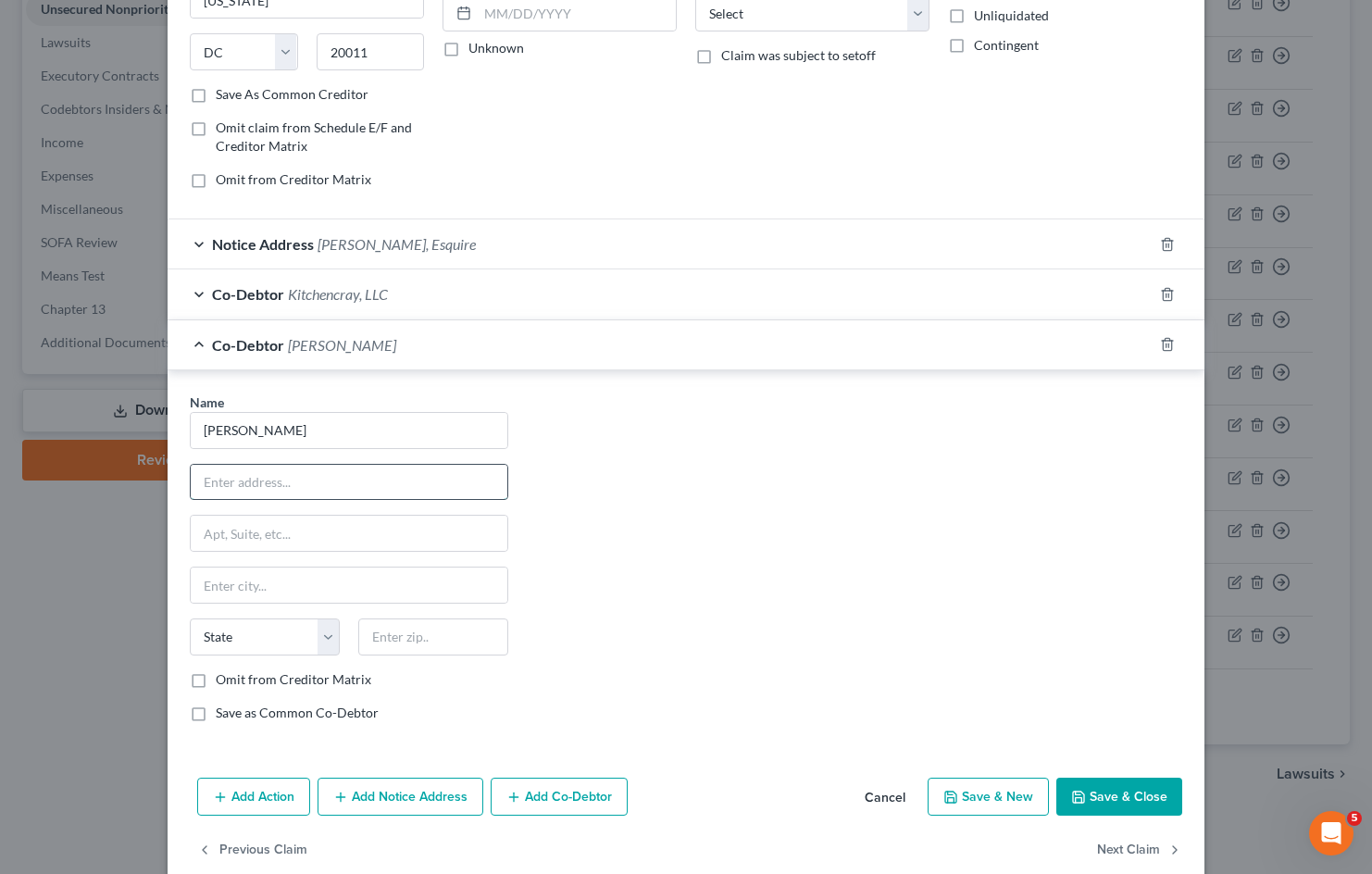
click at [284, 482] on input "text" at bounding box center [348, 482] width 317 height 35
paste input "12522 Eagle View Way"
click at [407, 626] on input "text" at bounding box center [433, 637] width 150 height 37
click at [640, 525] on div "Name * Sudon Williams 12522 Eagle View Way State AL AK AR AZ CA CO CT DE DC FL …" at bounding box center [686, 564] width 1011 height 345
click at [216, 716] on label "Save as Common Co-Debtor" at bounding box center [296, 712] width 163 height 19
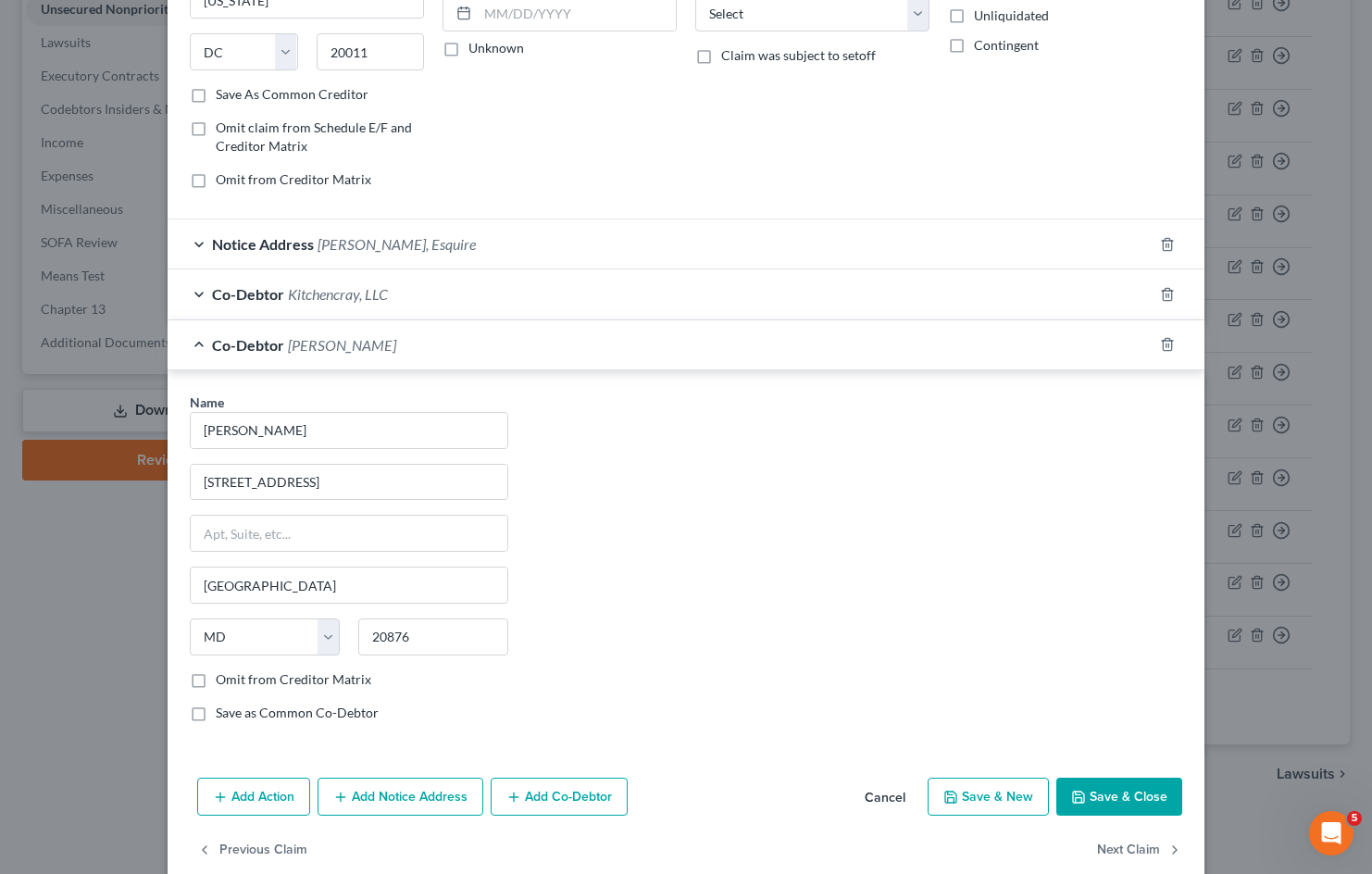
click at [223, 715] on input "Save as Common Co-Debtor" at bounding box center [229, 709] width 12 height 12
click at [1100, 789] on button "Save & Close" at bounding box center [1119, 797] width 126 height 39
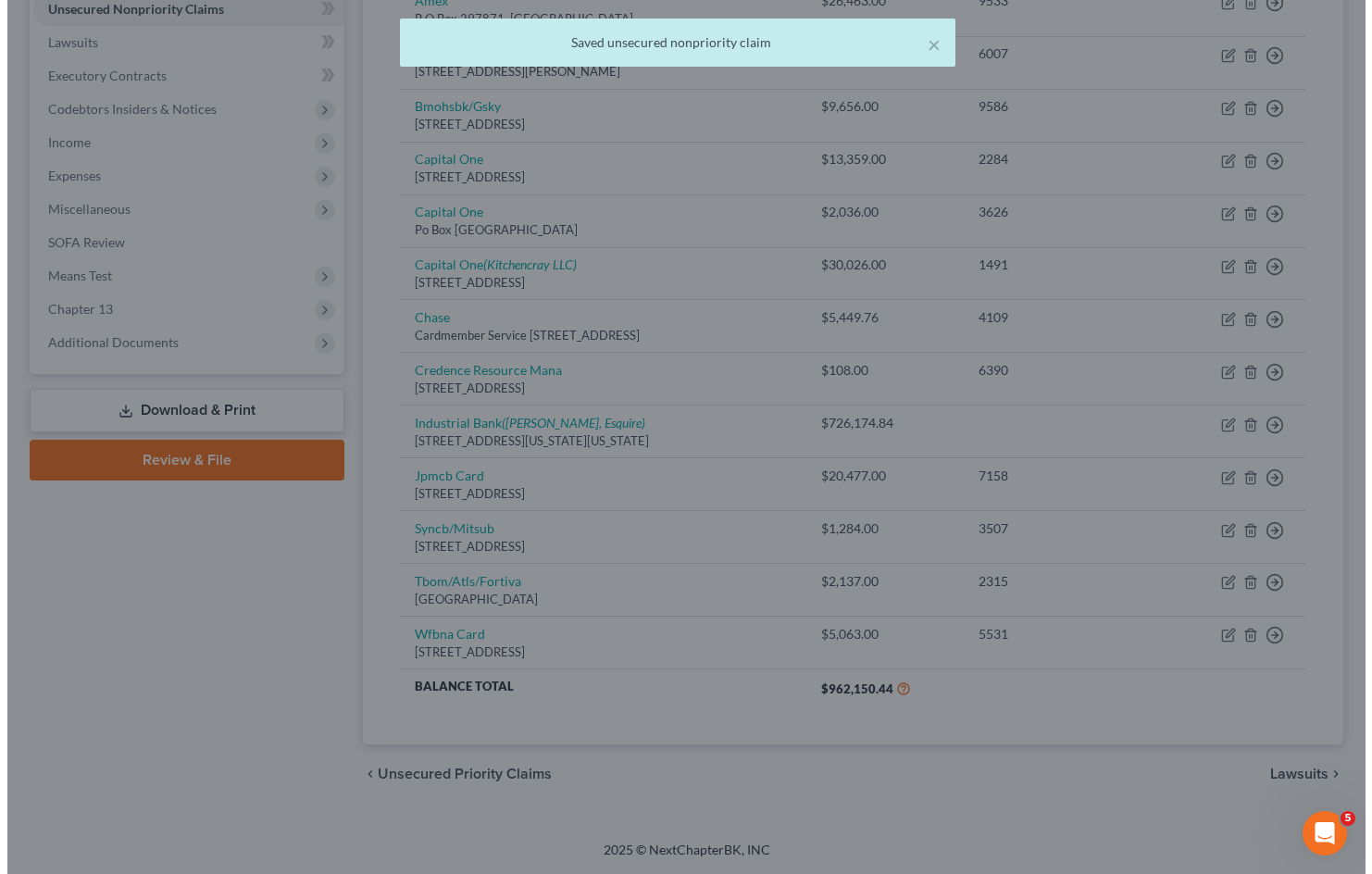
scroll to position [0, 0]
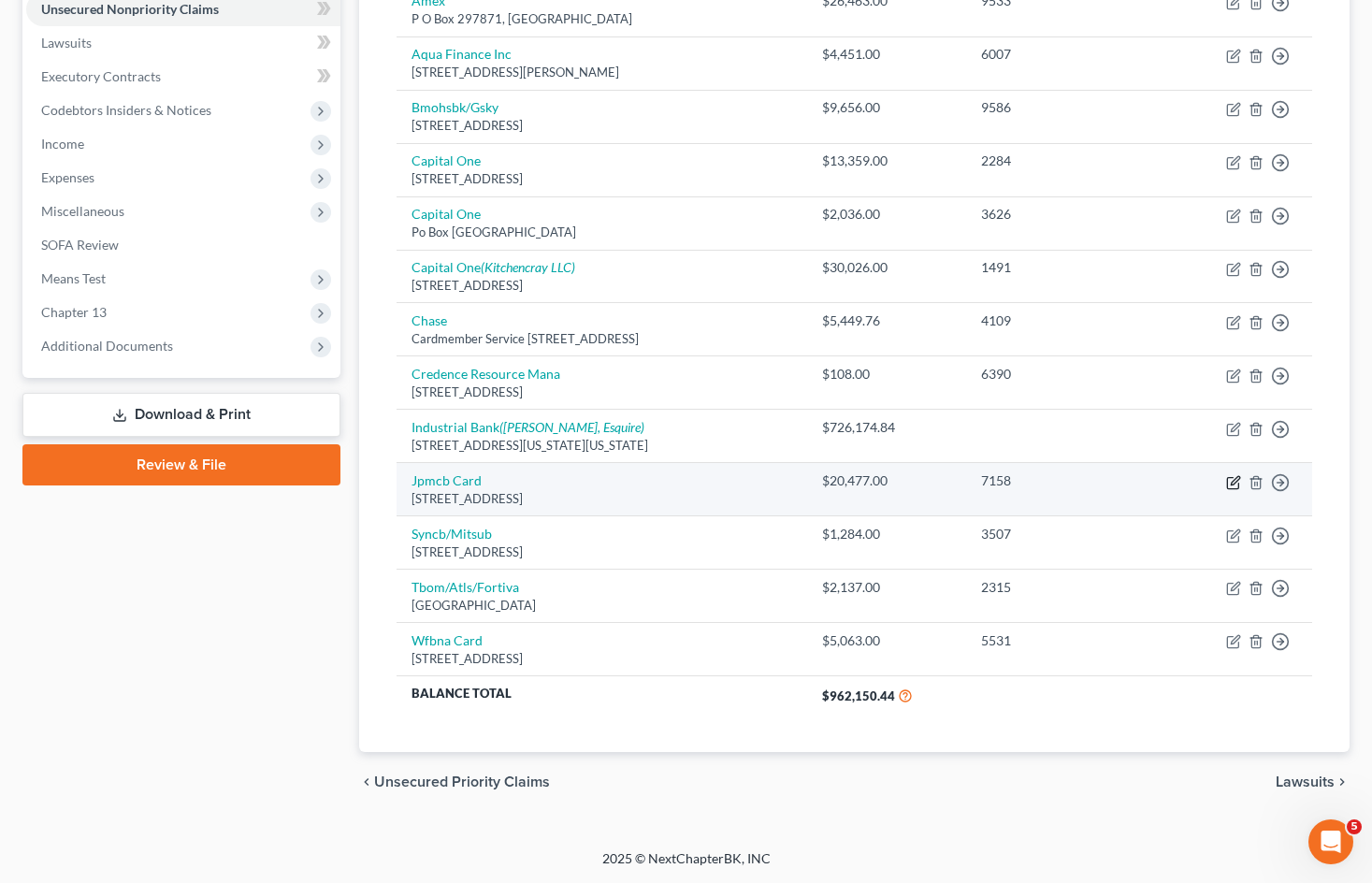
click at [1235, 485] on icon "button" at bounding box center [1233, 482] width 15 height 15
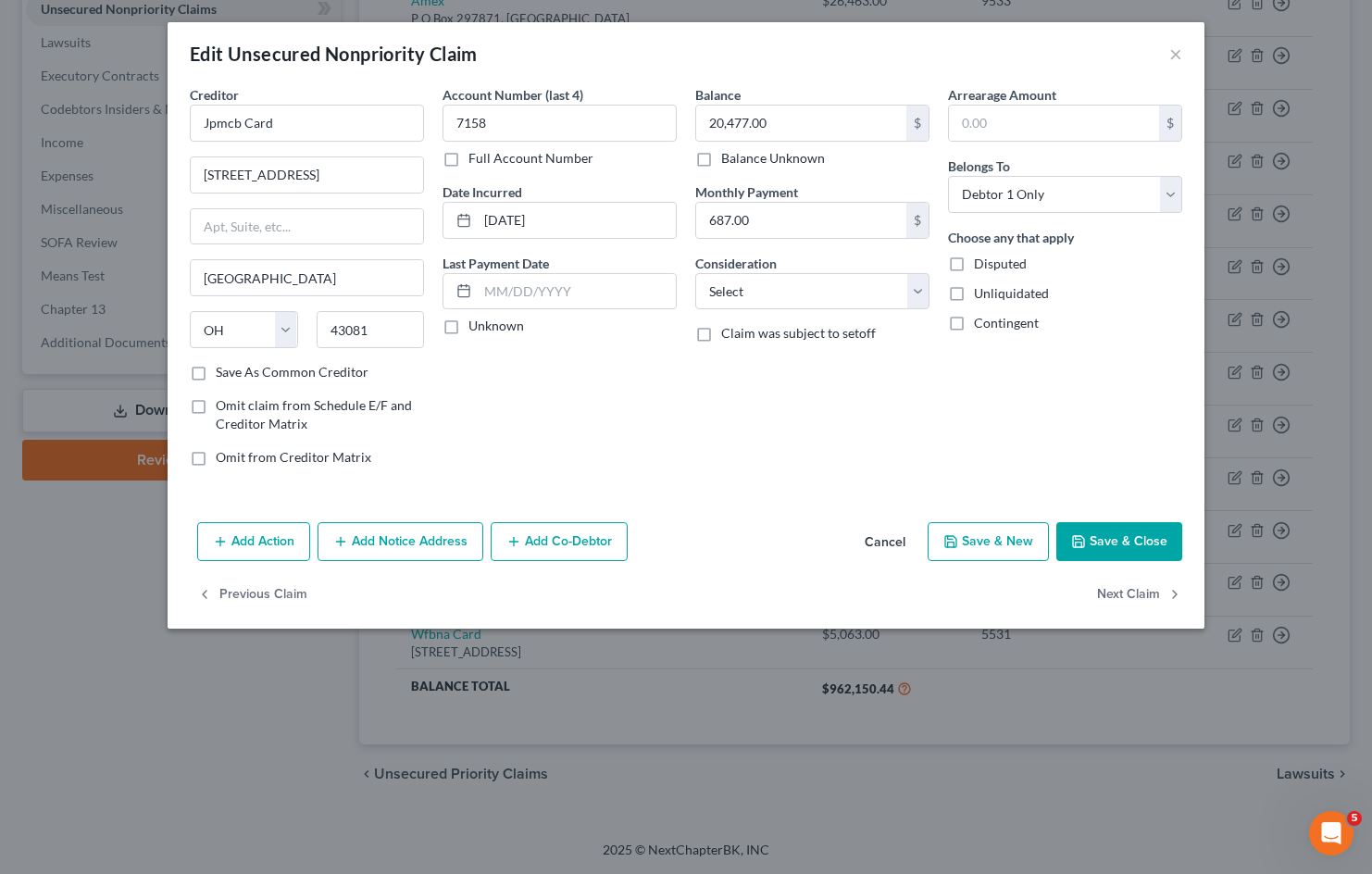
click at [576, 546] on button "Add Co-Debtor" at bounding box center [558, 541] width 137 height 39
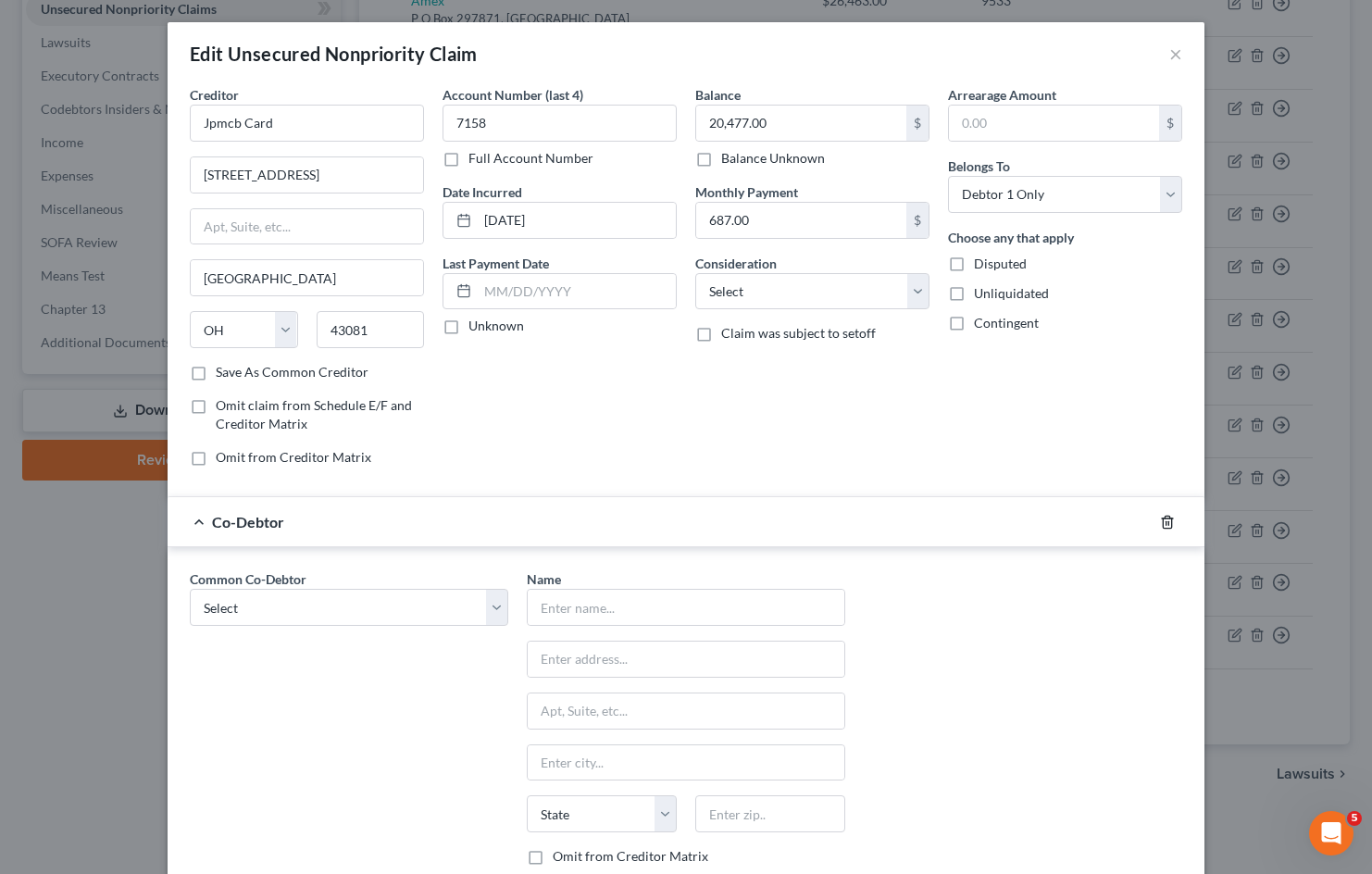
click at [1167, 518] on icon "button" at bounding box center [1167, 522] width 15 height 15
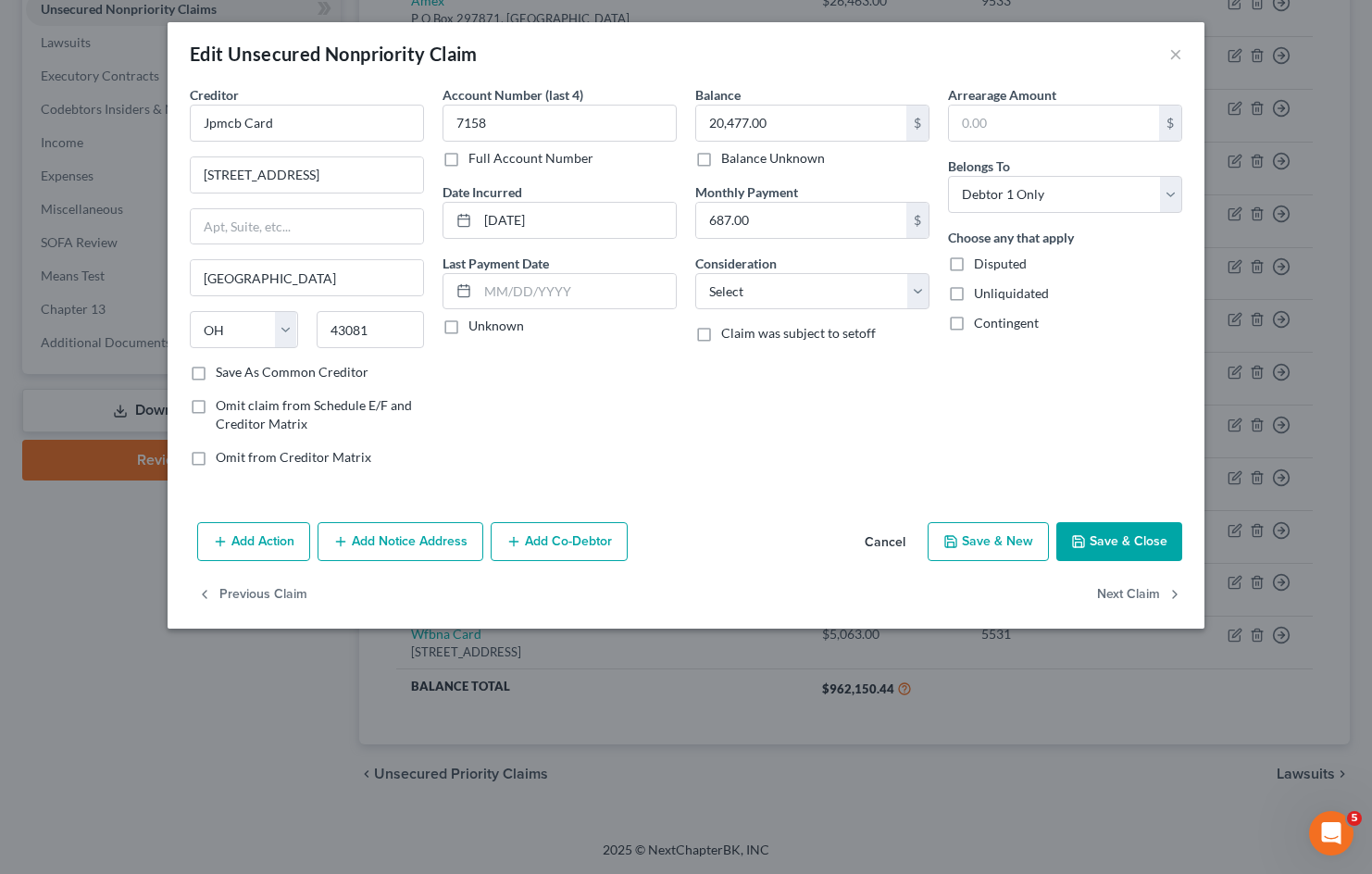
click at [898, 540] on button "Cancel" at bounding box center [885, 542] width 71 height 37
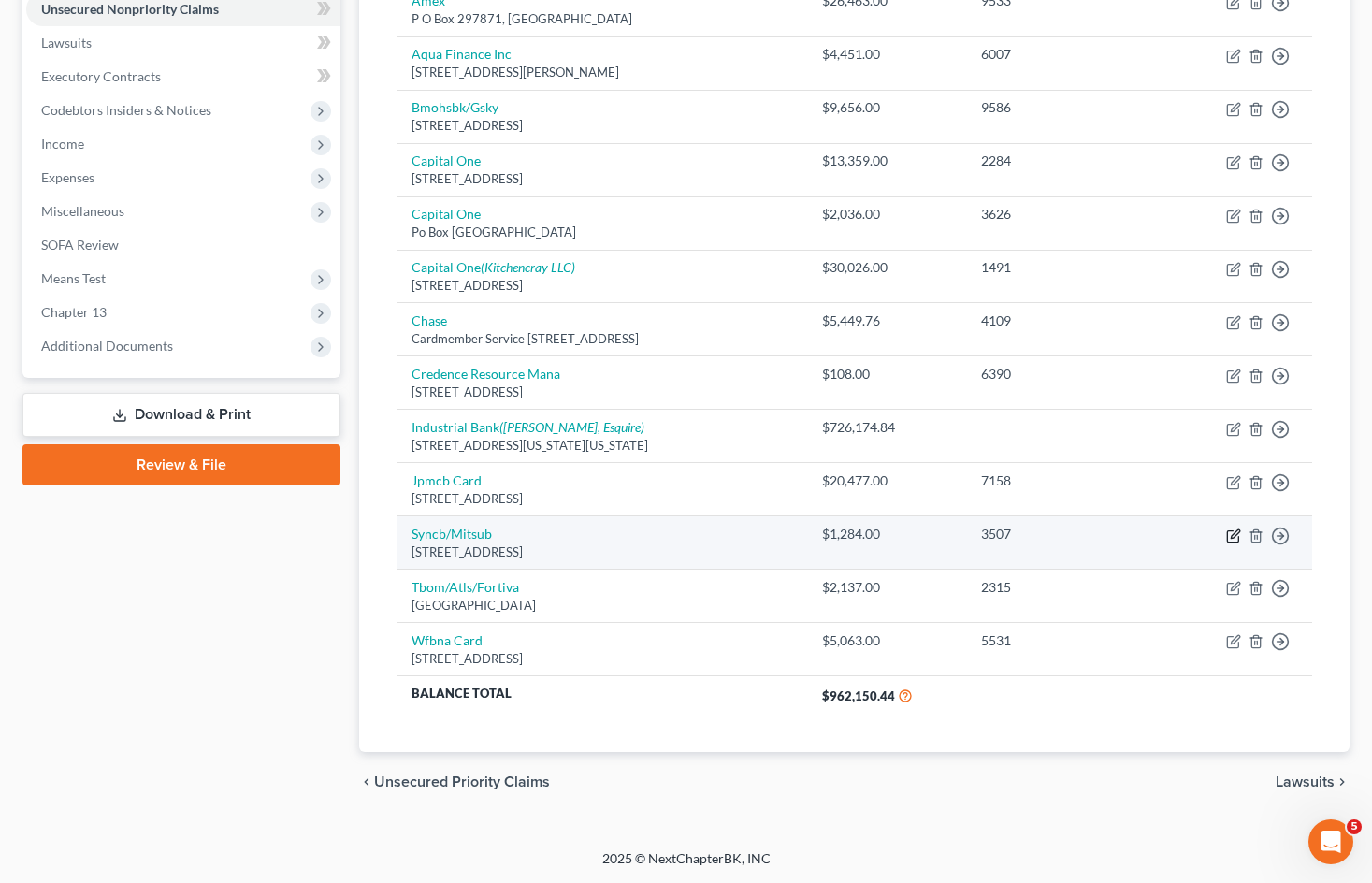
click at [1227, 539] on icon "button" at bounding box center [1232, 536] width 11 height 11
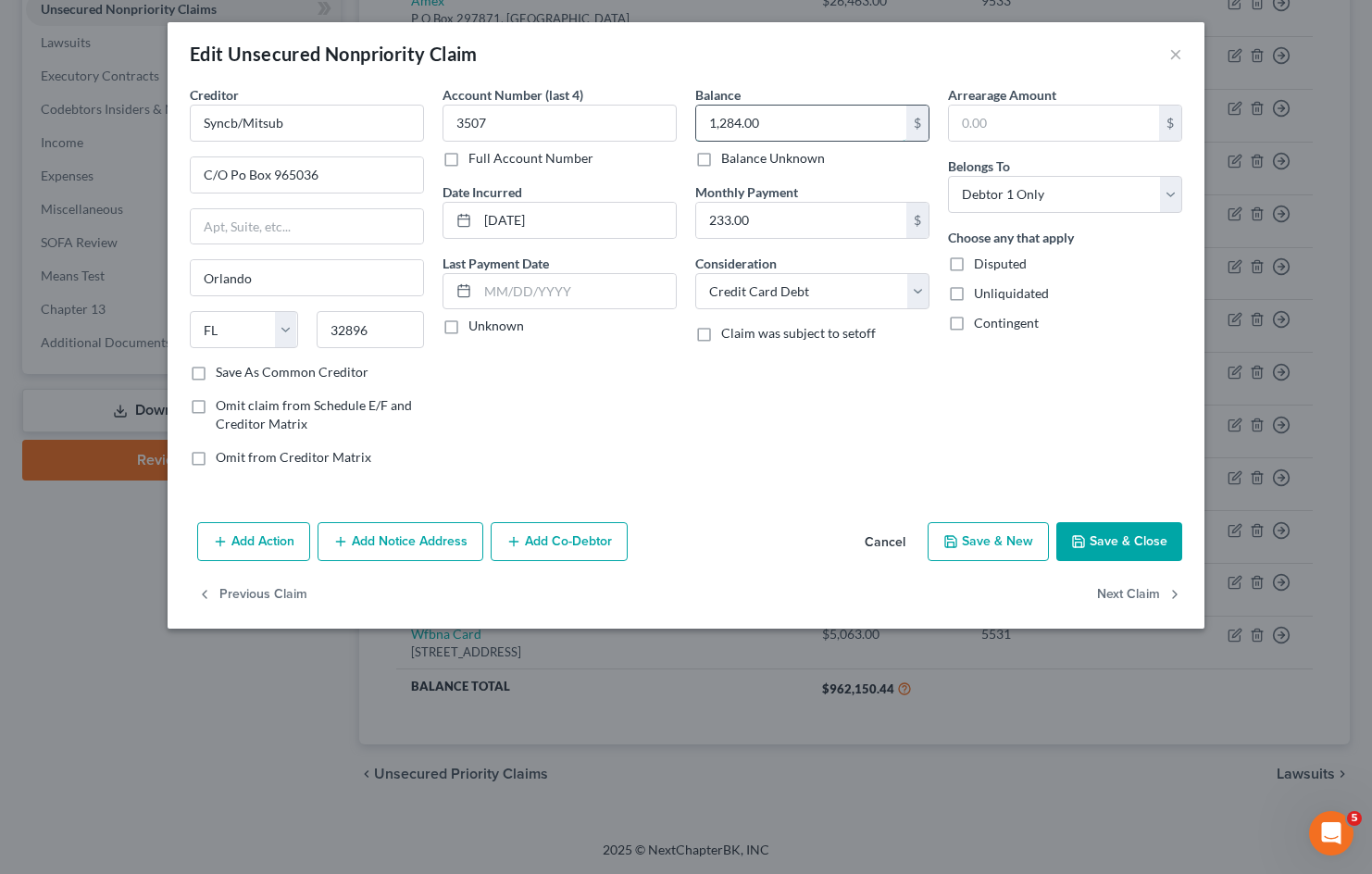
click at [794, 123] on input "1,284.00" at bounding box center [801, 124] width 210 height 35
click at [890, 429] on div "Balance 0.00 $ Balance Unknown Balance Undetermined 0.00 $ Balance Unknown Mont…" at bounding box center [812, 283] width 253 height 396
click at [811, 220] on input "233.00" at bounding box center [801, 220] width 210 height 35
click at [1124, 545] on button "Save & Close" at bounding box center [1119, 541] width 126 height 39
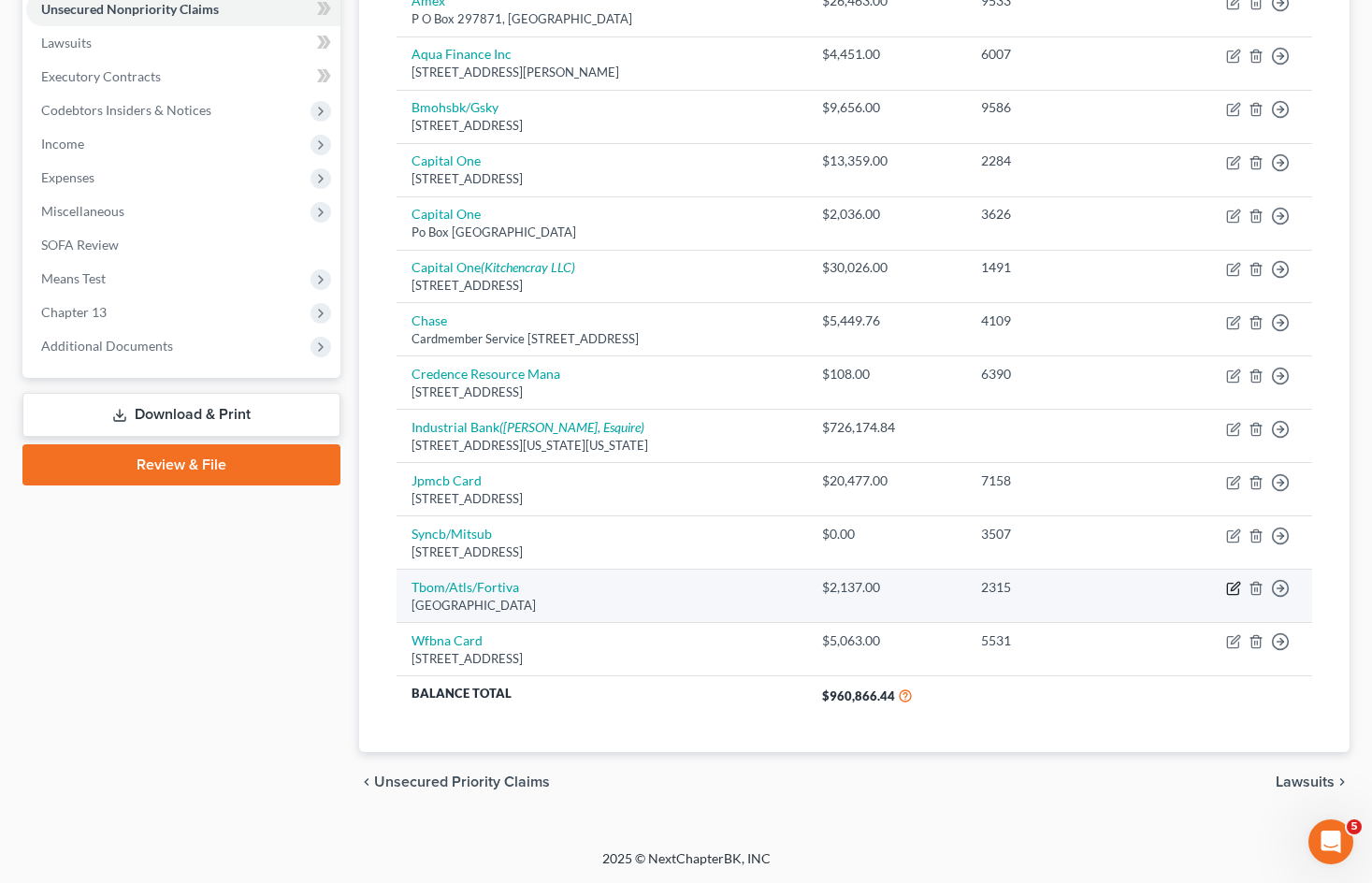
click at [1231, 587] on icon "button" at bounding box center [1233, 588] width 15 height 15
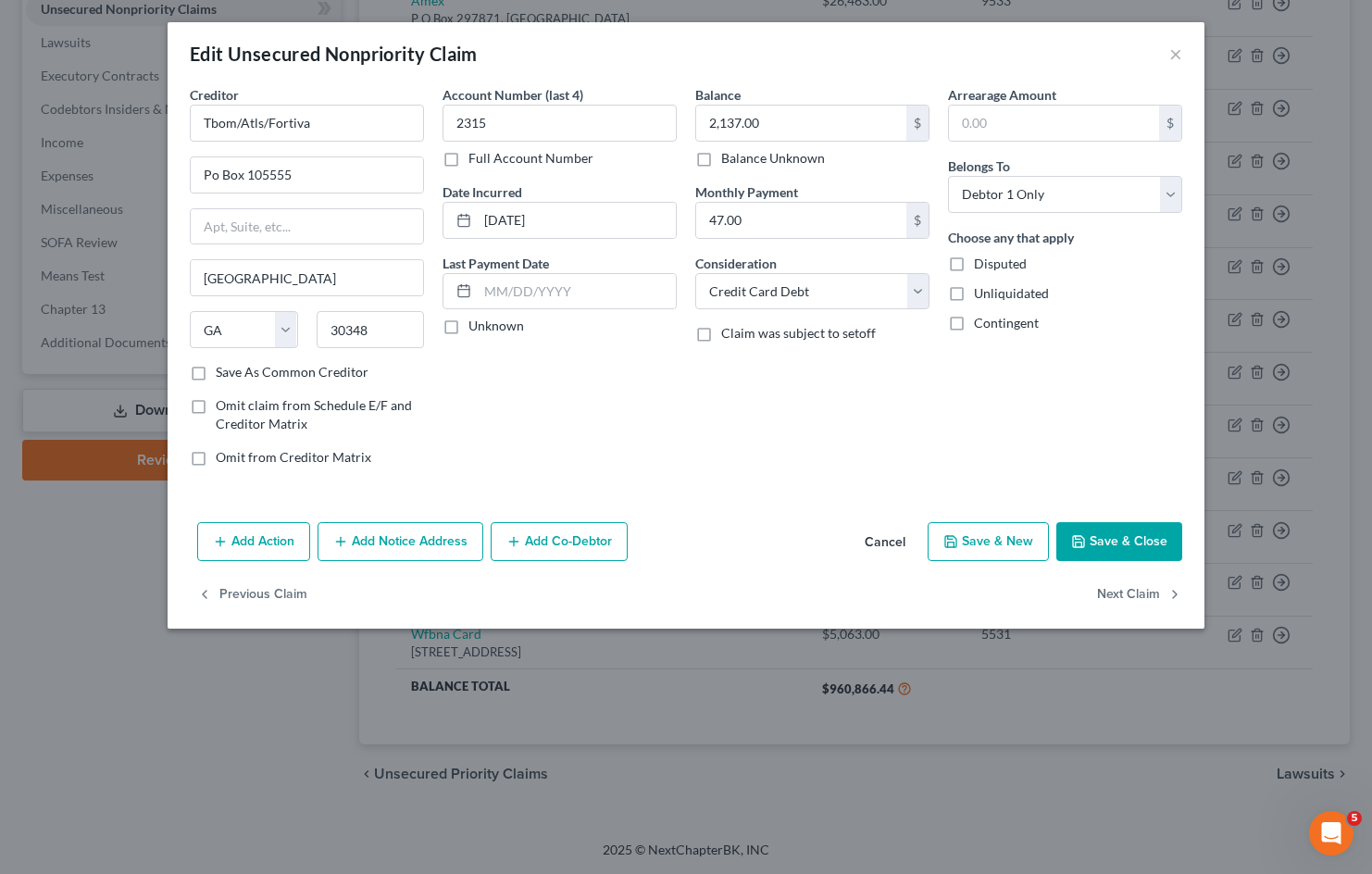
click at [893, 553] on button "Cancel" at bounding box center [885, 542] width 71 height 37
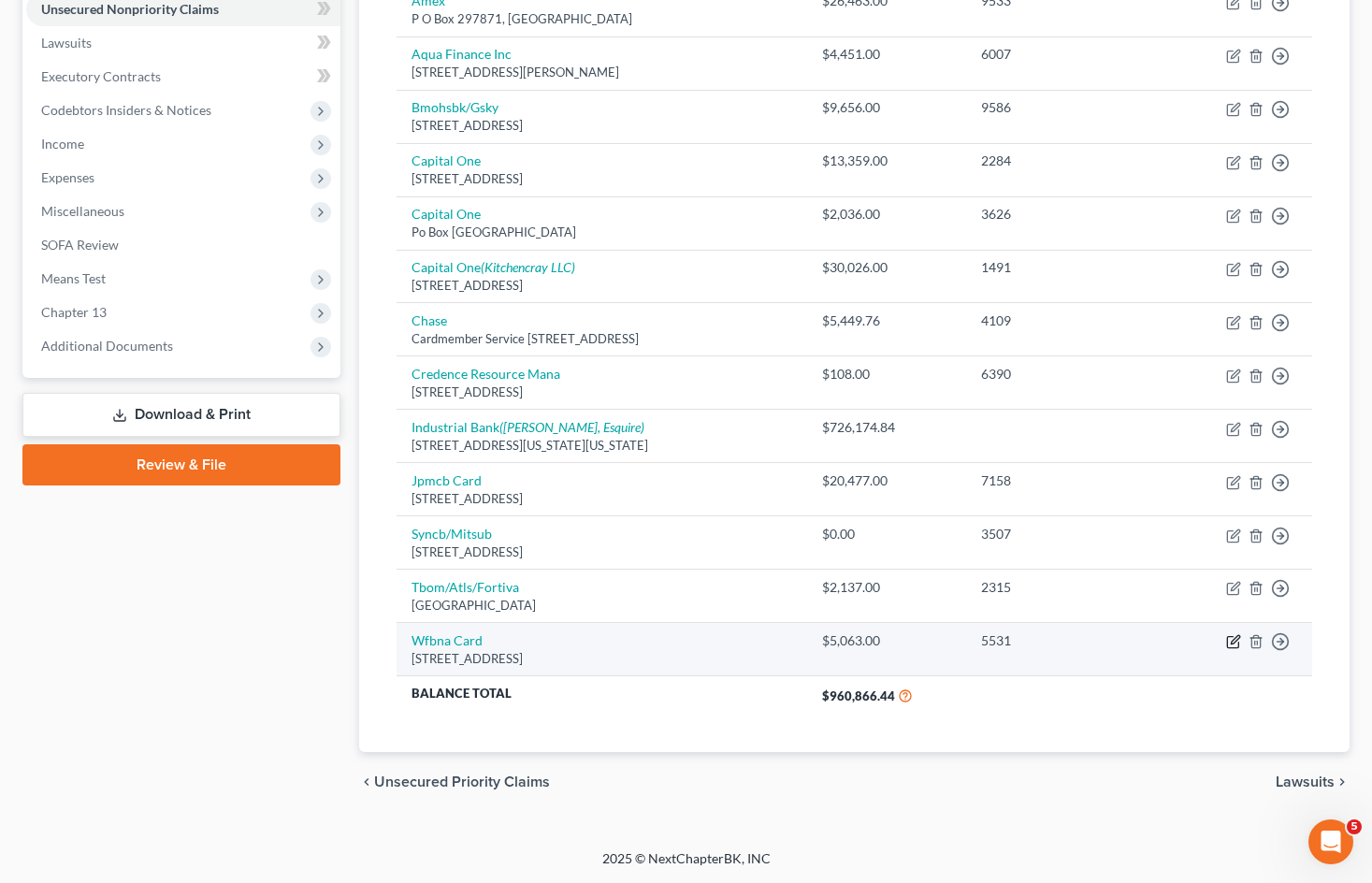
click at [1230, 642] on icon "button" at bounding box center [1233, 642] width 15 height 15
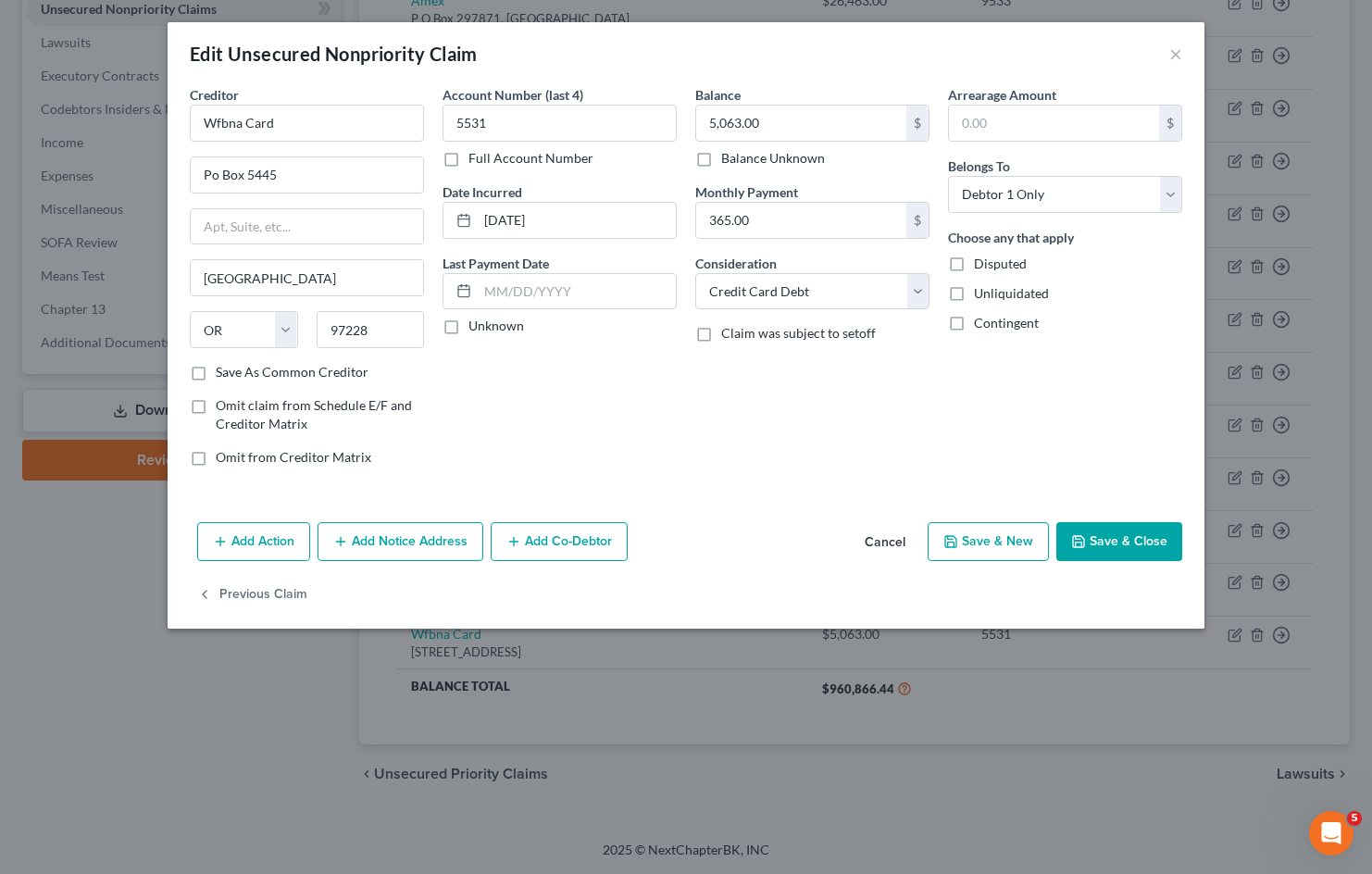
click at [596, 543] on button "Add Co-Debtor" at bounding box center [558, 541] width 137 height 39
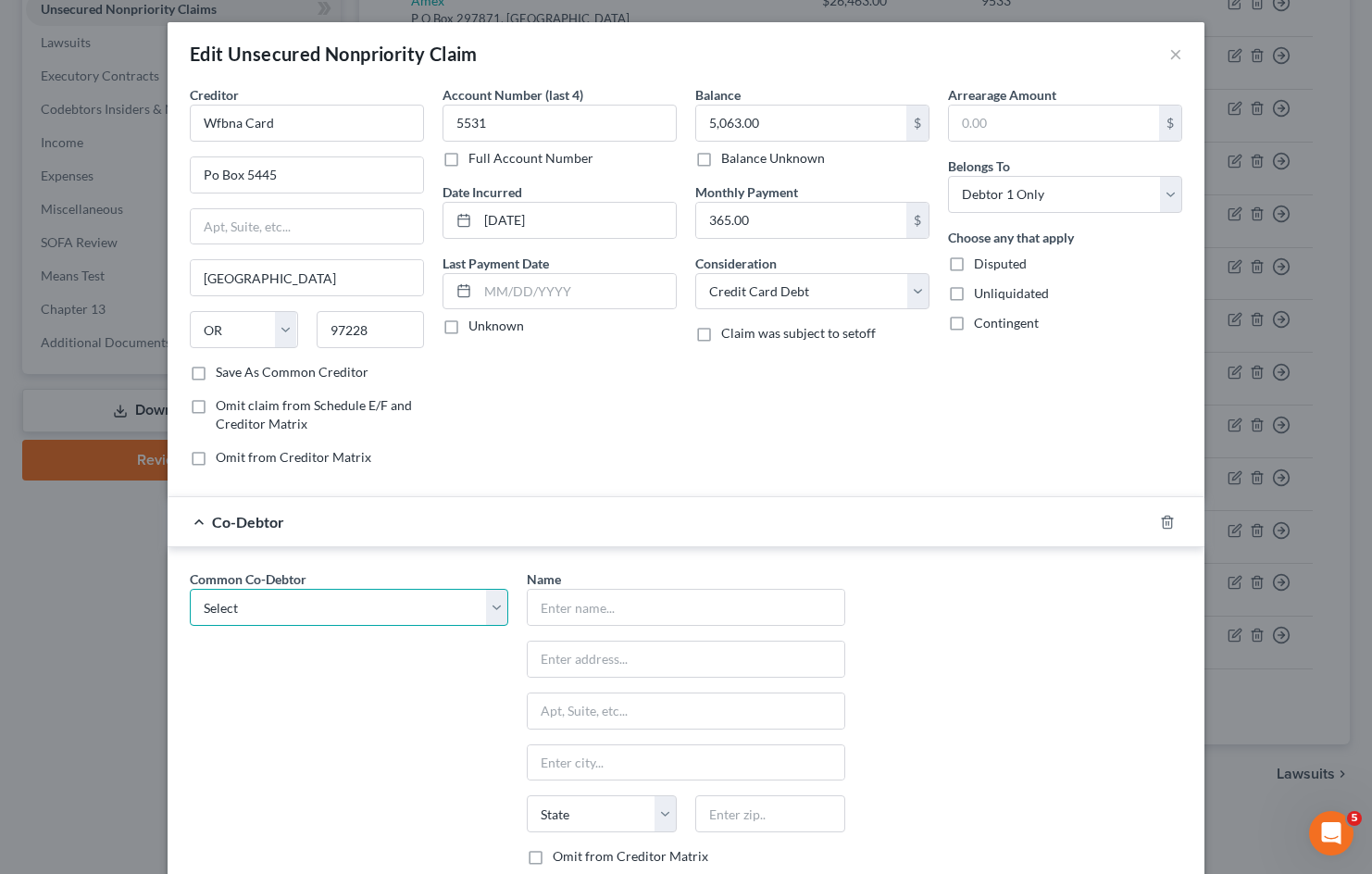
drag, startPoint x: 485, startPoint y: 608, endPoint x: 469, endPoint y: 625, distance: 23.3
click at [485, 608] on select "Select Sudon Williams" at bounding box center [348, 607] width 319 height 37
click at [497, 605] on select "Select Sudon Williams" at bounding box center [348, 607] width 319 height 37
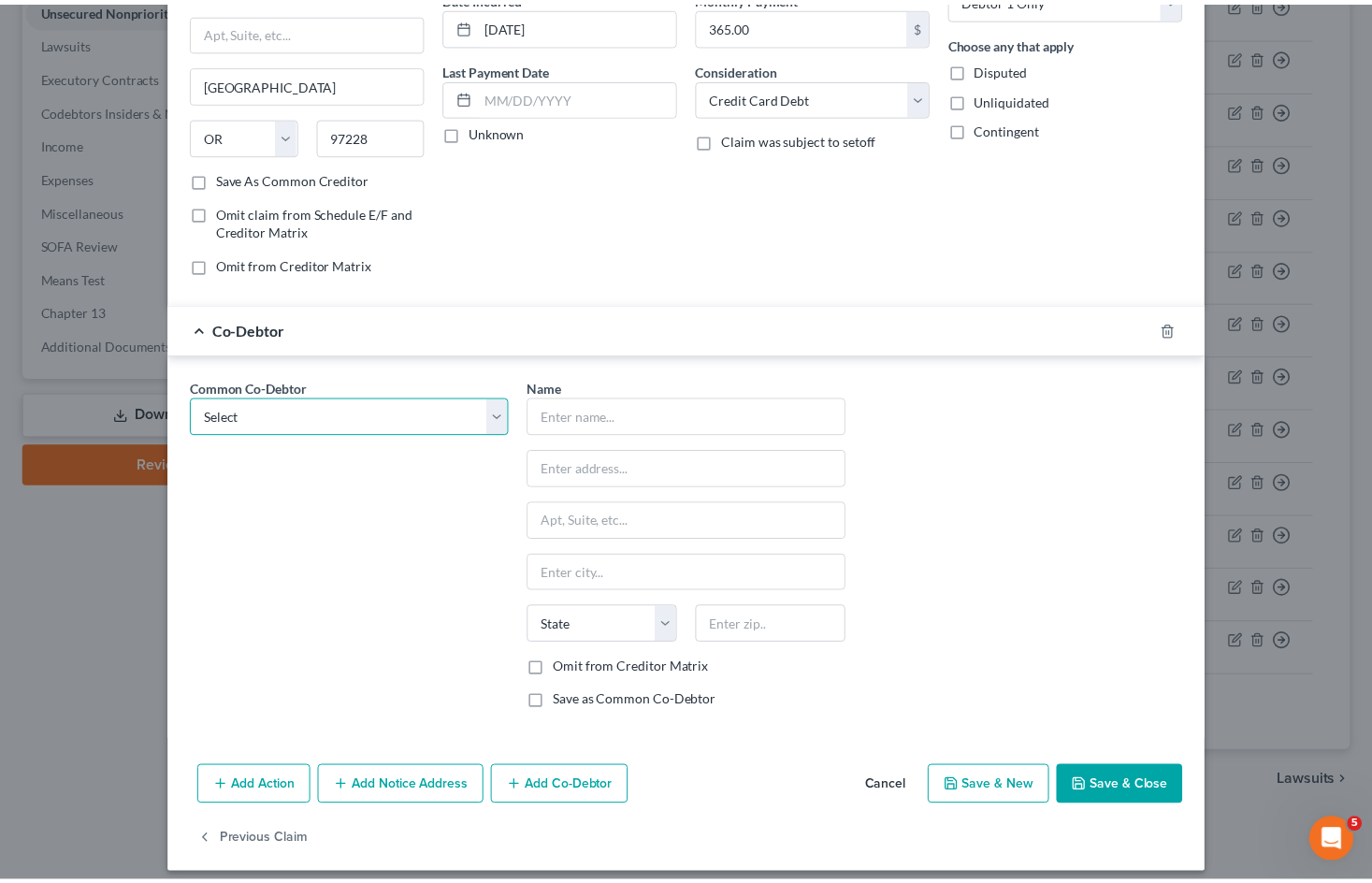
scroll to position [211, 0]
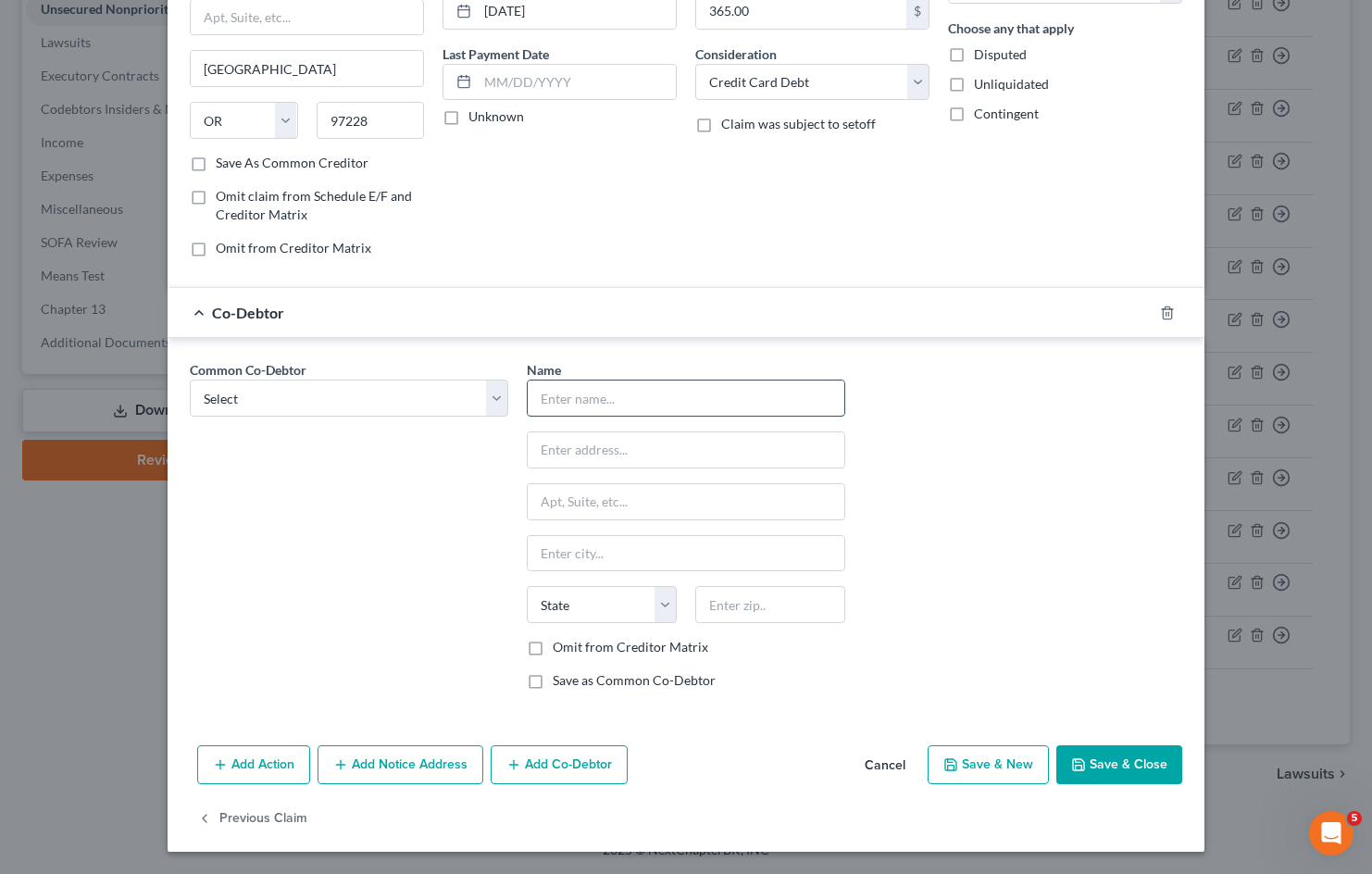
click at [574, 390] on input "text" at bounding box center [686, 398] width 317 height 35
click at [725, 611] on input "text" at bounding box center [769, 605] width 150 height 37
click at [713, 450] on input "text" at bounding box center [686, 450] width 317 height 35
click at [1099, 774] on button "Save & Close" at bounding box center [1119, 764] width 126 height 39
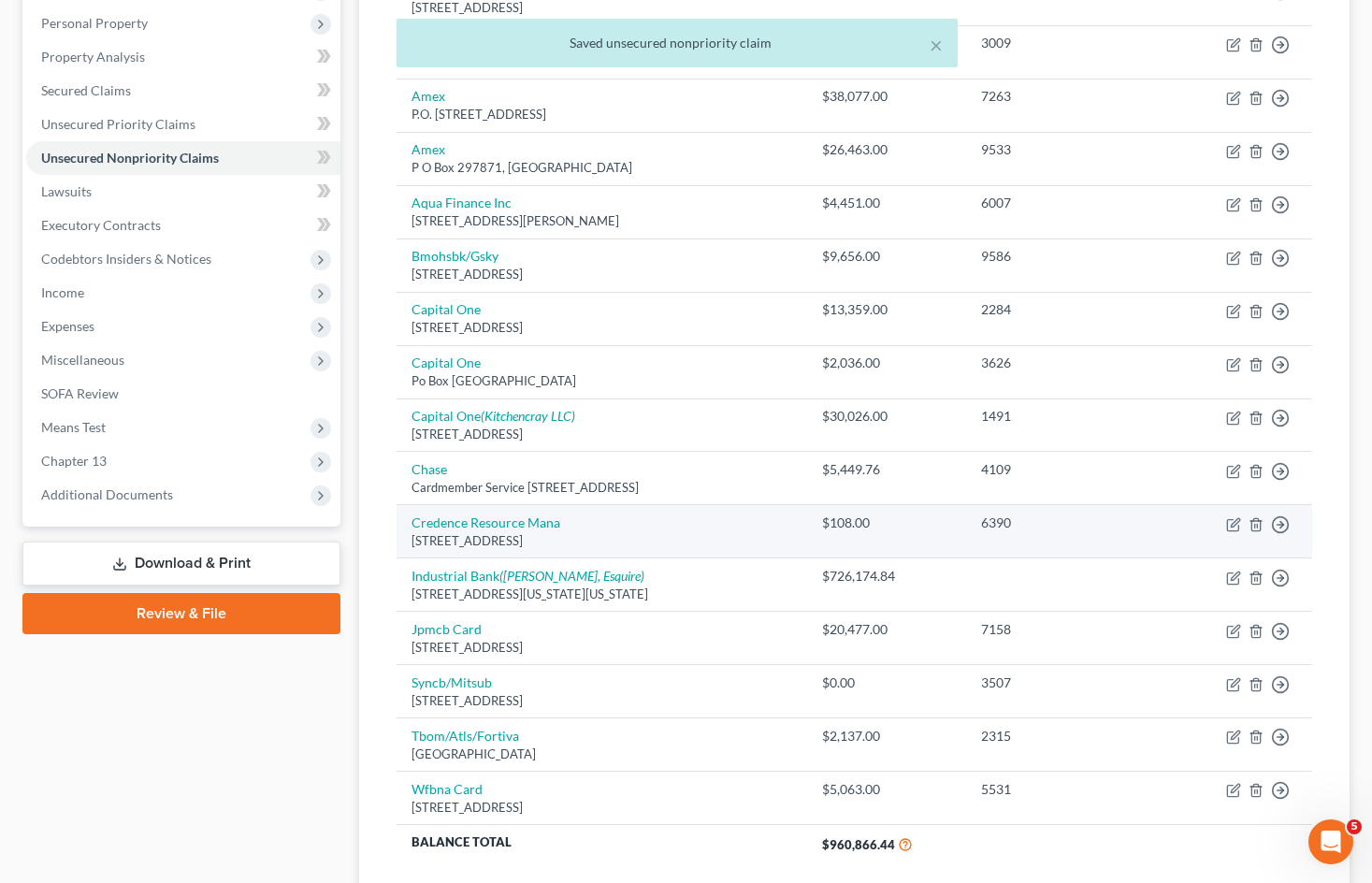
scroll to position [0, 0]
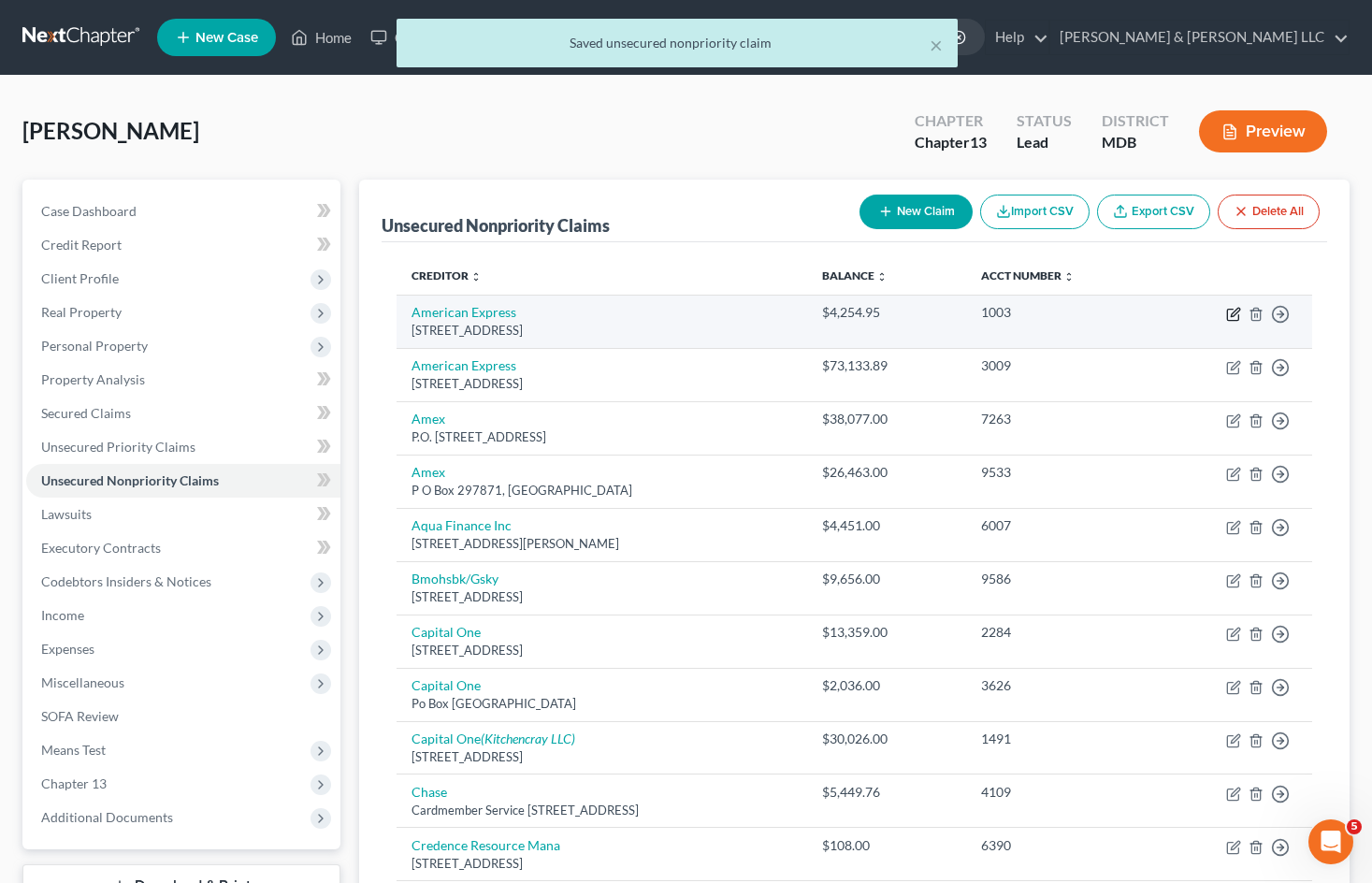
click at [1233, 308] on icon "button" at bounding box center [1233, 314] width 15 height 15
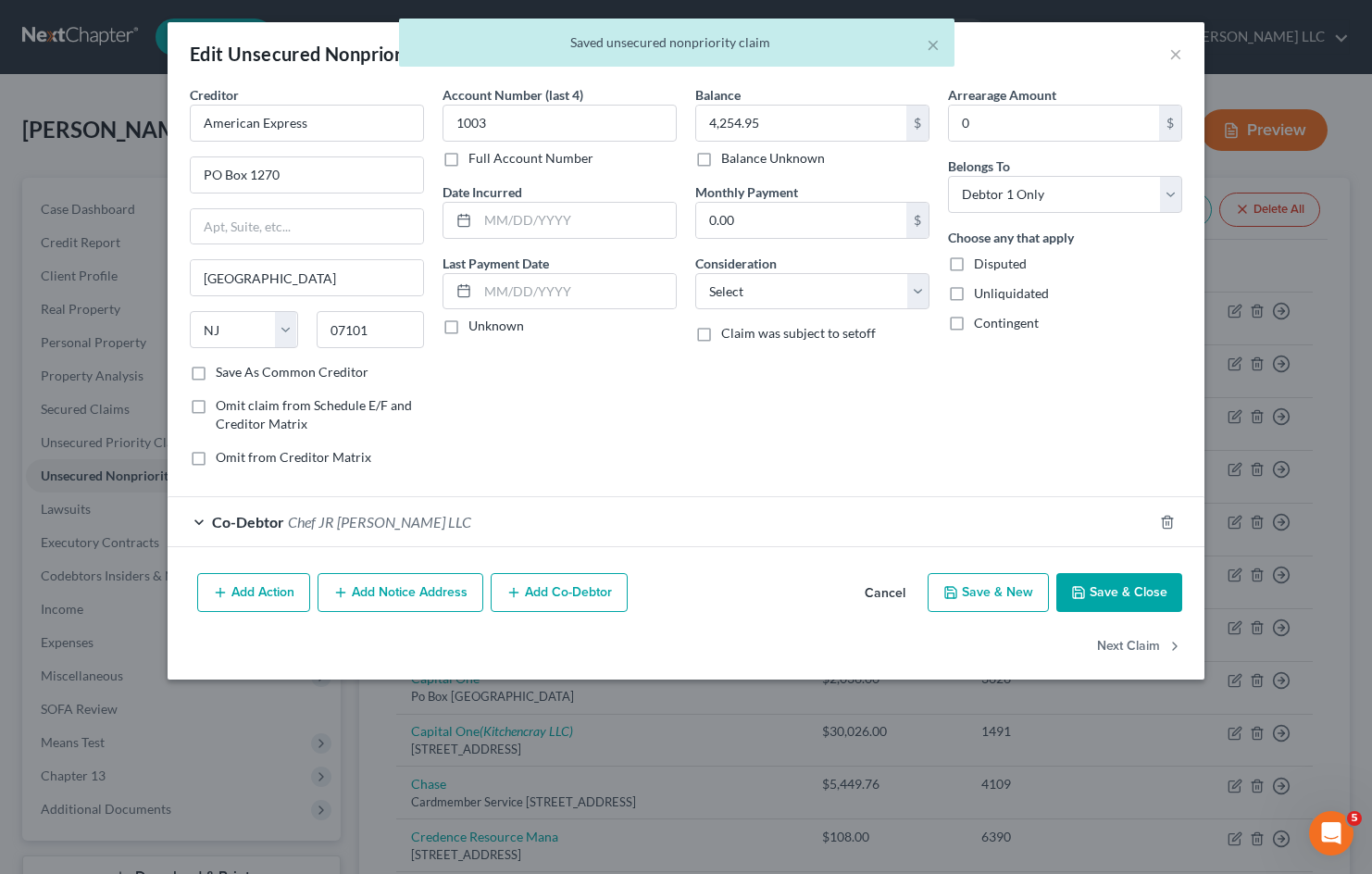
click at [882, 582] on button "Cancel" at bounding box center [885, 594] width 71 height 37
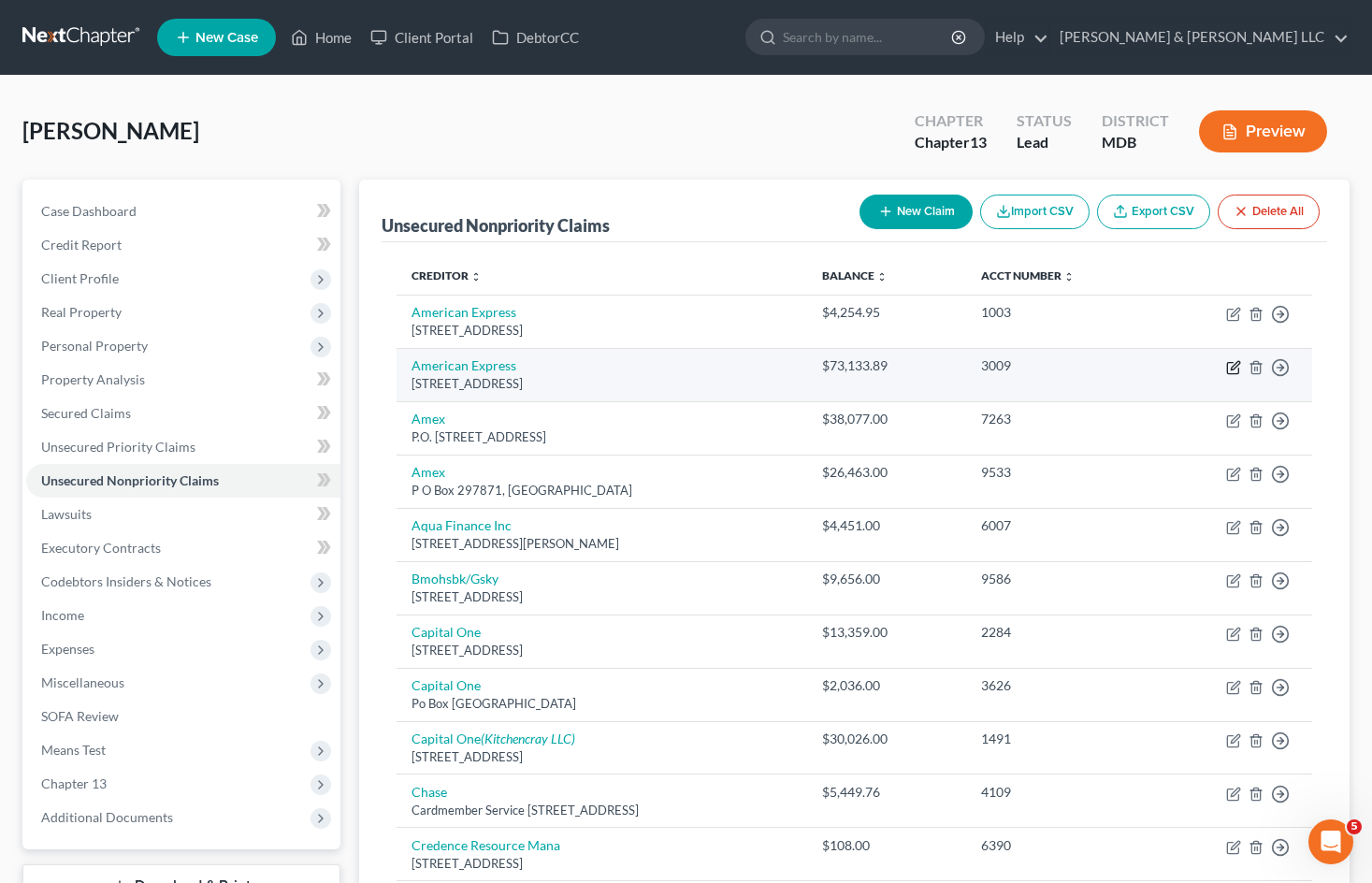
click at [1228, 371] on icon "button" at bounding box center [1233, 368] width 15 height 15
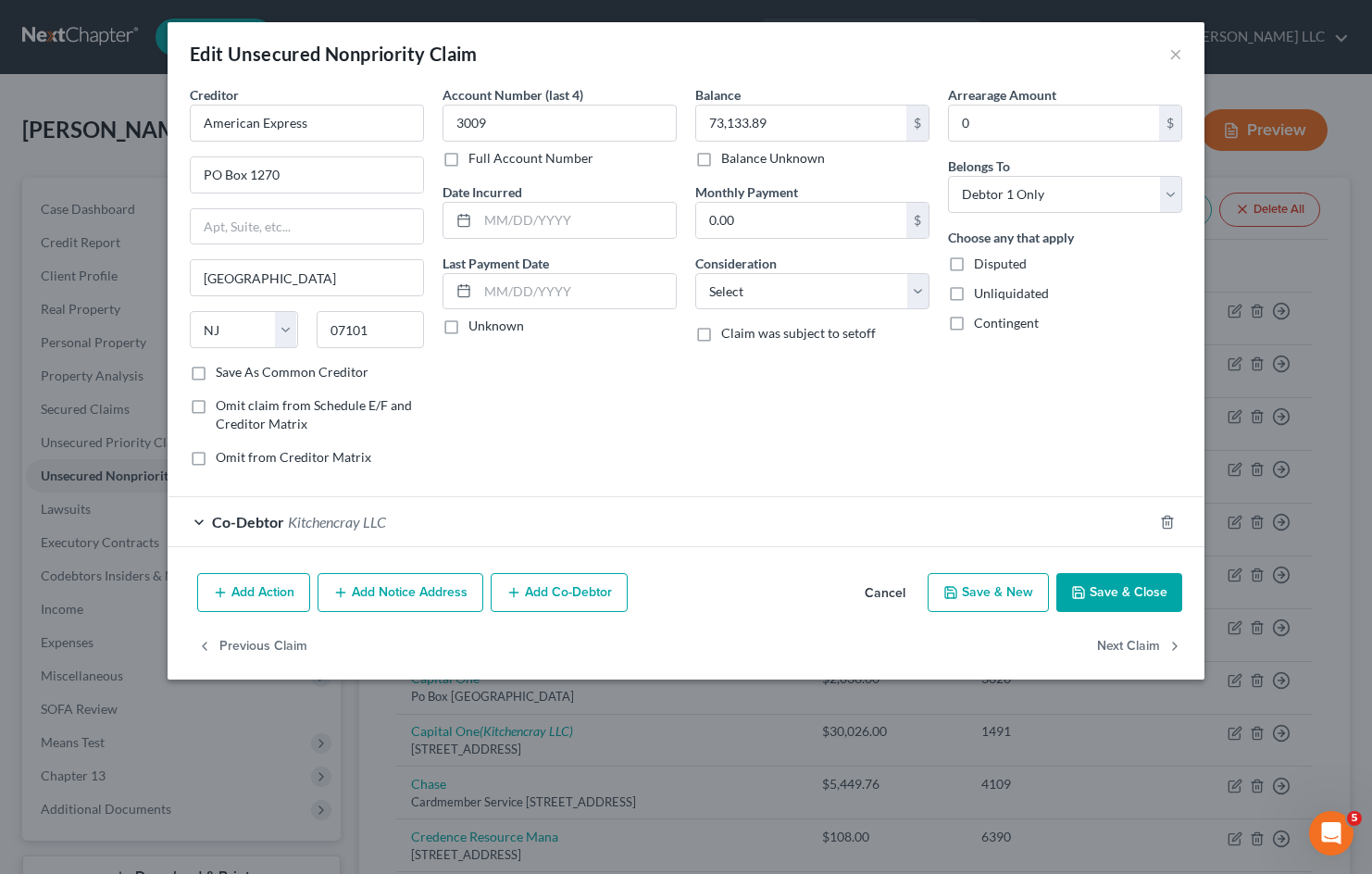
drag, startPoint x: 397, startPoint y: 522, endPoint x: 437, endPoint y: 515, distance: 40.6
click at [396, 523] on div "Co-Debtor Kitchencray LLC" at bounding box center [660, 521] width 985 height 49
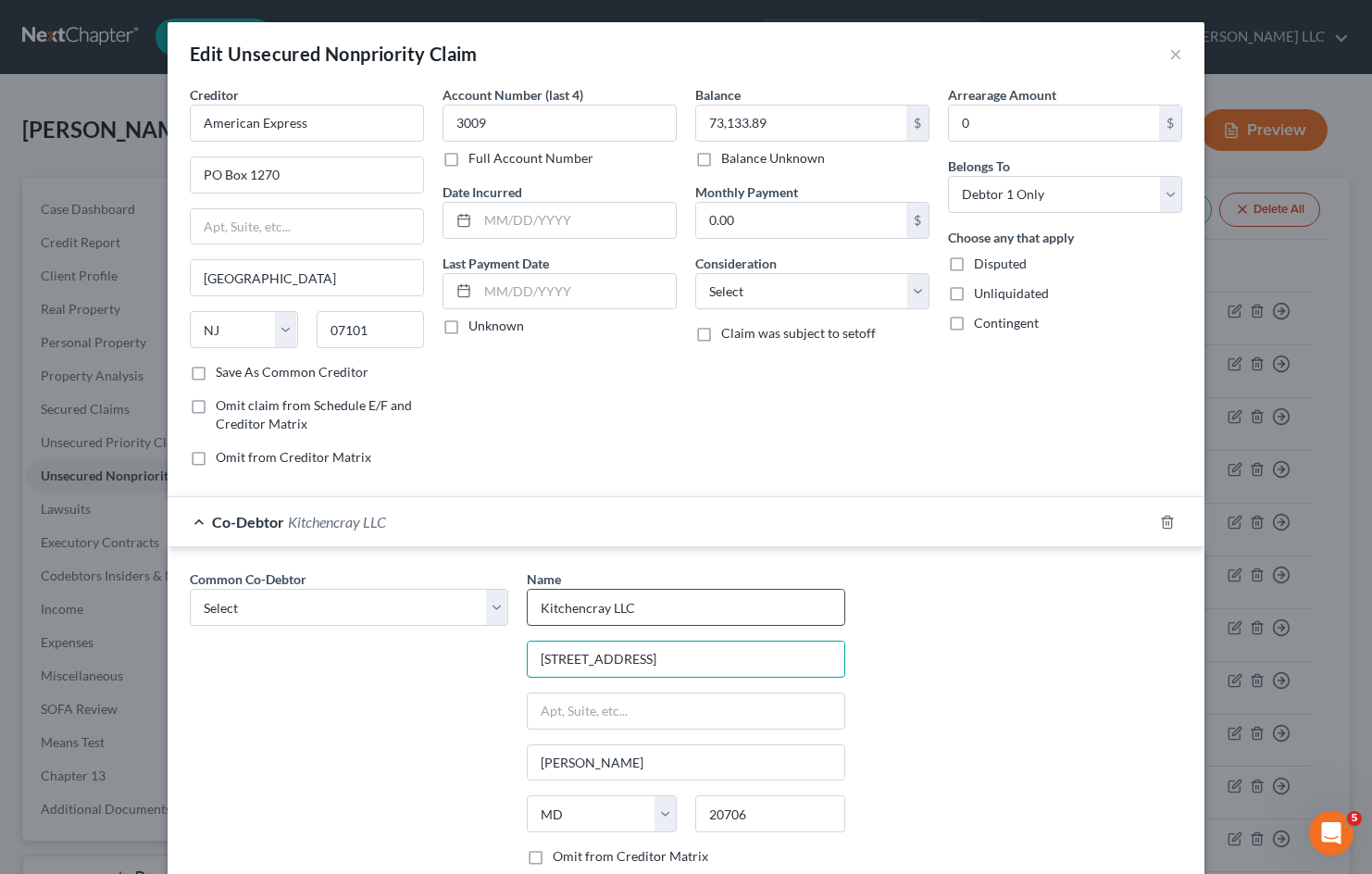
drag, startPoint x: 688, startPoint y: 656, endPoint x: 699, endPoint y: 607, distance: 50.2
click at [384, 658] on div "Common Co-Debtor Select Sudon Williams Name * Kitchencray LLC 4601 Presidents W…" at bounding box center [686, 741] width 1011 height 345
click at [1169, 50] on button "×" at bounding box center [1175, 54] width 13 height 22
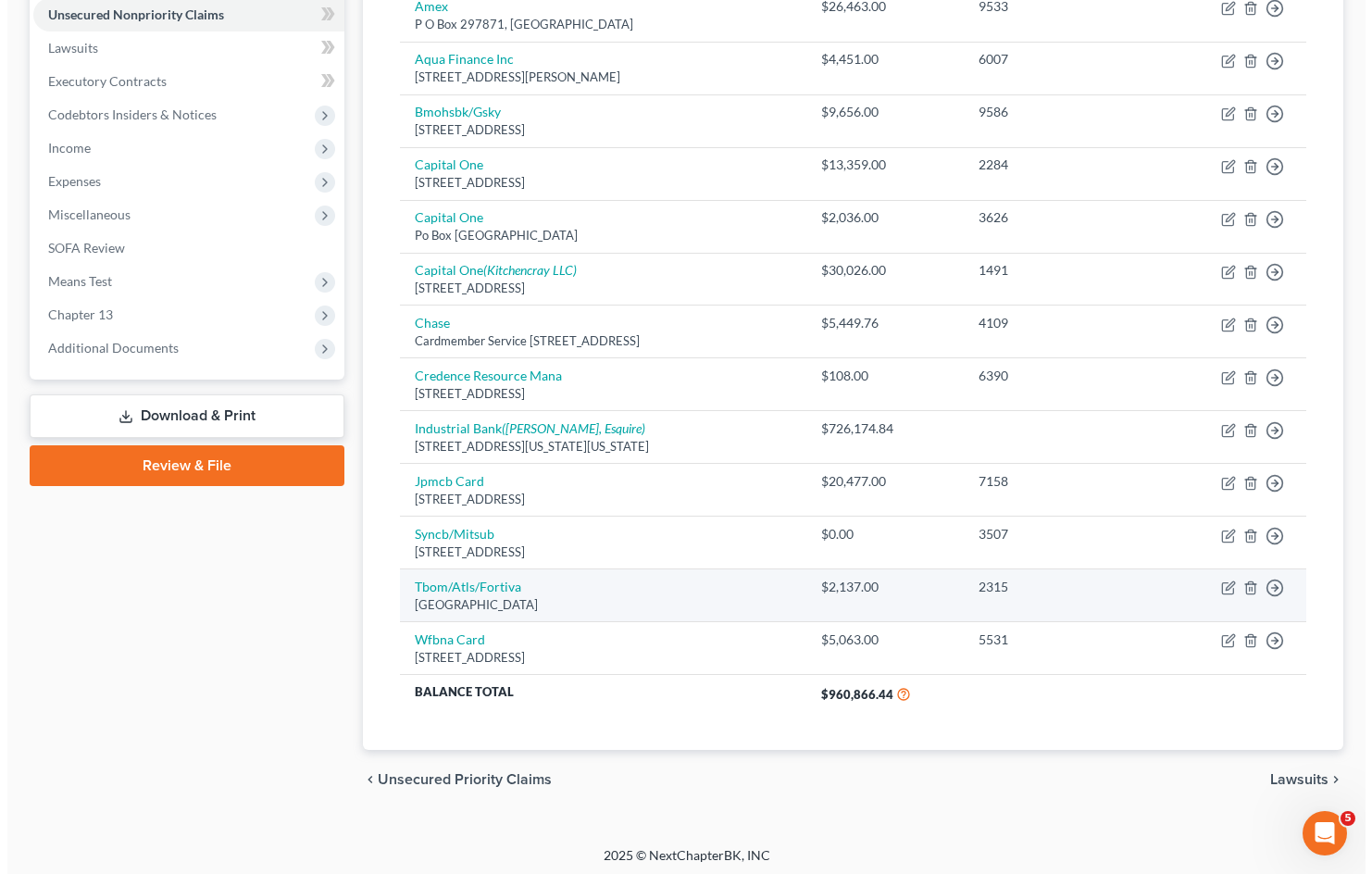
scroll to position [463, 0]
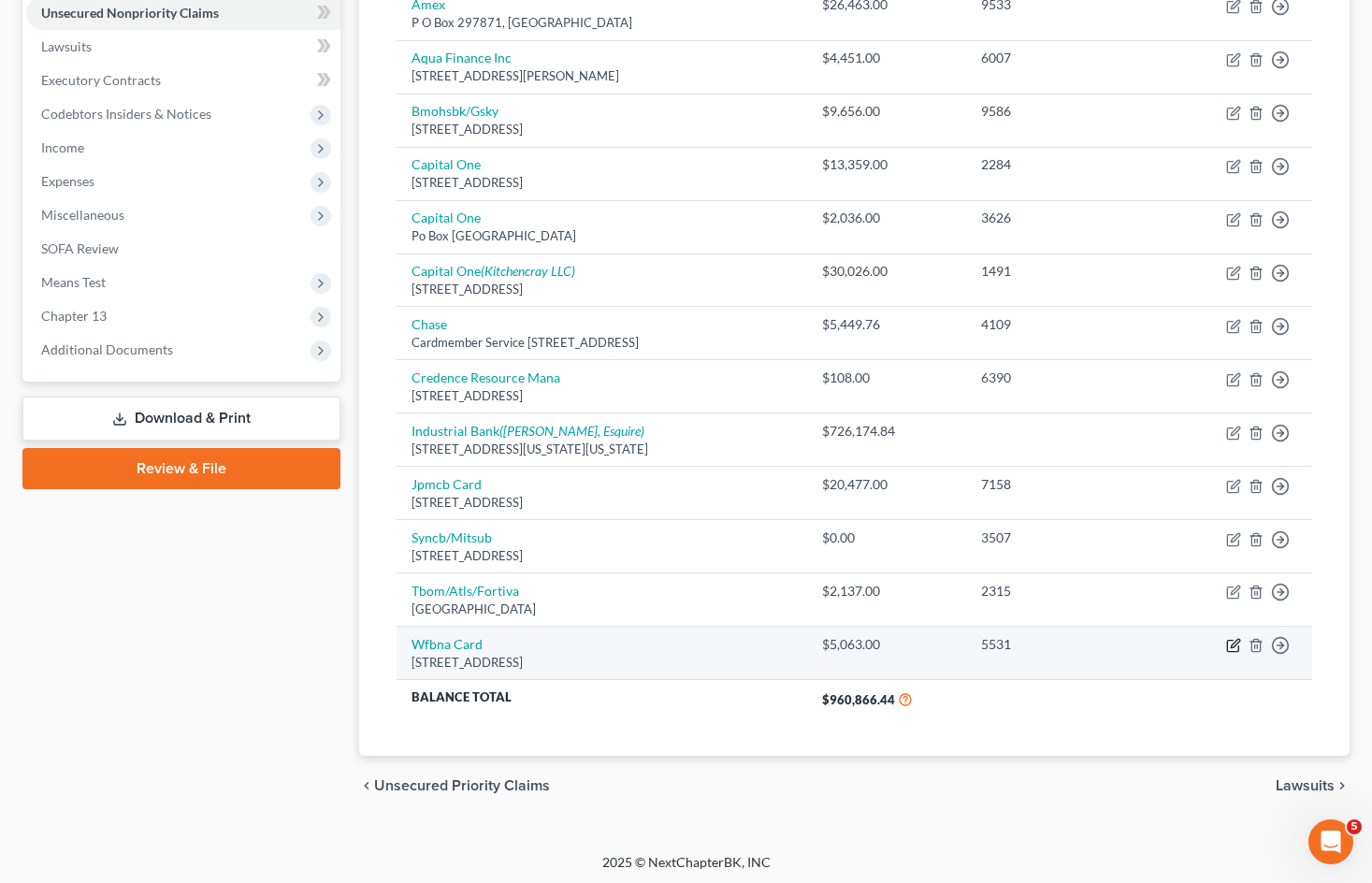
click at [1235, 643] on icon "button" at bounding box center [1234, 644] width 8 height 8
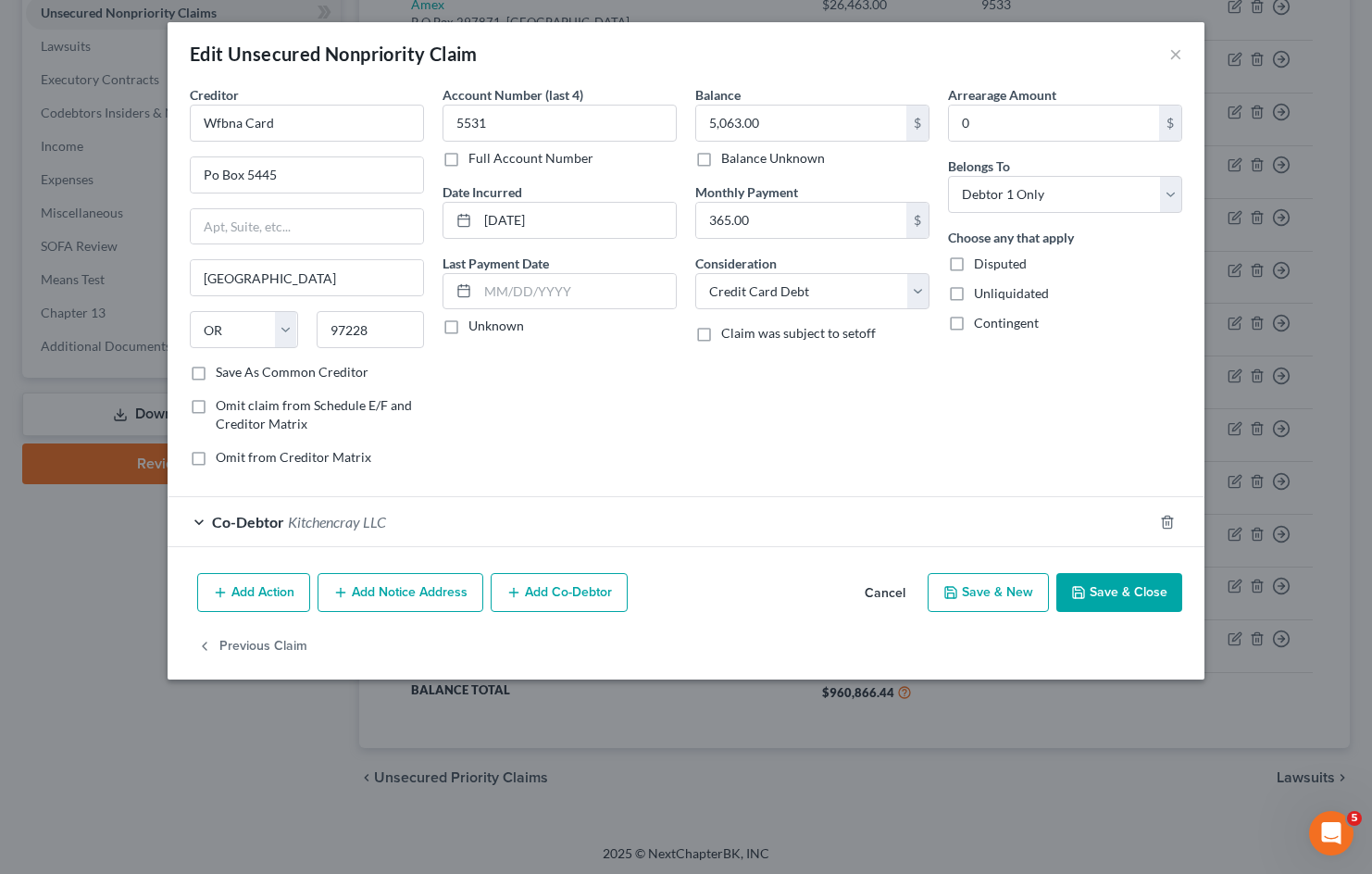
click at [554, 561] on div "Creditor * Wfbna Card Po Box 5445 Portland State AL AK AR AZ CA CO CT DE DC FL …" at bounding box center [686, 325] width 1037 height 480
click at [579, 533] on div "Co-Debtor Kitchencray LLC" at bounding box center [660, 521] width 985 height 49
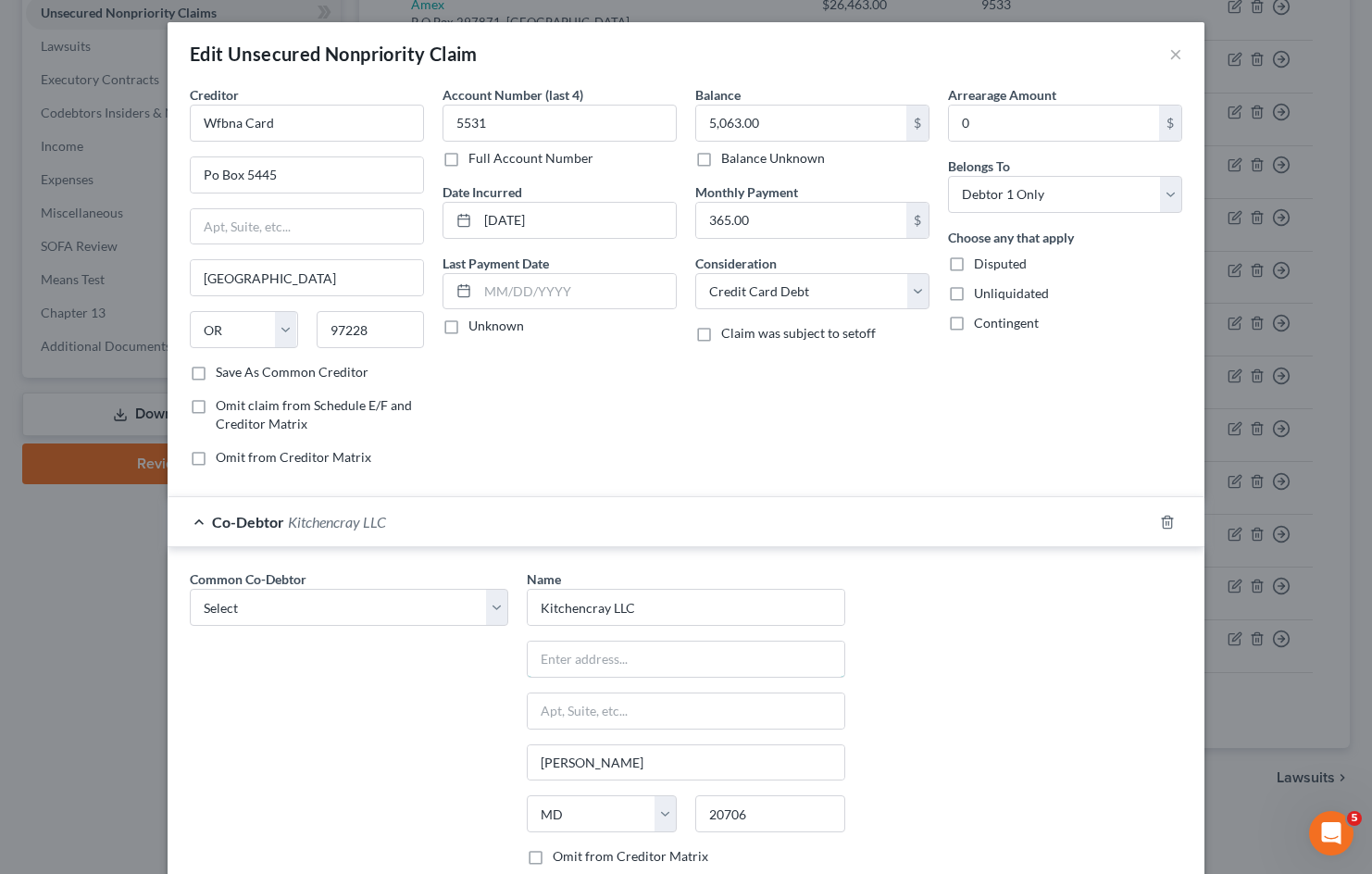
click at [661, 670] on input "text" at bounding box center [686, 659] width 317 height 35
paste input "4601 Presidents Way"
click at [964, 636] on div "Common Co-Debtor Select Sudon Williams Name * Kitchencray LLC 4601 Presidents W…" at bounding box center [686, 741] width 1011 height 345
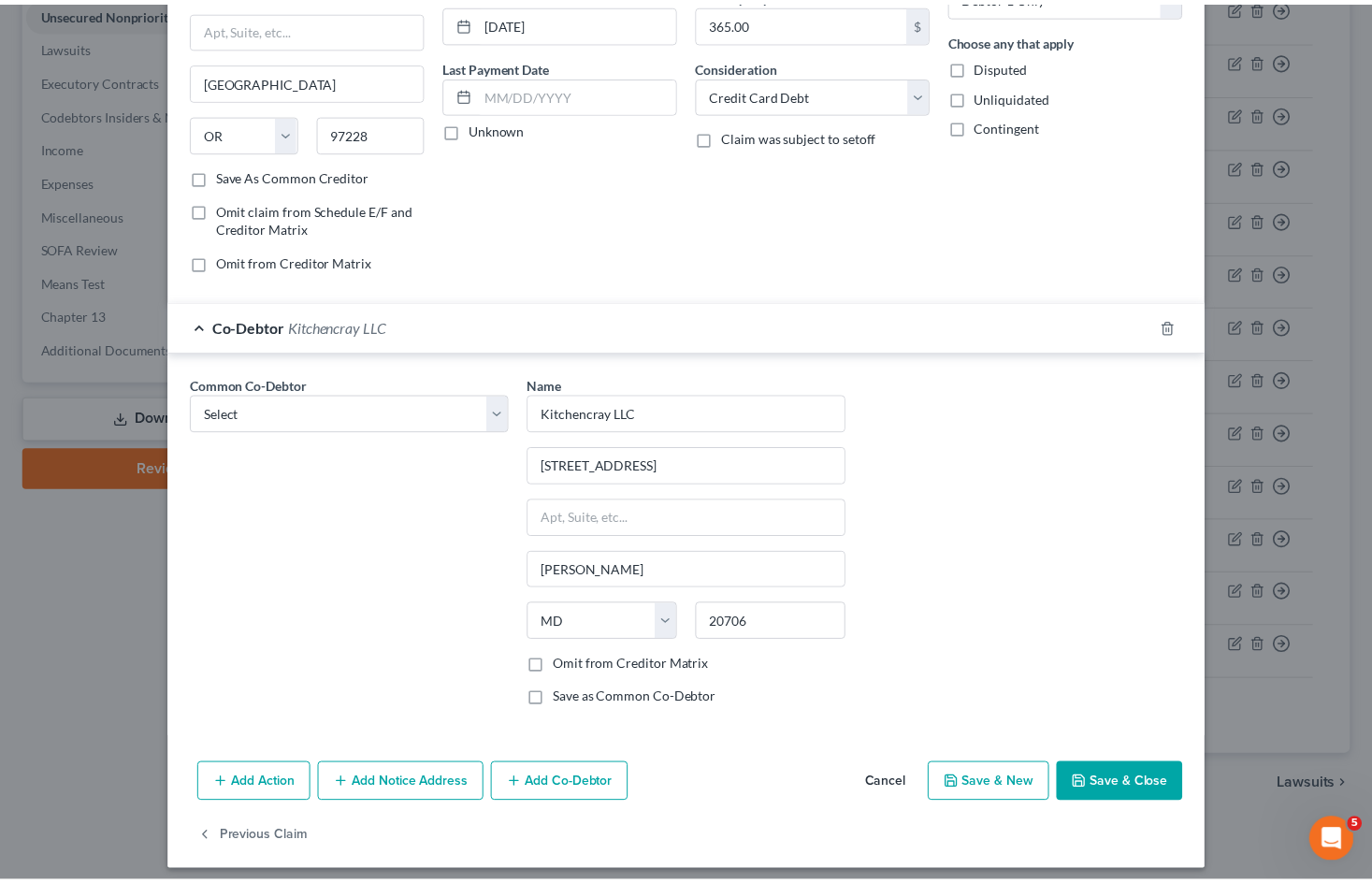
scroll to position [211, 0]
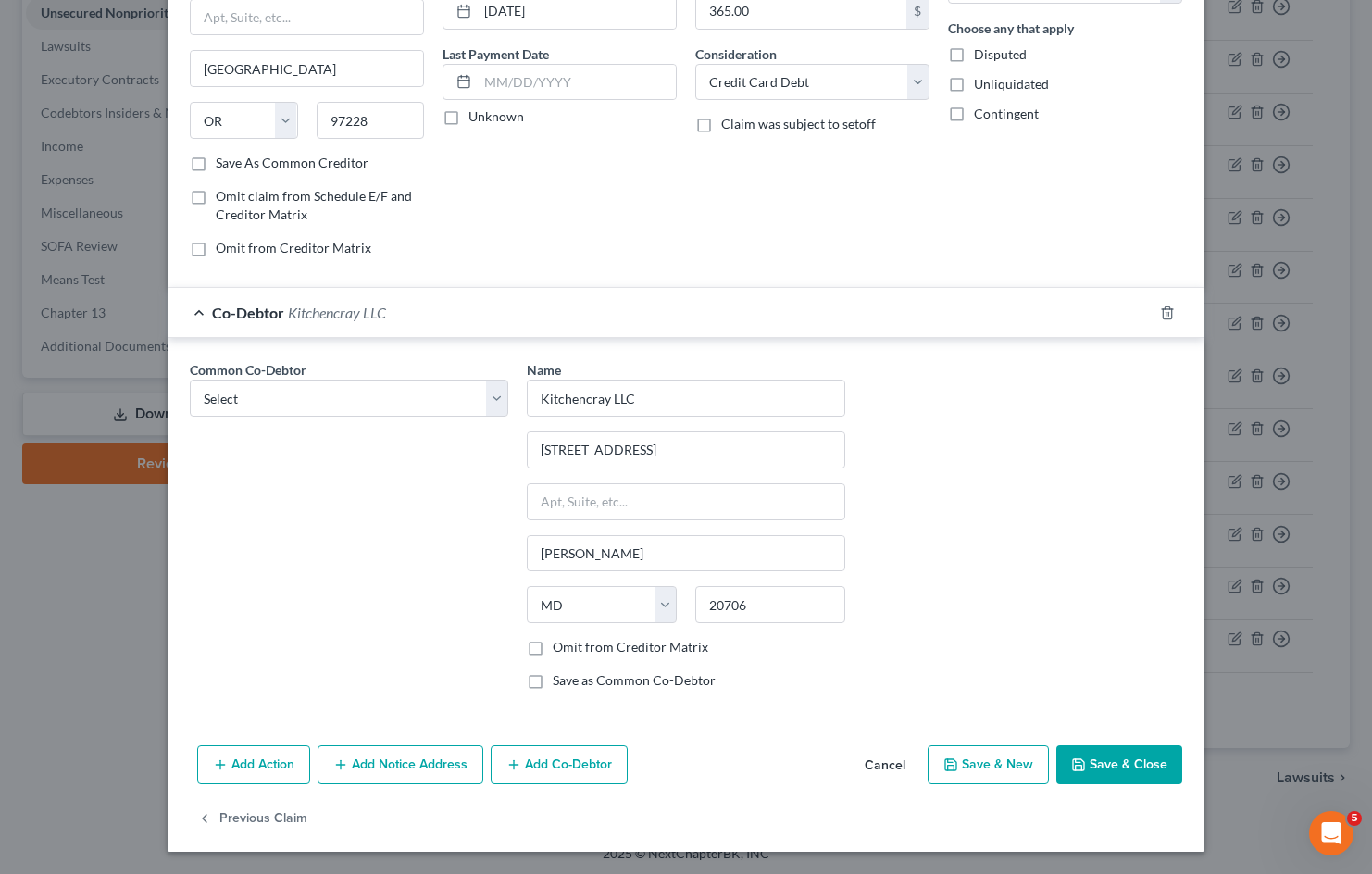
click at [1123, 765] on button "Save & Close" at bounding box center [1119, 764] width 126 height 39
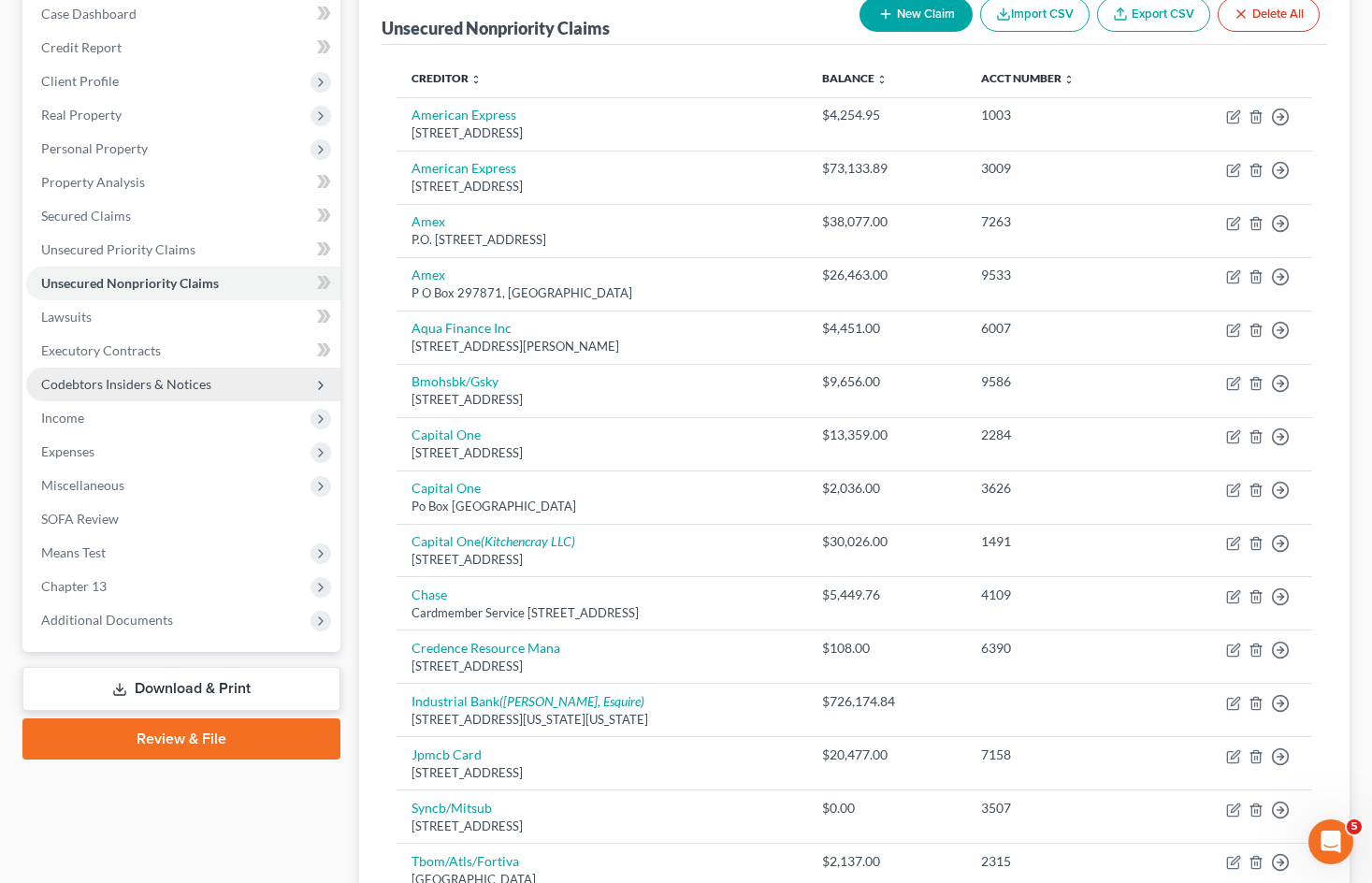
scroll to position [190, 0]
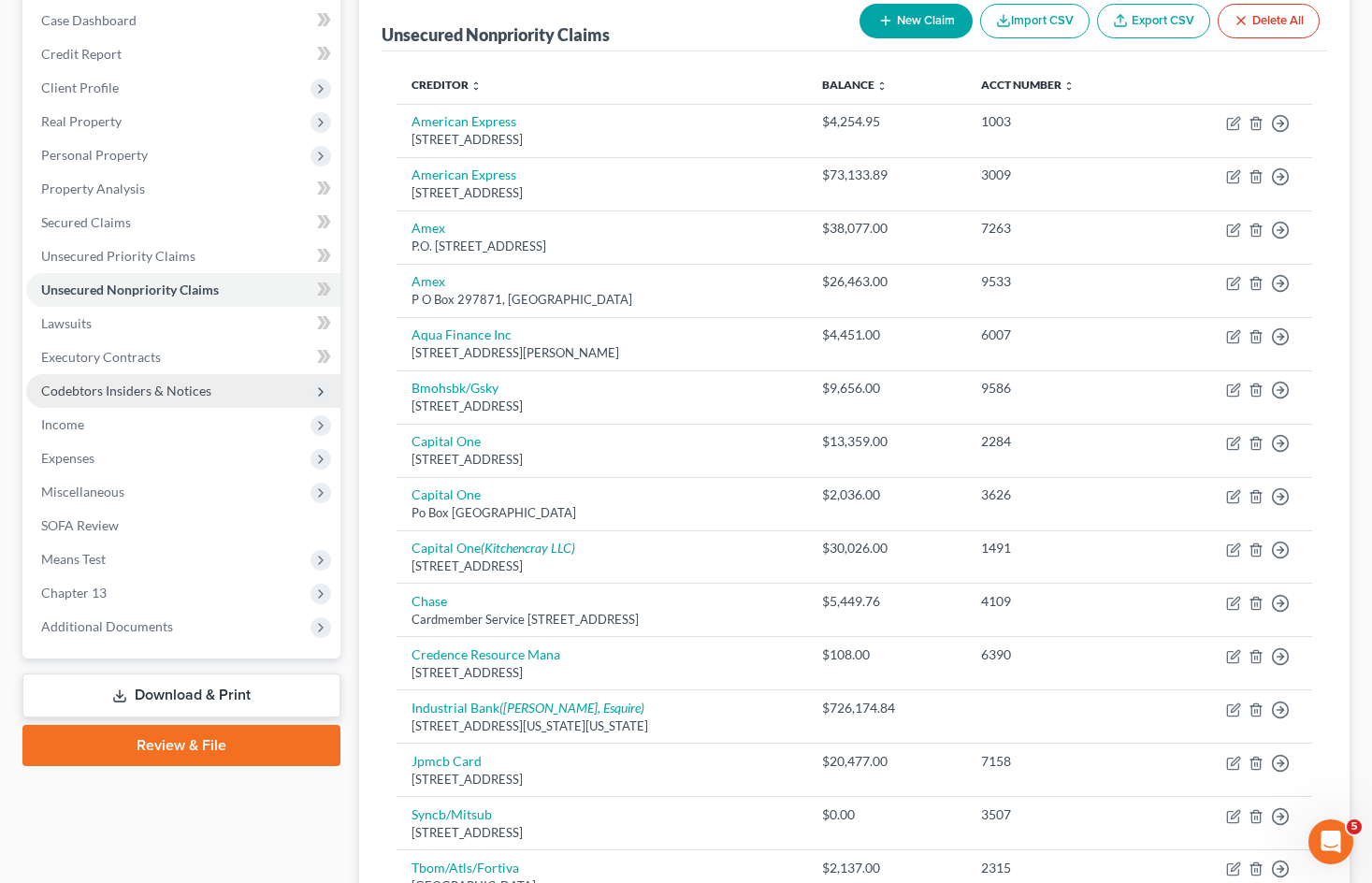
click at [187, 395] on span "Codebtors Insiders & Notices" at bounding box center [126, 390] width 170 height 16
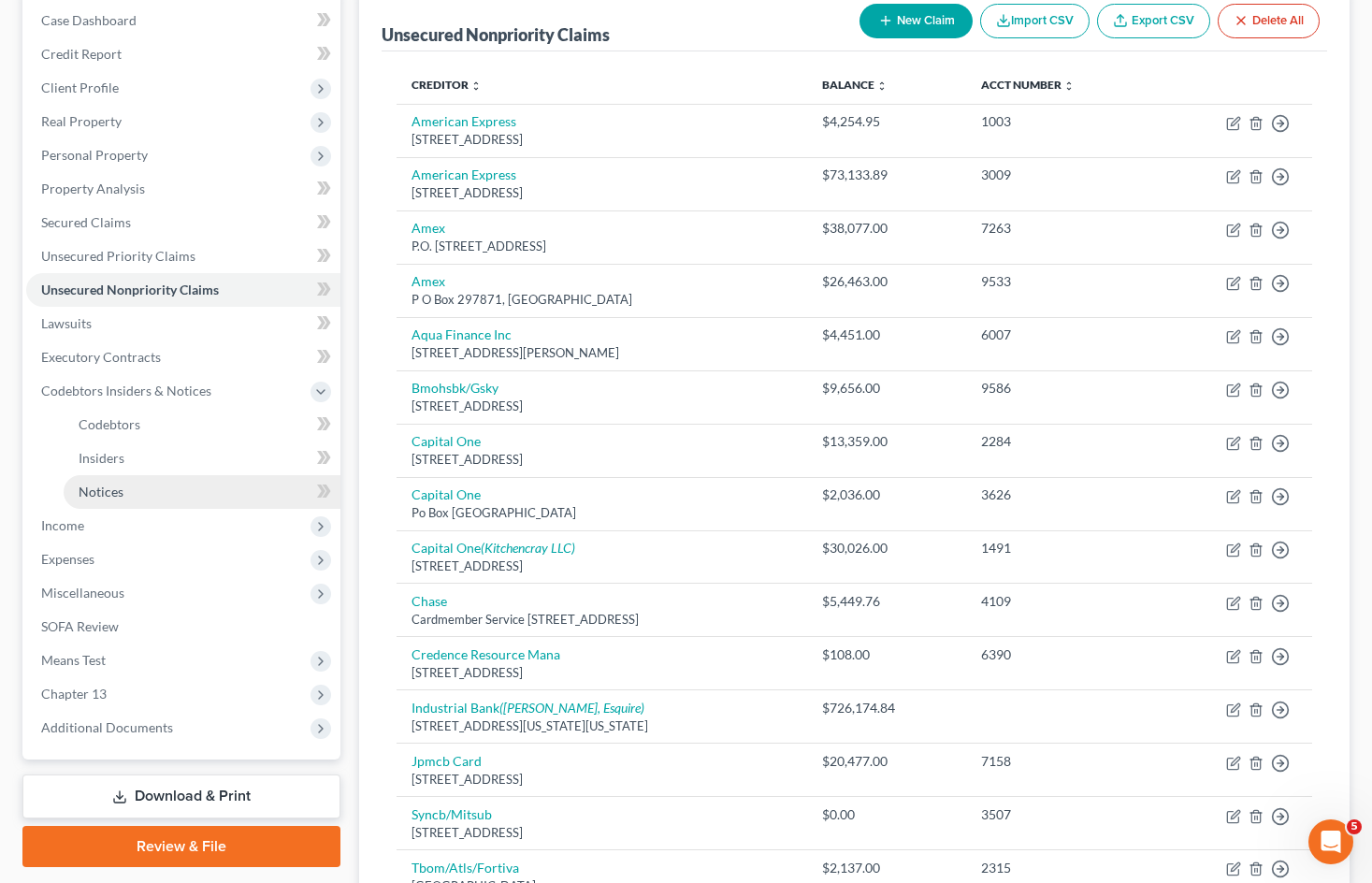
click at [178, 498] on link "Notices" at bounding box center [202, 492] width 277 height 34
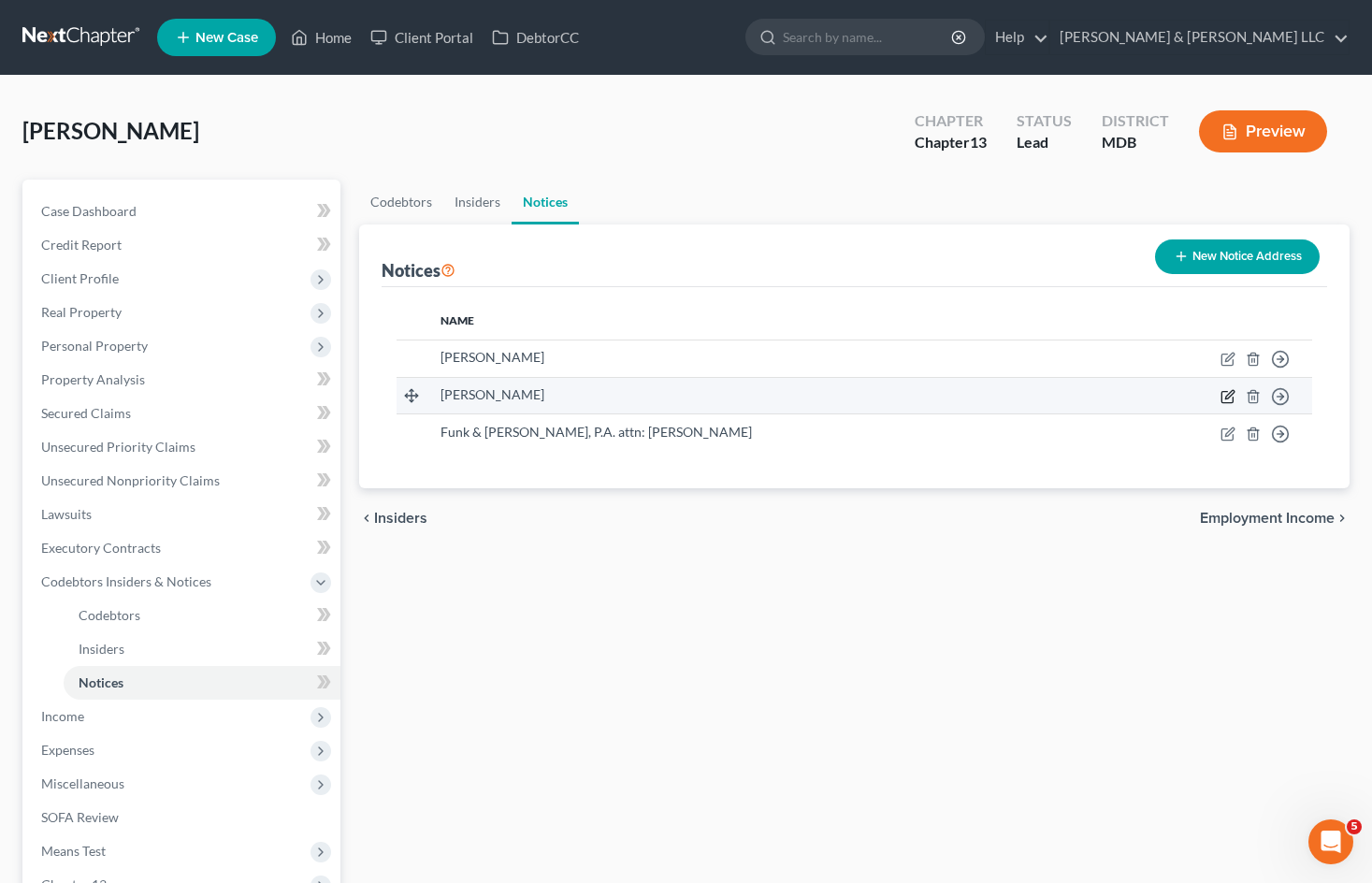
click at [1230, 399] on icon "button" at bounding box center [1227, 396] width 15 height 15
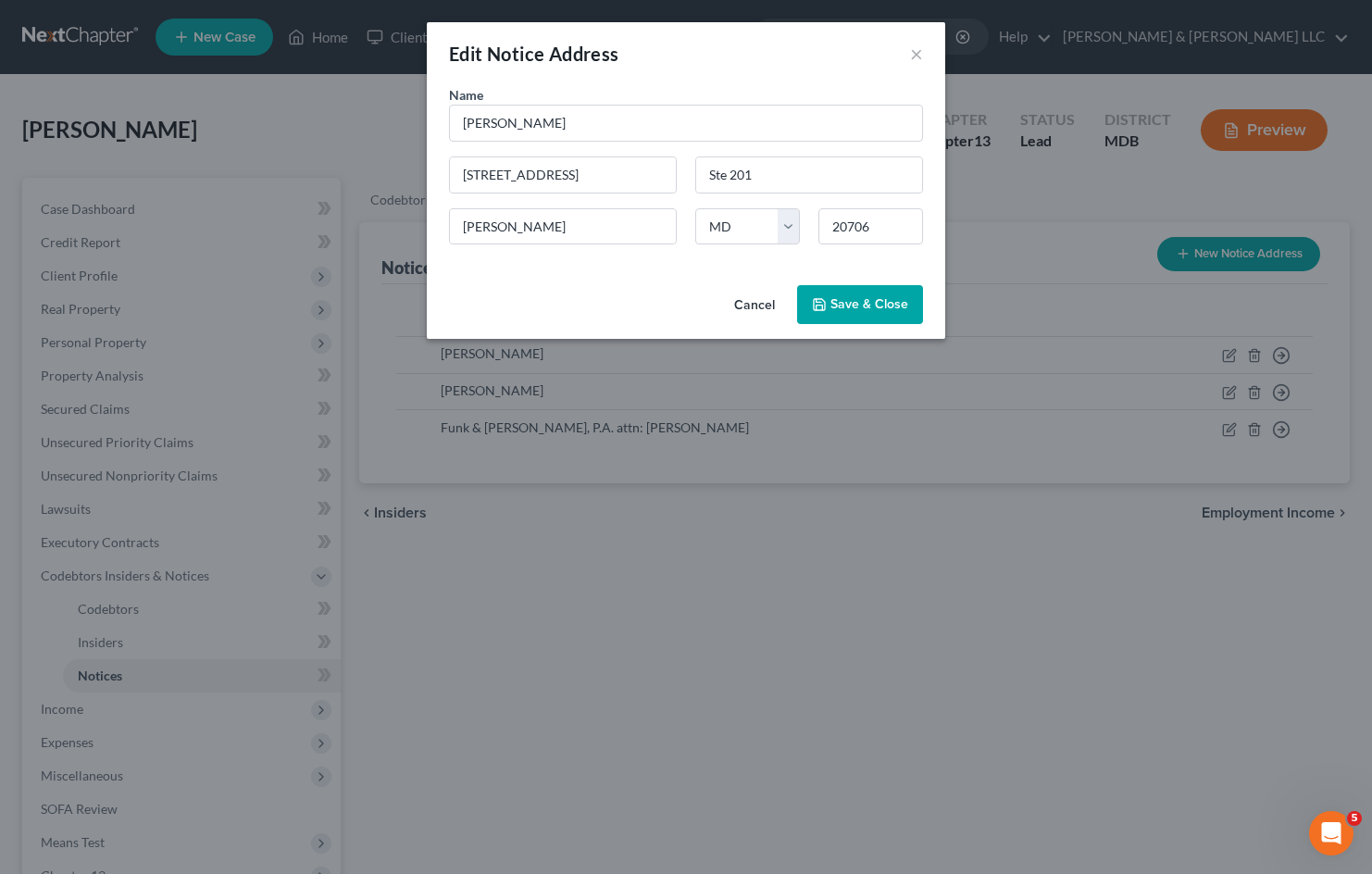
click at [751, 301] on button "Cancel" at bounding box center [754, 306] width 71 height 37
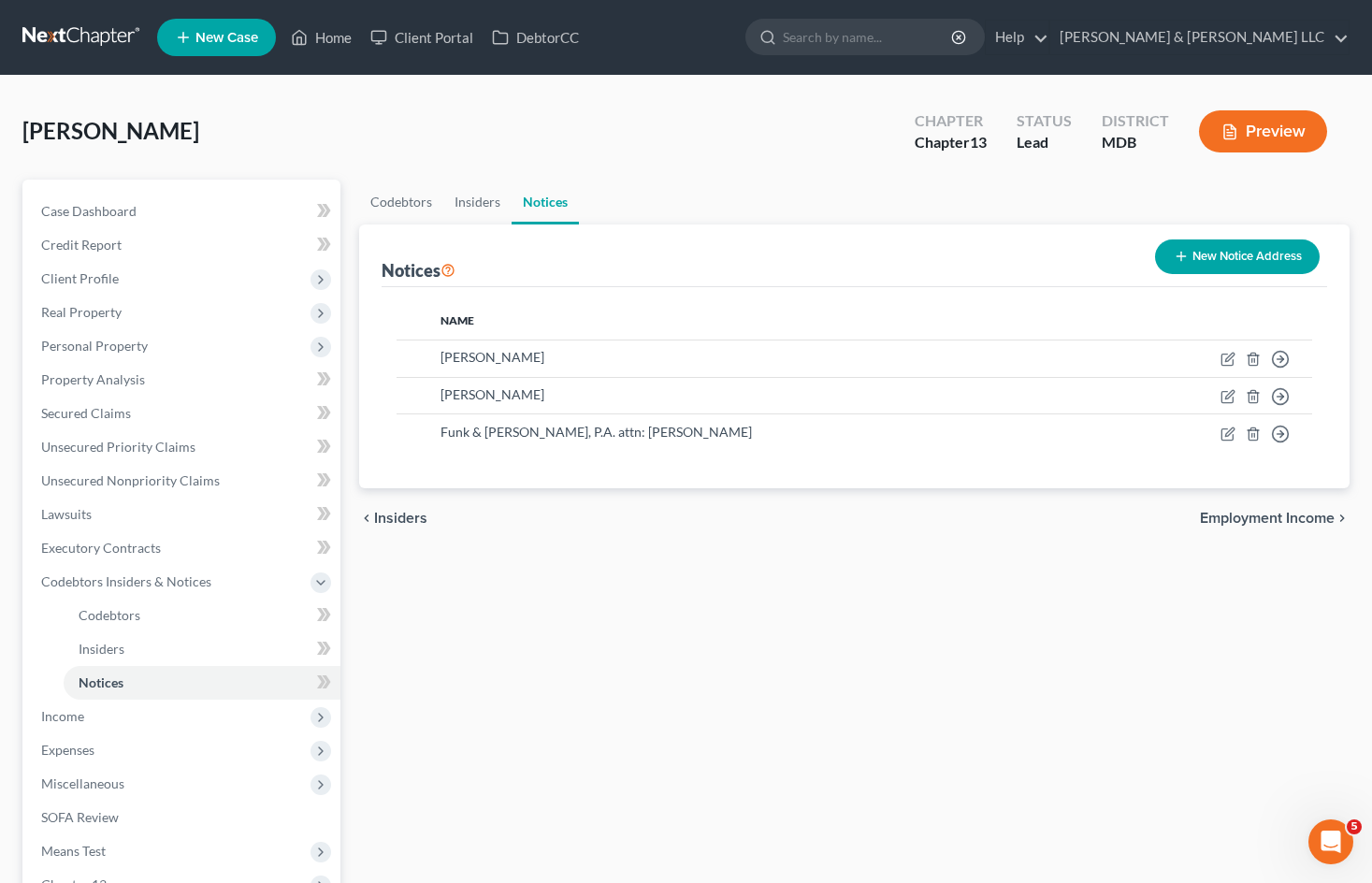
click at [864, 698] on div "Codebtors Insiders Notices Notices New Notice Address Name Sudon Williams Move …" at bounding box center [854, 618] width 1009 height 878
click at [206, 578] on span "Codebtors Insiders & Notices" at bounding box center [126, 581] width 170 height 16
click at [639, 579] on div "Codebtors Insiders Notices Notices New Notice Address Name Sudon Williams Move …" at bounding box center [854, 568] width 1009 height 777
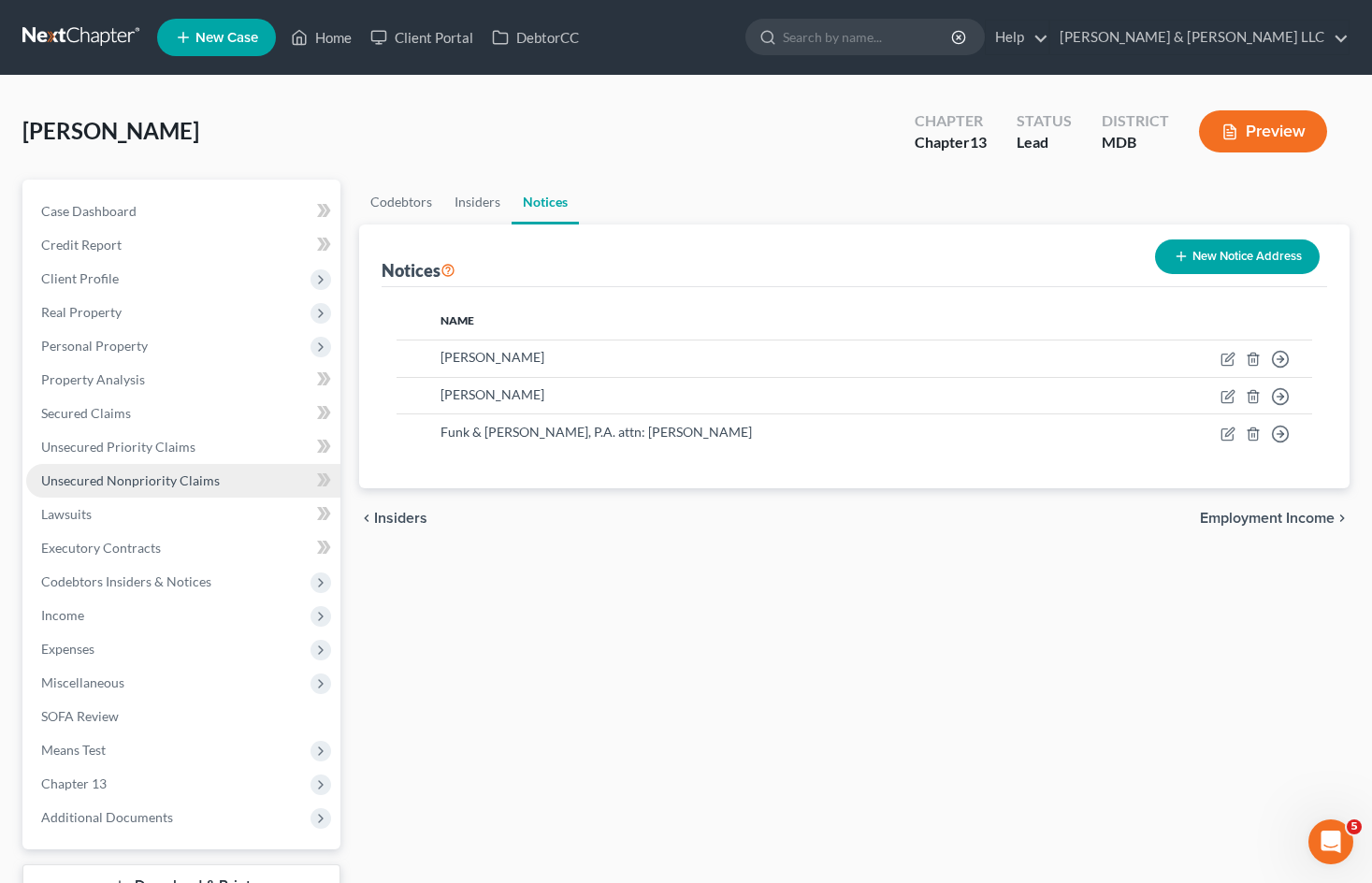
click at [189, 480] on span "Unsecured Nonpriority Claims" at bounding box center [130, 480] width 178 height 16
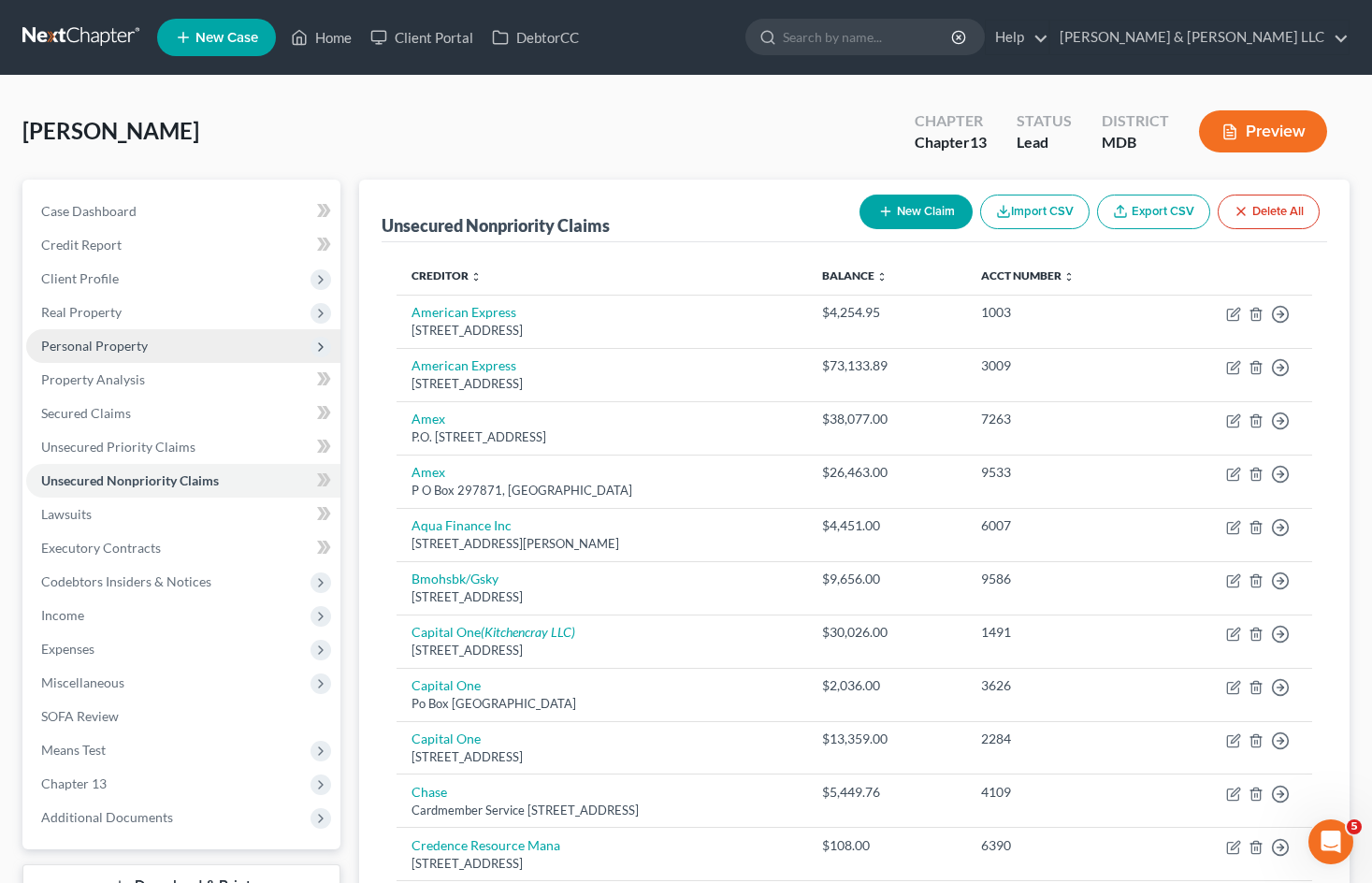
click at [220, 343] on span "Personal Property" at bounding box center [183, 346] width 314 height 34
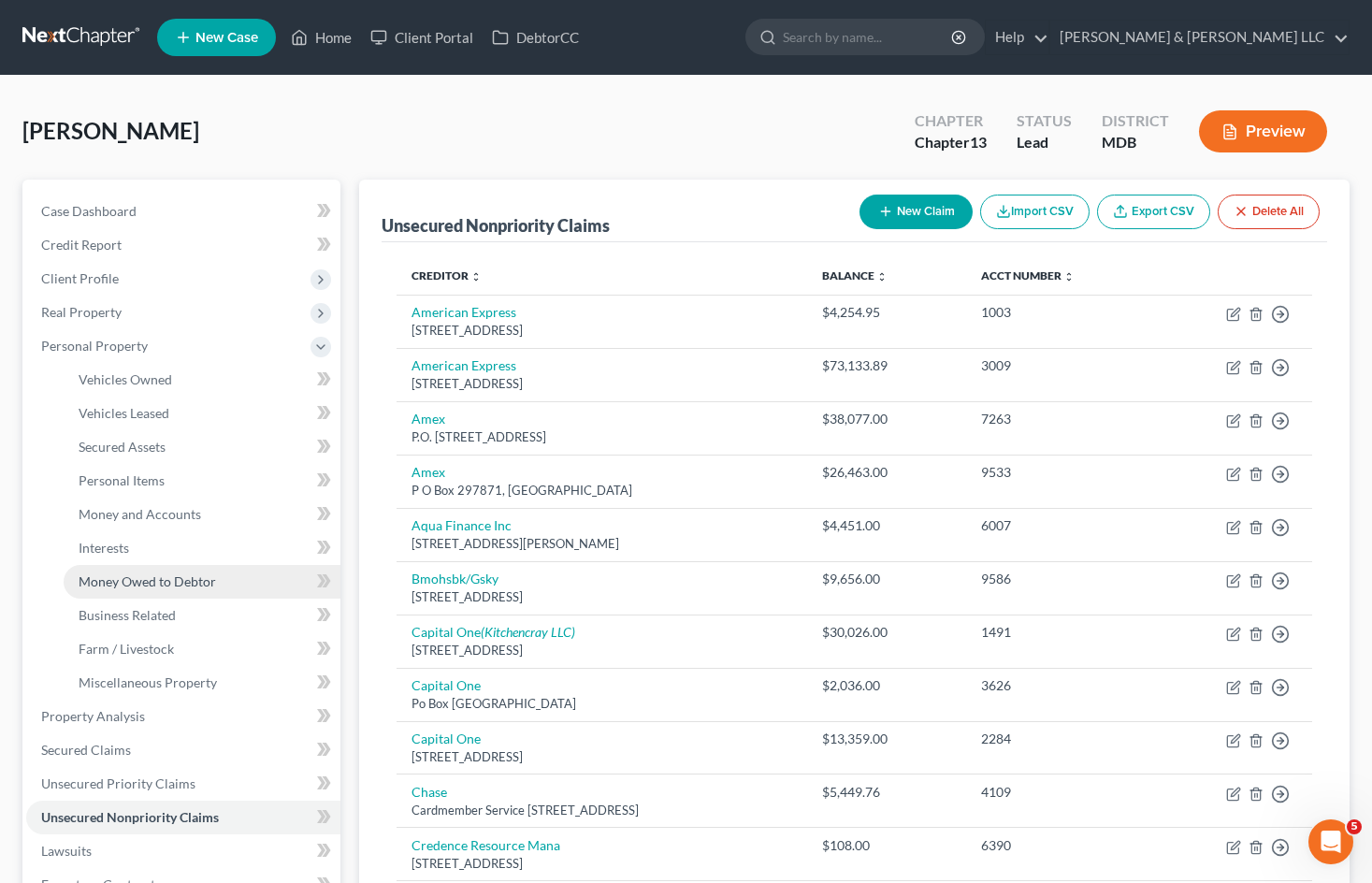
click at [198, 580] on span "Money Owed to Debtor" at bounding box center [147, 581] width 137 height 16
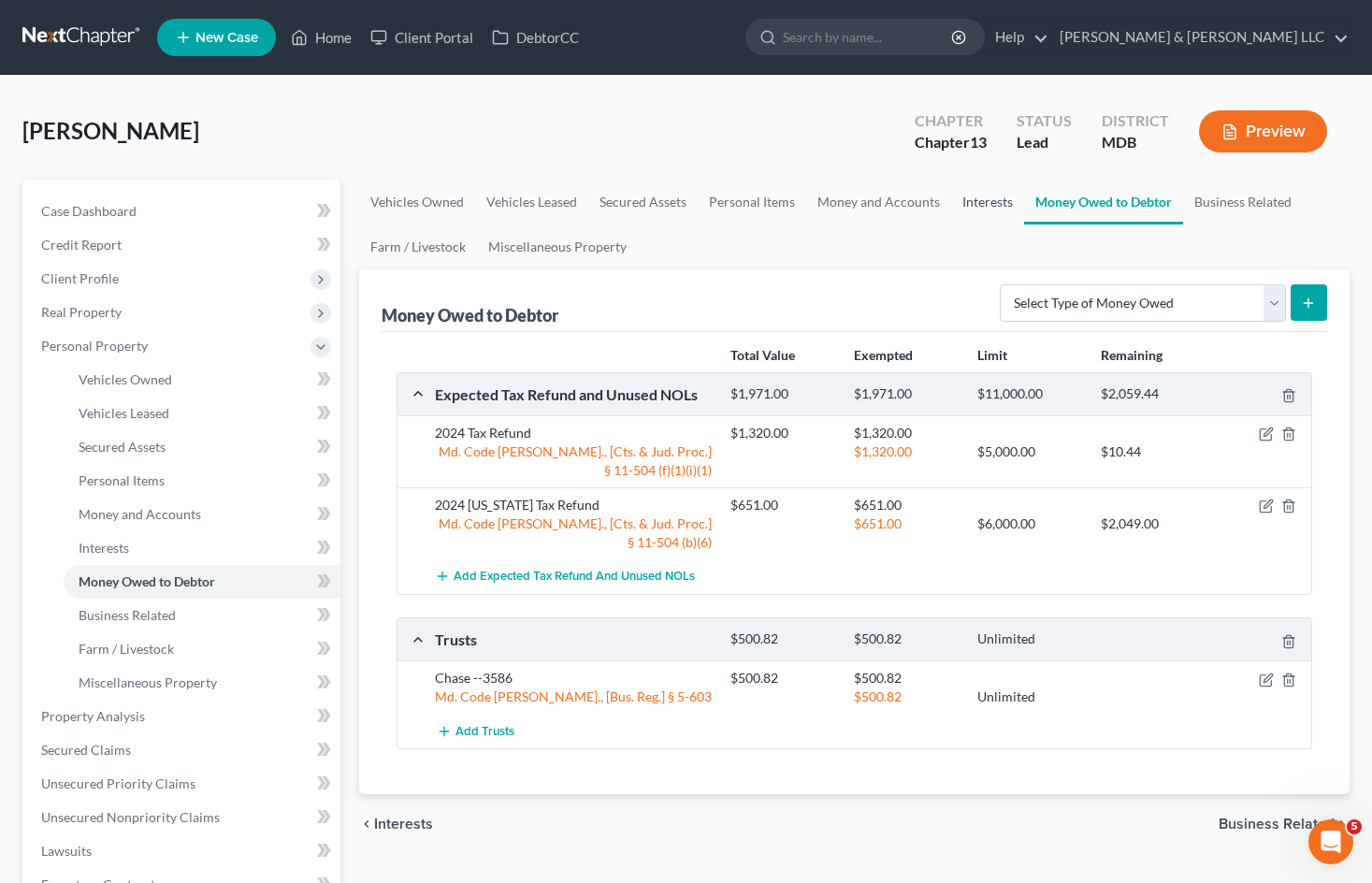
click at [983, 196] on link "Interests" at bounding box center [987, 202] width 73 height 45
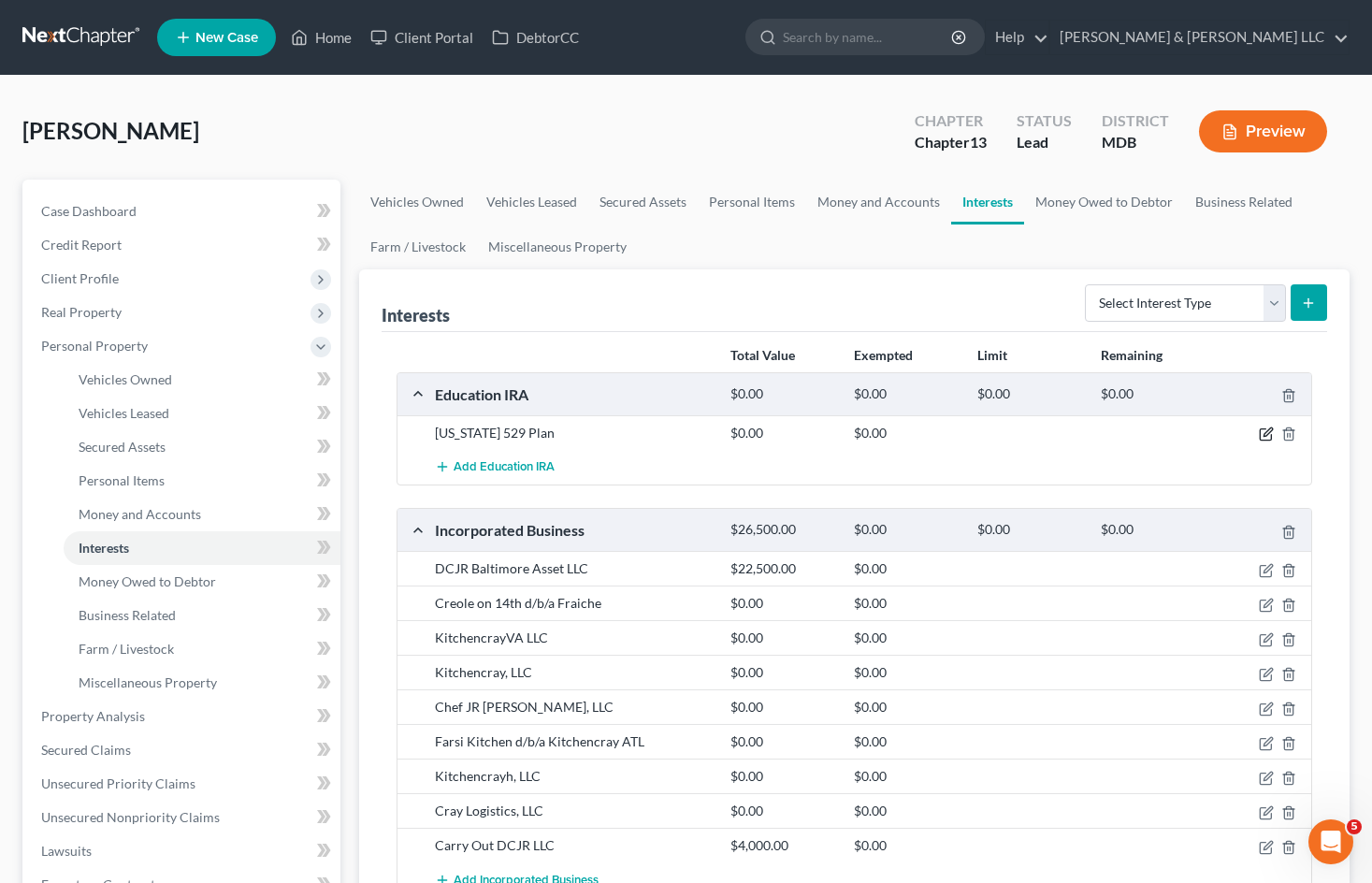
click at [1267, 434] on icon "button" at bounding box center [1267, 432] width 8 height 8
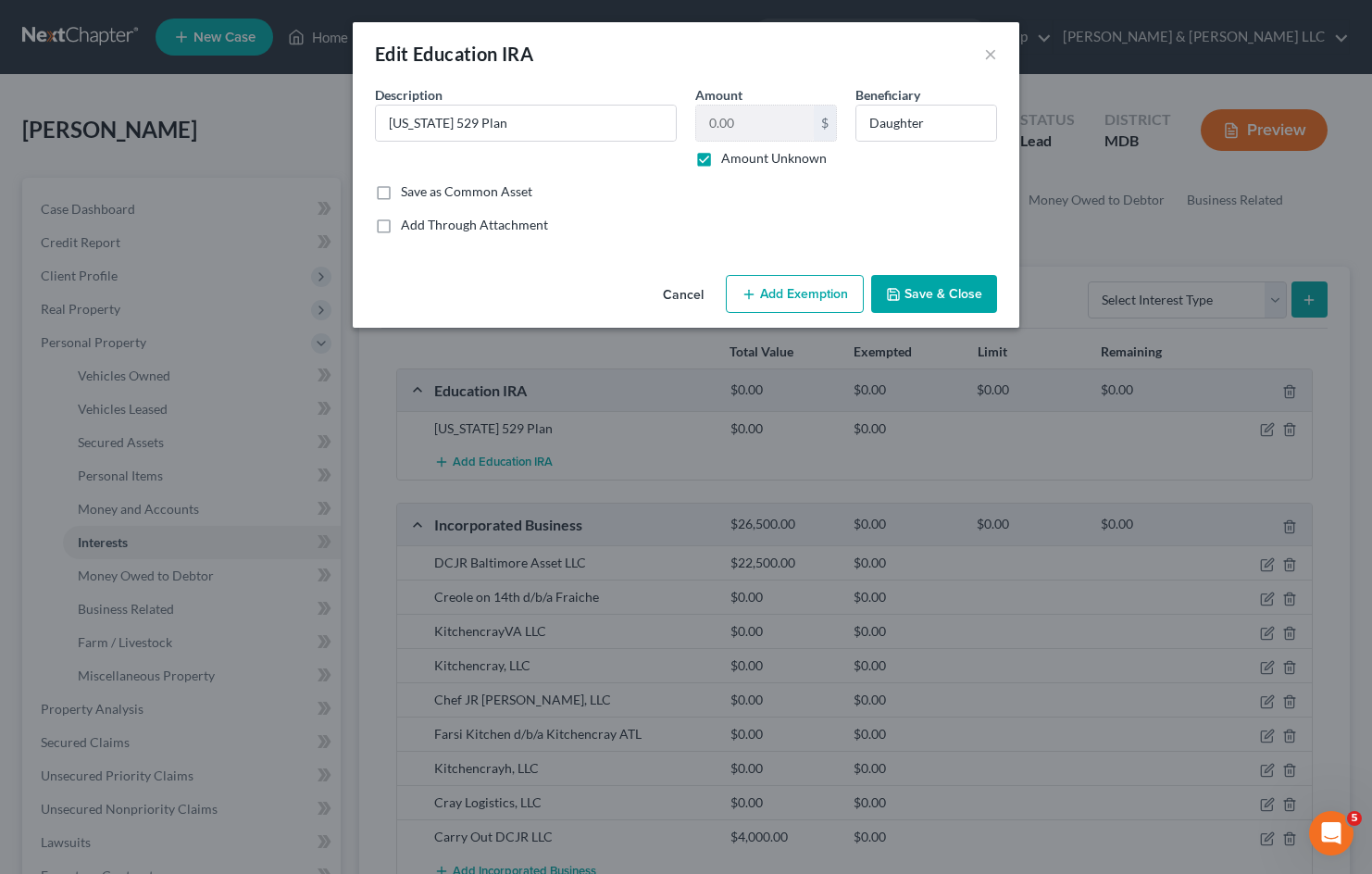
click at [721, 156] on label "Amount Unknown" at bounding box center [774, 158] width 106 height 19
click at [728, 156] on input "Amount Unknown" at bounding box center [734, 154] width 12 height 12
click at [762, 121] on input "0.00" at bounding box center [754, 124] width 118 height 35
click at [767, 288] on button "Add Exemption" at bounding box center [794, 294] width 137 height 39
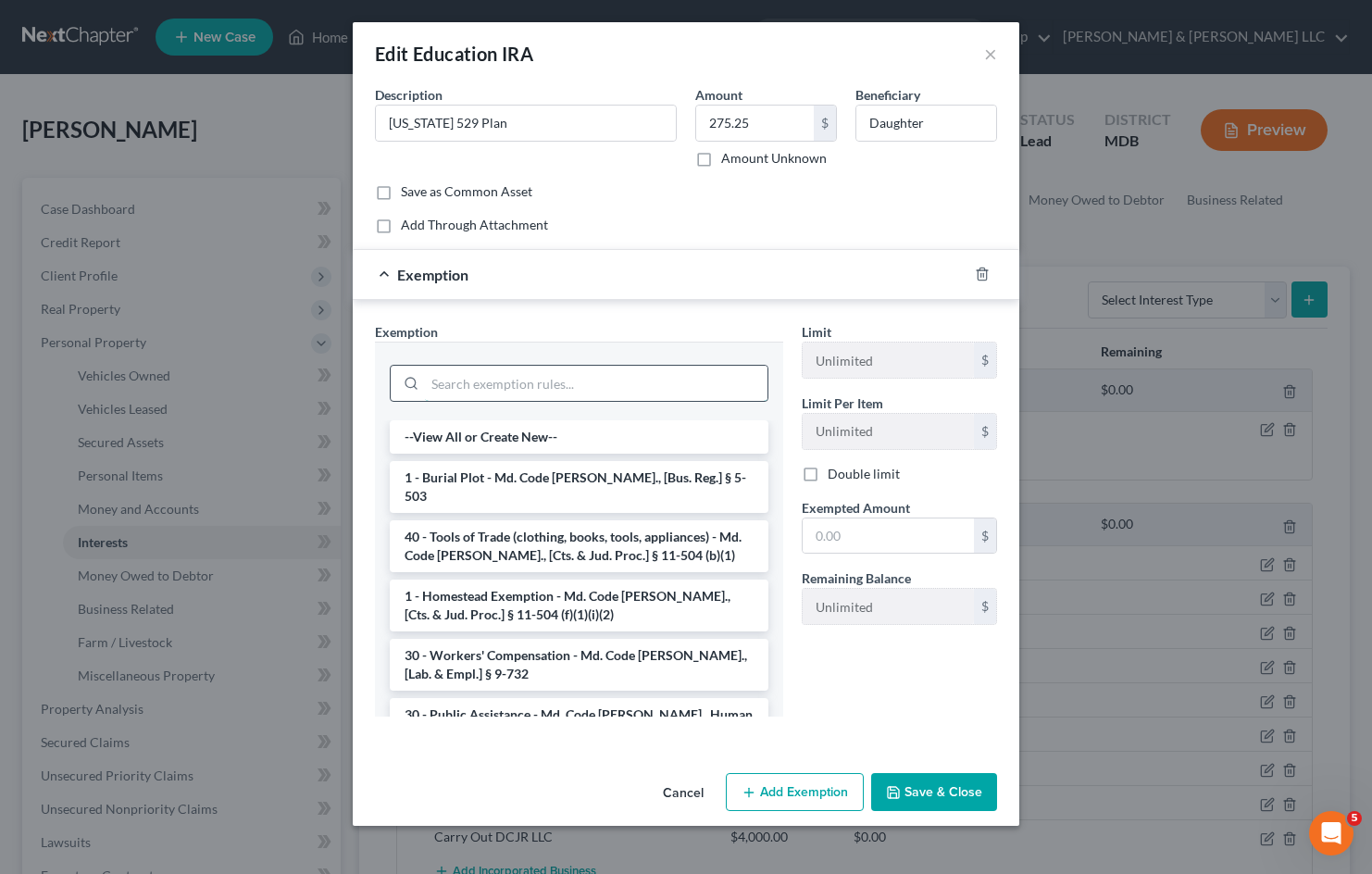
click at [679, 381] on input "search" at bounding box center [595, 384] width 343 height 35
click at [852, 524] on input "text" at bounding box center [888, 536] width 171 height 35
click at [600, 393] on input "search" at bounding box center [595, 384] width 343 height 35
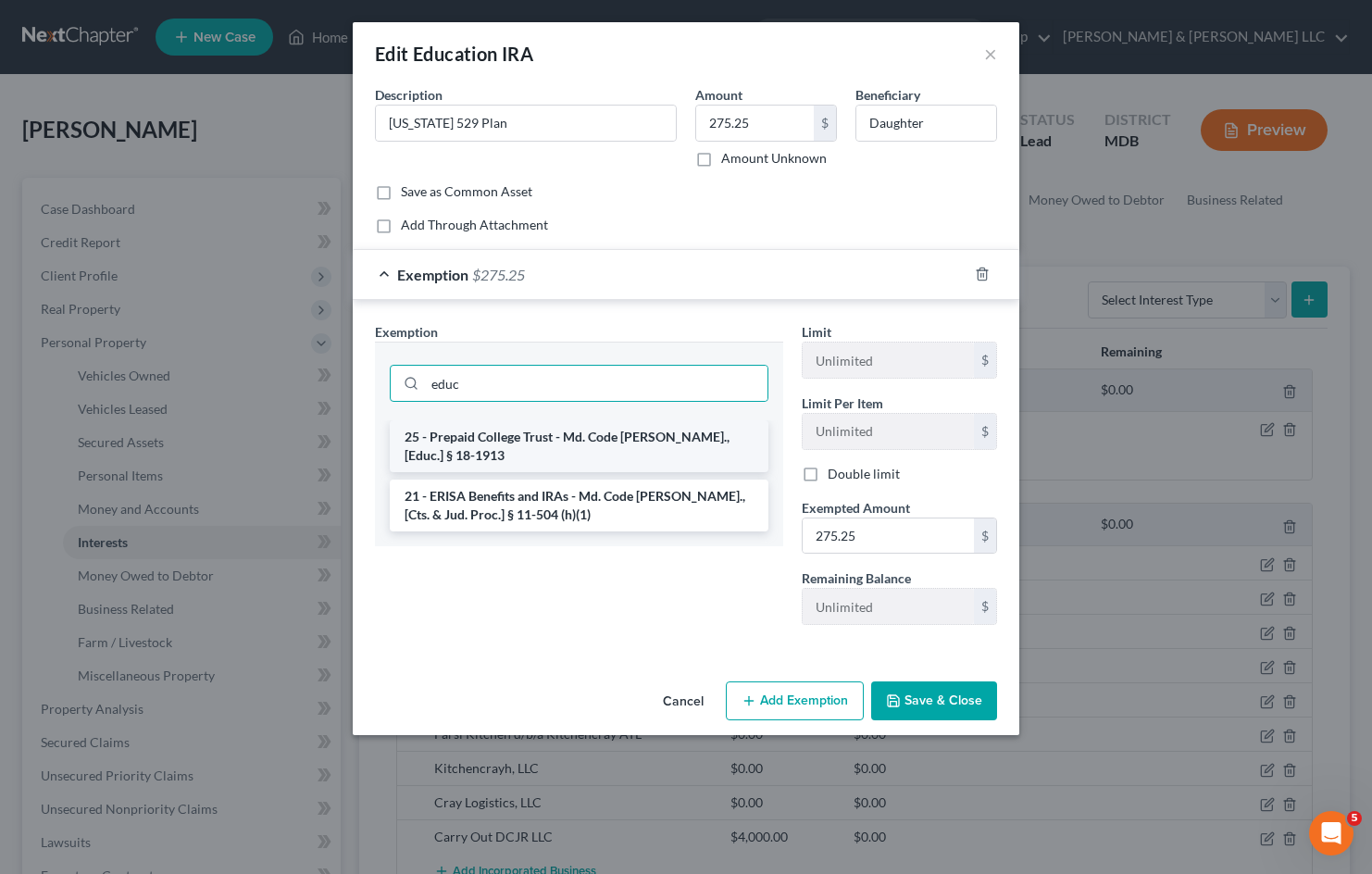
click at [627, 430] on li "25 - Prepaid College Trust - Md. Code Ann., [Educ.] § 18-1913" at bounding box center [579, 446] width 379 height 52
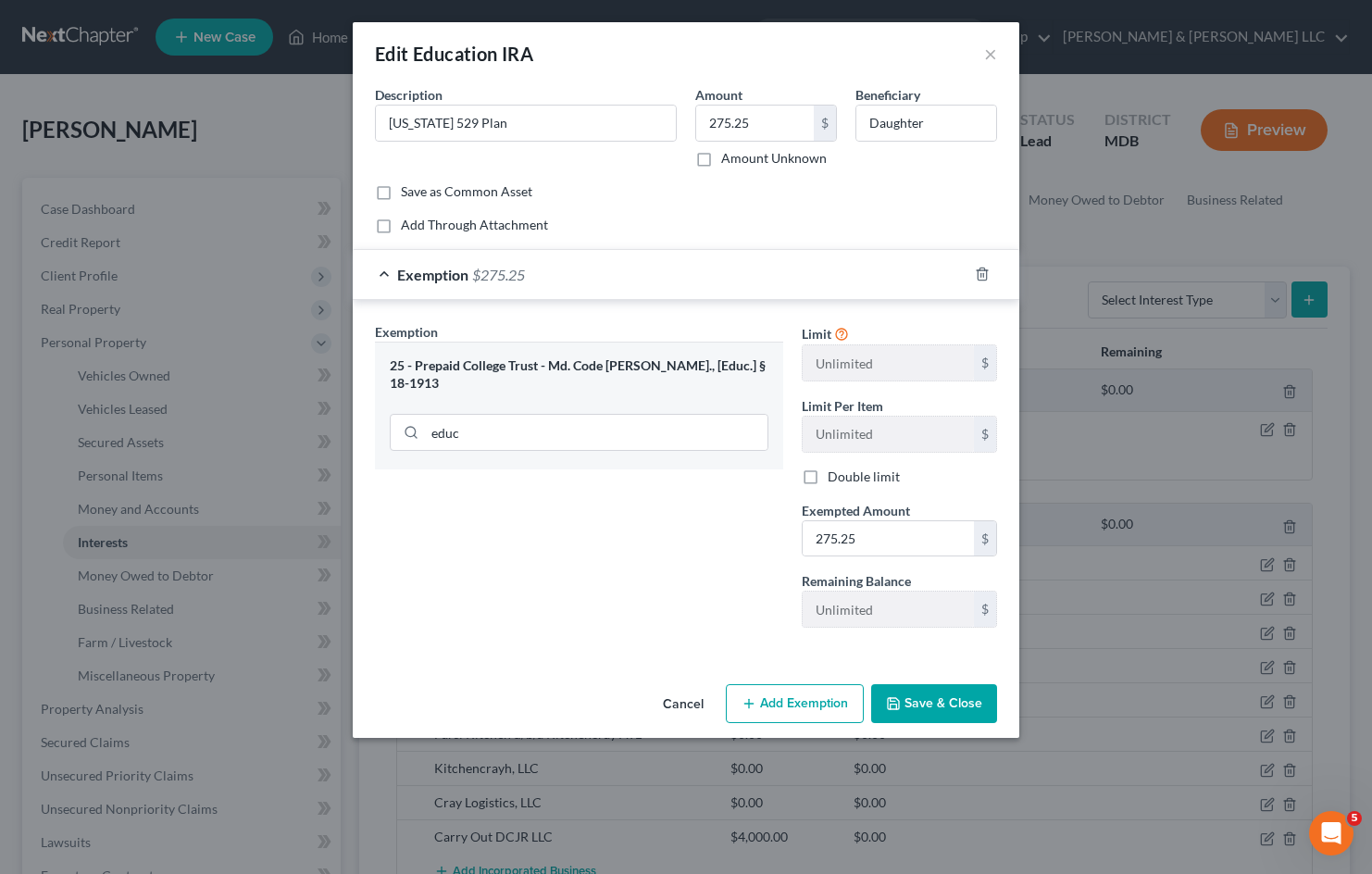
click at [934, 699] on button "Save & Close" at bounding box center [934, 703] width 126 height 39
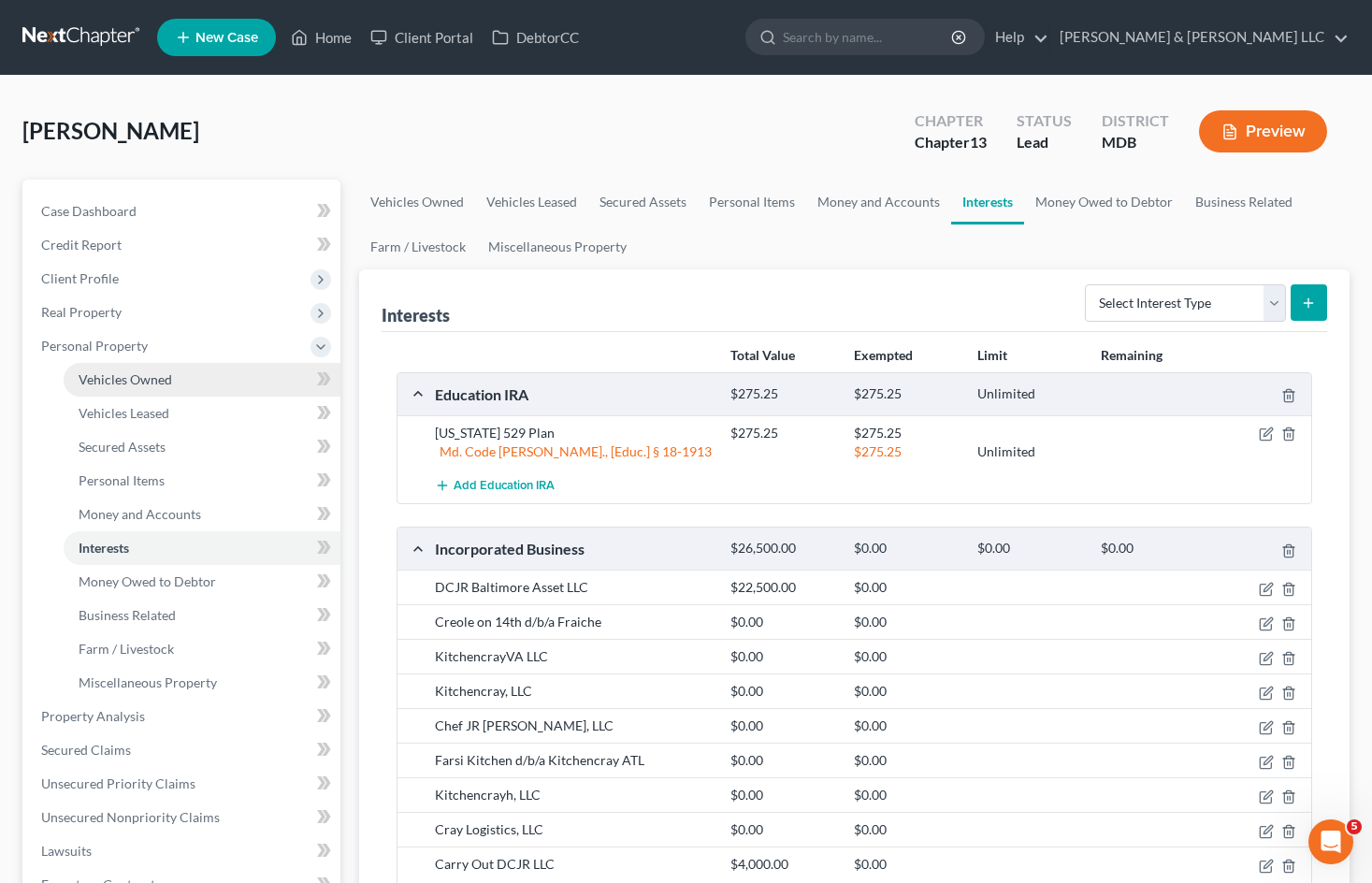
drag, startPoint x: 191, startPoint y: 346, endPoint x: 193, endPoint y: 370, distance: 24.1
click at [192, 346] on span "Personal Property" at bounding box center [183, 346] width 314 height 34
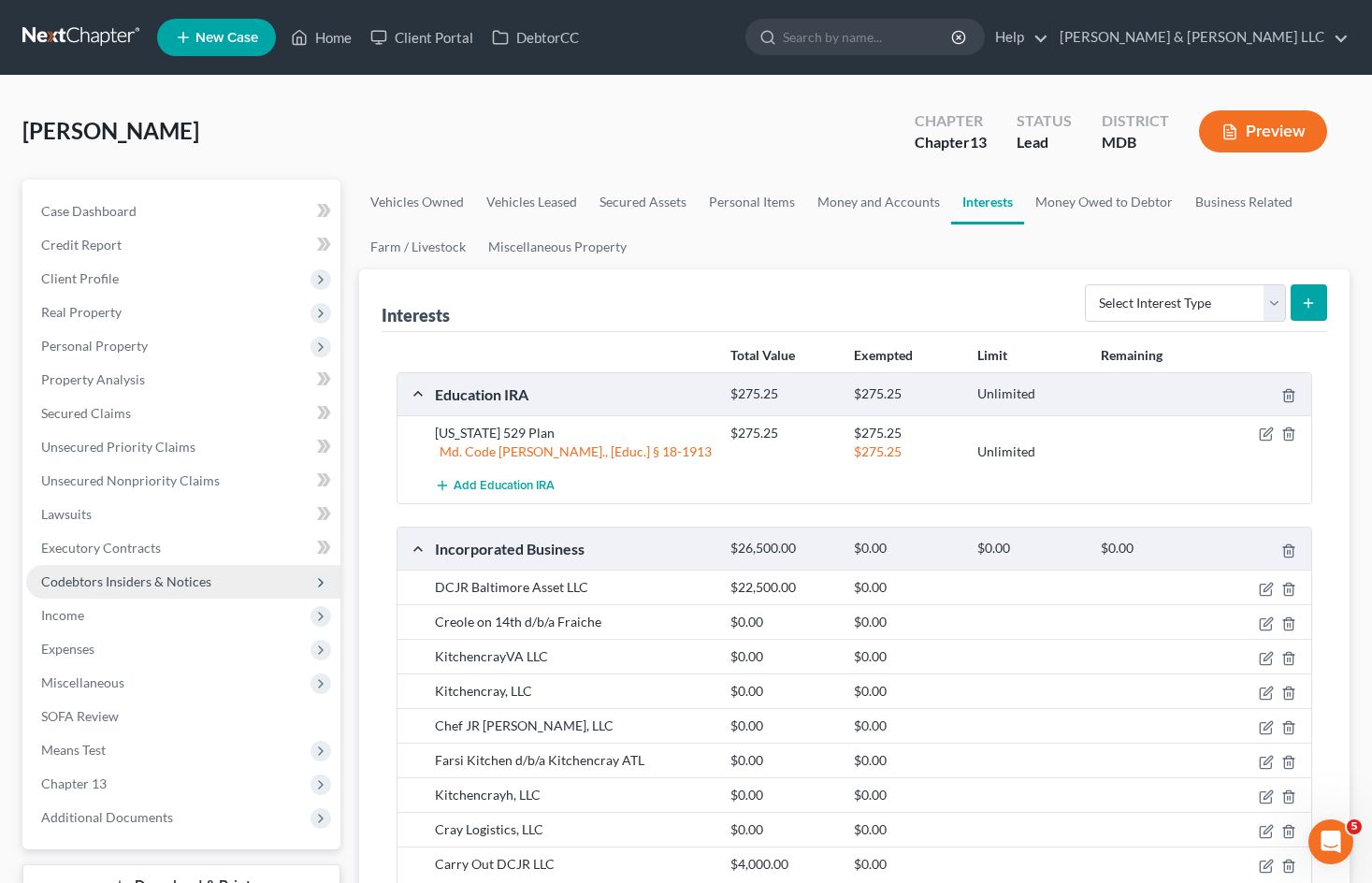
click at [197, 585] on span "Codebtors Insiders & Notices" at bounding box center [126, 581] width 170 height 16
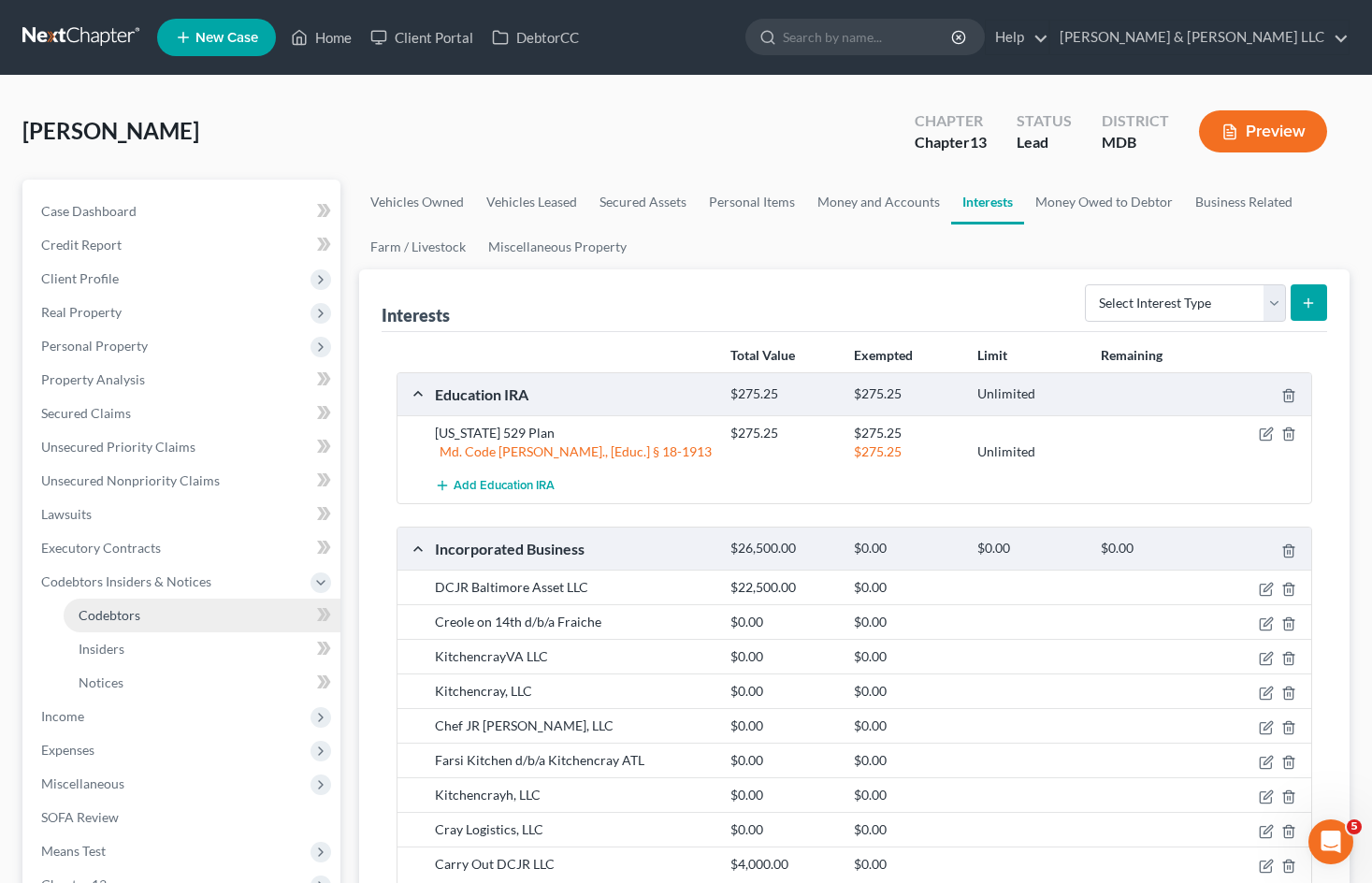
click at [206, 614] on link "Codebtors" at bounding box center [202, 616] width 277 height 34
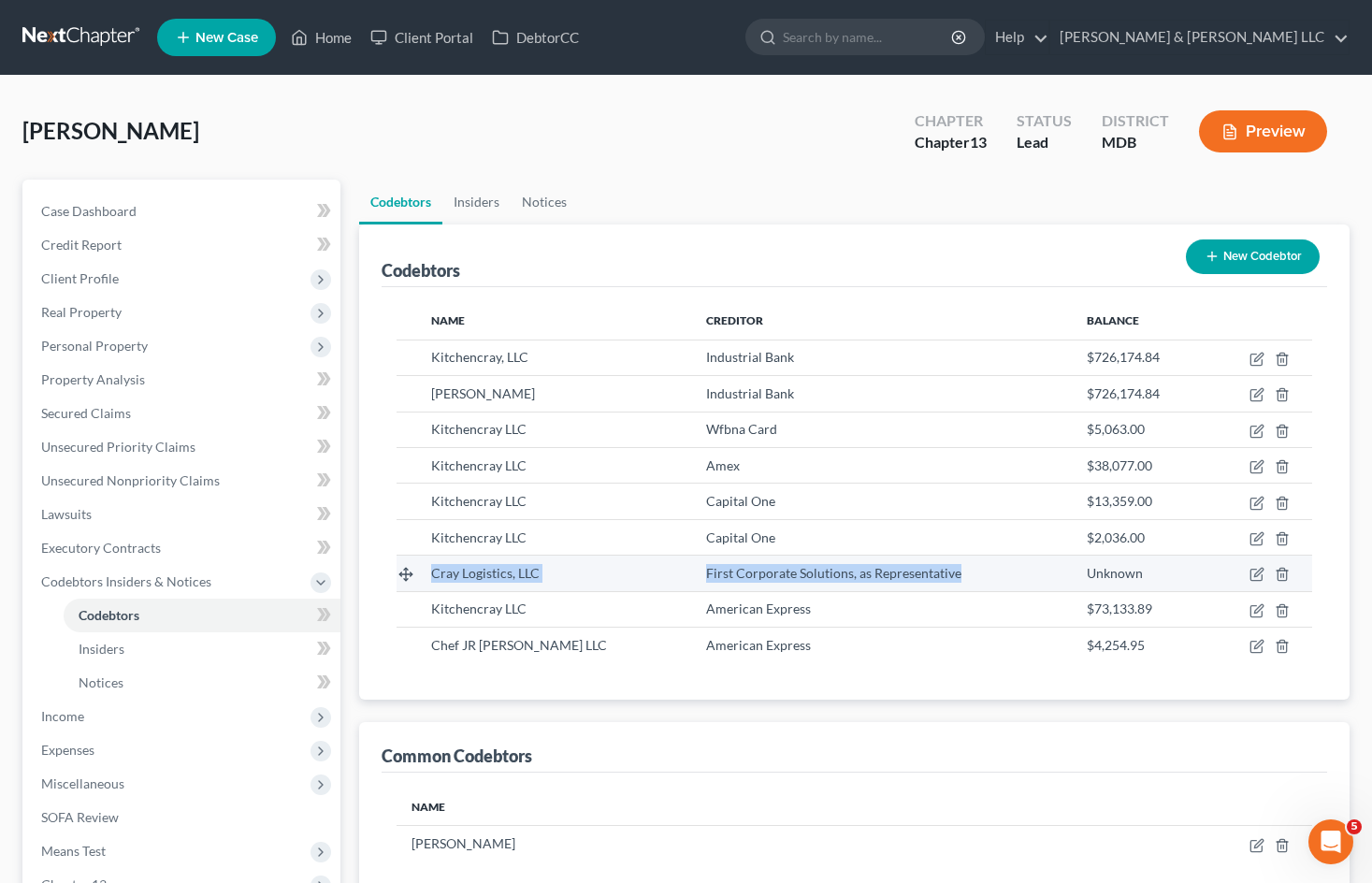
drag, startPoint x: 907, startPoint y: 576, endPoint x: 427, endPoint y: 575, distance: 480.0
click at [427, 575] on tr "Cray Logistics, LLC First Corporate Solutions, as Representative Unknown" at bounding box center [853, 573] width 915 height 36
click at [930, 574] on div "First Corporate Solutions, as Representative" at bounding box center [881, 573] width 351 height 19
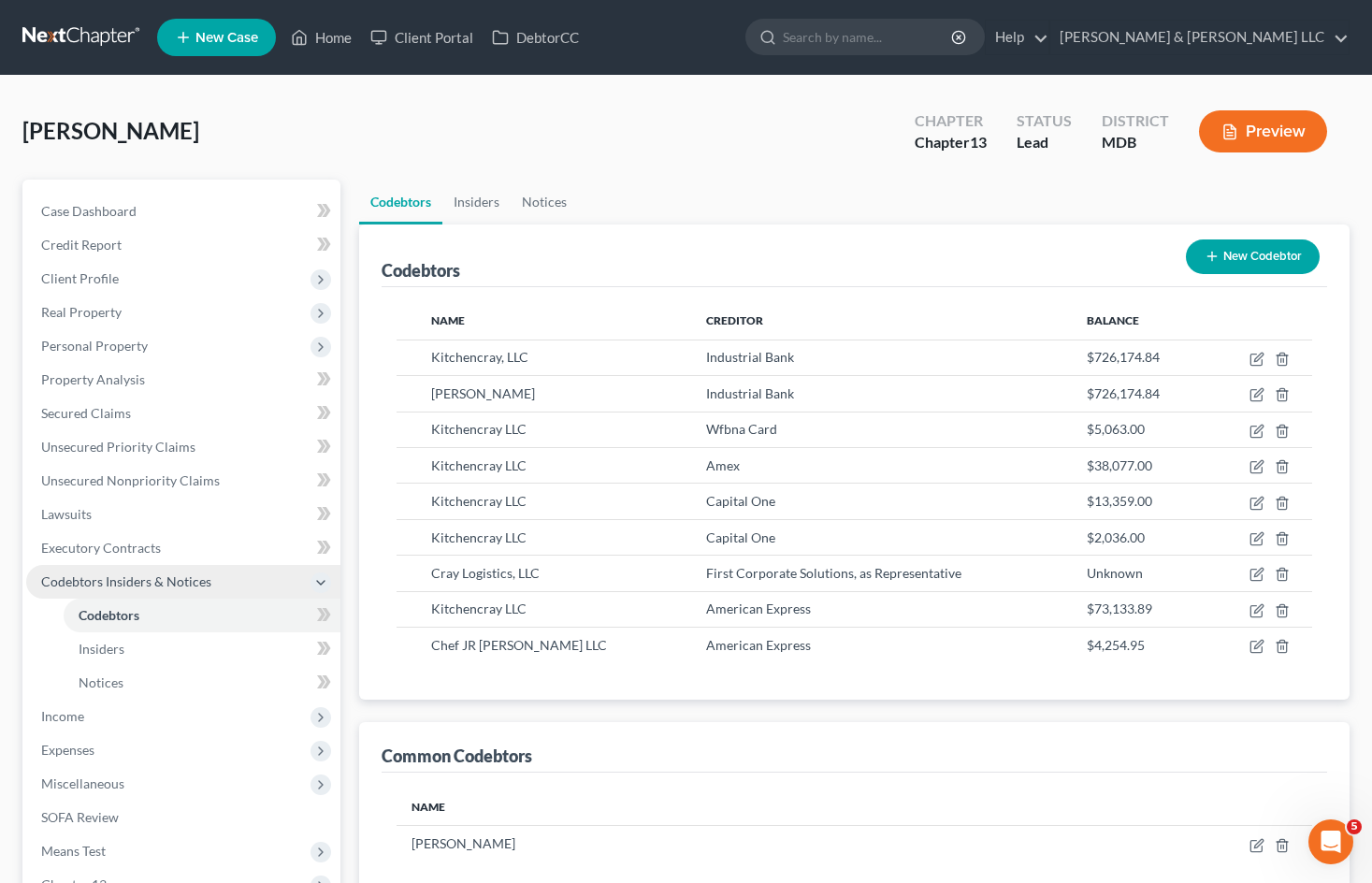
click at [175, 579] on span "Codebtors Insiders & Notices" at bounding box center [126, 581] width 170 height 16
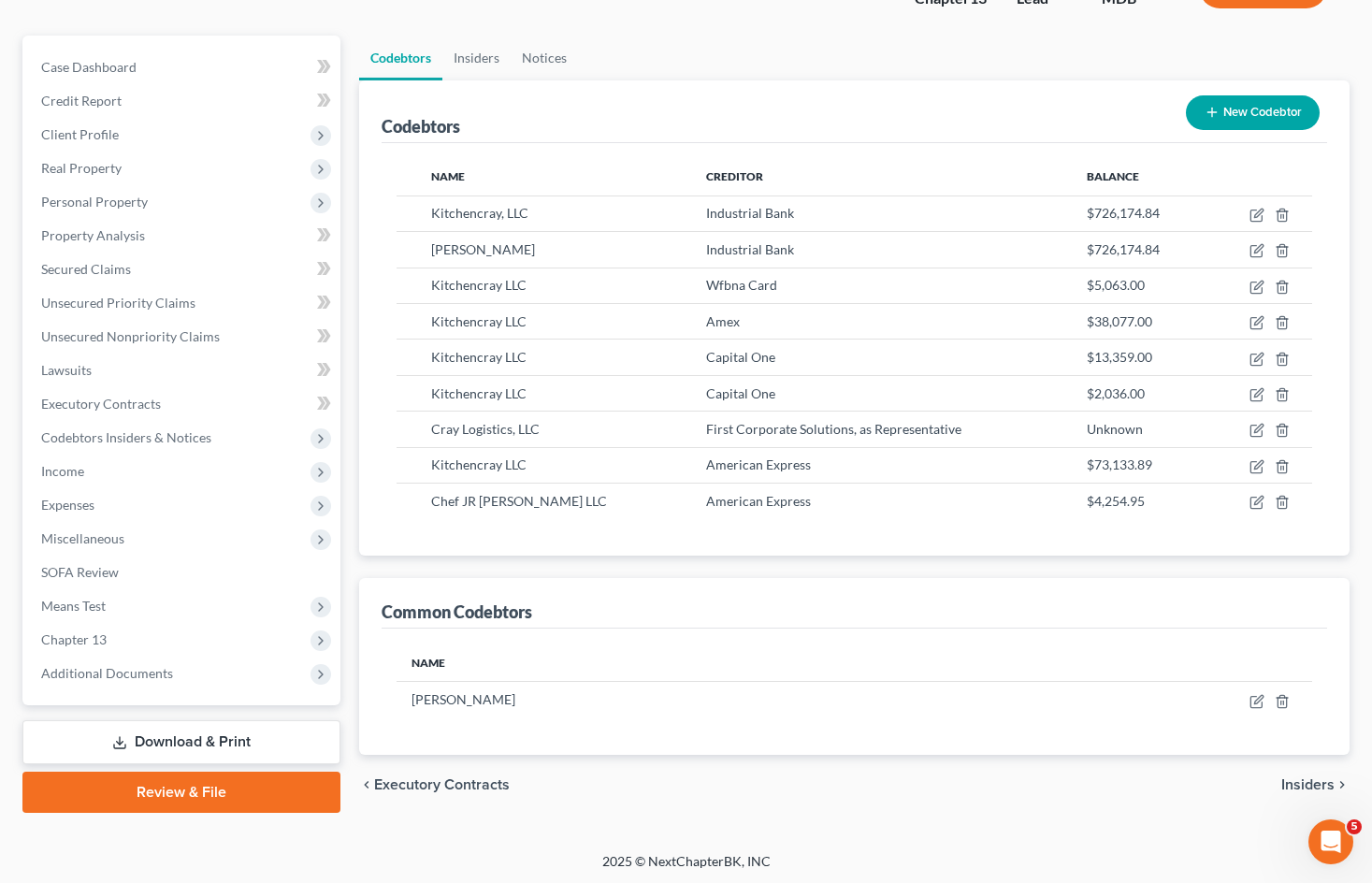
scroll to position [146, 0]
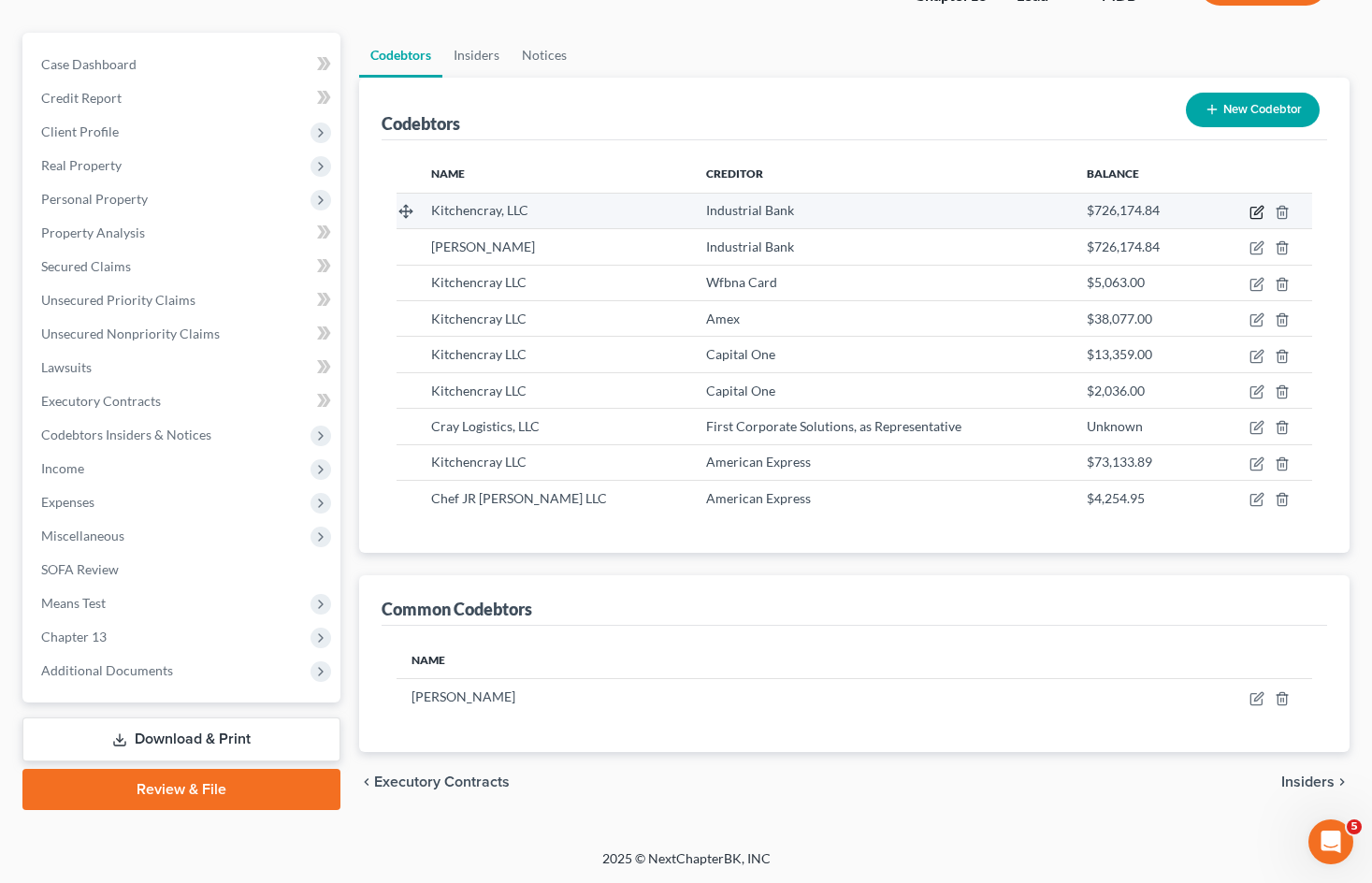
click at [1259, 208] on icon "button" at bounding box center [1258, 209] width 8 height 8
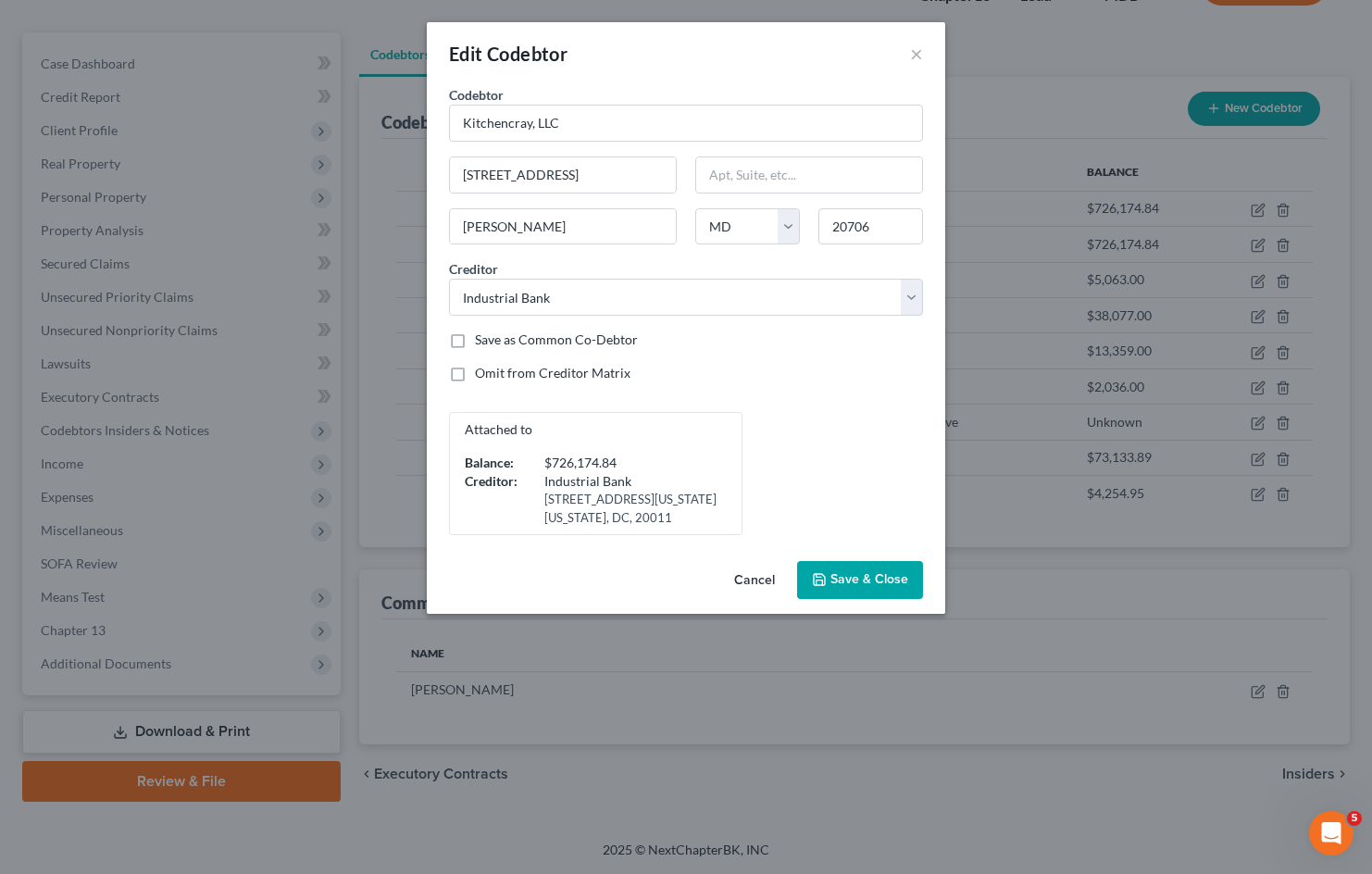
click at [475, 342] on label "Save as Common Co-Debtor" at bounding box center [555, 340] width 163 height 19
click at [482, 342] on input "Save as Common Co-Debtor" at bounding box center [488, 336] width 12 height 12
click at [848, 574] on span "Save & Close" at bounding box center [869, 580] width 78 height 16
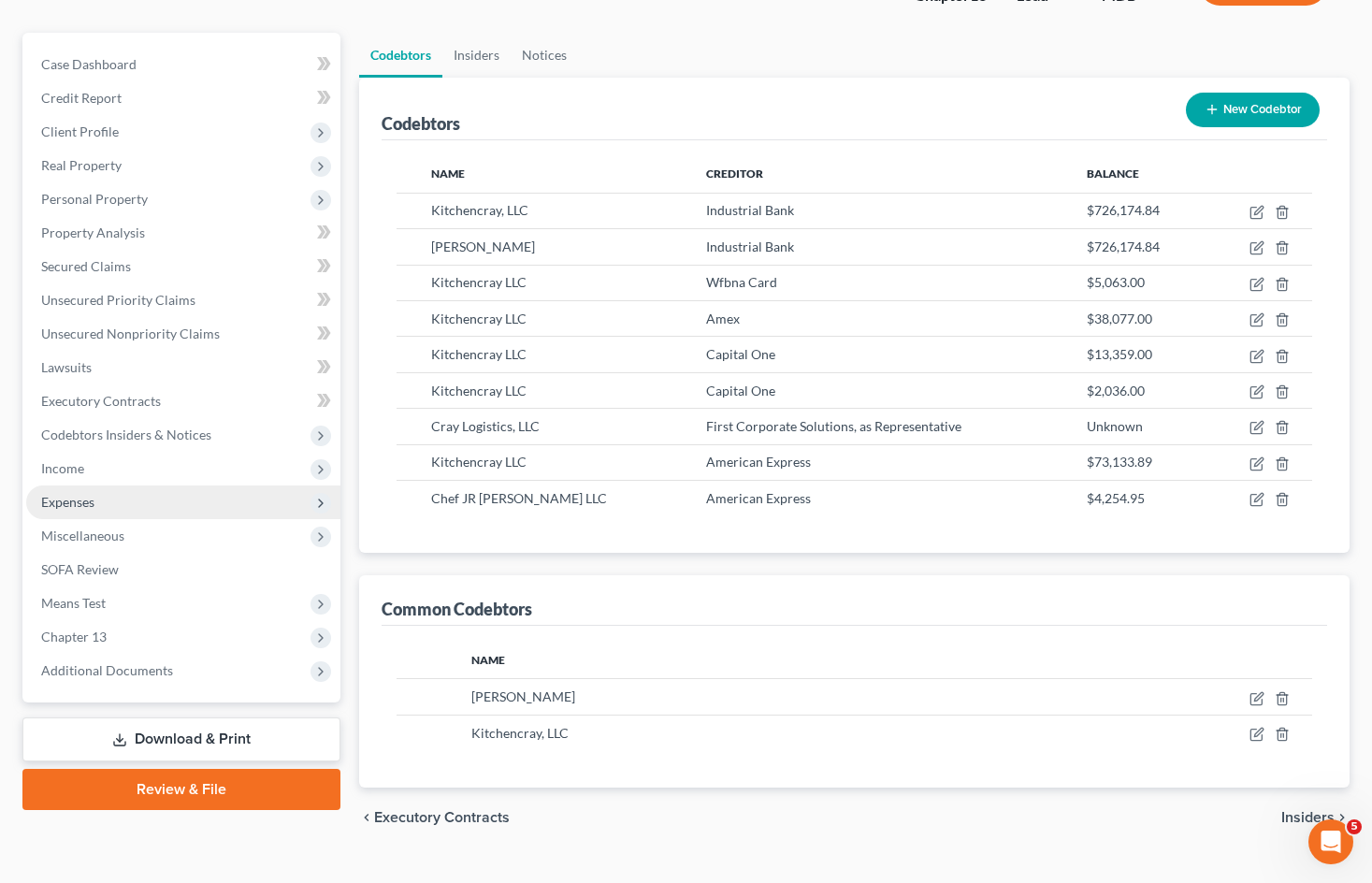
drag, startPoint x: 145, startPoint y: 519, endPoint x: 152, endPoint y: 508, distance: 13.0
click at [145, 519] on span "Miscellaneous" at bounding box center [183, 536] width 314 height 34
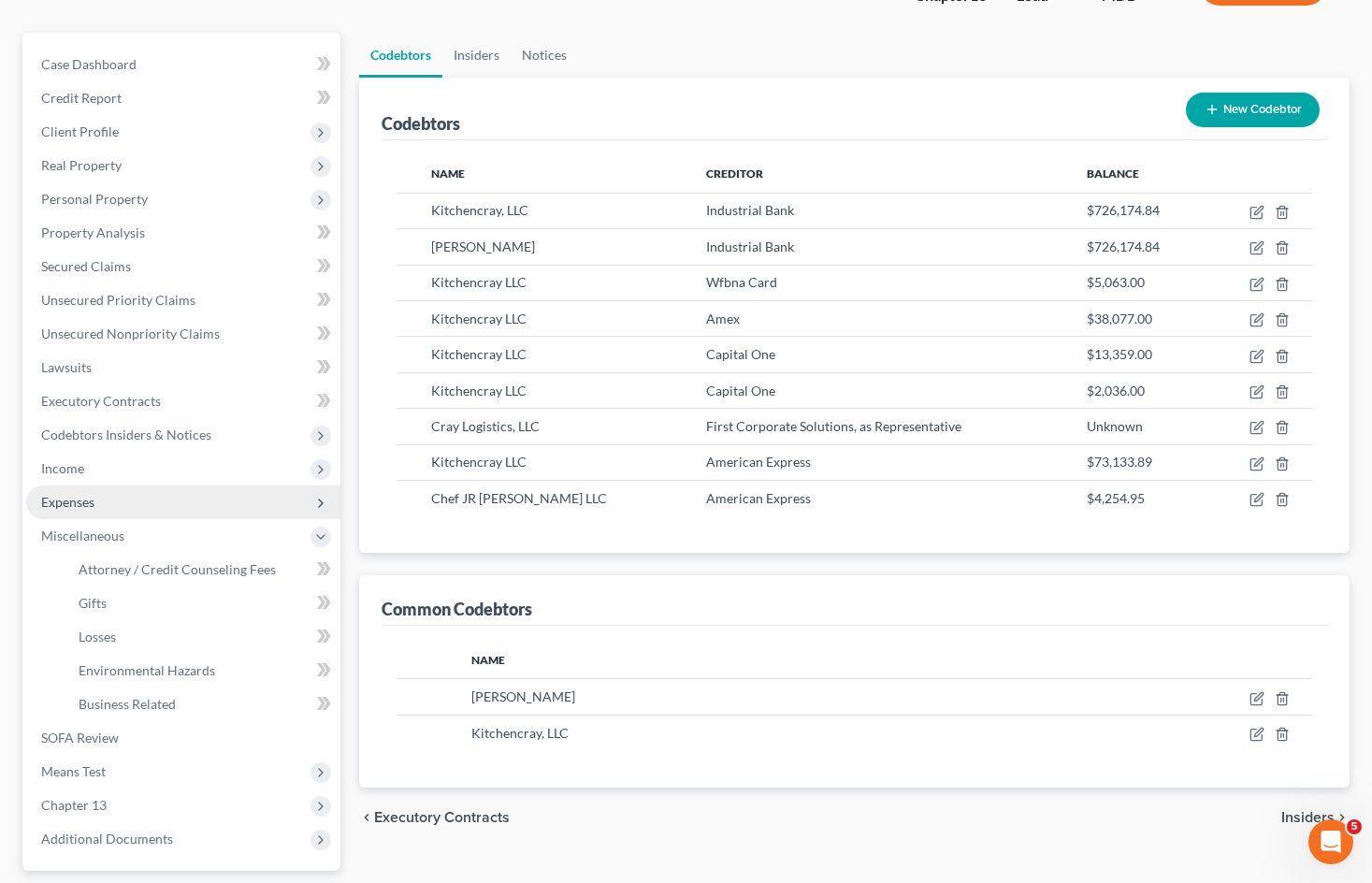
click at [155, 503] on span "Expenses" at bounding box center [183, 502] width 314 height 34
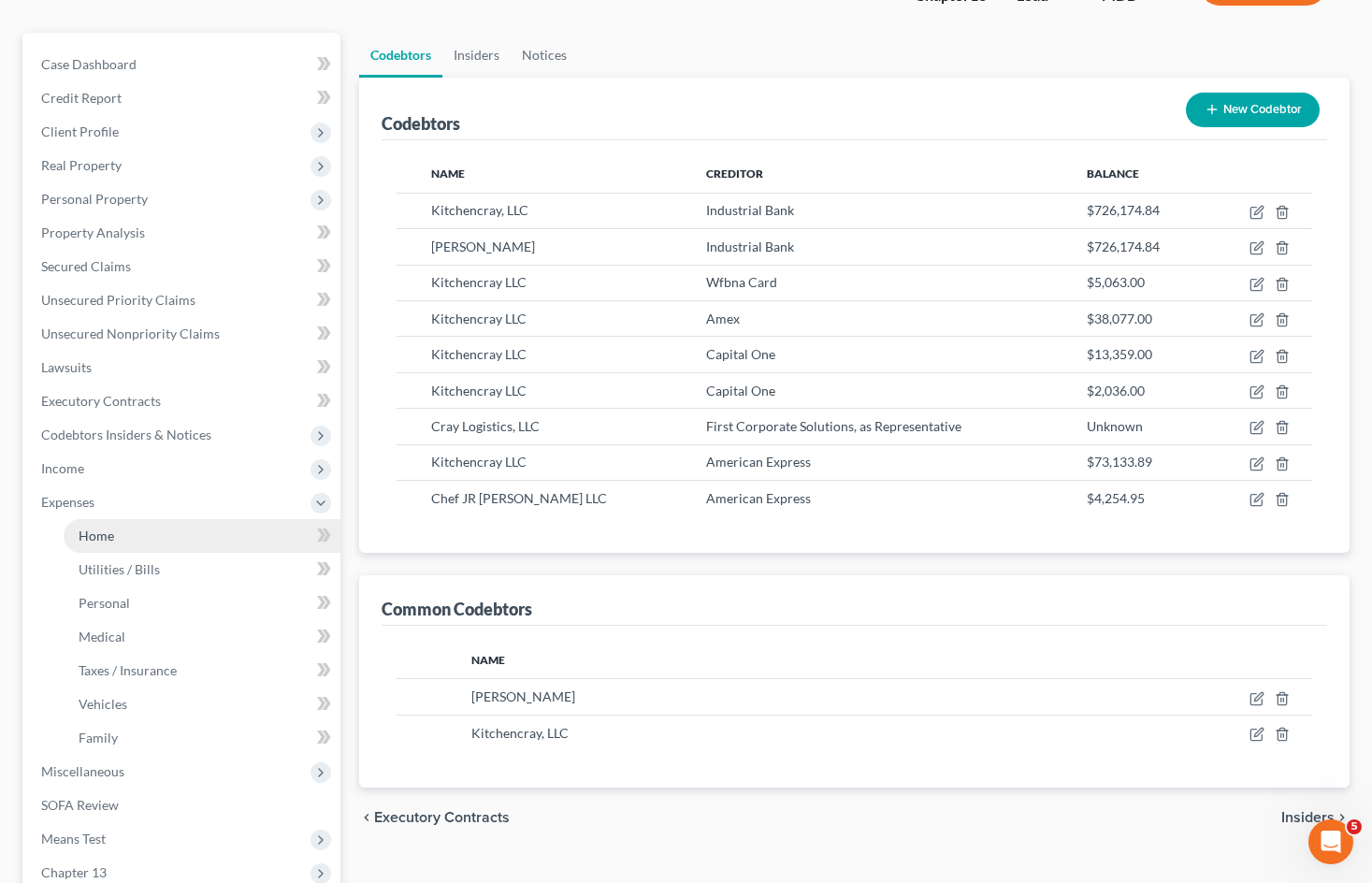
click at [157, 528] on link "Home" at bounding box center [202, 536] width 277 height 34
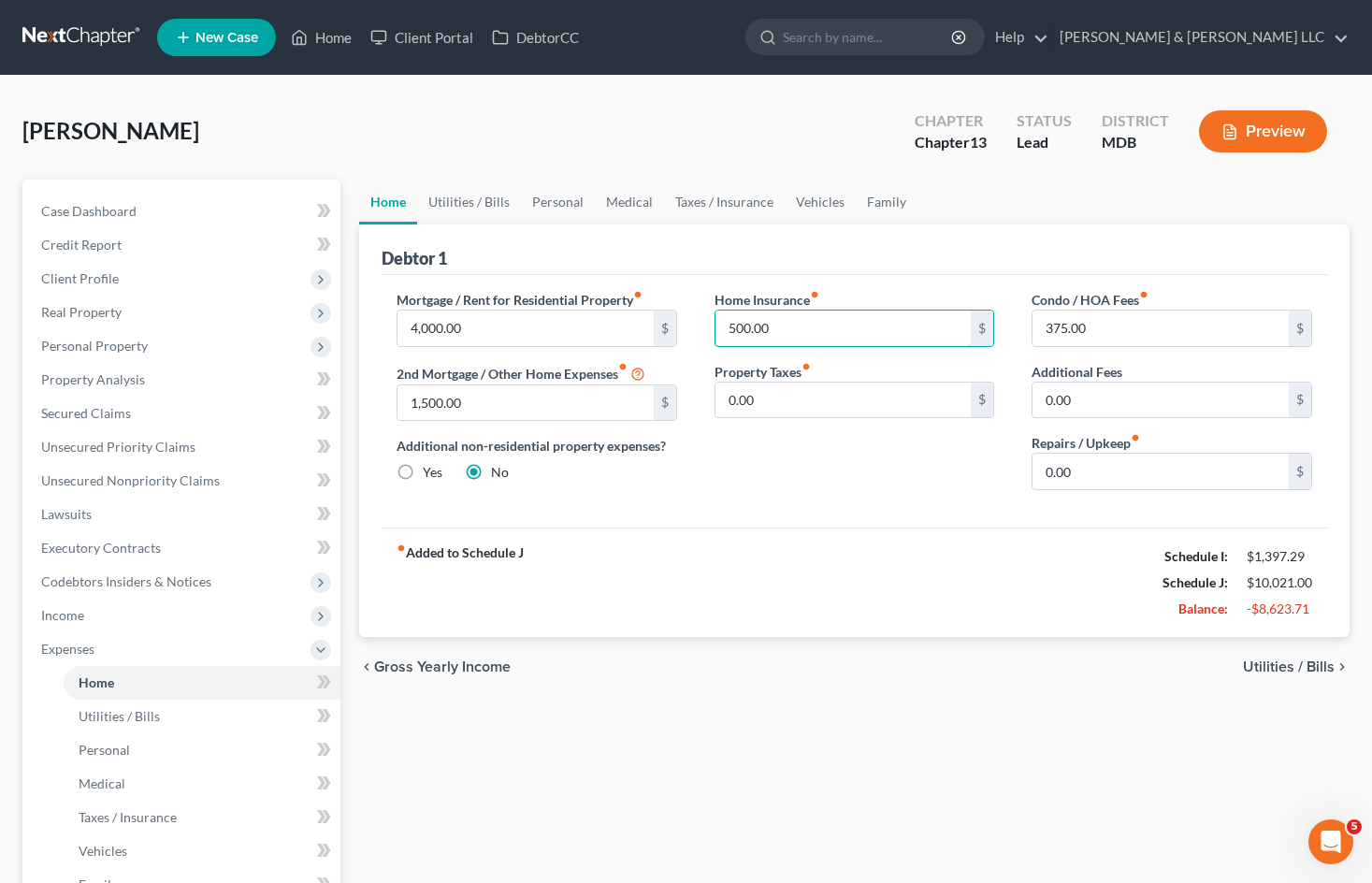
drag, startPoint x: 787, startPoint y: 328, endPoint x: 919, endPoint y: 446, distance: 177.1
click at [787, 328] on input "500.00" at bounding box center [843, 328] width 256 height 36
drag, startPoint x: 784, startPoint y: 318, endPoint x: 791, endPoint y: 326, distance: 10.6
click at [784, 318] on input "500.00" at bounding box center [843, 328] width 256 height 36
drag, startPoint x: 794, startPoint y: 334, endPoint x: 702, endPoint y: 320, distance: 93.1
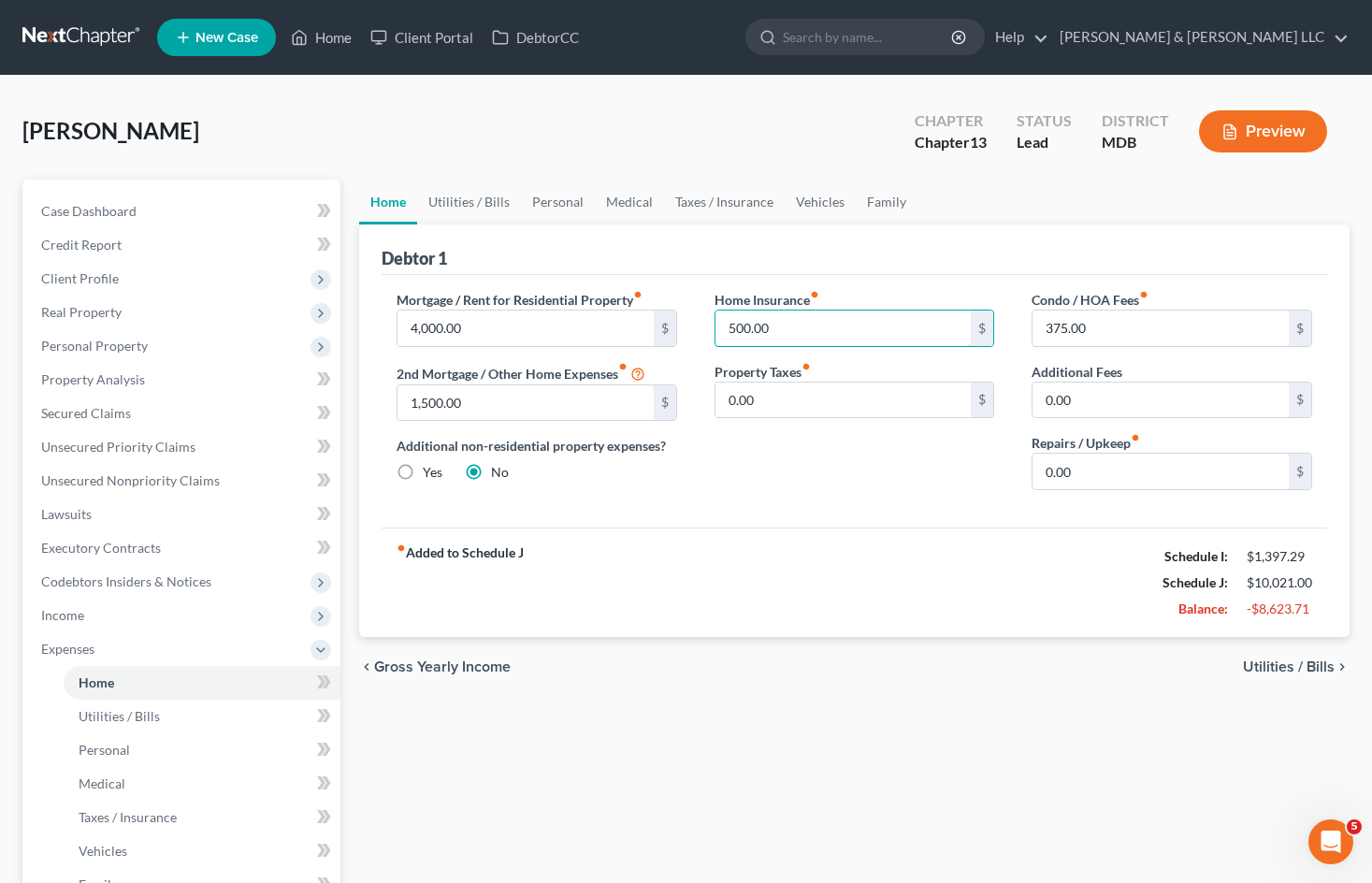
click at [705, 323] on div "Home Insurance fiber_manual_record 500.00 $ Property Taxes fiber_manual_record …" at bounding box center [854, 397] width 318 height 215
click at [880, 493] on div "Home Insurance fiber_manual_record 0 $ Property Taxes fiber_manual_record 0.00 $" at bounding box center [854, 397] width 318 height 215
click at [1138, 318] on input "375.00" at bounding box center [1160, 328] width 256 height 36
click at [971, 568] on div "fiber_manual_record Added to Schedule J Schedule I: $1,397.29 Schedule J: $9,52…" at bounding box center [854, 582] width 945 height 110
click at [498, 402] on input "1,500.00" at bounding box center [525, 403] width 256 height 36
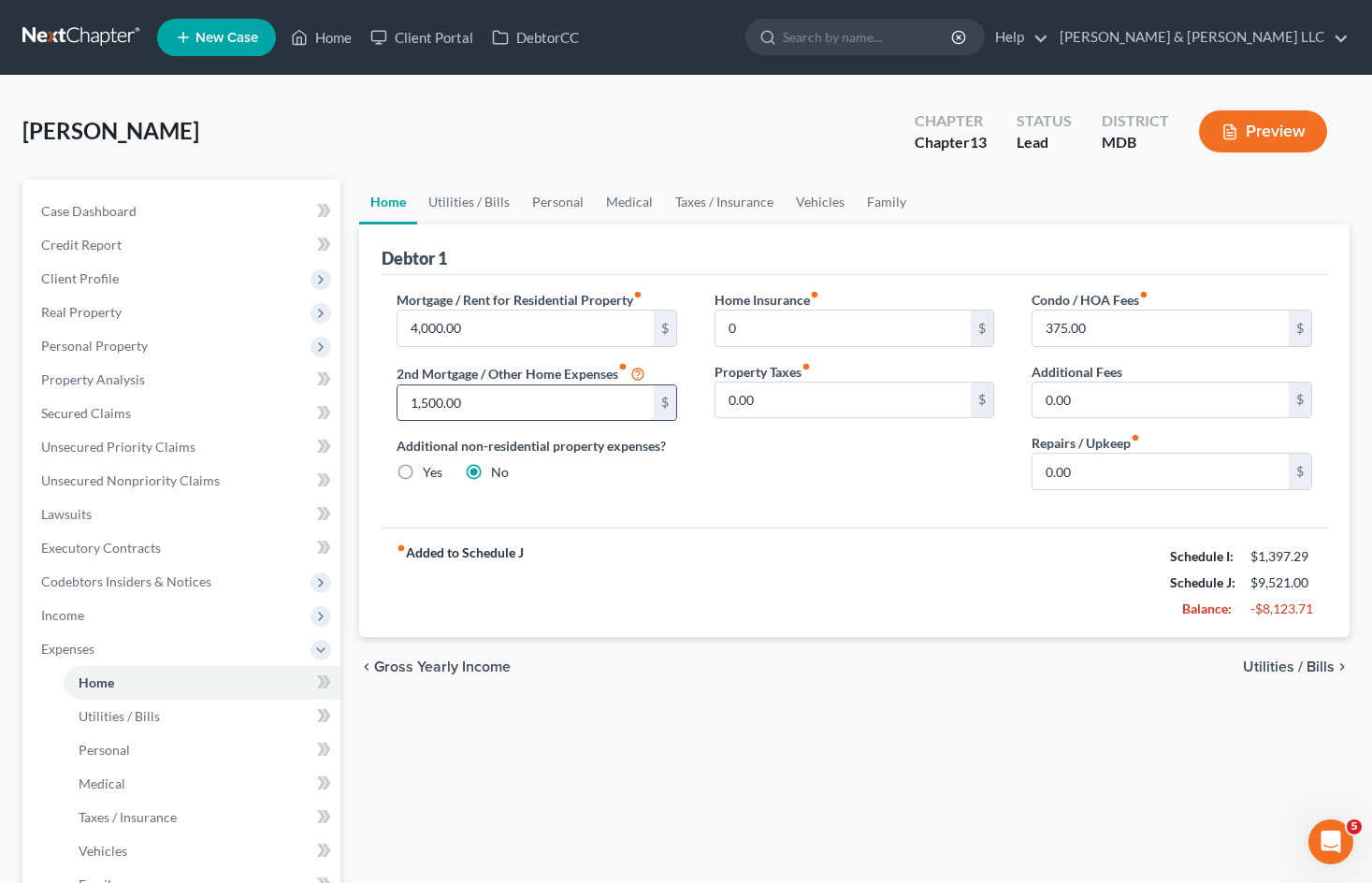
click at [529, 400] on input "1,500.00" at bounding box center [525, 403] width 256 height 36
drag, startPoint x: 526, startPoint y: 400, endPoint x: 351, endPoint y: 396, distance: 175.0
click at [351, 396] on div "Home Utilities / Bills Personal Medical Taxes / Insurance Vehicles Family Debto…" at bounding box center [854, 685] width 1009 height 1012
click at [572, 199] on link "Personal" at bounding box center [557, 202] width 74 height 45
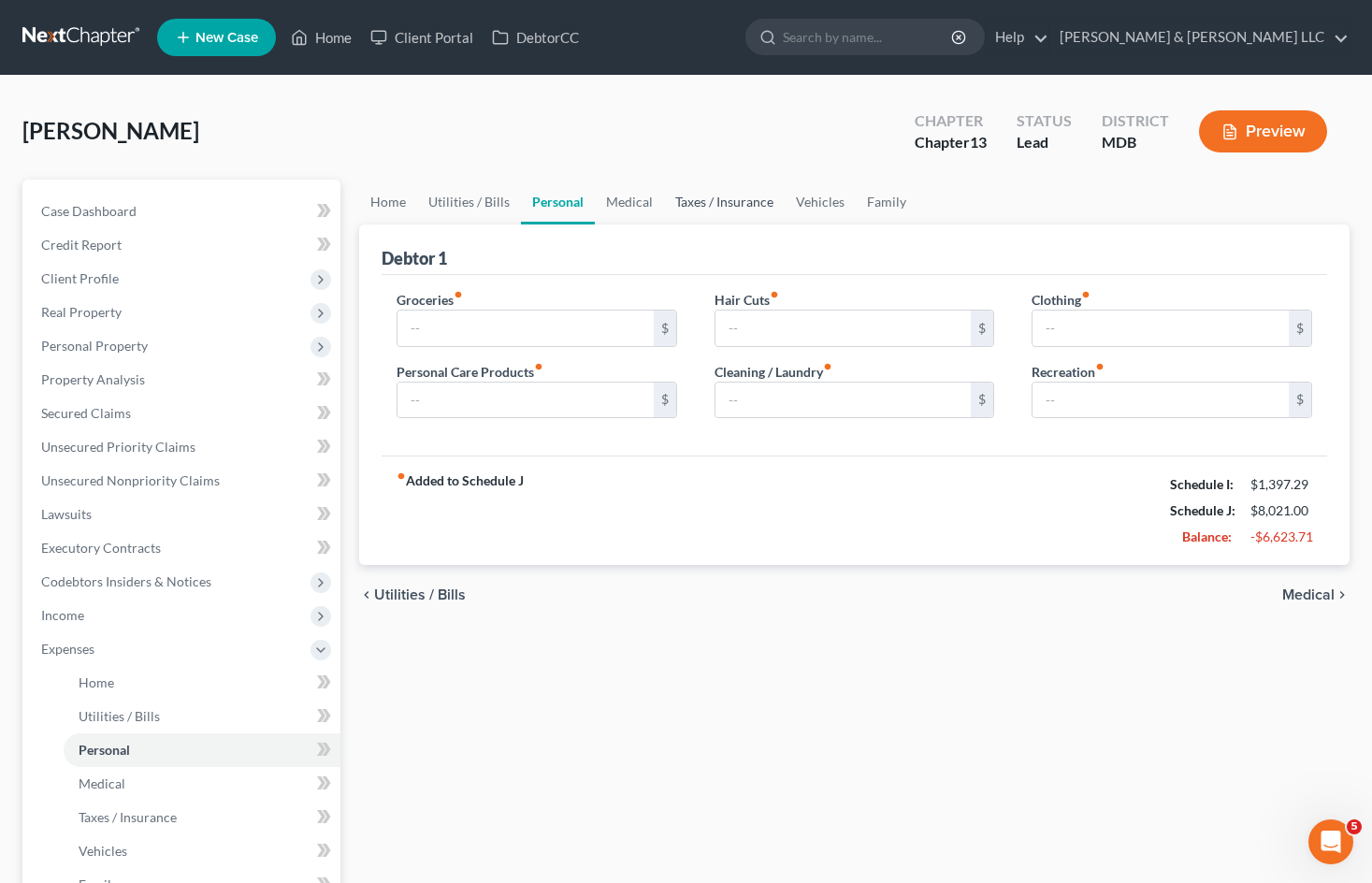
click at [755, 199] on link "Taxes / Insurance" at bounding box center [724, 202] width 121 height 45
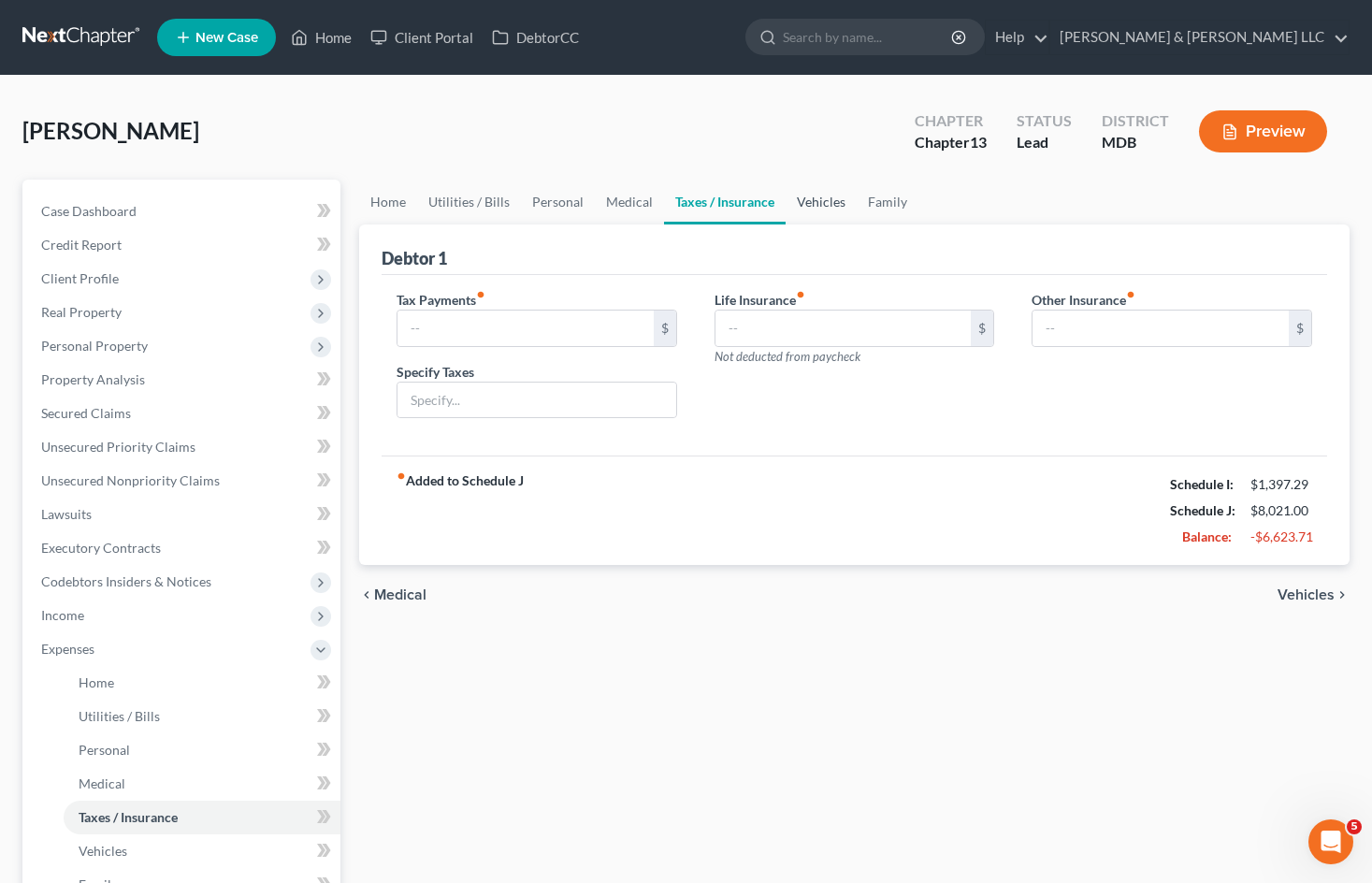
click at [838, 200] on link "Vehicles" at bounding box center [821, 202] width 71 height 45
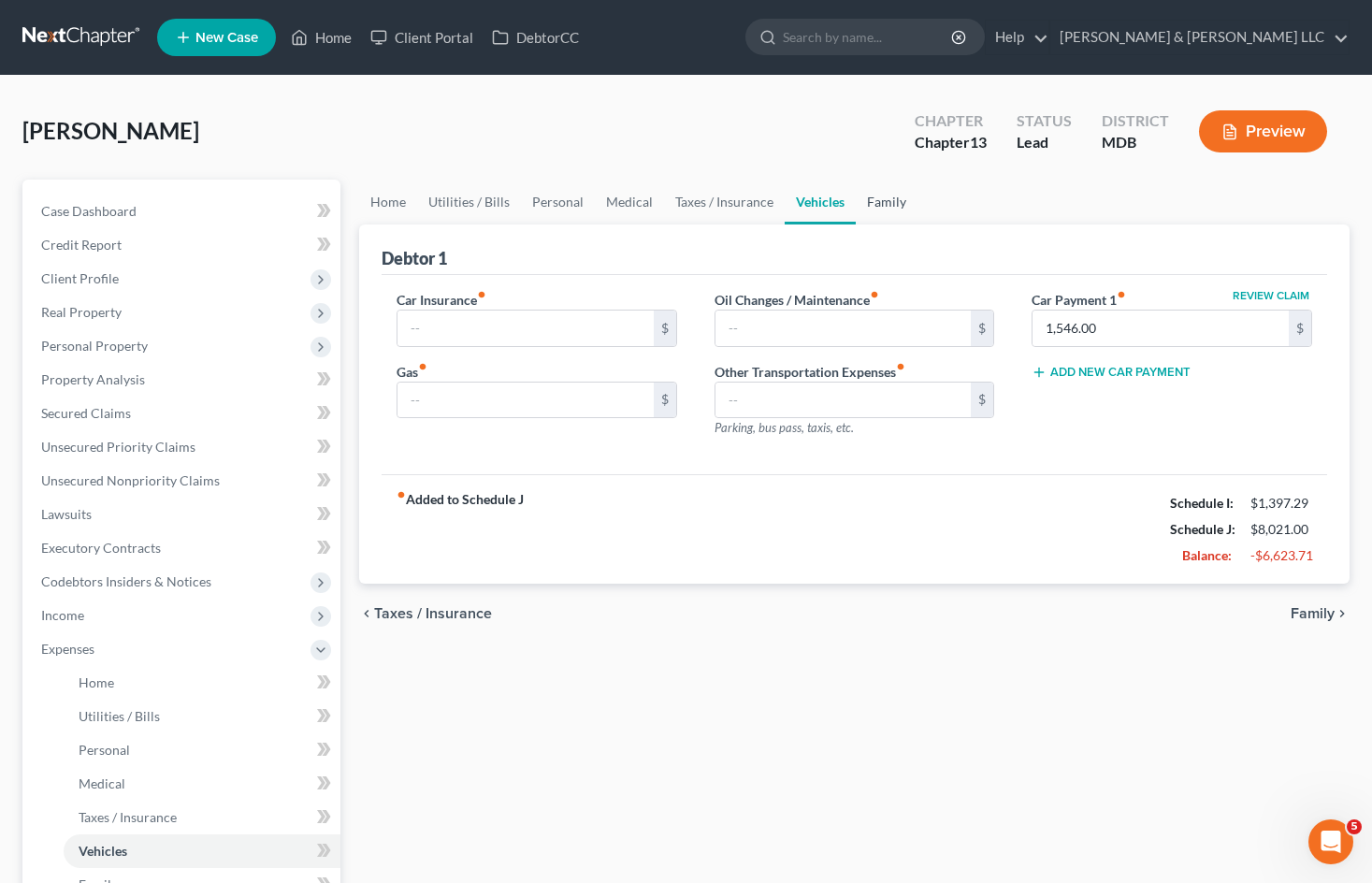
click at [889, 204] on link "Family" at bounding box center [887, 202] width 62 height 45
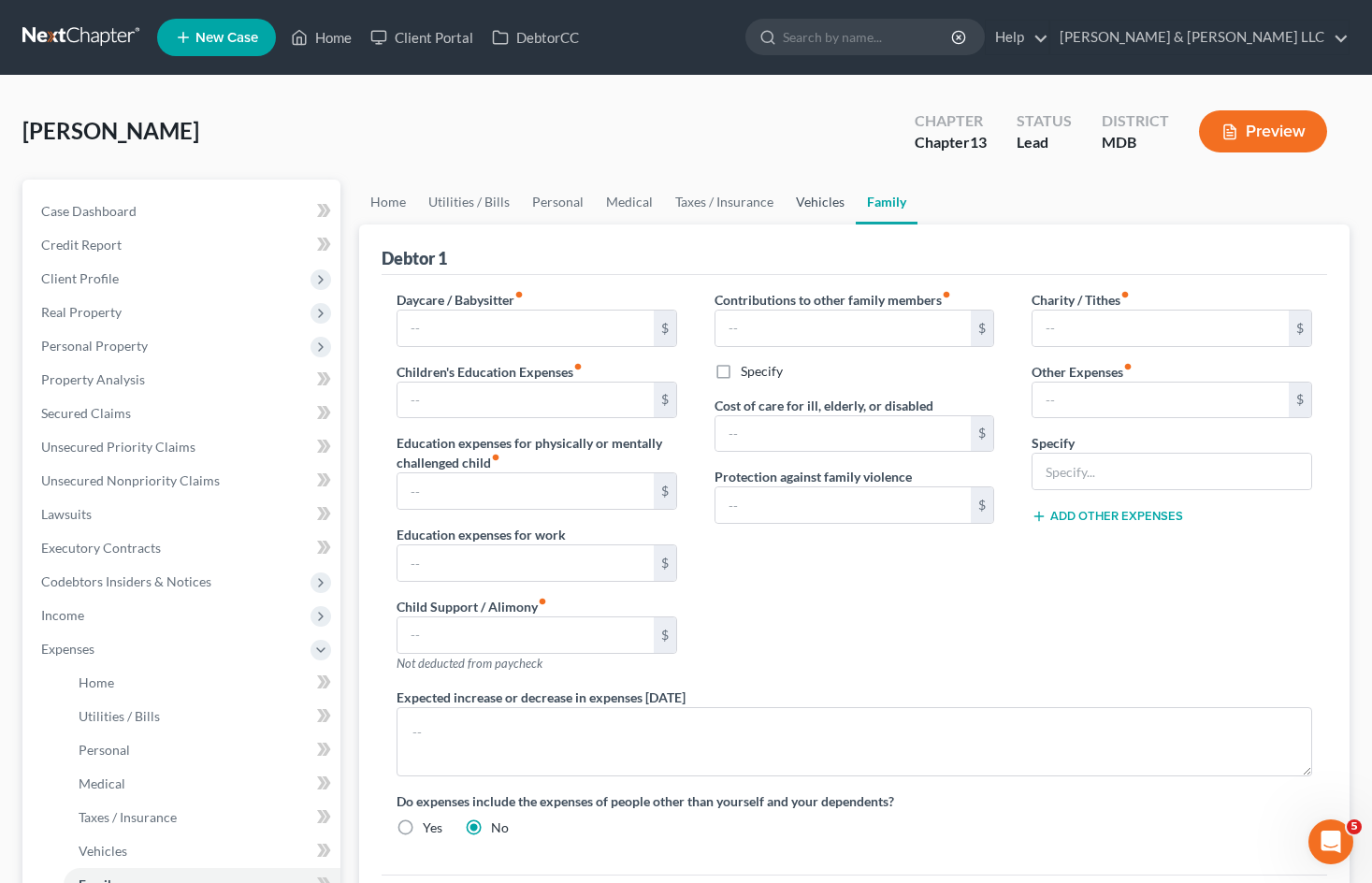
click at [817, 200] on link "Vehicles" at bounding box center [820, 202] width 71 height 45
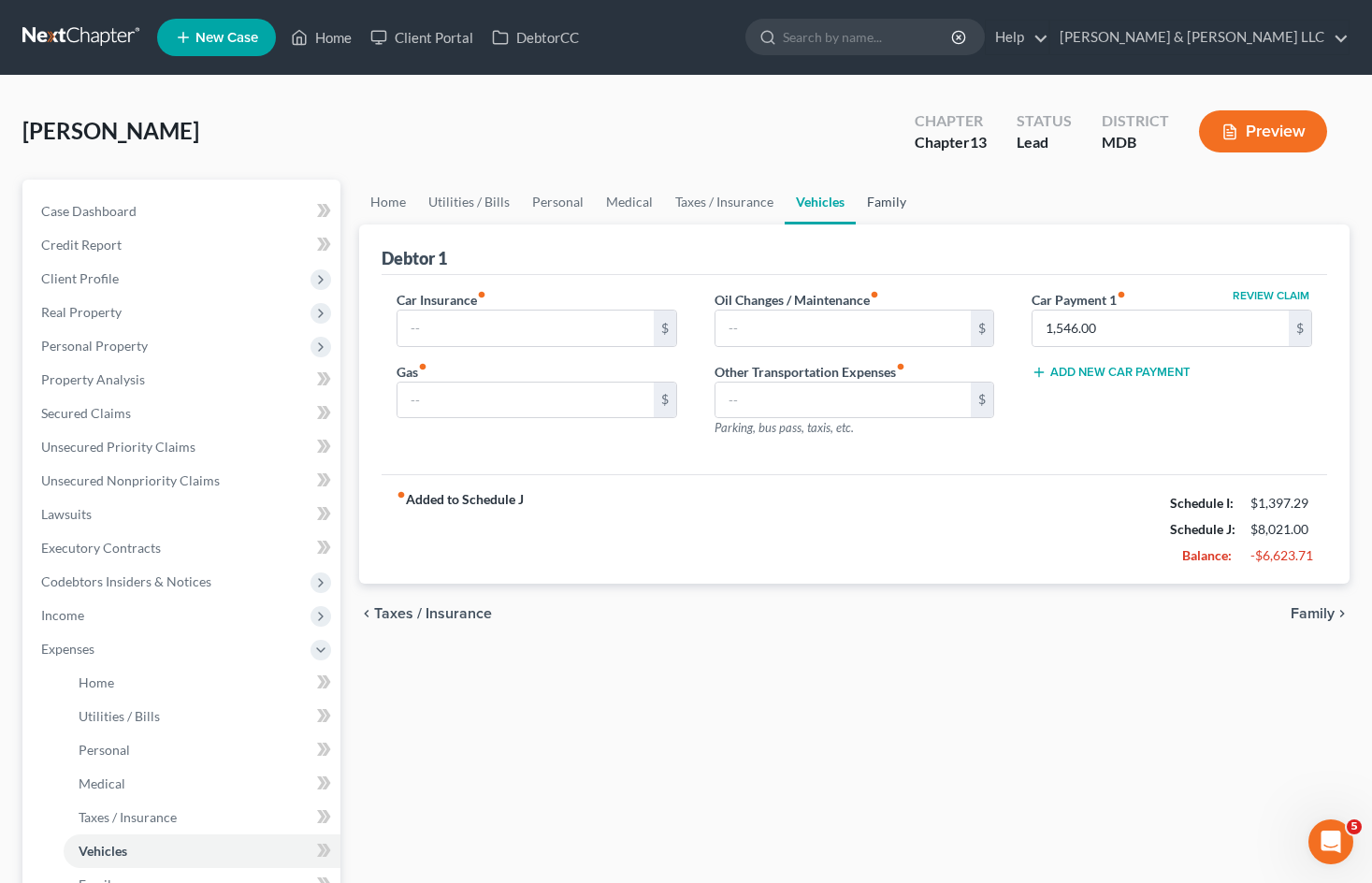
click at [878, 200] on link "Family" at bounding box center [887, 202] width 62 height 45
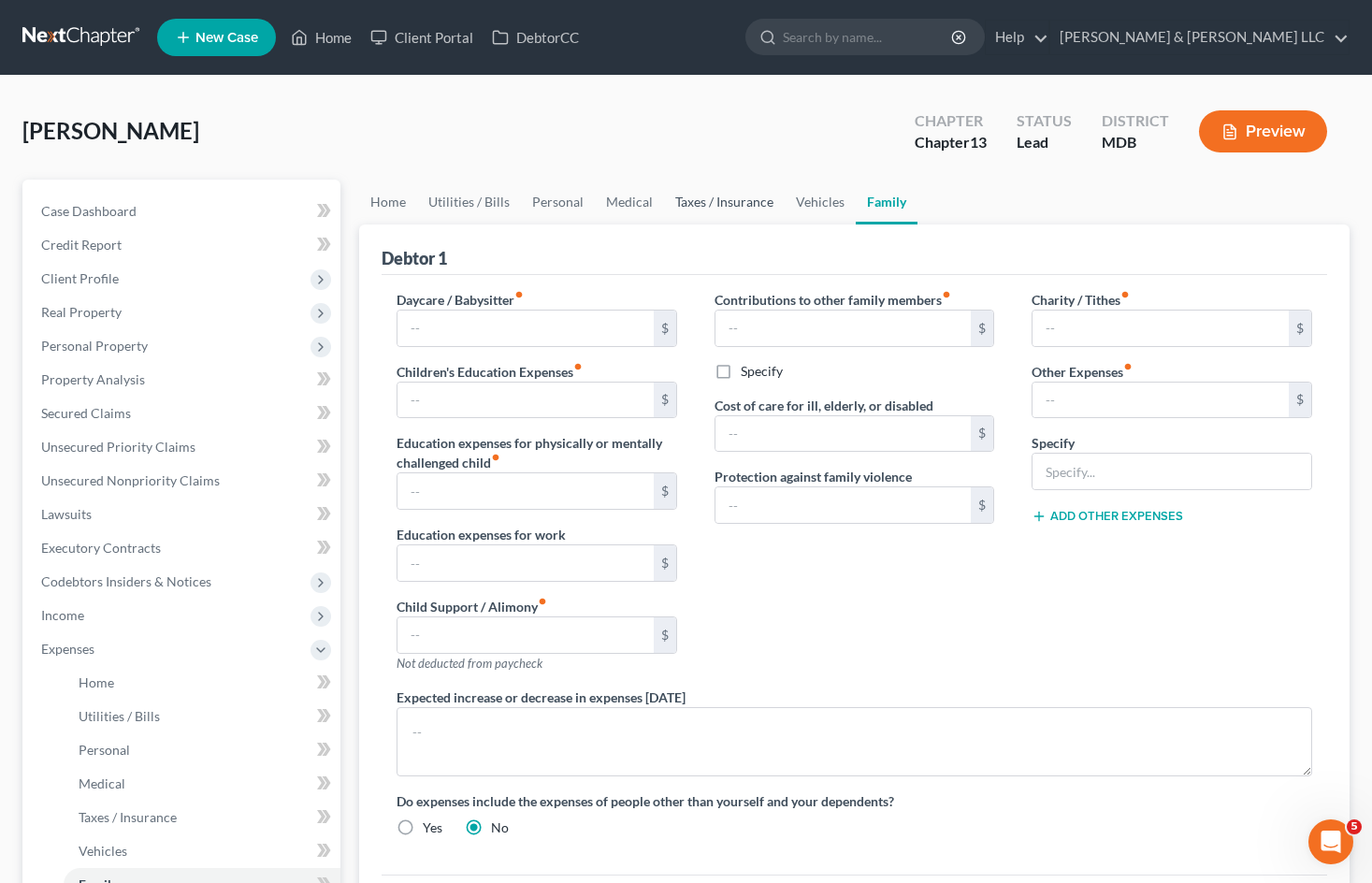
click at [703, 197] on link "Taxes / Insurance" at bounding box center [724, 202] width 121 height 45
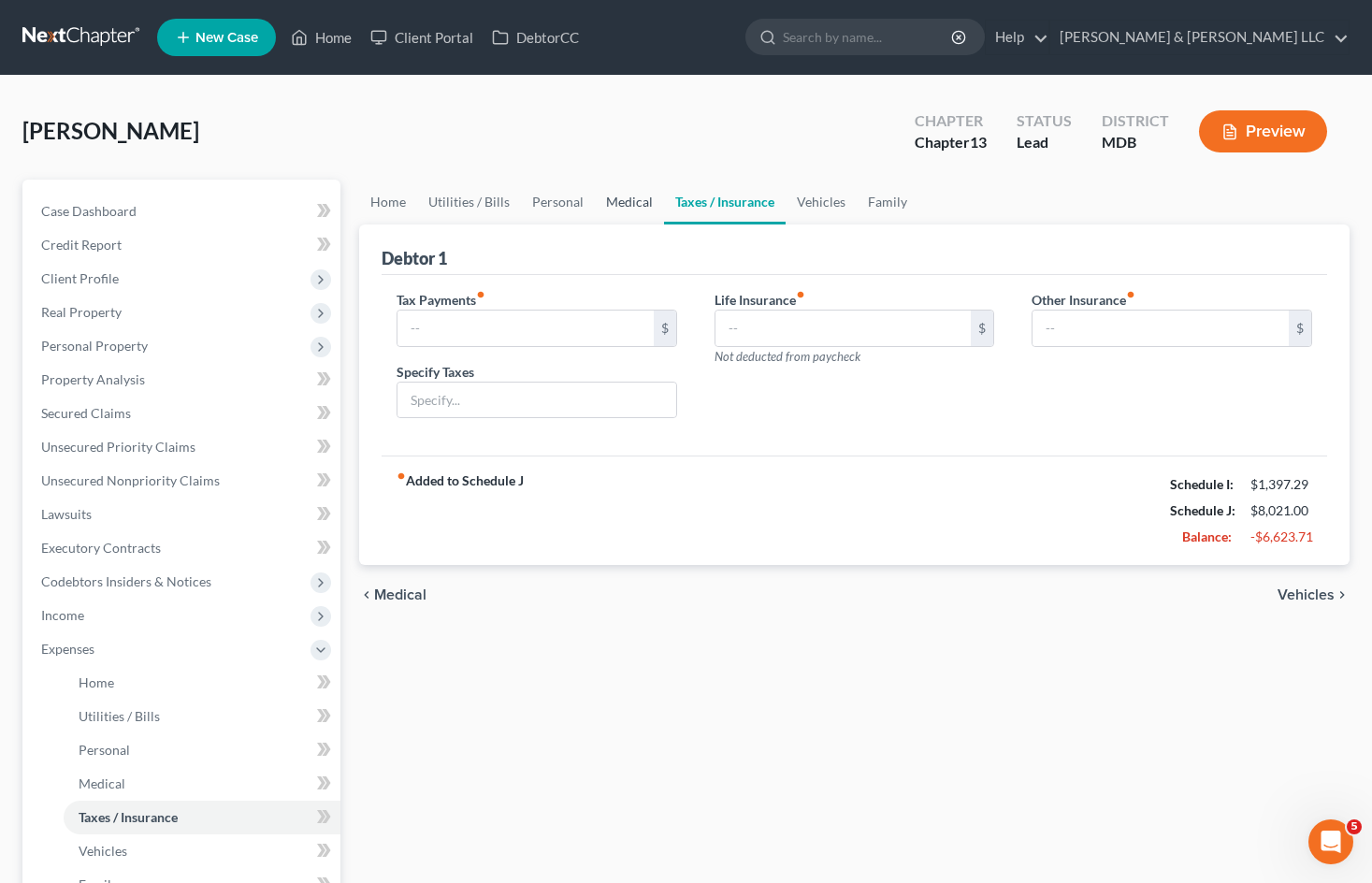
click at [623, 201] on link "Medical" at bounding box center [630, 202] width 69 height 45
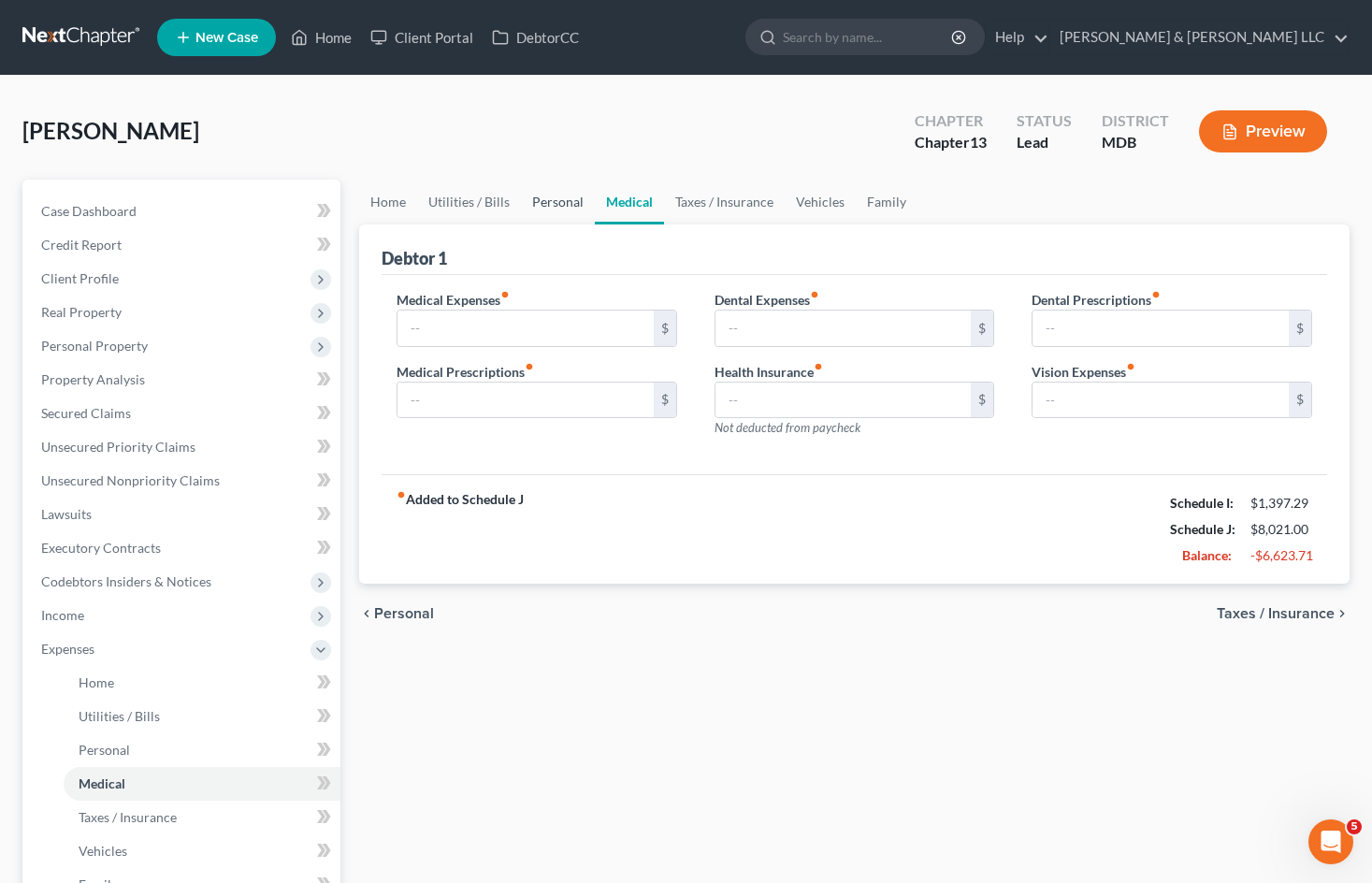
click at [549, 202] on link "Personal" at bounding box center [557, 202] width 74 height 45
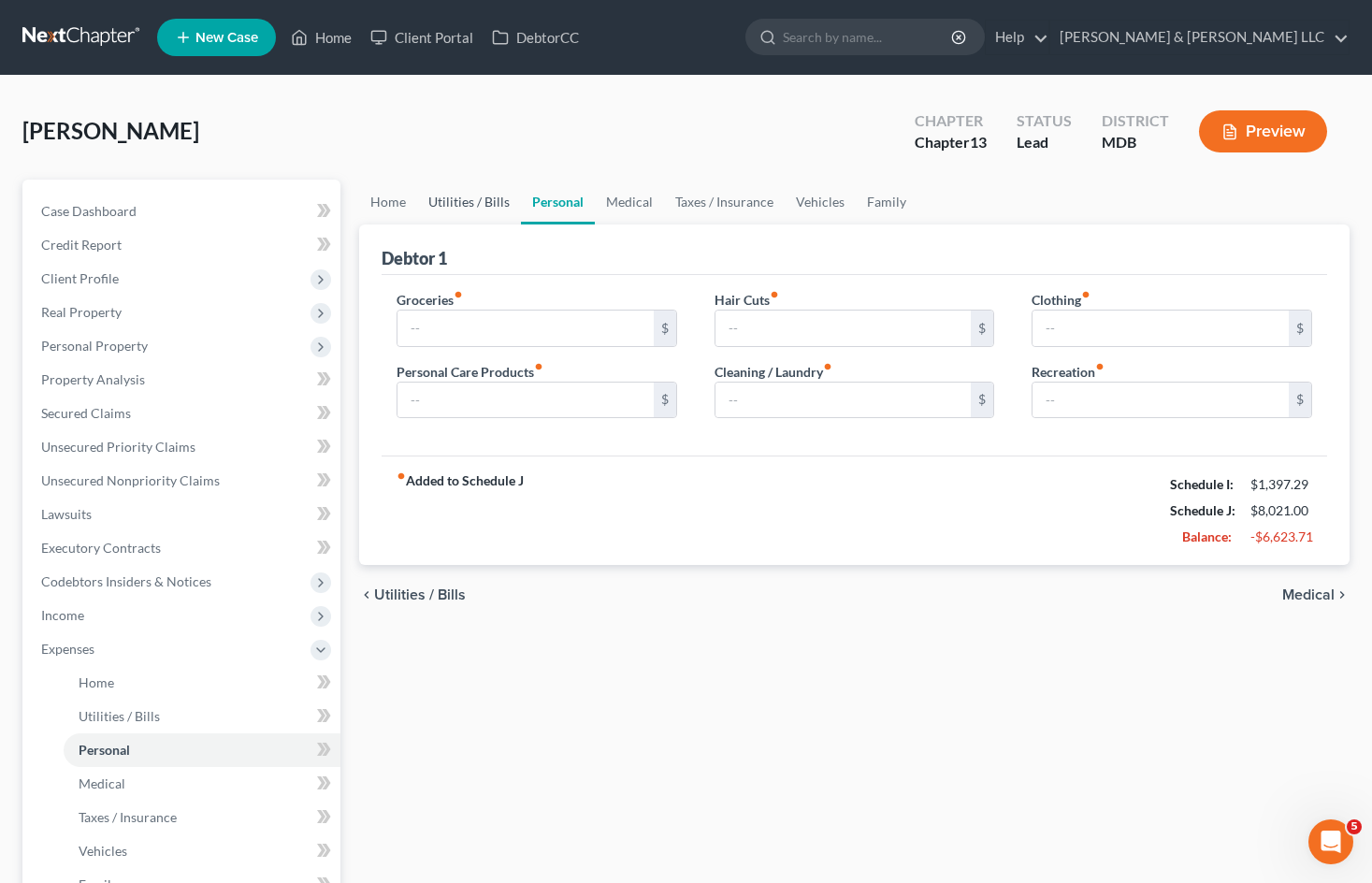
click at [454, 204] on link "Utilities / Bills" at bounding box center [468, 202] width 104 height 45
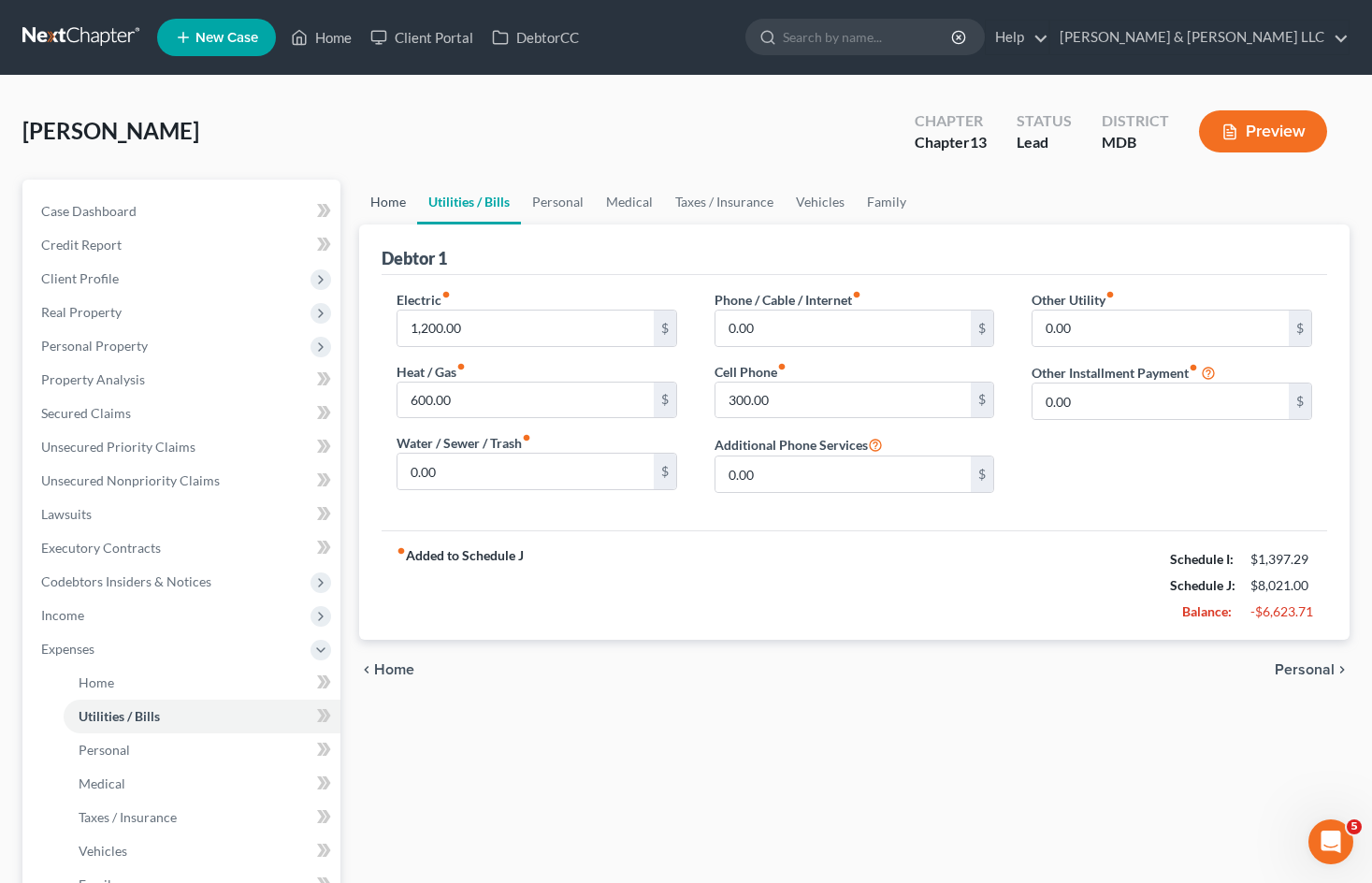
click at [383, 207] on link "Home" at bounding box center [389, 202] width 58 height 45
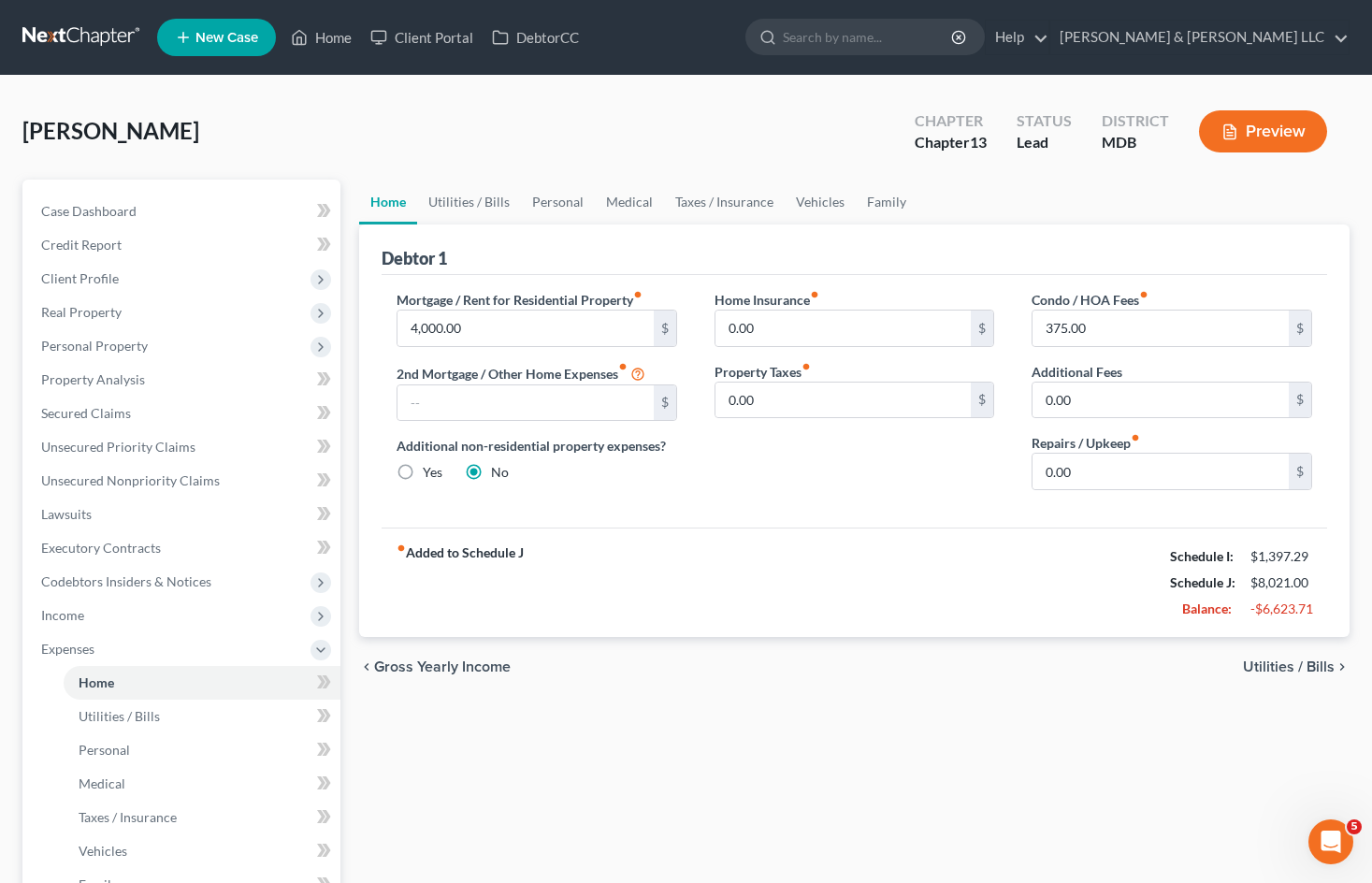
click at [422, 469] on label "Yes" at bounding box center [432, 472] width 20 height 19
click at [430, 469] on input "Yes" at bounding box center [435, 468] width 12 height 12
click at [599, 408] on input "text" at bounding box center [525, 403] width 256 height 36
paste input "1,500.00"
click at [832, 576] on div "fiber_manual_record Added to Schedule J Schedule I: $1,397.29 Schedule J: $9,52…" at bounding box center [854, 582] width 945 height 110
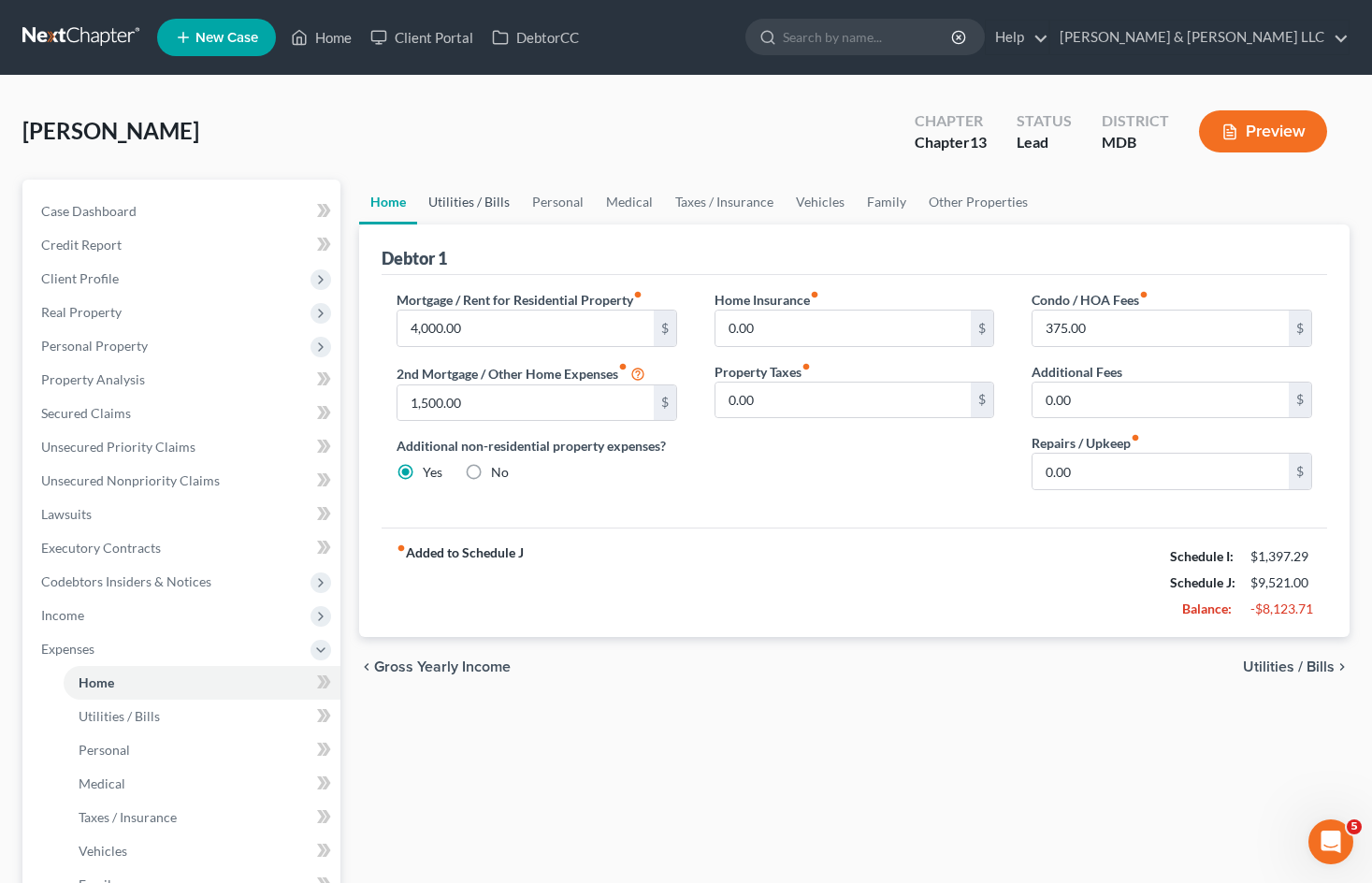
click at [482, 204] on link "Utilities / Bills" at bounding box center [468, 202] width 104 height 45
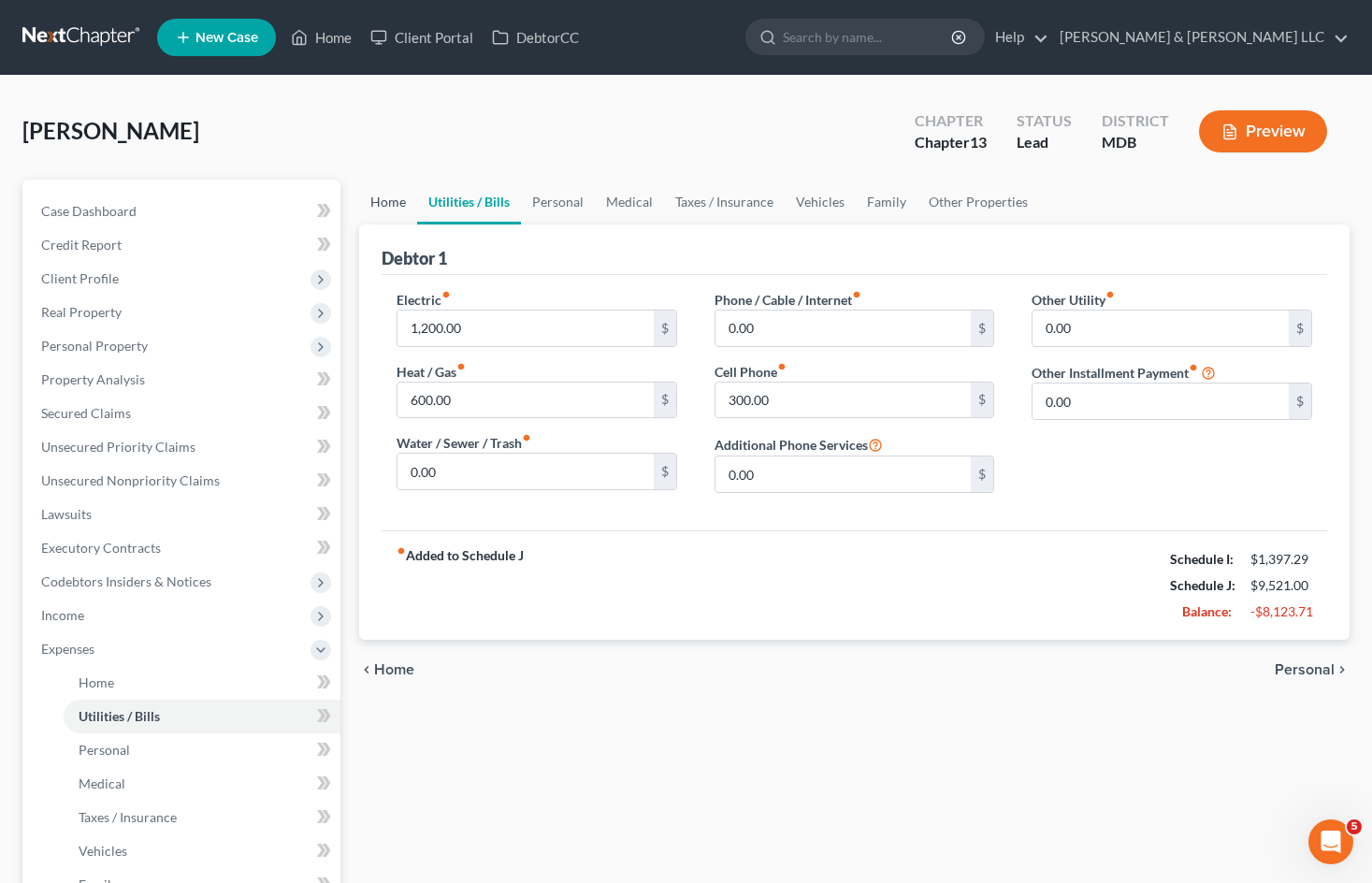
click at [391, 204] on link "Home" at bounding box center [389, 202] width 58 height 45
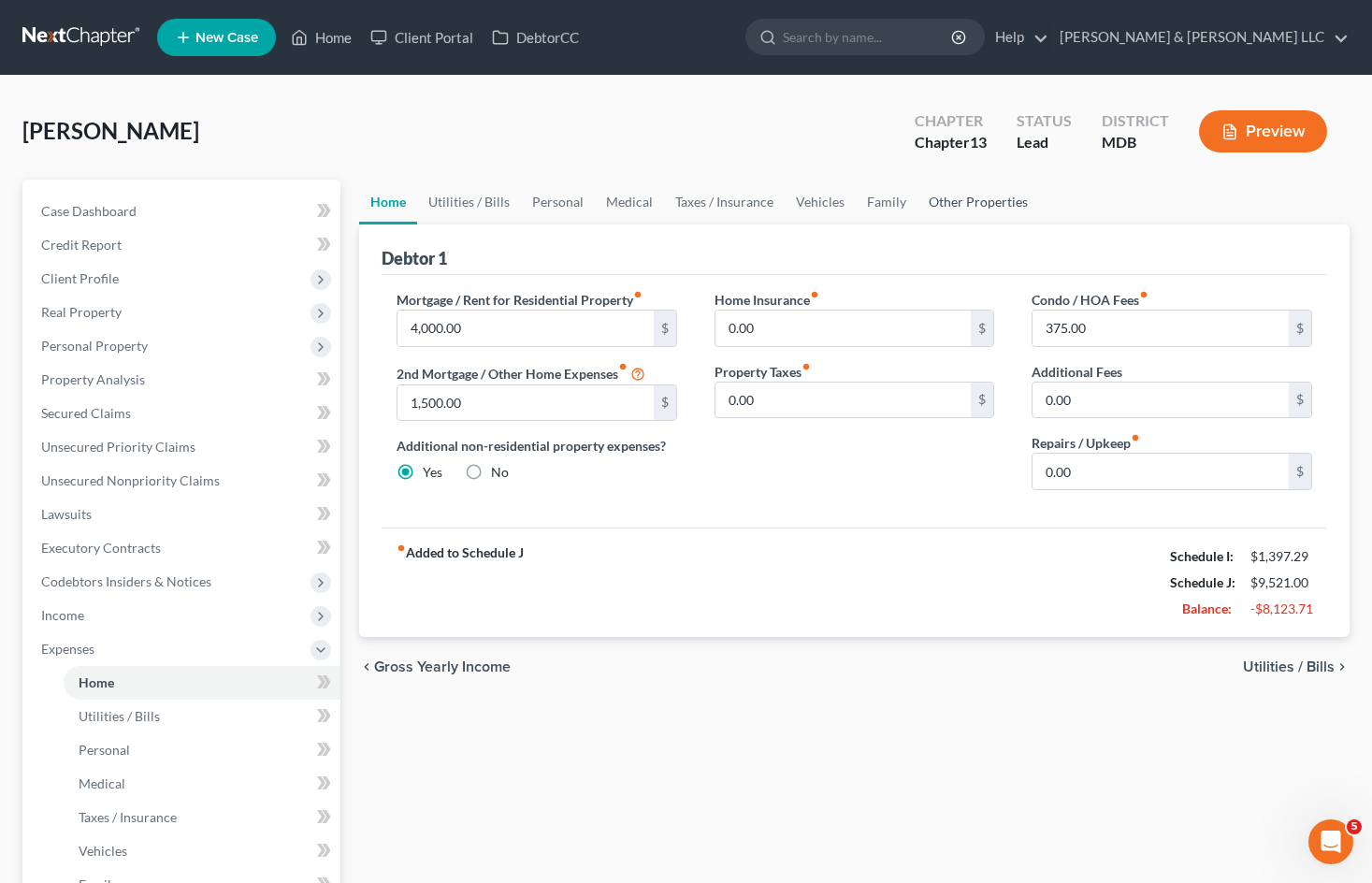
click at [977, 200] on link "Other Properties" at bounding box center [978, 202] width 122 height 45
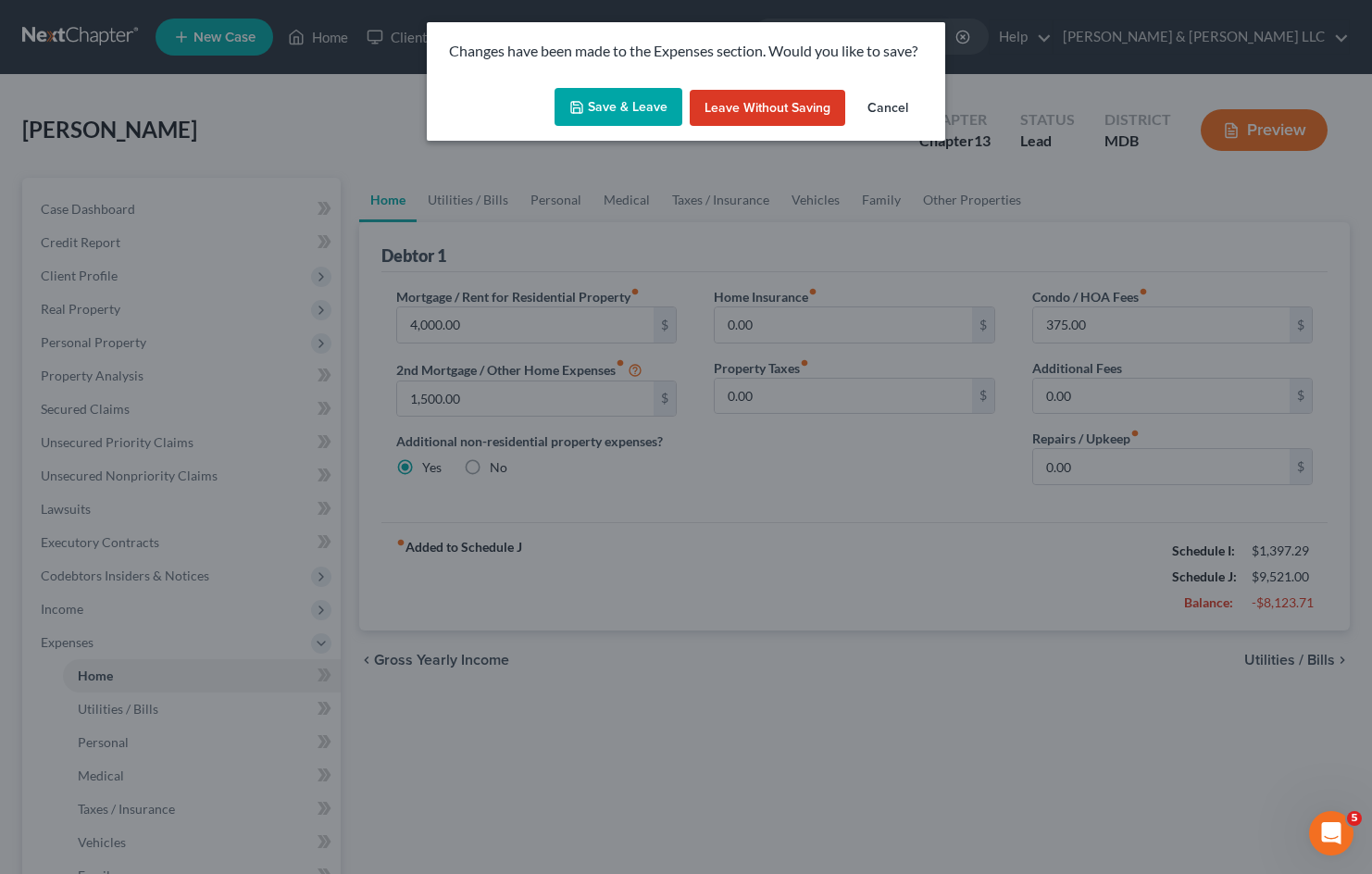
click at [623, 110] on button "Save & Leave" at bounding box center [619, 108] width 128 height 39
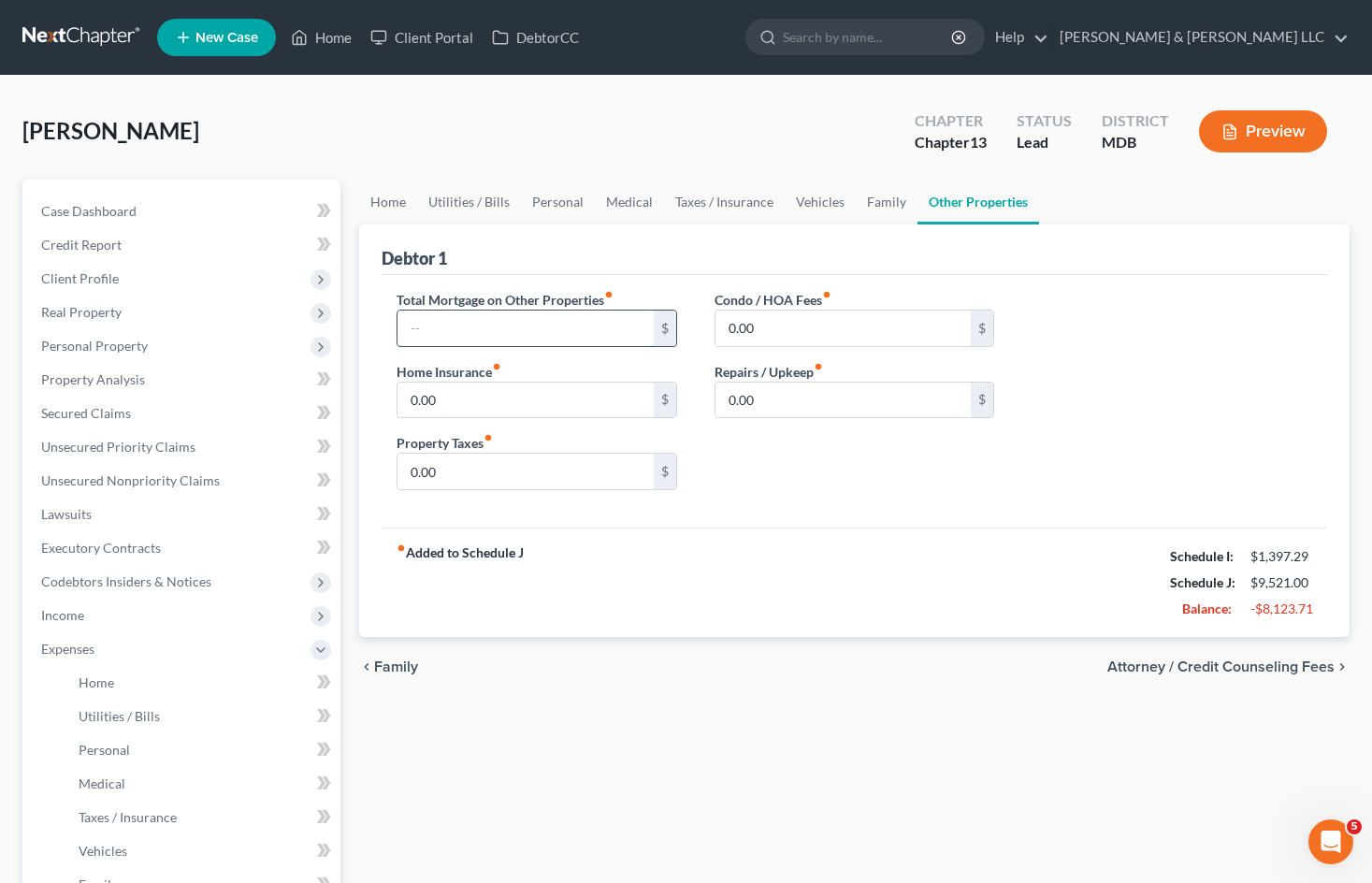
click at [522, 340] on input "text" at bounding box center [525, 328] width 256 height 36
paste input "1,500.00"
click at [395, 210] on link "Home" at bounding box center [389, 202] width 58 height 45
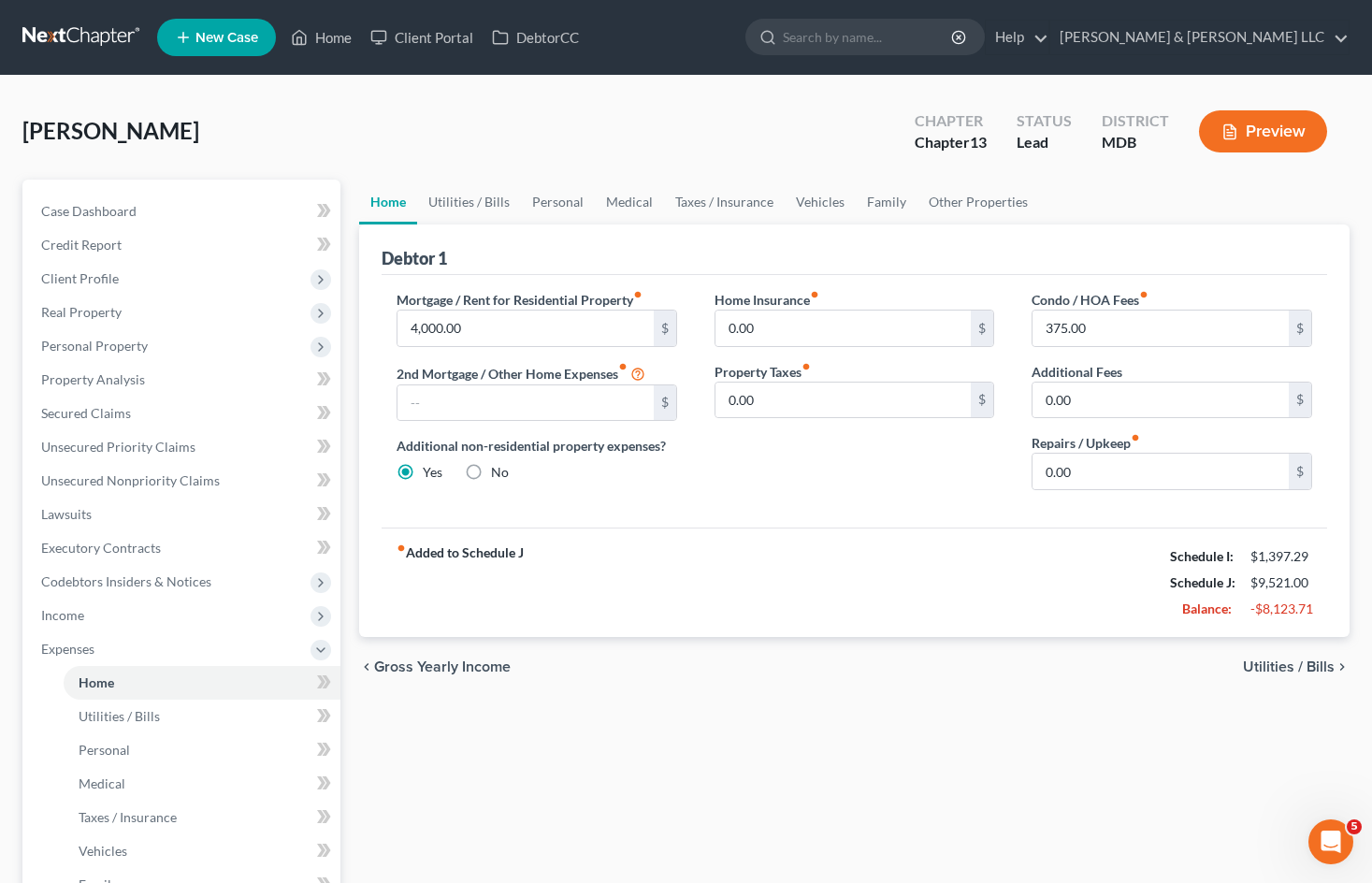
click at [786, 476] on div "Home Insurance fiber_manual_record 0.00 $ Property Taxes fiber_manual_record 0.…" at bounding box center [854, 397] width 318 height 215
click at [983, 197] on link "Other Properties" at bounding box center [978, 202] width 122 height 45
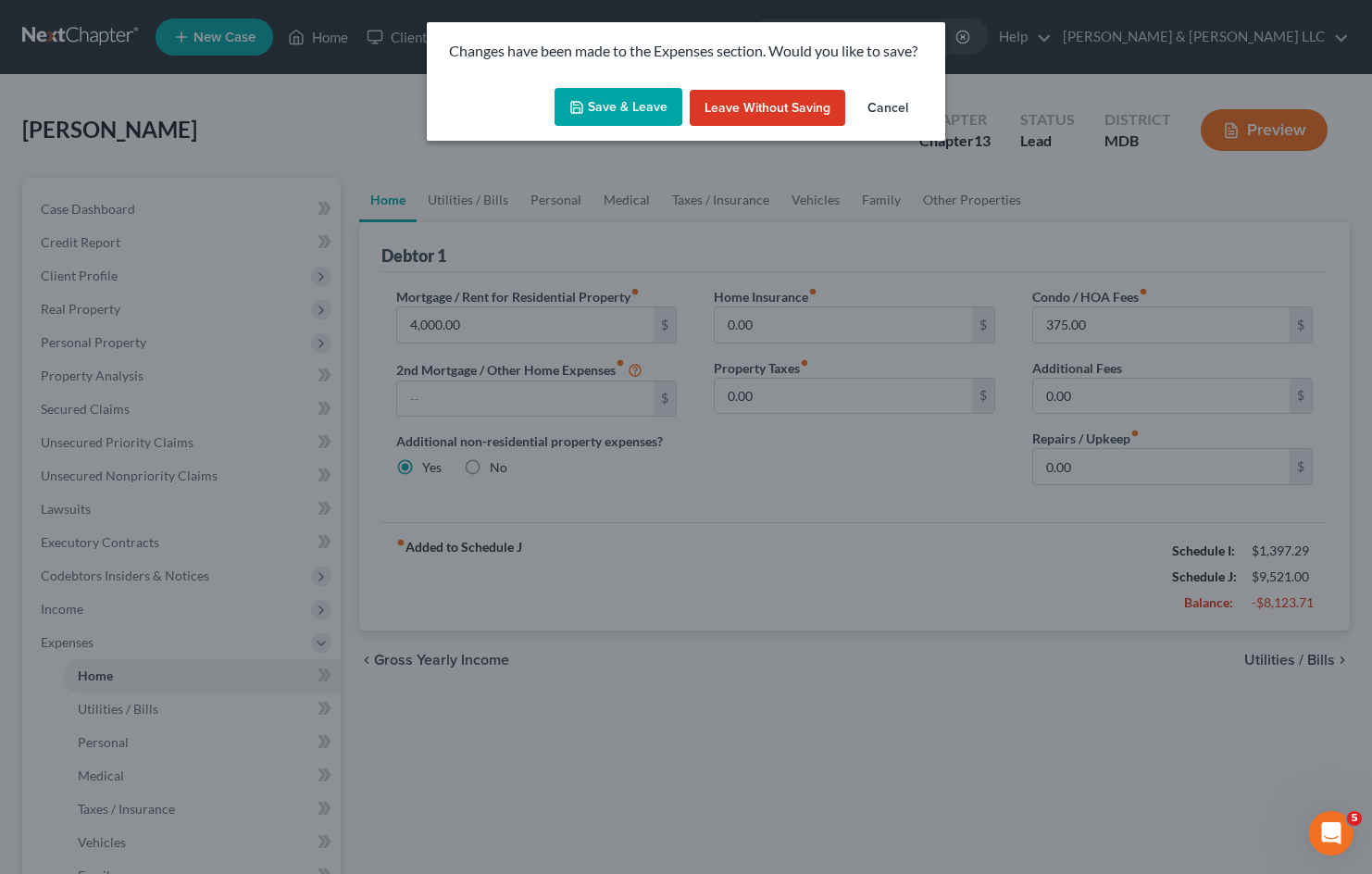
click at [622, 116] on button "Save & Leave" at bounding box center [619, 108] width 128 height 39
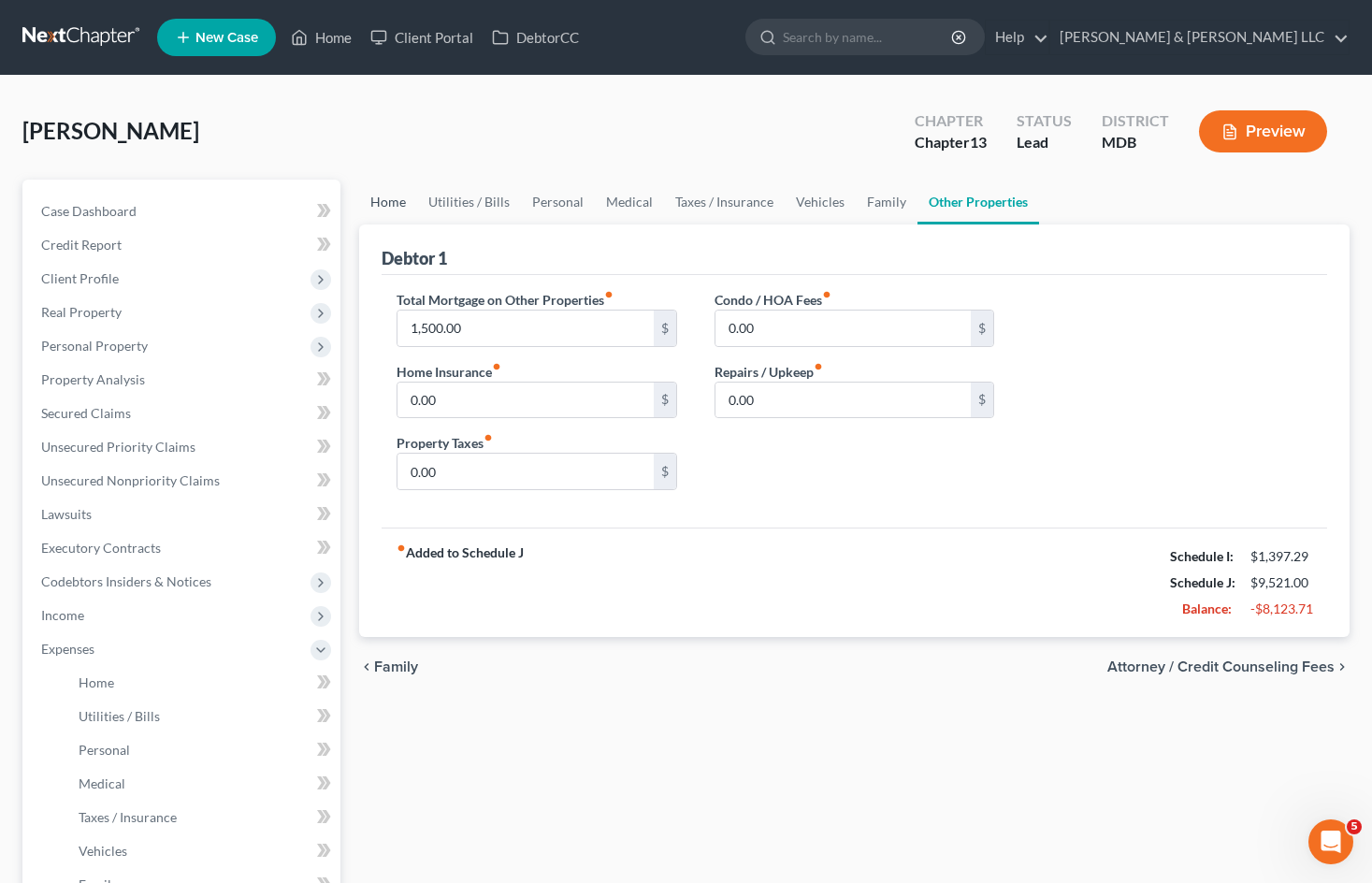
click at [387, 197] on link "Home" at bounding box center [389, 202] width 58 height 45
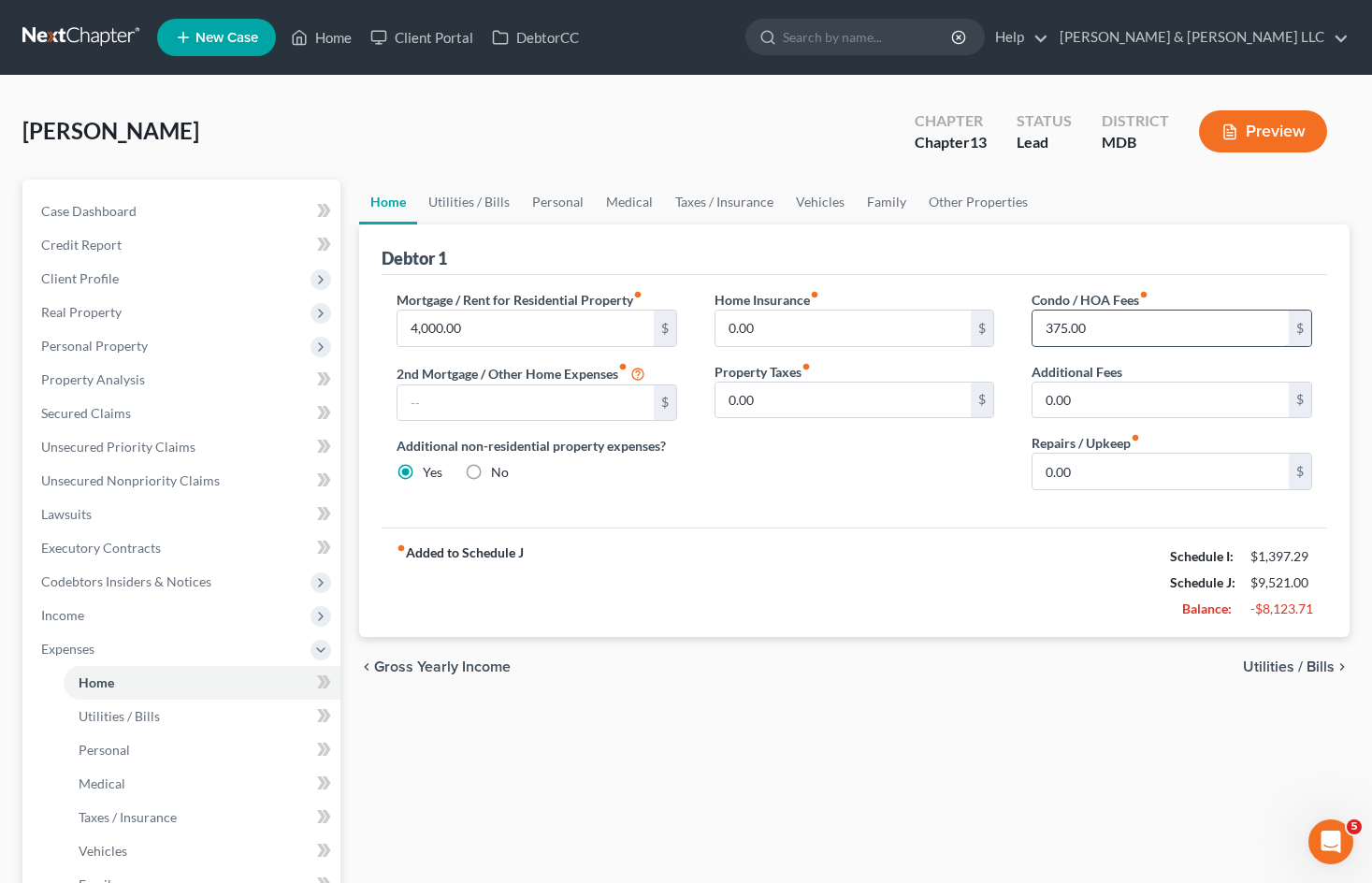
click at [1120, 335] on input "375.00" at bounding box center [1160, 328] width 256 height 36
click at [969, 205] on link "Other Properties" at bounding box center [978, 202] width 122 height 45
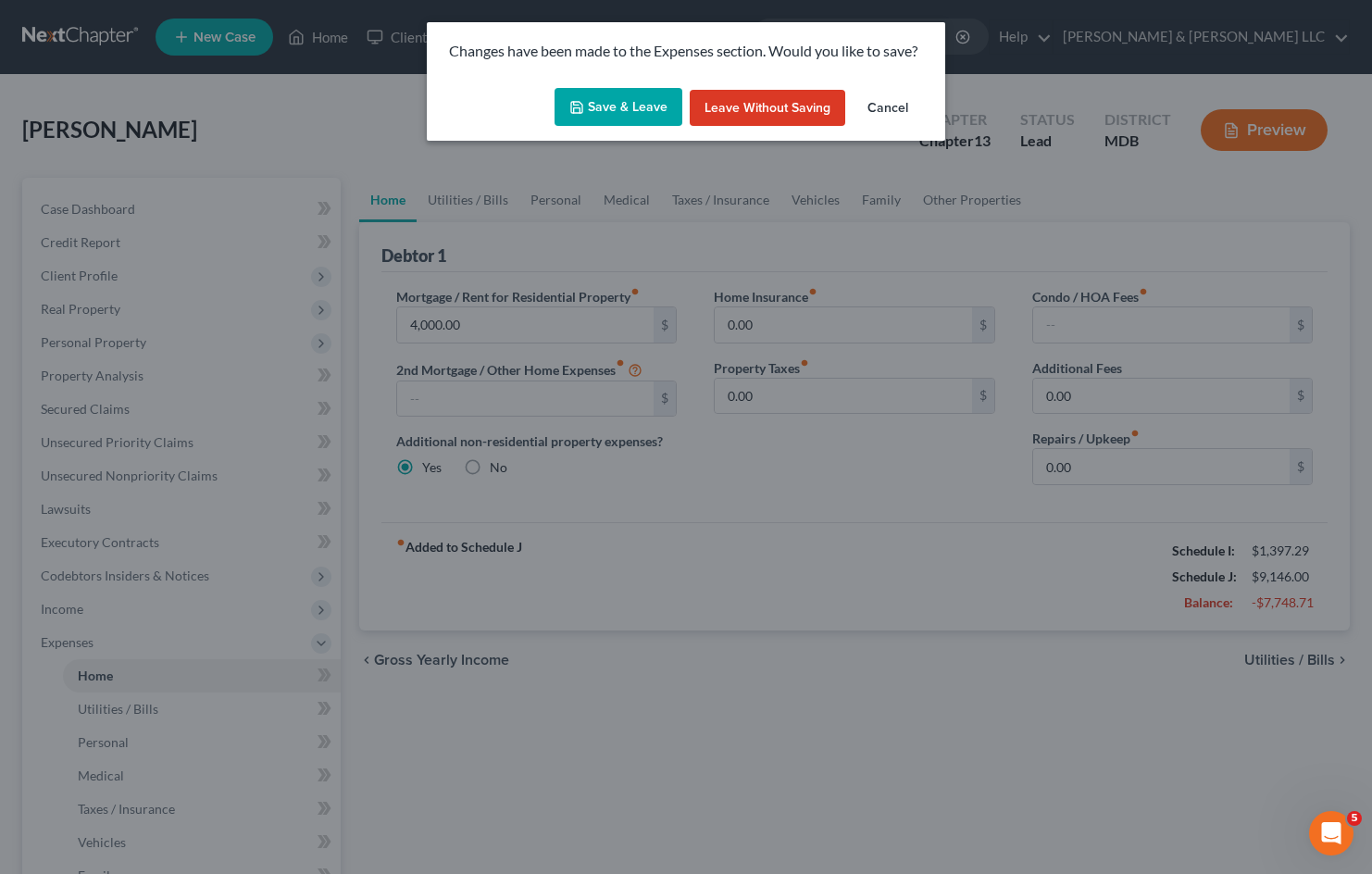
click at [643, 105] on button "Save & Leave" at bounding box center [619, 108] width 128 height 39
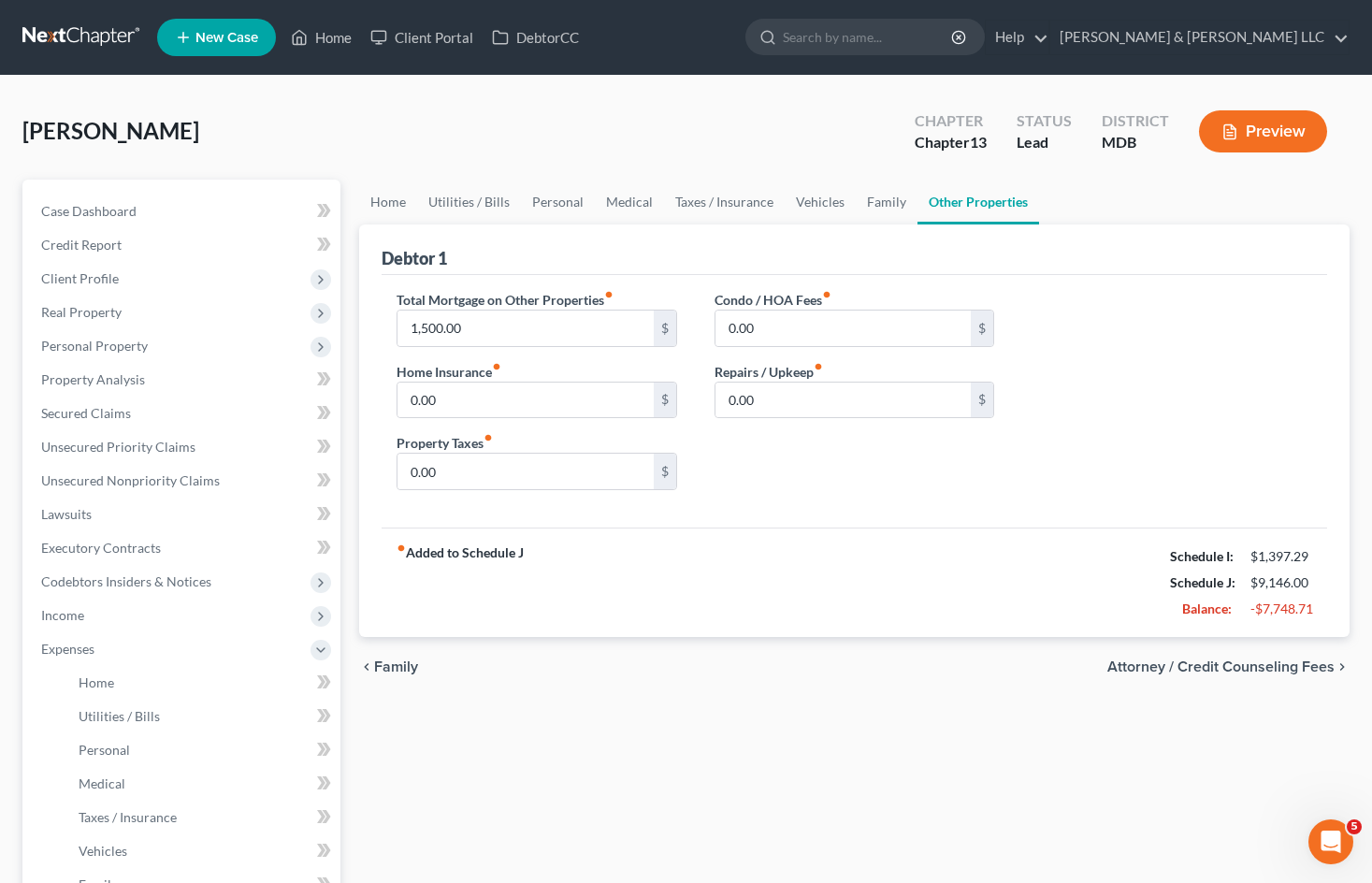
click at [1088, 326] on div "Total Mortgage on Other Properties fiber_manual_record 1,500.00 $ Home Insuranc…" at bounding box center [854, 397] width 953 height 215
click at [798, 331] on input "0.00" at bounding box center [843, 328] width 256 height 36
paste input "375"
drag, startPoint x: 1144, startPoint y: 395, endPoint x: 333, endPoint y: 198, distance: 834.6
click at [1144, 393] on div "Total Mortgage on Other Properties fiber_manual_record 1,500.00 $ Home Insuranc…" at bounding box center [854, 397] width 953 height 215
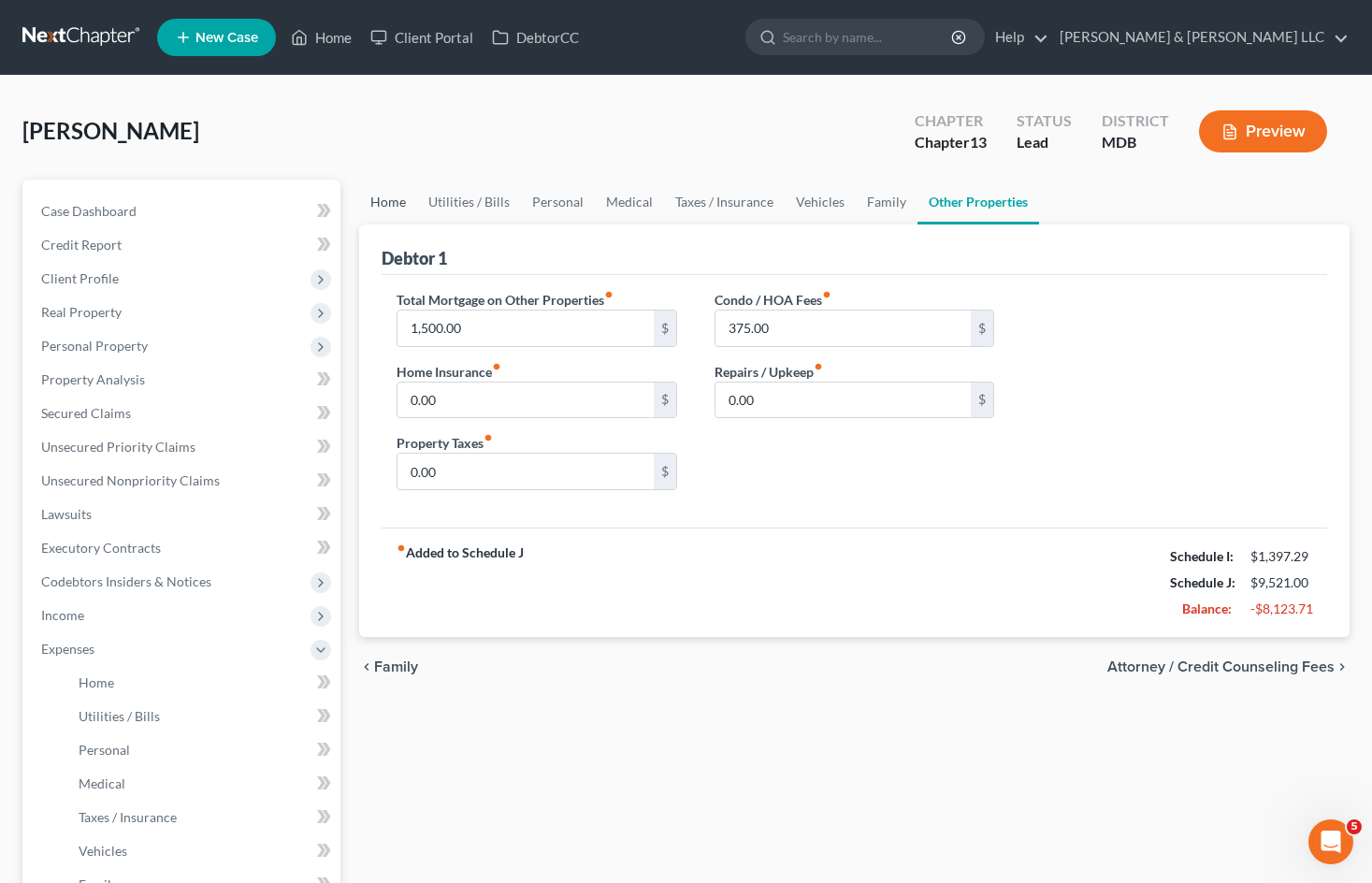
click at [401, 200] on link "Home" at bounding box center [389, 202] width 58 height 45
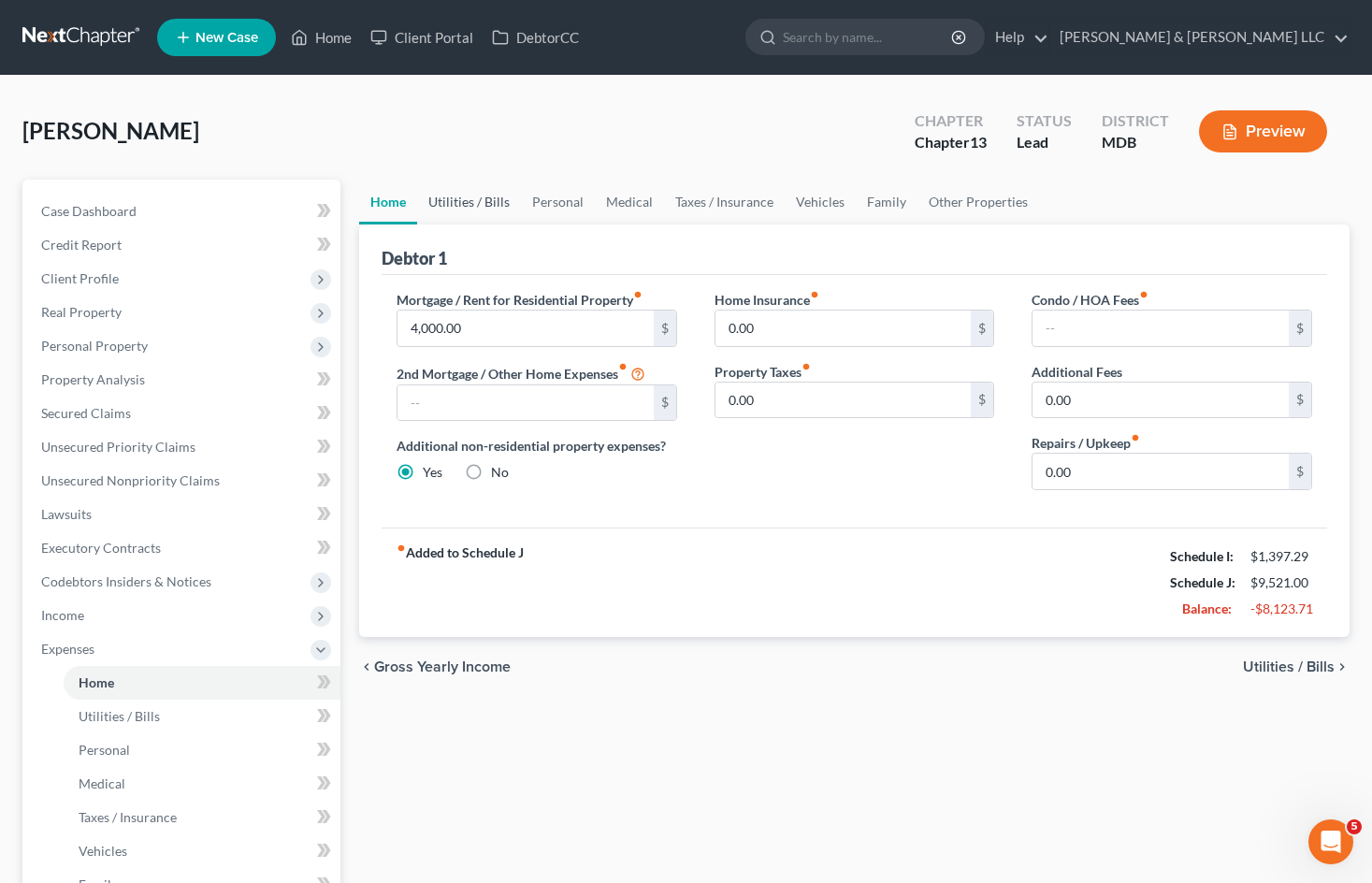
click at [505, 203] on link "Utilities / Bills" at bounding box center [468, 202] width 104 height 45
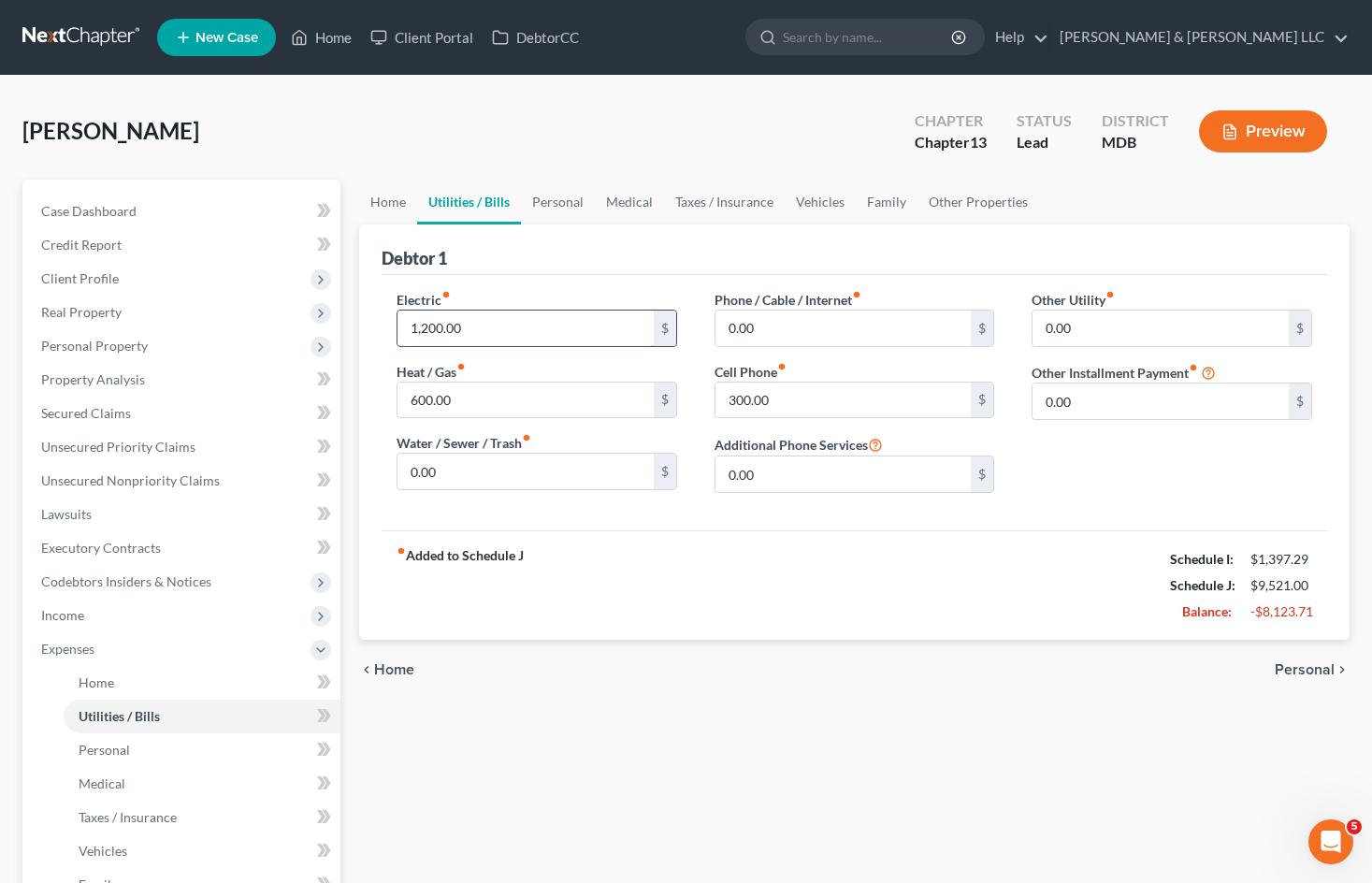
click at [481, 327] on input "1,200.00" at bounding box center [525, 328] width 256 height 36
click at [487, 404] on input "600.00" at bounding box center [525, 401] width 256 height 36
drag, startPoint x: 480, startPoint y: 400, endPoint x: 508, endPoint y: 409, distance: 29.4
click at [480, 400] on input "600.00" at bounding box center [525, 401] width 256 height 36
drag, startPoint x: 496, startPoint y: 405, endPoint x: 335, endPoint y: 403, distance: 161.0
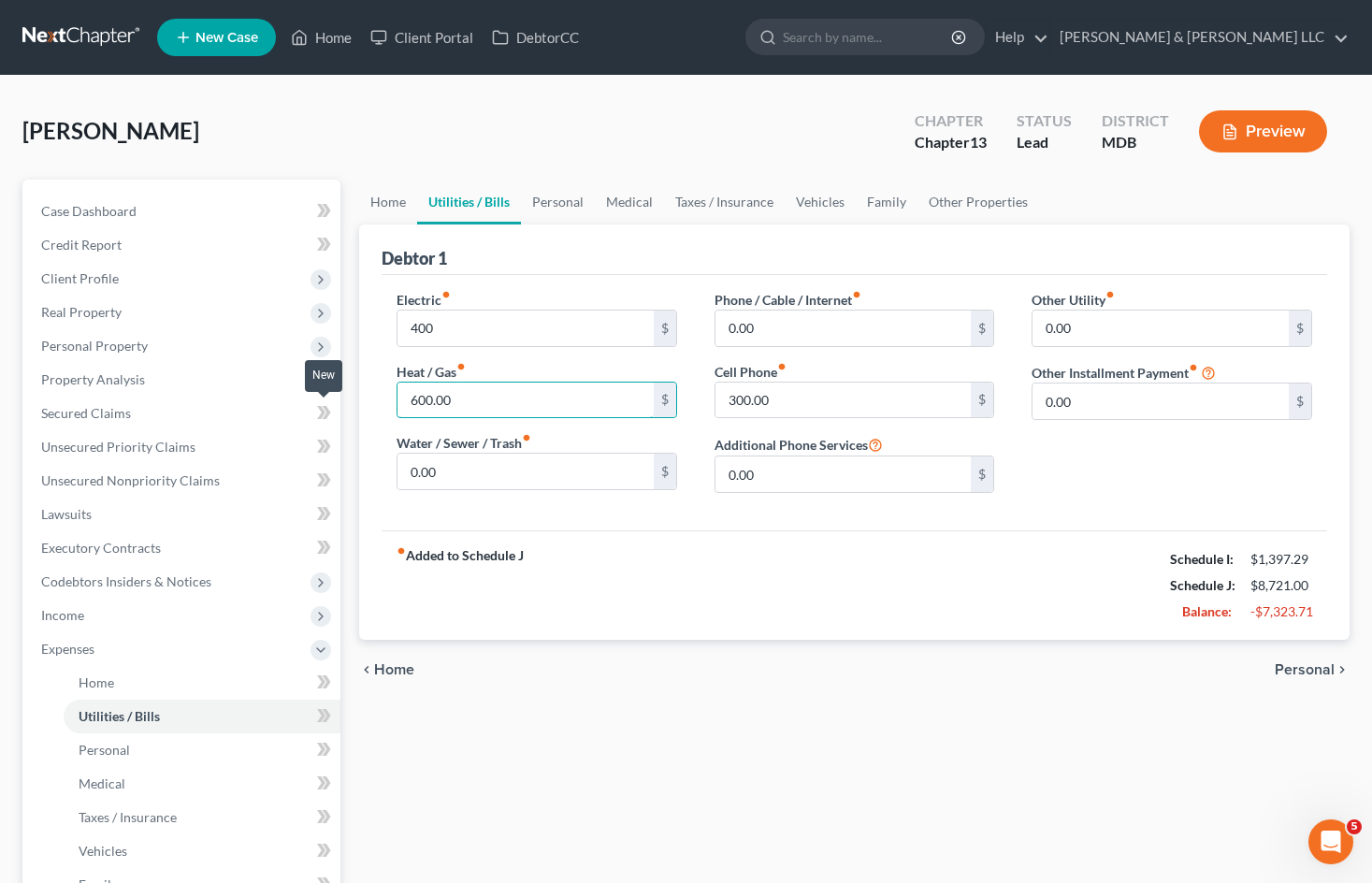
click at [324, 403] on div "Petition Navigation Case Dashboard Payments Invoices Payments Payments Credit R…" at bounding box center [686, 702] width 1346 height 1046
click at [938, 708] on div "Home Utilities / Bills Personal Medical Taxes / Insurance Vehicles Family Other…" at bounding box center [854, 702] width 1009 height 1046
click at [556, 206] on link "Personal" at bounding box center [557, 202] width 74 height 45
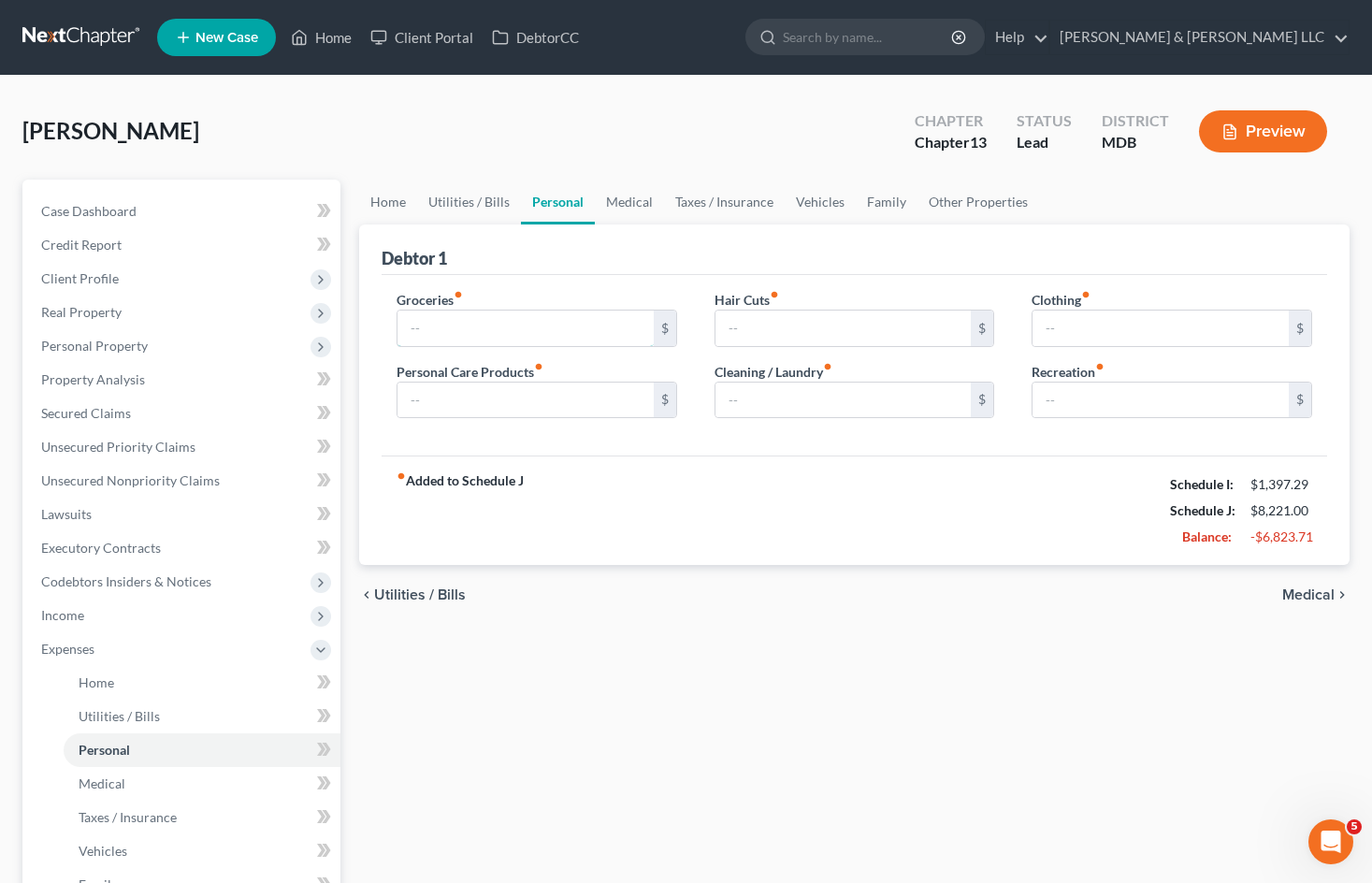
drag, startPoint x: 511, startPoint y: 332, endPoint x: 739, endPoint y: 701, distance: 433.8
click at [511, 332] on input "text" at bounding box center [525, 328] width 256 height 36
click at [929, 699] on div "Home Utilities / Bills Personal Medical Taxes / Insurance Vehicles Family Other…" at bounding box center [854, 702] width 1009 height 1046
click at [798, 325] on input "text" at bounding box center [843, 328] width 256 height 36
click at [578, 395] on input "text" at bounding box center [525, 401] width 256 height 36
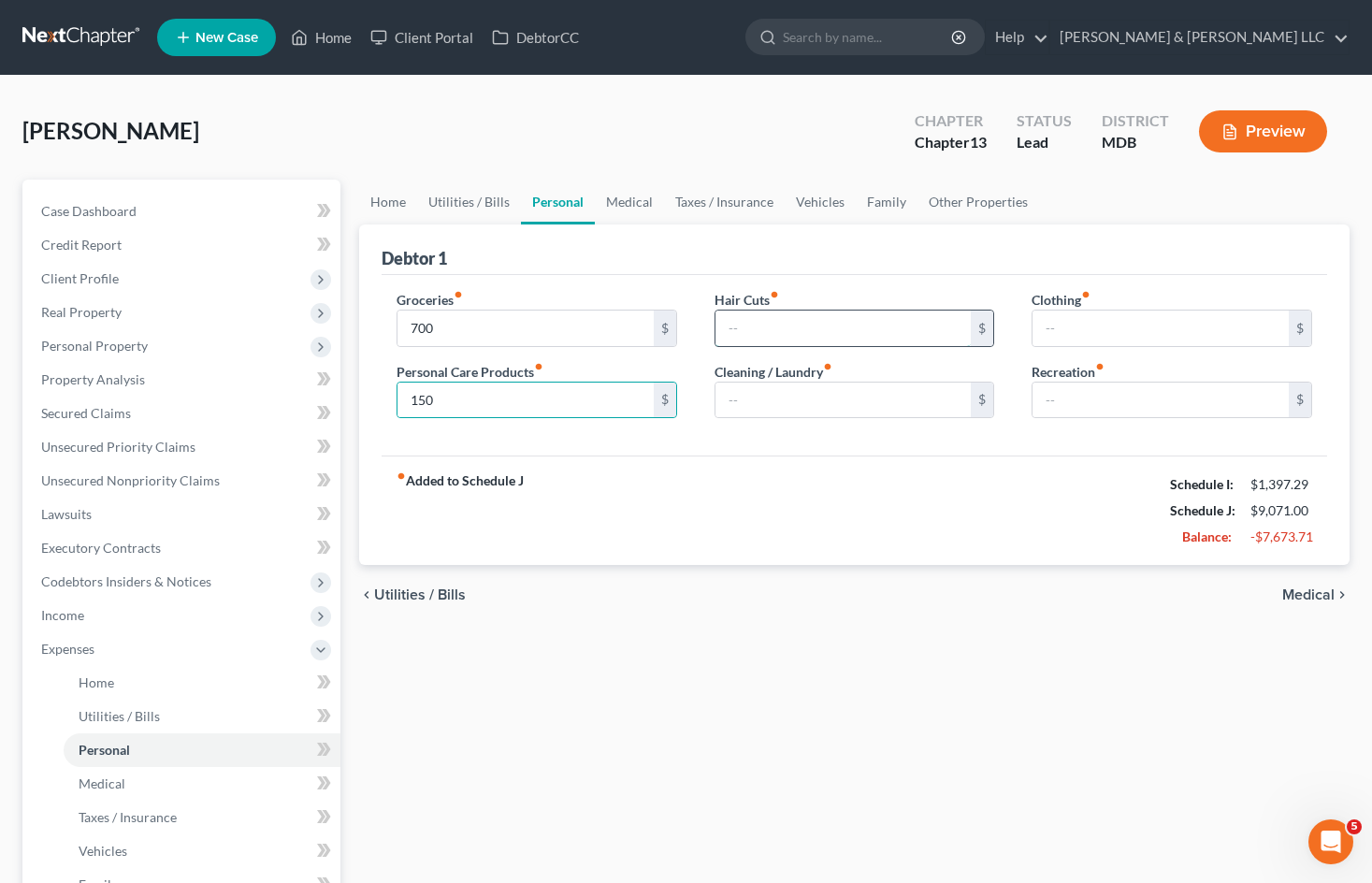
click at [833, 331] on input "text" at bounding box center [843, 328] width 256 height 36
drag, startPoint x: 826, startPoint y: 394, endPoint x: 1124, endPoint y: 283, distance: 318.0
click at [827, 394] on input "text" at bounding box center [843, 401] width 256 height 36
click at [1145, 327] on input "text" at bounding box center [1160, 328] width 256 height 36
click at [1157, 321] on input "text" at bounding box center [1160, 328] width 256 height 36
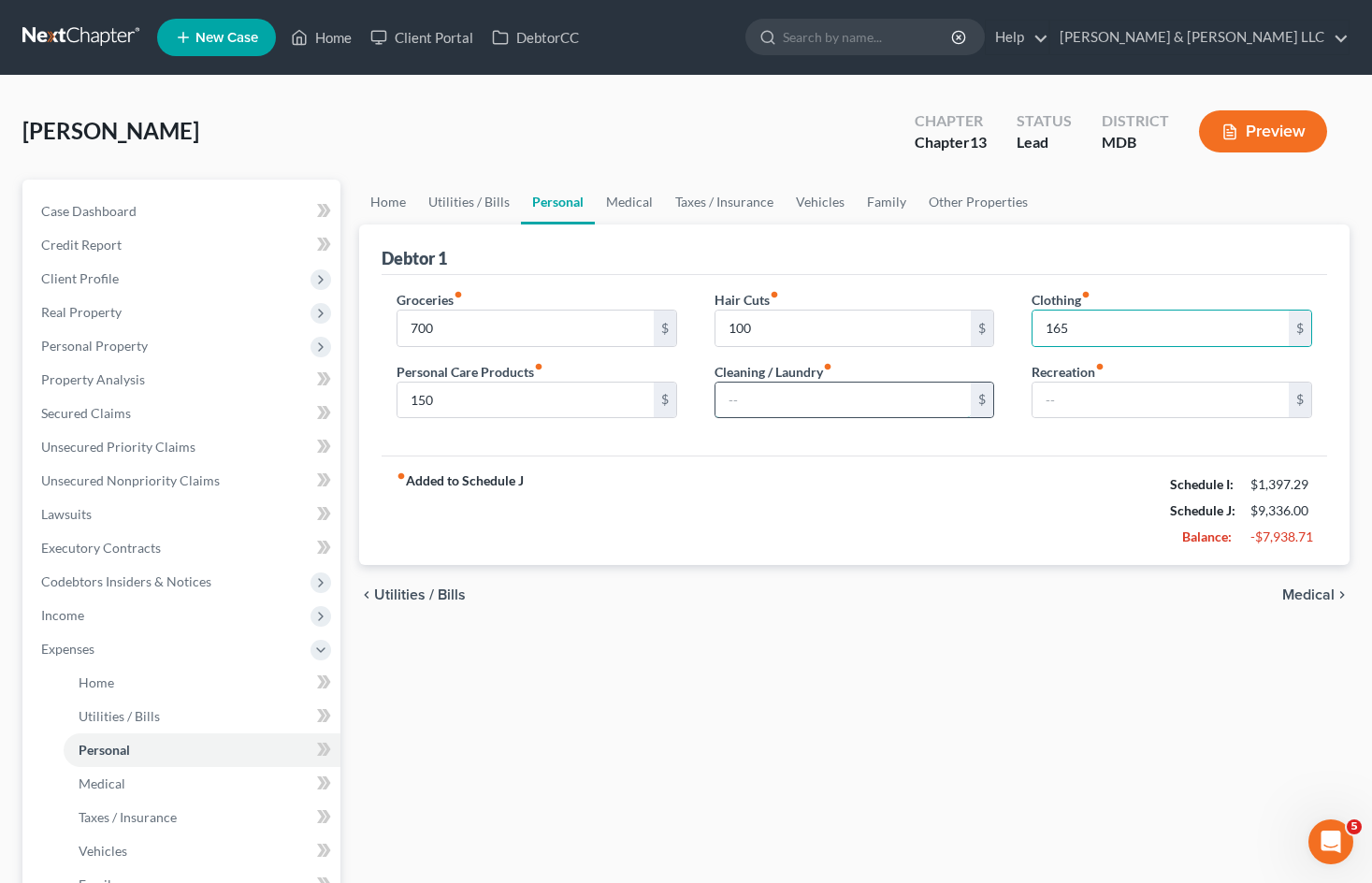
click at [851, 400] on input "text" at bounding box center [843, 401] width 256 height 36
click at [864, 403] on input "text" at bounding box center [843, 401] width 256 height 36
click at [951, 769] on div "Home Utilities / Bills Personal Medical Taxes / Insurance Vehicles Family Other…" at bounding box center [854, 702] width 1009 height 1046
click at [1086, 397] on input "text" at bounding box center [1160, 401] width 256 height 36
click at [630, 673] on div "Home Utilities / Bills Personal Medical Taxes / Insurance Vehicles Family Other…" at bounding box center [854, 702] width 1009 height 1046
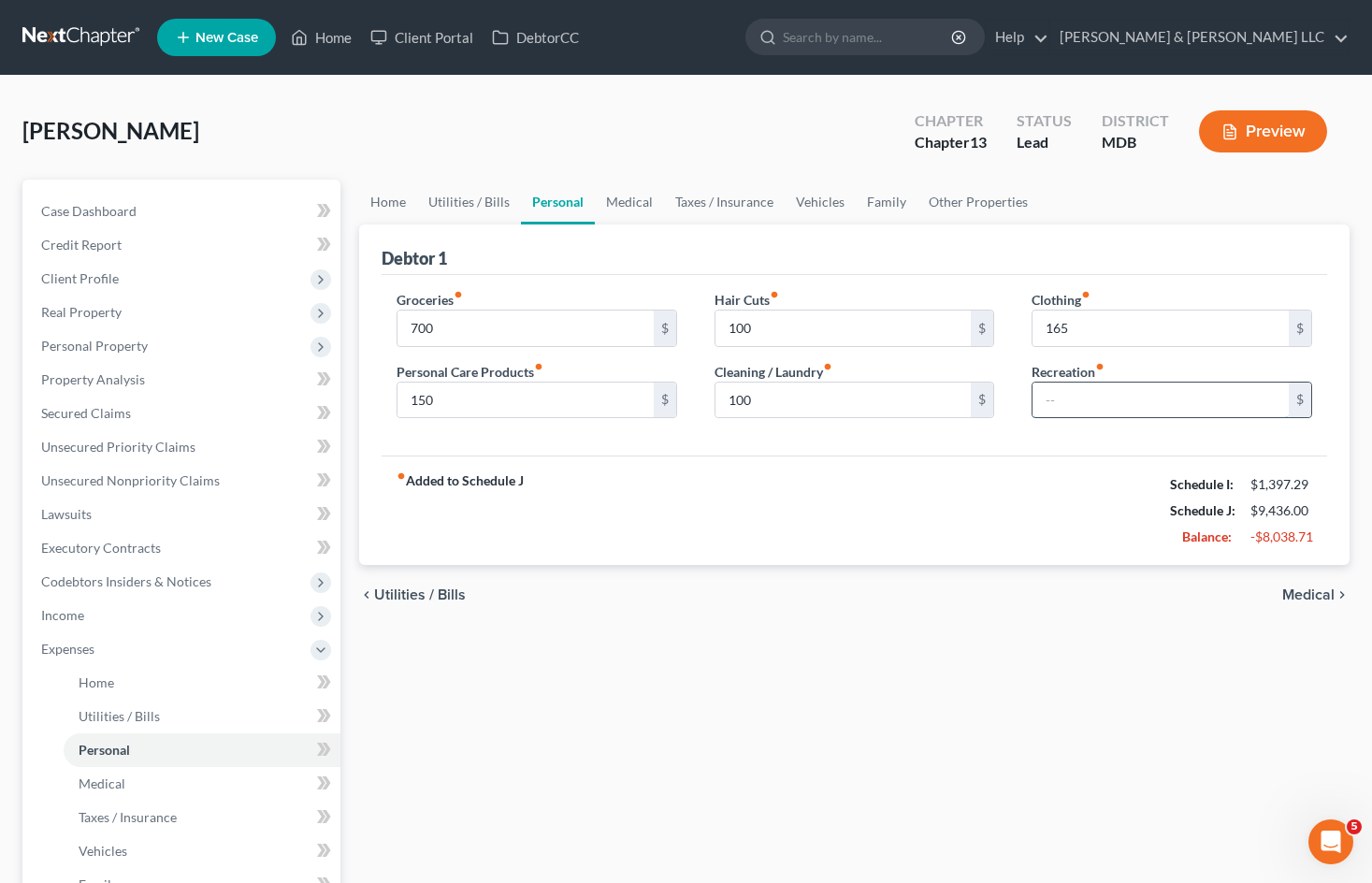
click at [1085, 398] on input "text" at bounding box center [1160, 401] width 256 height 36
click at [646, 198] on link "Medical" at bounding box center [630, 202] width 69 height 45
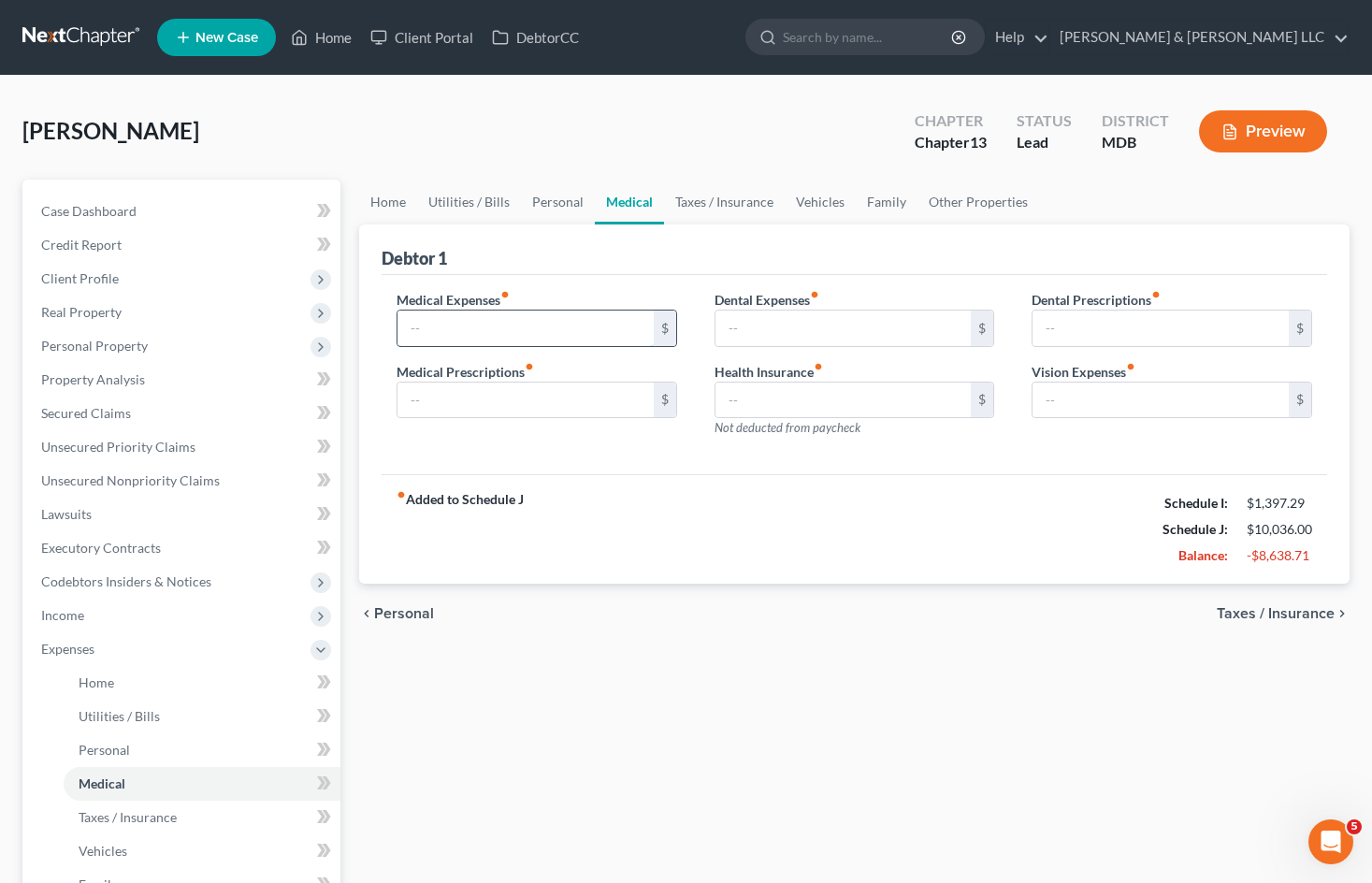
click at [488, 321] on input "text" at bounding box center [525, 328] width 256 height 36
click at [453, 312] on input "text" at bounding box center [525, 328] width 256 height 36
click at [743, 328] on input "text" at bounding box center [843, 328] width 256 height 36
click at [861, 316] on input "text" at bounding box center [843, 328] width 256 height 36
click at [787, 623] on div "chevron_left Personal Taxes / Insurance chevron_right" at bounding box center [854, 614] width 990 height 60
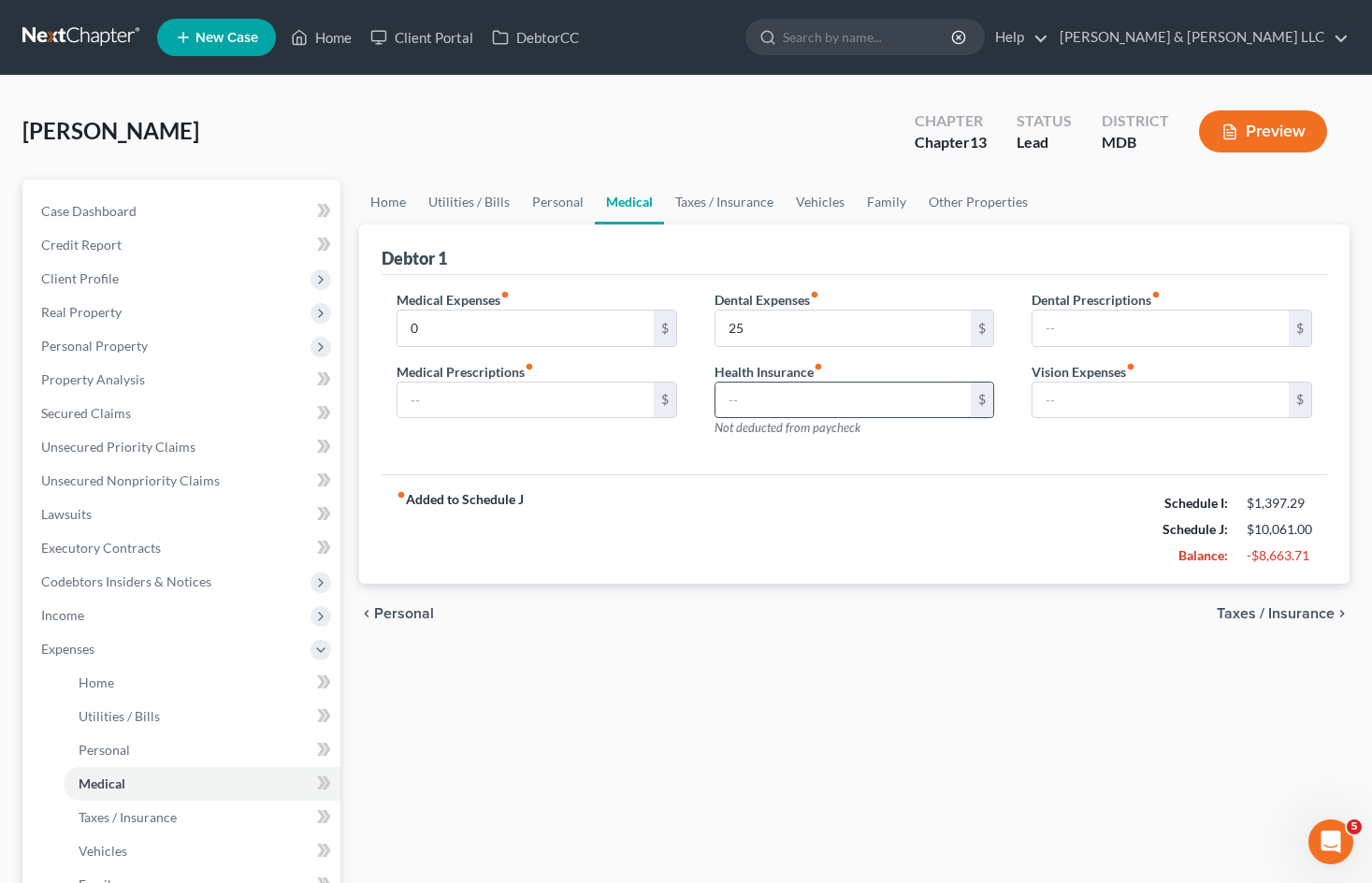
click at [737, 398] on input "text" at bounding box center [843, 401] width 256 height 36
click at [784, 390] on input "text" at bounding box center [843, 401] width 256 height 36
click at [541, 400] on input "text" at bounding box center [525, 401] width 256 height 36
click at [559, 396] on input "text" at bounding box center [525, 401] width 256 height 36
click at [1094, 328] on input "text" at bounding box center [1160, 328] width 256 height 36
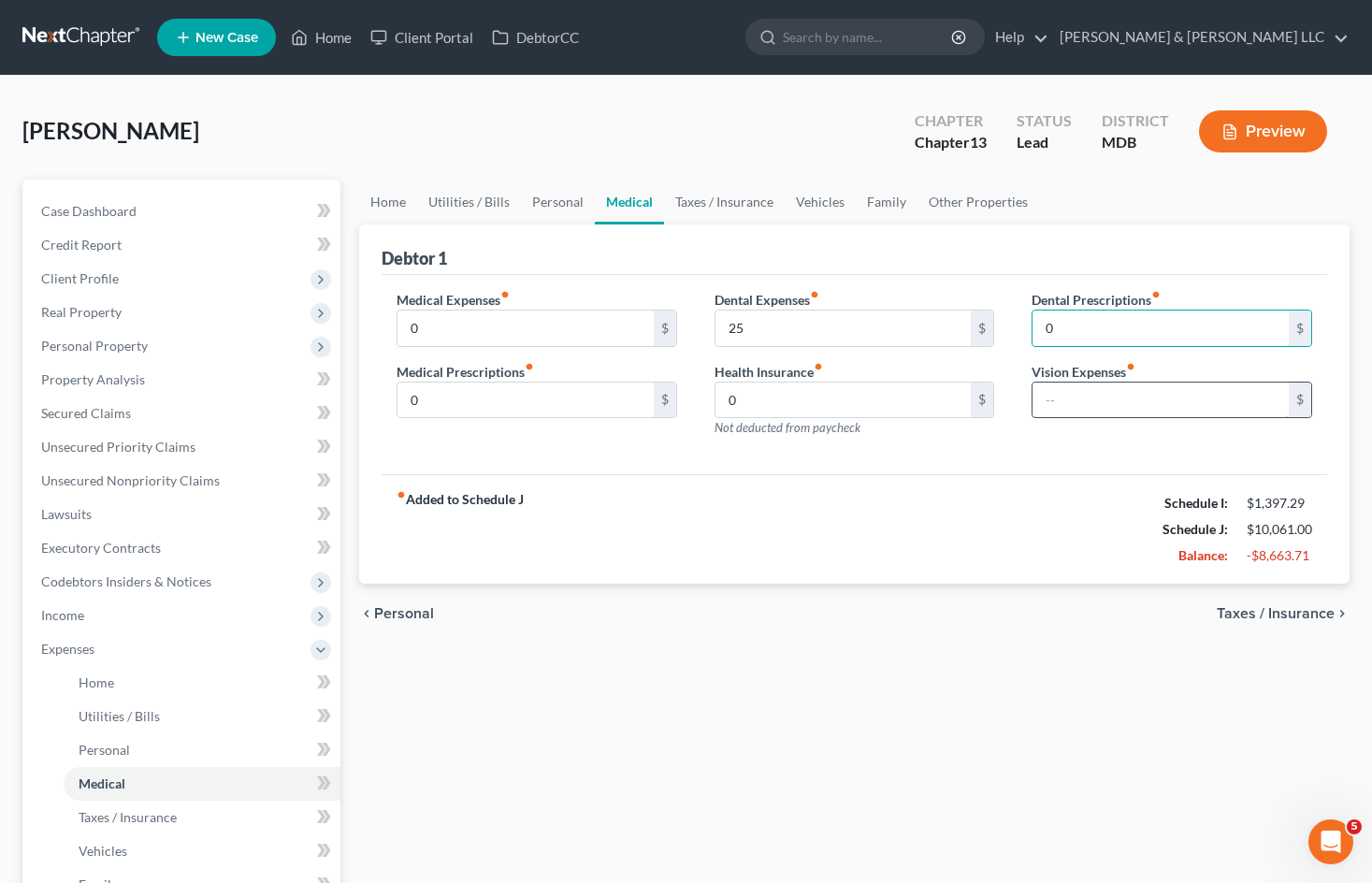
click at [1085, 400] on input "text" at bounding box center [1160, 401] width 256 height 36
click at [727, 214] on link "Taxes / Insurance" at bounding box center [724, 202] width 121 height 45
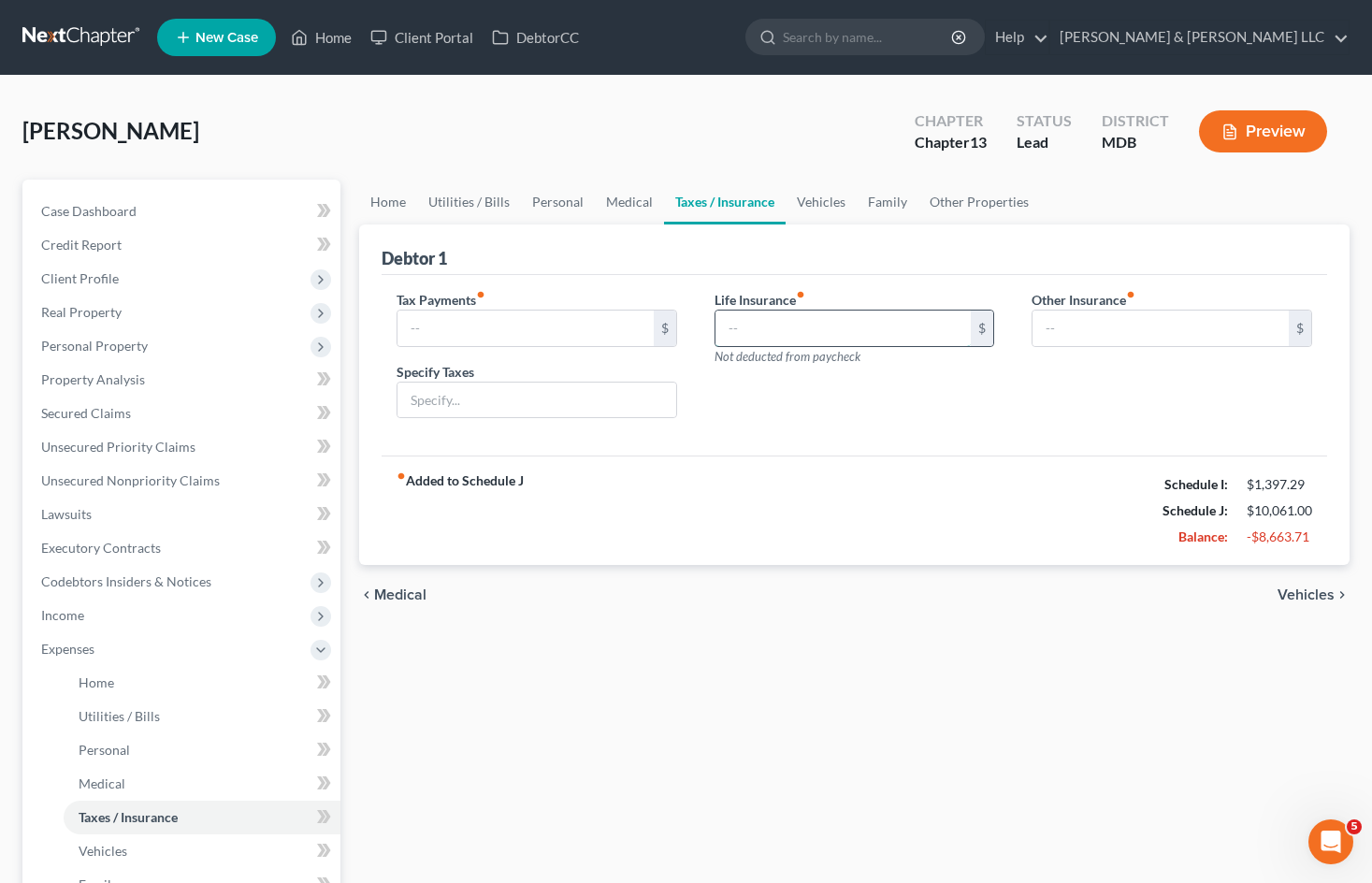
click at [813, 343] on input "text" at bounding box center [843, 328] width 256 height 36
click at [845, 328] on input "text" at bounding box center [843, 328] width 256 height 36
click at [944, 499] on div "fiber_manual_record Added to Schedule J Schedule I: $1,397.29 Schedule J: $10,6…" at bounding box center [854, 510] width 945 height 110
click at [822, 206] on link "Vehicles" at bounding box center [821, 202] width 71 height 45
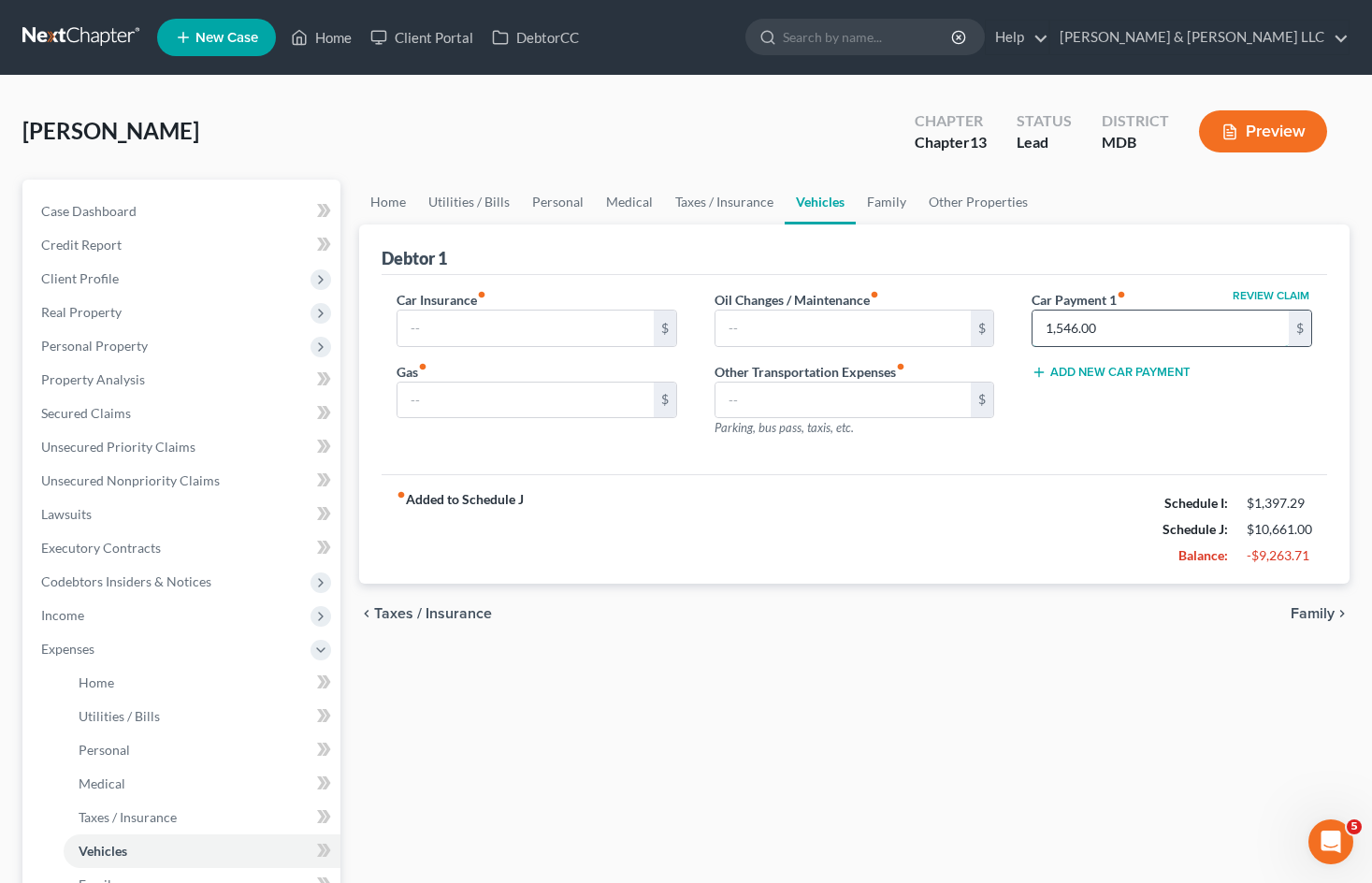
click at [1111, 336] on input "1,546.00" at bounding box center [1160, 328] width 256 height 36
click at [1138, 334] on input "1,546.00" at bounding box center [1160, 328] width 256 height 36
click at [1055, 664] on div "Home Utilities / Bills Personal Medical Taxes / Insurance Vehicles Family Other…" at bounding box center [854, 702] width 1009 height 1046
click at [493, 330] on input "text" at bounding box center [525, 328] width 256 height 36
click at [989, 645] on div "Home Utilities / Bills Personal Medical Taxes / Insurance Vehicles Family Other…" at bounding box center [854, 702] width 1009 height 1046
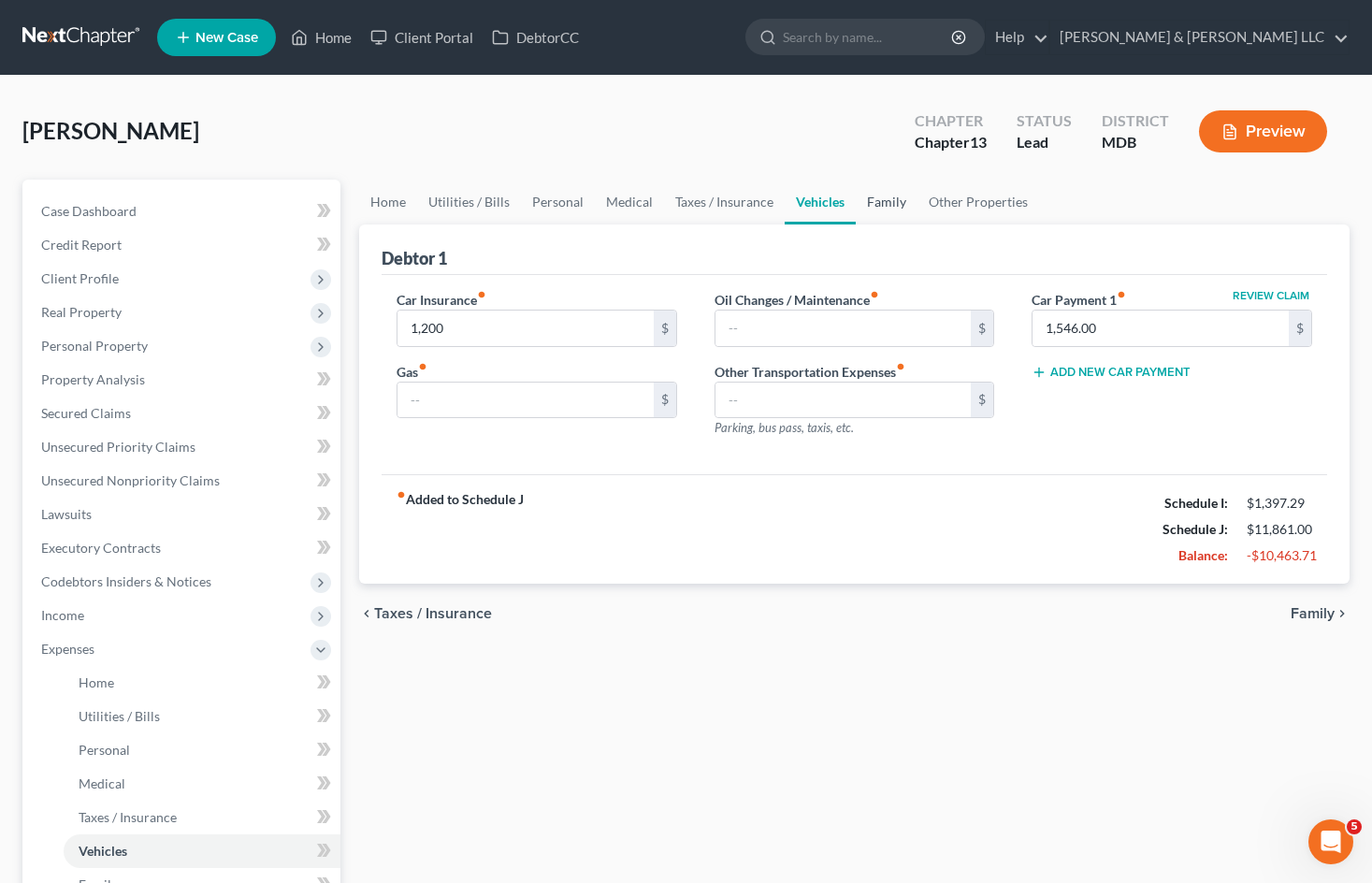
click at [881, 206] on link "Family" at bounding box center [887, 202] width 62 height 45
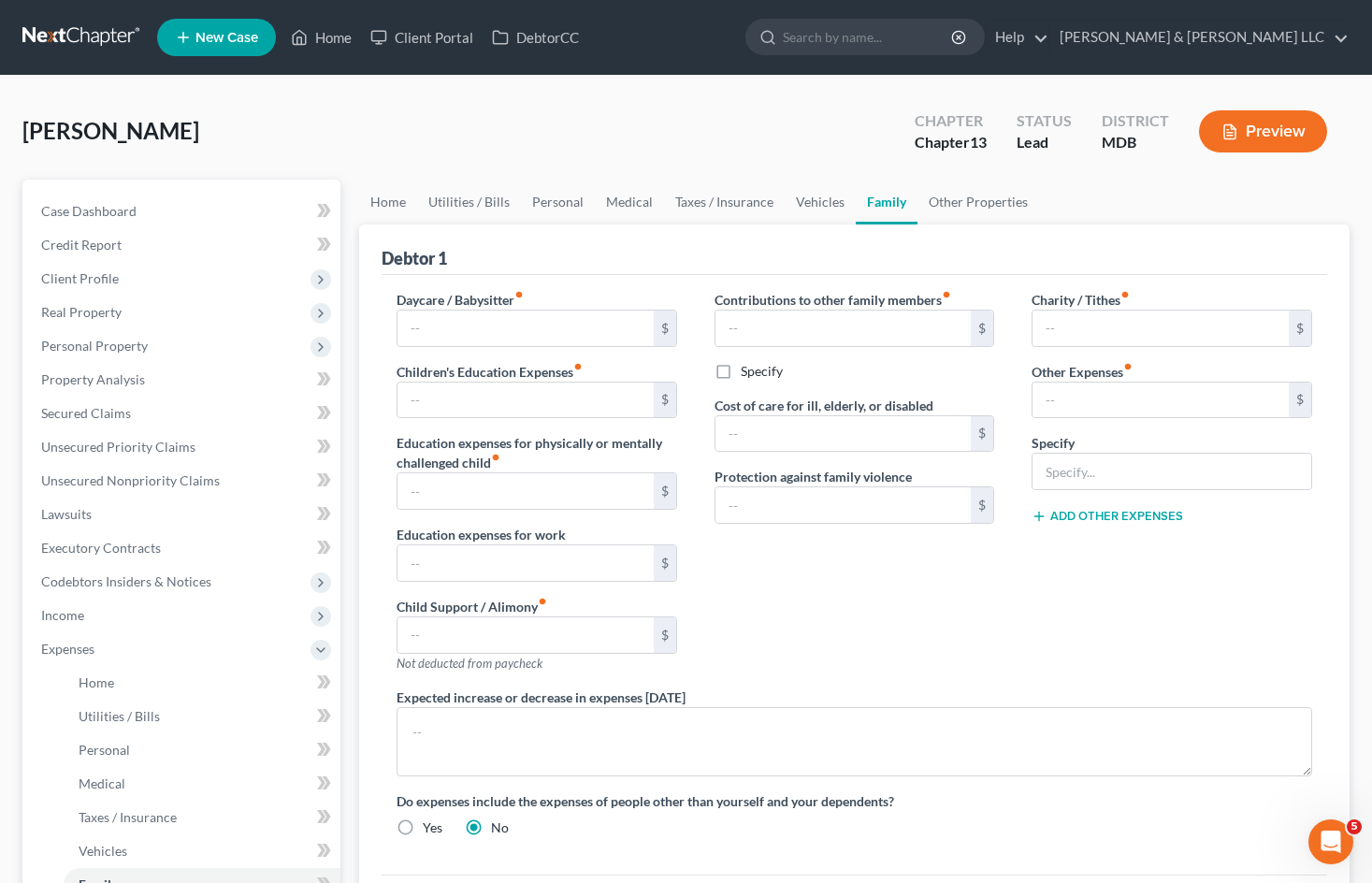
click at [1030, 663] on div "Charity / Tithes fiber_manual_record $ Other Expenses fiber_manual_record $ Spe…" at bounding box center [1171, 488] width 318 height 397
click at [986, 206] on link "Other Properties" at bounding box center [978, 202] width 122 height 45
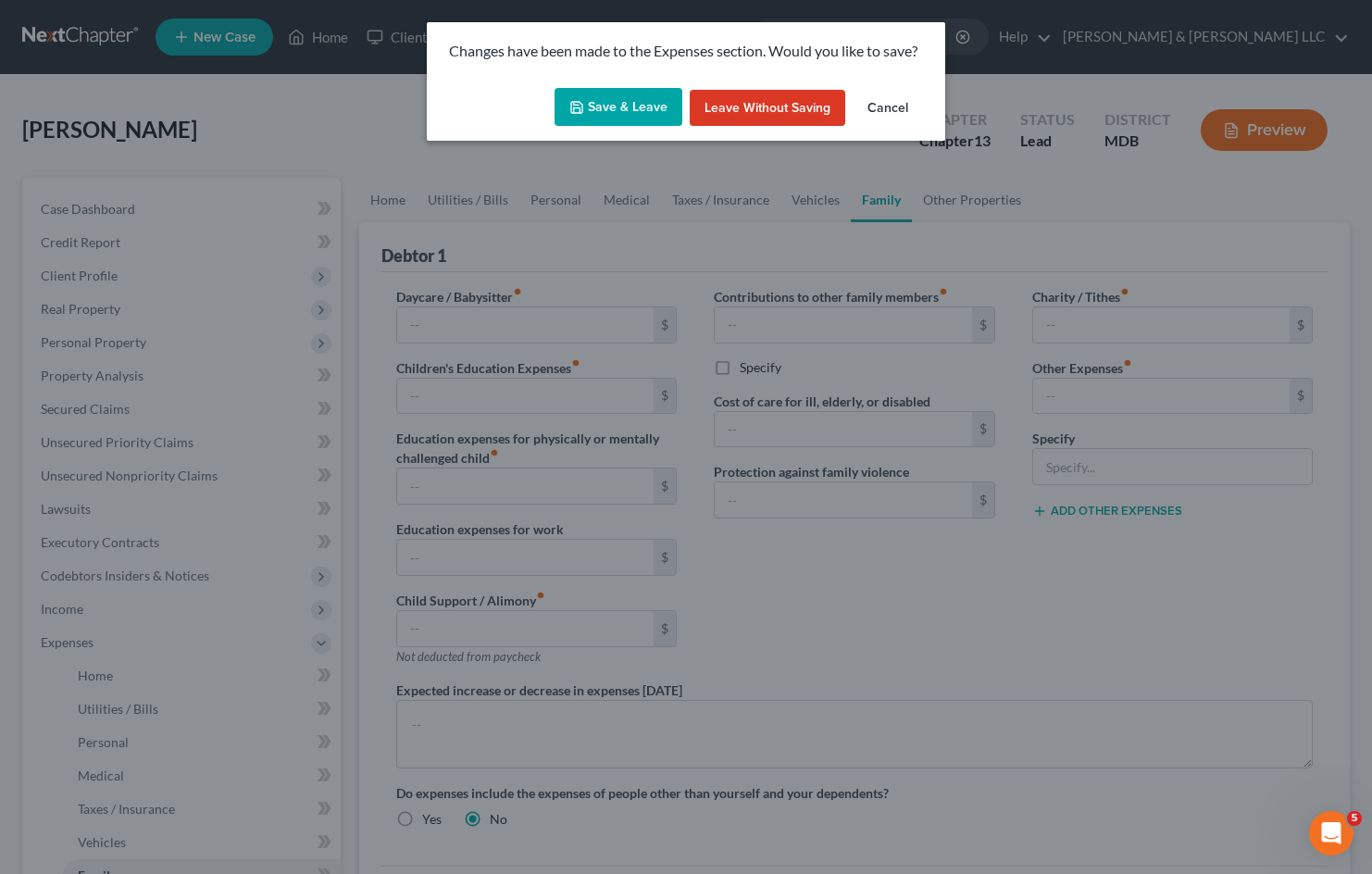
click at [631, 107] on button "Save & Leave" at bounding box center [619, 108] width 128 height 39
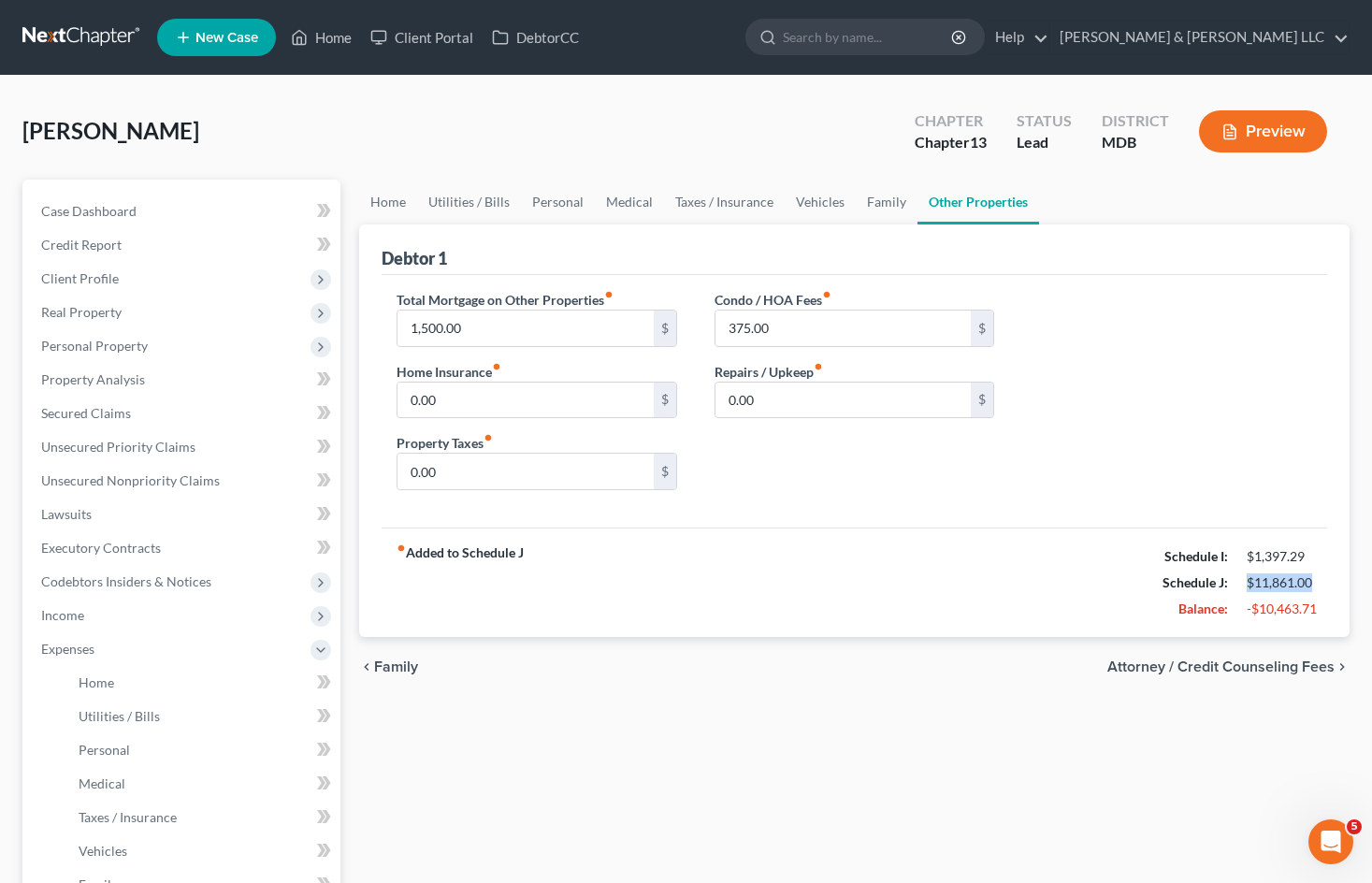
drag, startPoint x: 1310, startPoint y: 579, endPoint x: 1238, endPoint y: 574, distance: 72.2
click at [1238, 574] on div "$11,861.00" at bounding box center [1279, 583] width 84 height 19
click at [1059, 564] on div "fiber_manual_record Added to Schedule J Schedule I: $1,397.29 Schedule J: $11,8…" at bounding box center [854, 582] width 945 height 110
drag, startPoint x: 1304, startPoint y: 555, endPoint x: 1247, endPoint y: 554, distance: 57.0
click at [1247, 554] on div "$1,397.29" at bounding box center [1279, 556] width 66 height 19
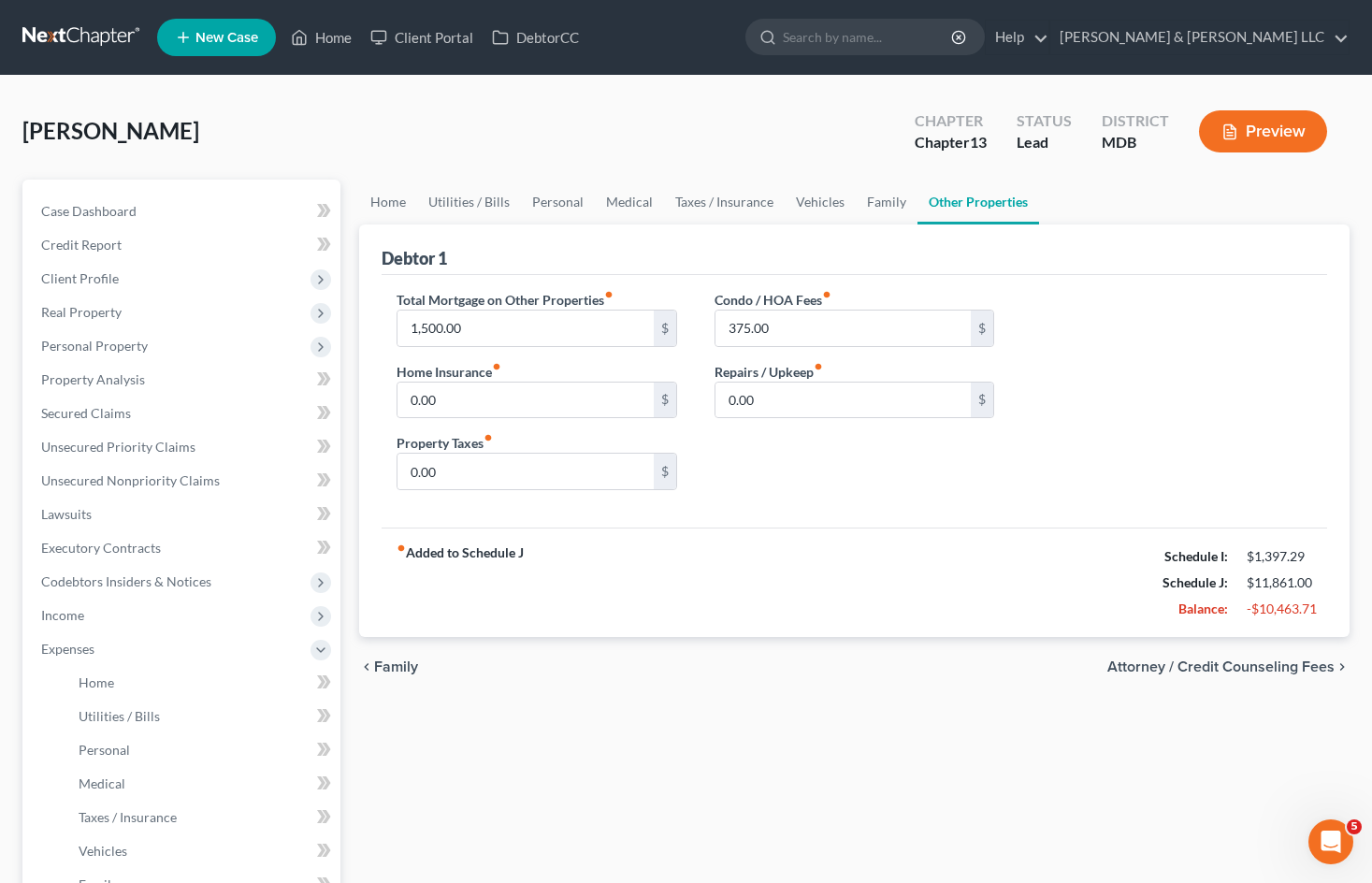
click at [1053, 576] on div "fiber_manual_record Added to Schedule J Schedule I: $1,397.29 Schedule J: $11,8…" at bounding box center [854, 582] width 945 height 110
click at [247, 662] on span "Expenses" at bounding box center [183, 649] width 314 height 34
click at [784, 708] on div "Home Utilities / Bills Personal Medical Taxes / Insurance Vehicles Family Other…" at bounding box center [854, 568] width 1009 height 777
click at [206, 717] on link "SOFA Review" at bounding box center [183, 716] width 314 height 34
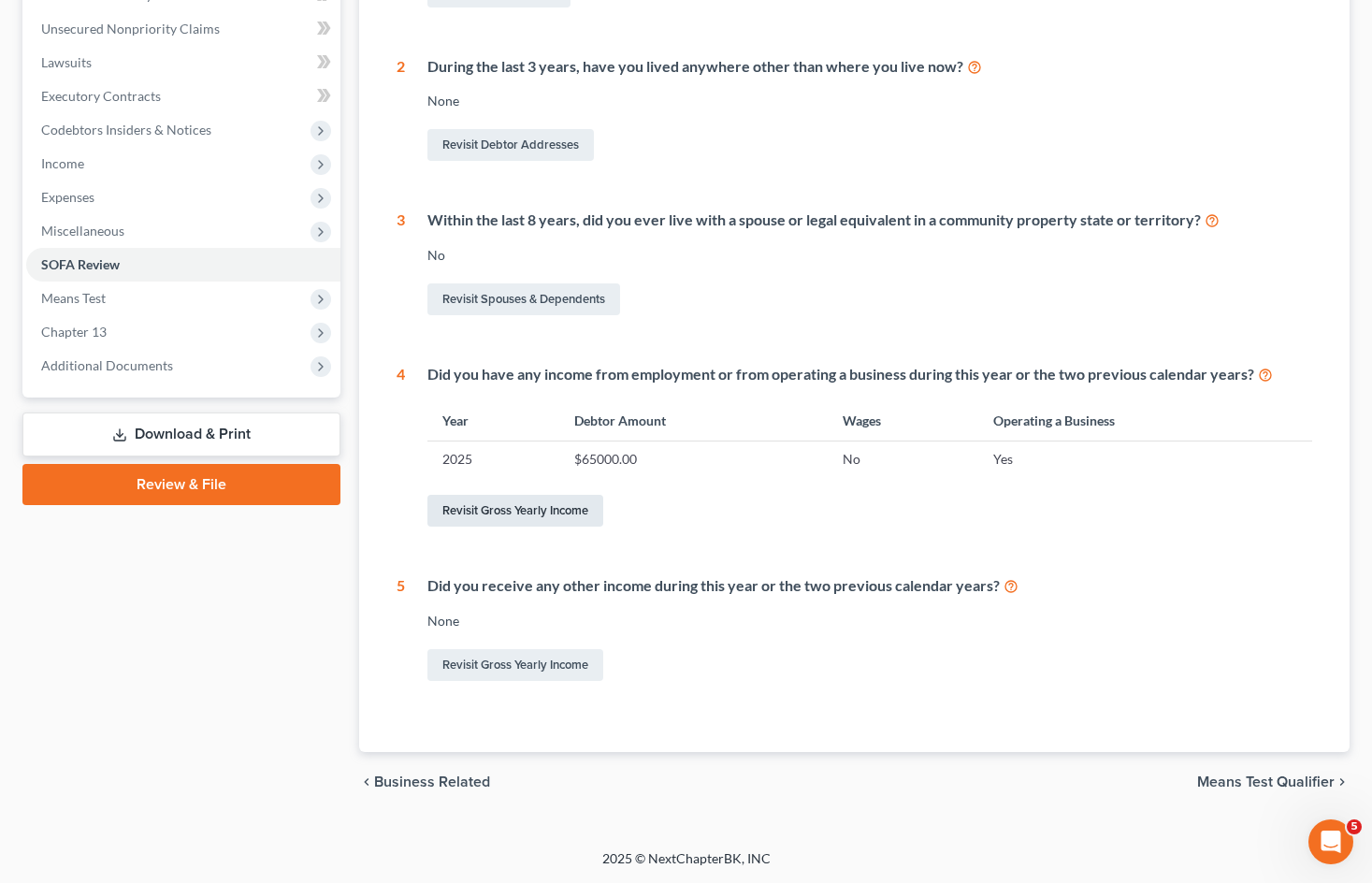
click at [572, 506] on link "Revisit Gross Yearly Income" at bounding box center [514, 510] width 175 height 32
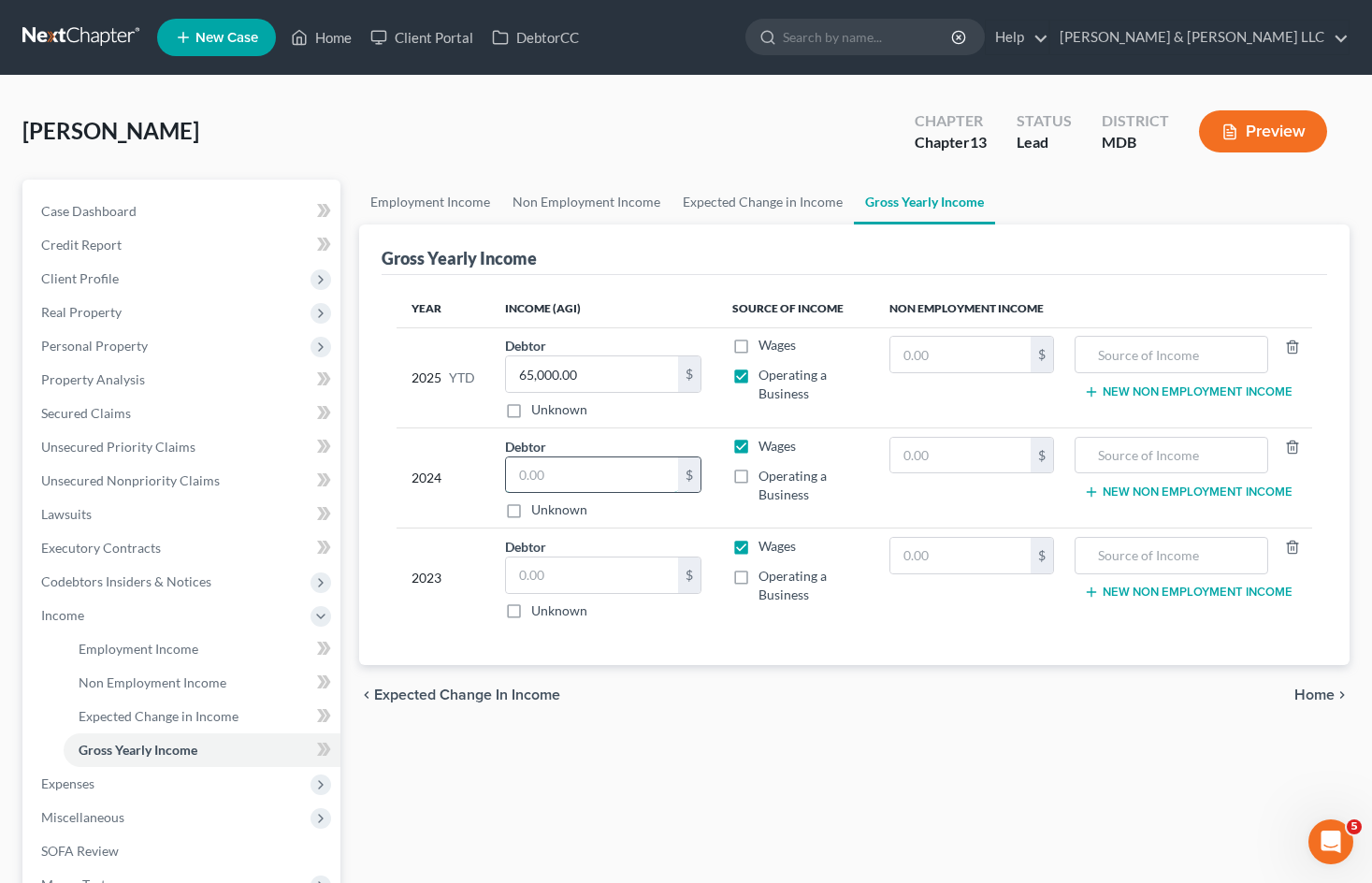
click at [646, 481] on input "text" at bounding box center [591, 475] width 172 height 36
click at [897, 789] on div "Employment Income Non Employment Income Expected Change in Income Gross Yearly …" at bounding box center [854, 634] width 1009 height 911
drag, startPoint x: 192, startPoint y: 628, endPoint x: 207, endPoint y: 646, distance: 23.4
click at [192, 628] on span "Income" at bounding box center [183, 616] width 314 height 34
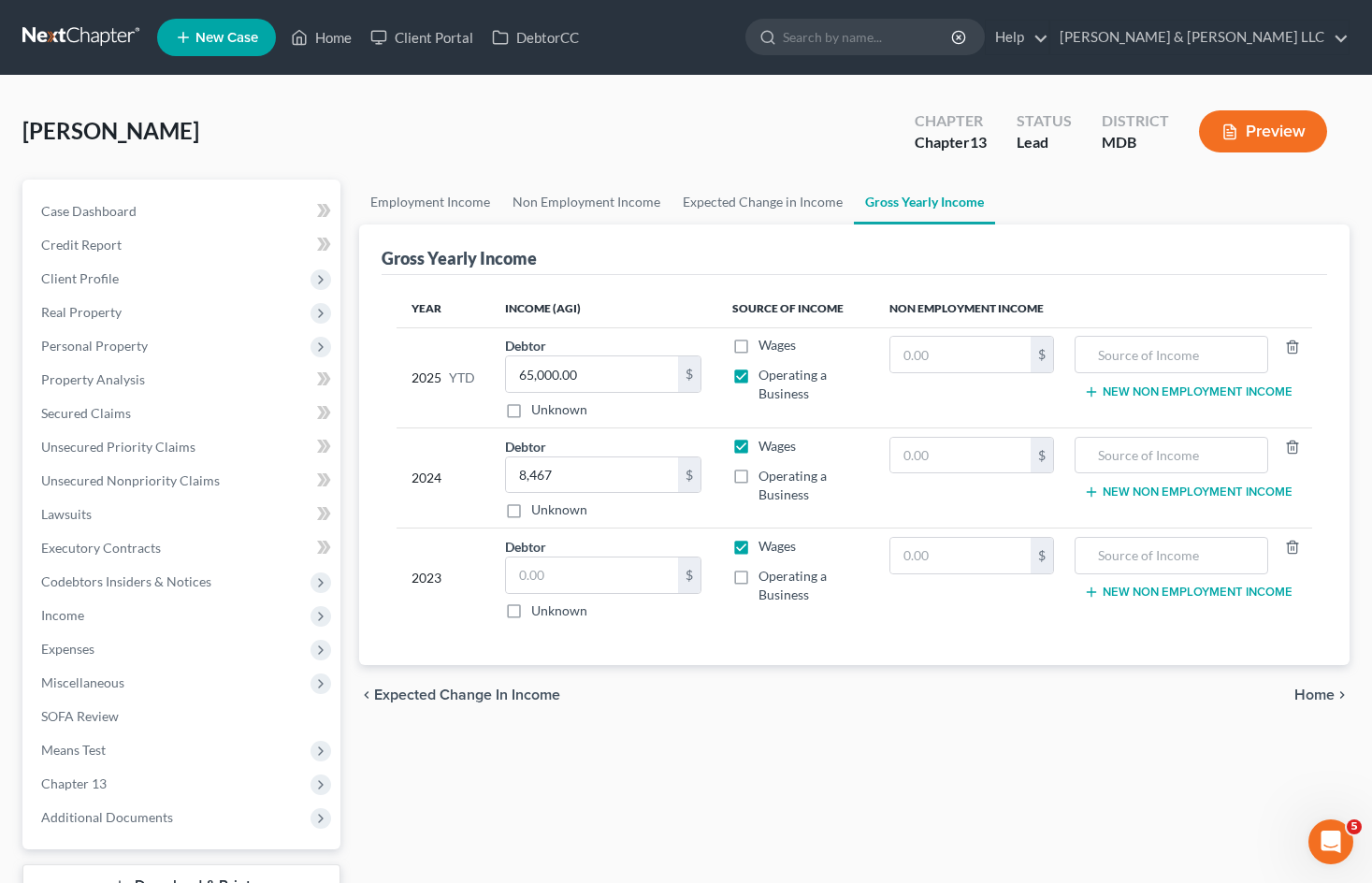
click at [496, 764] on div "Employment Income Non Employment Income Expected Change in Income Gross Yearly …" at bounding box center [854, 568] width 1009 height 777
click at [531, 410] on label "Unknown" at bounding box center [559, 409] width 56 height 19
click at [539, 410] on input "Unknown" at bounding box center [544, 405] width 12 height 12
click at [859, 791] on div "Employment Income Non Employment Income Expected Change in Income Gross Yearly …" at bounding box center [854, 568] width 1009 height 777
click at [758, 480] on label "Operating a Business" at bounding box center [809, 485] width 101 height 38
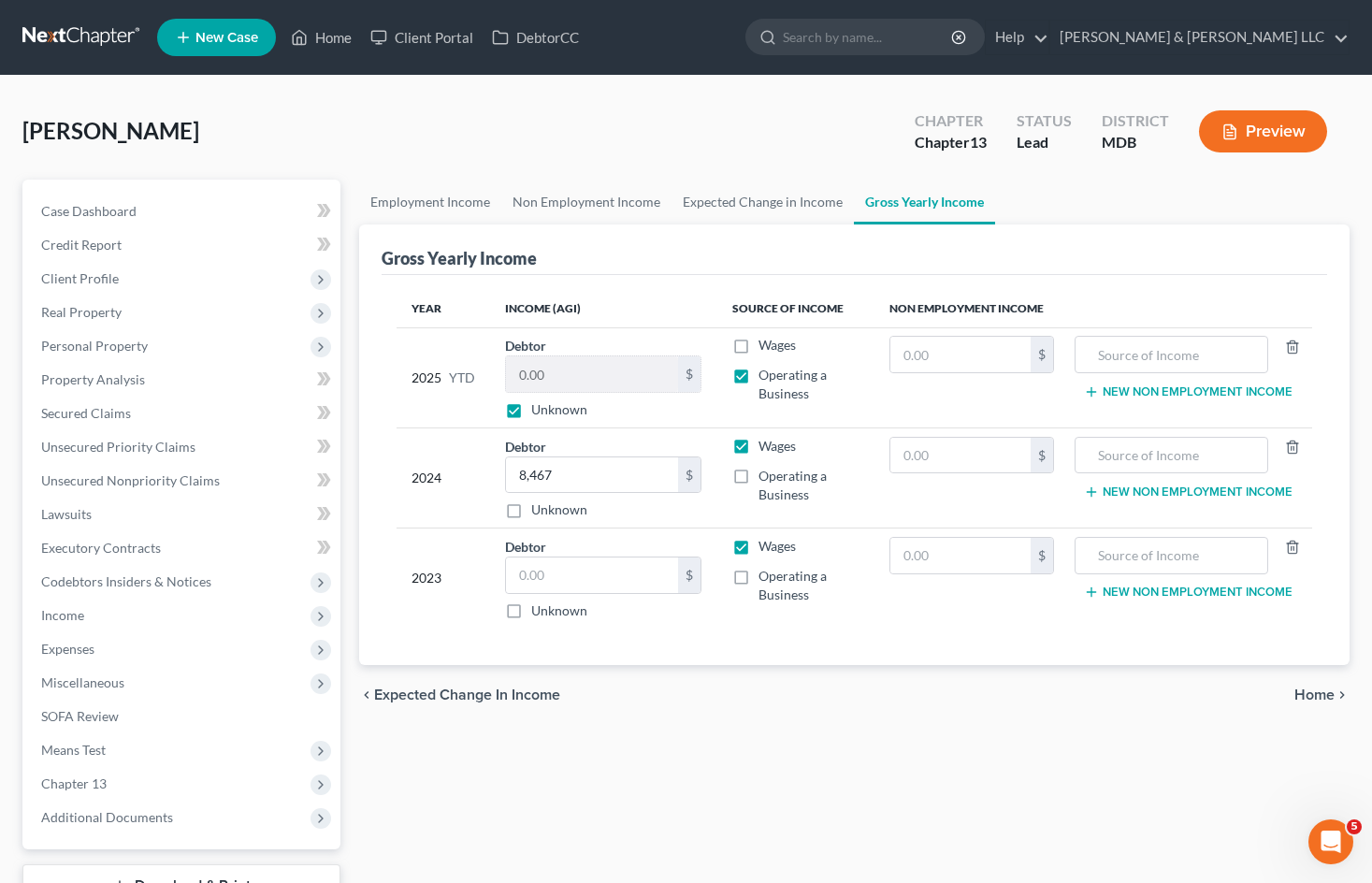
click at [766, 479] on input "Operating a Business" at bounding box center [771, 472] width 12 height 12
click at [758, 578] on label "Operating a Business" at bounding box center [809, 586] width 101 height 38
click at [766, 578] on input "Operating a Business" at bounding box center [771, 572] width 12 height 12
click at [946, 464] on input "text" at bounding box center [960, 455] width 140 height 36
click at [946, 561] on input "text" at bounding box center [960, 556] width 140 height 36
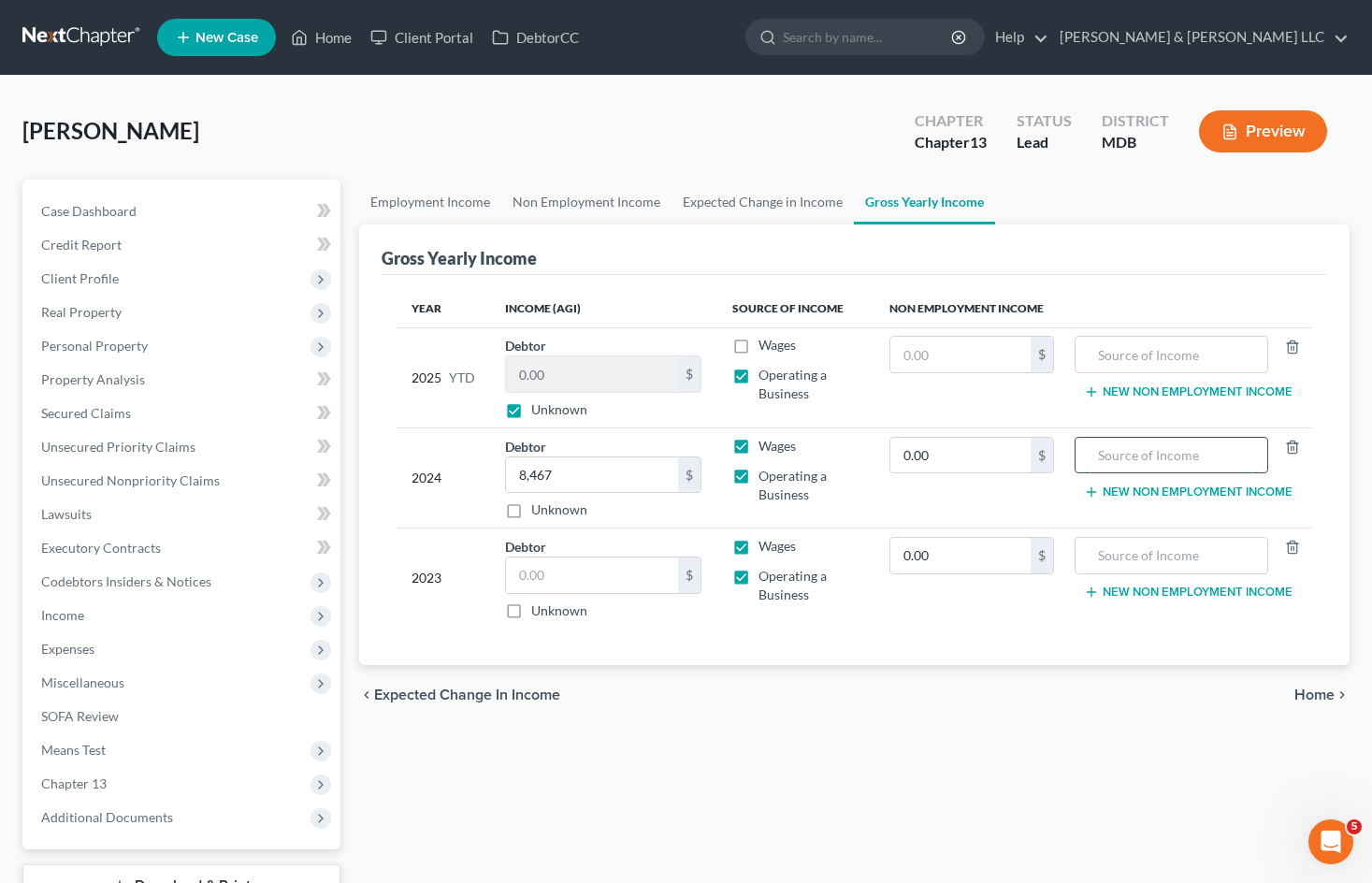
click at [1115, 459] on input "text" at bounding box center [1170, 455] width 172 height 36
click at [1124, 566] on input "text" at bounding box center [1170, 556] width 172 height 36
paste input "Net operating loss of restaurant businesses"
click at [983, 753] on div "Employment Income Non Employment Income Expected Change in Income Gross Yearly …" at bounding box center [854, 568] width 1009 height 777
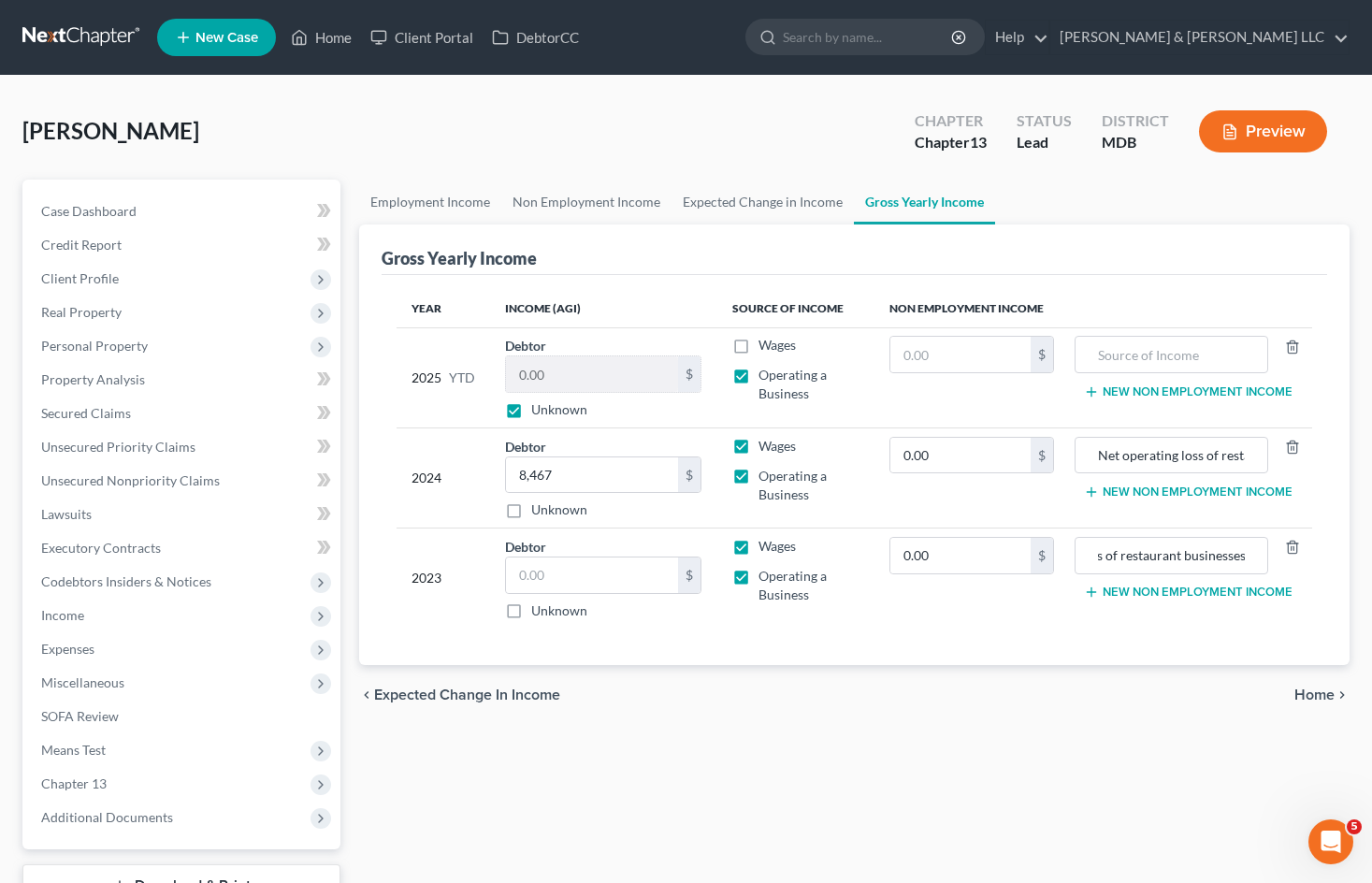
scroll to position [0, 0]
click at [203, 717] on link "SOFA Review" at bounding box center [183, 716] width 314 height 34
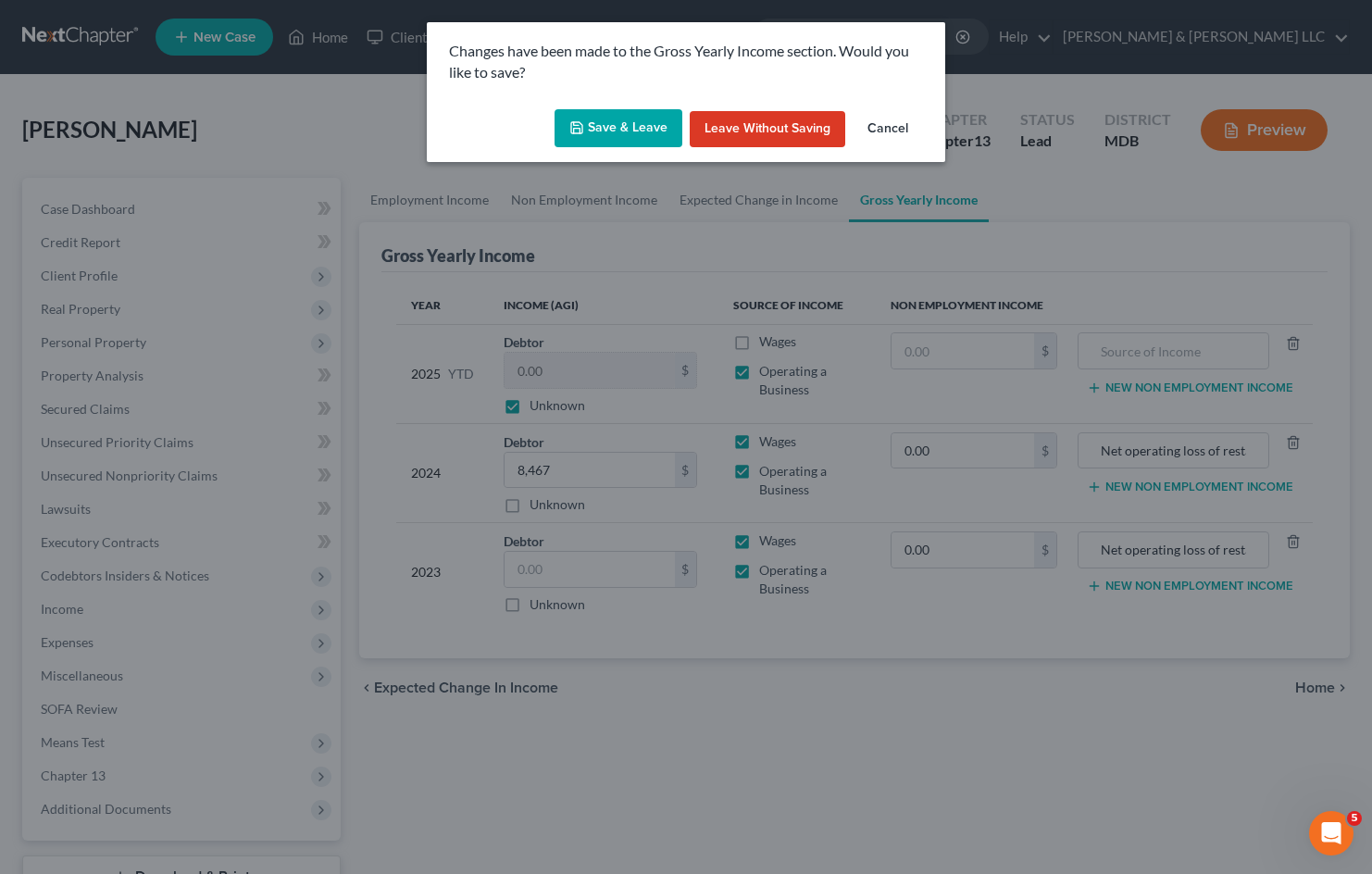
drag, startPoint x: 645, startPoint y: 116, endPoint x: 1014, endPoint y: 503, distance: 534.7
click at [644, 116] on button "Save & Leave" at bounding box center [619, 129] width 128 height 39
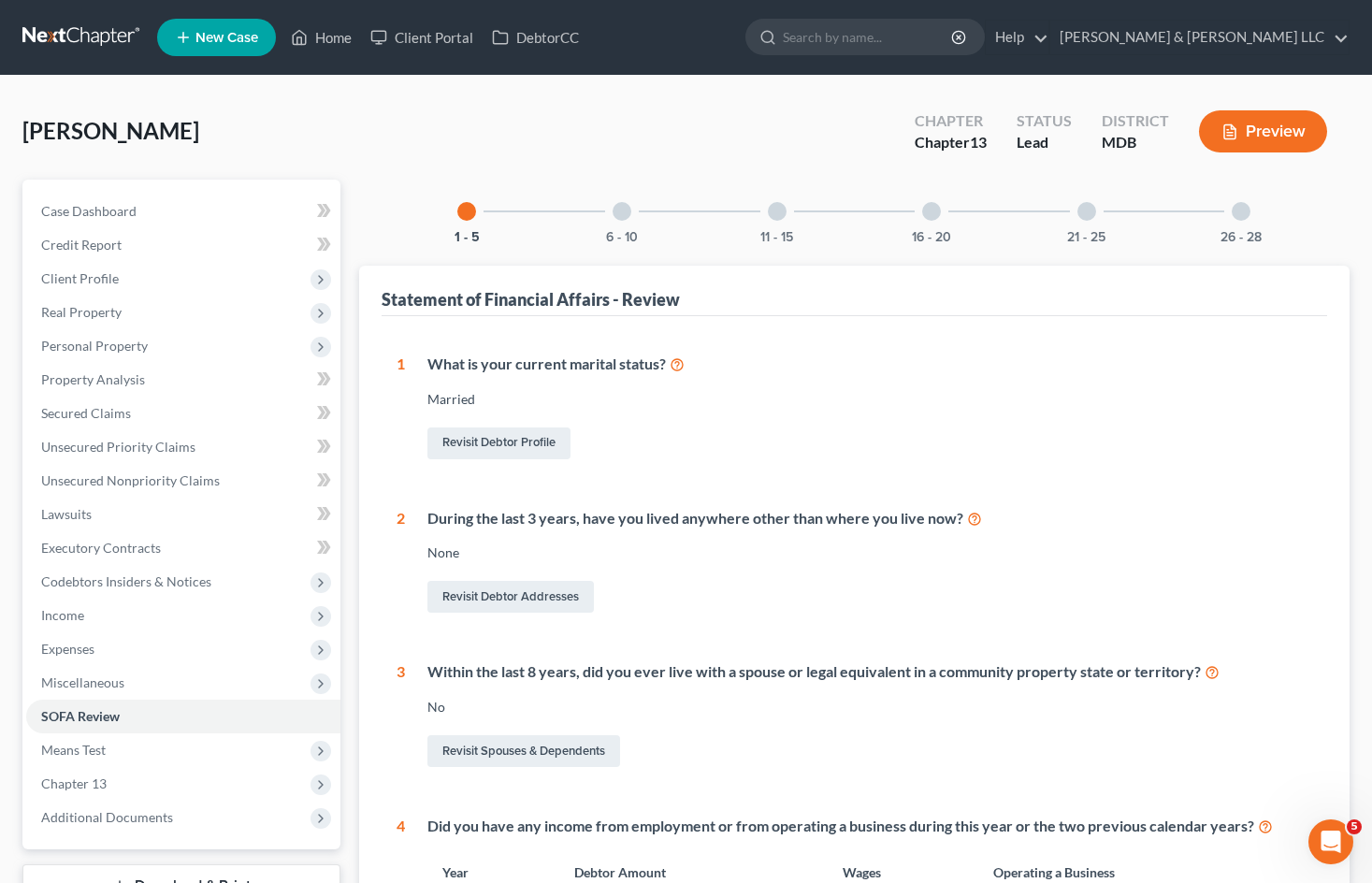
click at [621, 210] on div at bounding box center [622, 211] width 19 height 19
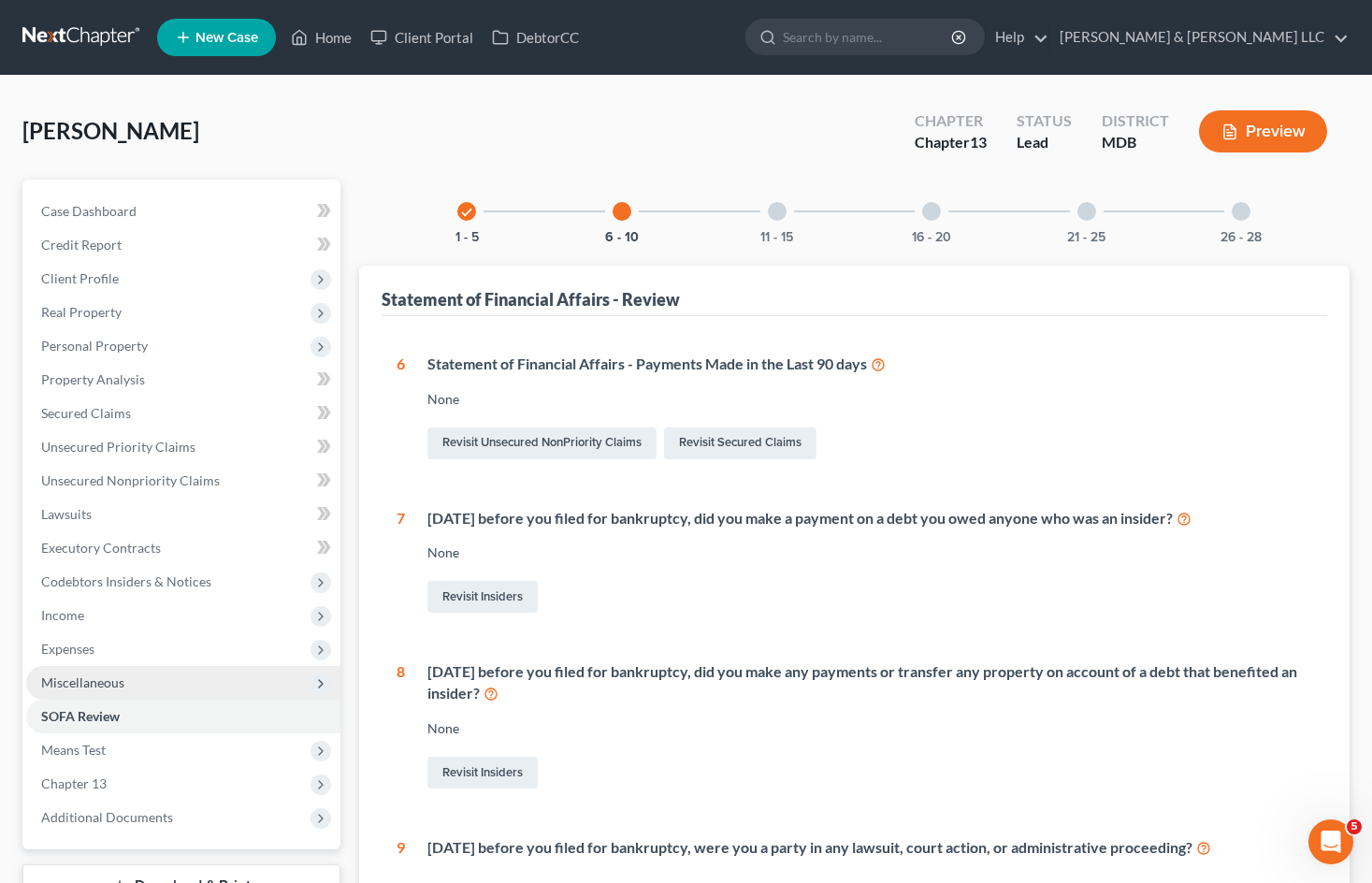
click at [153, 678] on span "Miscellaneous" at bounding box center [183, 682] width 314 height 34
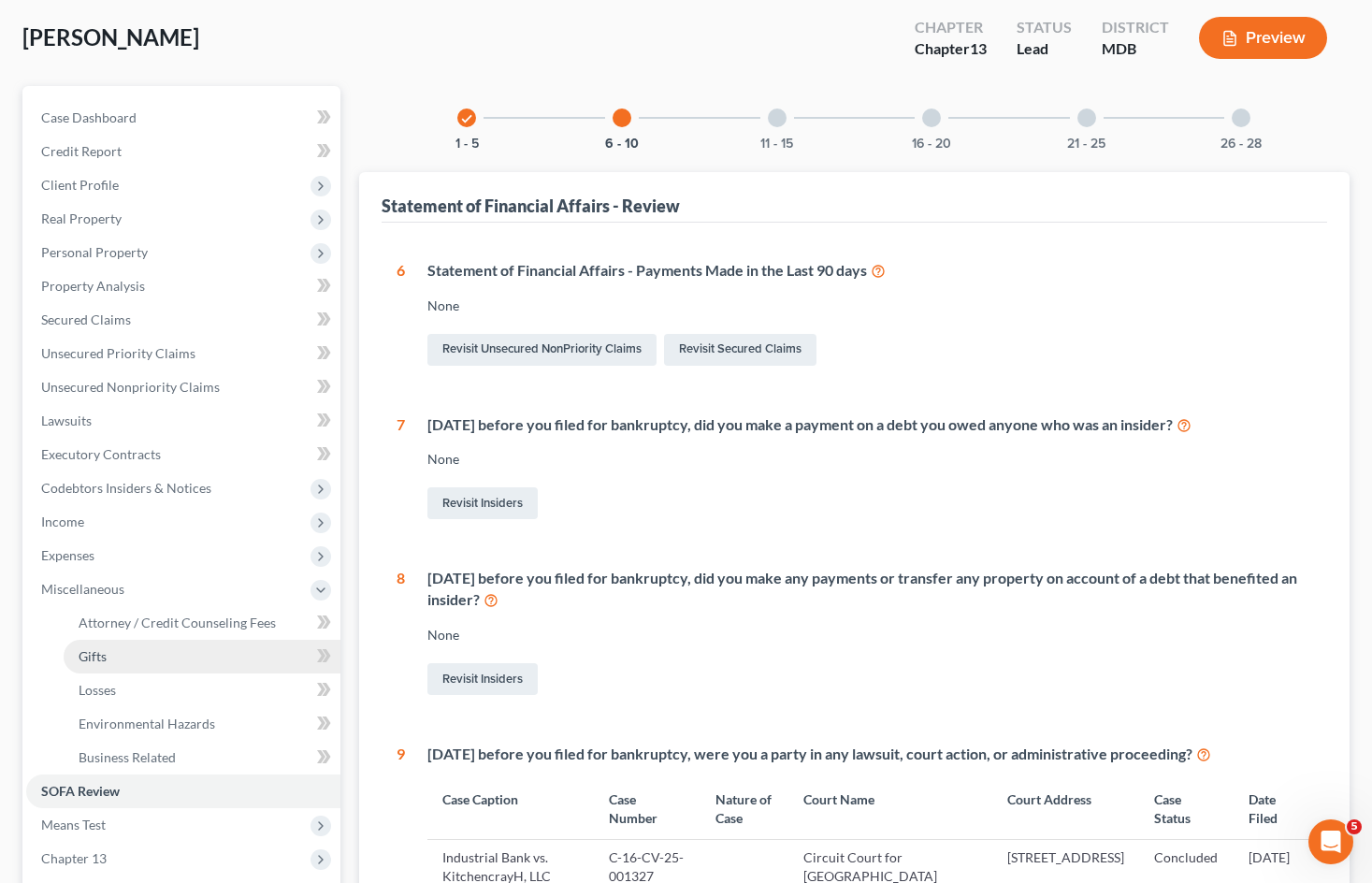
scroll to position [187, 0]
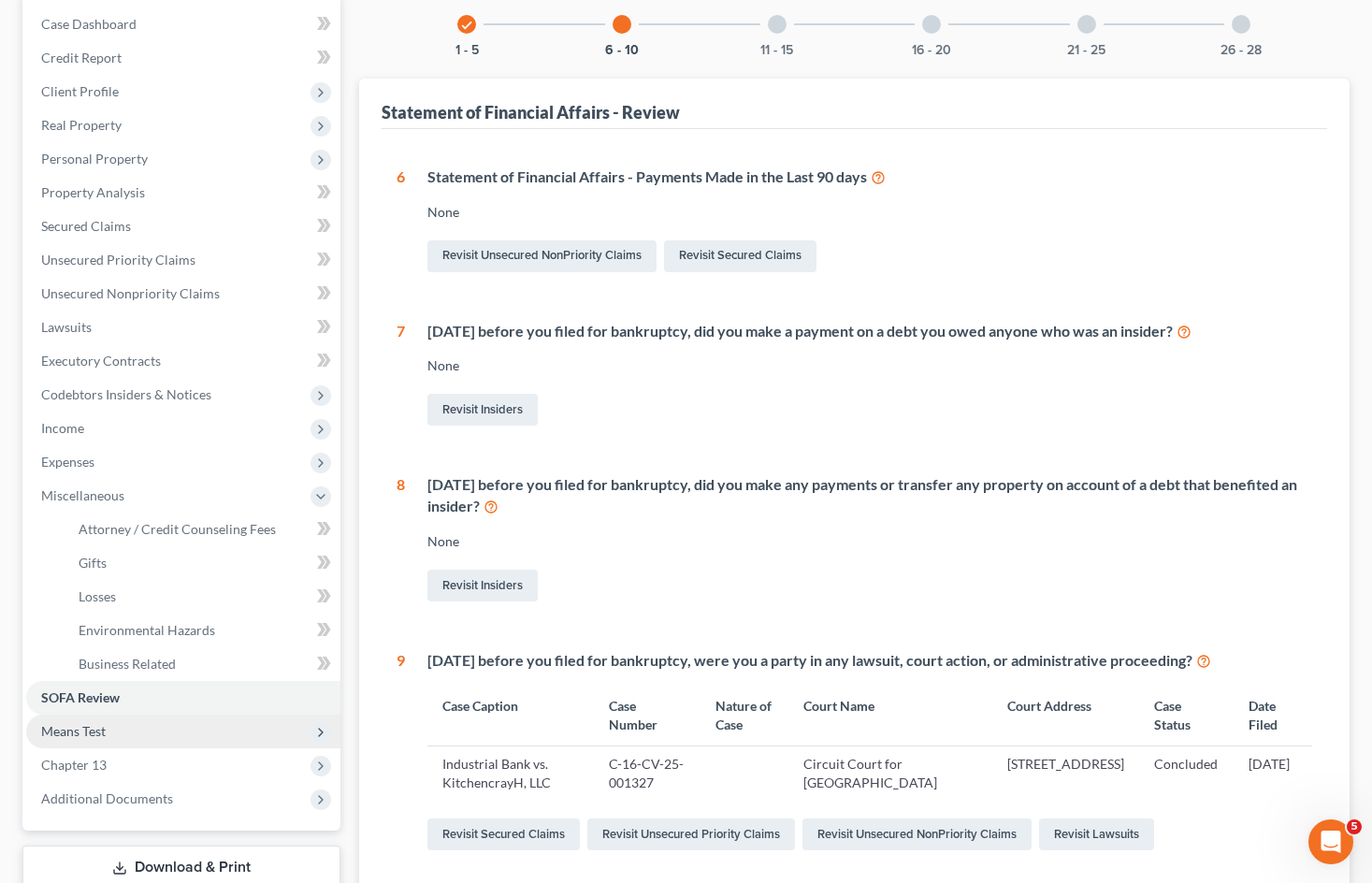
click at [151, 730] on span "Means Test" at bounding box center [183, 731] width 314 height 34
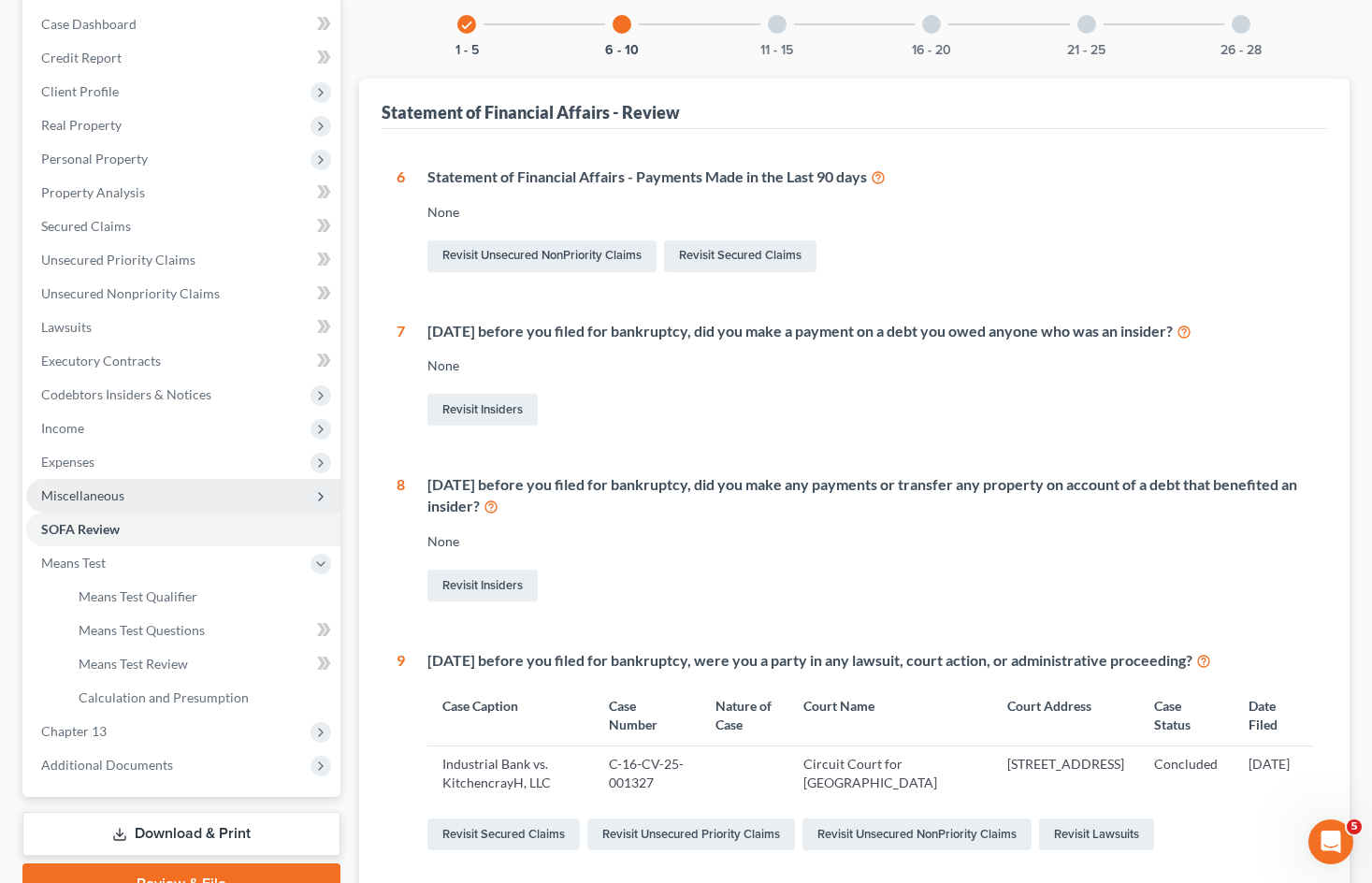
click at [212, 494] on span "Miscellaneous" at bounding box center [183, 495] width 314 height 34
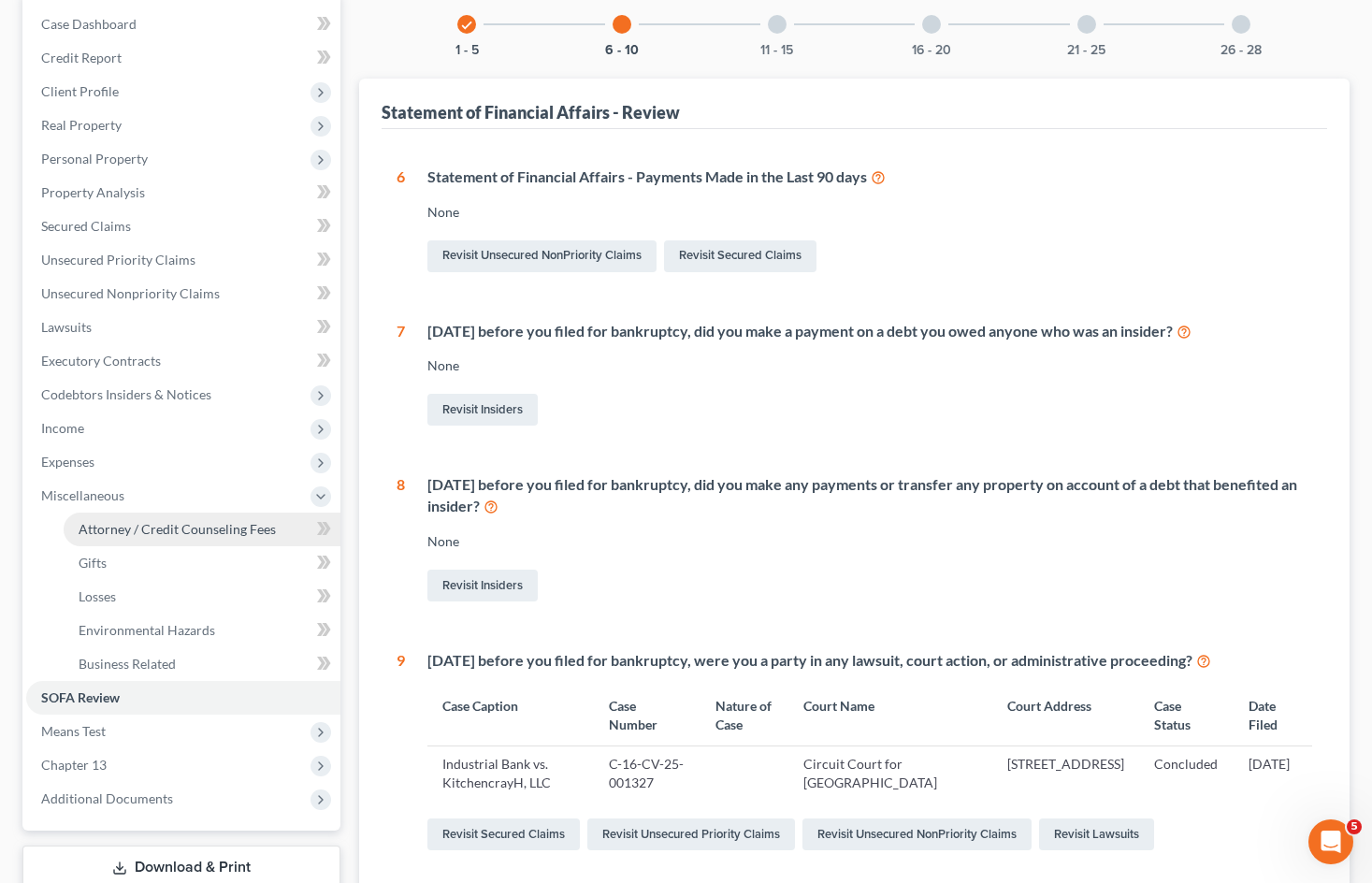
click at [225, 540] on link "Attorney / Credit Counseling Fees" at bounding box center [202, 529] width 277 height 34
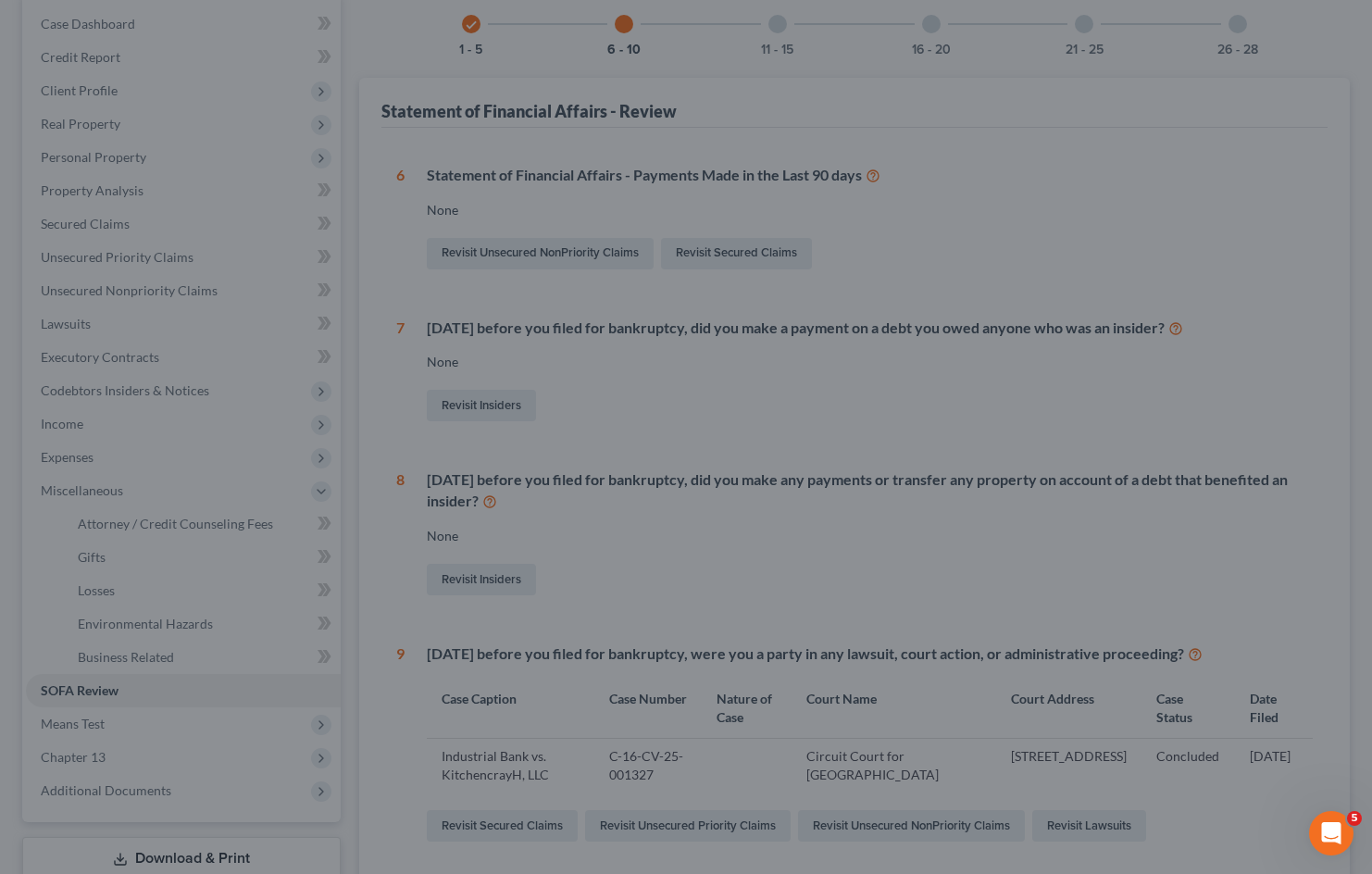
click at [890, 306] on div at bounding box center [686, 437] width 1372 height 874
click at [786, 398] on div at bounding box center [686, 437] width 1372 height 874
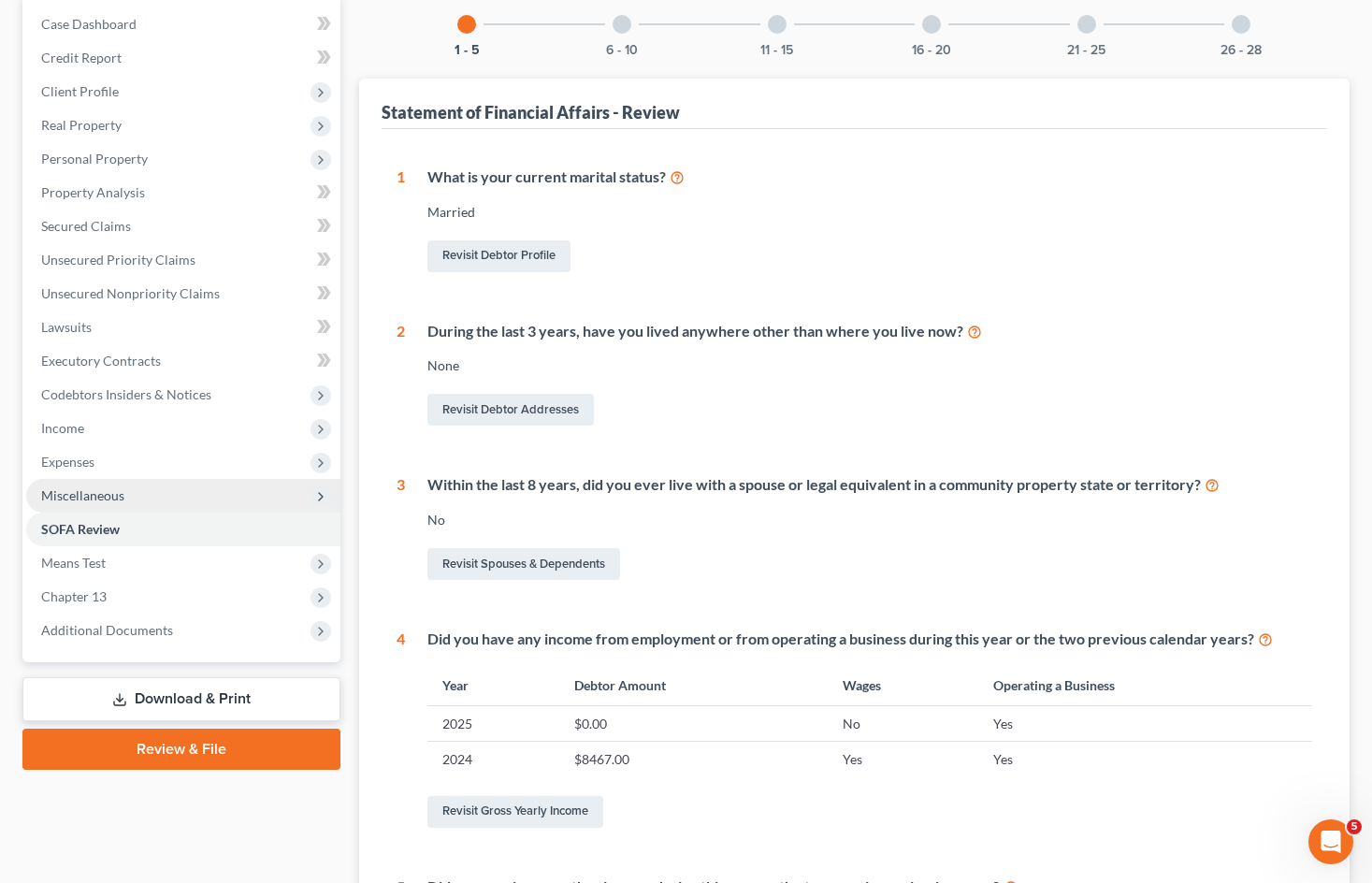
click at [231, 491] on span "Miscellaneous" at bounding box center [183, 495] width 314 height 34
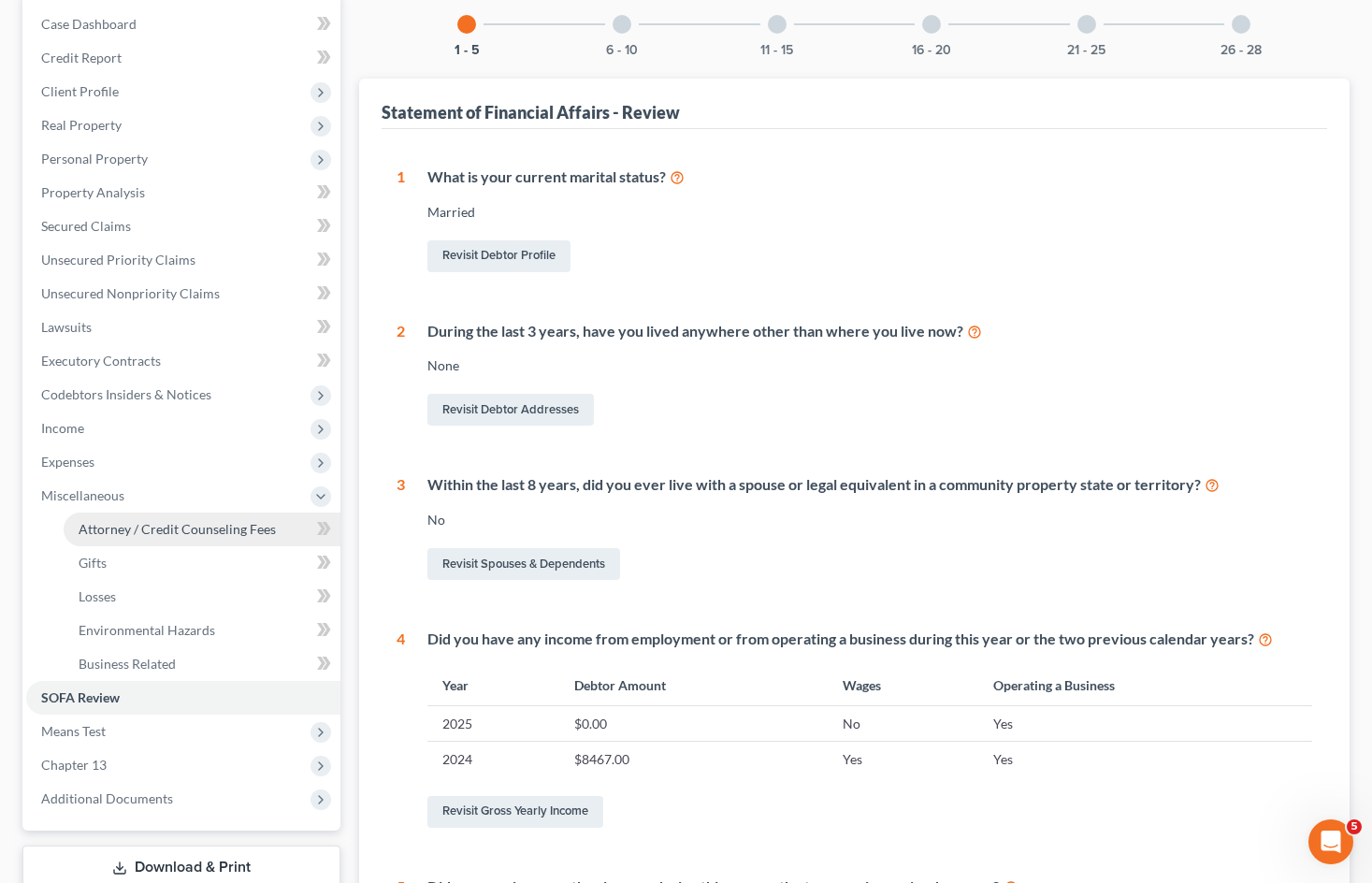
click at [200, 537] on link "Attorney / Credit Counseling Fees" at bounding box center [202, 529] width 277 height 34
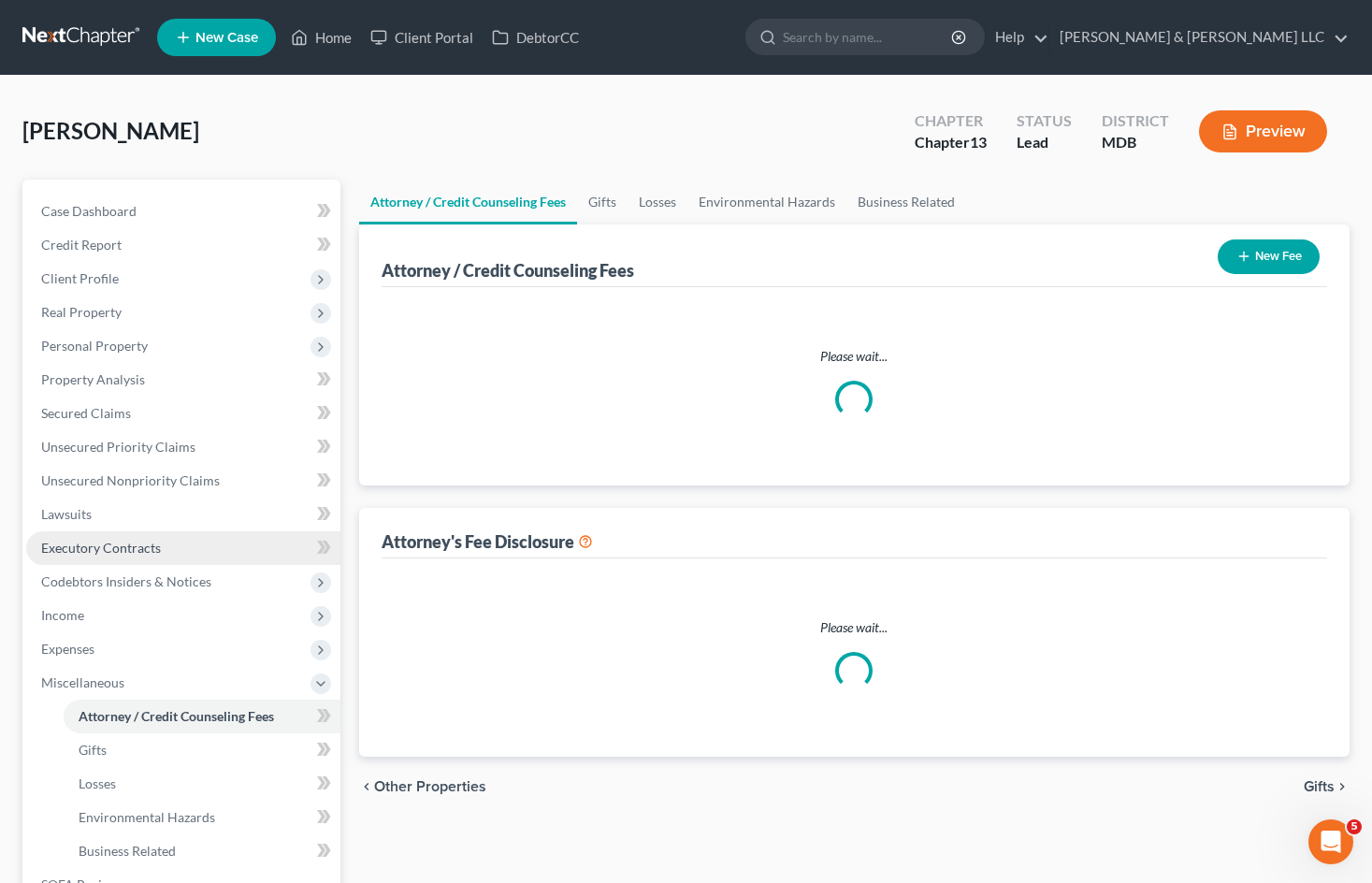
select select "0"
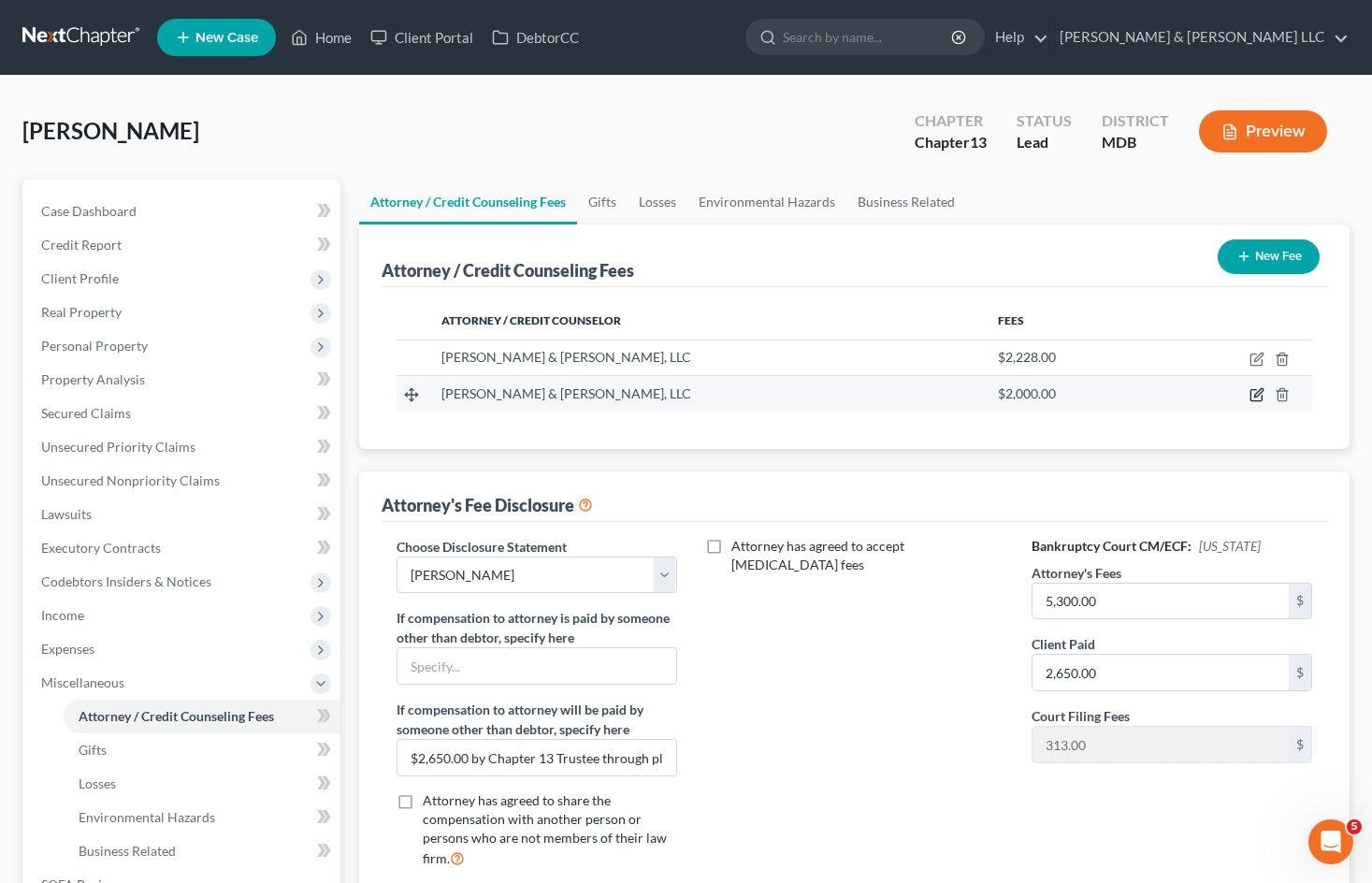
click at [1259, 392] on icon "button" at bounding box center [1257, 395] width 15 height 15
select select "21"
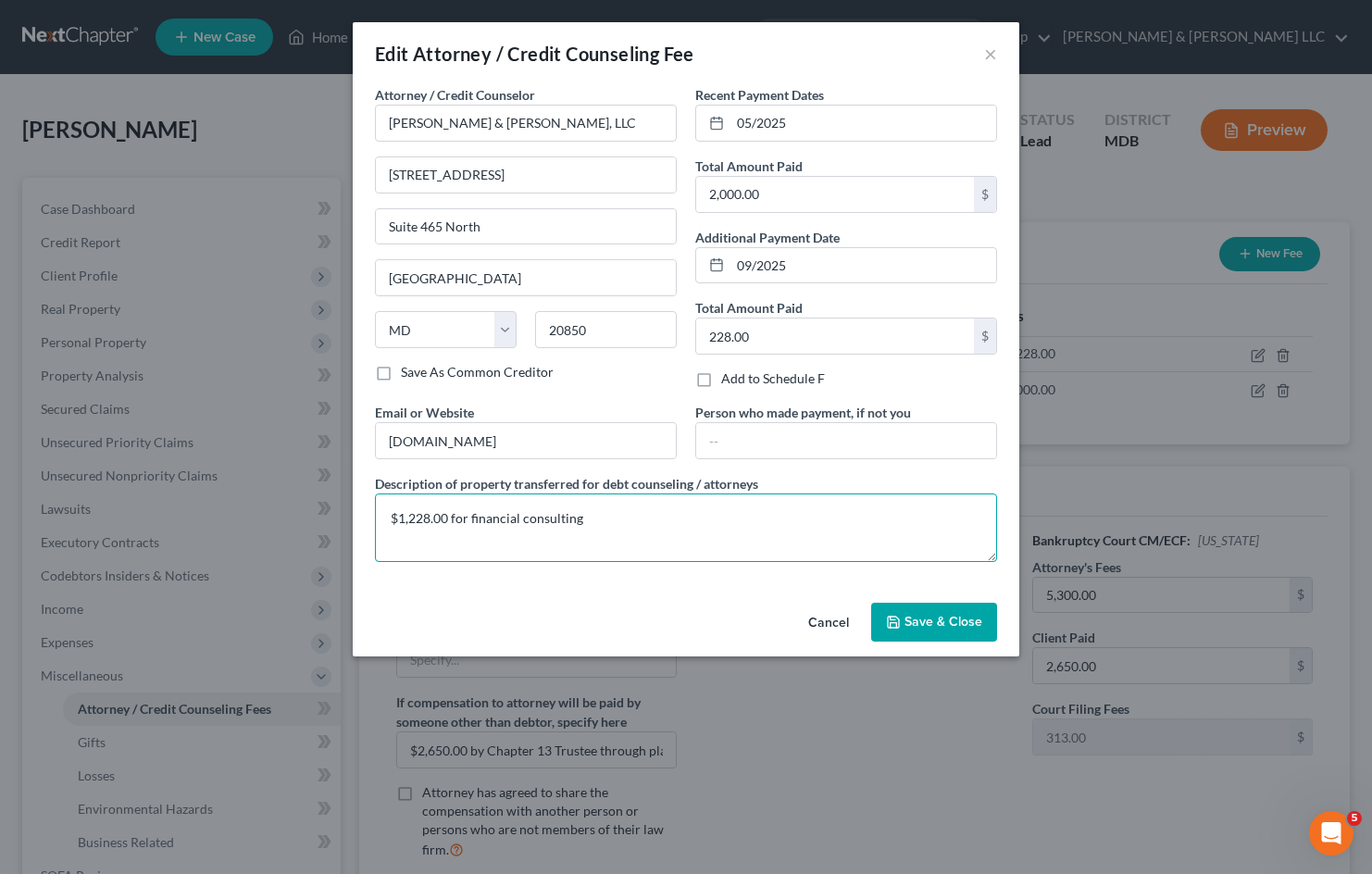
click at [398, 512] on textarea "$1,228.00 for financial consulting" at bounding box center [686, 528] width 622 height 69
type textarea "$2,228.00 for financial consulting"
click at [973, 620] on span "Save & Close" at bounding box center [943, 621] width 78 height 16
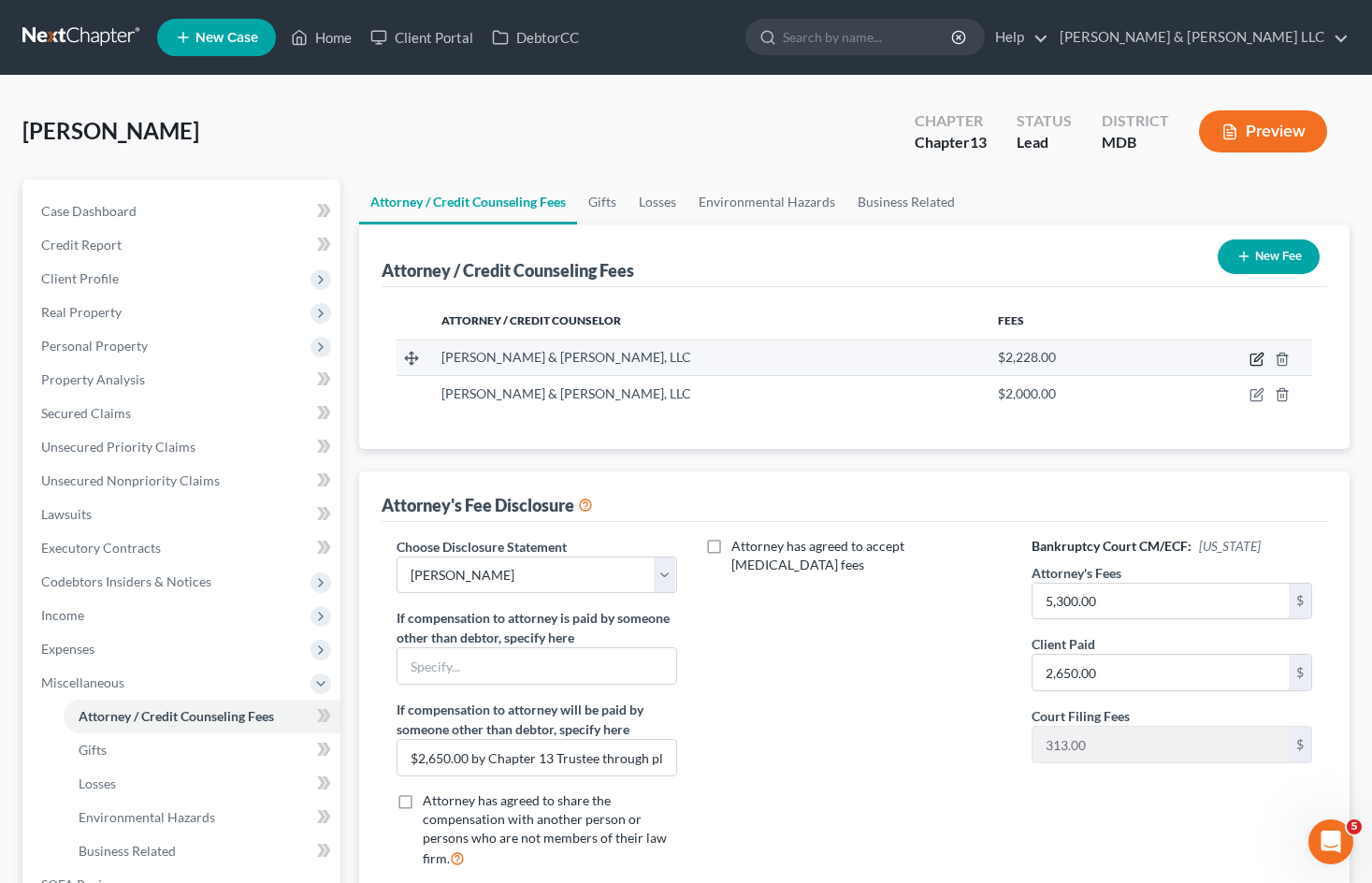
click at [1257, 355] on icon "button" at bounding box center [1256, 360] width 11 height 11
select select "21"
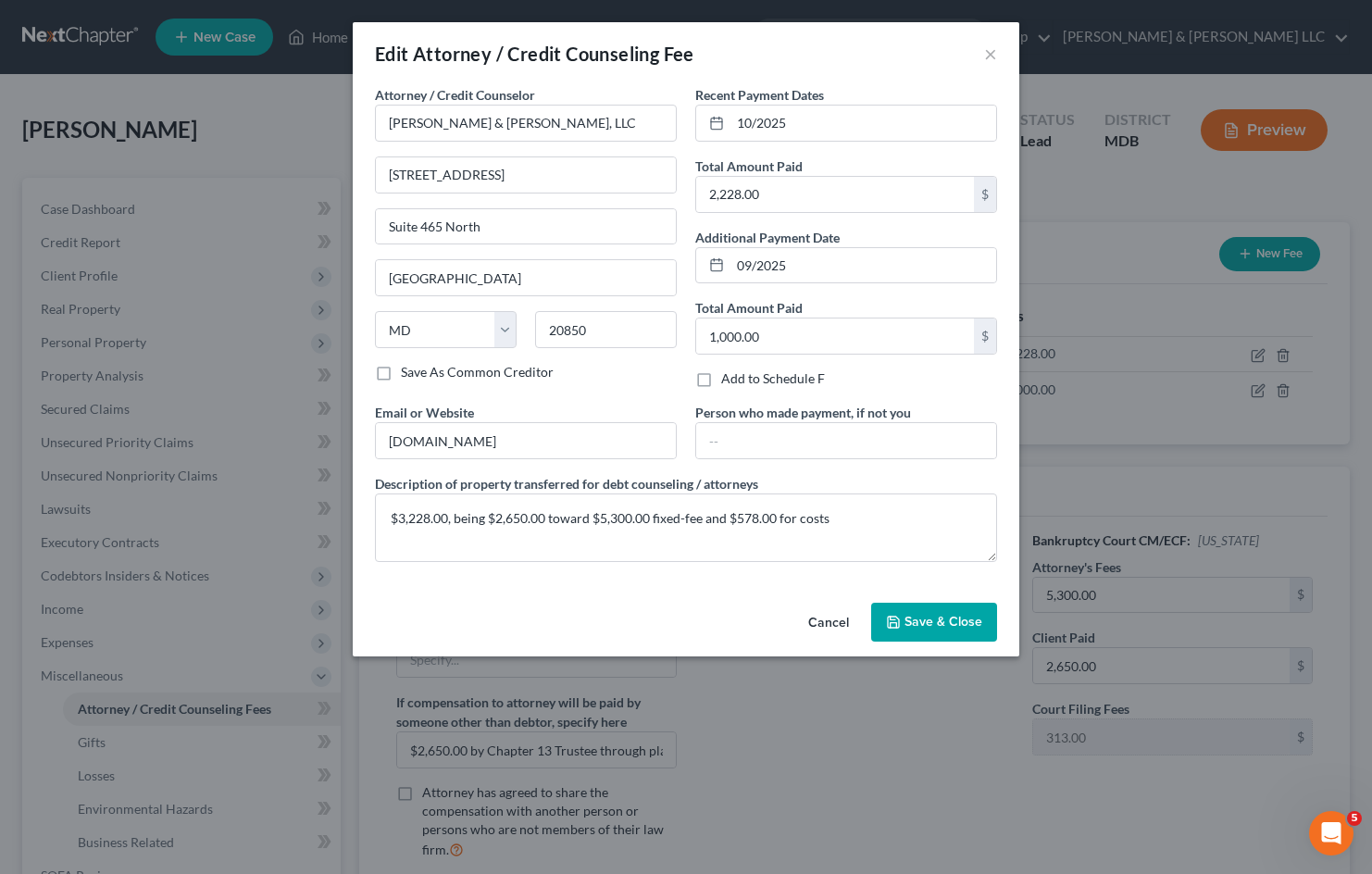
click at [830, 619] on button "Cancel" at bounding box center [829, 623] width 71 height 37
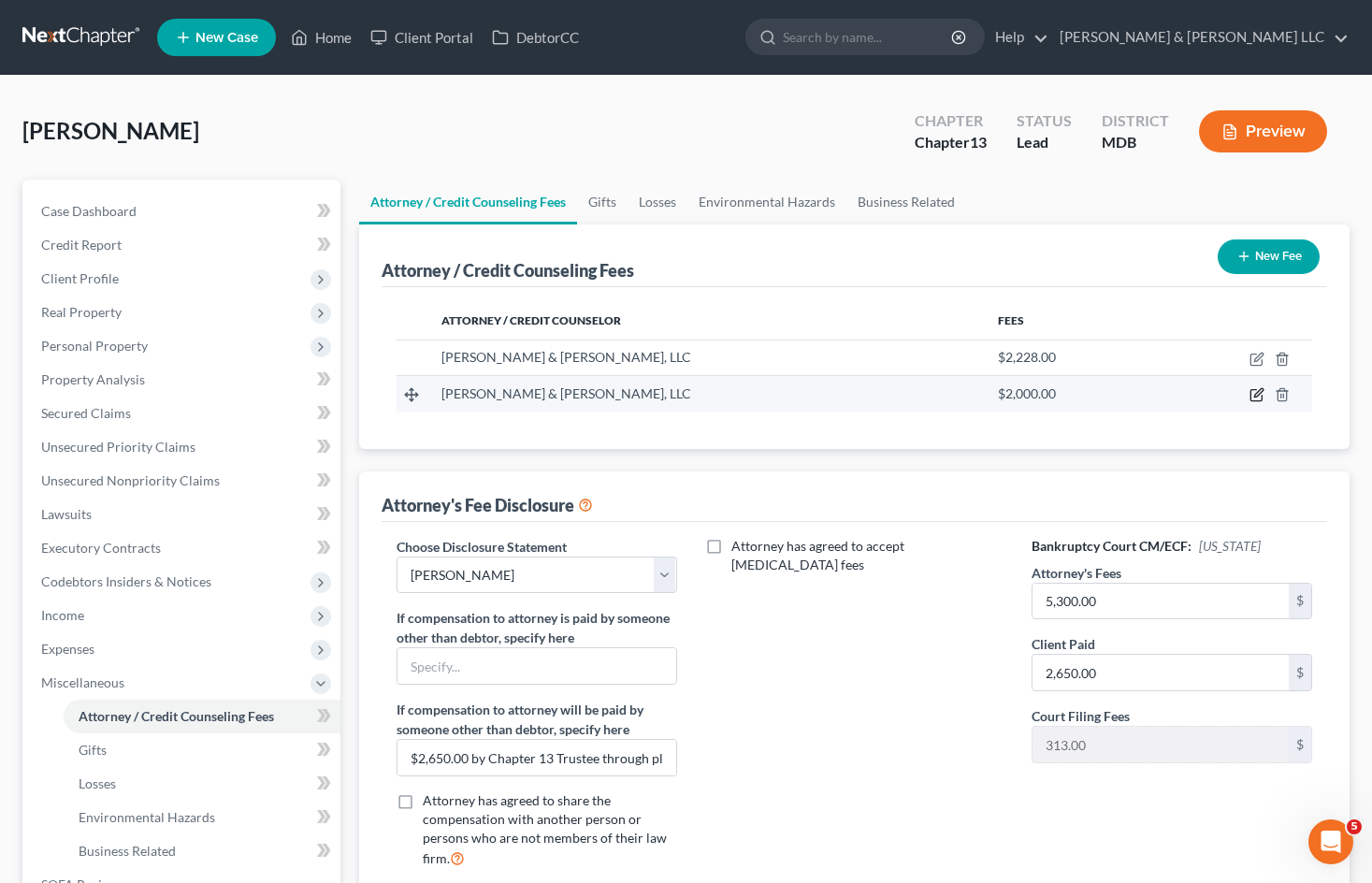
click at [1257, 392] on icon "button" at bounding box center [1258, 392] width 8 height 8
select select "21"
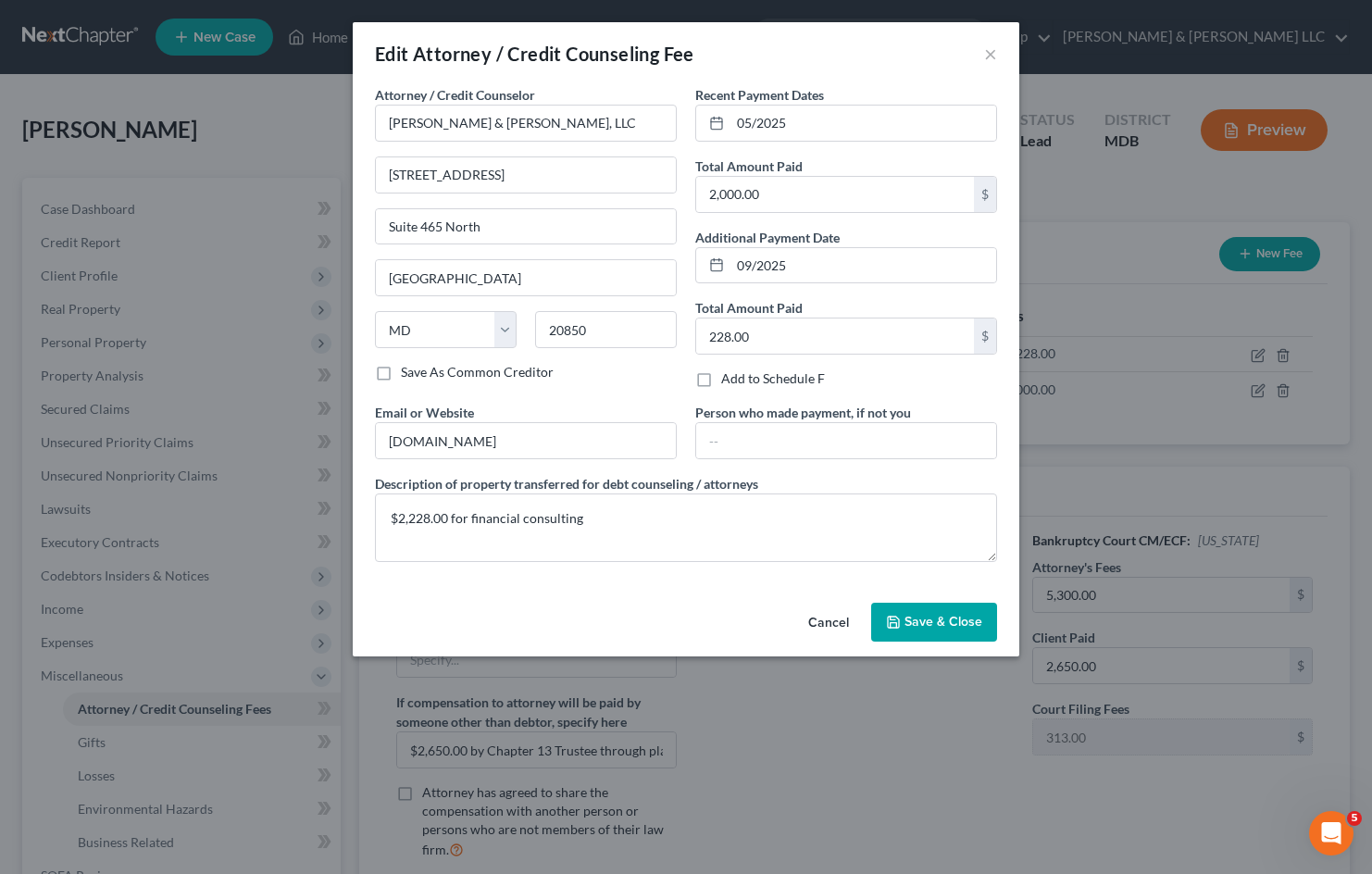
click at [833, 625] on button "Cancel" at bounding box center [829, 623] width 71 height 37
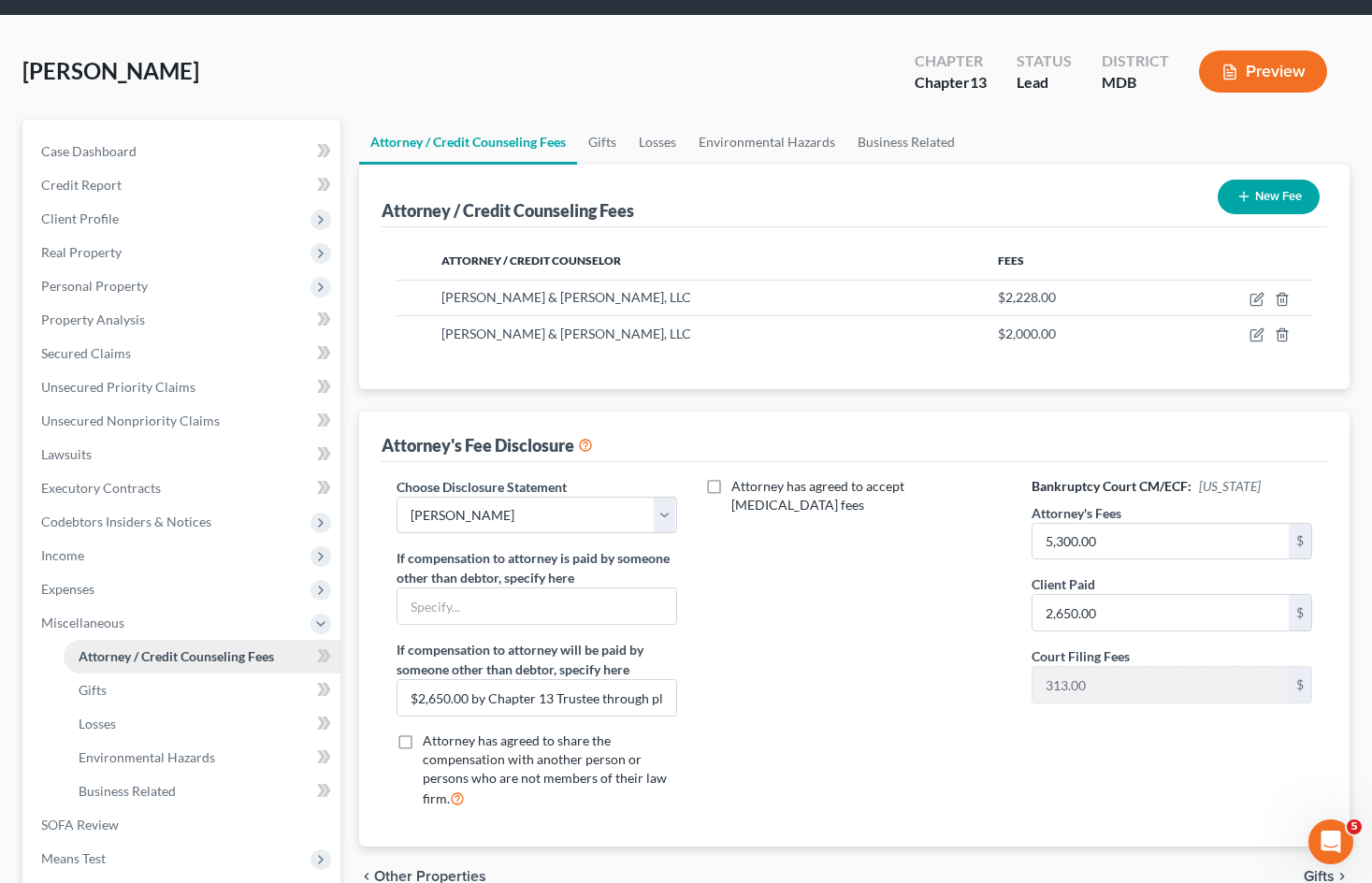
scroll to position [94, 0]
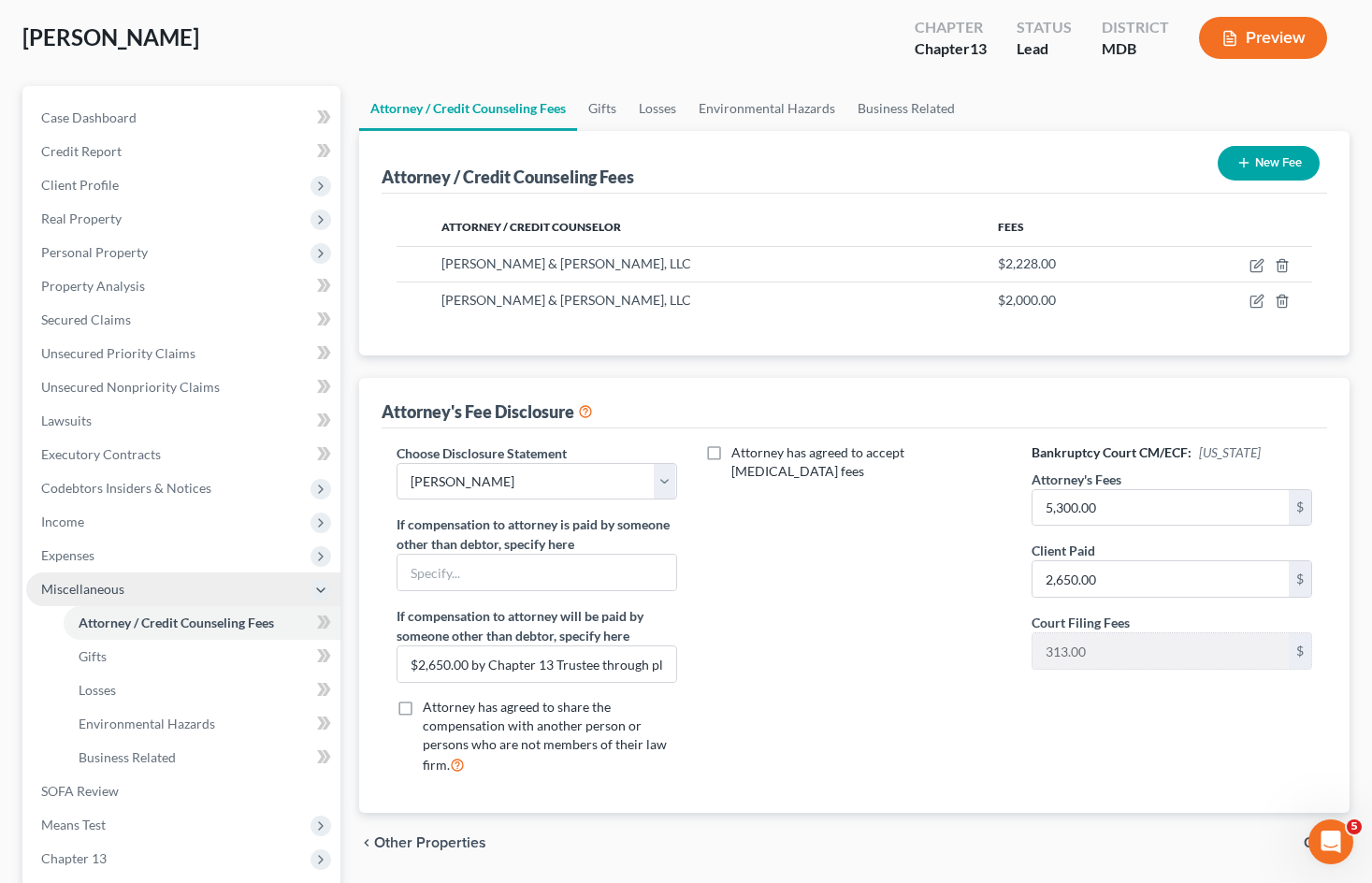
click at [152, 584] on span "Miscellaneous" at bounding box center [183, 589] width 314 height 34
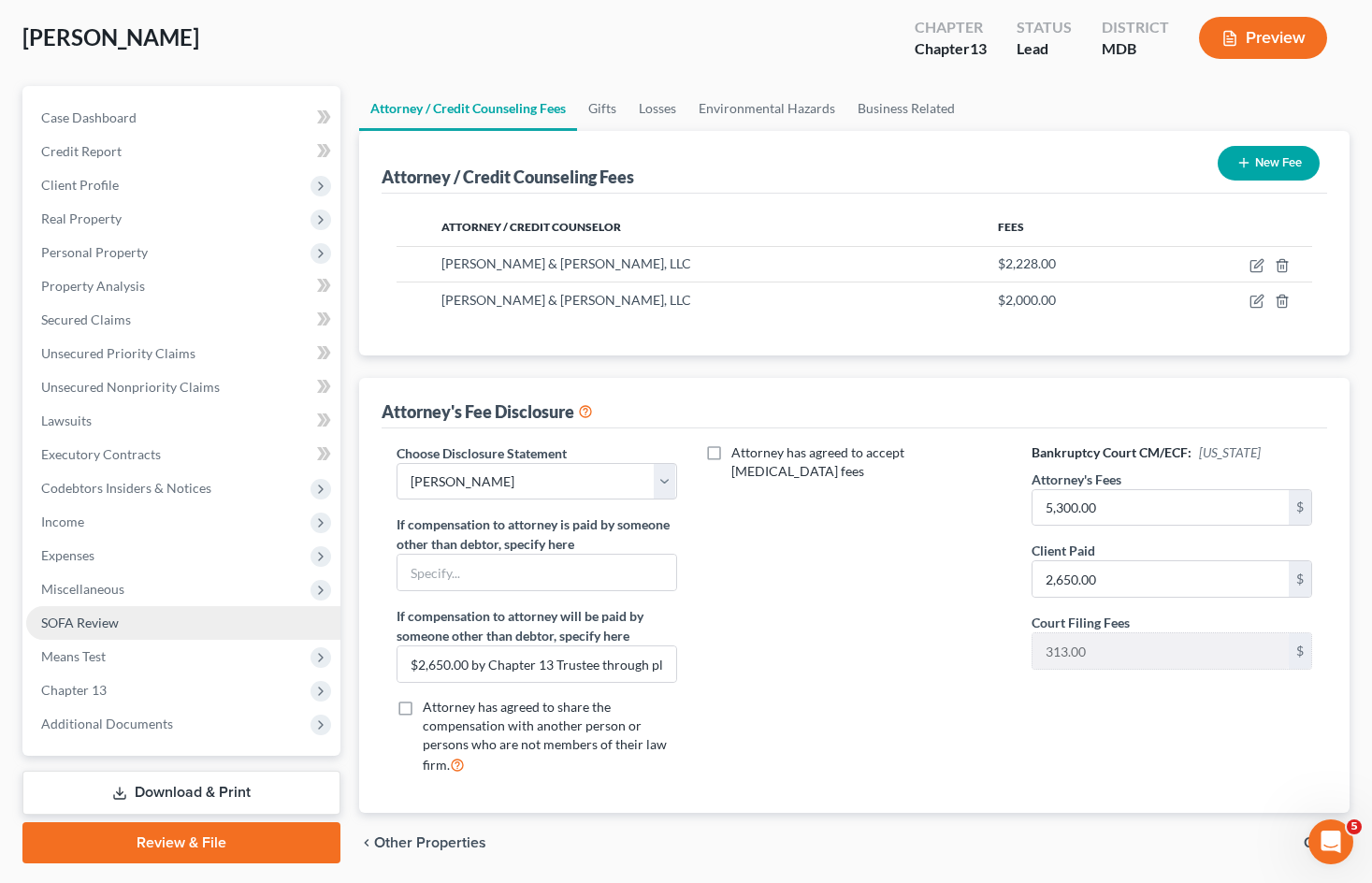
click at [192, 621] on link "SOFA Review" at bounding box center [183, 623] width 314 height 34
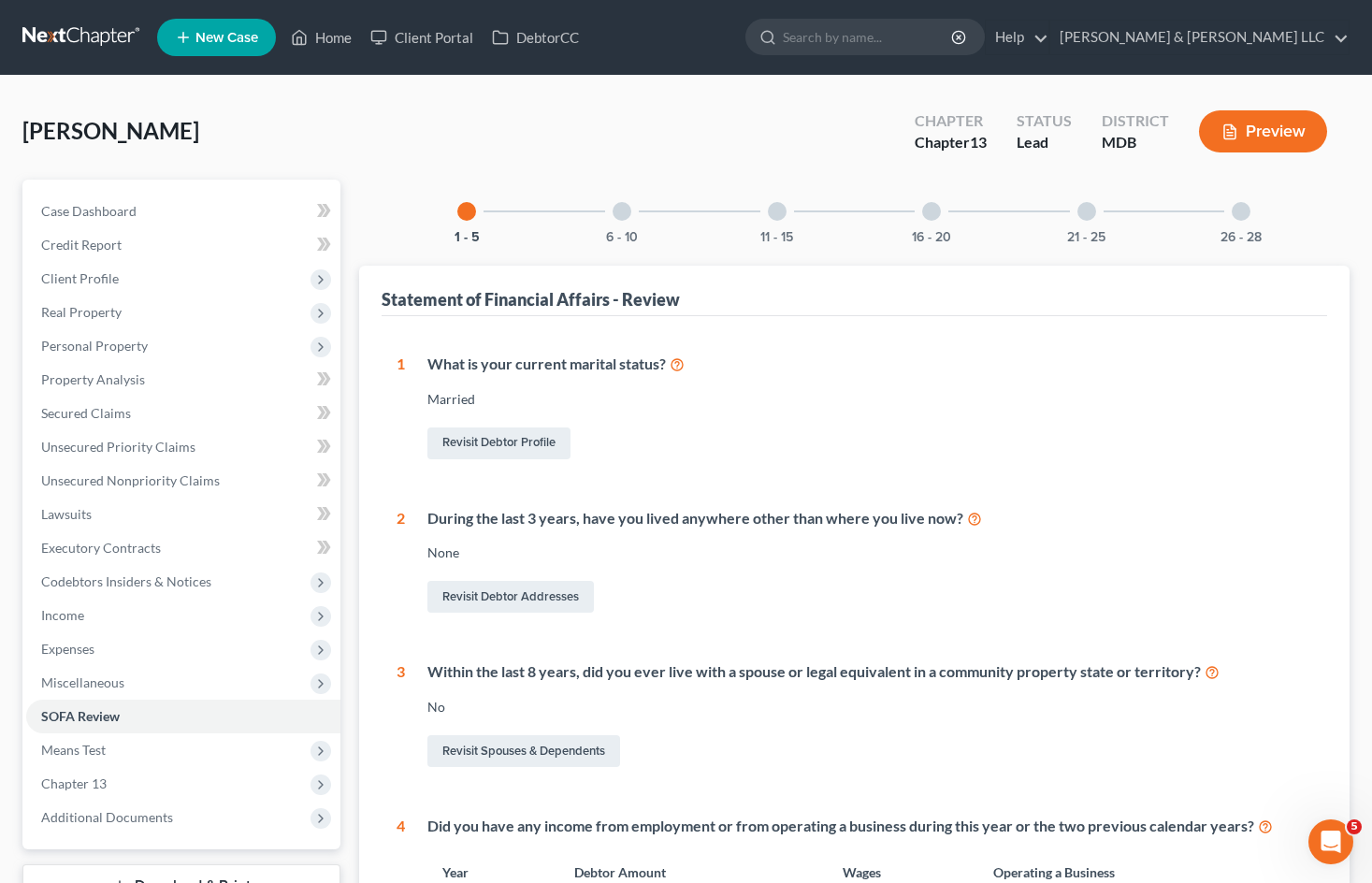
click at [777, 215] on div at bounding box center [777, 211] width 19 height 19
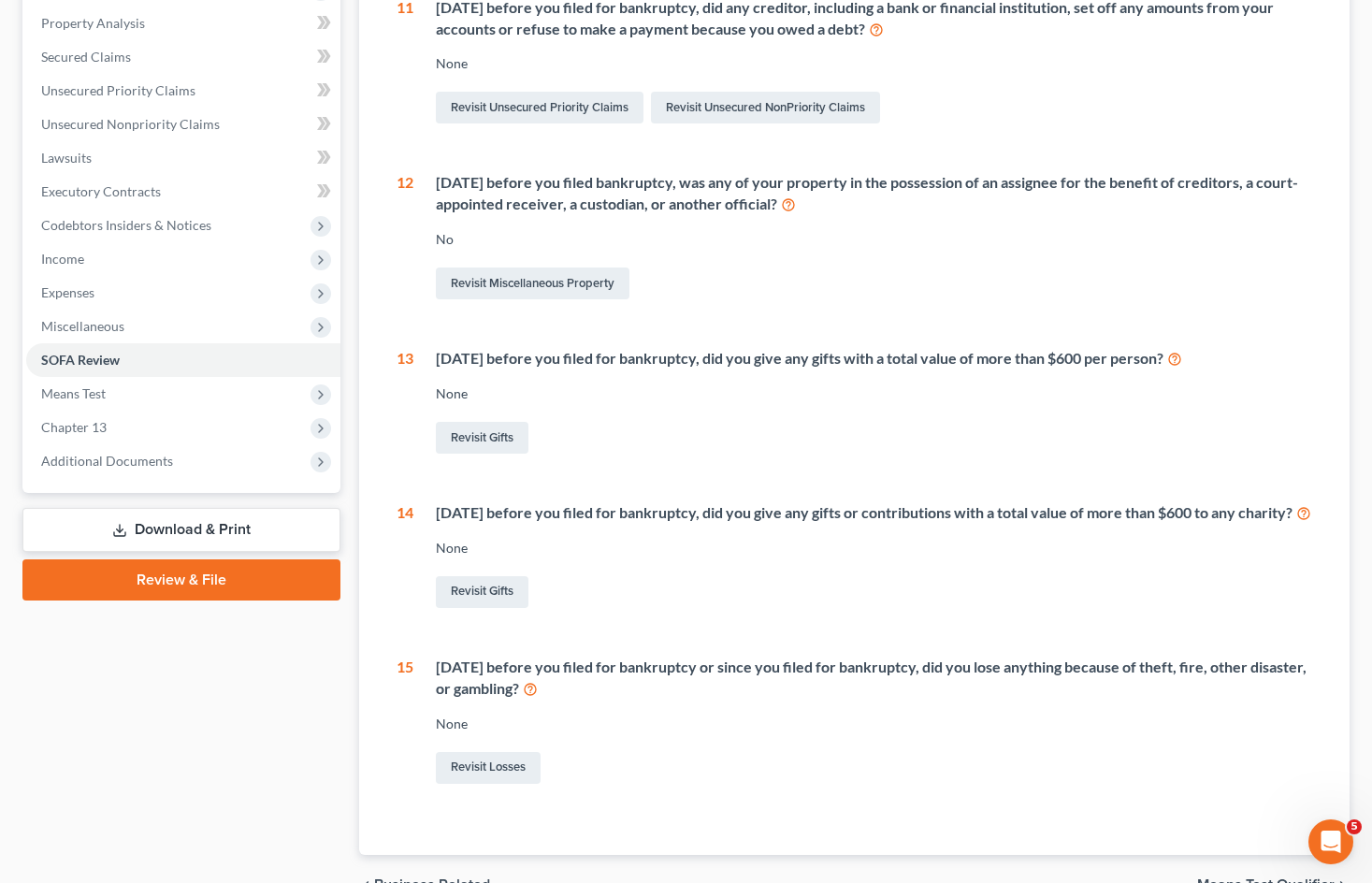
scroll to position [106, 0]
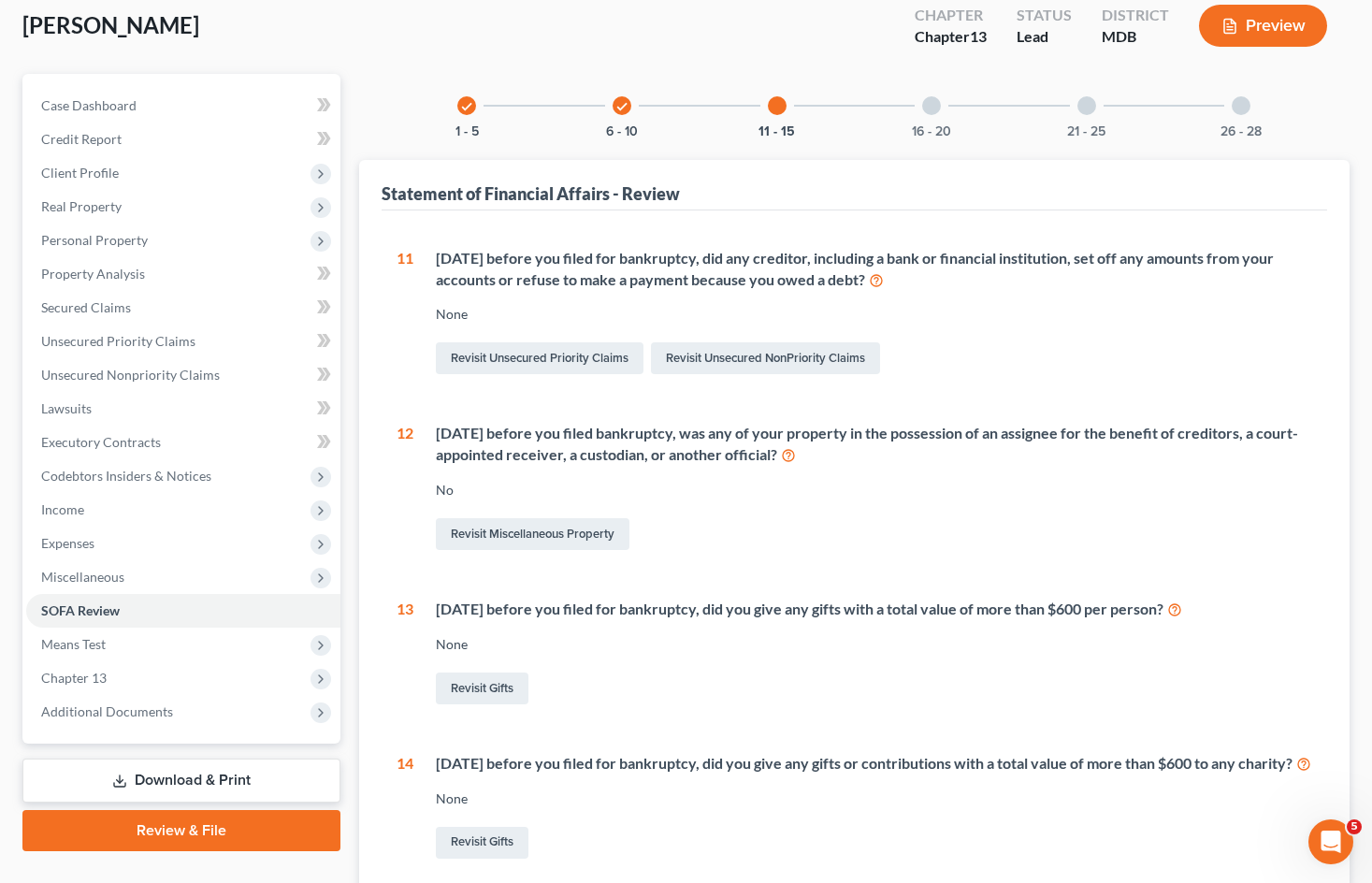
click at [922, 108] on div at bounding box center [931, 106] width 19 height 19
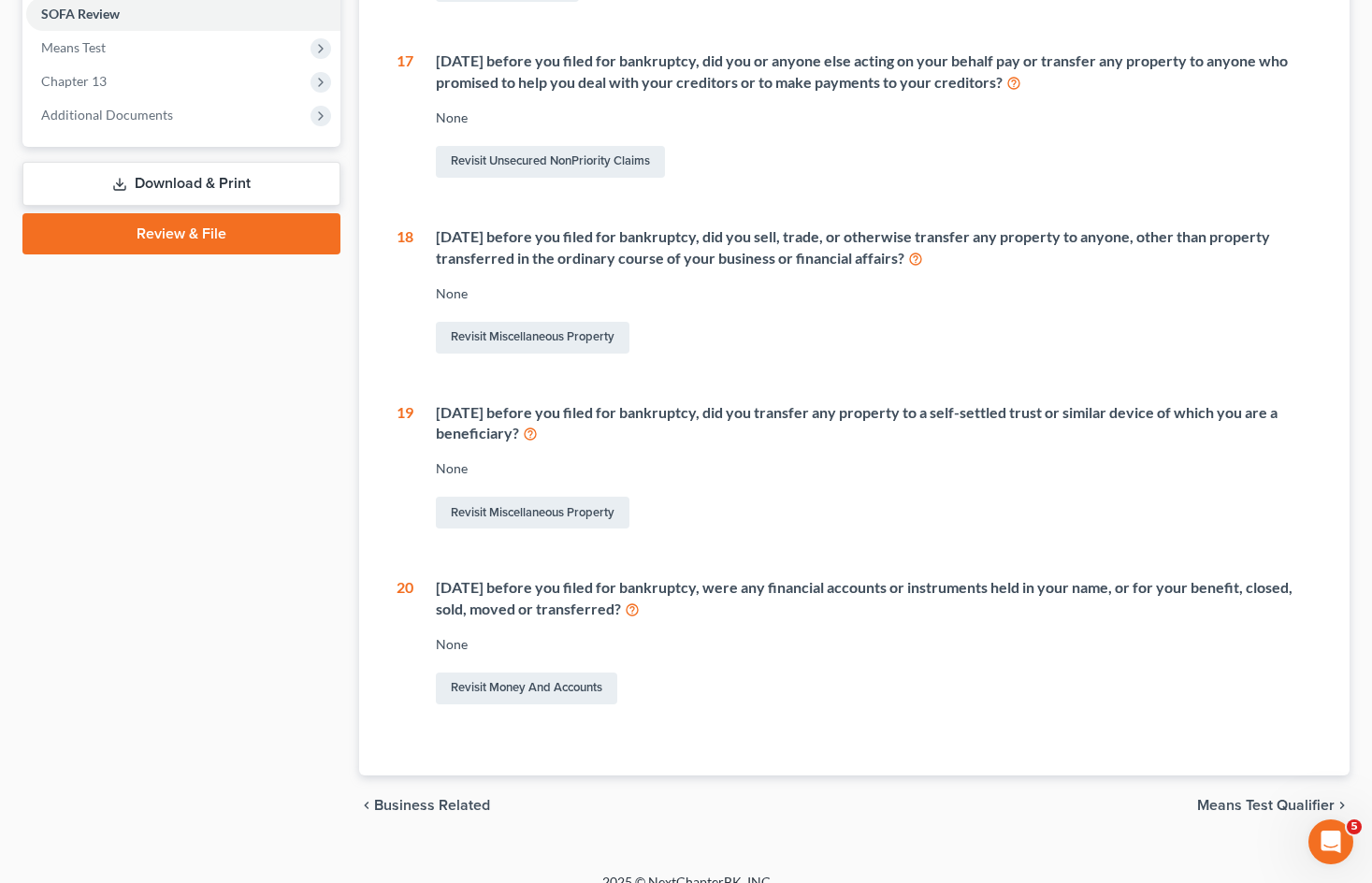
scroll to position [744, 0]
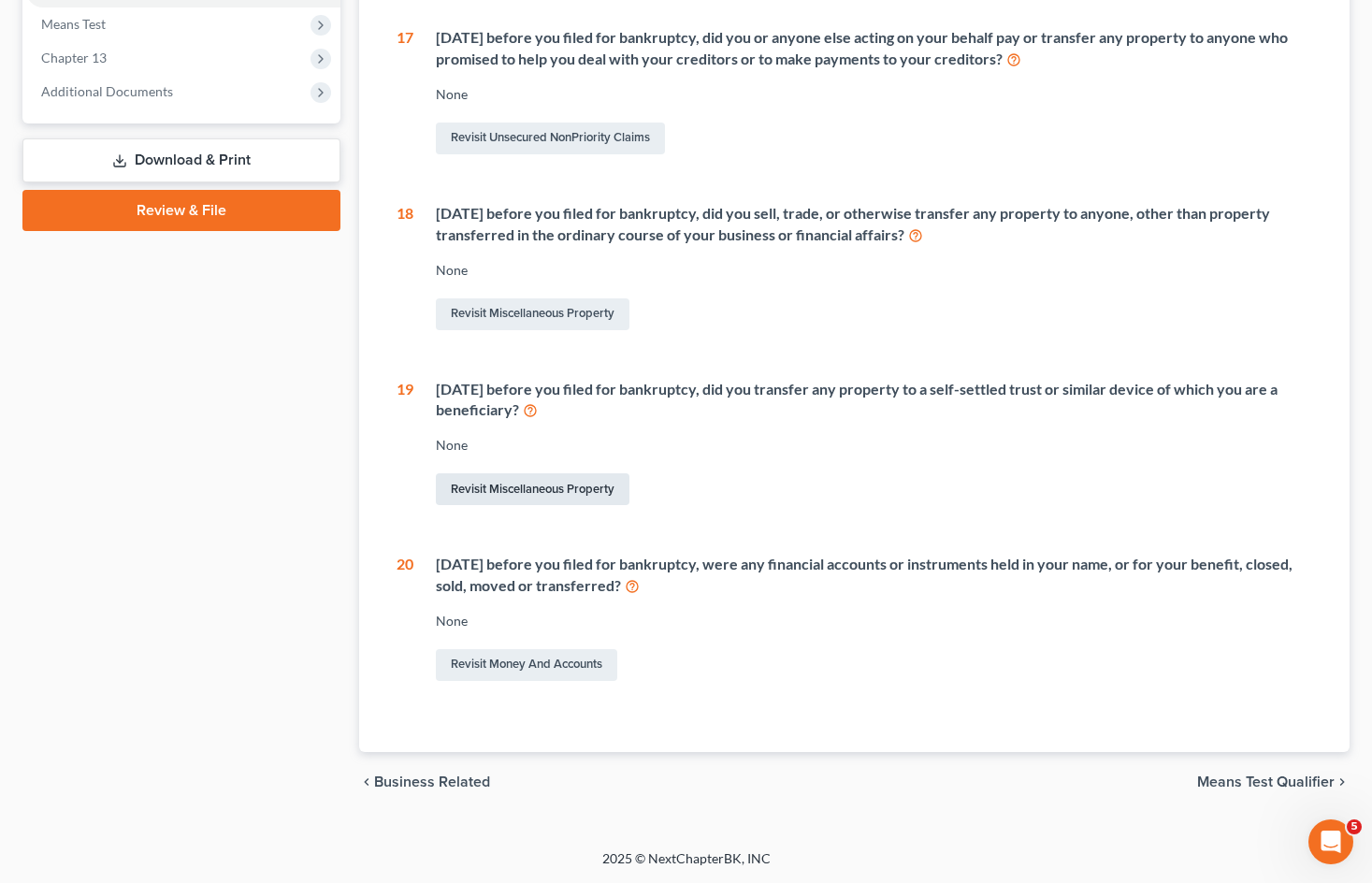
click at [586, 489] on link "Revisit Miscellaneous Property" at bounding box center [532, 489] width 193 height 32
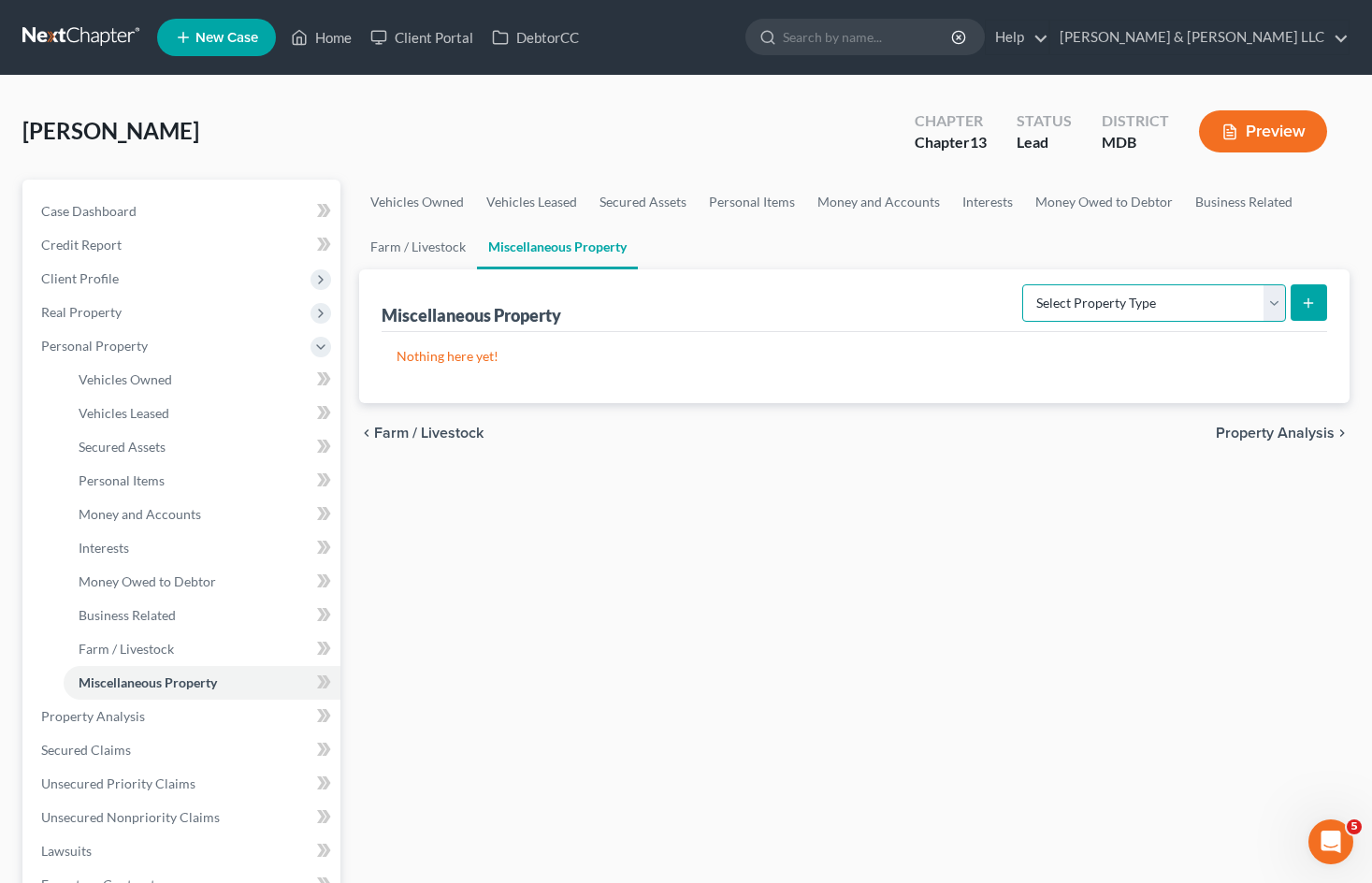
click at [1221, 296] on select "Select Property Type Assigned for Creditor Benefit [DATE] Holding for Another N…" at bounding box center [1153, 303] width 264 height 38
click at [1014, 199] on link "Interests" at bounding box center [987, 202] width 73 height 45
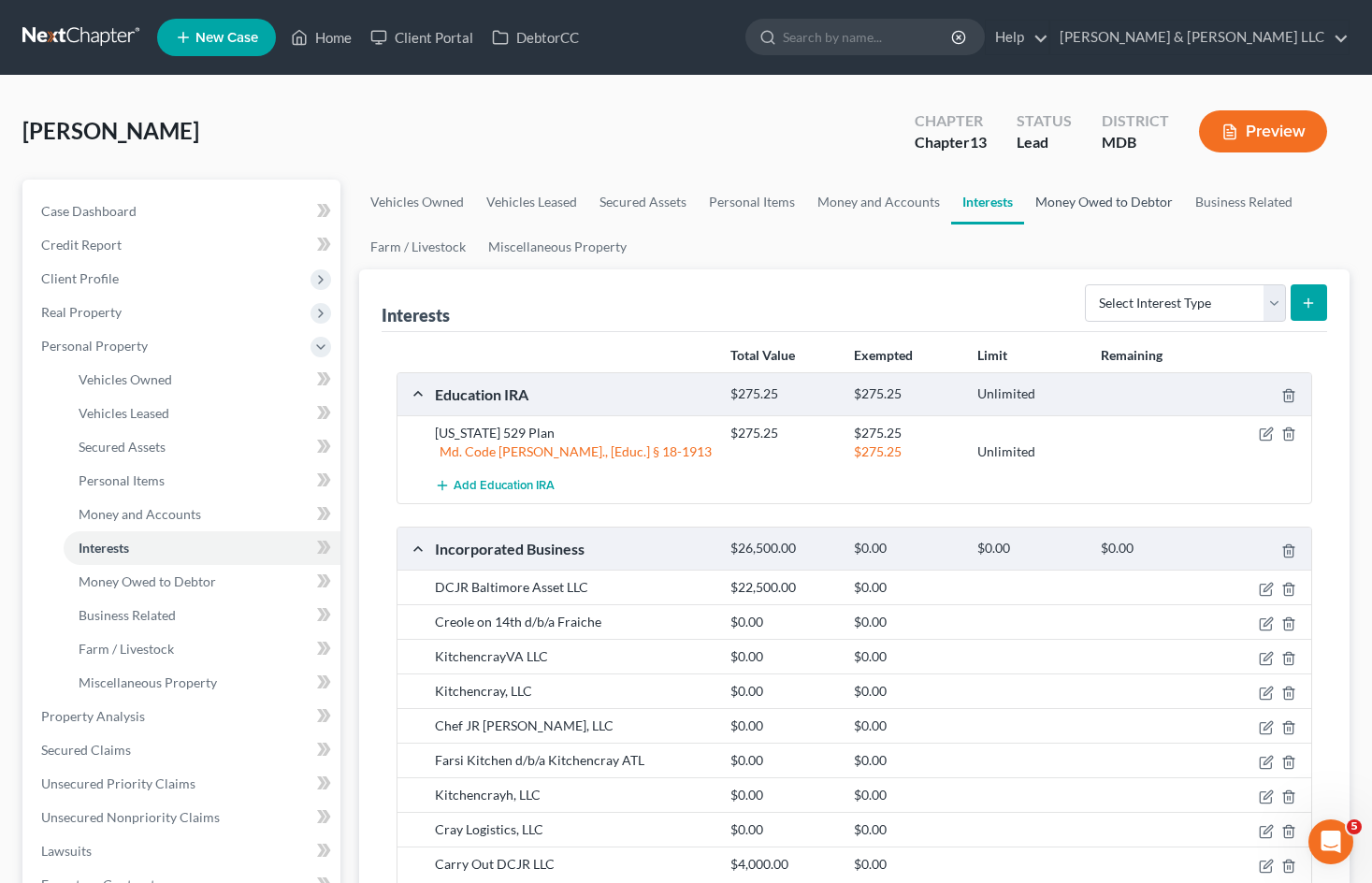
click at [1107, 195] on link "Money Owed to Debtor" at bounding box center [1104, 202] width 160 height 45
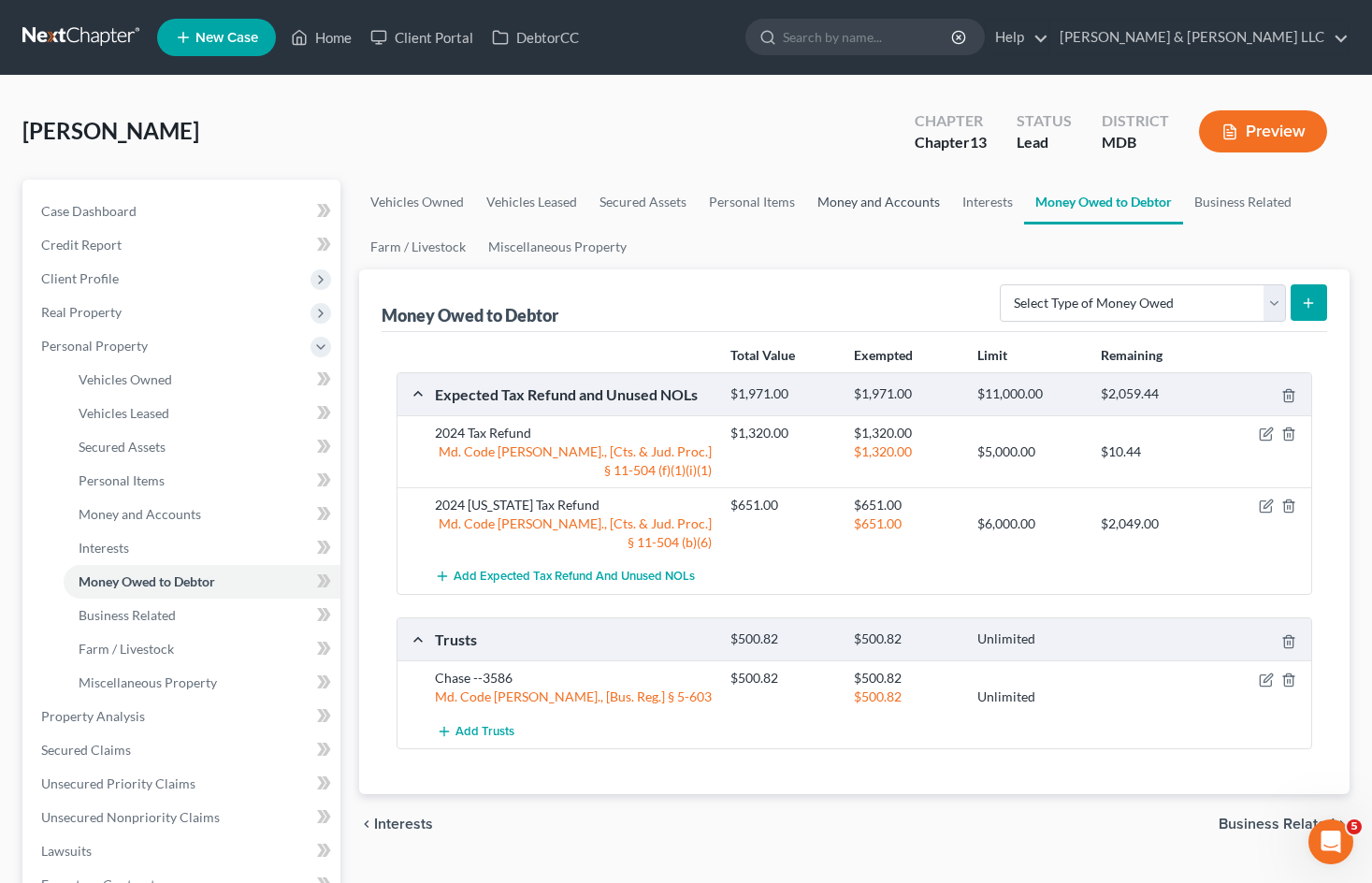
click at [921, 208] on link "Money and Accounts" at bounding box center [878, 202] width 145 height 45
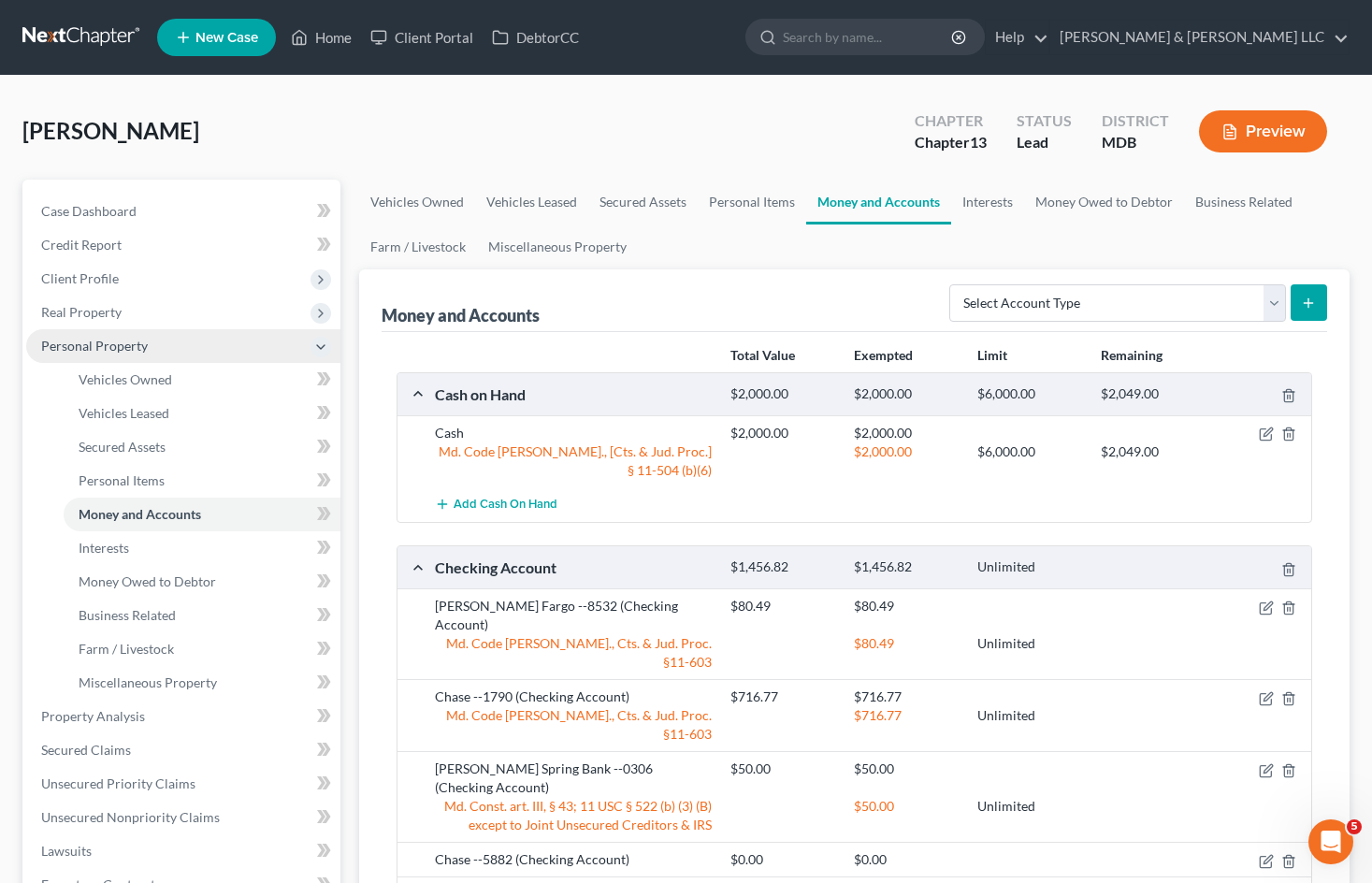
click at [225, 356] on span "Personal Property" at bounding box center [183, 346] width 314 height 34
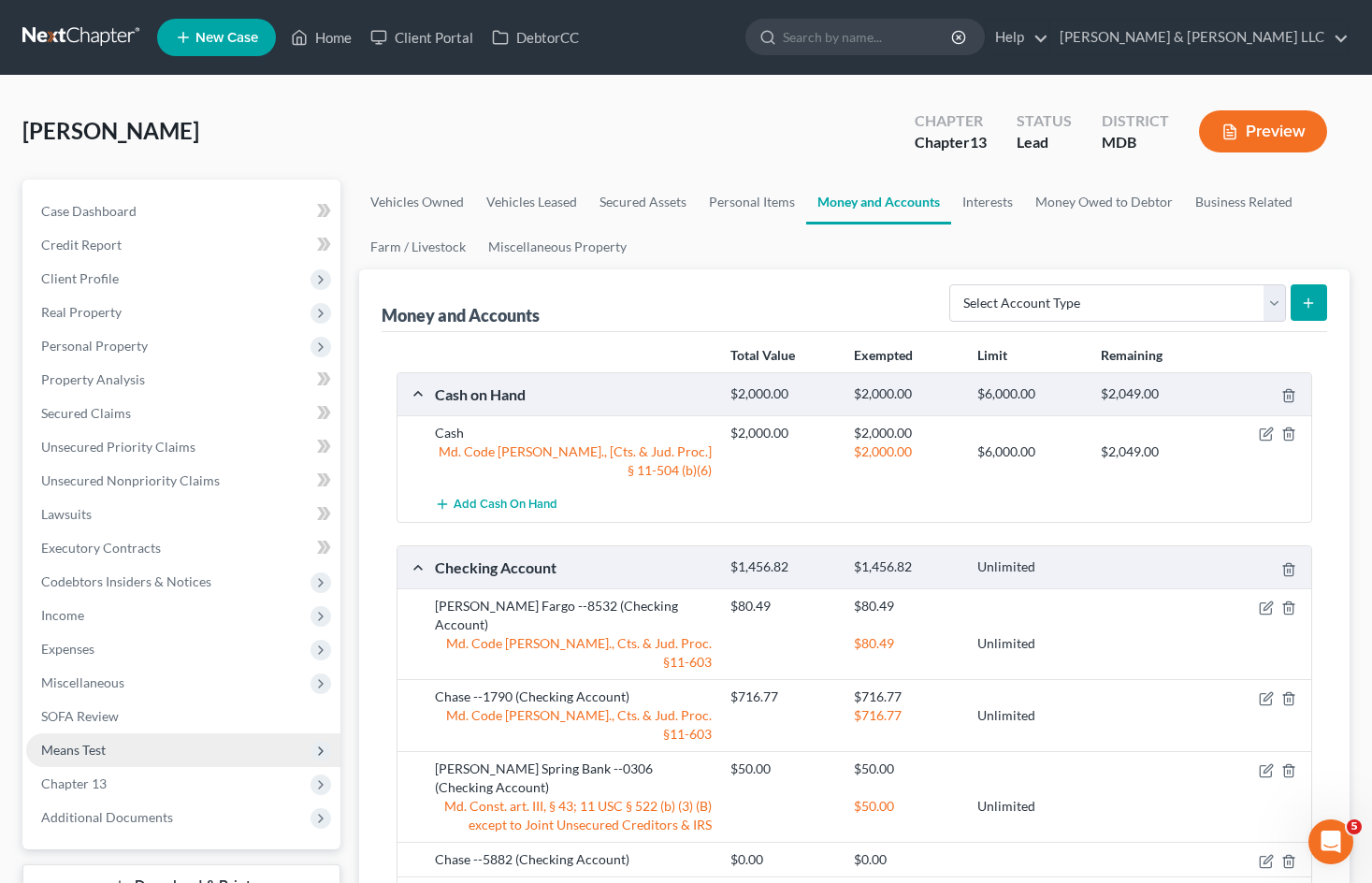
click at [213, 745] on span "Means Test" at bounding box center [183, 750] width 314 height 34
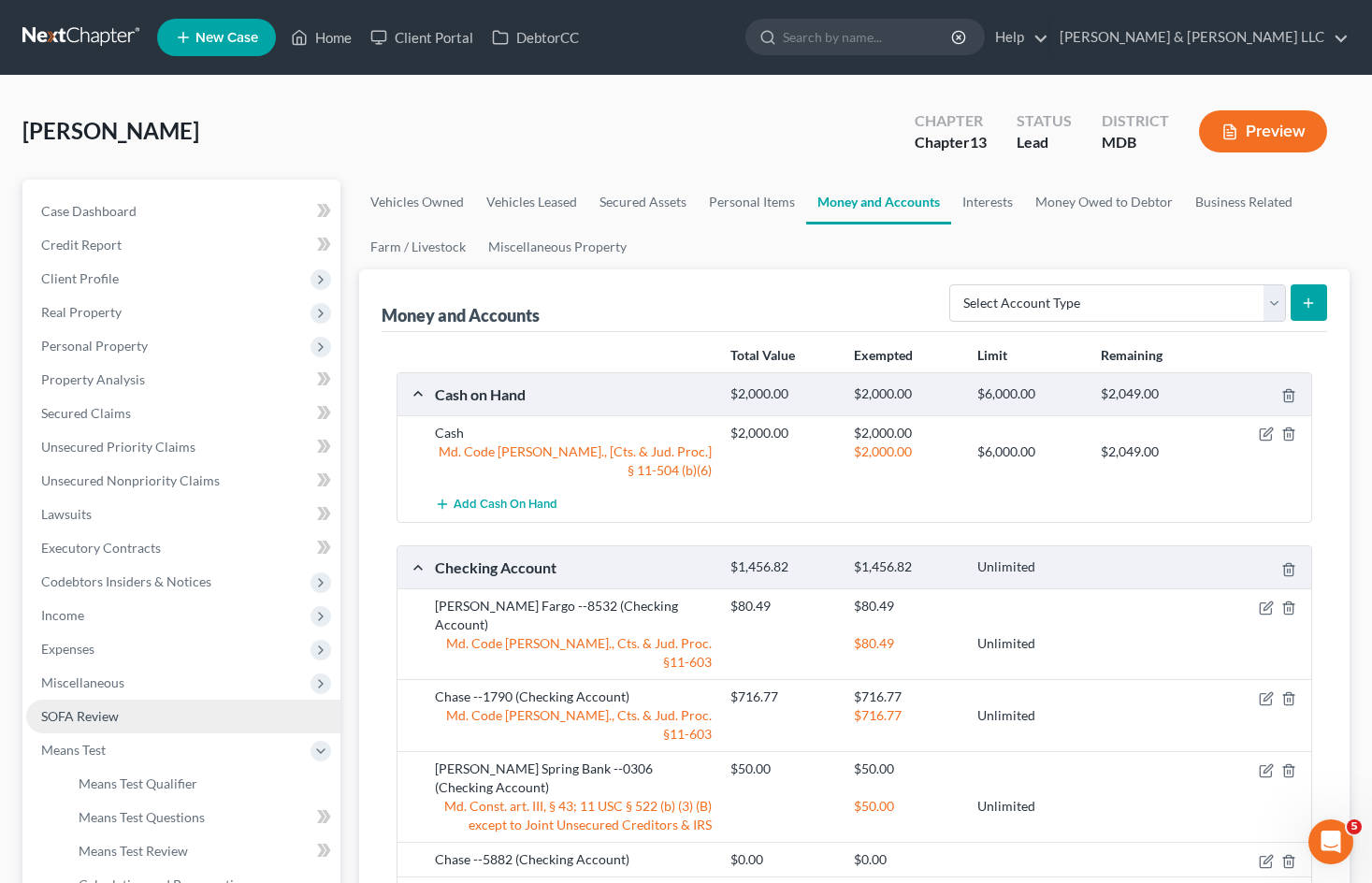
click at [236, 717] on link "SOFA Review" at bounding box center [183, 716] width 314 height 34
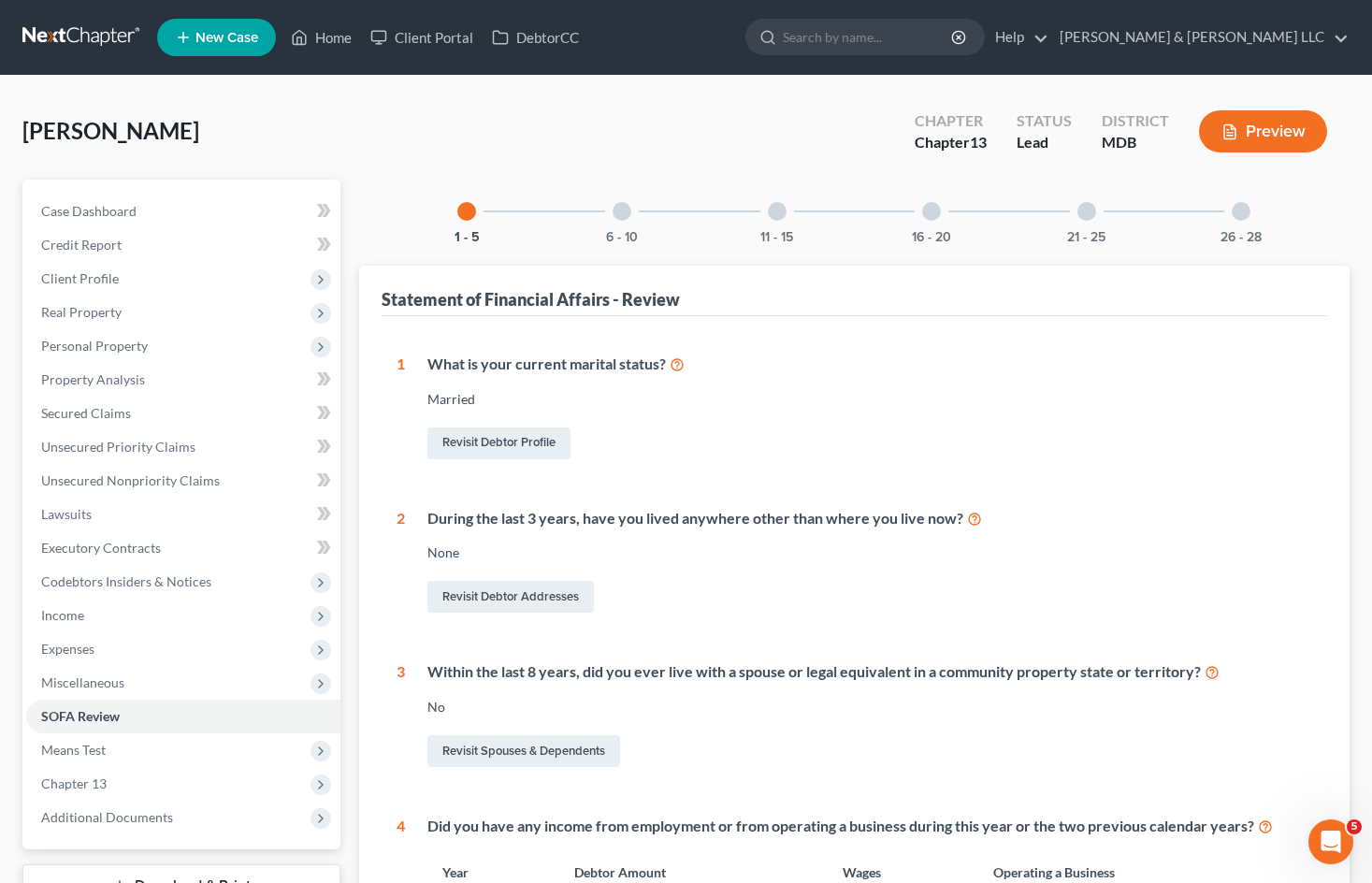
click at [930, 208] on div at bounding box center [931, 211] width 19 height 19
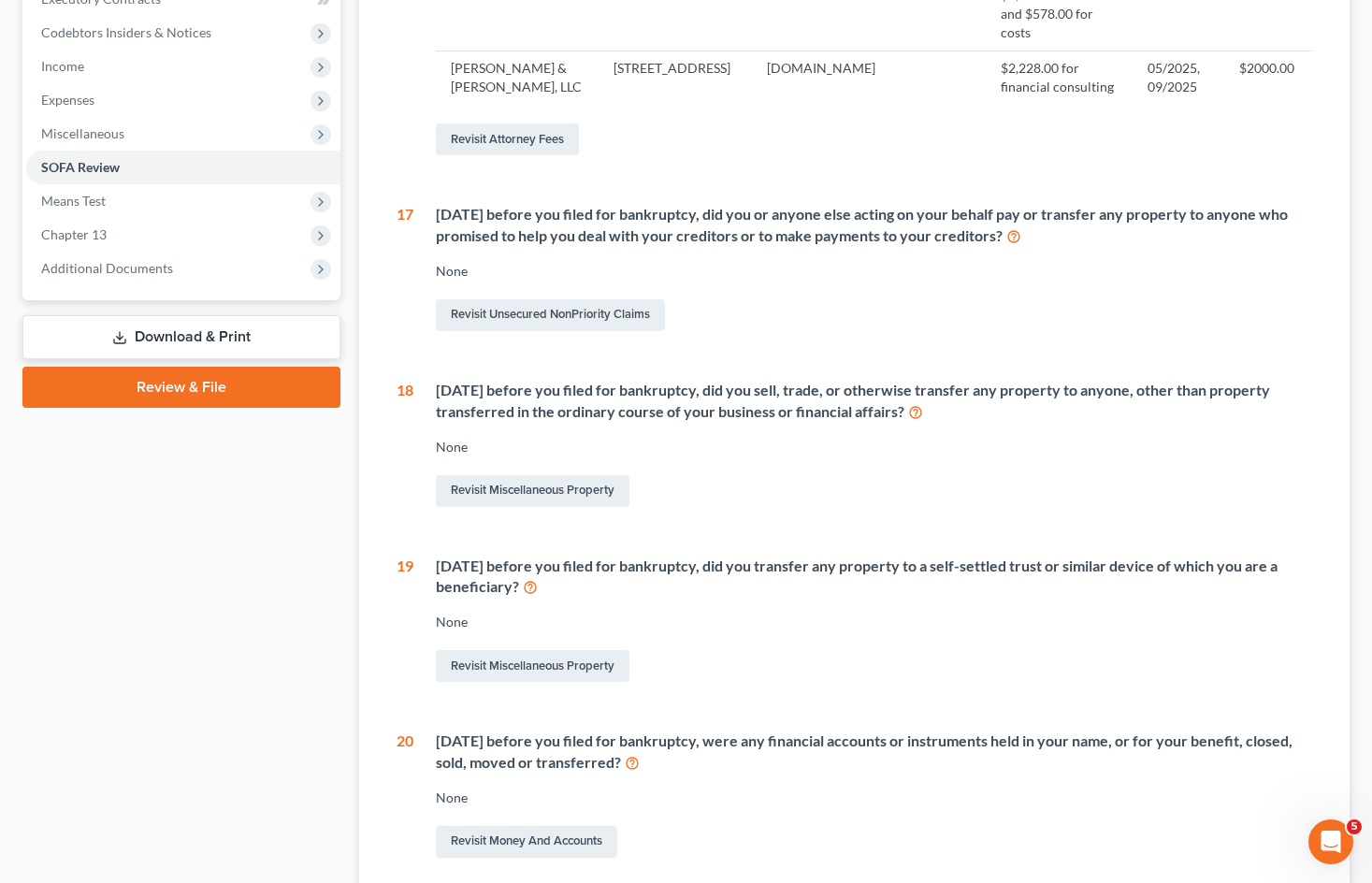
scroll to position [744, 0]
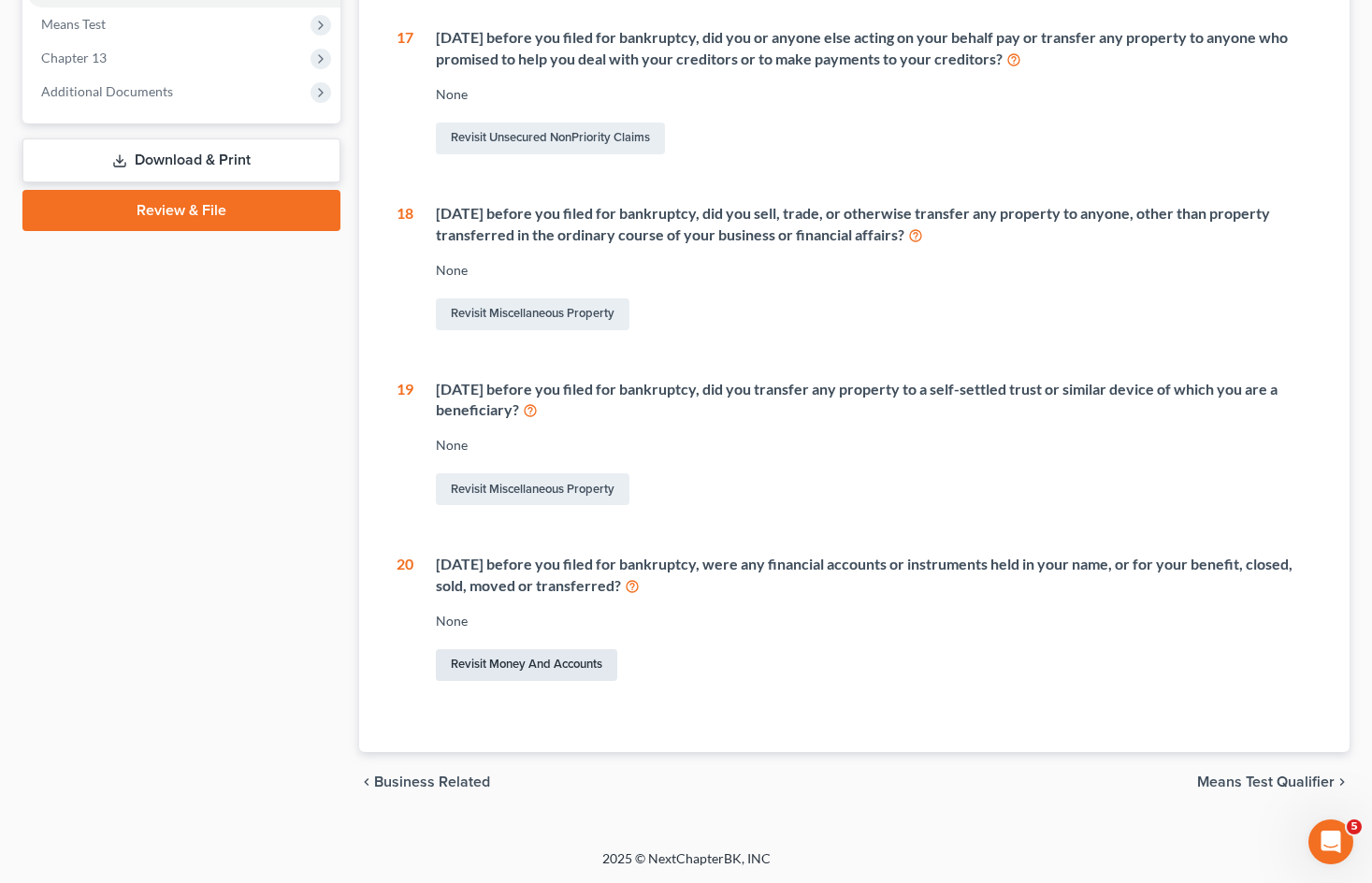
click at [589, 662] on link "Revisit Money and Accounts" at bounding box center [526, 664] width 181 height 32
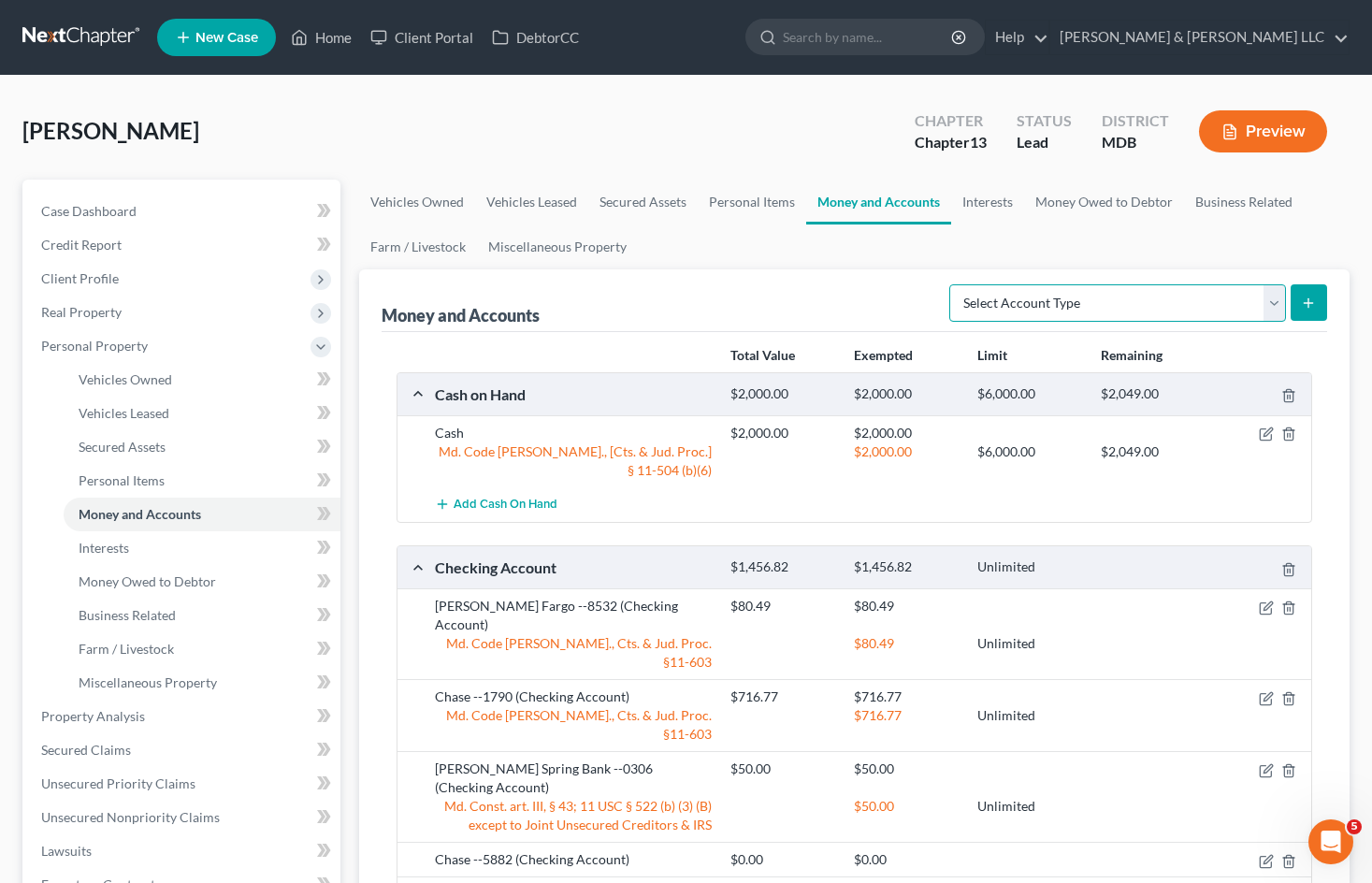
click at [1248, 303] on select "Select Account Type Brokerage Cash on Hand Certificates of Deposit Checking Acc…" at bounding box center [1117, 303] width 337 height 38
click at [1236, 299] on select "Select Account Type Brokerage Cash on Hand Certificates of Deposit Checking Acc…" at bounding box center [1117, 303] width 337 height 38
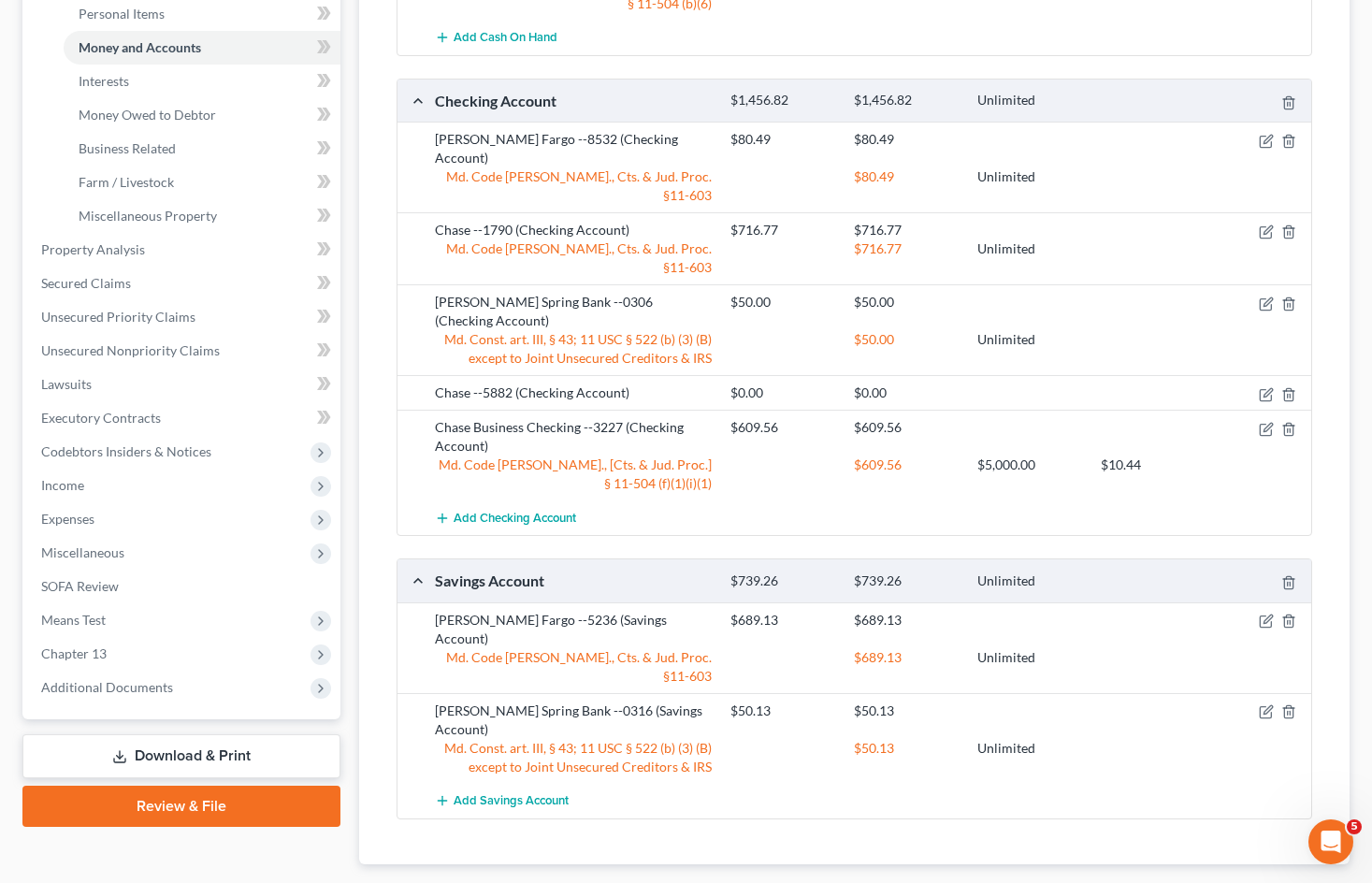
scroll to position [467, 0]
click at [165, 588] on link "SOFA Review" at bounding box center [183, 586] width 314 height 34
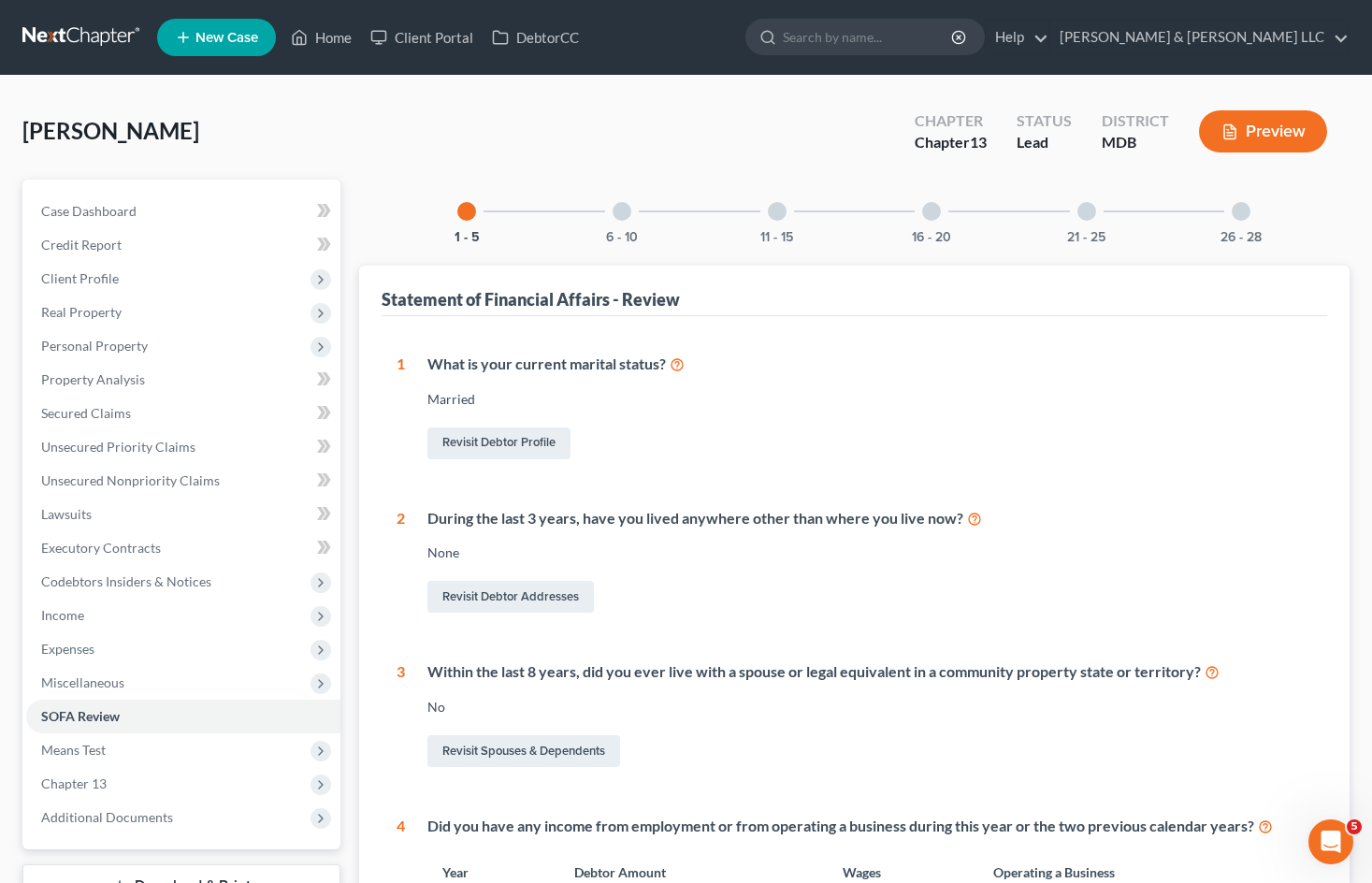
click at [928, 218] on div at bounding box center [931, 211] width 19 height 19
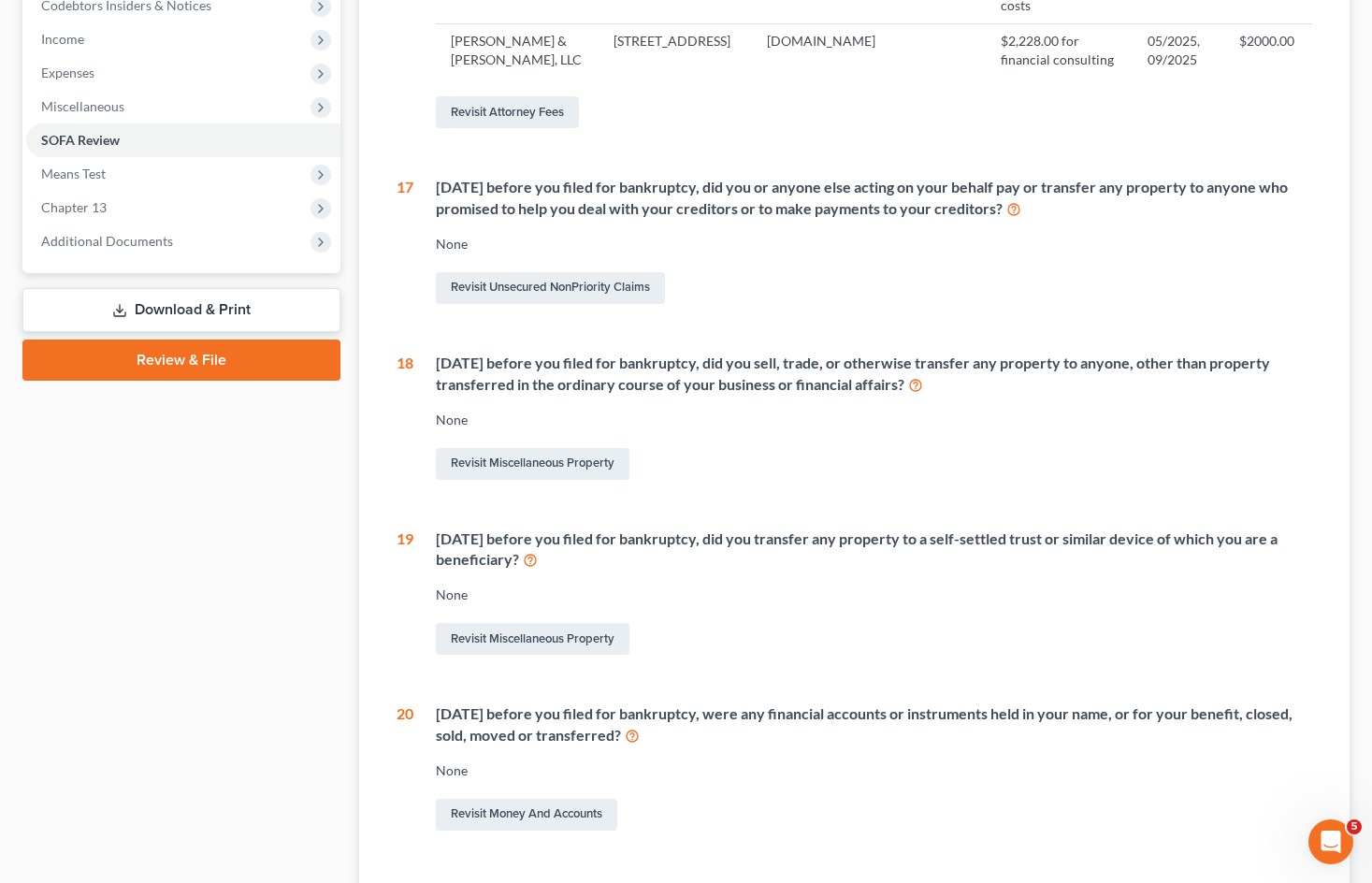
scroll to position [744, 0]
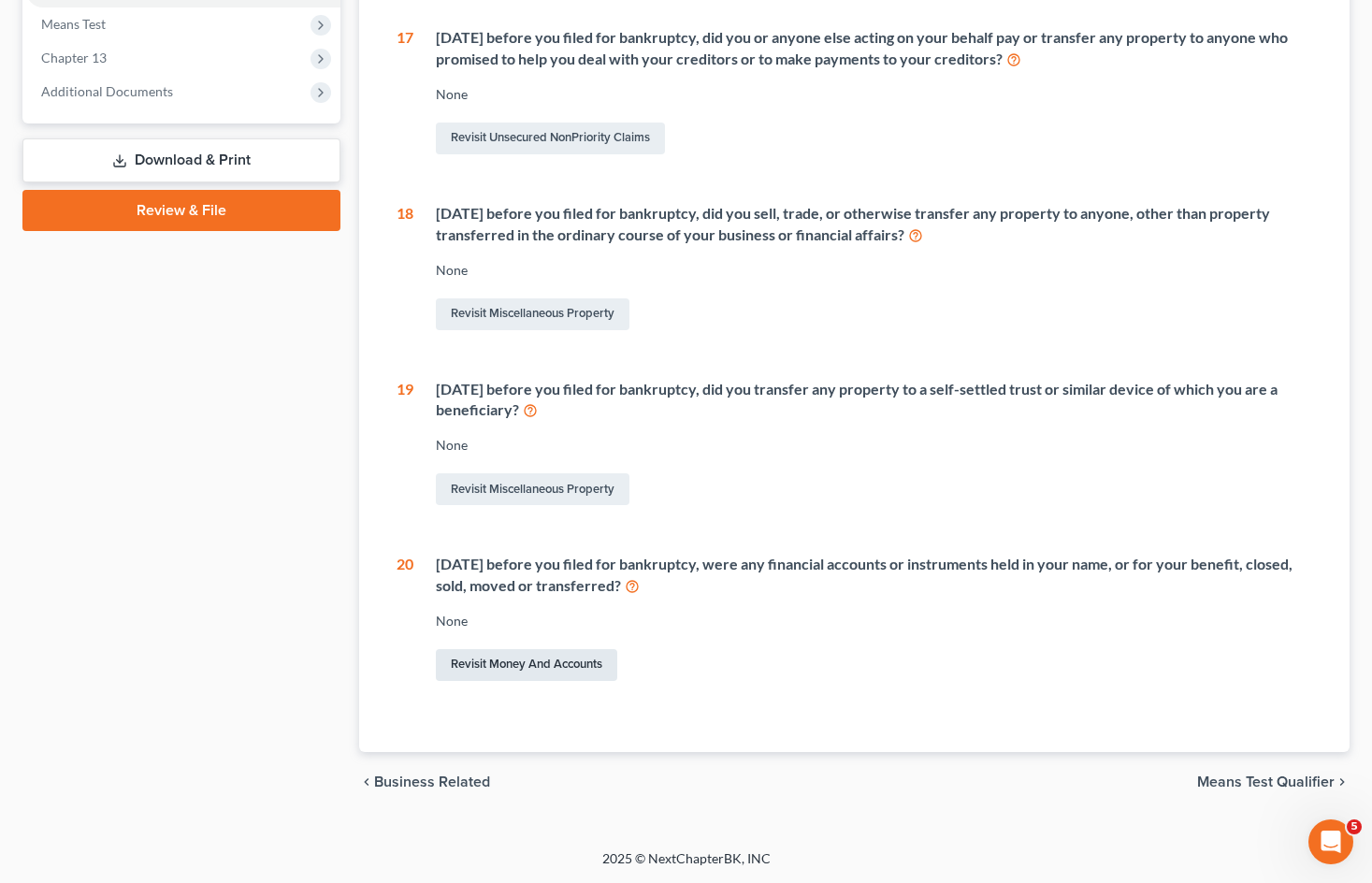
click at [584, 669] on link "Revisit Money and Accounts" at bounding box center [526, 664] width 181 height 32
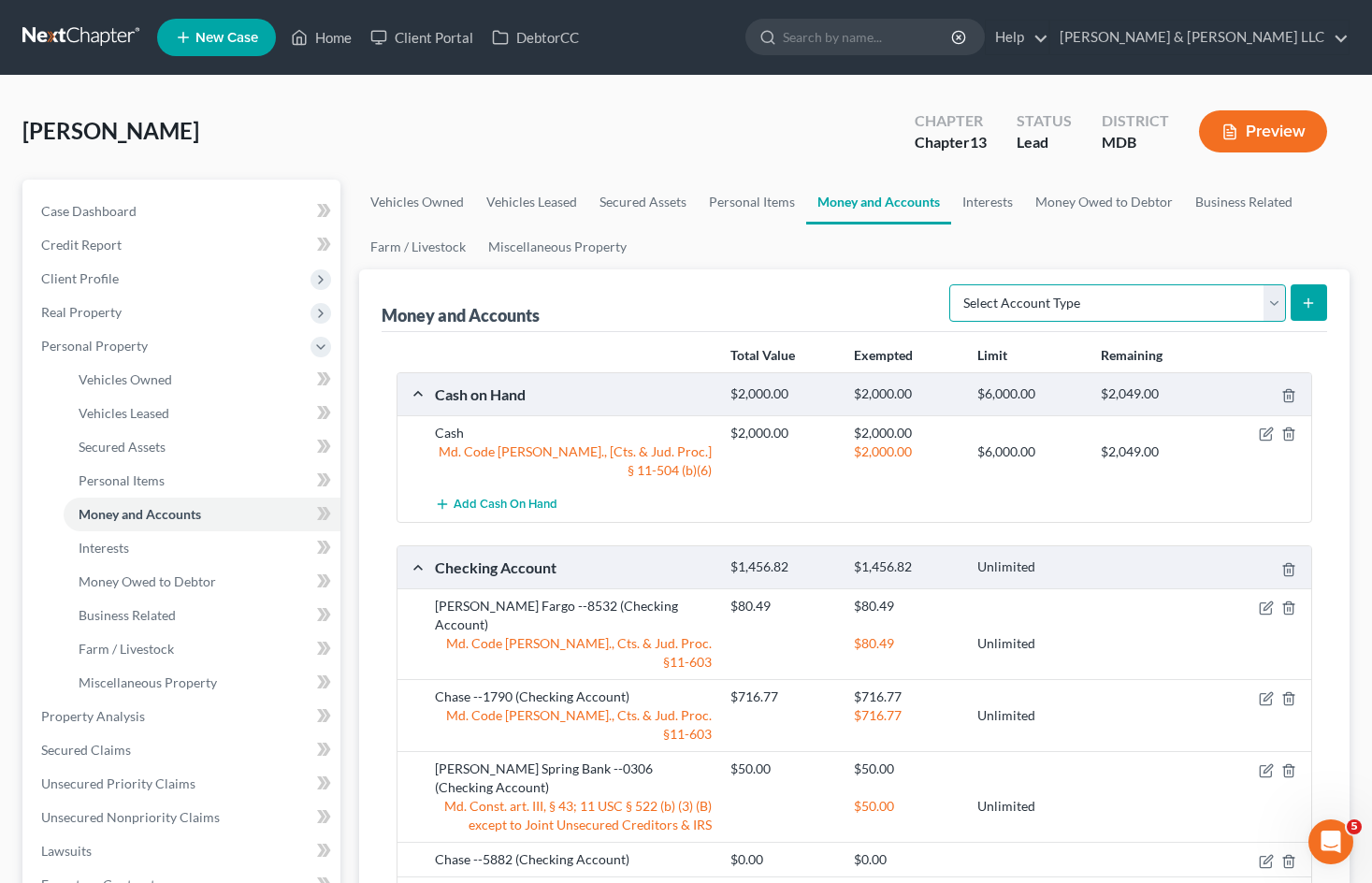
click at [1244, 297] on select "Select Account Type Brokerage Cash on Hand Certificates of Deposit Checking Acc…" at bounding box center [1117, 303] width 337 height 38
select select "checking"
click at [953, 284] on select "Select Account Type Brokerage Cash on Hand Certificates of Deposit Checking Acc…" at bounding box center [1117, 303] width 337 height 38
click at [1303, 306] on icon "submit" at bounding box center [1308, 303] width 15 height 15
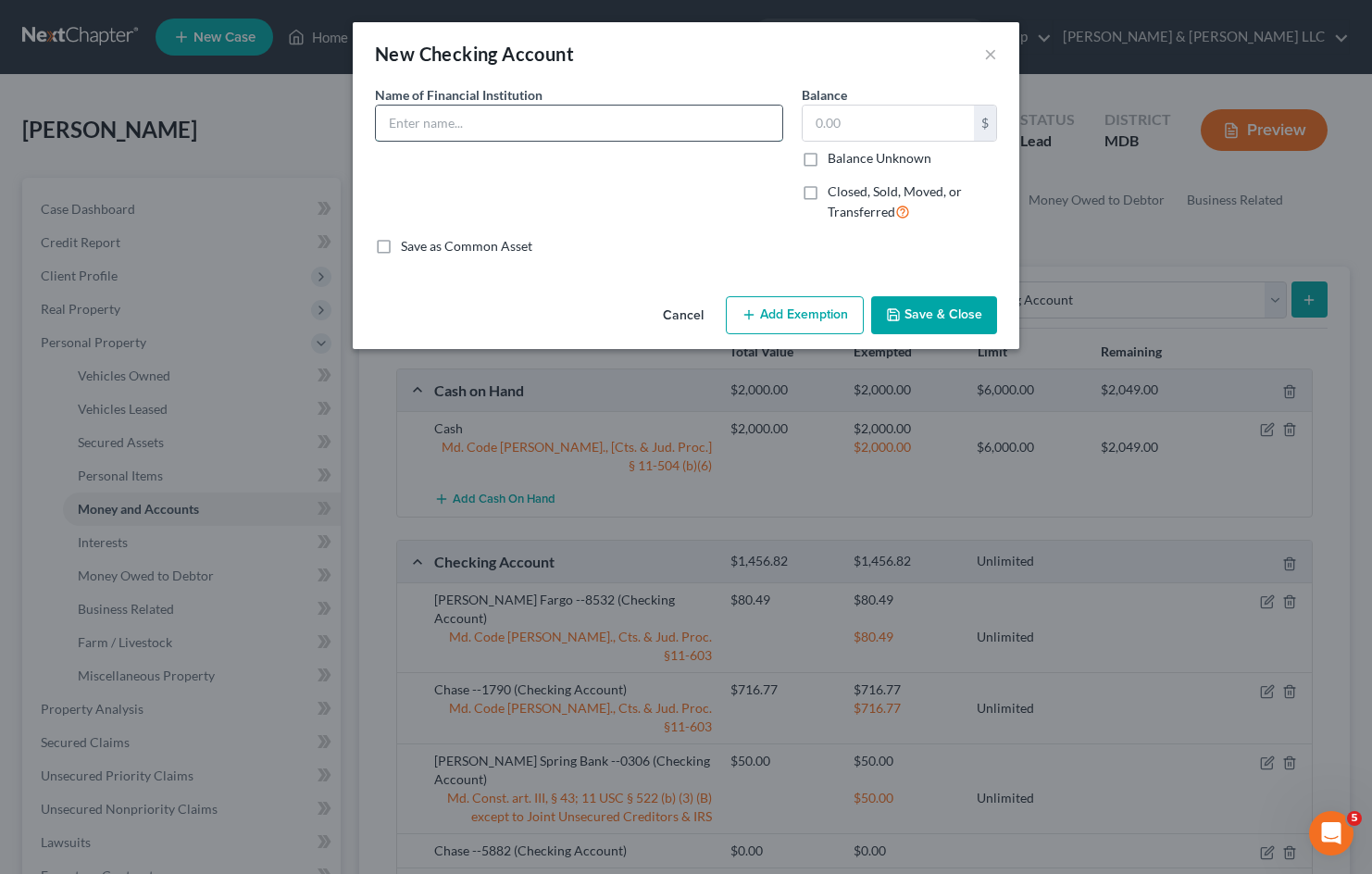
click at [595, 122] on input "text" at bounding box center [579, 124] width 406 height 35
type input "[PERSON_NAME] Fargo Accounts (Closed by [PERSON_NAME])"
click at [828, 192] on label "Closed, Sold, Moved, or Transferred" at bounding box center [912, 202] width 169 height 40
click at [835, 192] on input "Closed, Sold, Moved, or Transferred" at bounding box center [841, 188] width 12 height 12
checkbox input "true"
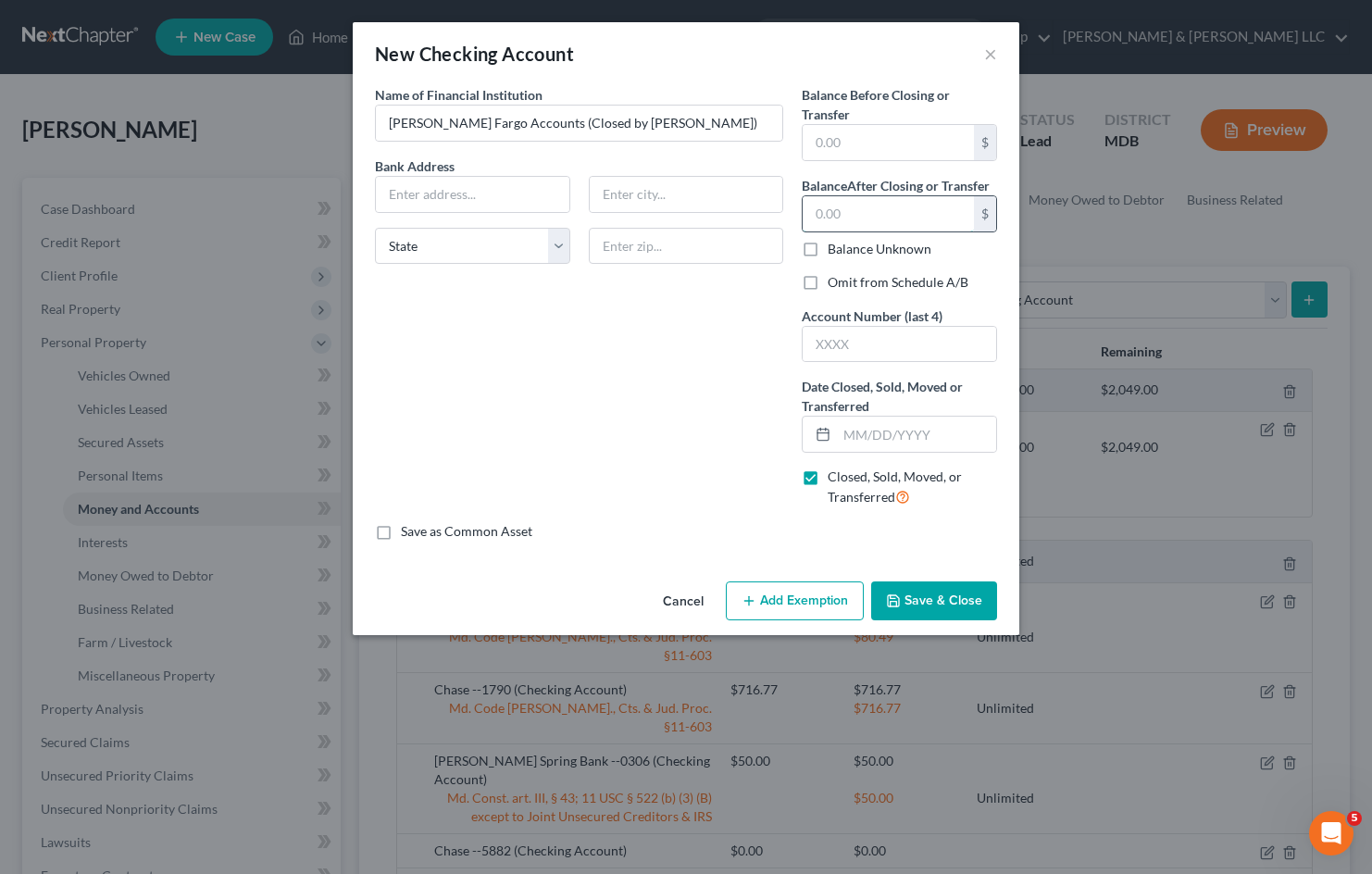
click at [903, 222] on input "text" at bounding box center [888, 214] width 171 height 35
click at [885, 145] on input "text" at bounding box center [888, 143] width 171 height 35
type input "0"
click at [876, 202] on input "text" at bounding box center [888, 214] width 171 height 35
type input "0"
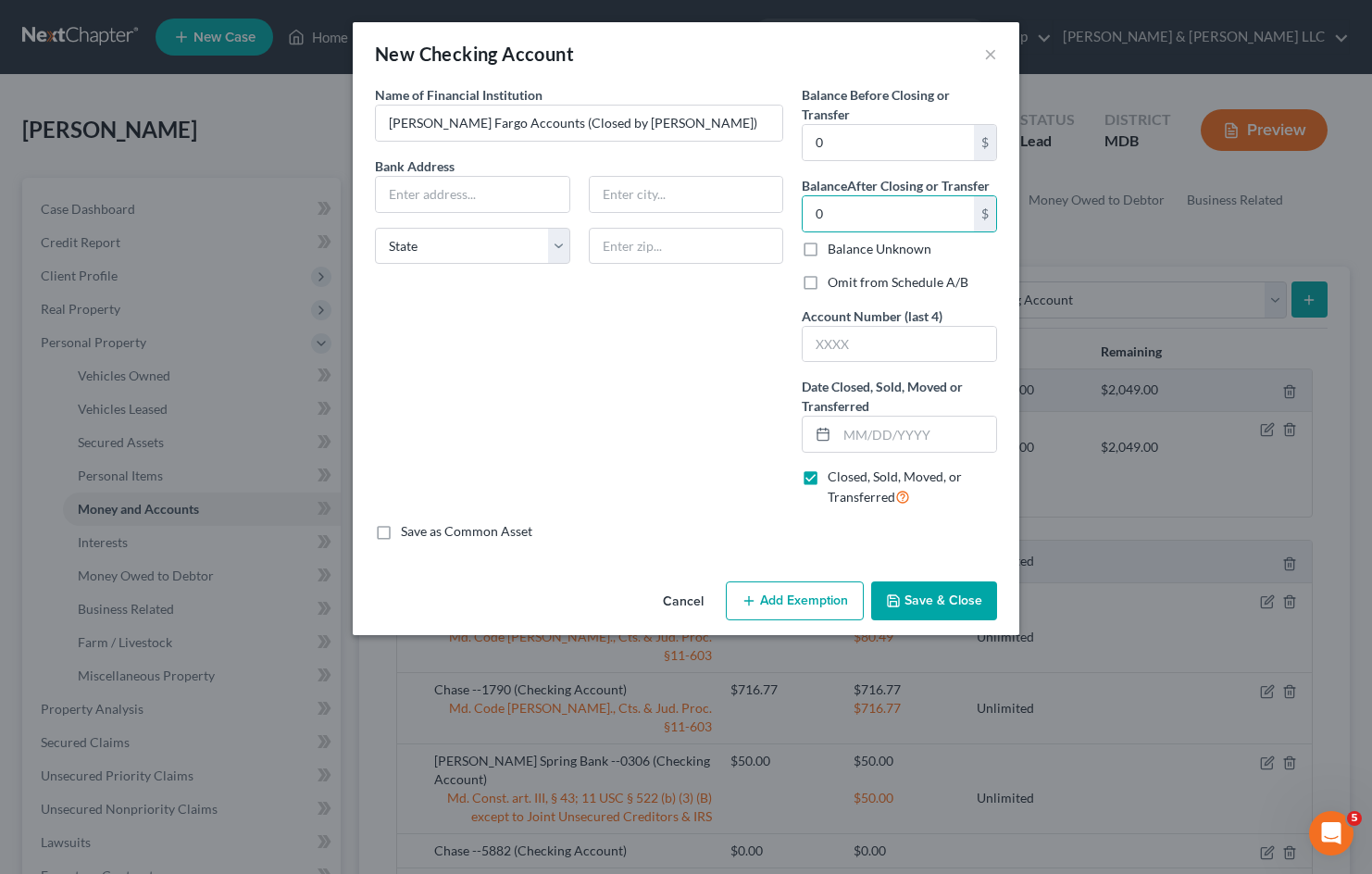
click at [654, 424] on div "Name of Financial Institution * [PERSON_NAME] Fargo Accounts (Closed by [PERSON…" at bounding box center [579, 304] width 426 height 437
click at [874, 437] on input "text" at bounding box center [916, 434] width 159 height 35
click at [853, 436] on input "03/2025" at bounding box center [916, 434] width 159 height 35
click at [535, 383] on div "Name of Financial Institution * [PERSON_NAME] Fargo Accounts (Closed by [PERSON…" at bounding box center [579, 304] width 426 height 437
click at [952, 606] on button "Save & Close" at bounding box center [934, 601] width 126 height 39
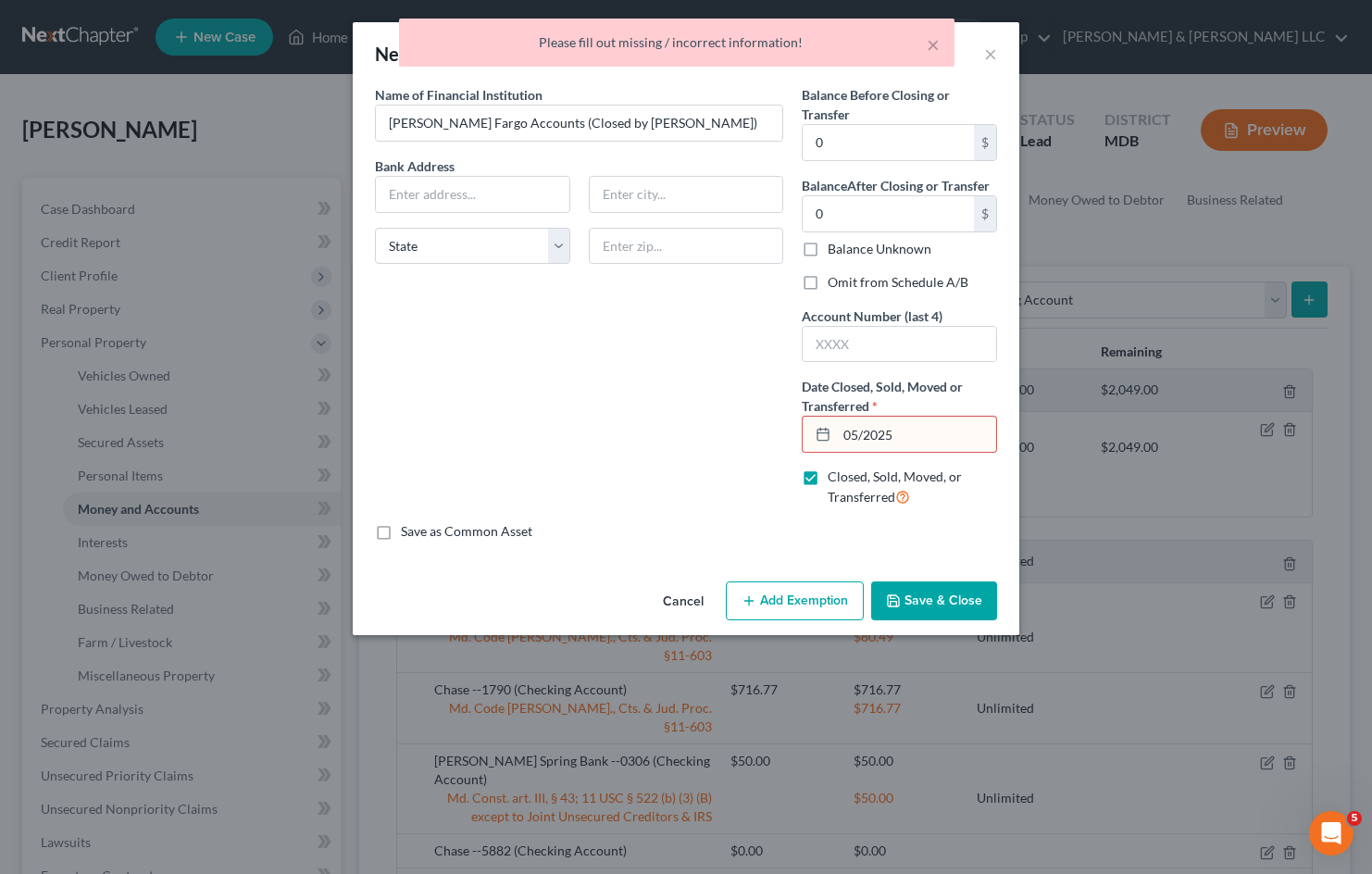
click at [861, 434] on input "05/2025" at bounding box center [916, 434] width 159 height 35
click at [865, 437] on input "05/2025" at bounding box center [916, 434] width 159 height 35
type input "[DATE]"
click at [639, 383] on div "Name of Financial Institution * [PERSON_NAME] Fargo Accounts (Closed by [PERSON…" at bounding box center [579, 304] width 426 height 437
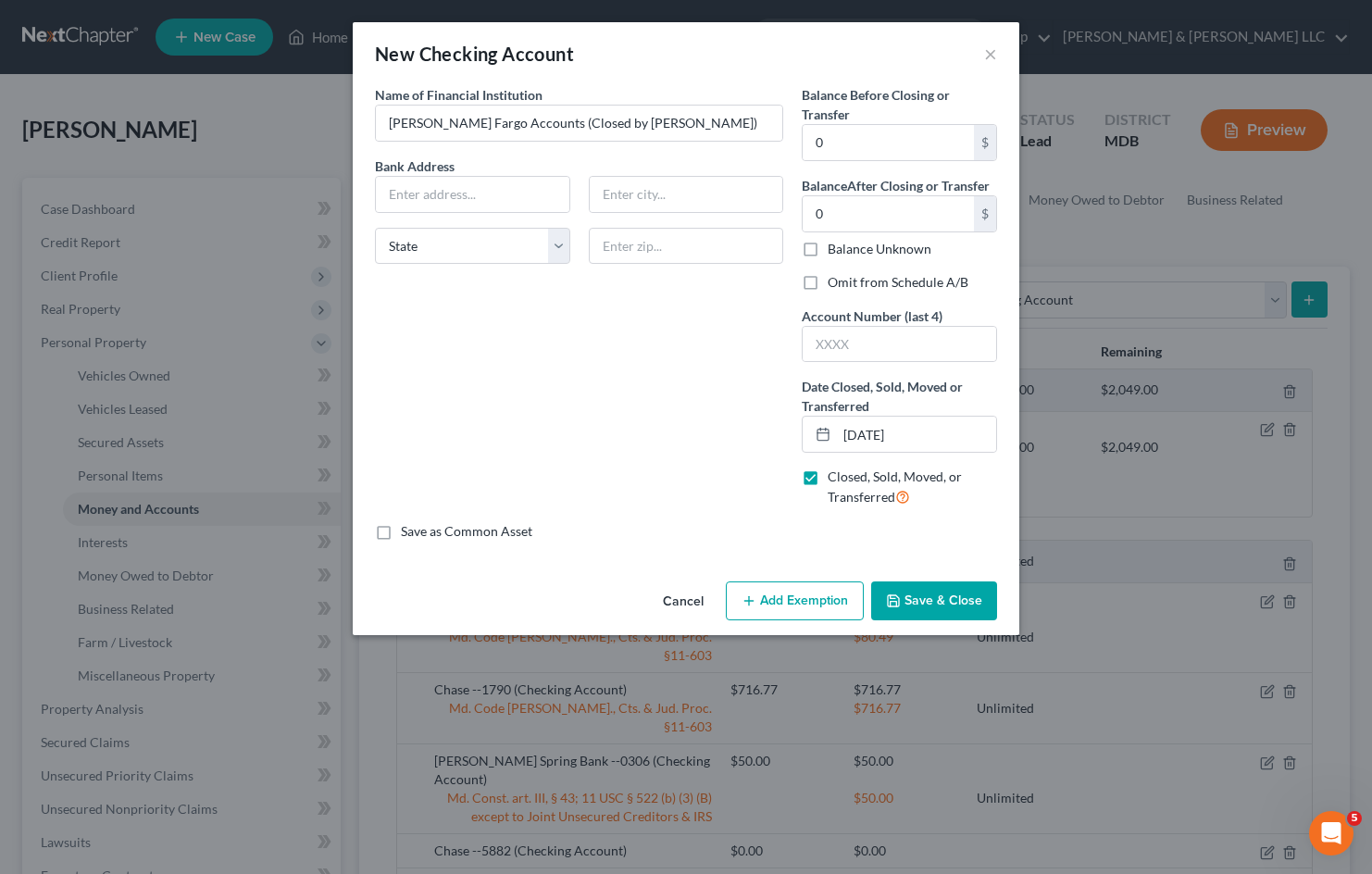
click at [942, 606] on button "Save & Close" at bounding box center [934, 601] width 126 height 39
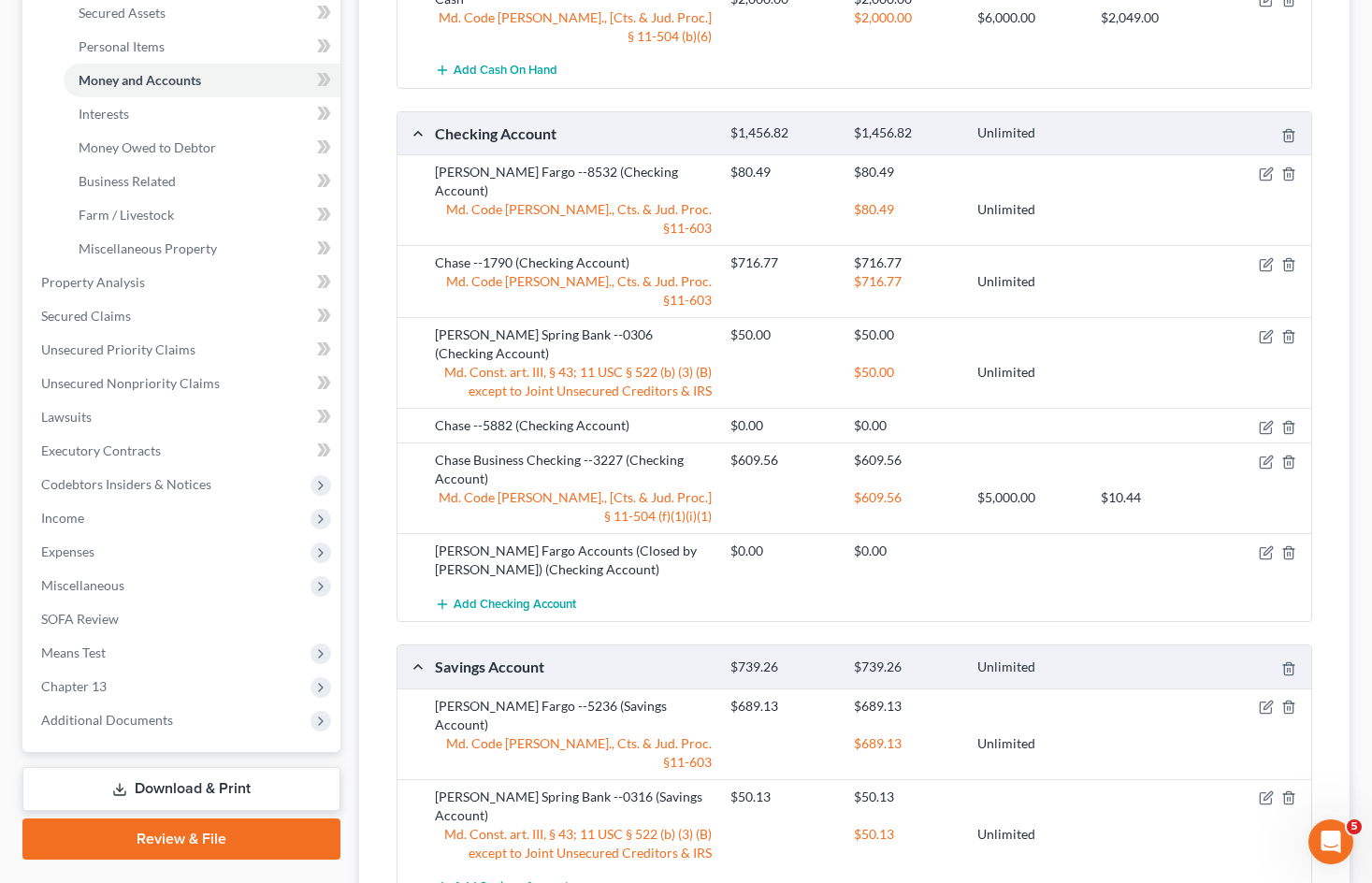
scroll to position [388, 0]
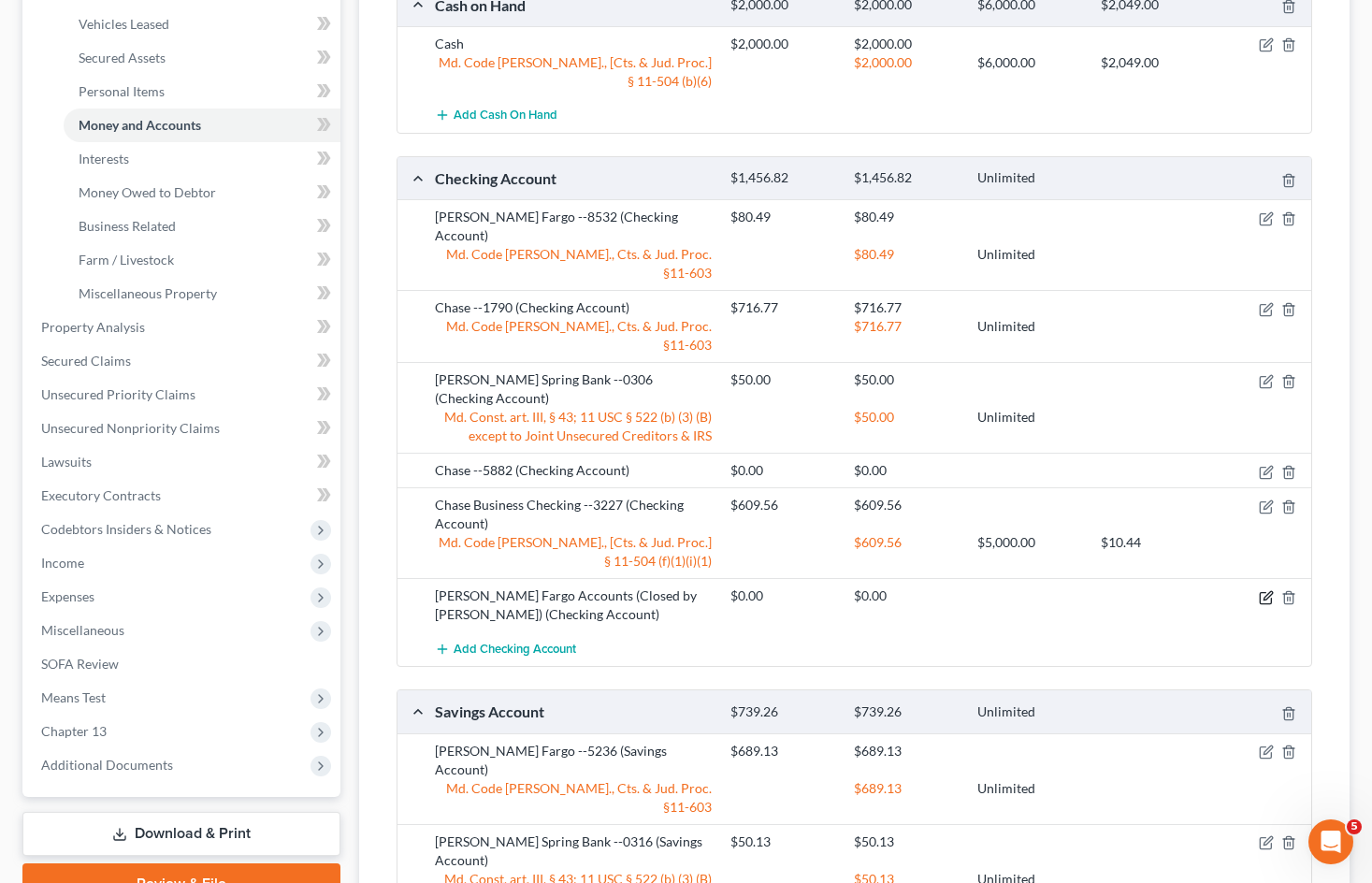
click at [1260, 592] on icon "button" at bounding box center [1265, 598] width 11 height 11
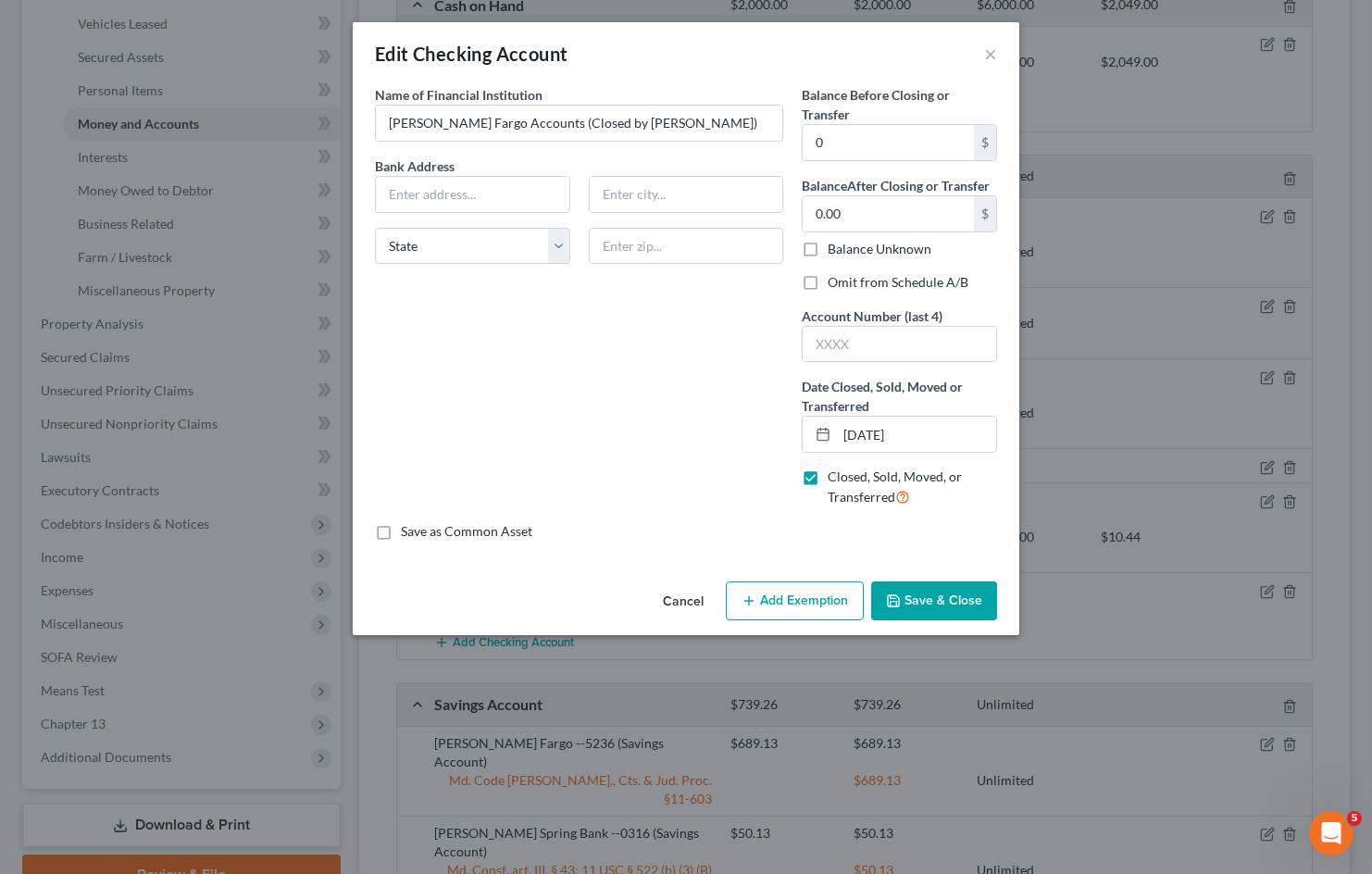
click at [828, 280] on label "Omit from Schedule A/B" at bounding box center [897, 282] width 140 height 19
click at [835, 280] on input "Omit from Schedule A/B" at bounding box center [841, 279] width 12 height 12
checkbox input "true"
click at [960, 600] on button "Save & Close" at bounding box center [934, 601] width 126 height 39
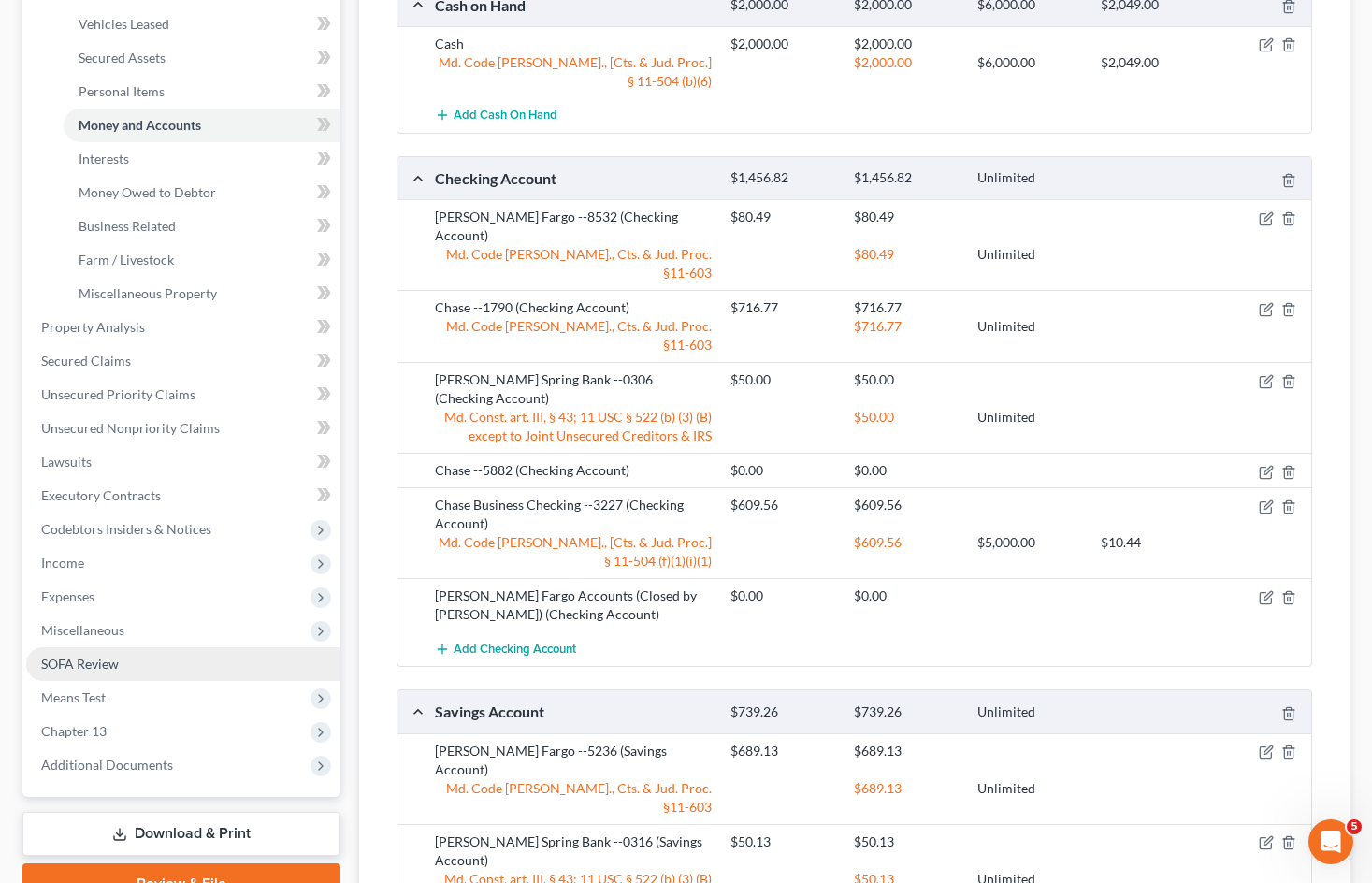
click at [170, 662] on link "SOFA Review" at bounding box center [183, 663] width 314 height 34
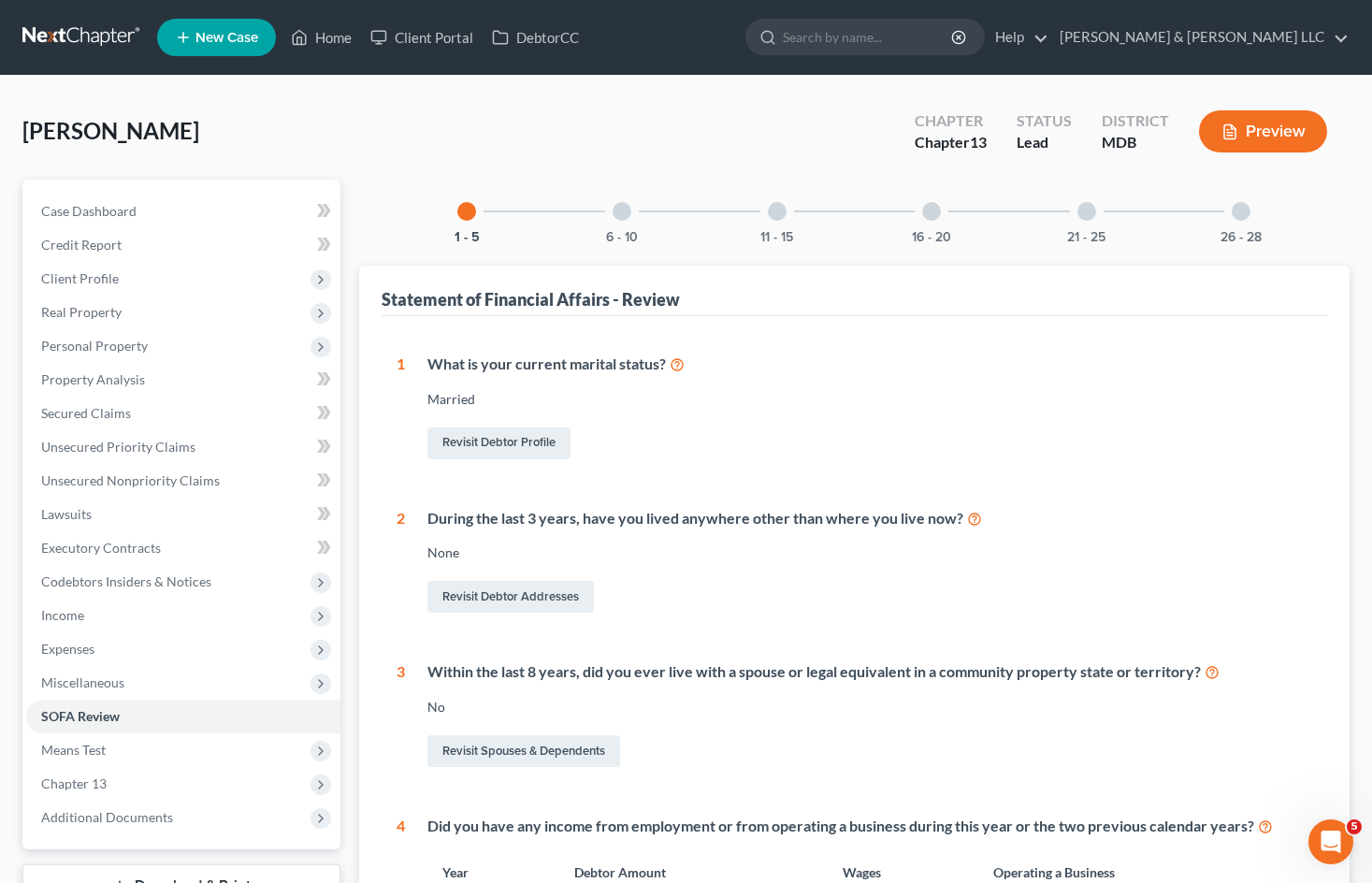
click at [922, 210] on div at bounding box center [931, 211] width 19 height 19
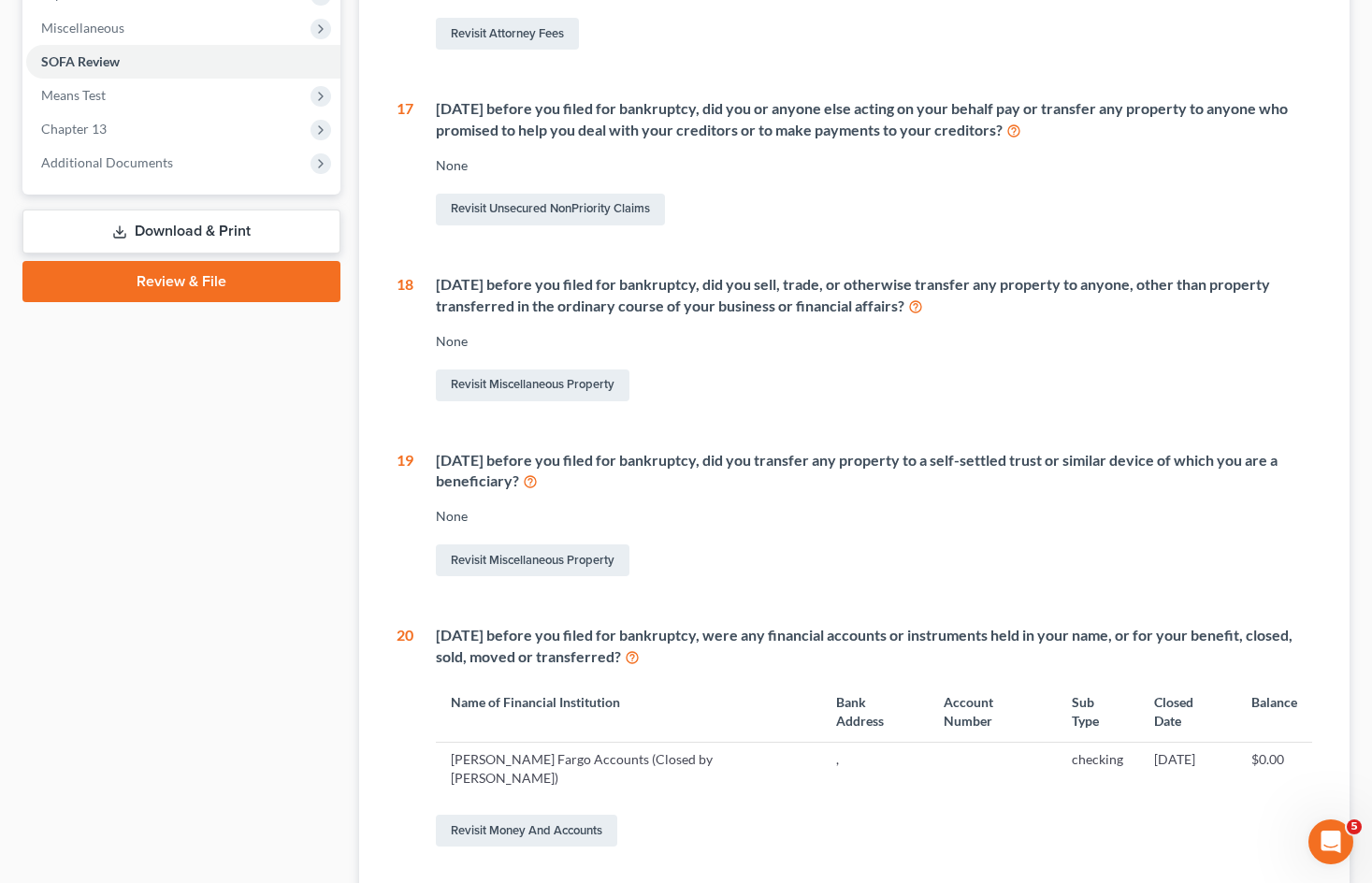
scroll to position [187, 0]
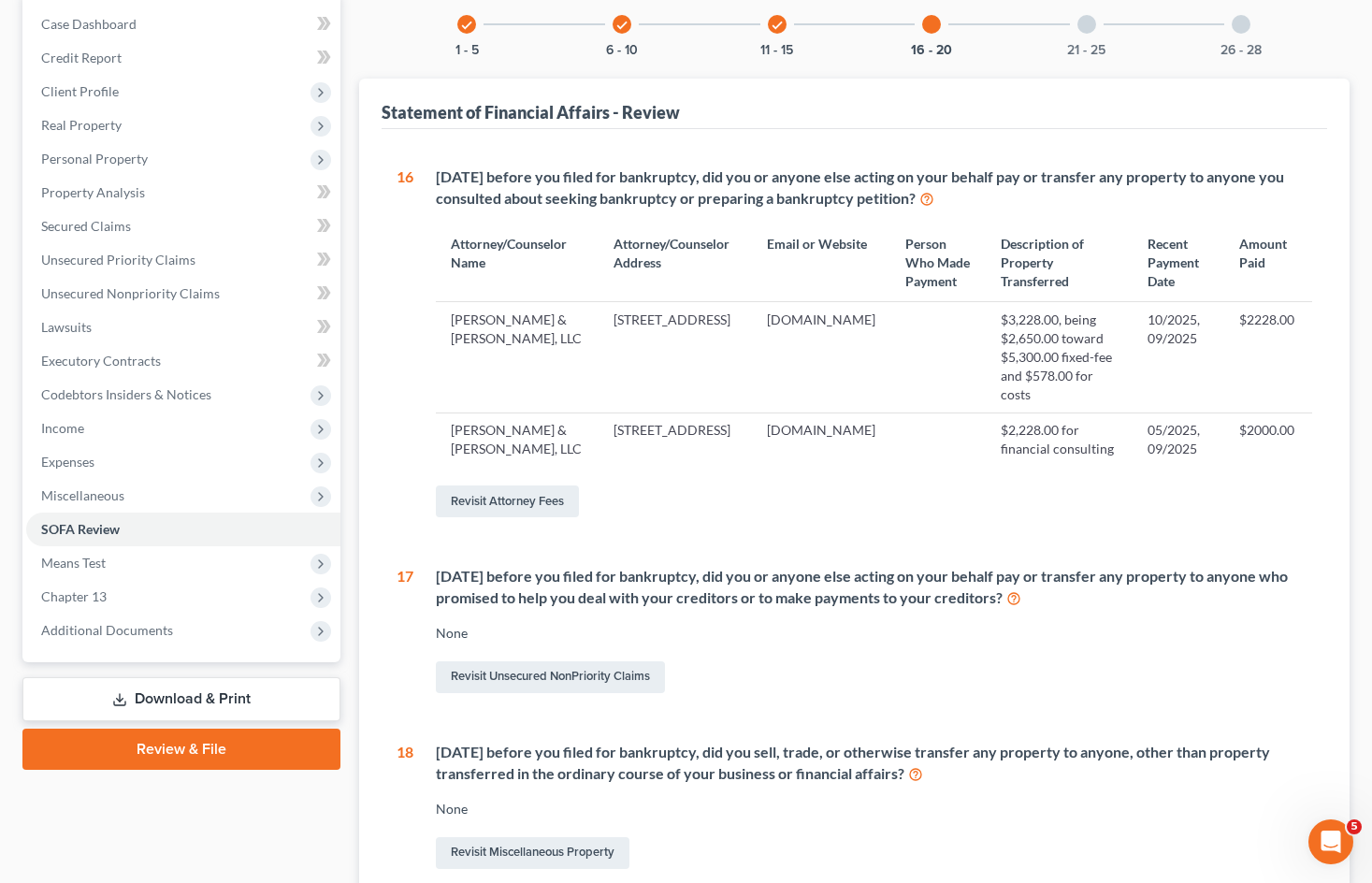
click at [1090, 31] on div at bounding box center [1087, 24] width 19 height 19
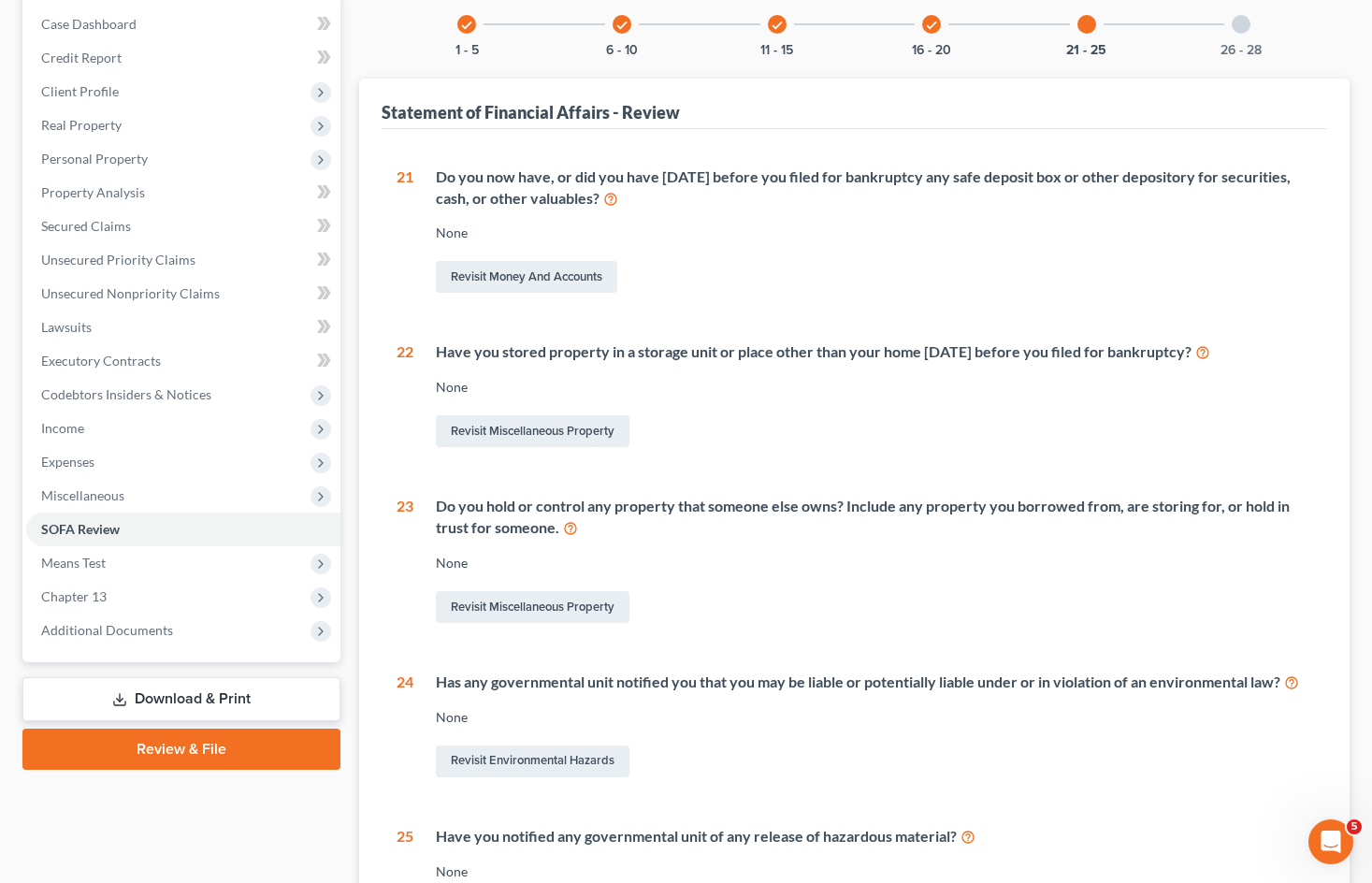
drag, startPoint x: 439, startPoint y: 170, endPoint x: 679, endPoint y: 208, distance: 243.0
click at [679, 208] on div "Do you now have, or did you have [DATE] before you filed for bankruptcy any saf…" at bounding box center [874, 188] width 877 height 43
click at [676, 269] on div "Revisit Money and Accounts" at bounding box center [874, 277] width 877 height 39
click at [593, 266] on link "Revisit Money and Accounts" at bounding box center [526, 277] width 181 height 32
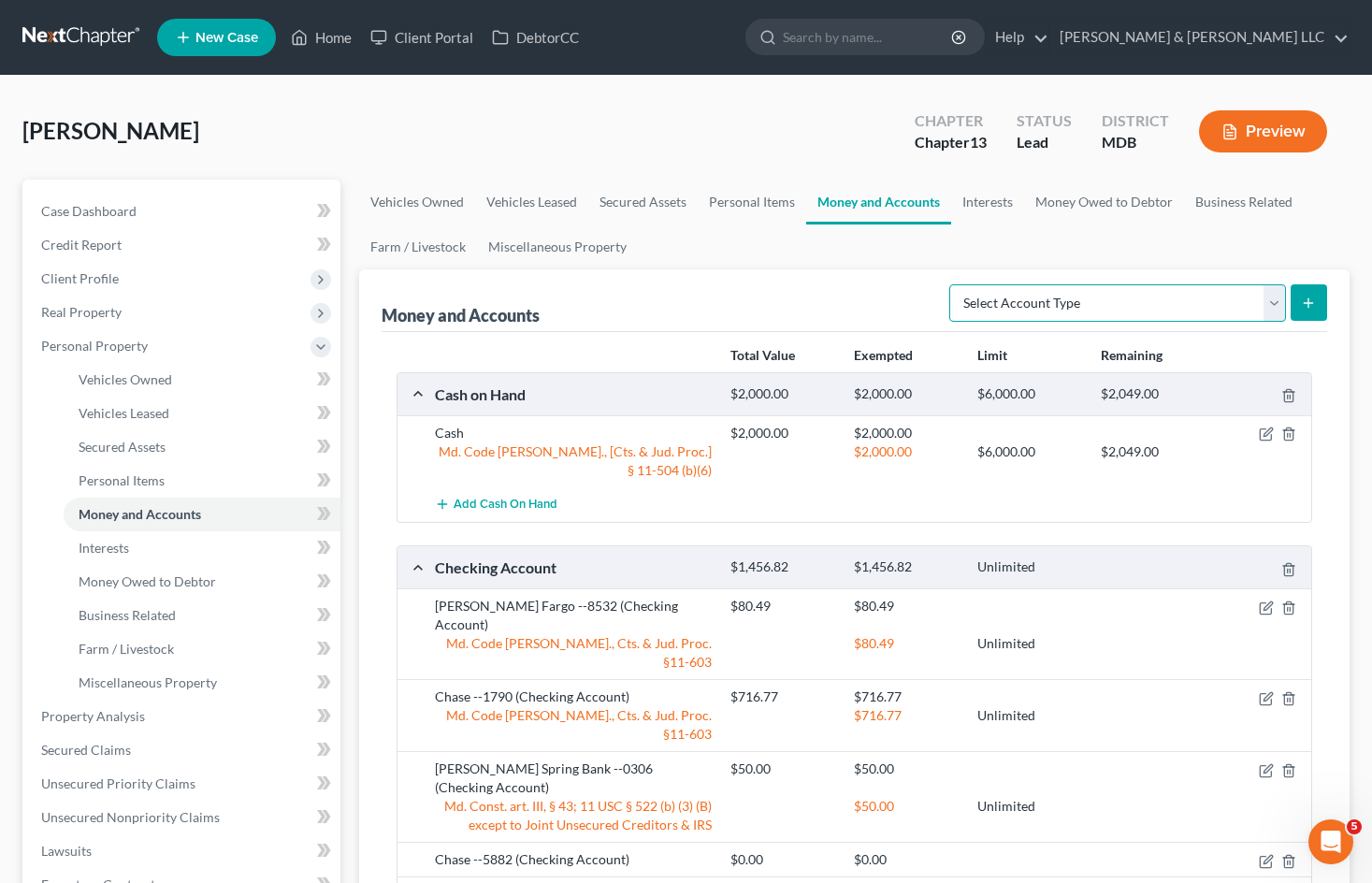
click at [1254, 309] on select "Select Account Type Brokerage Cash on Hand Certificates of Deposit Checking Acc…" at bounding box center [1117, 303] width 337 height 38
select select "safe_deposit_box"
click at [953, 284] on select "Select Account Type Brokerage Cash on Hand Certificates of Deposit Checking Acc…" at bounding box center [1117, 303] width 337 height 38
click at [1316, 292] on button "submit" at bounding box center [1308, 302] width 37 height 37
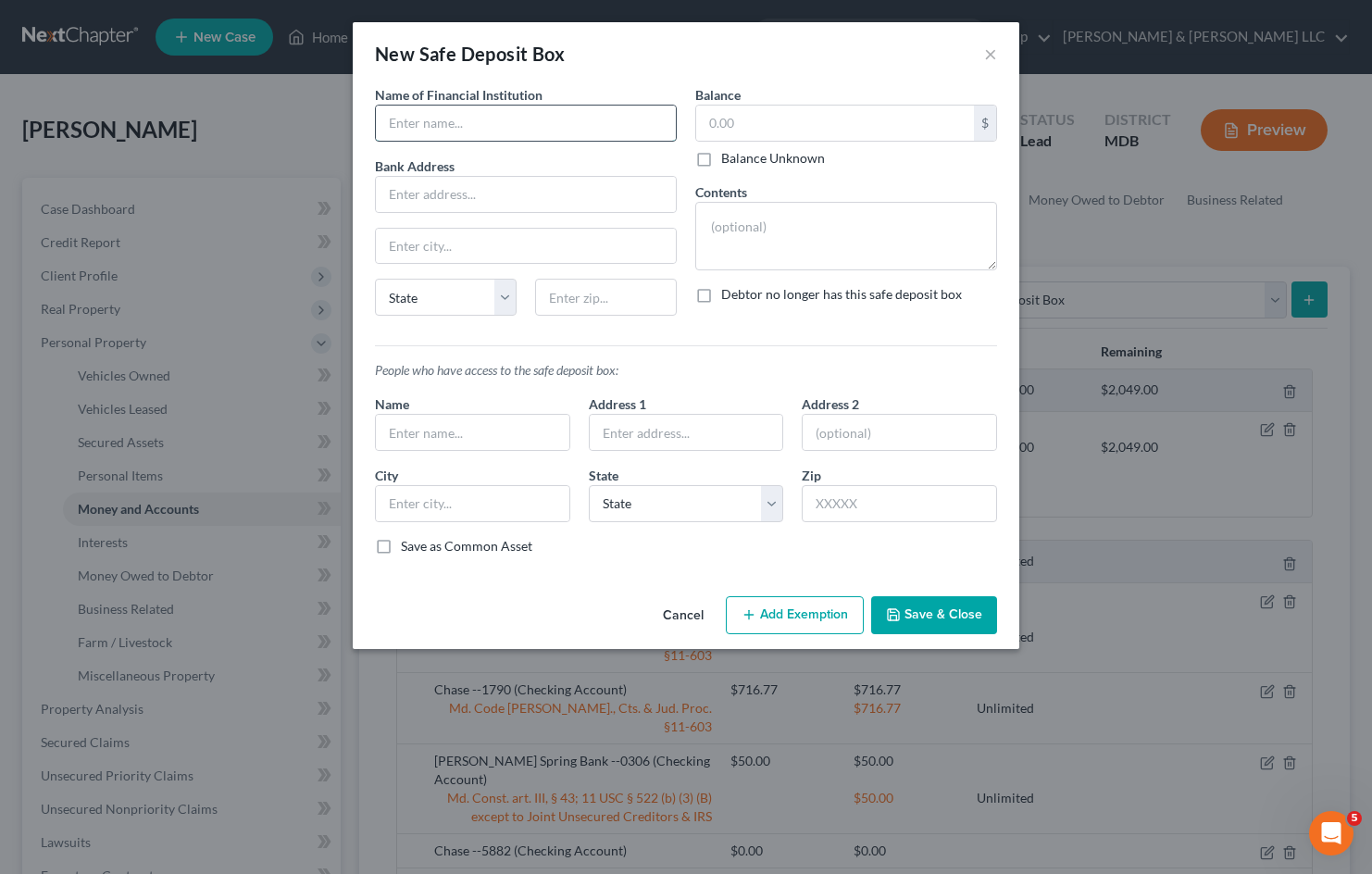
click at [574, 124] on input "text" at bounding box center [526, 124] width 300 height 35
type input "[PERSON_NAME] Fargo Bank"
click at [777, 114] on input "text" at bounding box center [834, 124] width 278 height 35
type input "0"
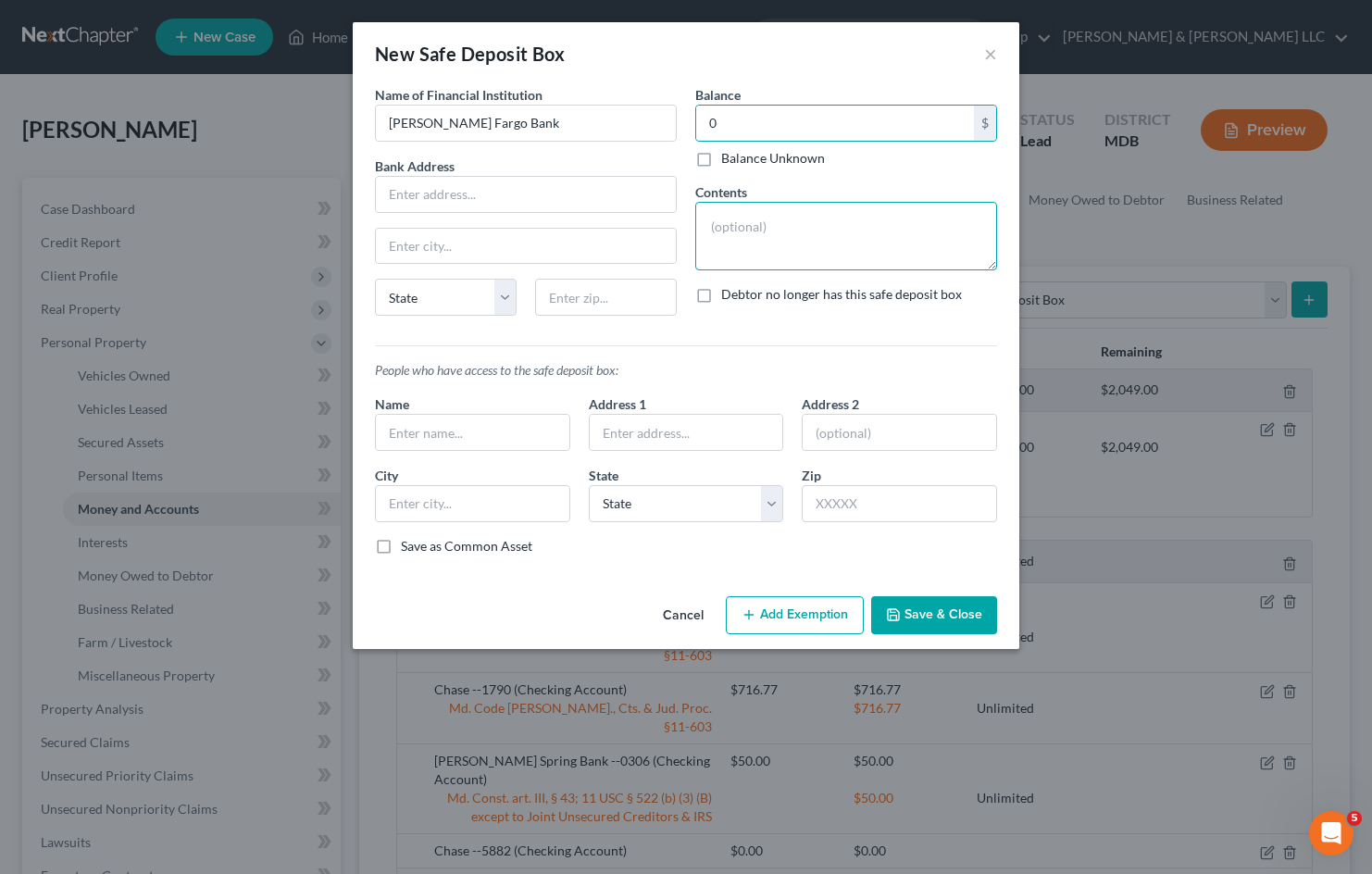
click at [801, 218] on textarea at bounding box center [845, 236] width 302 height 69
type textarea "E"
type textarea "Safe deposit box (empty)"
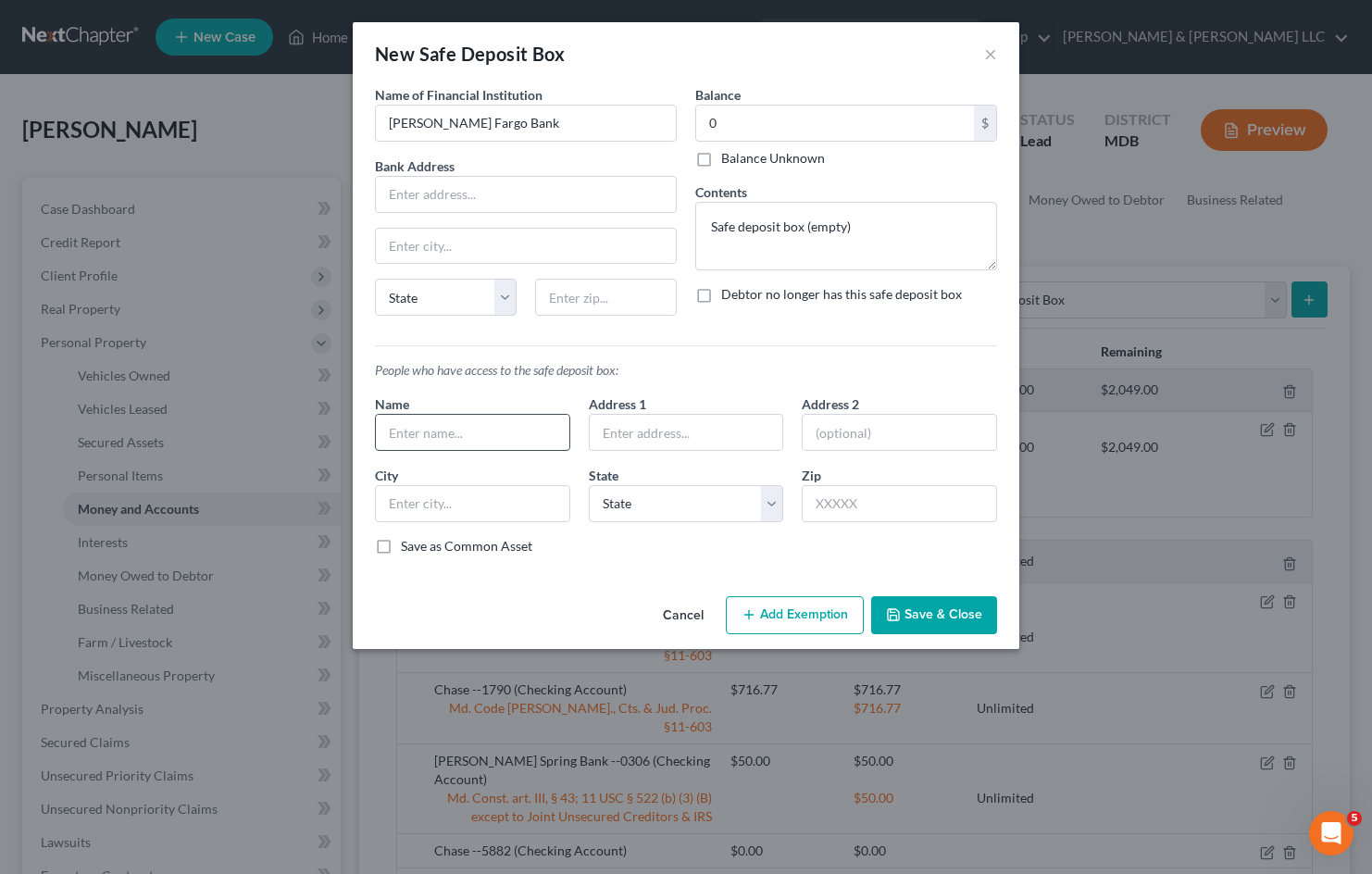
click at [525, 429] on input "text" at bounding box center [473, 432] width 193 height 35
type input "Debtor"
click at [902, 606] on button "Save & Close" at bounding box center [934, 616] width 126 height 39
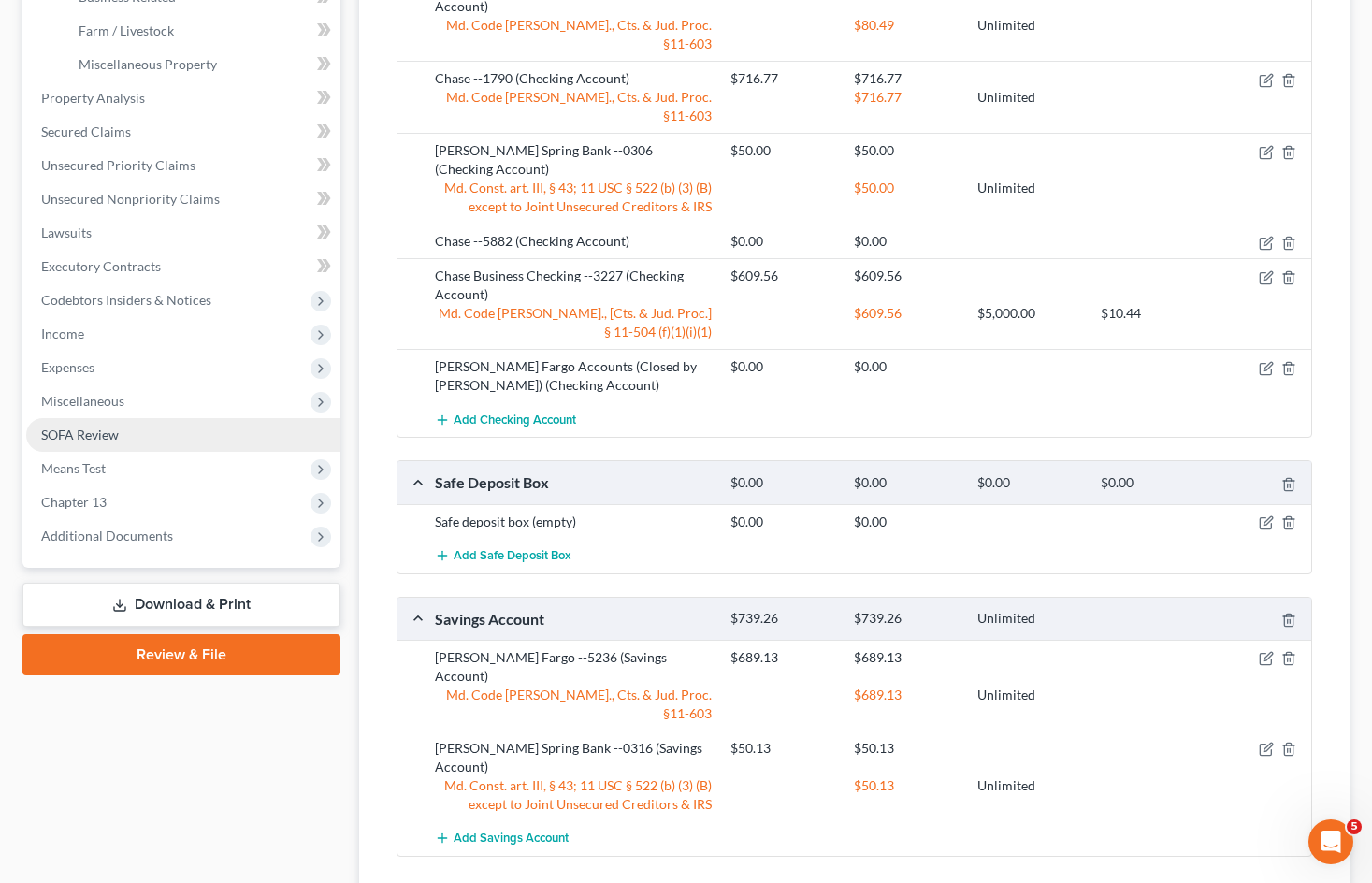
click at [167, 428] on link "SOFA Review" at bounding box center [183, 434] width 314 height 34
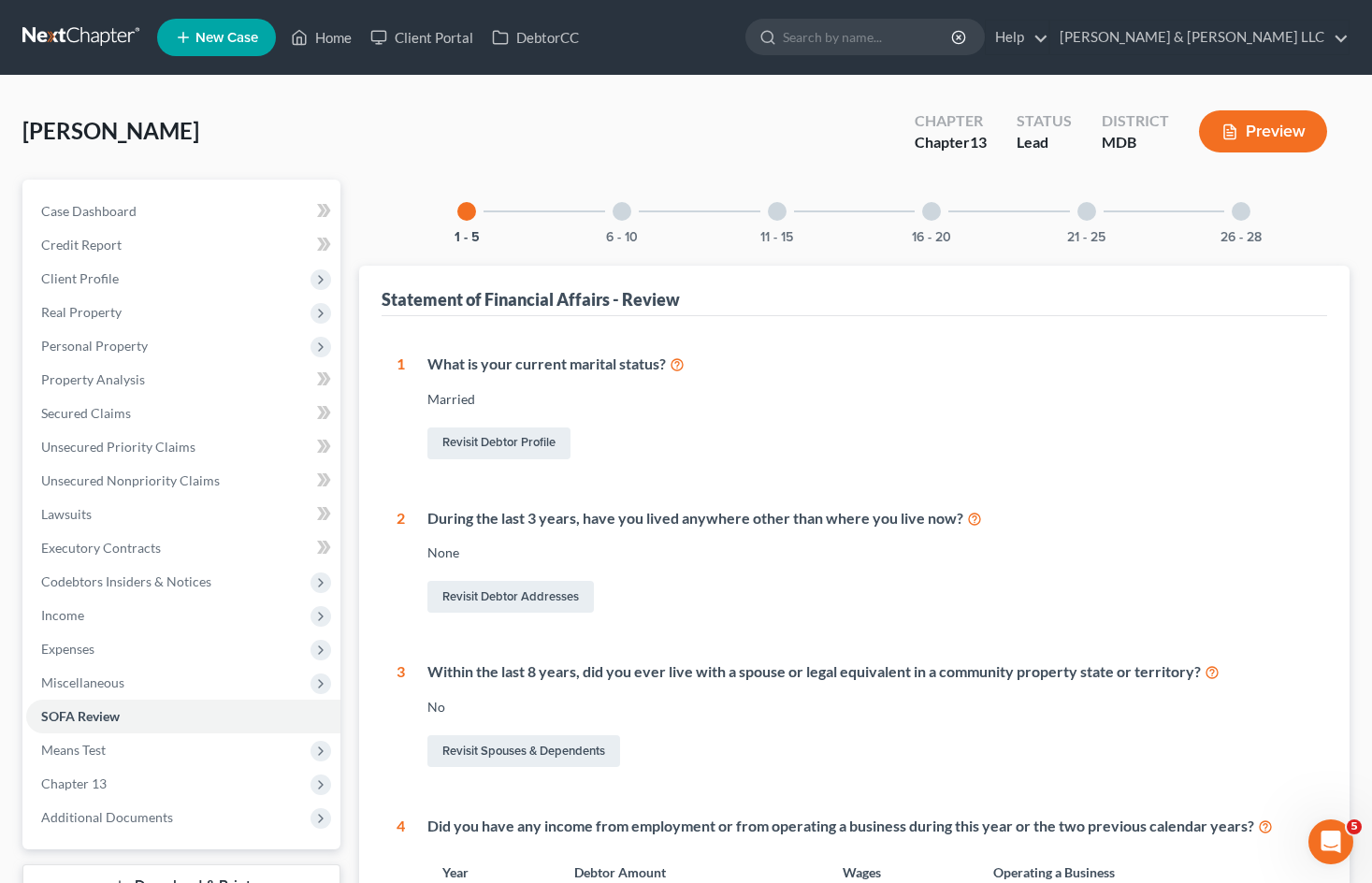
click at [1090, 214] on div at bounding box center [1087, 211] width 19 height 19
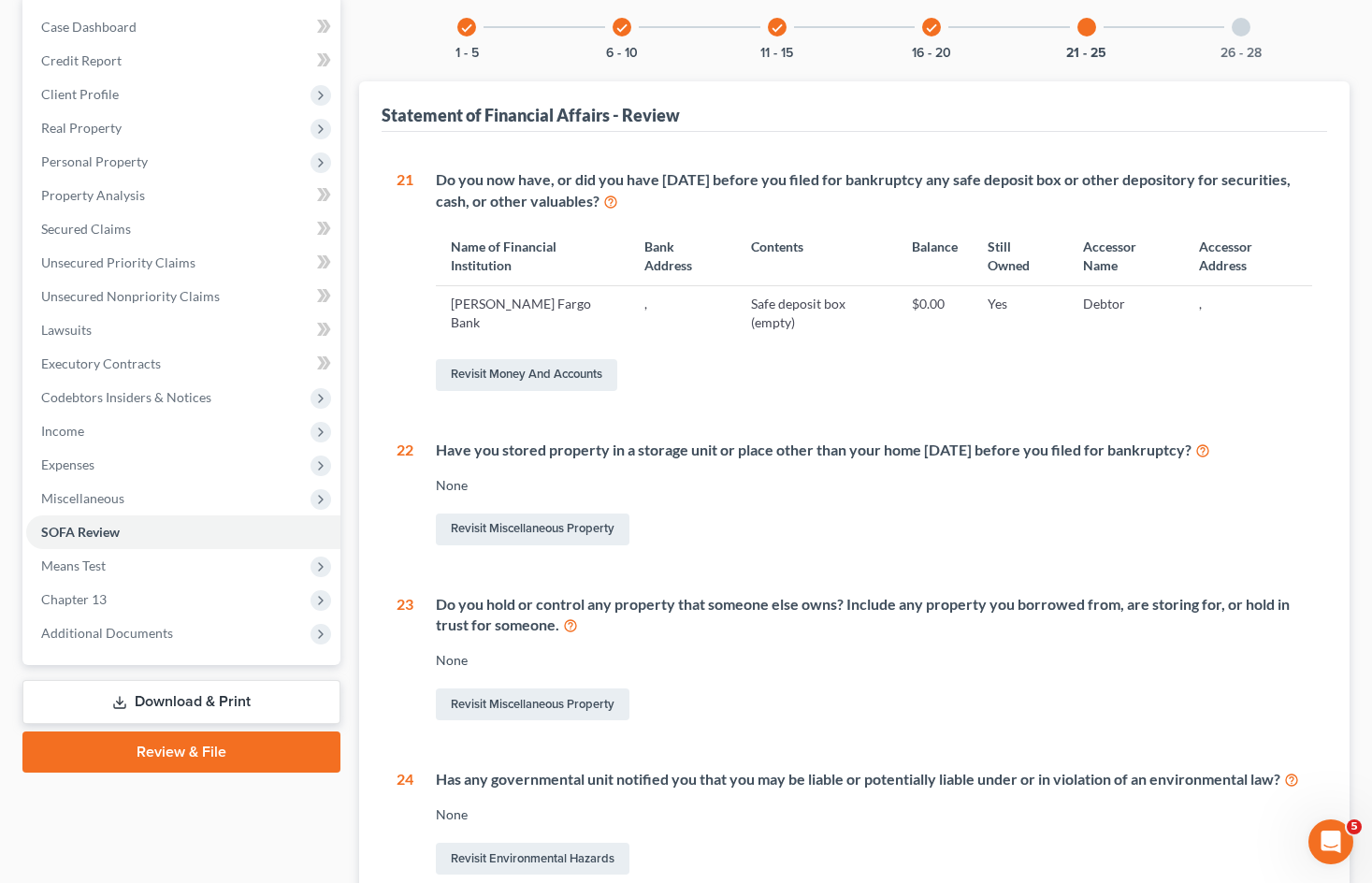
scroll to position [187, 0]
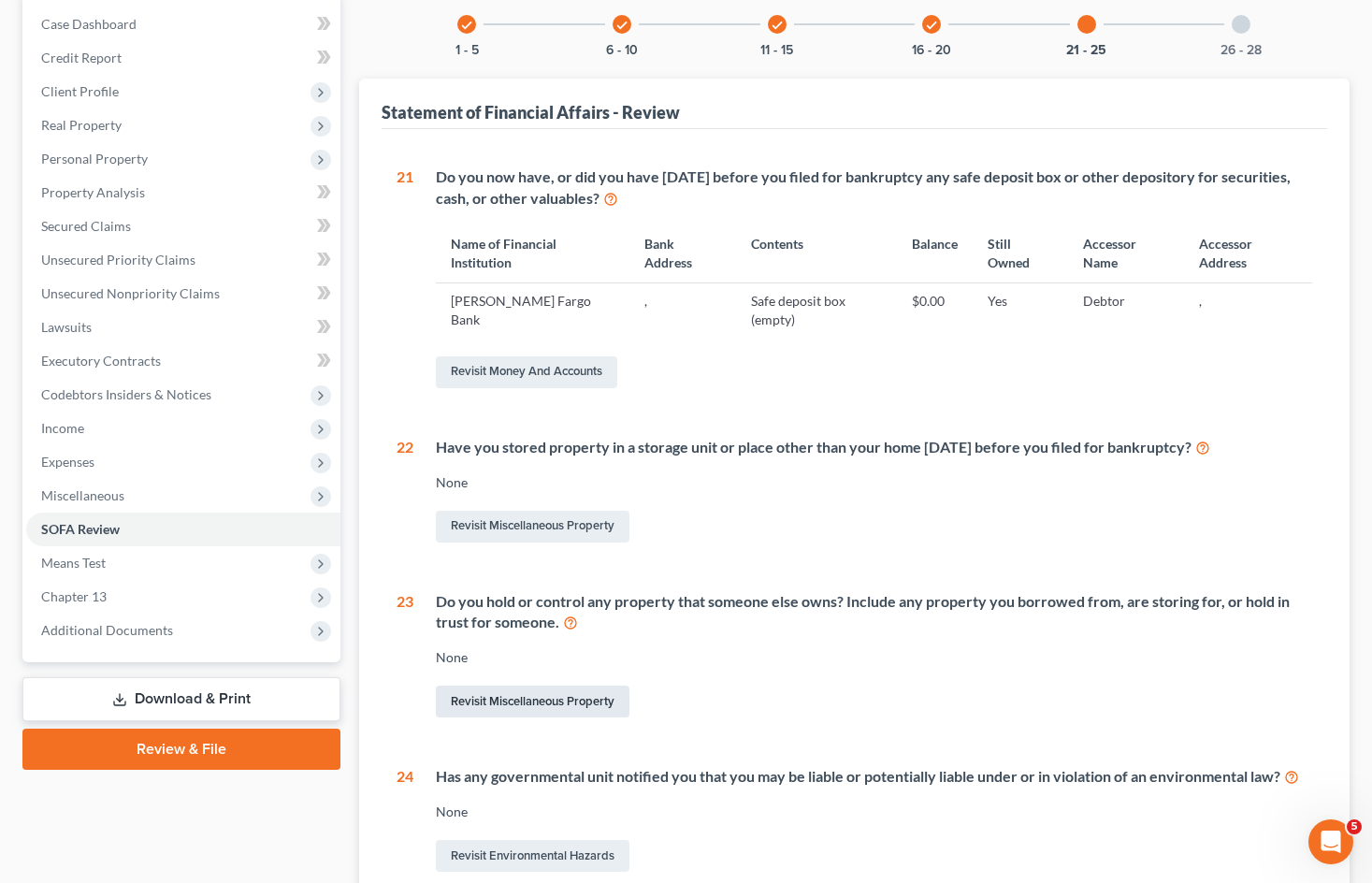
click at [551, 690] on link "Revisit Miscellaneous Property" at bounding box center [532, 701] width 193 height 32
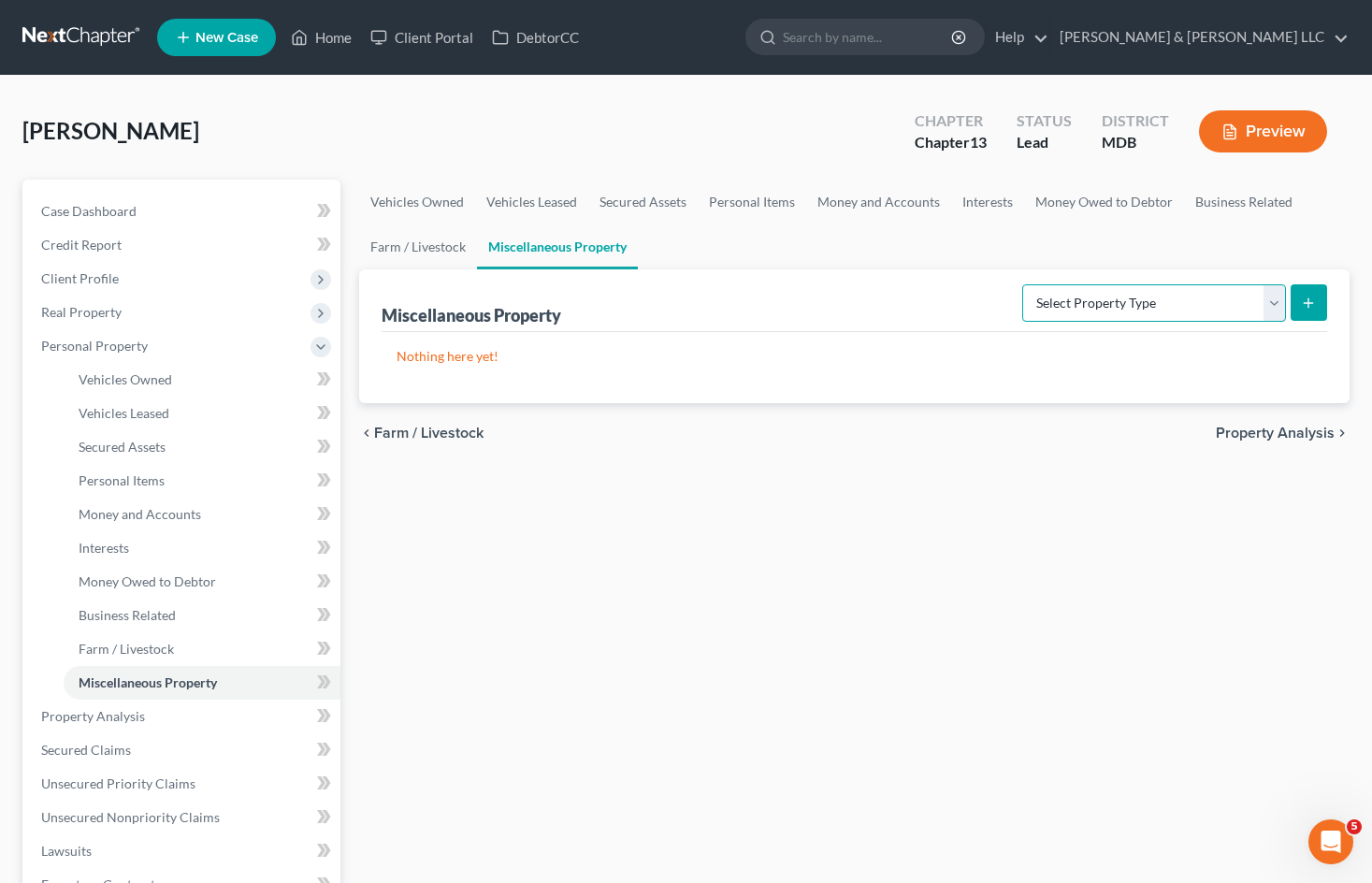
click at [1183, 305] on select "Select Property Type Assigned for Creditor Benefit [DATE] Holding for Another N…" at bounding box center [1153, 303] width 264 height 38
select select "holding_for_another"
click at [1022, 284] on select "Select Property Type Assigned for Creditor Benefit [DATE] Holding for Another N…" at bounding box center [1153, 303] width 264 height 38
click at [1306, 305] on icon "submit" at bounding box center [1308, 303] width 15 height 15
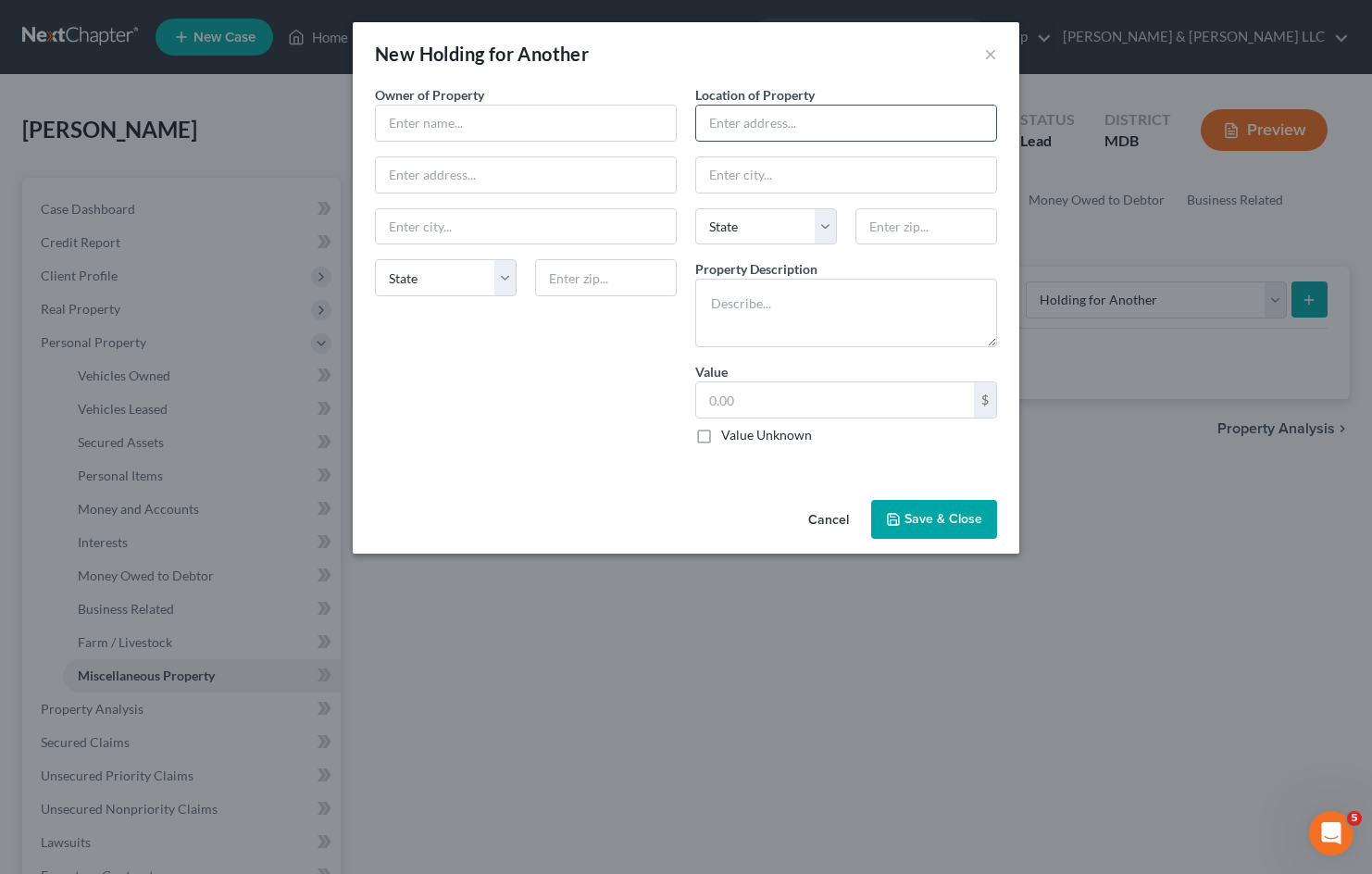
click at [790, 126] on input "text" at bounding box center [845, 124] width 300 height 35
click at [806, 293] on textarea at bounding box center [845, 313] width 302 height 69
type textarea "Furniture and clothing of mother-in-law"
click at [756, 126] on input "text" at bounding box center [845, 124] width 300 height 35
click at [840, 124] on input "text" at bounding box center [845, 124] width 300 height 35
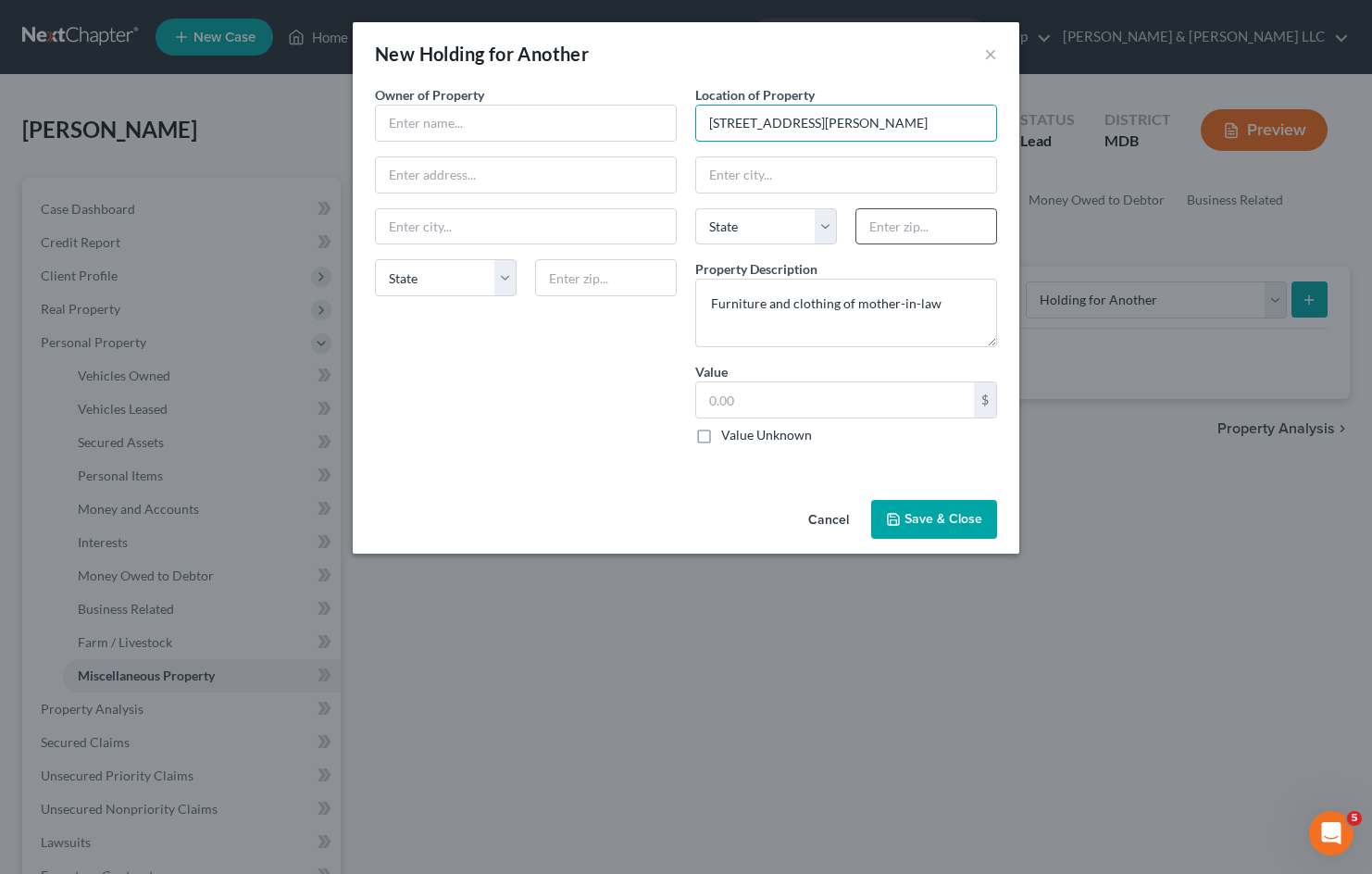
type input "[STREET_ADDRESS][PERSON_NAME]"
click at [940, 228] on input "text" at bounding box center [926, 227] width 141 height 37
type input "20772"
click at [508, 119] on input "text" at bounding box center [526, 124] width 300 height 35
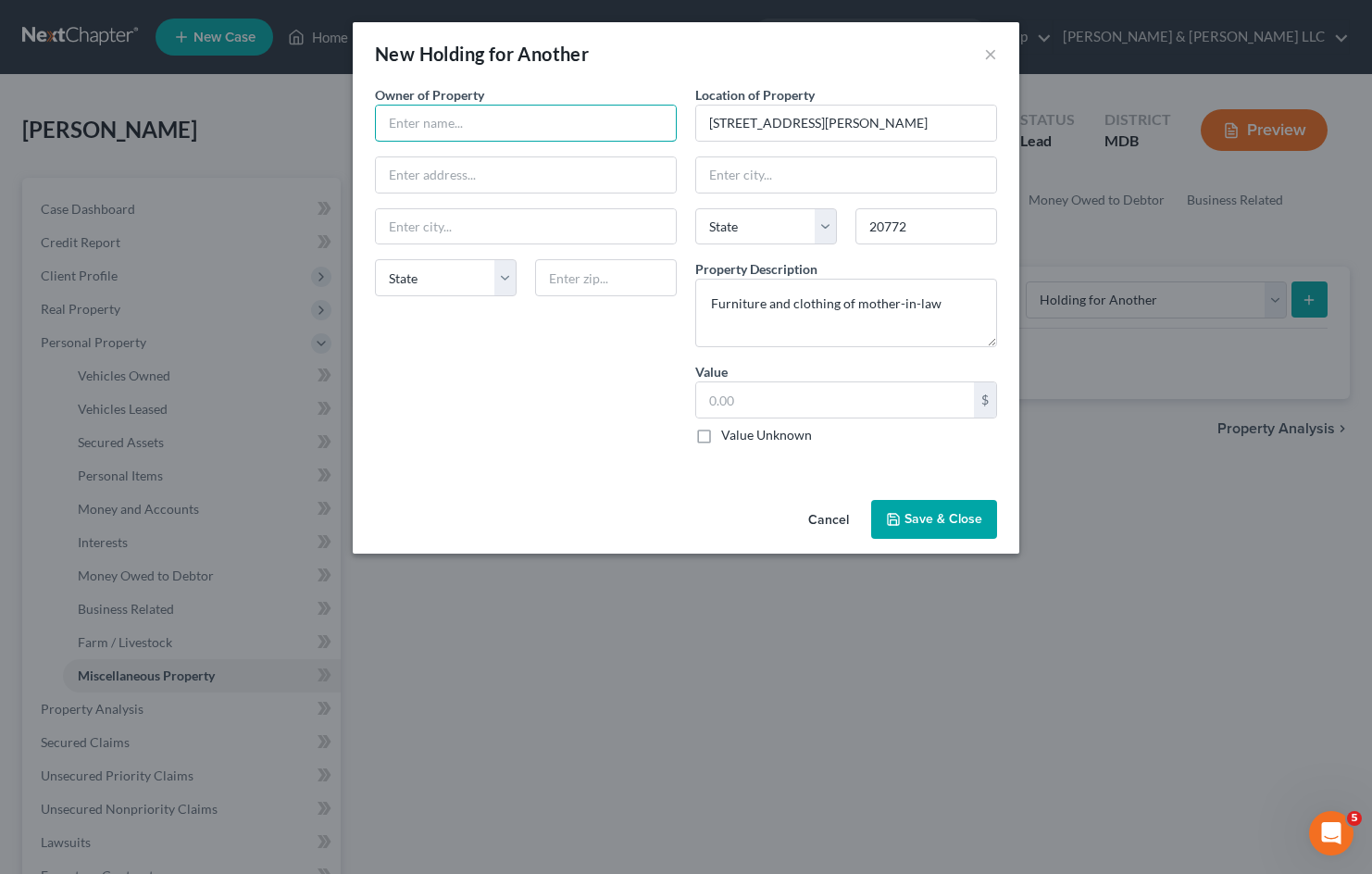
type input "Upper Marlboro"
select select "21"
type input "[PERSON_NAME]"
click at [540, 187] on input "text" at bounding box center [526, 175] width 300 height 35
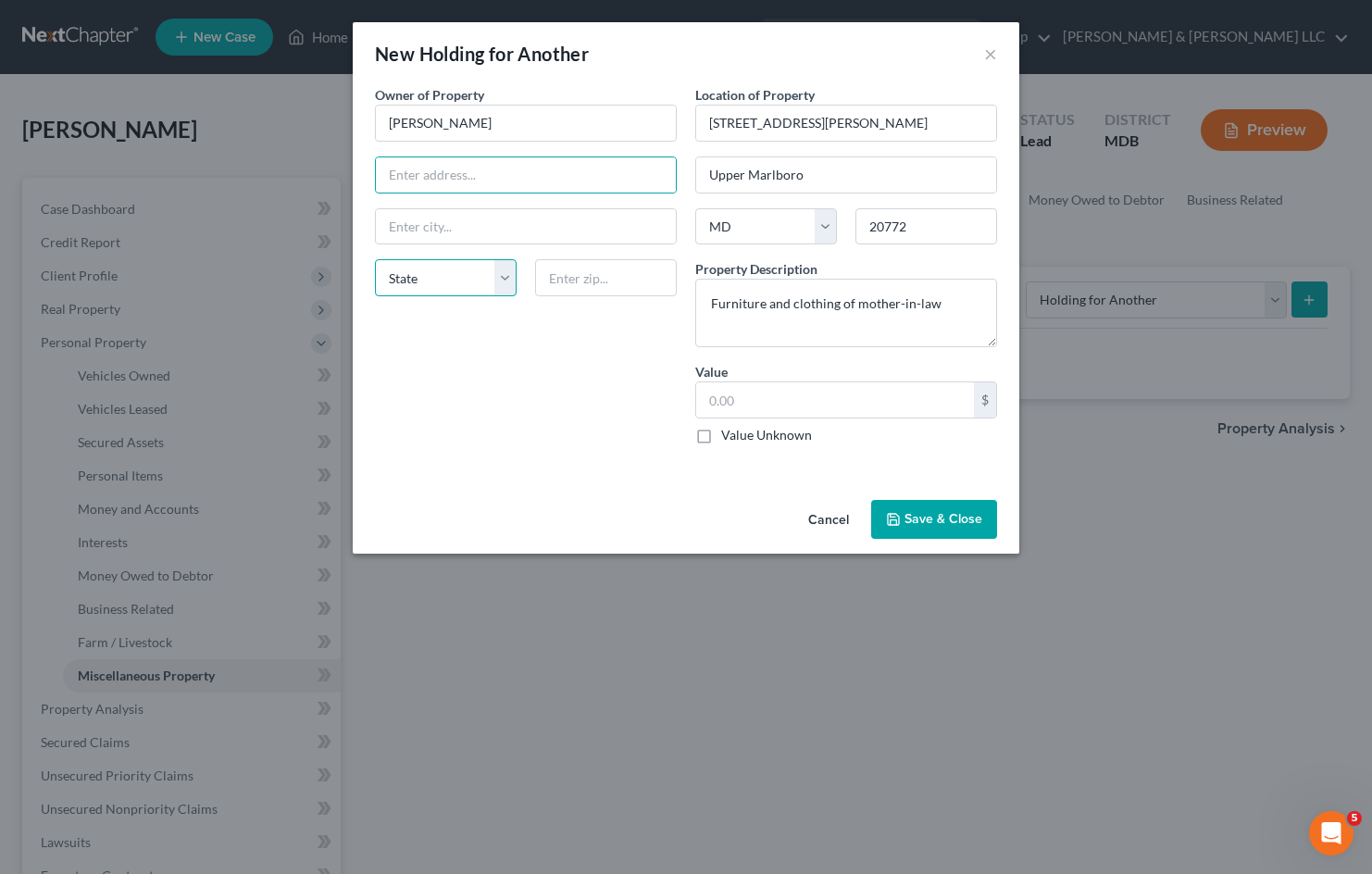
click at [507, 271] on select "State [US_STATE] AK AR AZ CA CO CT DE DC [GEOGRAPHIC_DATA] [GEOGRAPHIC_DATA] GU…" at bounding box center [446, 278] width 141 height 37
click at [506, 273] on select "State [US_STATE] AK AR AZ CA CO CT DE DC [GEOGRAPHIC_DATA] [GEOGRAPHIC_DATA] GU…" at bounding box center [446, 278] width 141 height 37
click at [508, 189] on input "text" at bounding box center [526, 175] width 300 height 35
type input "[STREET_ADDRESS]"
click at [628, 275] on input "text" at bounding box center [606, 278] width 141 height 37
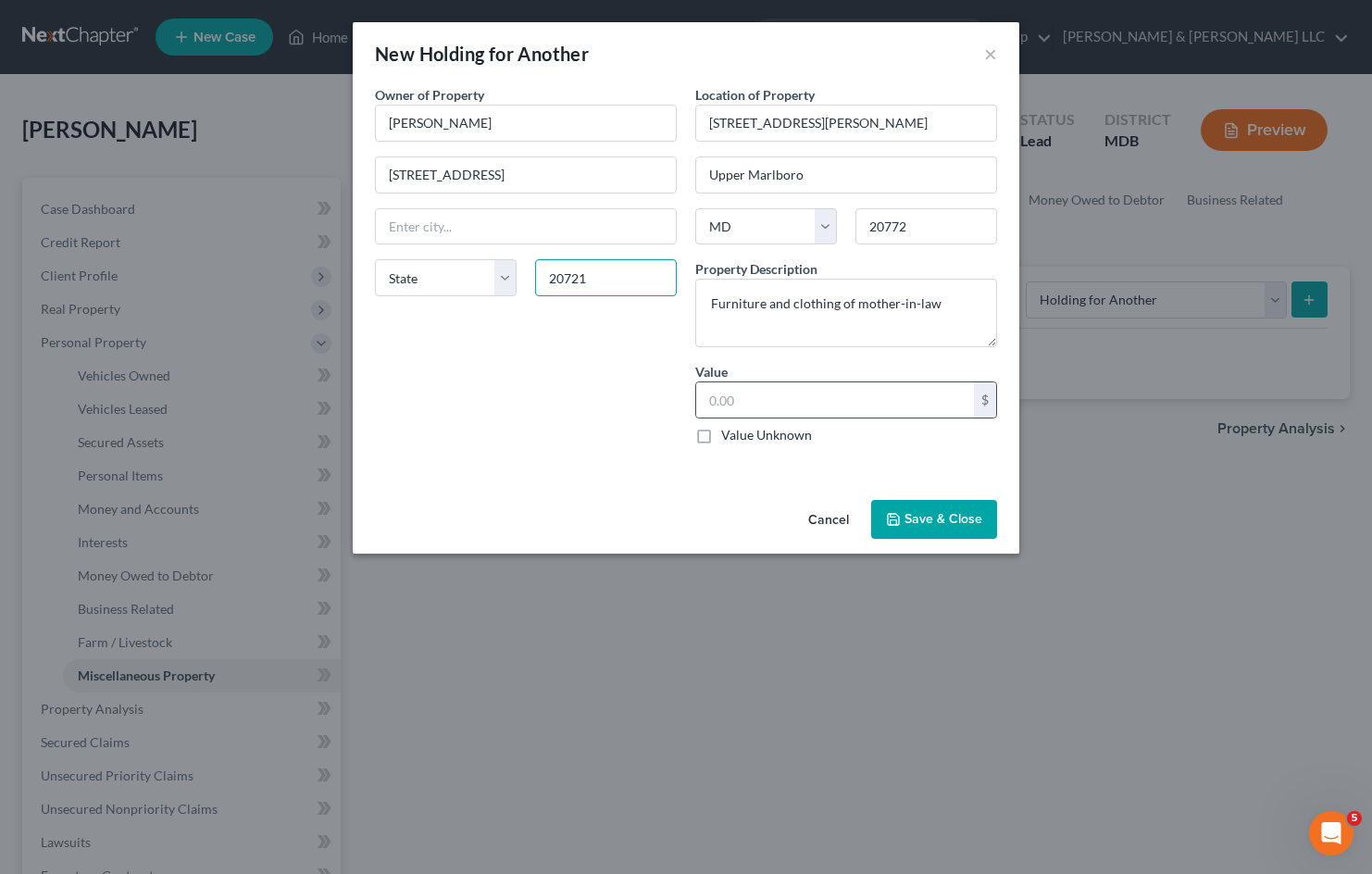
type input "20721"
click at [896, 418] on div "$" at bounding box center [845, 400] width 302 height 37
type input "[PERSON_NAME]"
select select "21"
click at [903, 408] on input "text" at bounding box center [834, 400] width 278 height 35
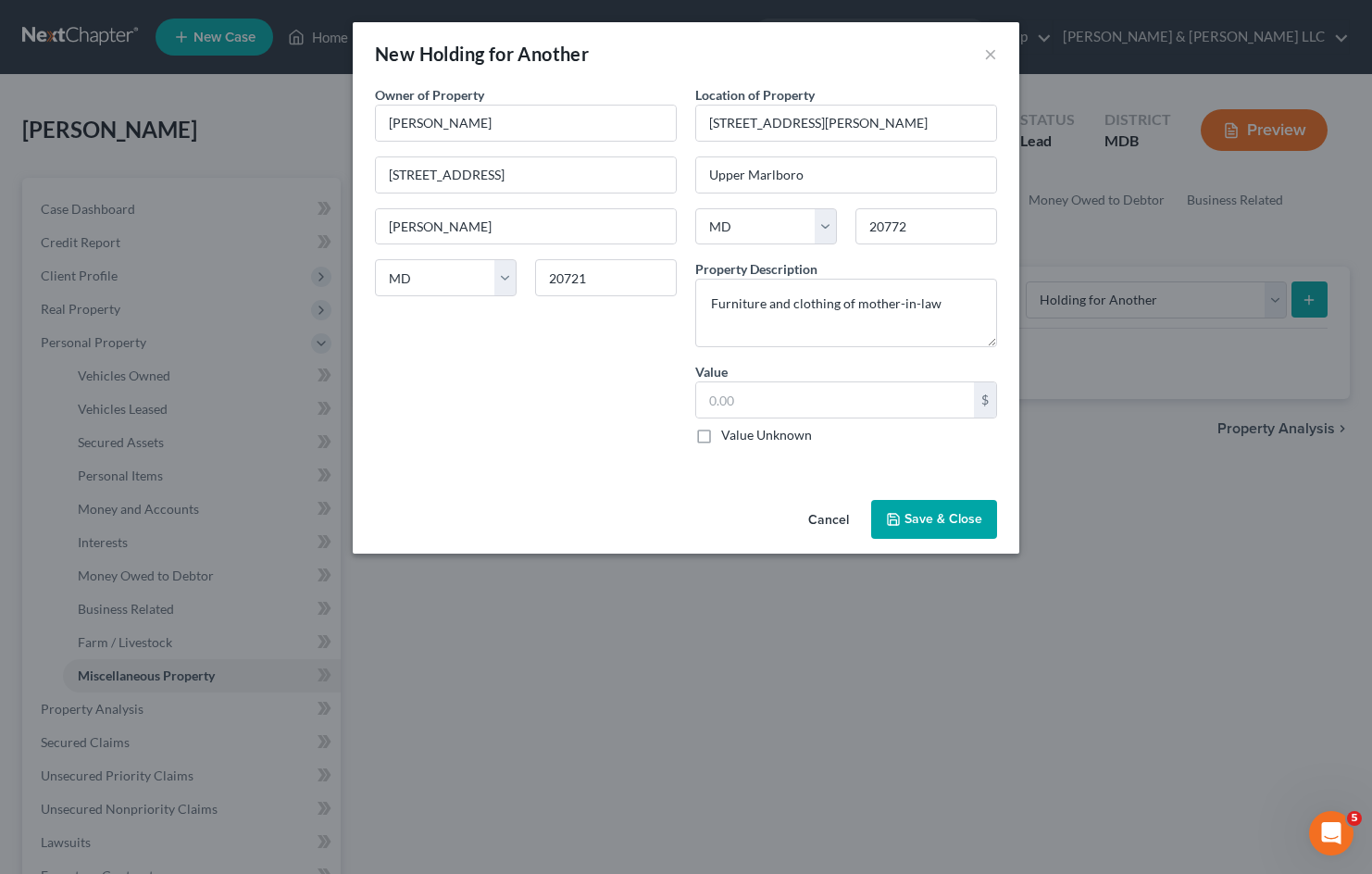
click at [721, 436] on label "Value Unknown" at bounding box center [766, 435] width 91 height 19
click at [728, 436] on input "Value Unknown" at bounding box center [734, 431] width 12 height 12
checkbox input "true"
type input "0.00"
click at [612, 402] on div "Owner of Property * [PERSON_NAME] [GEOGRAPHIC_DATA] [GEOGRAPHIC_DATA] [US_STATE…" at bounding box center [526, 272] width 320 height 374
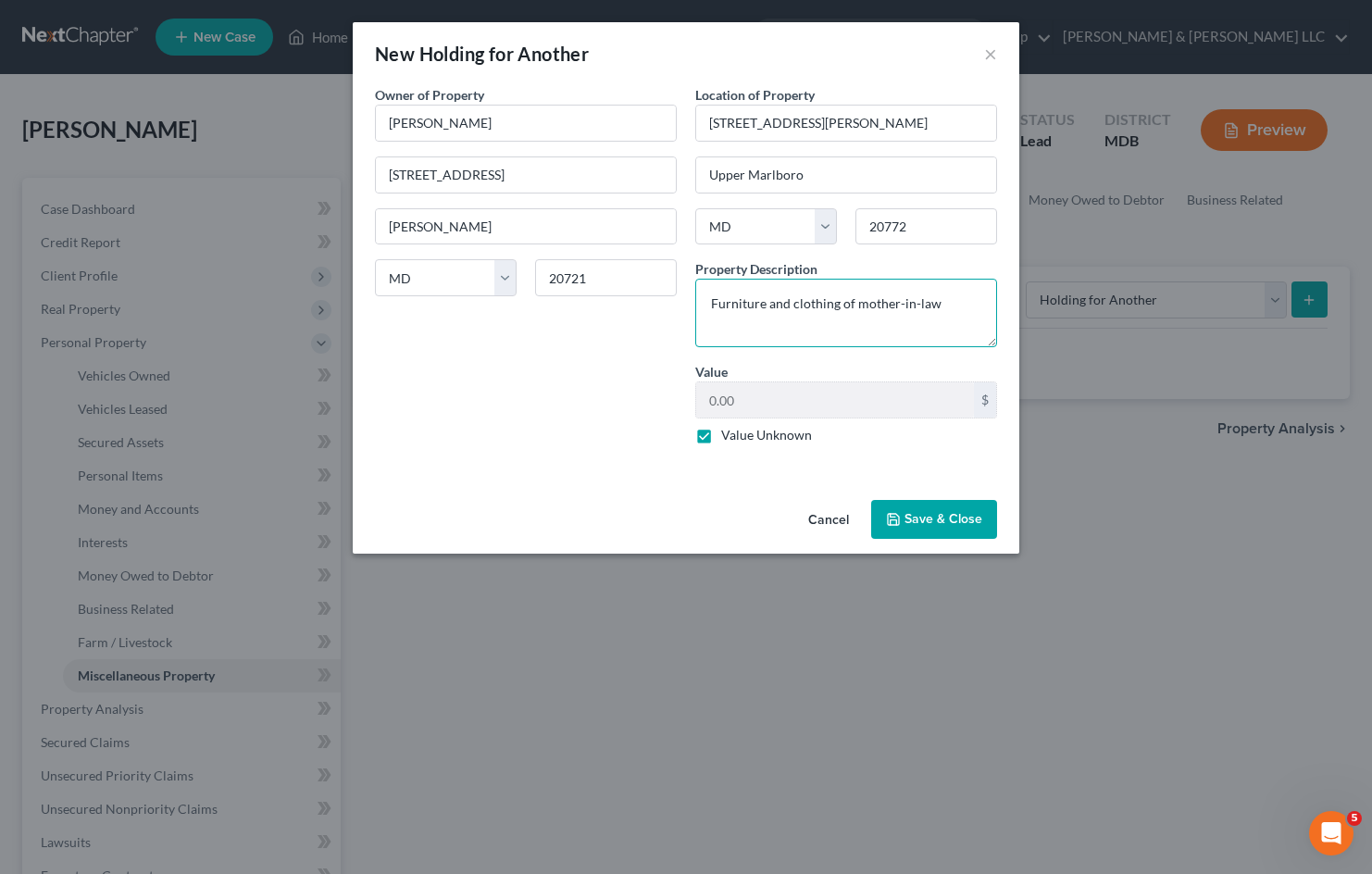
click at [941, 296] on textarea "Furniture and clothing of mother-in-law" at bounding box center [845, 313] width 302 height 69
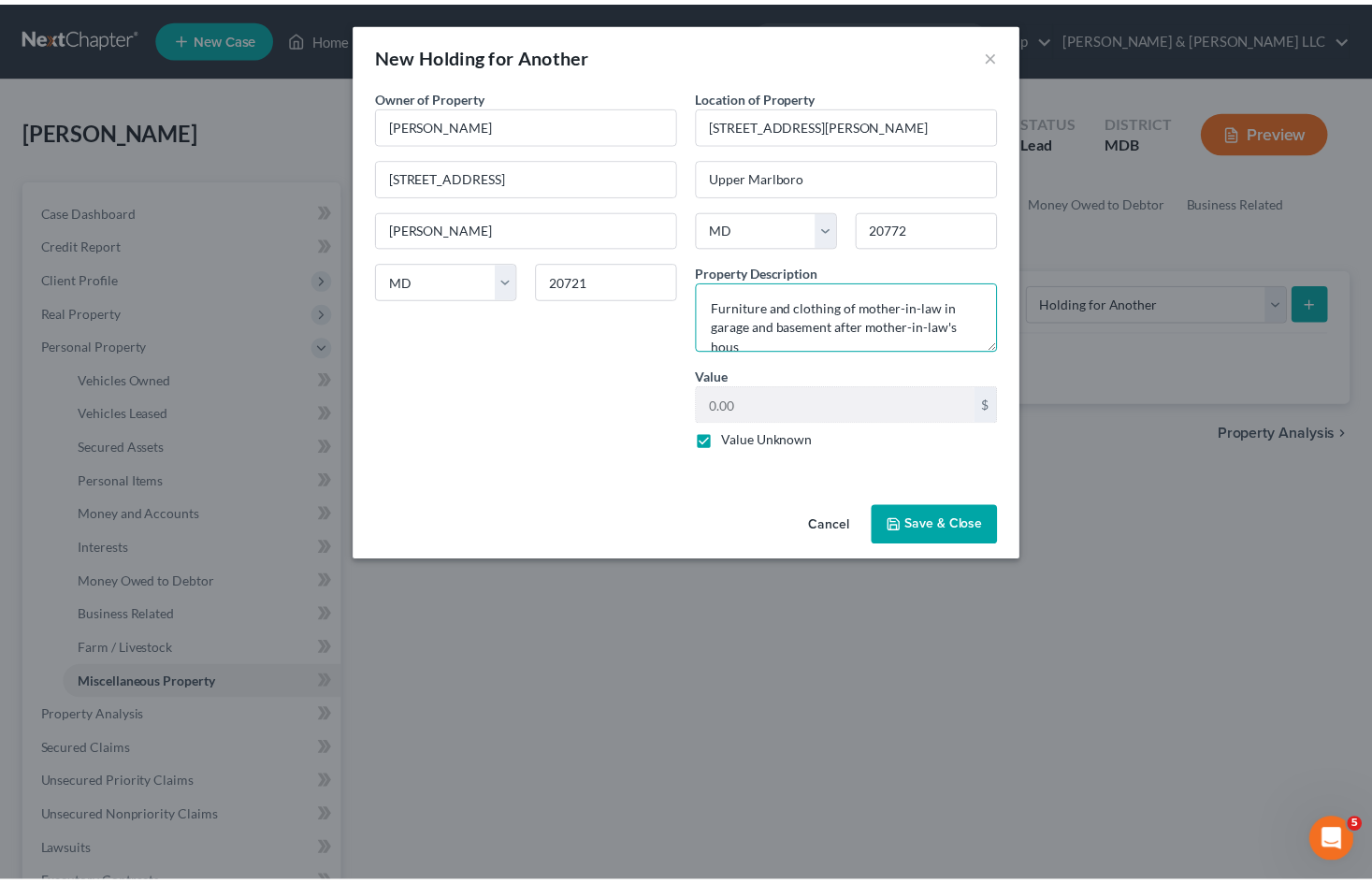
scroll to position [5, 0]
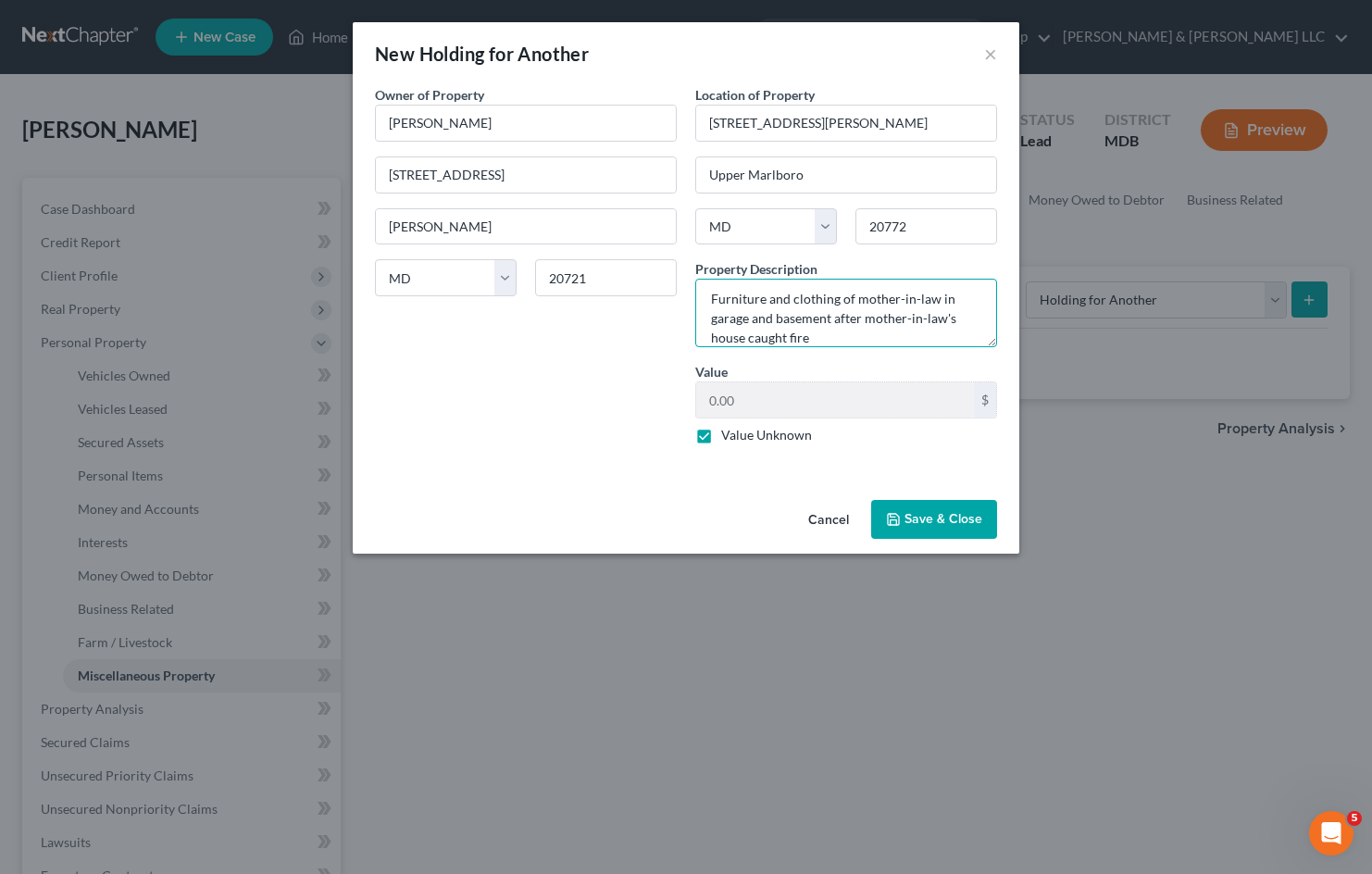
click at [932, 299] on textarea "Furniture and clothing of mother-in-law in garage and basement after mother-in-…" at bounding box center [845, 313] width 302 height 69
type textarea "Furniture and clothing of mother-in-law, in garage and basement after mother-in…"
click at [939, 510] on button "Save & Close" at bounding box center [934, 519] width 126 height 39
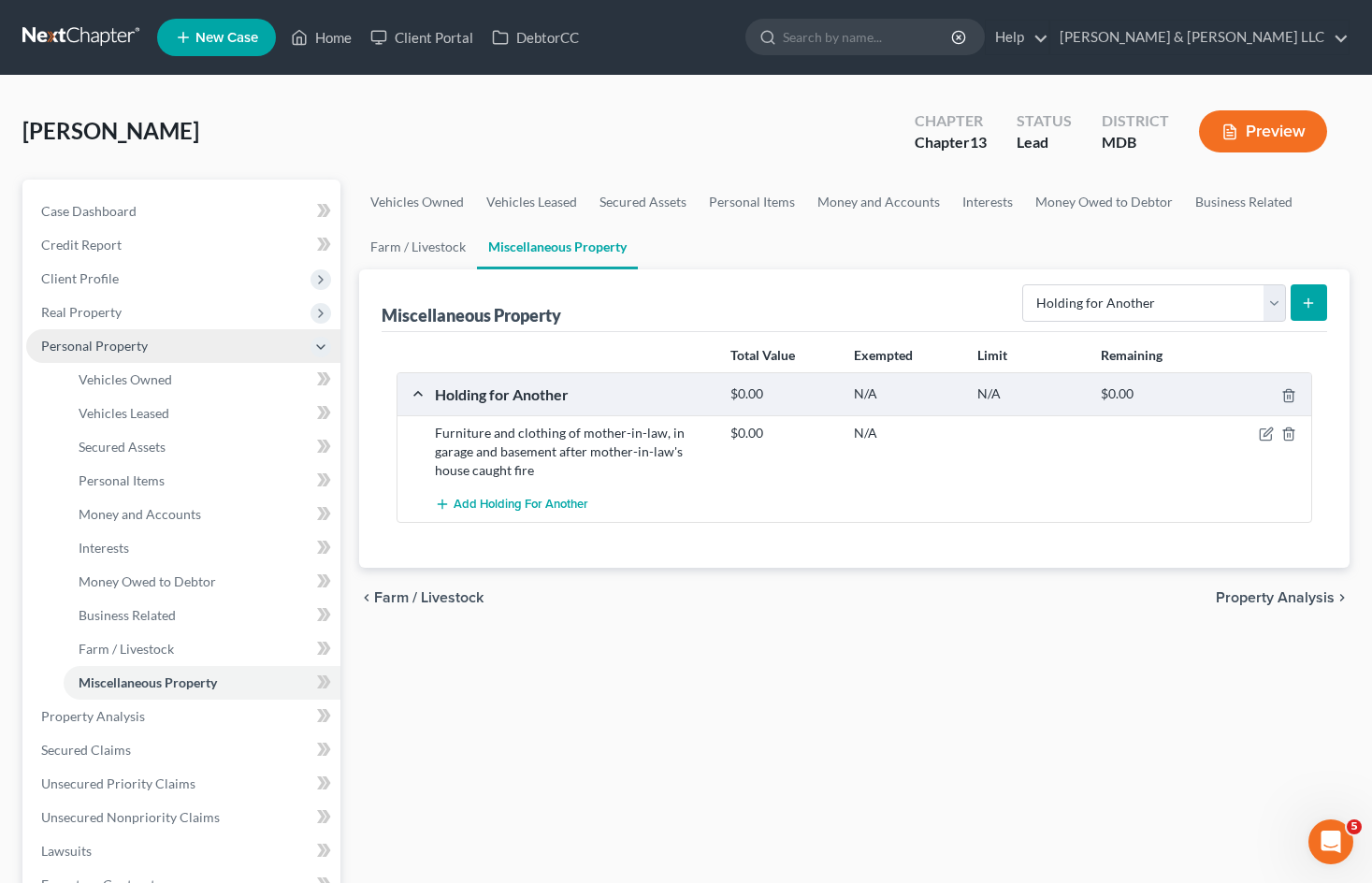
click at [176, 351] on span "Personal Property" at bounding box center [183, 346] width 314 height 34
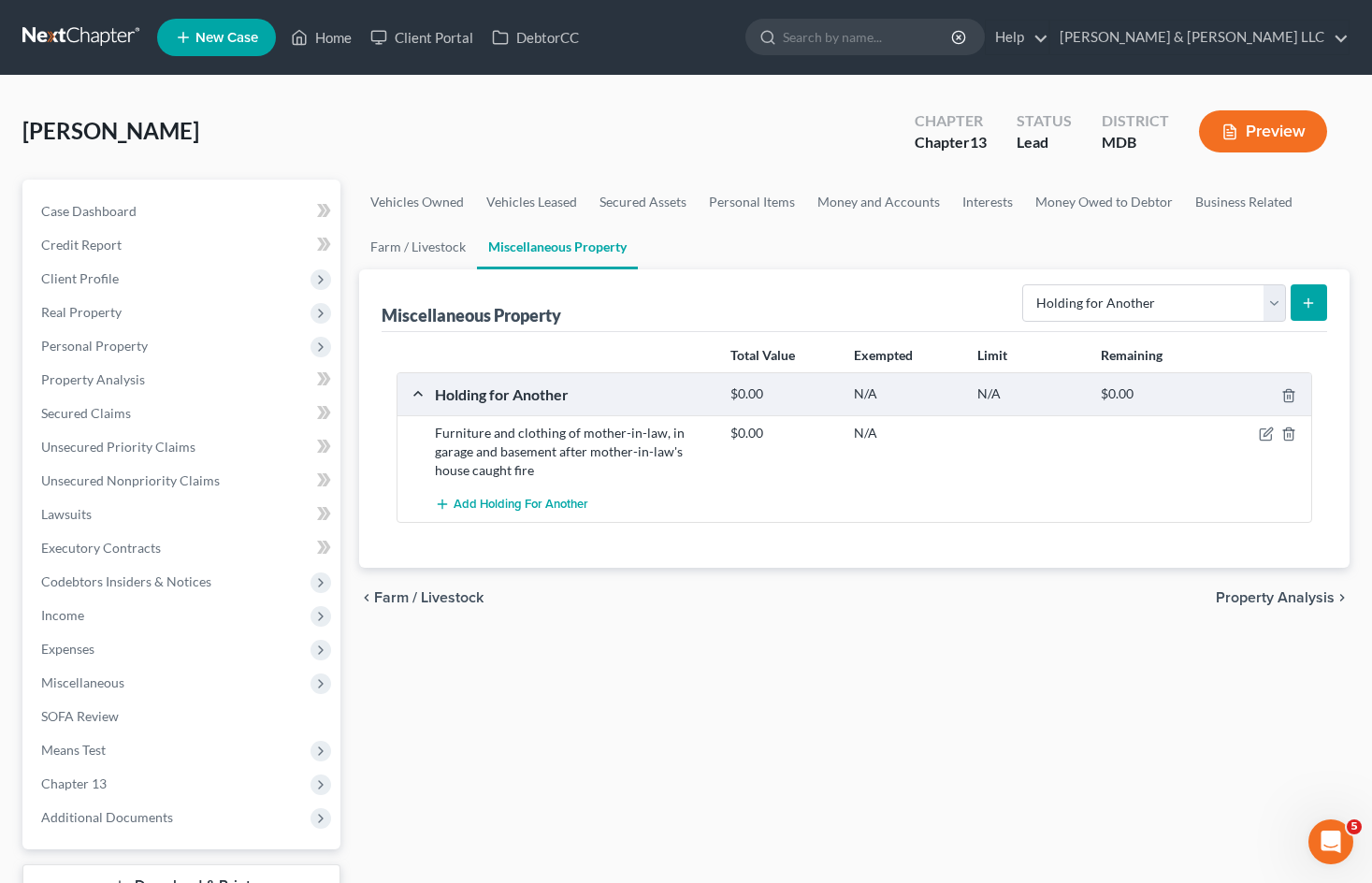
click at [757, 701] on div "Vehicles Owned Vehicles Leased Secured Assets Personal Items Money and Accounts…" at bounding box center [854, 568] width 1009 height 777
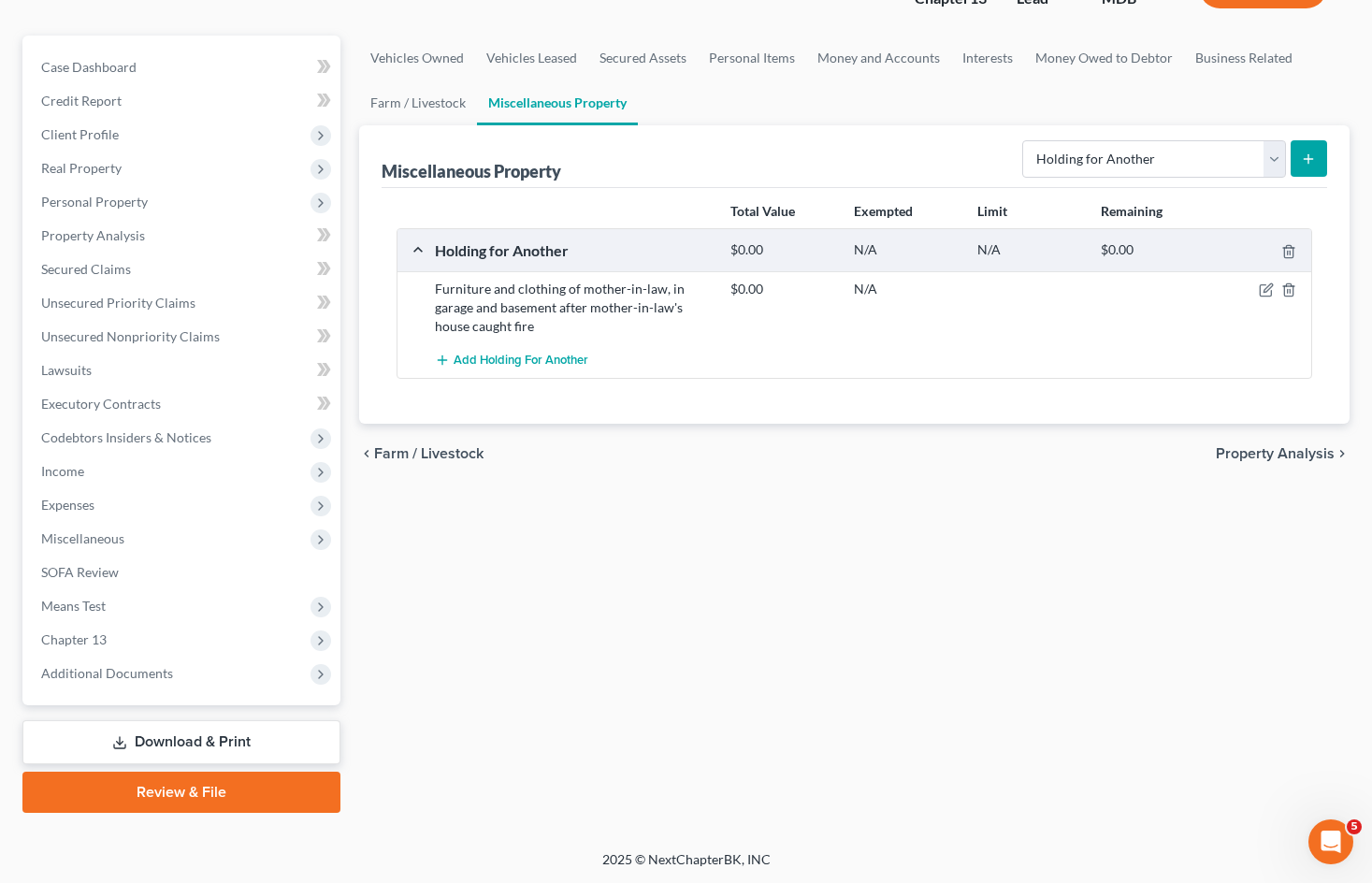
scroll to position [145, 0]
click at [313, 730] on link "Download & Print" at bounding box center [181, 740] width 318 height 44
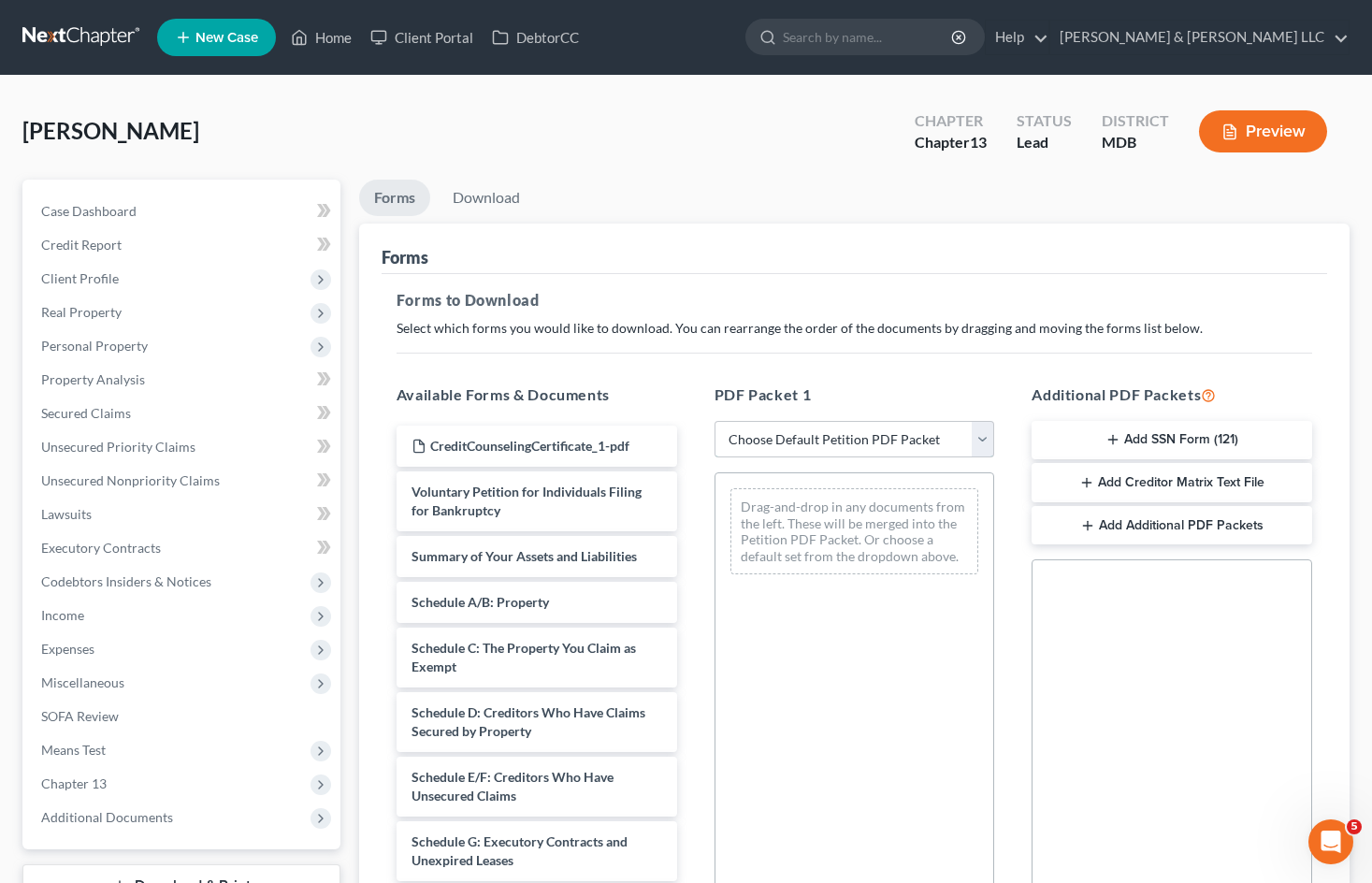
click at [967, 431] on select "Choose Default Petition PDF Packet Complete Bankruptcy Petition (all forms and …" at bounding box center [854, 439] width 281 height 38
select select "0"
click at [714, 420] on select "Choose Default Petition PDF Packet Complete Bankruptcy Petition (all forms and …" at bounding box center [854, 439] width 281 height 38
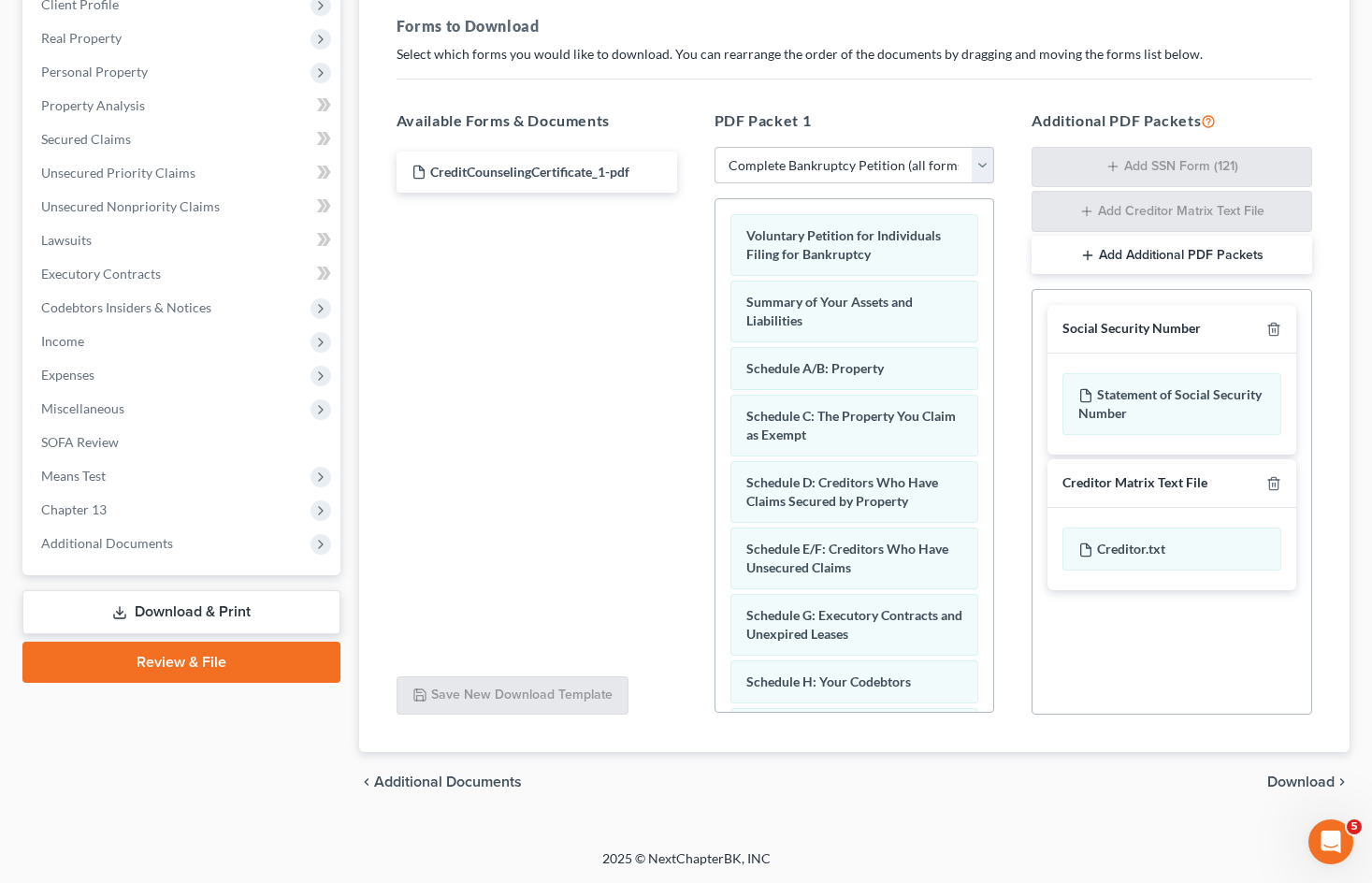
click at [1280, 789] on span "Download" at bounding box center [1301, 782] width 68 height 15
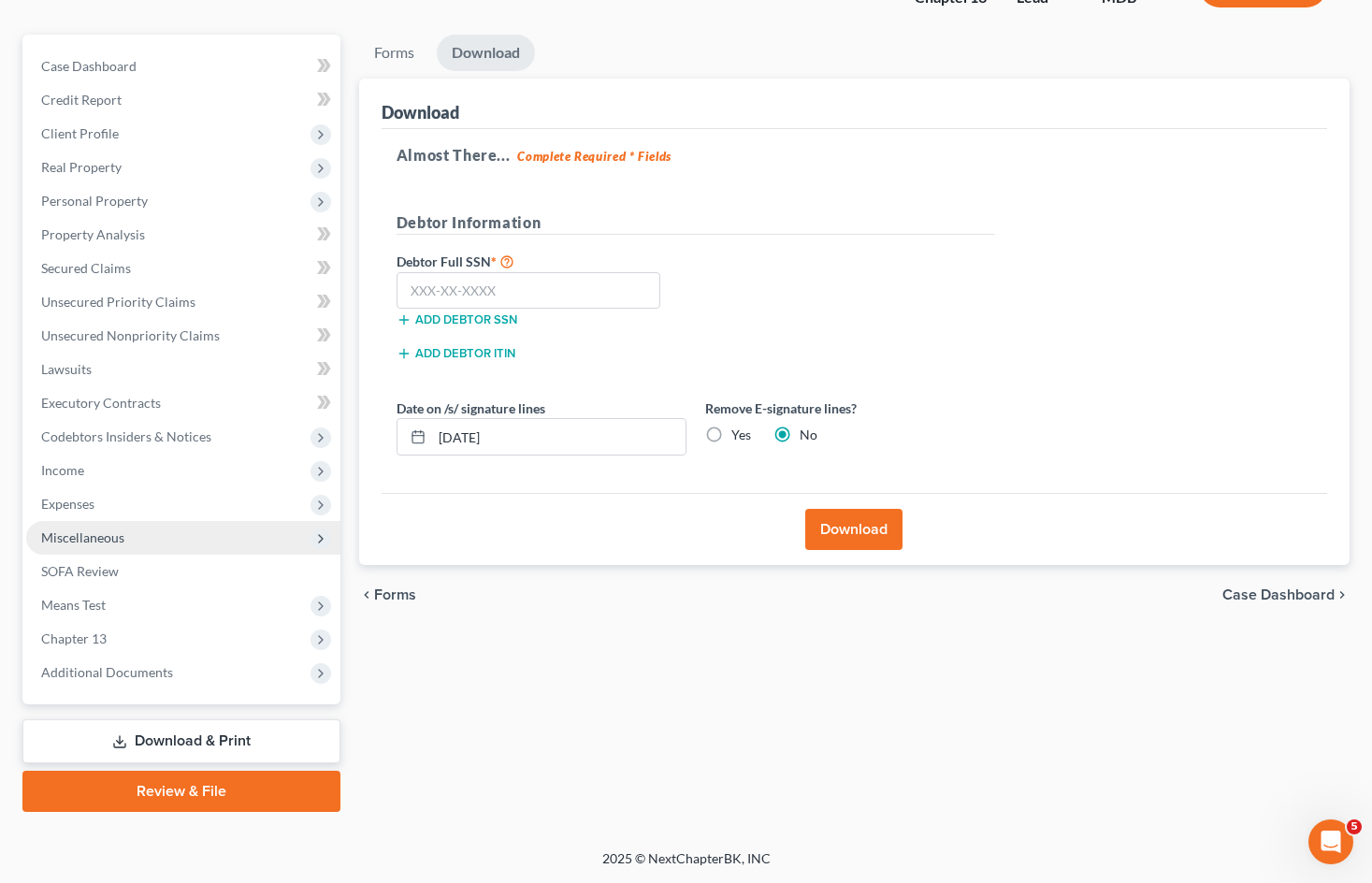
click at [162, 540] on span "Miscellaneous" at bounding box center [183, 538] width 314 height 34
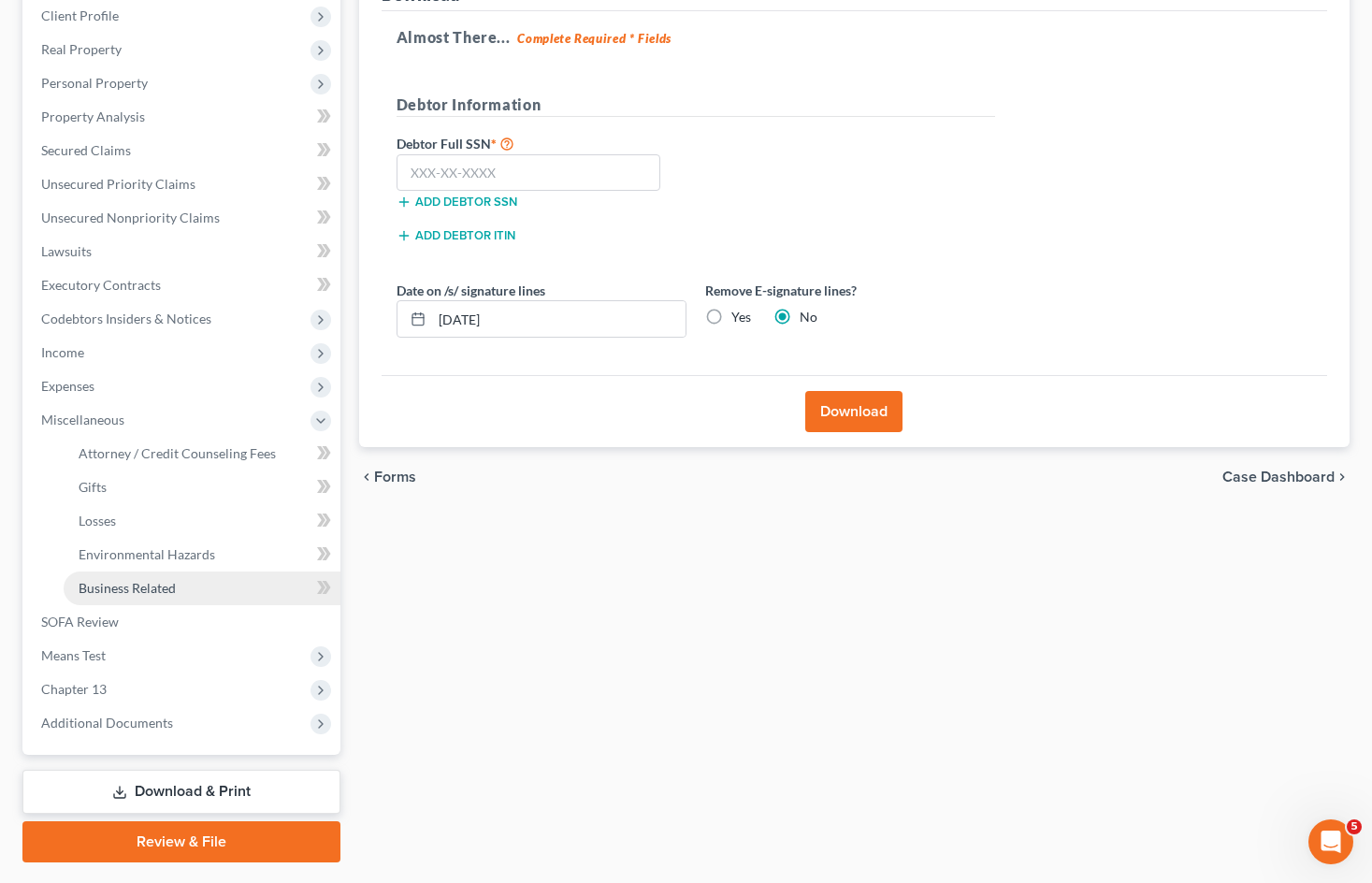
scroll to position [274, 0]
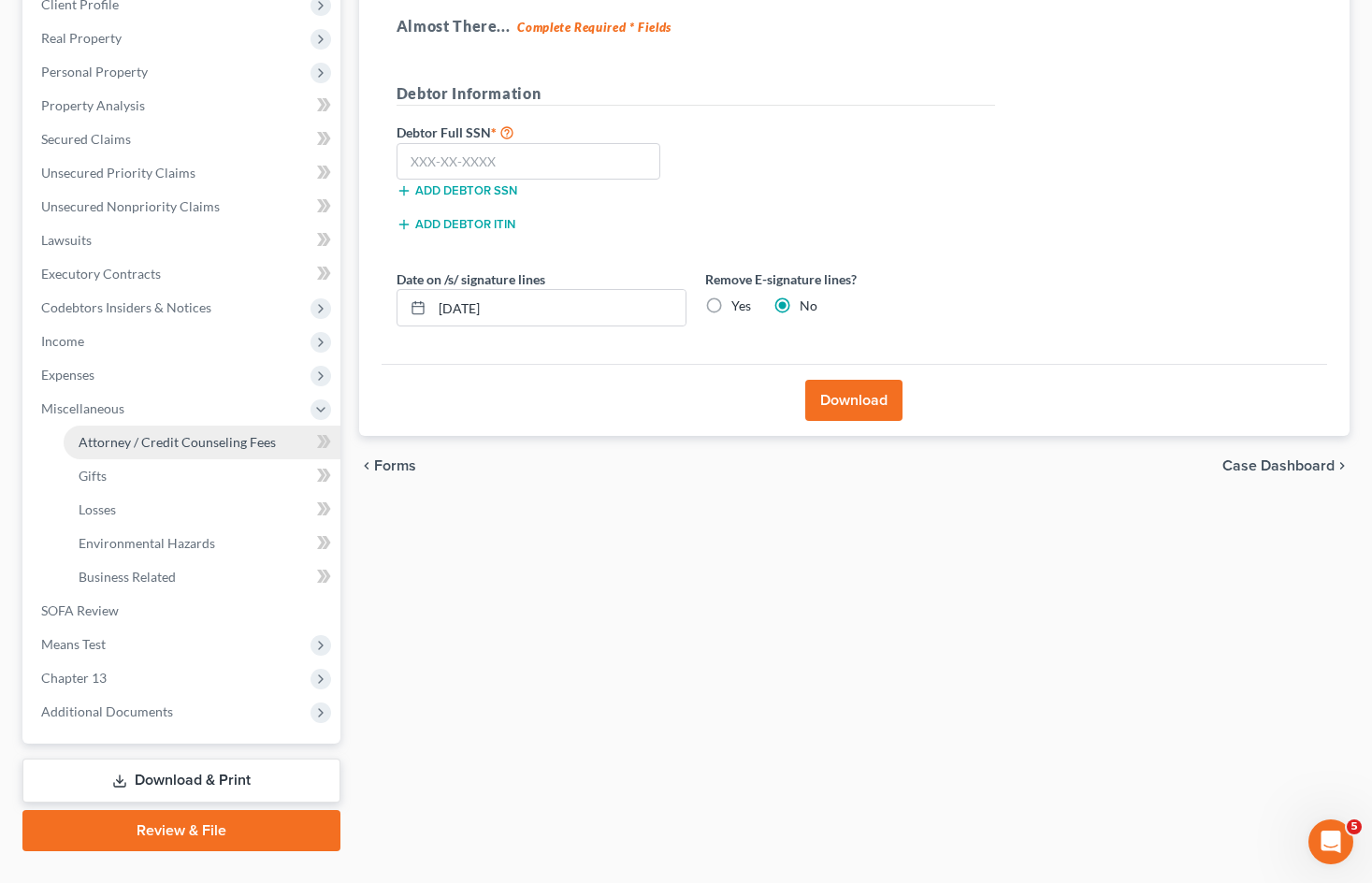
click at [226, 450] on link "Attorney / Credit Counseling Fees" at bounding box center [202, 442] width 277 height 34
select select "0"
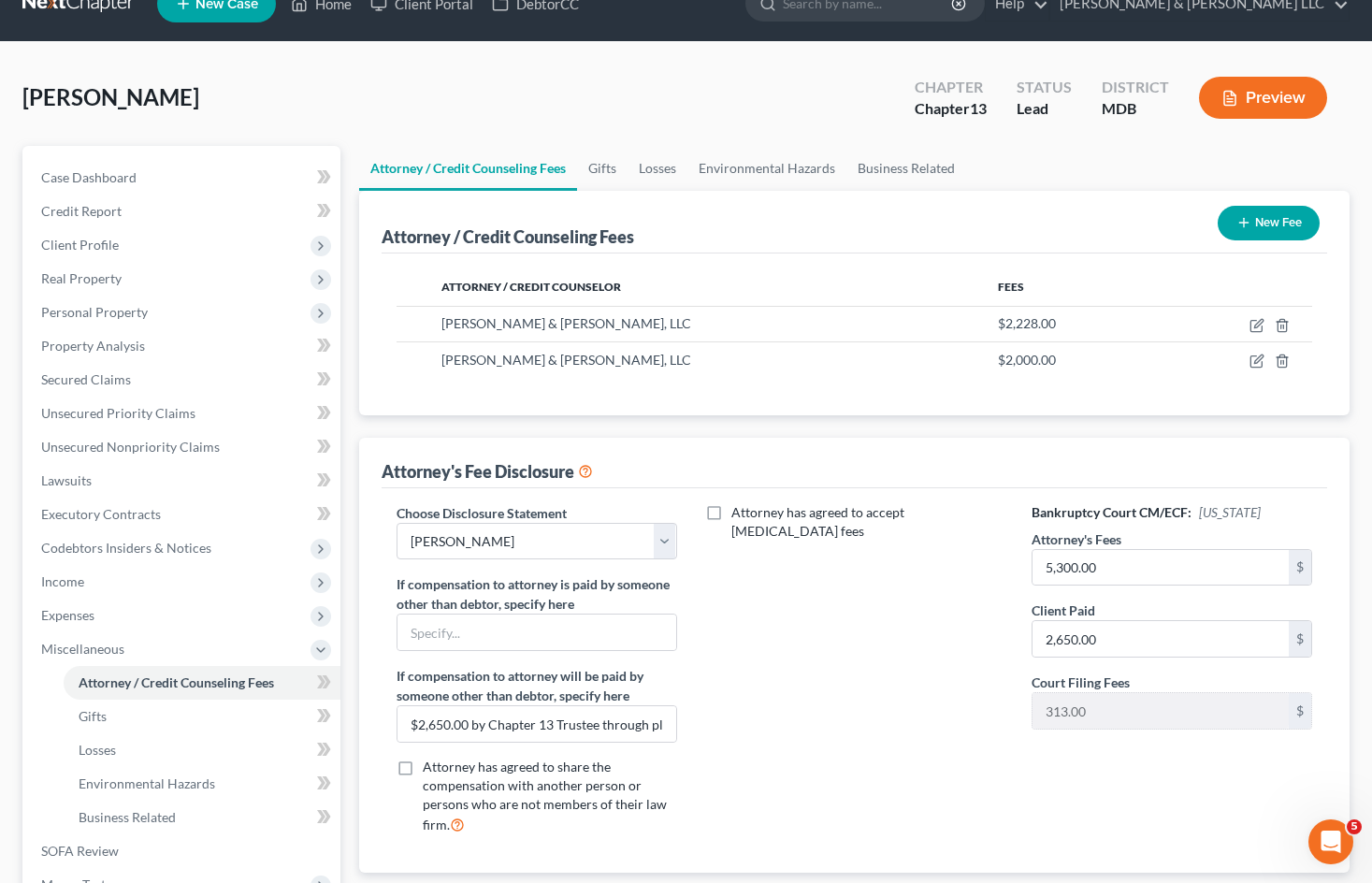
scroll to position [94, 0]
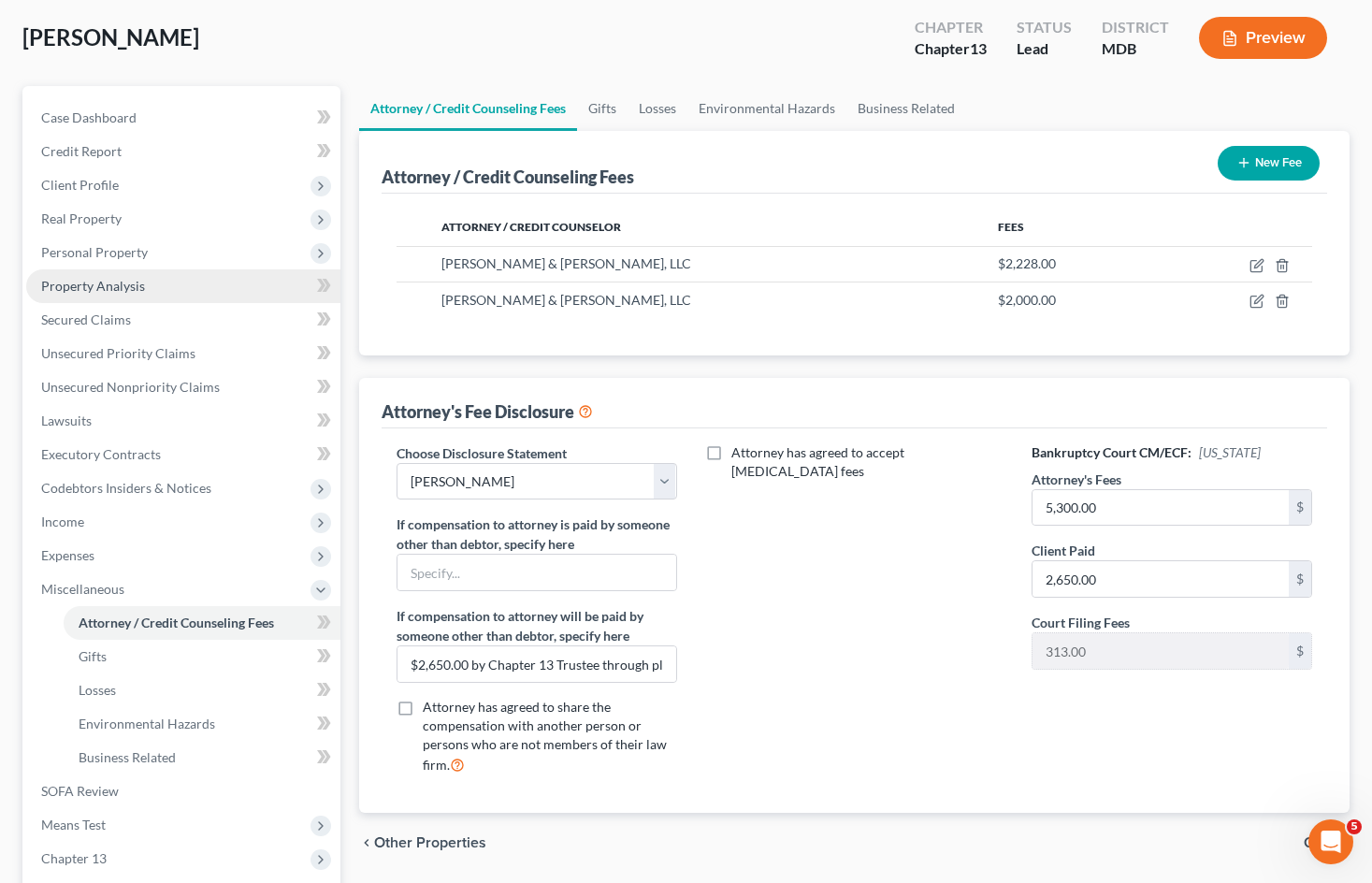
click at [177, 282] on link "Property Analysis" at bounding box center [183, 286] width 314 height 34
